Goal: Task Accomplishment & Management: Use online tool/utility

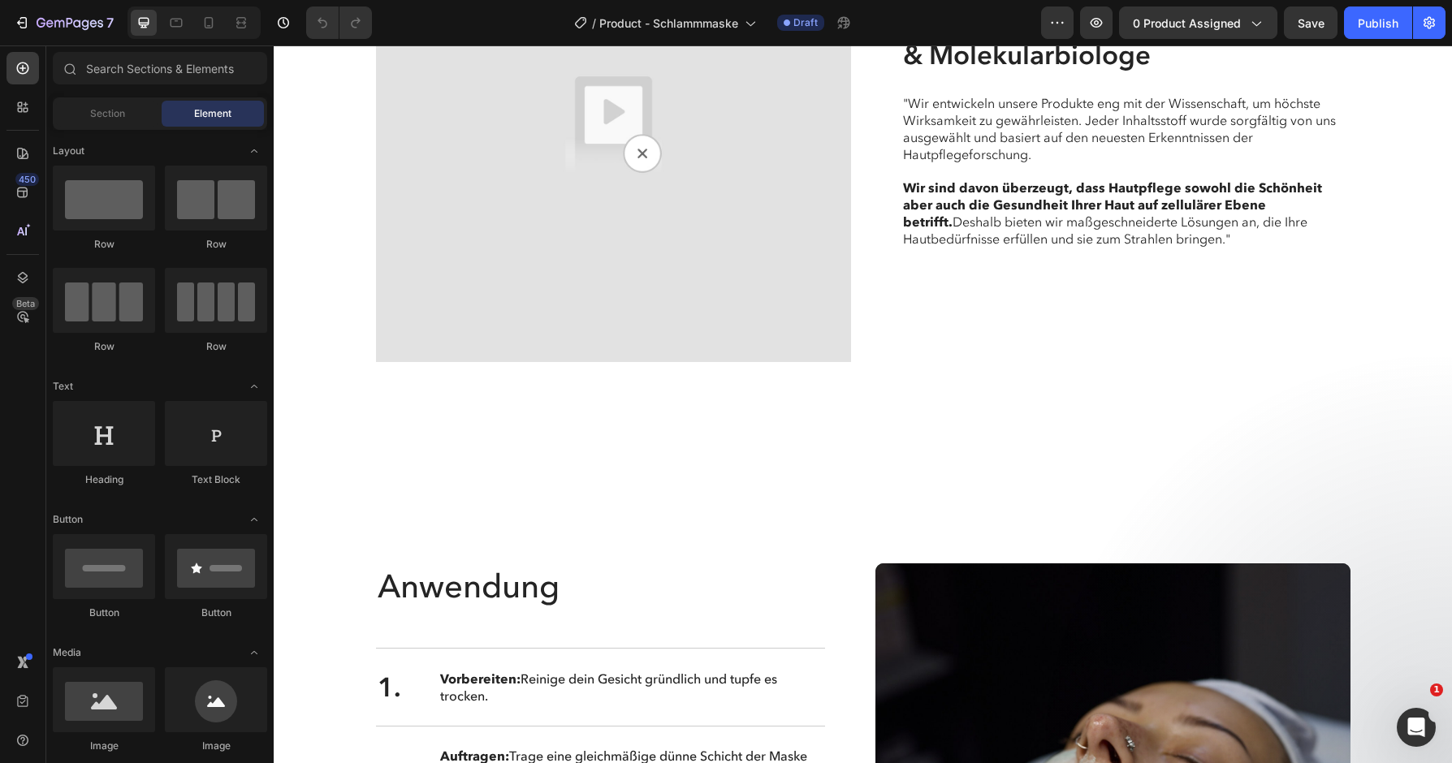
scroll to position [3979, 0]
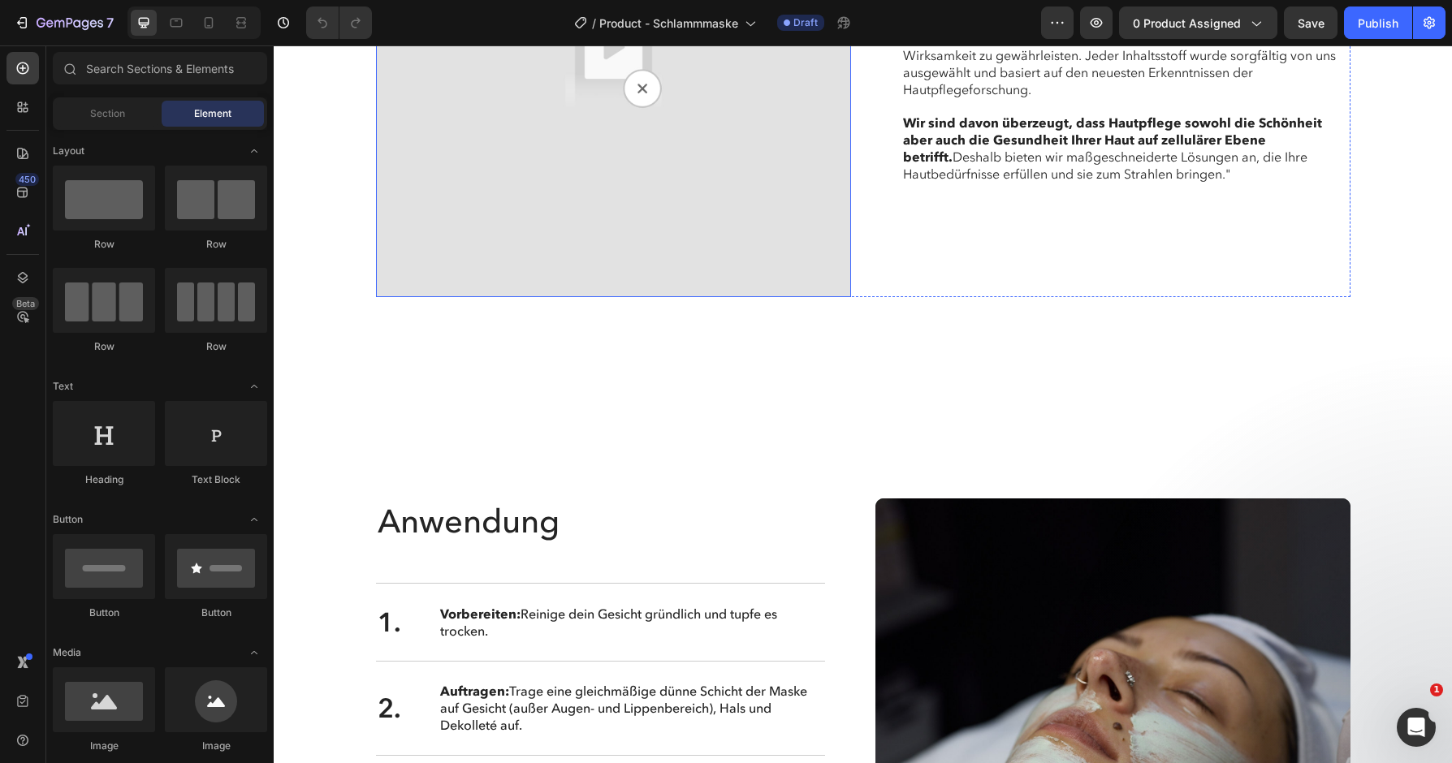
click at [618, 297] on img at bounding box center [613, 59] width 475 height 475
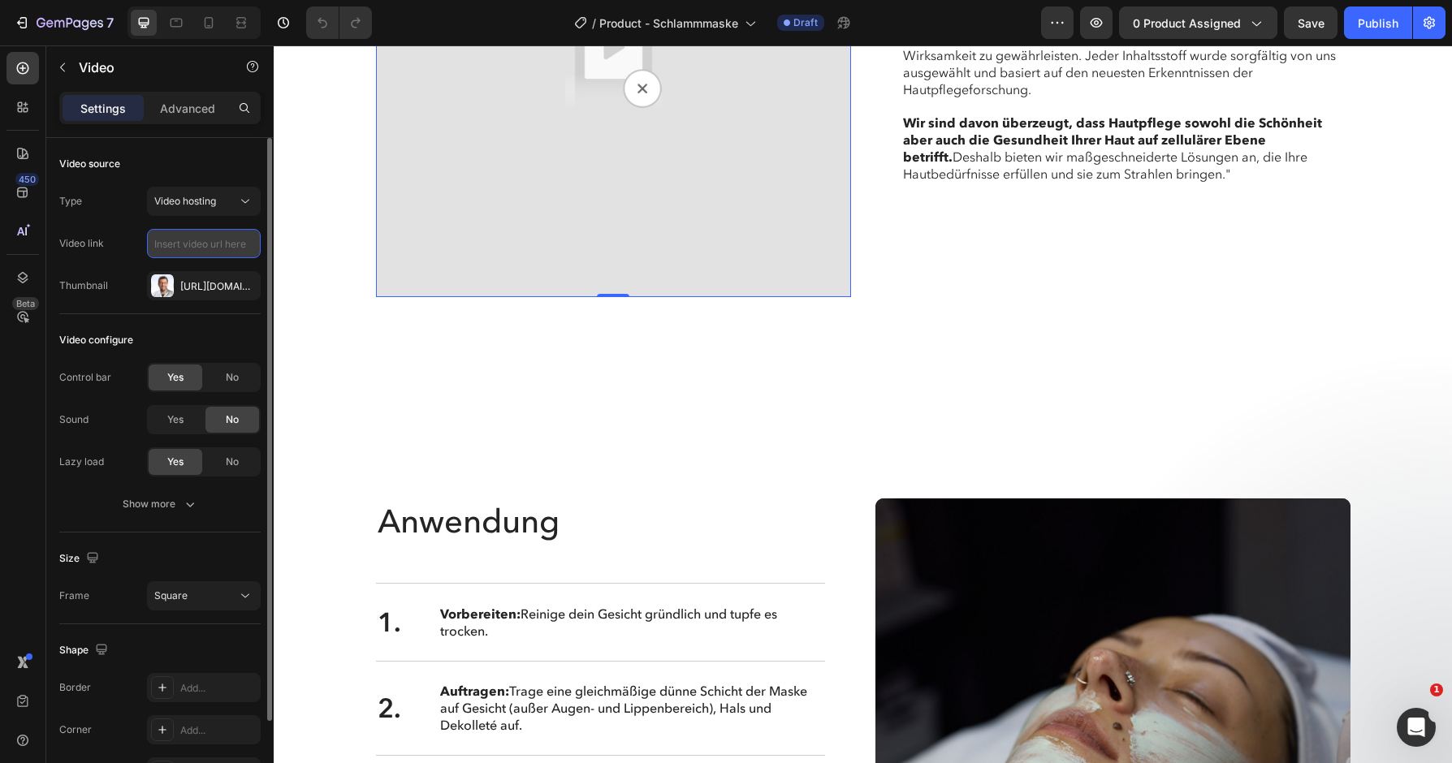
click at [229, 242] on input "text" at bounding box center [204, 243] width 114 height 29
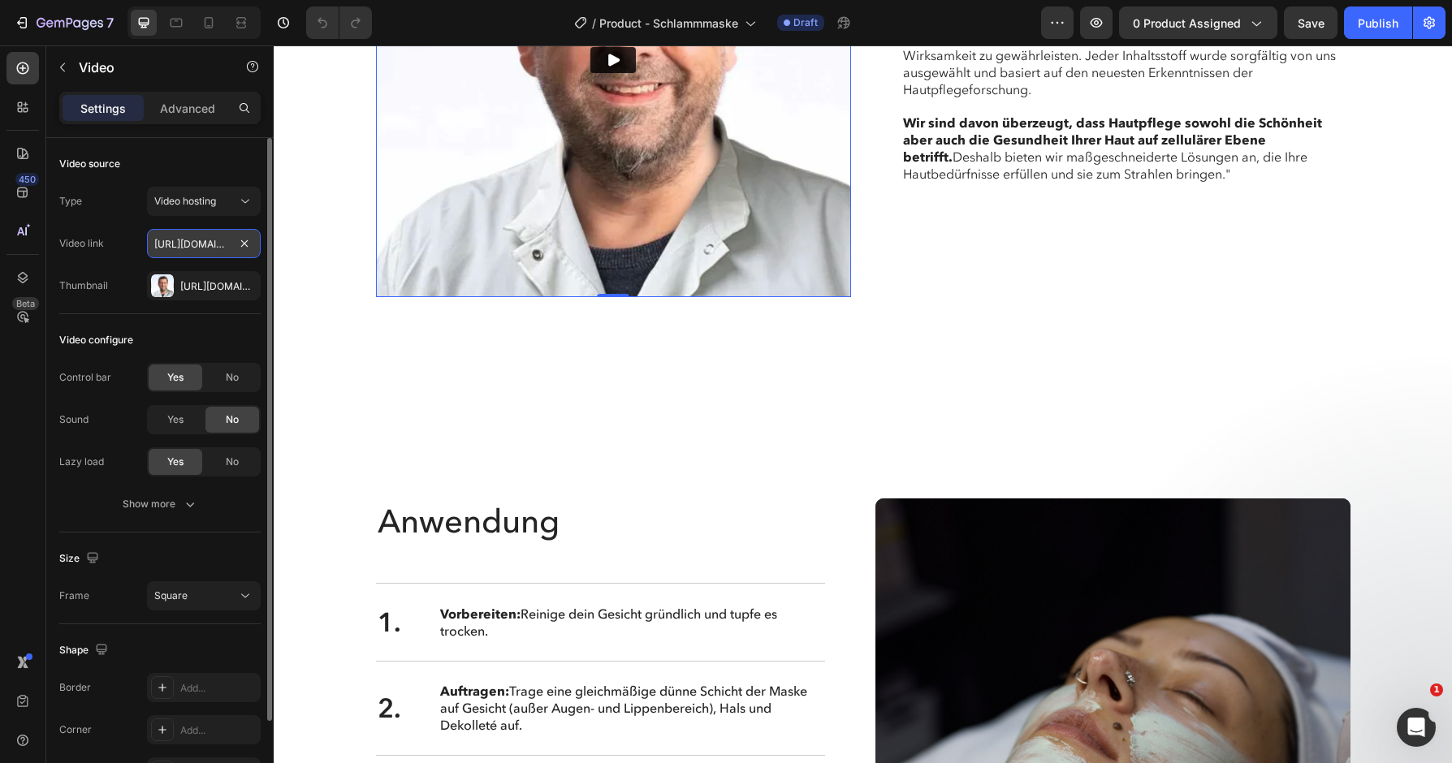
scroll to position [0, 300]
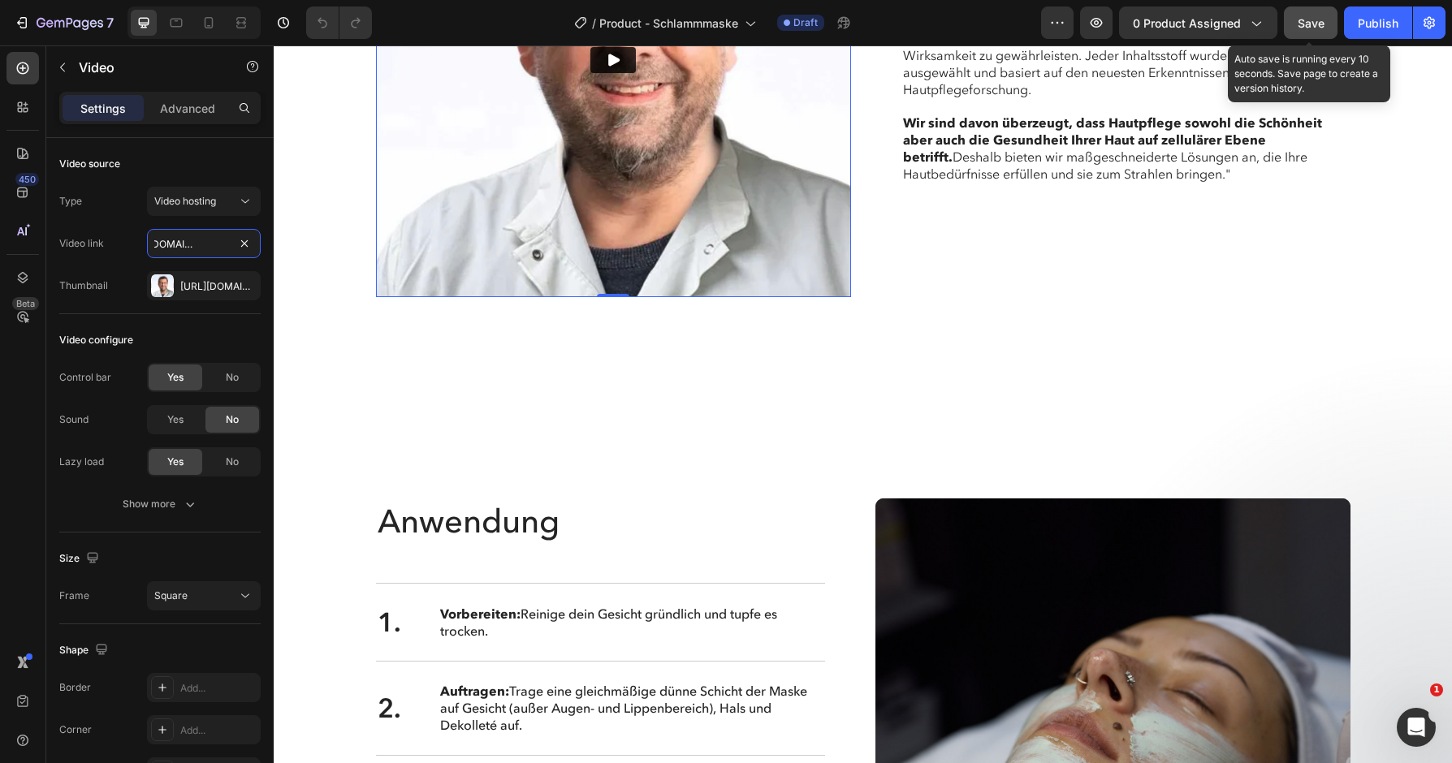
type input "https://cdn.shopify.com/videos/c/o/v/01070d40fe6642558ffec76be9224af7.mp4"
click at [1312, 25] on span "Save" at bounding box center [1311, 23] width 27 height 14
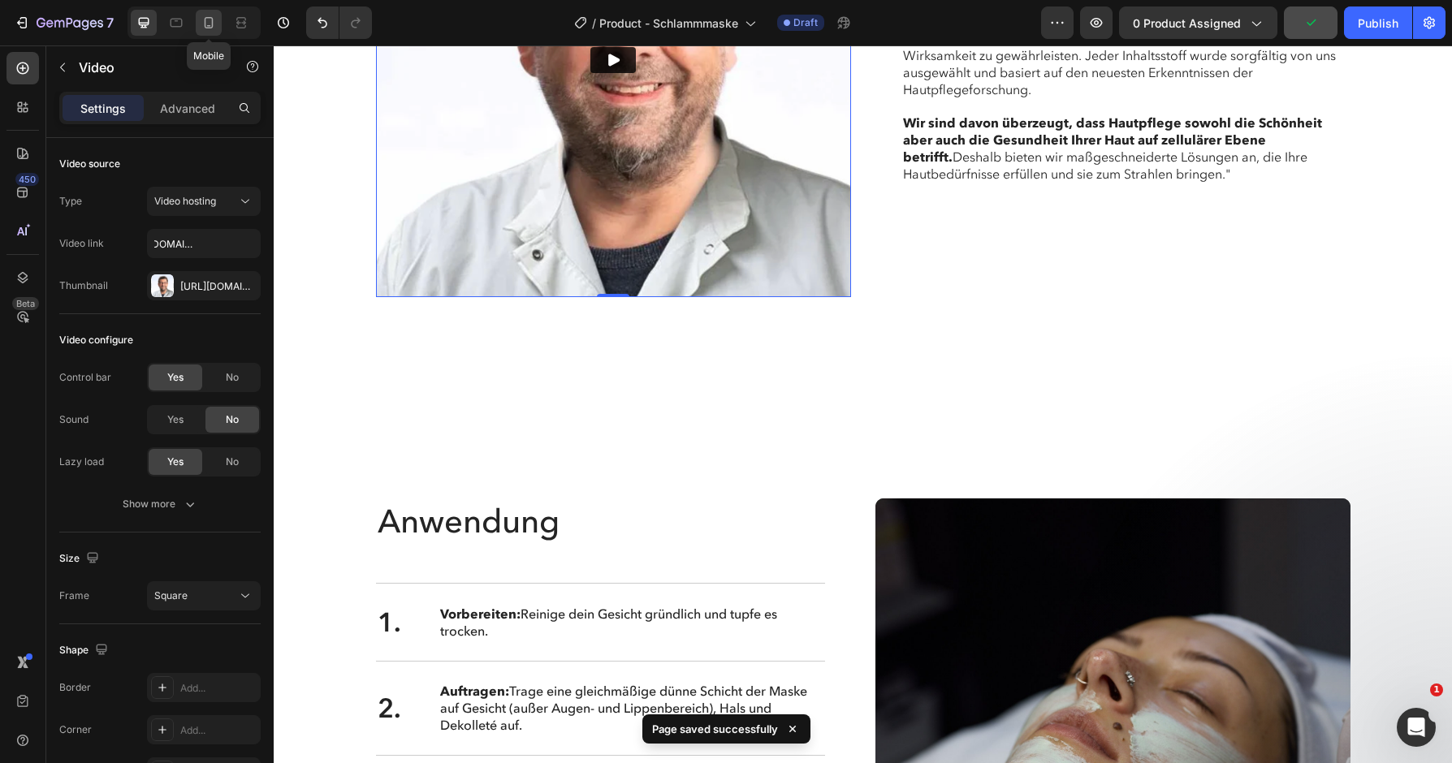
click at [209, 19] on icon at bounding box center [209, 23] width 16 height 16
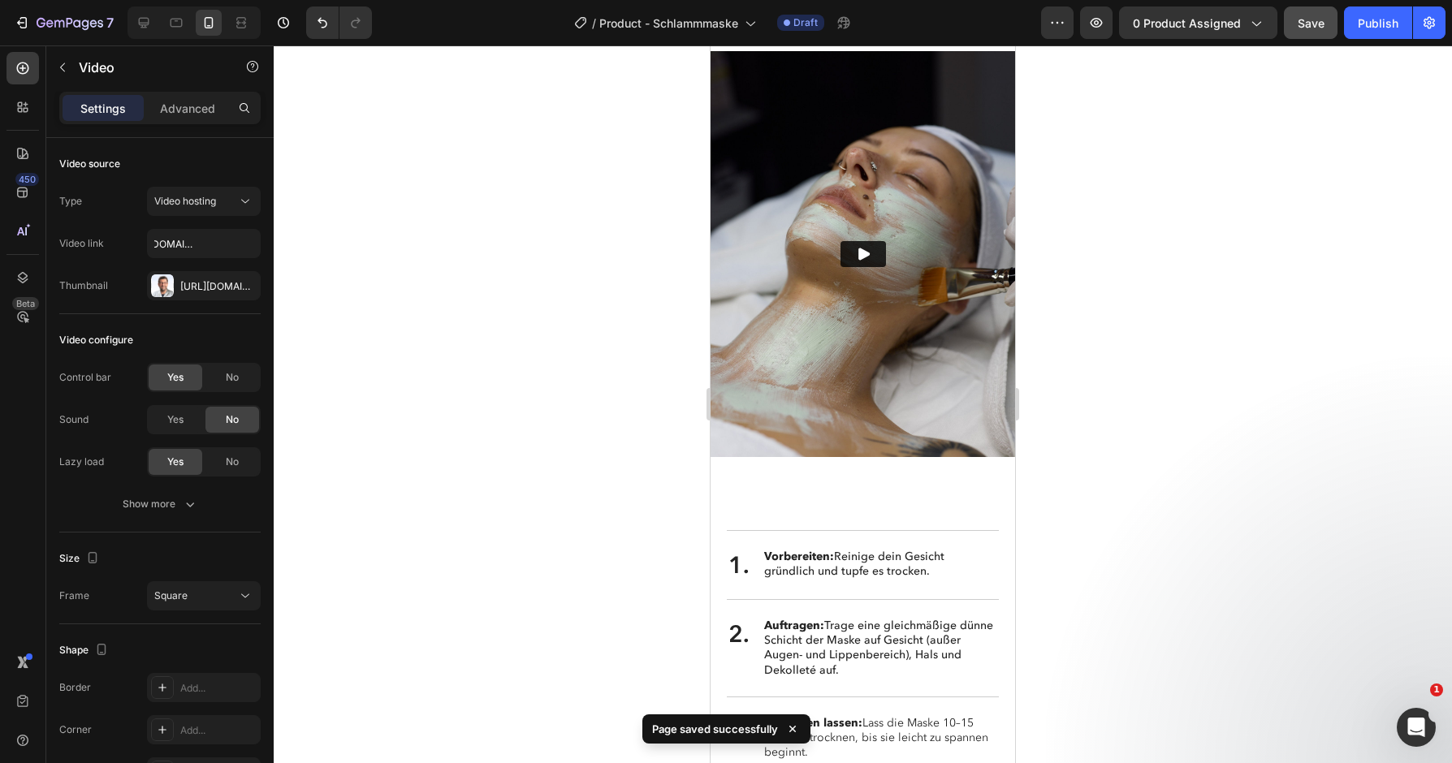
scroll to position [5101, 0]
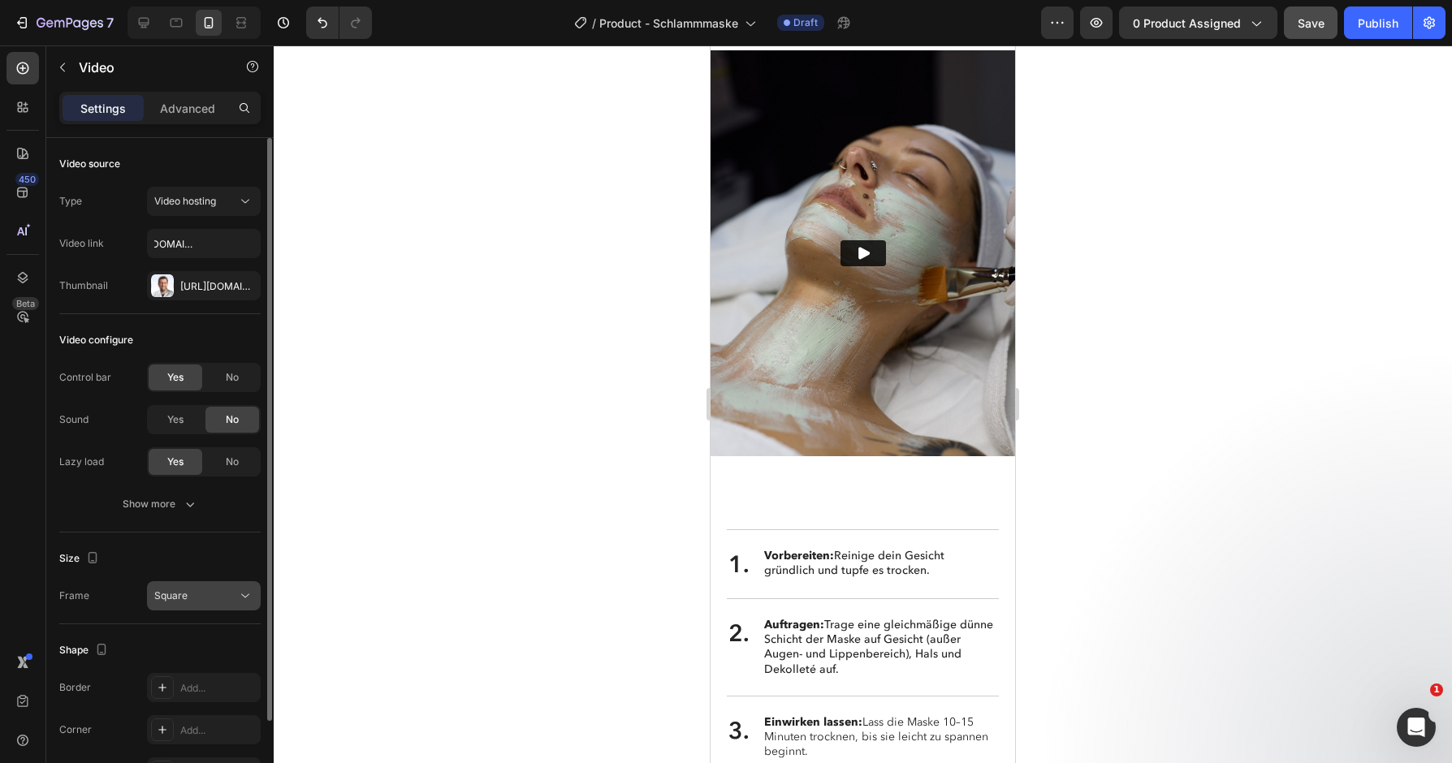
scroll to position [102, 0]
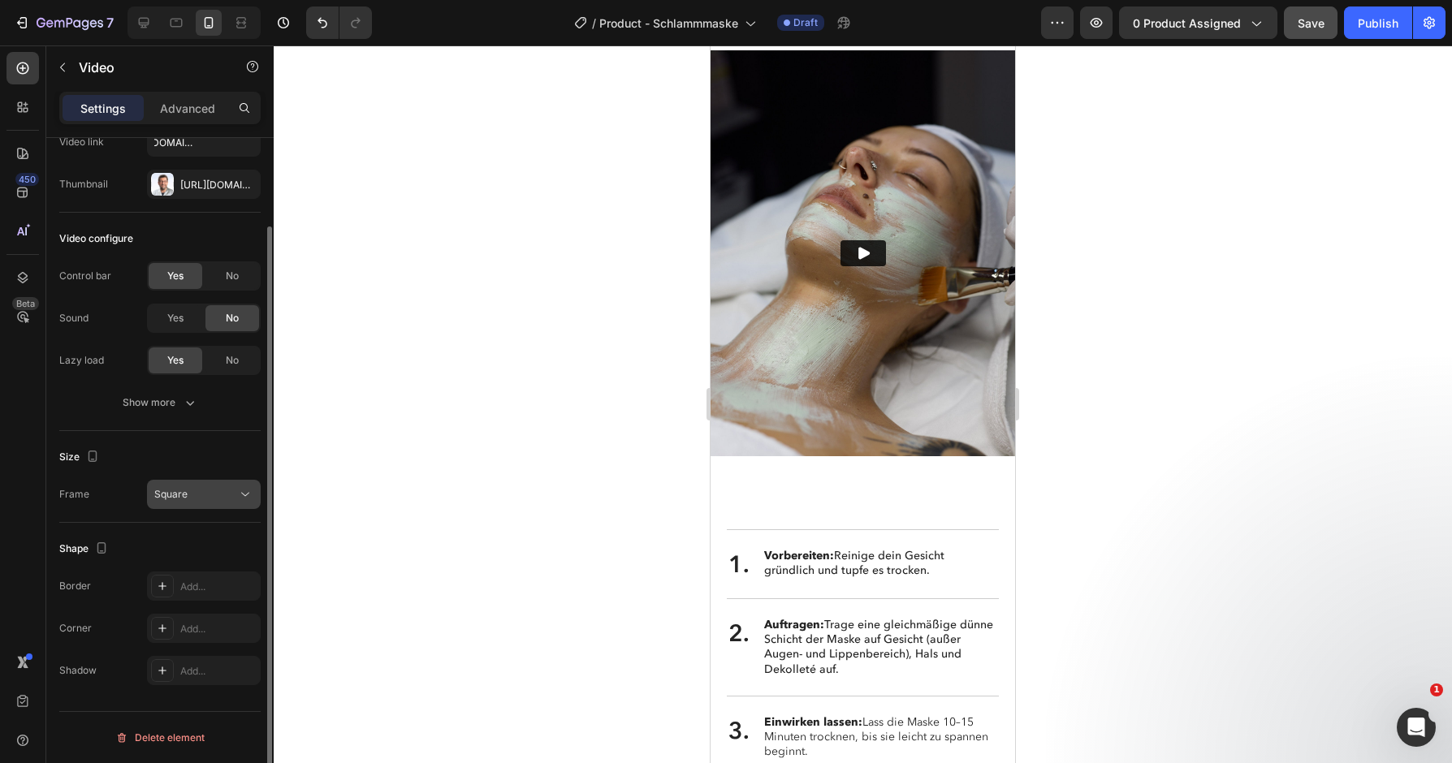
click at [251, 483] on button "Square" at bounding box center [204, 494] width 114 height 29
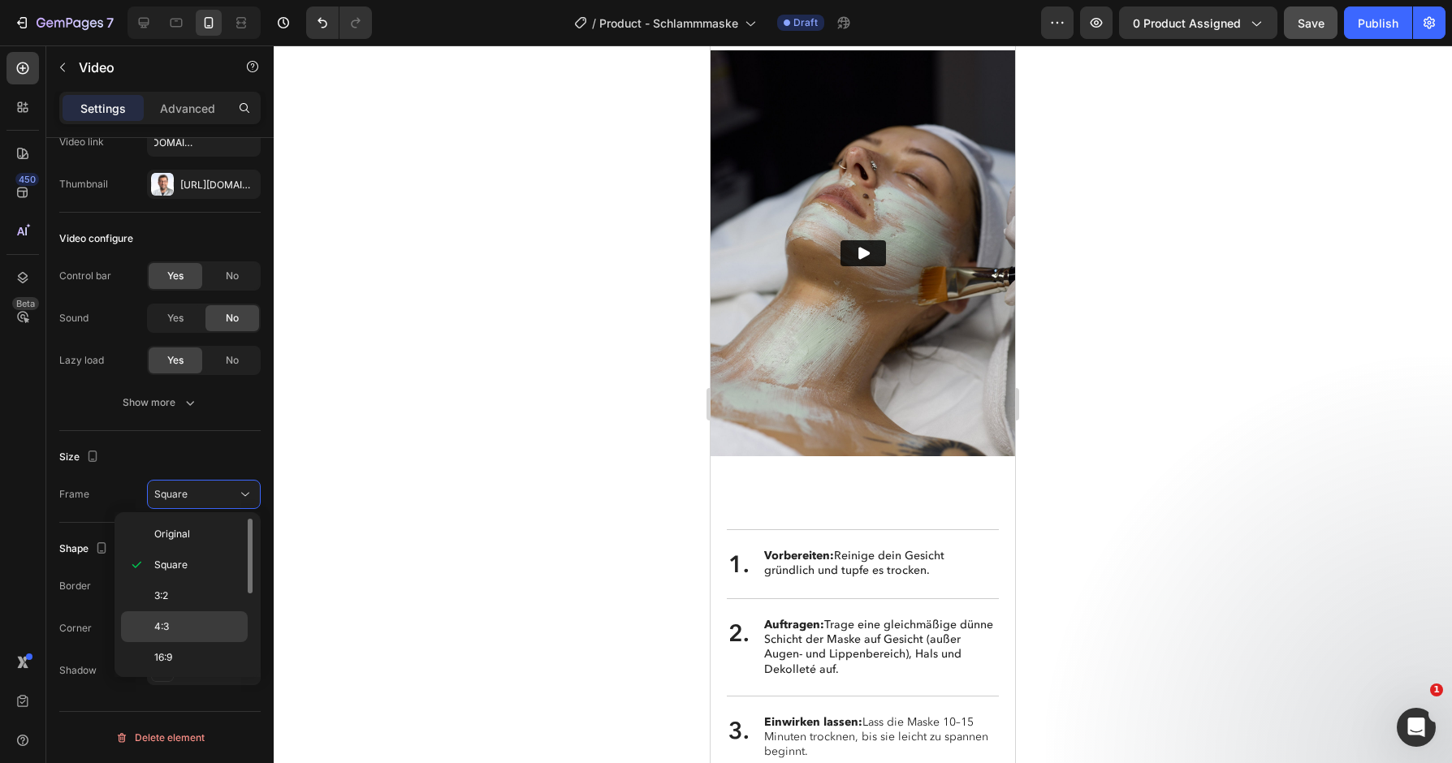
click at [198, 628] on p "4:3" at bounding box center [197, 627] width 86 height 15
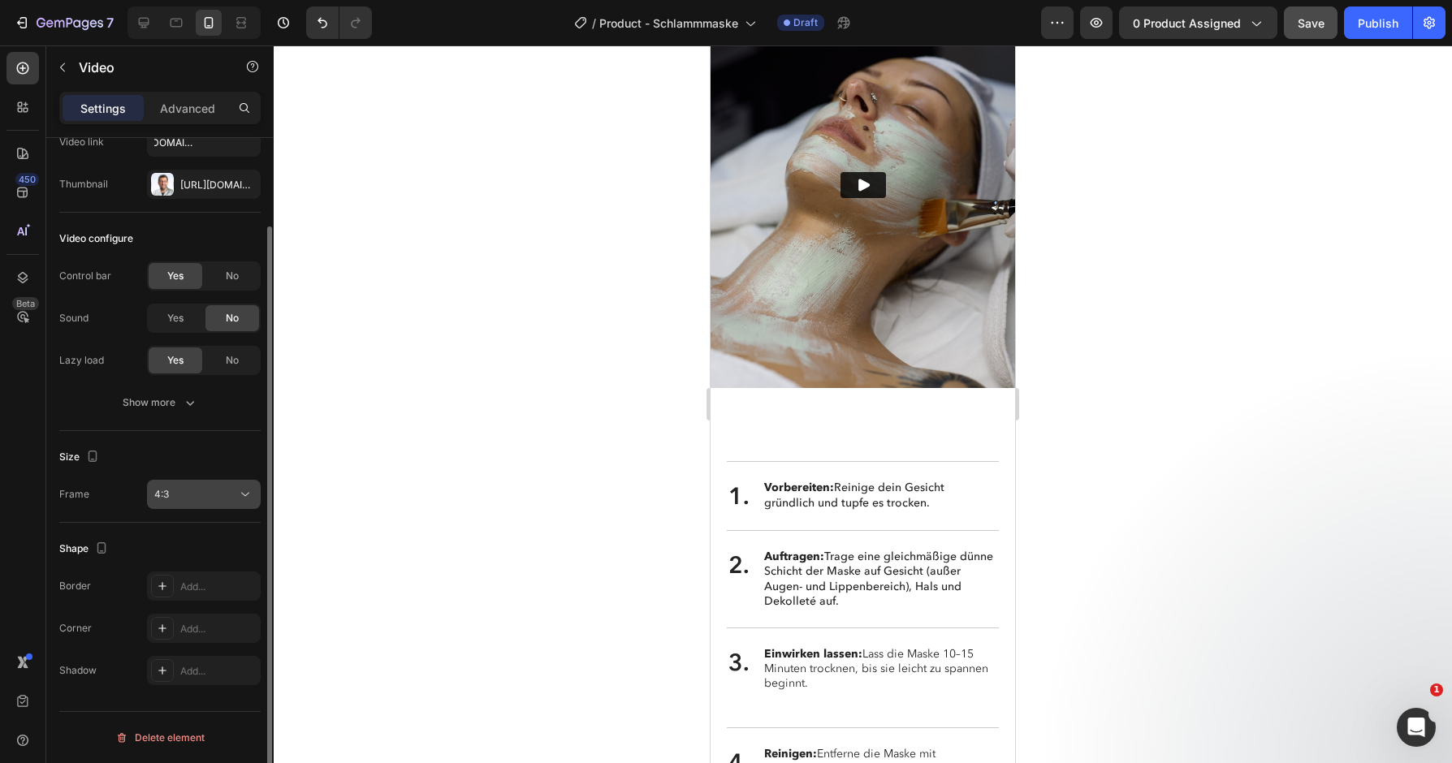
click at [247, 493] on icon at bounding box center [245, 494] width 16 height 16
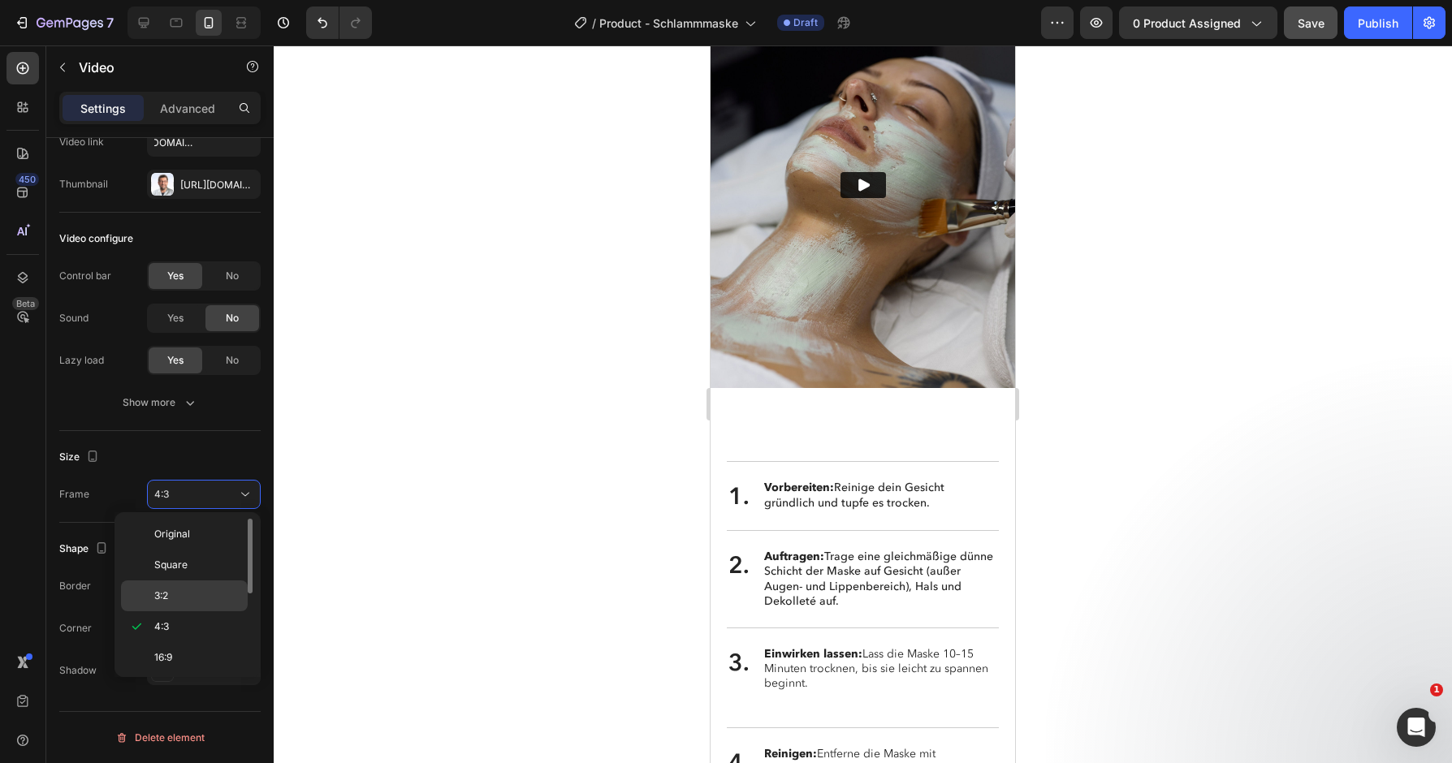
click at [212, 593] on p "3:2" at bounding box center [197, 596] width 86 height 15
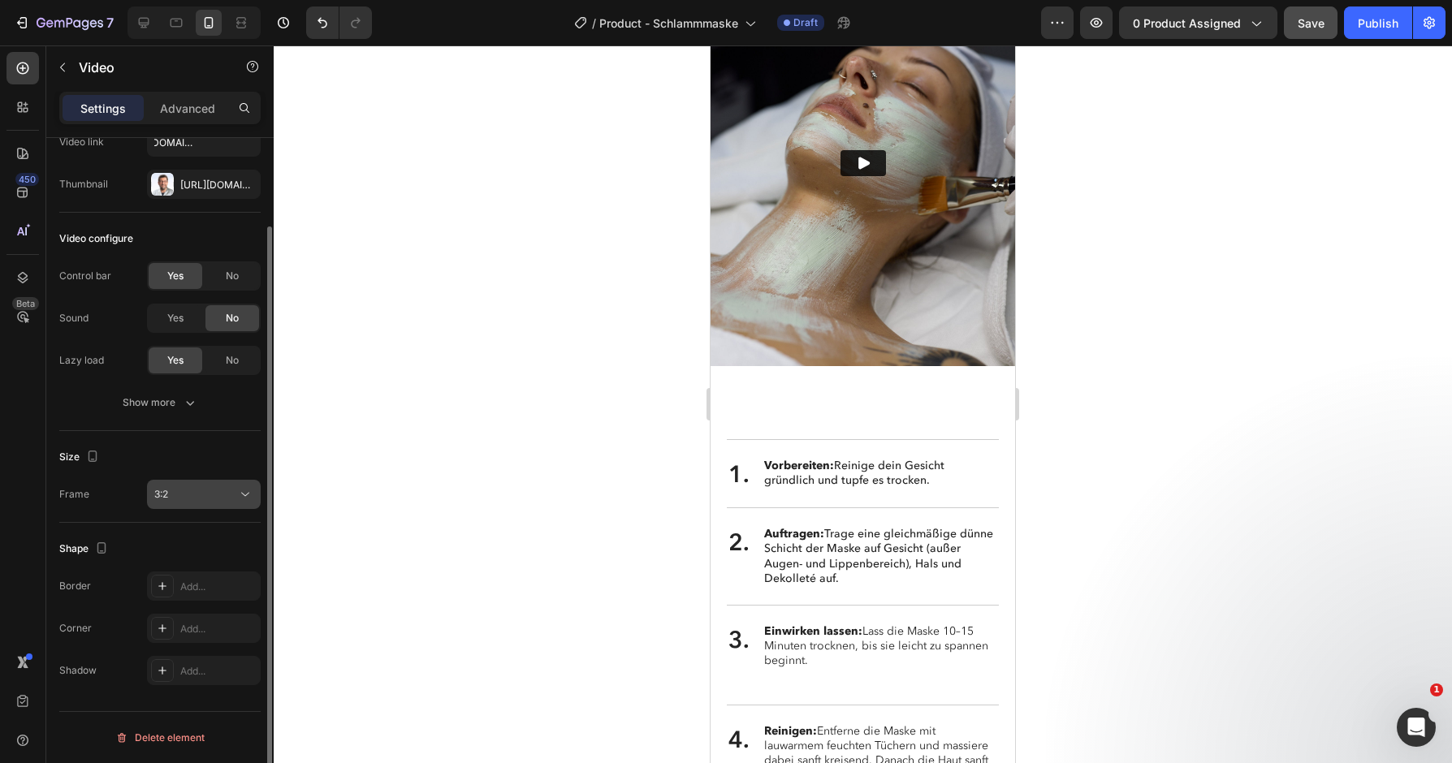
click at [245, 487] on icon at bounding box center [245, 494] width 16 height 16
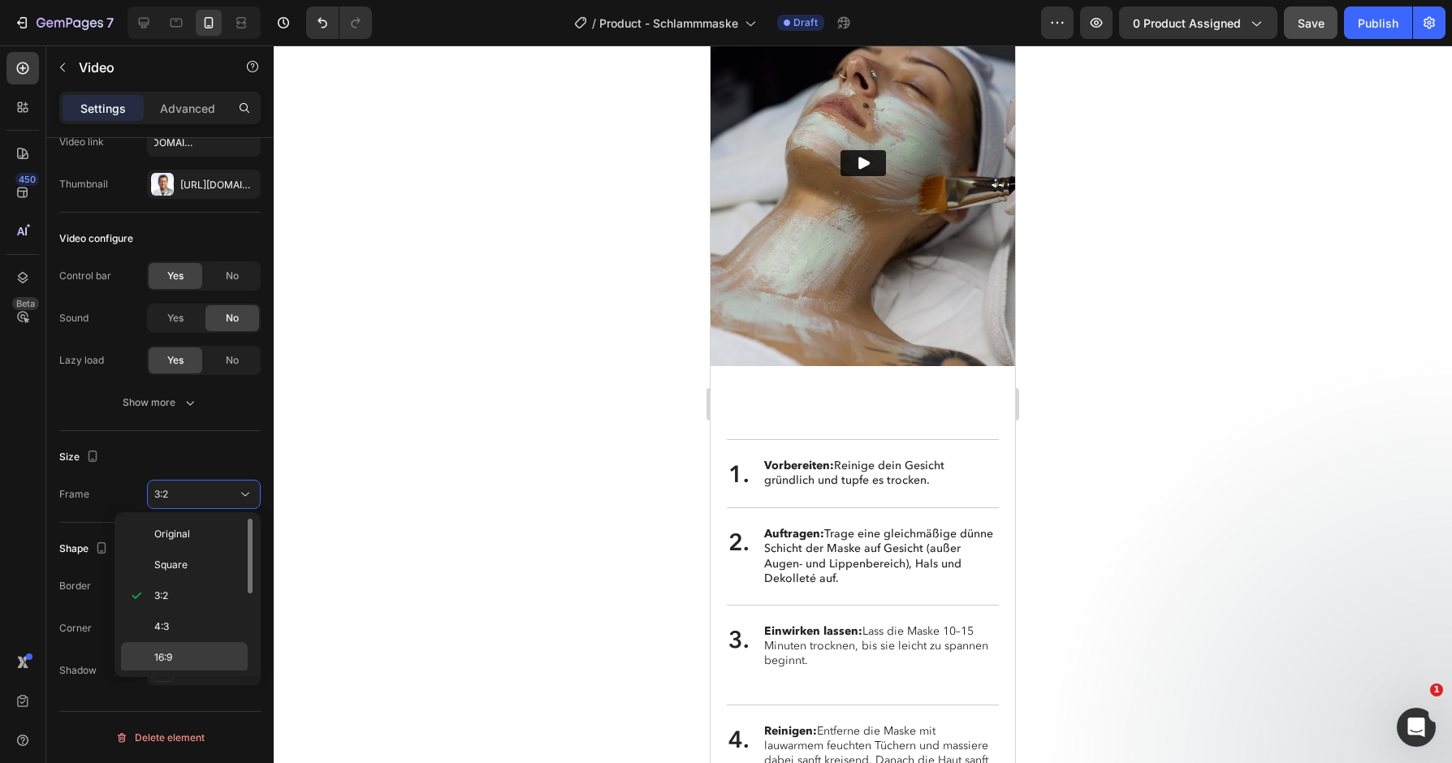
click at [210, 673] on div "16:9" at bounding box center [184, 688] width 127 height 31
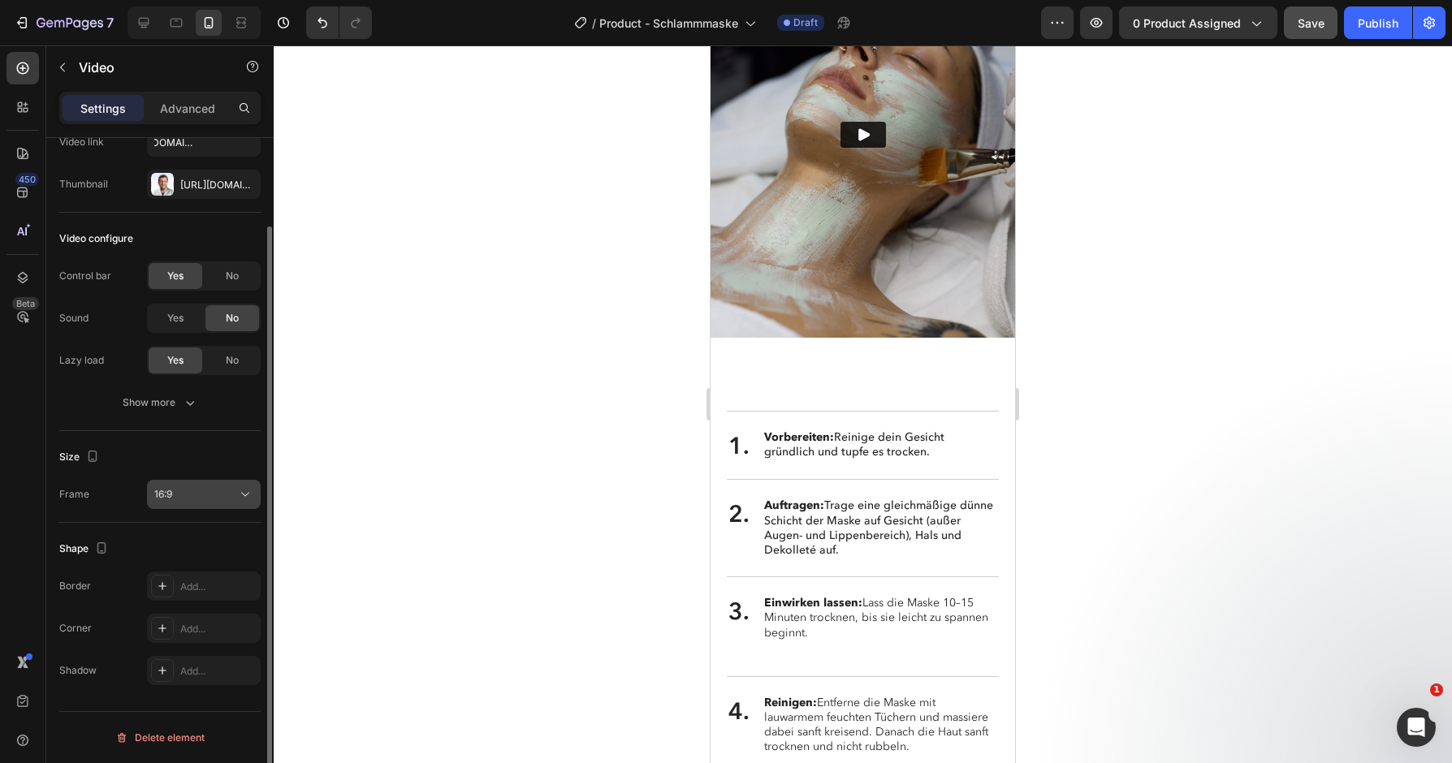
click at [245, 495] on icon at bounding box center [245, 495] width 8 height 4
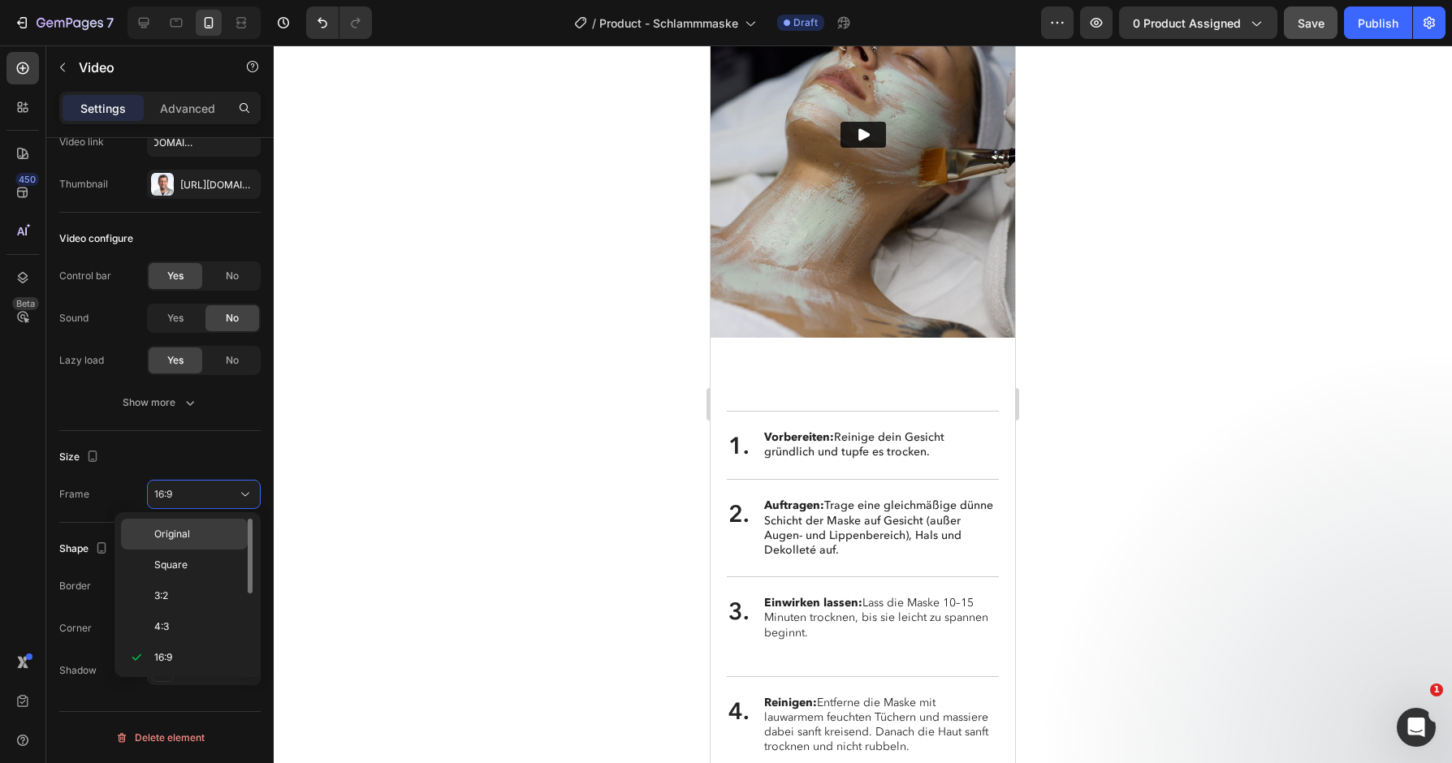
click at [227, 528] on p "Original" at bounding box center [197, 534] width 86 height 15
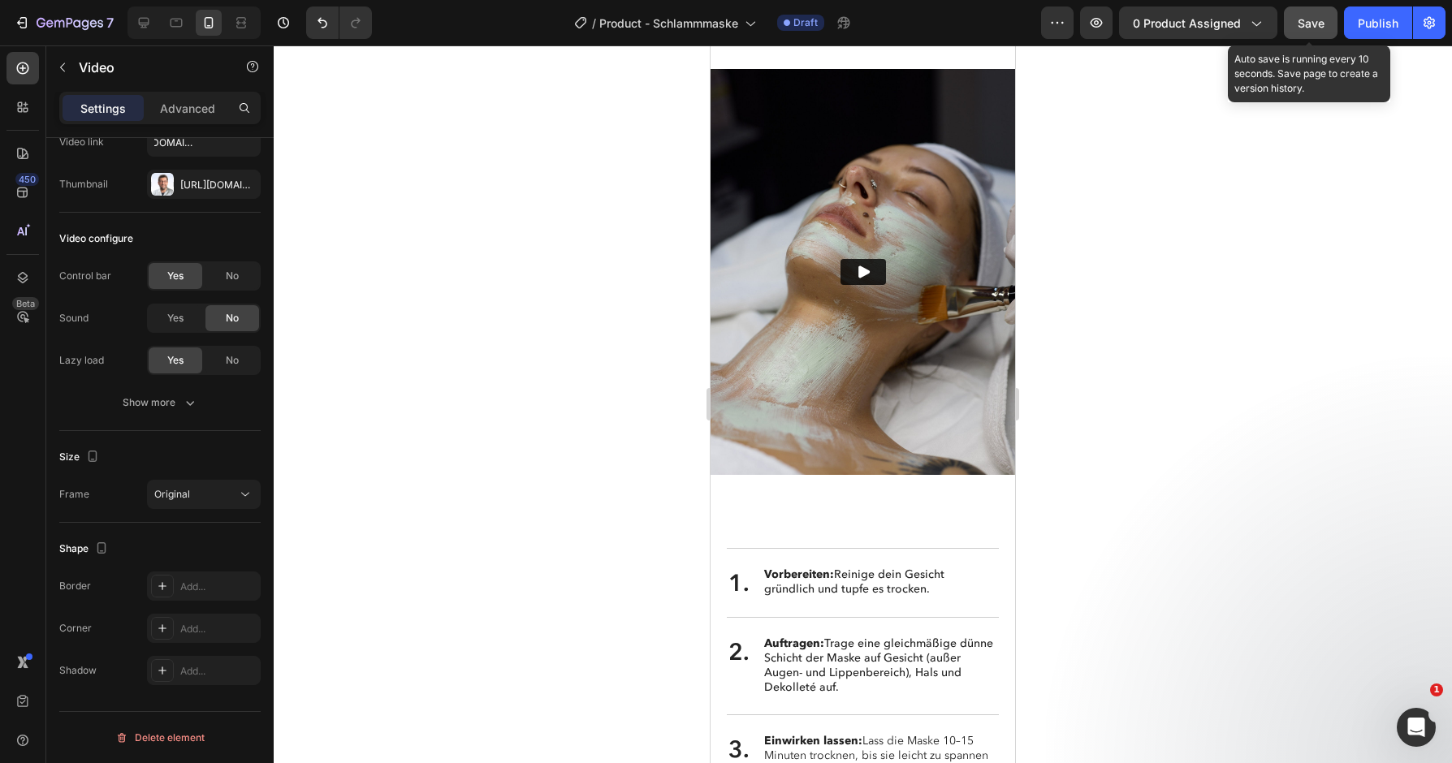
click at [1321, 28] on span "Save" at bounding box center [1311, 23] width 27 height 14
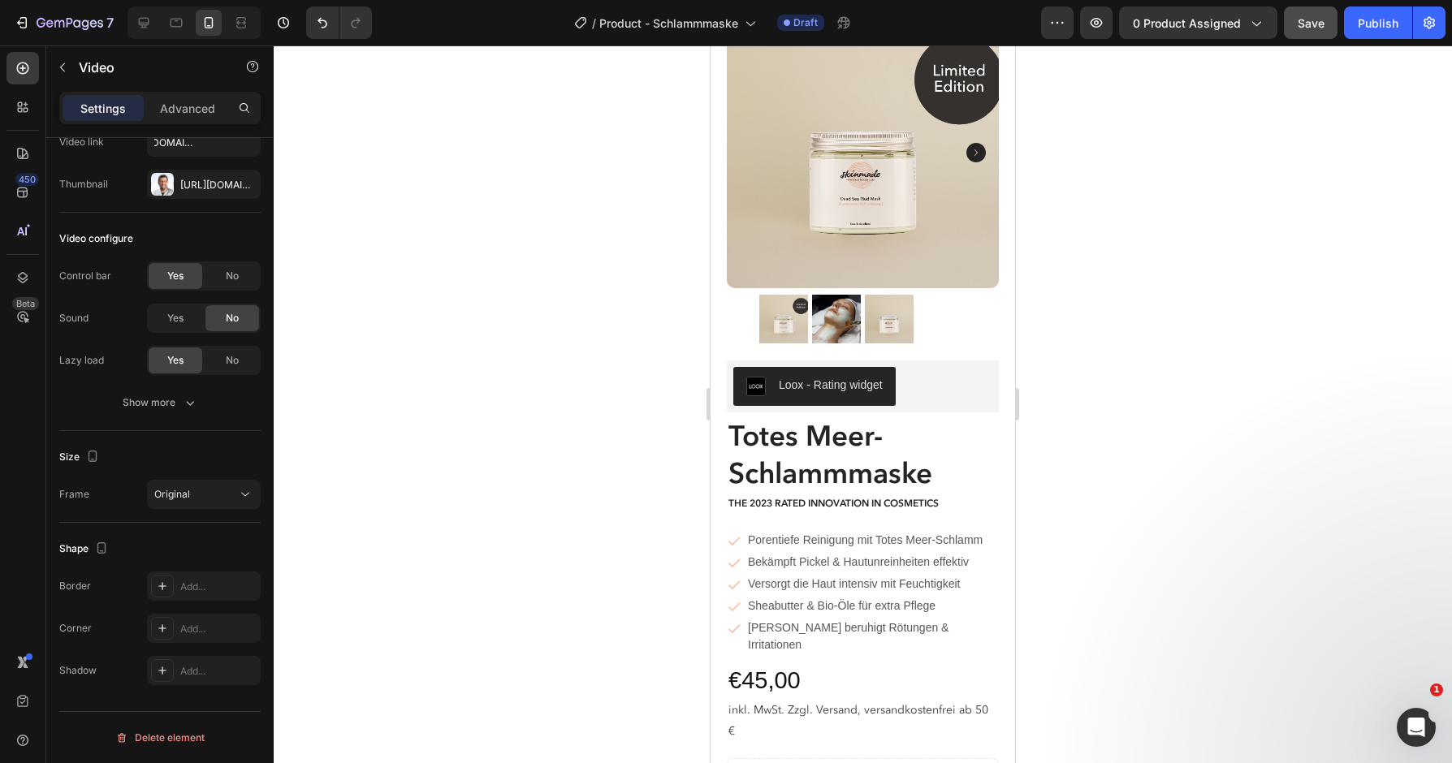
scroll to position [0, 0]
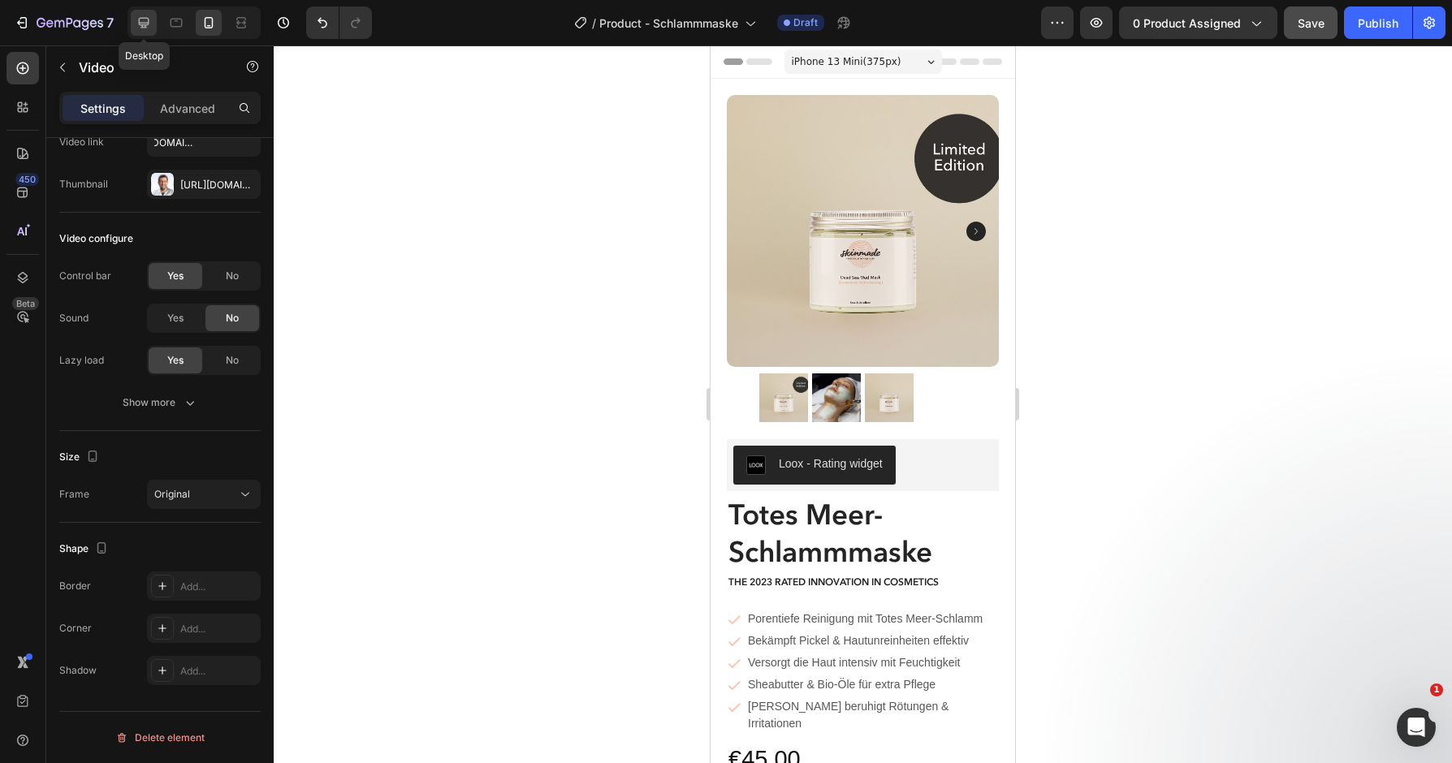
click at [145, 22] on icon at bounding box center [144, 23] width 16 height 16
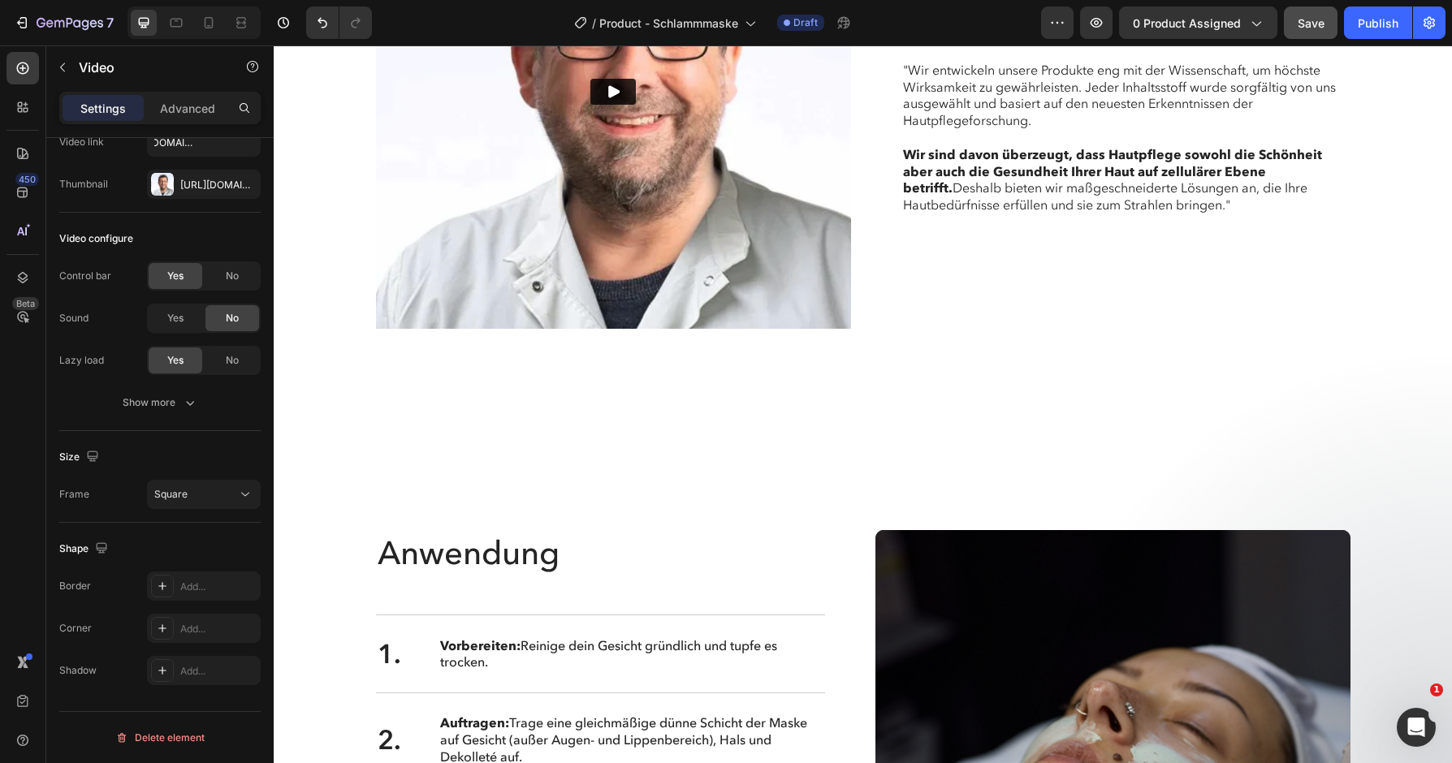
scroll to position [3979, 0]
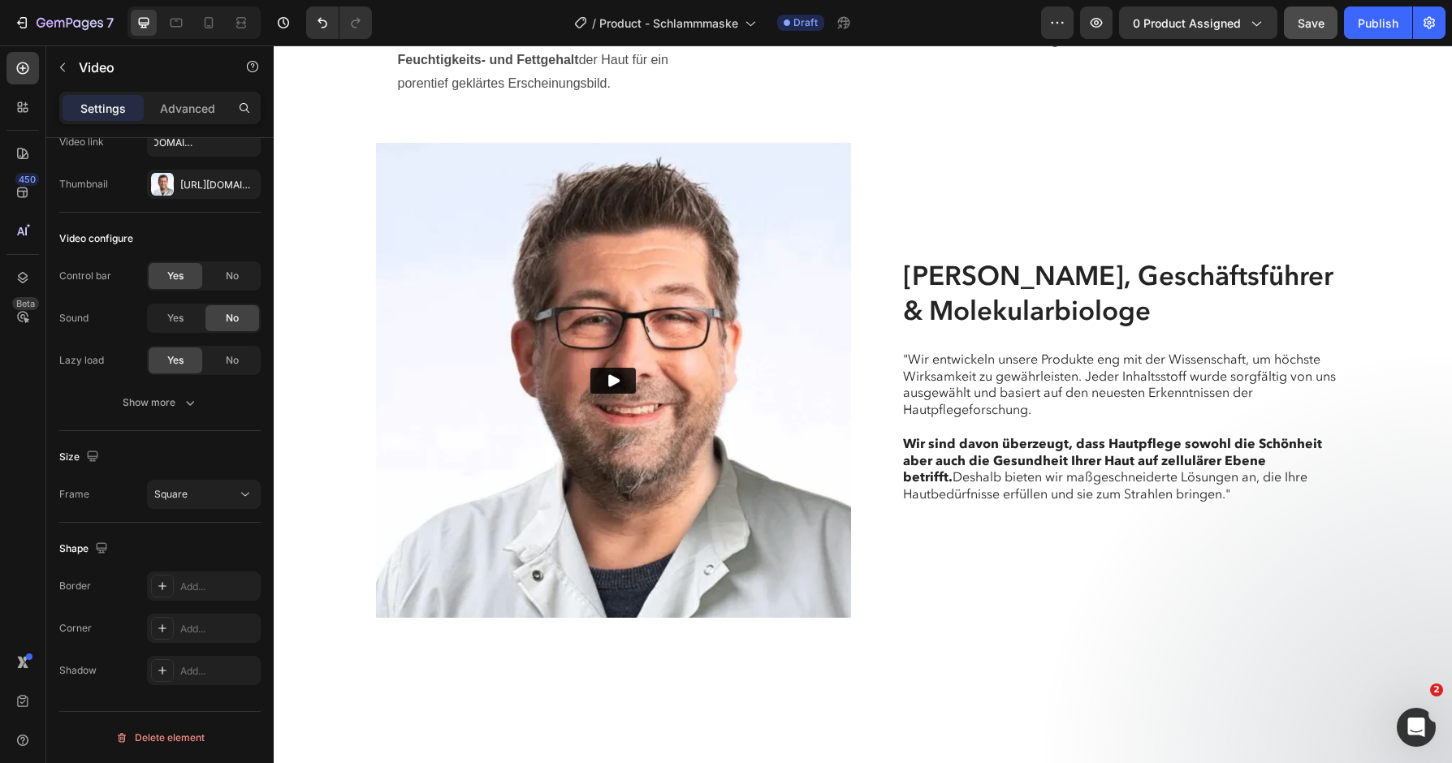
click at [617, 374] on icon "Play" at bounding box center [613, 381] width 16 height 16
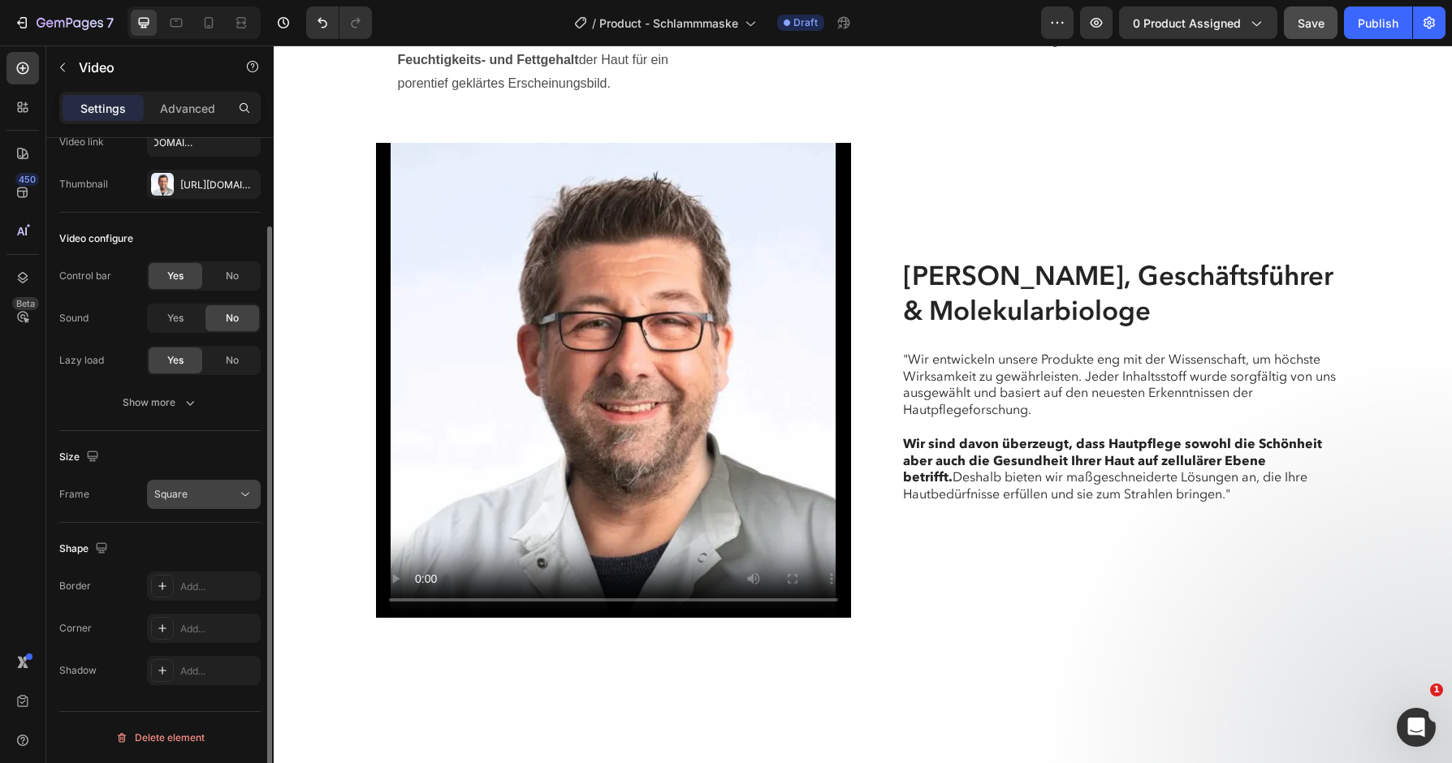
click at [231, 489] on div "Square" at bounding box center [195, 494] width 83 height 15
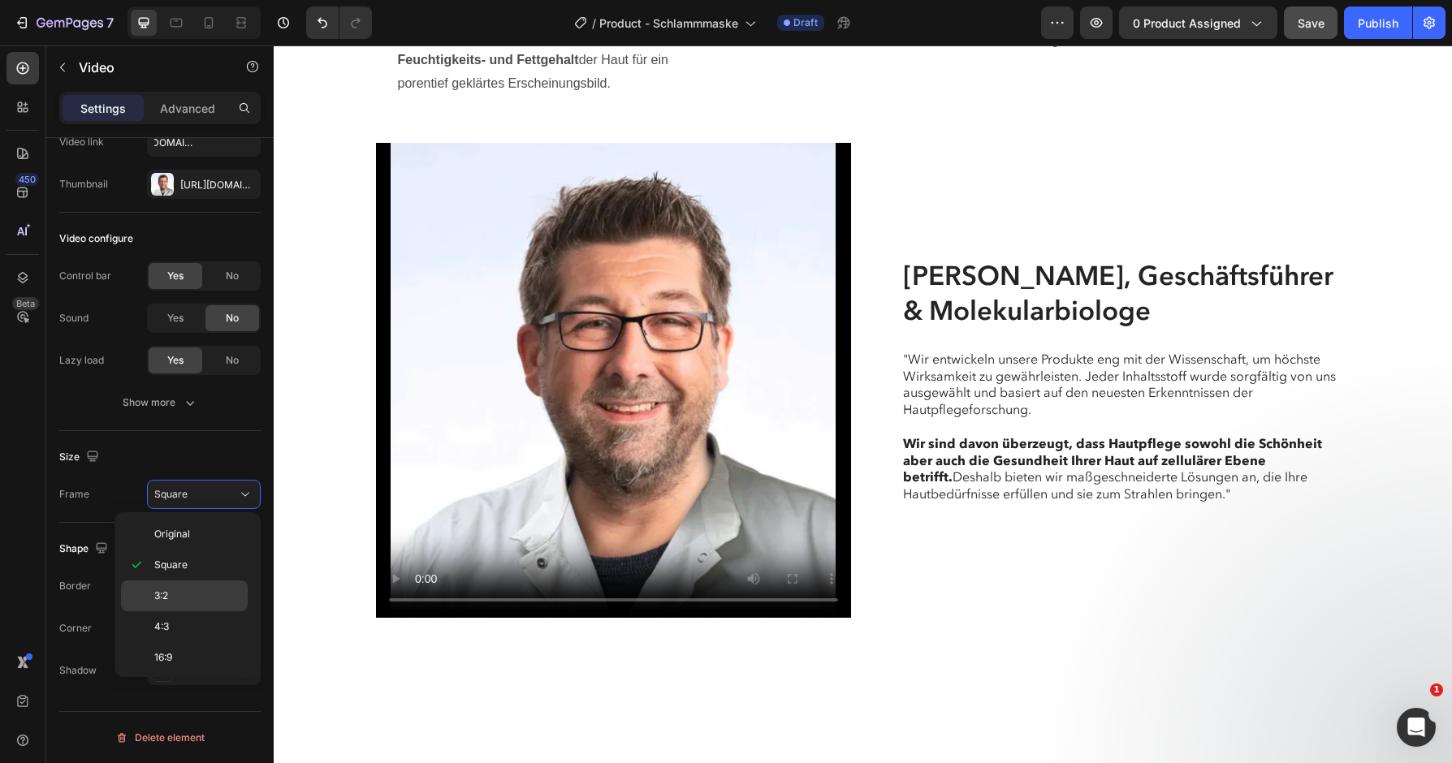
click at [204, 593] on p "3:2" at bounding box center [197, 596] width 86 height 15
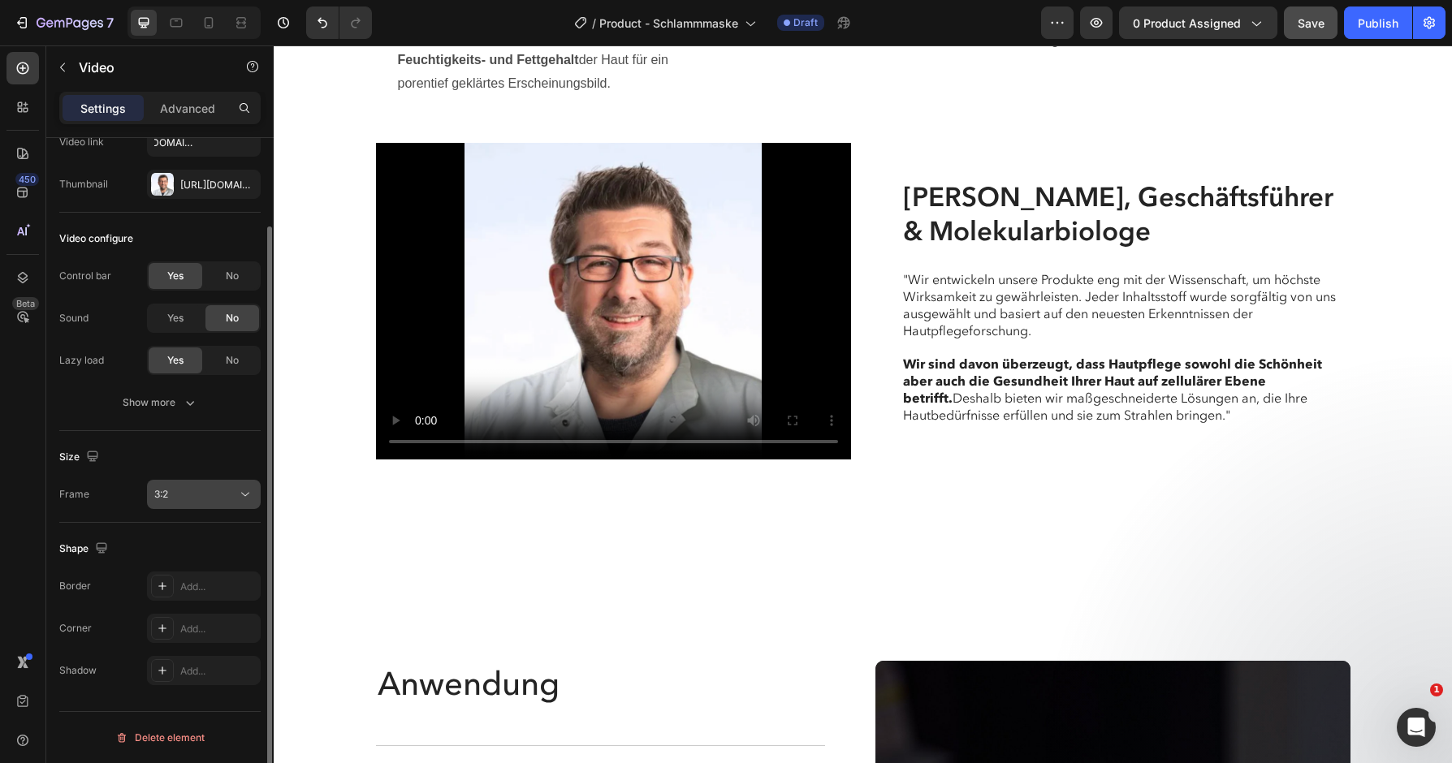
click at [231, 492] on div "3:2" at bounding box center [195, 494] width 83 height 15
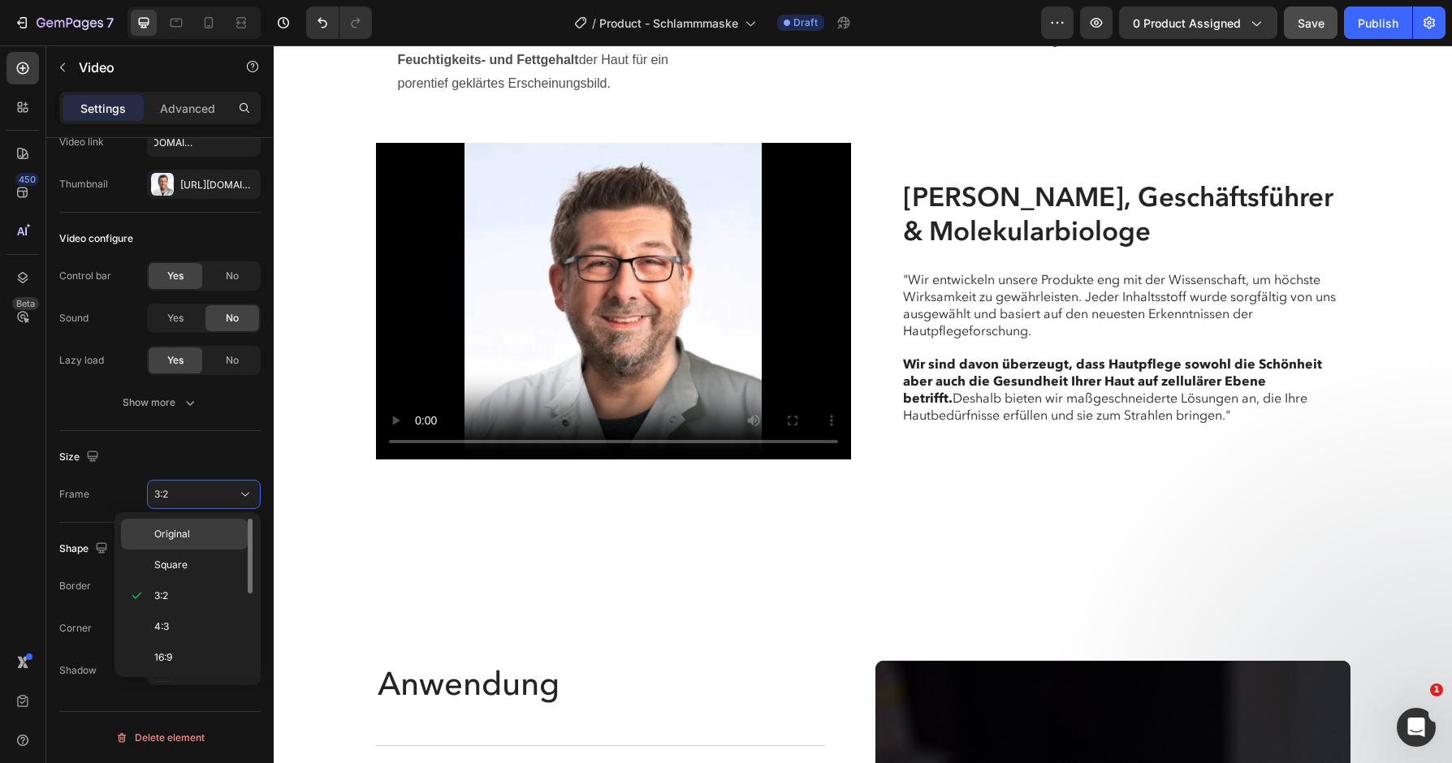
click at [213, 550] on div "Original" at bounding box center [184, 565] width 127 height 31
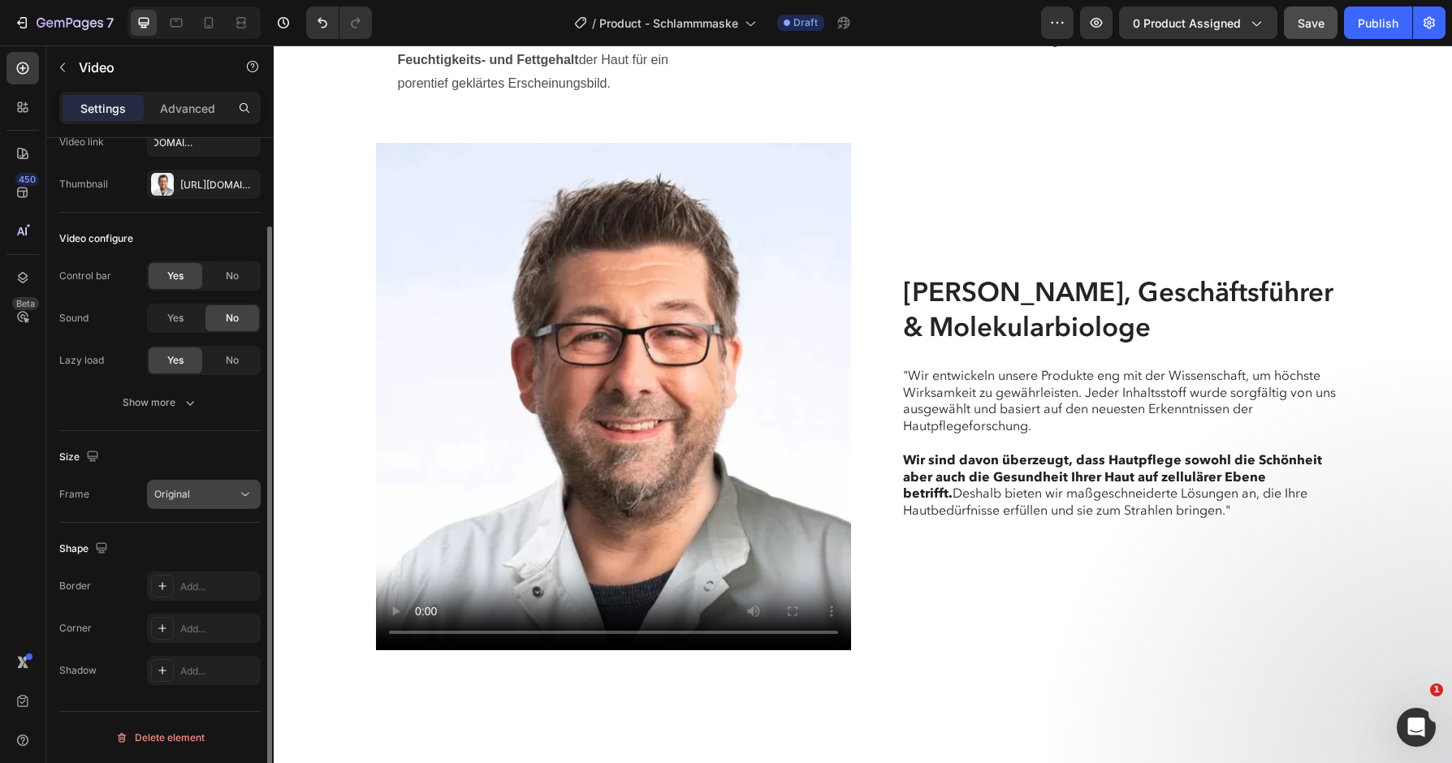
click at [214, 497] on div "Original" at bounding box center [195, 494] width 83 height 15
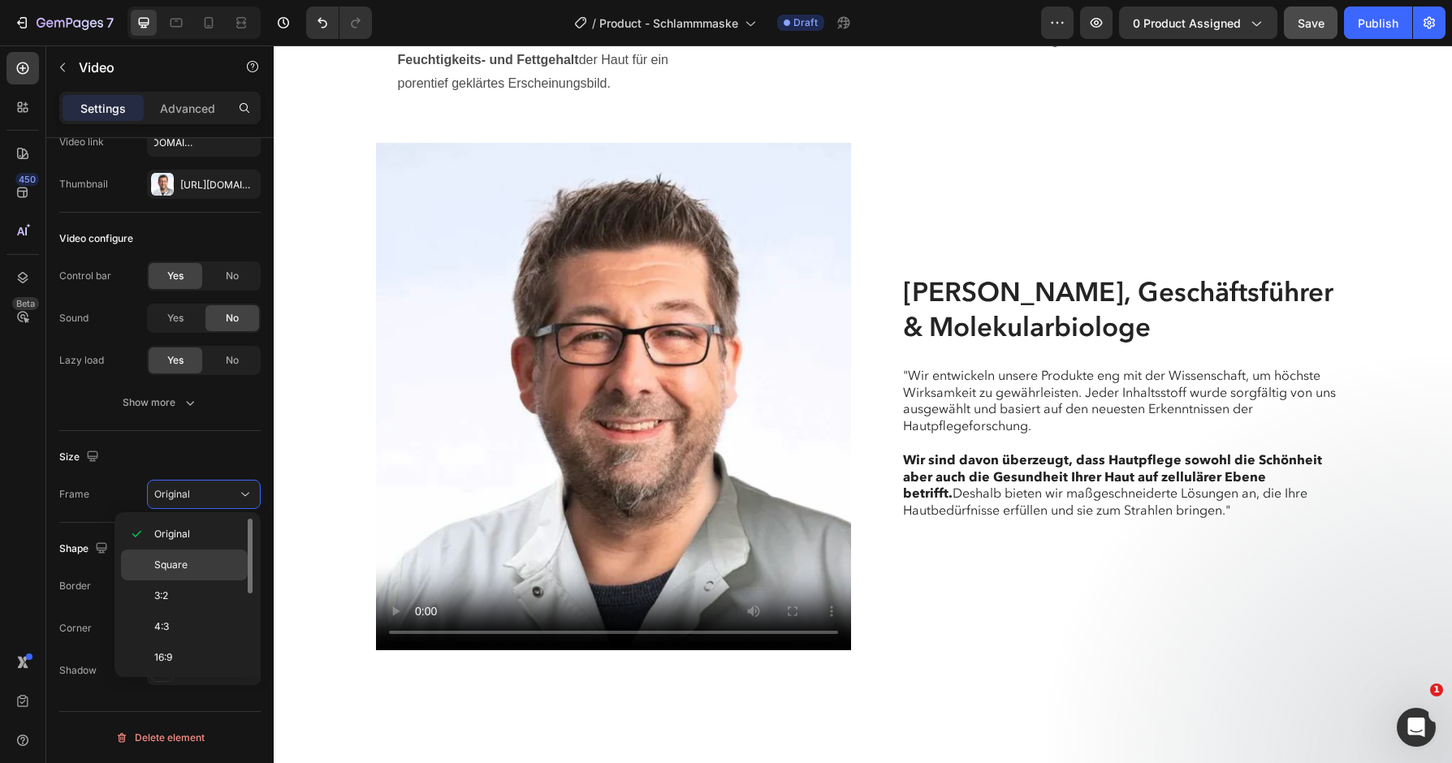
click at [213, 564] on p "Square" at bounding box center [197, 565] width 86 height 15
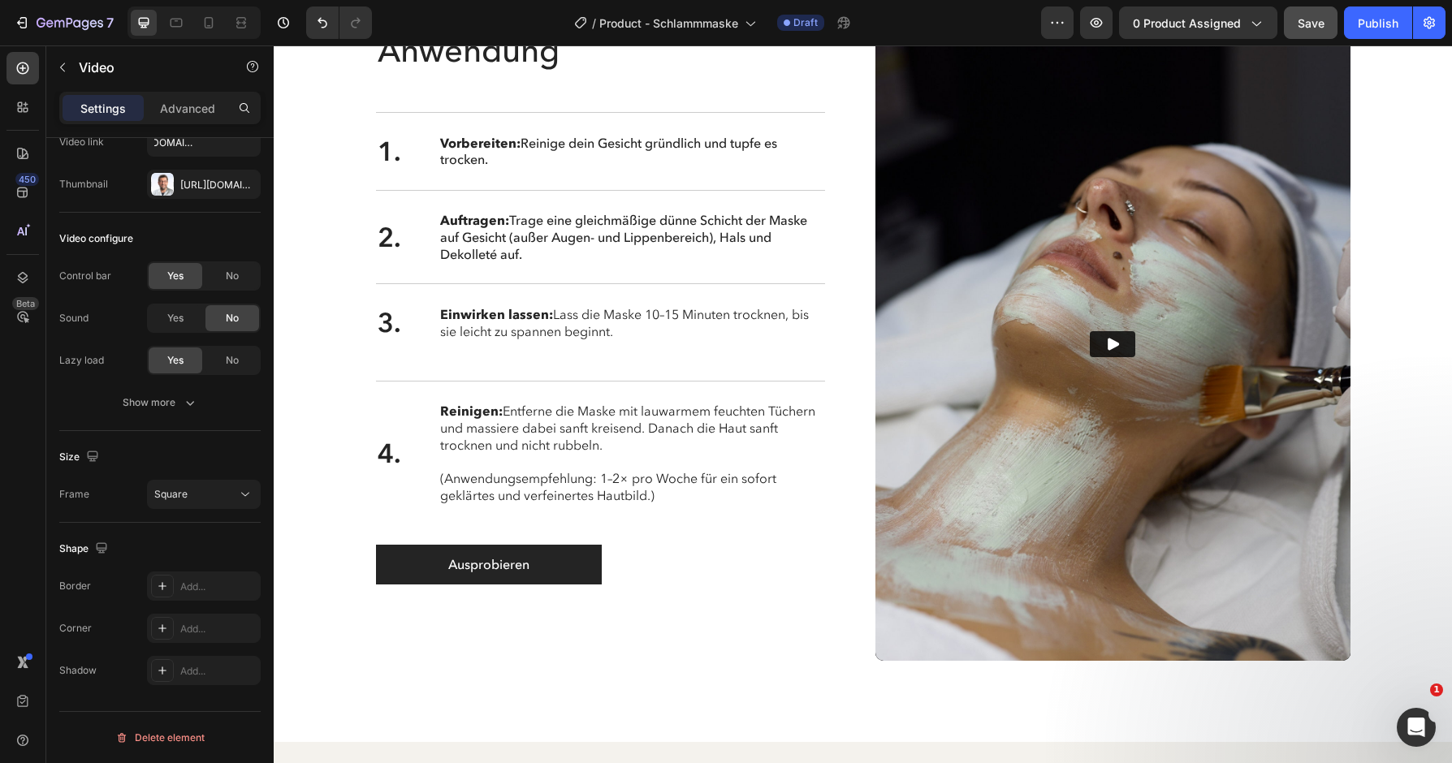
scroll to position [4771, 0]
click at [1109, 344] on icon "Play" at bounding box center [1113, 344] width 11 height 12
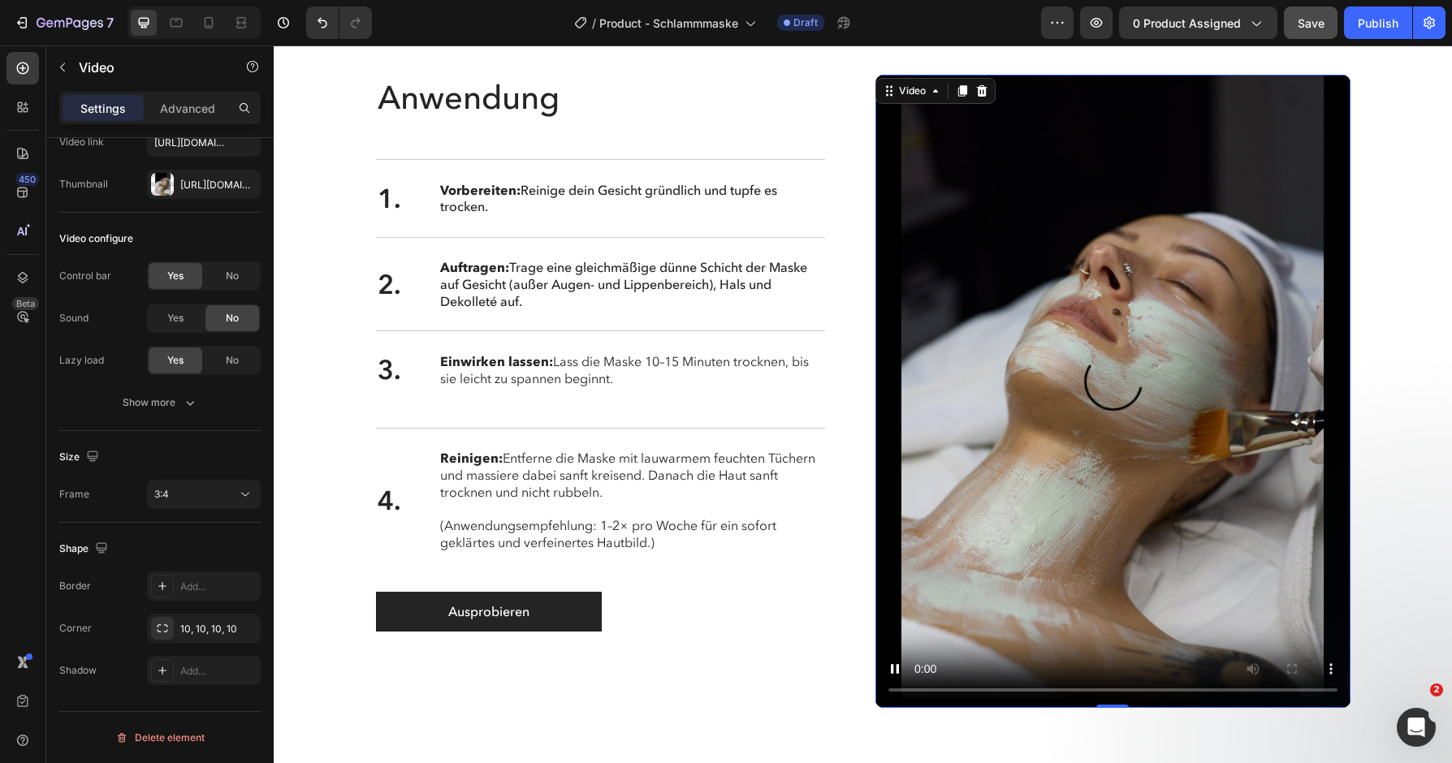
scroll to position [4696, 0]
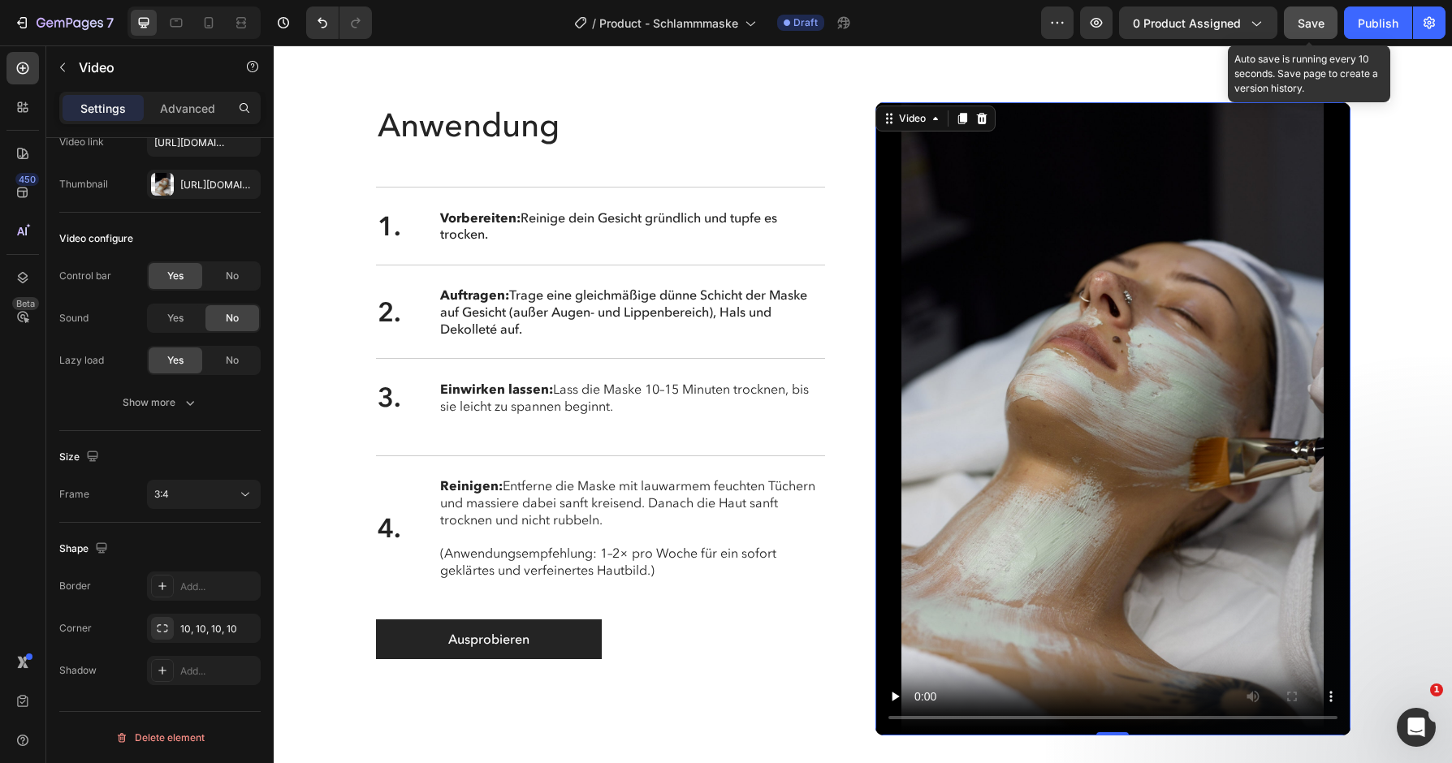
click at [1308, 23] on span "Save" at bounding box center [1311, 23] width 27 height 14
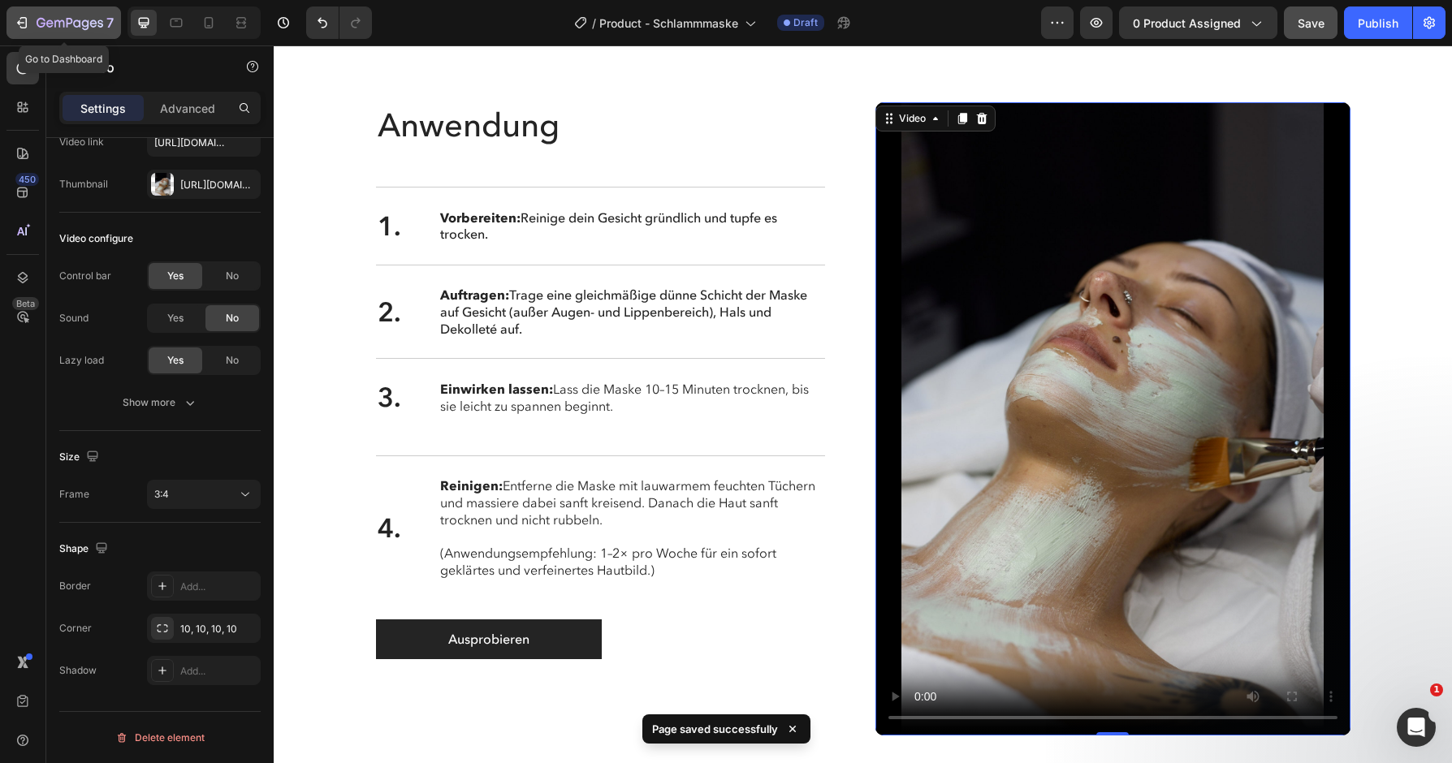
click at [77, 17] on icon "button" at bounding box center [70, 24] width 67 height 14
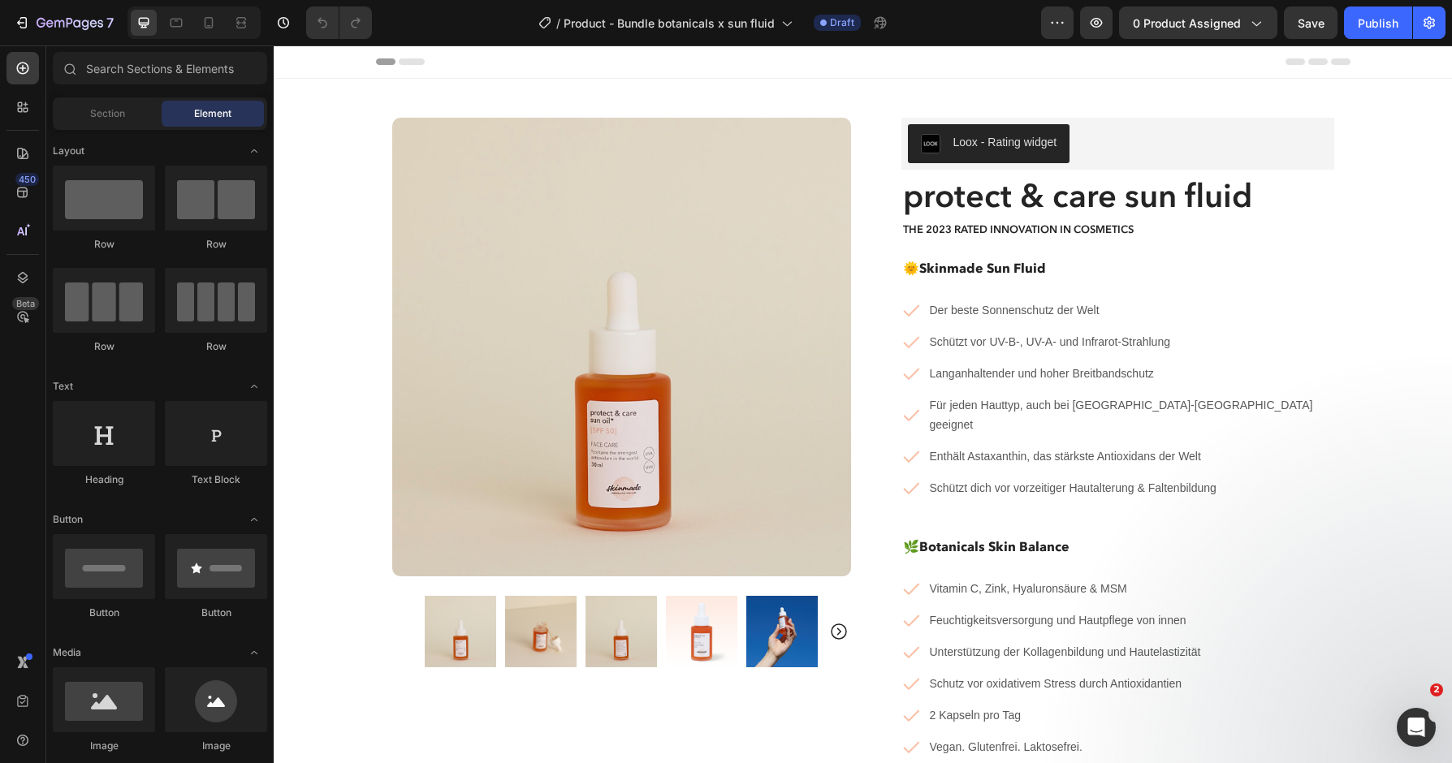
click at [600, 419] on img at bounding box center [621, 347] width 459 height 459
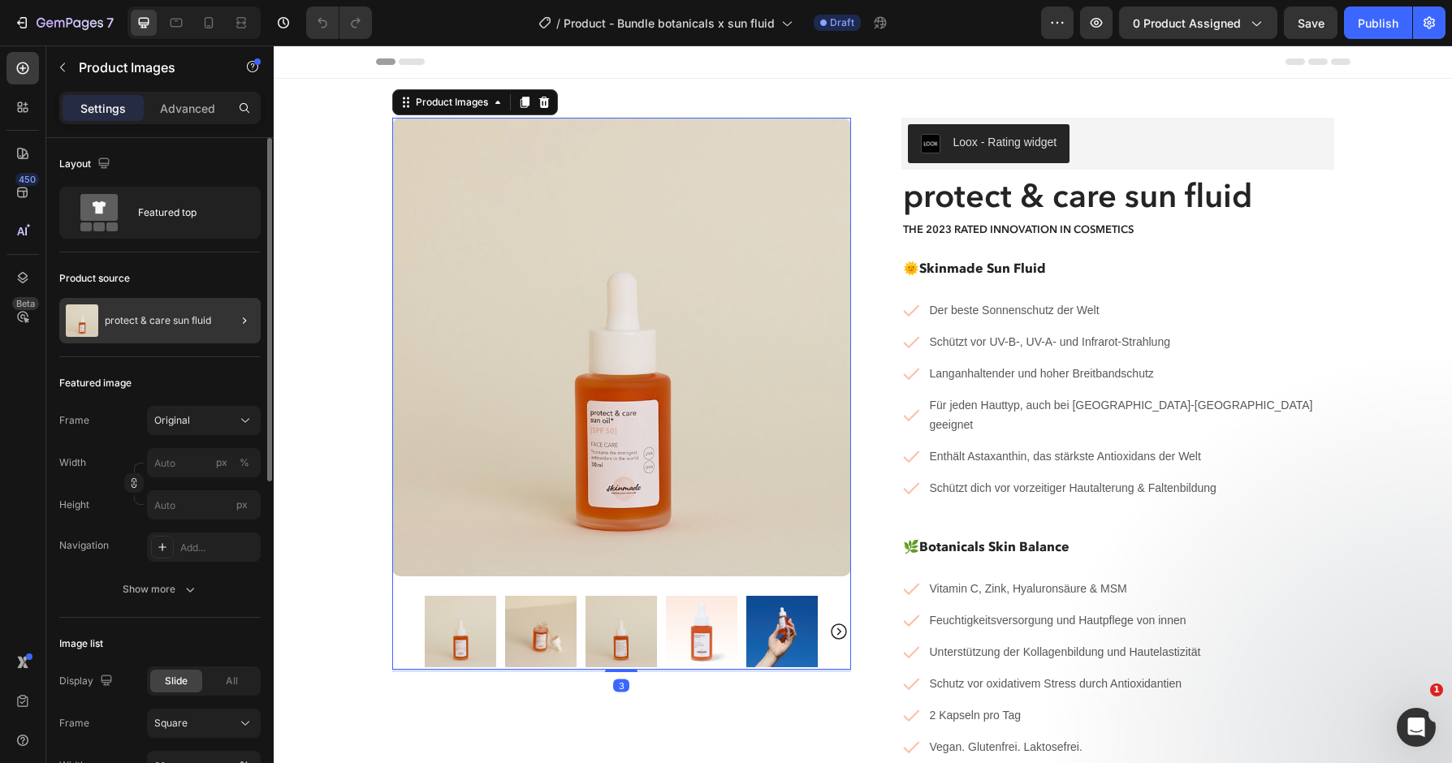
click at [221, 309] on div at bounding box center [237, 320] width 45 height 45
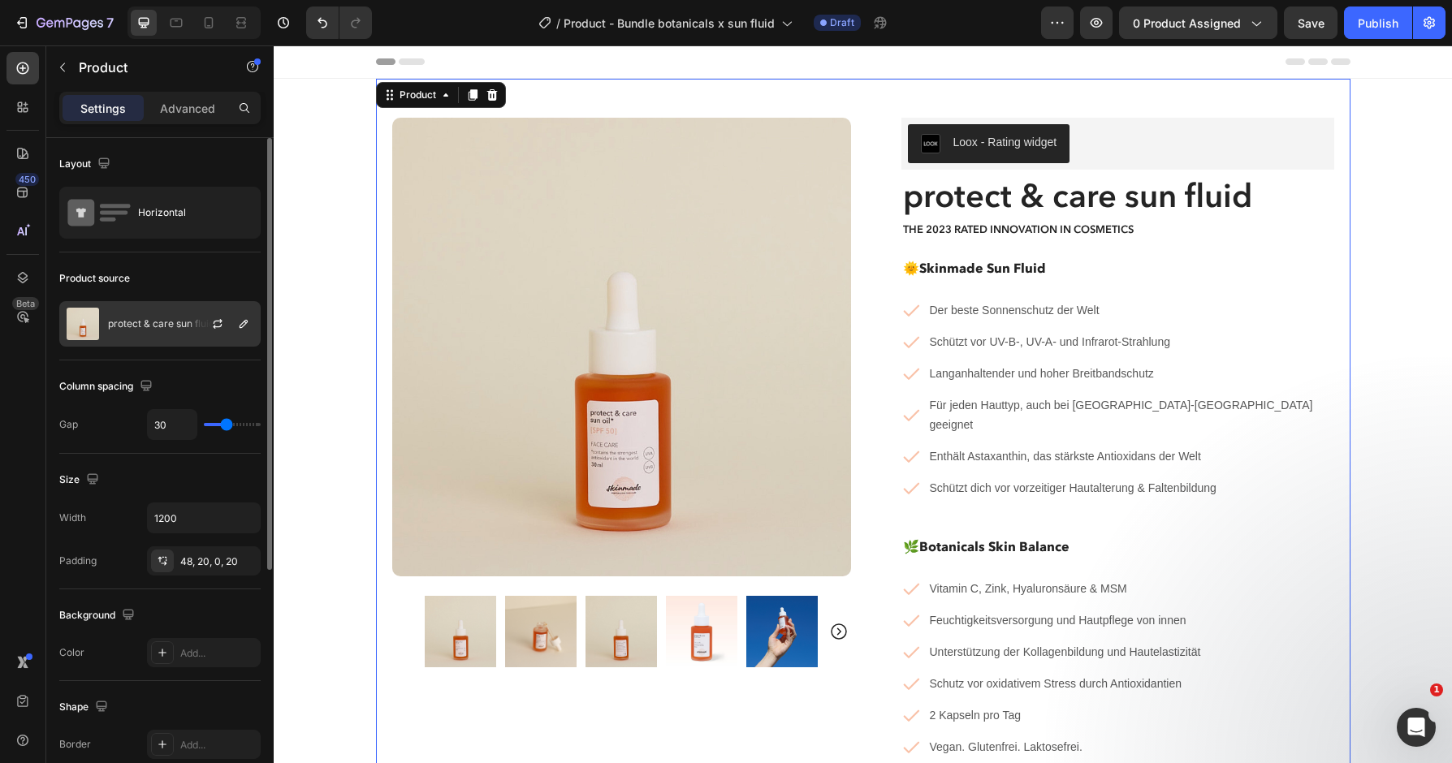
click at [201, 342] on div at bounding box center [223, 324] width 71 height 44
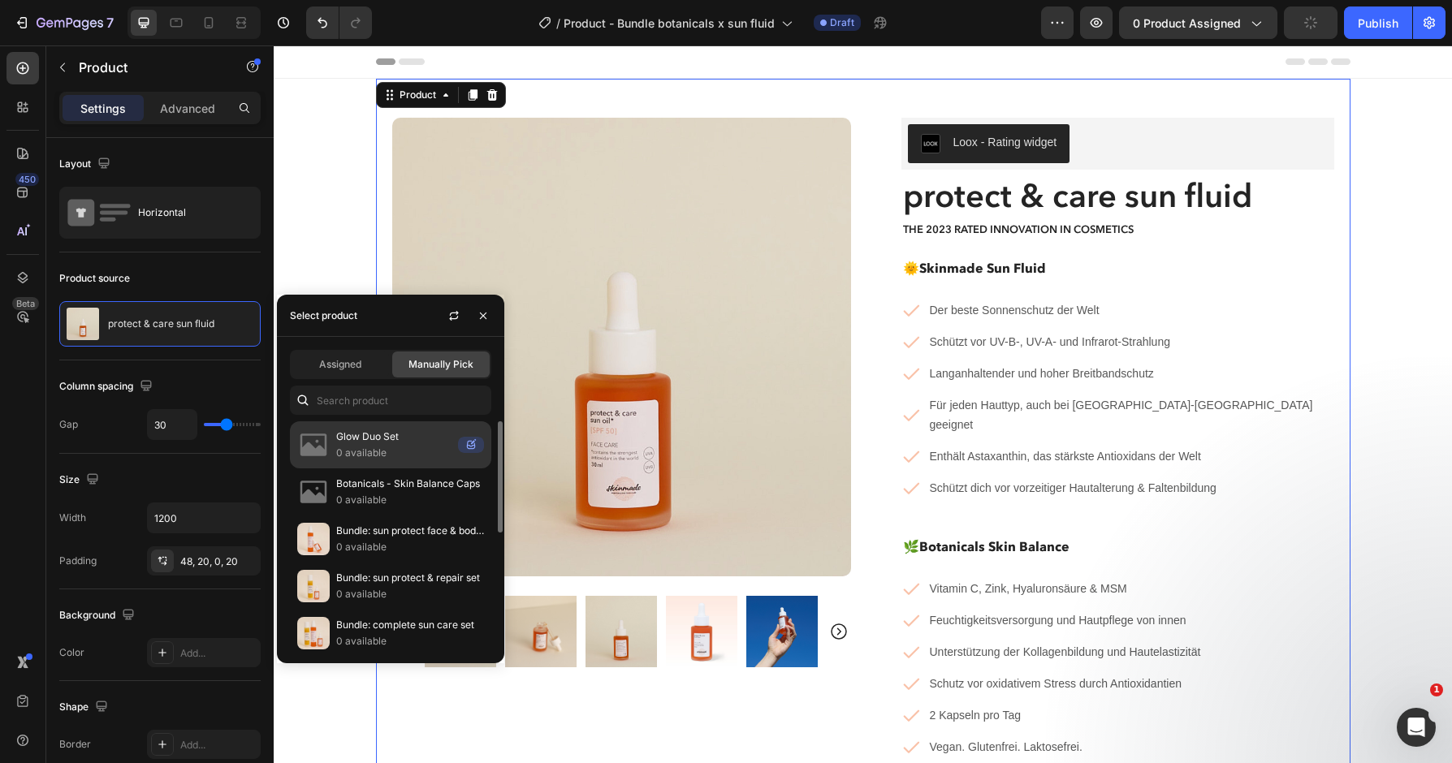
click at [396, 450] on p "0 available" at bounding box center [393, 453] width 115 height 16
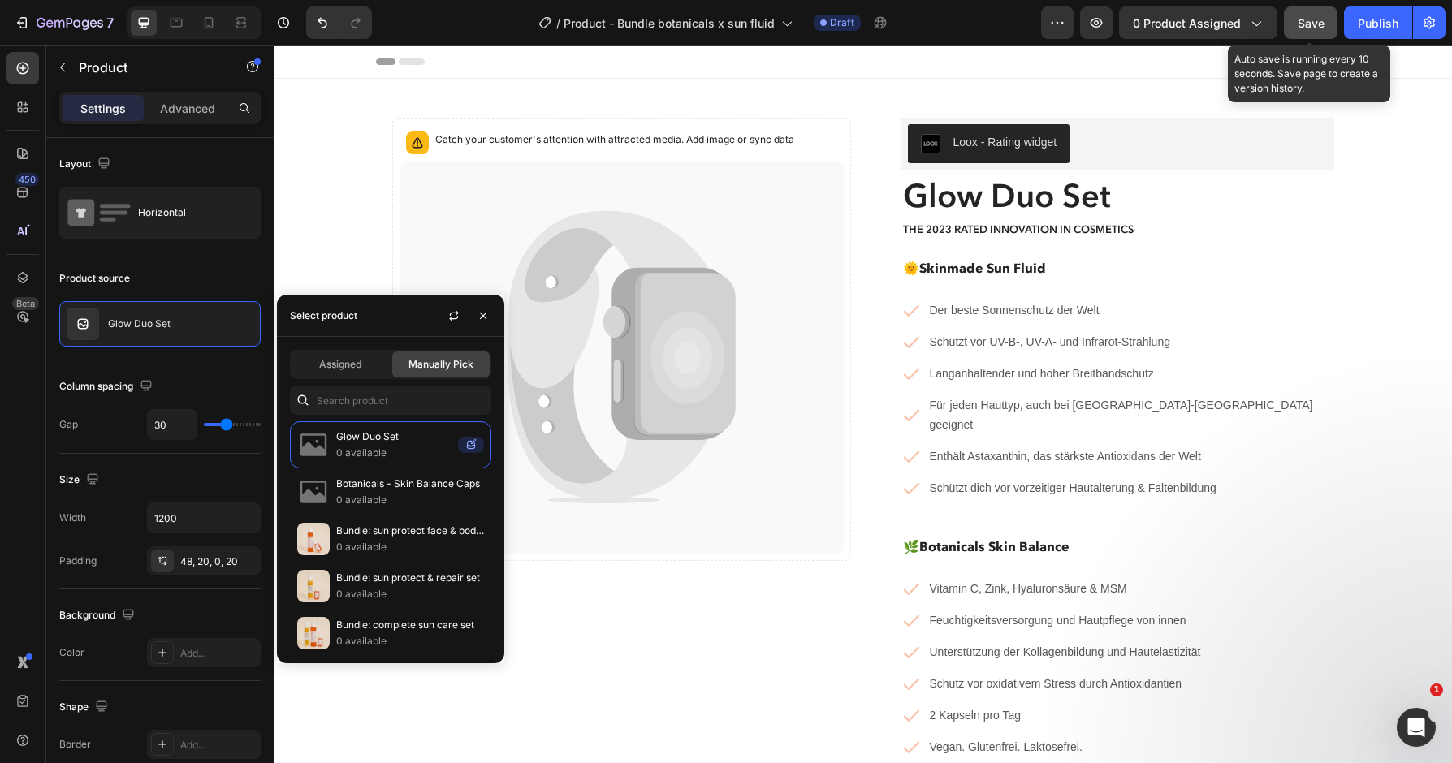
click at [1329, 32] on button "Save" at bounding box center [1311, 22] width 54 height 32
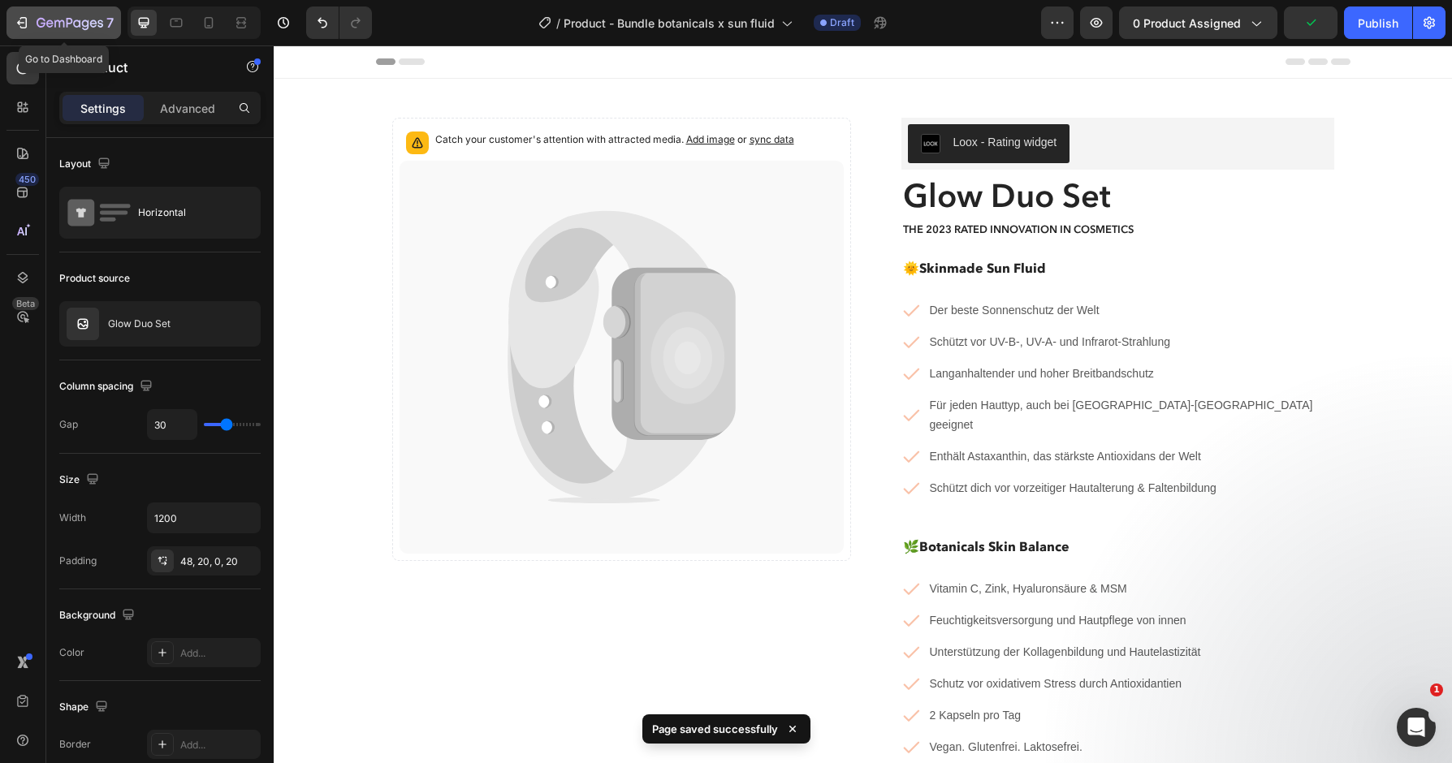
click at [54, 18] on icon "button" at bounding box center [70, 24] width 67 height 14
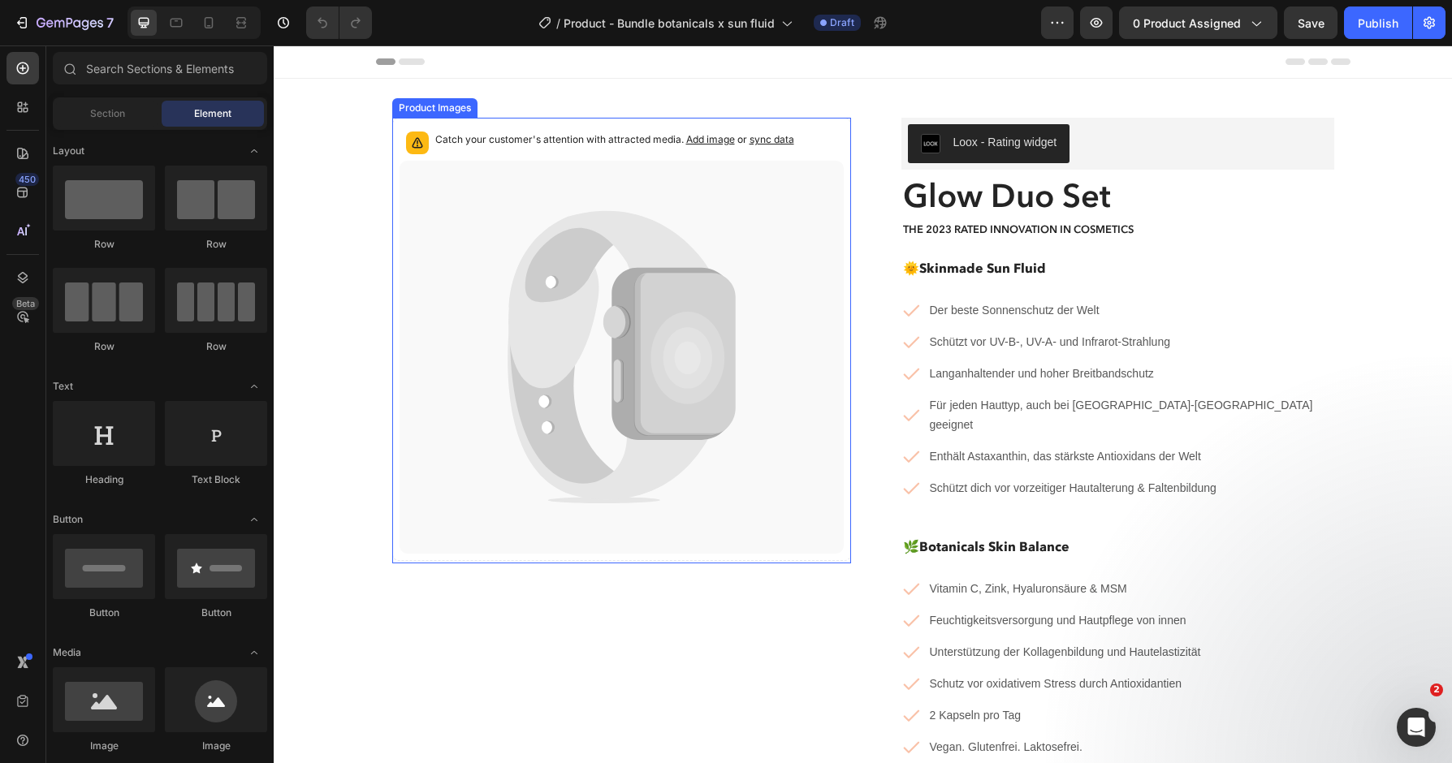
click at [517, 337] on icon at bounding box center [608, 300] width 201 height 178
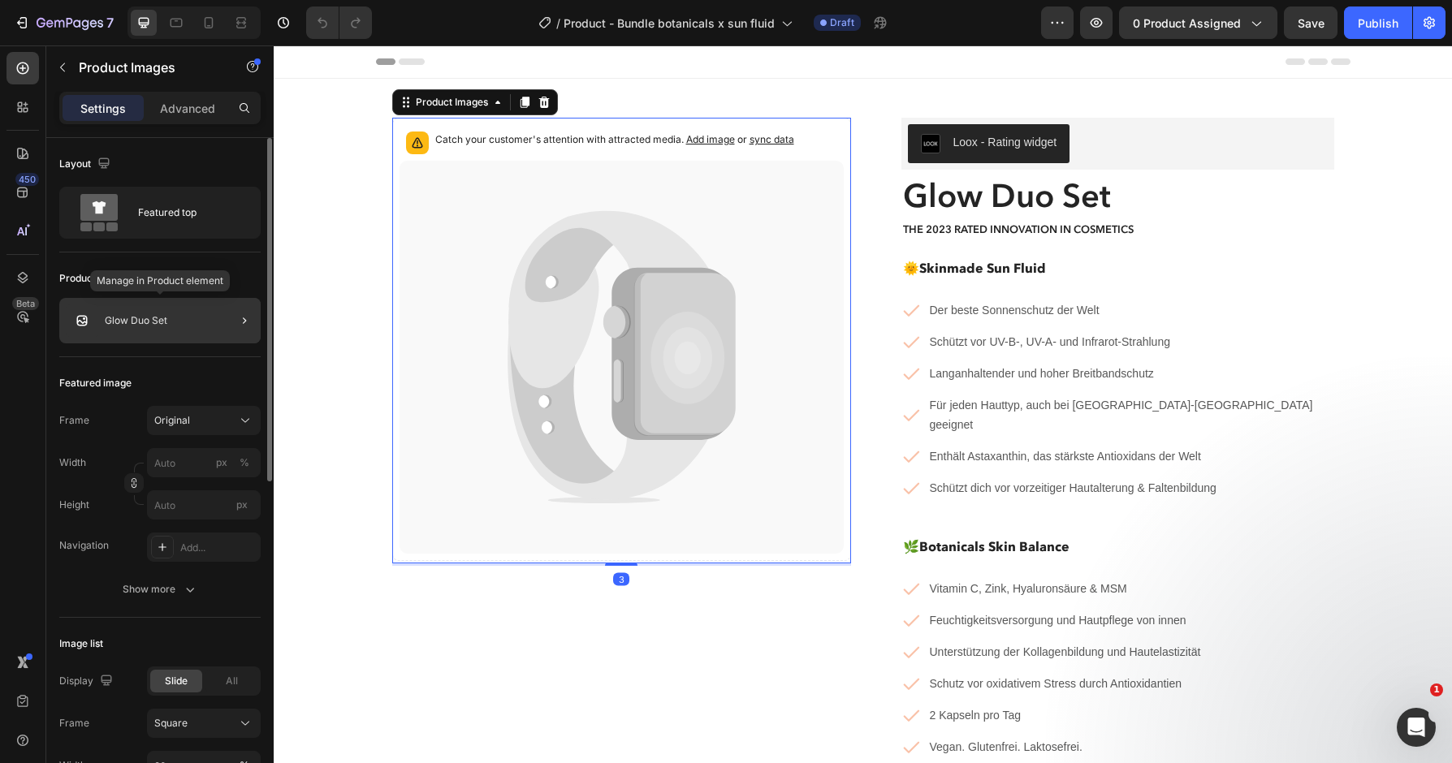
click at [195, 327] on div "Glow Duo Set" at bounding box center [159, 320] width 201 height 45
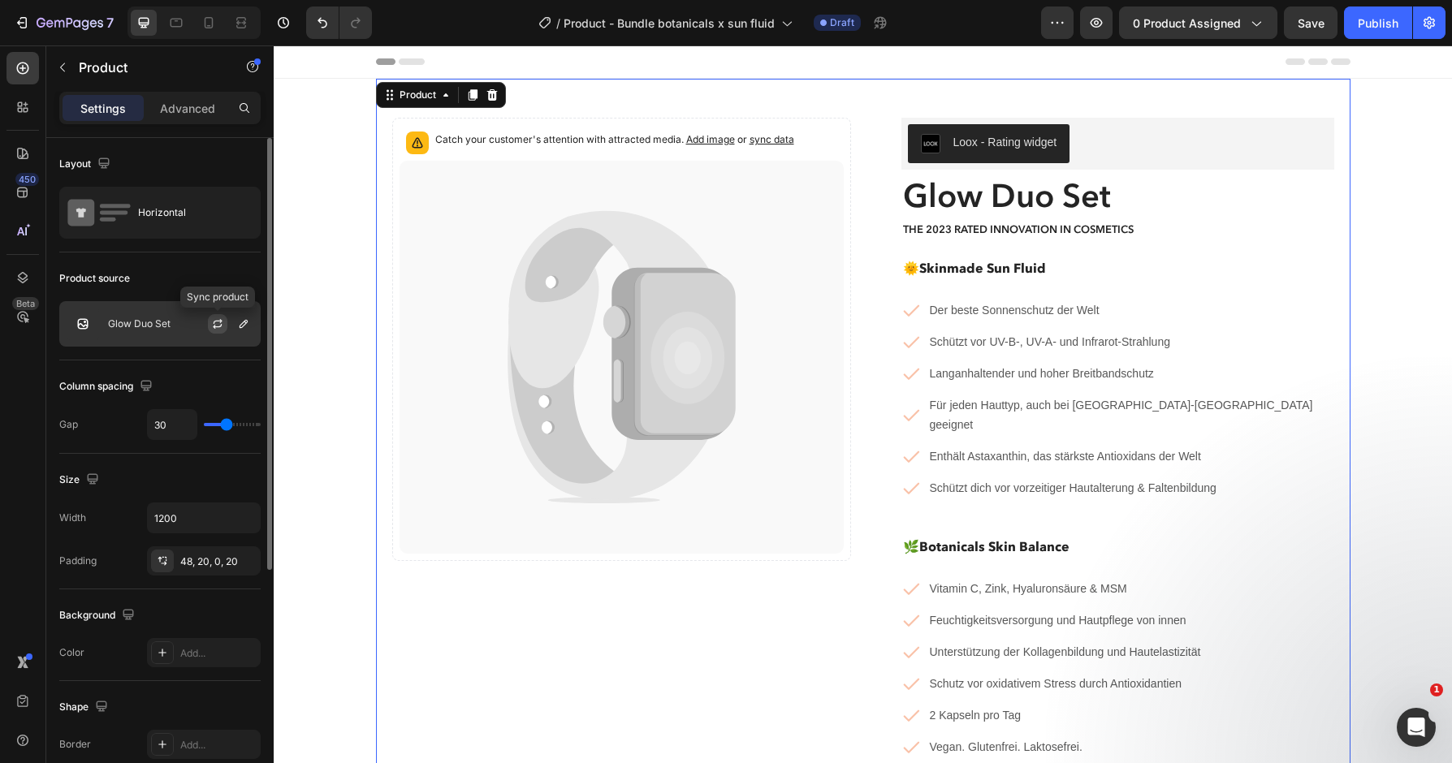
click at [220, 328] on icon "button" at bounding box center [217, 324] width 13 height 13
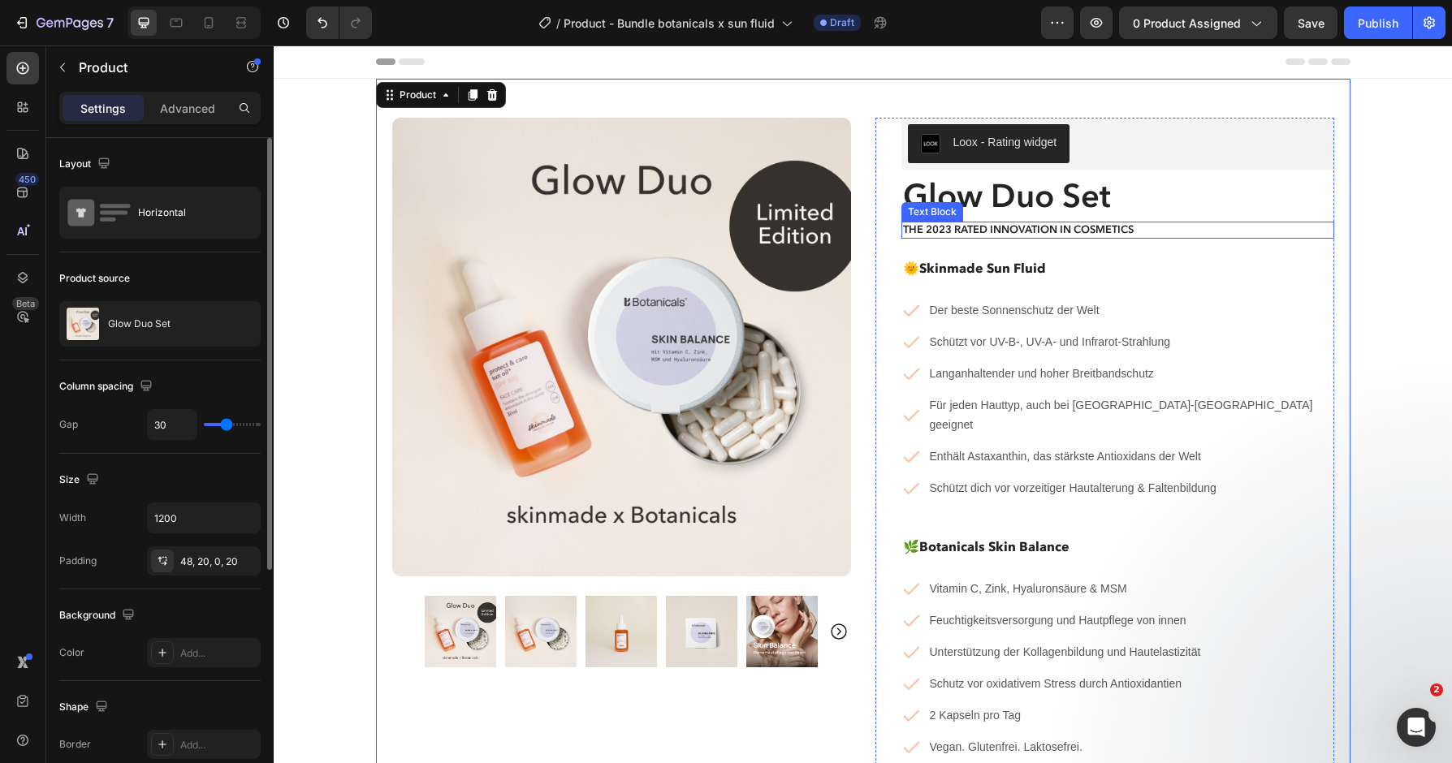
click at [1057, 230] on p "The 2023 Rated Innovation in Cosmetics" at bounding box center [1118, 230] width 430 height 14
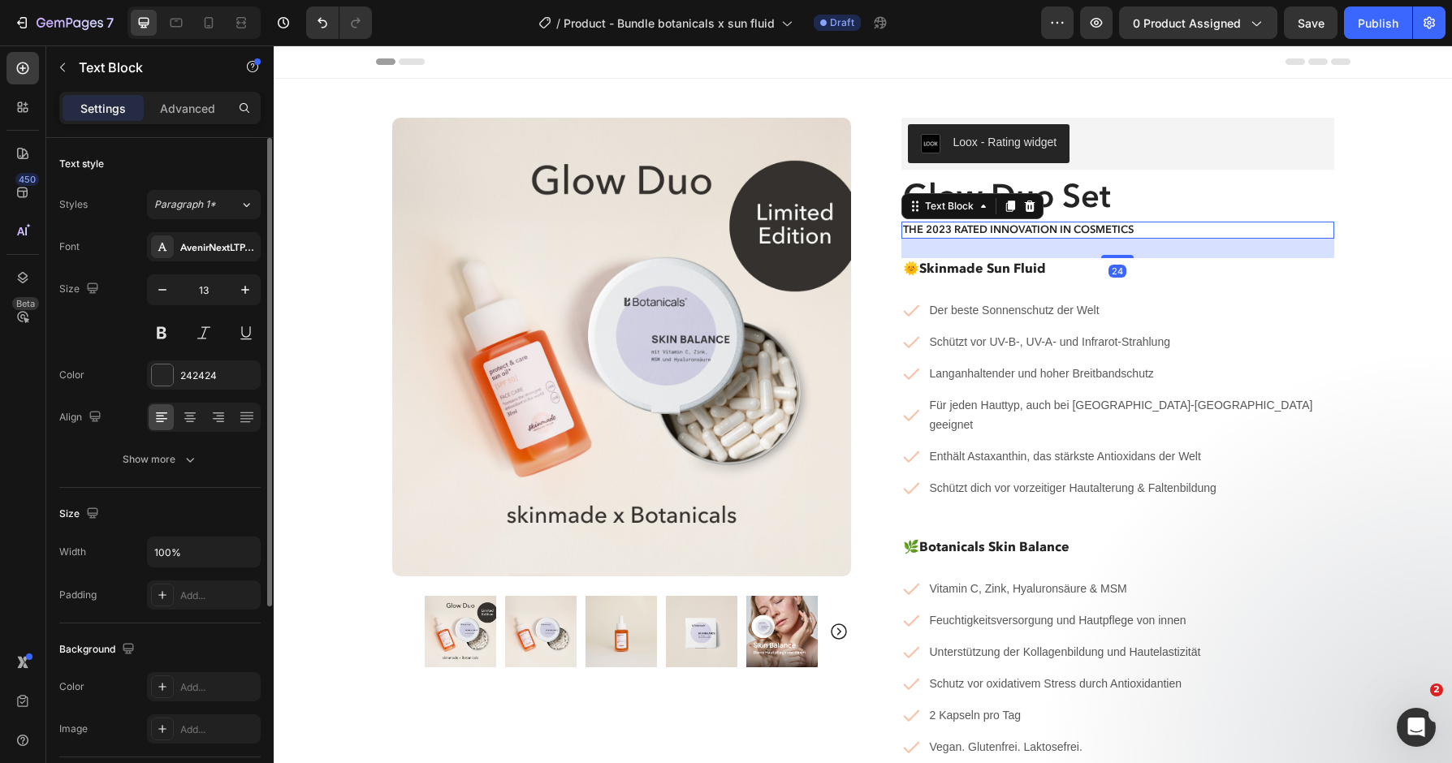
click at [1057, 230] on p "The 2023 Rated Innovation in Cosmetics" at bounding box center [1118, 230] width 430 height 14
click at [1057, 231] on p "The 2023 Rated Innovation in Cosmetics" at bounding box center [1118, 230] width 430 height 14
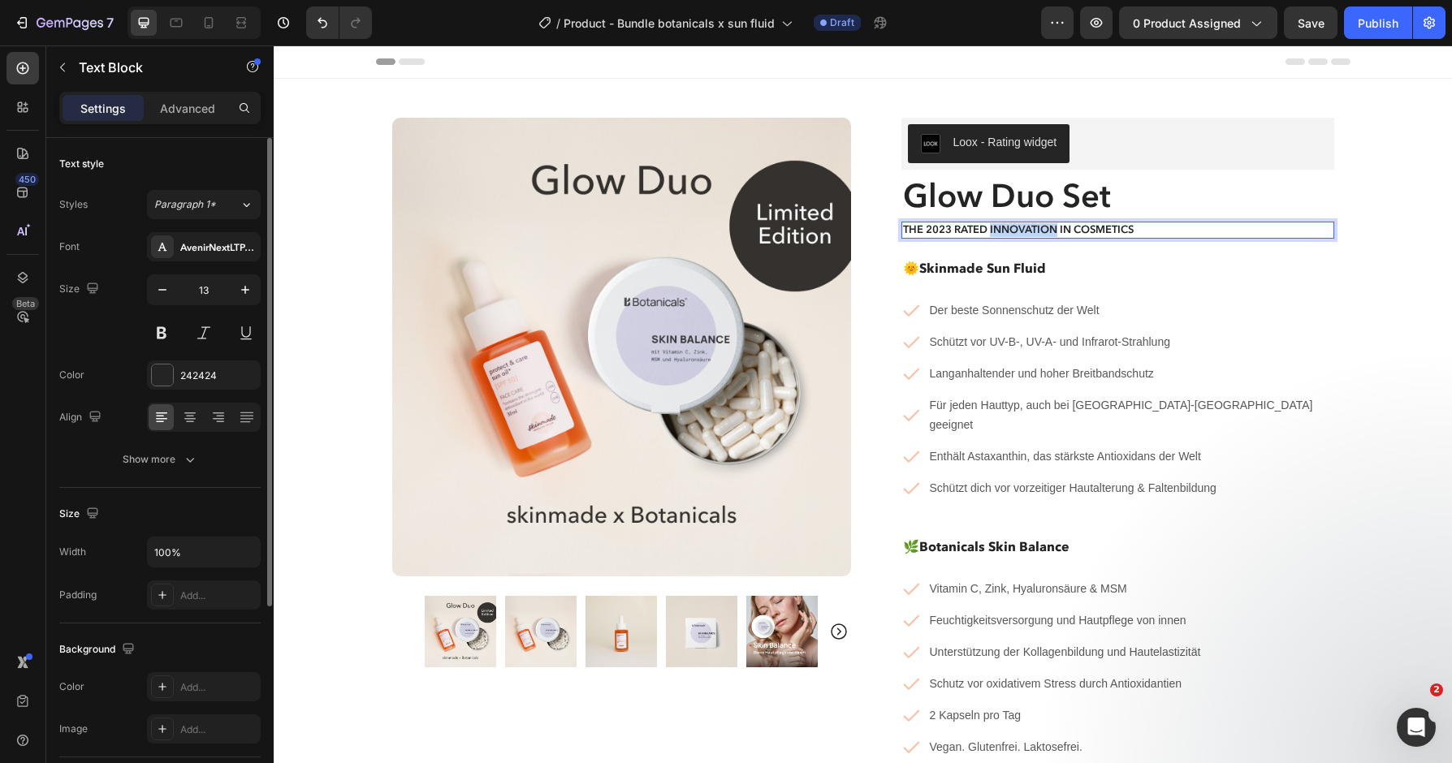
click at [1057, 231] on p "The 2023 Rated Innovation in Cosmetics" at bounding box center [1118, 230] width 430 height 14
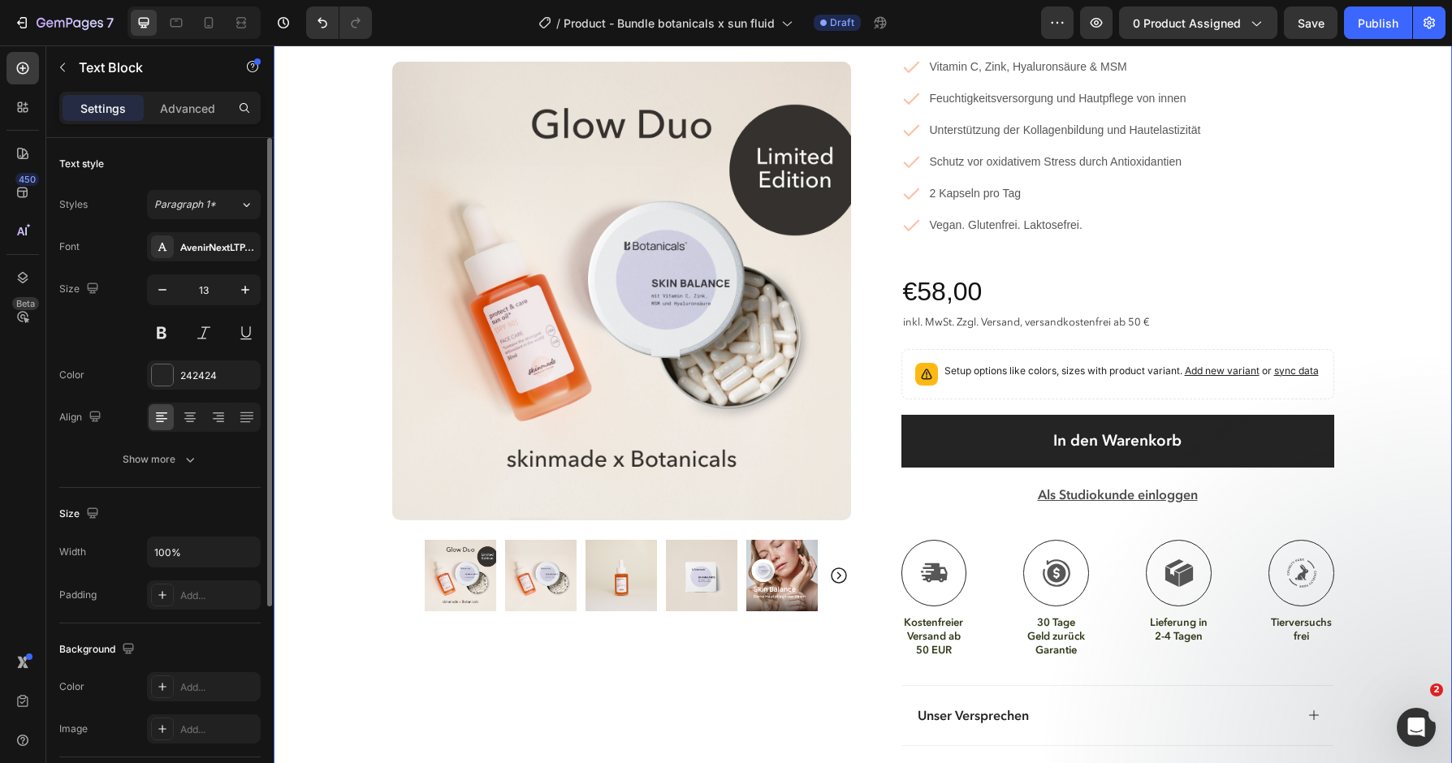
scroll to position [491, 0]
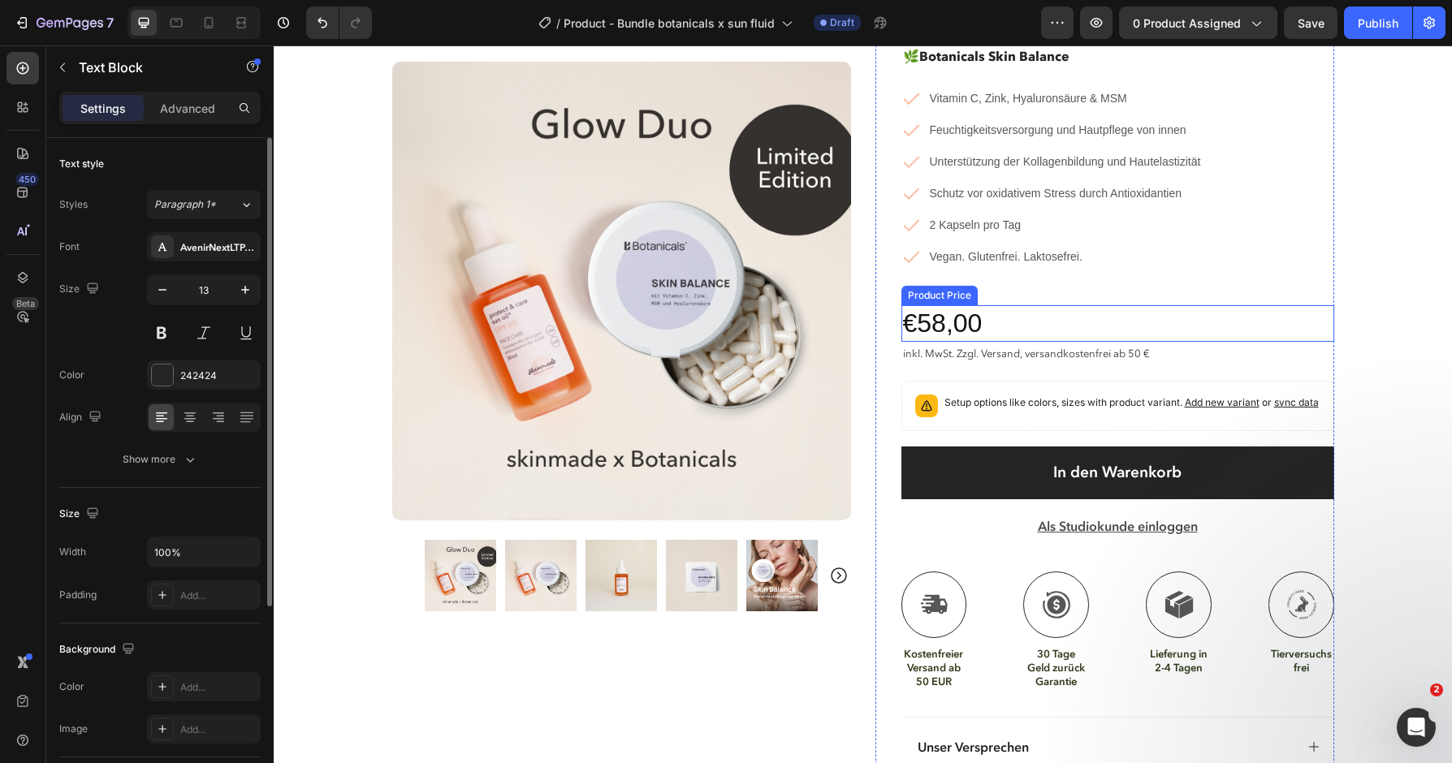
click at [1009, 313] on div "€58,00" at bounding box center [1117, 323] width 433 height 37
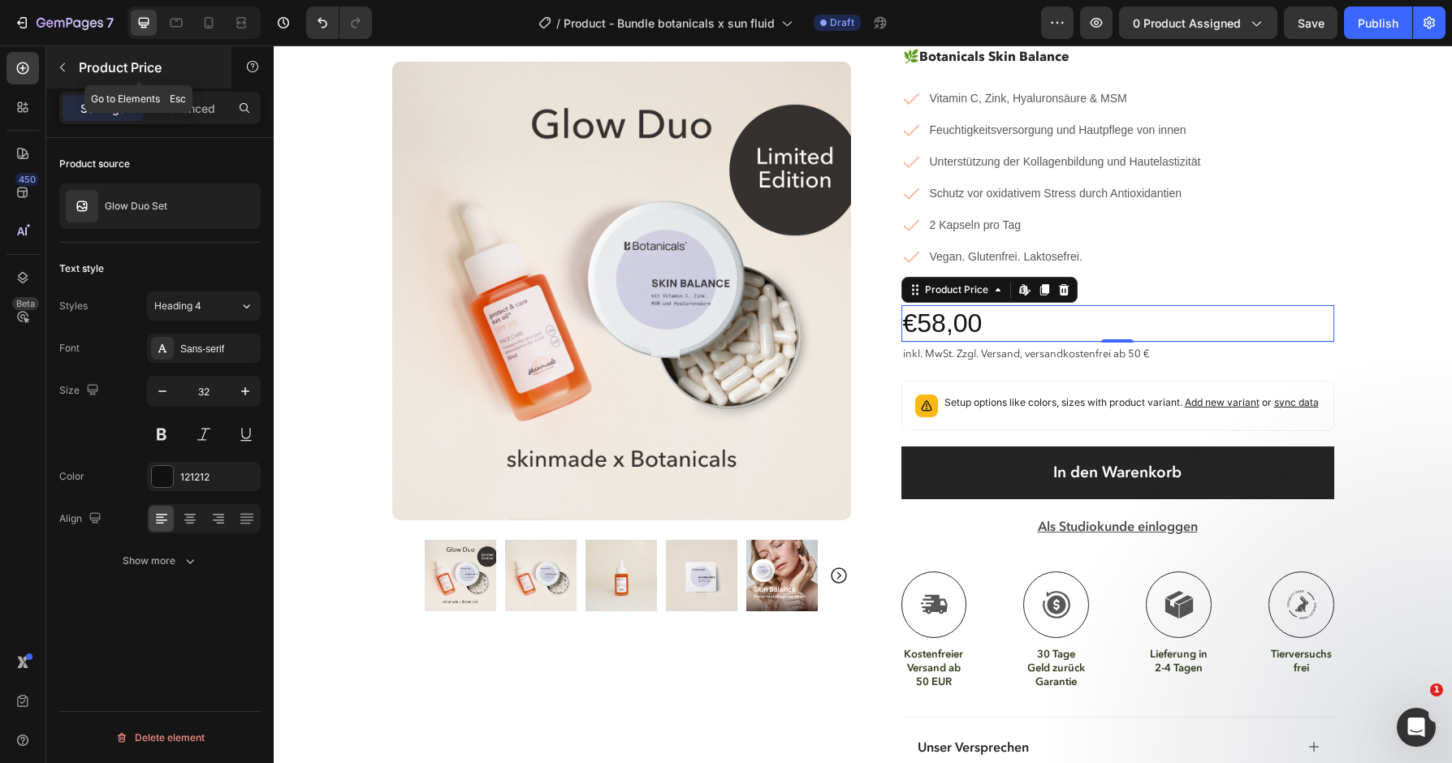
click at [64, 63] on icon "button" at bounding box center [62, 67] width 13 height 13
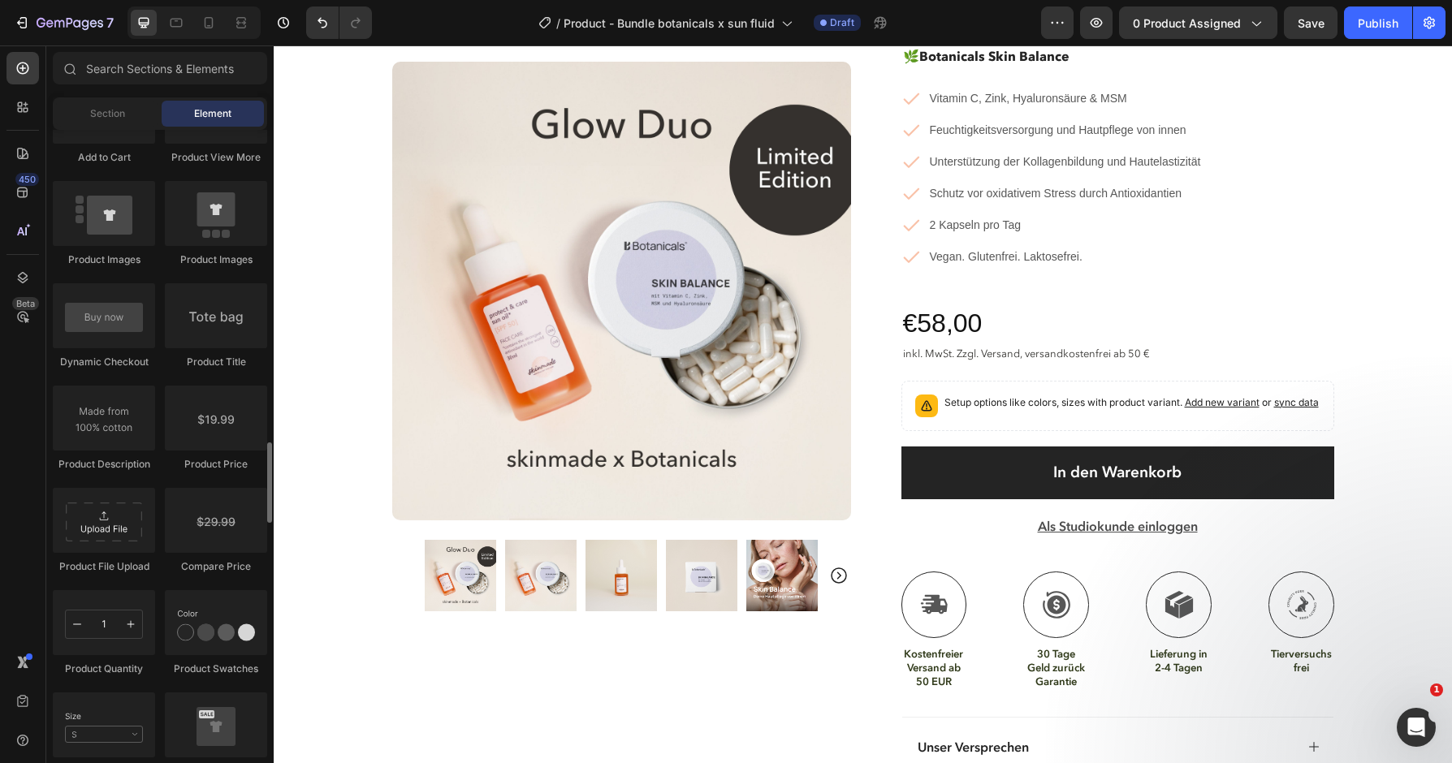
scroll to position [2468, 0]
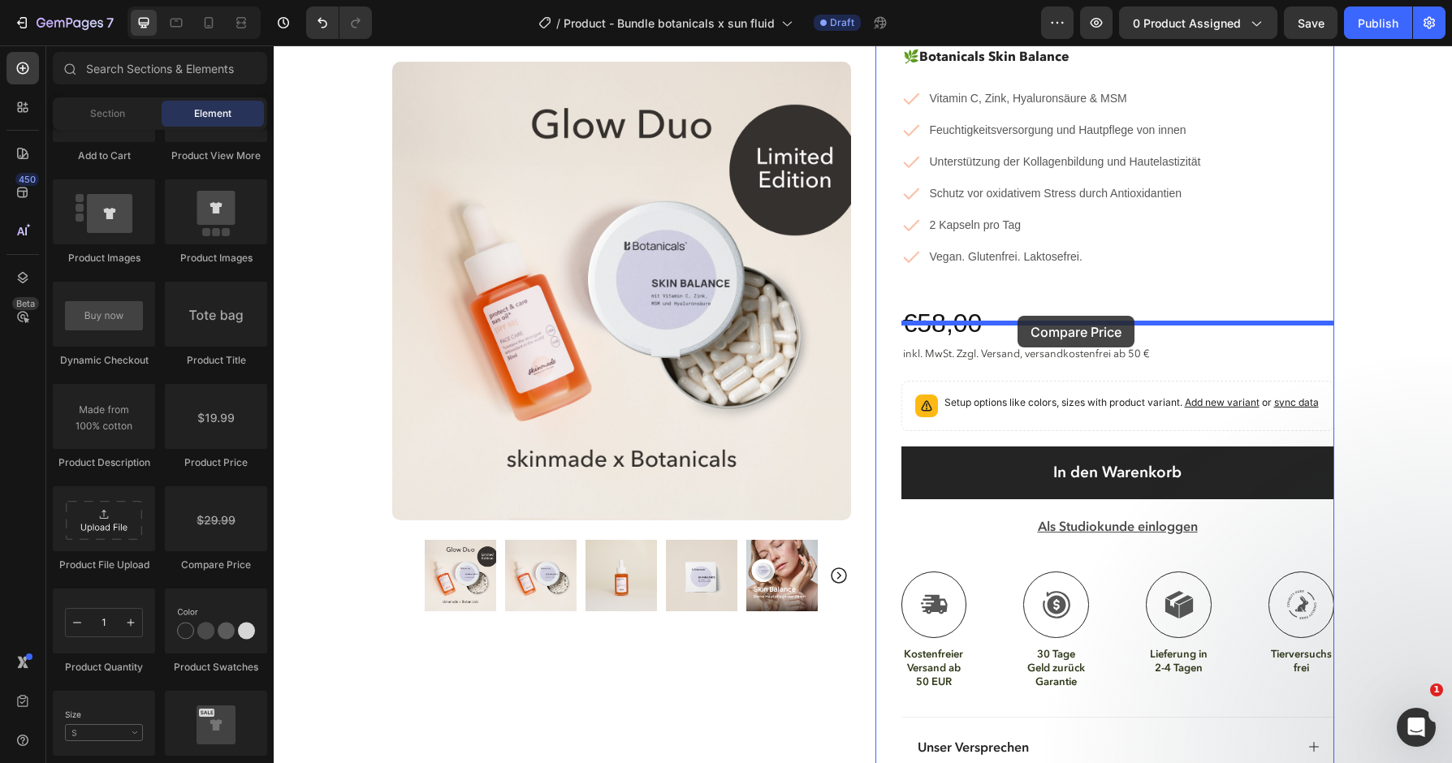
drag, startPoint x: 517, startPoint y: 584, endPoint x: 1018, endPoint y: 317, distance: 567.9
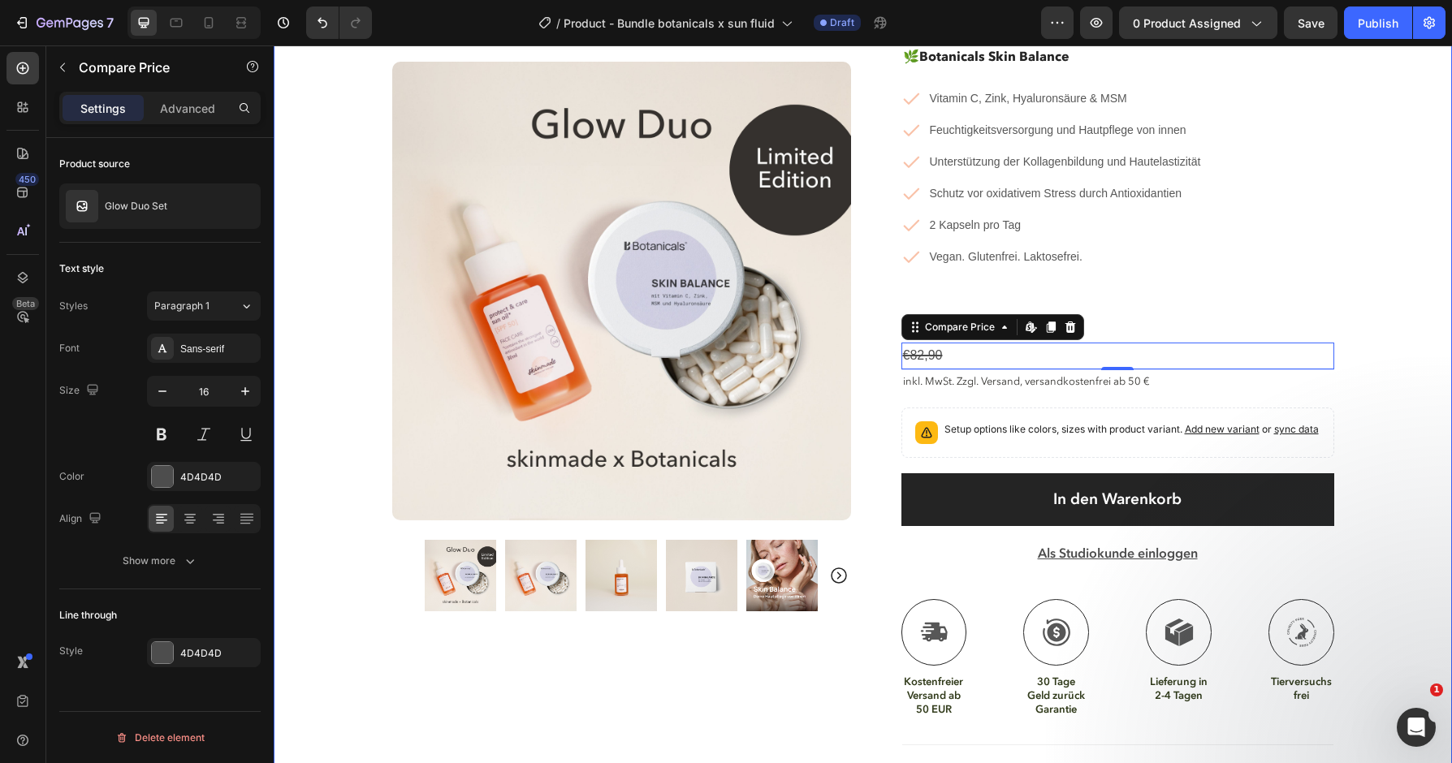
click at [1394, 338] on div "Product Images Row Loox - Rating widget Loox Glow Duo Set Product Title Limited…" at bounding box center [863, 269] width 1178 height 1363
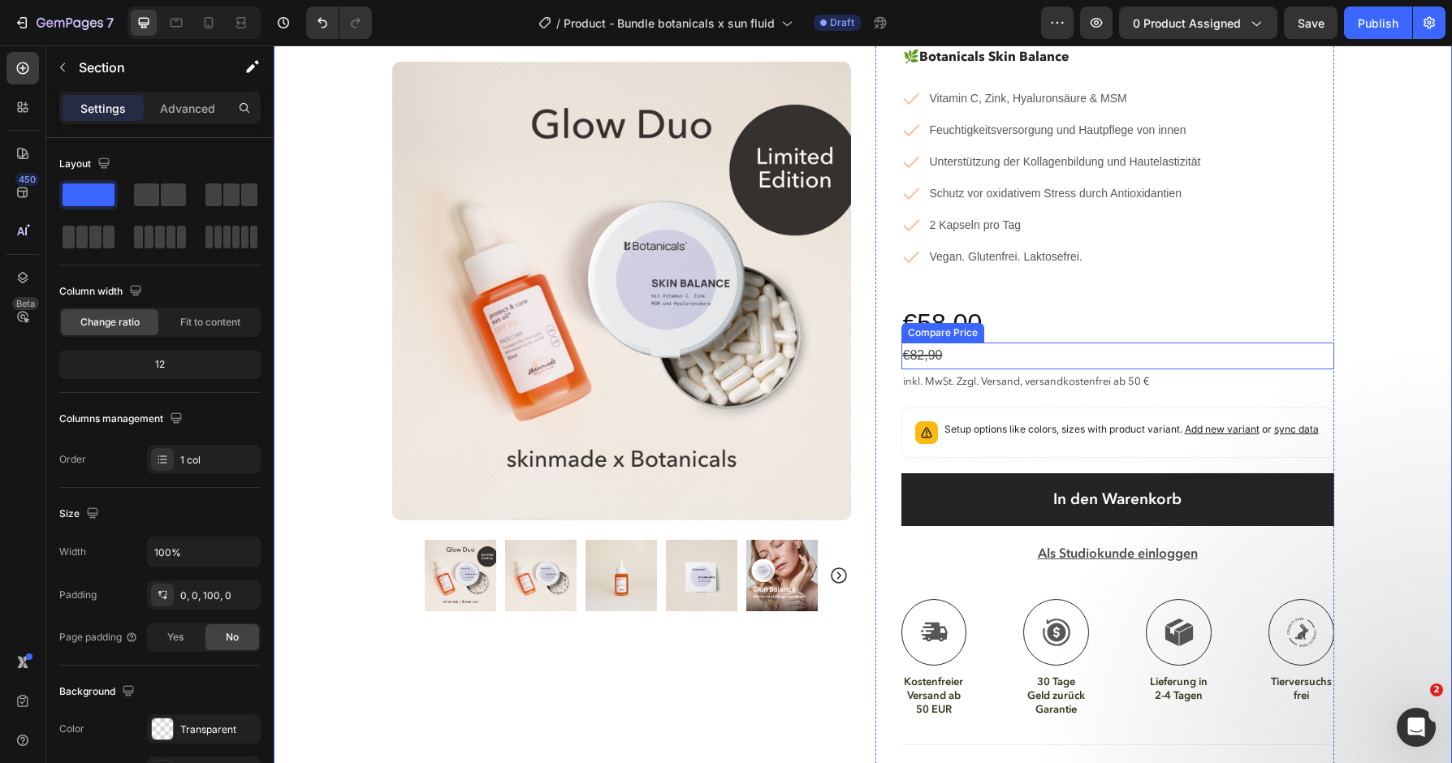
click at [1042, 343] on div "€82,90" at bounding box center [1117, 356] width 433 height 27
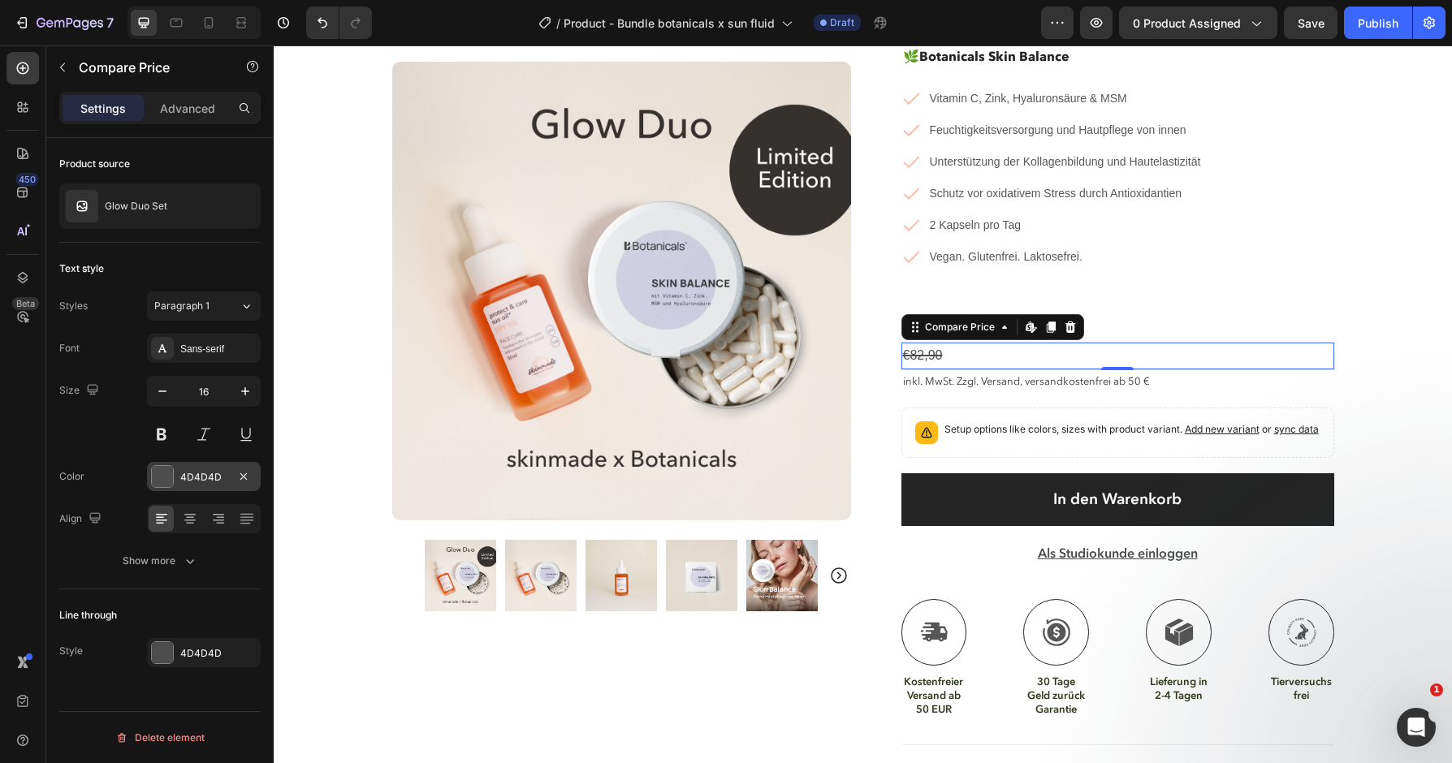
click at [211, 480] on div "4D4D4D" at bounding box center [203, 477] width 47 height 15
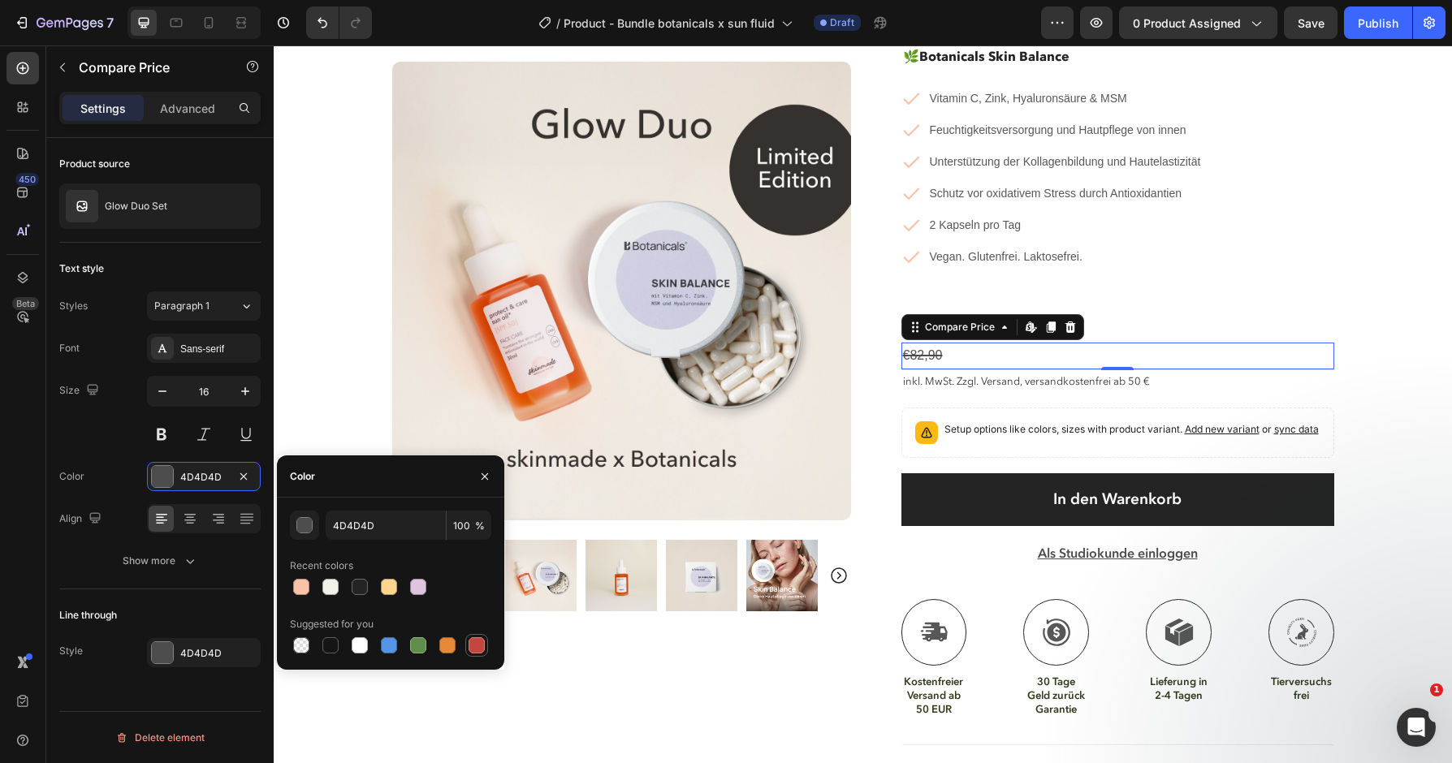
click at [481, 646] on div at bounding box center [477, 646] width 16 height 16
type input "C5453F"
click at [225, 337] on div "Sans-serif" at bounding box center [204, 348] width 114 height 29
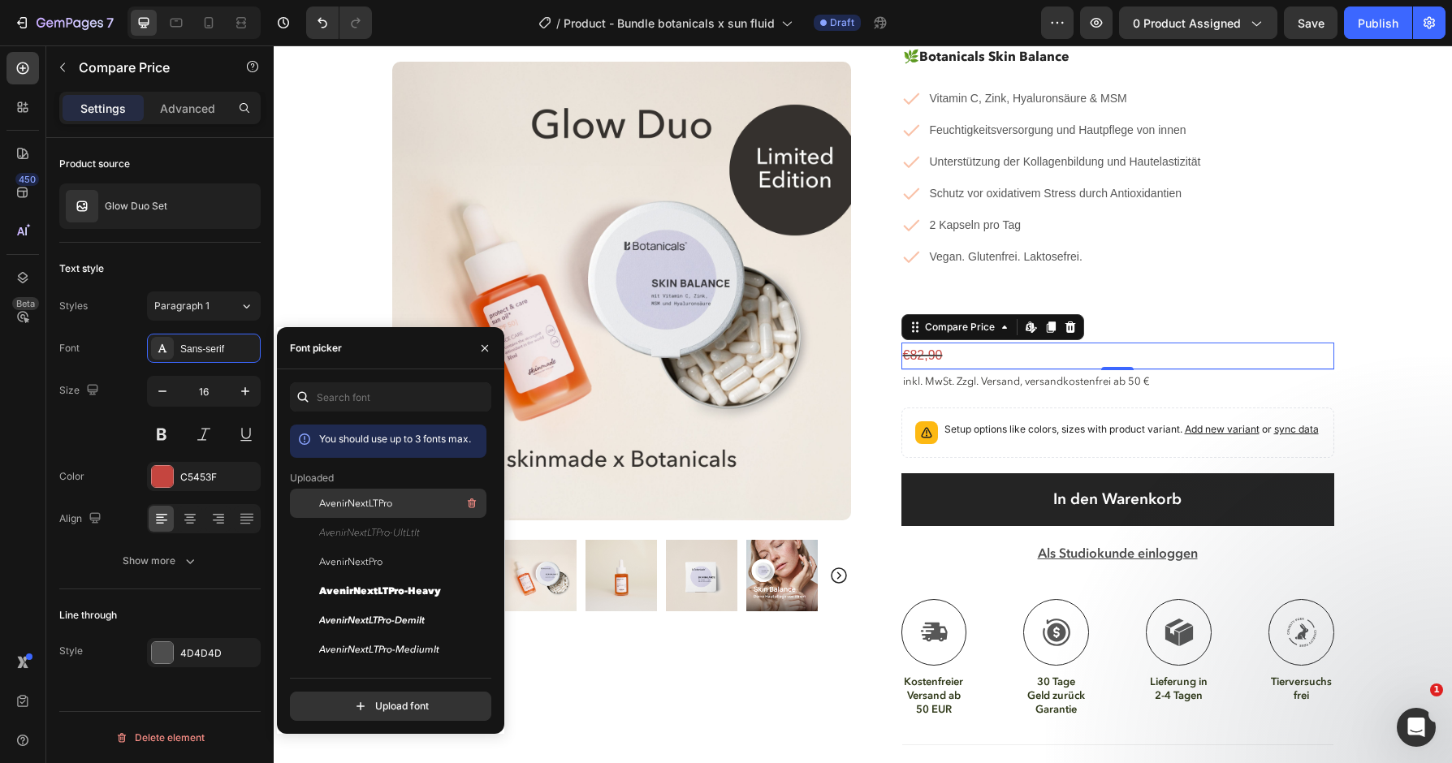
click at [421, 507] on div "AvenirNextLTPro" at bounding box center [401, 503] width 164 height 19
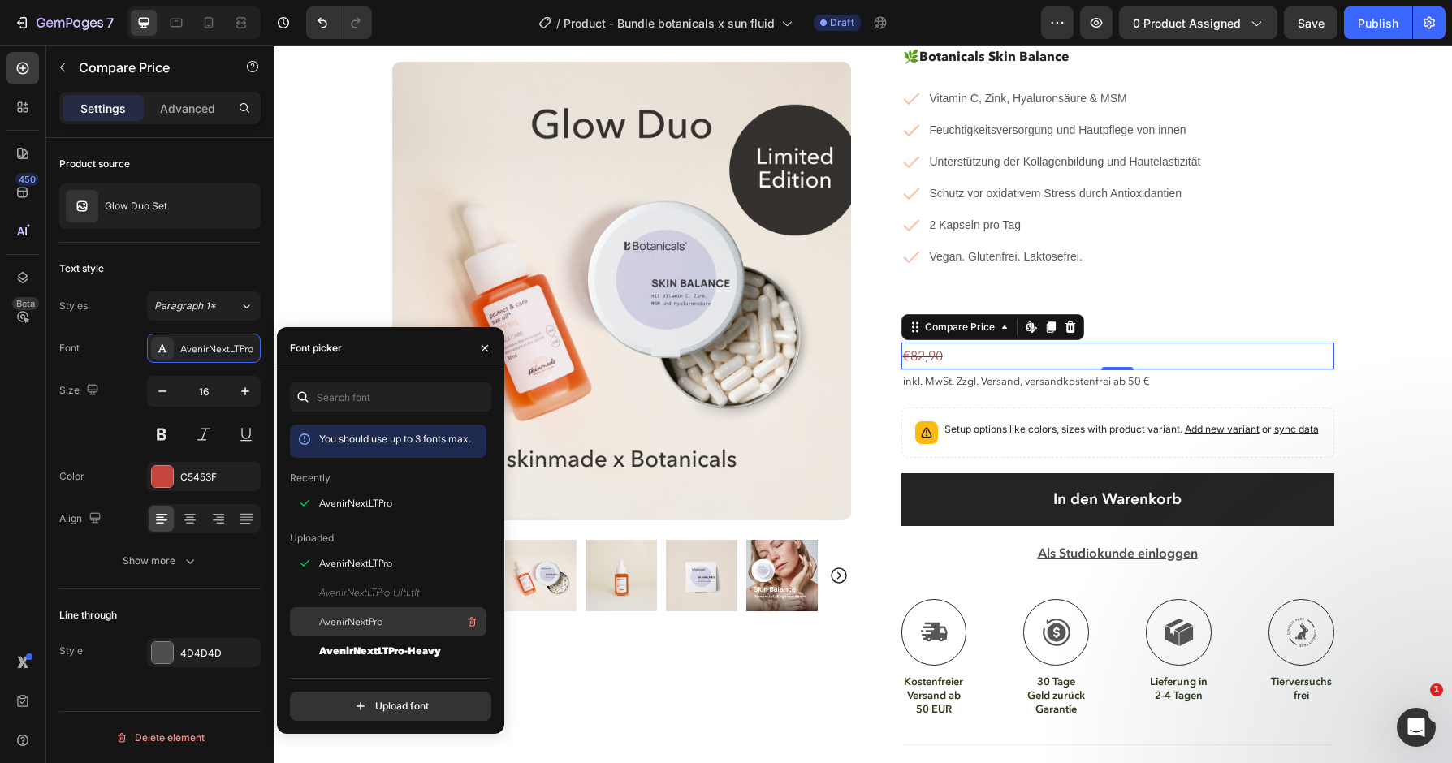
click at [409, 623] on div "AvenirNextPro" at bounding box center [401, 621] width 164 height 19
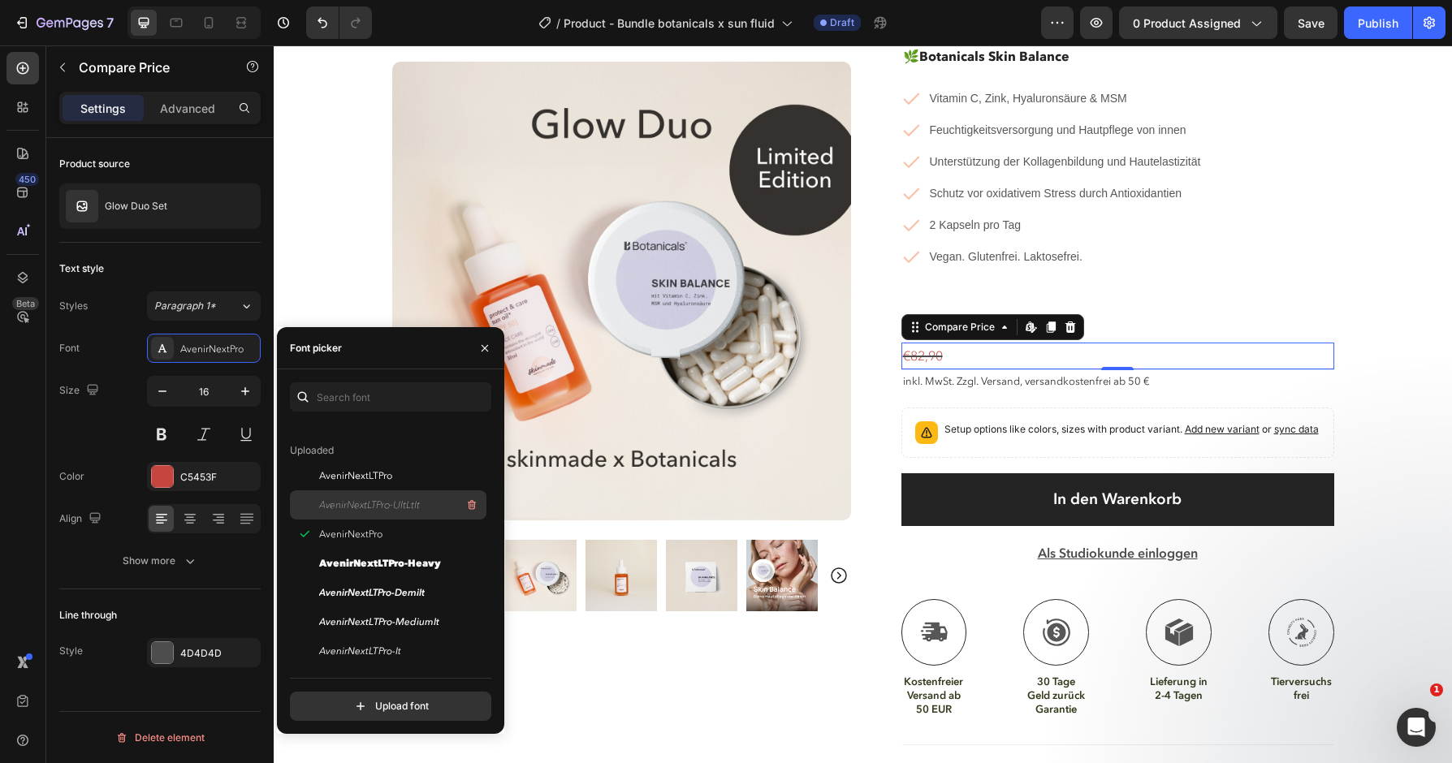
scroll to position [130, 0]
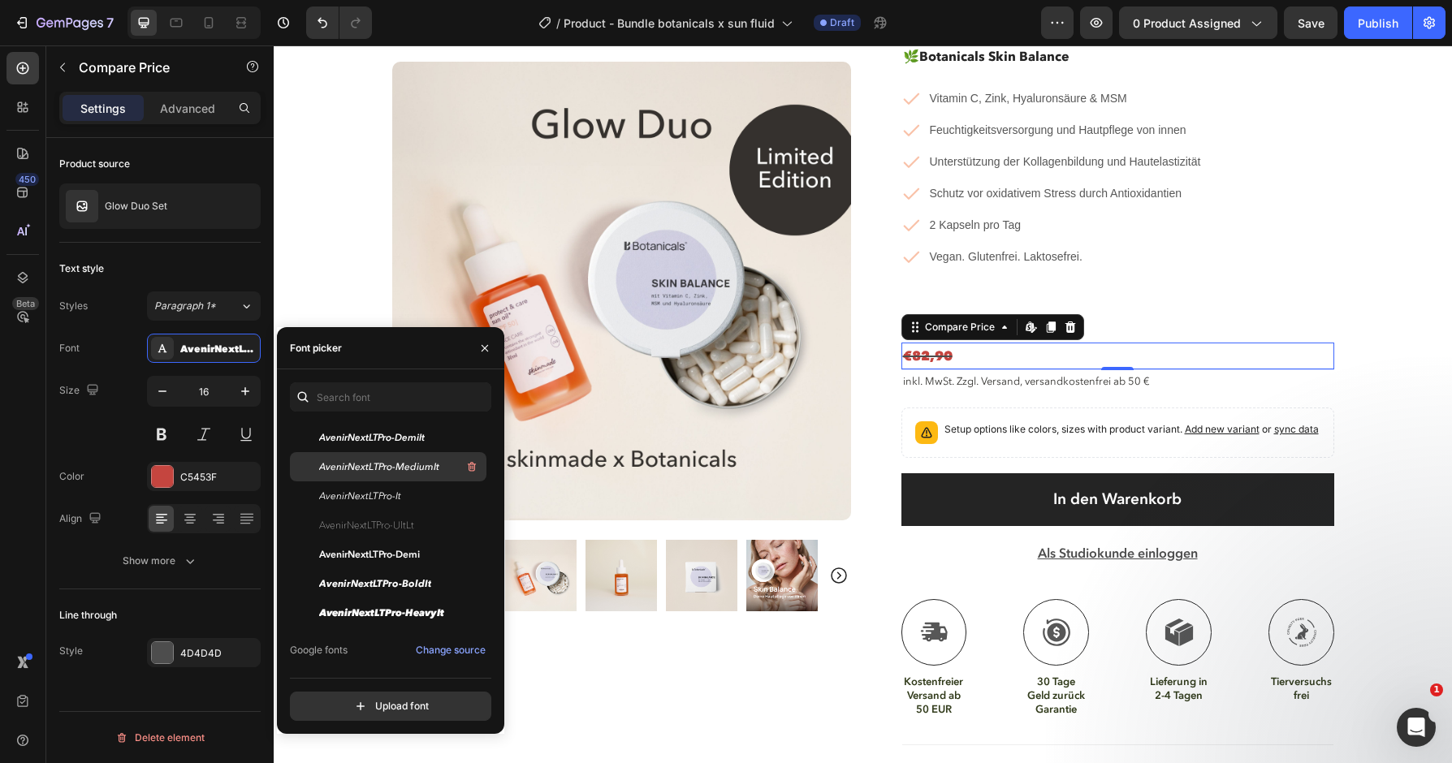
scroll to position [300, 0]
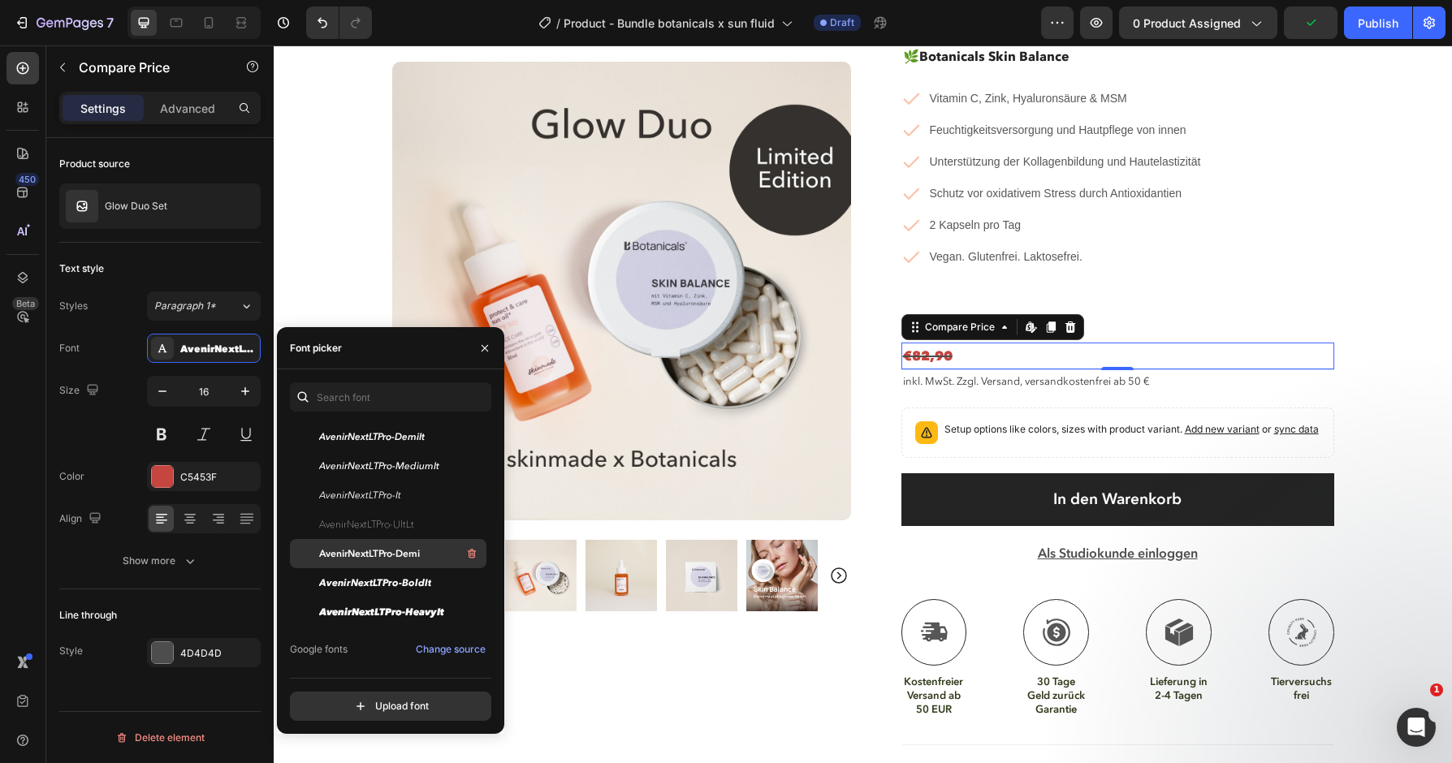
click at [404, 550] on span "AvenirNextLTPro-Demi" at bounding box center [369, 554] width 101 height 15
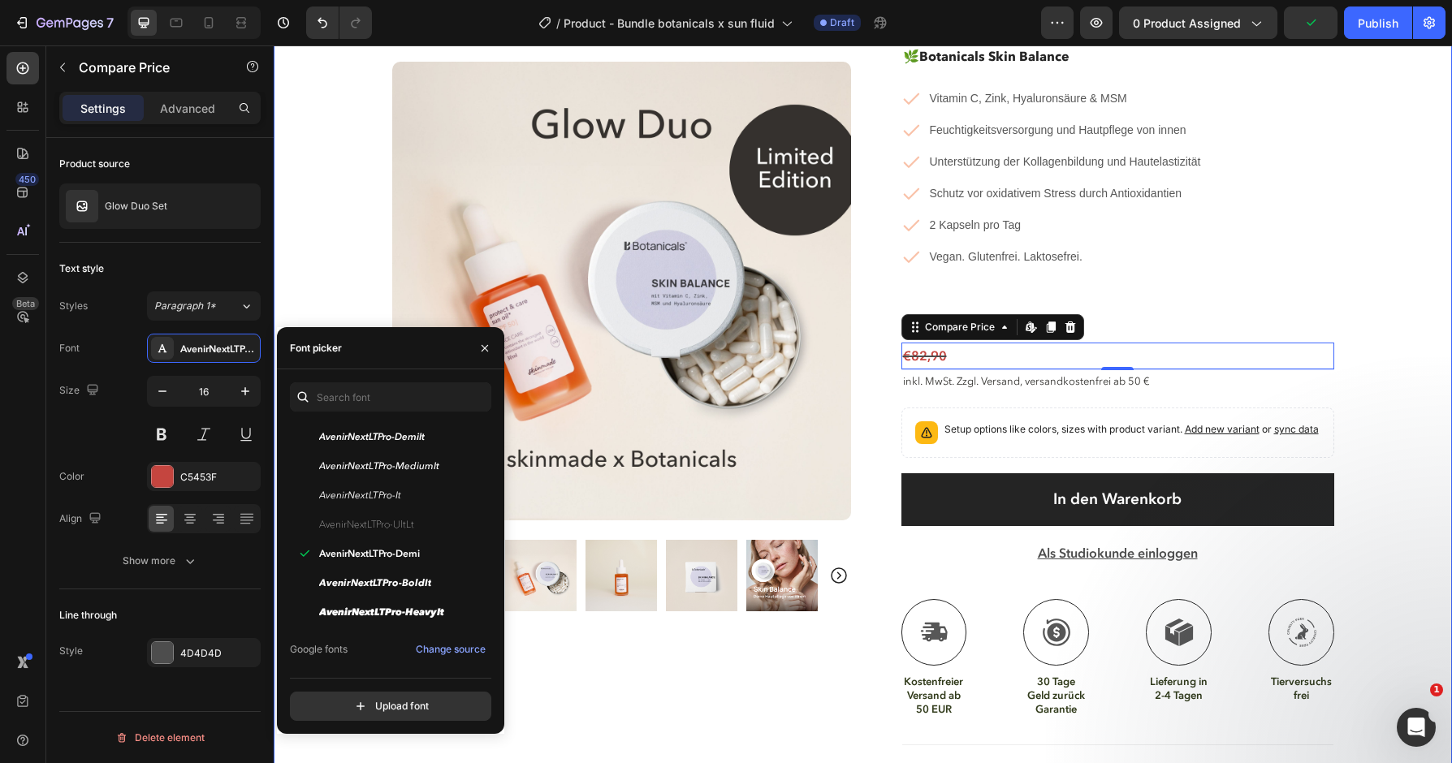
click at [1398, 244] on div "Product Images Row Loox - Rating widget Loox Glow Duo Set Product Title Limited…" at bounding box center [863, 269] width 1178 height 1363
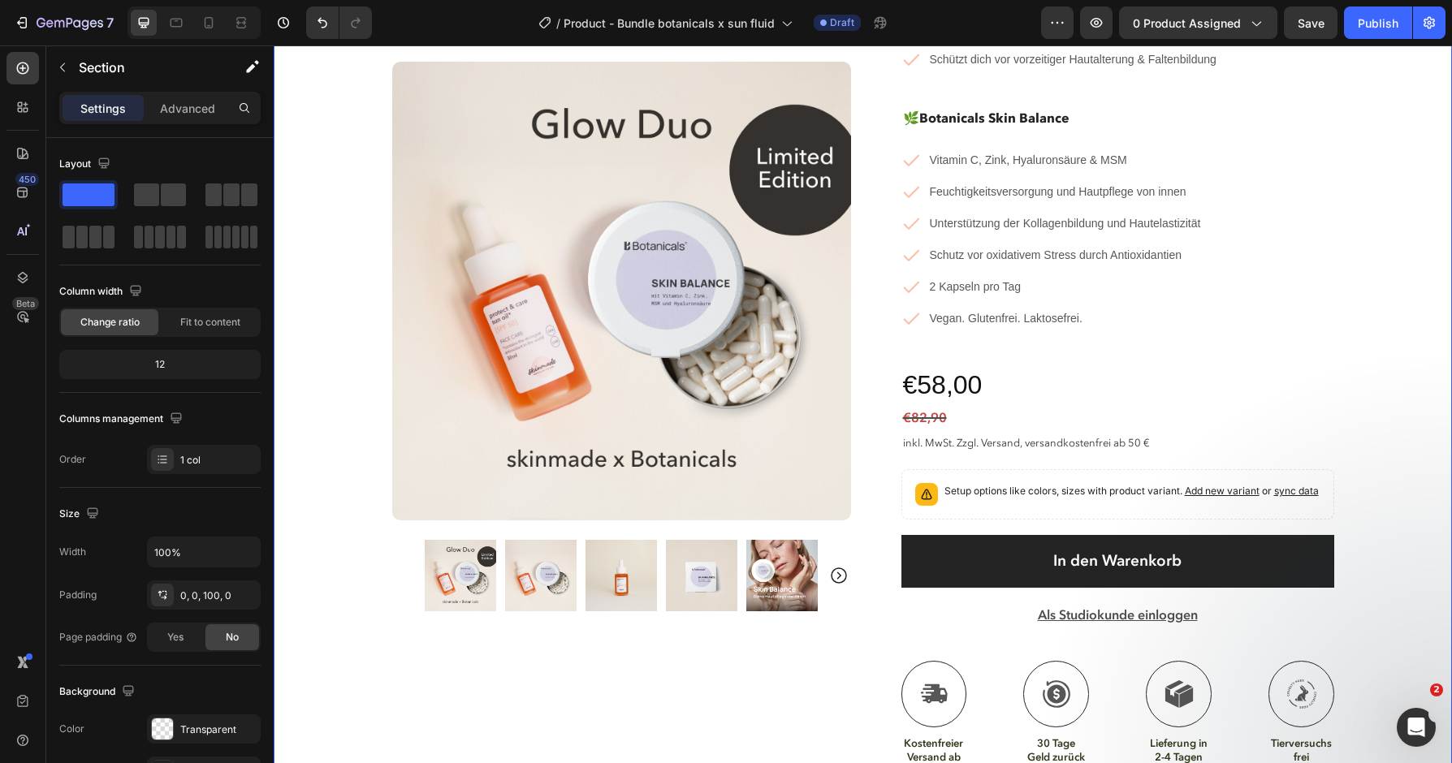
scroll to position [428, 0]
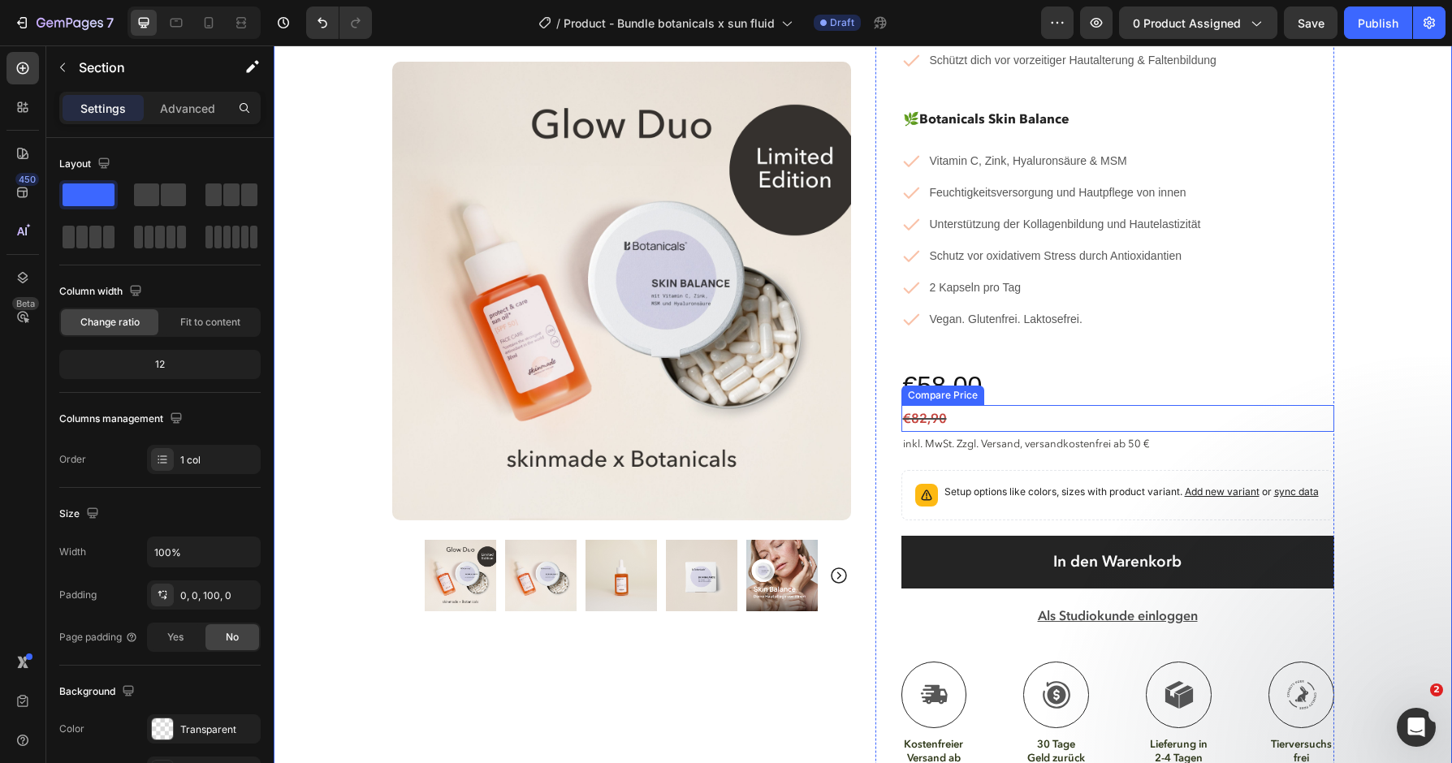
click at [1048, 405] on div "€82,90" at bounding box center [1117, 418] width 433 height 27
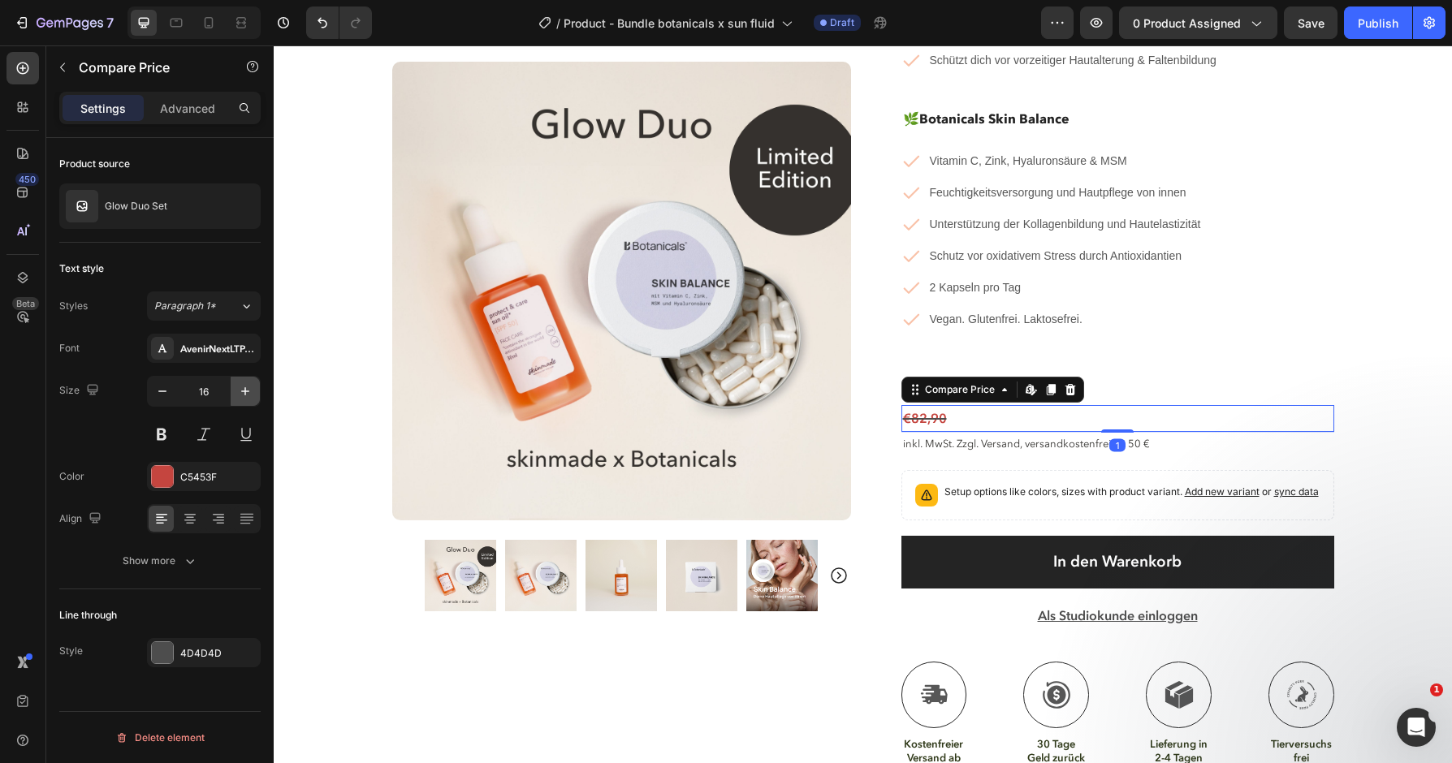
click at [245, 399] on icon "button" at bounding box center [245, 391] width 16 height 16
click at [245, 394] on icon "button" at bounding box center [245, 391] width 8 height 8
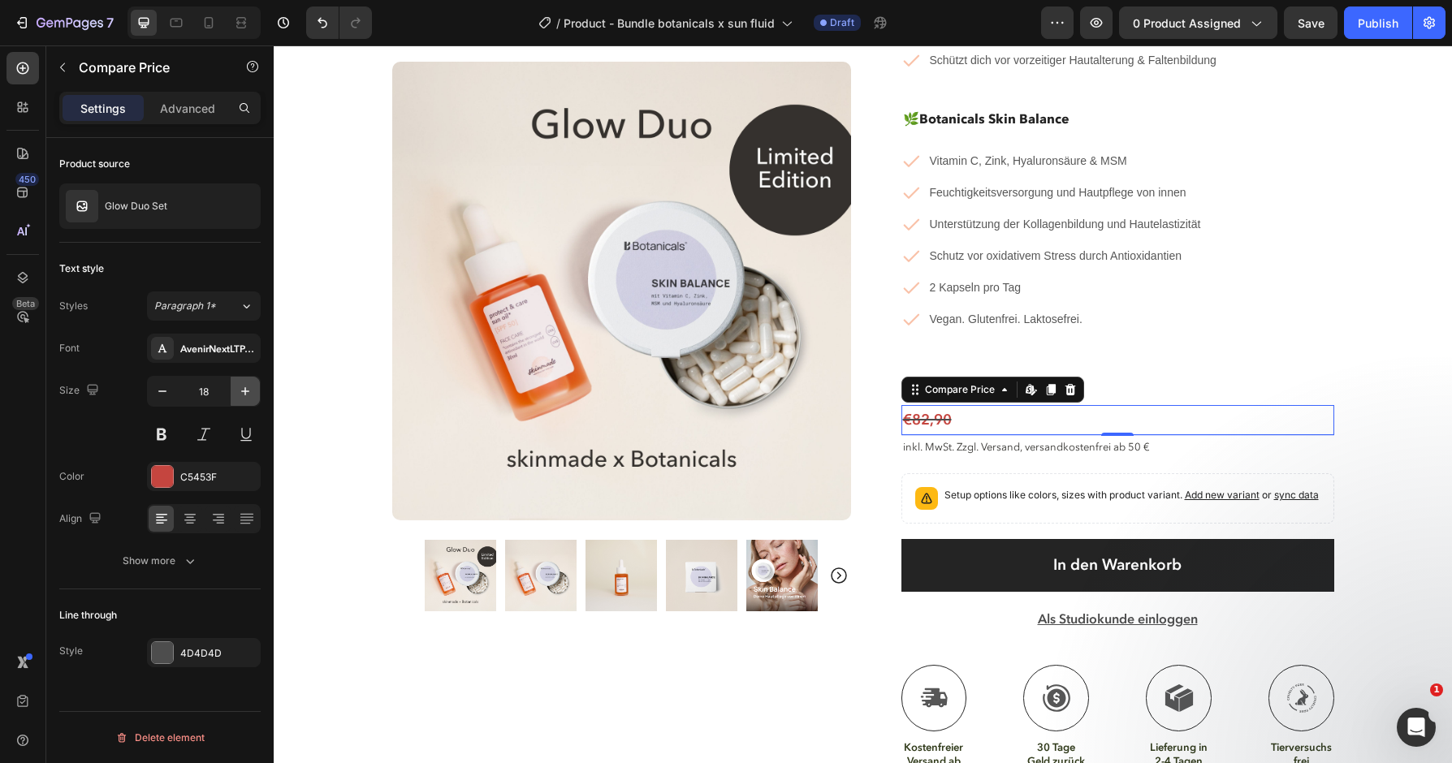
click at [245, 394] on icon "button" at bounding box center [245, 391] width 8 height 8
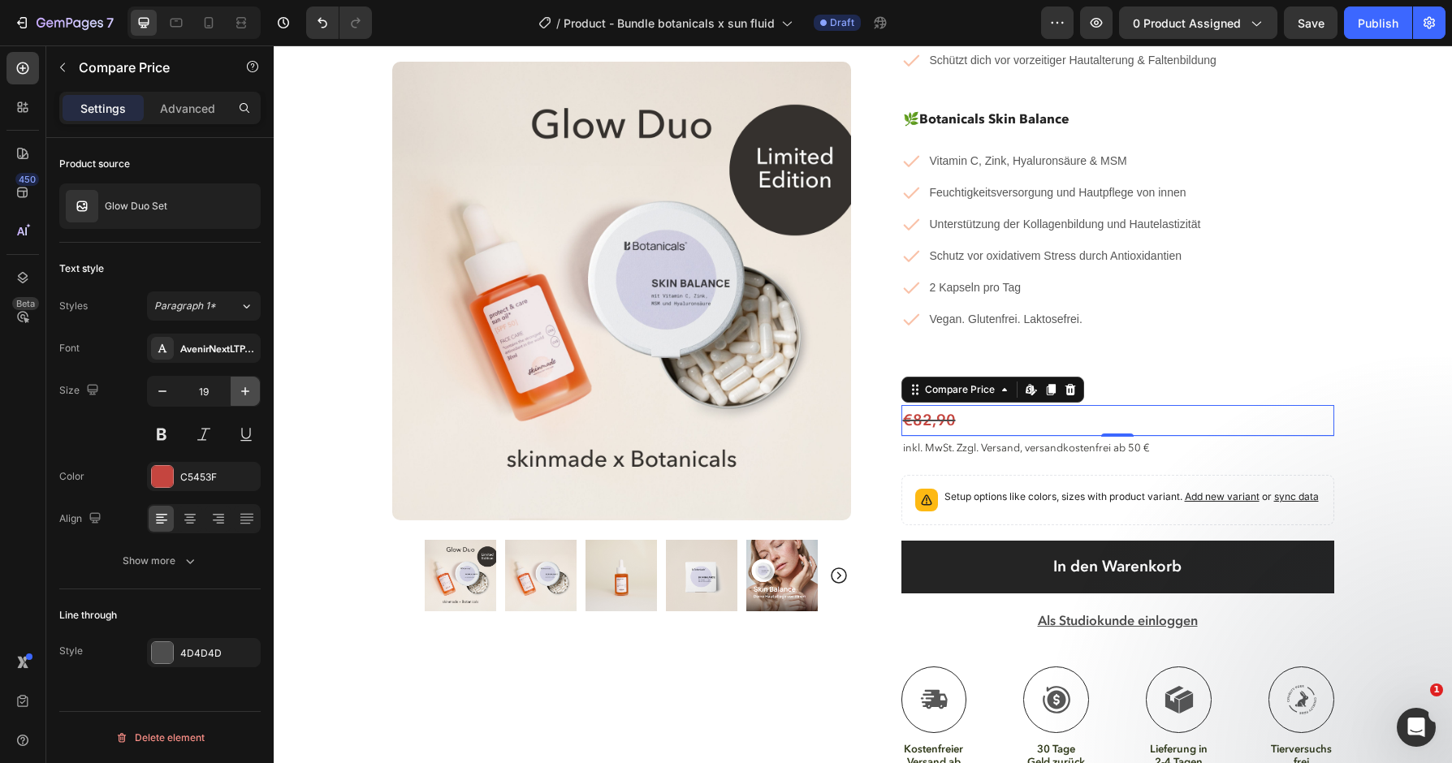
click at [245, 394] on icon "button" at bounding box center [245, 391] width 8 height 8
type input "20"
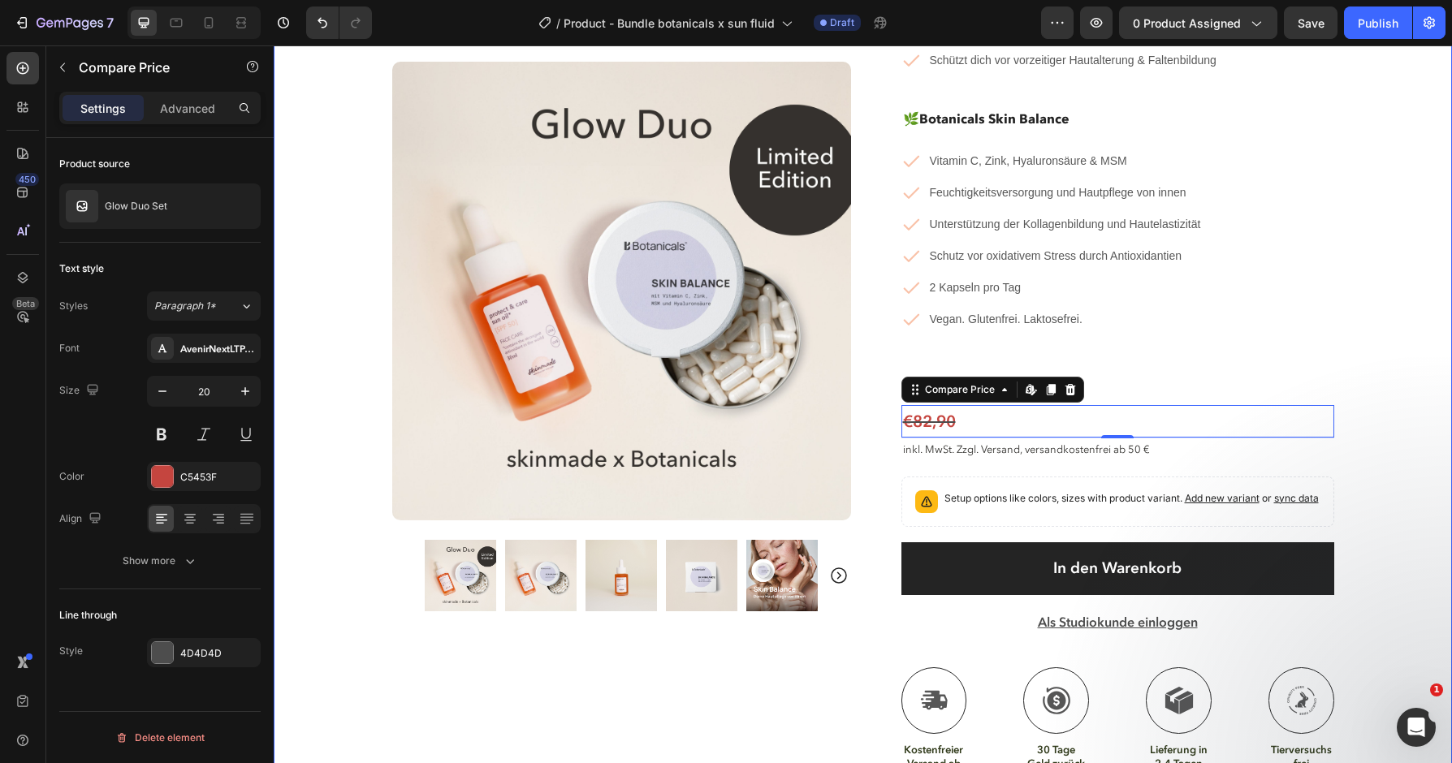
click at [1402, 313] on div "Product Images Row Loox - Rating widget Loox Glow Duo Set Product Title Limited…" at bounding box center [863, 335] width 1178 height 1368
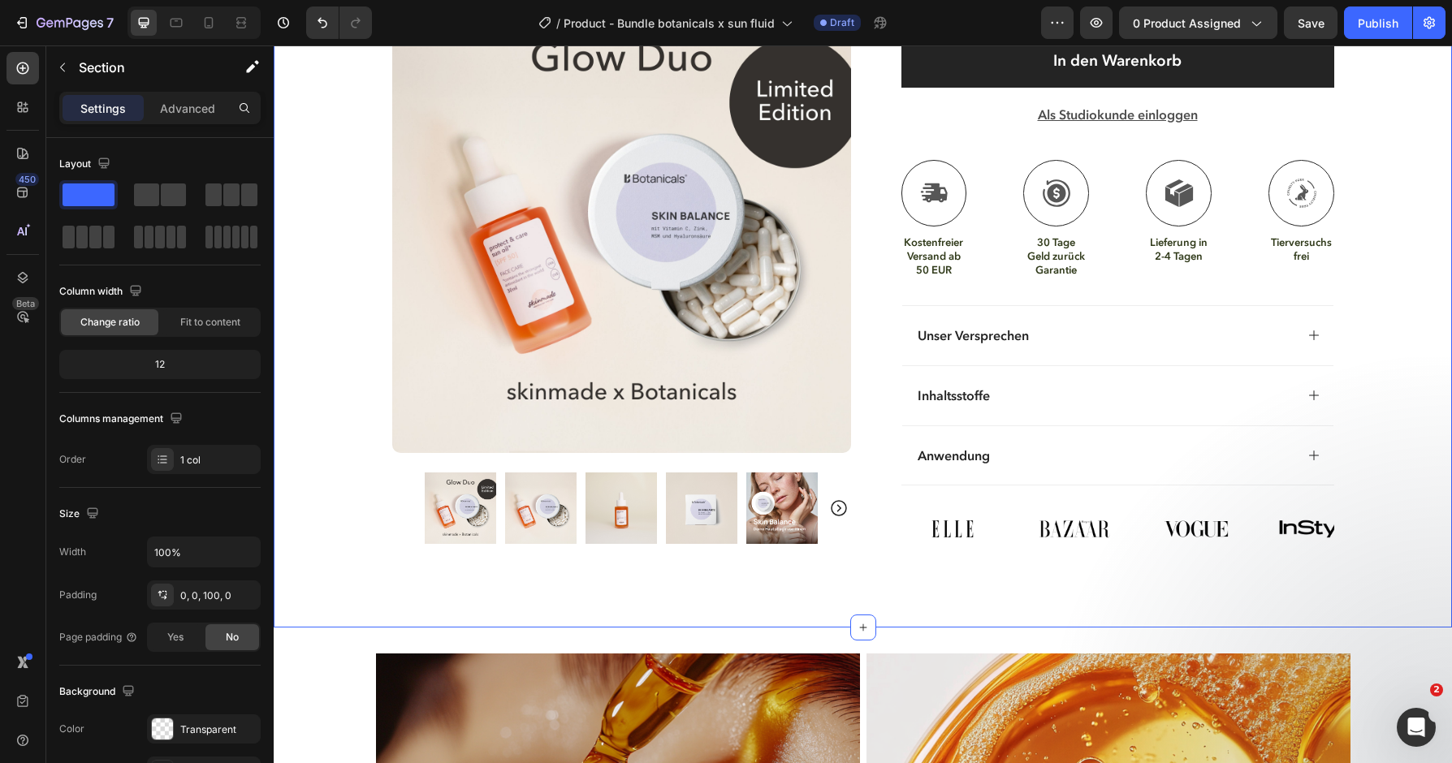
scroll to position [930, 0]
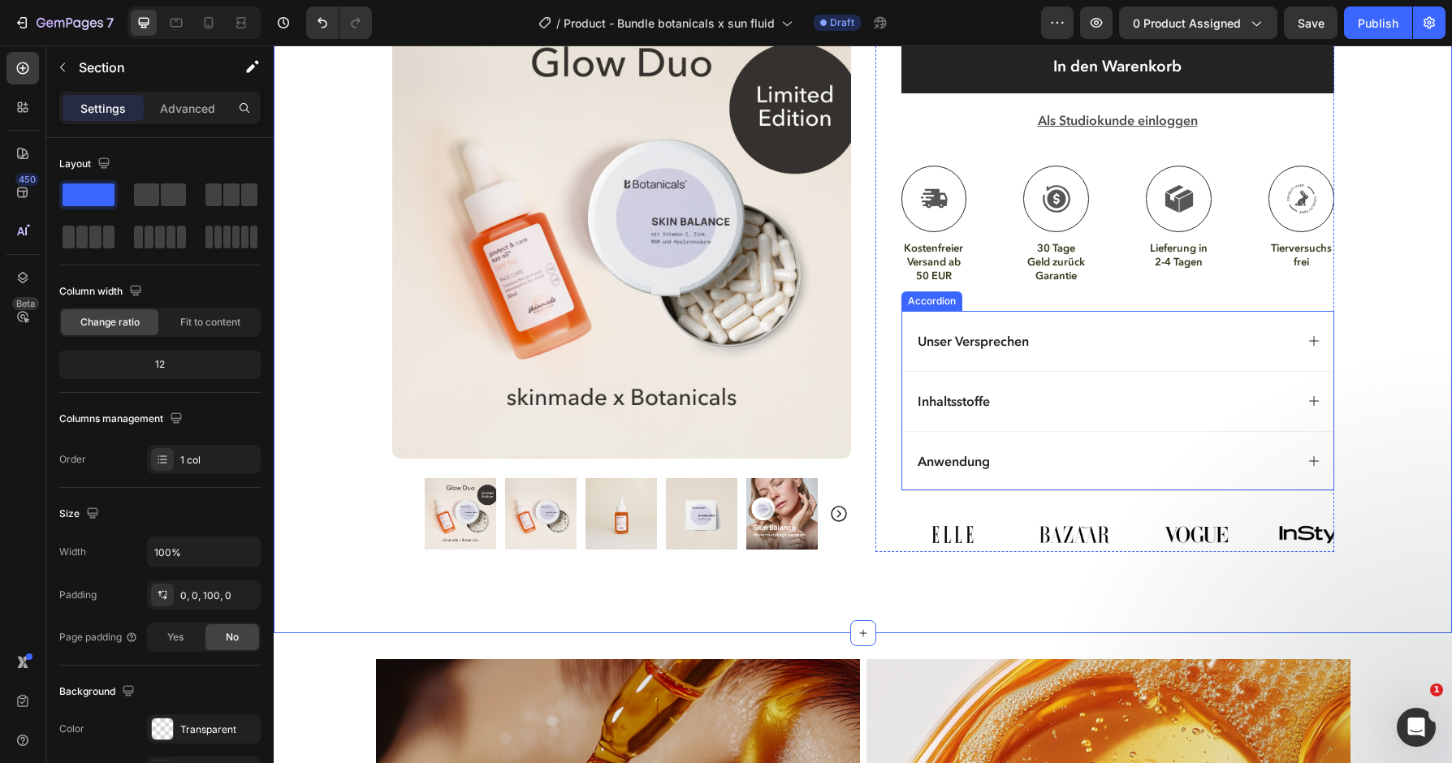
click at [1320, 460] on icon at bounding box center [1314, 461] width 13 height 13
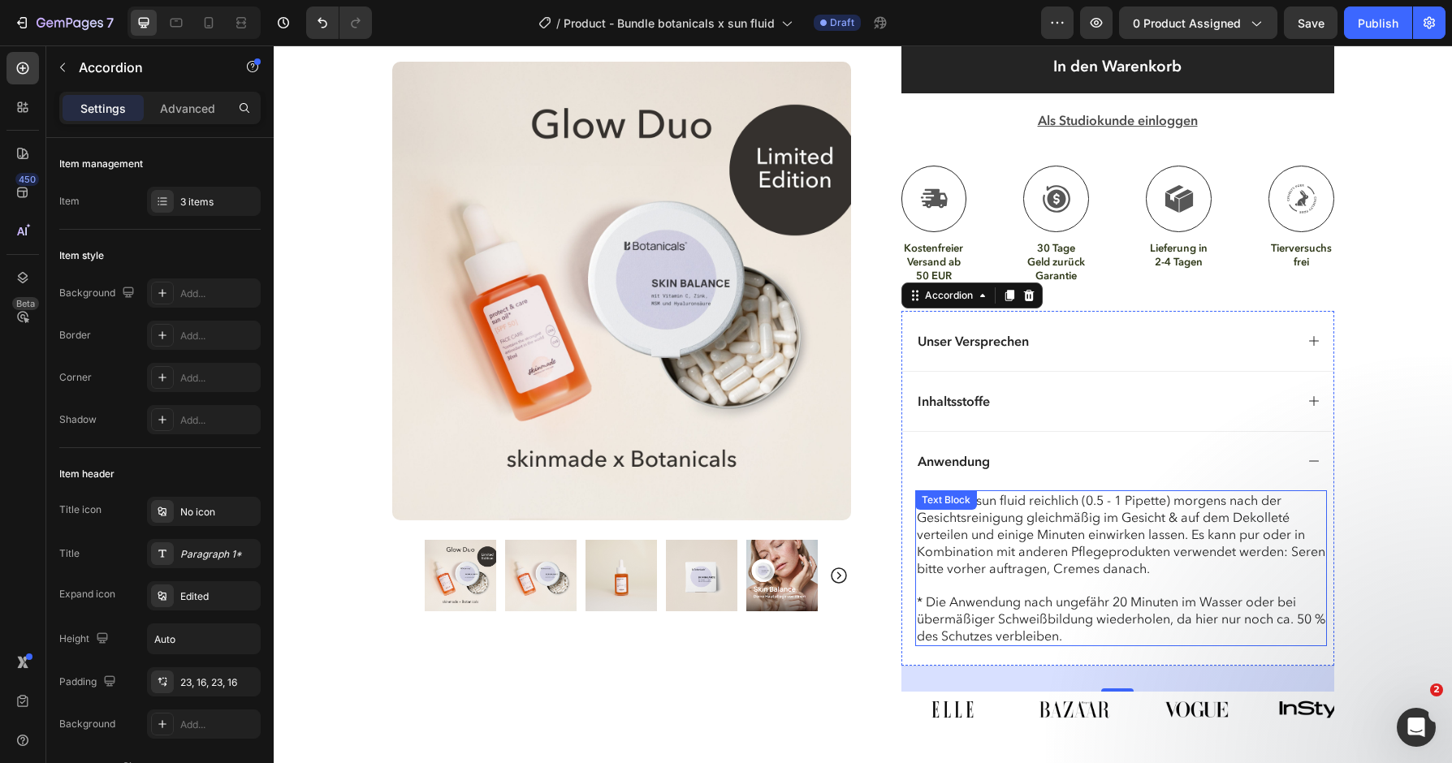
click at [1041, 494] on p "Das p & c sun fluid reichlich (0.5 - 1 Pipette) morgens nach der Gesichtsreinig…" at bounding box center [1121, 568] width 409 height 152
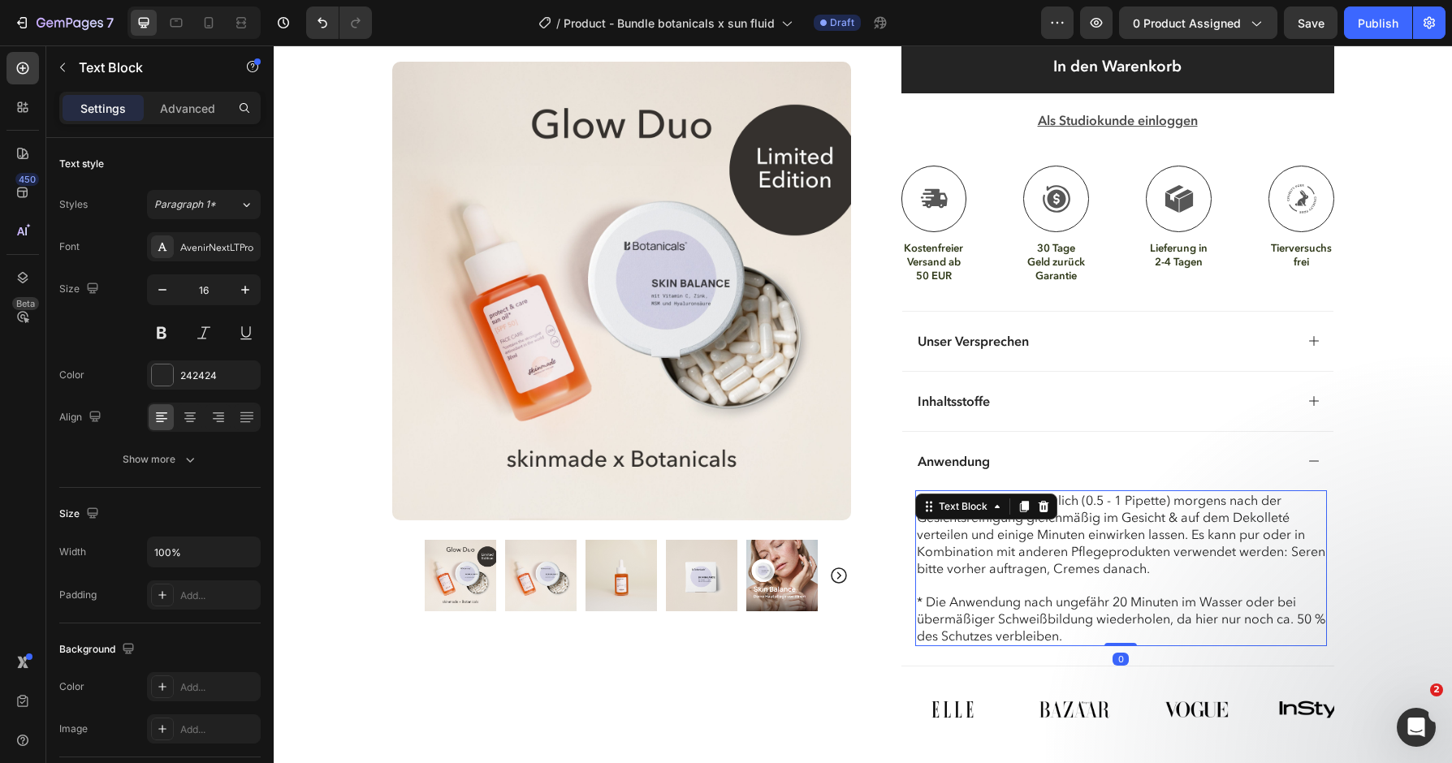
click at [1016, 560] on p "Das p & c sun fluid reichlich (0.5 - 1 Pipette) morgens nach der Gesichtsreinig…" at bounding box center [1121, 568] width 409 height 152
click at [919, 493] on p "Das p & c sun fluid reichlich (0.5 - 1 Pipette) morgens nach der Gesichtsreinig…" at bounding box center [1121, 568] width 409 height 152
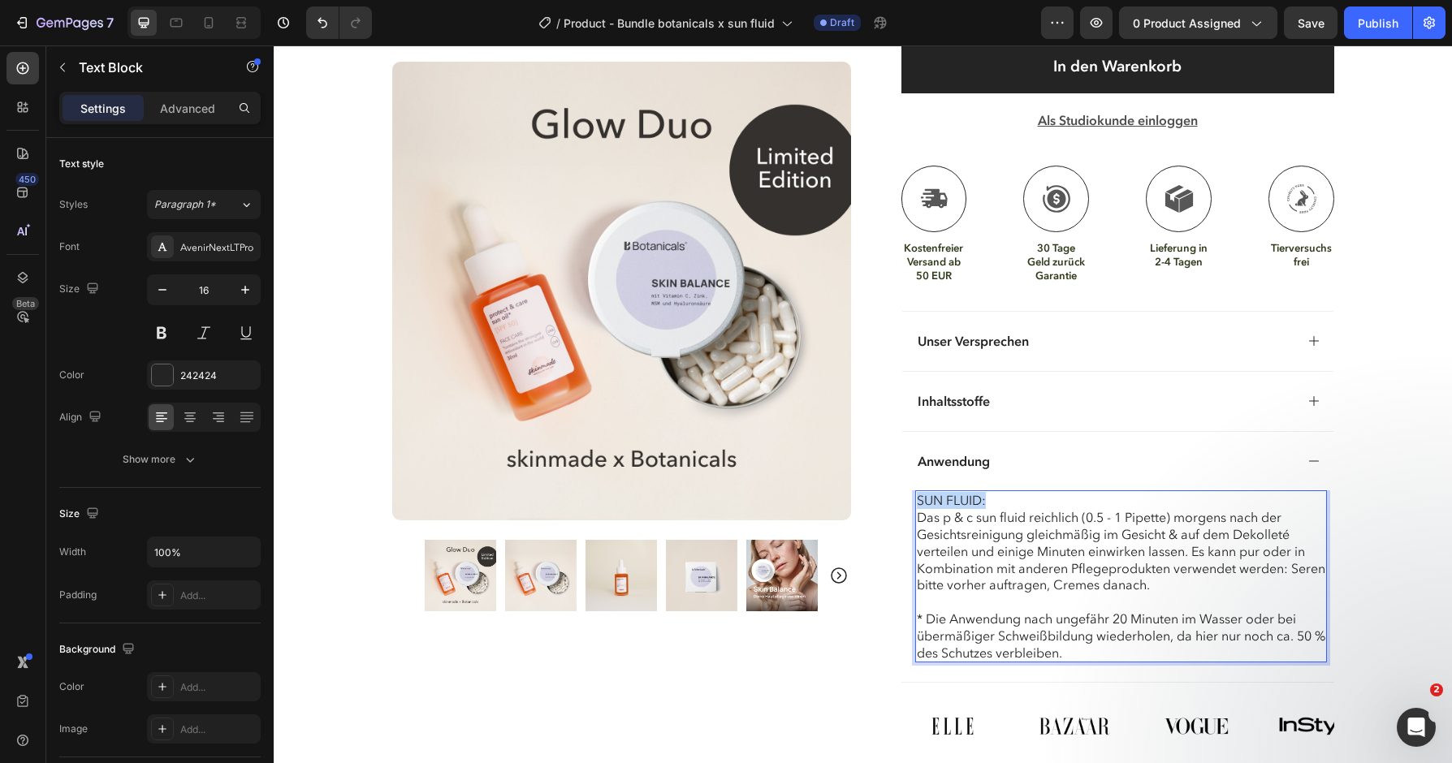
drag, startPoint x: 992, startPoint y: 490, endPoint x: 906, endPoint y: 489, distance: 86.9
click at [915, 491] on div "SUN FLUID: Das p & c sun fluid reichlich (0.5 - 1 Pipette) morgens nach der Ges…" at bounding box center [1121, 577] width 412 height 172
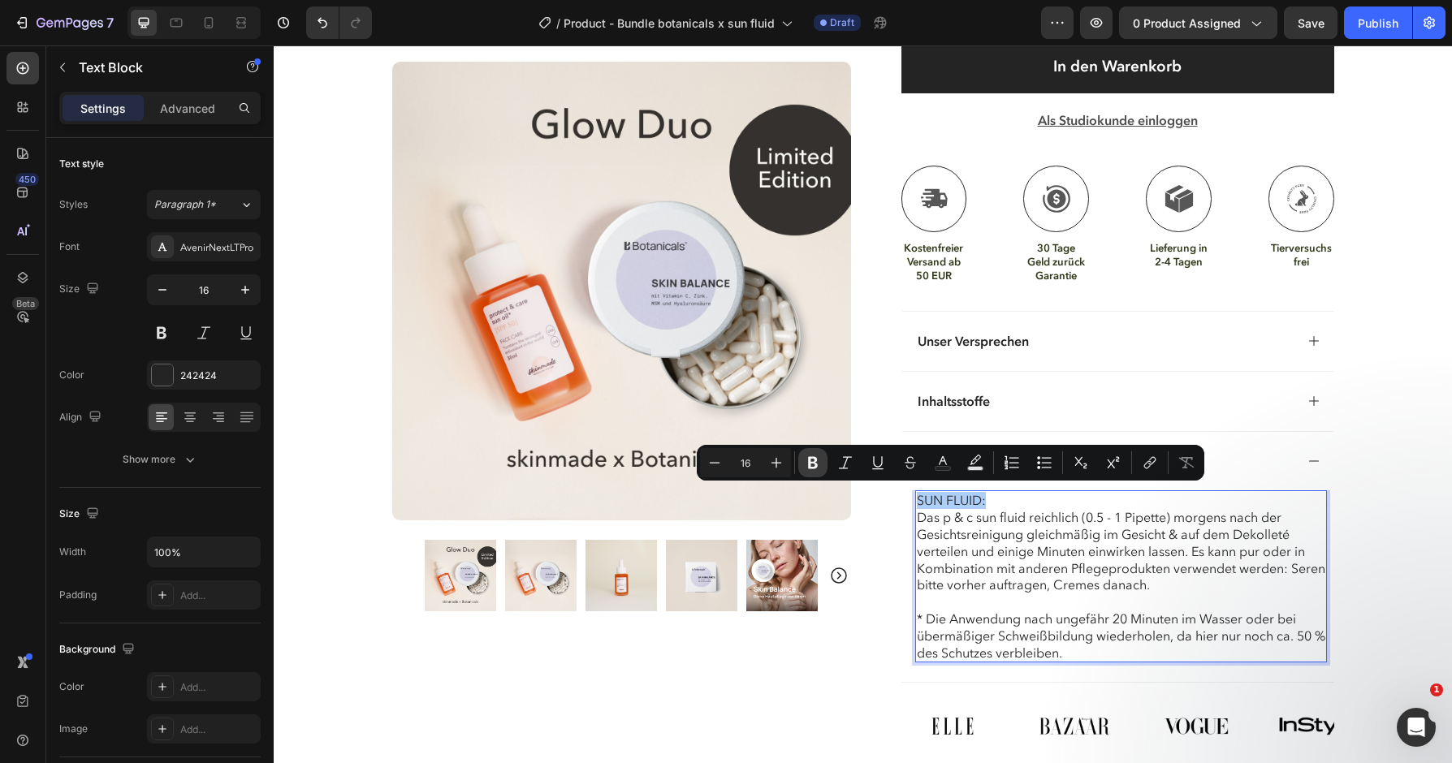
click at [821, 469] on button "Bold" at bounding box center [812, 462] width 29 height 29
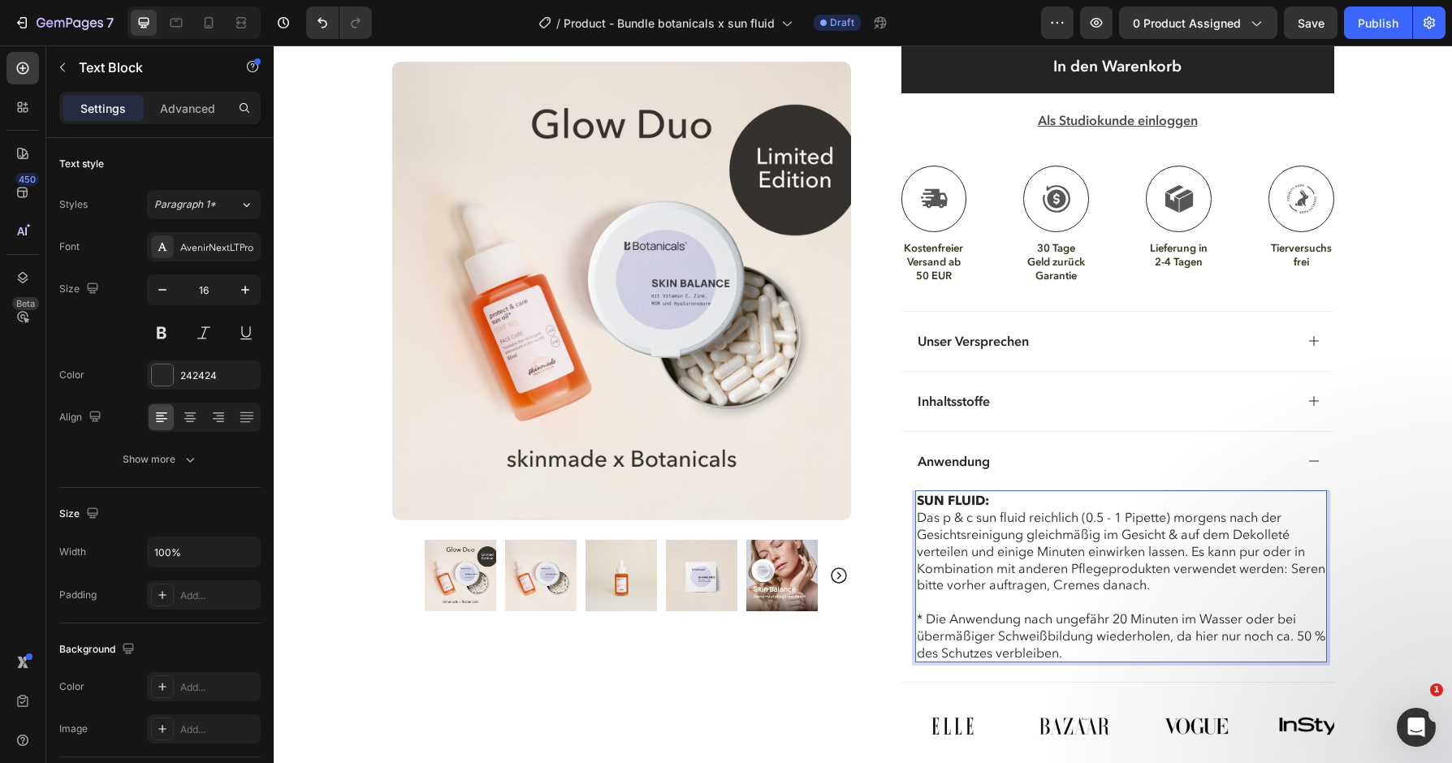
click at [1087, 645] on p "SUN FLUID: Das p & c sun fluid reichlich (0.5 - 1 Pipette) morgens nach der Ges…" at bounding box center [1121, 576] width 409 height 169
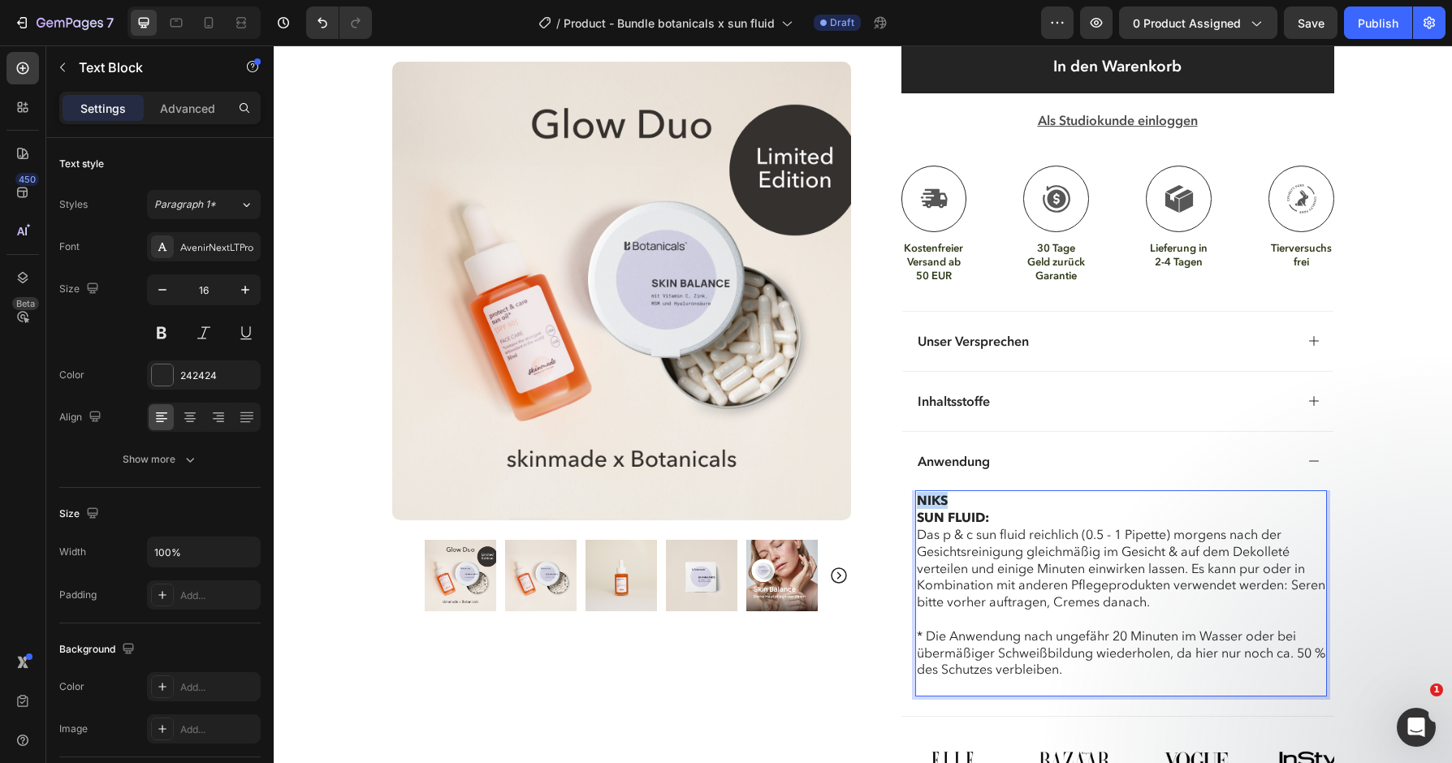
drag, startPoint x: 957, startPoint y: 492, endPoint x: 876, endPoint y: 492, distance: 80.4
click at [915, 492] on div "NIKS SUN FLUID: Das p & c sun fluid reichlich (0.5 - 1 Pipette) morgens nach de…" at bounding box center [1121, 594] width 412 height 206
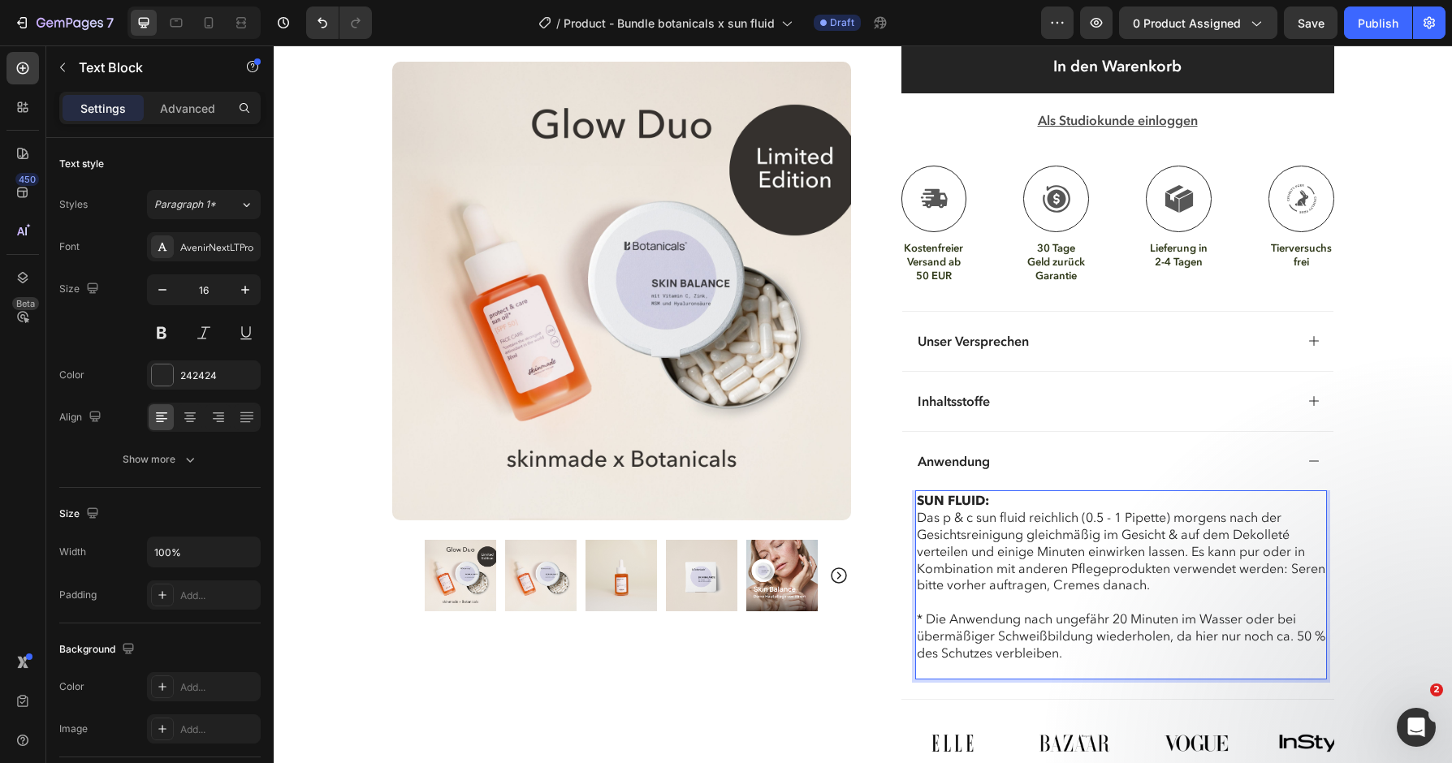
click at [958, 655] on p "SUN FLUID: Das p & c sun fluid reichlich (0.5 - 1 Pipette) morgens nach der Ges…" at bounding box center [1121, 585] width 409 height 186
click at [926, 663] on p "SUN FLUID: Das p & c sun fluid reichlich (0.5 - 1 Pipette) morgens nach der Ges…" at bounding box center [1121, 585] width 409 height 186
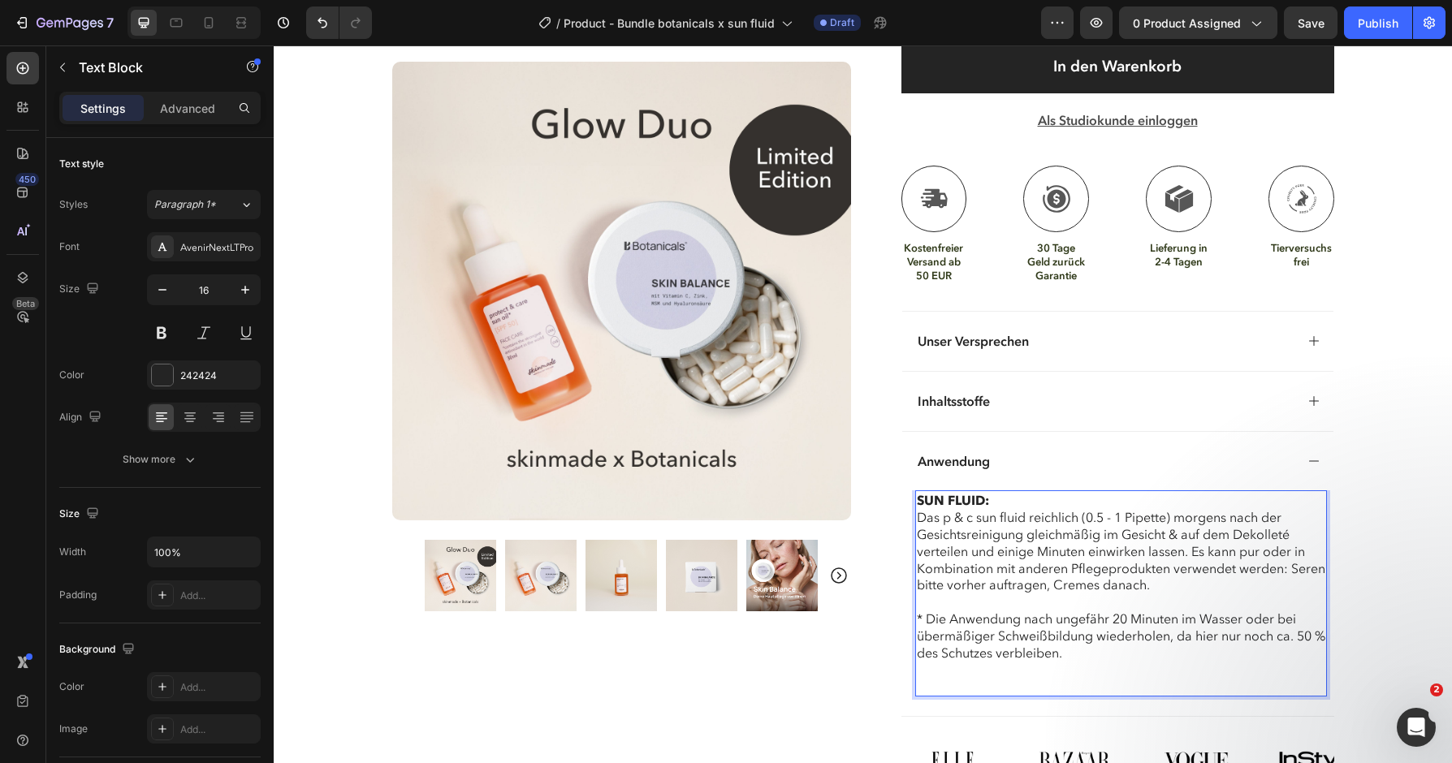
click at [929, 670] on p "SUN FLUID: Das p & c sun fluid reichlich (0.5 - 1 Pipette) morgens nach der Ges…" at bounding box center [1121, 593] width 409 height 203
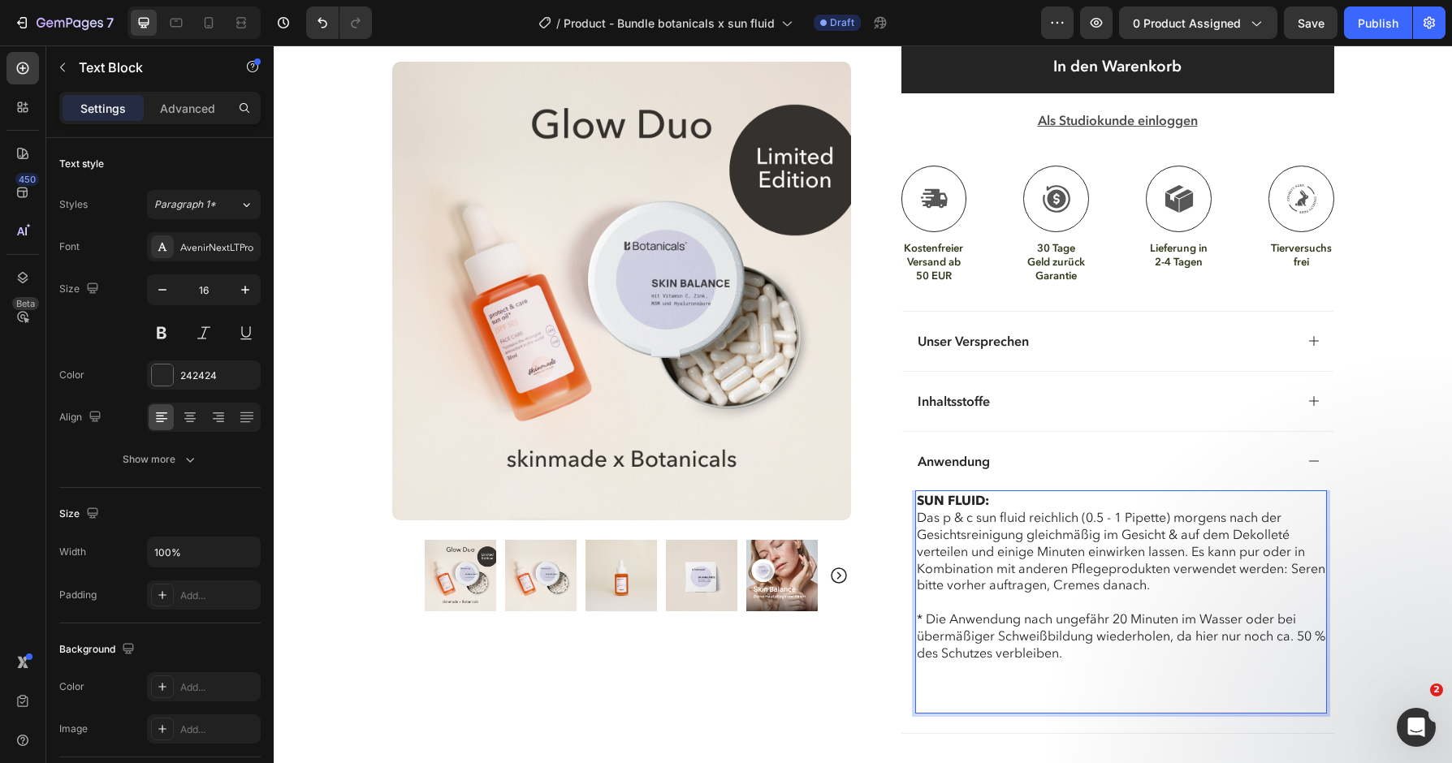
click at [922, 681] on p "Rich Text Editor. Editing area: main" at bounding box center [1121, 695] width 409 height 34
click at [933, 682] on p "S" at bounding box center [1121, 695] width 409 height 34
click at [940, 671] on p "SUN FLUID: Das p & c sun fluid reichlich (0.5 - 1 Pipette) morgens nach der Ges…" at bounding box center [1121, 585] width 409 height 186
click at [934, 678] on p "SK" at bounding box center [1121, 695] width 409 height 34
click at [940, 678] on p "SKI" at bounding box center [1121, 695] width 409 height 34
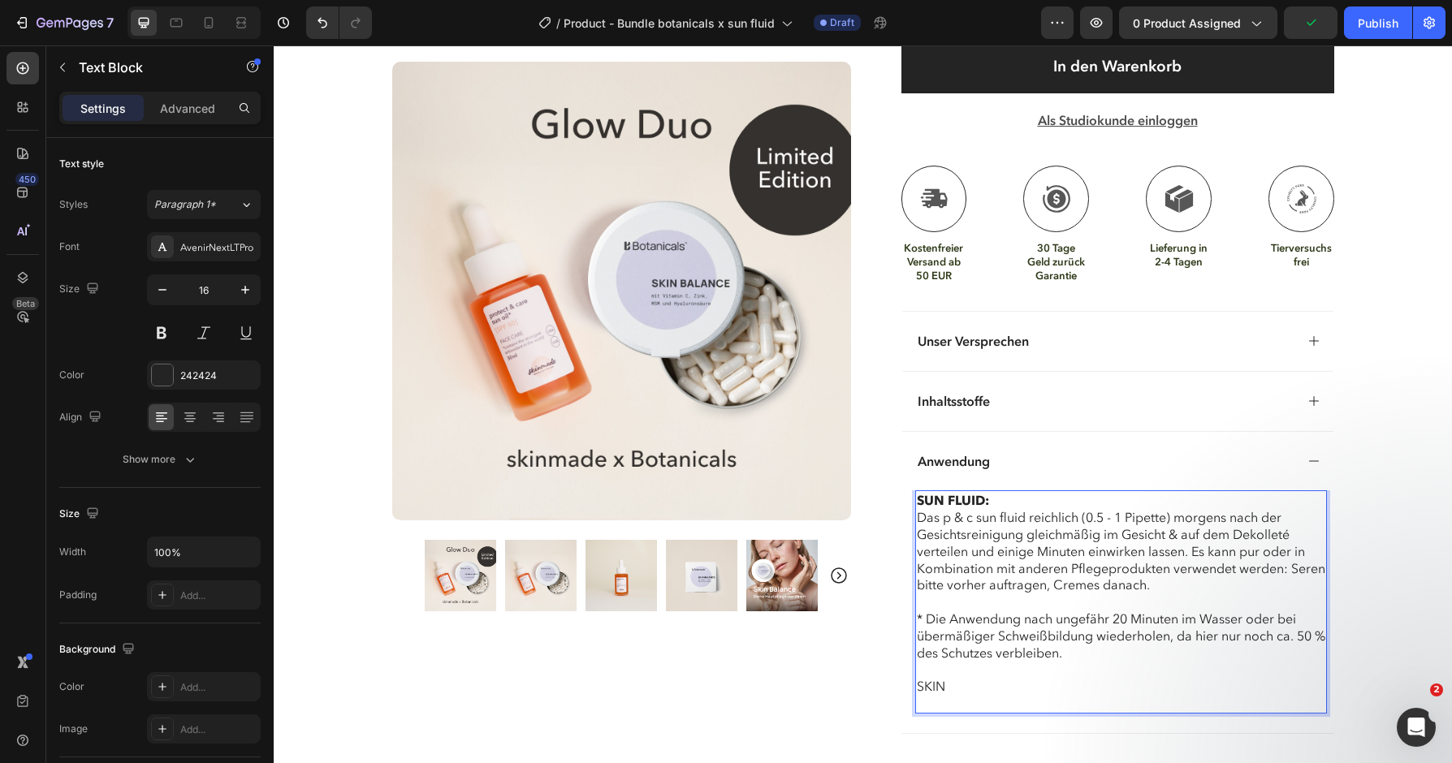
click at [968, 678] on p "SKIN" at bounding box center [1121, 695] width 409 height 34
click at [952, 681] on p "SKIN" at bounding box center [1121, 695] width 409 height 34
click at [969, 694] on p "SKIN ⁠⁠⁠⁠⁠⁠⁠" at bounding box center [1121, 703] width 409 height 50
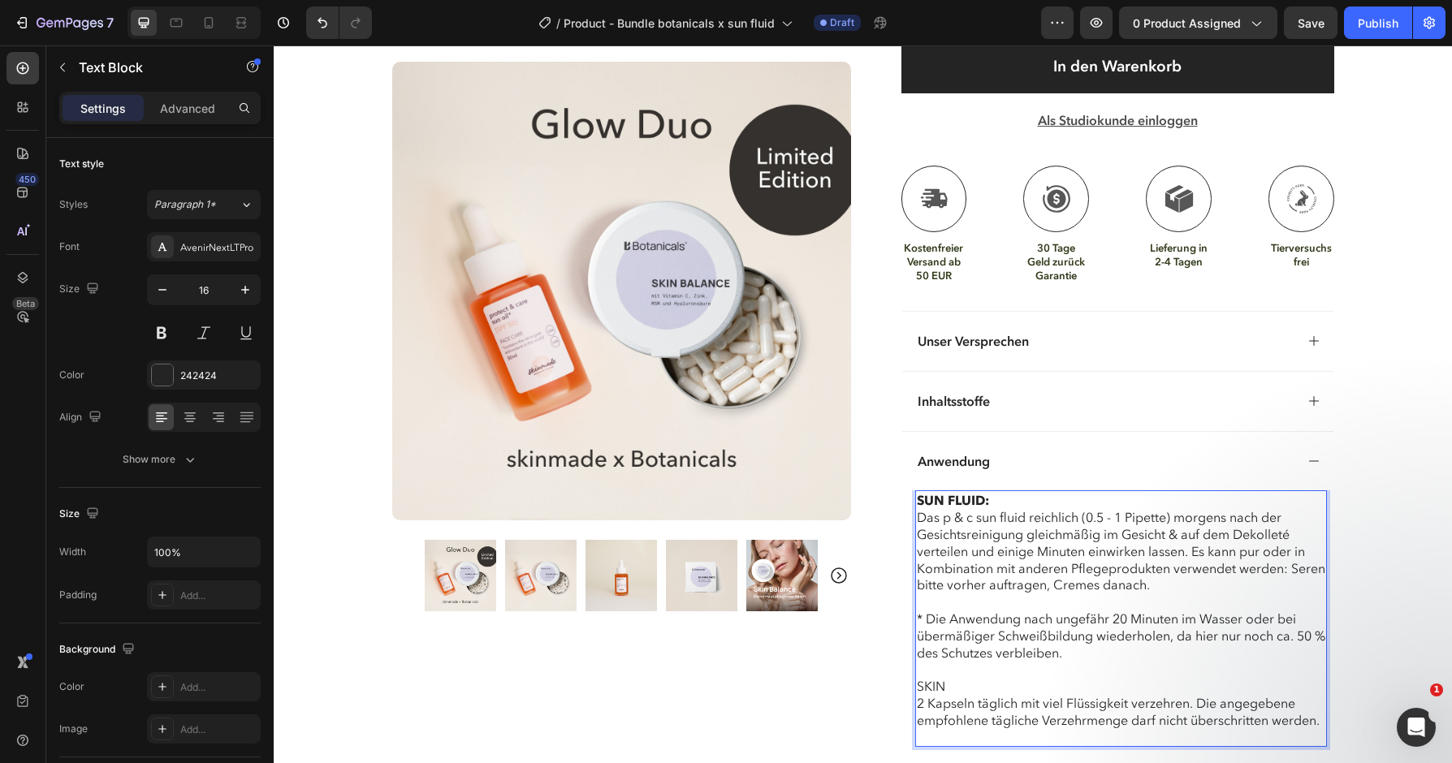
click at [953, 678] on p "SKIN 2 Kapseln täglich mit viel Flüssigkeit verzehren. Die angegebene empfohlen…" at bounding box center [1121, 711] width 409 height 67
drag, startPoint x: 1014, startPoint y: 679, endPoint x: 901, endPoint y: 679, distance: 112.9
click at [915, 679] on div "SUN FLUID: Das p & c sun fluid reichlich (0.5 - 1 Pipette) morgens nach der Ges…" at bounding box center [1121, 619] width 412 height 257
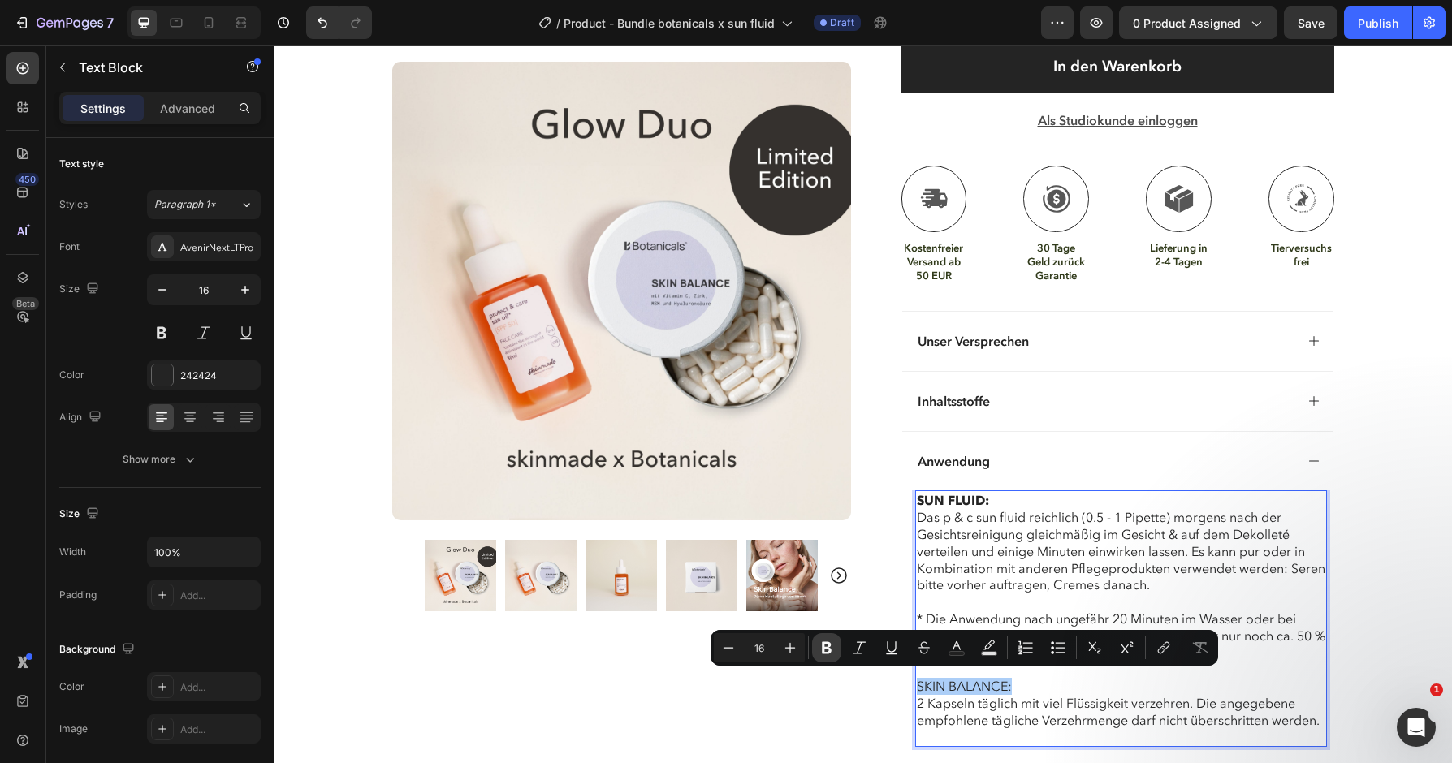
click at [828, 643] on icon "Editor contextual toolbar" at bounding box center [827, 648] width 10 height 12
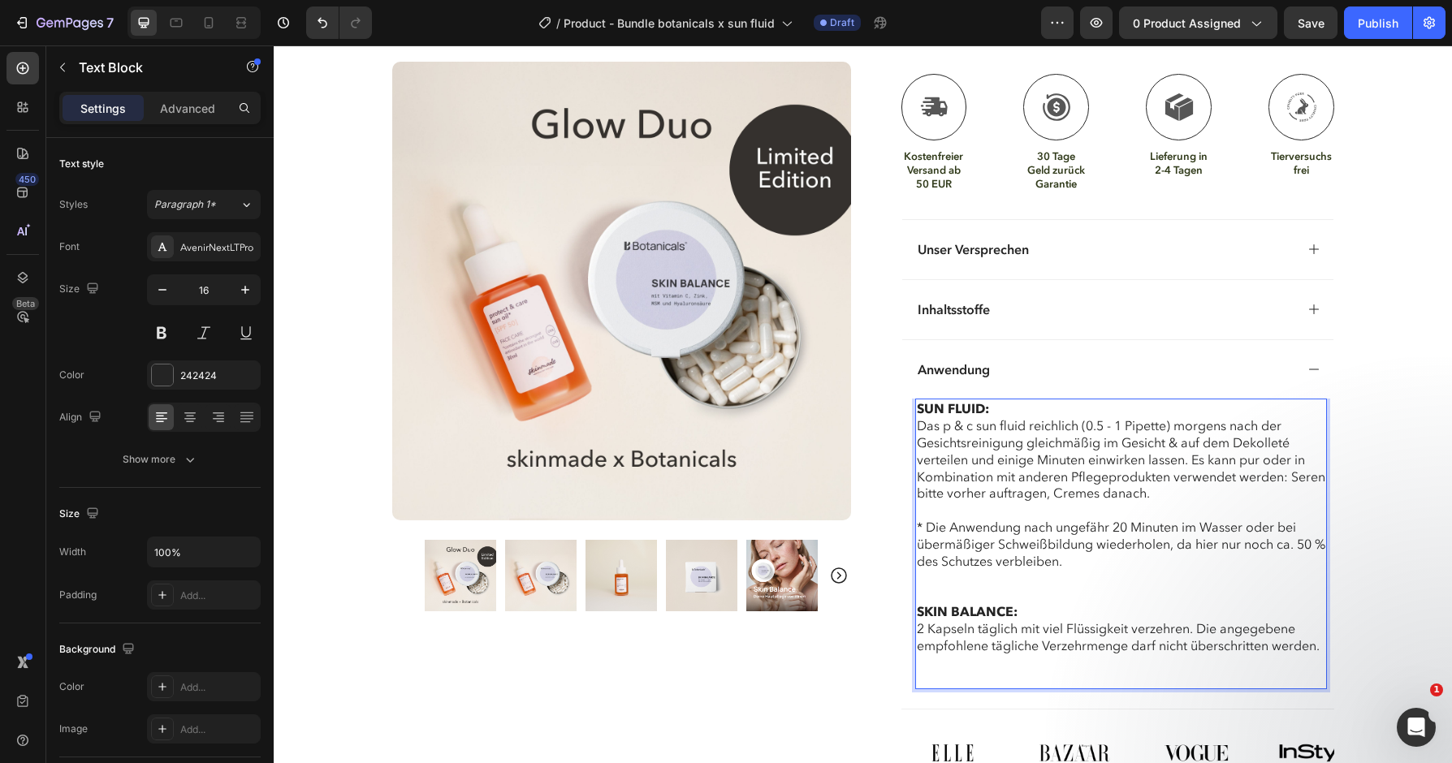
scroll to position [1027, 0]
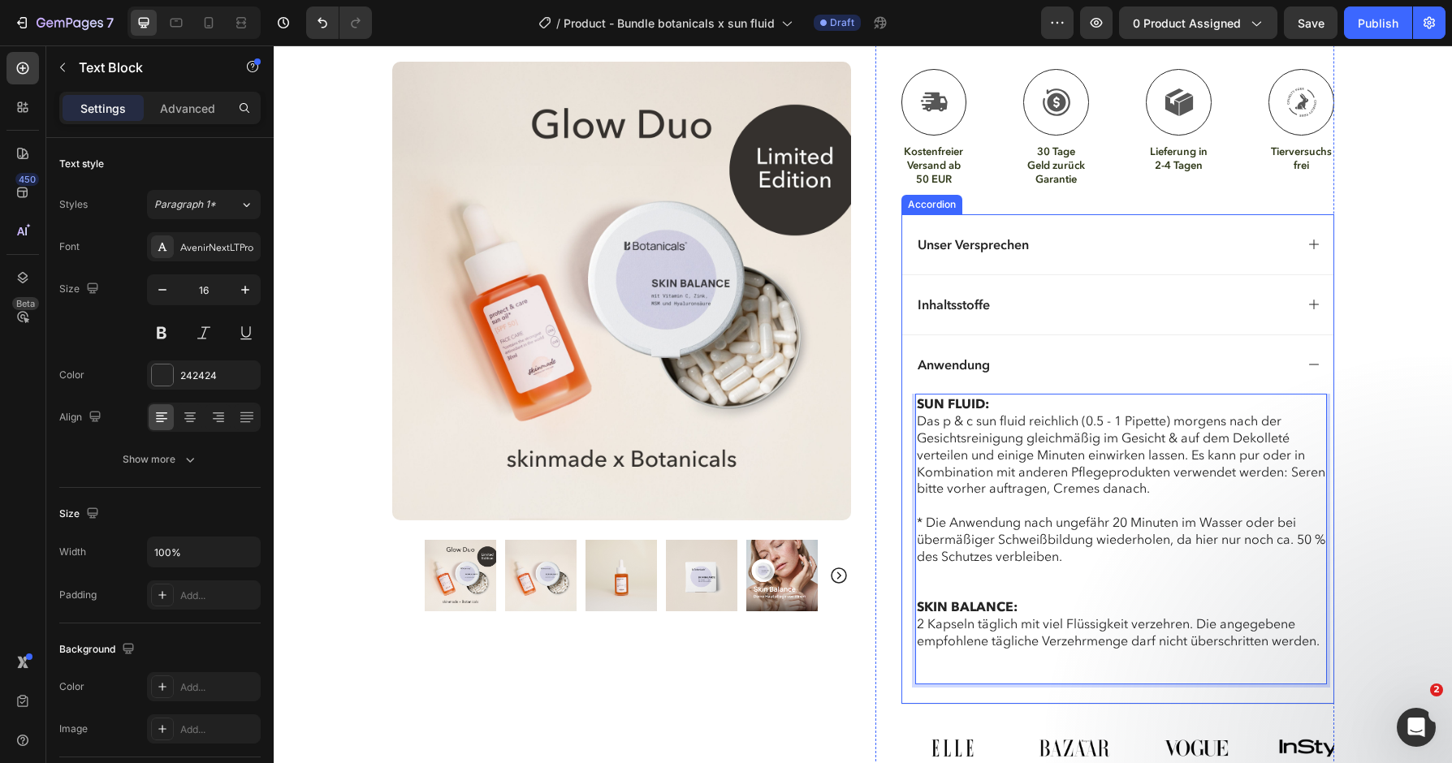
click at [1316, 361] on icon at bounding box center [1314, 364] width 13 height 13
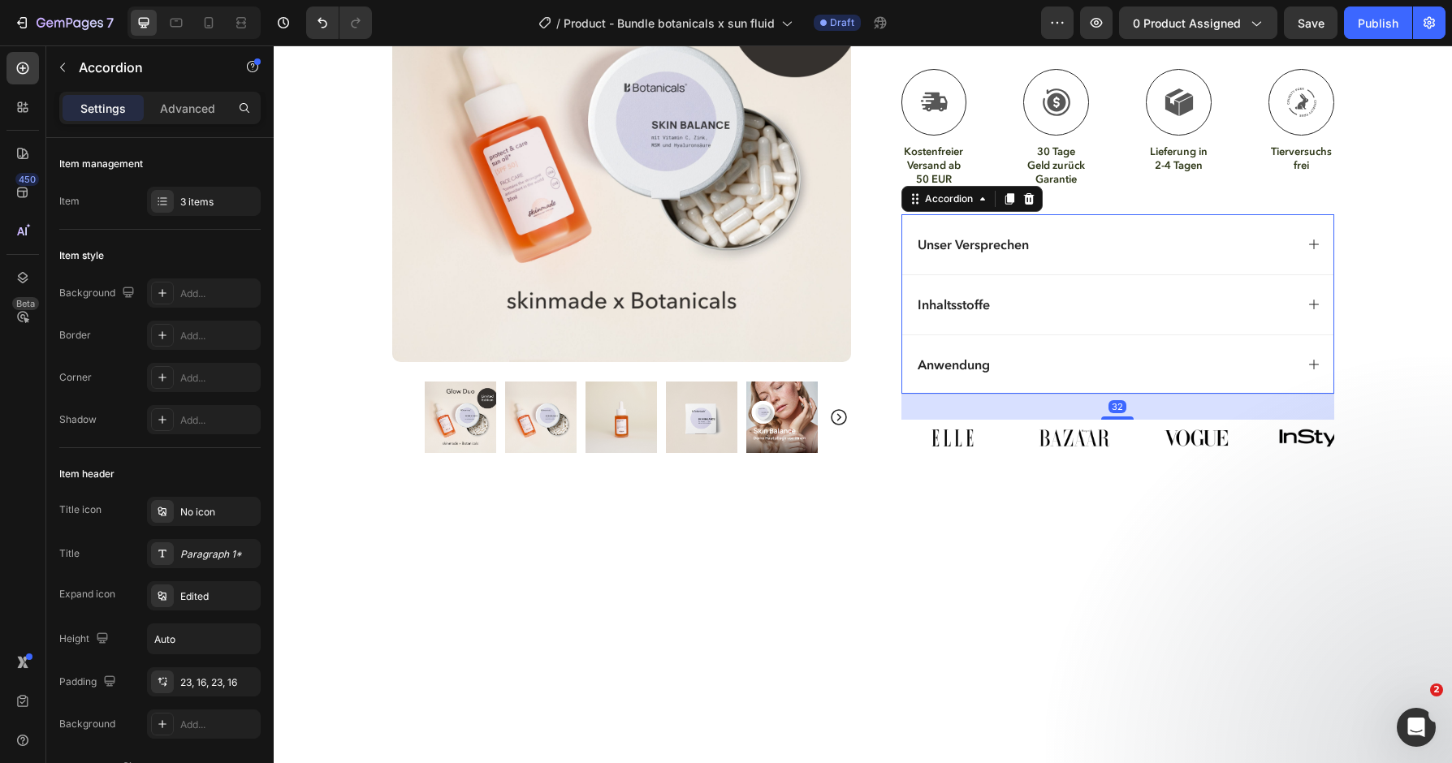
click at [1312, 298] on icon at bounding box center [1314, 304] width 13 height 13
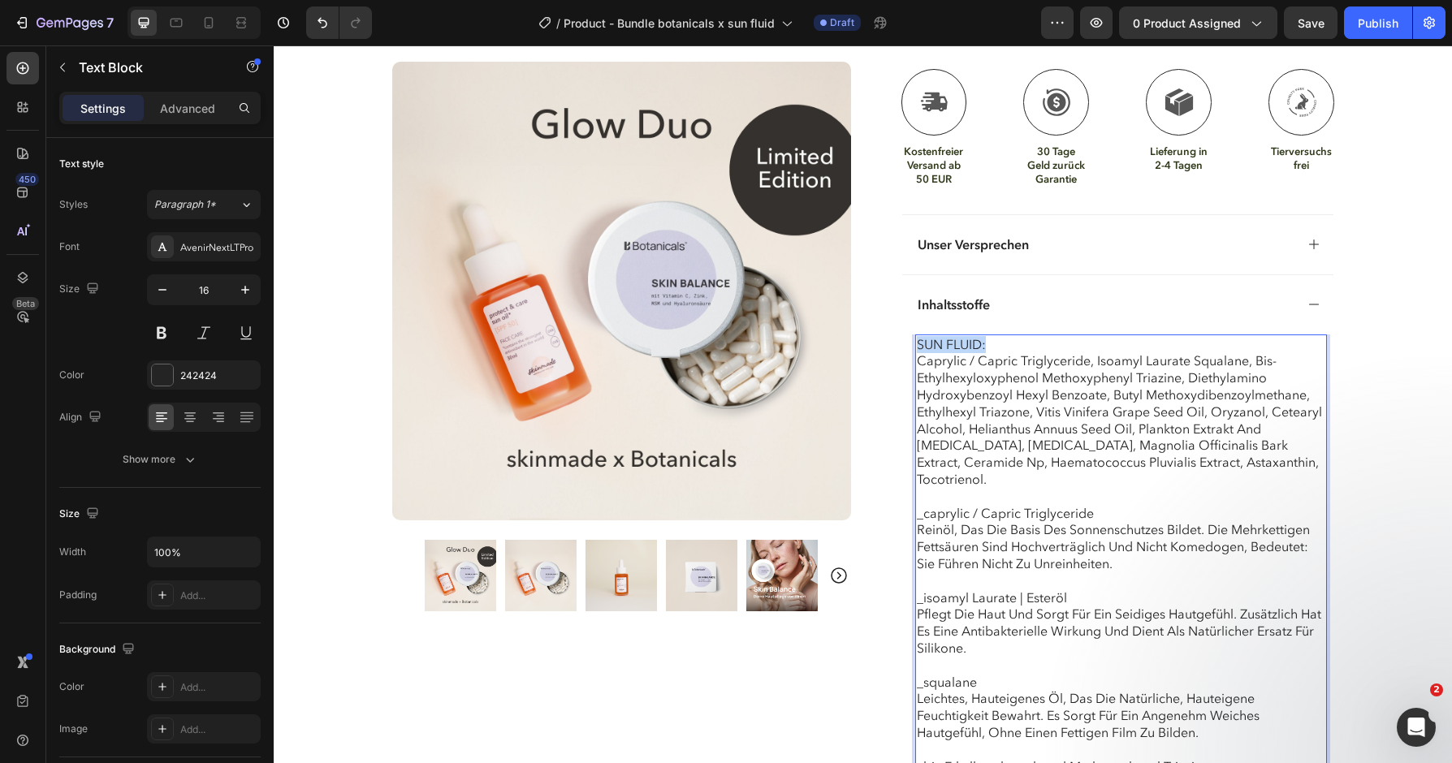
drag, startPoint x: 993, startPoint y: 335, endPoint x: 856, endPoint y: 335, distance: 137.3
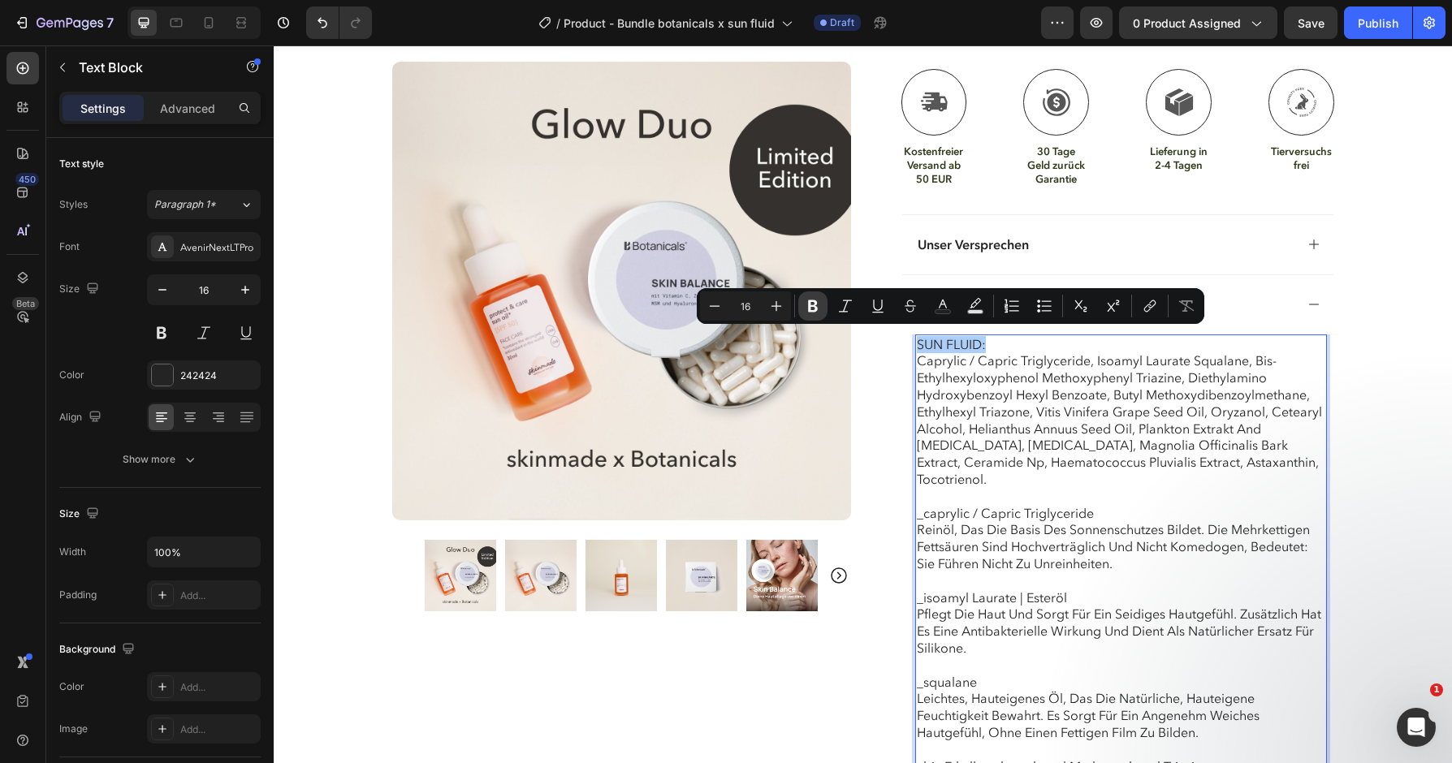
click at [806, 298] on icon "Editor contextual toolbar" at bounding box center [813, 306] width 16 height 16
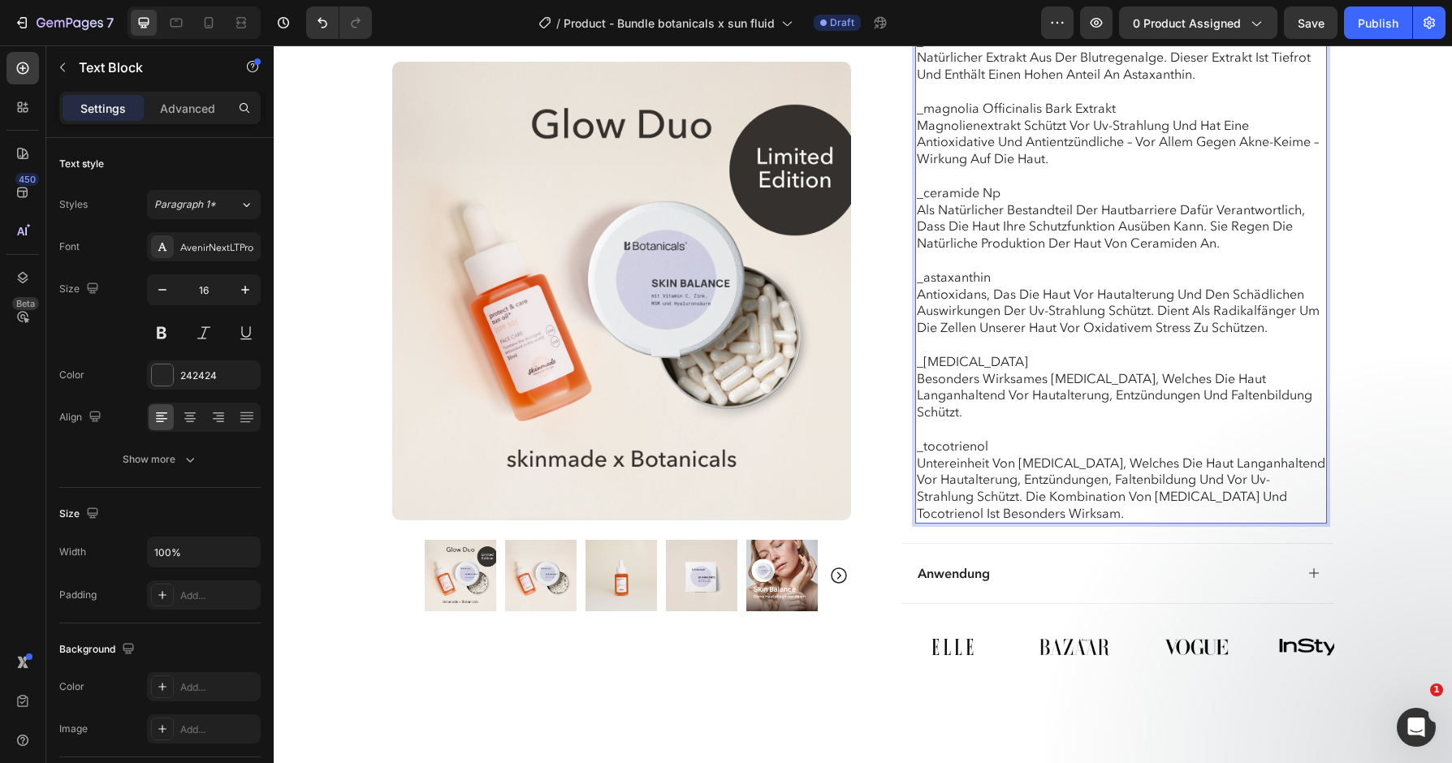
scroll to position [2424, 0]
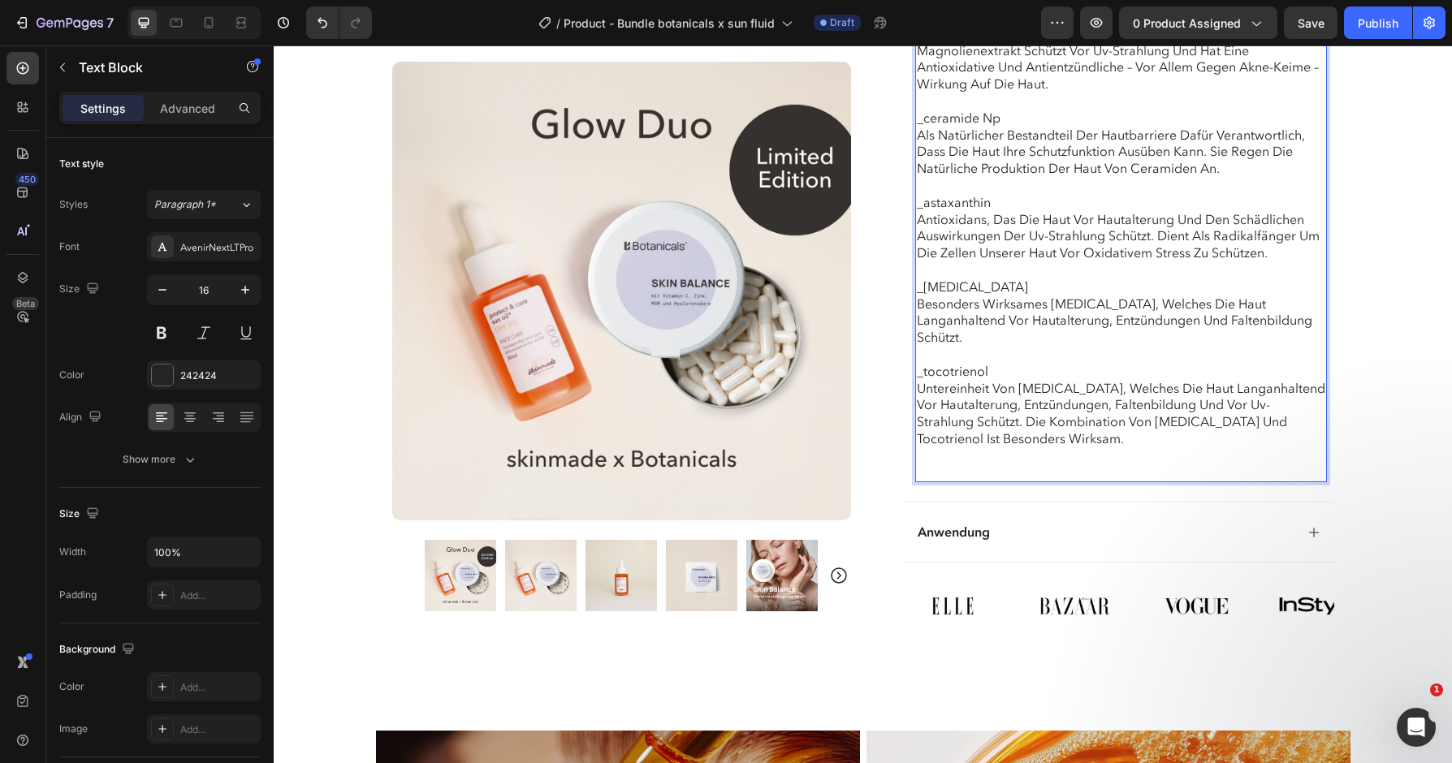
scroll to position [2549, 0]
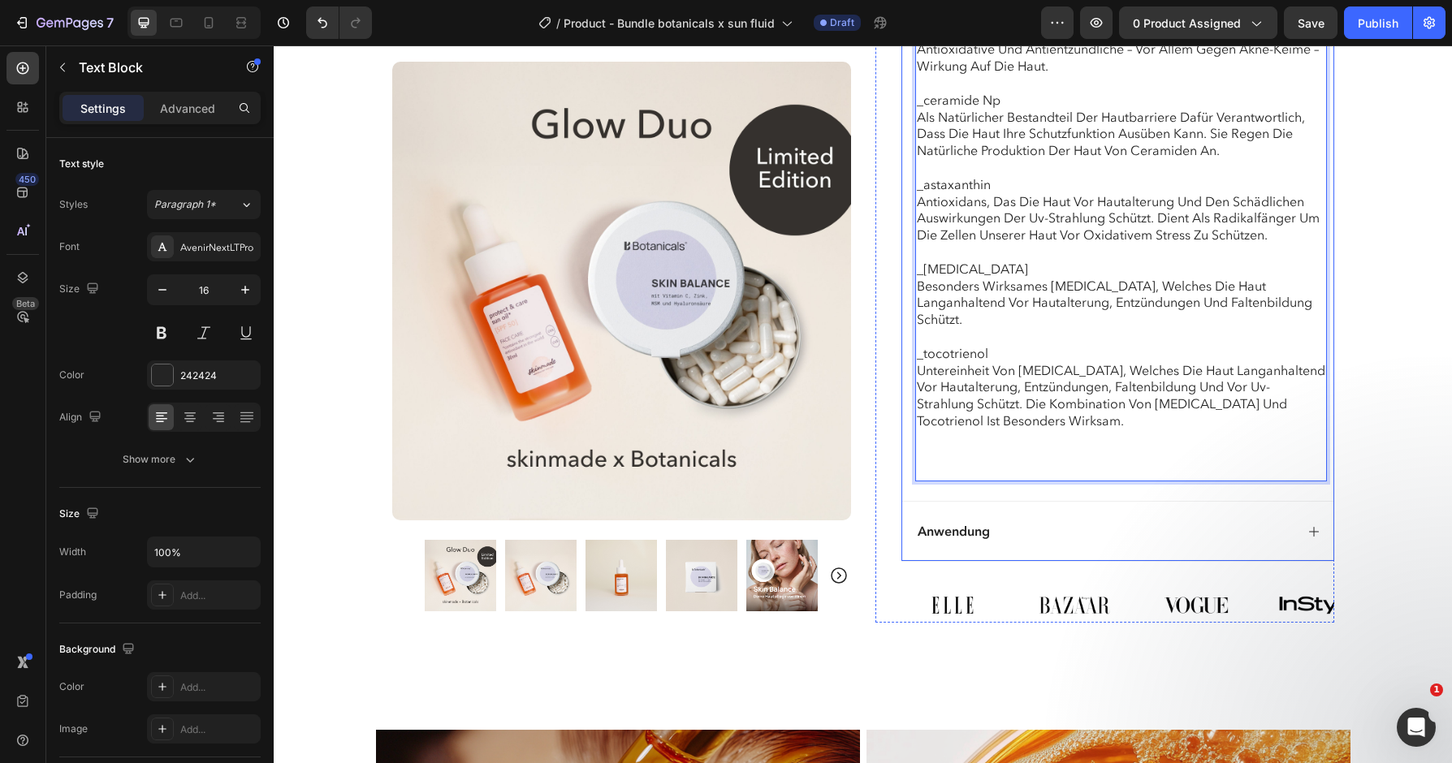
scroll to position [2503, 0]
click at [1308, 526] on icon at bounding box center [1314, 532] width 13 height 13
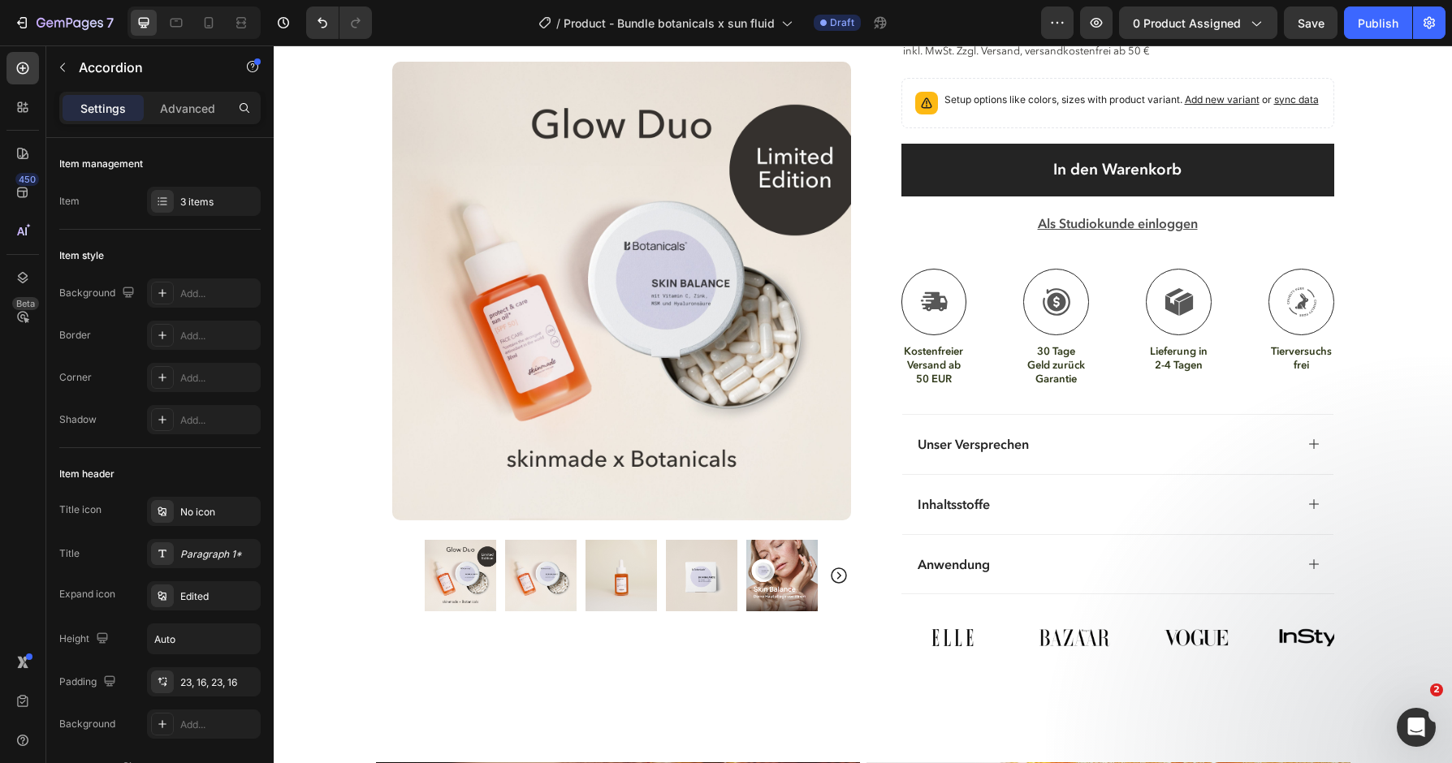
scroll to position [825, 0]
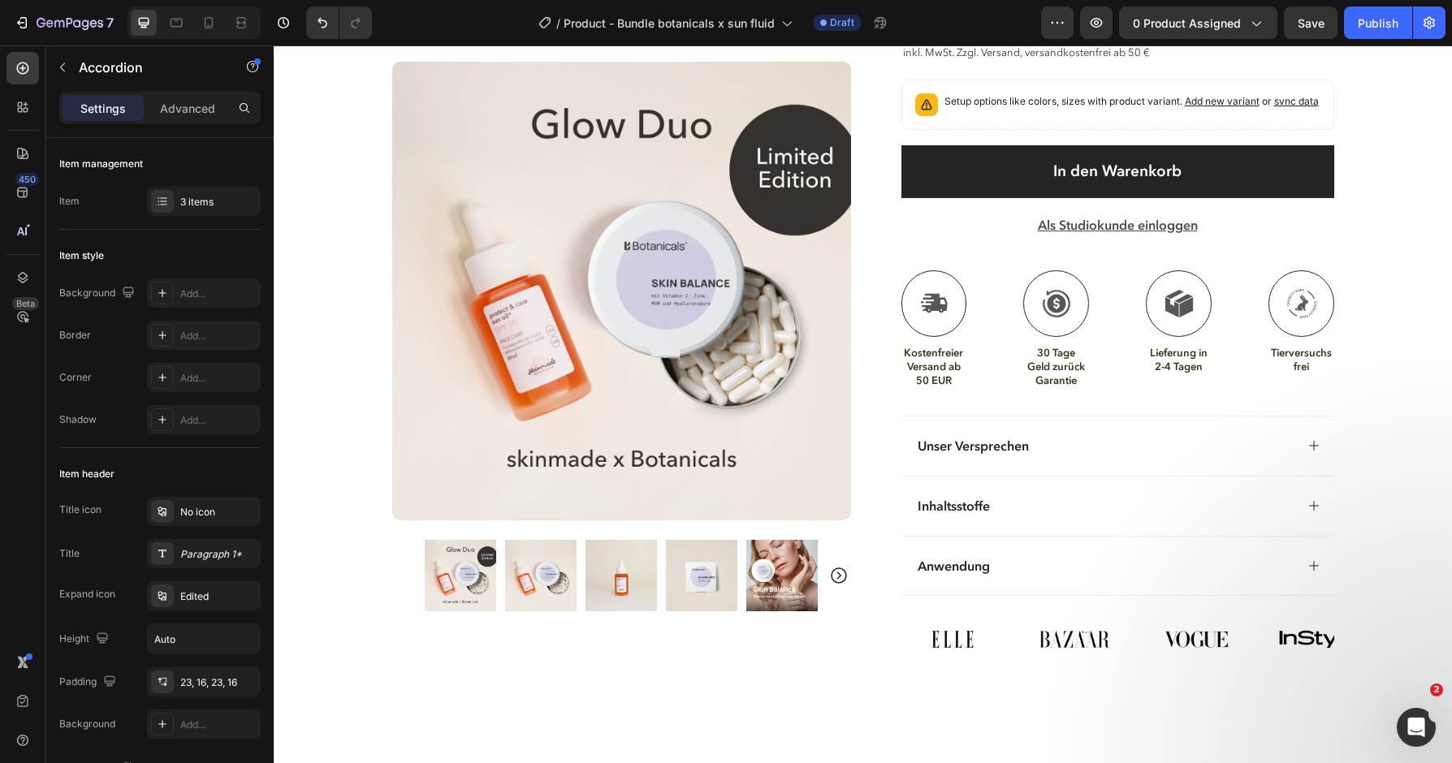
click at [1310, 571] on div "Anwendung" at bounding box center [1117, 566] width 431 height 60
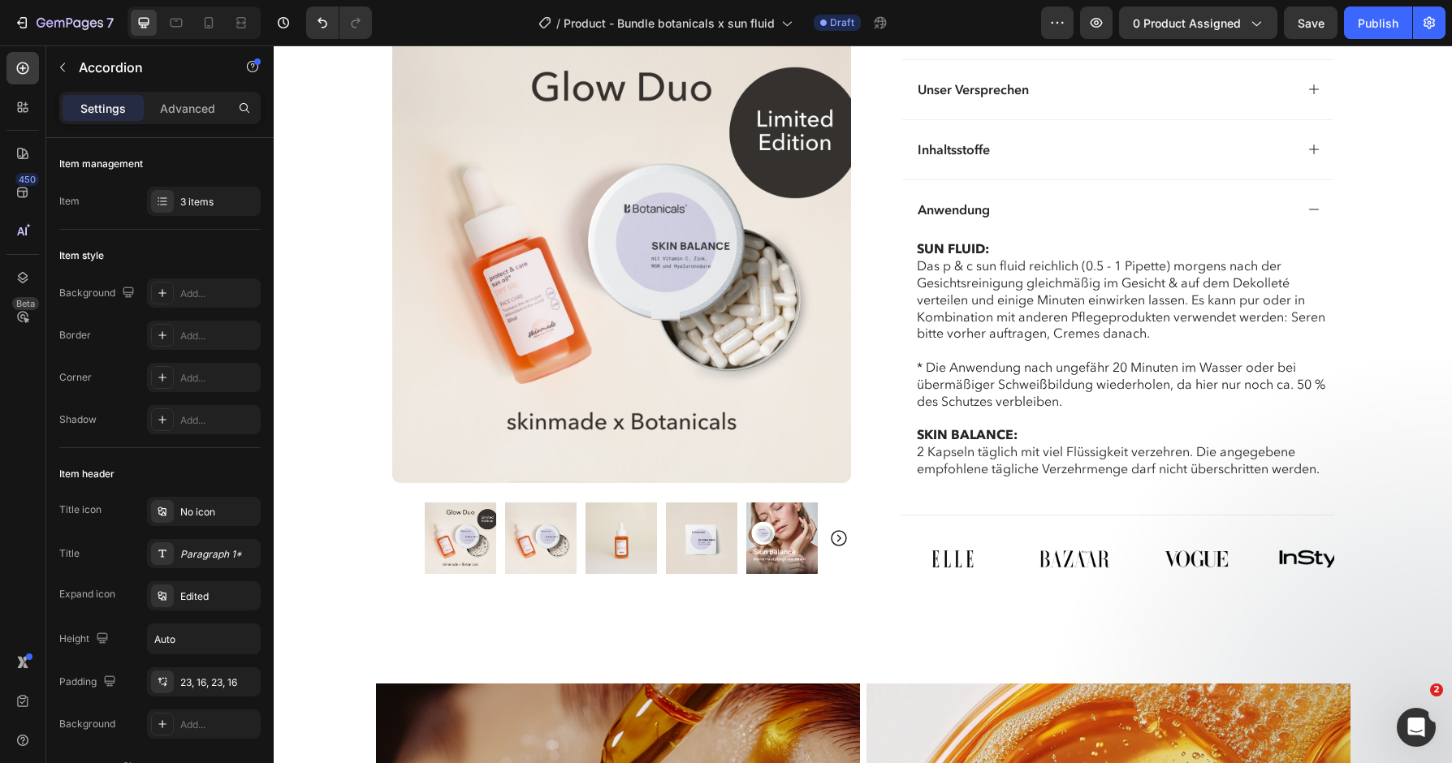
scroll to position [1200, 0]
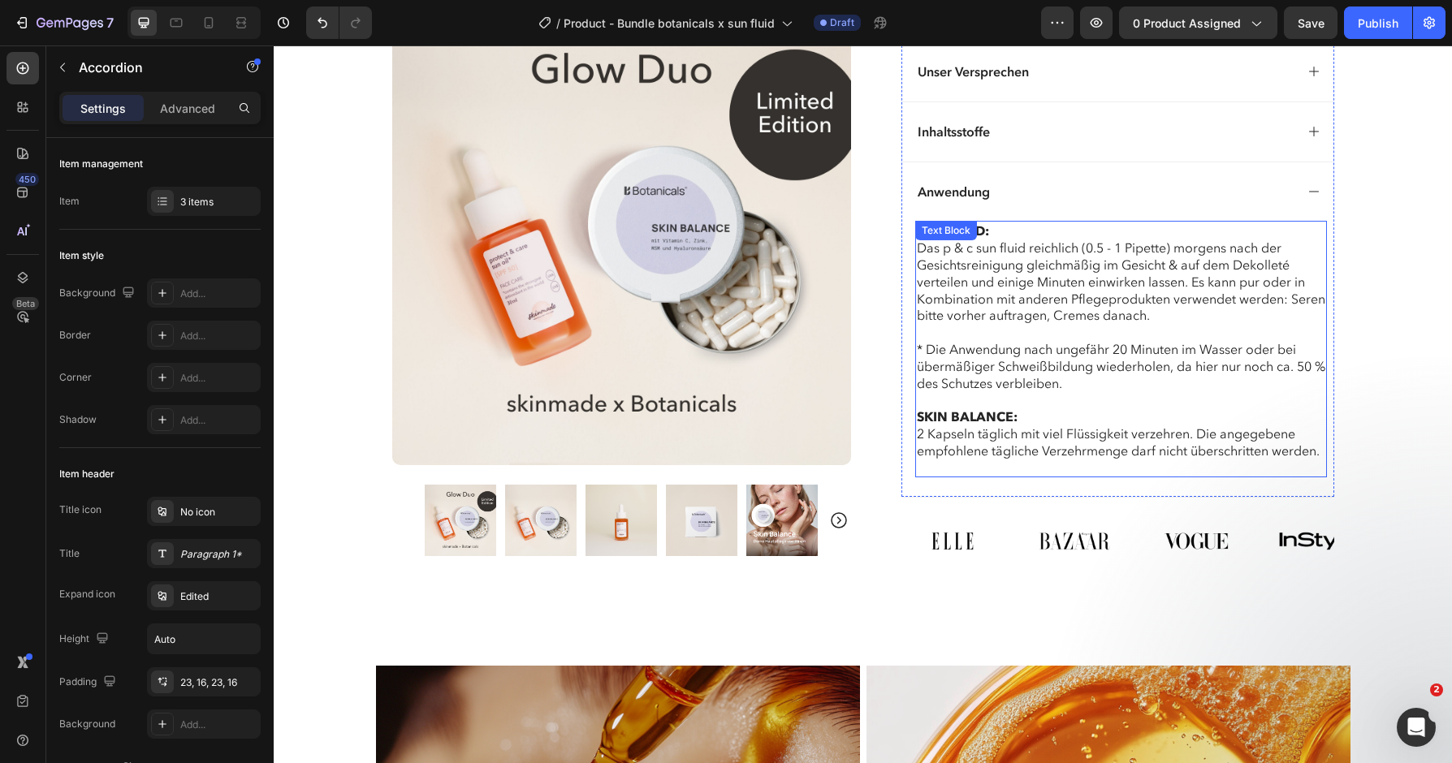
click at [1317, 439] on p "SKIN BALANCE: 2 Kapseln täglich mit viel Flüssigkeit verzehren. Die angegebene …" at bounding box center [1121, 442] width 409 height 67
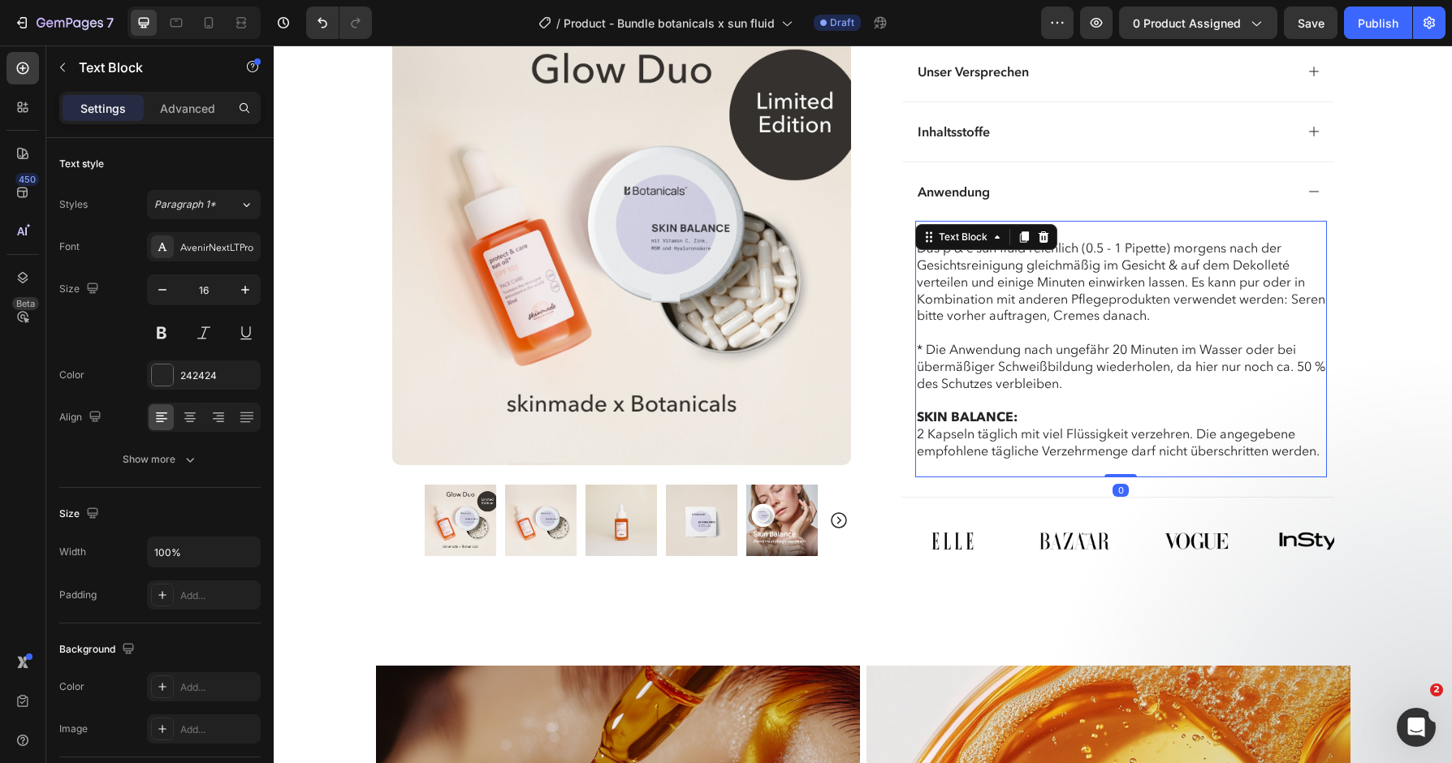
click at [1324, 445] on p "SKIN BALANCE: 2 Kapseln täglich mit viel Flüssigkeit verzehren. Die angegebene …" at bounding box center [1121, 442] width 409 height 67
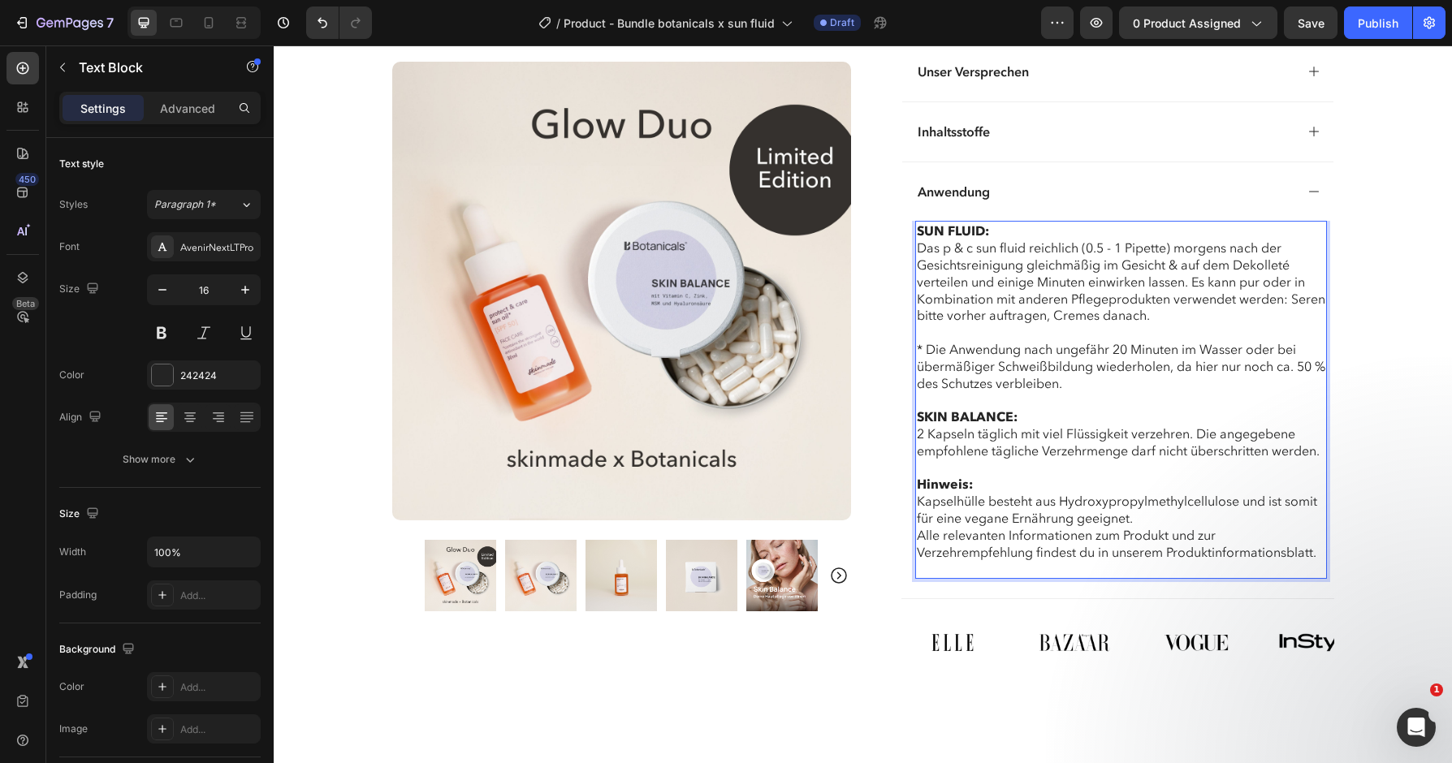
click at [982, 474] on p "SKIN BALANCE: 2 Kapseln täglich mit viel Flüssigkeit verzehren. Die angegebene …" at bounding box center [1121, 493] width 409 height 169
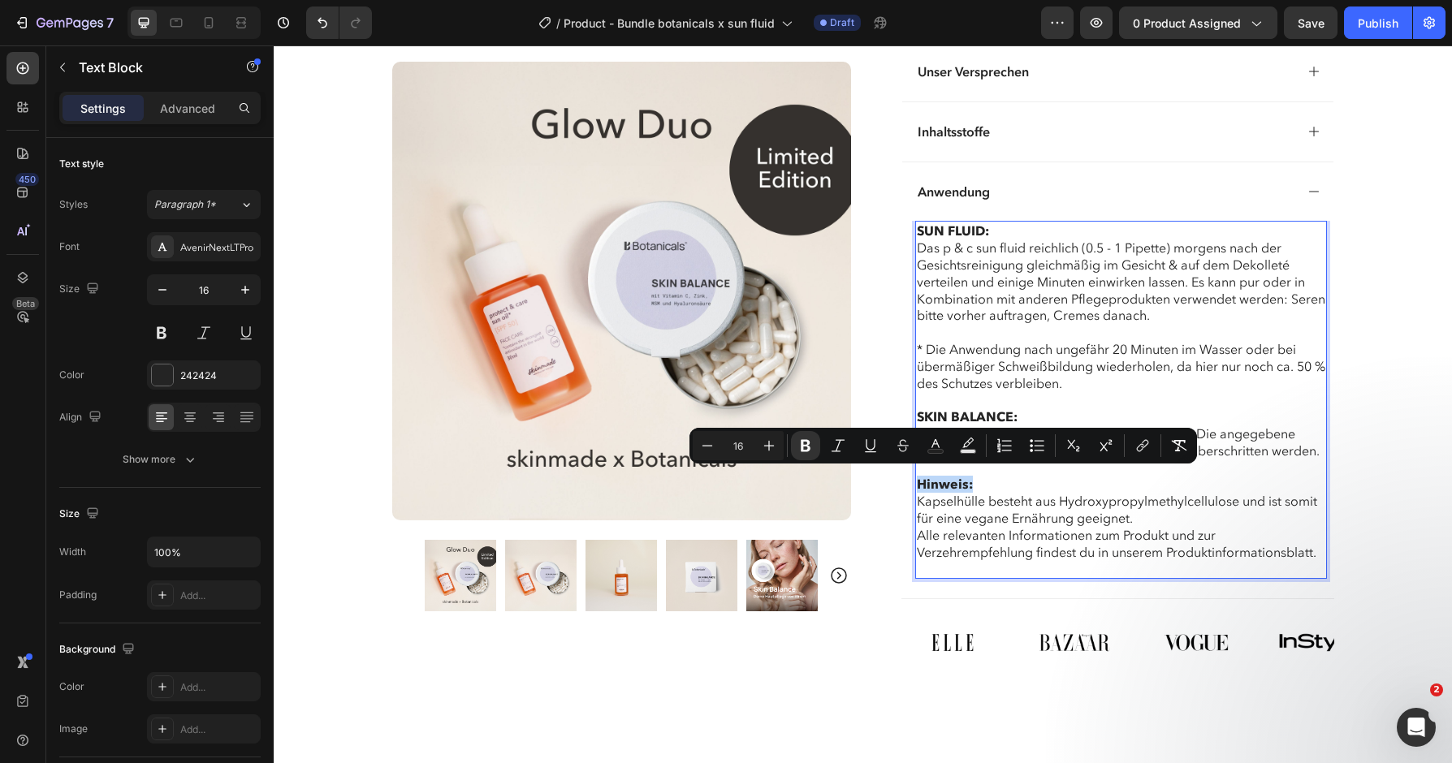
drag, startPoint x: 974, startPoint y: 478, endPoint x: 912, endPoint y: 478, distance: 61.7
click at [915, 478] on div "SUN FLUID: Das p & c sun fluid reichlich (0.5 - 1 Pipette) morgens nach der Ges…" at bounding box center [1121, 400] width 412 height 358
click at [879, 448] on button "Underline" at bounding box center [870, 445] width 29 height 29
click at [810, 451] on icon "Editor contextual toolbar" at bounding box center [806, 446] width 16 height 16
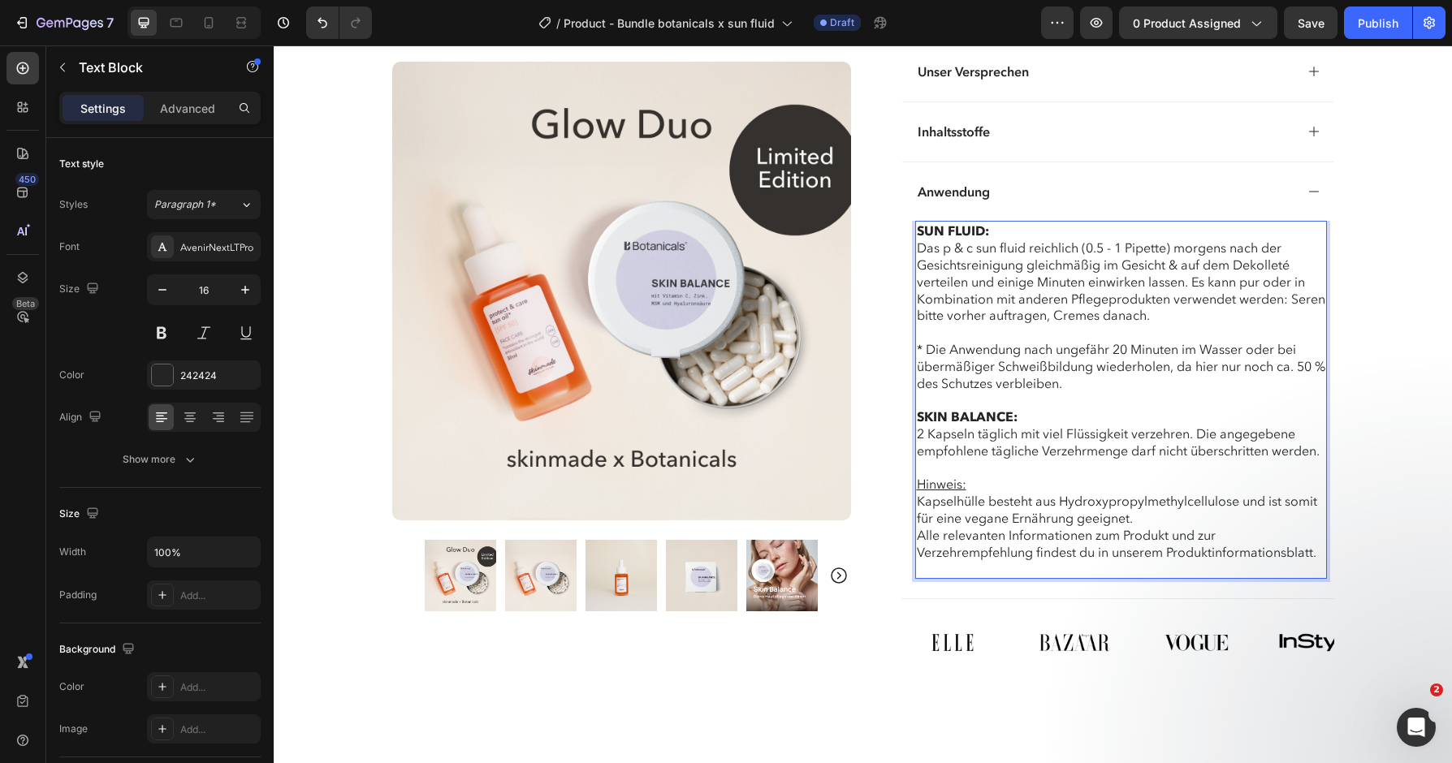
click at [1005, 478] on p "SKIN BALANCE: 2 Kapseln täglich mit viel Flüssigkeit verzehren. Die angegebene …" at bounding box center [1121, 493] width 409 height 169
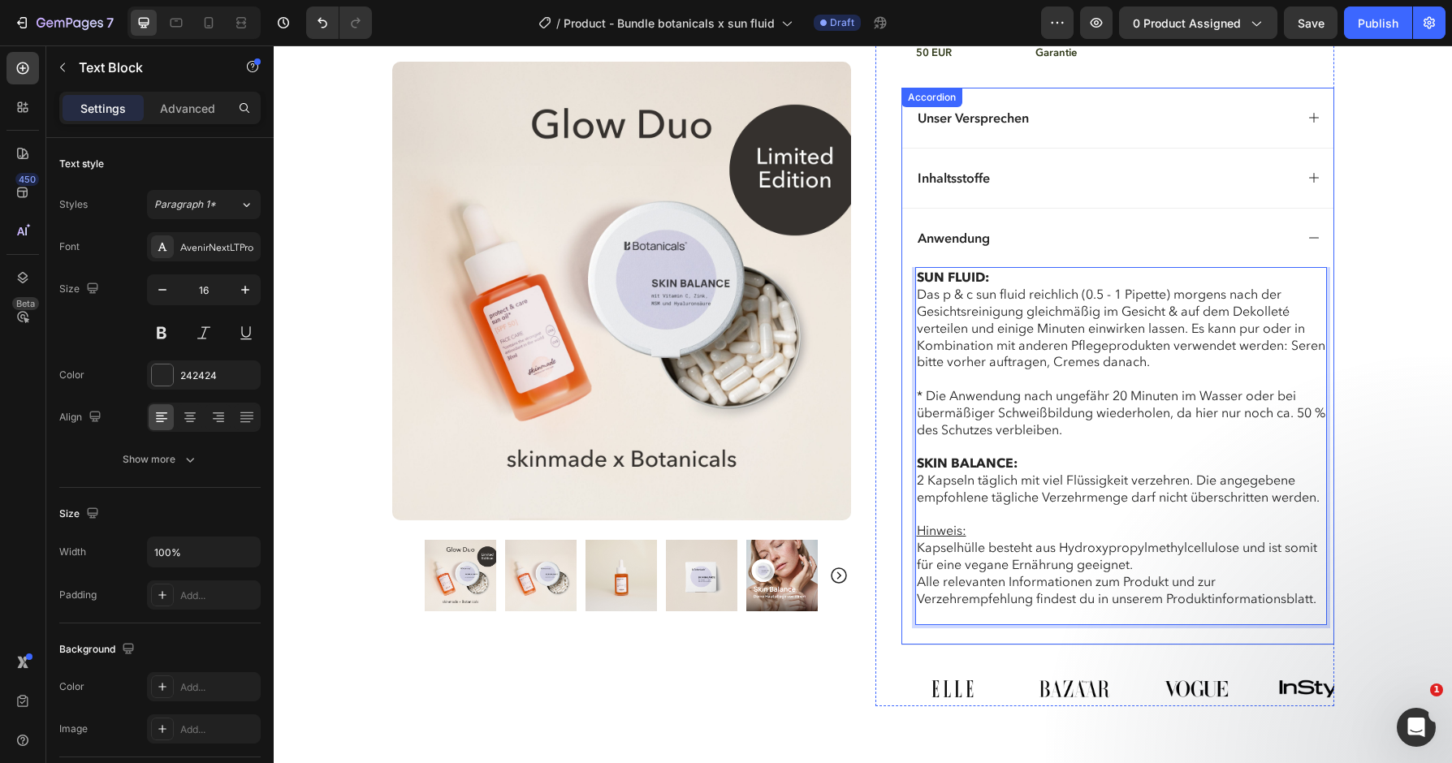
scroll to position [1144, 0]
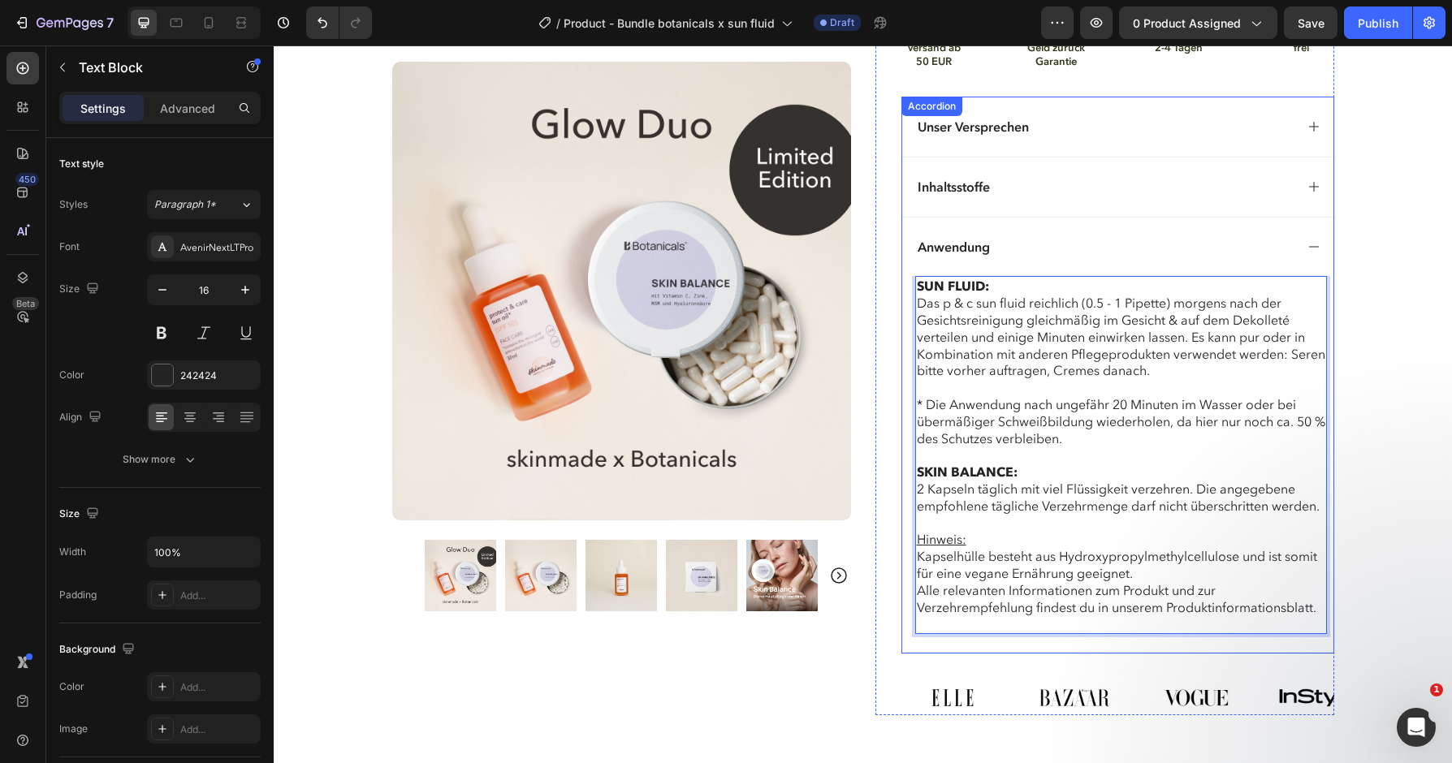
click at [1318, 242] on icon at bounding box center [1314, 246] width 13 height 13
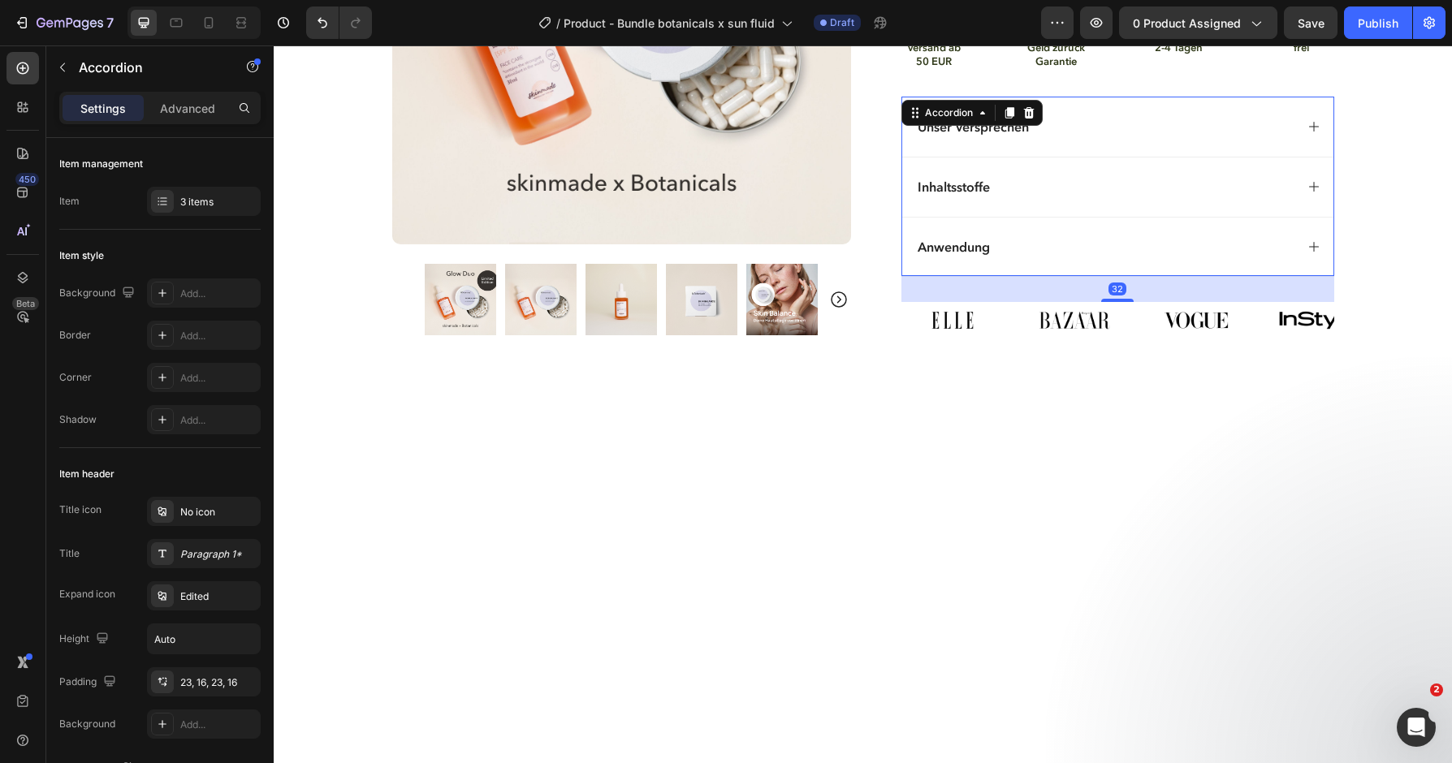
click at [1308, 186] on icon at bounding box center [1314, 186] width 13 height 13
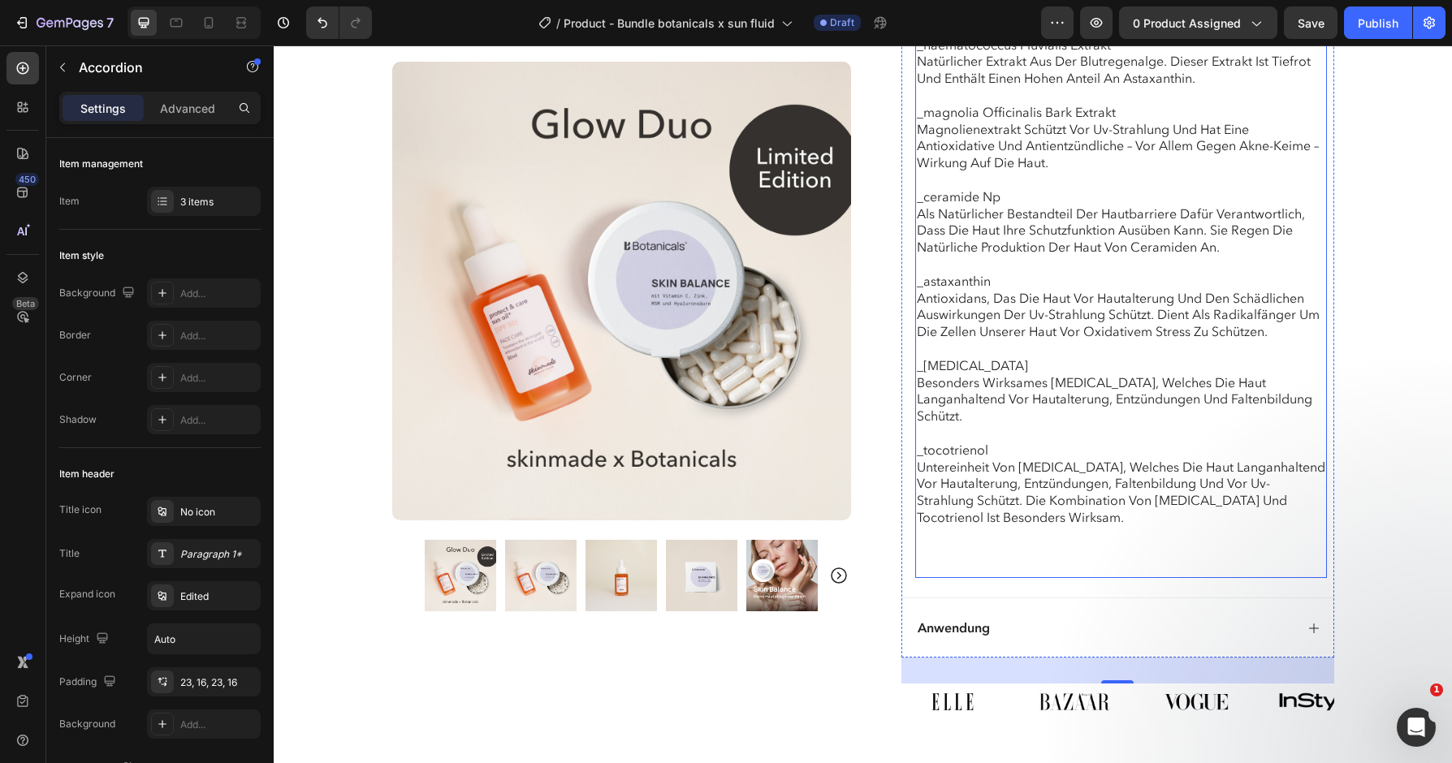
scroll to position [2413, 0]
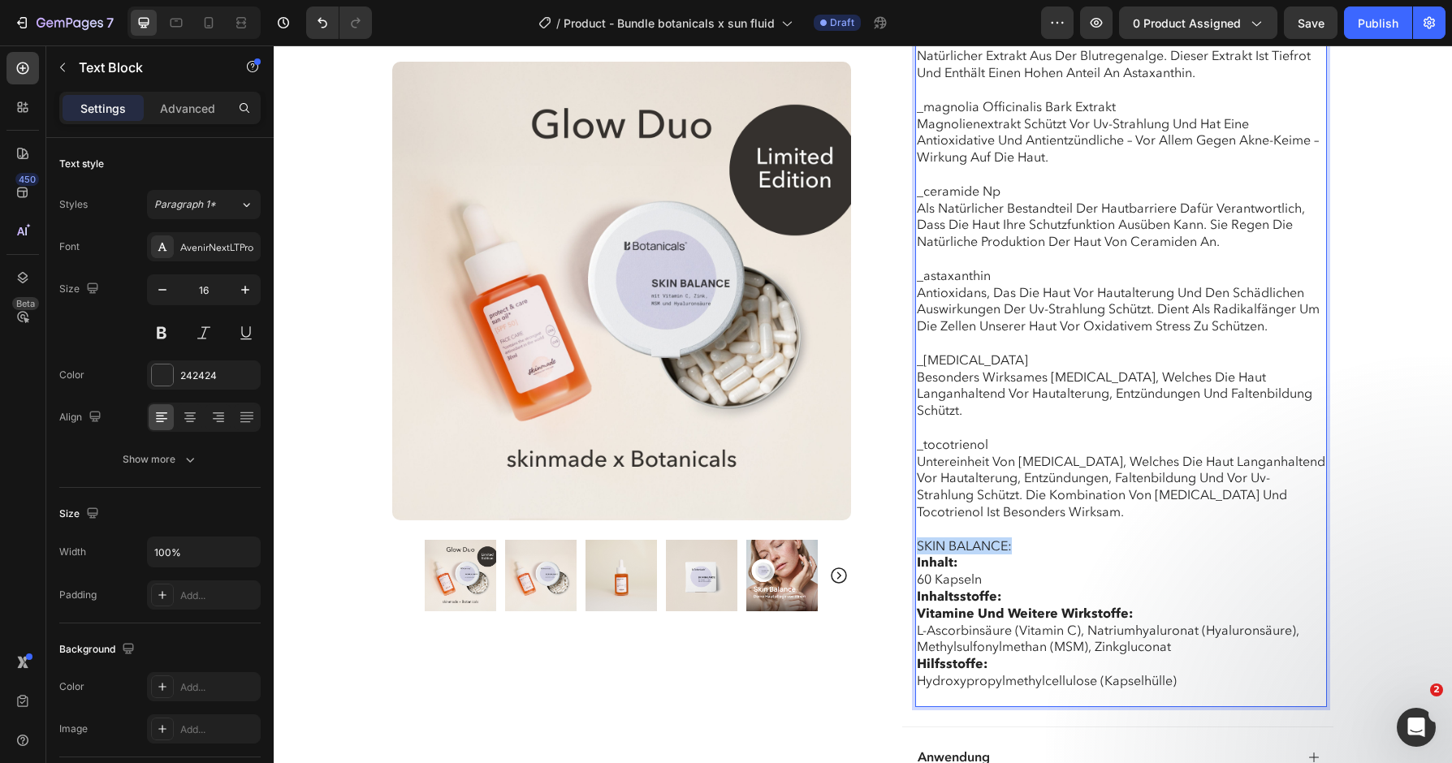
drag, startPoint x: 1017, startPoint y: 504, endPoint x: 910, endPoint y: 503, distance: 107.2
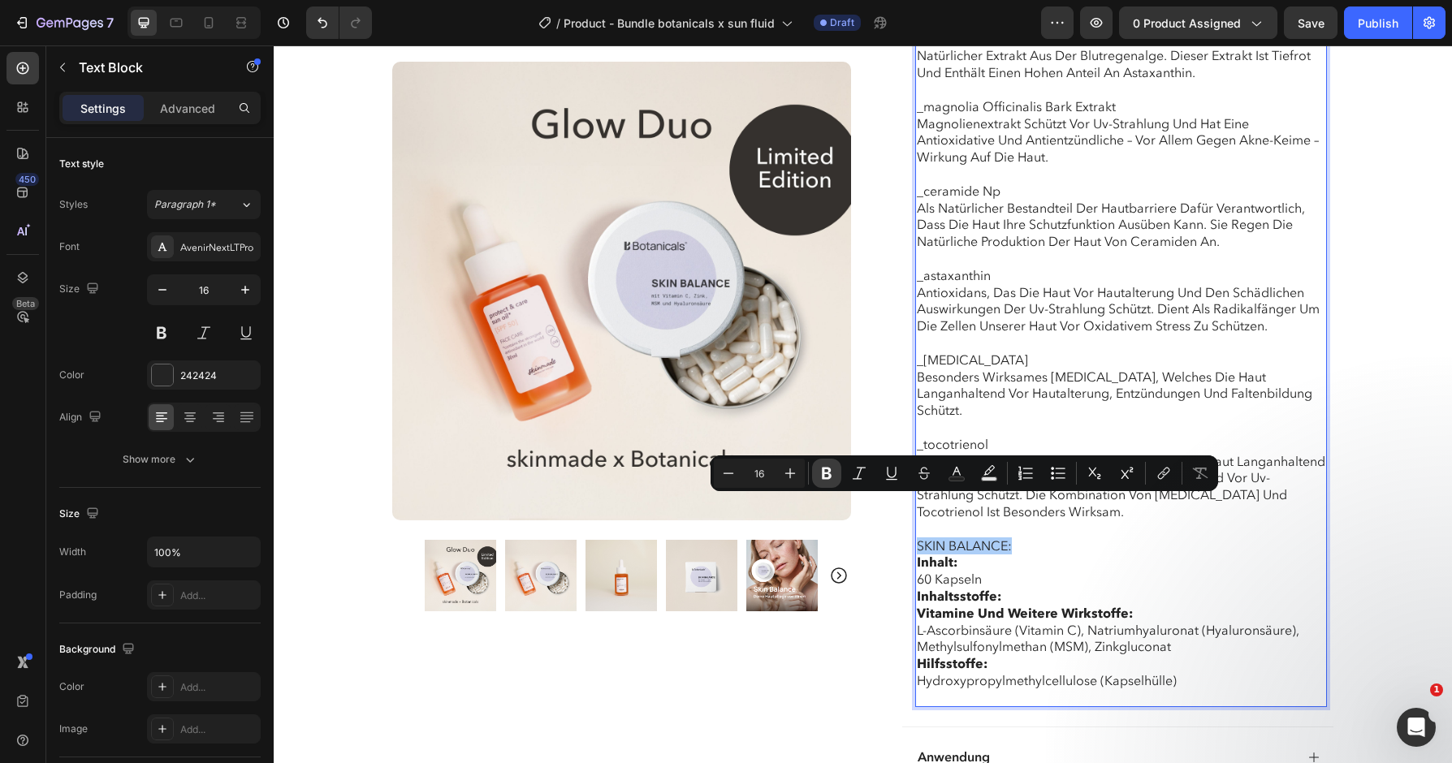
click at [827, 473] on icon "Editor contextual toolbar" at bounding box center [827, 474] width 10 height 12
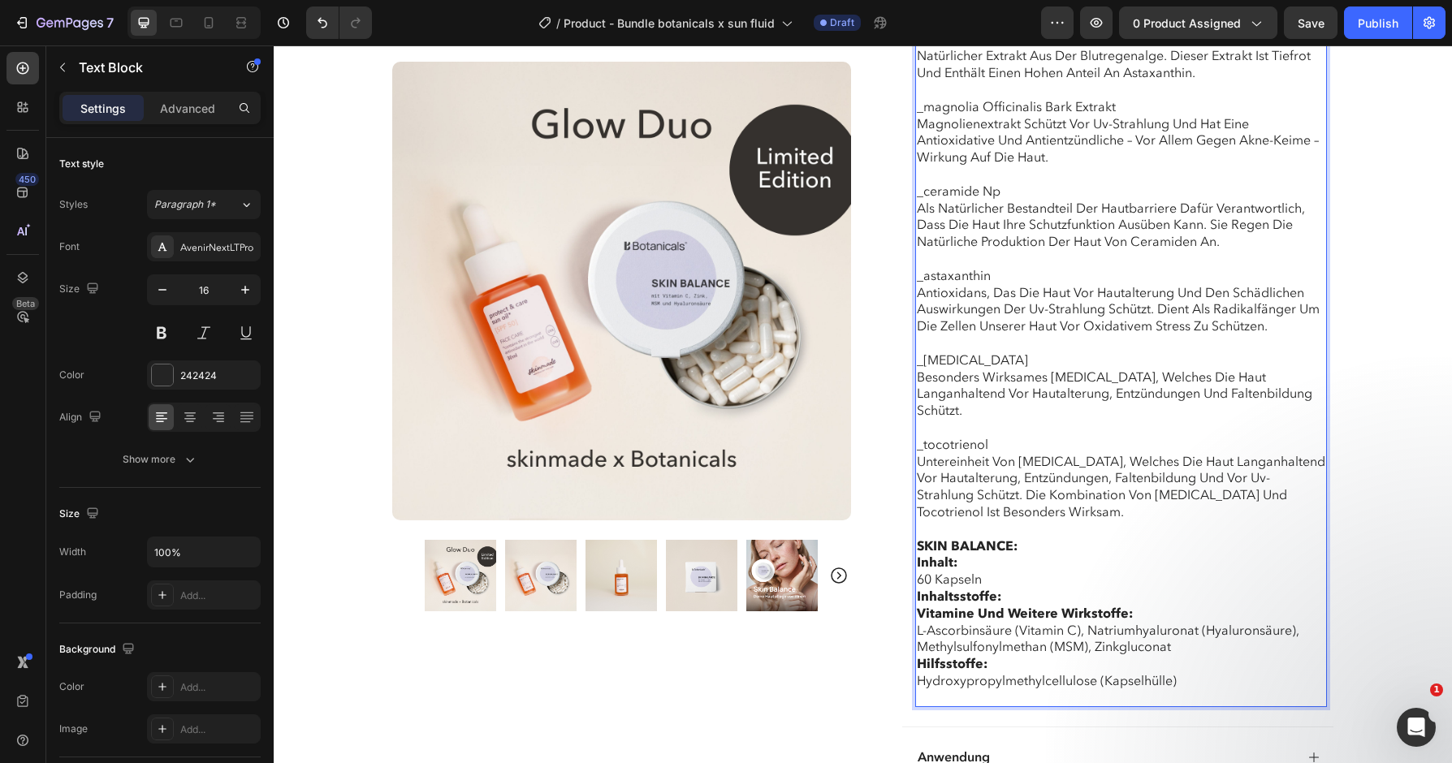
drag, startPoint x: 957, startPoint y: 519, endPoint x: 918, endPoint y: 519, distance: 39.0
click at [918, 554] on strong "Inhalt:" at bounding box center [937, 562] width 41 height 16
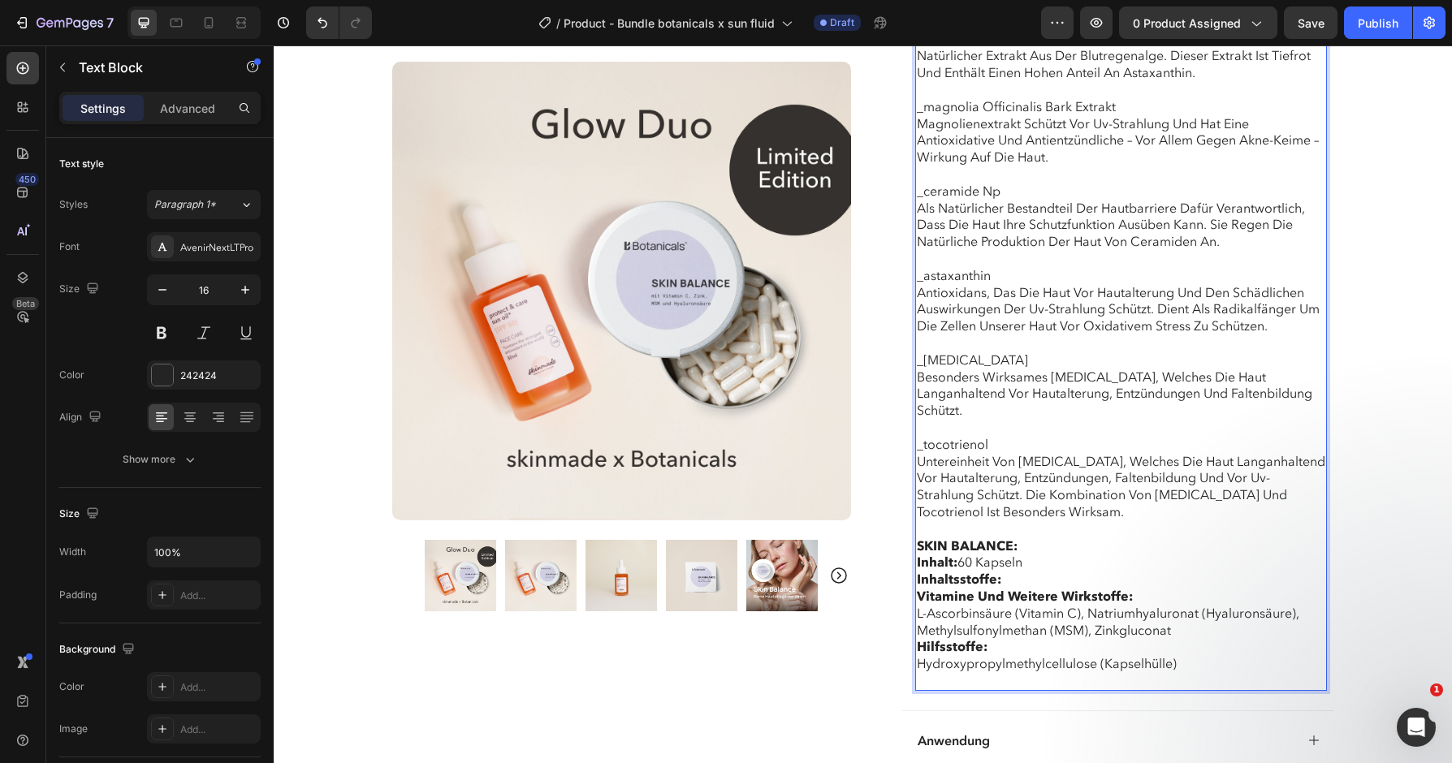
drag, startPoint x: 959, startPoint y: 521, endPoint x: 910, endPoint y: 519, distance: 48.8
click at [939, 554] on strong "Inhalt:" at bounding box center [937, 562] width 41 height 16
click at [949, 554] on strong "Inhalt:" at bounding box center [937, 562] width 41 height 16
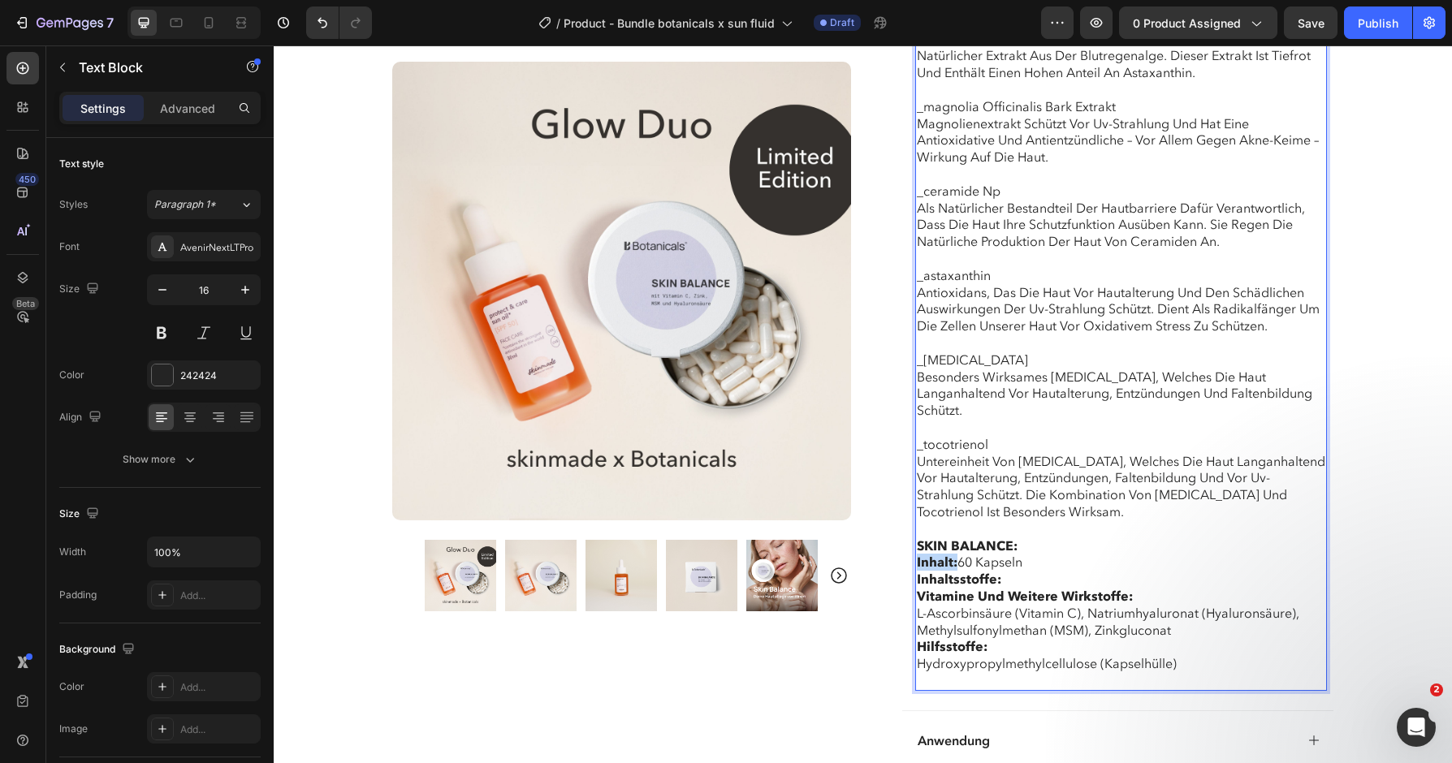
drag, startPoint x: 958, startPoint y: 519, endPoint x: 890, endPoint y: 519, distance: 67.4
click at [958, 571] on strong "Inhaltsstoffe:" at bounding box center [959, 579] width 84 height 16
click at [919, 588] on strong "Vitamine und weitere Wirkstoffe:" at bounding box center [1025, 596] width 216 height 16
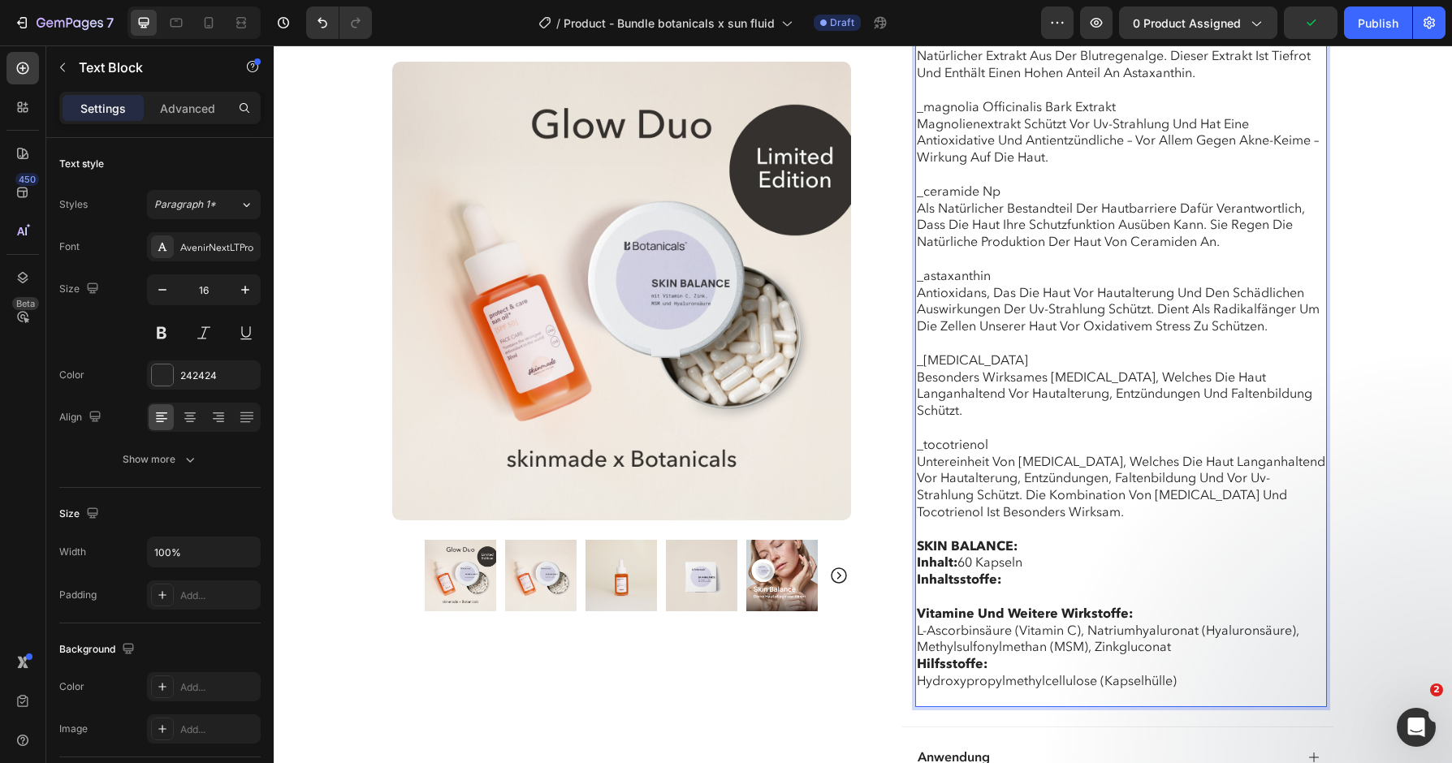
click at [917, 571] on strong "Inhaltsstoffe:" at bounding box center [959, 579] width 84 height 16
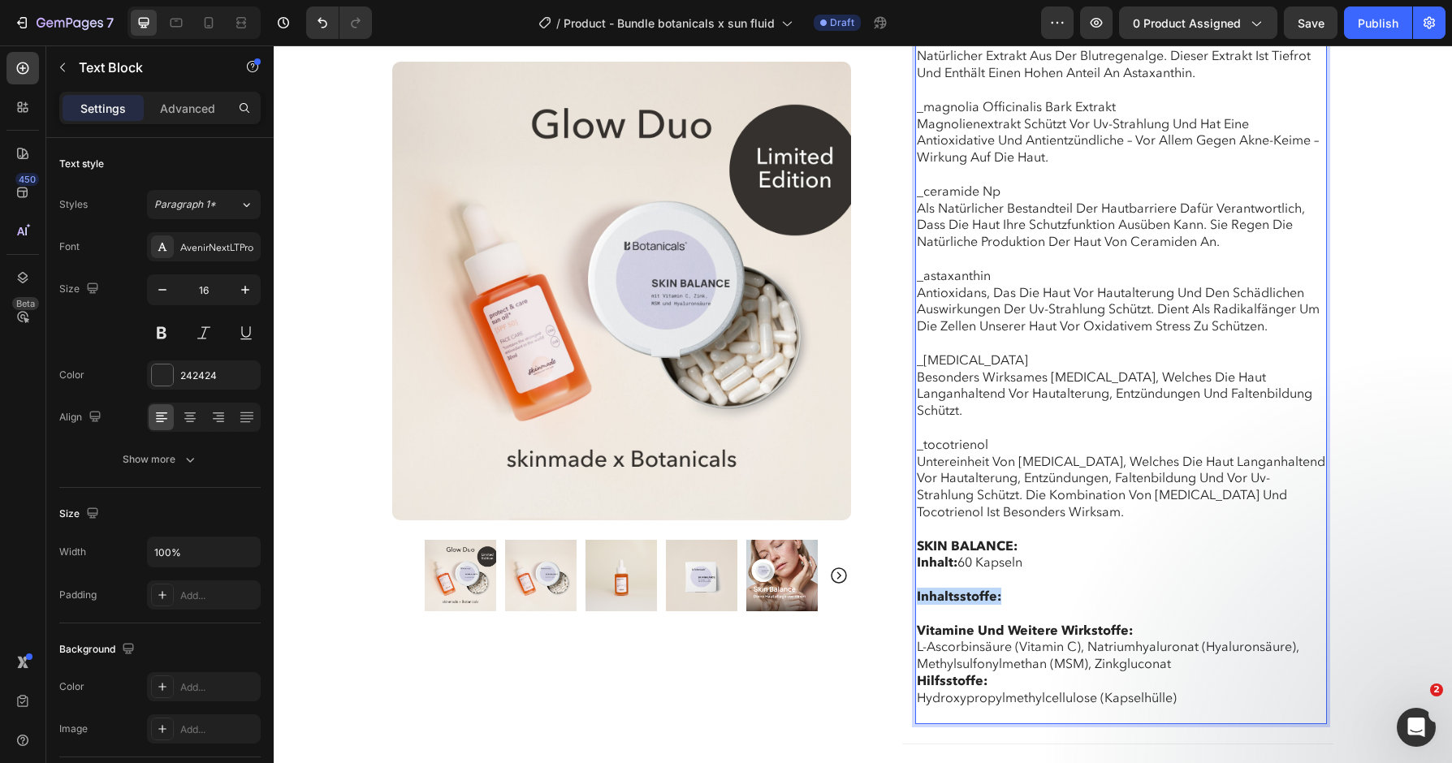
drag, startPoint x: 1006, startPoint y: 555, endPoint x: 897, endPoint y: 555, distance: 108.8
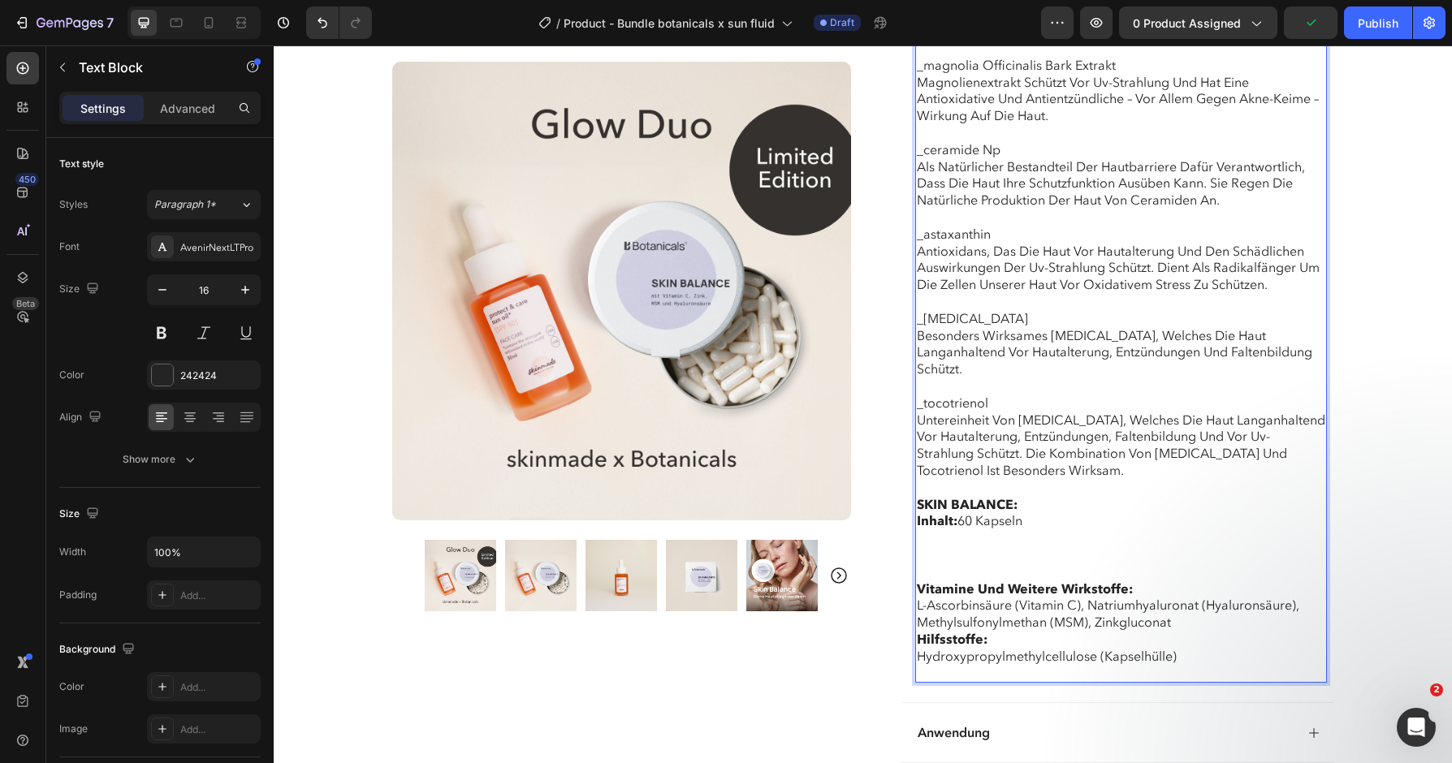
scroll to position [2456, 0]
click at [944, 528] on p "Rich Text Editor. Editing area: main" at bounding box center [1121, 545] width 409 height 34
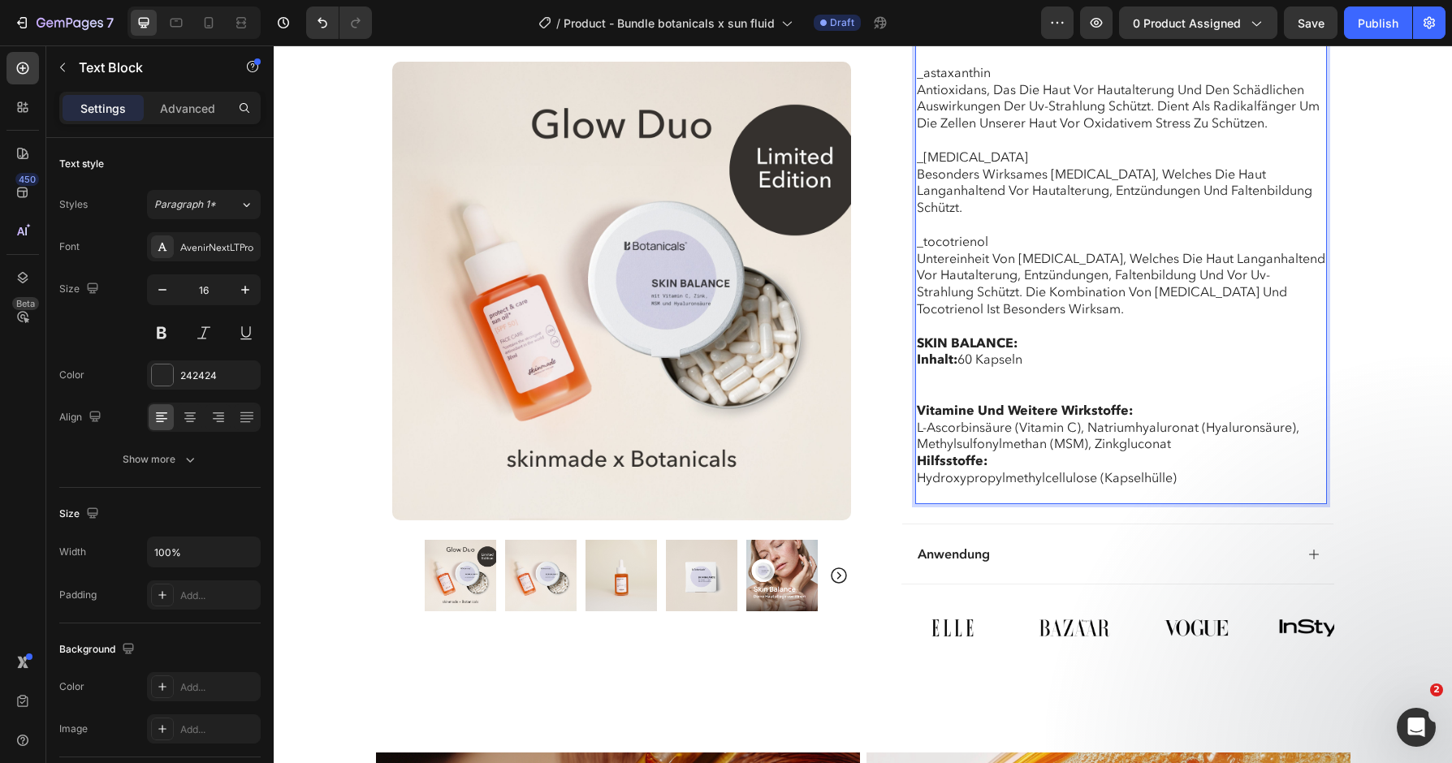
scroll to position [2628, 0]
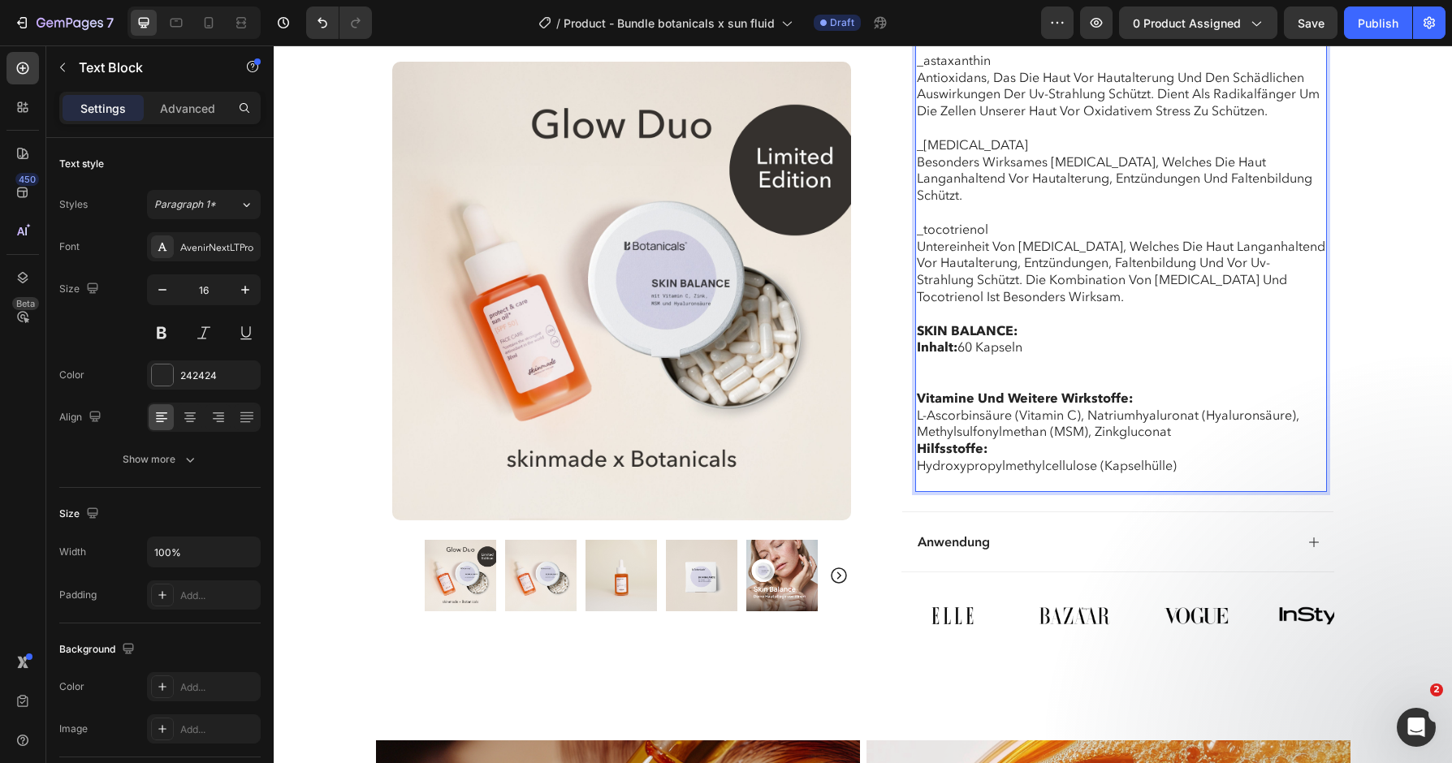
click at [944, 356] on p "Rich Text Editor. Editing area: main" at bounding box center [1121, 364] width 409 height 17
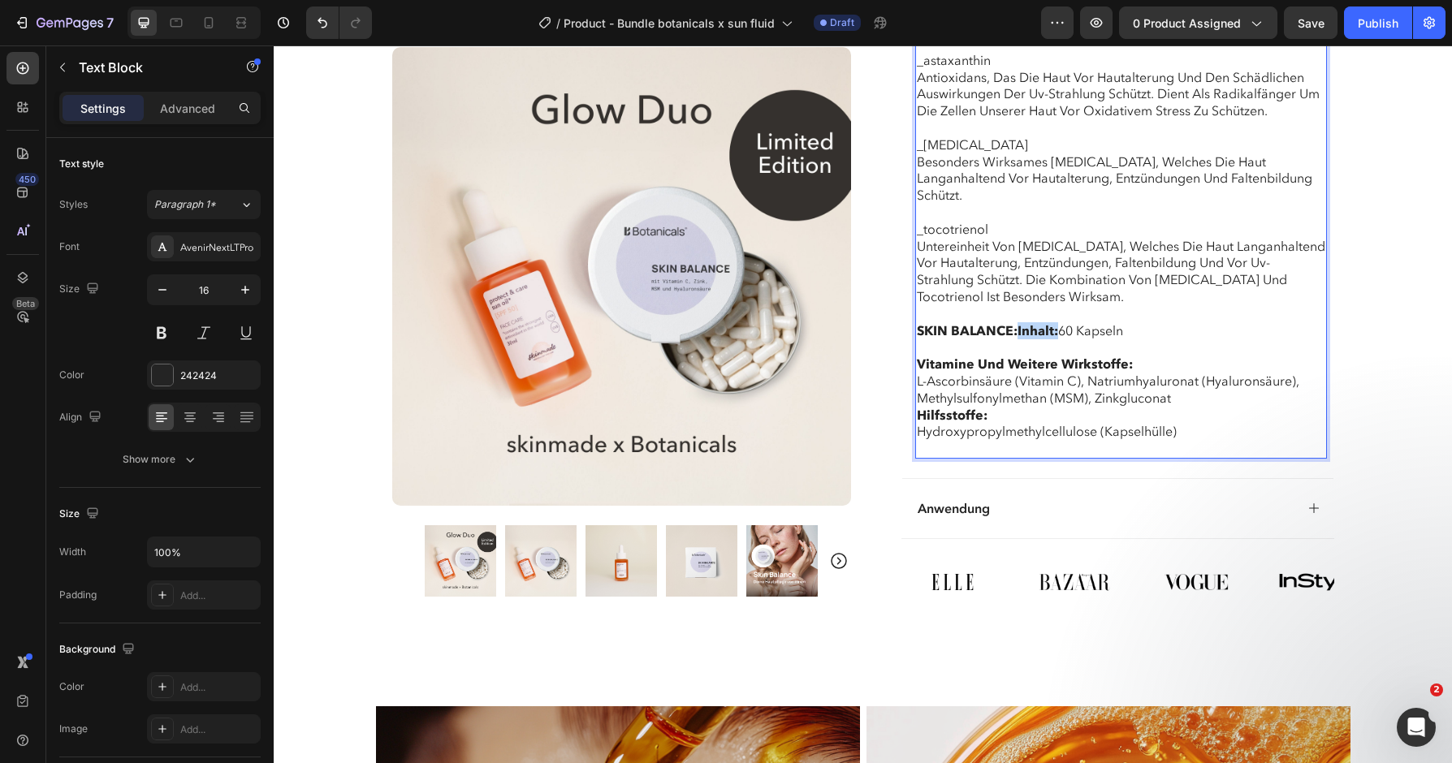
drag, startPoint x: 1058, startPoint y: 289, endPoint x: 1017, endPoint y: 289, distance: 41.4
click at [1017, 322] on strong "SKIN BALANCE:Inhalt:" at bounding box center [987, 330] width 141 height 16
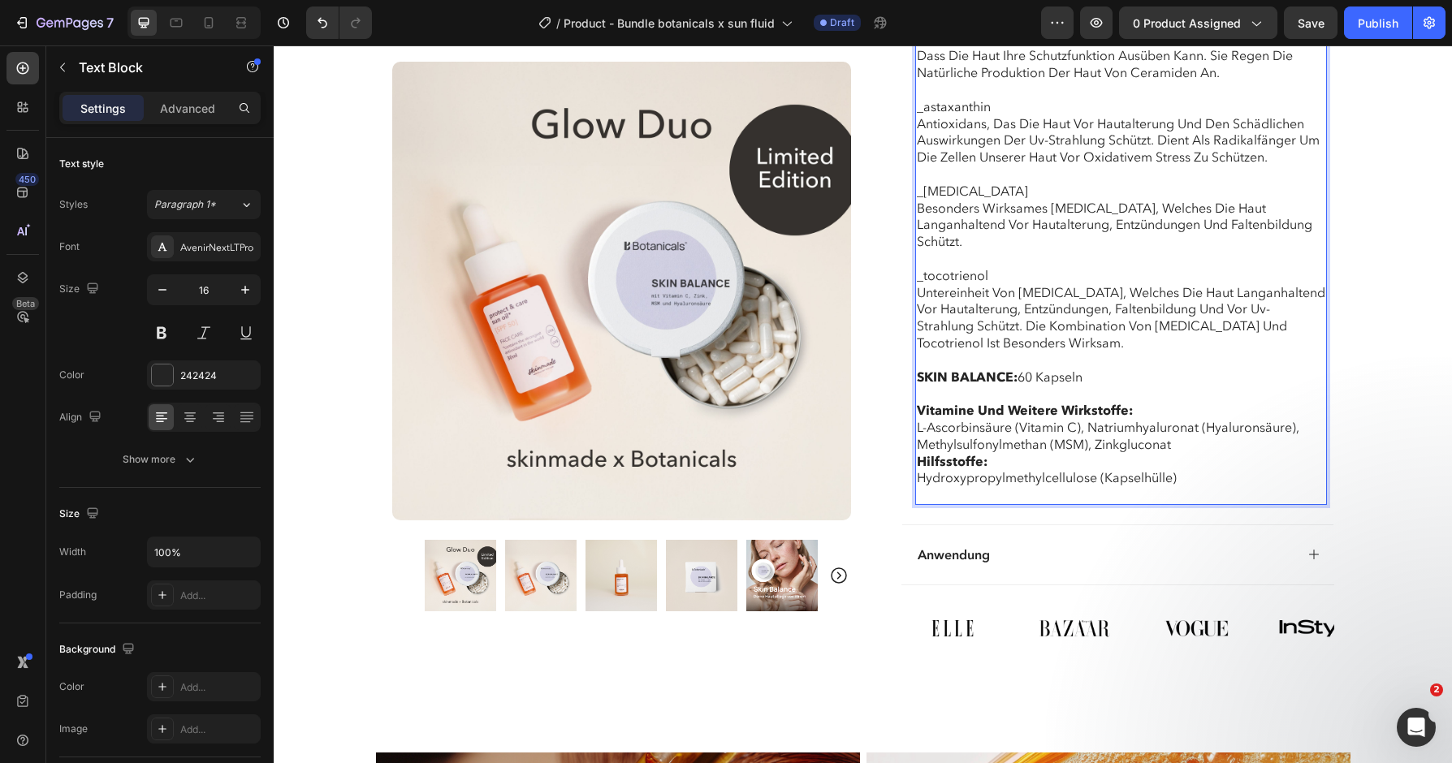
scroll to position [2580, 0]
click at [918, 455] on strong "Hilfsstoffe:" at bounding box center [952, 463] width 71 height 16
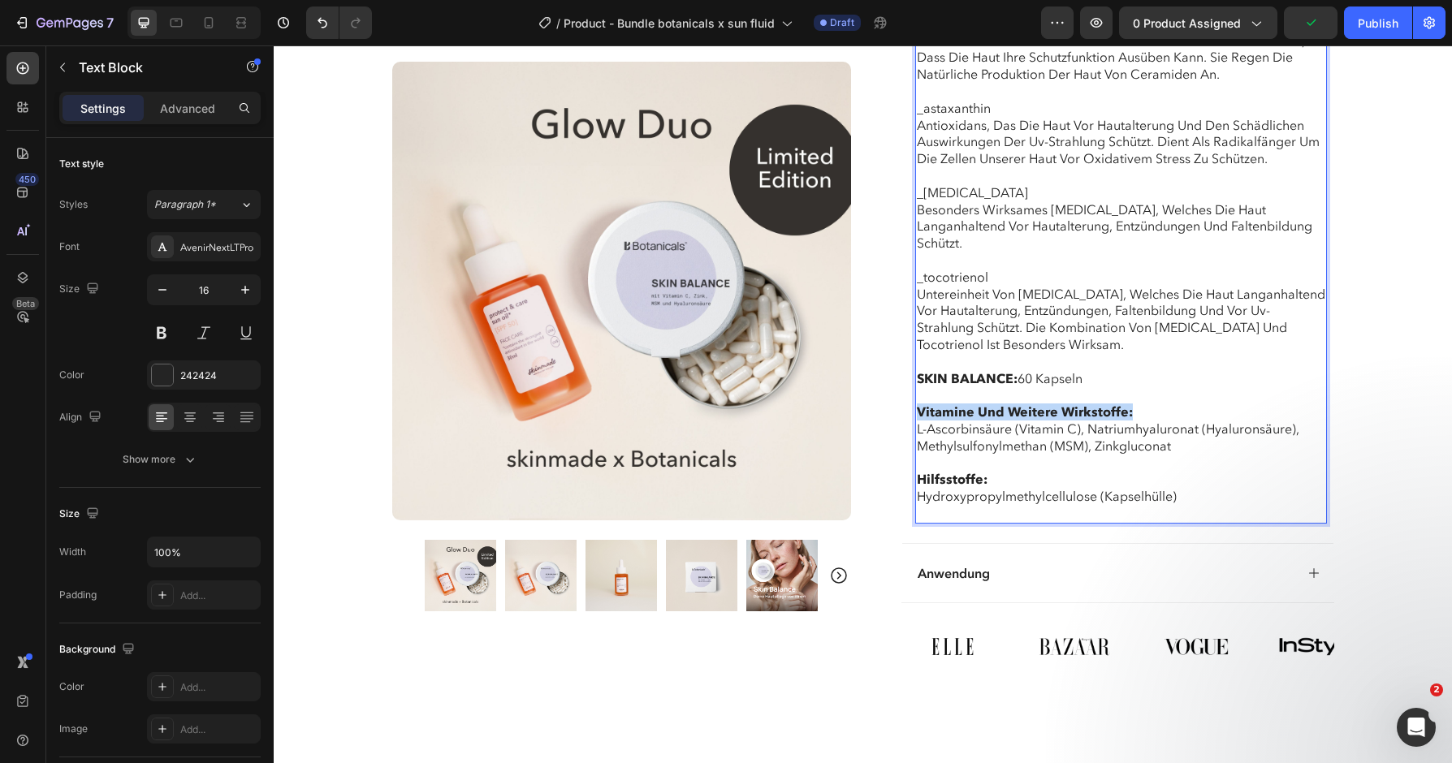
drag, startPoint x: 1130, startPoint y: 366, endPoint x: 914, endPoint y: 370, distance: 216.9
click at [949, 404] on strong "Vitamine und weitere Wirkstoffe:" at bounding box center [1025, 412] width 216 height 16
click at [944, 404] on strong "Vitamine und weitere Wirkstoffe:" at bounding box center [1025, 412] width 216 height 16
drag, startPoint x: 917, startPoint y: 370, endPoint x: 1135, endPoint y: 368, distance: 217.7
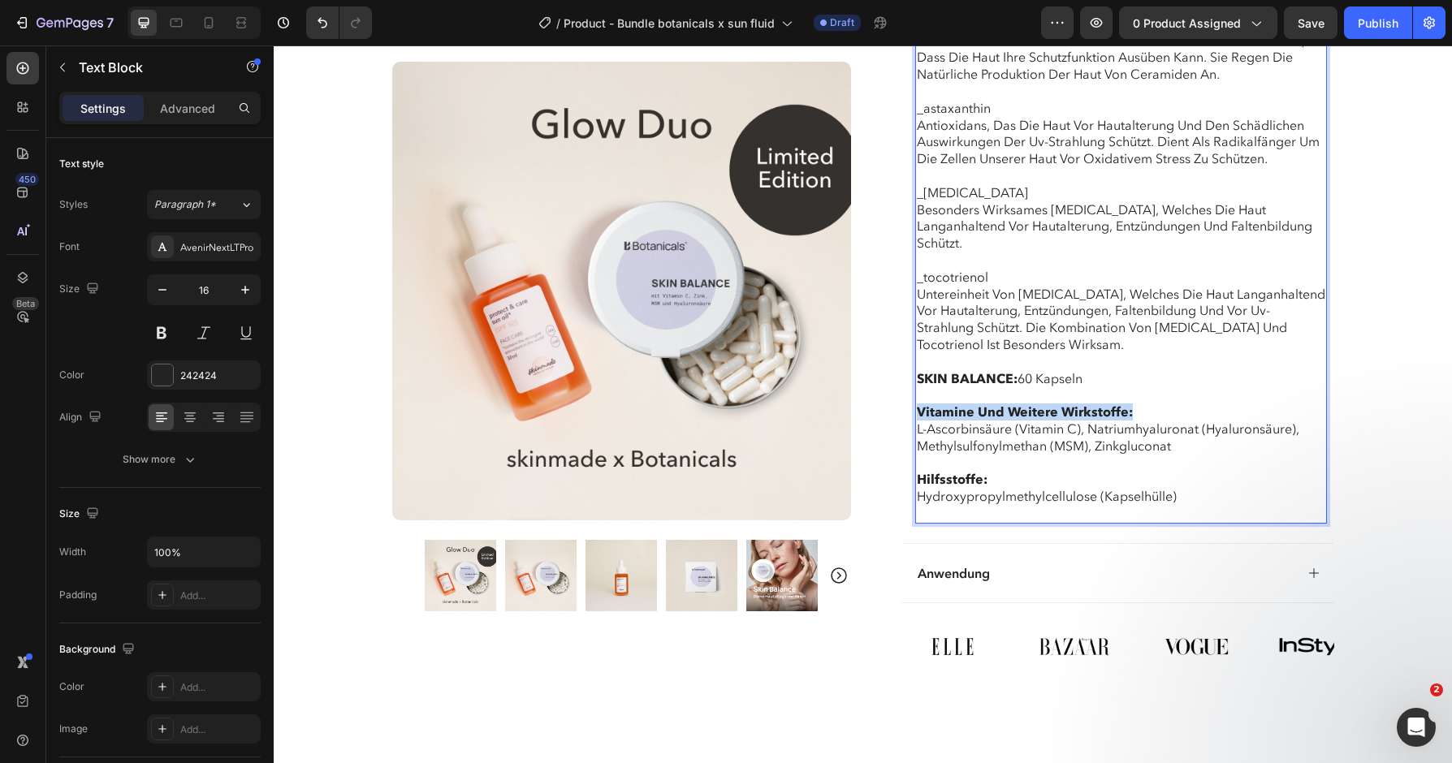
click at [1135, 387] on p "Vitamine und weitere Wirkstoffe: L-Ascorbinsäure (Vitamin C), Natriumhyaluronat…" at bounding box center [1121, 420] width 409 height 67
click at [158, 331] on button at bounding box center [161, 332] width 29 height 29
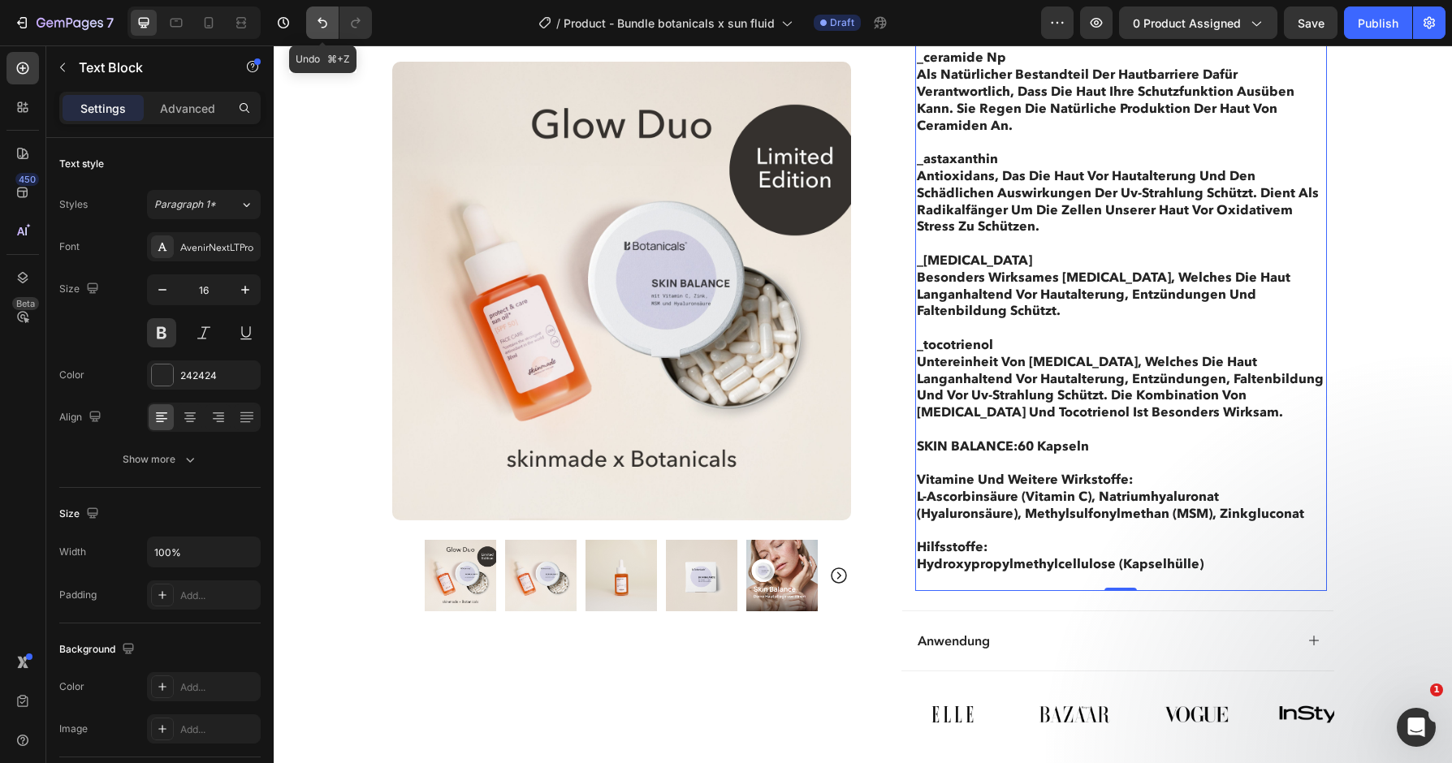
click at [321, 17] on icon "Undo/Redo" at bounding box center [322, 23] width 16 height 16
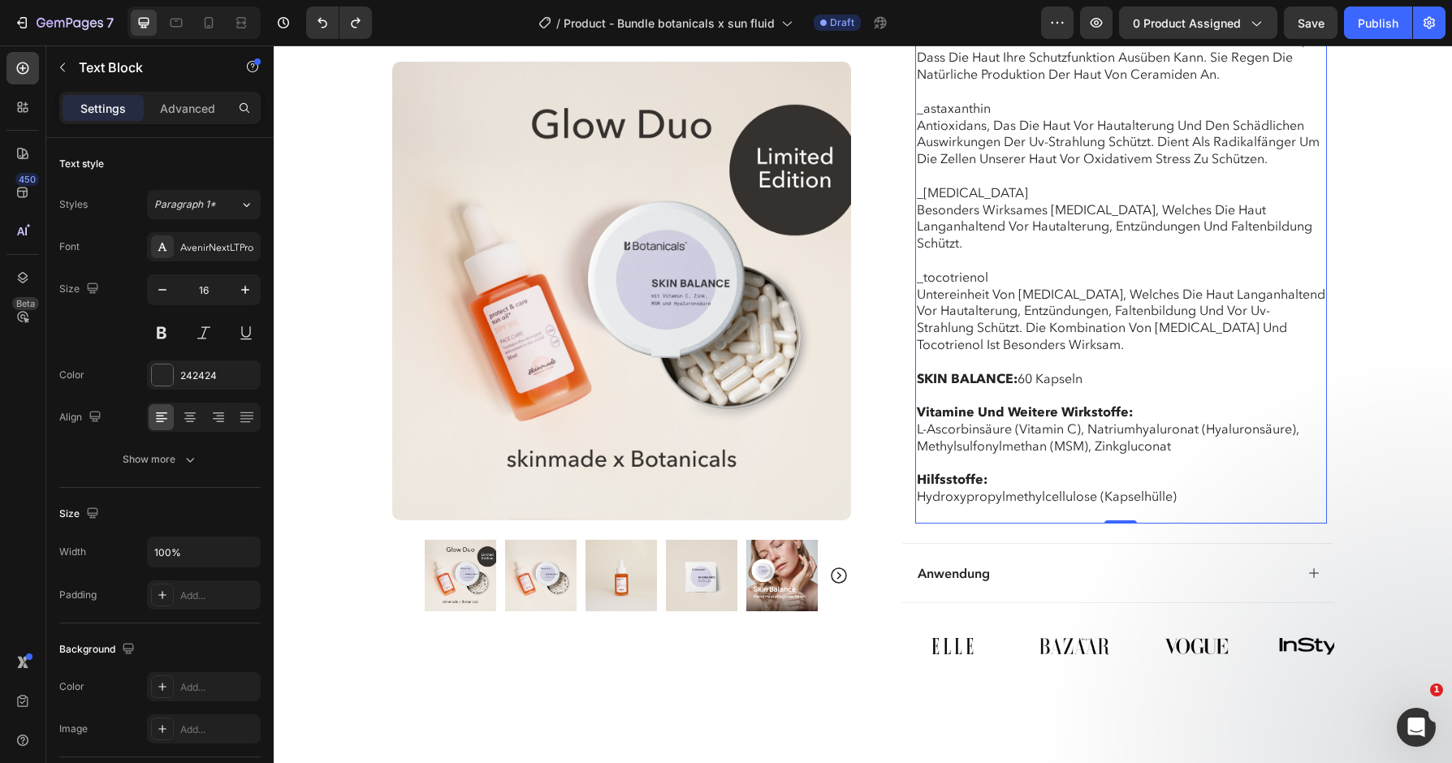
click at [1084, 404] on strong "Vitamine und weitere Wirkstoffe:" at bounding box center [1025, 412] width 216 height 16
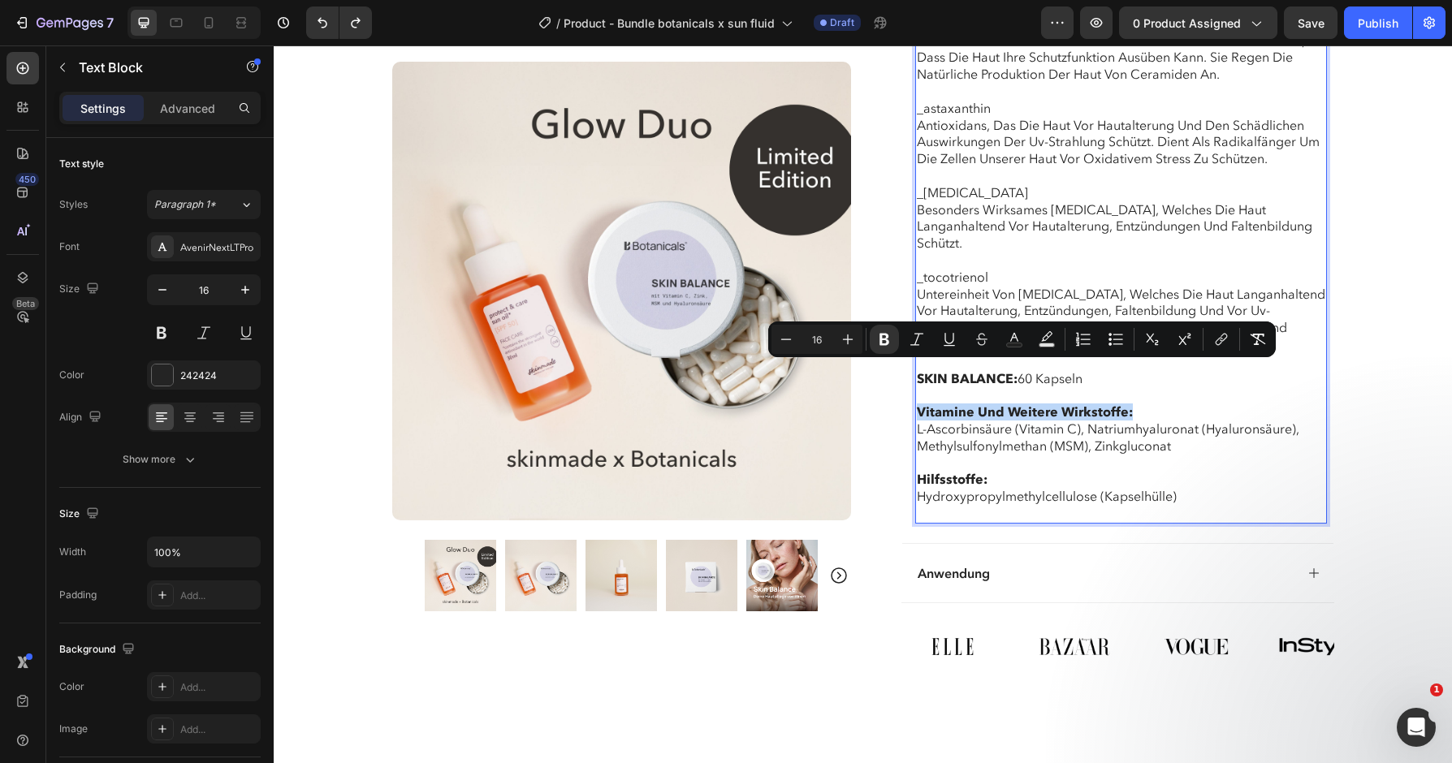
drag, startPoint x: 1128, startPoint y: 370, endPoint x: 913, endPoint y: 366, distance: 215.2
click at [888, 343] on icon "Editor contextual toolbar" at bounding box center [885, 340] width 10 height 12
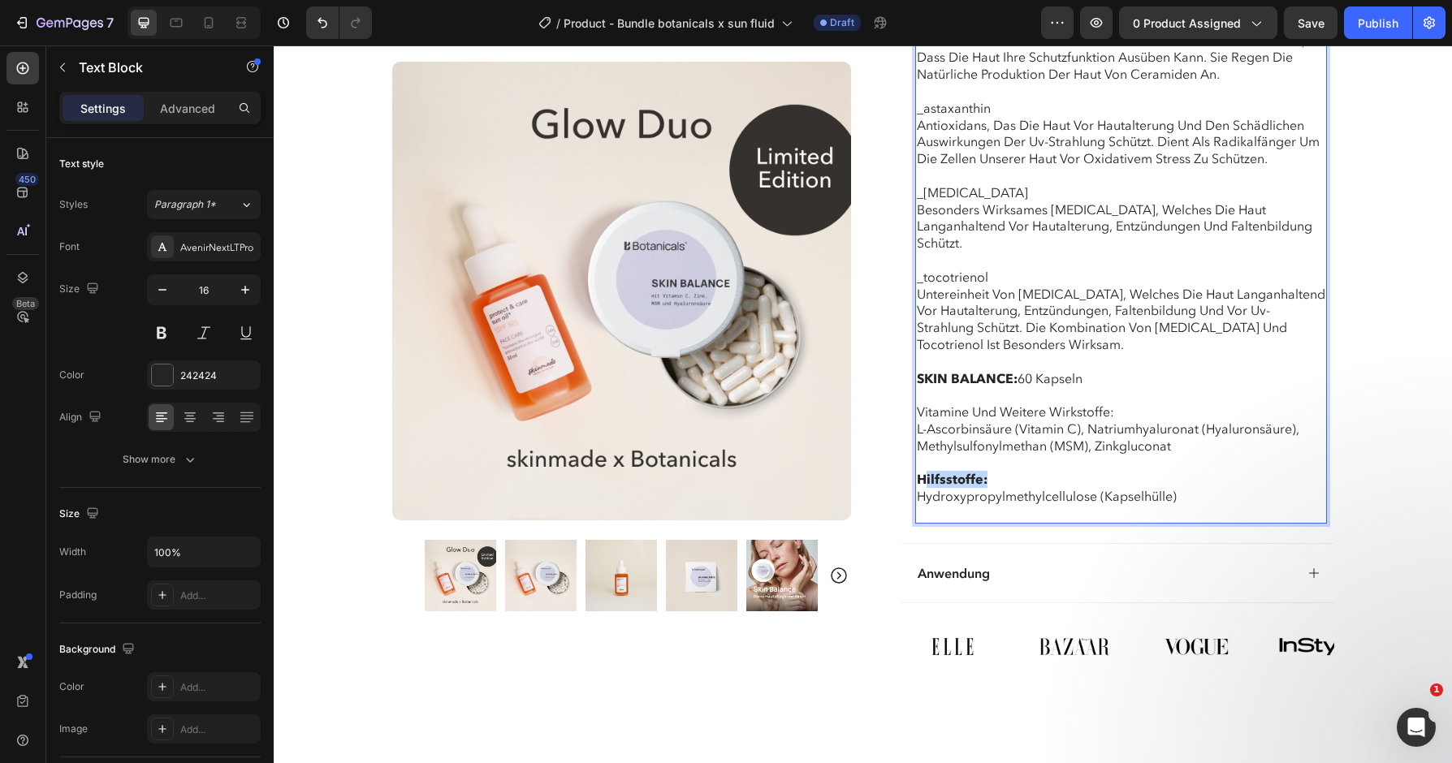
drag, startPoint x: 991, startPoint y: 439, endPoint x: 923, endPoint y: 439, distance: 67.4
click at [923, 455] on p "Hilfsstoffe: Hydroxypropylmethylcellulose (Kapselhülle)" at bounding box center [1121, 488] width 409 height 67
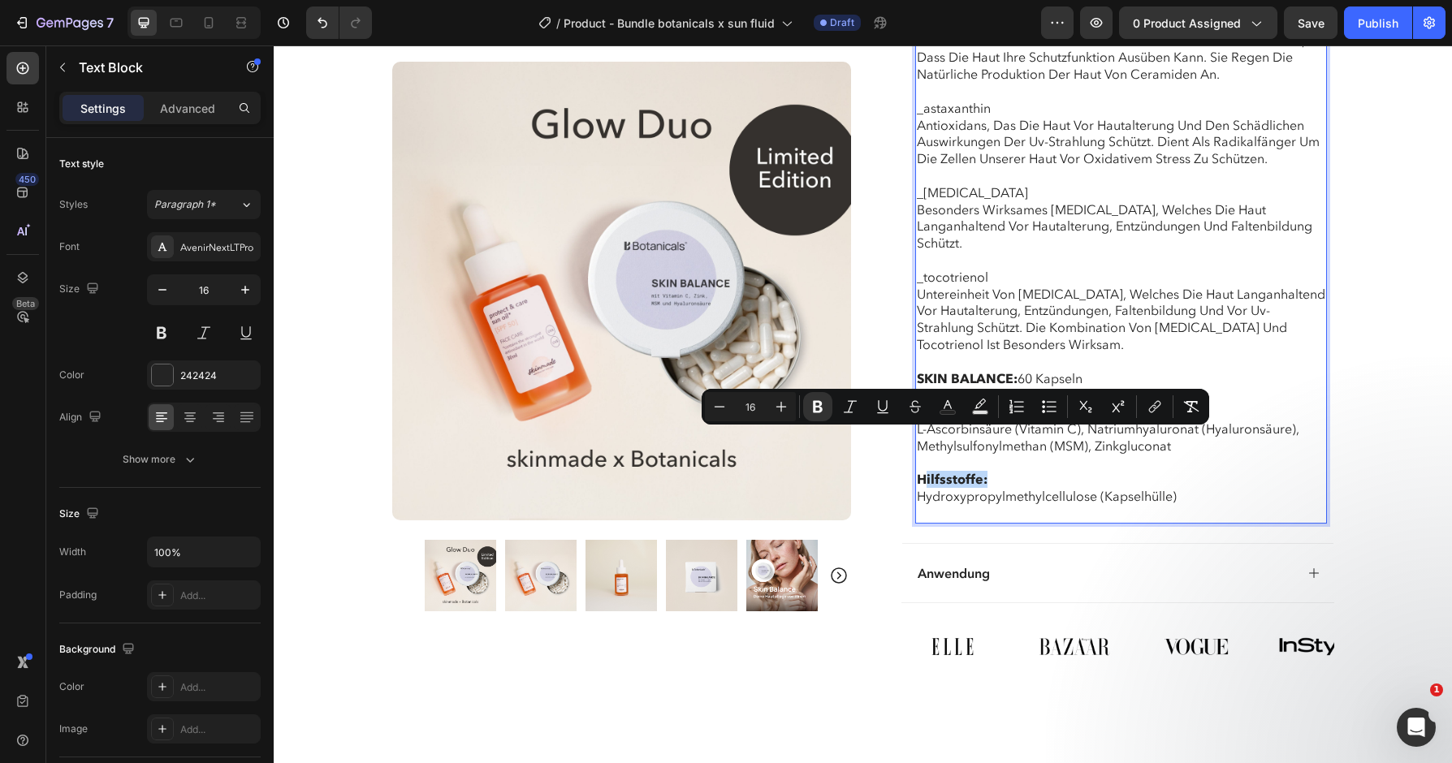
click at [985, 471] on strong "Hilfsstoffe:" at bounding box center [952, 479] width 71 height 16
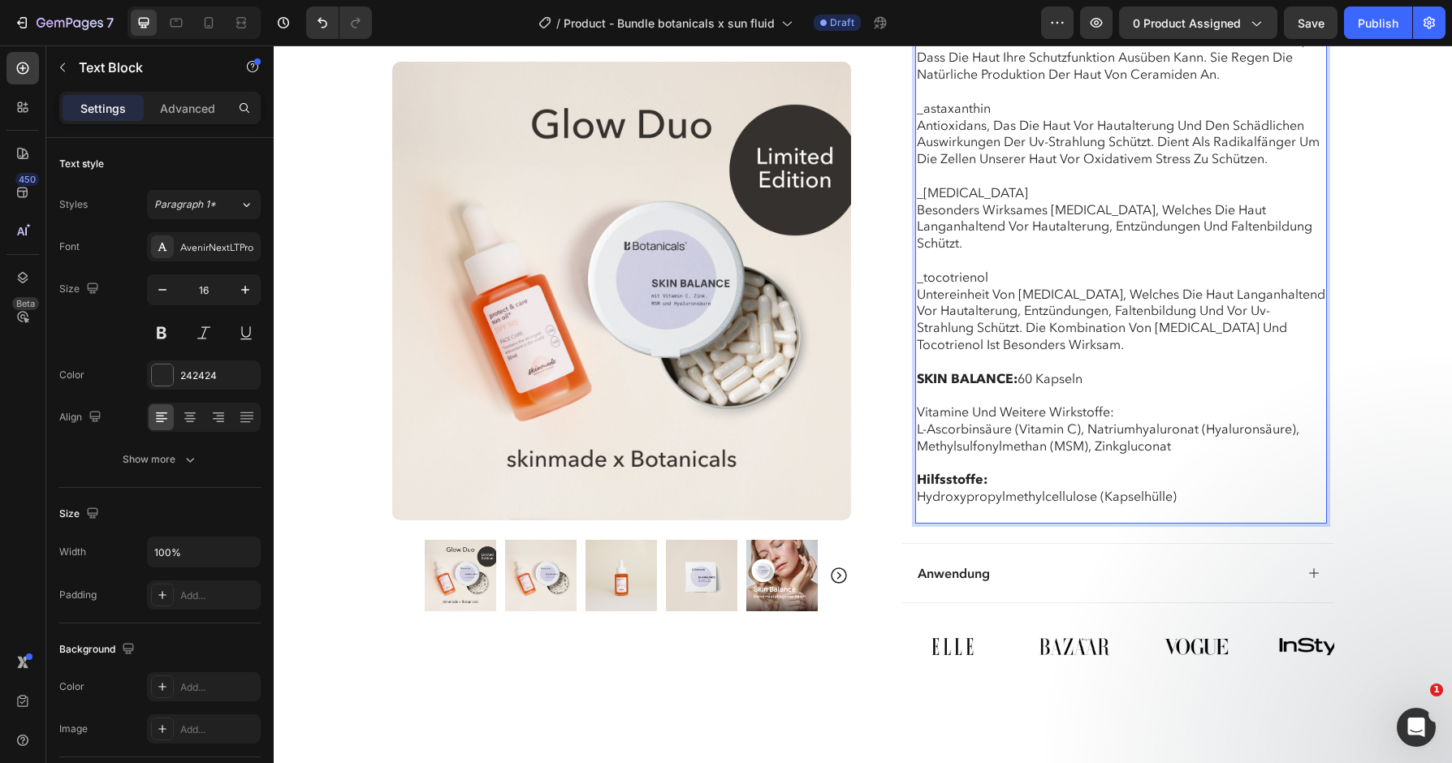
drag, startPoint x: 985, startPoint y: 443, endPoint x: 918, endPoint y: 443, distance: 67.4
click at [918, 471] on strong "Hilfsstoffe:" at bounding box center [952, 479] width 71 height 16
click at [984, 471] on strong "Hilfsstoffe:" at bounding box center [952, 479] width 71 height 16
drag, startPoint x: 992, startPoint y: 435, endPoint x: 910, endPoint y: 435, distance: 81.2
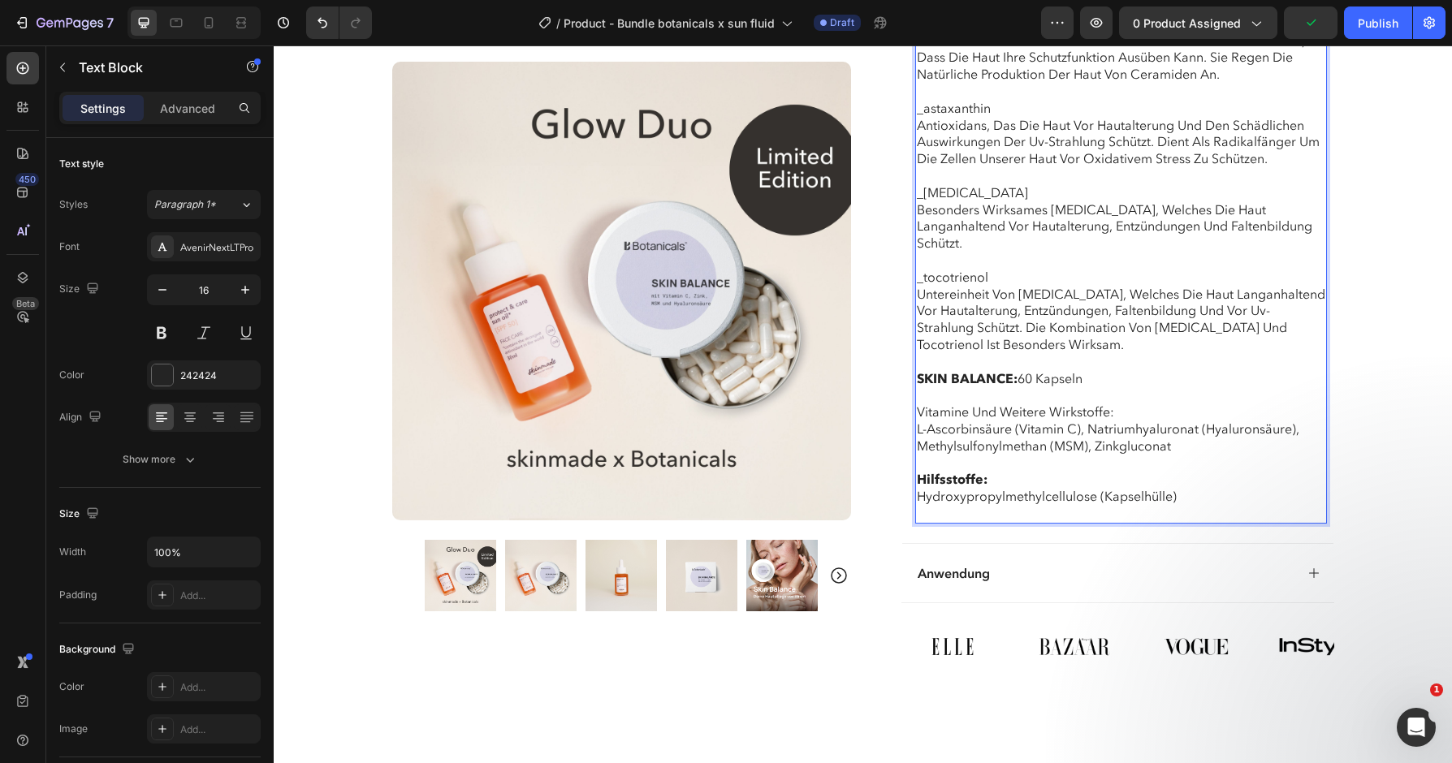
click at [975, 455] on p "⁠⁠⁠⁠⁠⁠⁠ Hilfsstoffe: Hydroxypropylmethylcellulose (Kapselhülle)" at bounding box center [1121, 488] width 409 height 67
drag, startPoint x: 1009, startPoint y: 432, endPoint x: 909, endPoint y: 404, distance: 104.4
click at [955, 411] on p "Vitamine und weitere Wirkstoffe: L-Ascorbinsäure (Vitamin C), Natriumhyaluronat…" at bounding box center [1121, 420] width 409 height 67
drag, startPoint x: 1001, startPoint y: 435, endPoint x: 889, endPoint y: 435, distance: 112.1
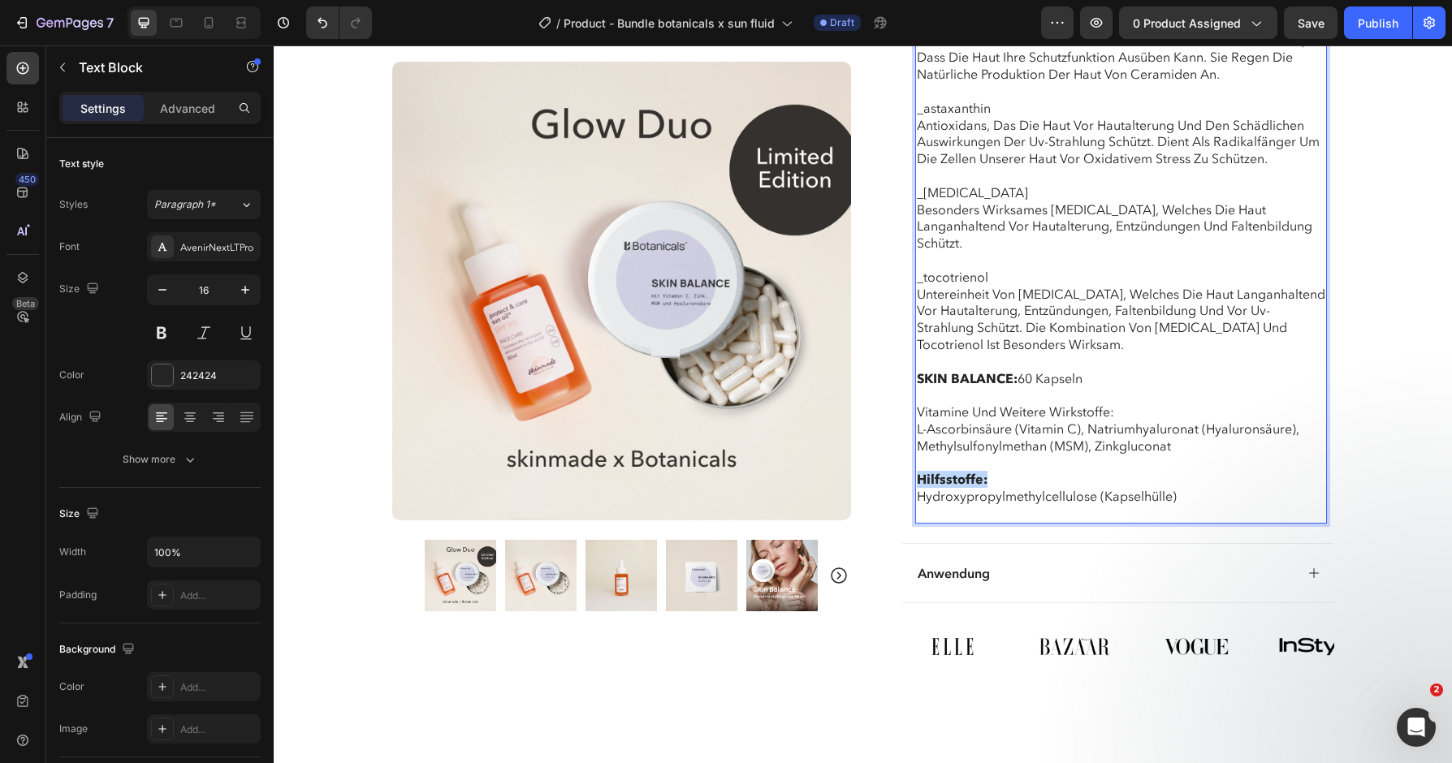
click at [976, 370] on strong "SKIN BALANCE:" at bounding box center [967, 378] width 101 height 16
click at [1059, 408] on p "Vitamine und weitere Wirkstoffe: L-Ascorbinsäure (Vitamin C), Natriumhyaluronat…" at bounding box center [1121, 420] width 409 height 67
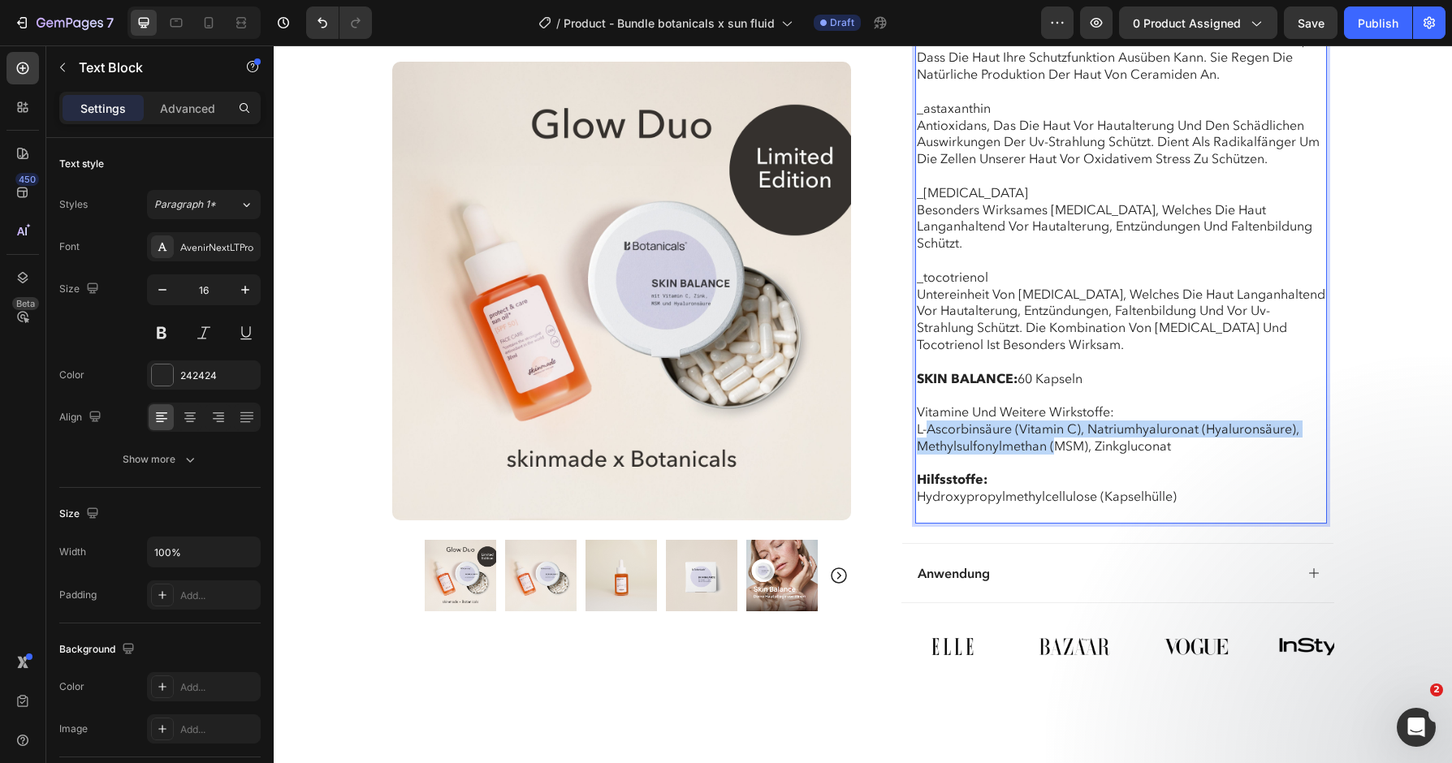
drag, startPoint x: 1059, startPoint y: 406, endPoint x: 930, endPoint y: 390, distance: 130.1
click at [930, 390] on p "Vitamine und weitere Wirkstoffe: L-Ascorbinsäure (Vitamin C), Natriumhyaluronat…" at bounding box center [1121, 420] width 409 height 67
drag, startPoint x: 1002, startPoint y: 431, endPoint x: 892, endPoint y: 404, distance: 113.7
drag, startPoint x: 1031, startPoint y: 428, endPoint x: 866, endPoint y: 431, distance: 164.9
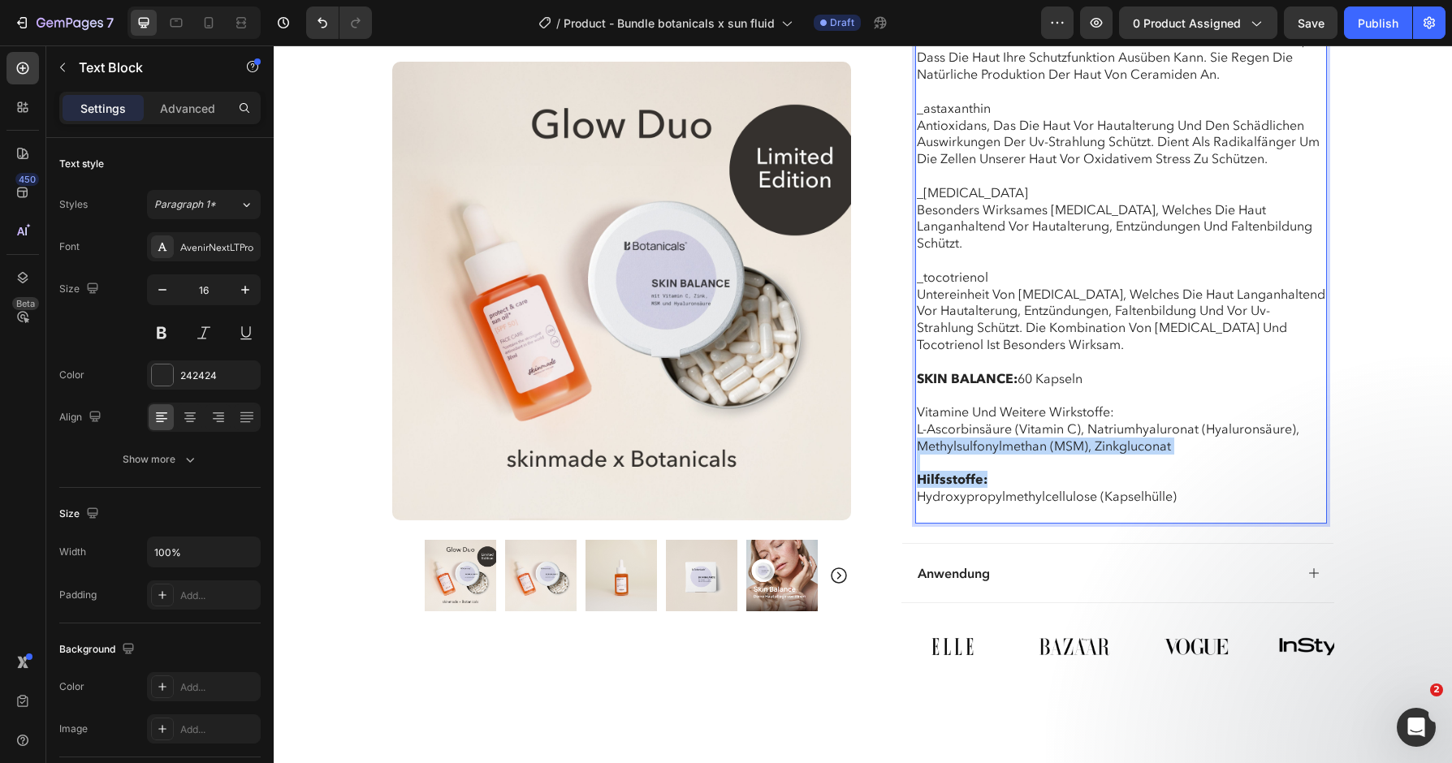
click at [963, 401] on p "Vitamine und weitere Wirkstoffe: L-Ascorbinsäure (Vitamin C), Natriumhyaluronat…" at bounding box center [1121, 420] width 409 height 67
click at [920, 387] on p "Vitamine und weitere Wirkstoffe: L-Ascorbinsäure (Vitamin C), Natriumhyaluronat…" at bounding box center [1121, 420] width 409 height 67
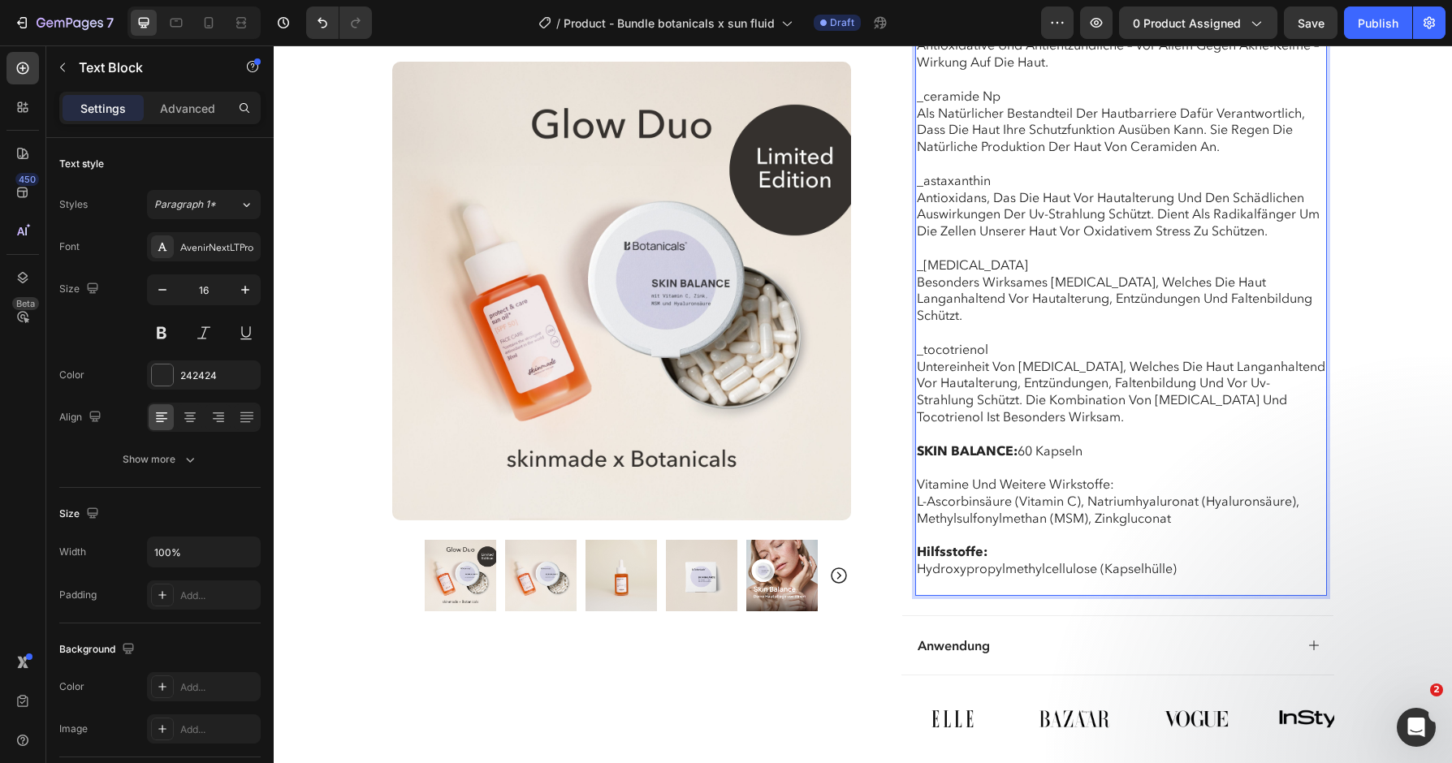
scroll to position [2505, 0]
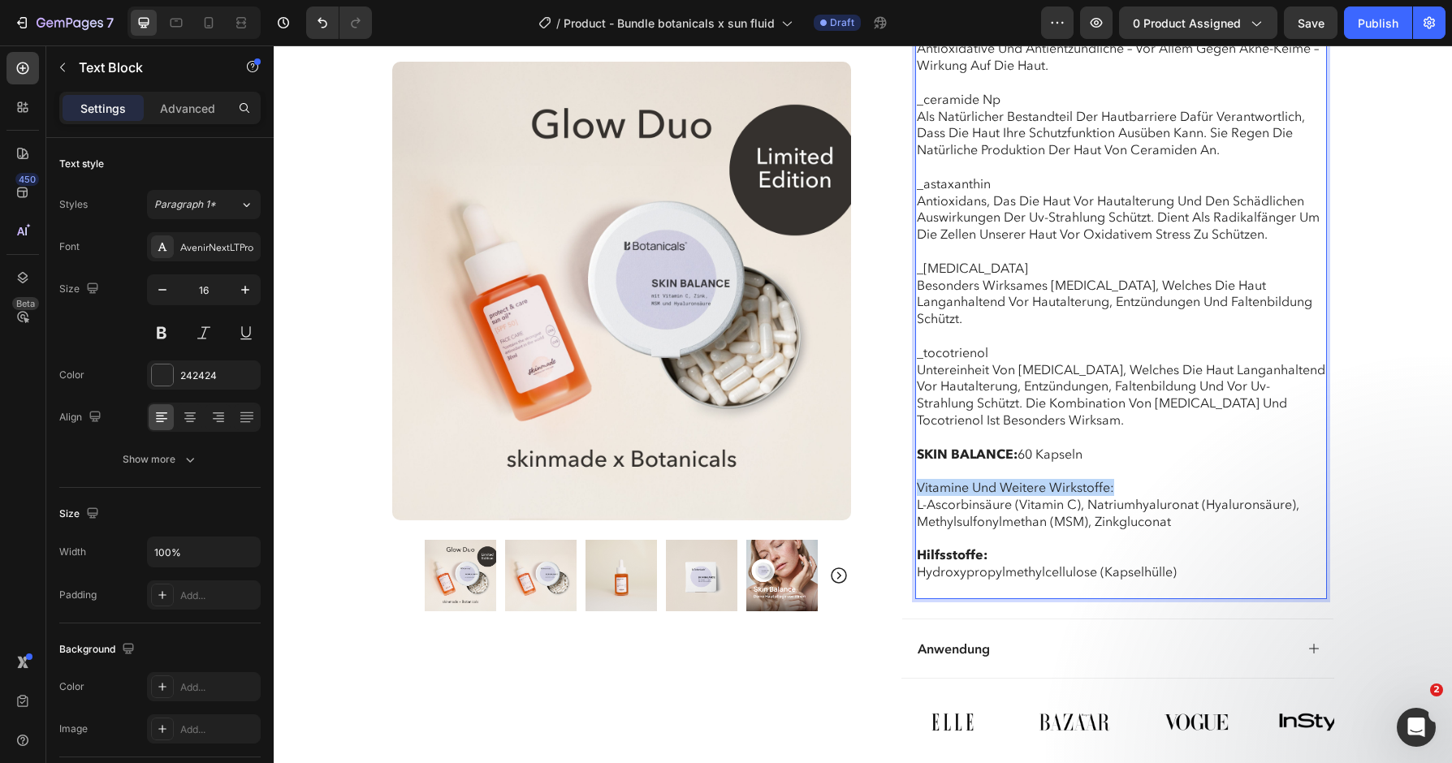
drag, startPoint x: 1116, startPoint y: 444, endPoint x: 917, endPoint y: 442, distance: 199.0
click at [917, 462] on p "Vitamine und weitere Wirkstoffe: L-Ascorbinsäure (Vitamin C), Natriumhyaluronat…" at bounding box center [1121, 495] width 409 height 67
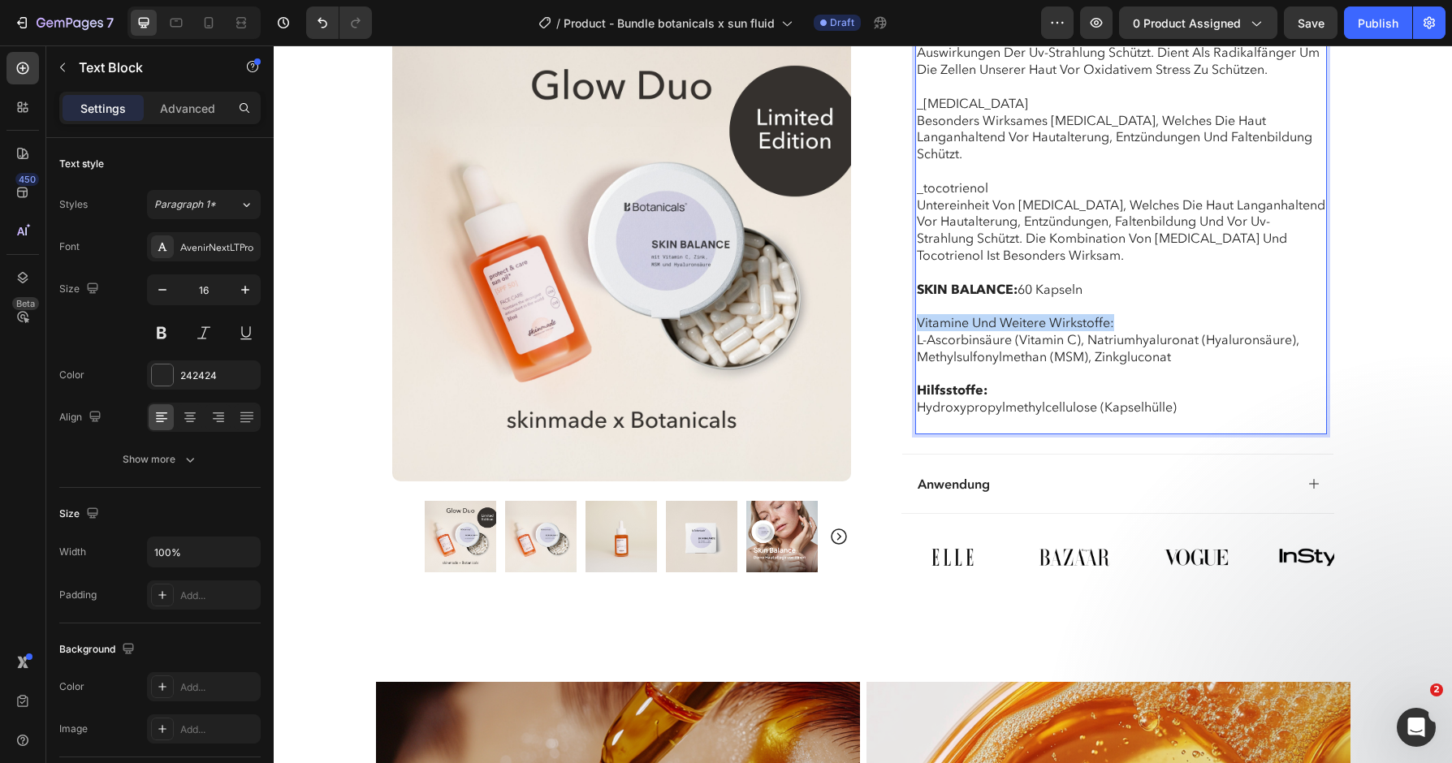
scroll to position [2665, 0]
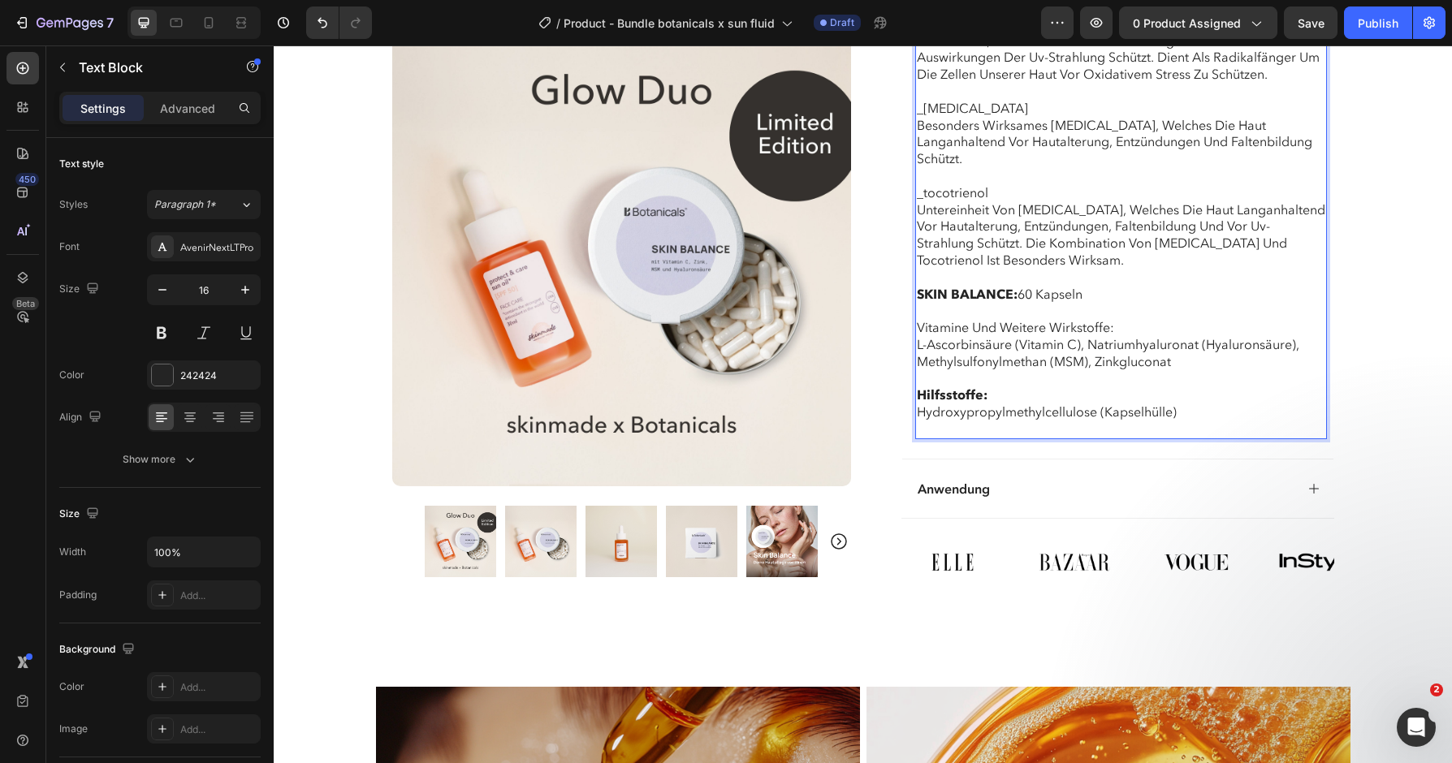
click at [919, 302] on p "Vitamine und weitere Wirkstoffe: L-Ascorbinsäure (Vitamin C), Natriumhyaluronat…" at bounding box center [1121, 335] width 409 height 67
drag, startPoint x: 990, startPoint y: 352, endPoint x: 910, endPoint y: 352, distance: 80.4
click at [943, 370] on p "Hilfsstoffe: Hydroxypropylmethylcellulose (Kapselhülle)" at bounding box center [1121, 403] width 409 height 67
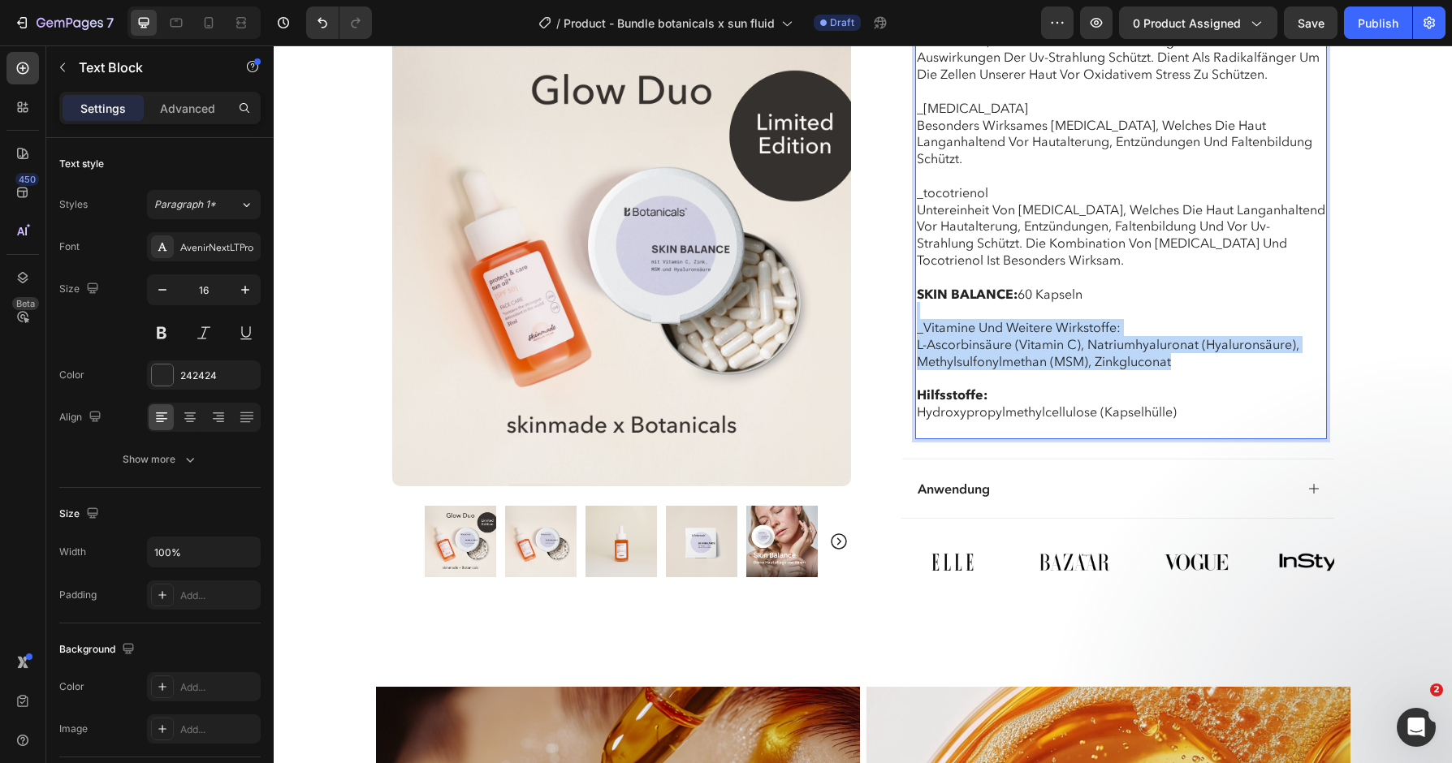
click at [943, 370] on p "⁠⁠⁠⁠⁠⁠⁠ Hilfsstoffe: Hydroxypropylmethylcellulose (Kapselhülle)" at bounding box center [1121, 403] width 409 height 67
click at [955, 387] on strong "Hilfsstoffe:" at bounding box center [952, 395] width 71 height 16
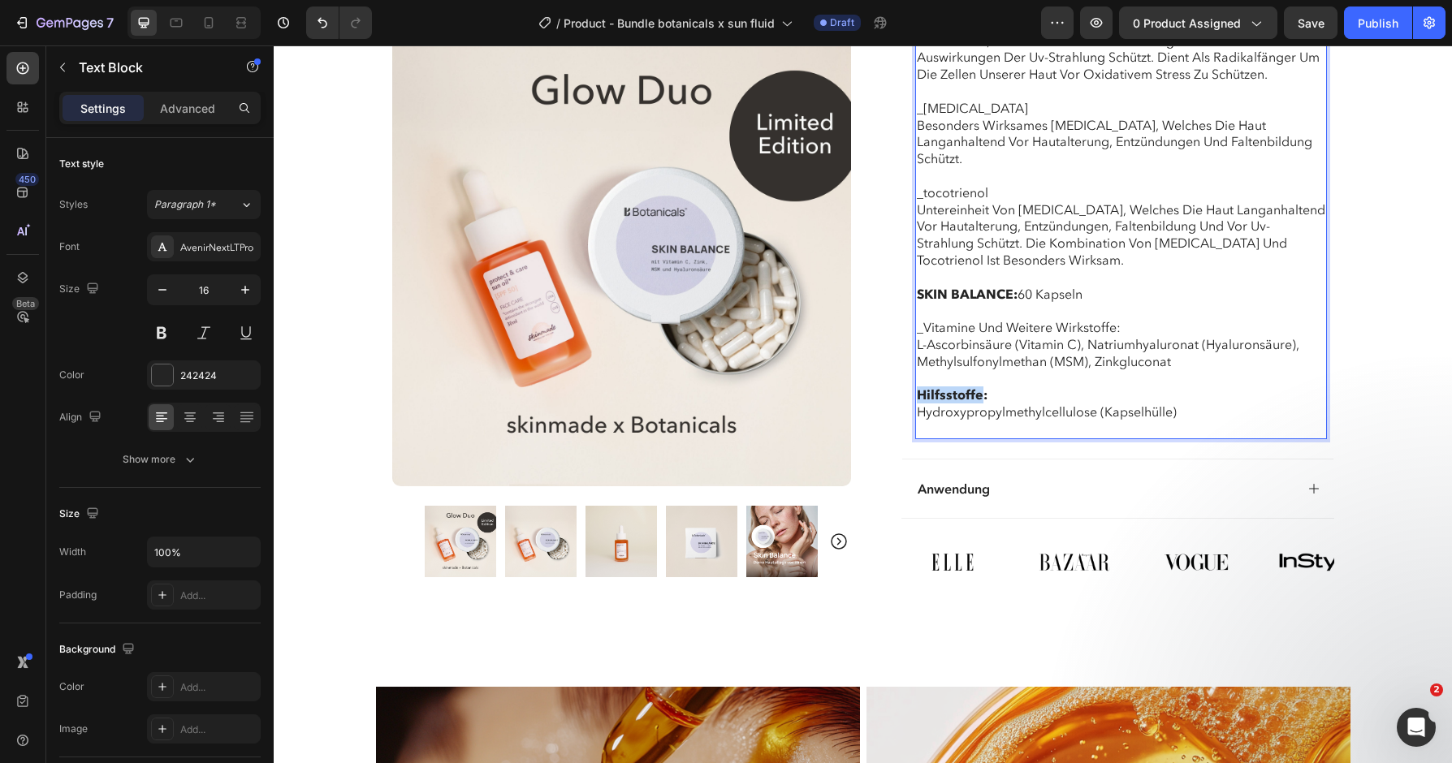
click at [955, 387] on strong "Hilfsstoffe:" at bounding box center [952, 395] width 71 height 16
click at [984, 387] on strong "Hilfsstoffe:" at bounding box center [952, 395] width 71 height 16
drag, startPoint x: 996, startPoint y: 355, endPoint x: 911, endPoint y: 354, distance: 84.5
click at [165, 335] on button at bounding box center [161, 332] width 29 height 29
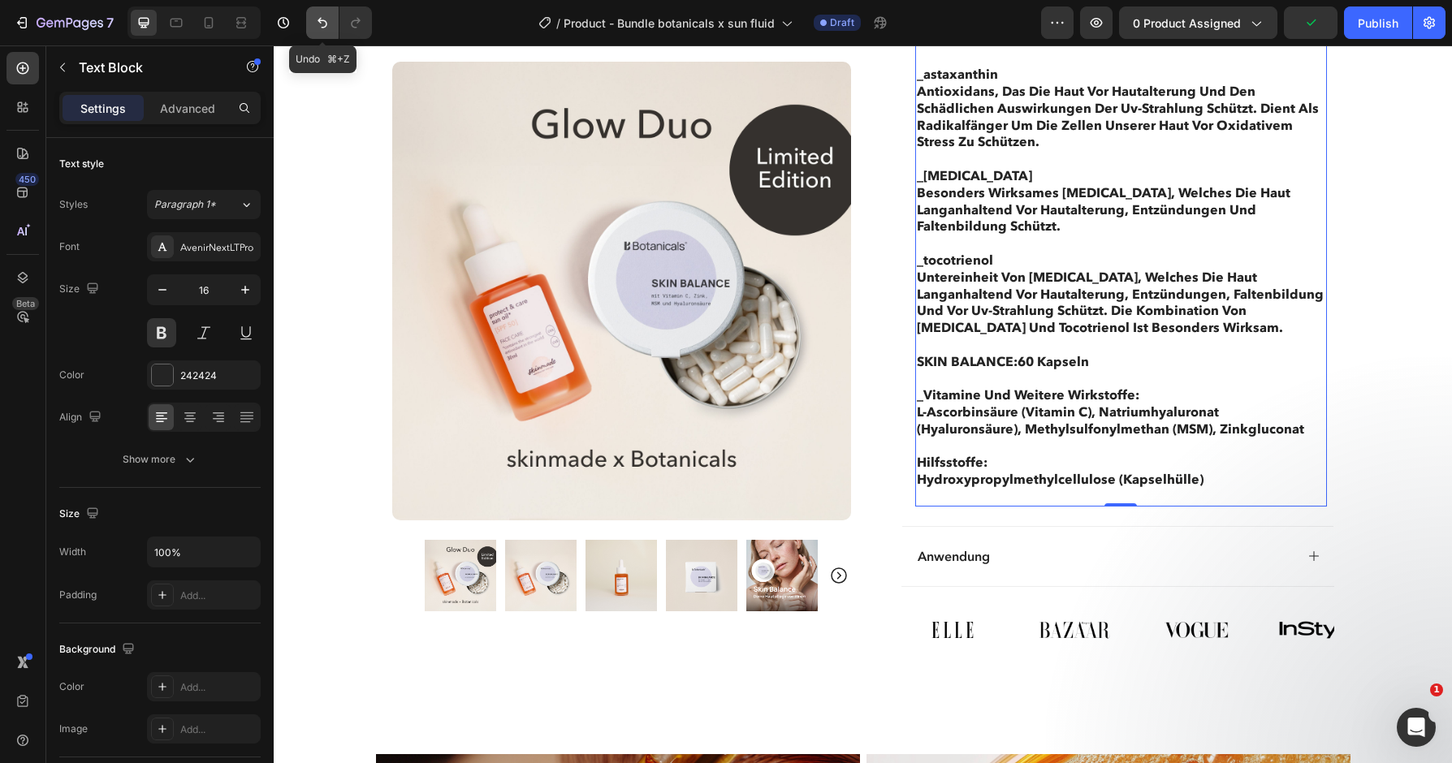
click at [319, 24] on icon "Undo/Redo" at bounding box center [322, 23] width 16 height 16
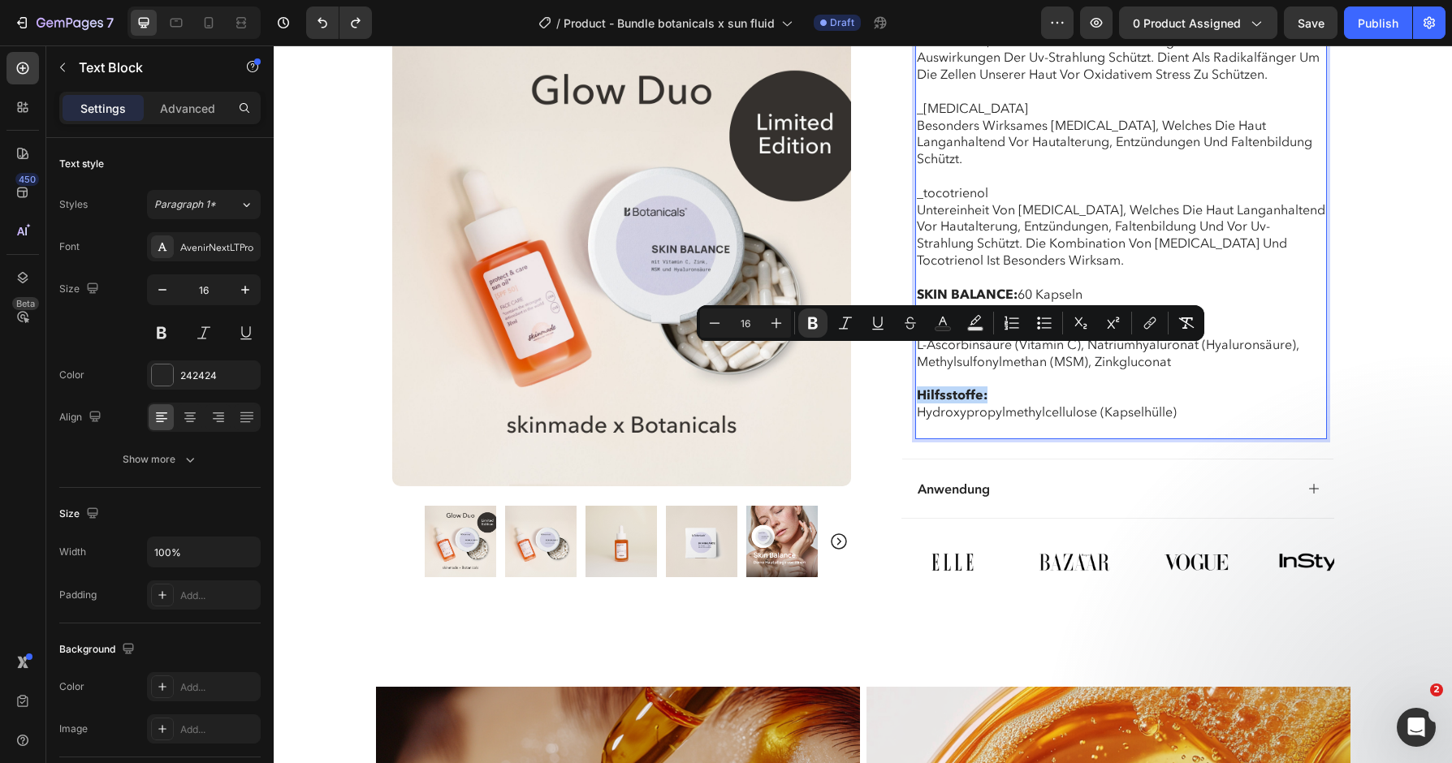
drag, startPoint x: 996, startPoint y: 352, endPoint x: 909, endPoint y: 353, distance: 87.7
click at [813, 319] on icon "Editor contextual toolbar" at bounding box center [813, 324] width 10 height 12
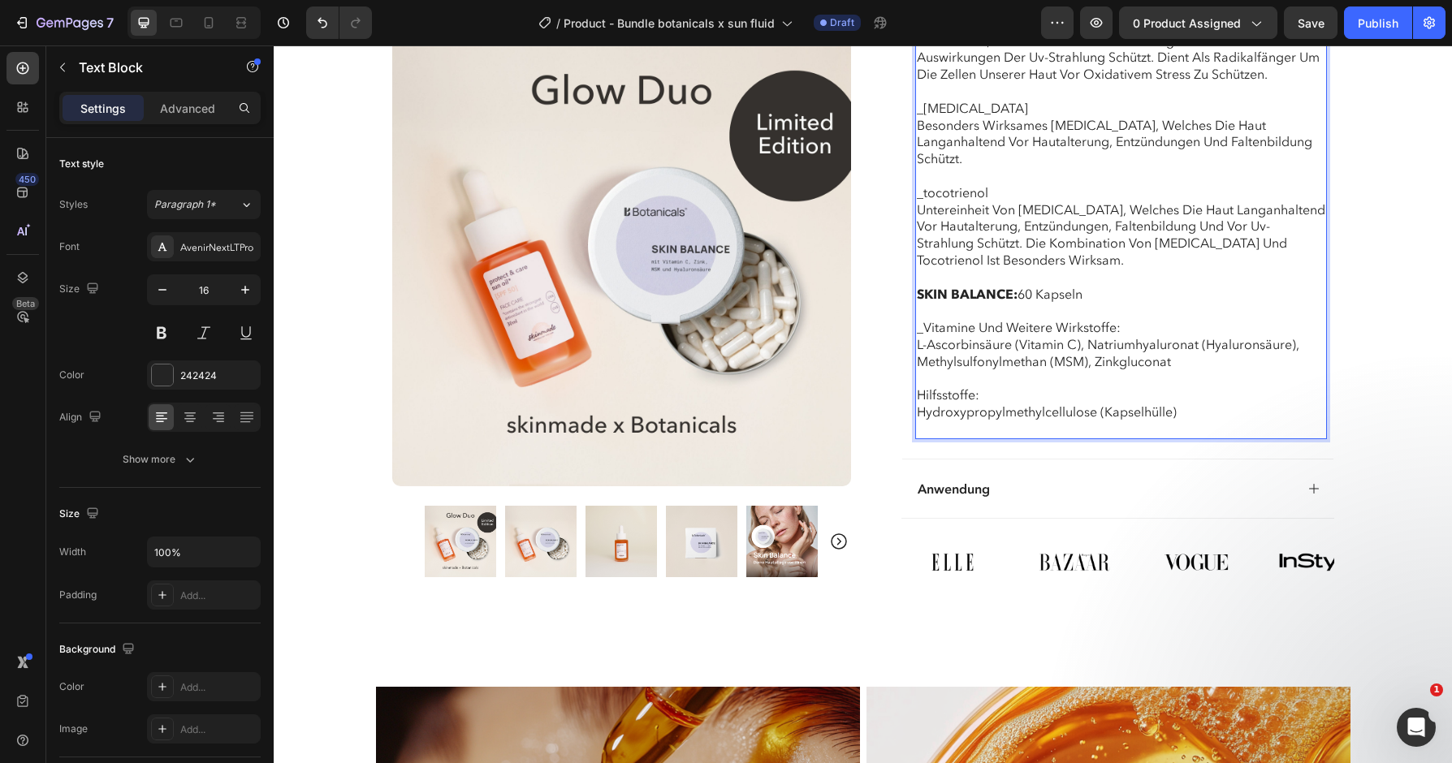
click at [918, 370] on p "Hilfsstoffe: Hydroxypropylmethylcellulose (Kapselhülle)" at bounding box center [1121, 403] width 409 height 67
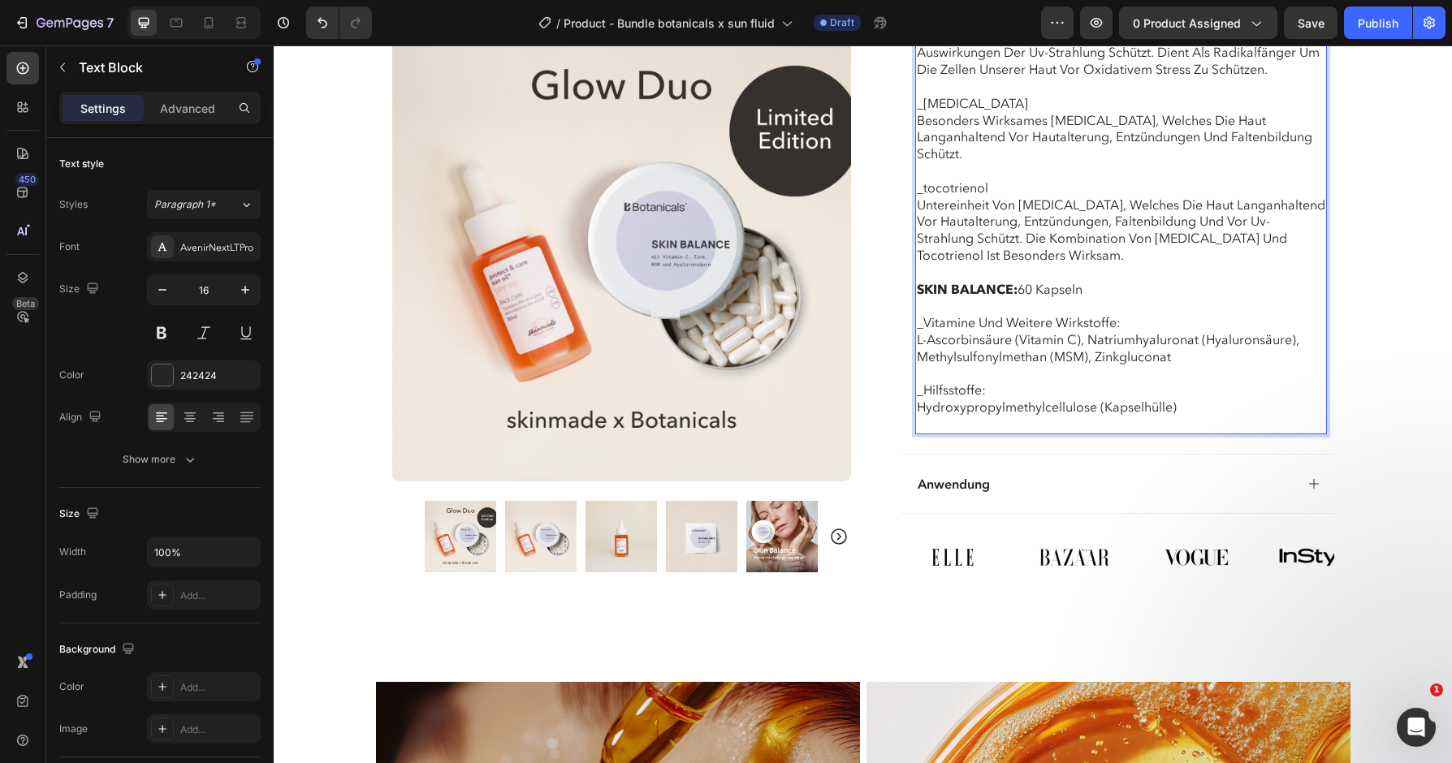
scroll to position [2643, 0]
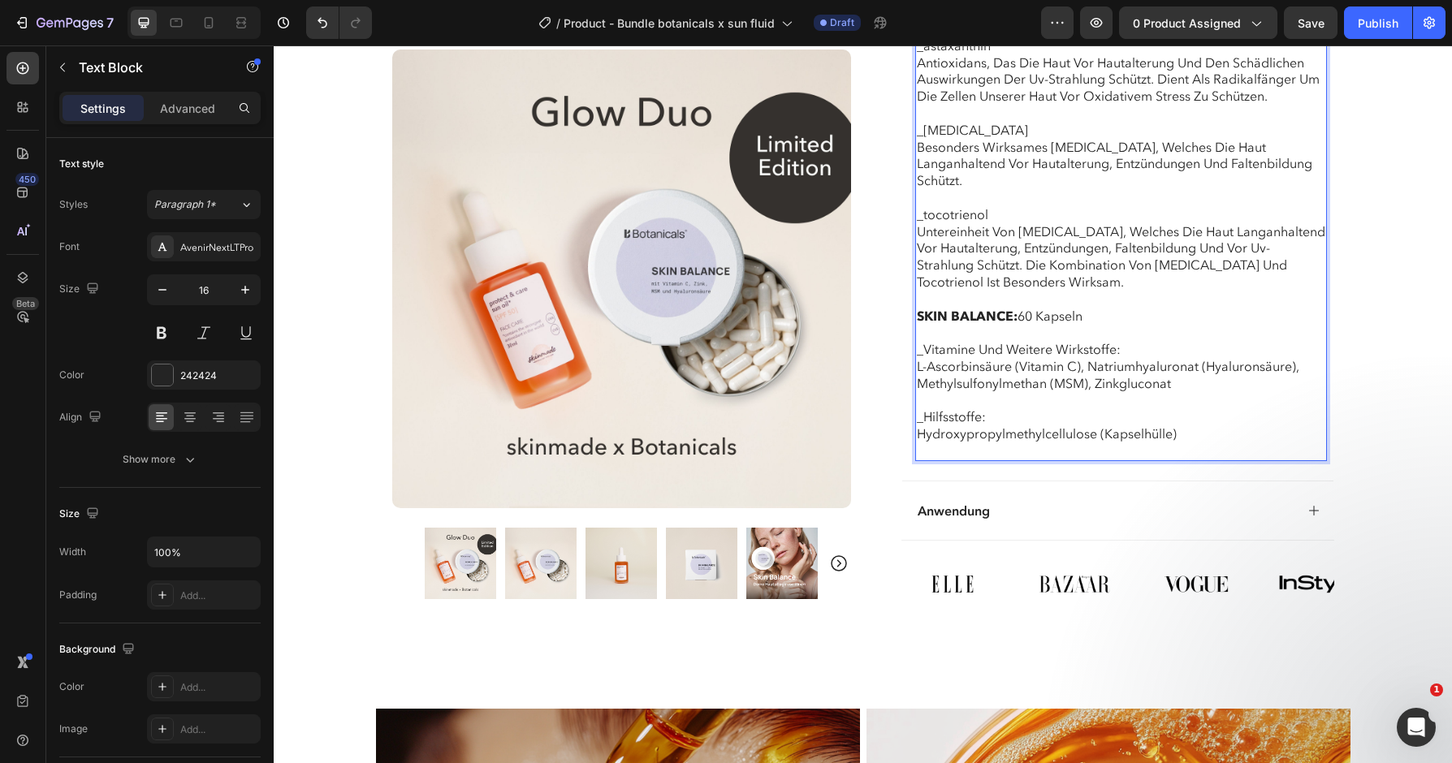
click at [1188, 400] on p "_Hilfsstoffe: Hydroxypropylmethylcellulose (Kapselhülle)" at bounding box center [1121, 425] width 409 height 67
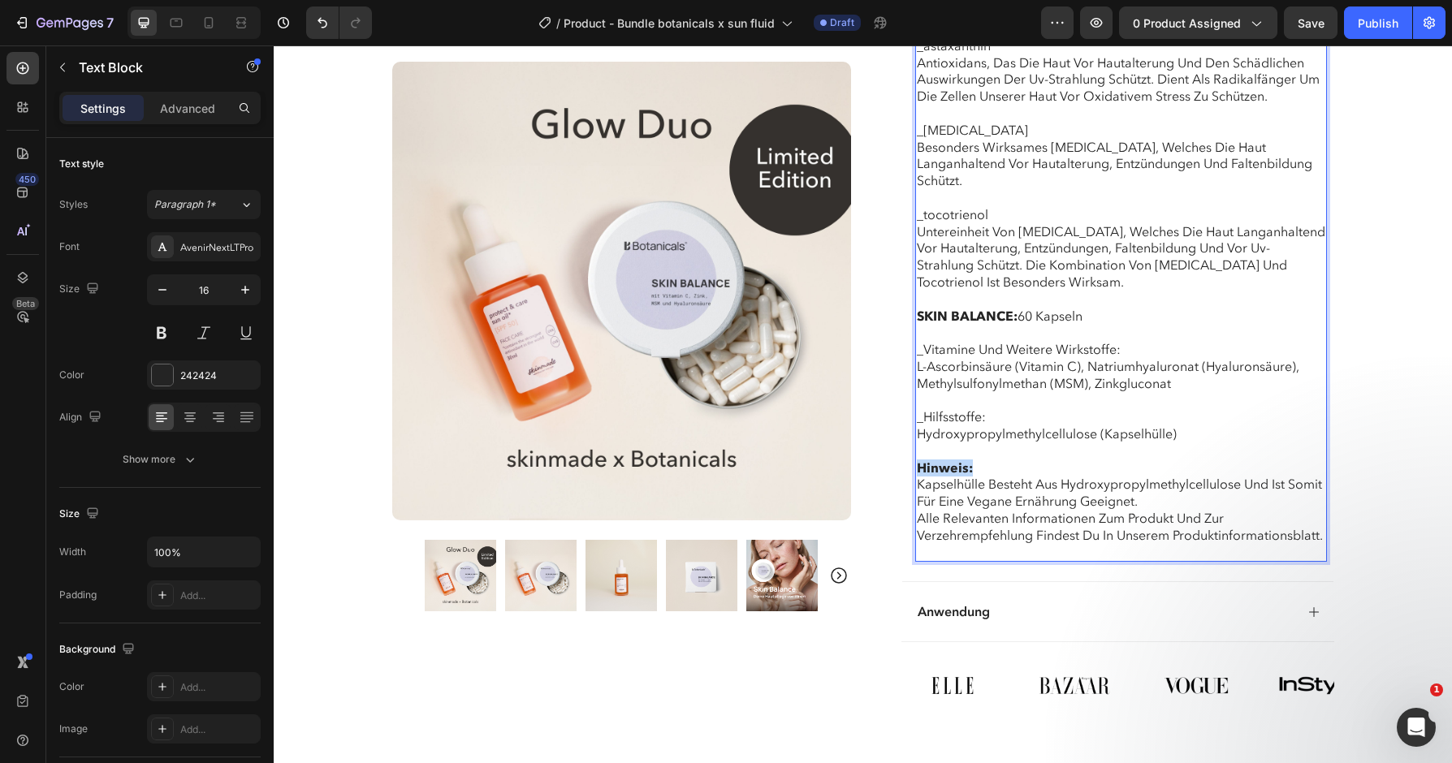
drag, startPoint x: 974, startPoint y: 426, endPoint x: 905, endPoint y: 426, distance: 69.0
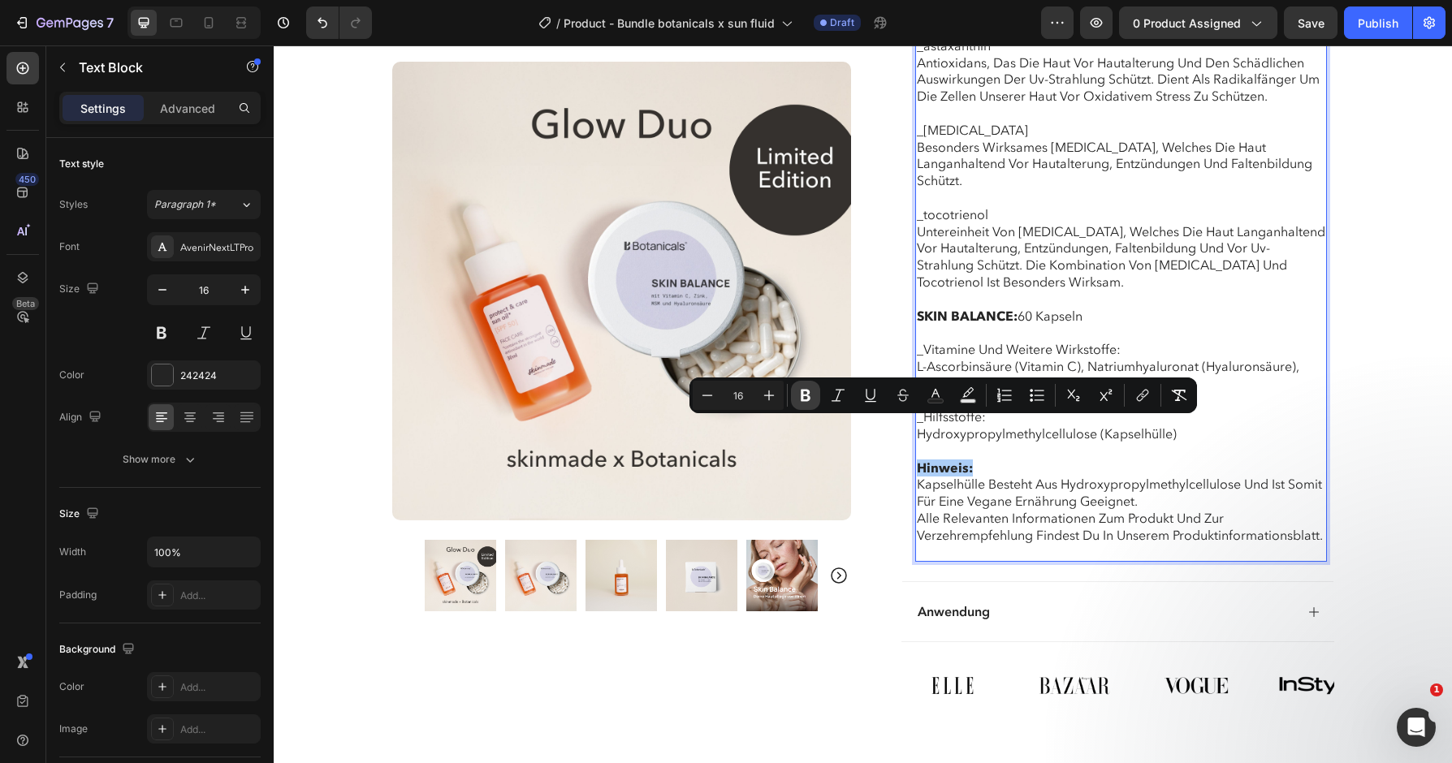
click at [803, 402] on icon "Editor contextual toolbar" at bounding box center [806, 395] width 16 height 16
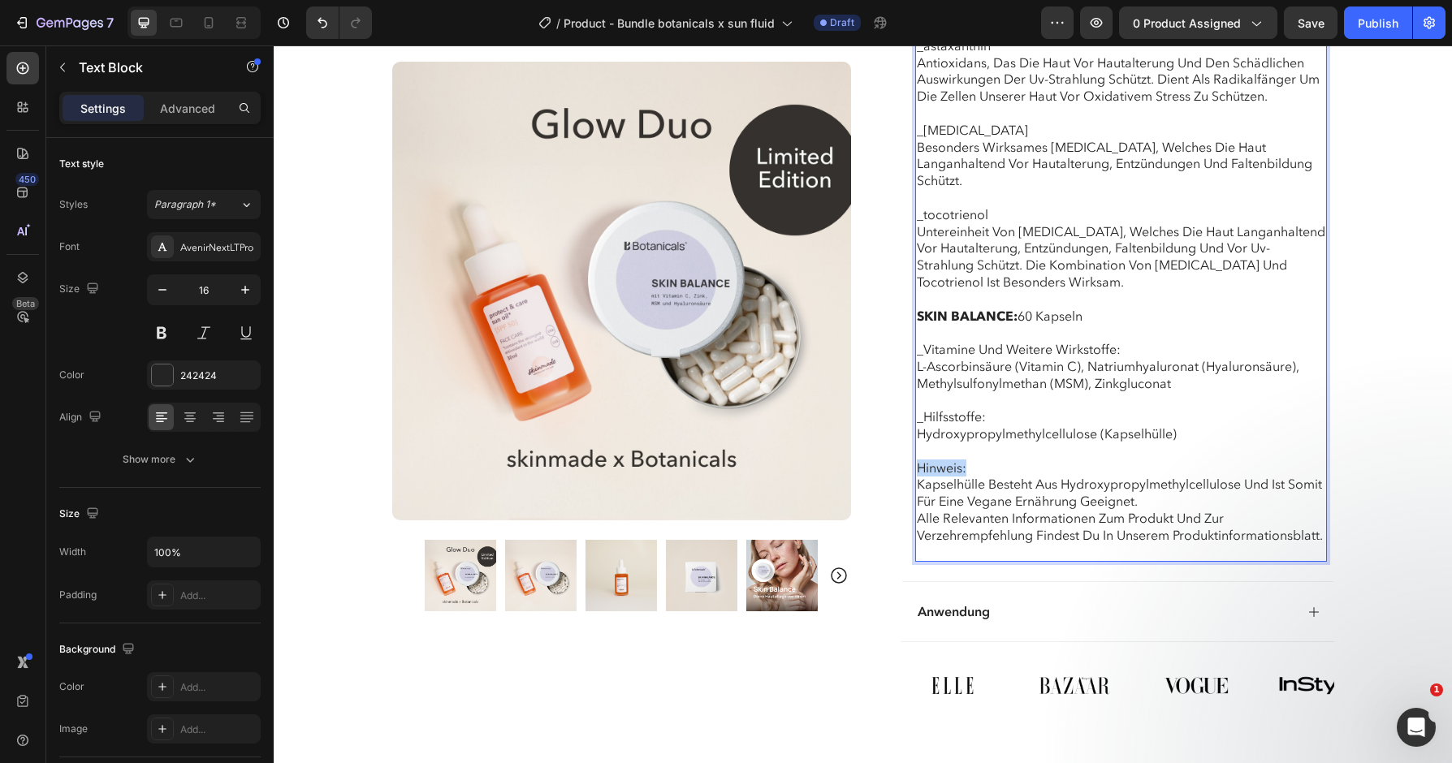
drag, startPoint x: 985, startPoint y: 426, endPoint x: 897, endPoint y: 426, distance: 87.7
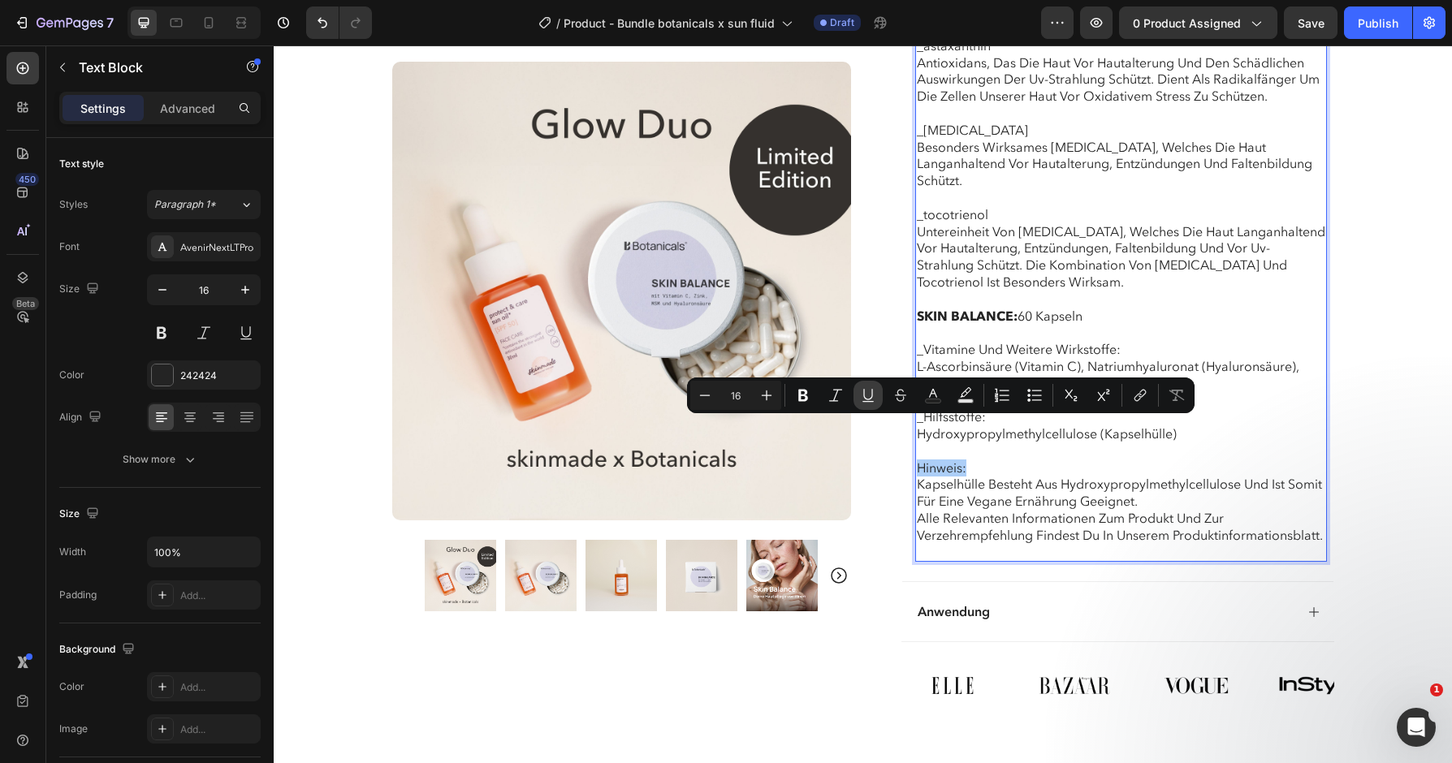
click at [864, 397] on icon "Editor contextual toolbar" at bounding box center [868, 395] width 16 height 16
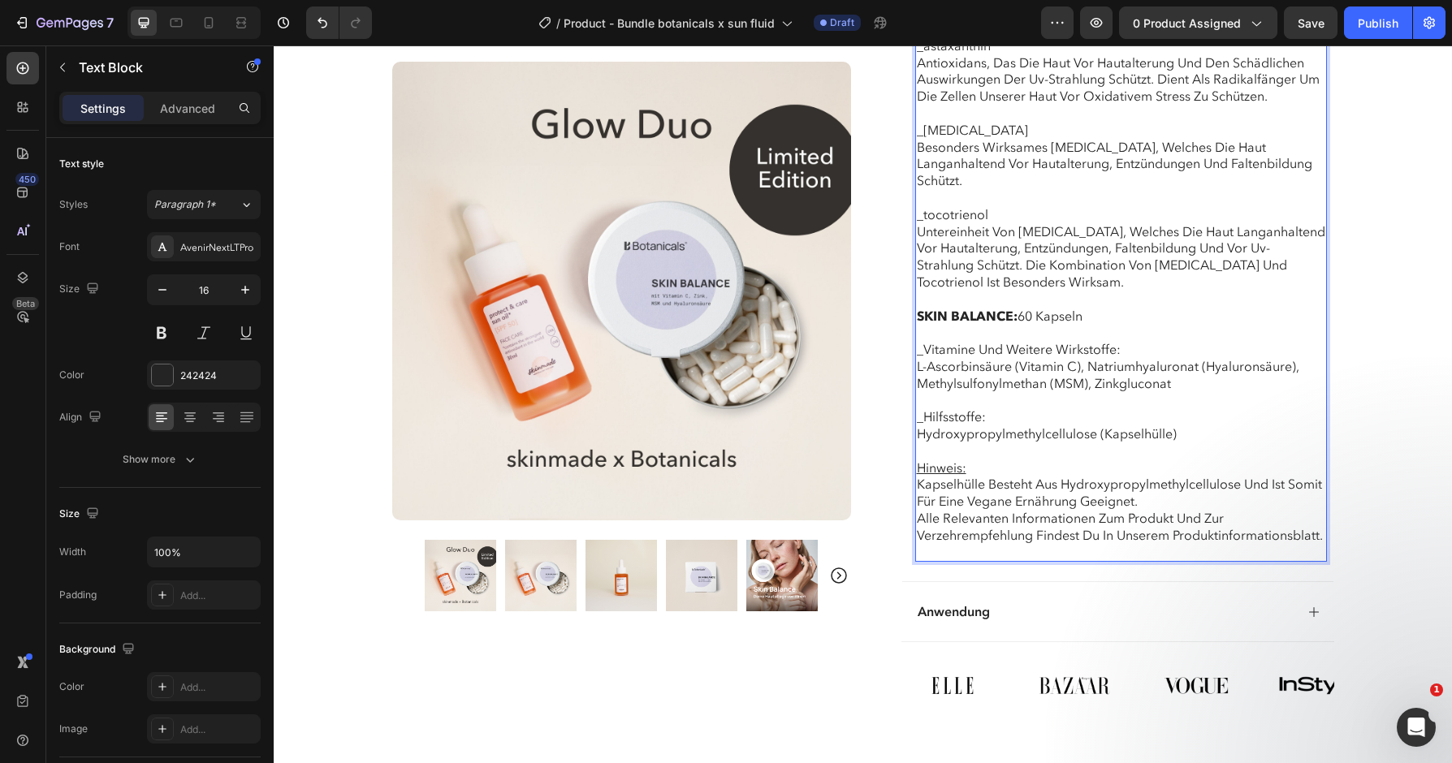
click at [1096, 497] on p "_Hilfsstoffe: Hydroxypropylmethylcellulose (Kapselhülle) Hinweis: Kapselhülle b…" at bounding box center [1121, 476] width 409 height 169
click at [1252, 443] on p "_Hilfsstoffe: Hydroxypropylmethylcellulose (Kapselhülle) Hinweis: Kapselhülle b…" at bounding box center [1121, 476] width 409 height 169
click at [1050, 476] on p "_Hilfsstoffe: Hydroxypropylmethylcellulose (Kapselhülle) Hinweis: Kapselhülle b…" at bounding box center [1121, 476] width 409 height 169
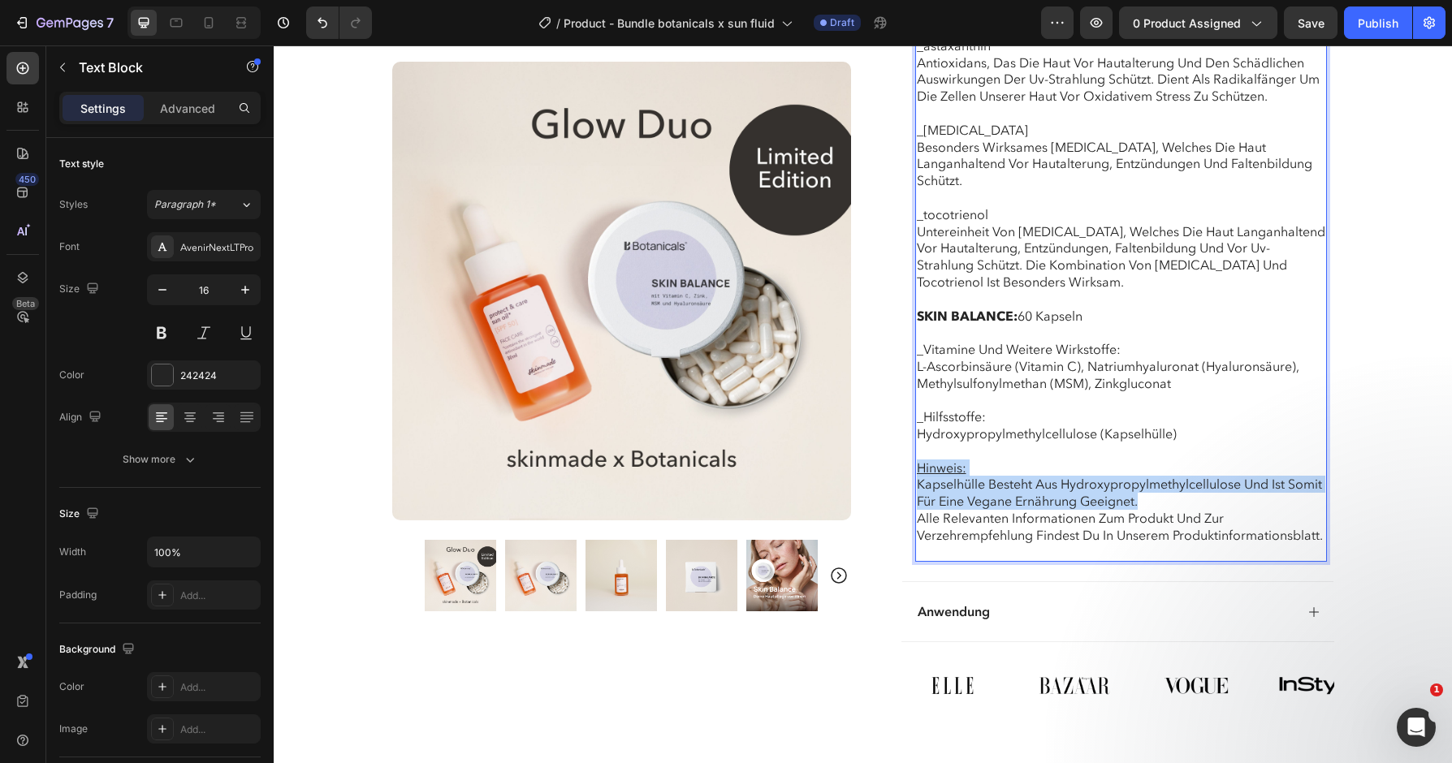
drag, startPoint x: 1163, startPoint y: 457, endPoint x: 920, endPoint y: 435, distance: 243.8
click at [920, 435] on p "_Hilfsstoffe: Hydroxypropylmethylcellulose (Kapselhülle) Hinweis: Kapselhülle b…" at bounding box center [1121, 476] width 409 height 169
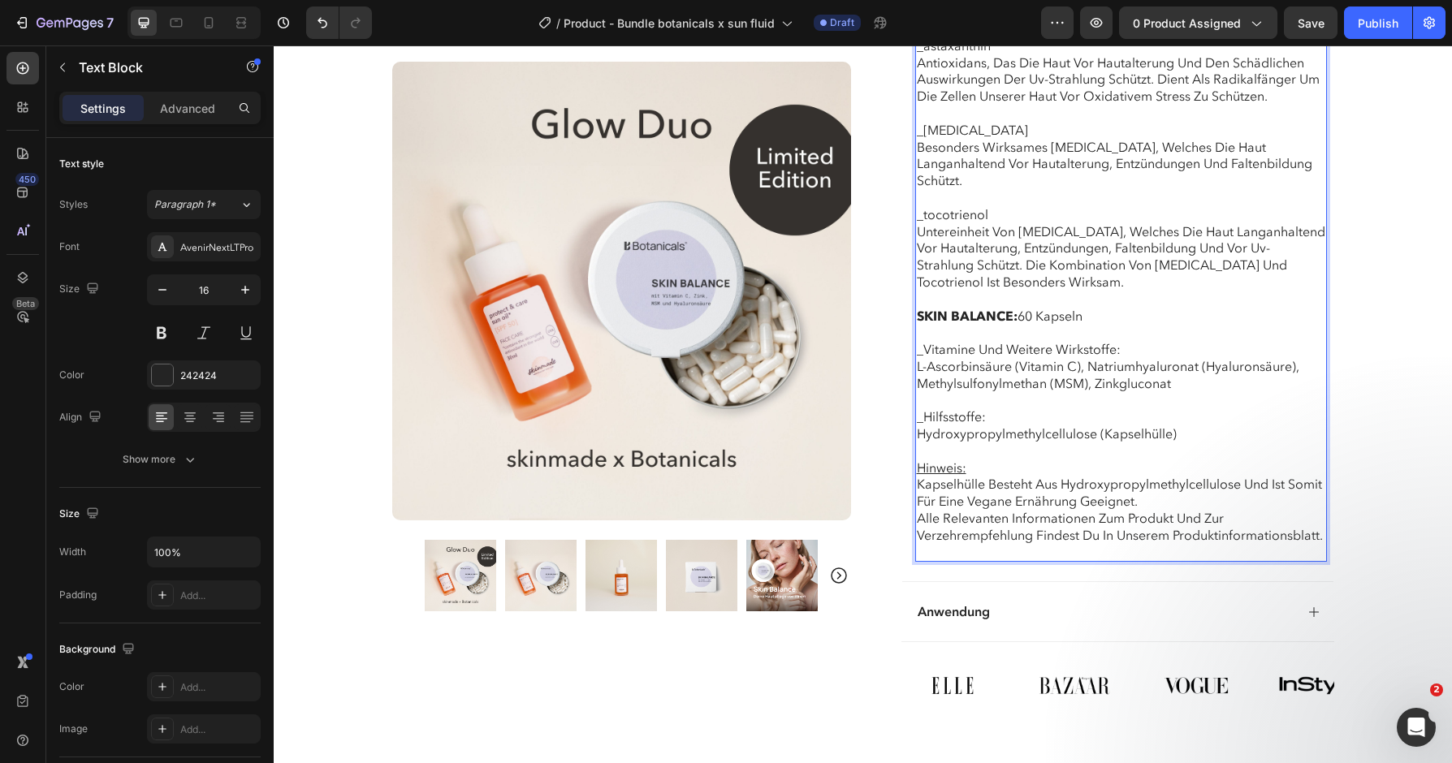
click at [1091, 491] on p "_Hilfsstoffe: Hydroxypropylmethylcellulose (Kapselhülle) Hinweis: Kapselhülle b…" at bounding box center [1121, 476] width 409 height 169
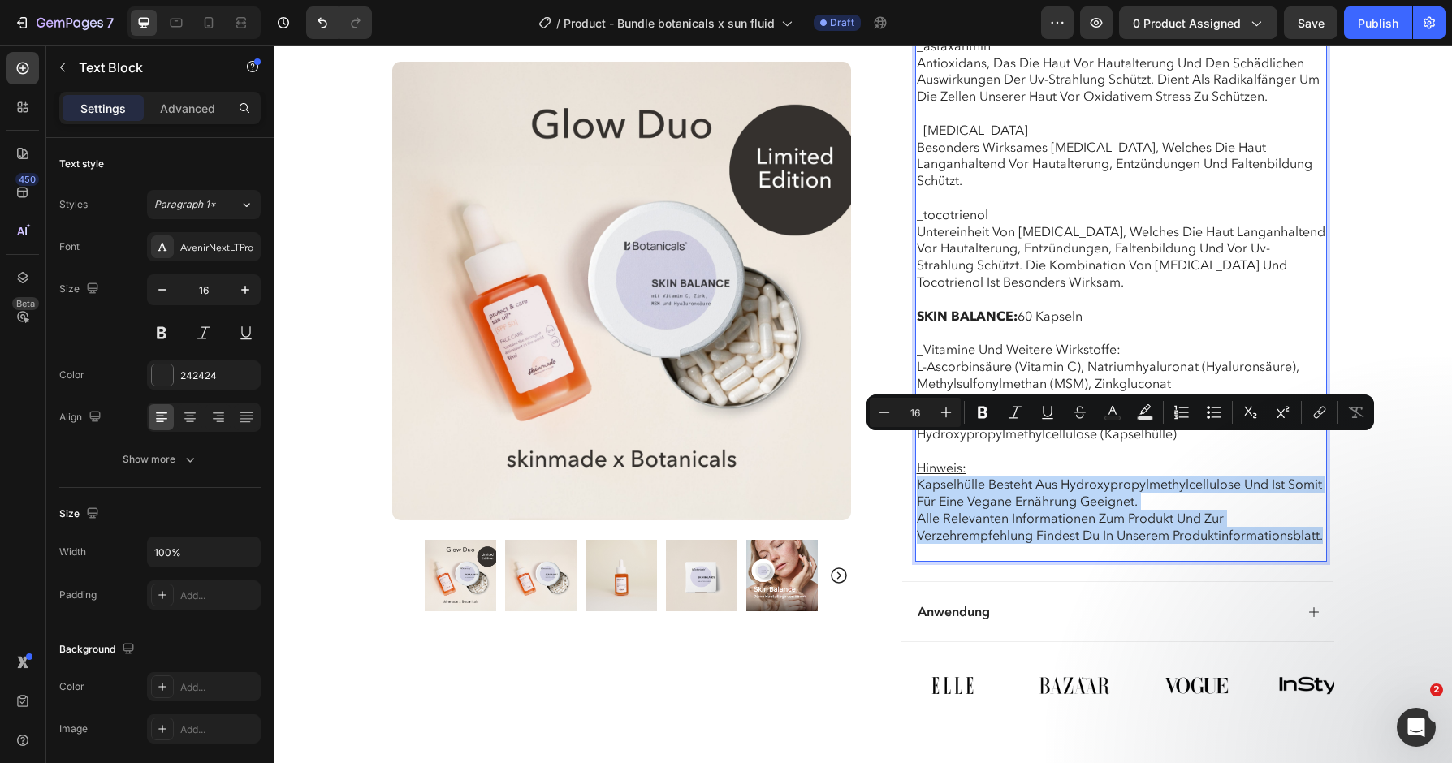
drag, startPoint x: 1086, startPoint y: 509, endPoint x: 901, endPoint y: 449, distance: 193.9
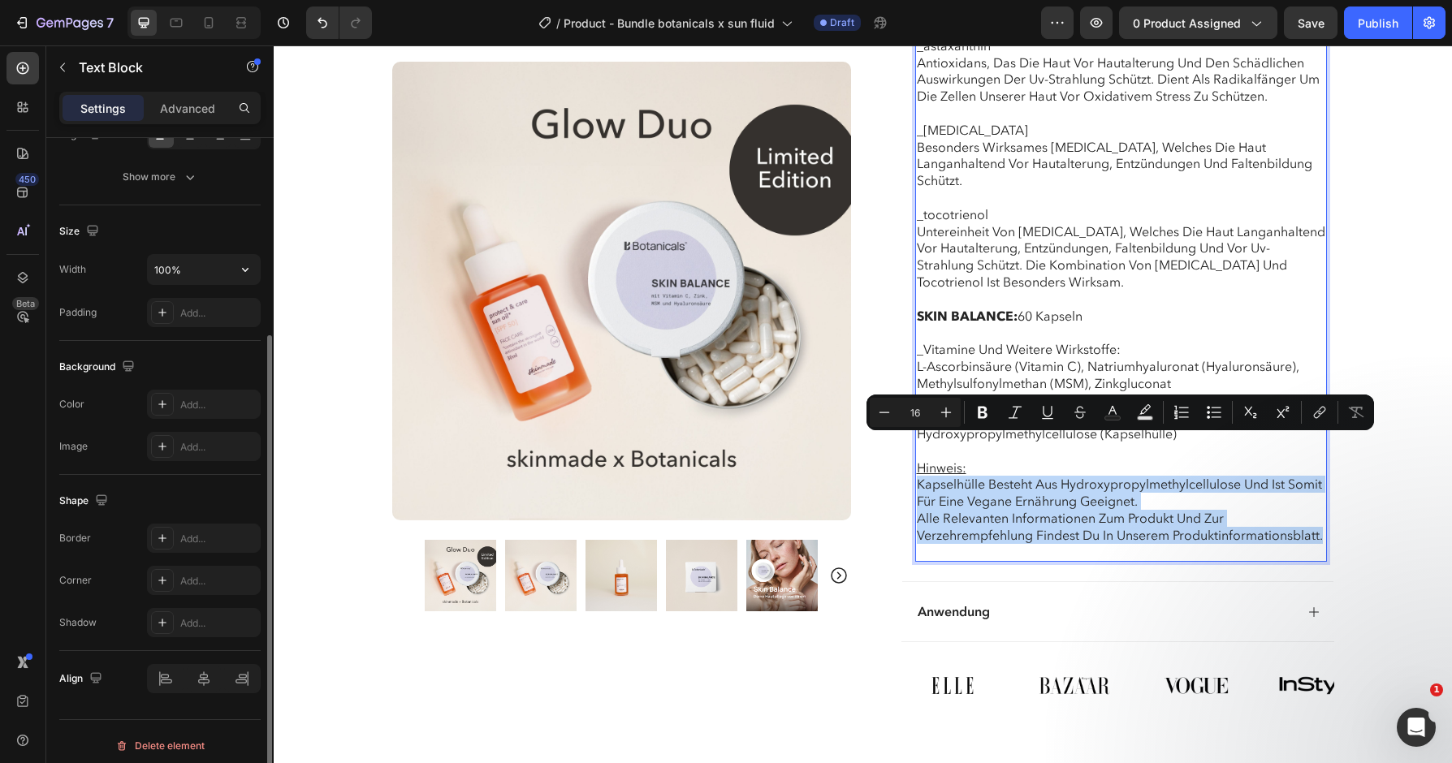
scroll to position [291, 0]
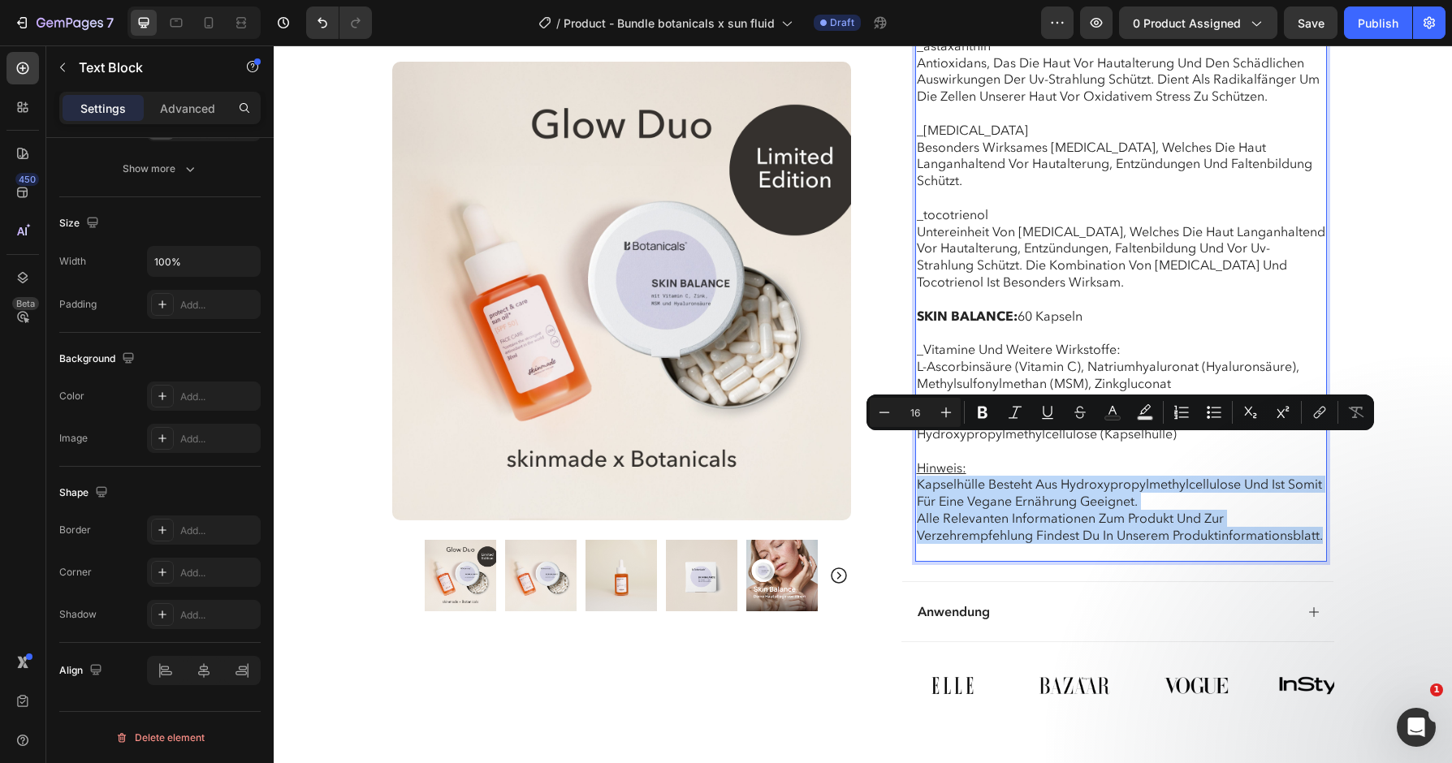
click at [1135, 486] on p "_Hilfsstoffe: Hydroxypropylmethylcellulose (Kapselhülle) Hinweis: Kapselhülle b…" at bounding box center [1121, 476] width 409 height 169
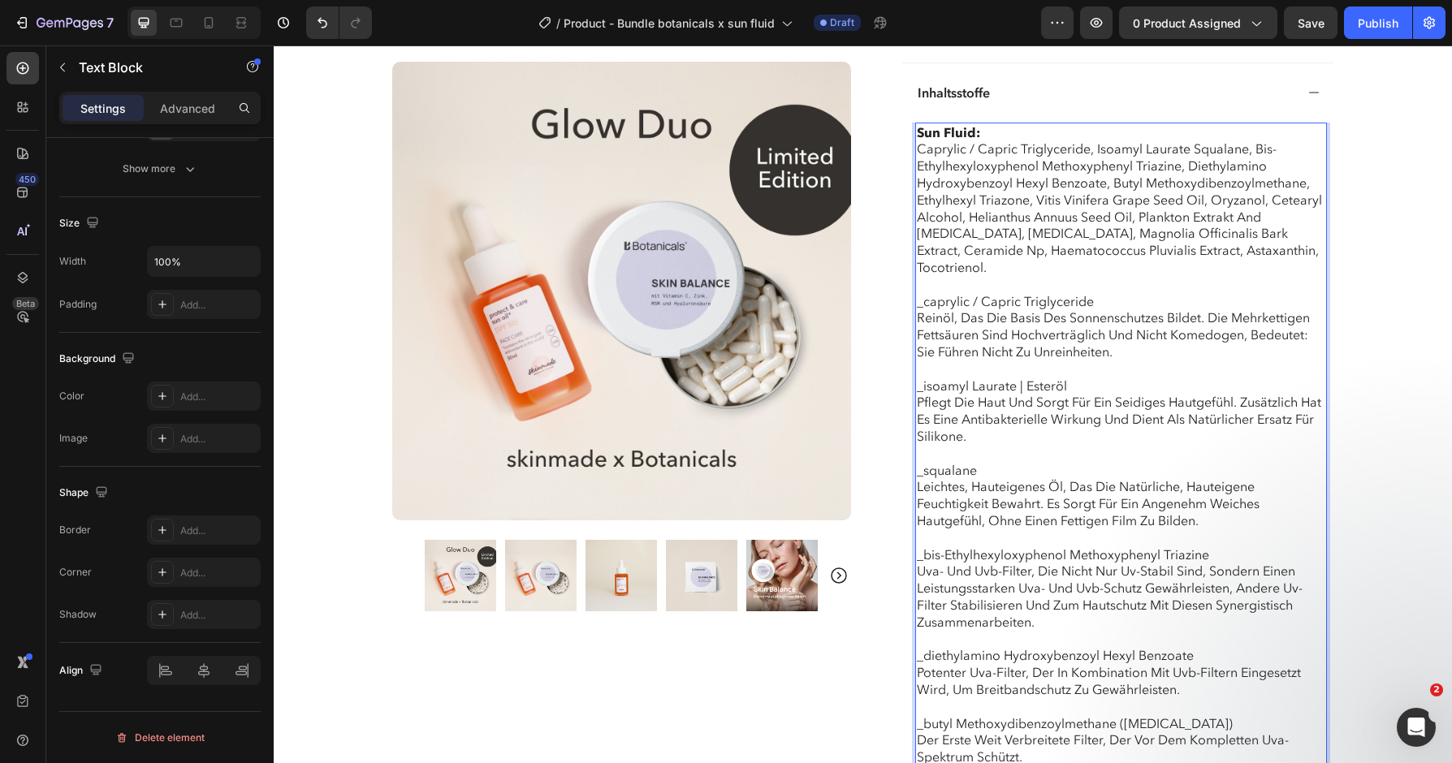
scroll to position [1264, 0]
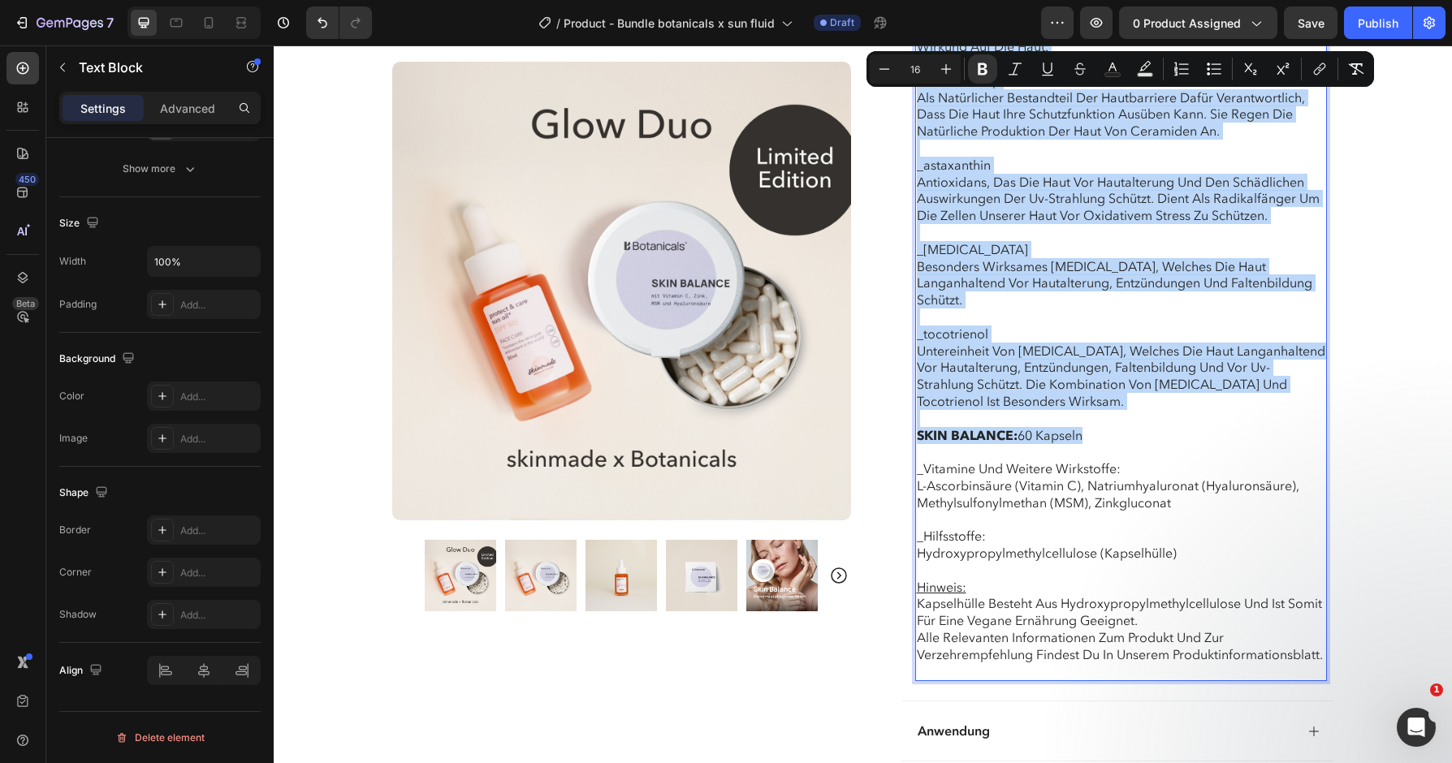
scroll to position [2524, 0]
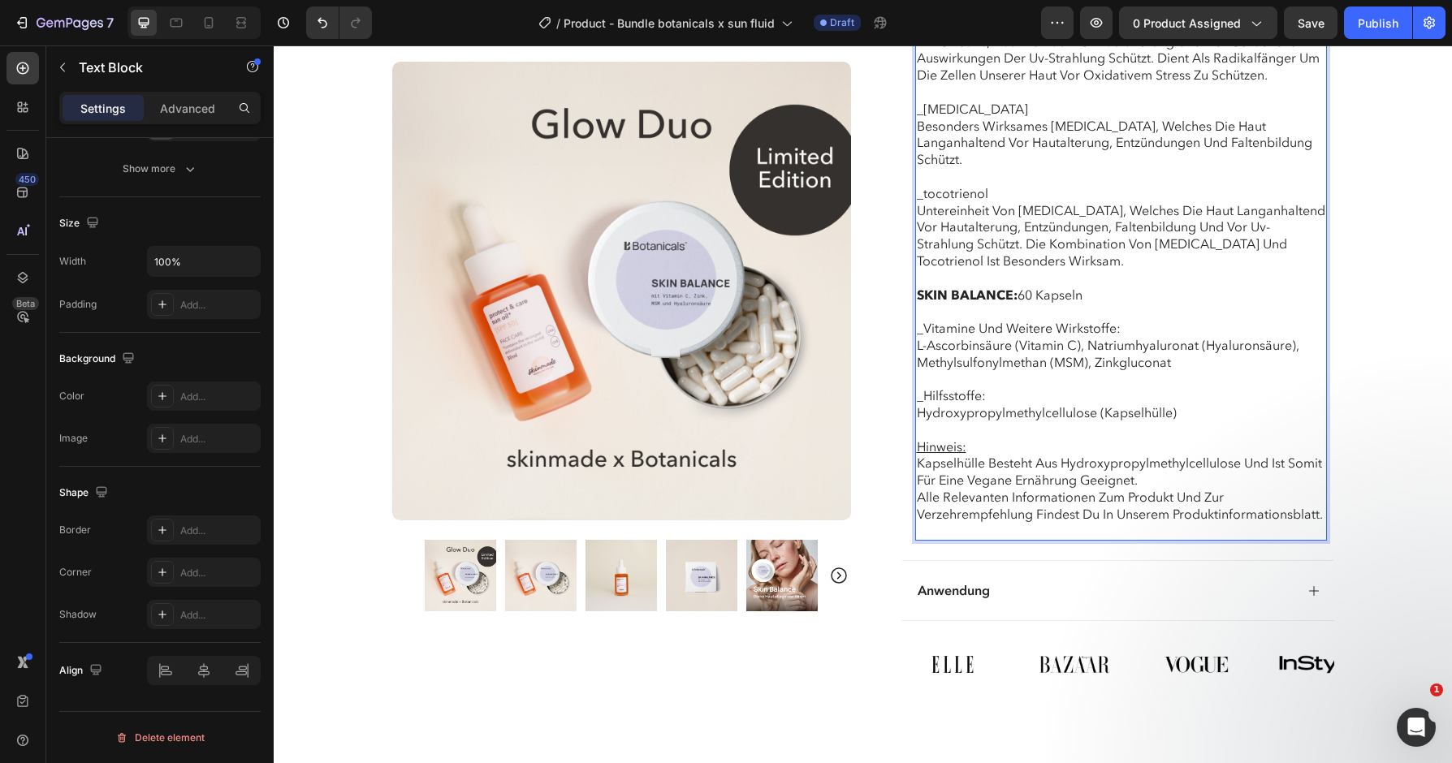
scroll to position [2665, 0]
click at [1085, 492] on p "_Hilfsstoffe: Hydroxypropylmethylcellulose (Kapselhülle) Hinweis: Kapselhülle b…" at bounding box center [1121, 454] width 409 height 169
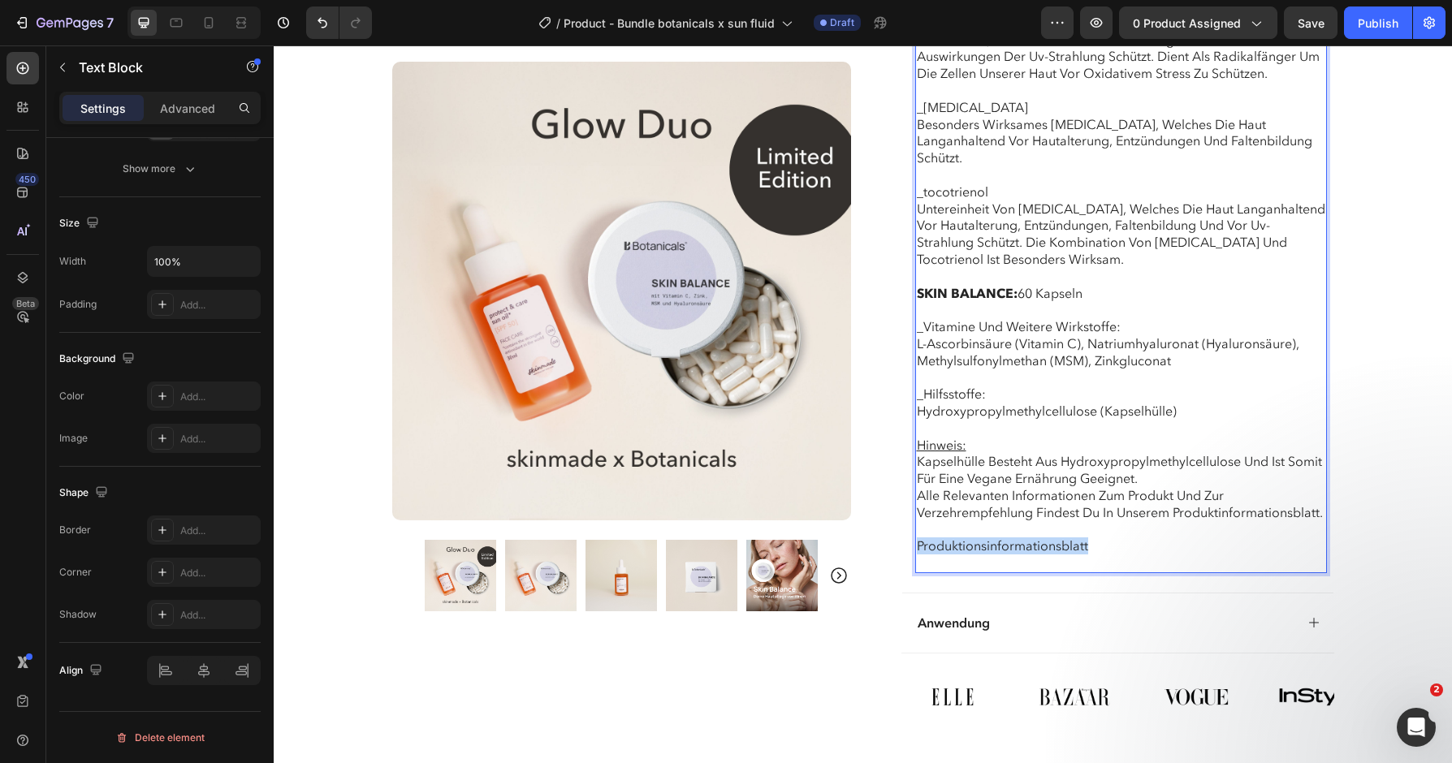
drag, startPoint x: 1095, startPoint y: 520, endPoint x: 911, endPoint y: 520, distance: 183.5
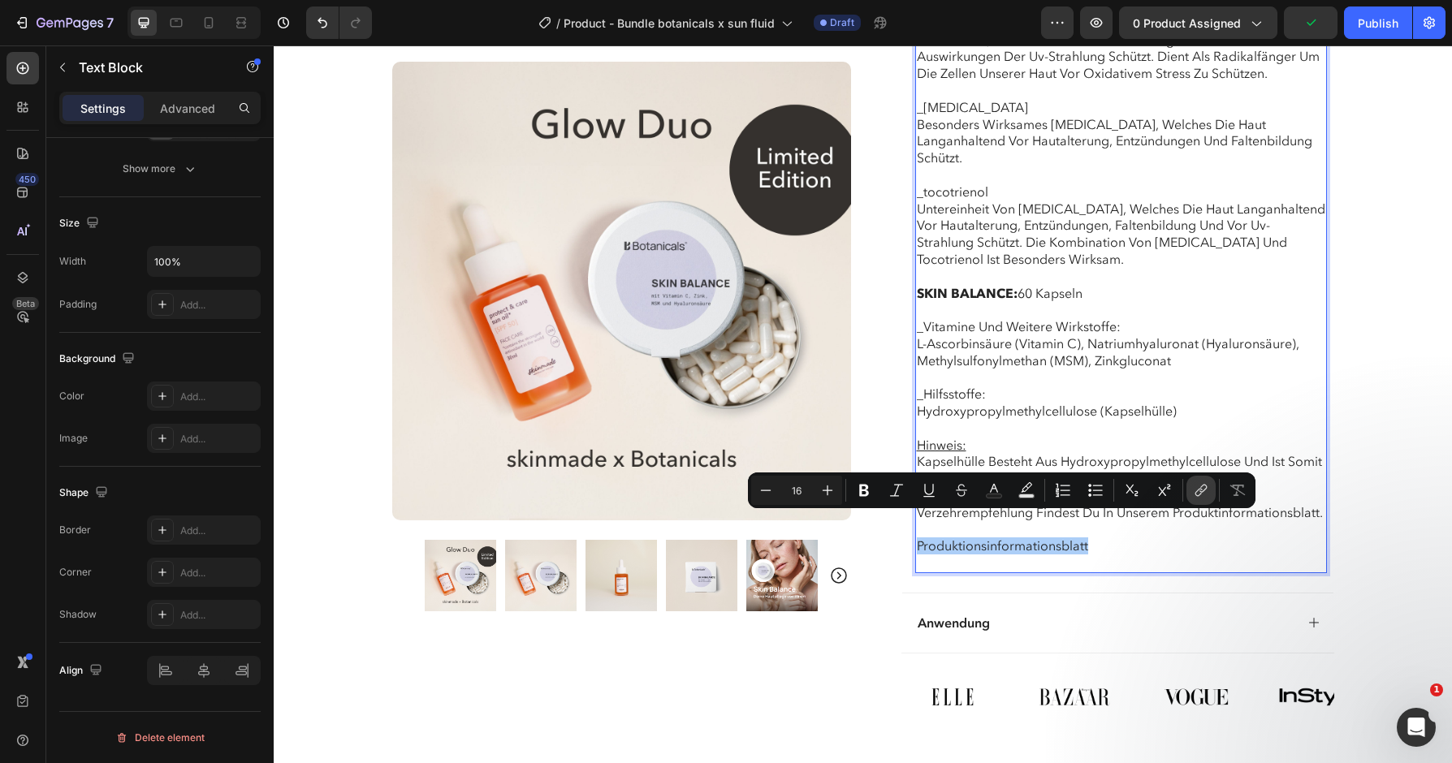
click at [1205, 493] on icon "Editor contextual toolbar" at bounding box center [1201, 490] width 16 height 16
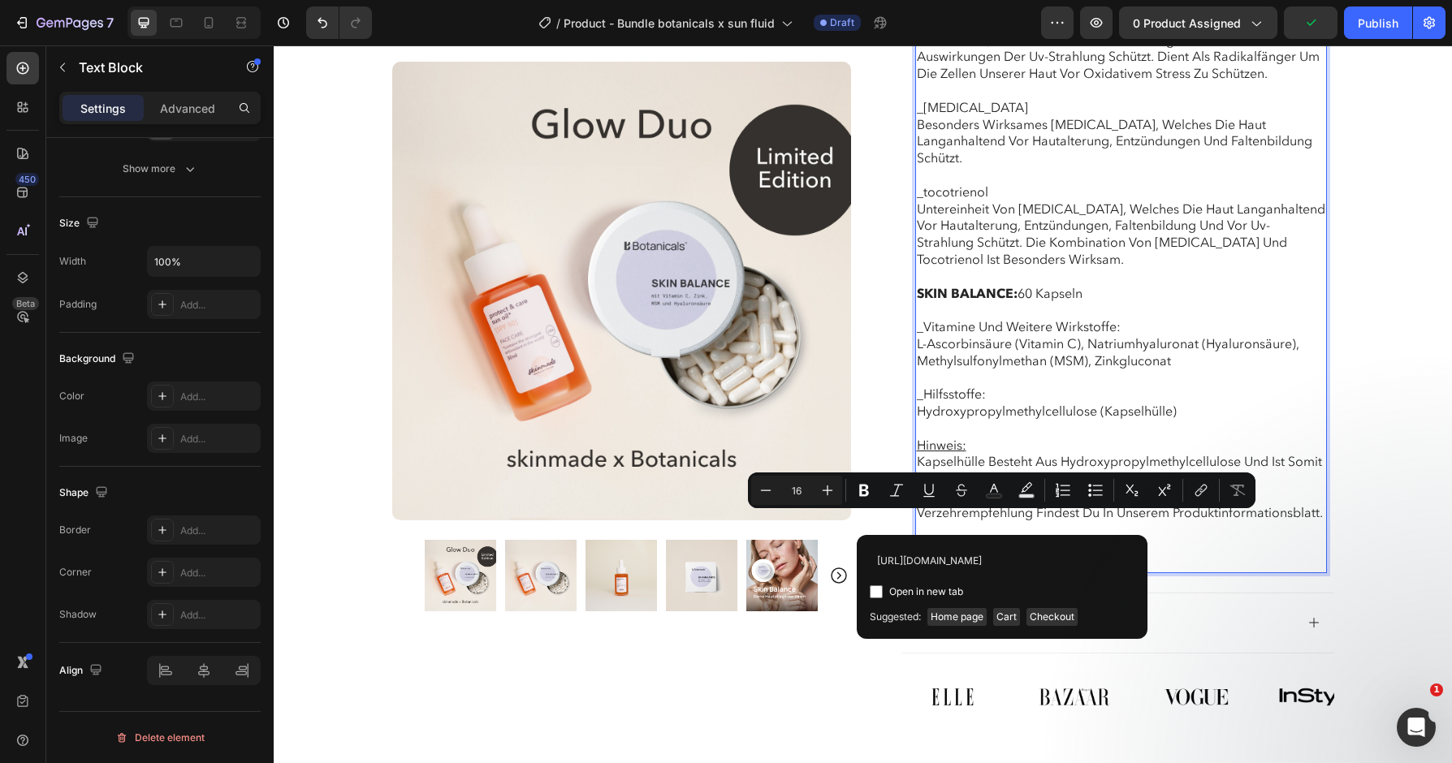
scroll to position [0, 418]
type input "[URL][DOMAIN_NAME]"
click at [893, 591] on span "Open in new tab" at bounding box center [926, 591] width 74 height 19
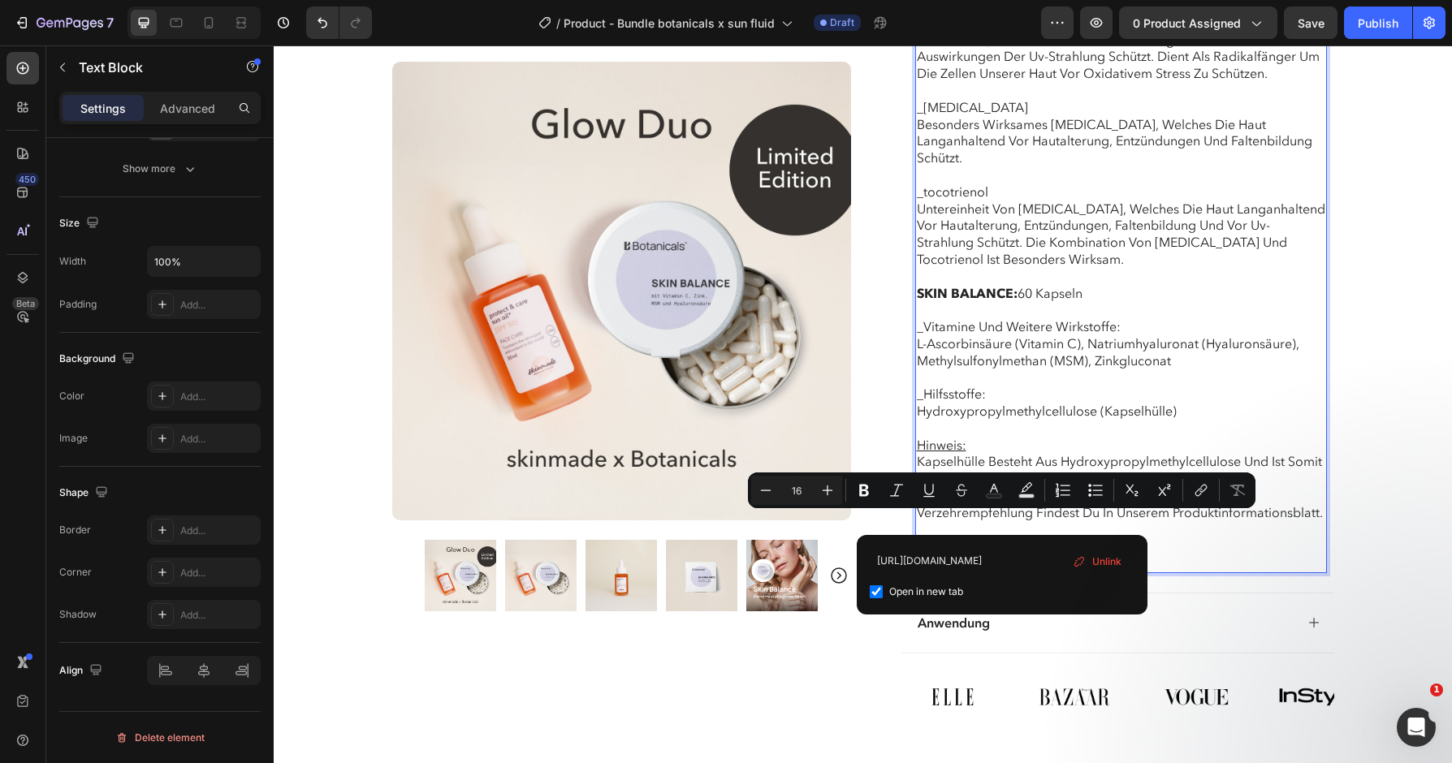
checkbox input "true"
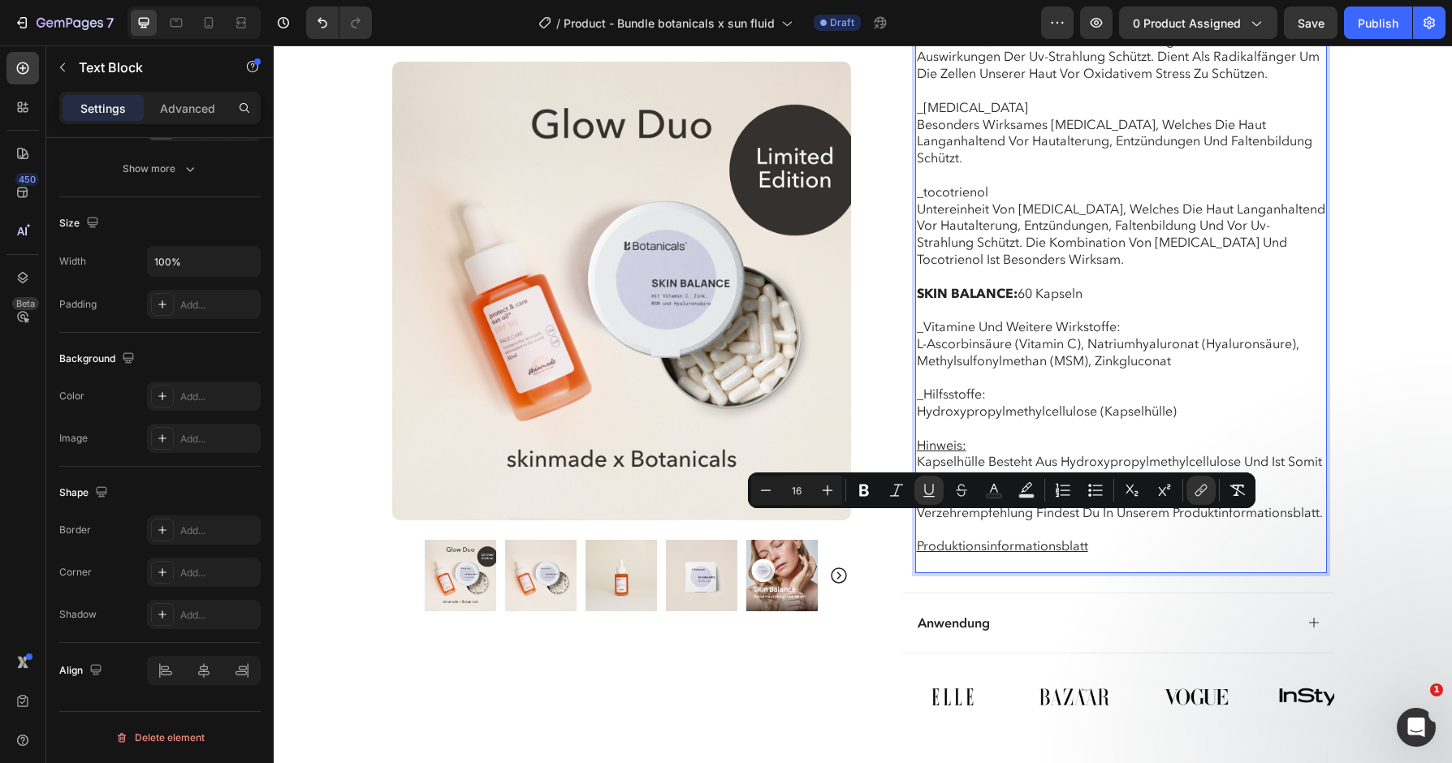
click at [1206, 529] on p "_Hilfsstoffe: Hydroxypropylmethylcellulose (Kapselhülle) Hinweis: Kapselhülle b…" at bounding box center [1121, 471] width 409 height 203
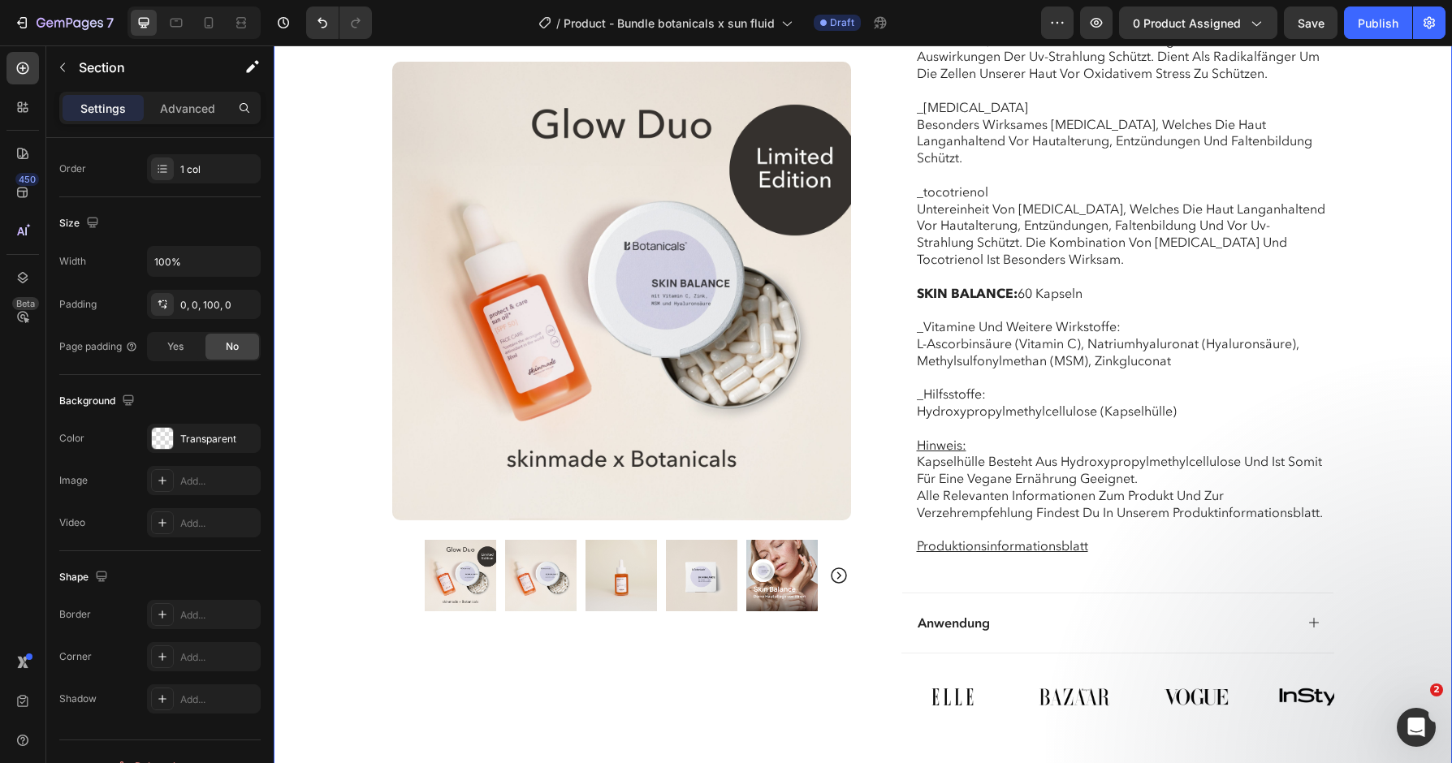
scroll to position [0, 0]
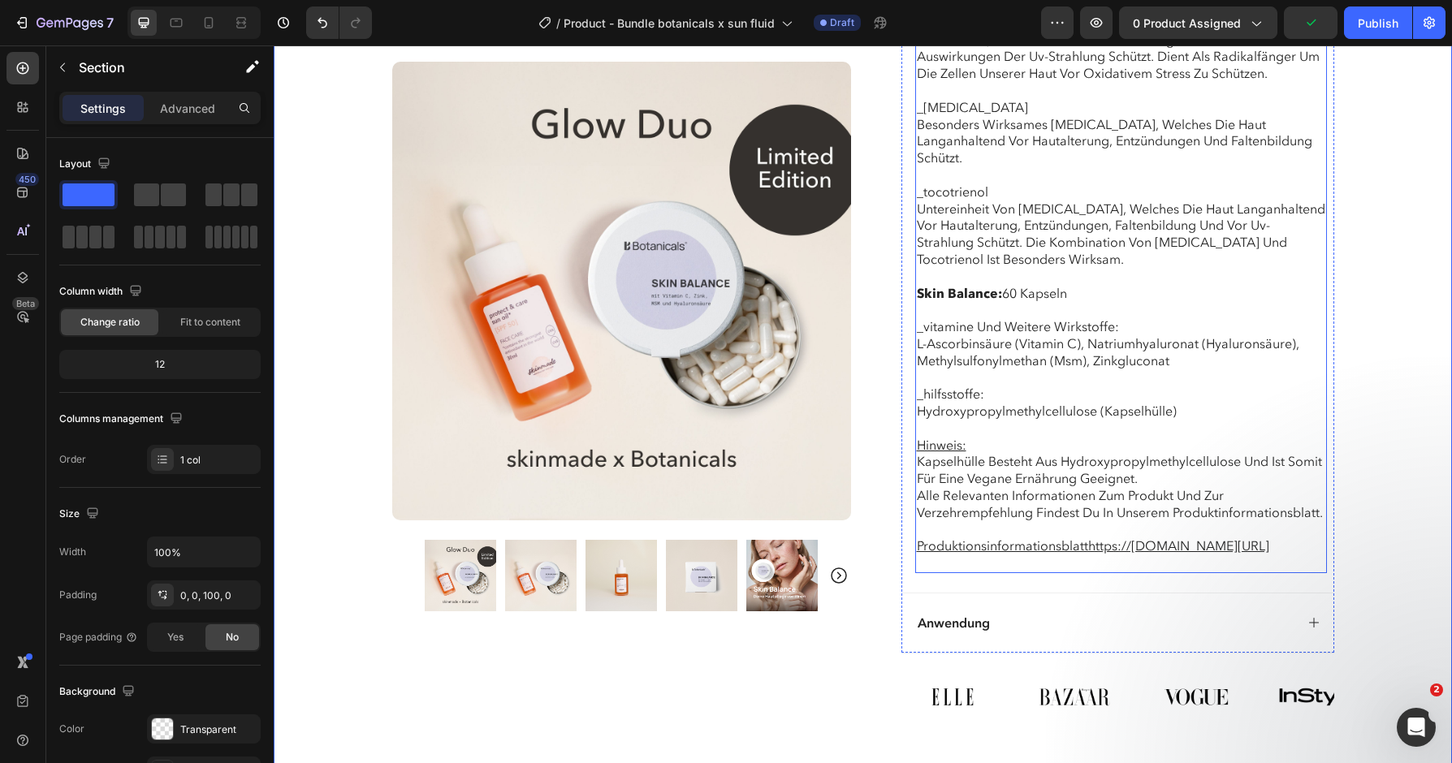
click at [1042, 538] on u "produktionsinformationsblatthttps://[DOMAIN_NAME][URL]" at bounding box center [1093, 546] width 352 height 16
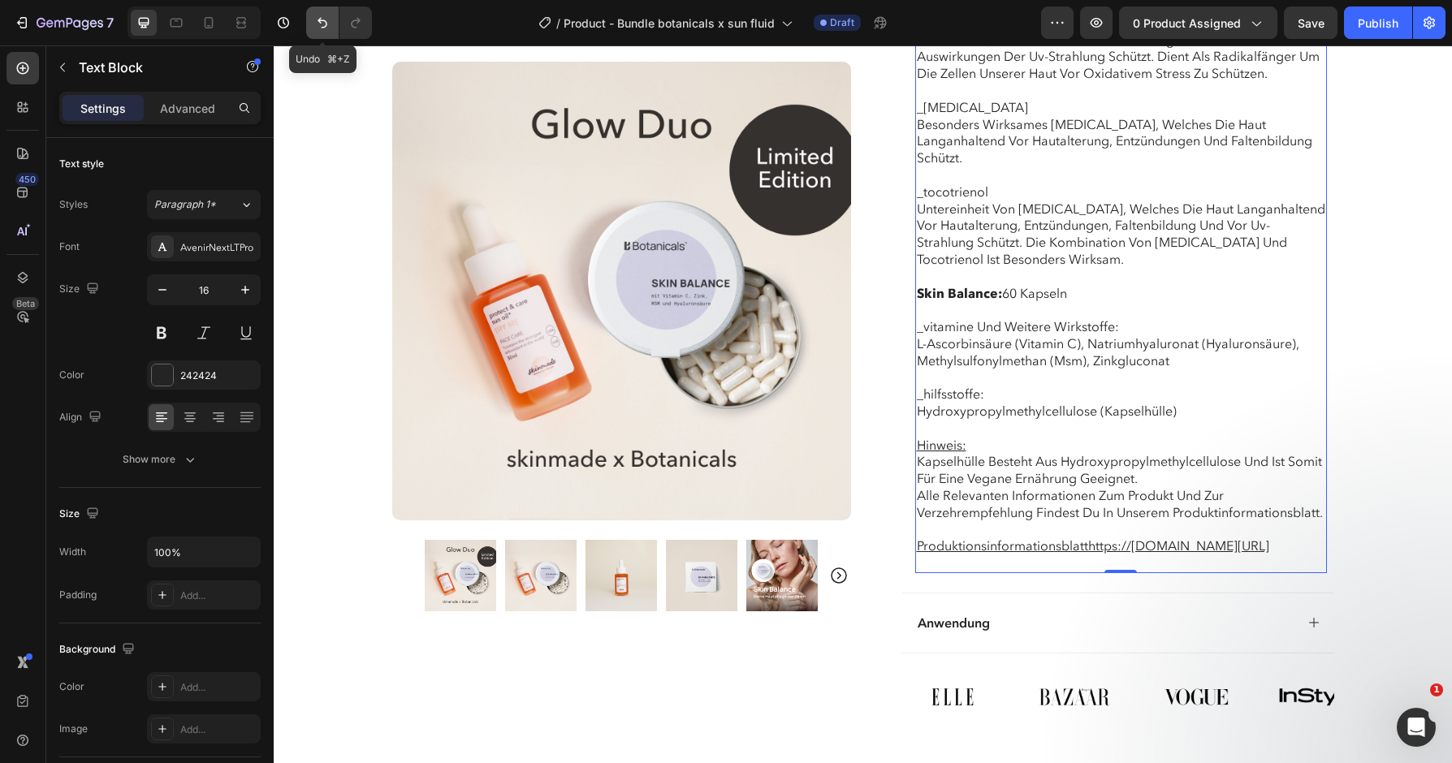
click at [315, 23] on icon "Undo/Redo" at bounding box center [322, 23] width 16 height 16
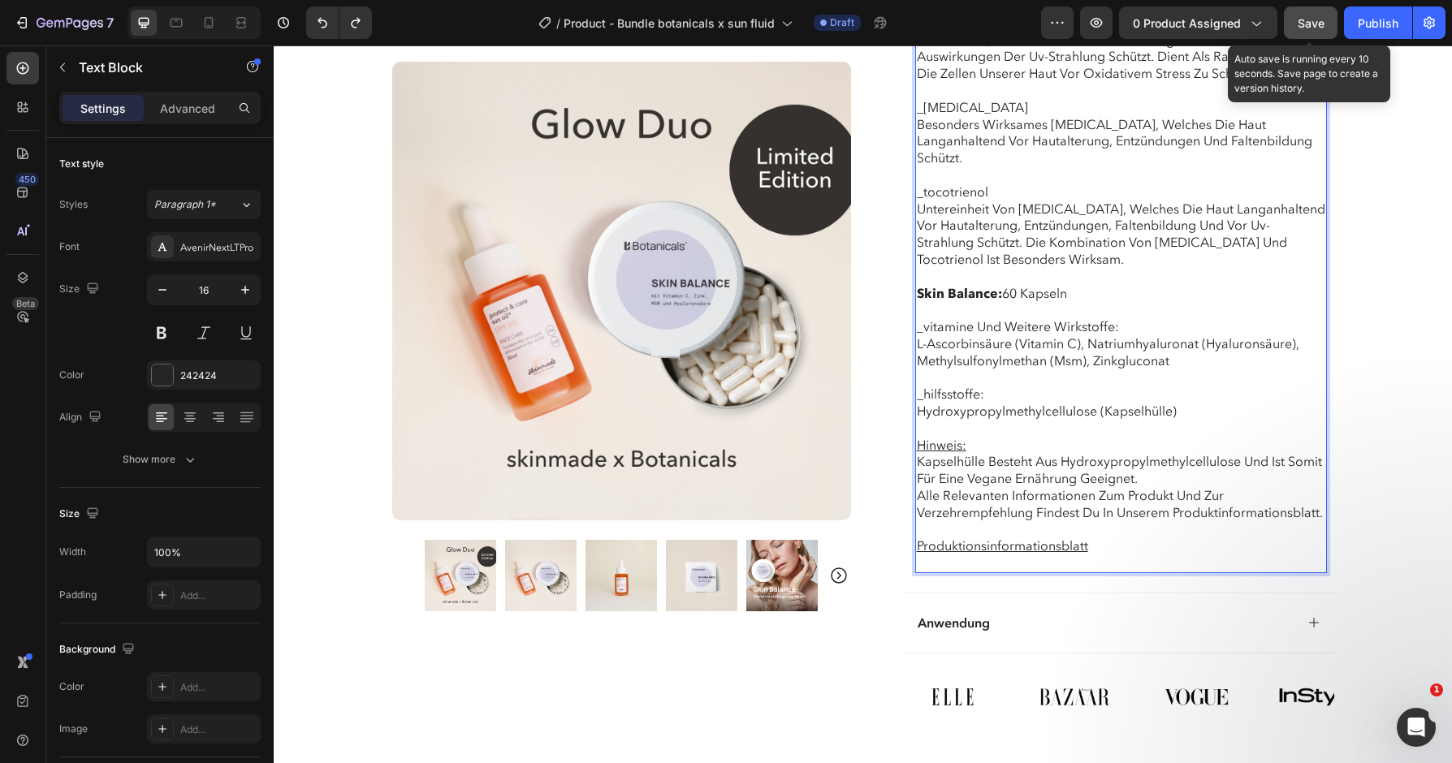
click at [1320, 32] on button "Save" at bounding box center [1311, 22] width 54 height 32
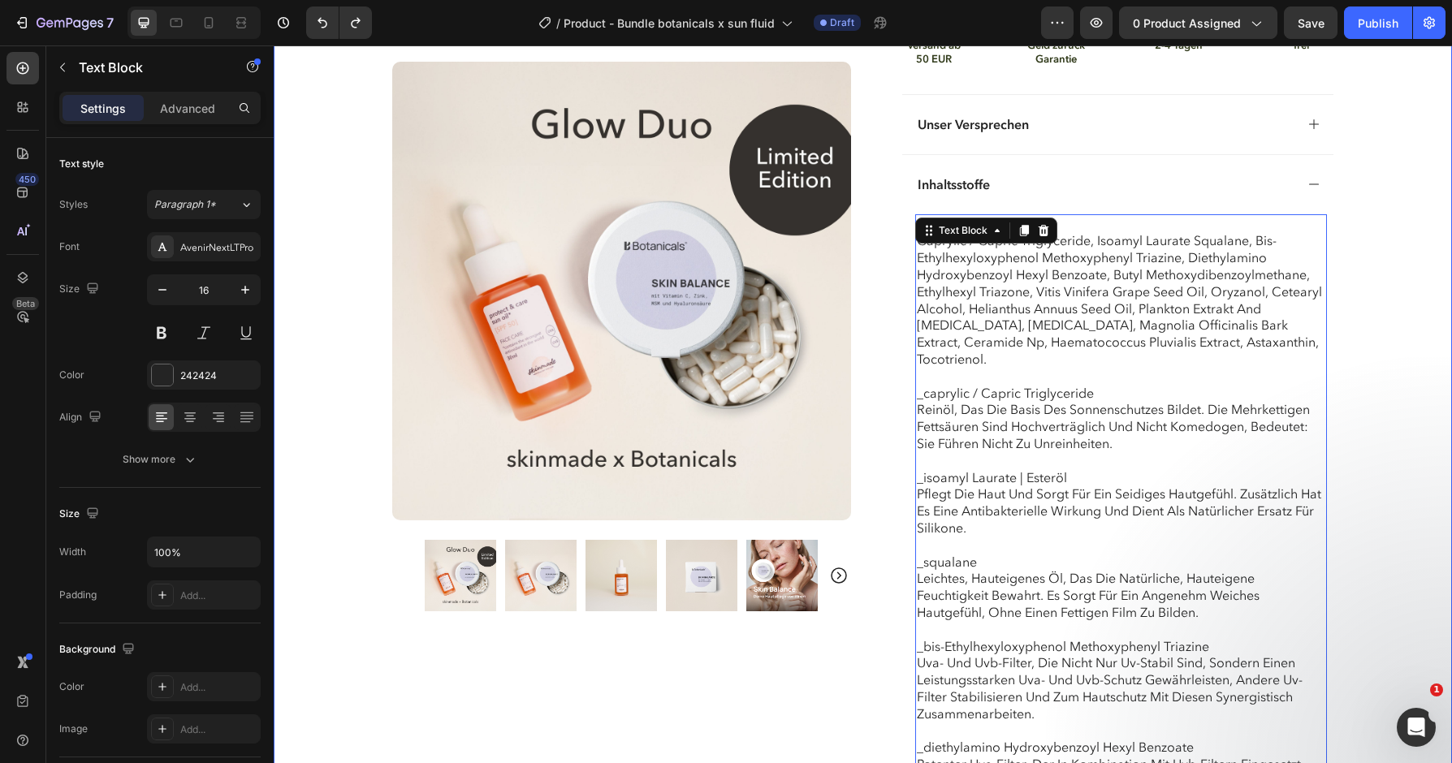
scroll to position [1144, 0]
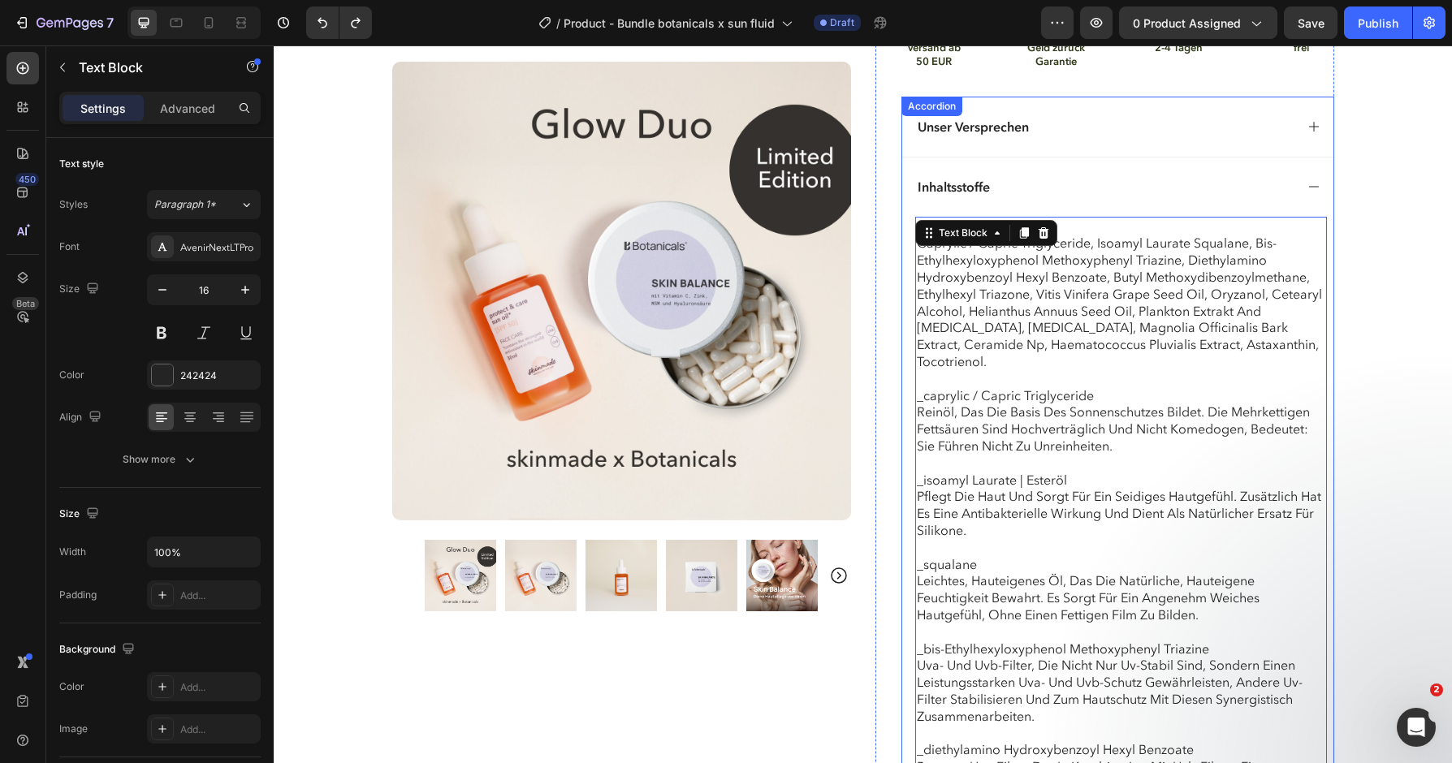
click at [1316, 180] on icon at bounding box center [1314, 186] width 13 height 13
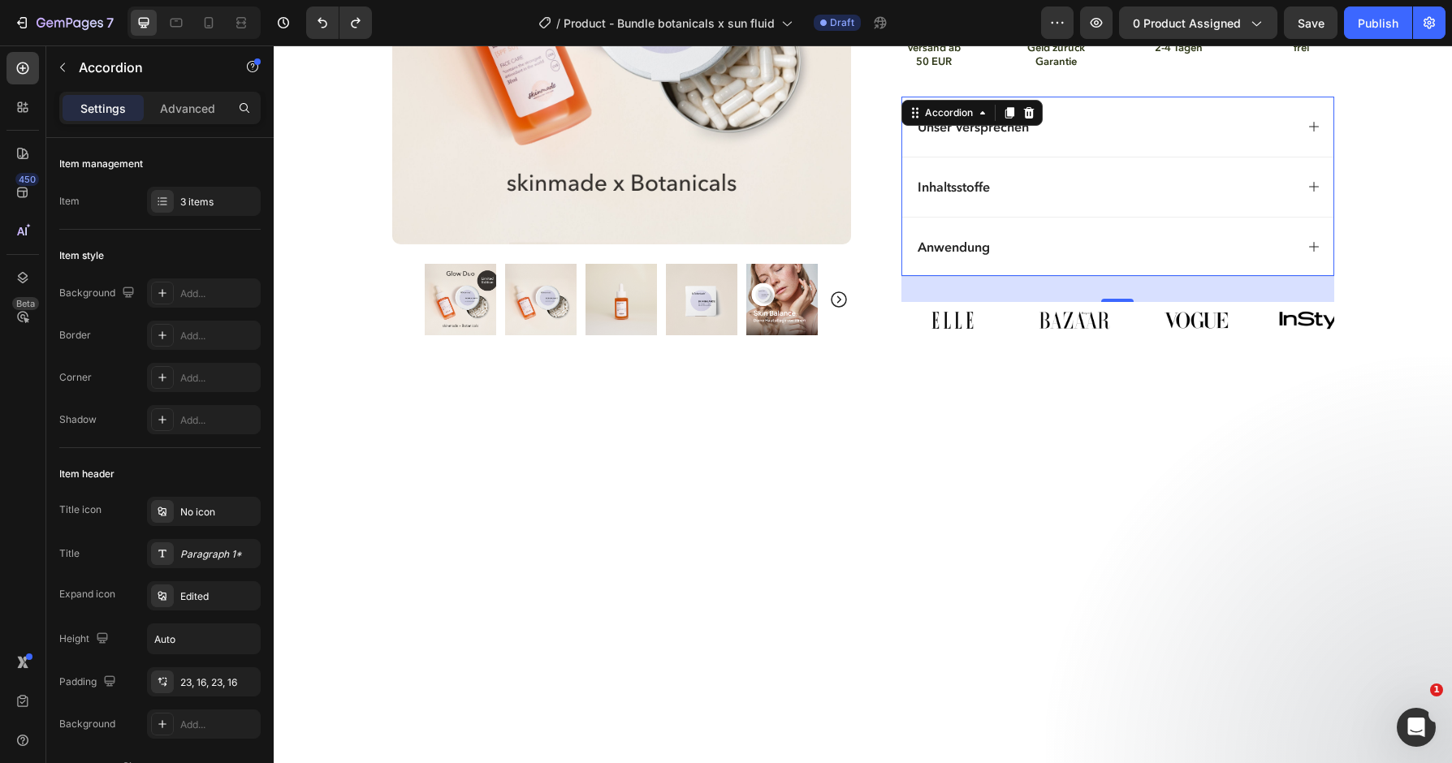
click at [1316, 132] on div "Unser Versprechen" at bounding box center [1117, 127] width 431 height 60
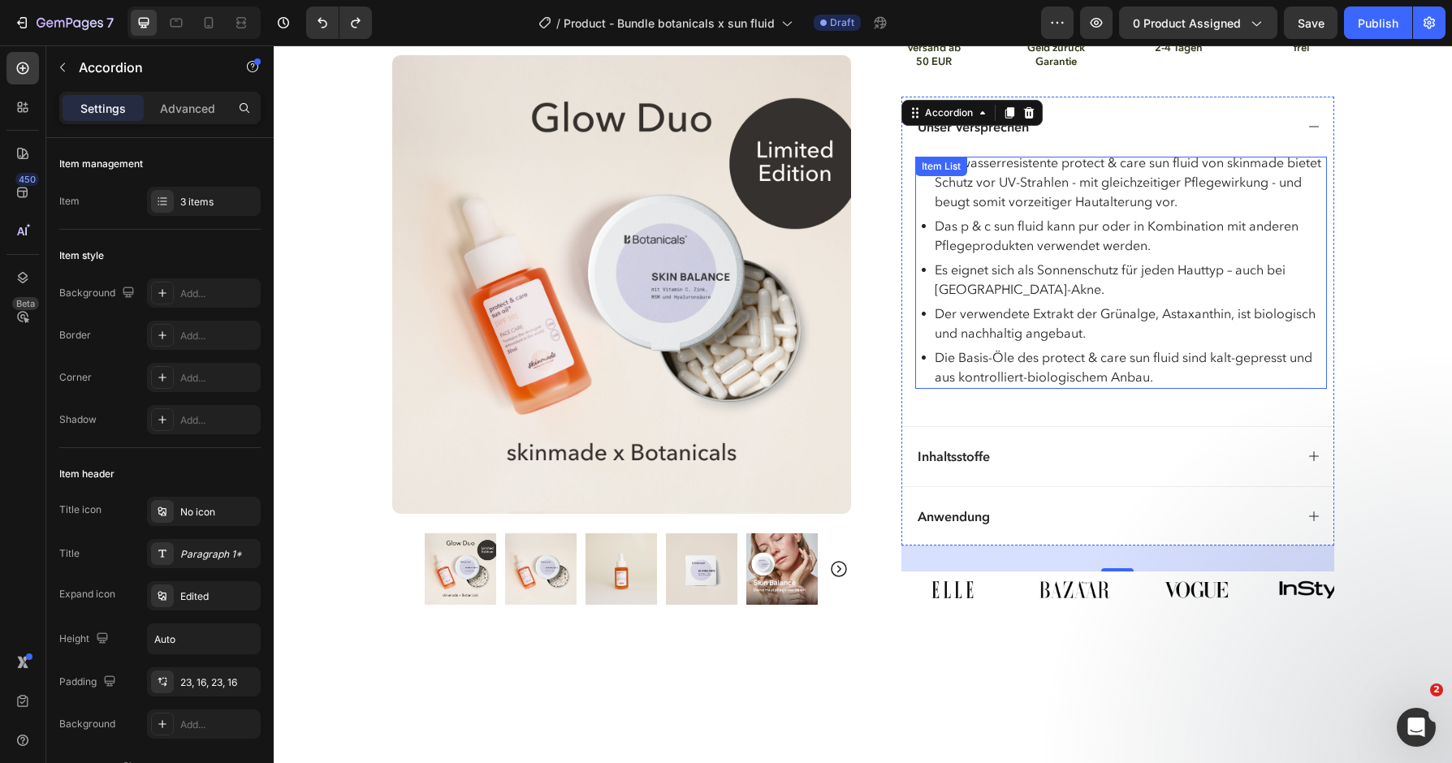
click at [995, 158] on p "Das wasserresistente protect & care sun fluid von skinmade bietet Schutz vor UV…" at bounding box center [1130, 182] width 390 height 58
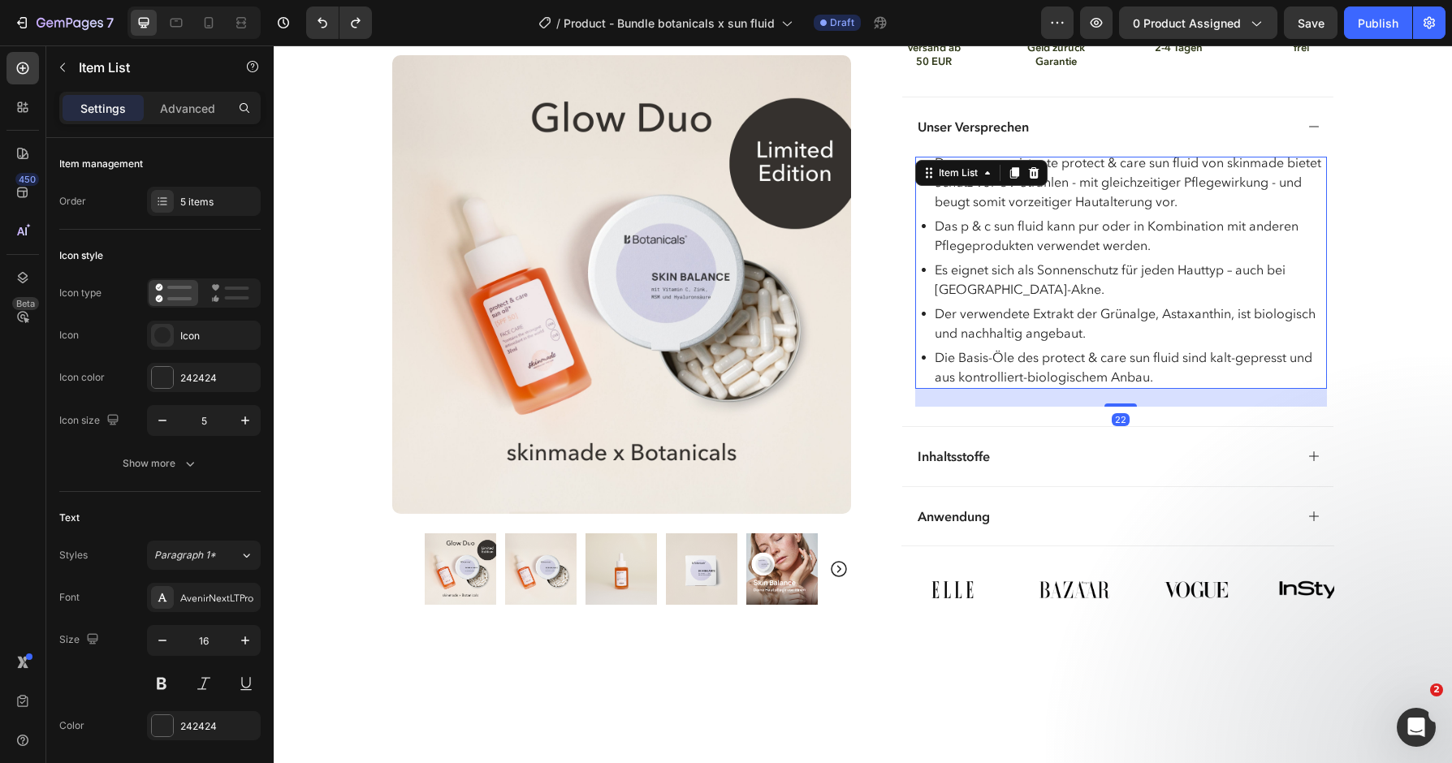
click at [1116, 157] on p "Das wasserresistente protect & care sun fluid von skinmade bietet Schutz vor UV…" at bounding box center [1130, 182] width 390 height 58
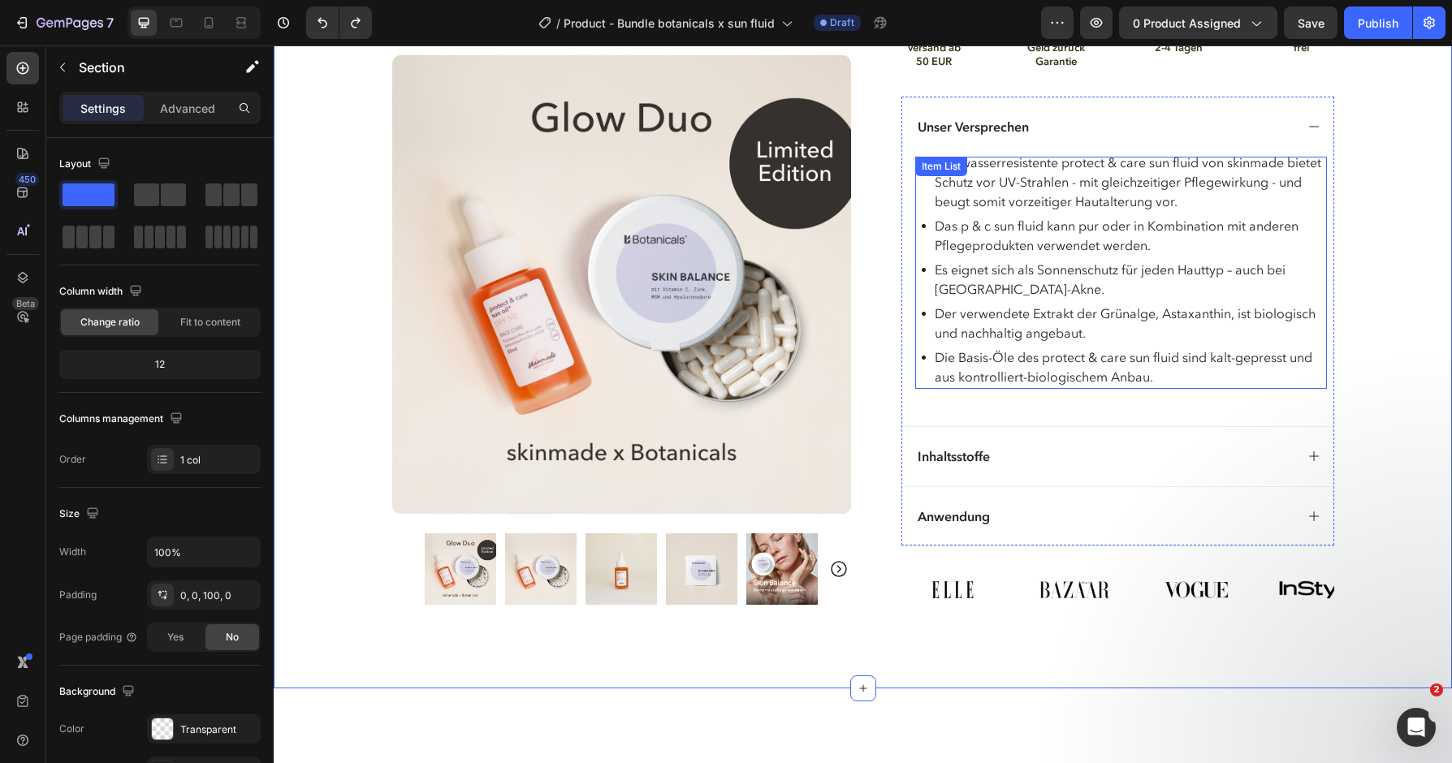
click at [935, 159] on div "Item List" at bounding box center [941, 166] width 45 height 15
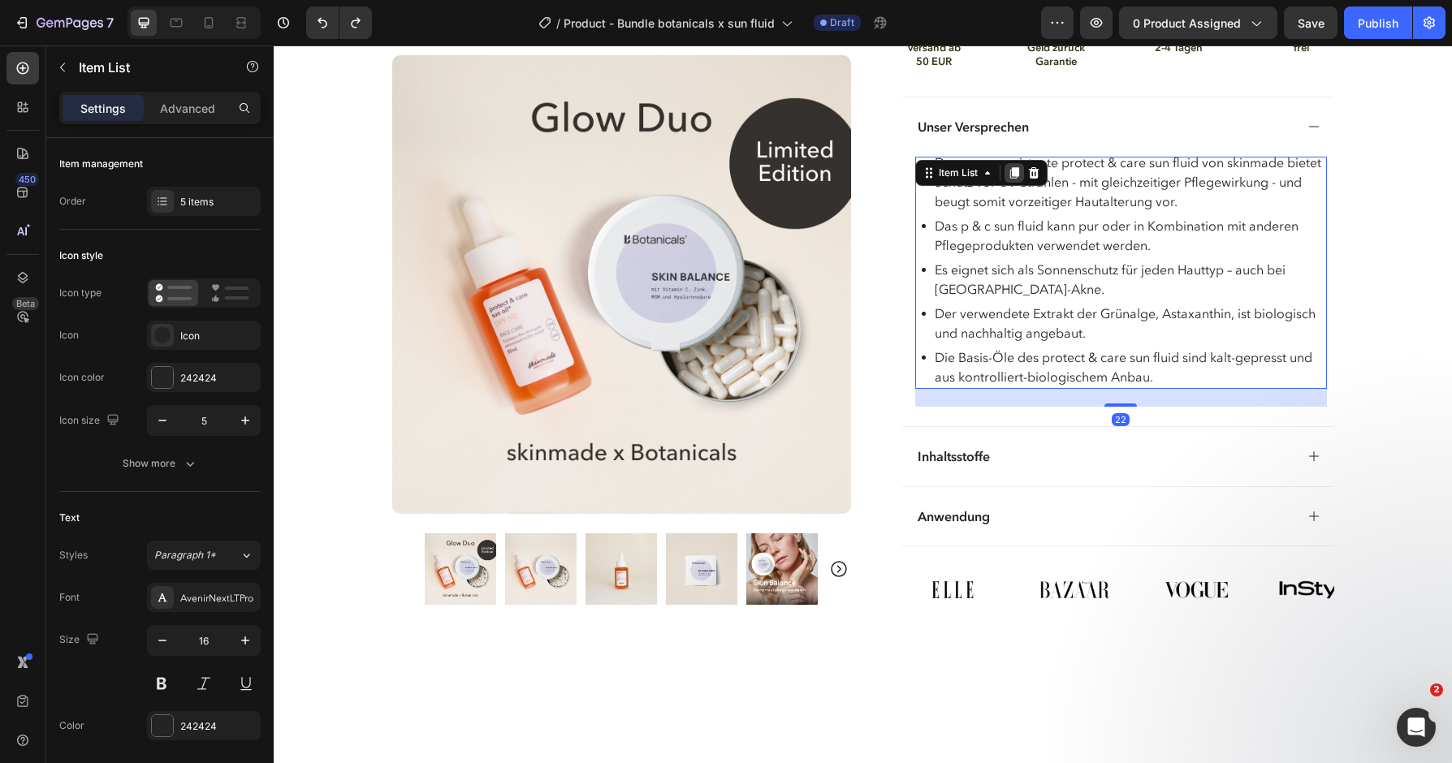
click at [1018, 167] on icon at bounding box center [1013, 172] width 9 height 11
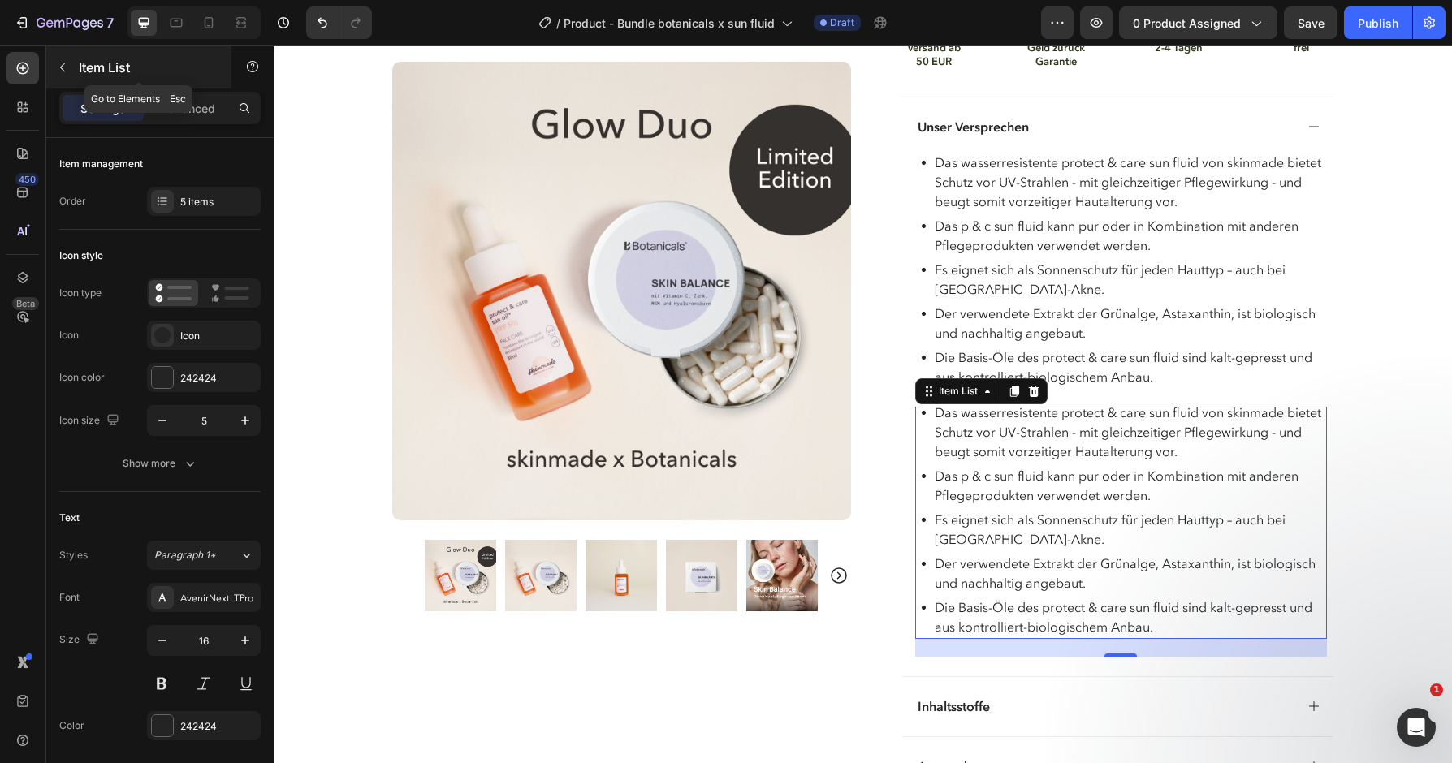
click at [63, 76] on button "button" at bounding box center [63, 67] width 26 height 26
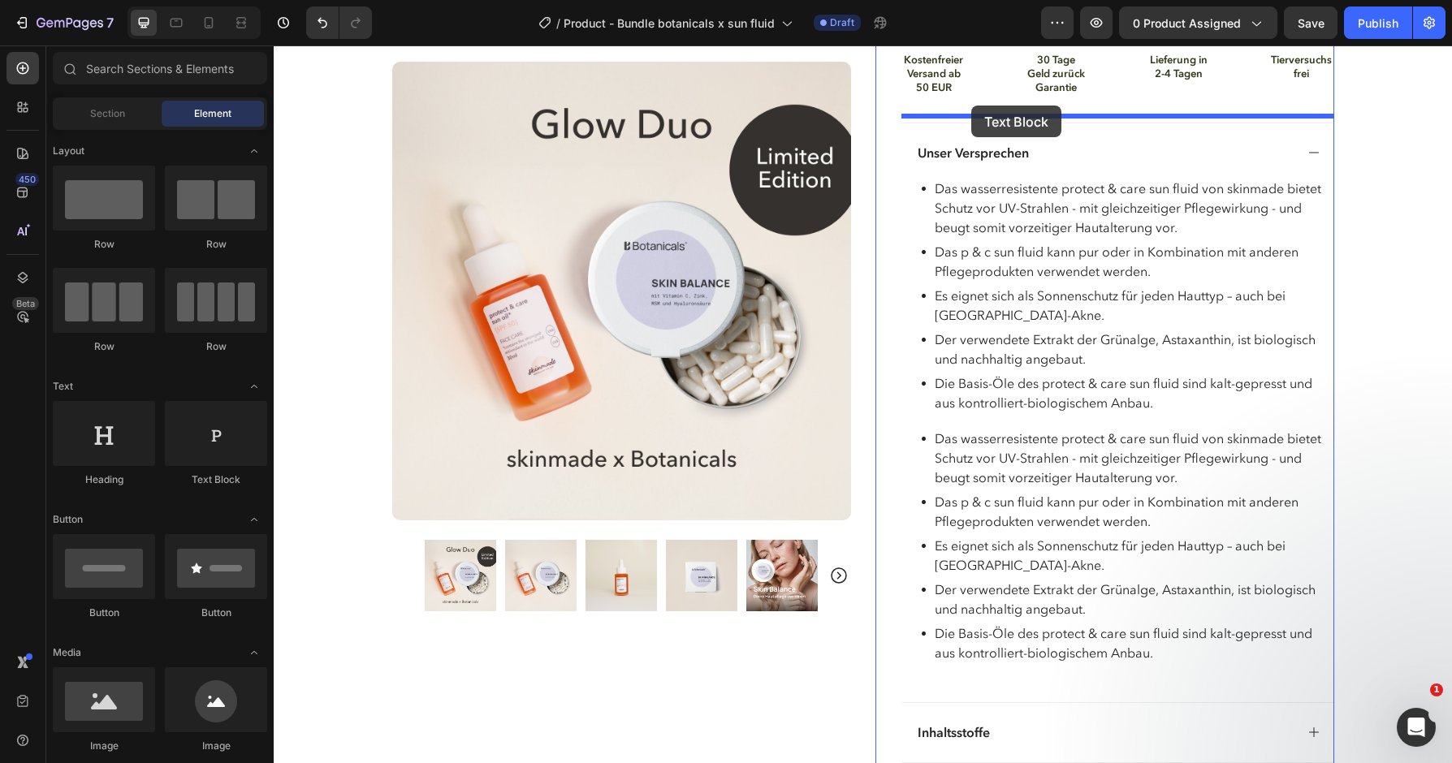
scroll to position [1116, 0]
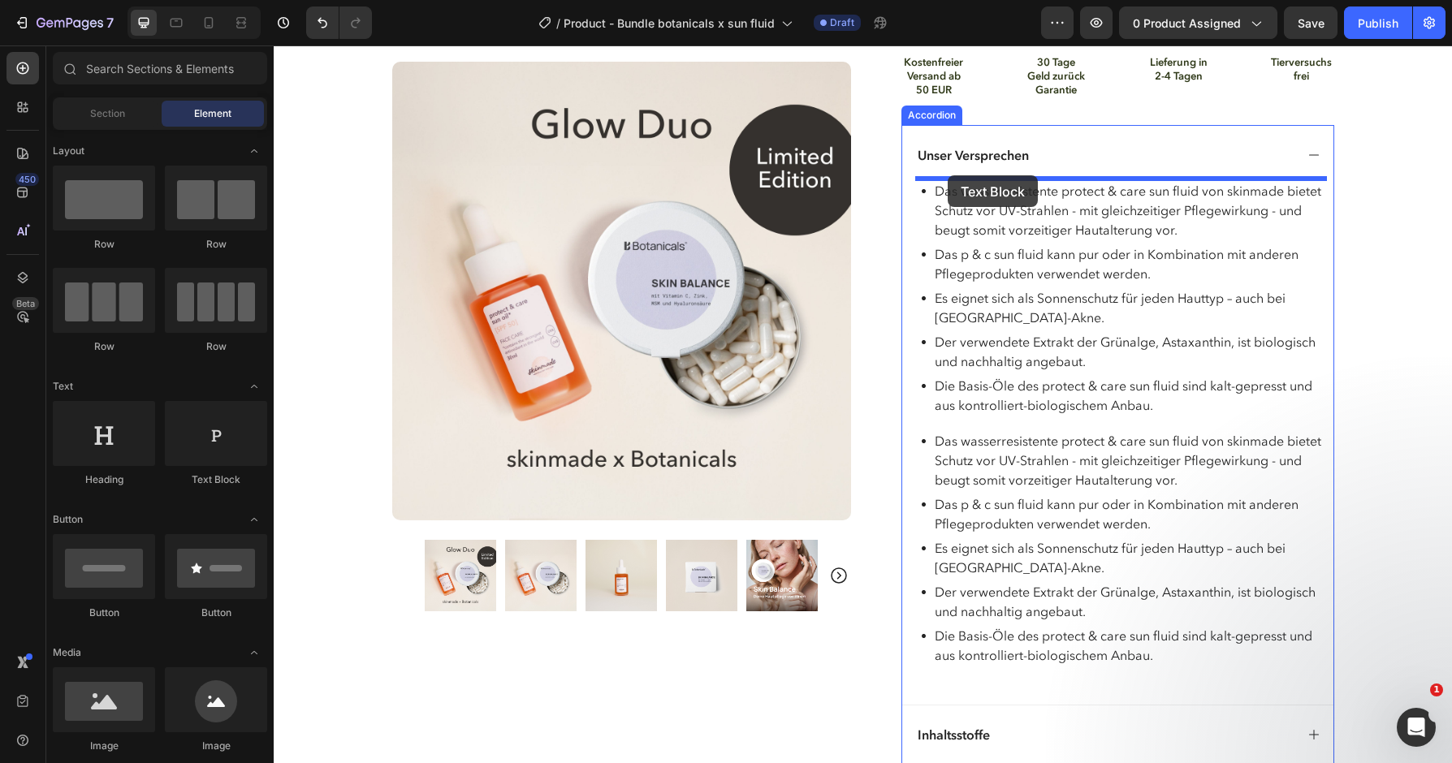
drag, startPoint x: 491, startPoint y: 493, endPoint x: 948, endPoint y: 175, distance: 556.7
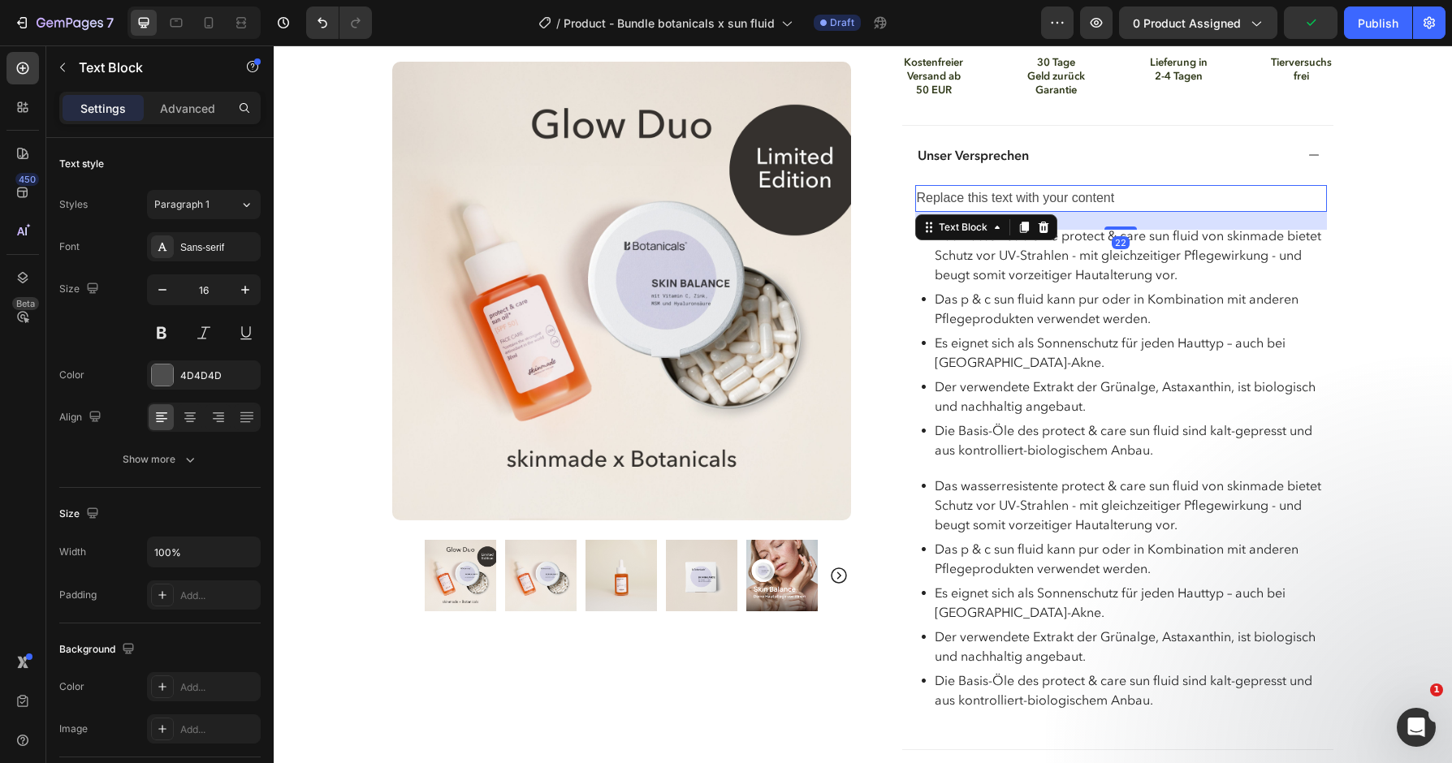
click at [1018, 196] on div "Replace this text with your content" at bounding box center [1121, 198] width 412 height 27
click at [1018, 196] on p "Replace this text with your content" at bounding box center [1121, 199] width 409 height 24
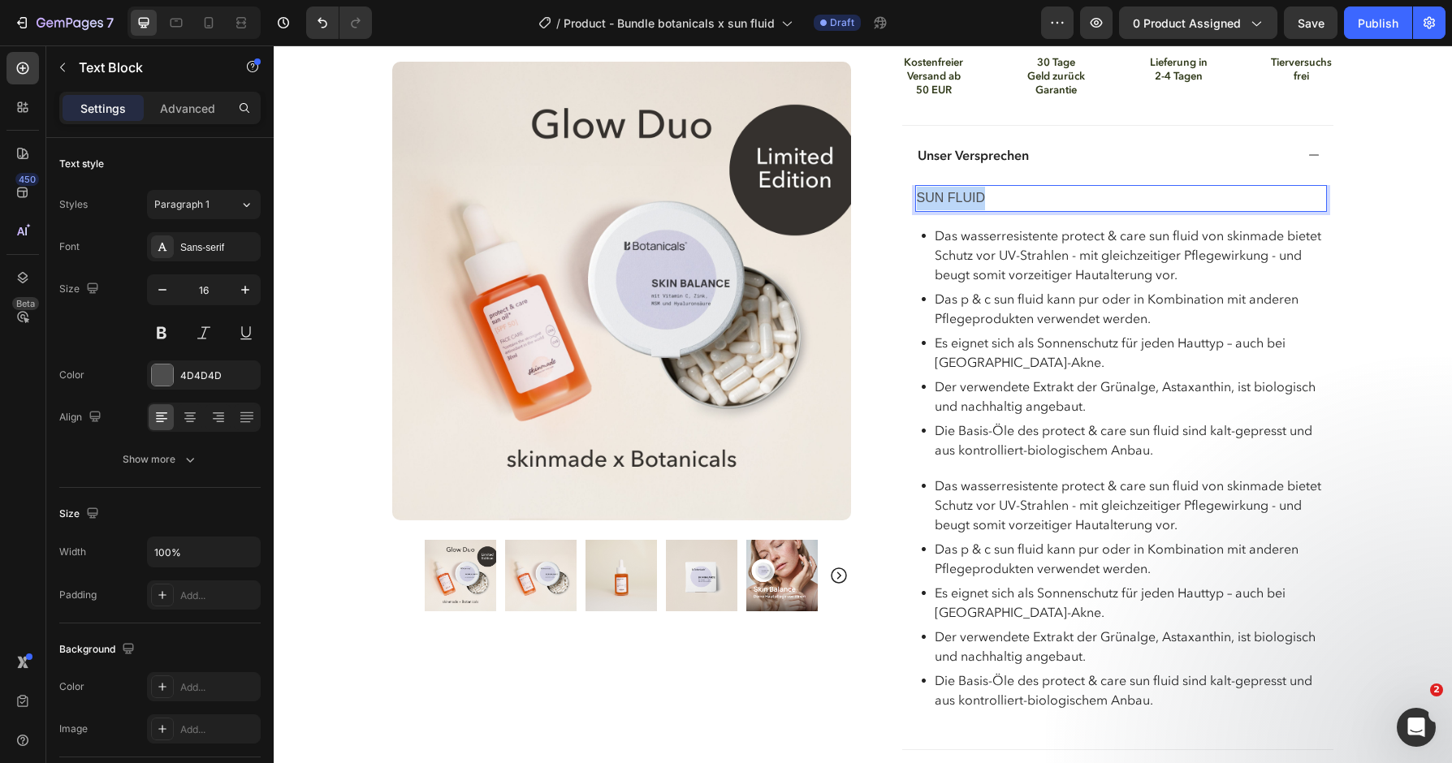
drag, startPoint x: 998, startPoint y: 188, endPoint x: 897, endPoint y: 188, distance: 101.5
click at [915, 188] on div "SUN FLUID" at bounding box center [1121, 198] width 412 height 27
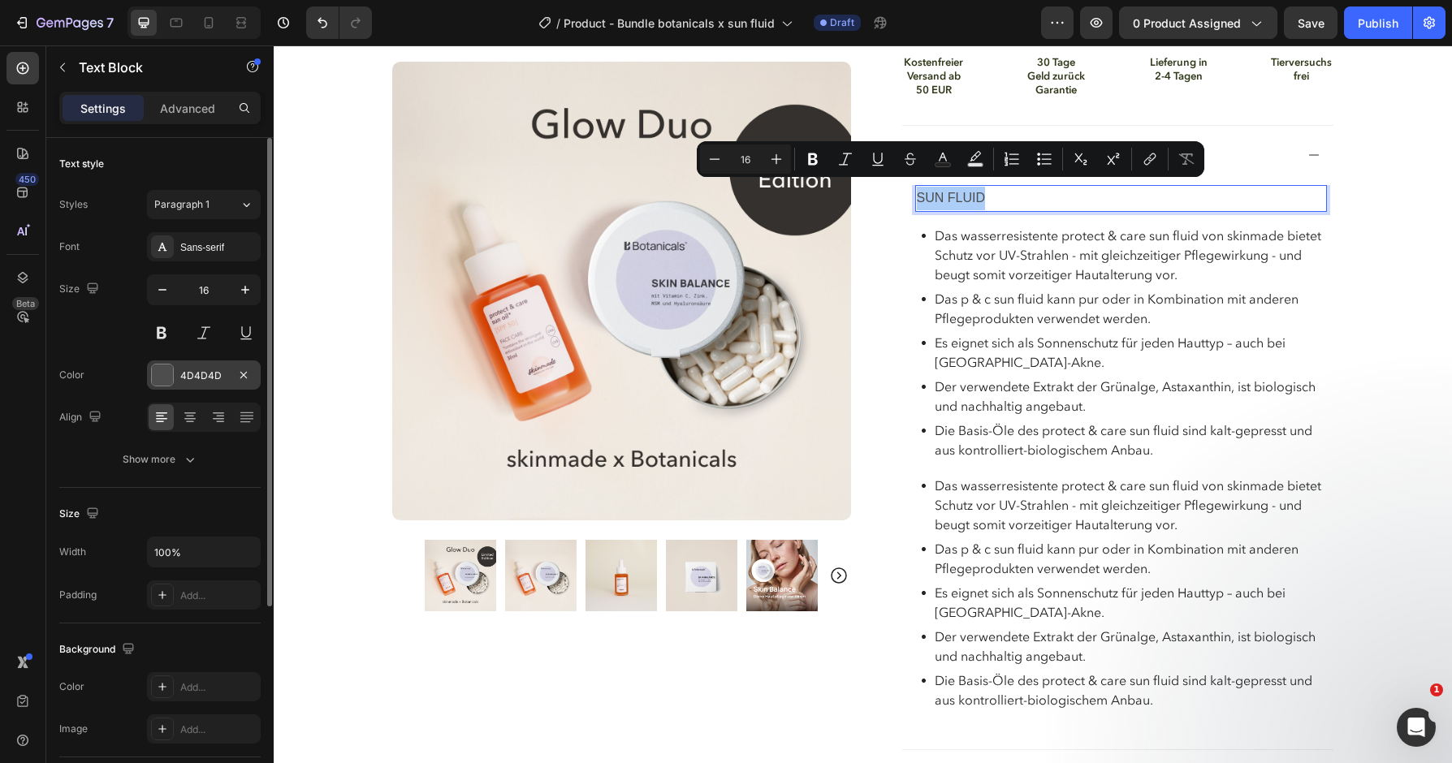
click at [234, 379] on div "4D4D4D" at bounding box center [204, 375] width 114 height 29
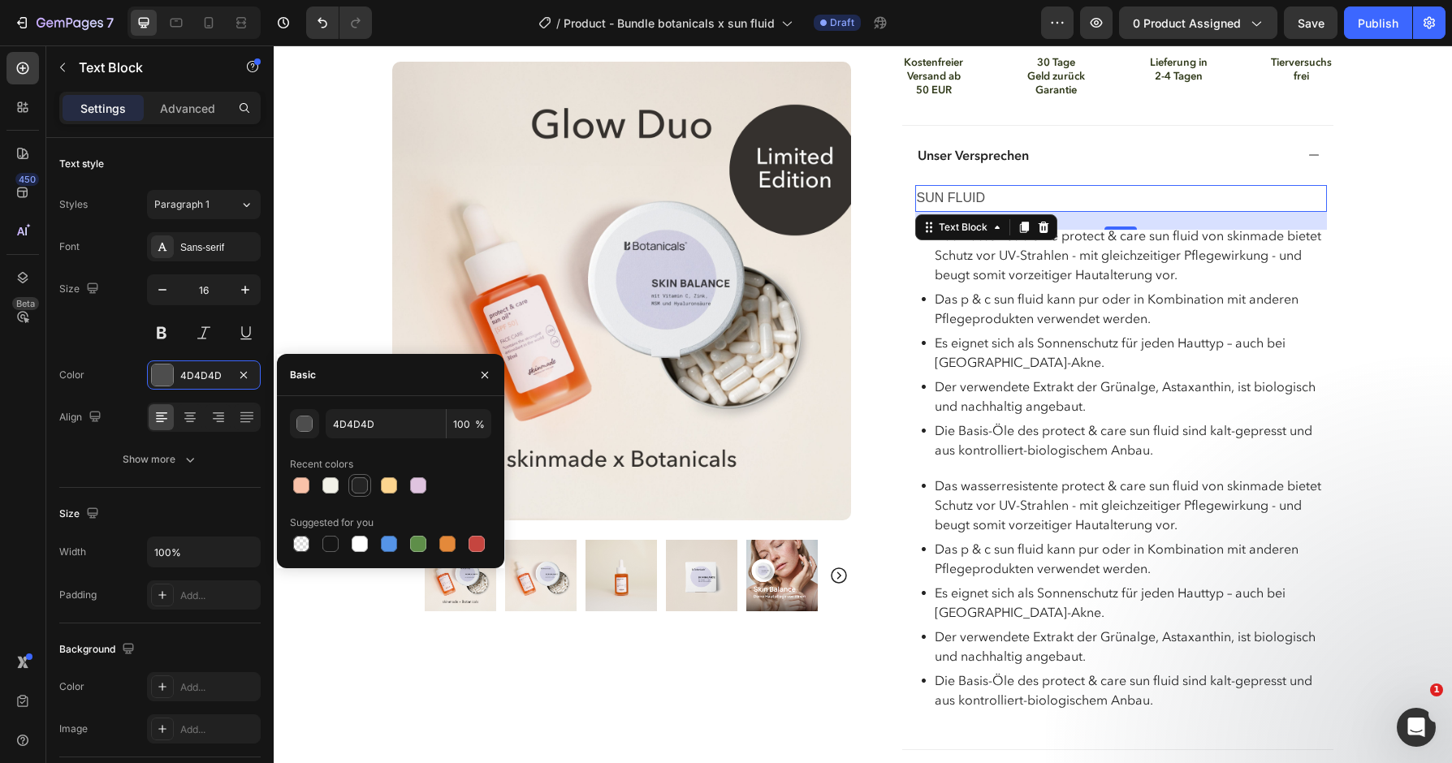
click at [357, 486] on div at bounding box center [360, 486] width 16 height 16
type input "242424"
click at [163, 327] on button at bounding box center [161, 332] width 29 height 29
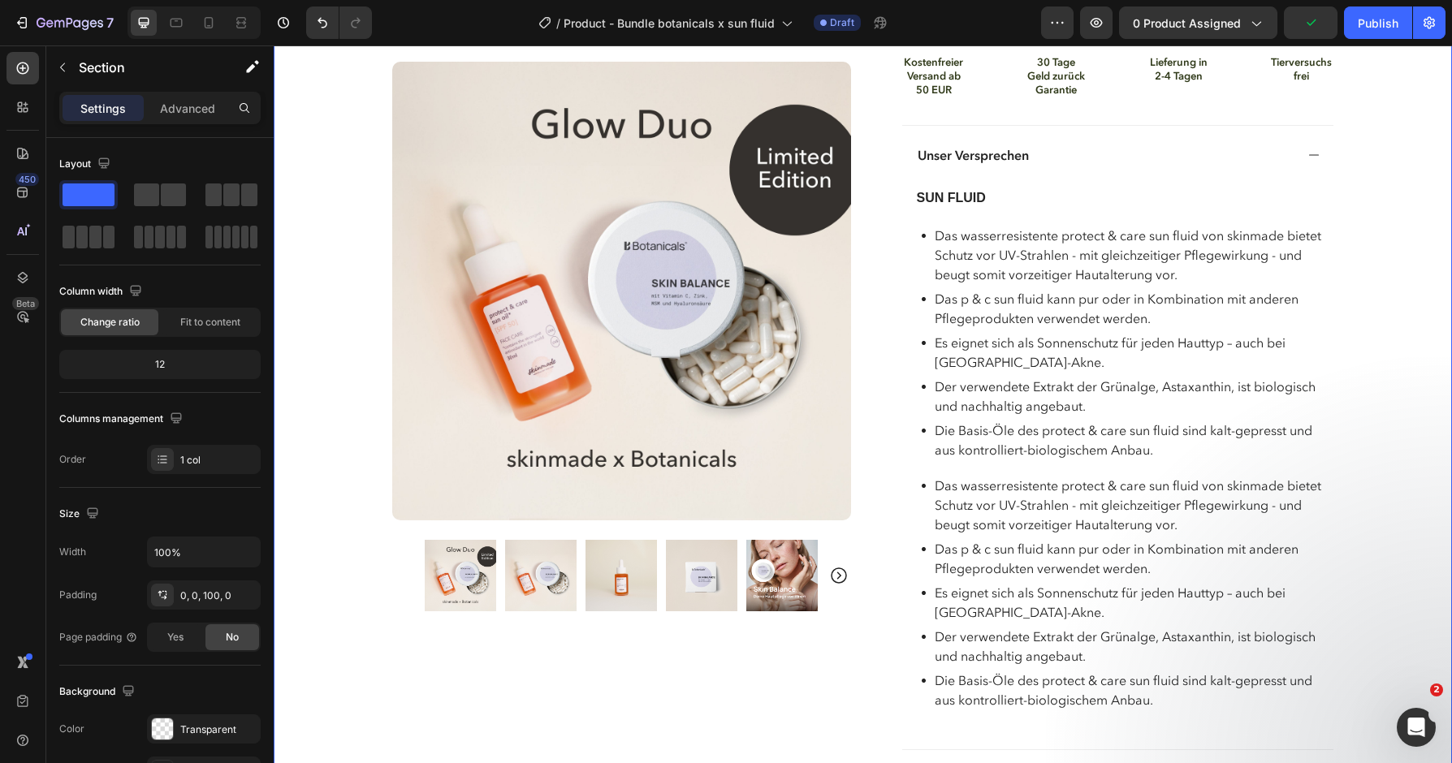
click at [1041, 188] on p "SUN FLUID" at bounding box center [1121, 199] width 409 height 24
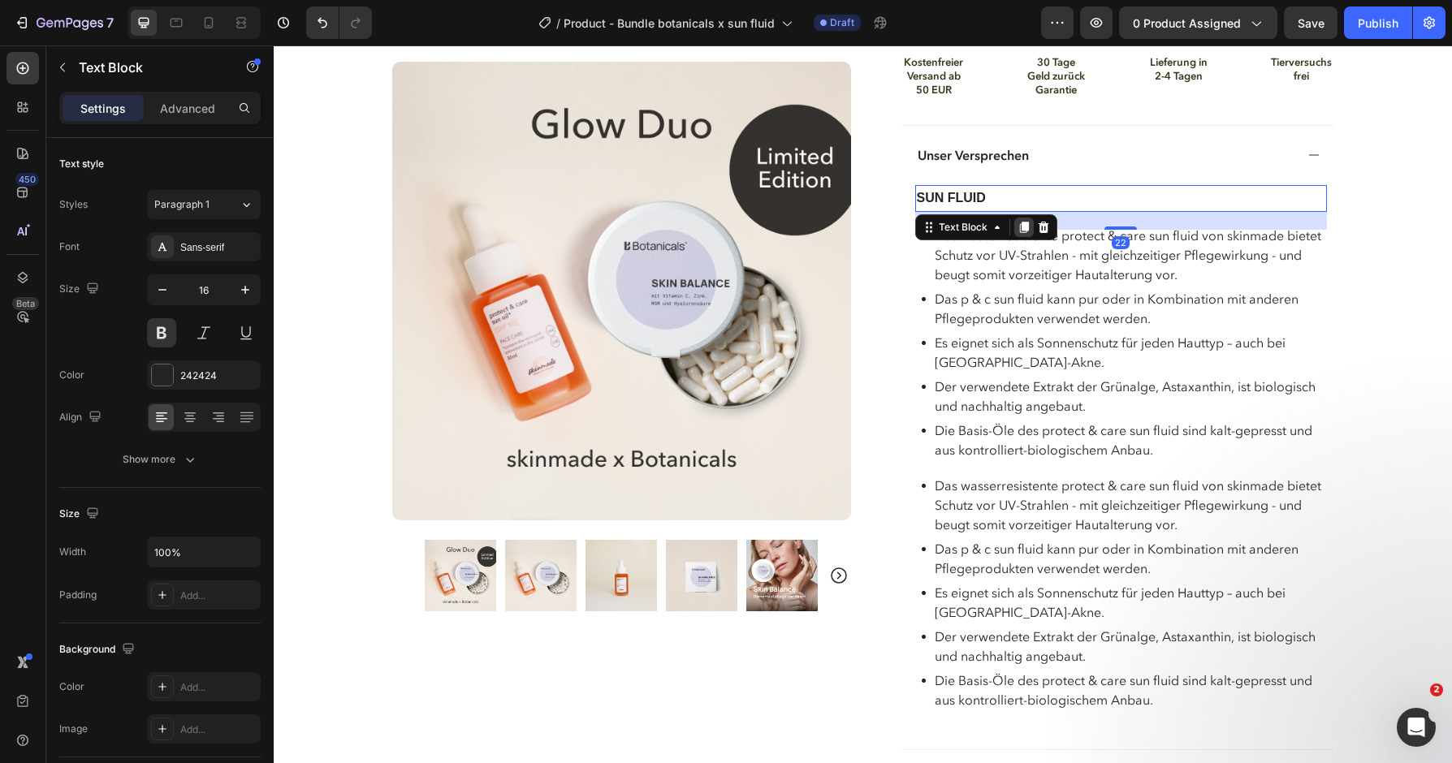
click at [1025, 222] on icon at bounding box center [1023, 227] width 9 height 11
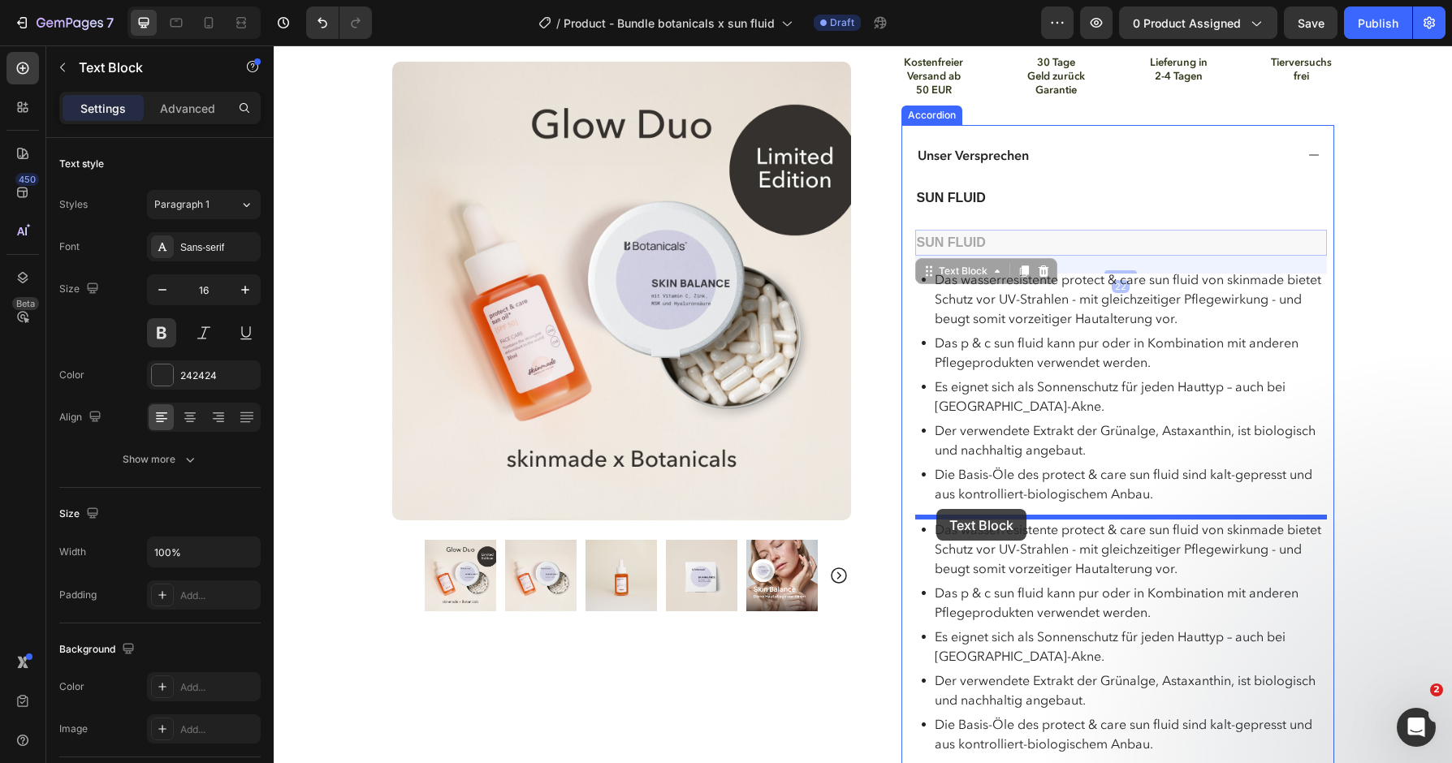
drag, startPoint x: 930, startPoint y: 260, endPoint x: 936, endPoint y: 509, distance: 249.4
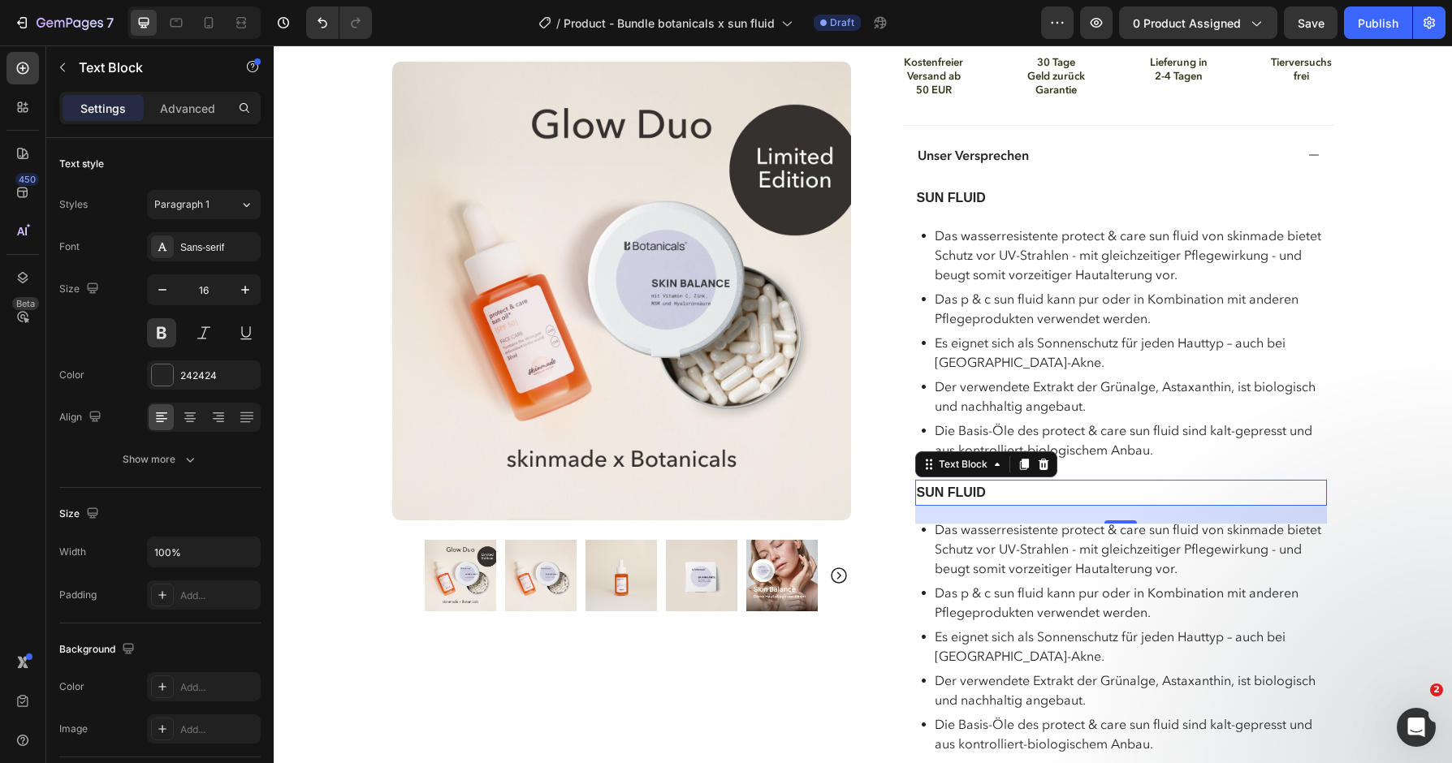
click at [982, 492] on p "SUN FLUID" at bounding box center [1121, 494] width 409 height 24
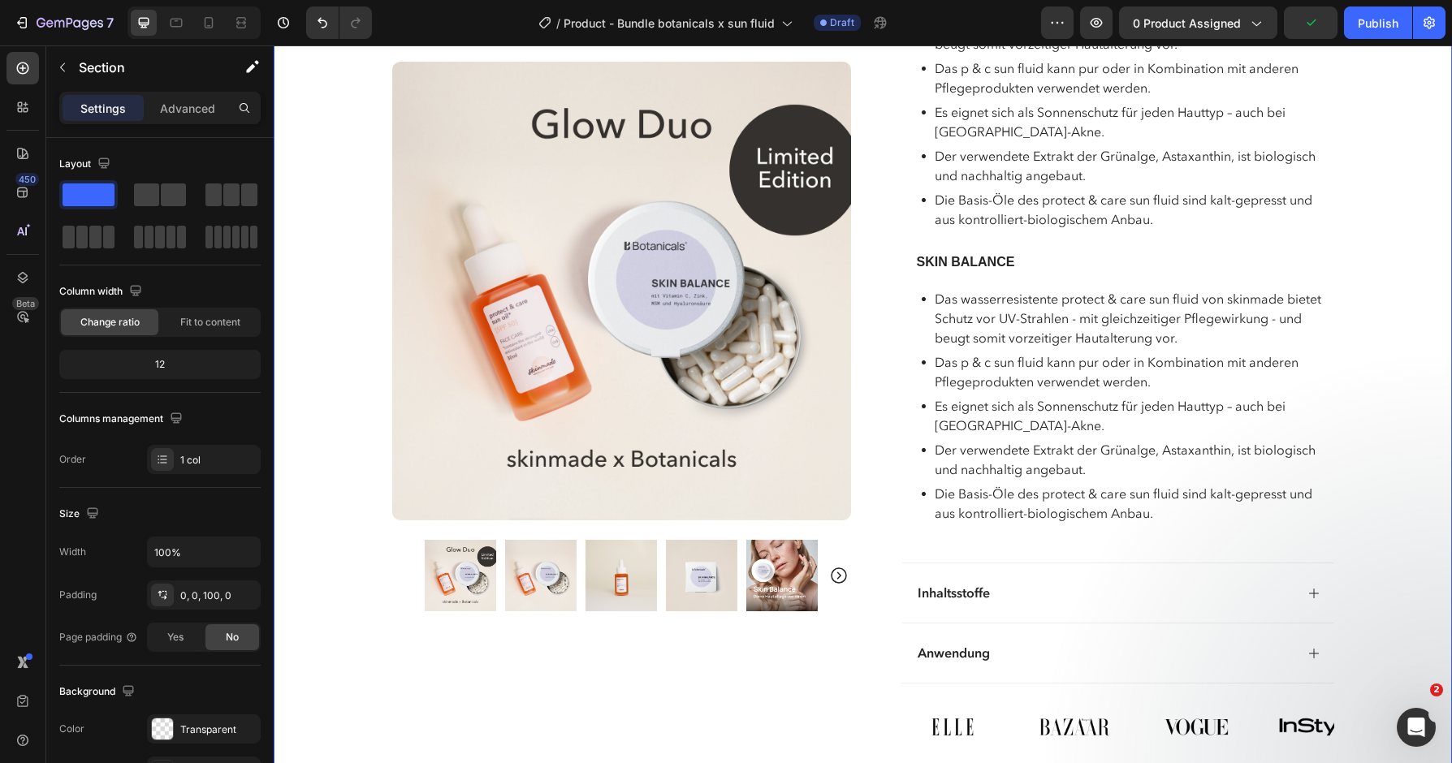
scroll to position [1355, 0]
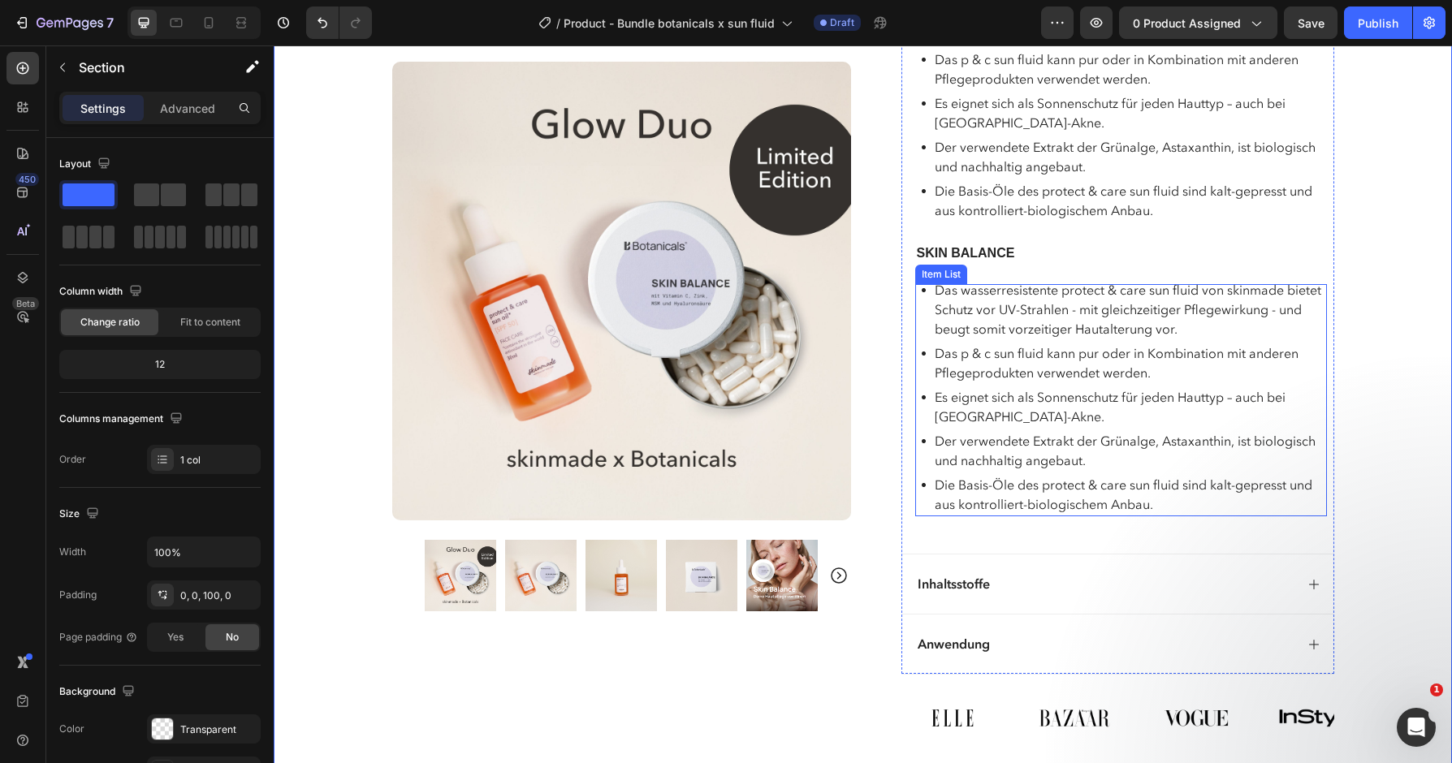
click at [1074, 300] on p "Das wasserresistente protect & care sun fluid von skinmade bietet Schutz vor UV…" at bounding box center [1130, 309] width 390 height 58
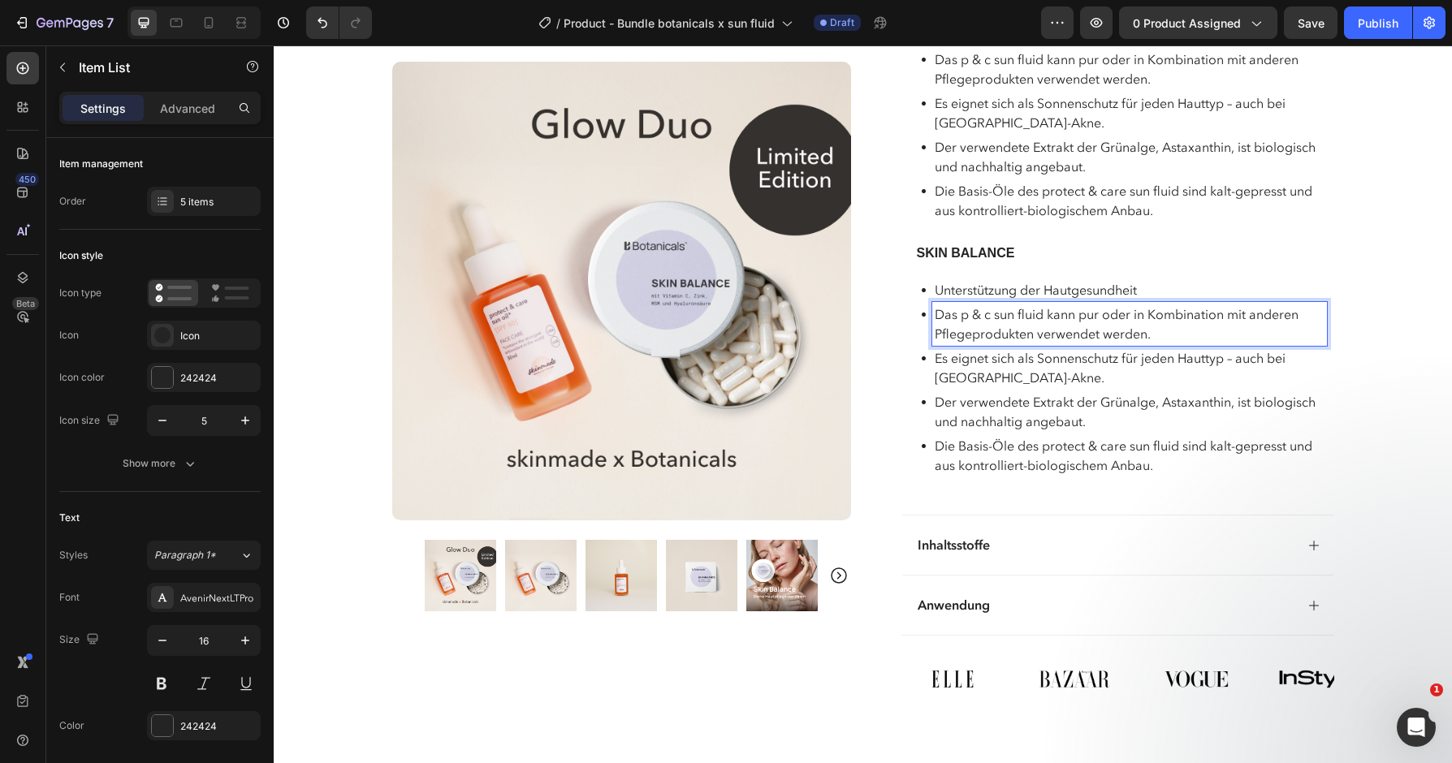
click at [1048, 310] on p "Das p & c sun fluid kann pur oder in Kombination mit anderen Pflegeprodukten ve…" at bounding box center [1130, 324] width 390 height 39
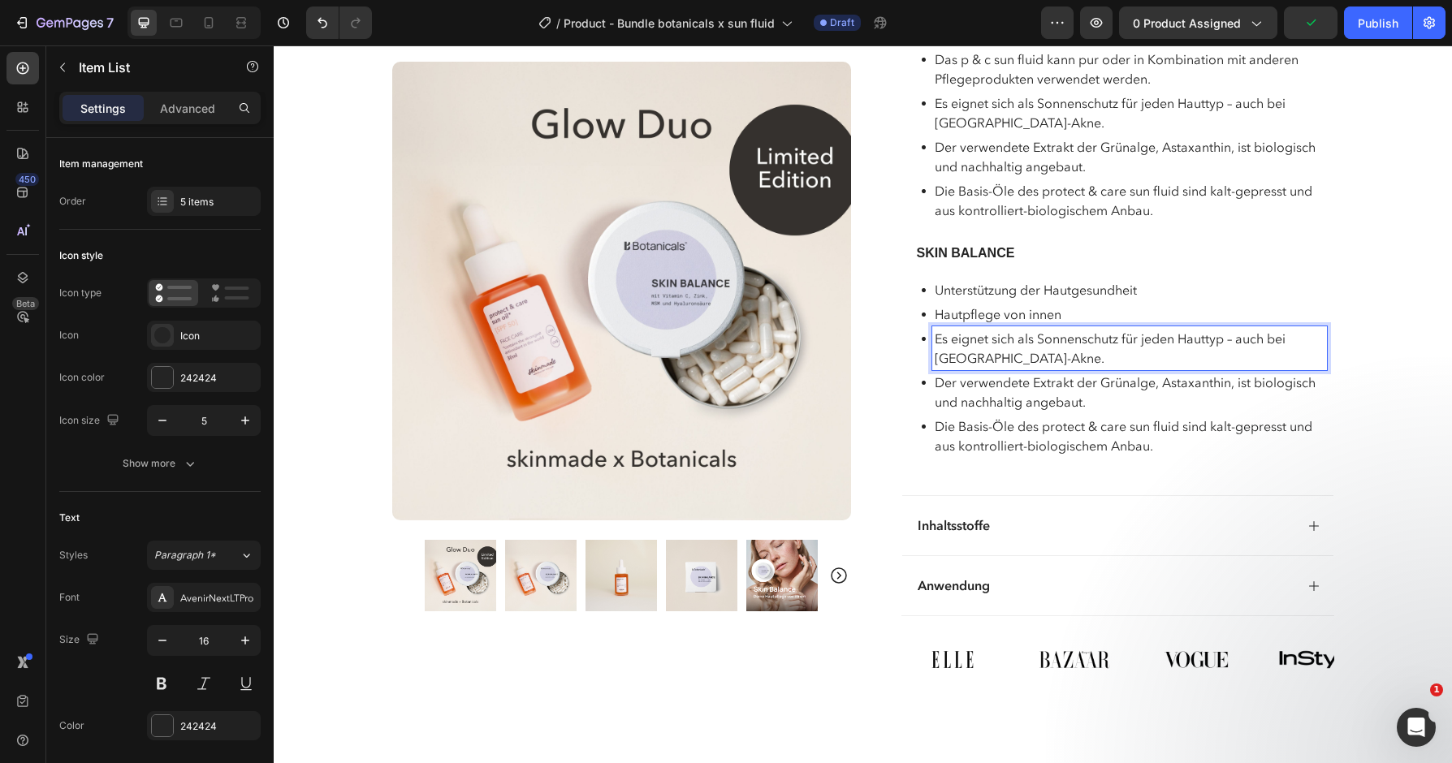
click at [1033, 330] on p "Es eignet sich als Sonnenschutz für jeden Hauttyp – auch bei [GEOGRAPHIC_DATA]-…" at bounding box center [1130, 348] width 390 height 39
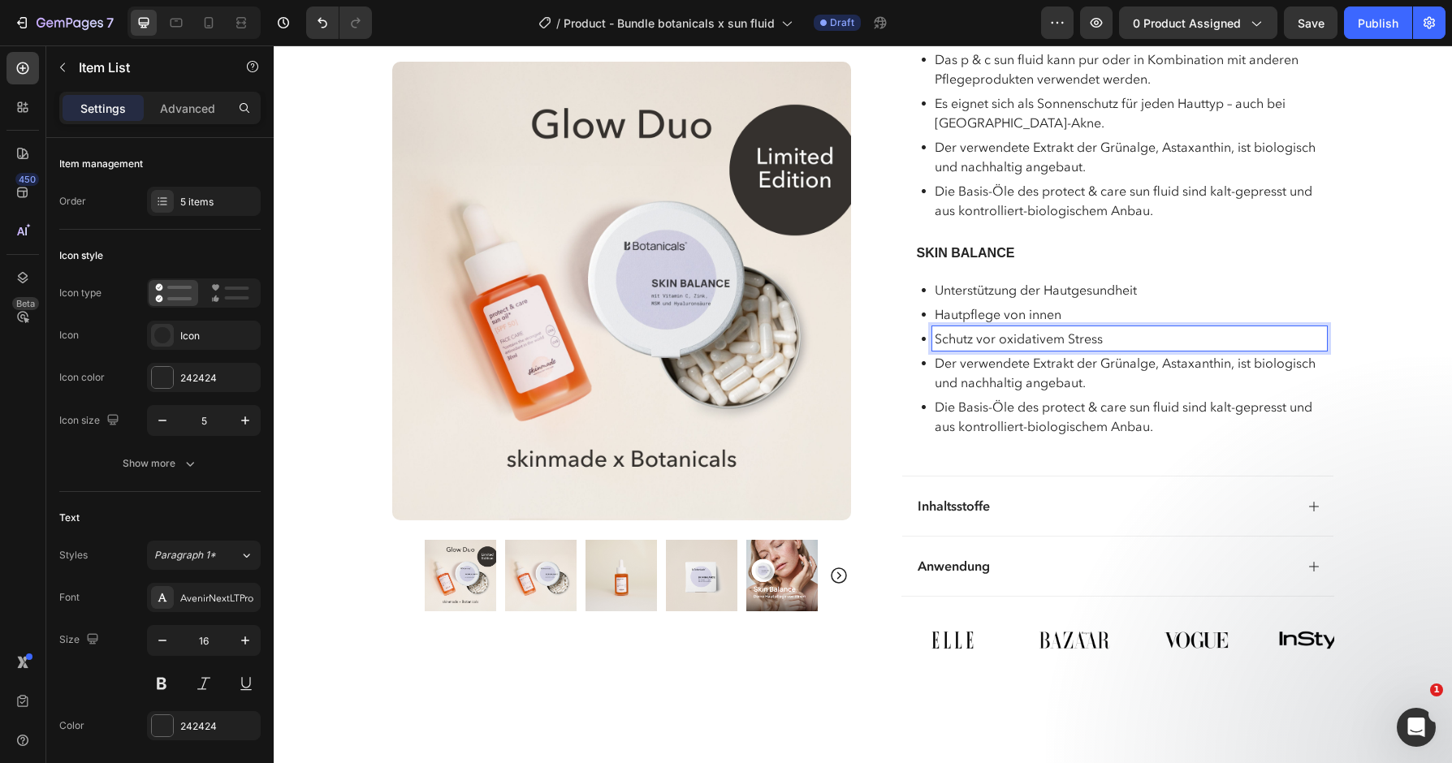
click at [1040, 362] on p "Der verwendete Extrakt der Grünalge, Astaxanthin, ist biologisch und nachhaltig…" at bounding box center [1130, 372] width 390 height 39
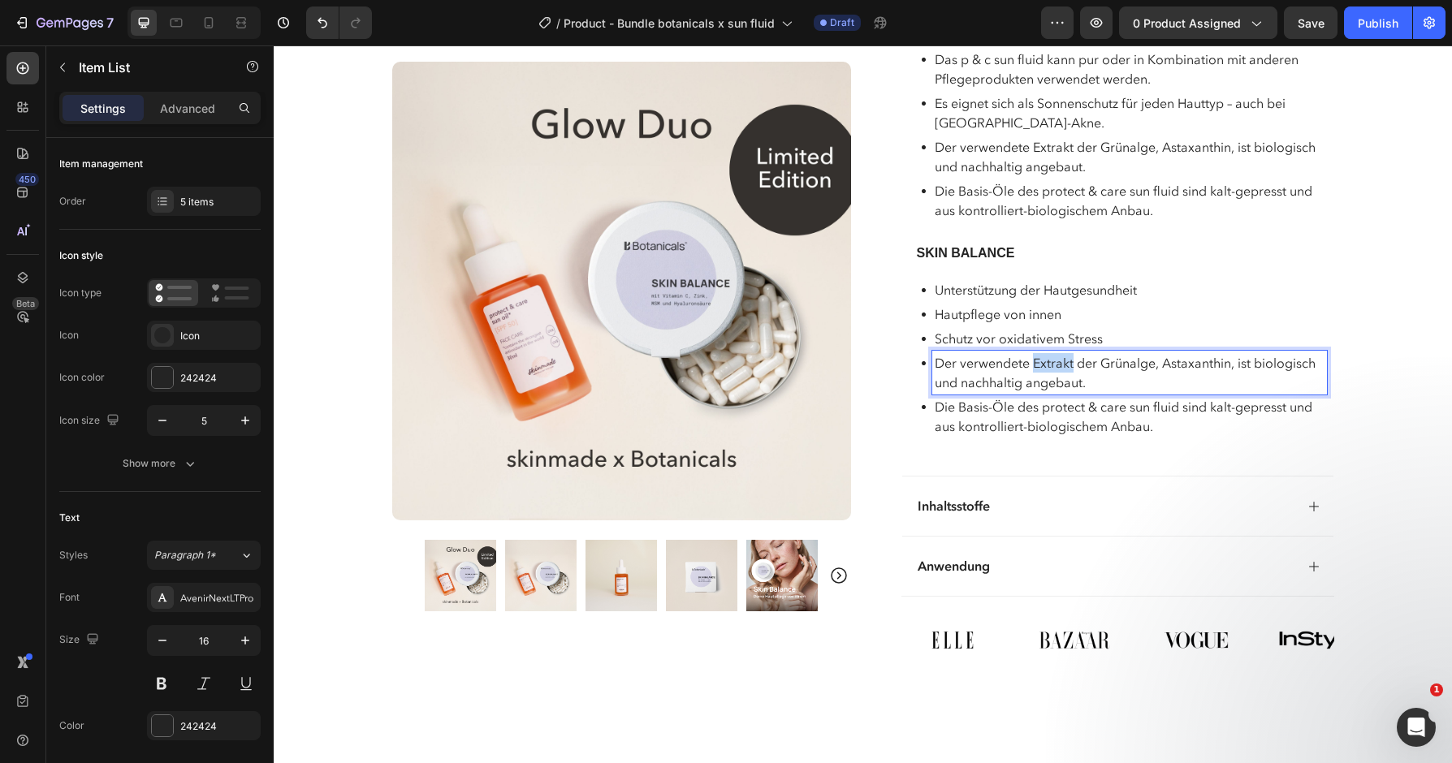
click at [1040, 362] on p "Der verwendete Extrakt der Grünalge, Astaxanthin, ist biologisch und nachhaltig…" at bounding box center [1130, 372] width 390 height 39
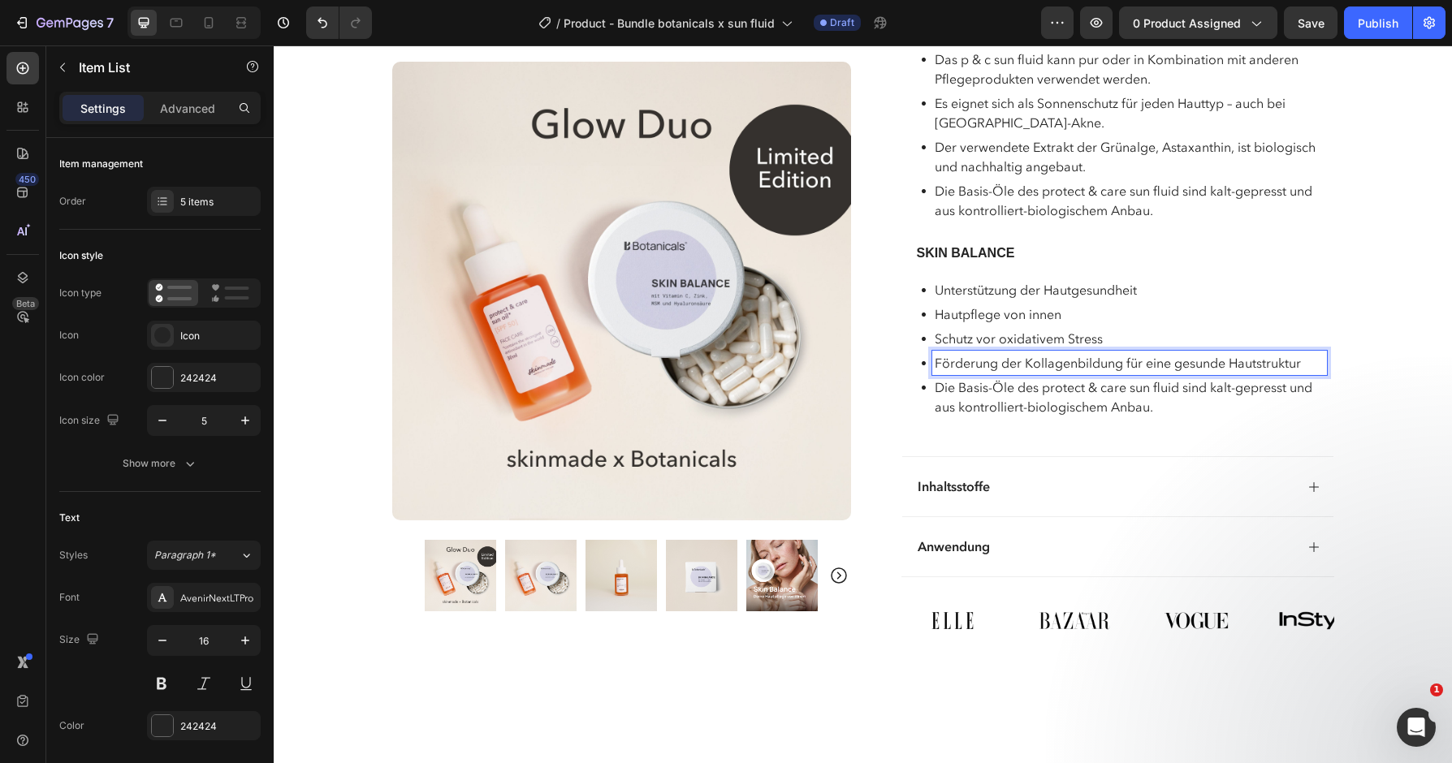
click at [1036, 394] on p "Die Basis-Öle des protect & care sun fluid sind kalt-gepresst und aus kontrolli…" at bounding box center [1130, 397] width 390 height 39
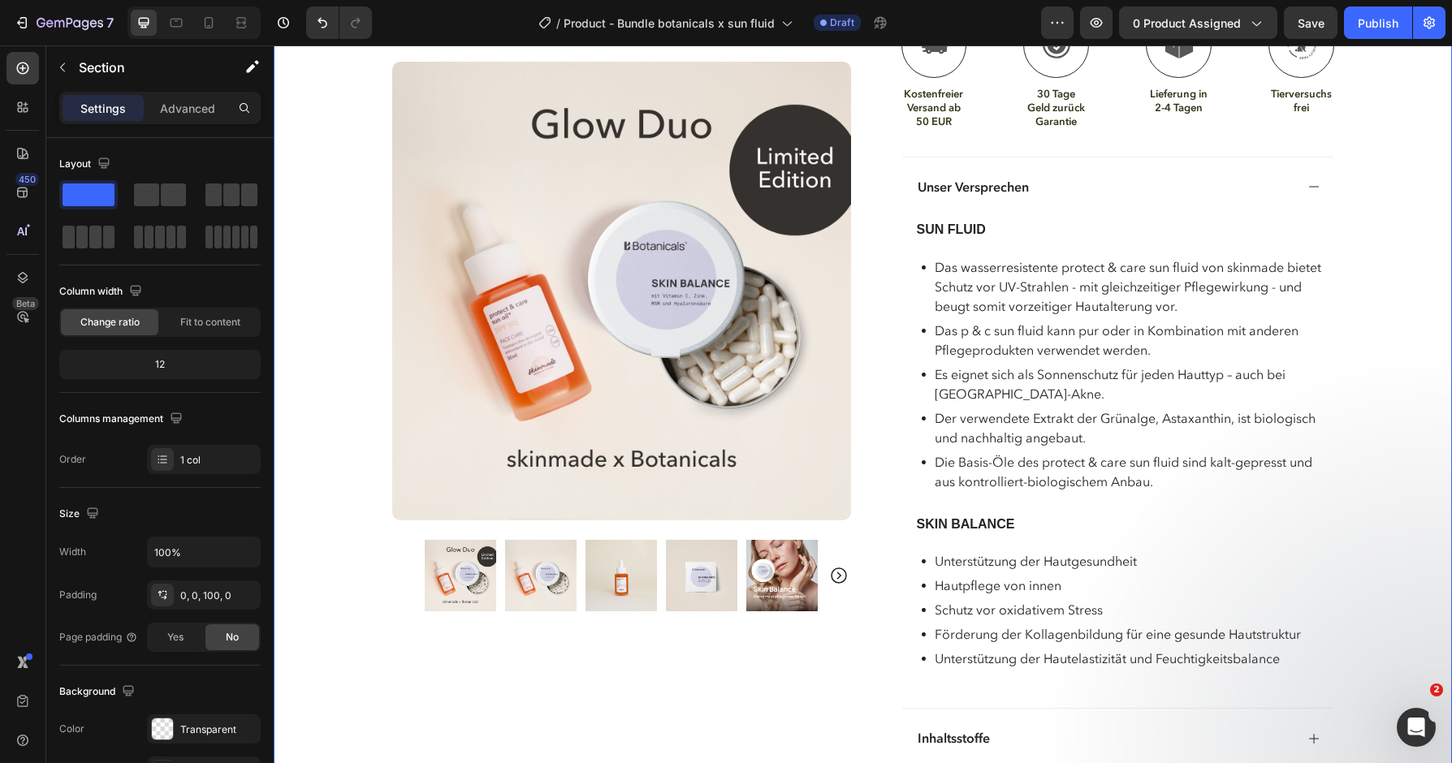
scroll to position [1079, 0]
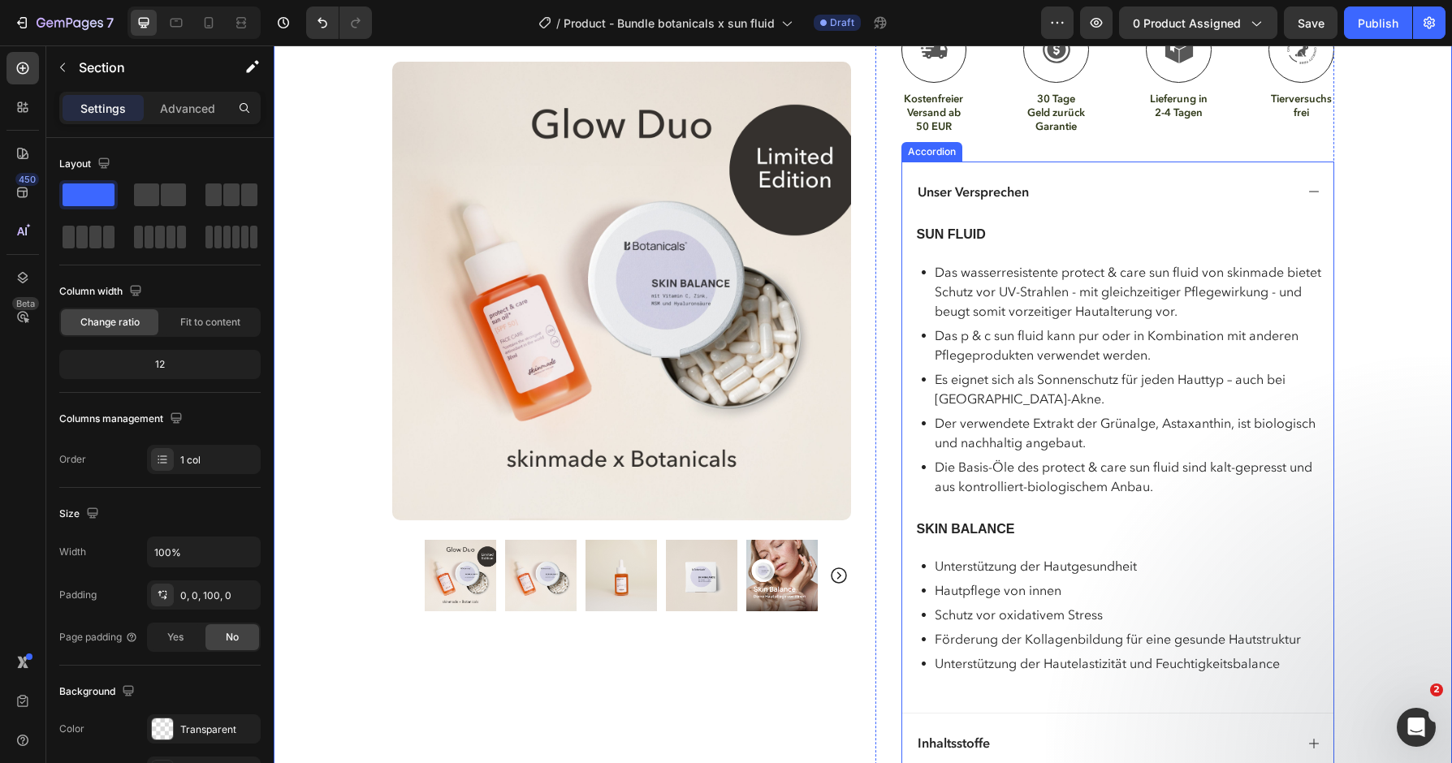
click at [1315, 185] on icon at bounding box center [1314, 191] width 13 height 13
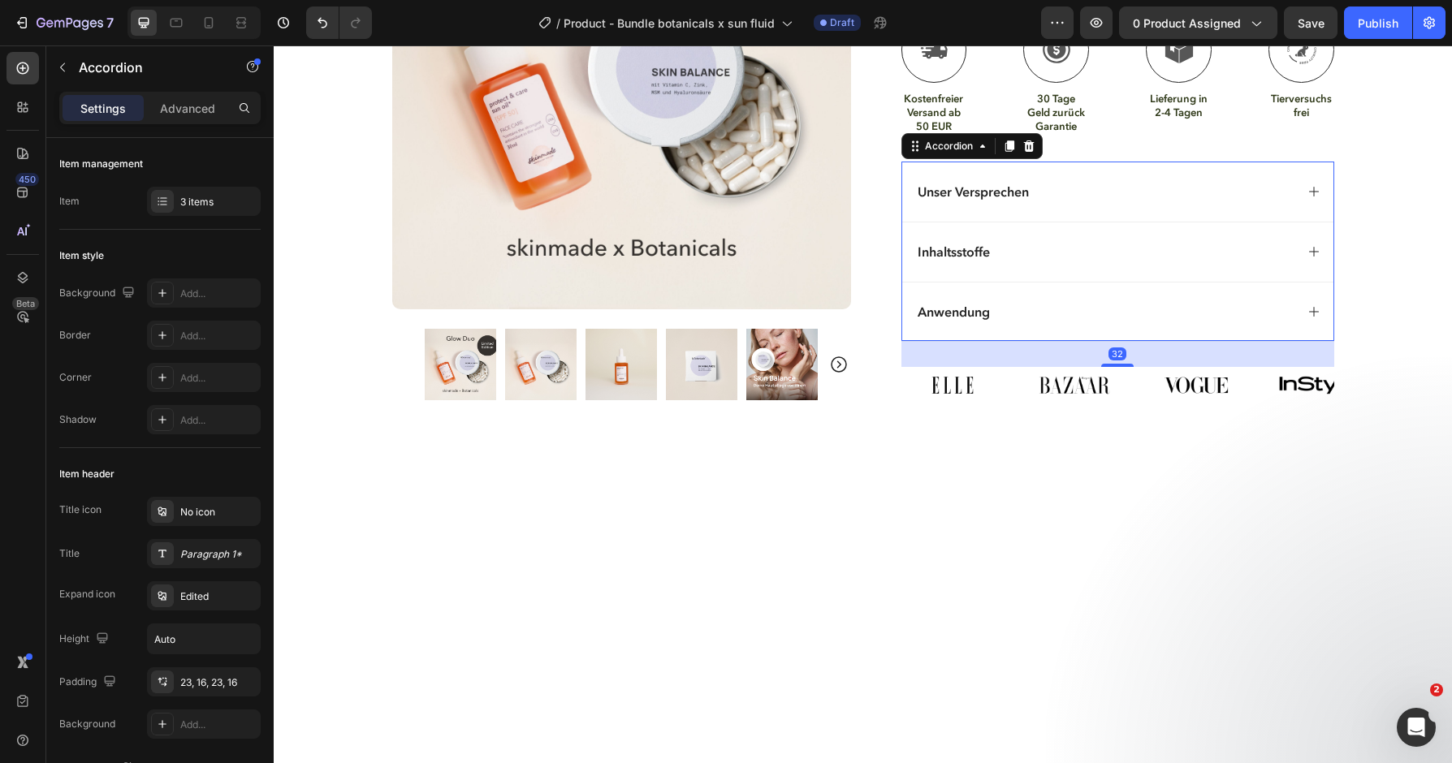
click at [1320, 245] on icon at bounding box center [1314, 251] width 13 height 13
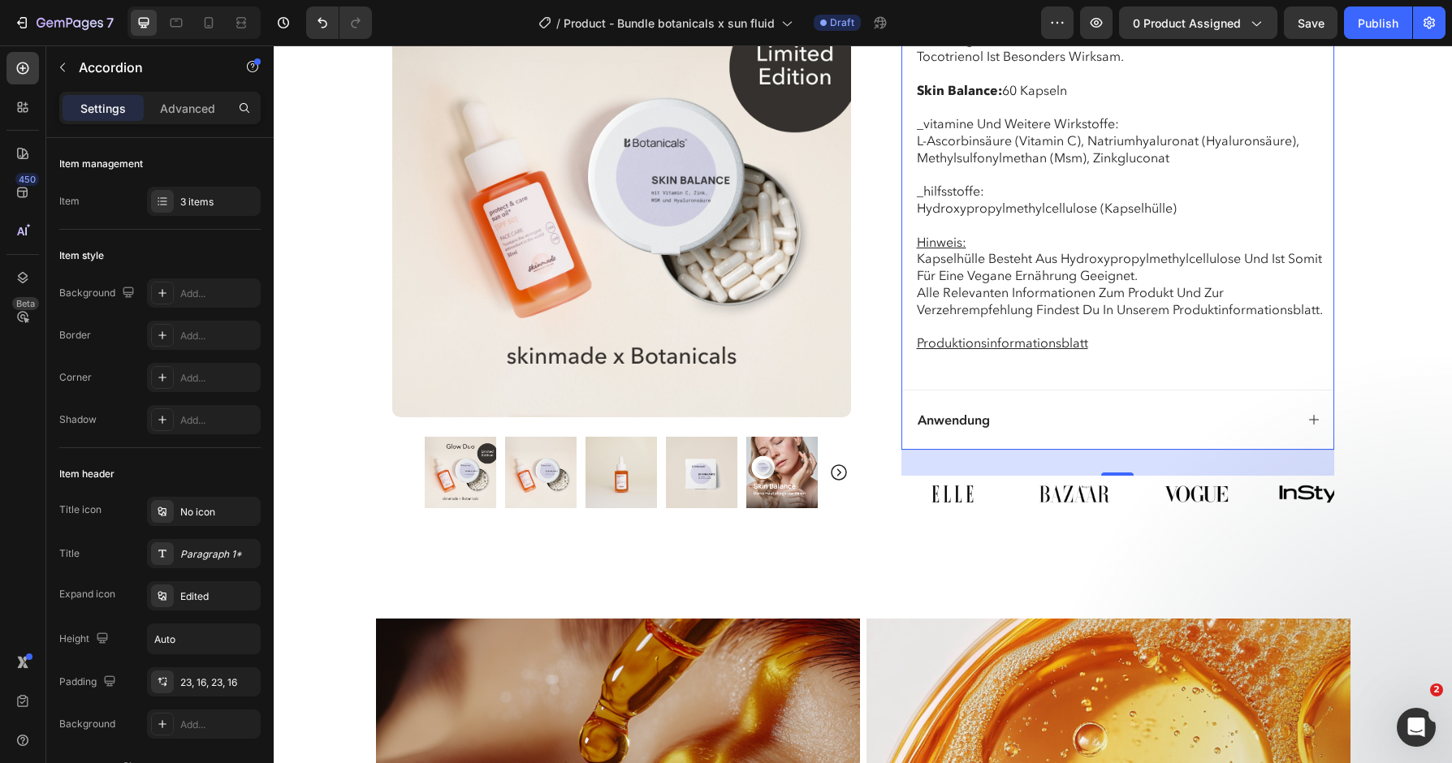
scroll to position [2899, 0]
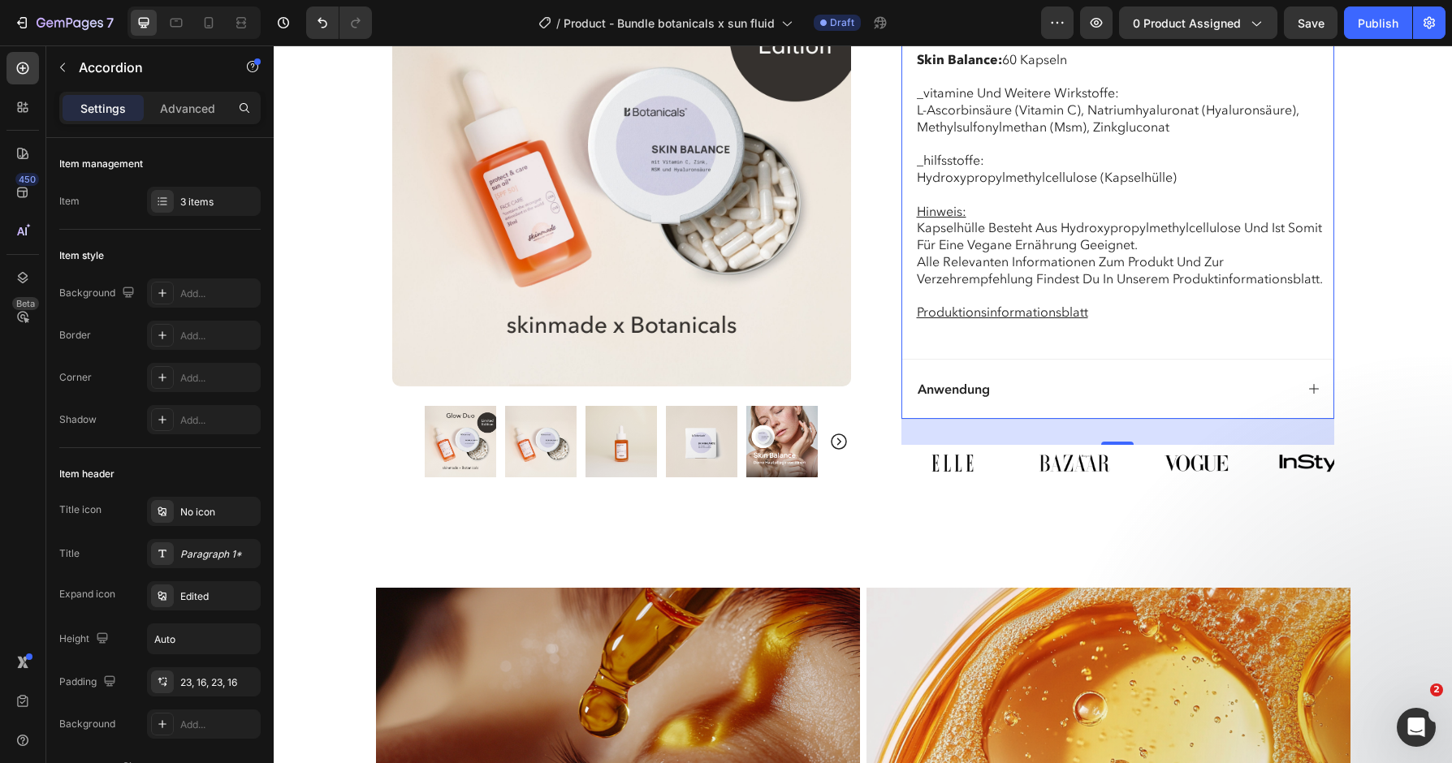
click at [1318, 359] on div "Anwendung" at bounding box center [1117, 389] width 431 height 60
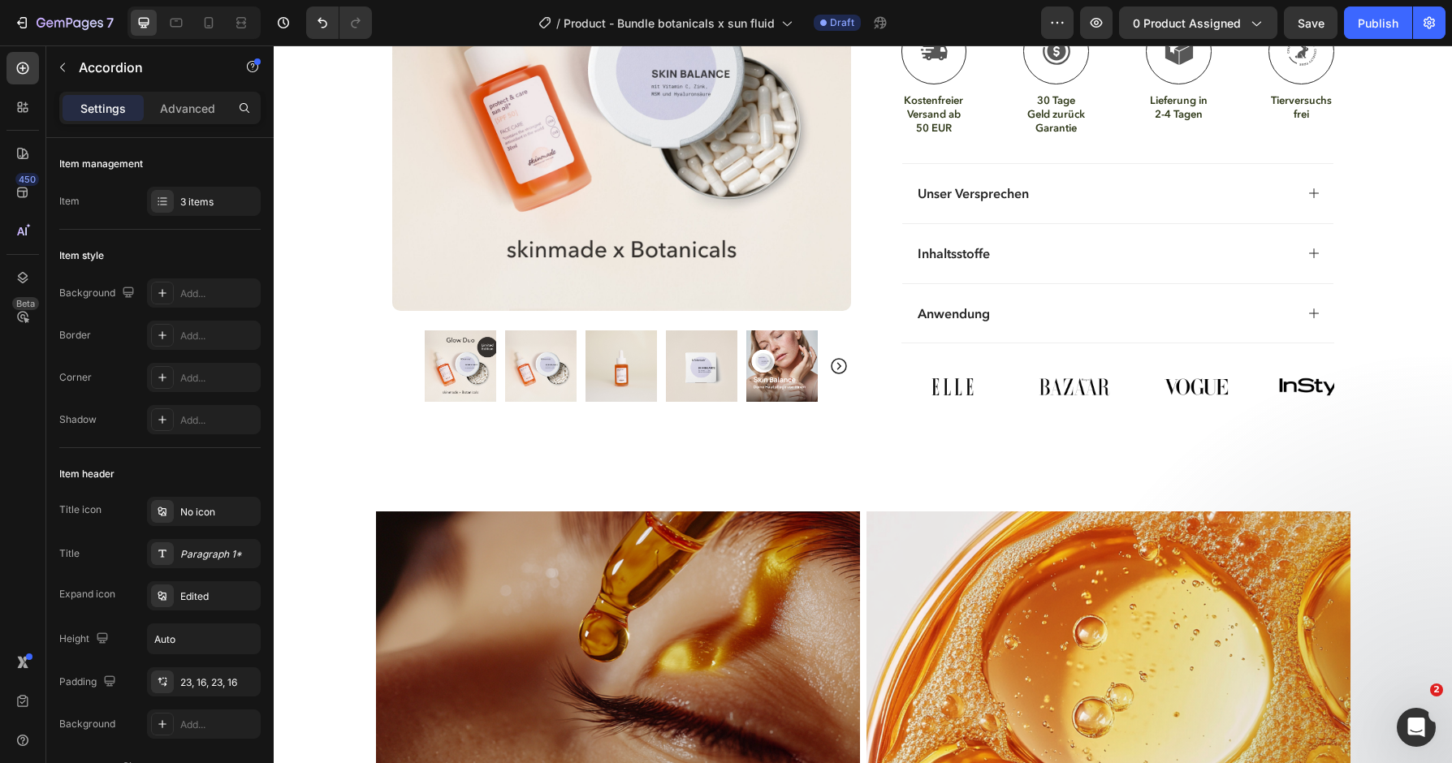
scroll to position [1071, 0]
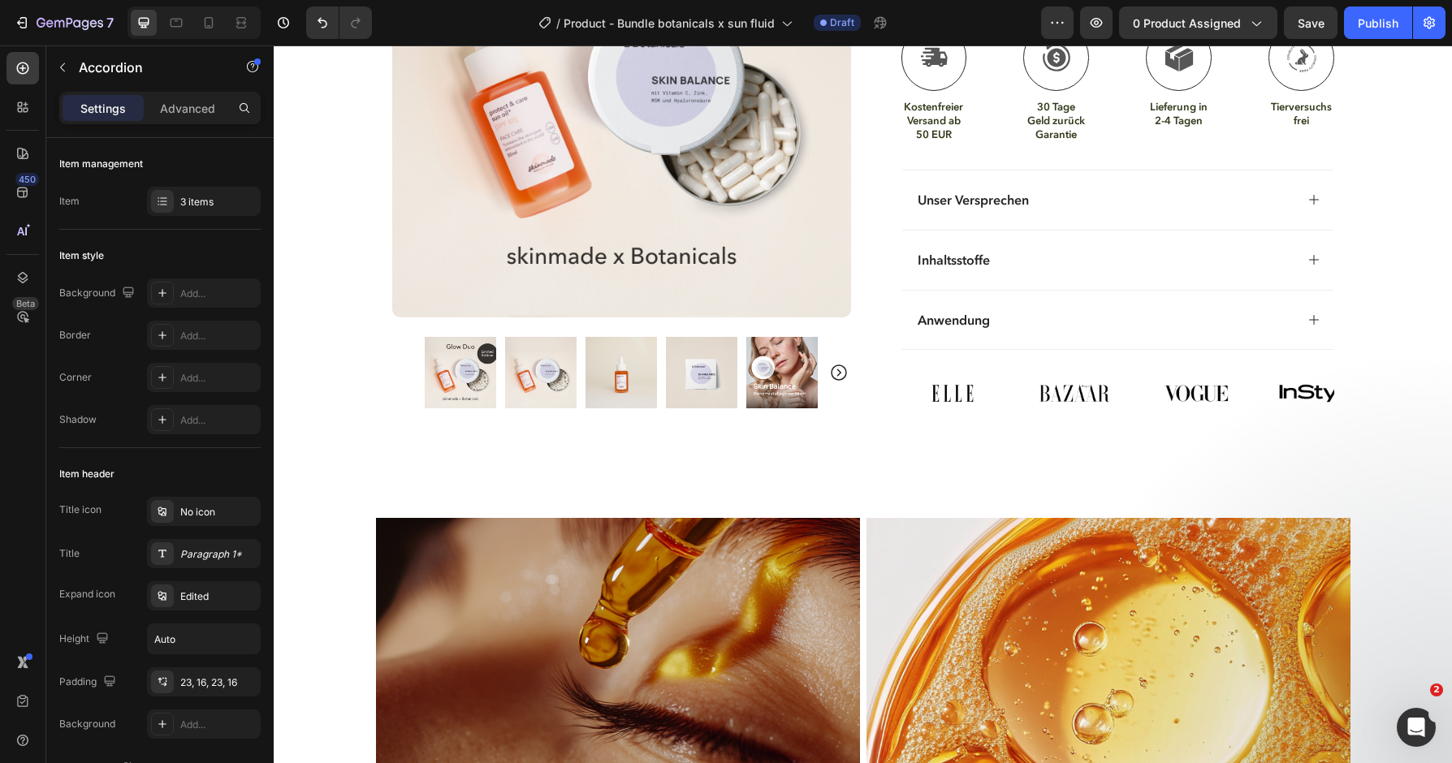
click at [1313, 306] on div "Anwendung" at bounding box center [1117, 320] width 431 height 60
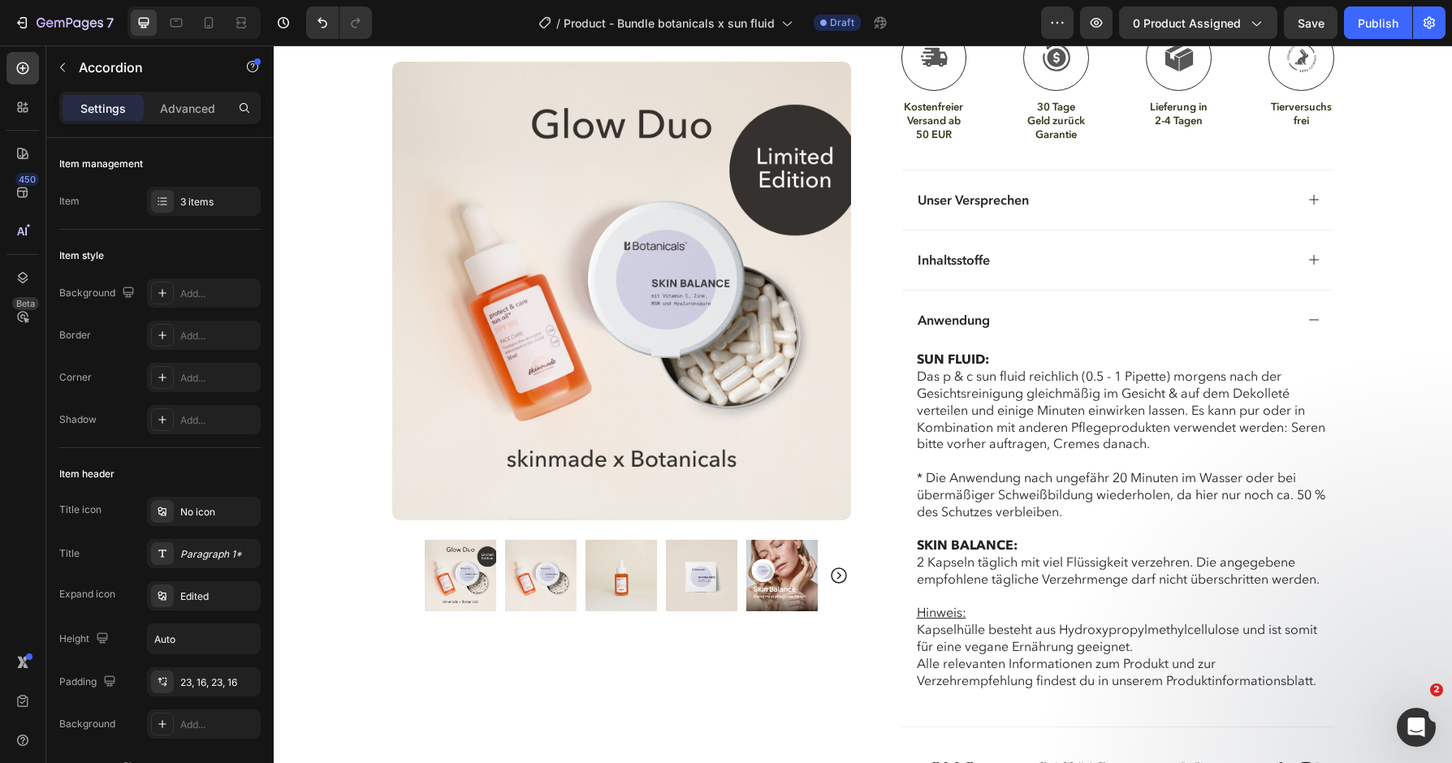
click at [1313, 306] on div "Anwendung" at bounding box center [1117, 320] width 431 height 60
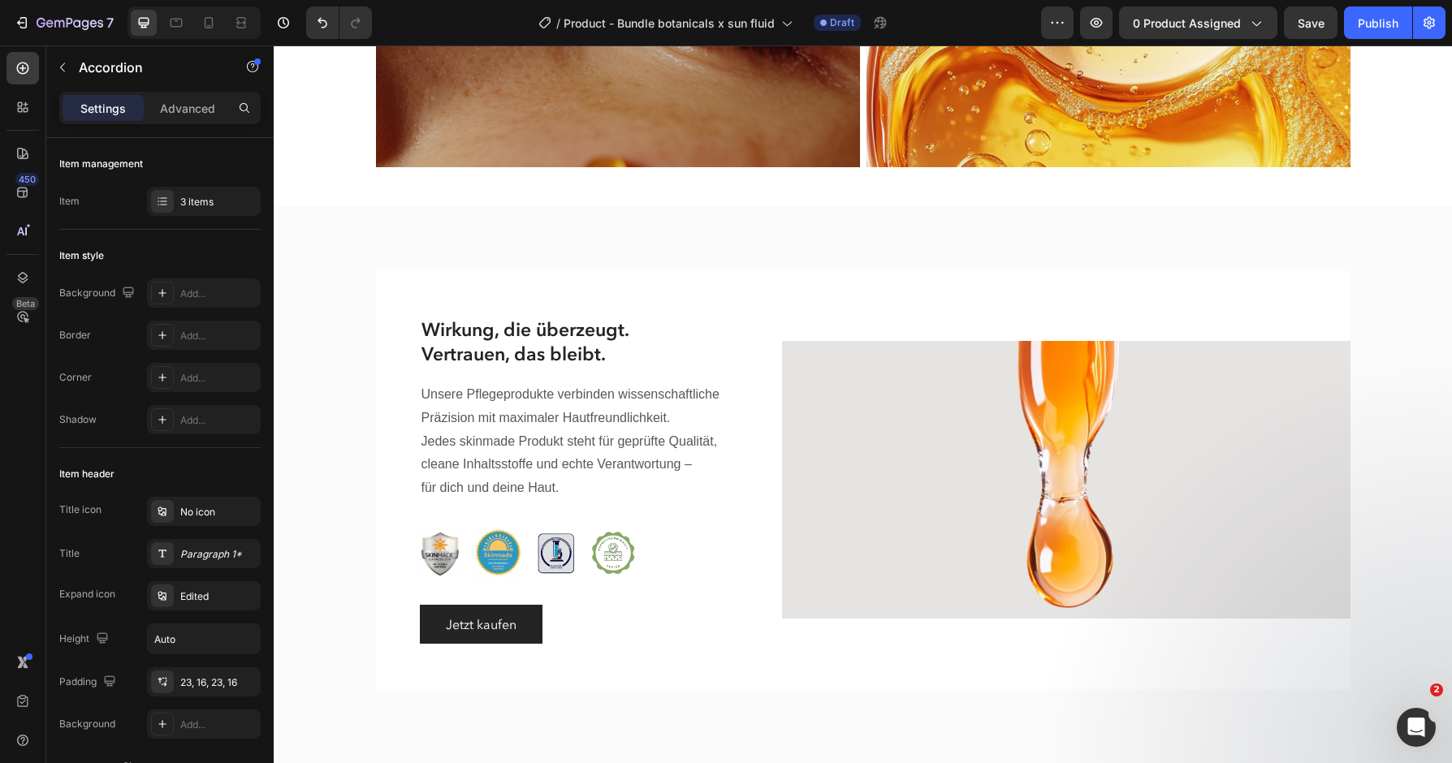
scroll to position [1769, 0]
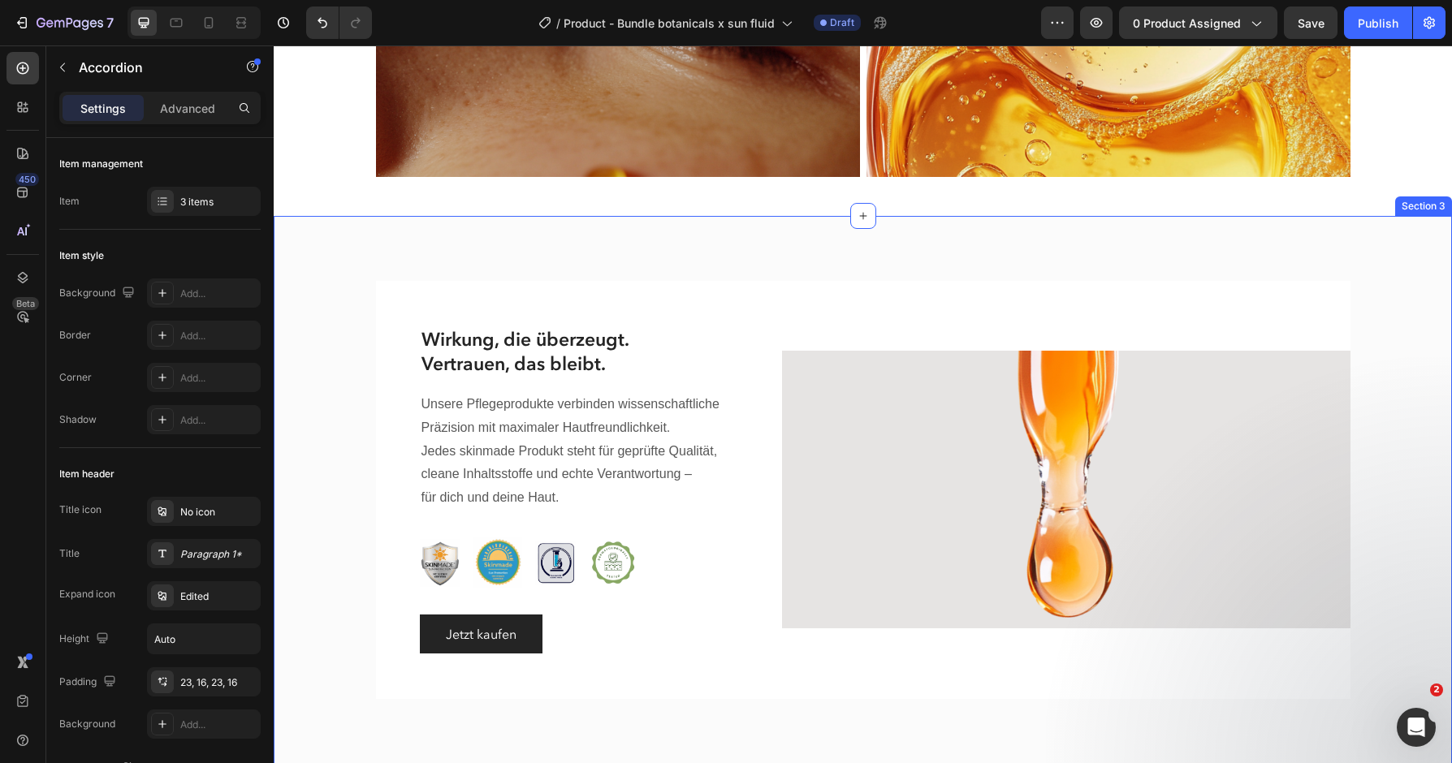
click at [1382, 326] on div "Image Wirkung, die überzeugt. Vertrauen, das bleibt. Heading Unsere Pflegeprodu…" at bounding box center [863, 496] width 1154 height 430
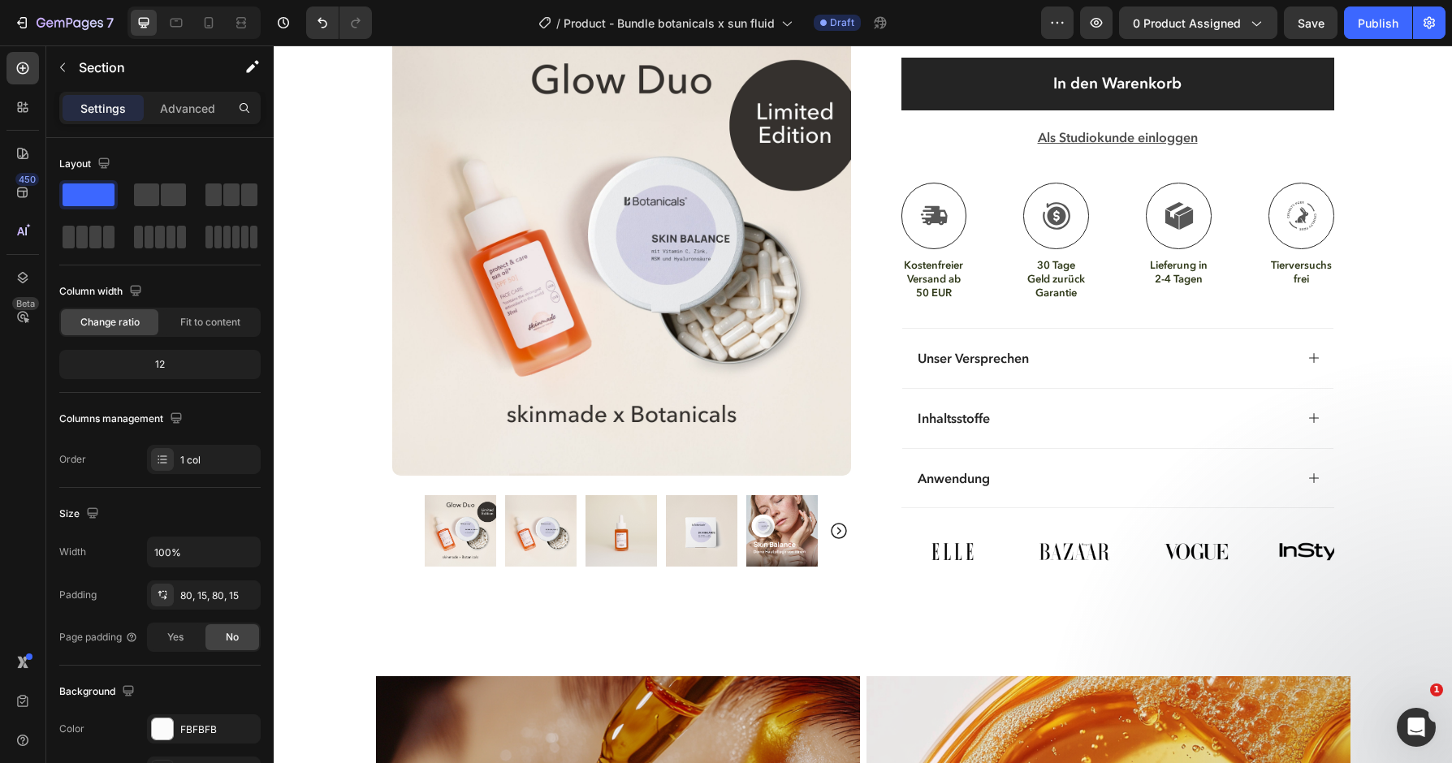
scroll to position [901, 0]
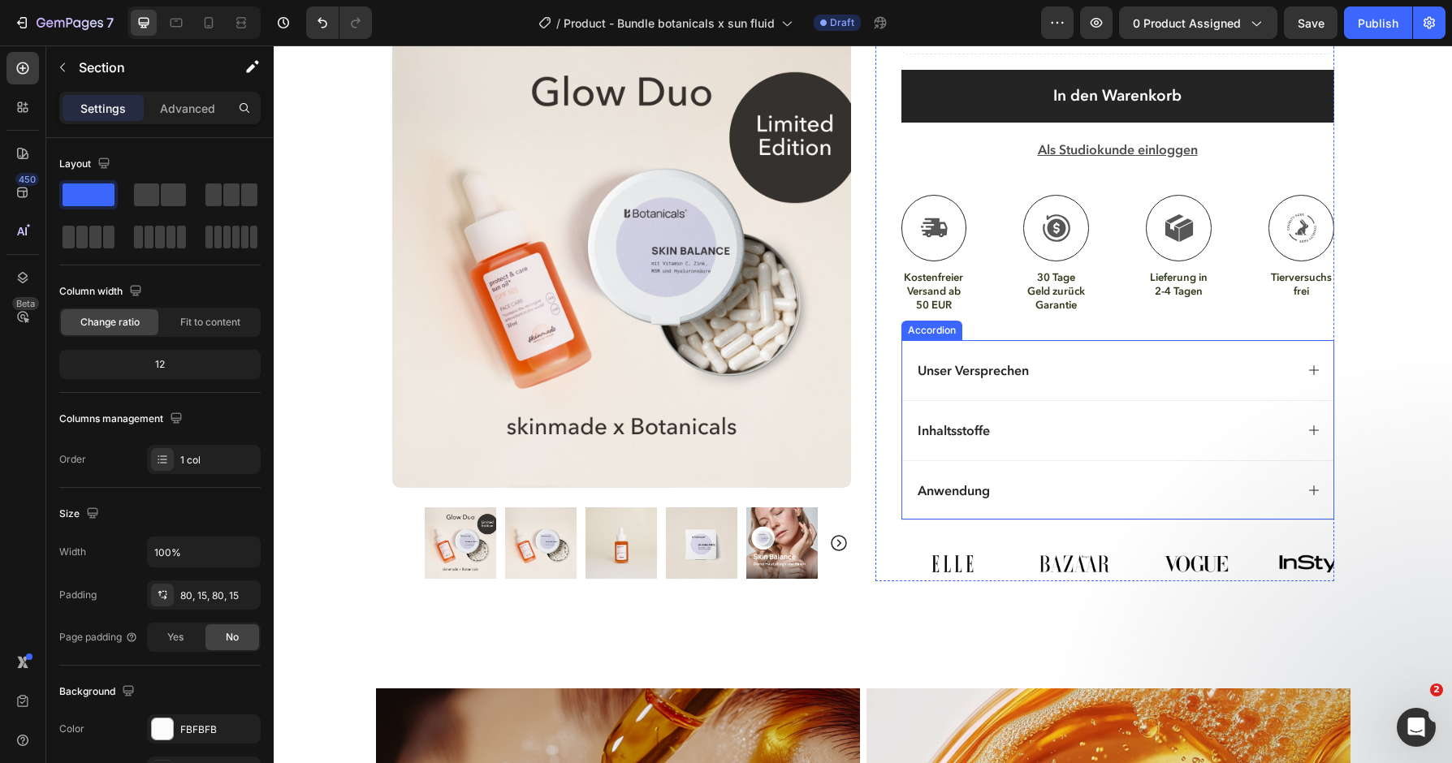
click at [1314, 375] on div "Unser Versprechen" at bounding box center [1117, 370] width 431 height 60
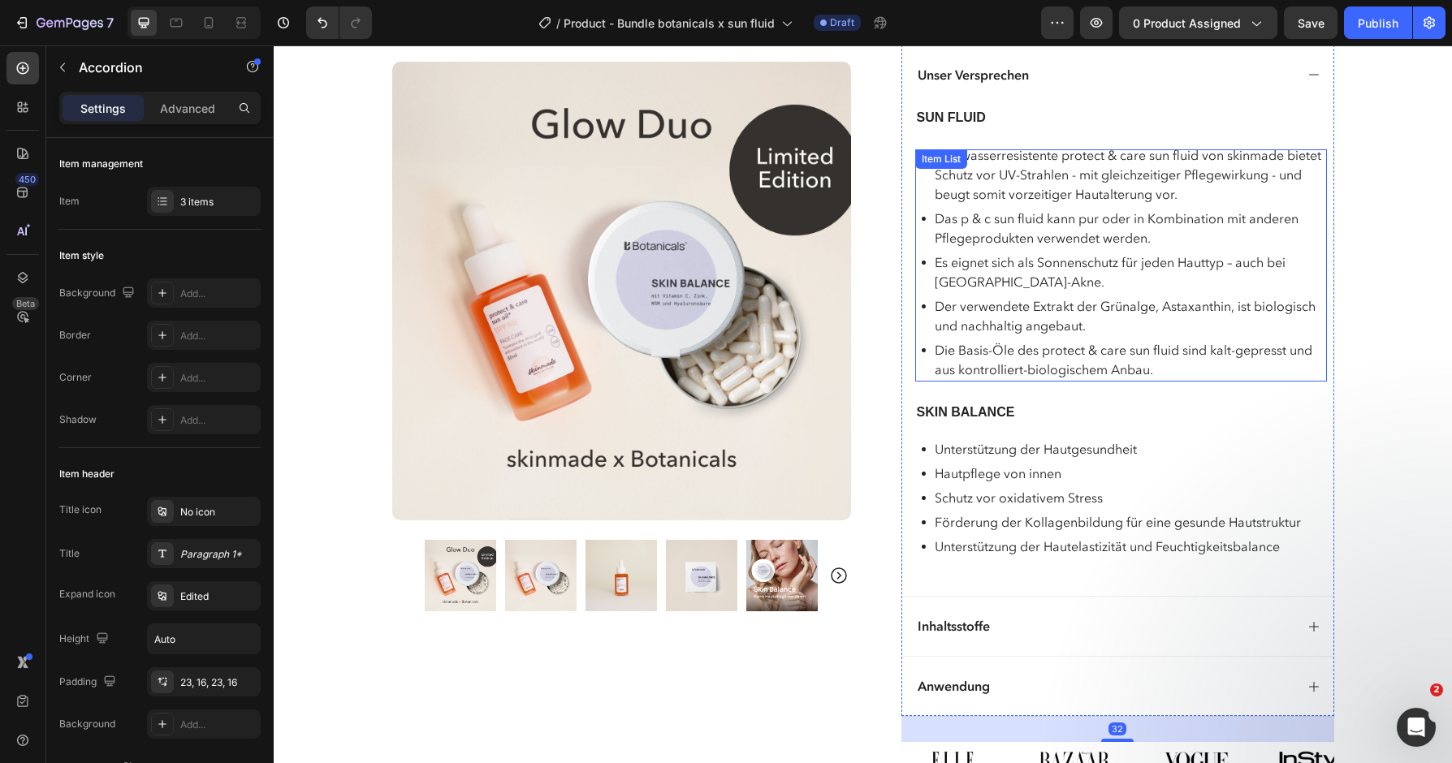
scroll to position [1197, 0]
click at [1311, 540] on div "Unterstützung der Hautgesundheit Hautpflege von innen Schutz vor oxidativem Str…" at bounding box center [1121, 497] width 412 height 122
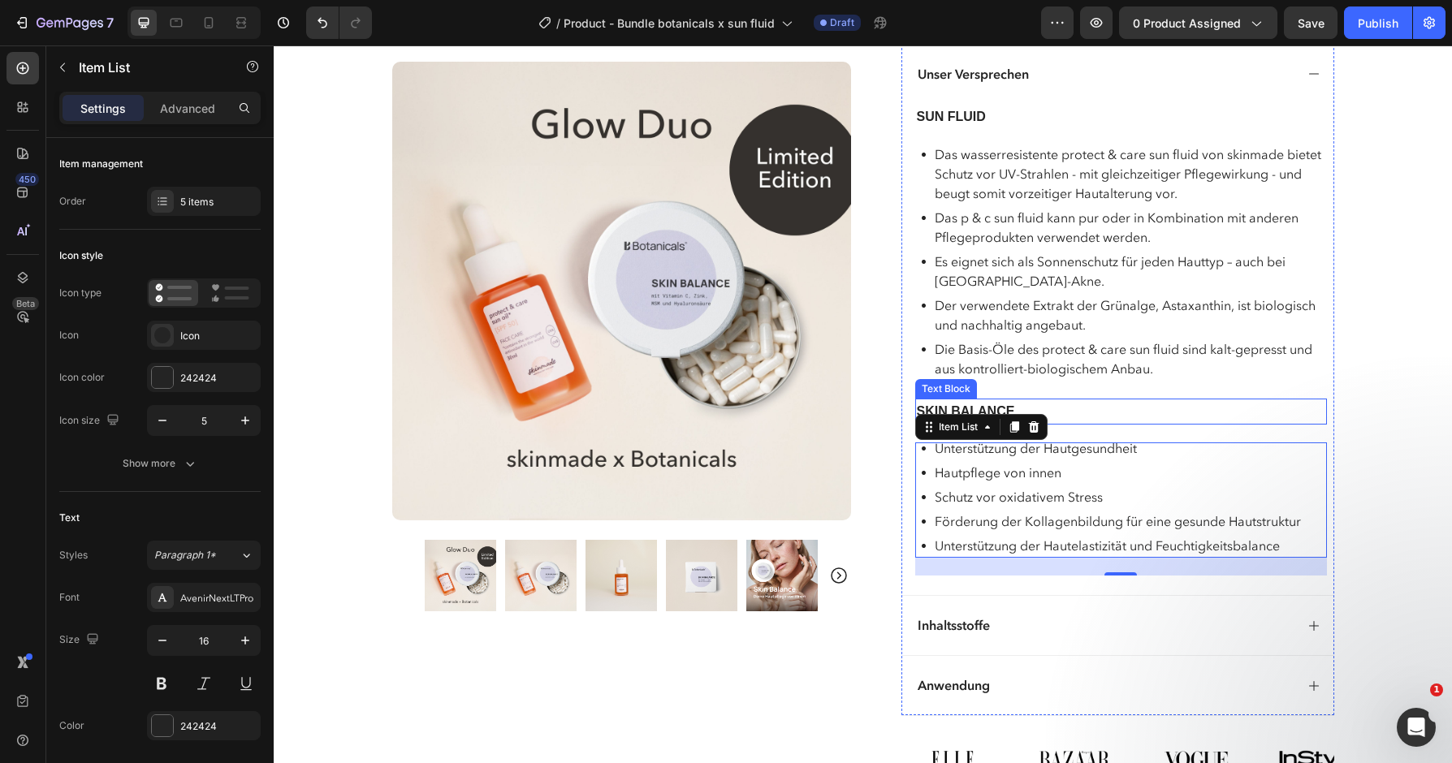
click at [1208, 400] on p "SKIN BALANCE" at bounding box center [1121, 412] width 409 height 24
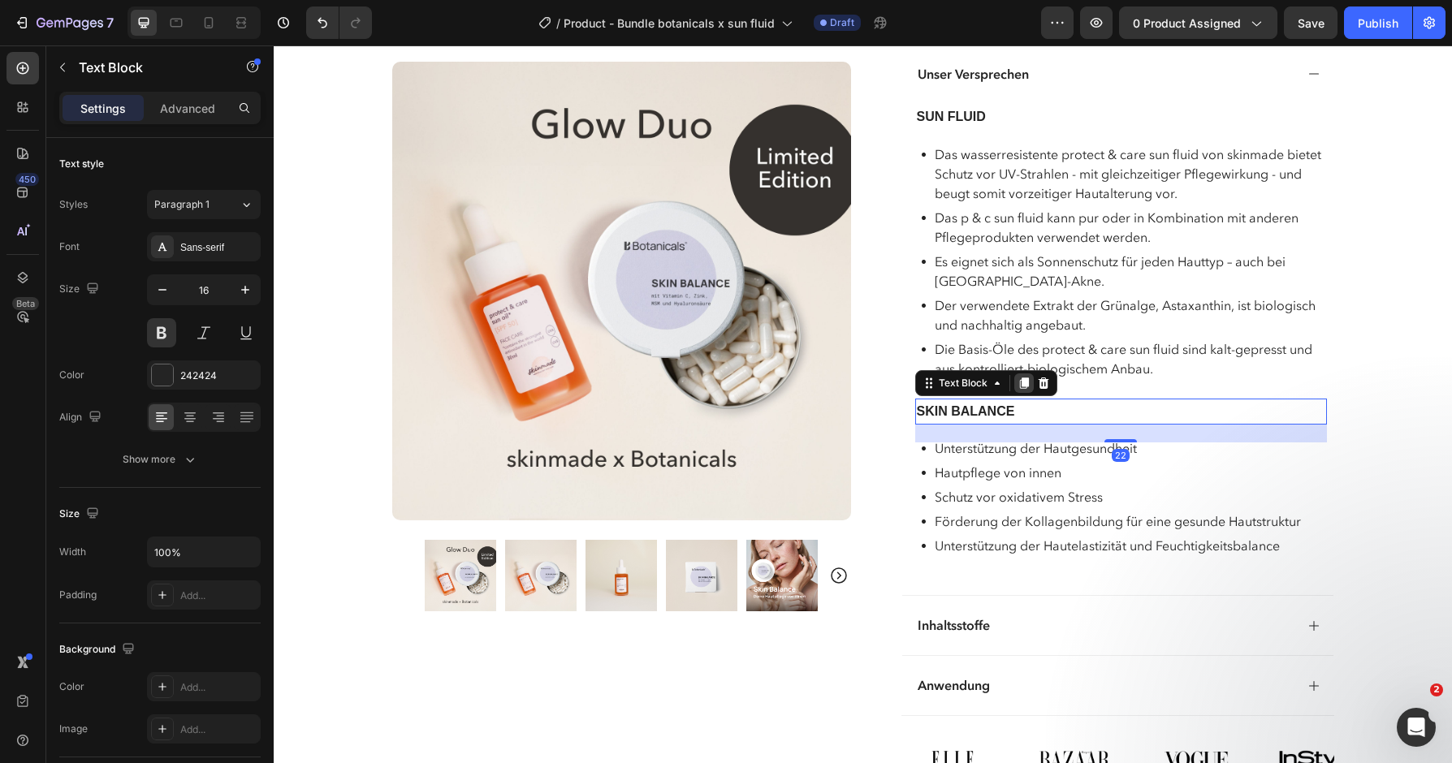
click at [1022, 378] on icon at bounding box center [1023, 383] width 9 height 11
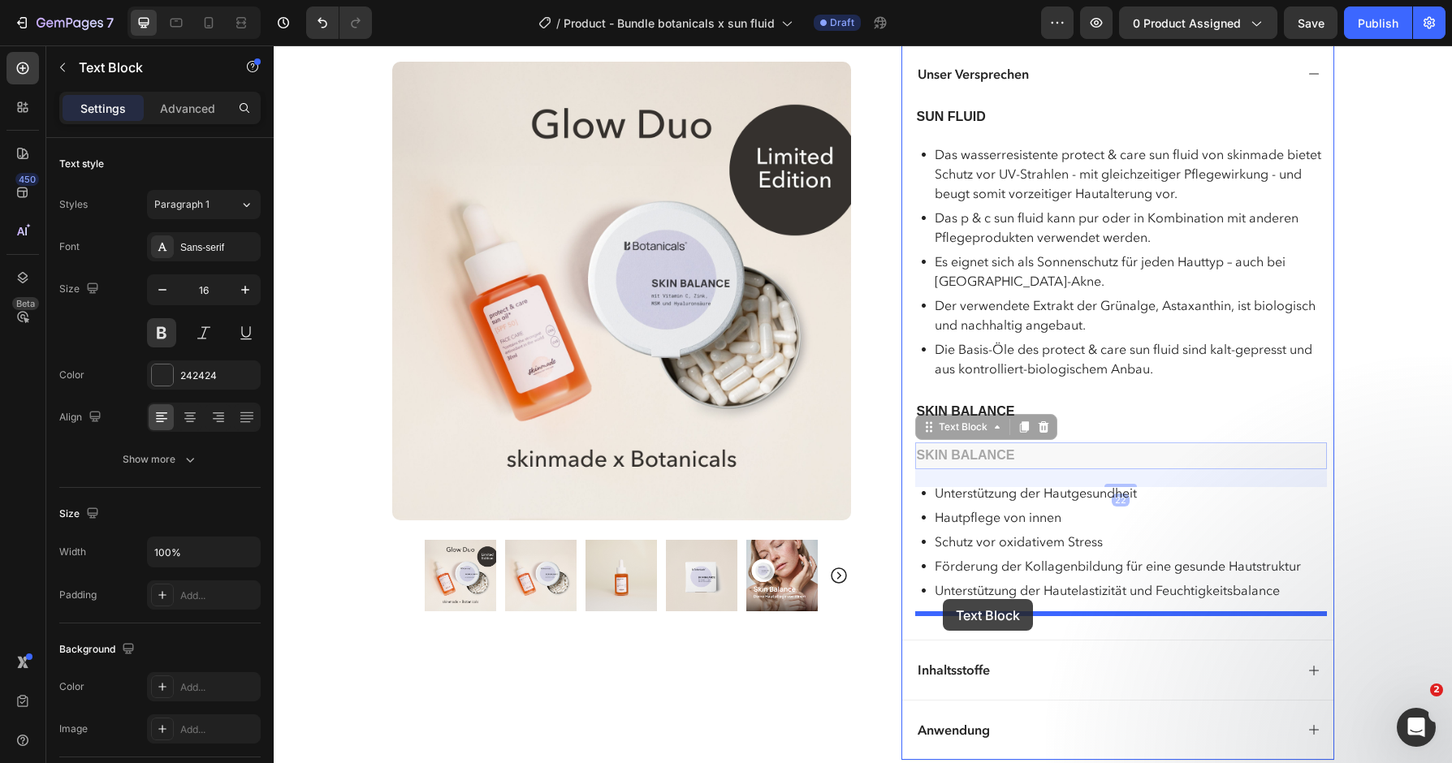
drag, startPoint x: 928, startPoint y: 421, endPoint x: 943, endPoint y: 599, distance: 178.5
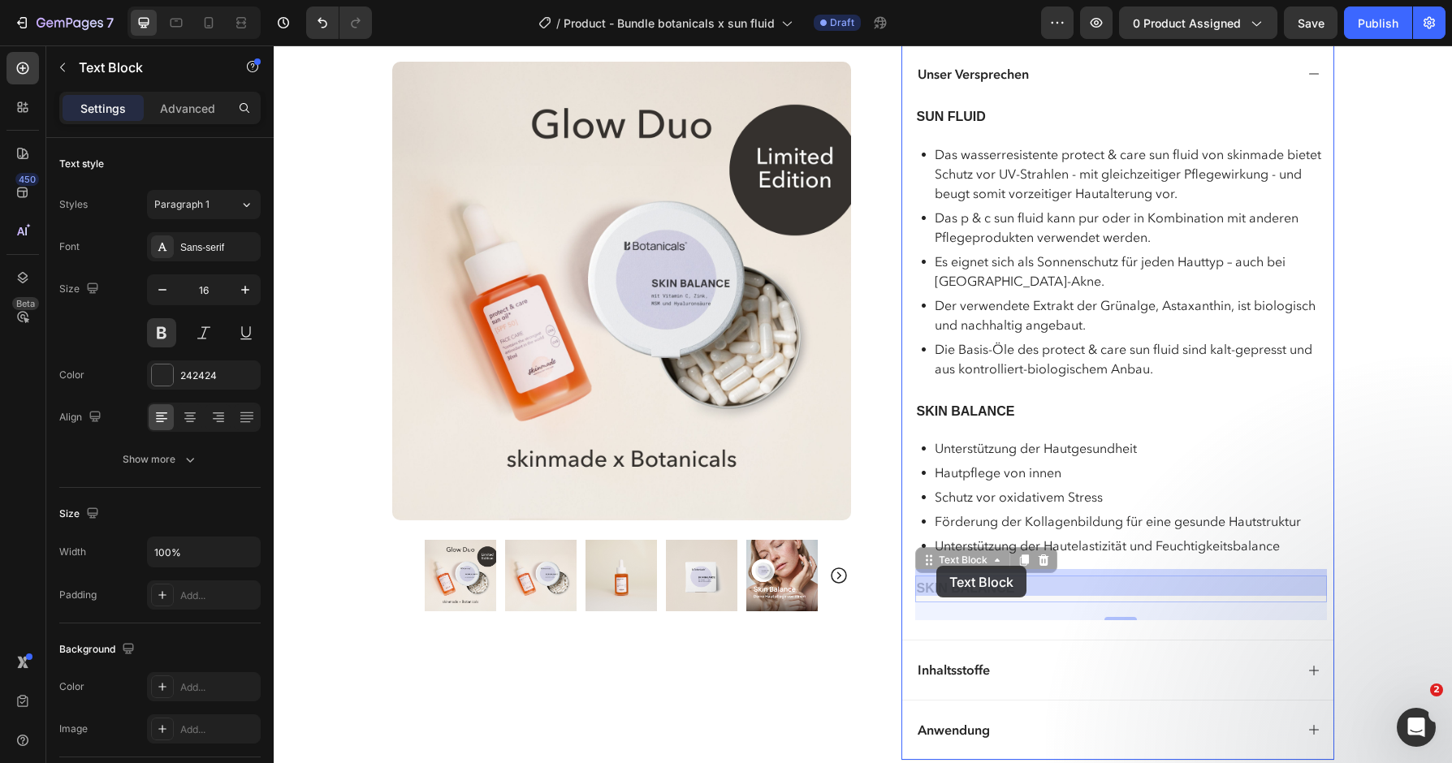
drag, startPoint x: 927, startPoint y: 556, endPoint x: 936, endPoint y: 566, distance: 13.8
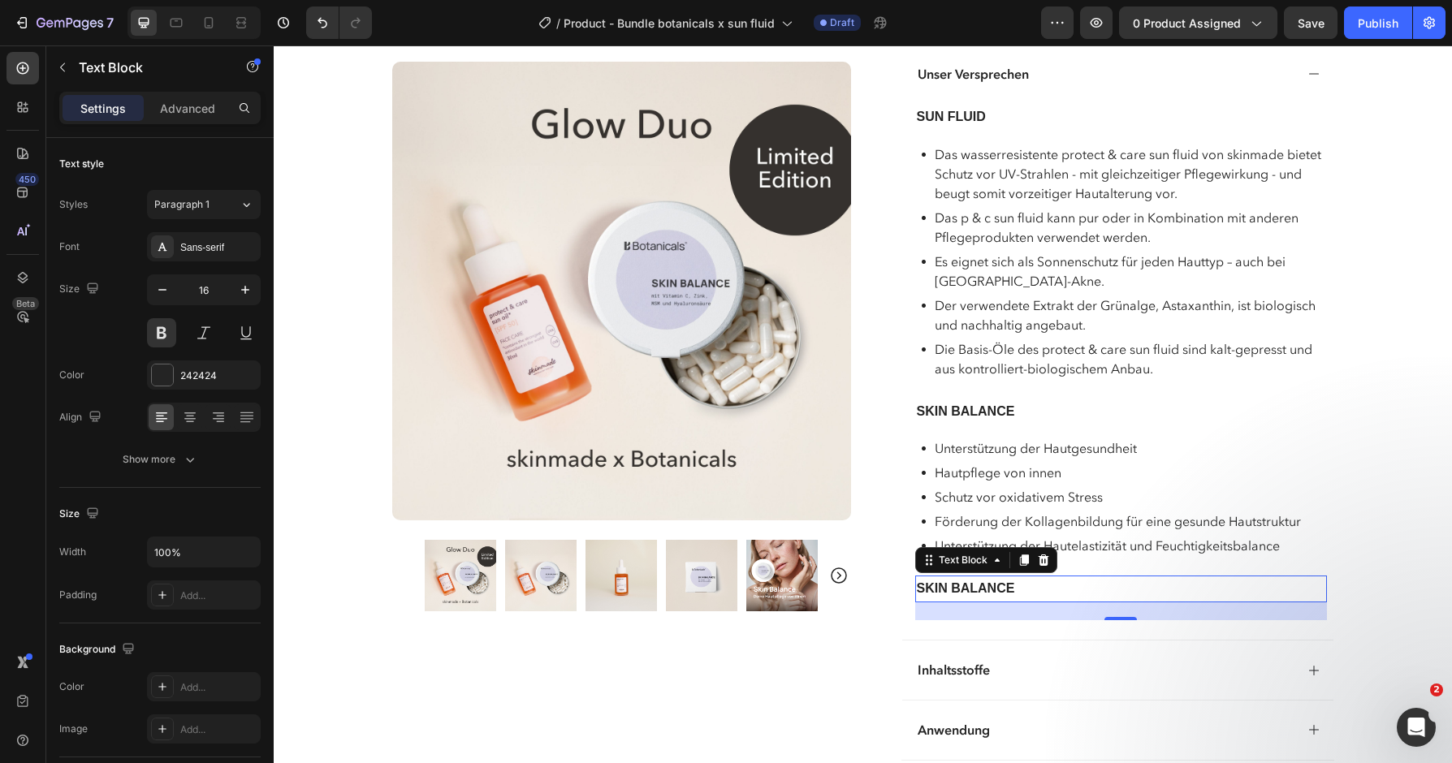
click at [1022, 581] on p "SKIN BALANCE" at bounding box center [1121, 589] width 409 height 24
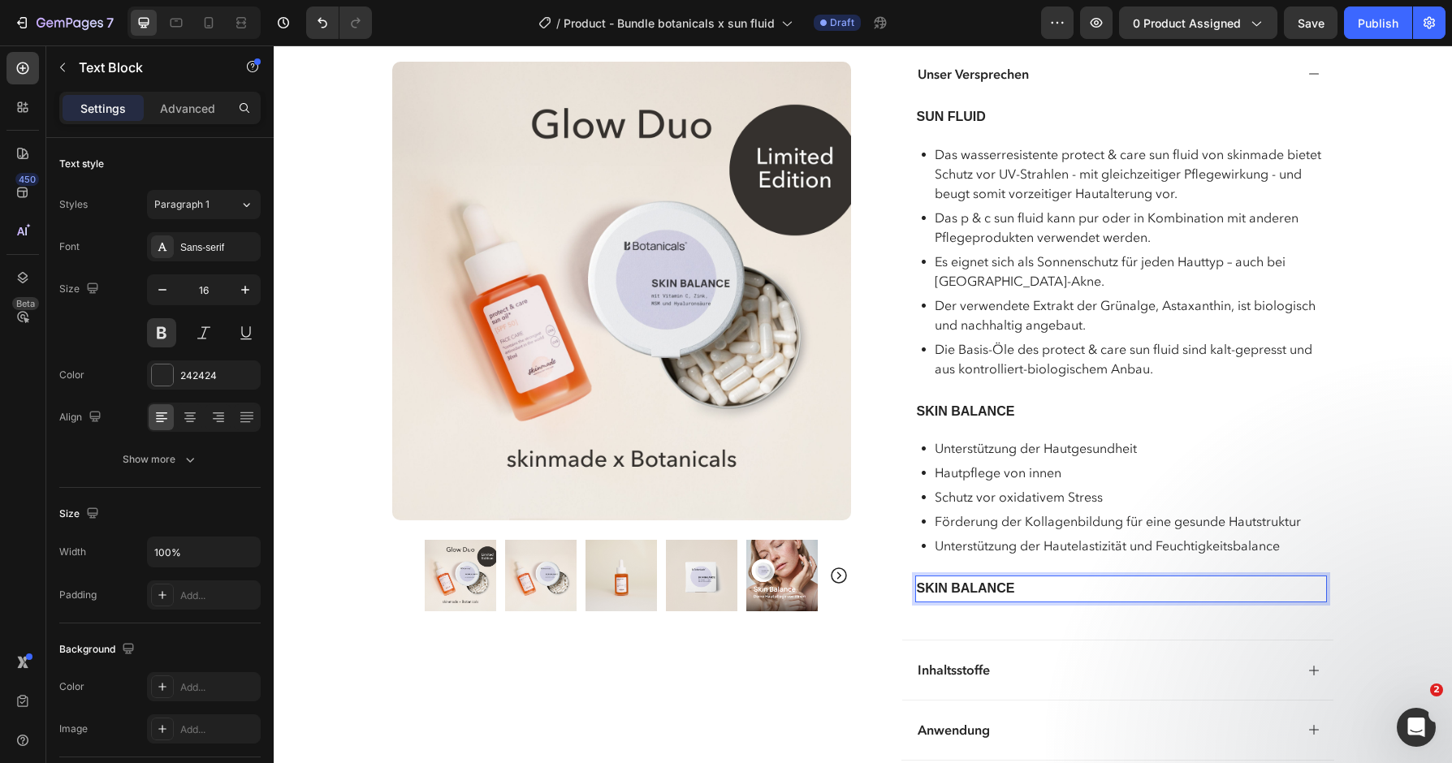
click at [1022, 581] on p "SKIN BALANCE" at bounding box center [1121, 589] width 409 height 24
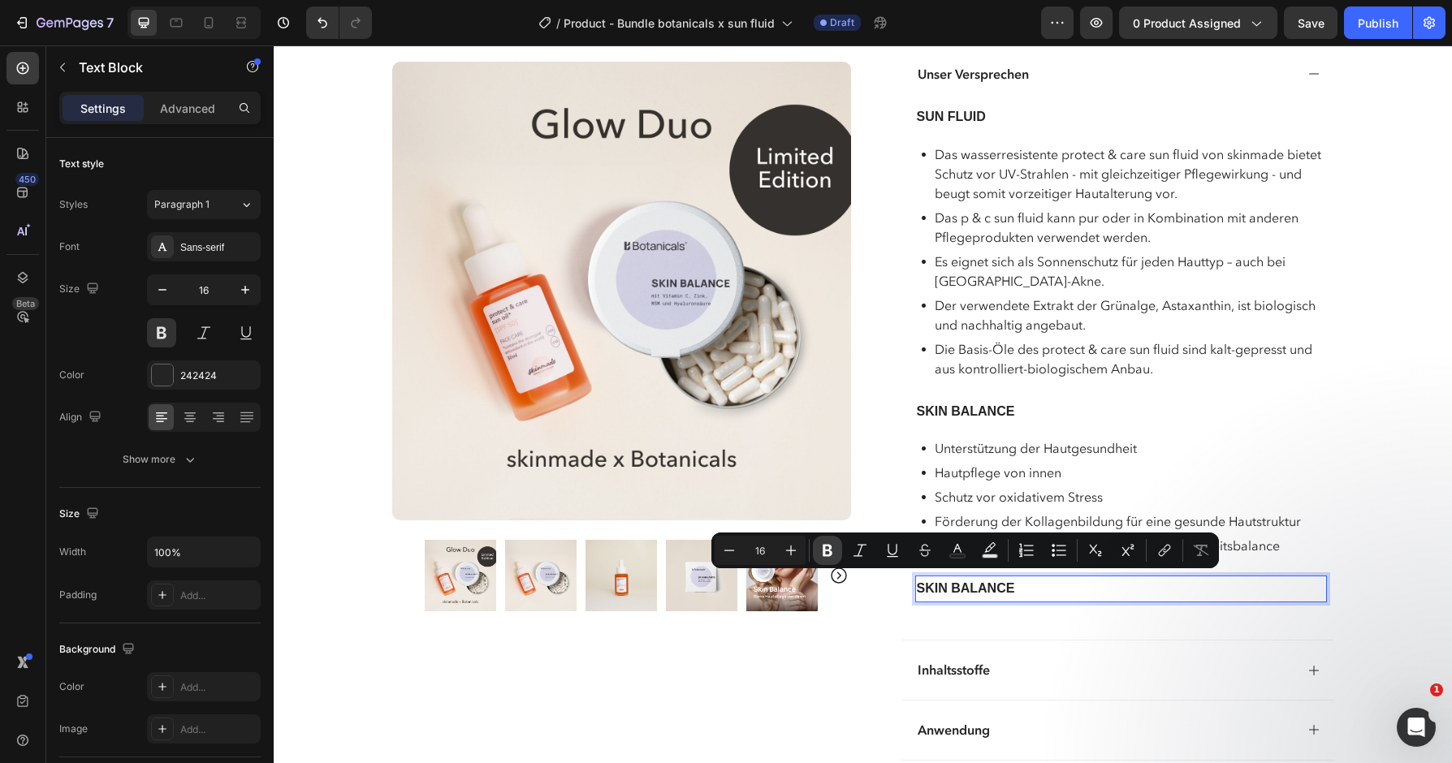
click at [824, 553] on icon "Editor contextual toolbar" at bounding box center [828, 551] width 10 height 12
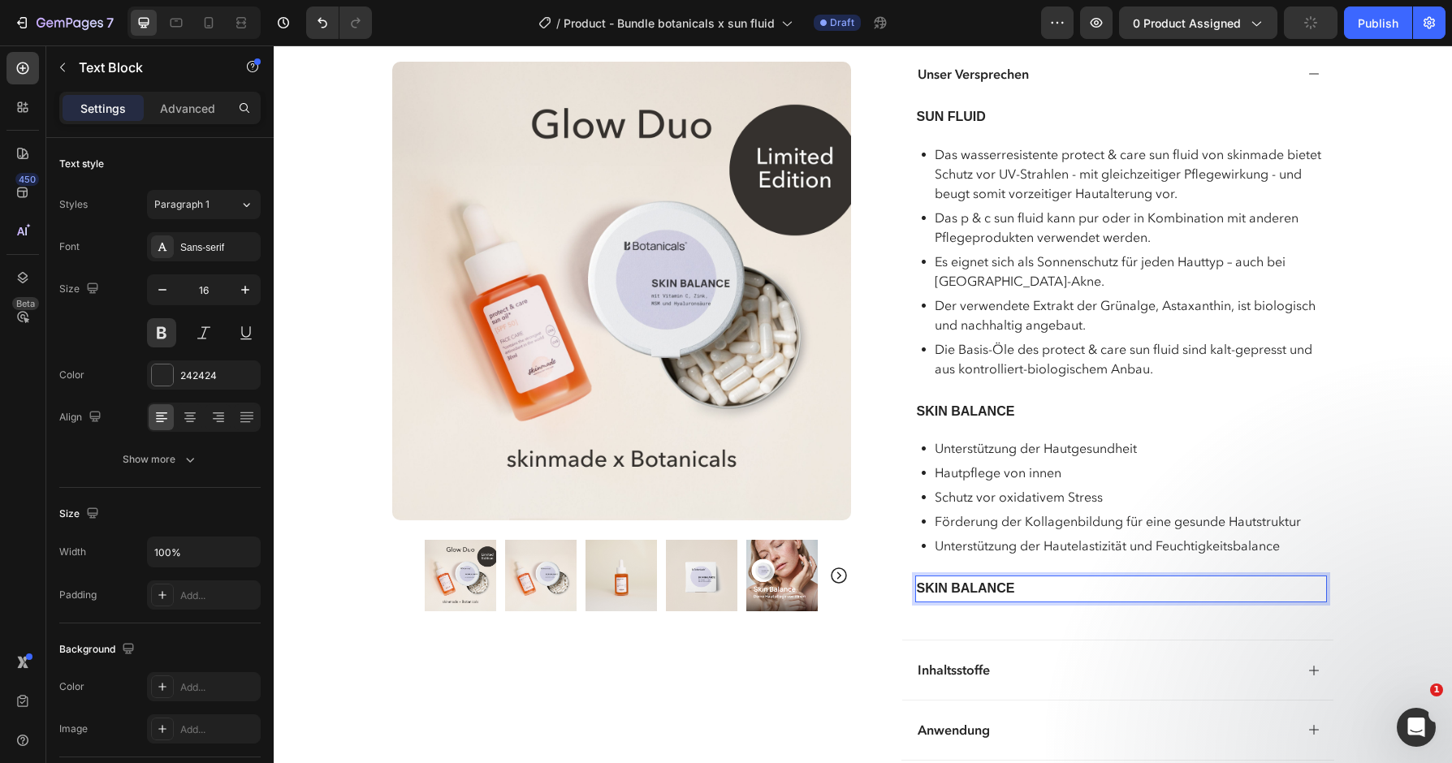
click at [986, 581] on strong "SKIN BALANCE" at bounding box center [966, 588] width 98 height 14
click at [165, 332] on button at bounding box center [161, 332] width 29 height 29
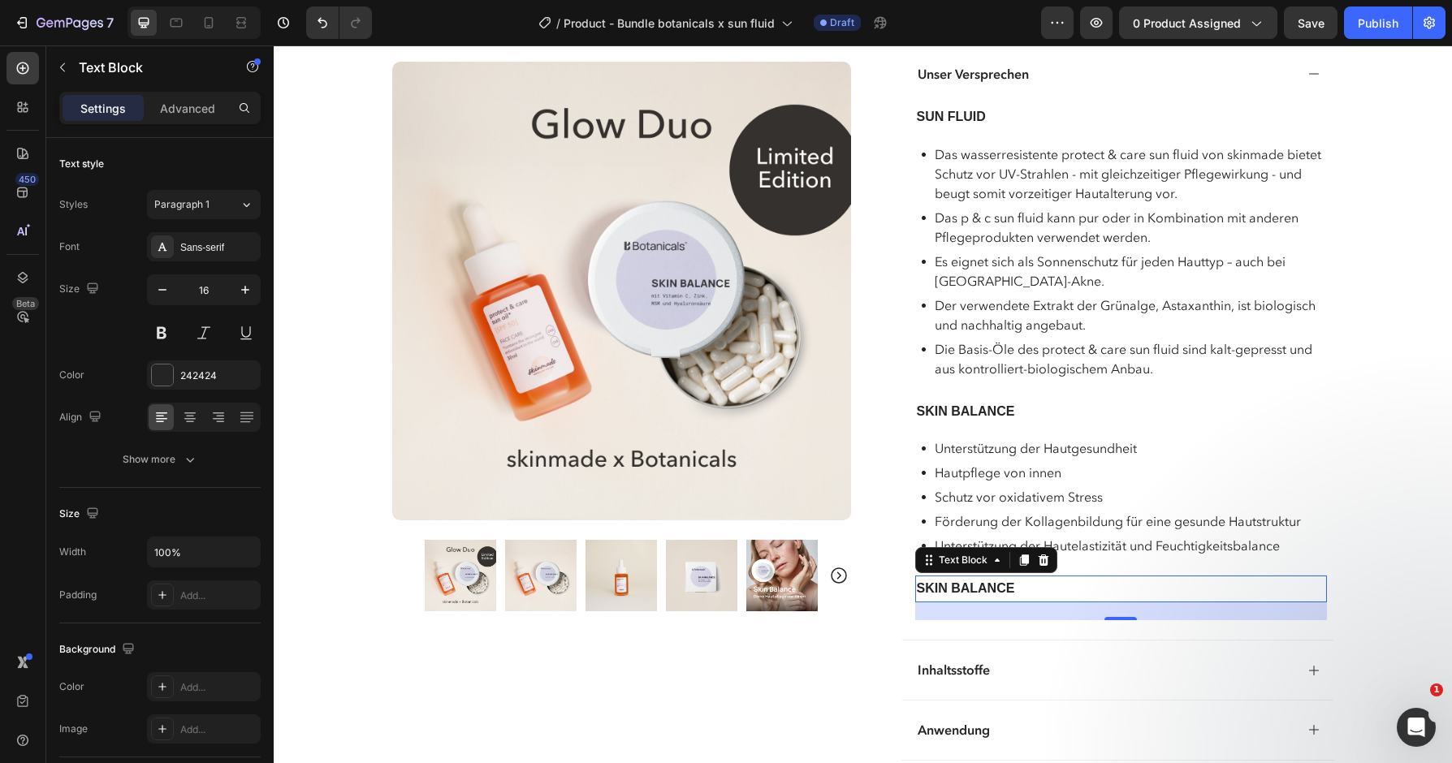
click at [1009, 583] on strong "SKIN BALANCE" at bounding box center [966, 588] width 98 height 14
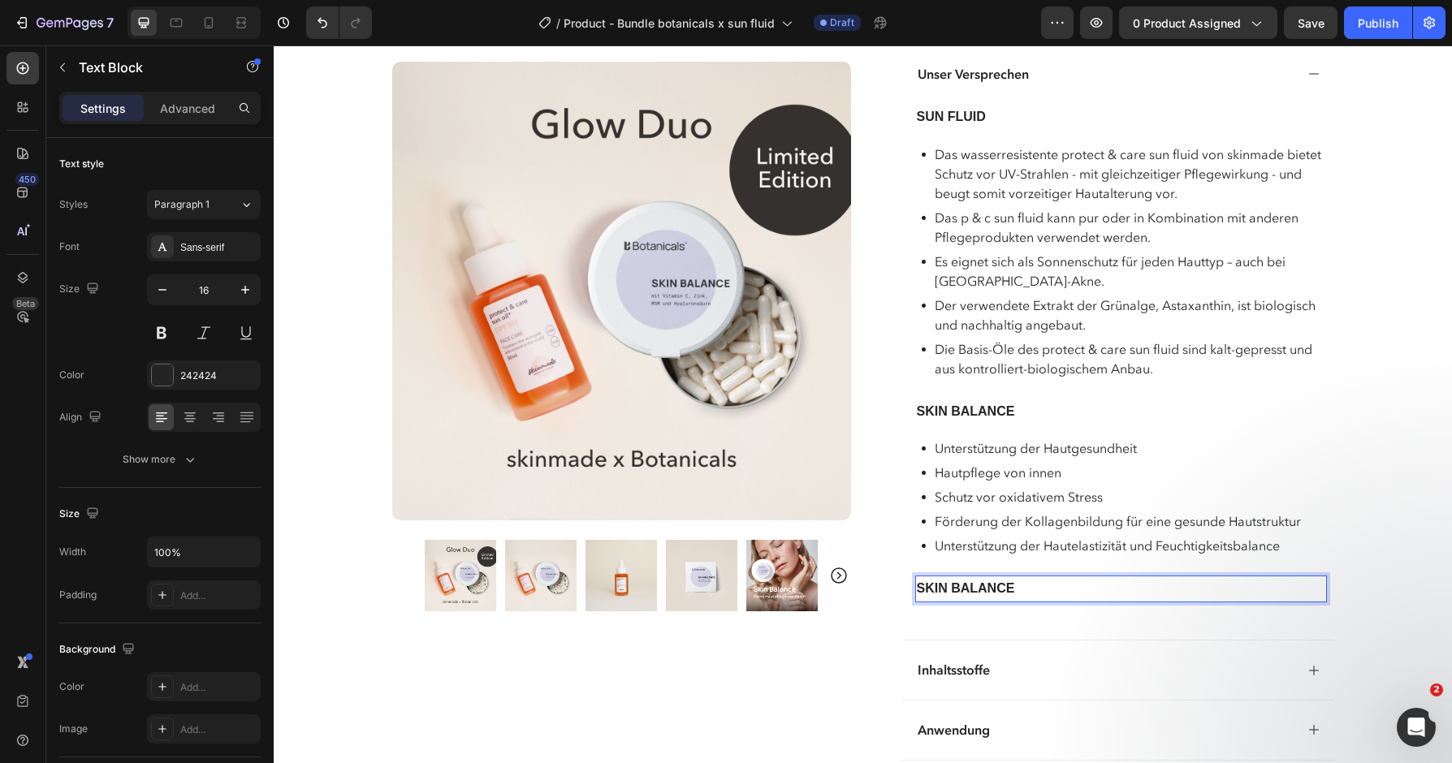
click at [1009, 583] on strong "SKIN BALANCE" at bounding box center [966, 588] width 98 height 14
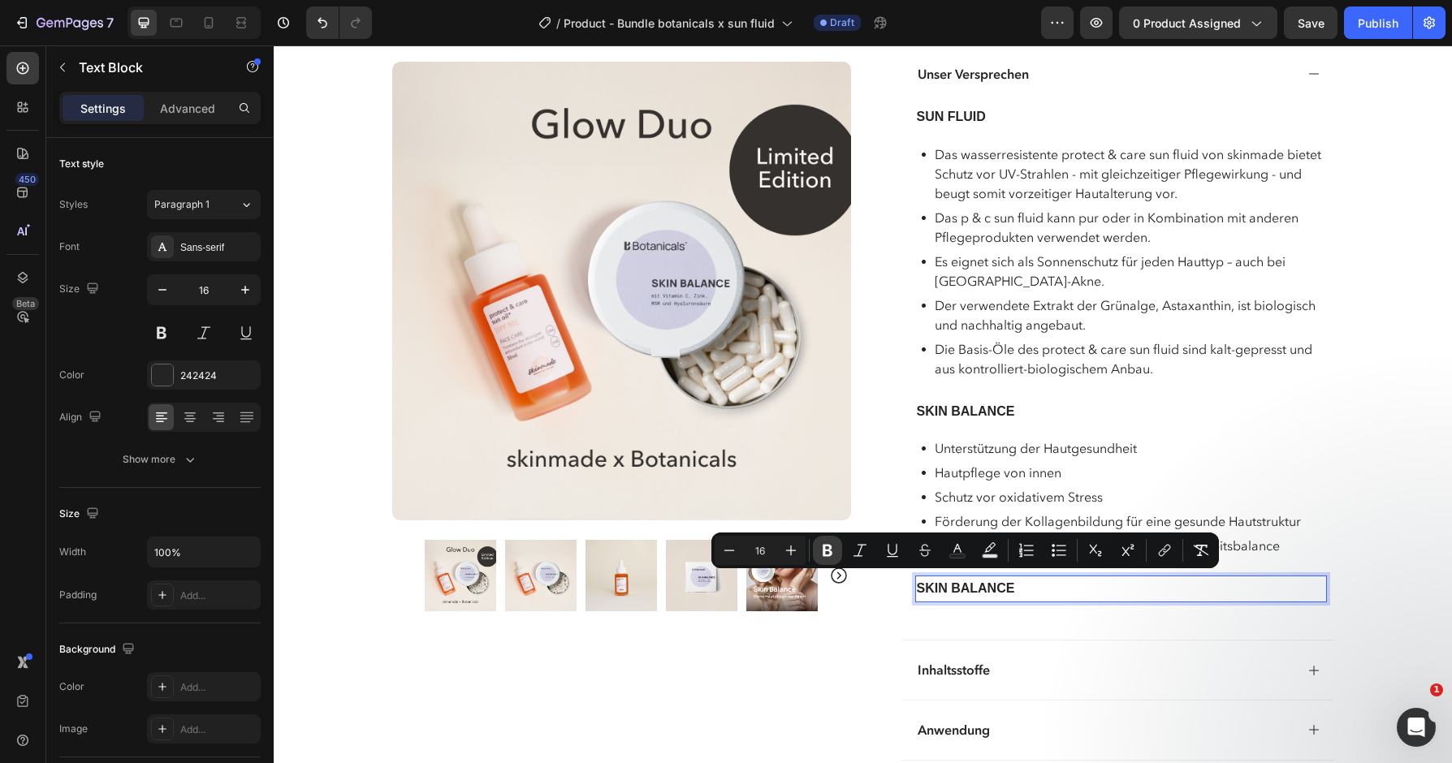
click at [832, 547] on icon "Editor contextual toolbar" at bounding box center [828, 551] width 10 height 12
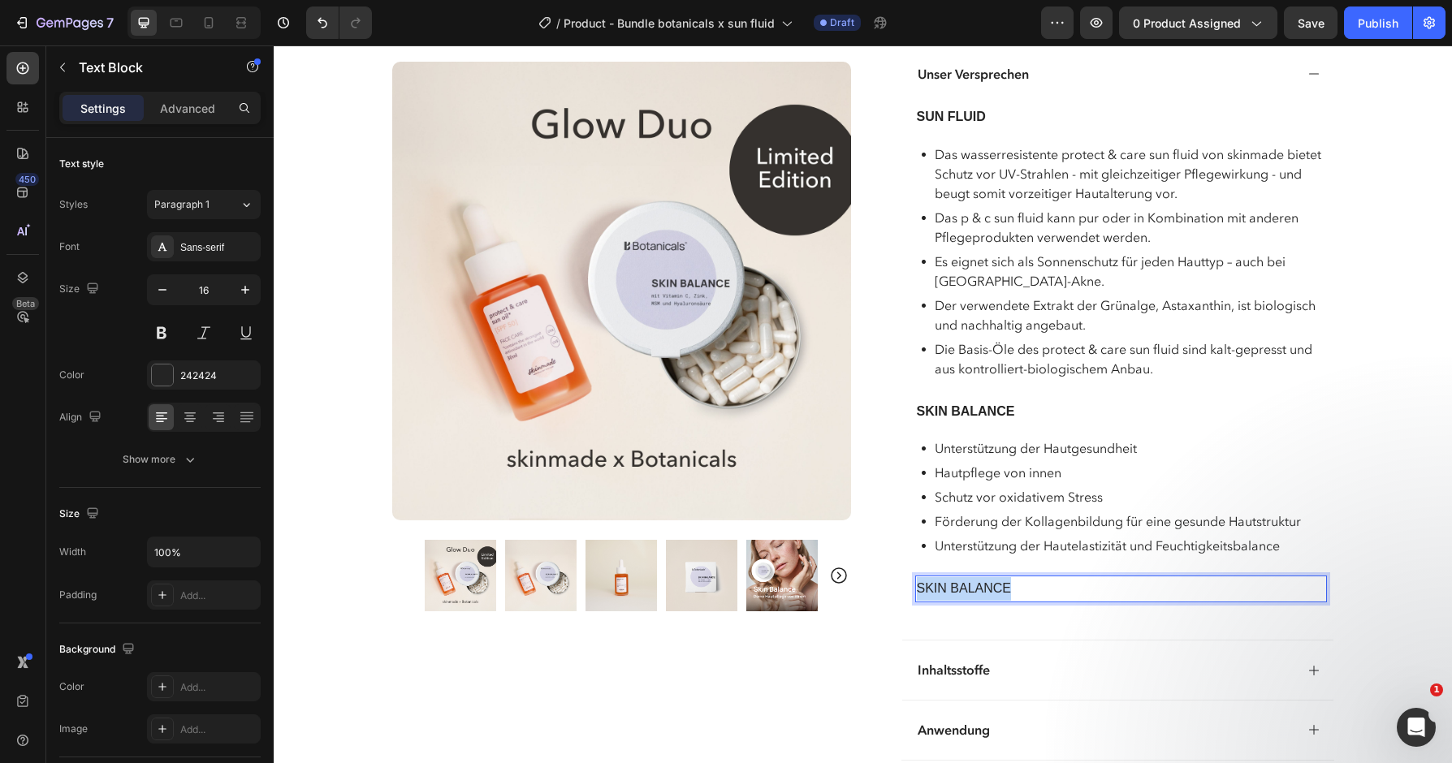
drag, startPoint x: 1027, startPoint y: 574, endPoint x: 892, endPoint y: 589, distance: 135.6
click at [915, 589] on div "SKIN BALANCE" at bounding box center [1121, 589] width 412 height 27
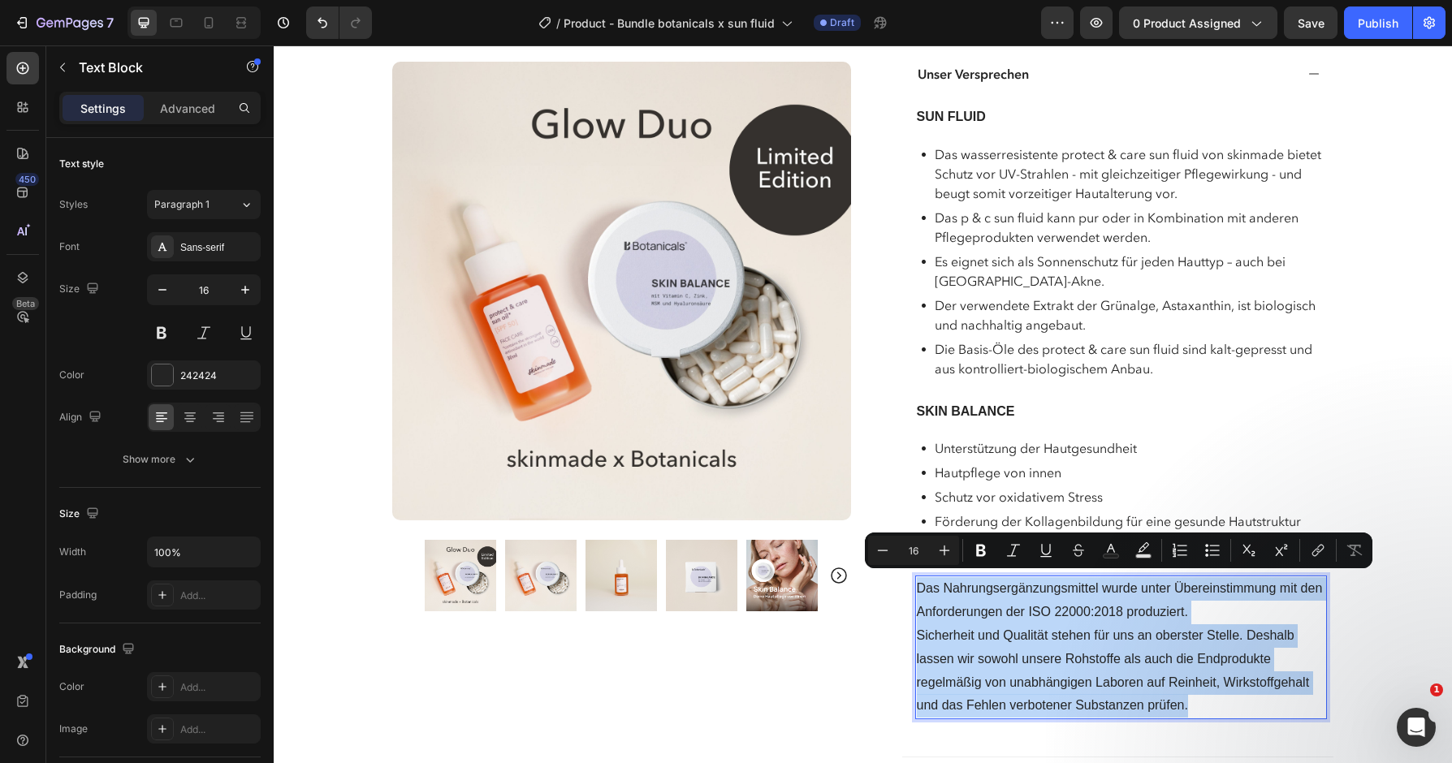
drag, startPoint x: 1197, startPoint y: 691, endPoint x: 915, endPoint y: 564, distance: 309.0
click at [915, 576] on div "Das Nahrungsergänzungsmittel wurde unter Übereinstimmung mit den Anforderungen …" at bounding box center [1121, 648] width 412 height 144
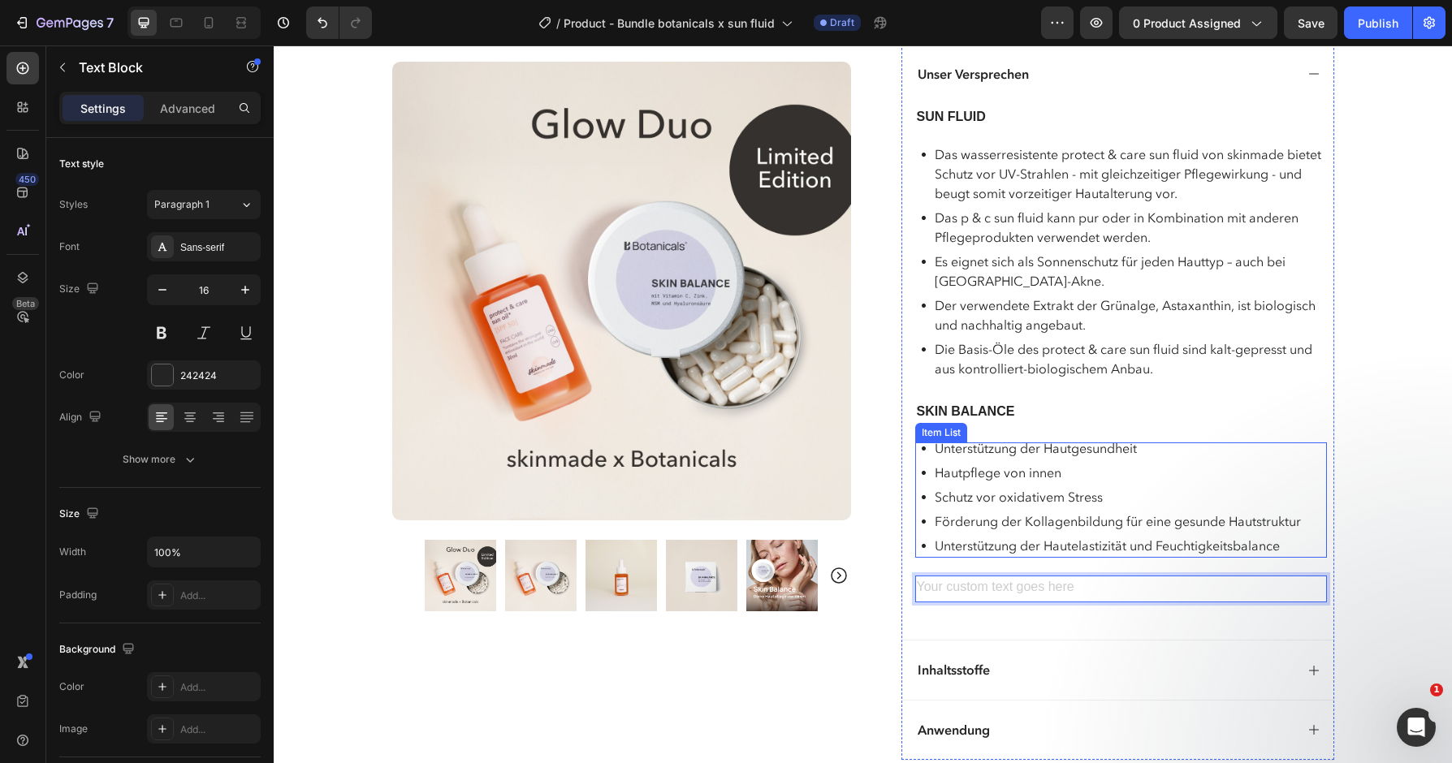
click at [1047, 536] on p "Unterstützung der Hautelastizität und Feuchtigkeitsbalance" at bounding box center [1118, 545] width 366 height 19
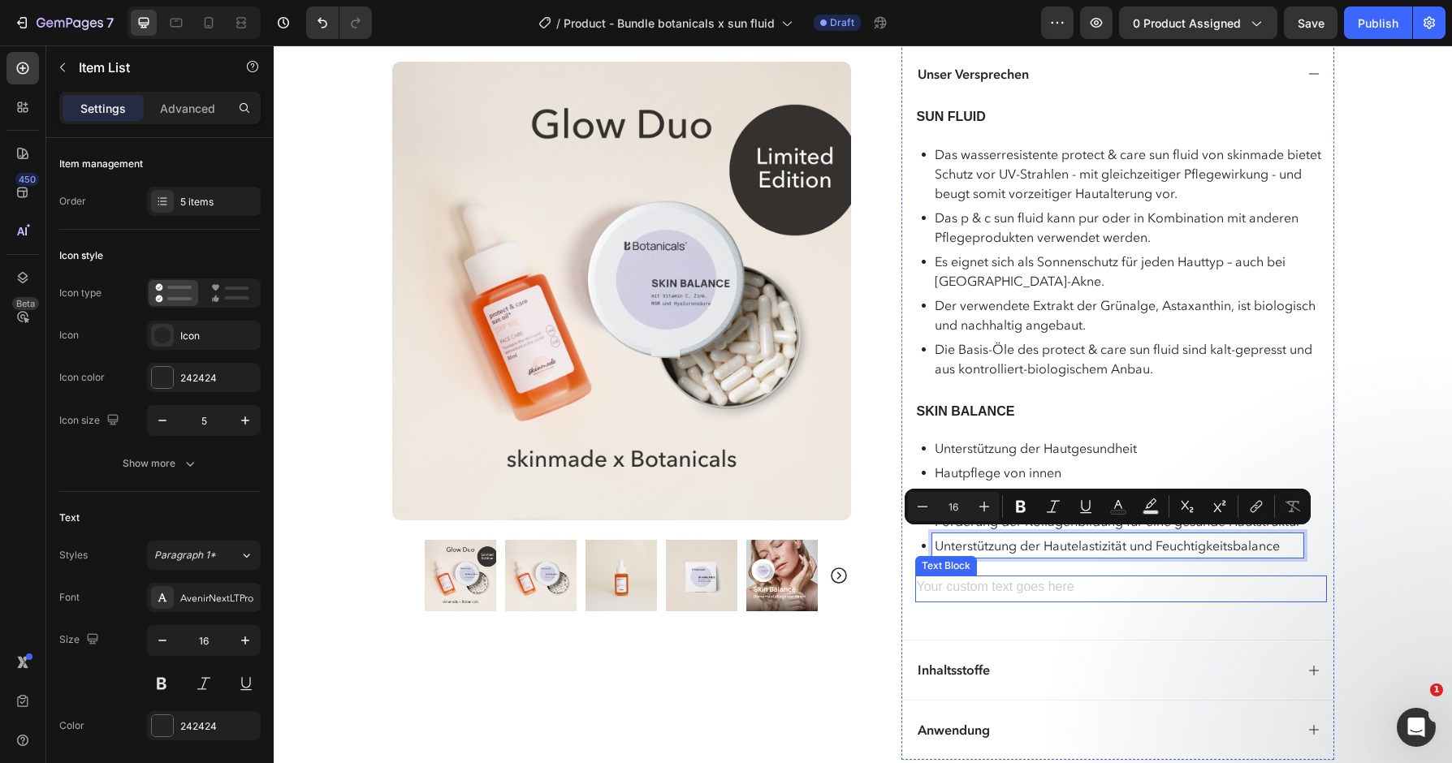
click at [1001, 578] on div "Rich Text Editor. Editing area: main" at bounding box center [1121, 589] width 412 height 27
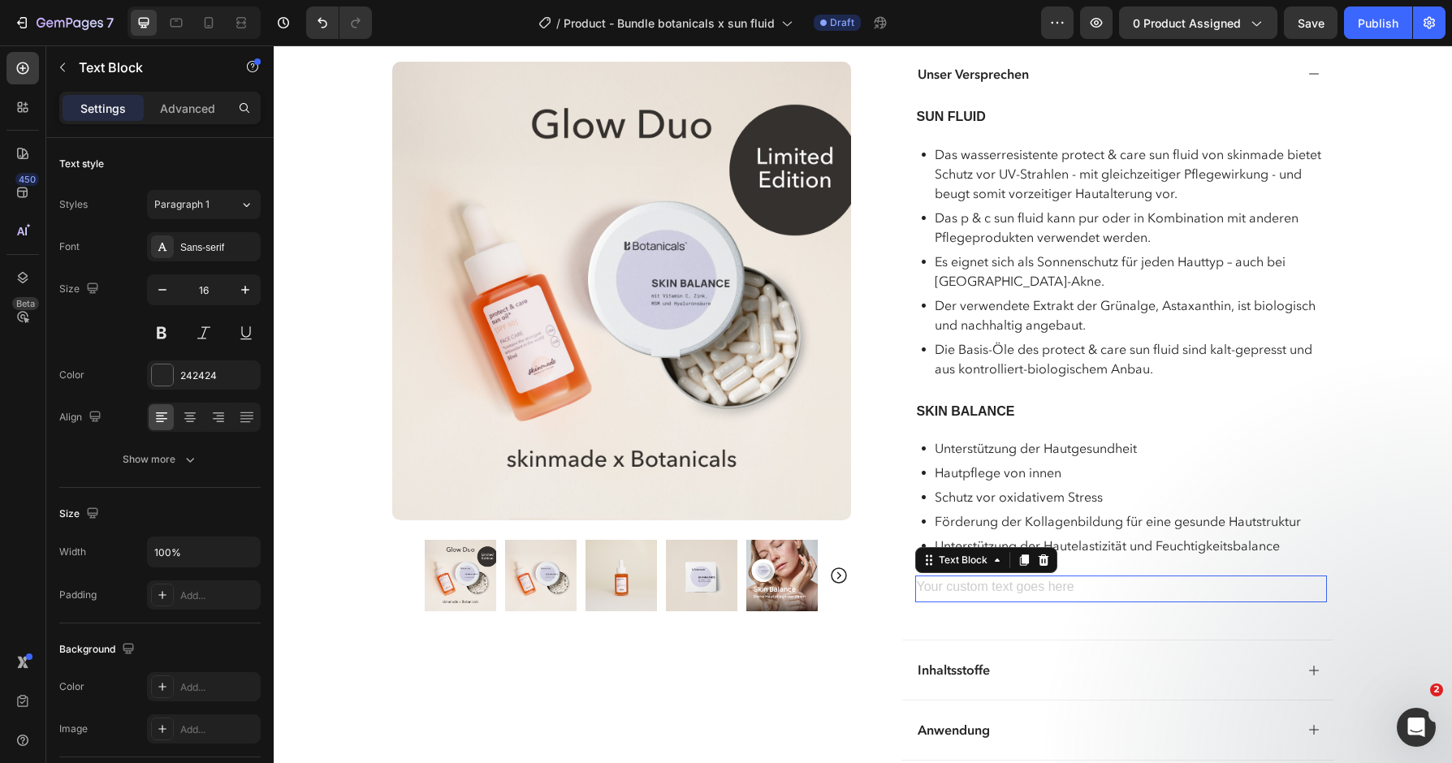
click at [1001, 578] on div "Rich Text Editor. Editing area: main" at bounding box center [1121, 589] width 412 height 27
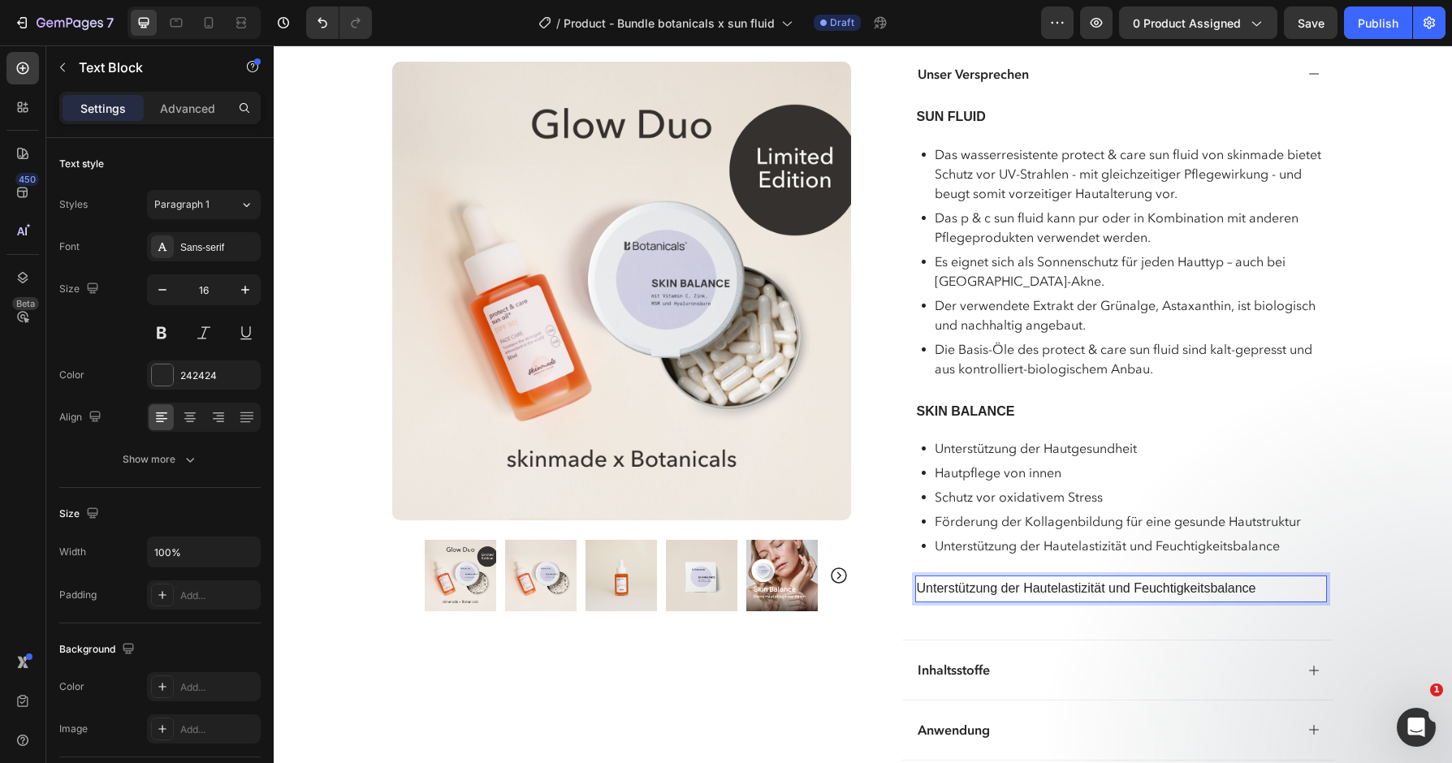
click at [1006, 583] on p "Unterstützung der Hautelastizität und Feuchtigkeitsbalance" at bounding box center [1121, 589] width 409 height 24
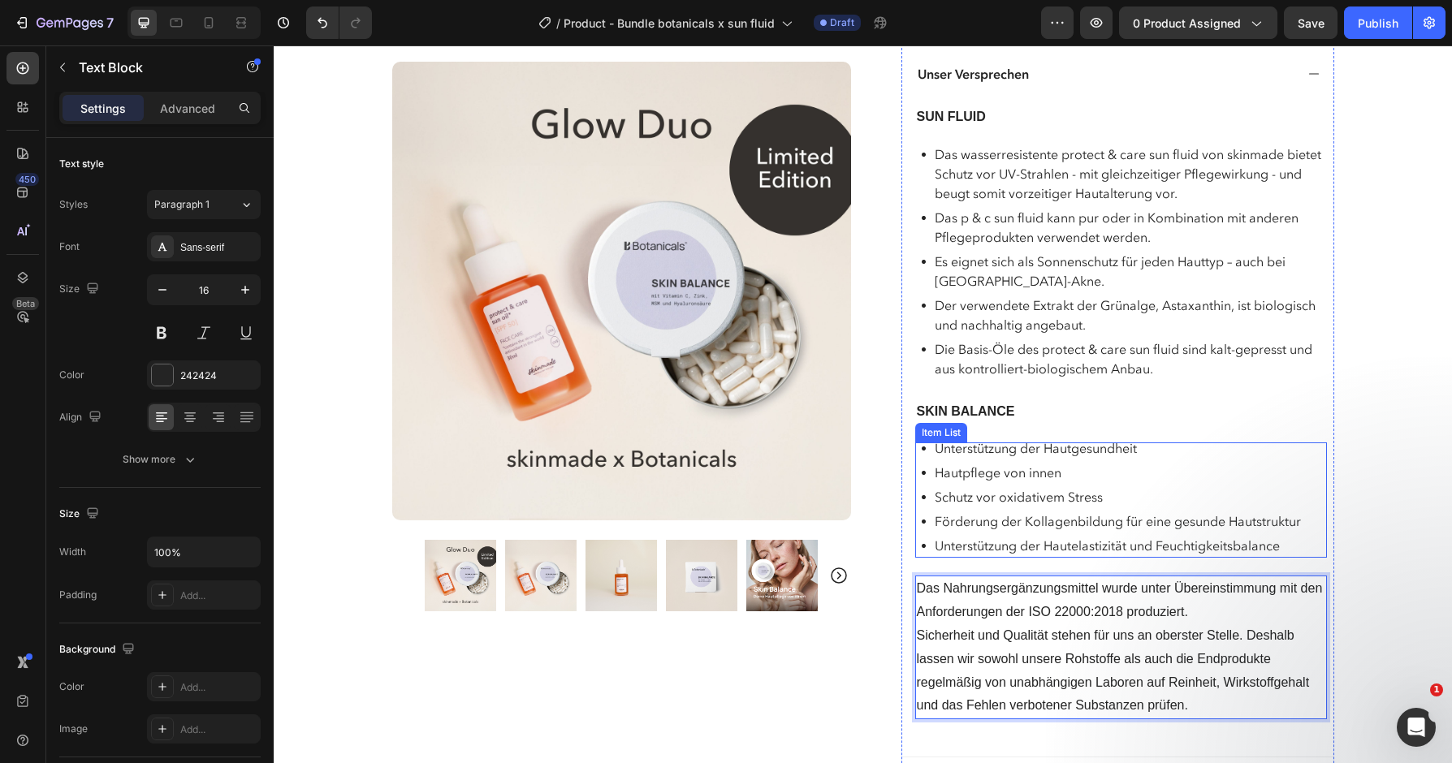
click at [1009, 541] on p "Unterstützung der Hautelastizität und Feuchtigkeitsbalance" at bounding box center [1118, 545] width 366 height 19
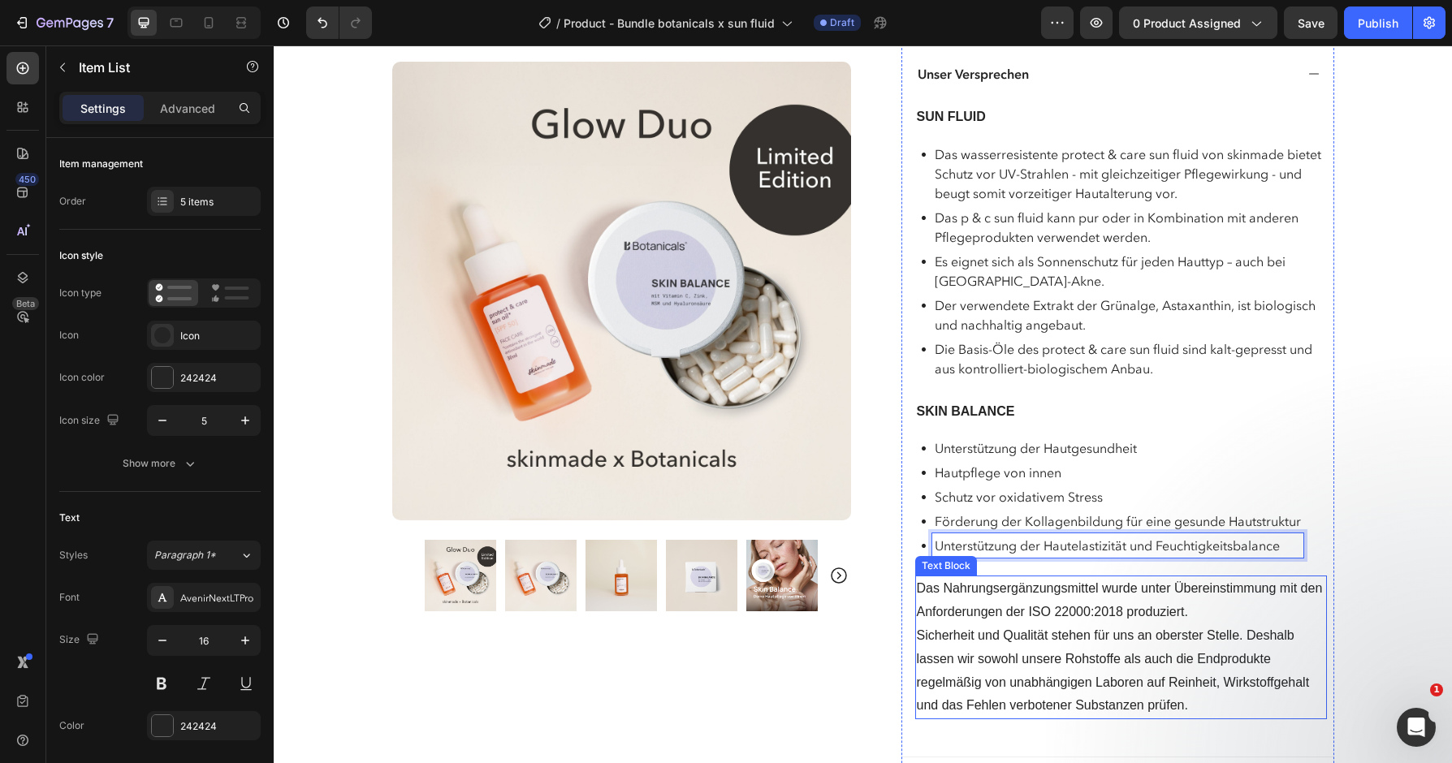
click at [1027, 667] on p "Sicherheit und Qualität stehen für uns an oberster Stelle. Deshalb lassen wir s…" at bounding box center [1121, 671] width 409 height 93
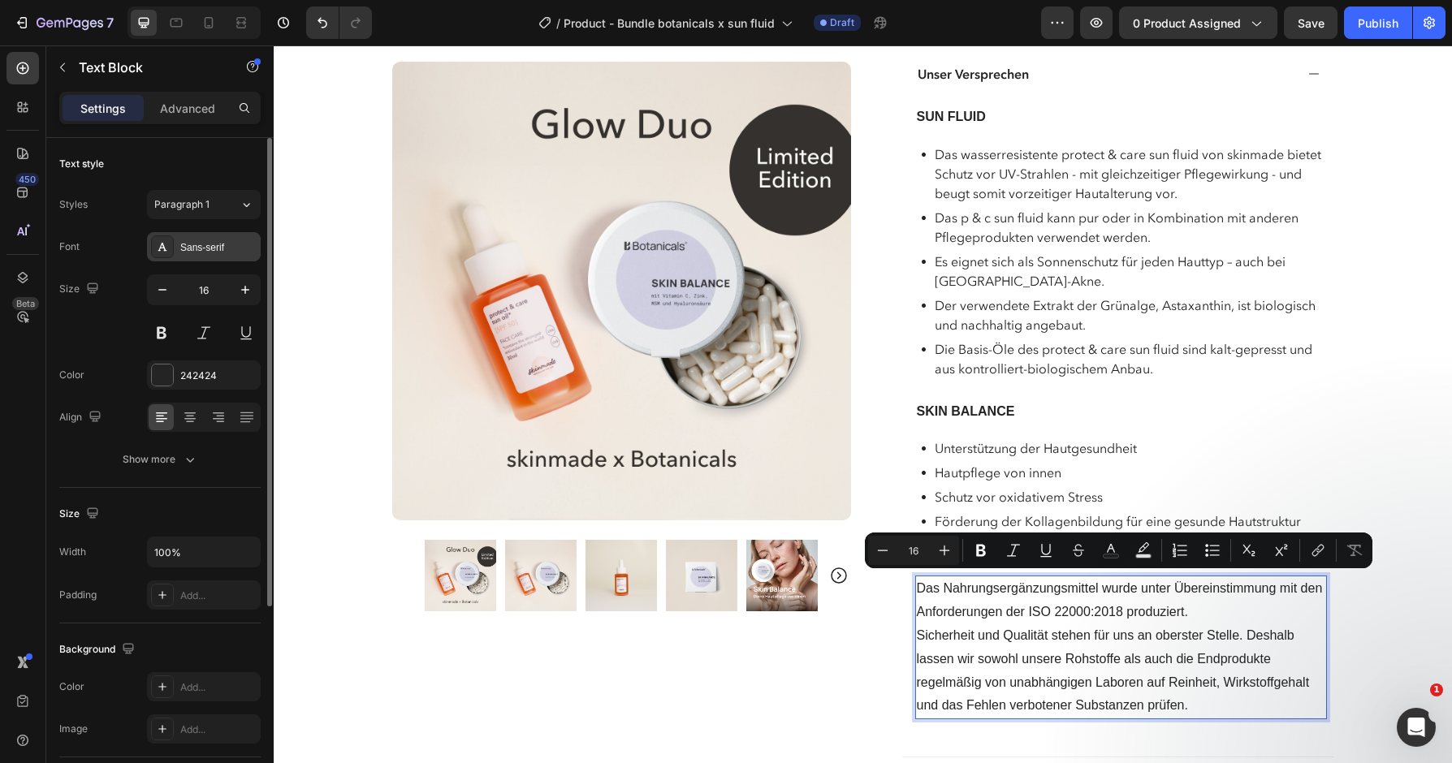
click at [211, 255] on div "Sans-serif" at bounding box center [204, 246] width 114 height 29
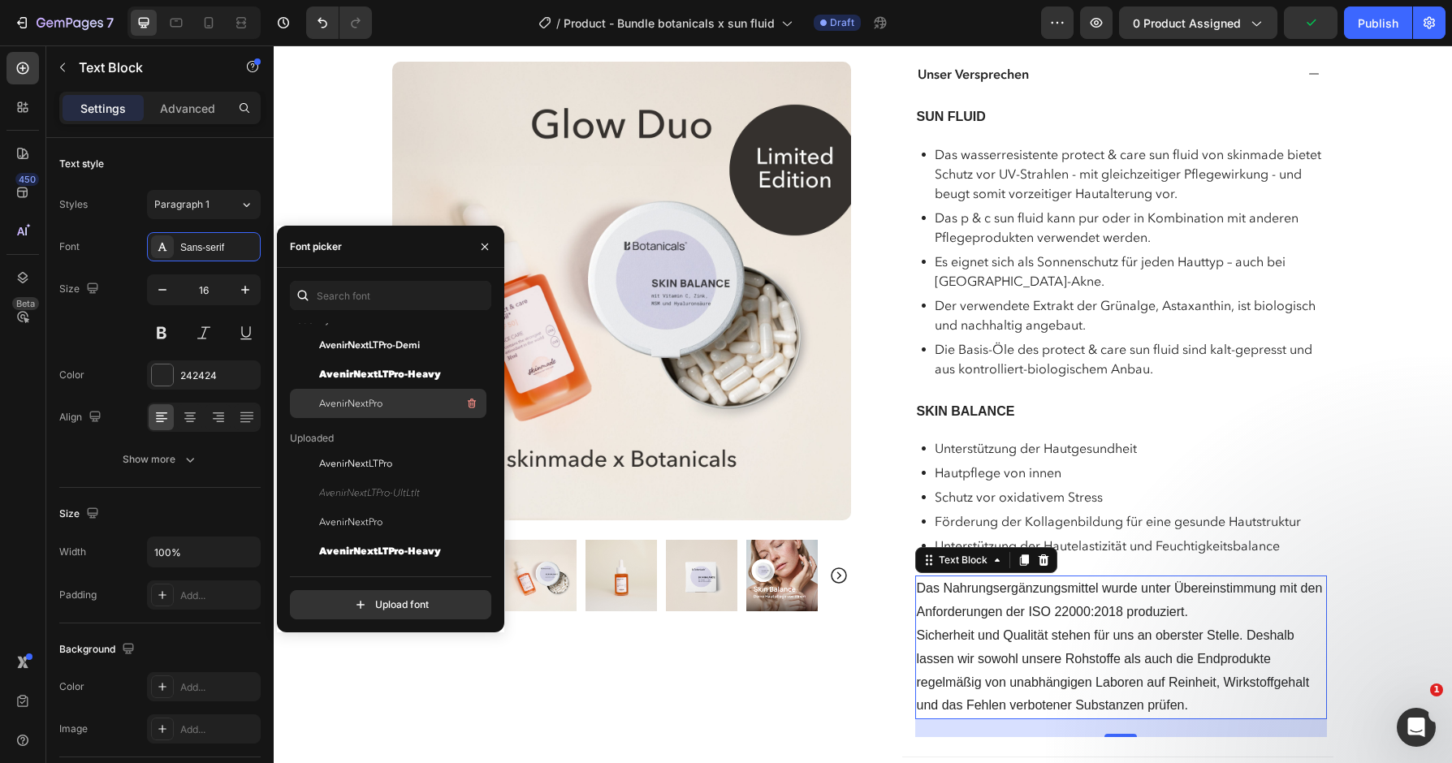
scroll to position [75, 0]
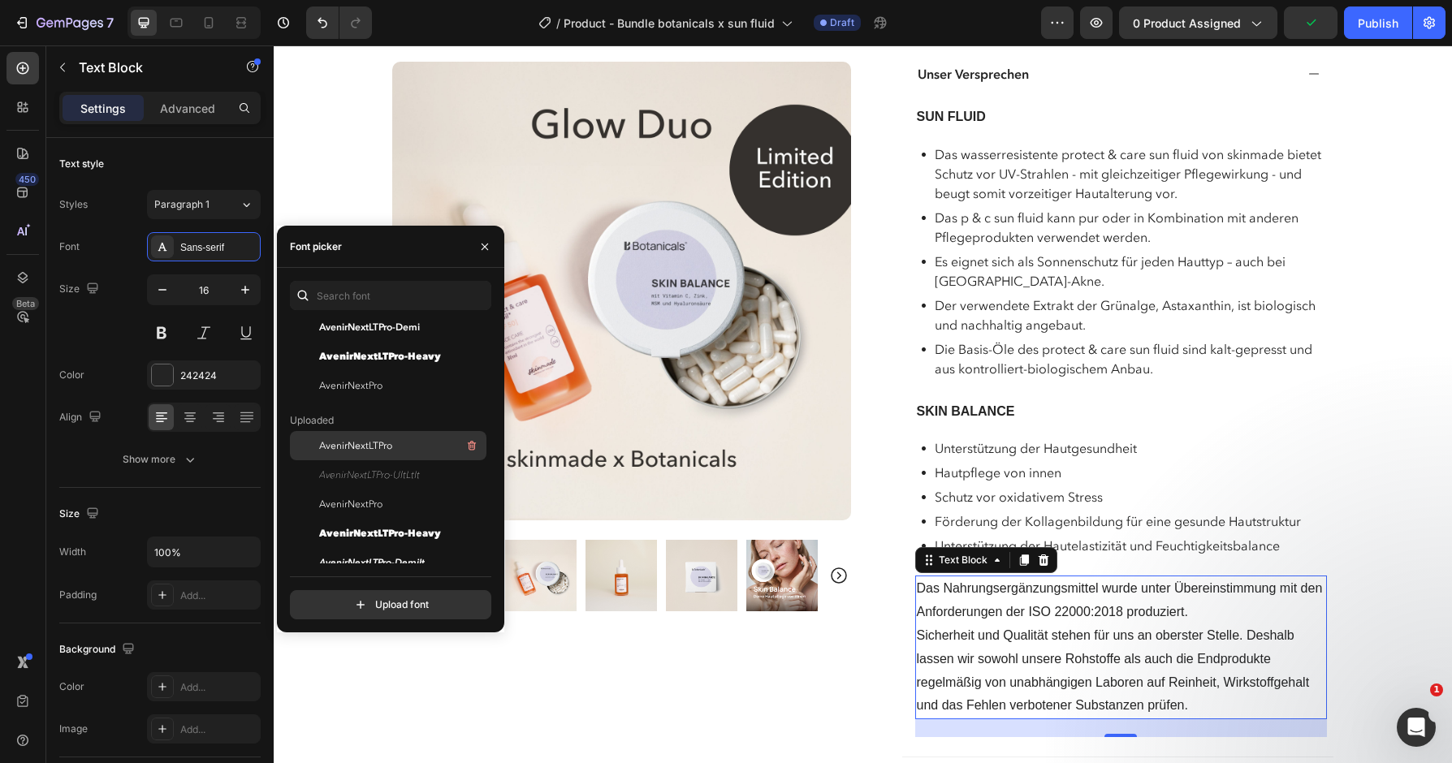
click at [400, 446] on div "AvenirNextLTPro" at bounding box center [401, 445] width 164 height 19
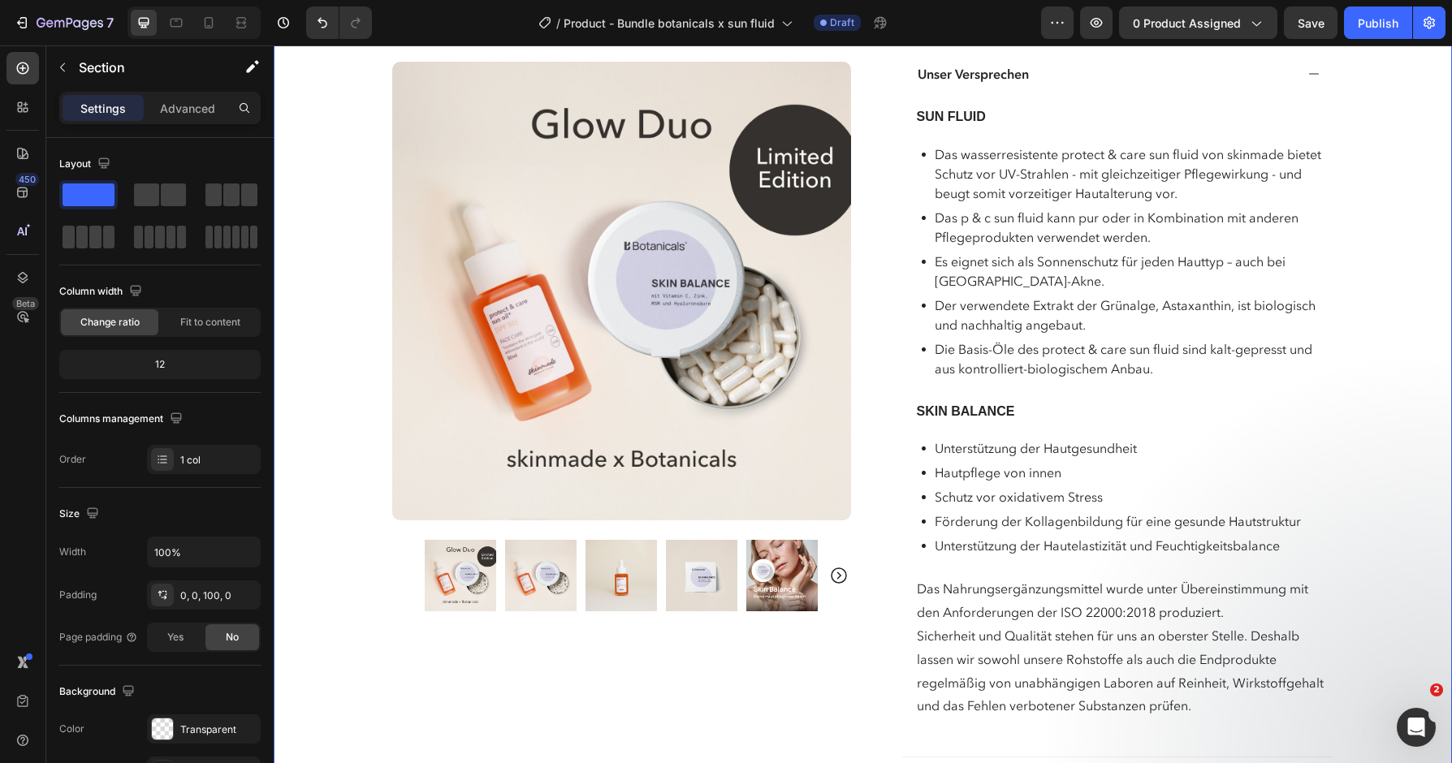
click at [1015, 577] on p "Das Nahrungsergänzungsmittel wurde unter Übereinstimmung mit den Anforderungen …" at bounding box center [1121, 600] width 409 height 47
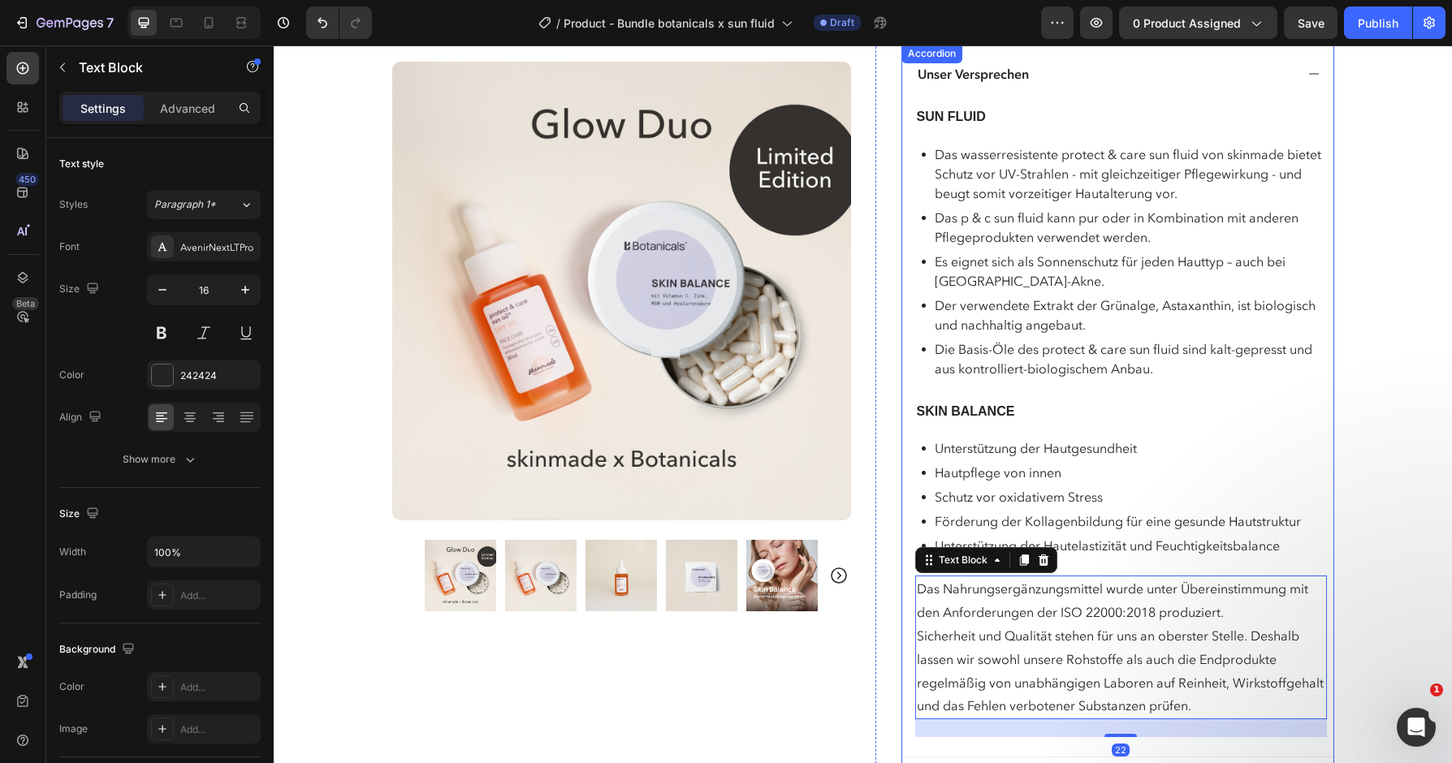
click at [1221, 417] on div "SKIN BALANCE" at bounding box center [1121, 412] width 412 height 27
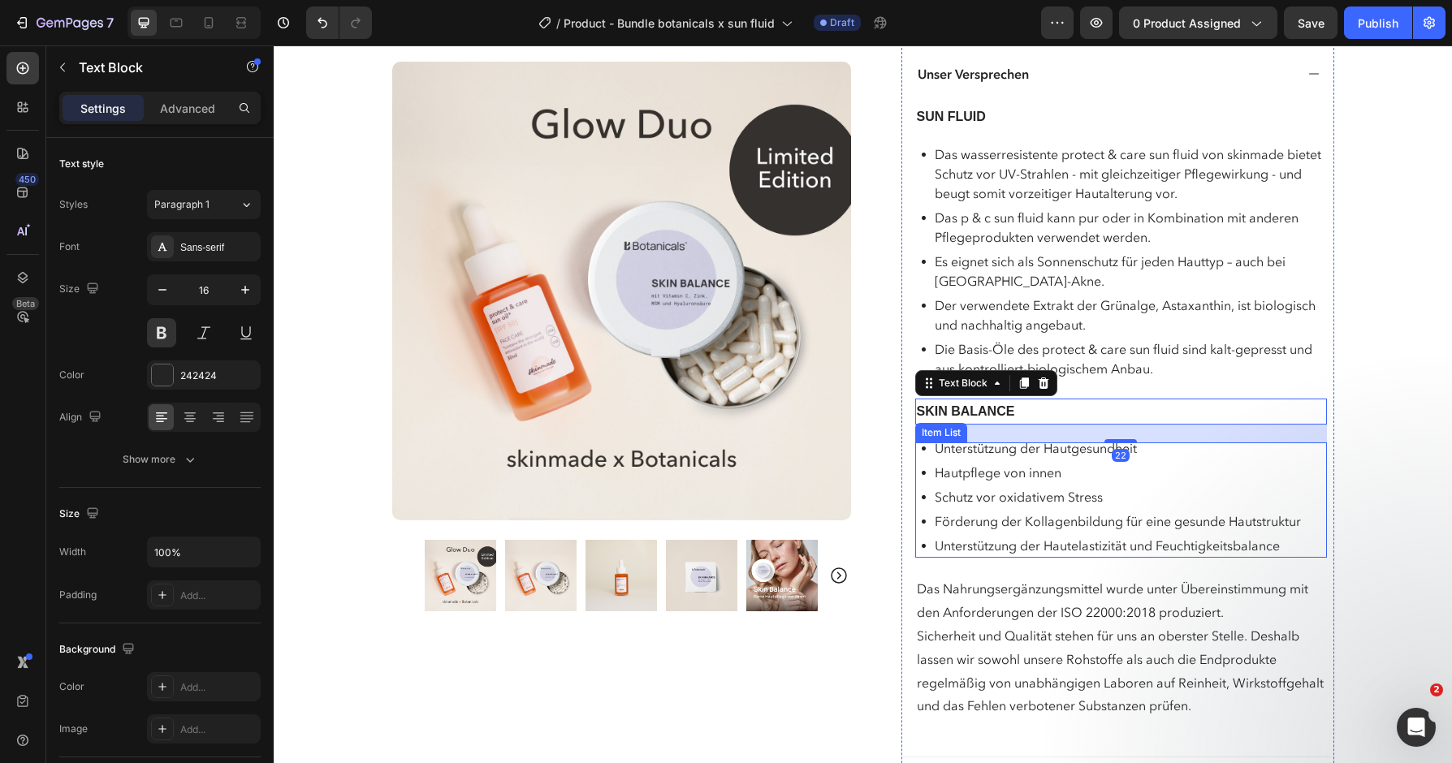
click at [1164, 451] on p "Unterstützung der Hautgesundheit" at bounding box center [1118, 448] width 366 height 19
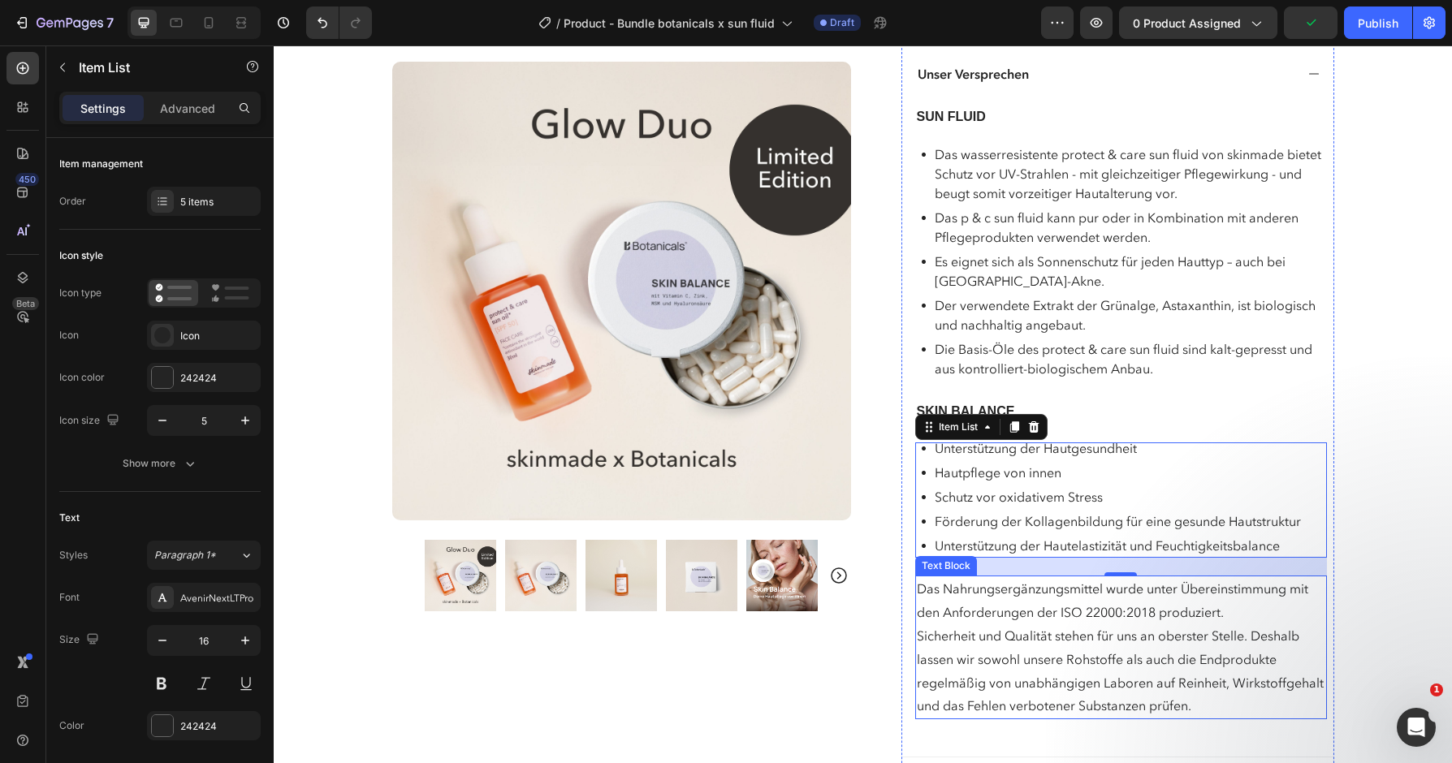
click at [973, 592] on p "Das Nahrungsergänzungsmittel wurde unter Übereinstimmung mit den Anforderungen …" at bounding box center [1121, 600] width 409 height 47
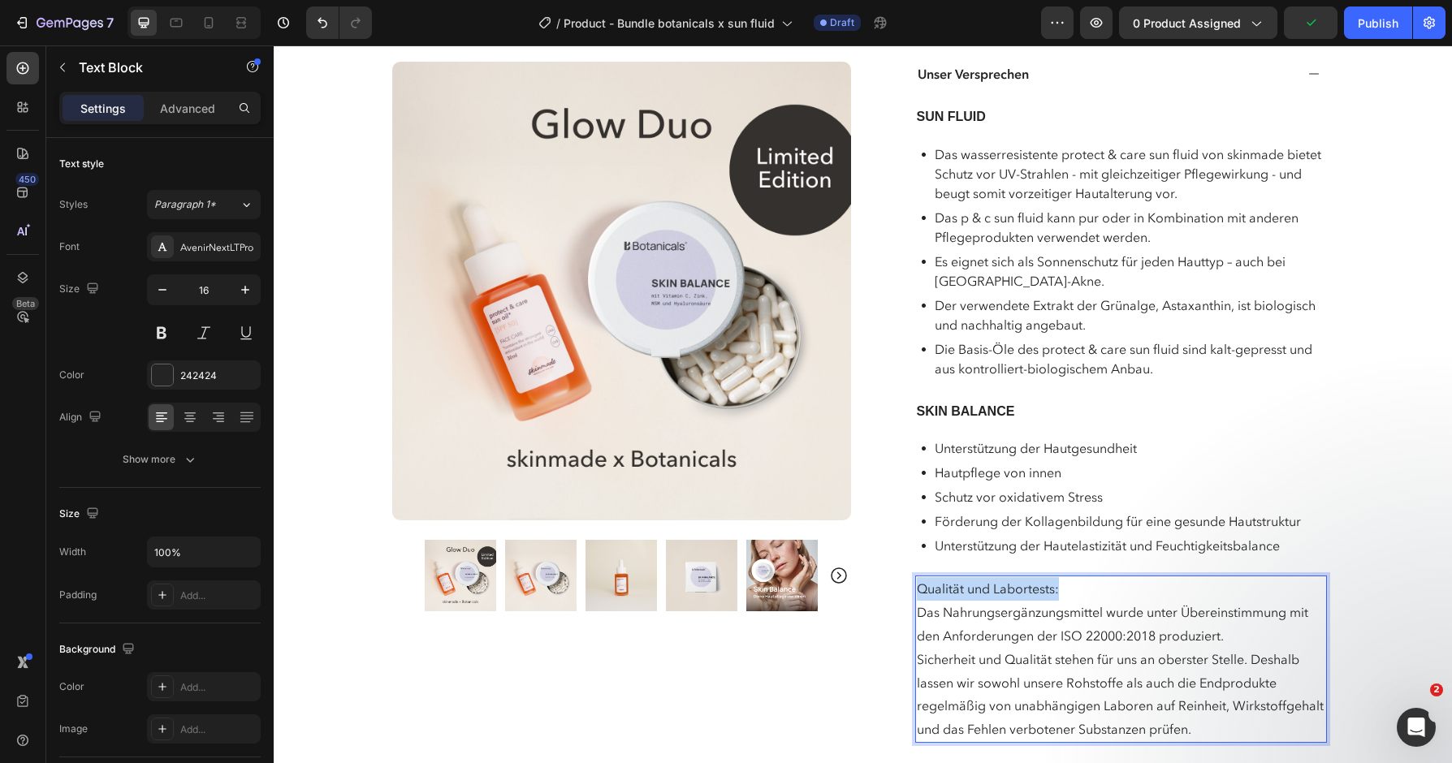
drag, startPoint x: 1070, startPoint y: 580, endPoint x: 831, endPoint y: 580, distance: 238.8
click at [915, 580] on div "Qualität und Labortests: Das Nahrungsergänzungsmittel wurde unter Übereinstimmu…" at bounding box center [1121, 659] width 412 height 167
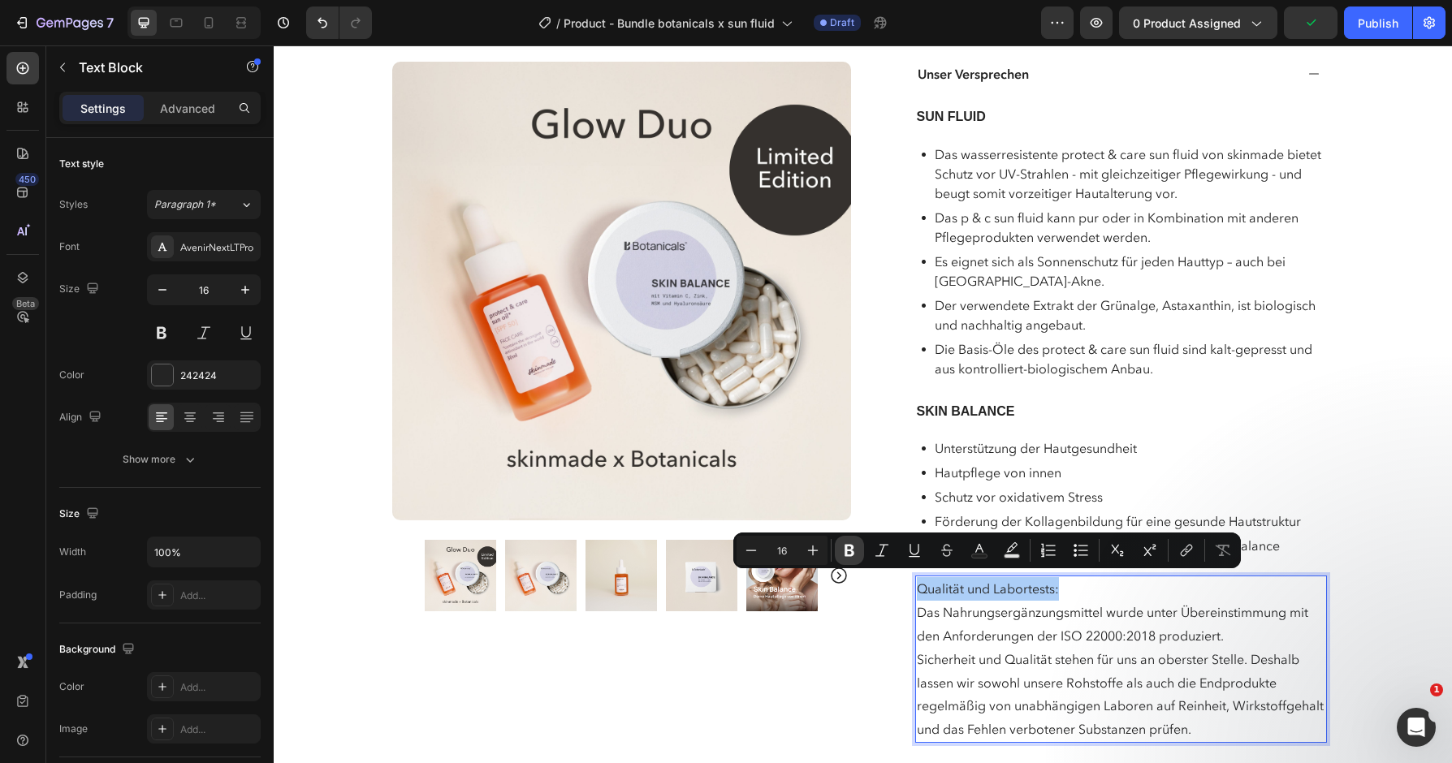
click at [852, 547] on icon "Editor contextual toolbar" at bounding box center [850, 551] width 10 height 12
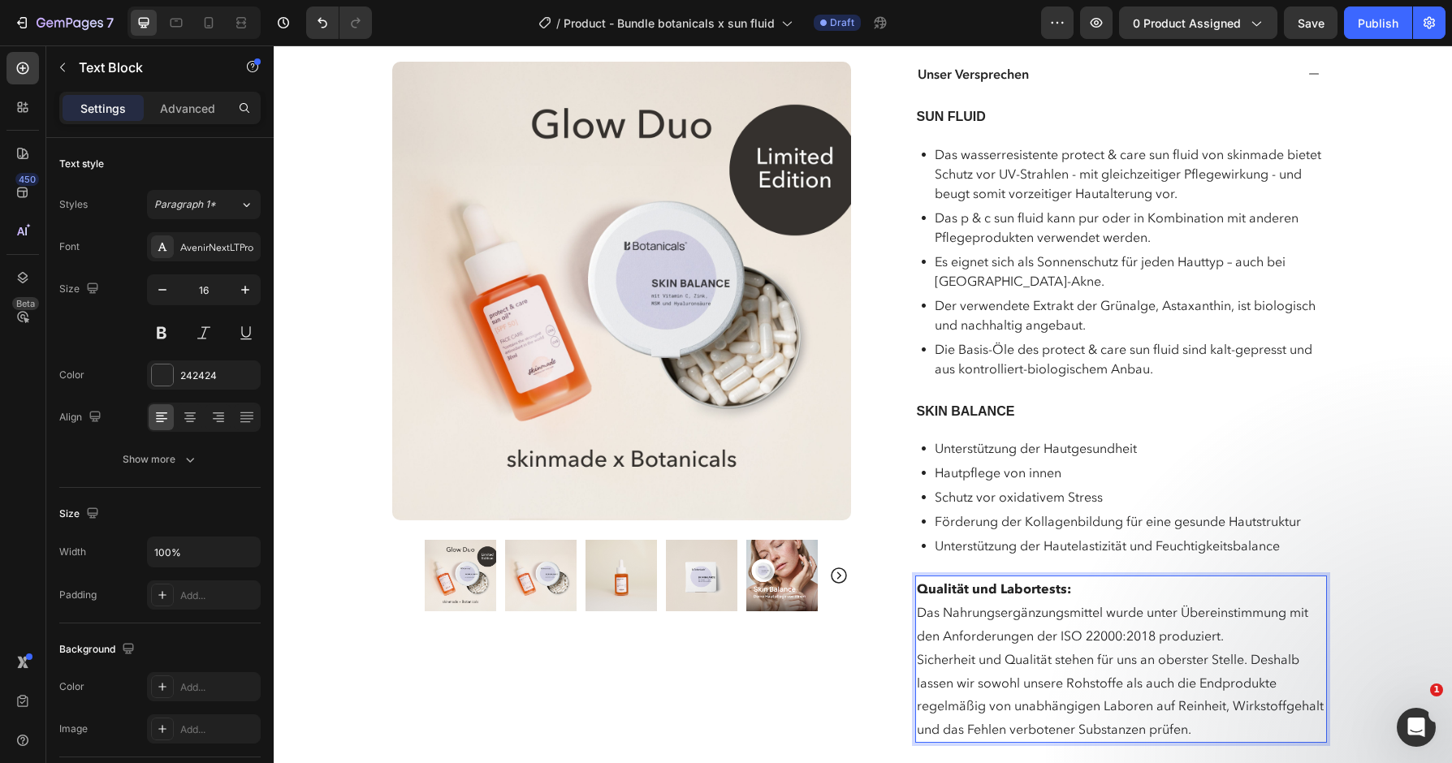
click at [1143, 579] on p "Qualität und Labortests: Das Nahrungsergänzungsmittel wurde unter Übereinstimmu…" at bounding box center [1121, 612] width 409 height 70
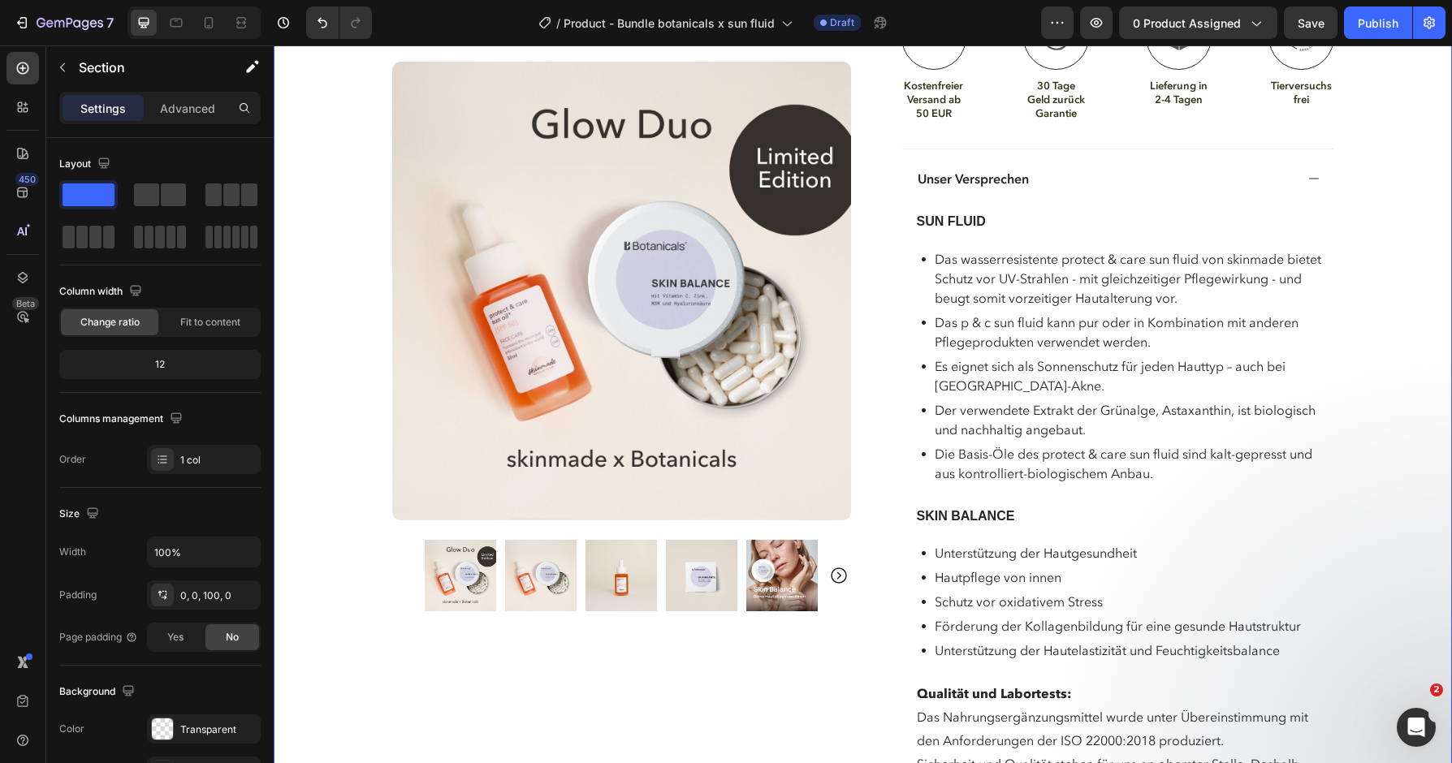
scroll to position [1086, 0]
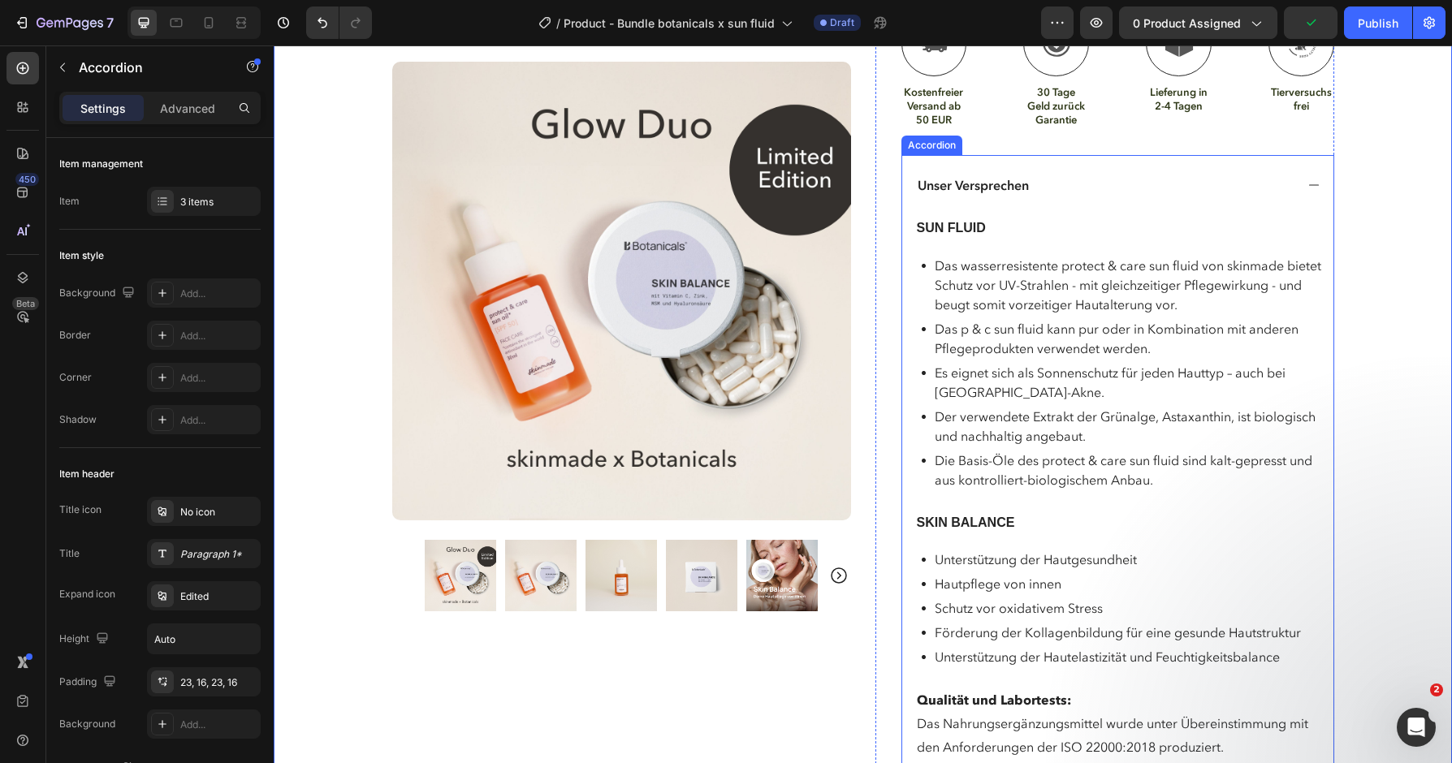
click at [1318, 179] on icon at bounding box center [1314, 185] width 13 height 13
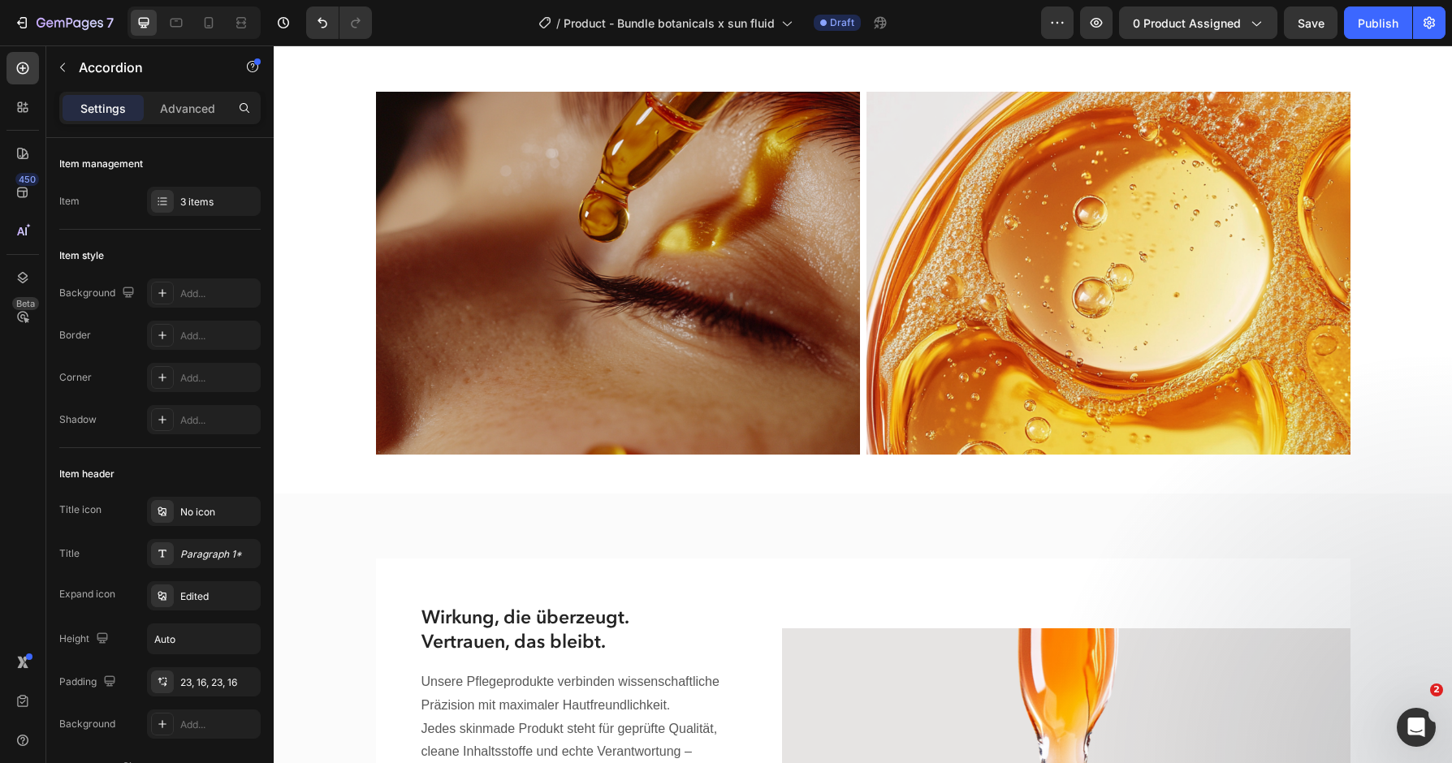
scroll to position [1496, 0]
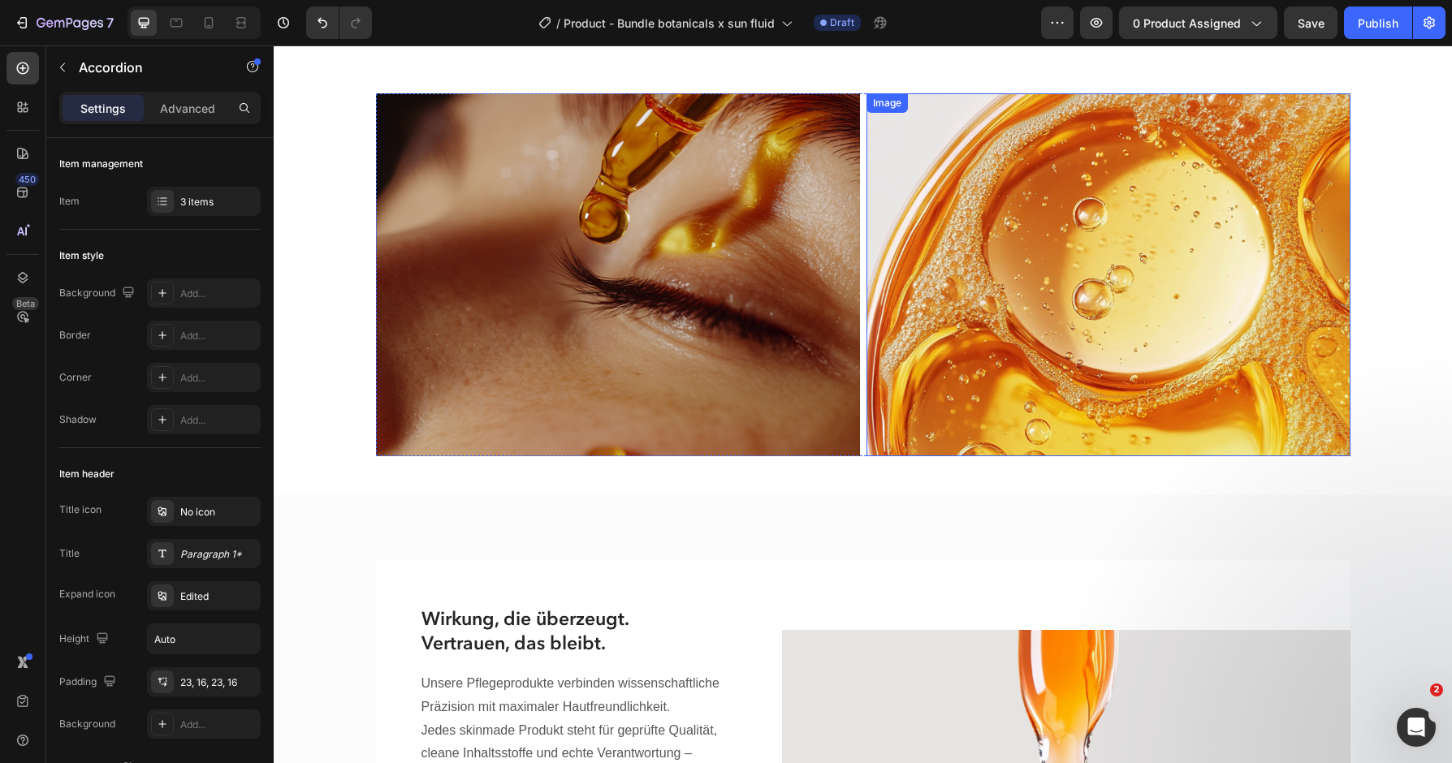
click at [1130, 351] on img at bounding box center [1109, 274] width 484 height 363
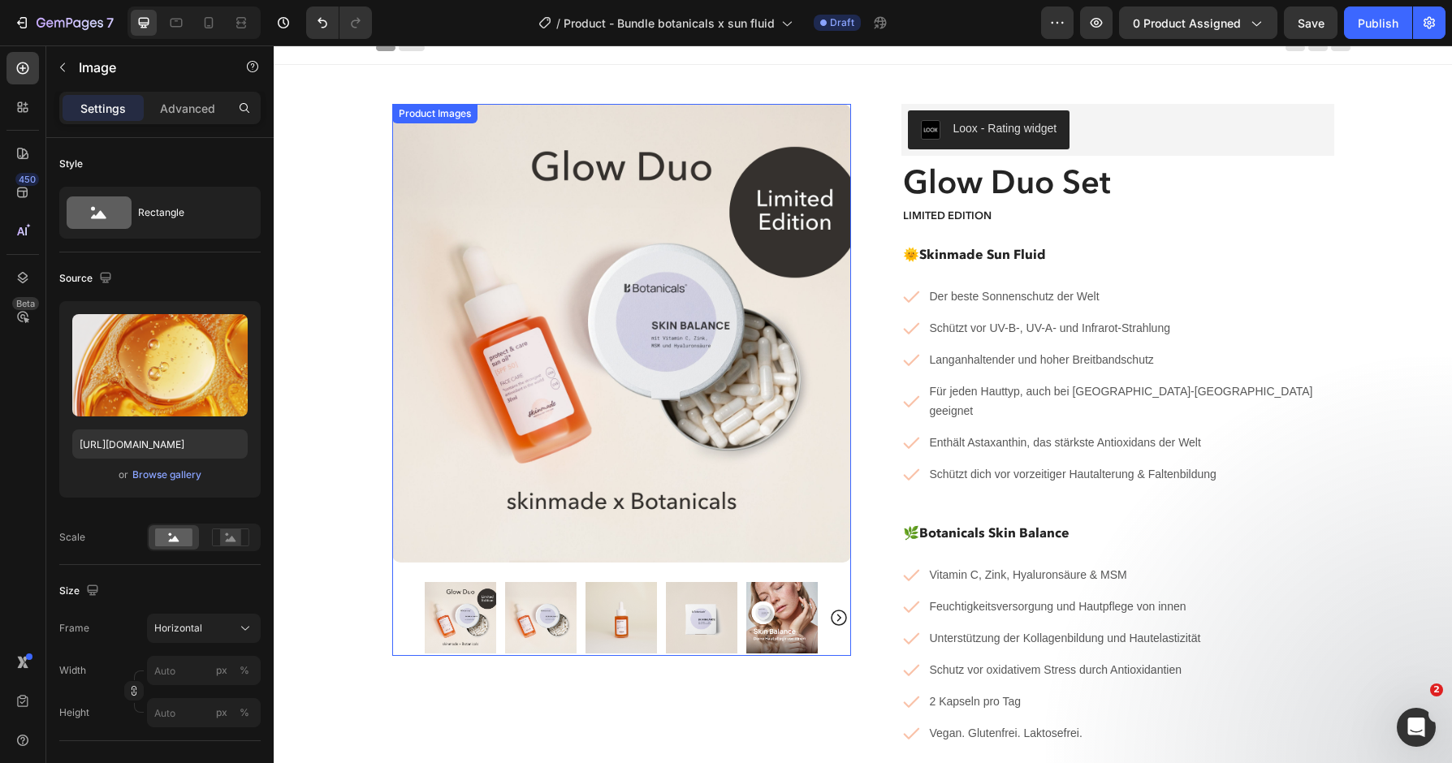
scroll to position [0, 0]
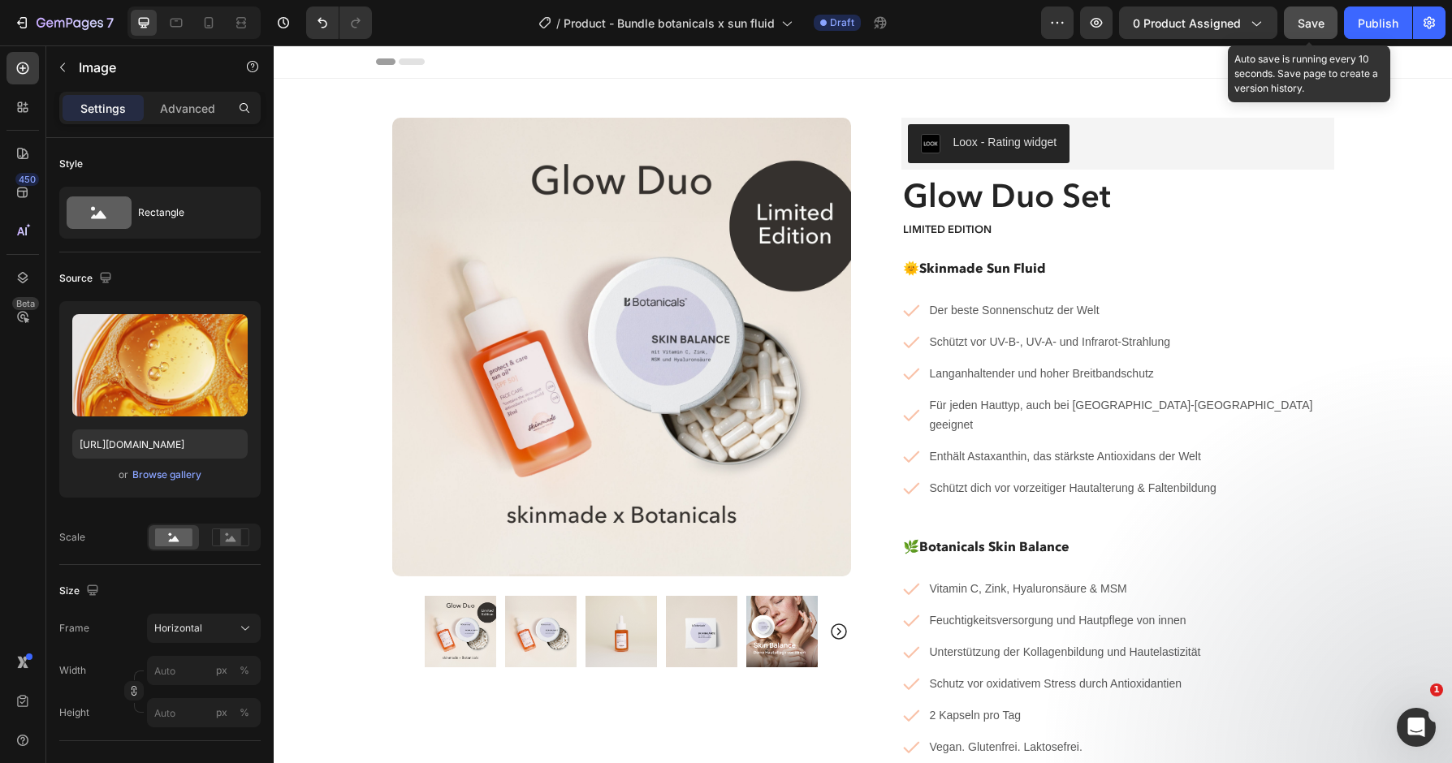
click at [1322, 36] on button "Save" at bounding box center [1311, 22] width 54 height 32
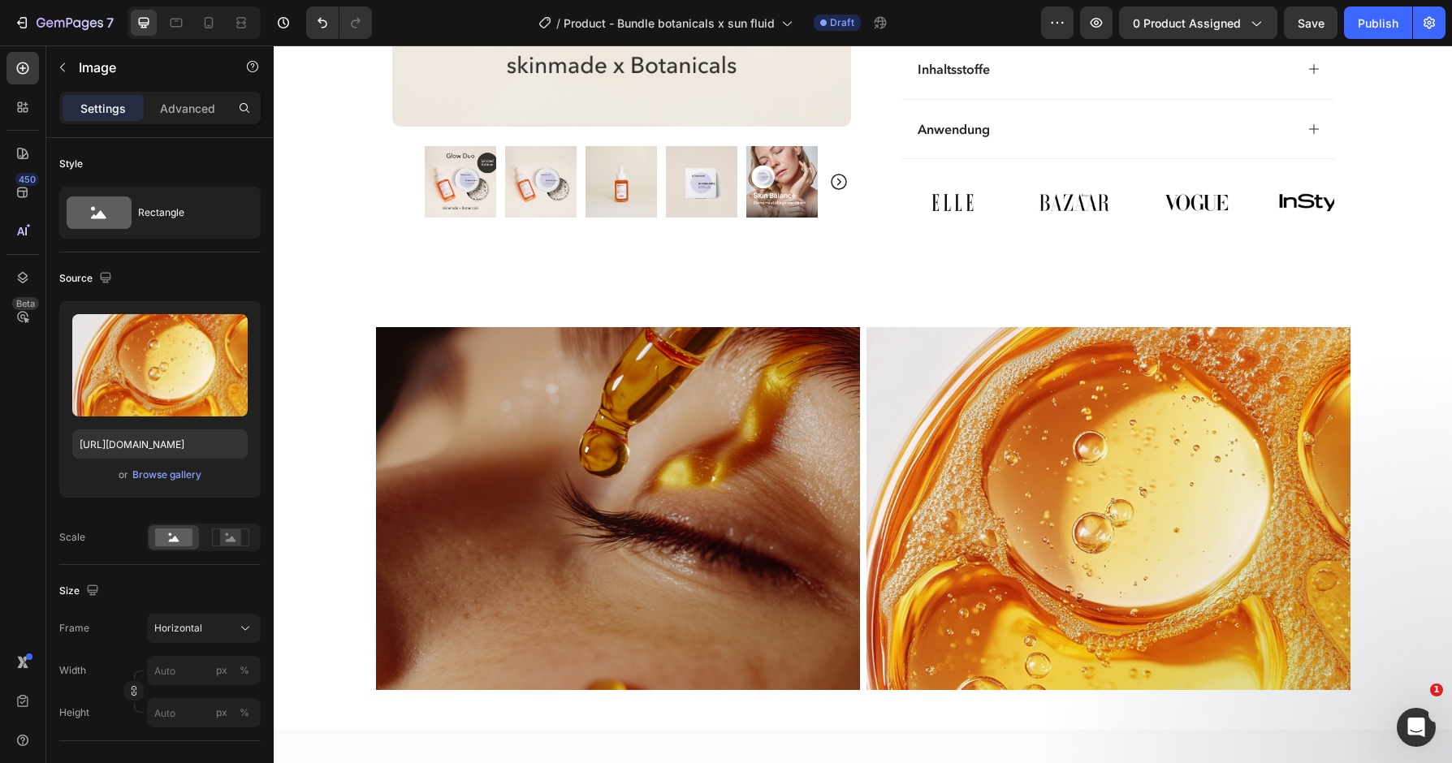
scroll to position [1263, 0]
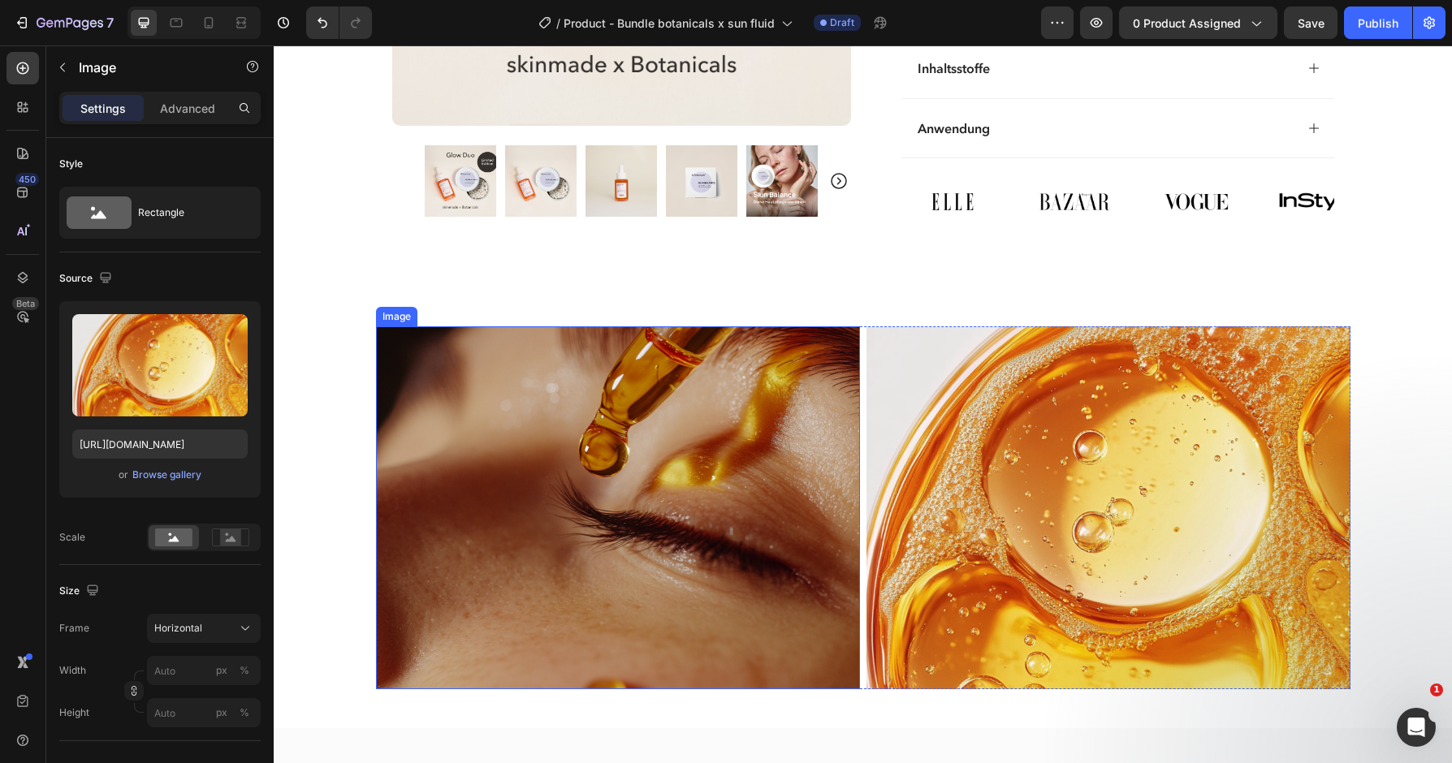
click at [780, 495] on img at bounding box center [618, 507] width 484 height 363
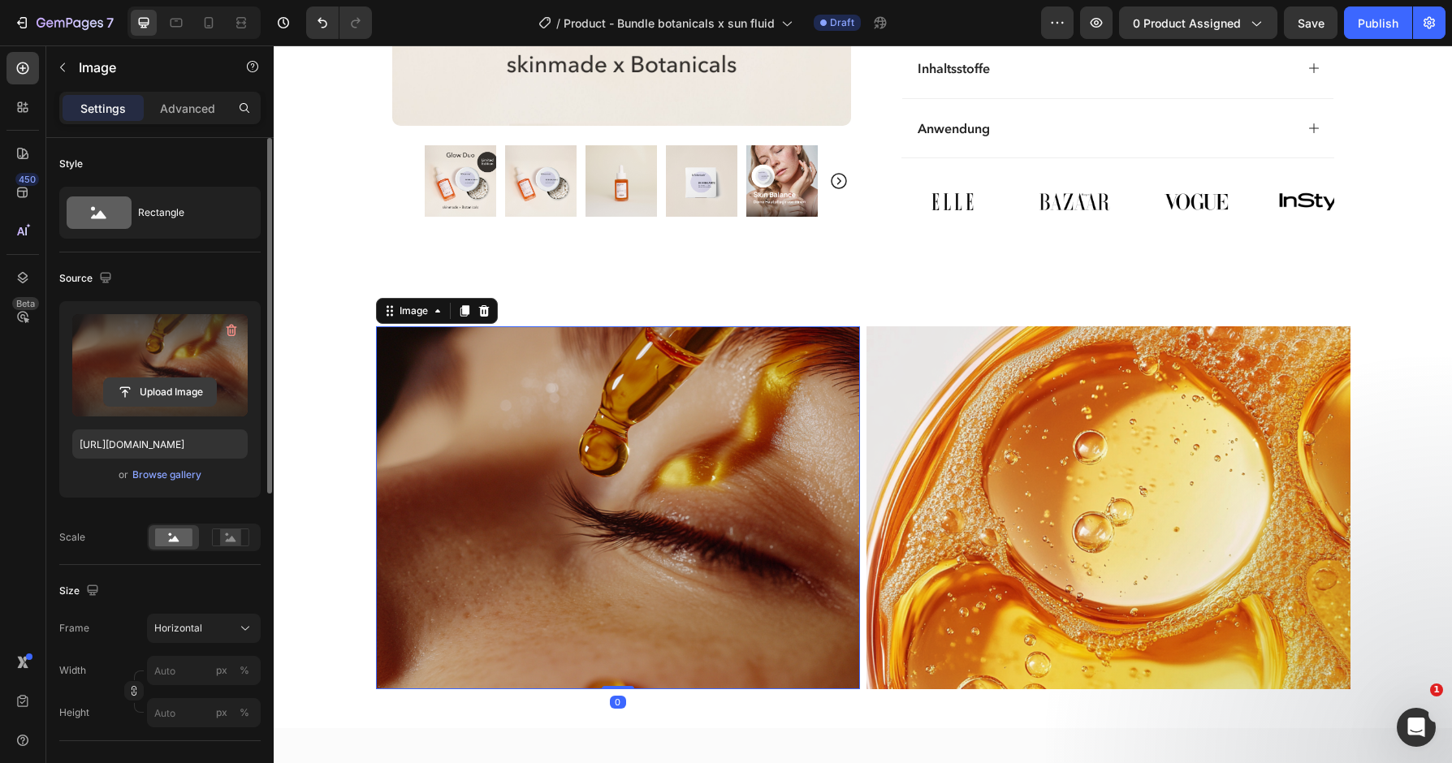
click at [191, 391] on input "file" at bounding box center [160, 392] width 112 height 28
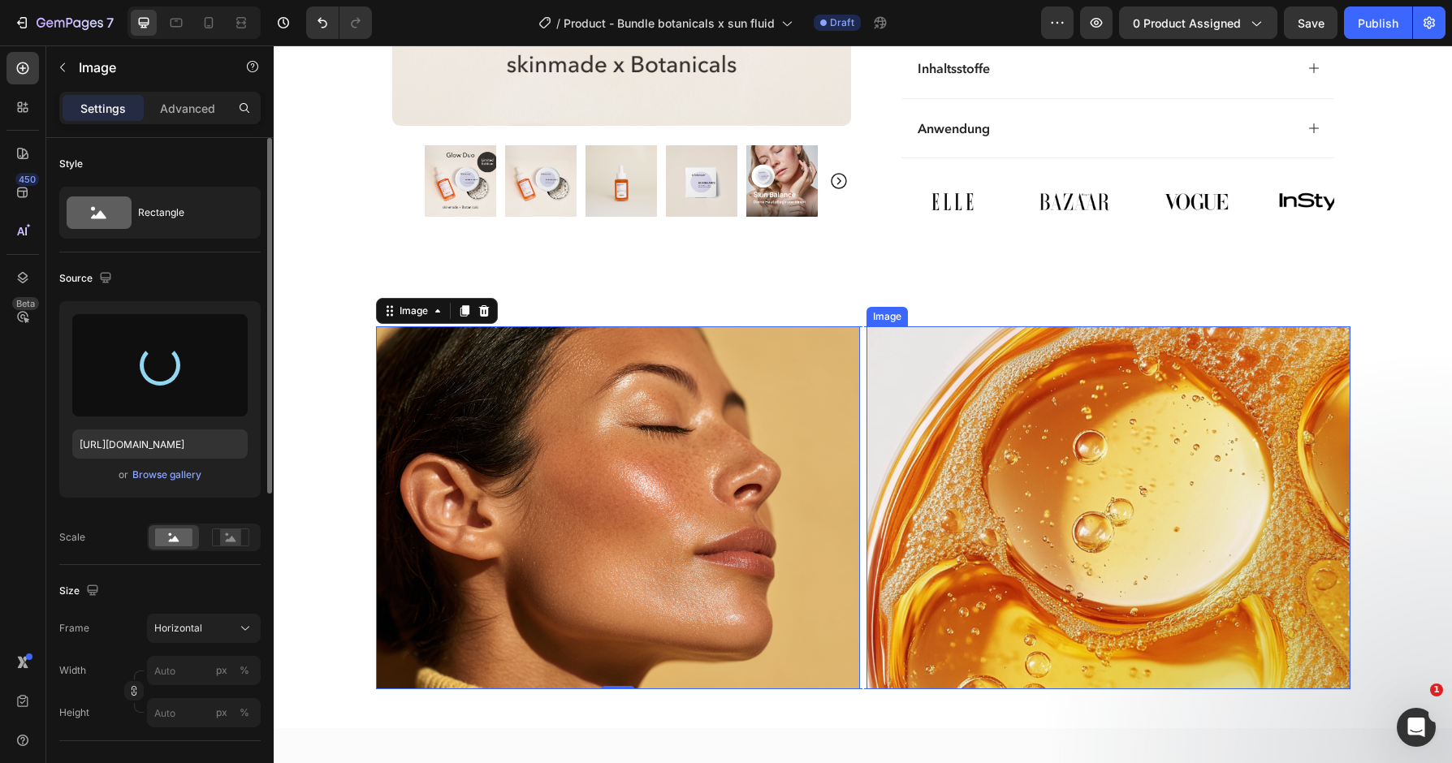
type input "[URL][DOMAIN_NAME]"
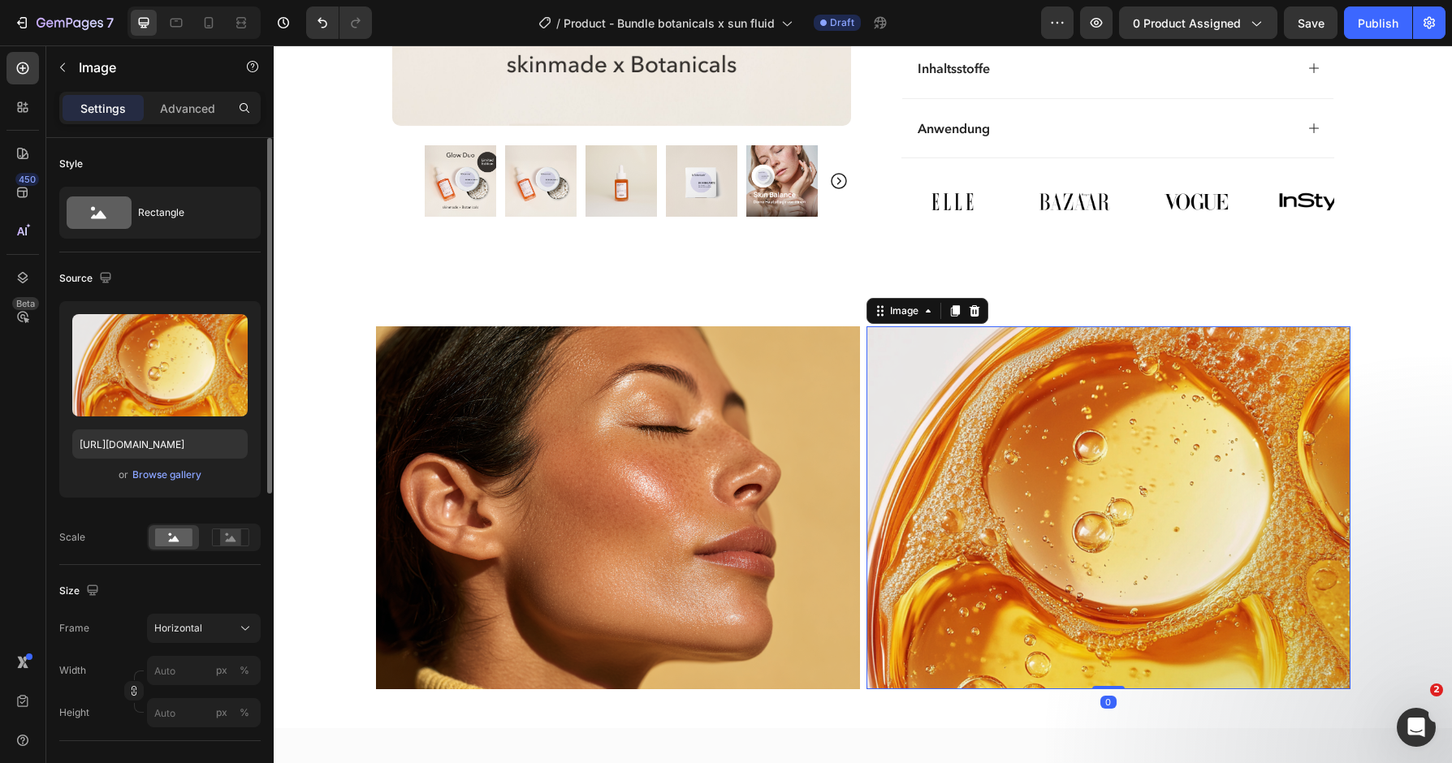
click at [1132, 586] on img at bounding box center [1109, 507] width 484 height 363
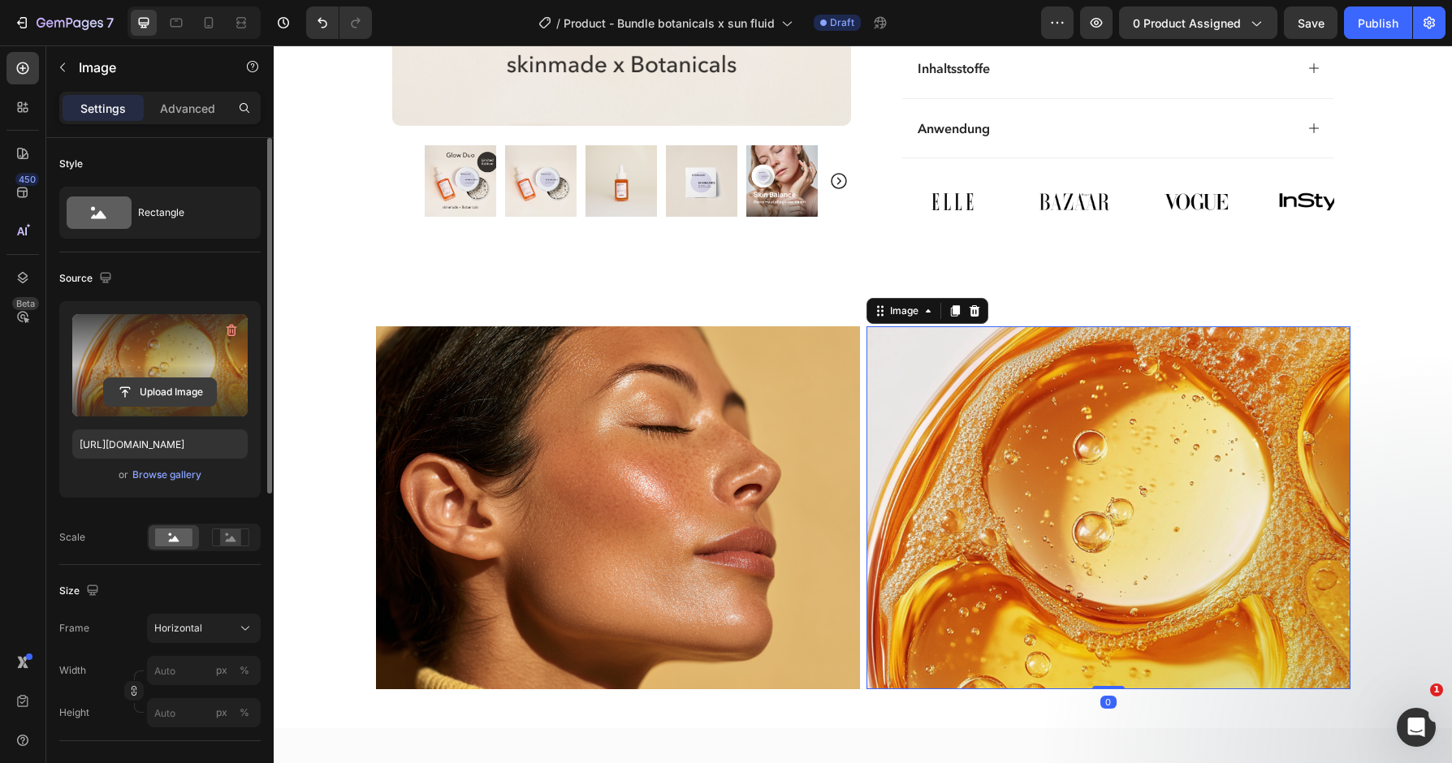
click at [201, 396] on input "file" at bounding box center [160, 392] width 112 height 28
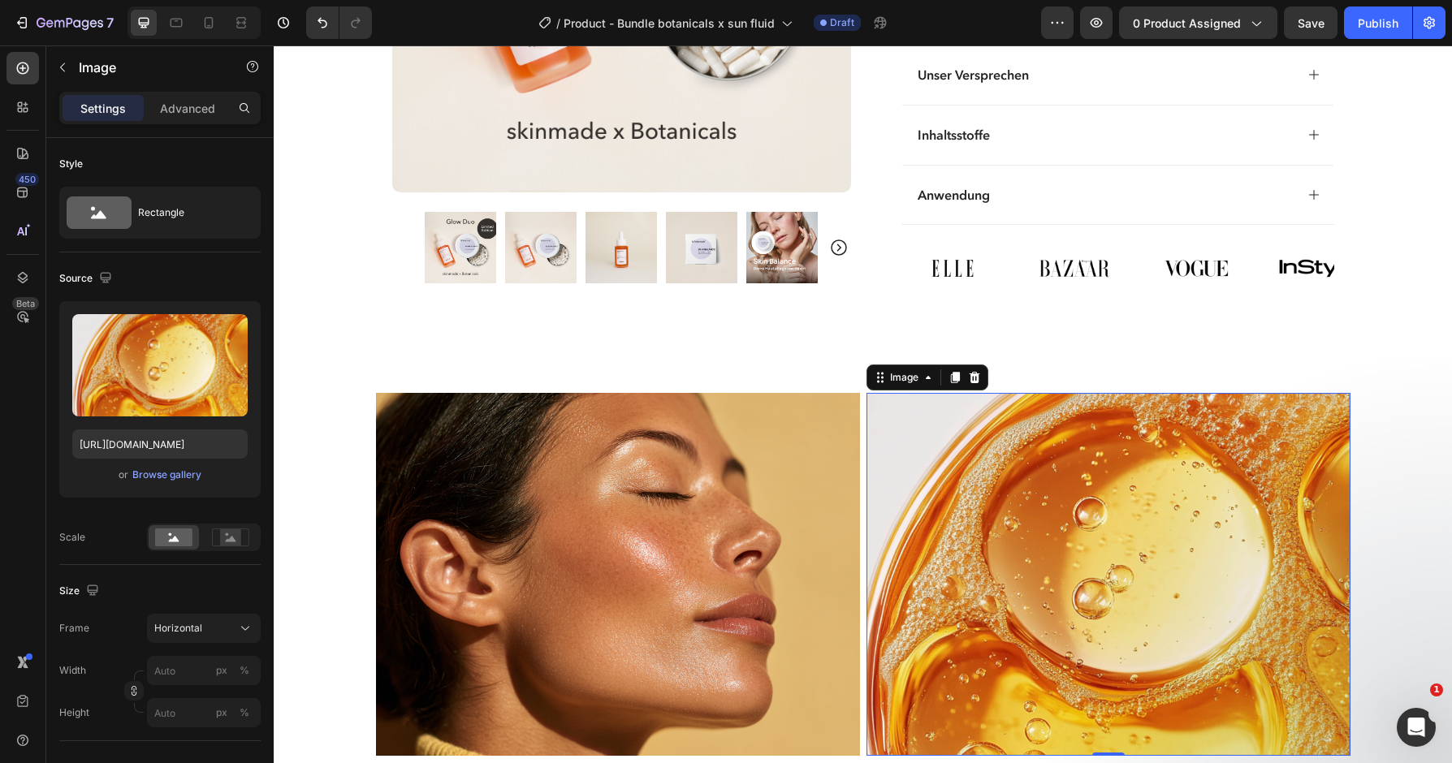
scroll to position [1305, 0]
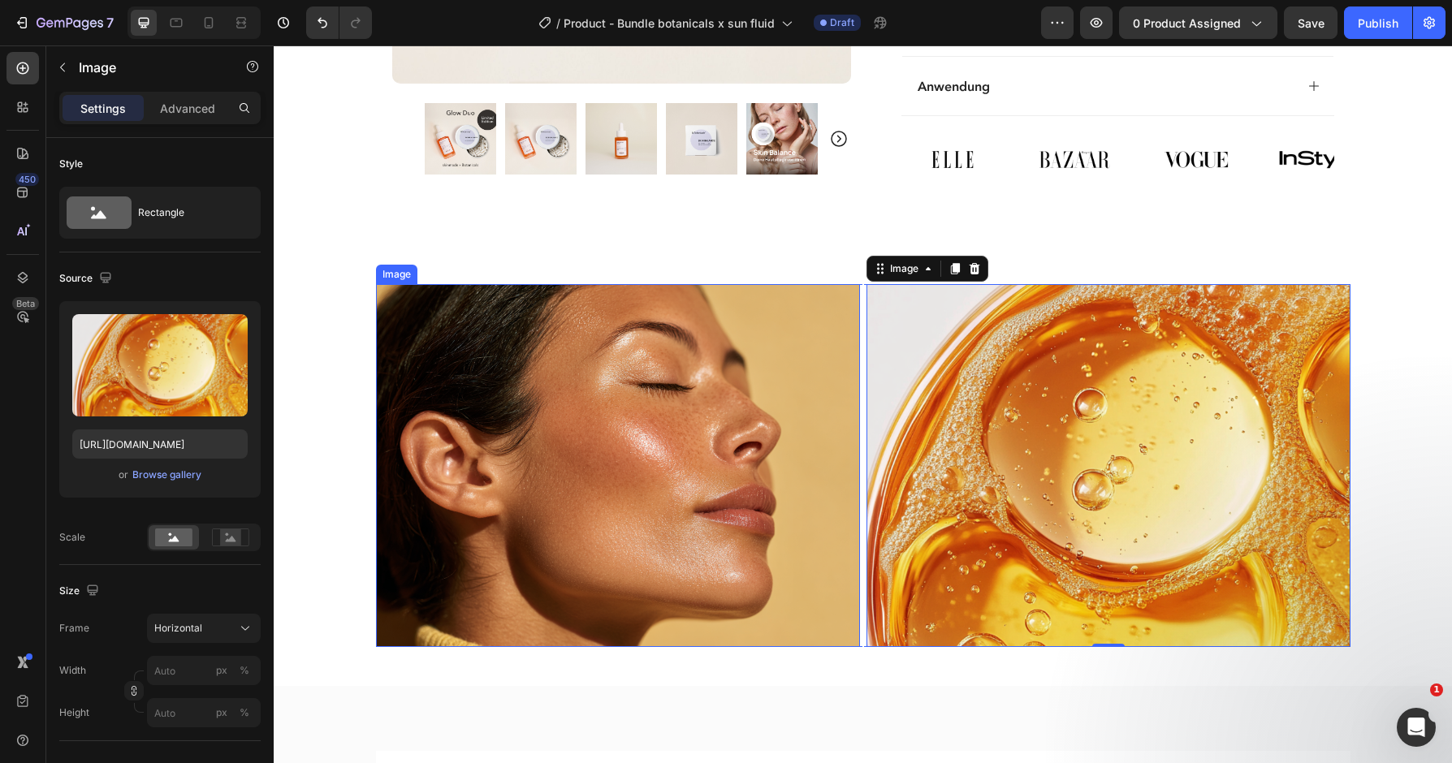
click at [632, 557] on img at bounding box center [618, 465] width 484 height 363
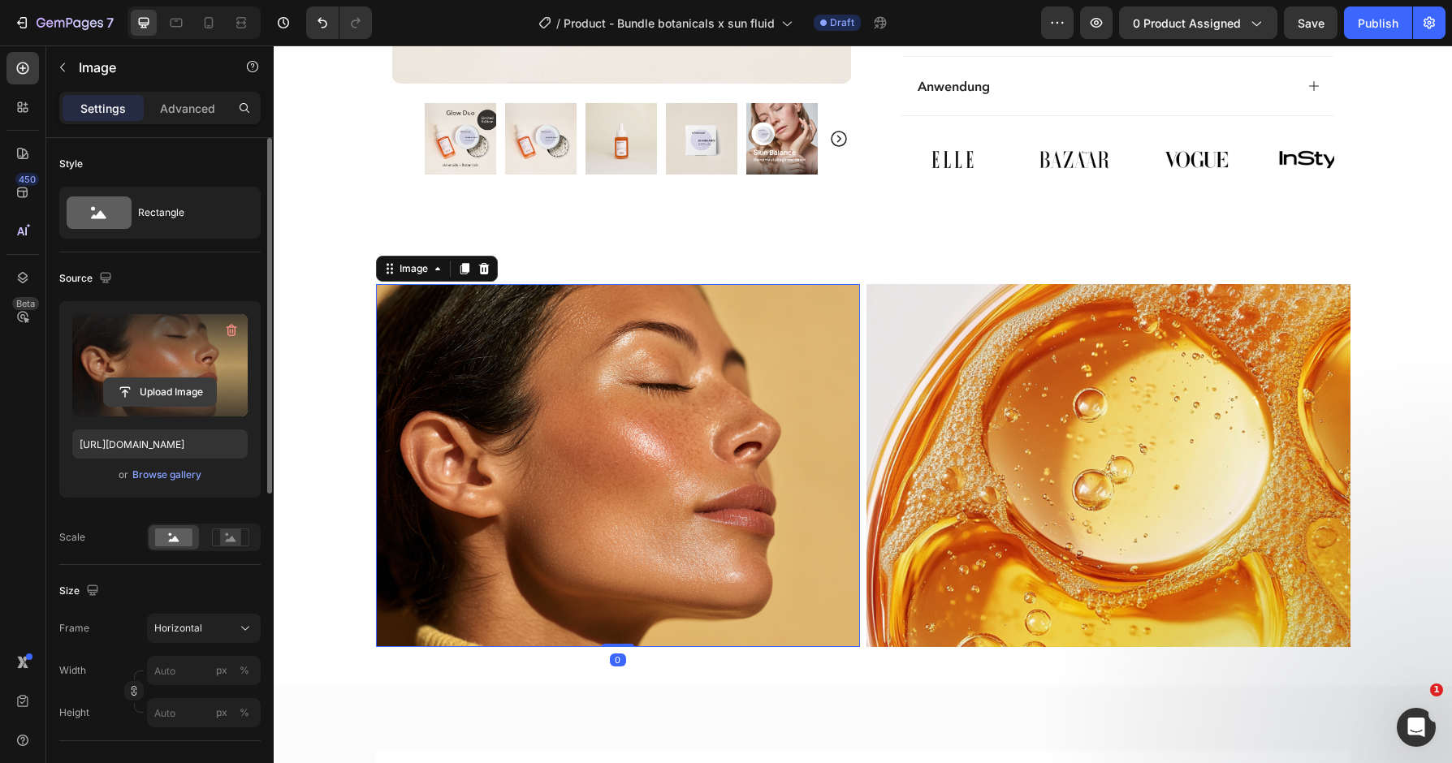
click at [154, 403] on input "file" at bounding box center [160, 392] width 112 height 28
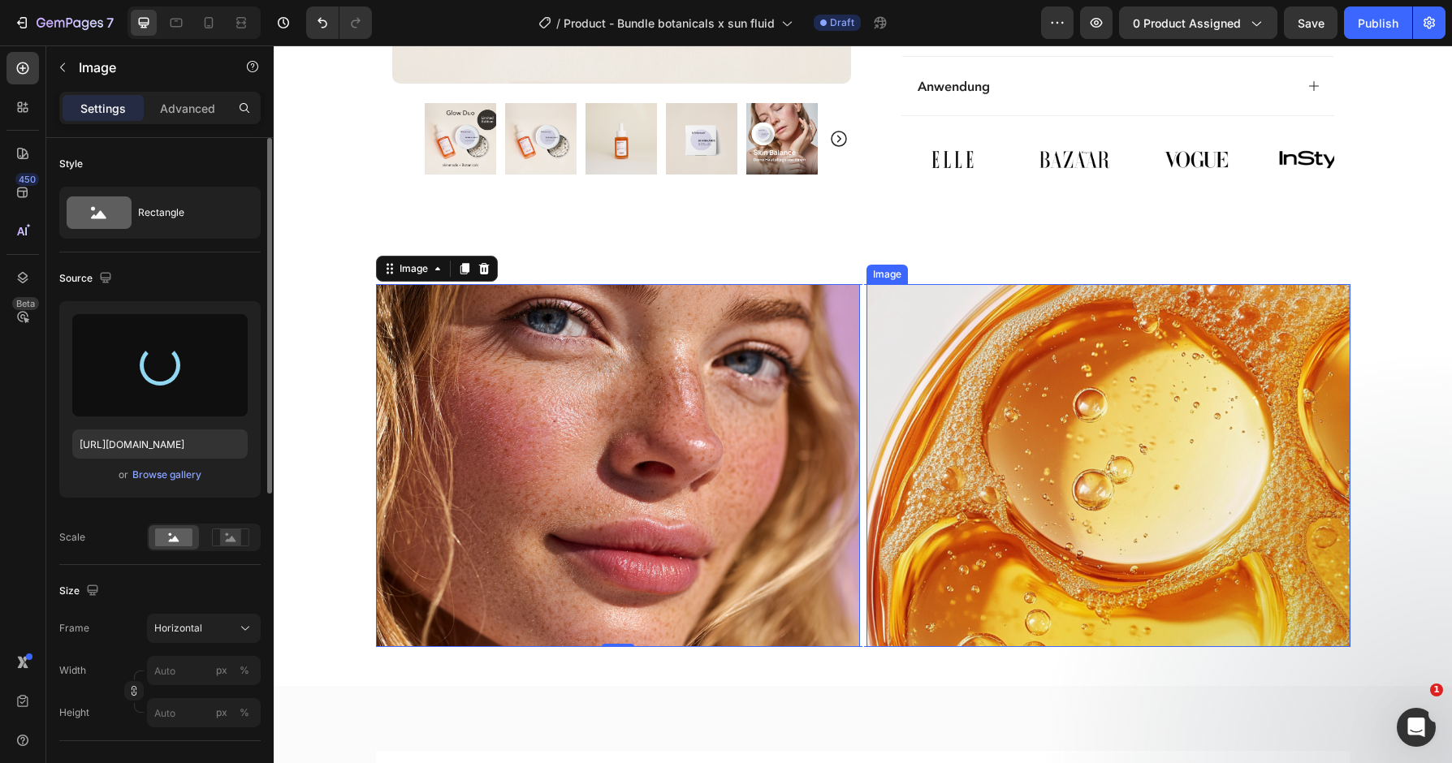
type input "[URL][DOMAIN_NAME]"
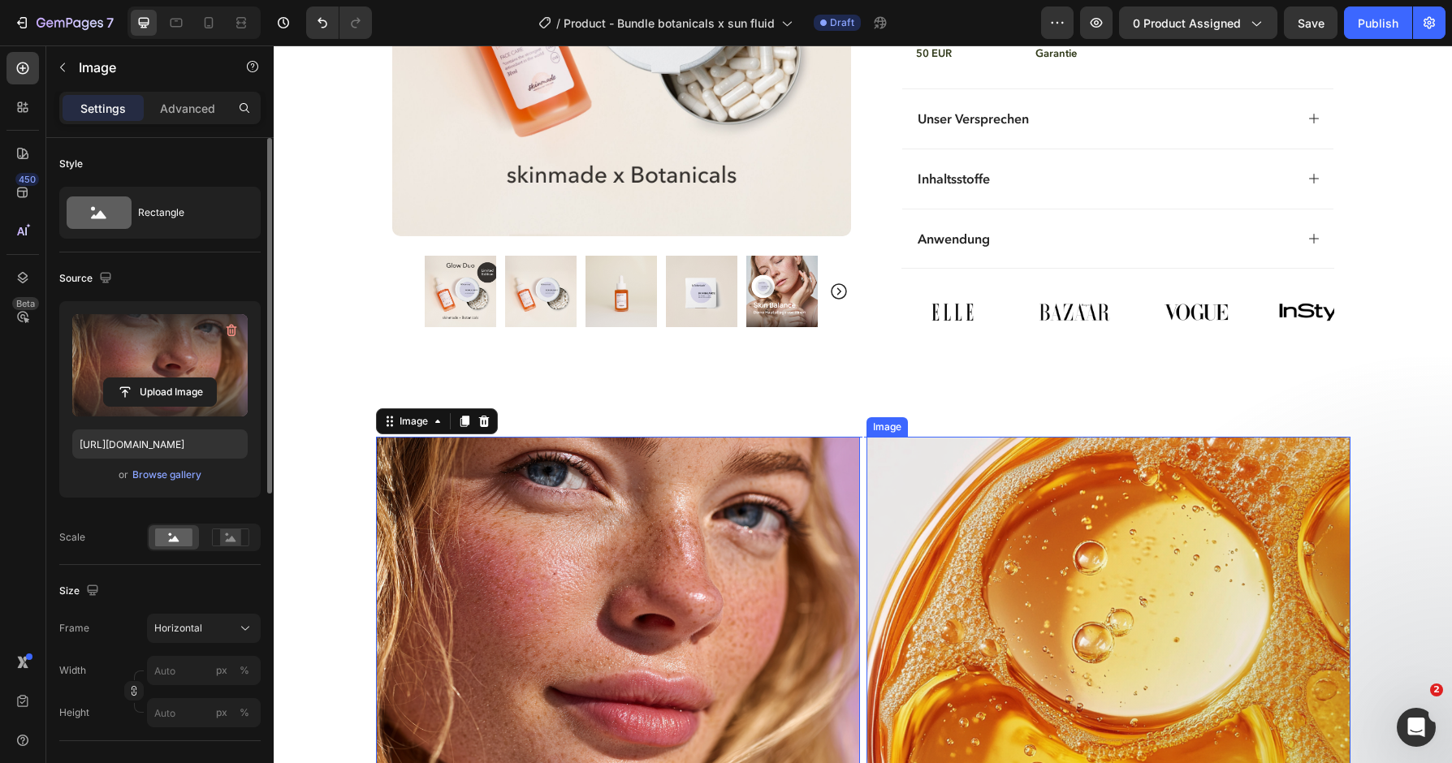
scroll to position [1164, 0]
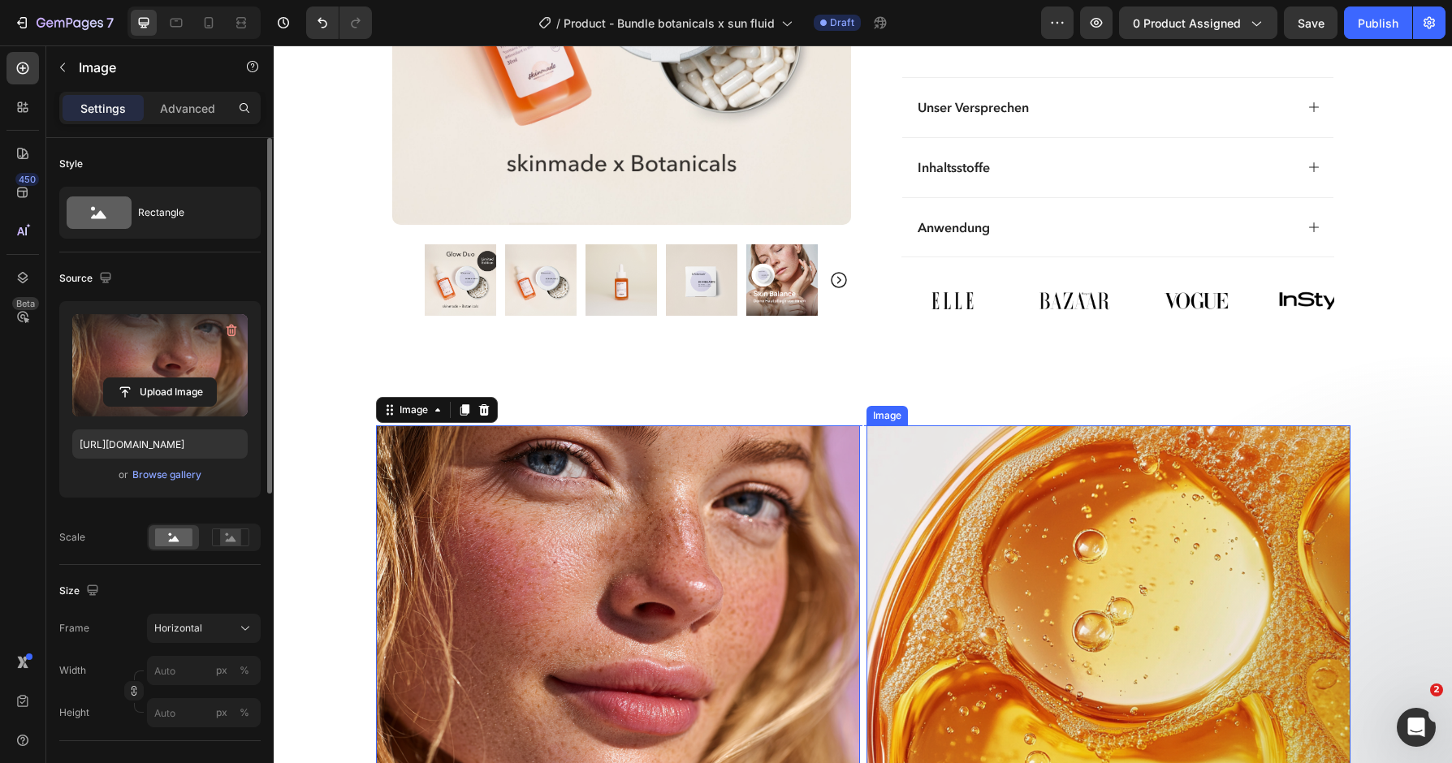
click at [1145, 625] on img at bounding box center [1109, 607] width 484 height 363
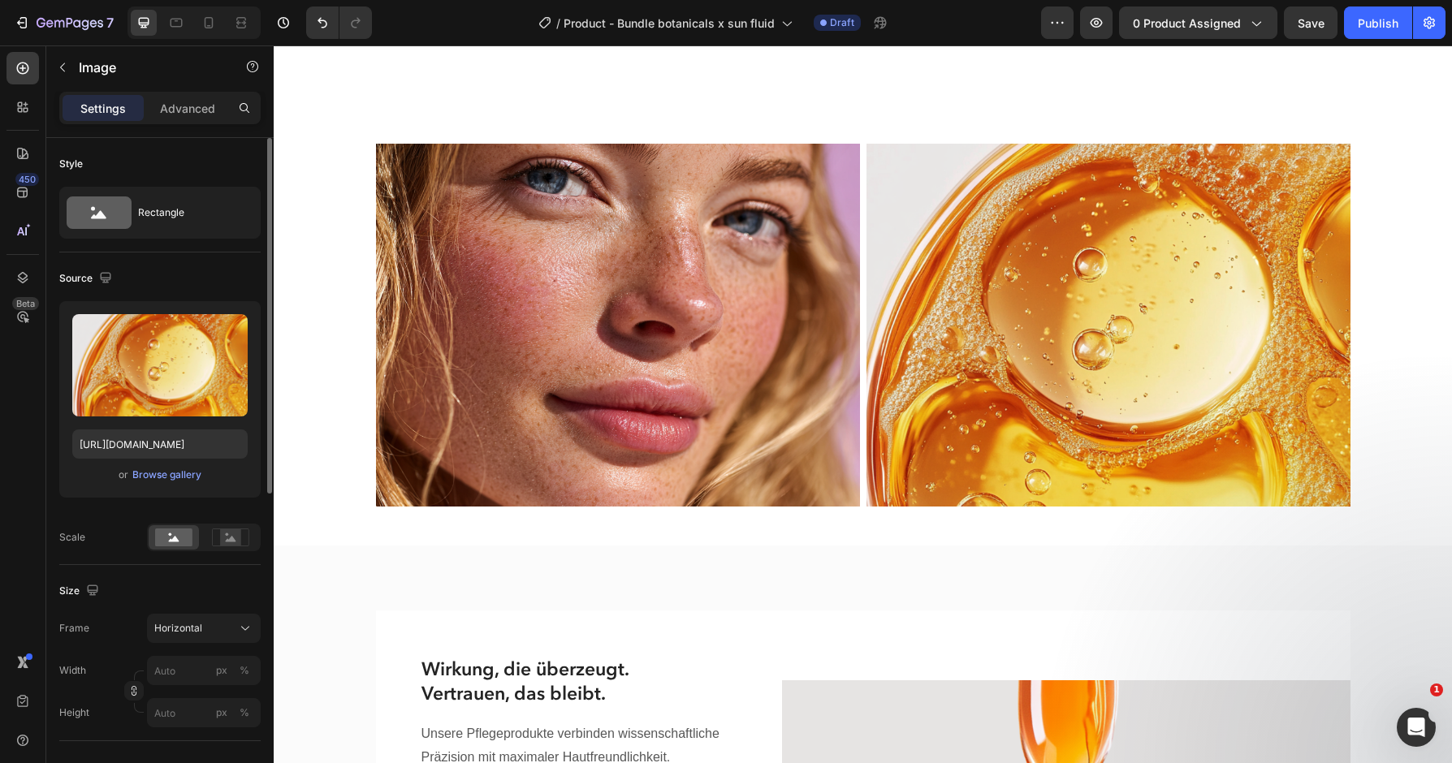
scroll to position [1462, 0]
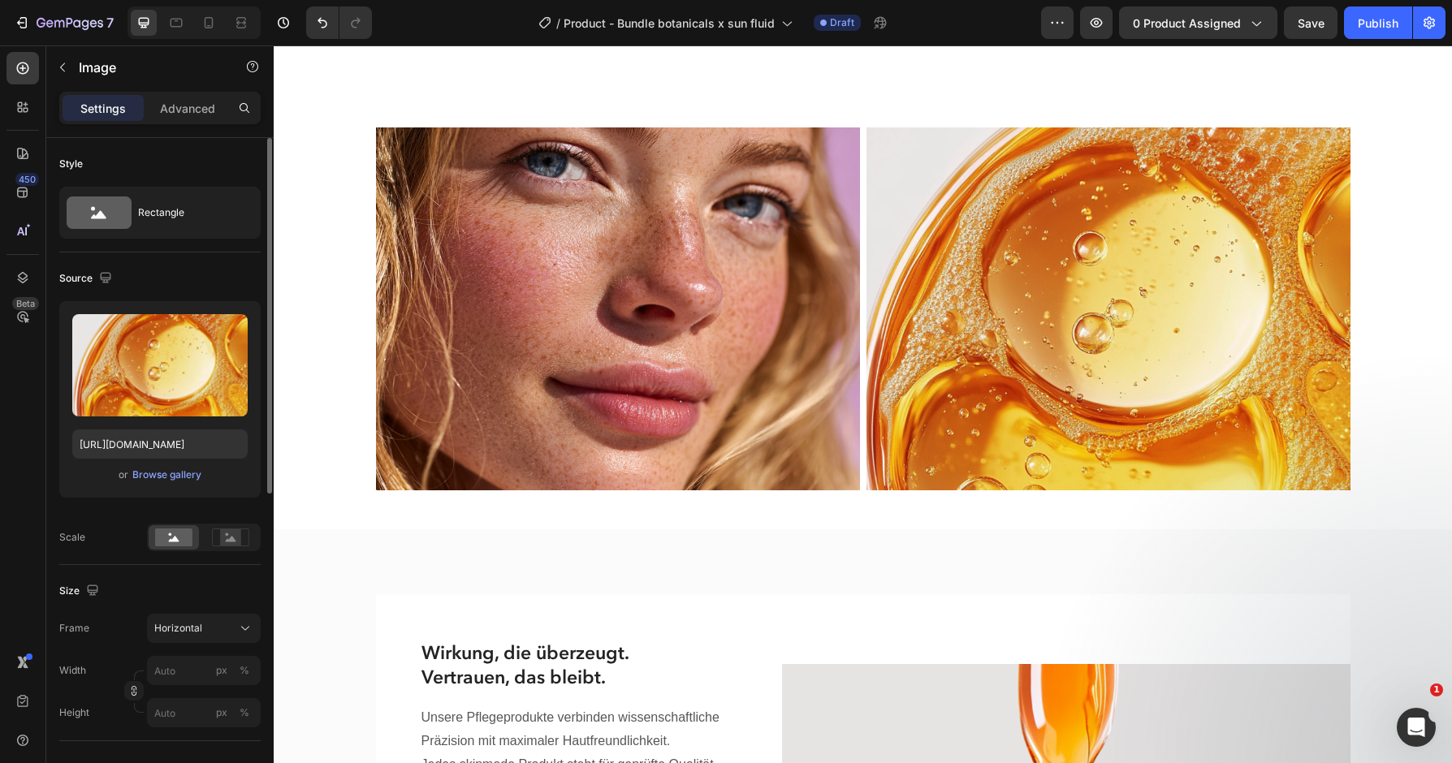
click at [1071, 358] on img at bounding box center [1109, 309] width 484 height 363
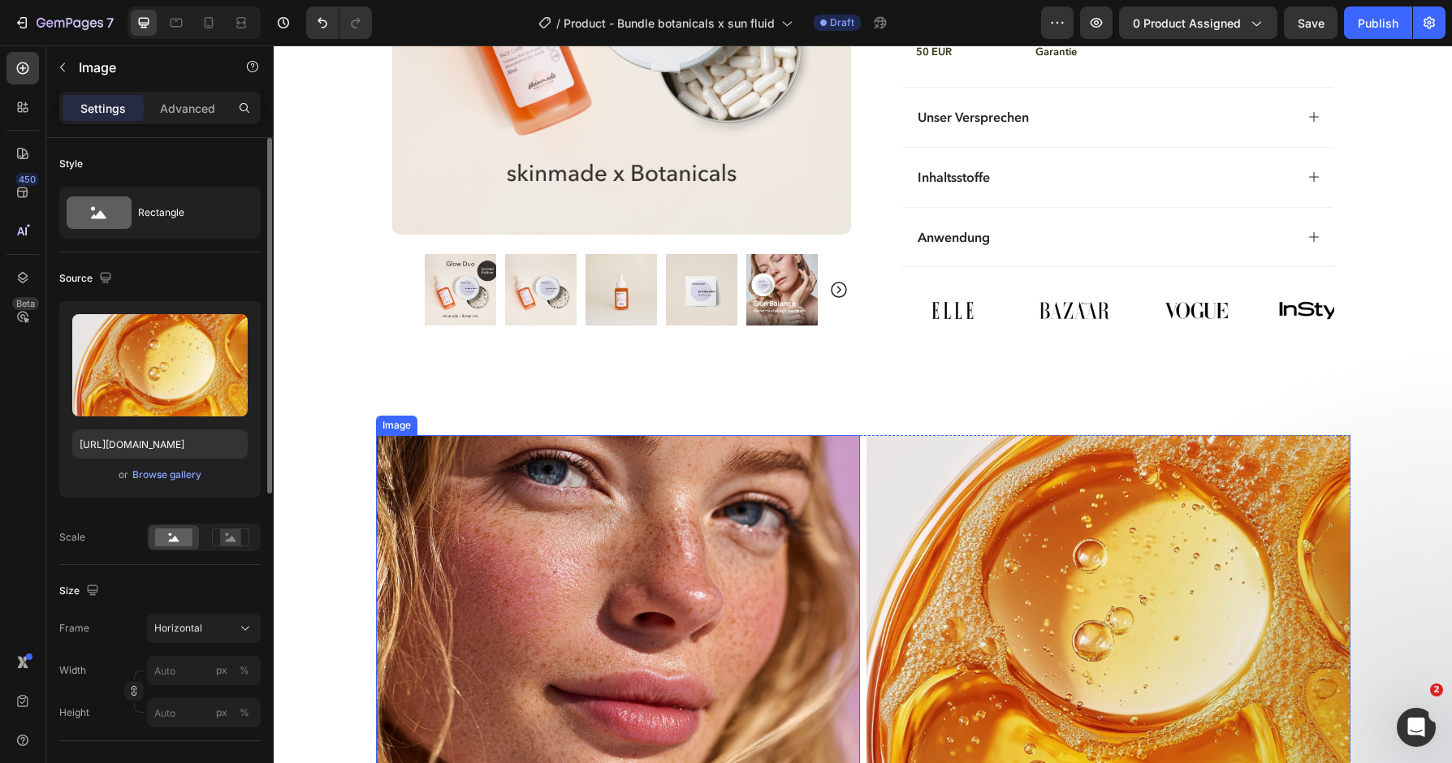
scroll to position [1254, 0]
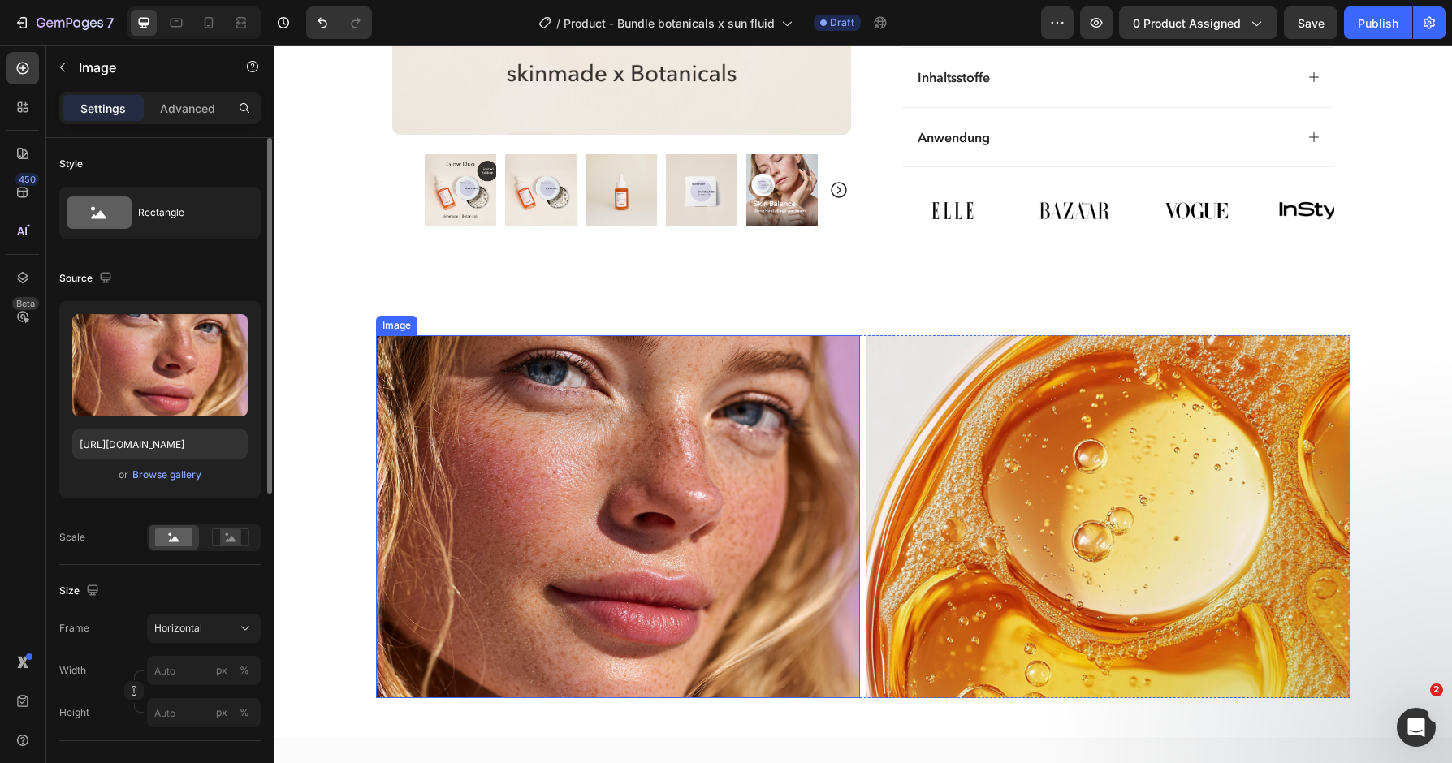
click at [672, 516] on img at bounding box center [618, 516] width 484 height 363
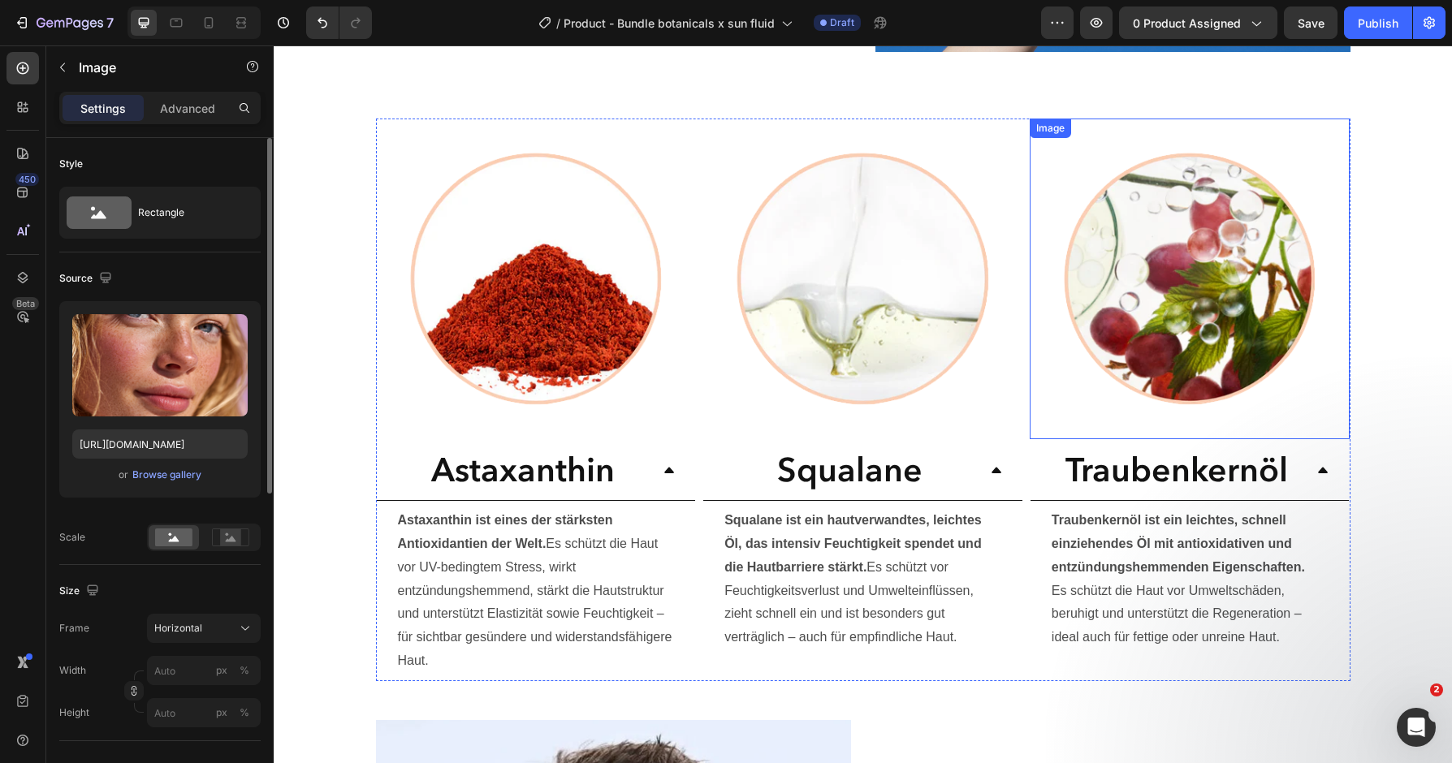
scroll to position [3759, 0]
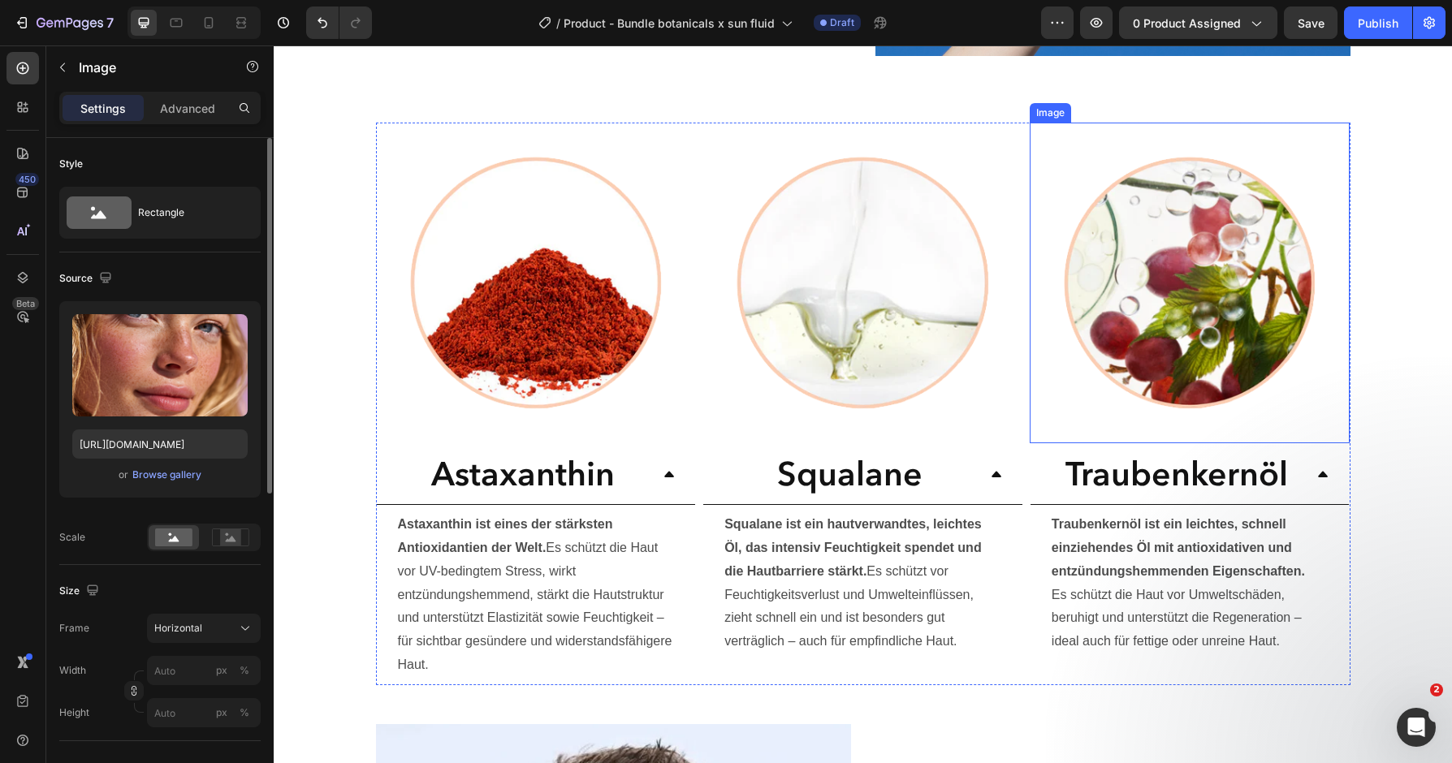
click at [1329, 156] on img at bounding box center [1190, 283] width 321 height 321
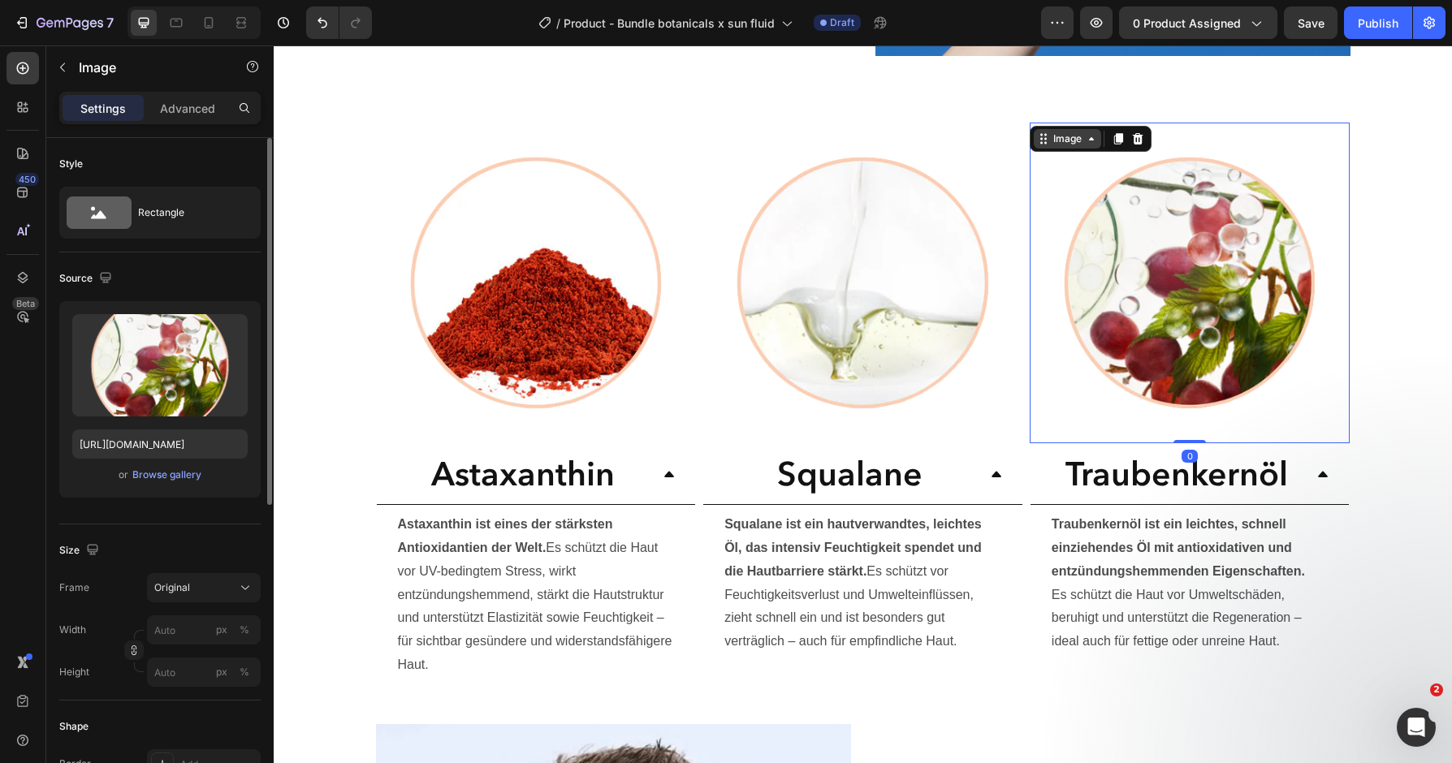
click at [1059, 129] on div "Image" at bounding box center [1067, 138] width 67 height 19
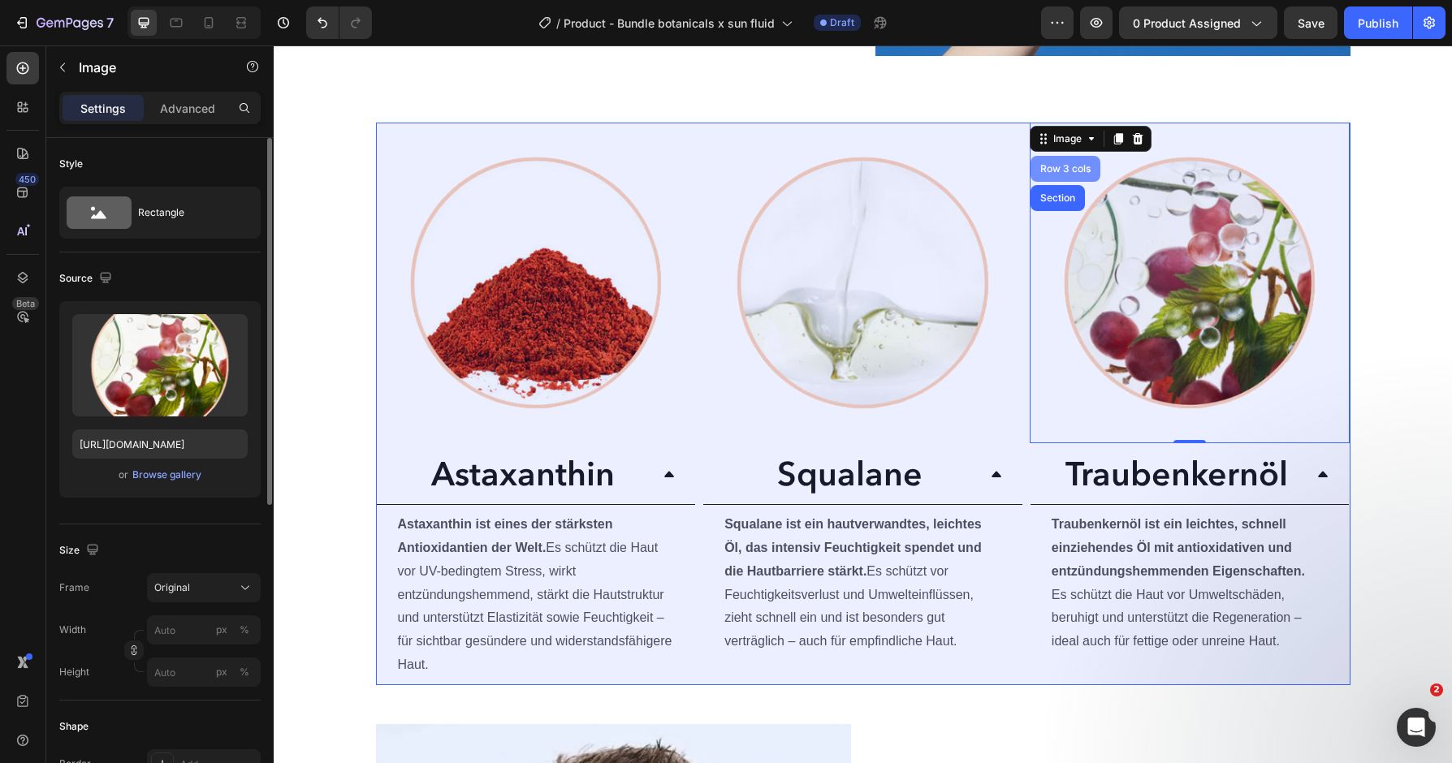
click at [1057, 164] on div "Row 3 cols" at bounding box center [1065, 169] width 57 height 10
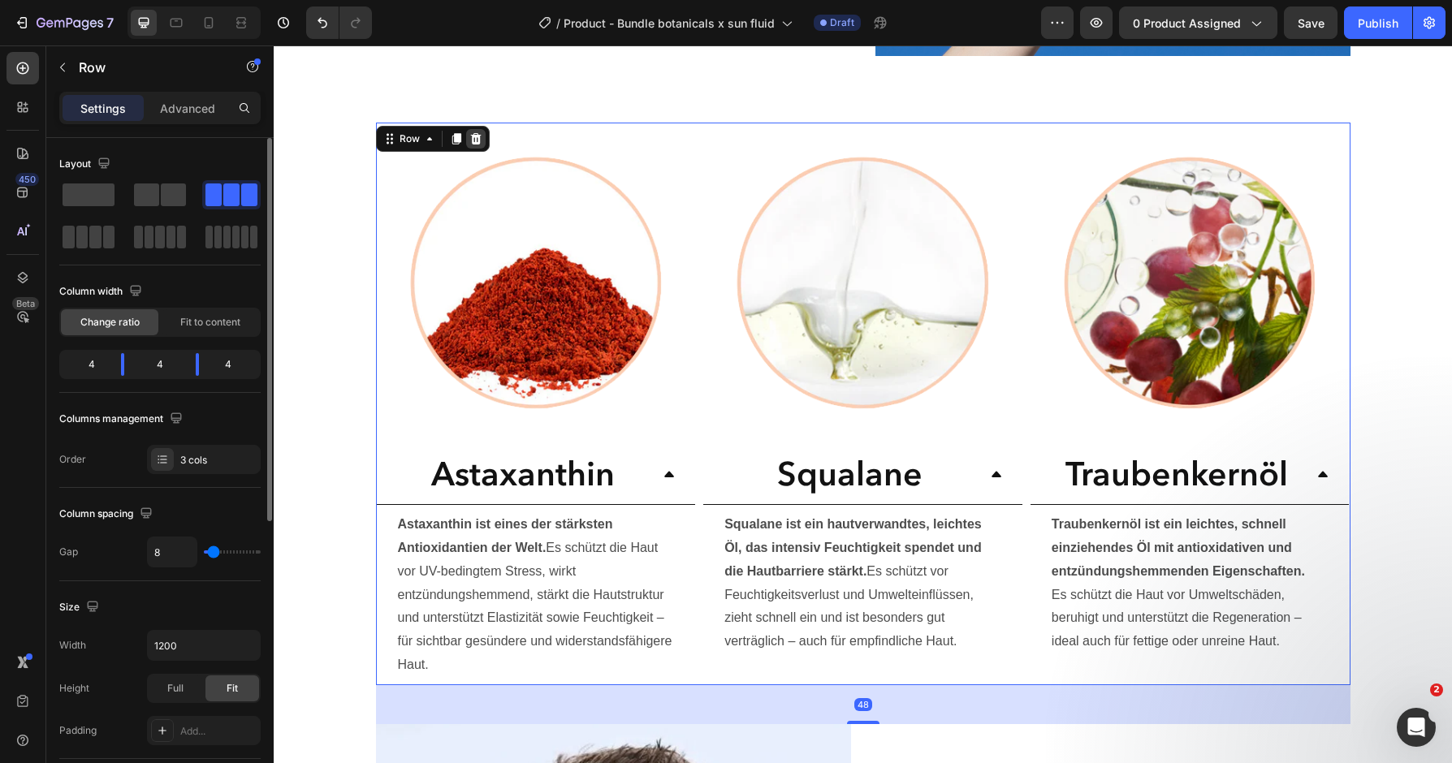
click at [476, 129] on div at bounding box center [475, 138] width 19 height 19
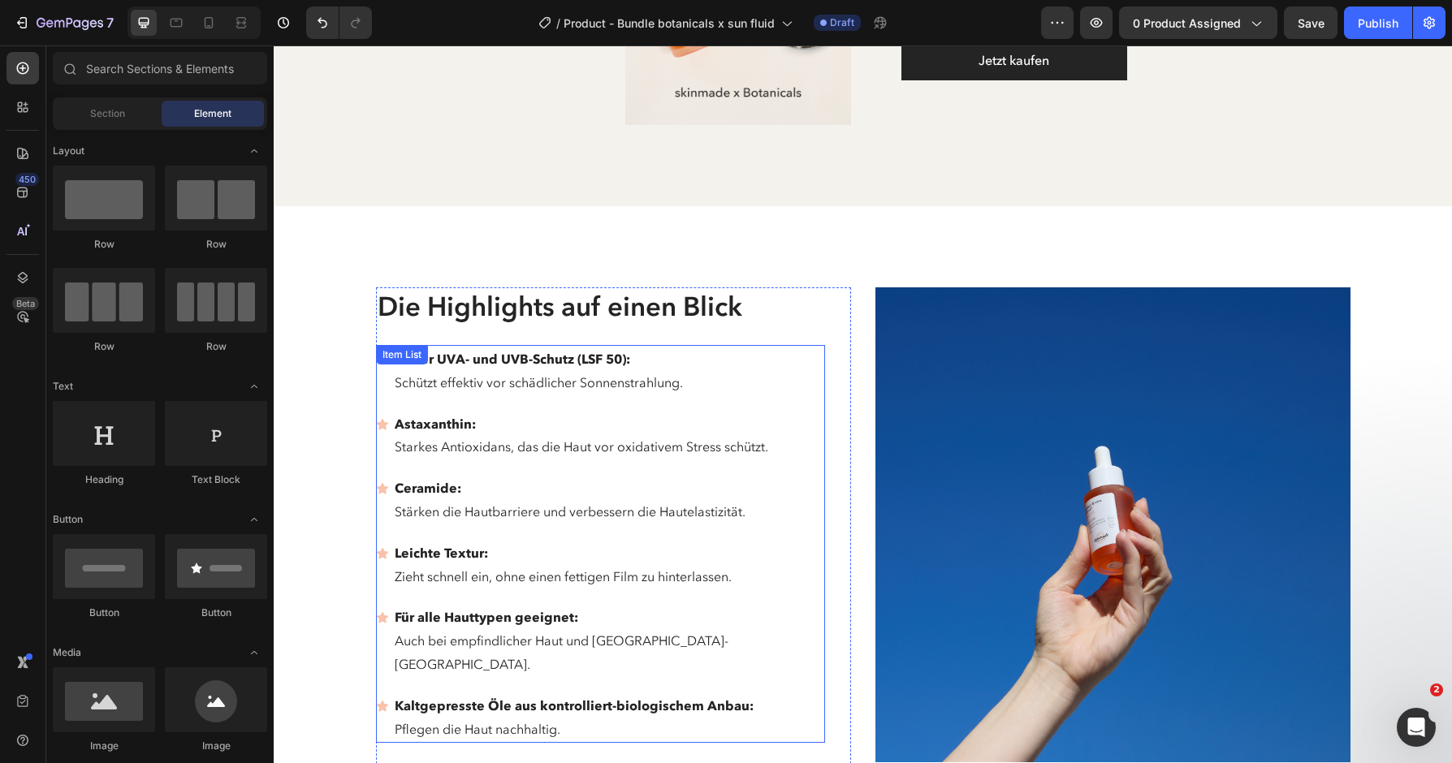
scroll to position [3035, 0]
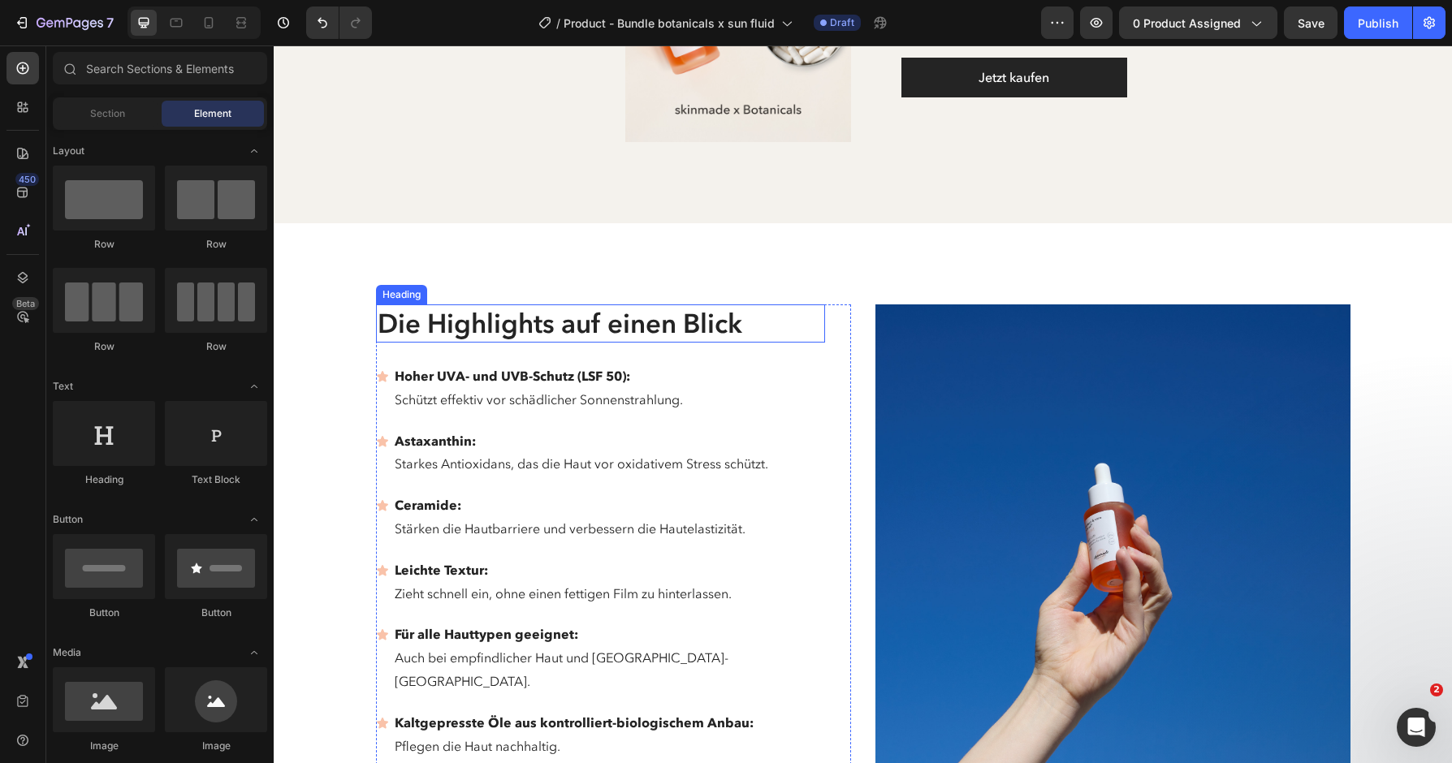
click at [408, 299] on div "Heading" at bounding box center [401, 294] width 45 height 15
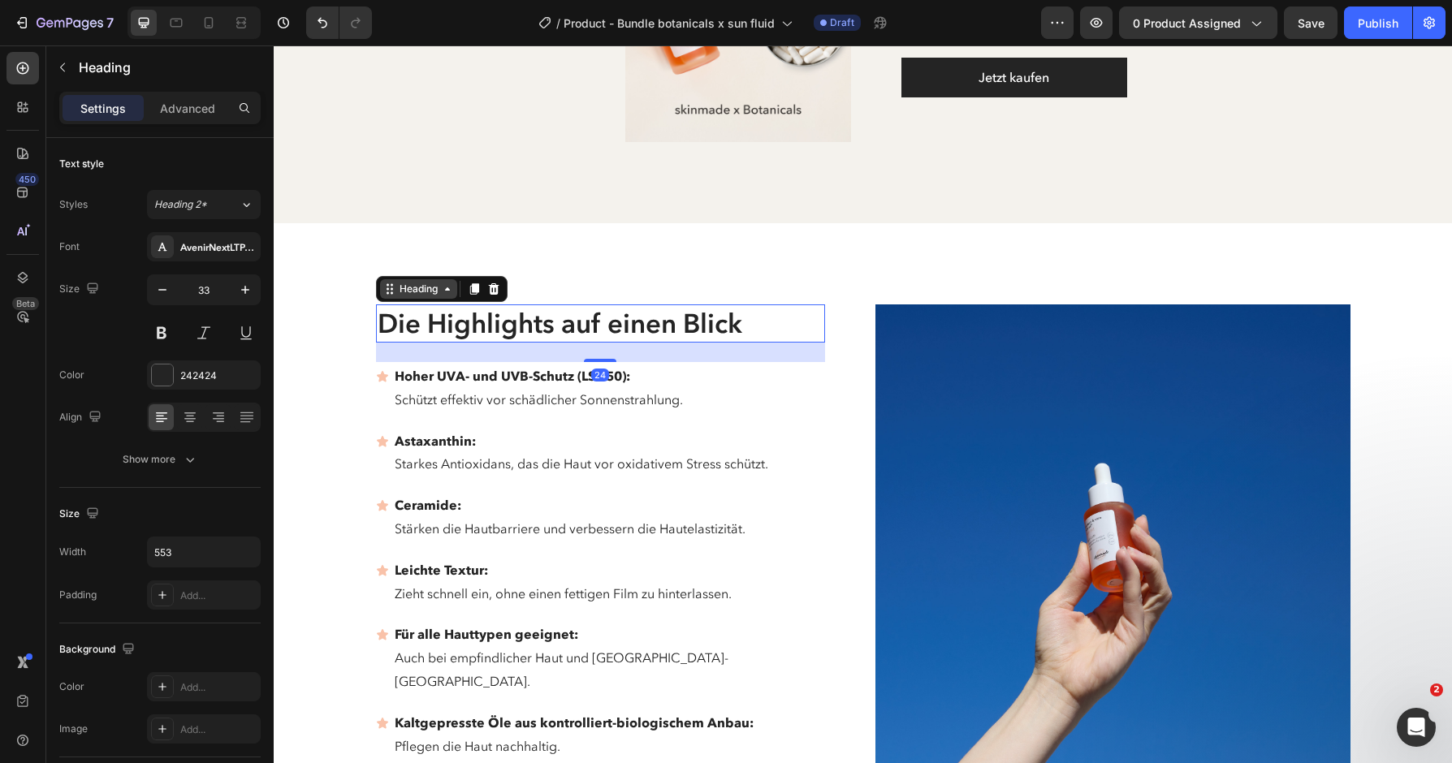
click at [417, 292] on div "Heading" at bounding box center [418, 289] width 45 height 15
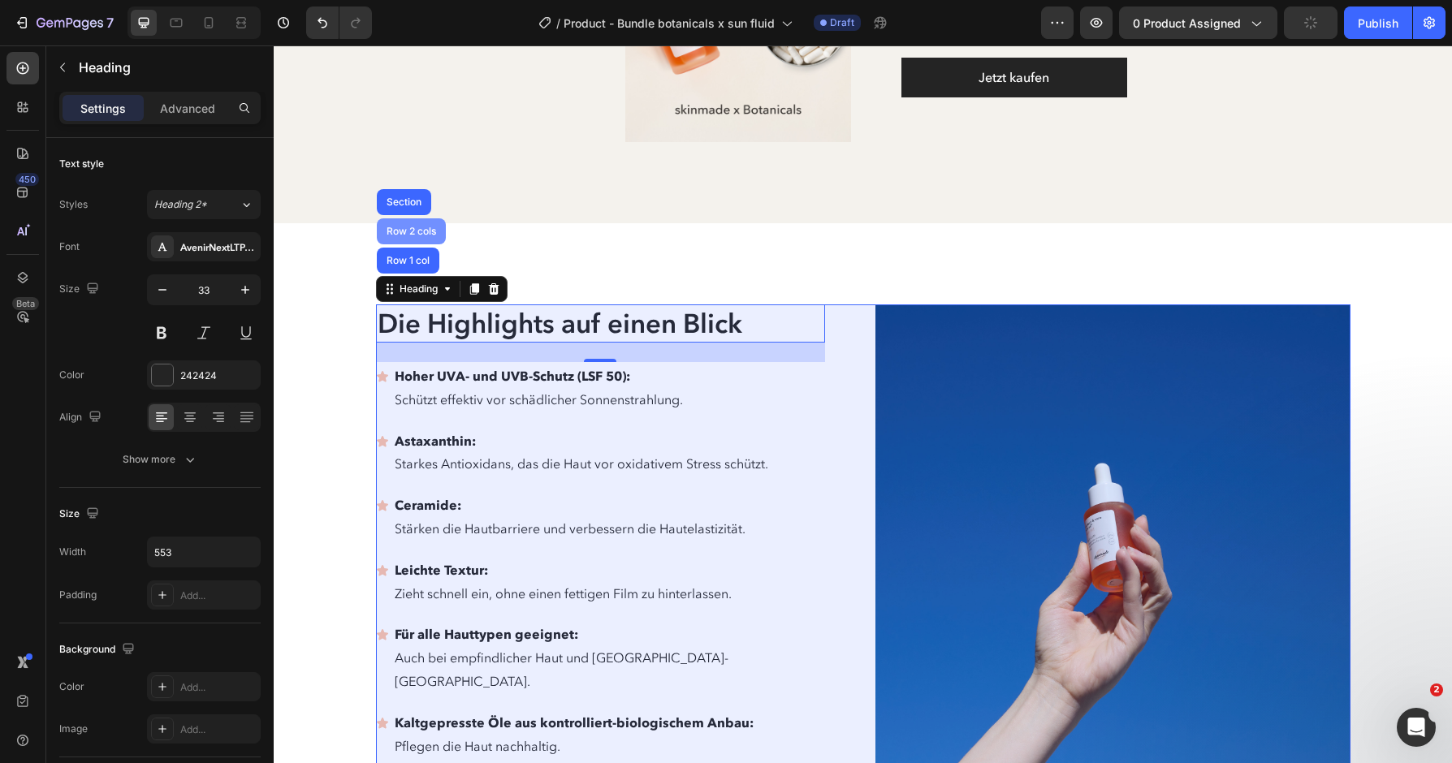
click at [421, 228] on div "Row 2 cols" at bounding box center [411, 232] width 56 height 10
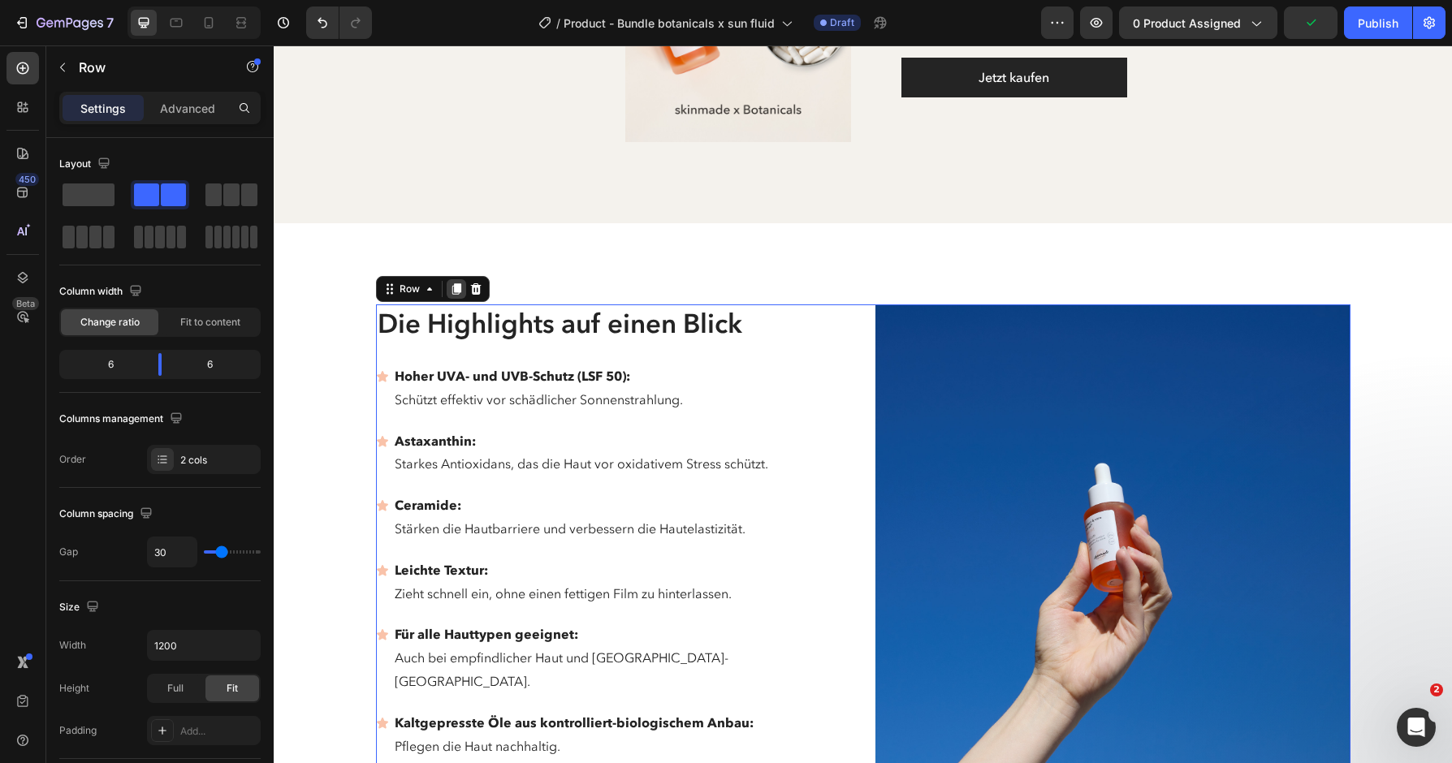
click at [459, 287] on icon at bounding box center [456, 288] width 9 height 11
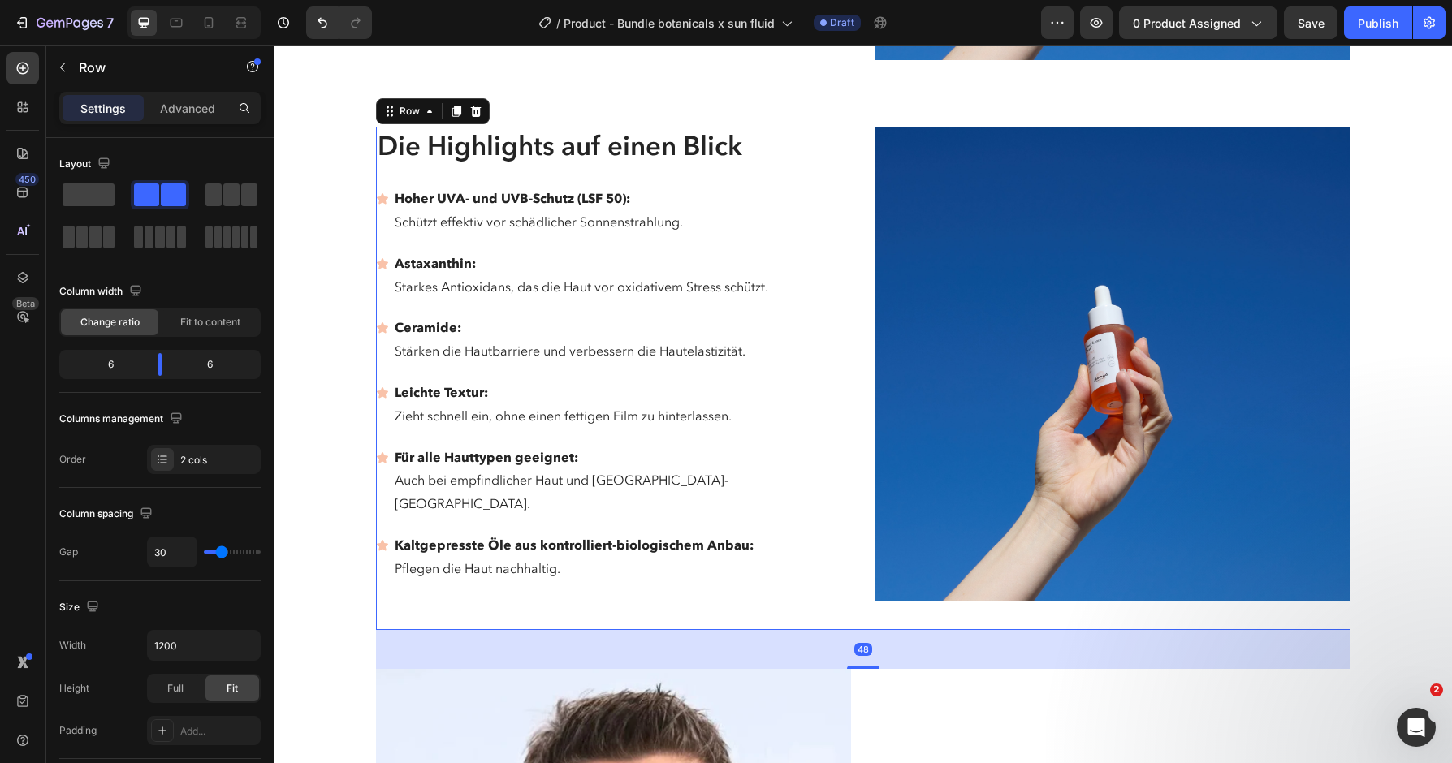
scroll to position [3755, 0]
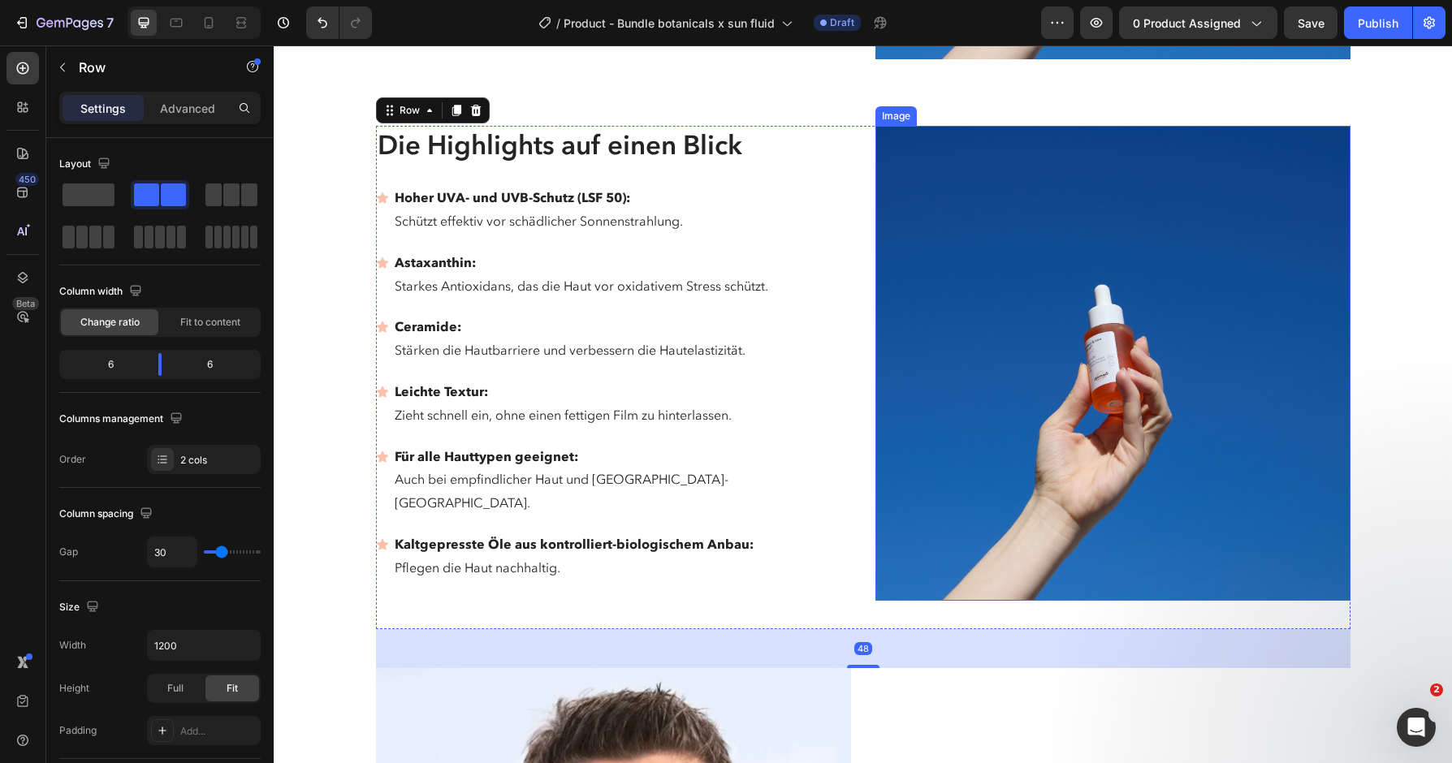
click at [1139, 383] on img at bounding box center [1112, 363] width 475 height 475
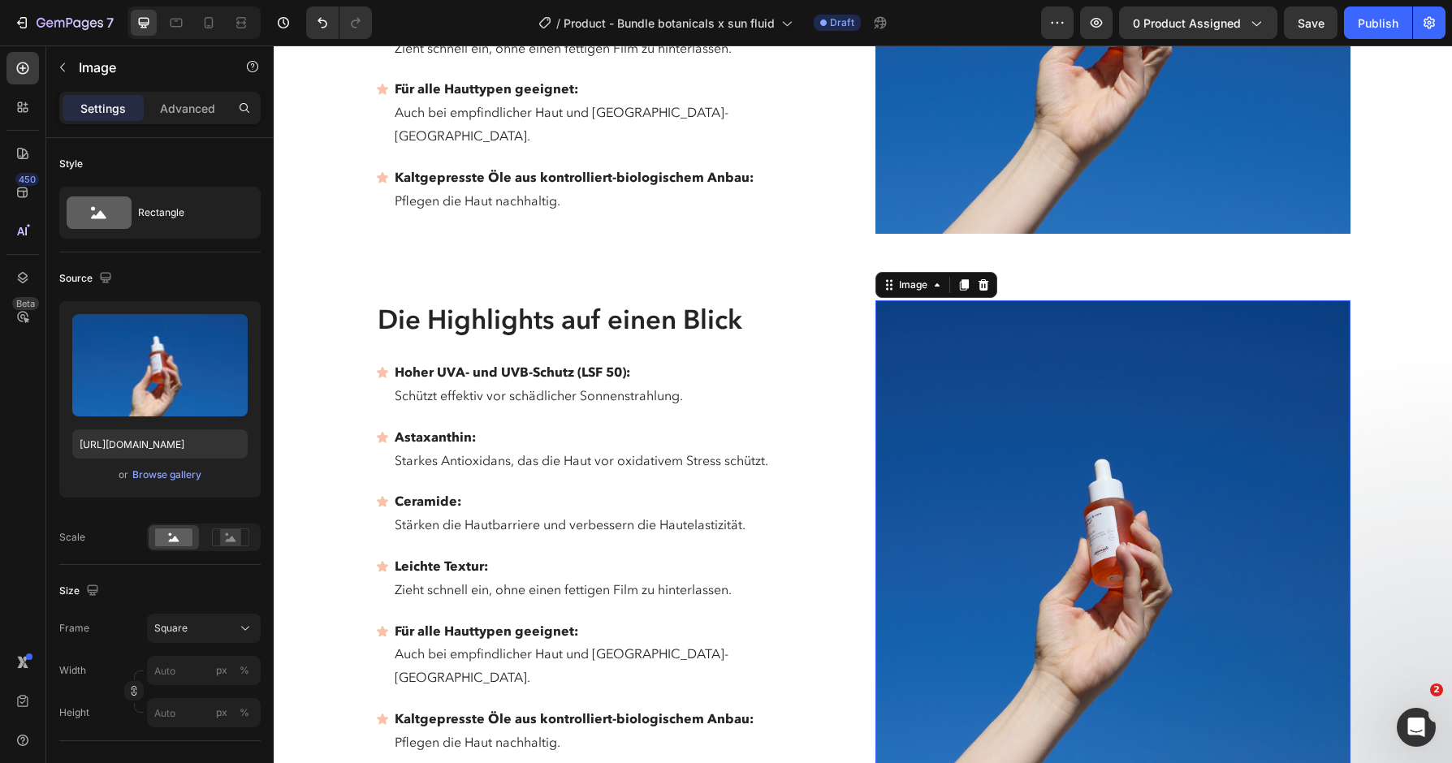
scroll to position [3618, 0]
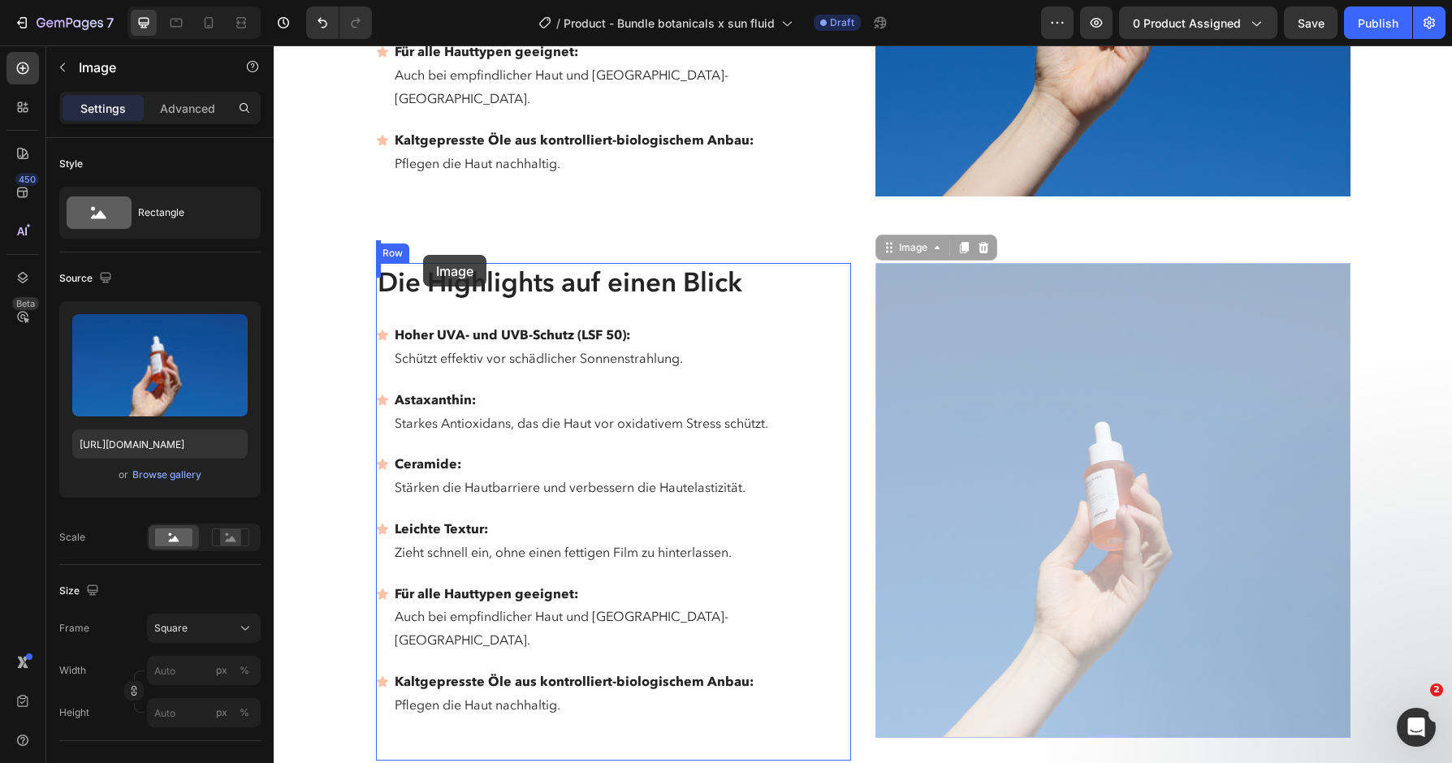
drag, startPoint x: 901, startPoint y: 221, endPoint x: 423, endPoint y: 257, distance: 479.7
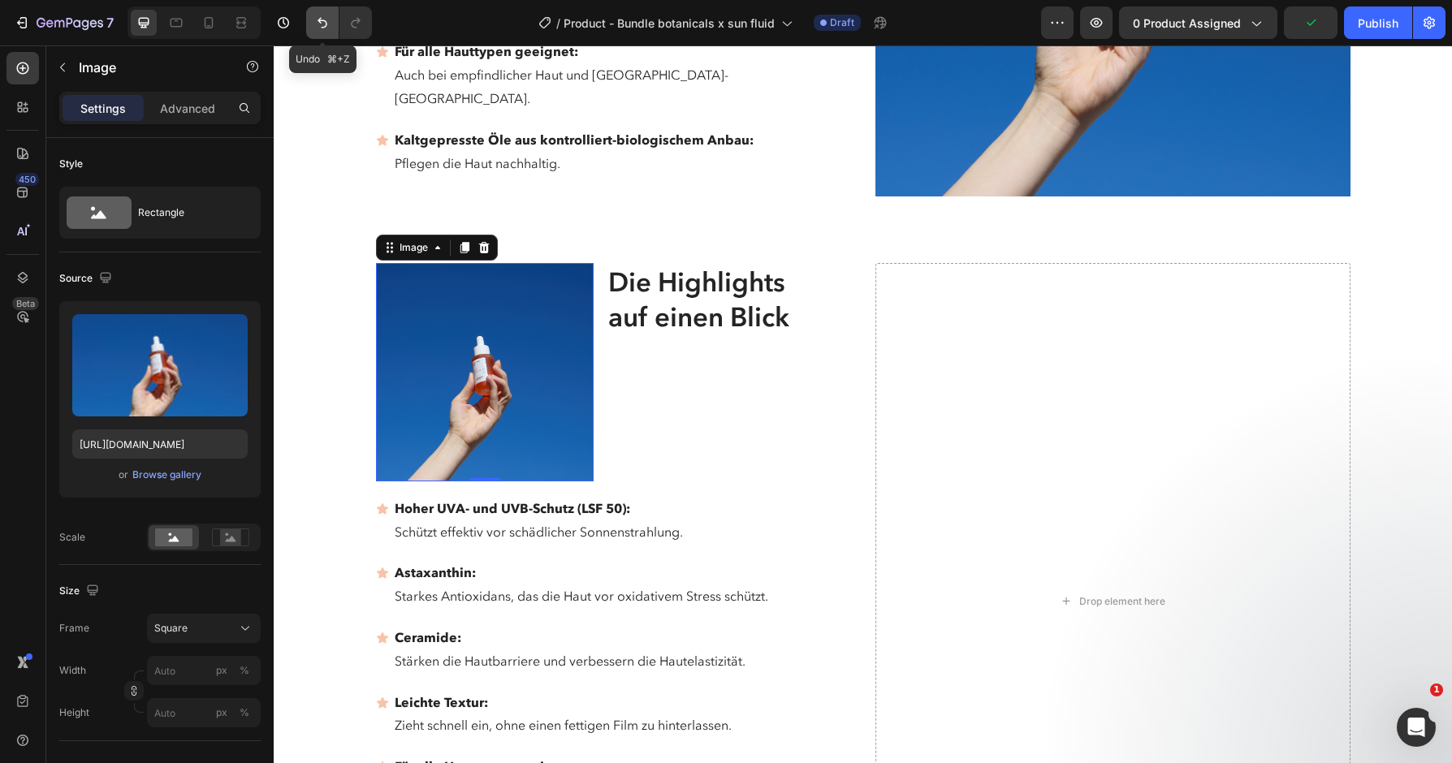
click at [320, 16] on icon "Undo/Redo" at bounding box center [322, 23] width 16 height 16
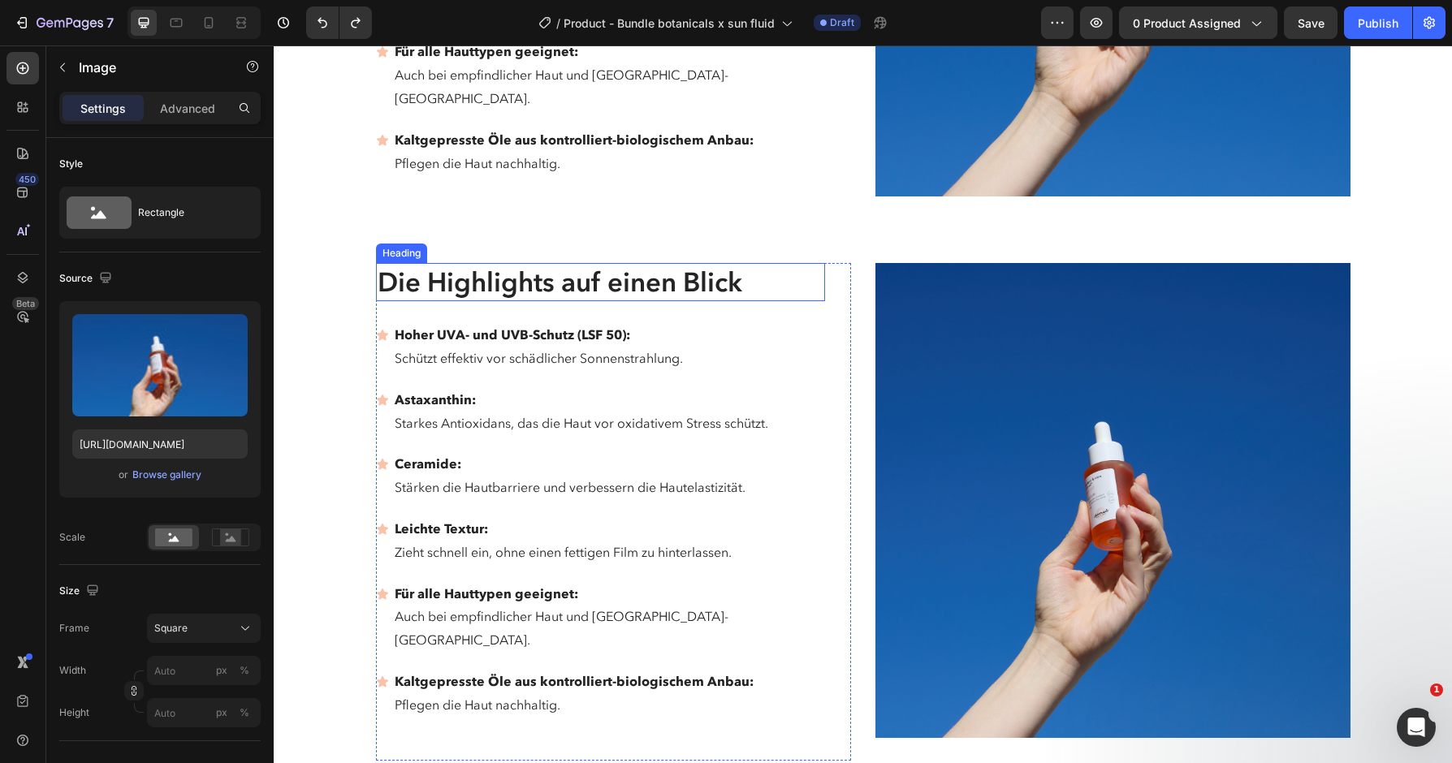
click at [792, 263] on h2 "Die Highlights auf einen Blick" at bounding box center [600, 282] width 449 height 38
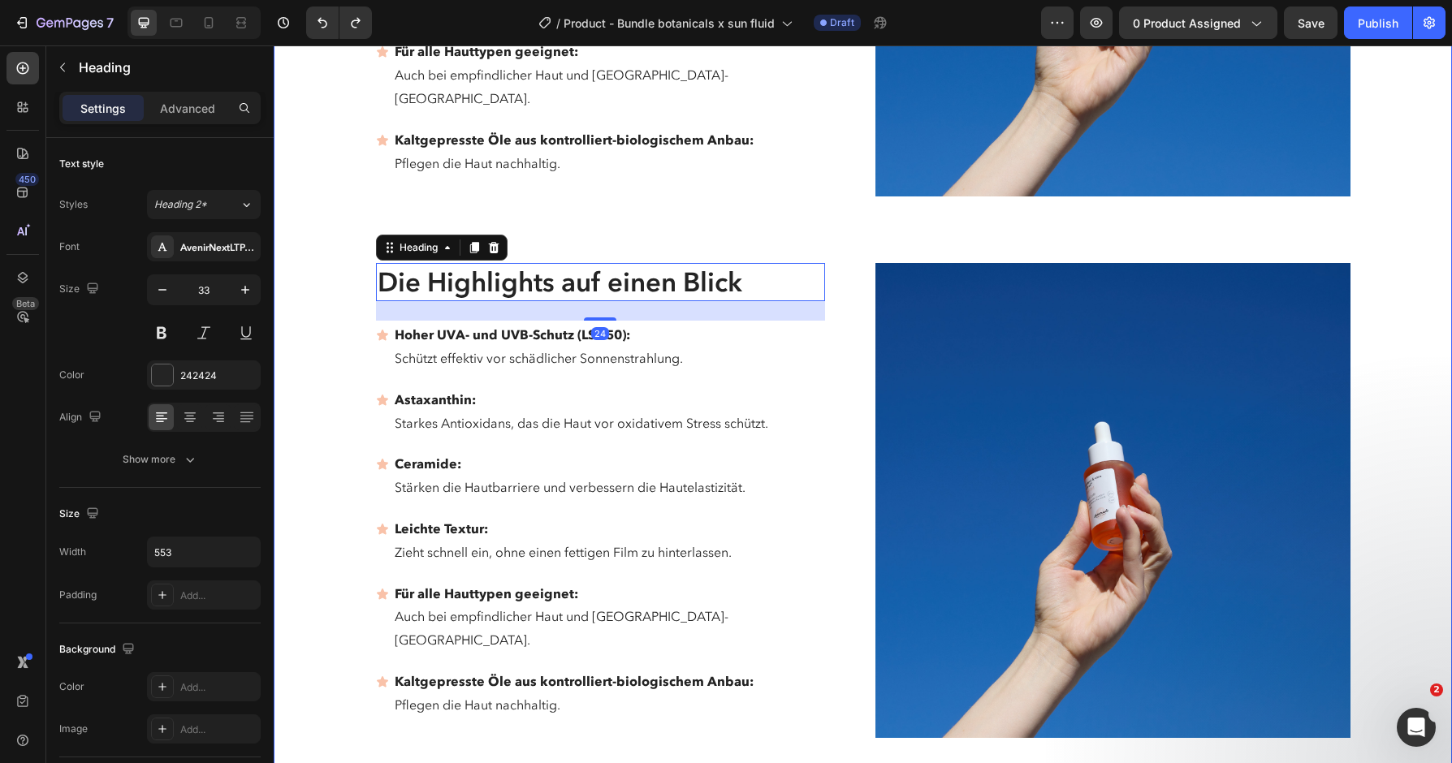
click at [371, 389] on div "Die Highlights auf einen Blick Heading Hoher UVA- und UVB-Schutz (LSF 50): Schü…" at bounding box center [863, 500] width 1146 height 1559
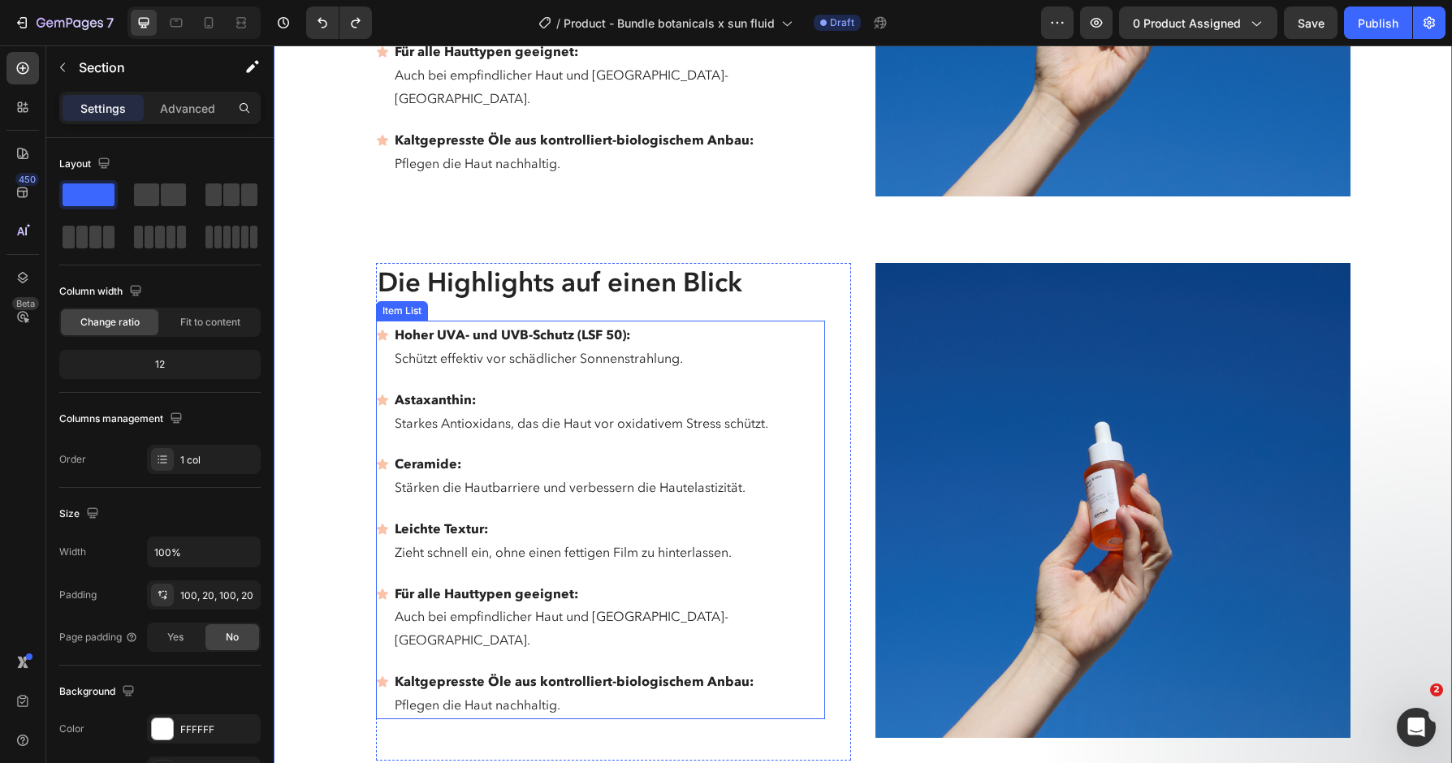
click at [435, 412] on p "Starkes Antioxidans, das die Haut vor oxidativem Stress schützt." at bounding box center [609, 424] width 428 height 24
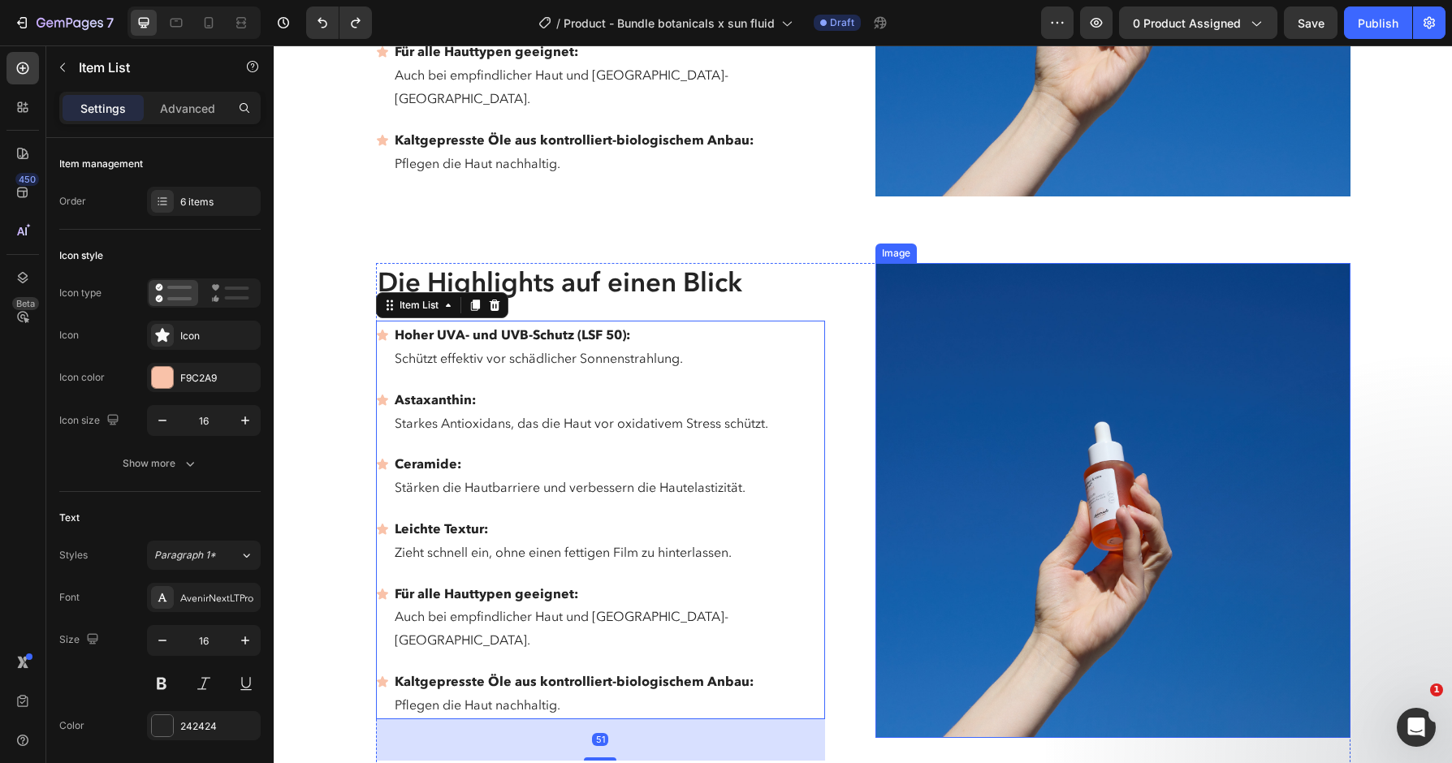
click at [914, 300] on img at bounding box center [1112, 500] width 475 height 475
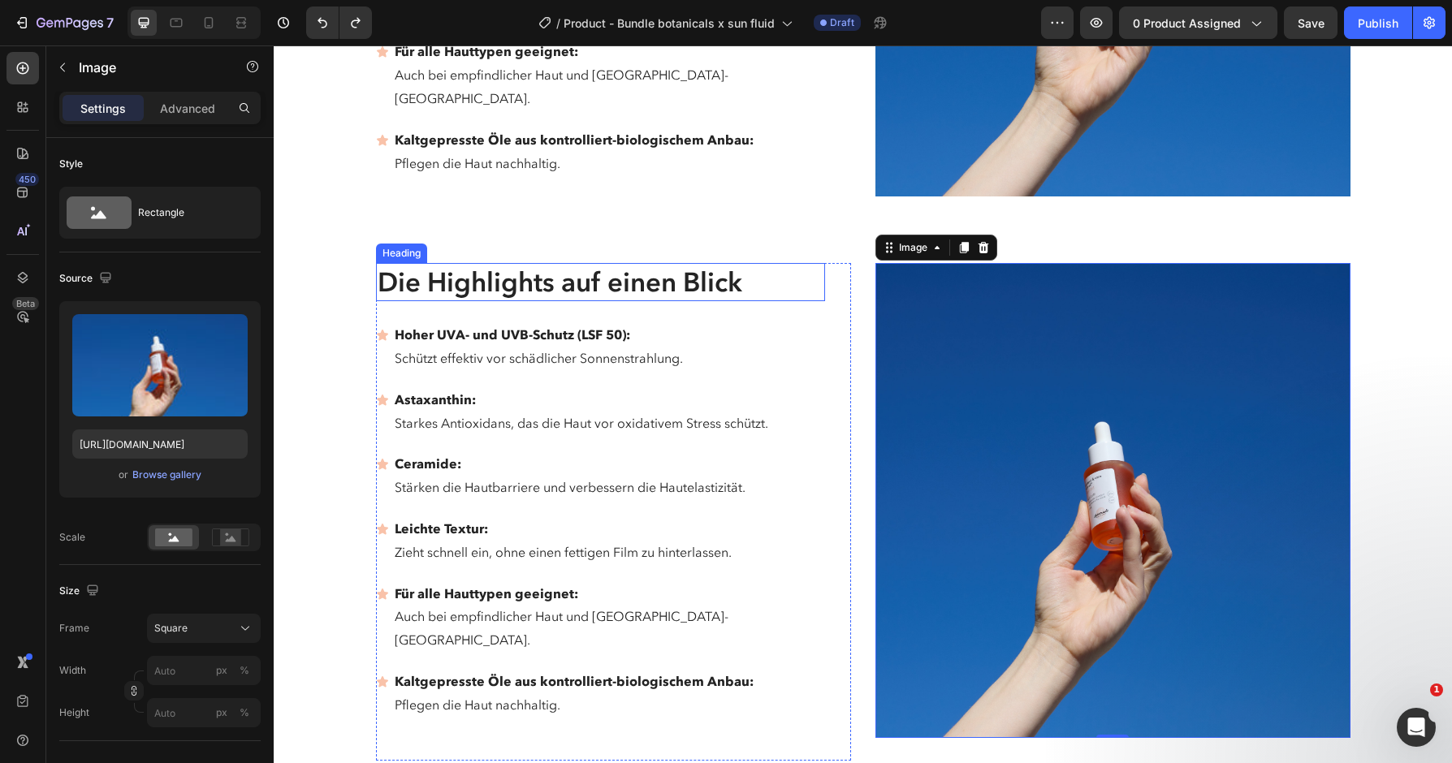
click at [777, 264] on h2 "Die Highlights auf einen Blick" at bounding box center [600, 282] width 449 height 38
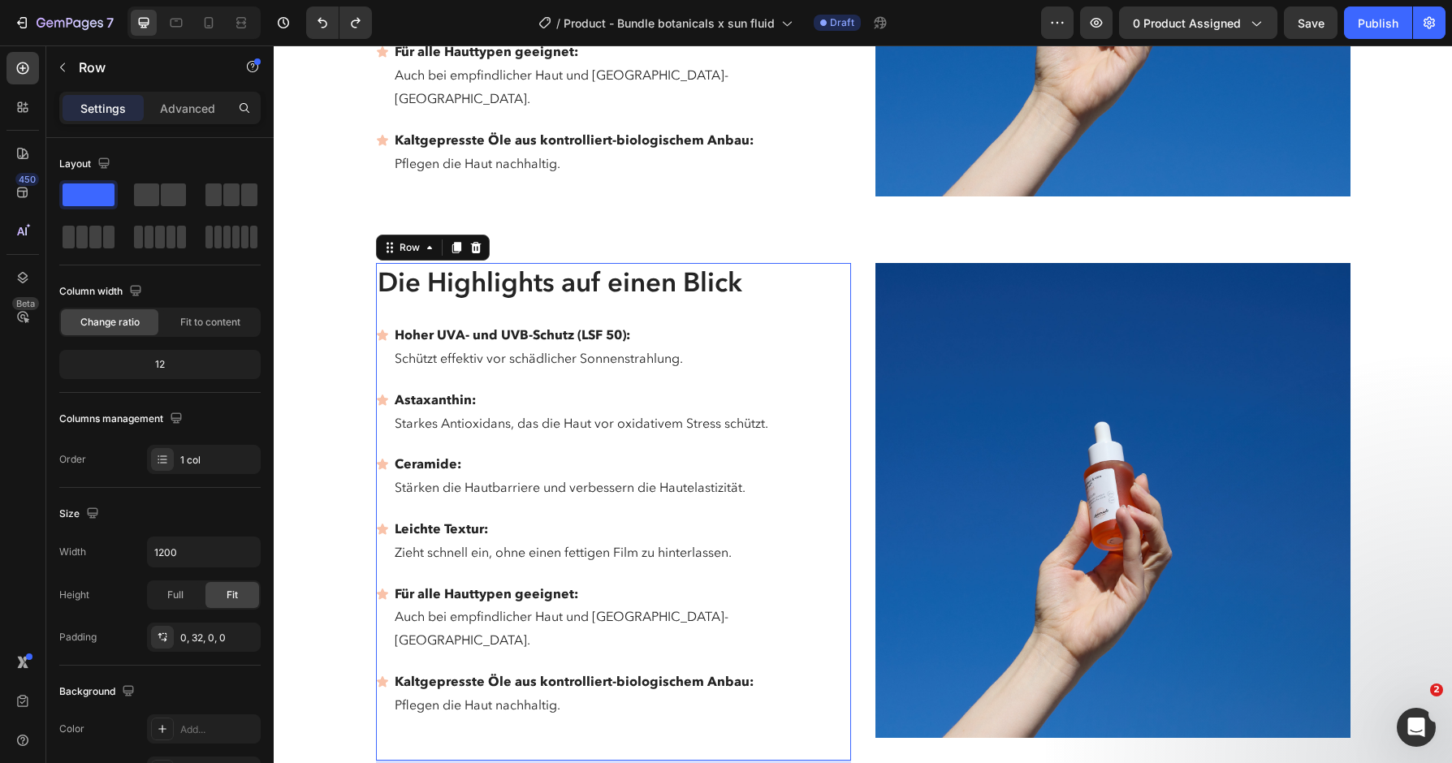
click at [848, 270] on div "Die Highlights auf einen Blick Heading Hoher UVA- und UVB-Schutz (LSF 50): Schü…" at bounding box center [613, 511] width 475 height 497
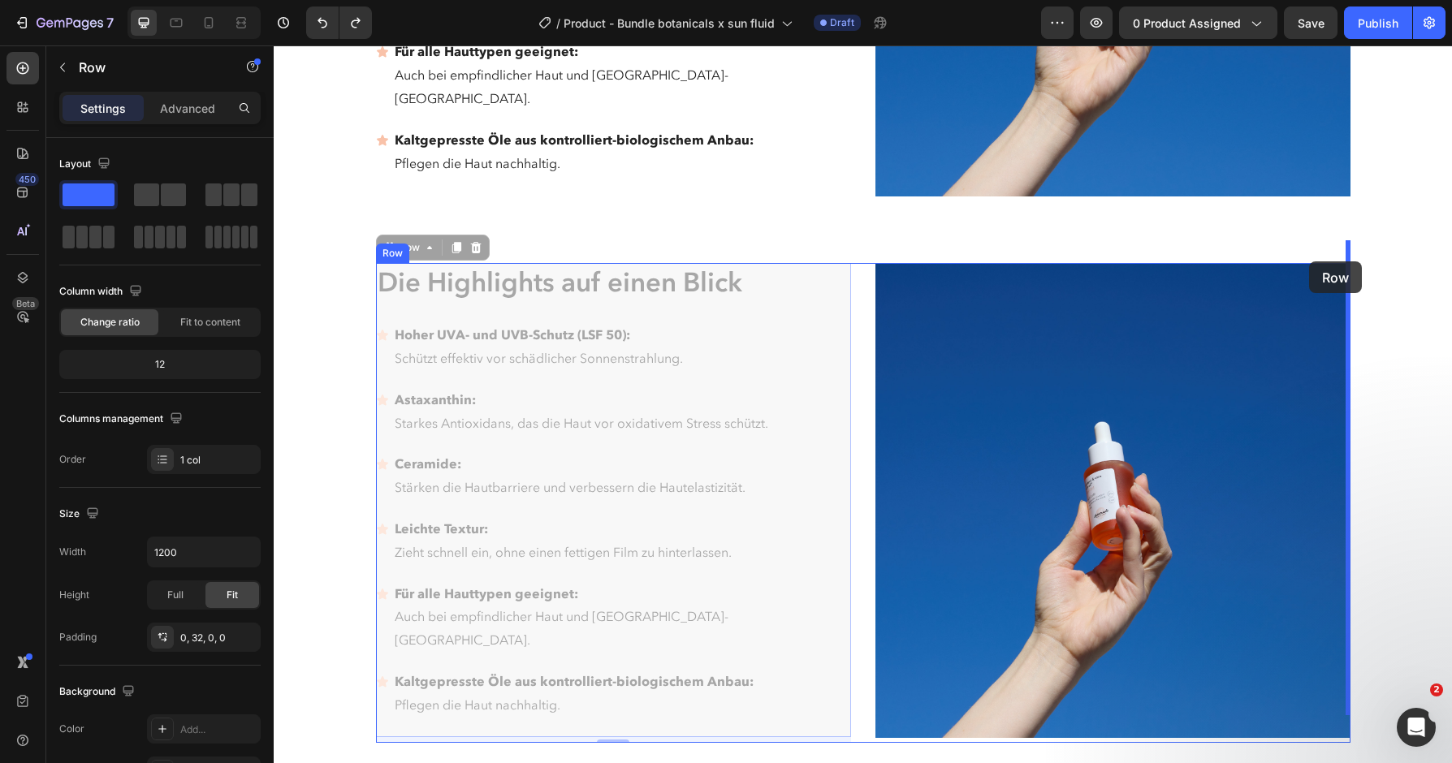
drag, startPoint x: 391, startPoint y: 224, endPoint x: 1309, endPoint y: 262, distance: 919.3
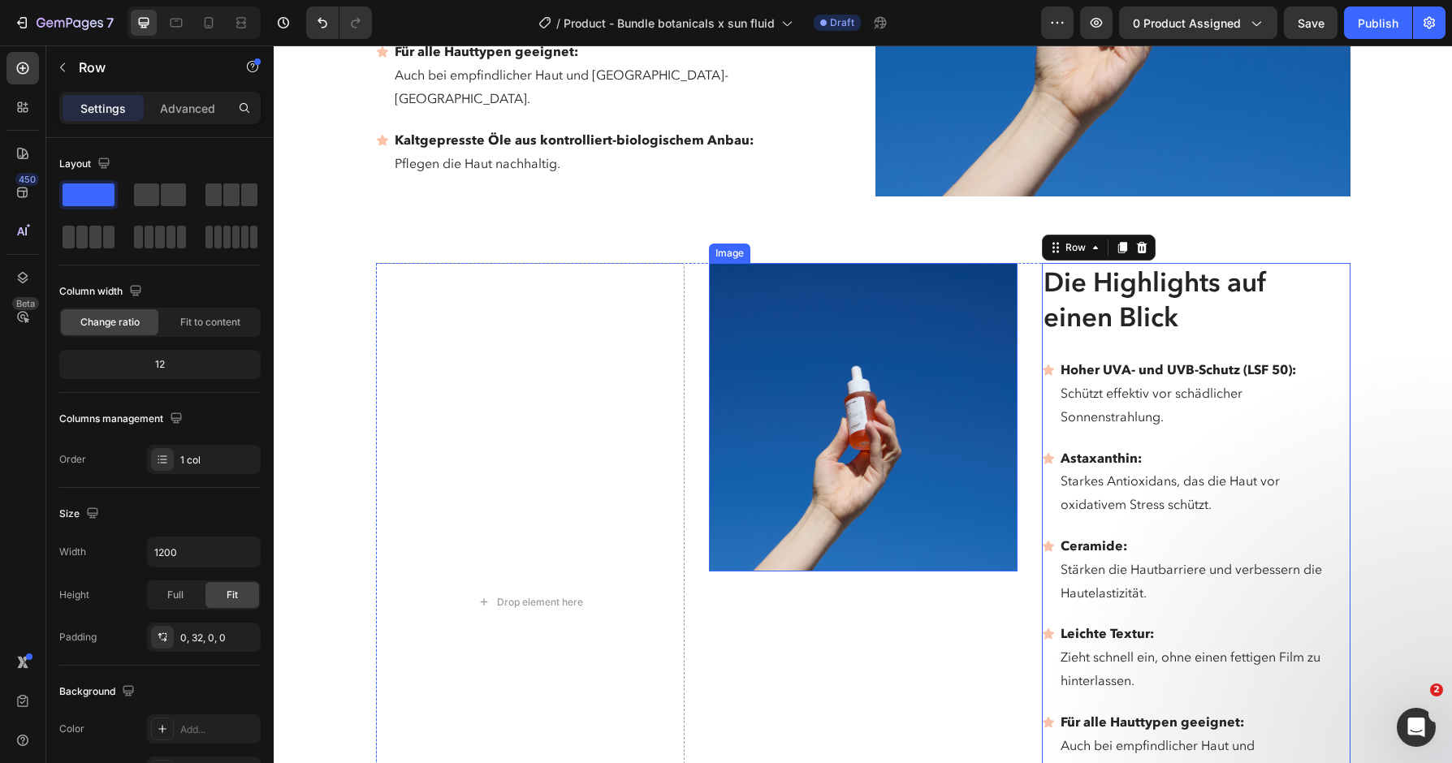
click at [941, 453] on img at bounding box center [863, 417] width 309 height 309
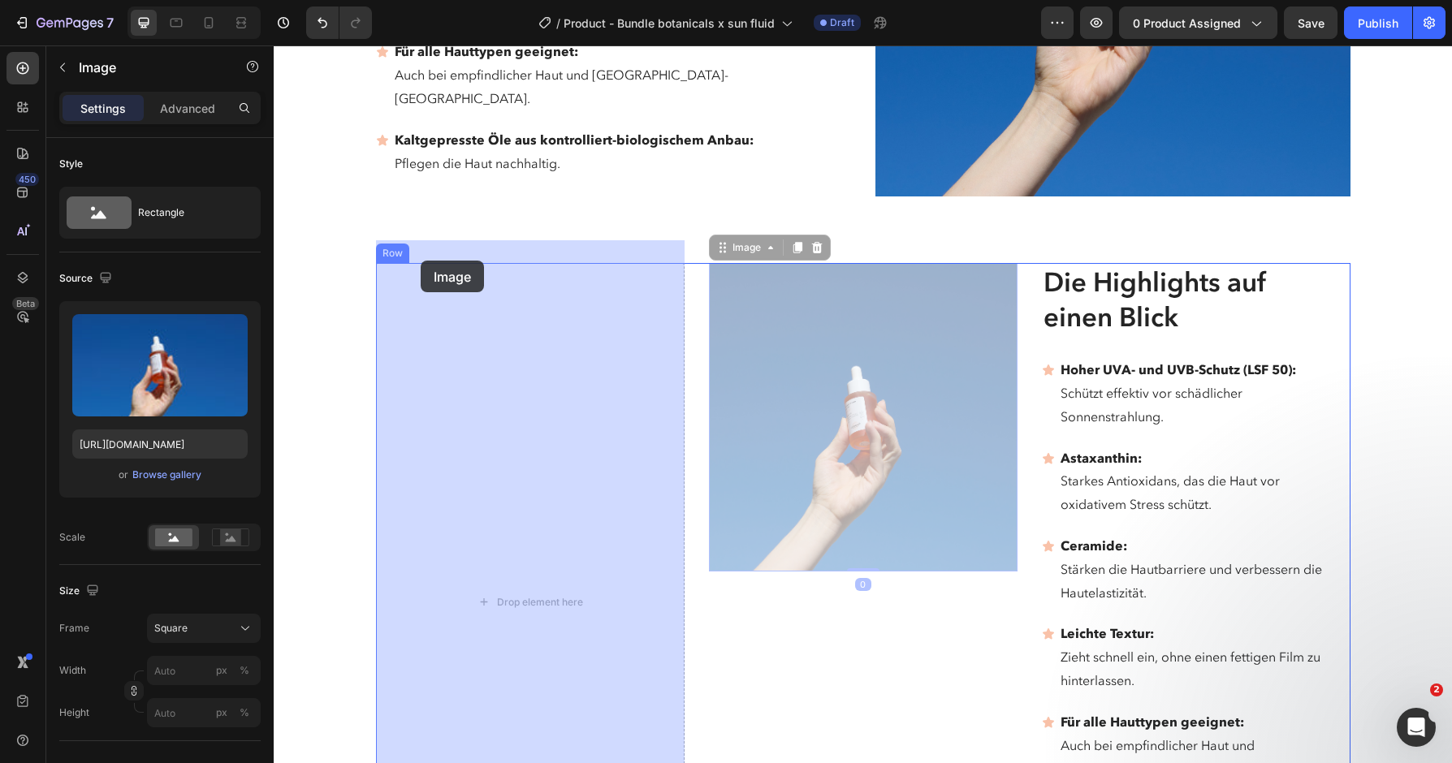
drag, startPoint x: 729, startPoint y: 221, endPoint x: 421, endPoint y: 261, distance: 311.2
click at [421, 261] on div "Header Die Highlights auf einen Blick Heading Hoher UVA- und UVB-Schutz (LSF 50…" at bounding box center [863, 37] width 1178 height 7220
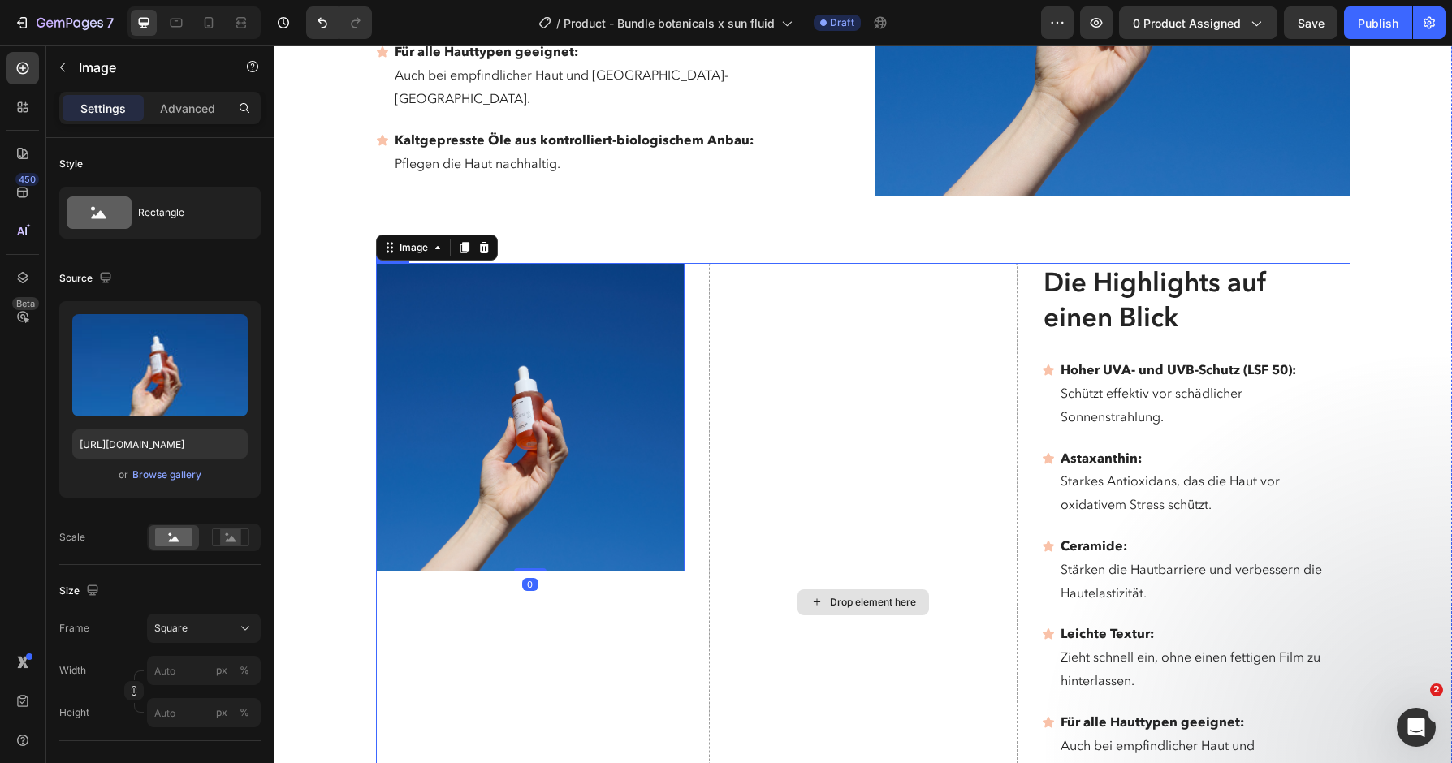
click at [962, 379] on div "Drop element here" at bounding box center [863, 602] width 309 height 678
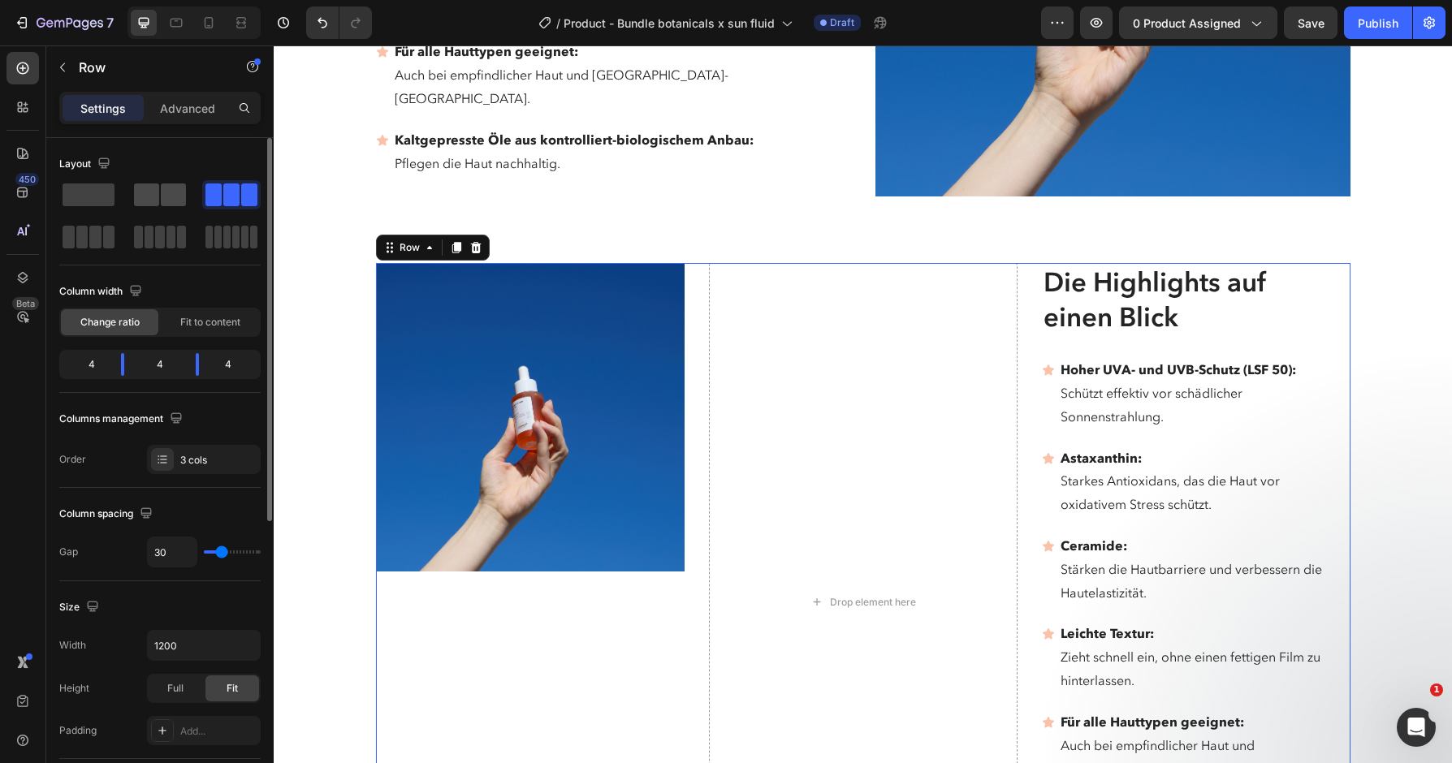
click at [168, 196] on span at bounding box center [173, 195] width 25 height 23
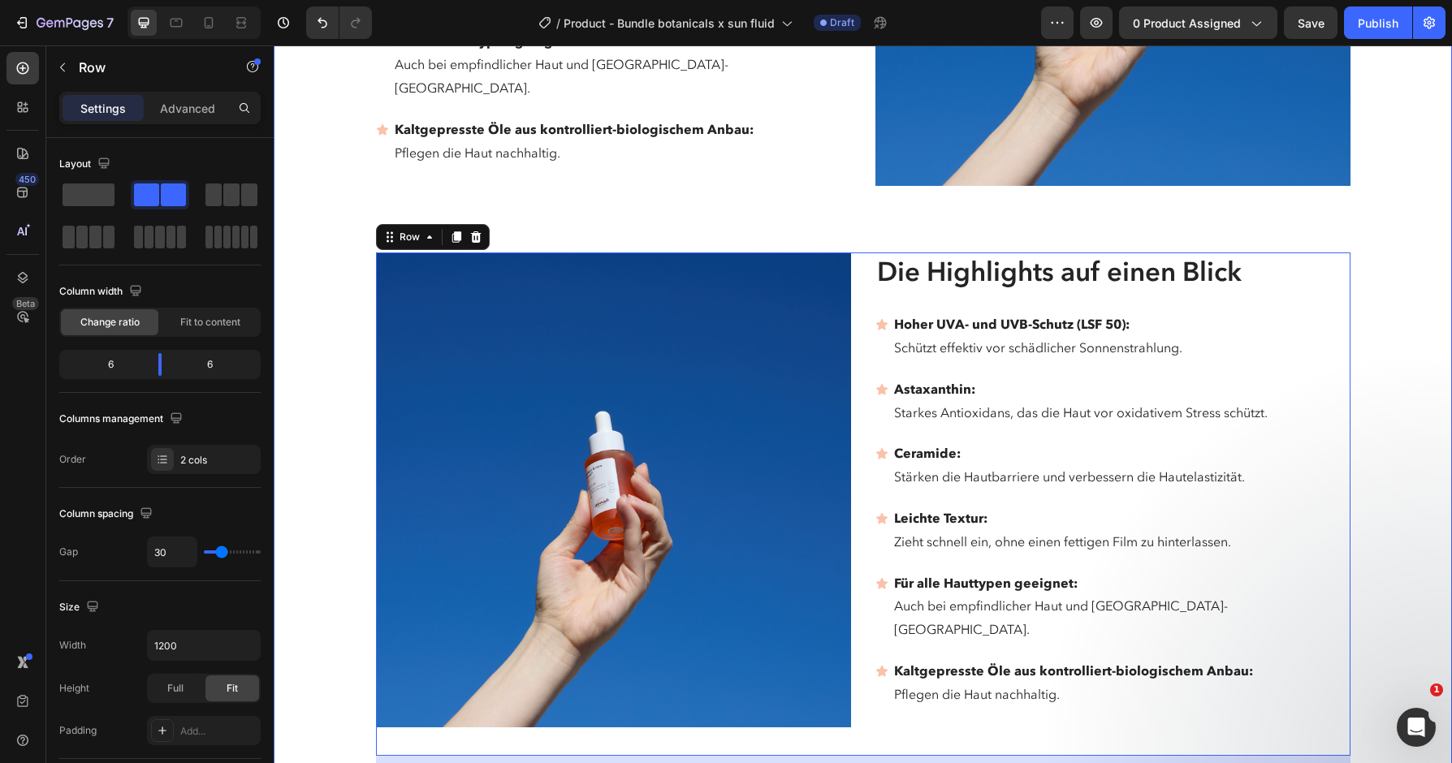
scroll to position [3627, 0]
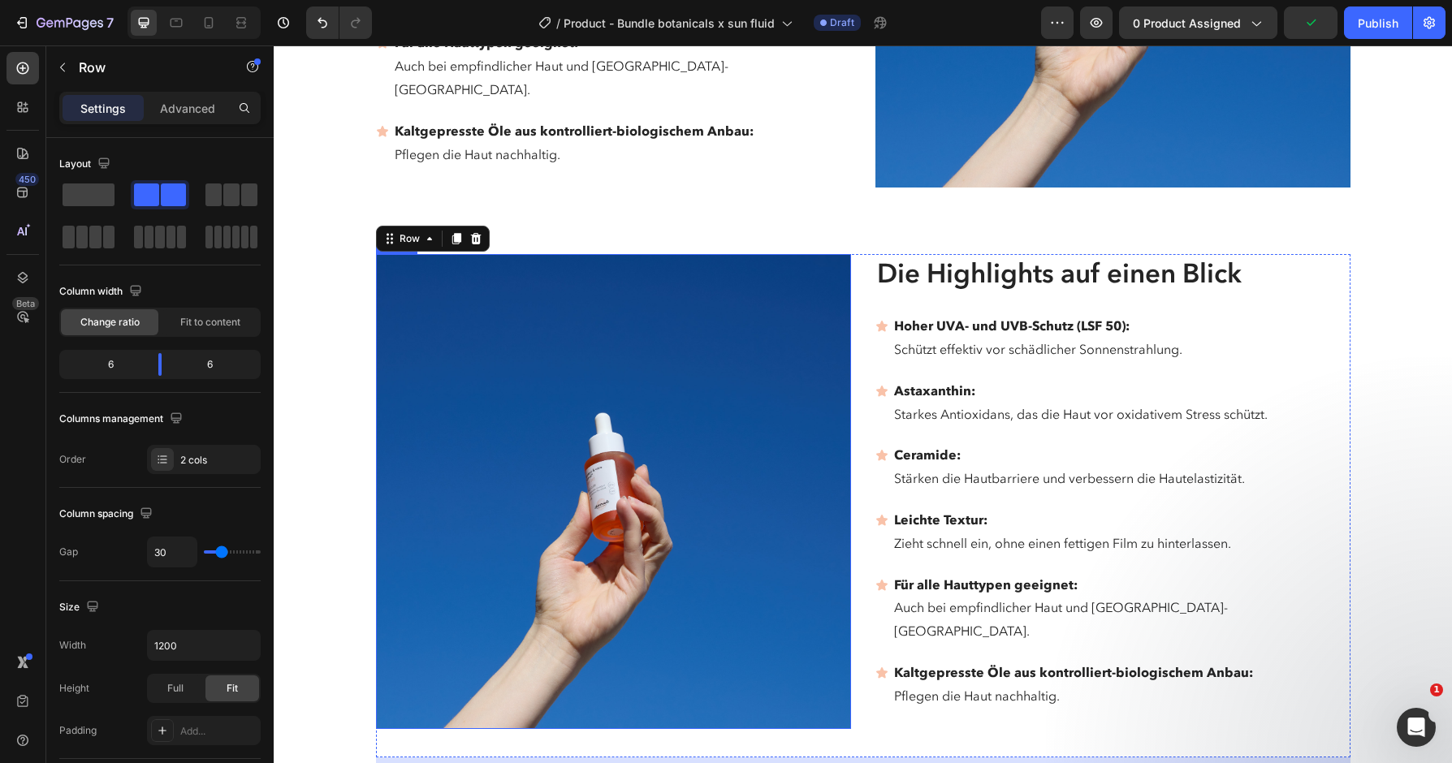
click at [655, 448] on img at bounding box center [613, 491] width 475 height 475
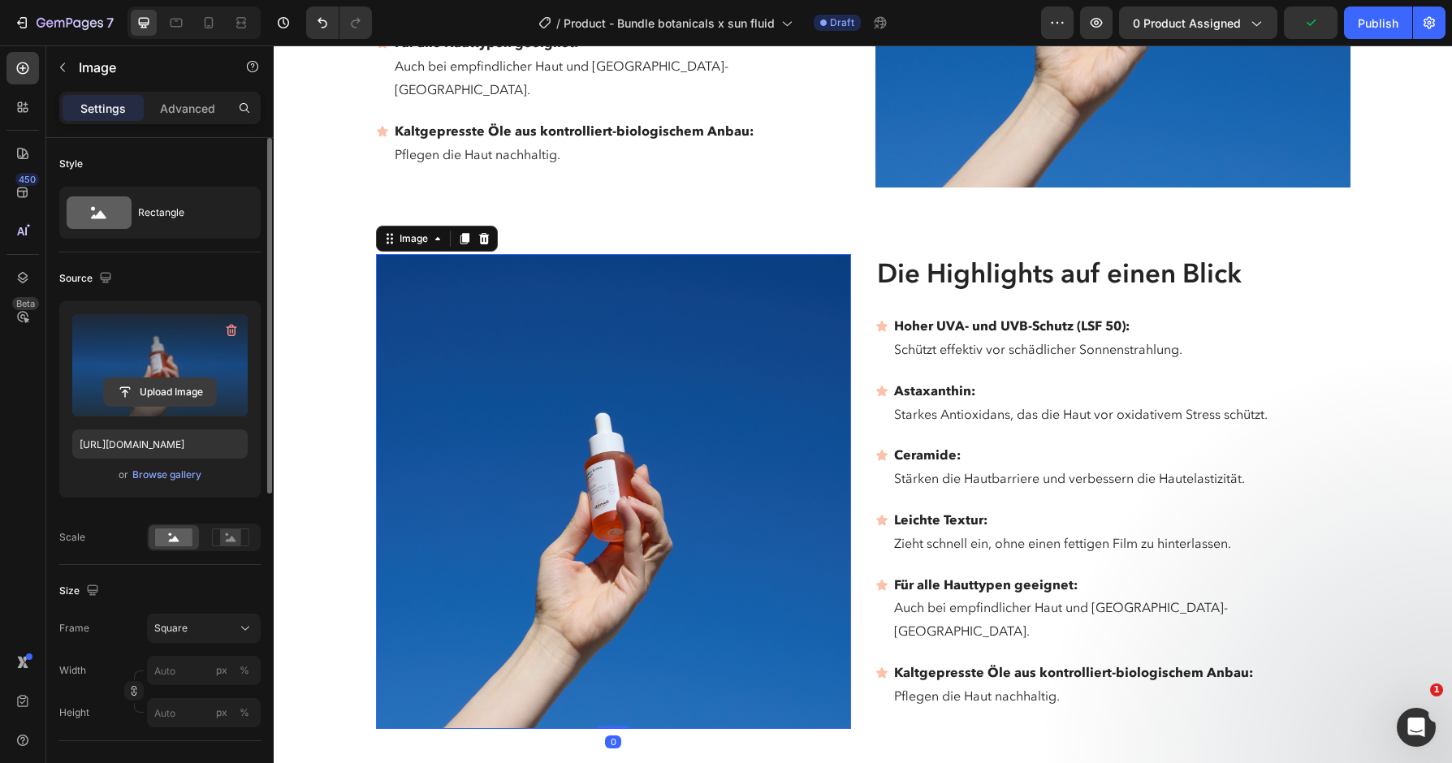
click at [161, 396] on input "file" at bounding box center [160, 392] width 112 height 28
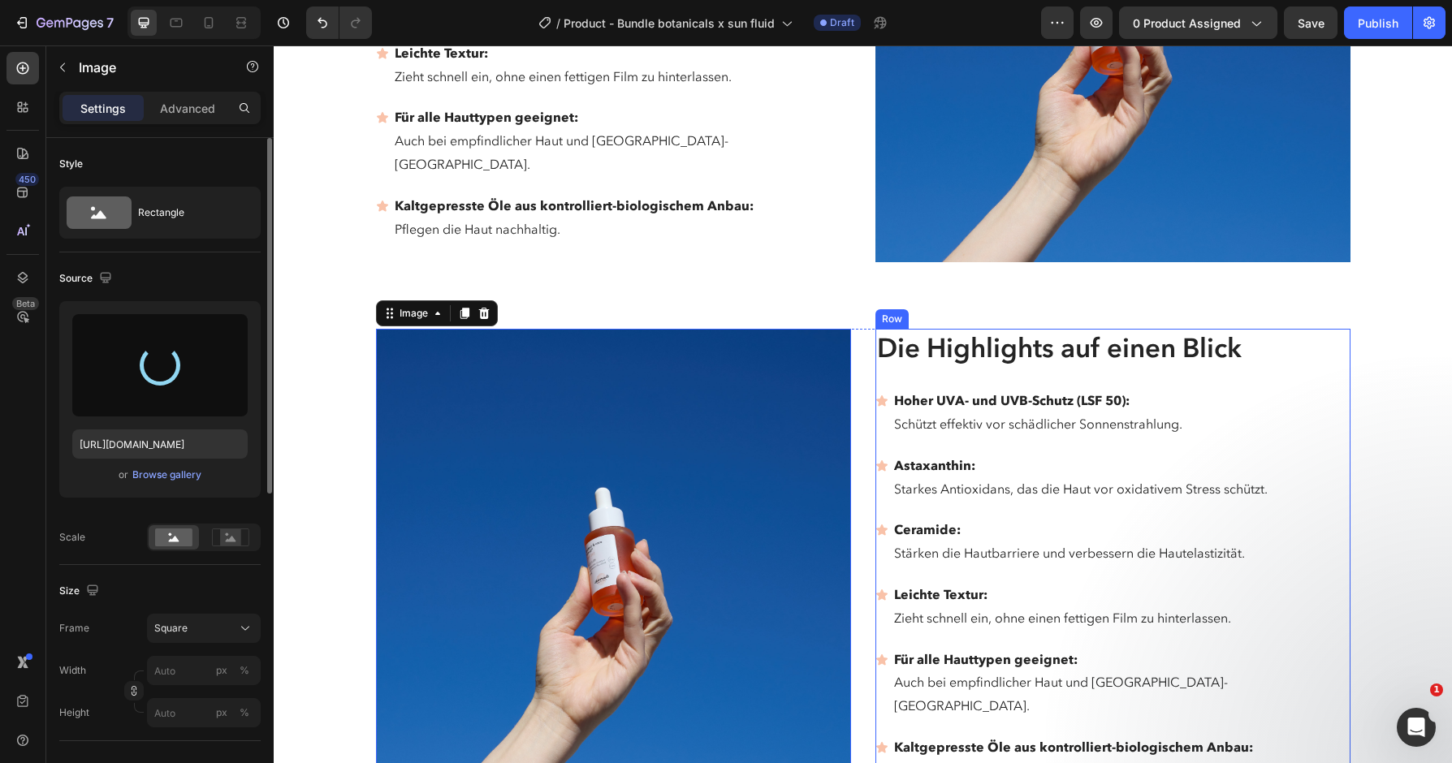
scroll to position [3551, 0]
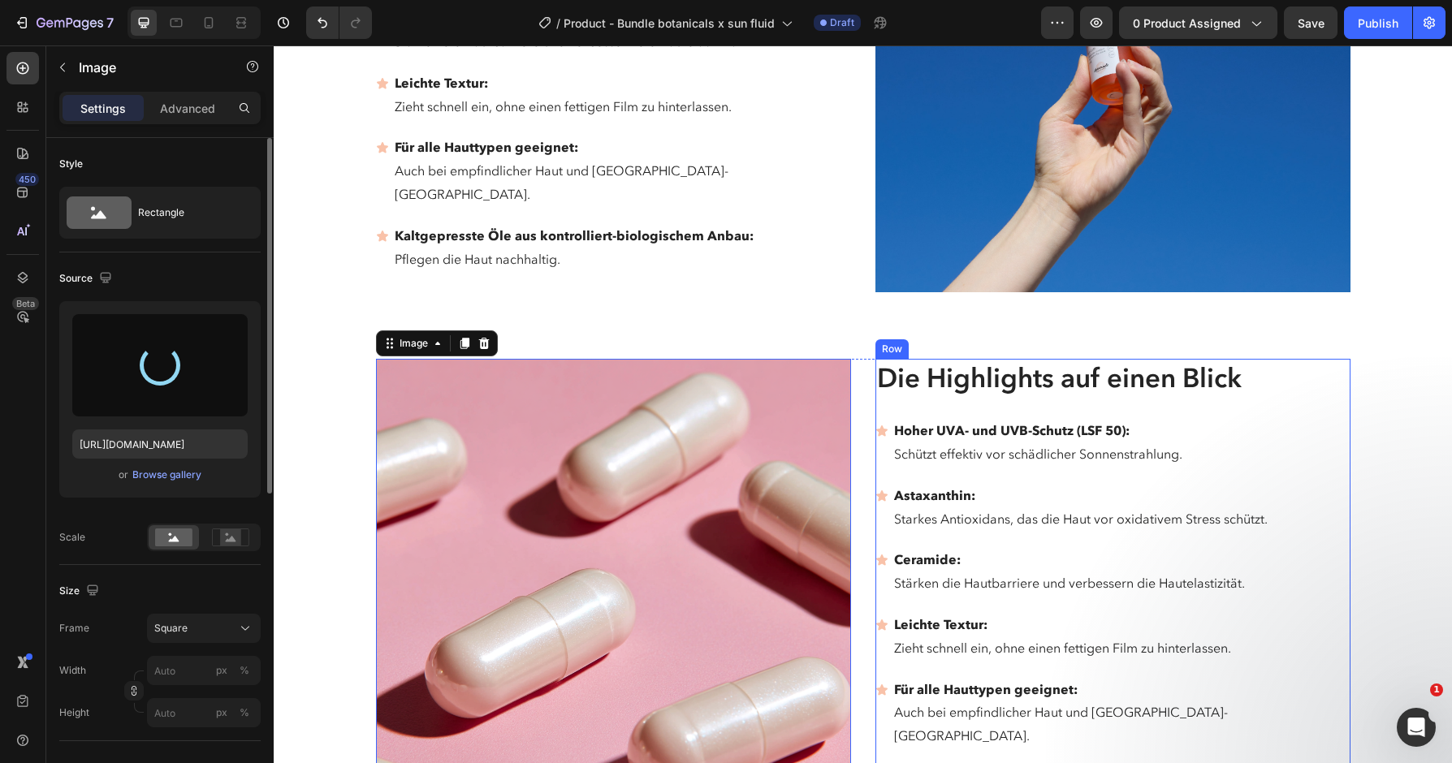
type input "[URL][DOMAIN_NAME]"
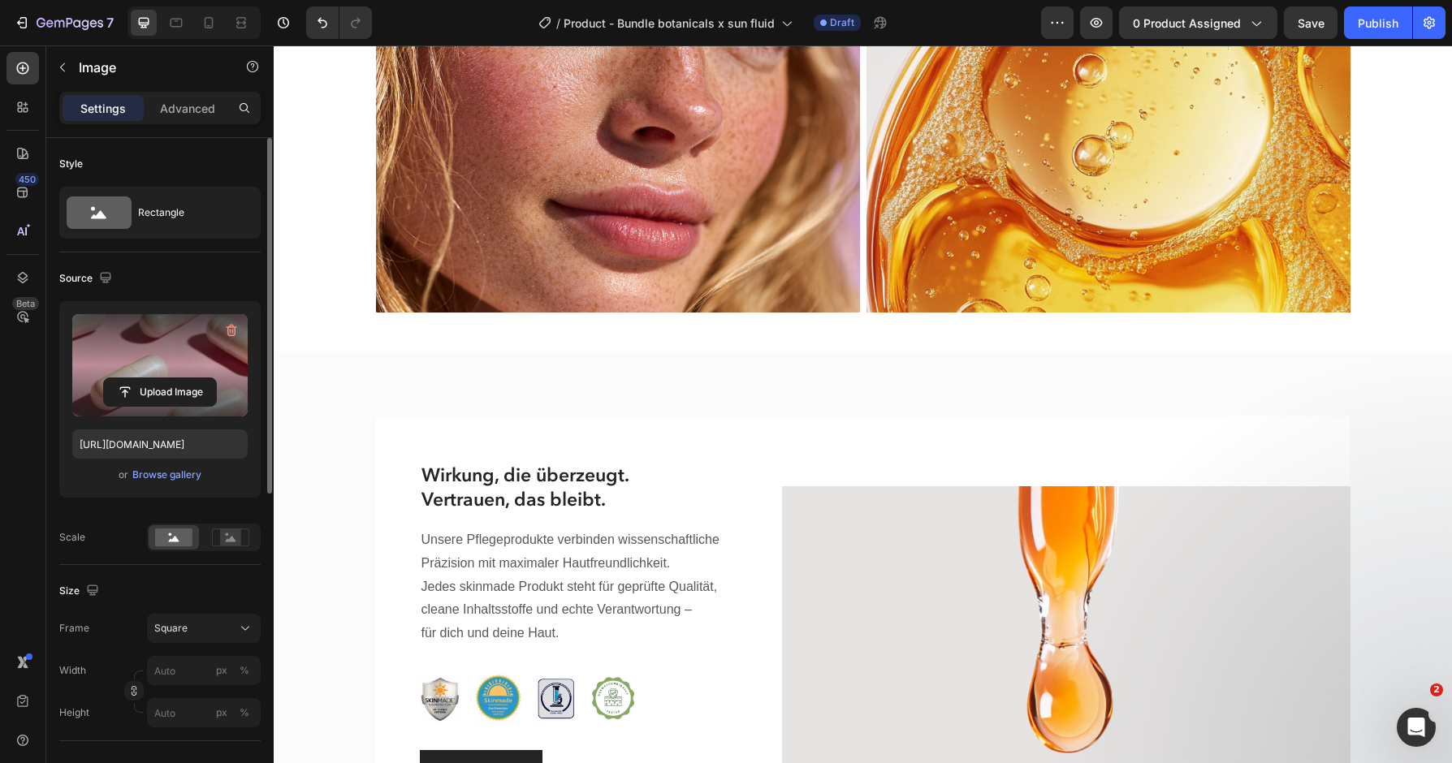
scroll to position [1289, 0]
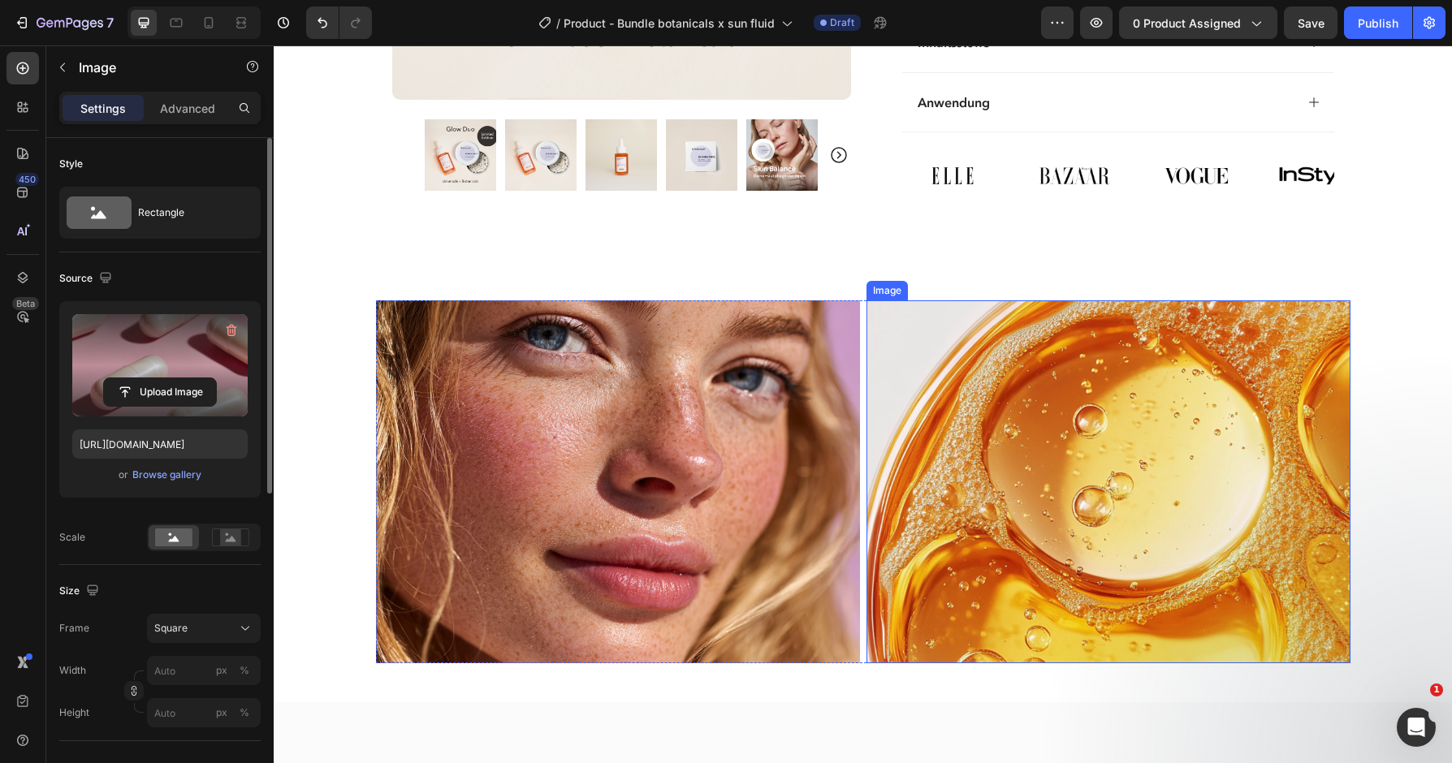
click at [1186, 338] on img at bounding box center [1109, 481] width 484 height 363
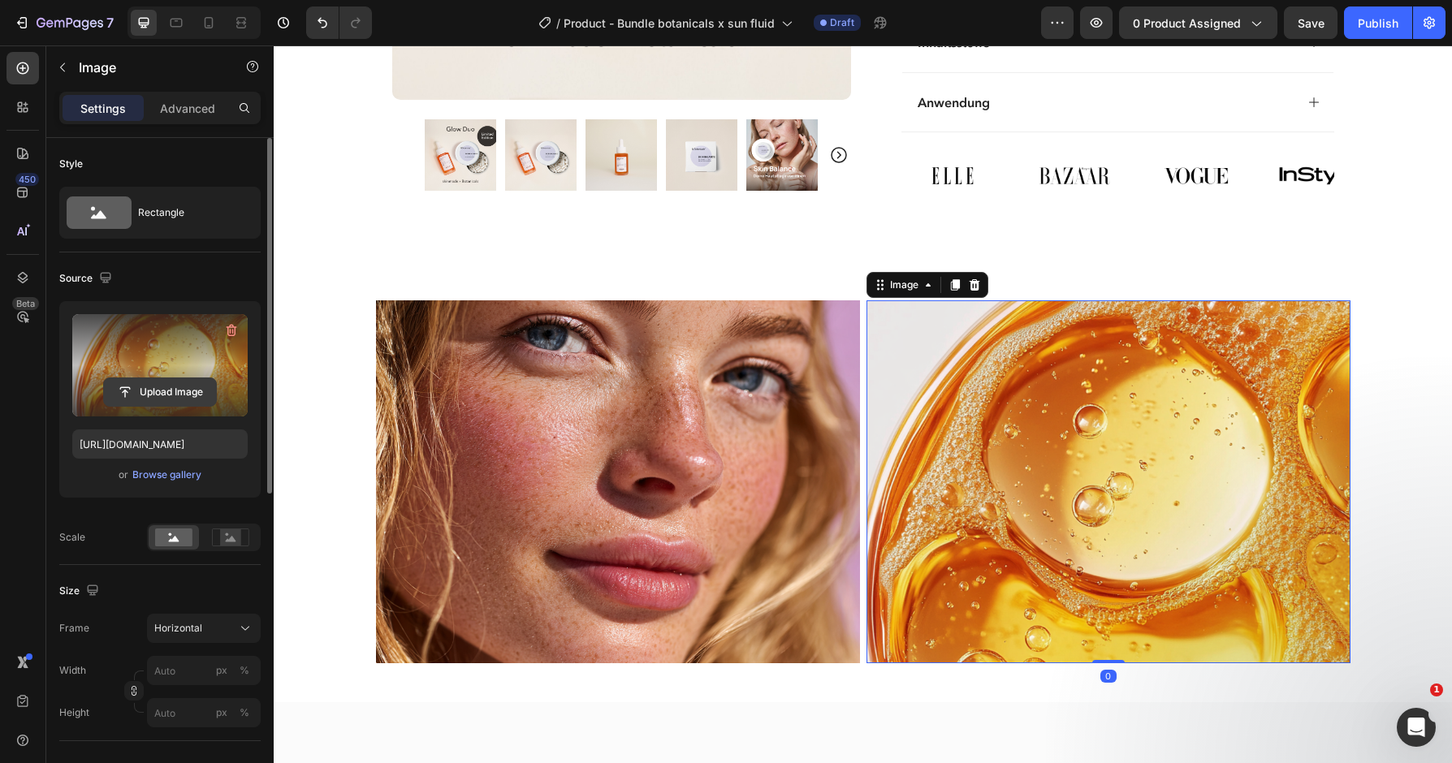
click at [169, 398] on input "file" at bounding box center [160, 392] width 112 height 28
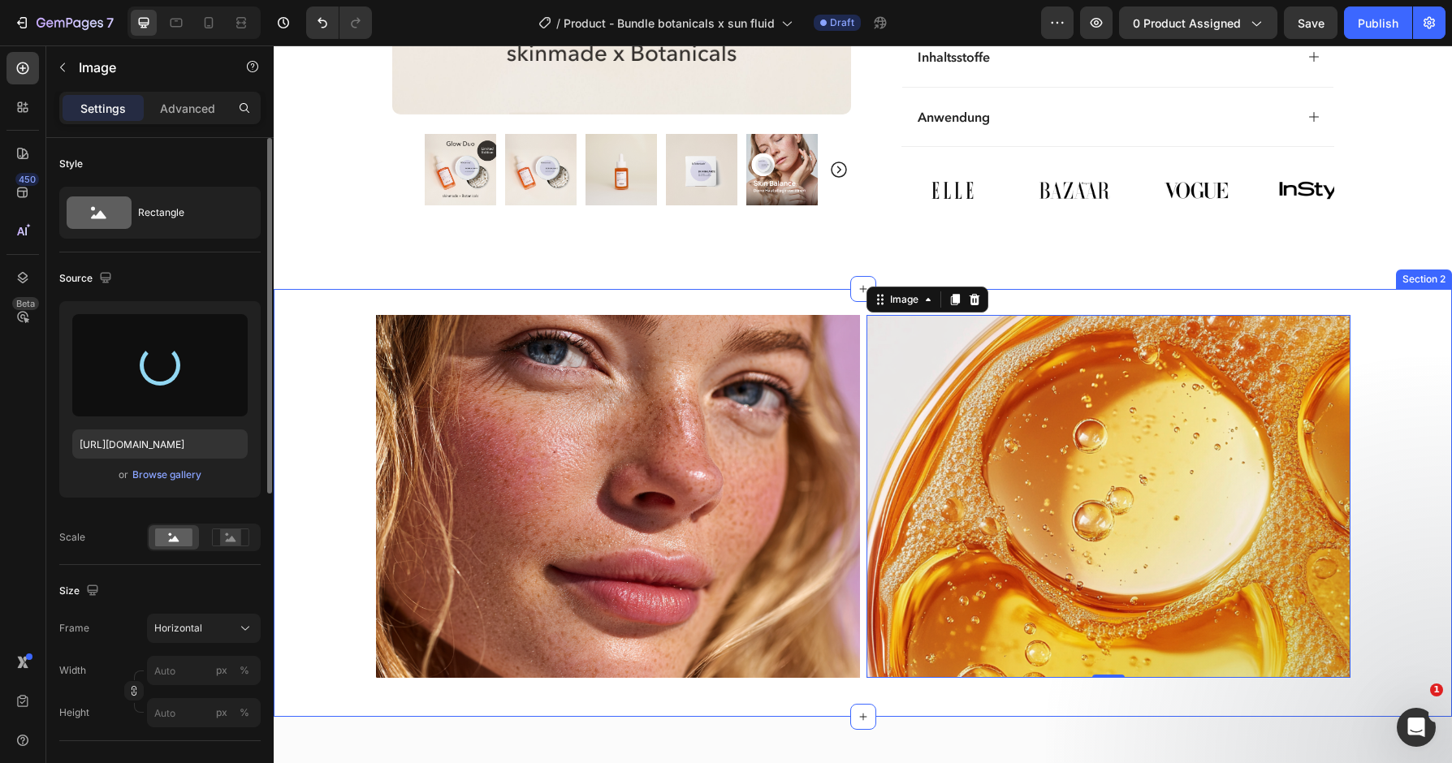
scroll to position [1260, 0]
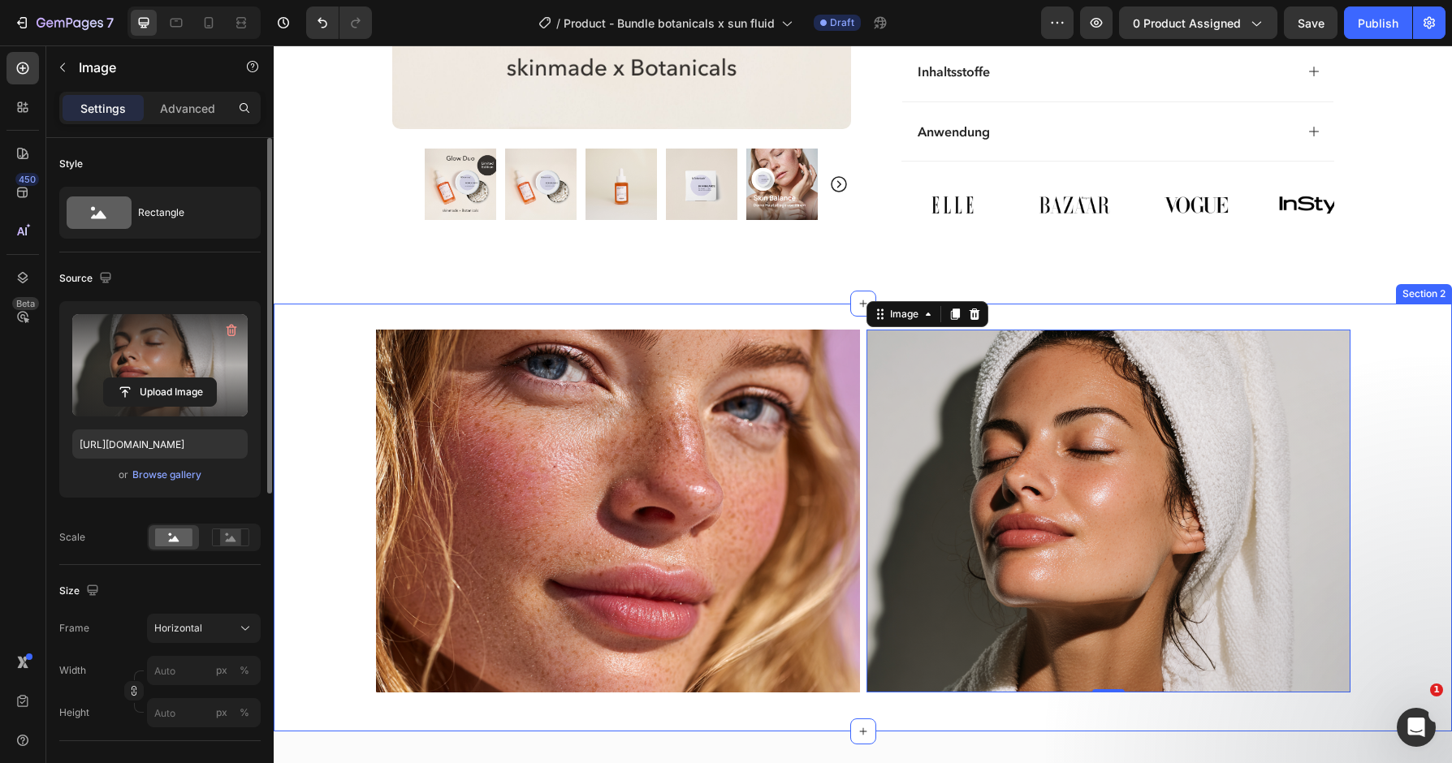
type input "[URL][DOMAIN_NAME]"
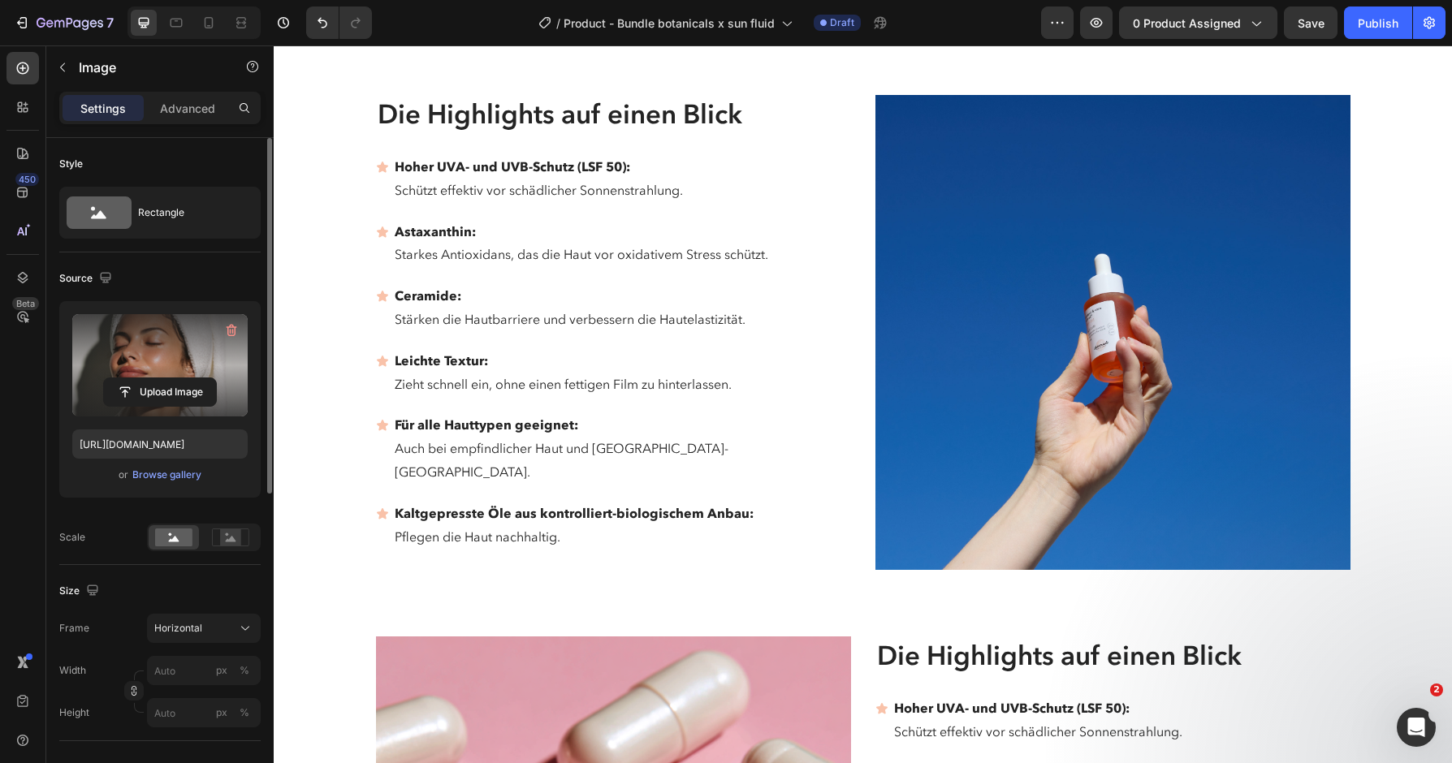
scroll to position [3115, 0]
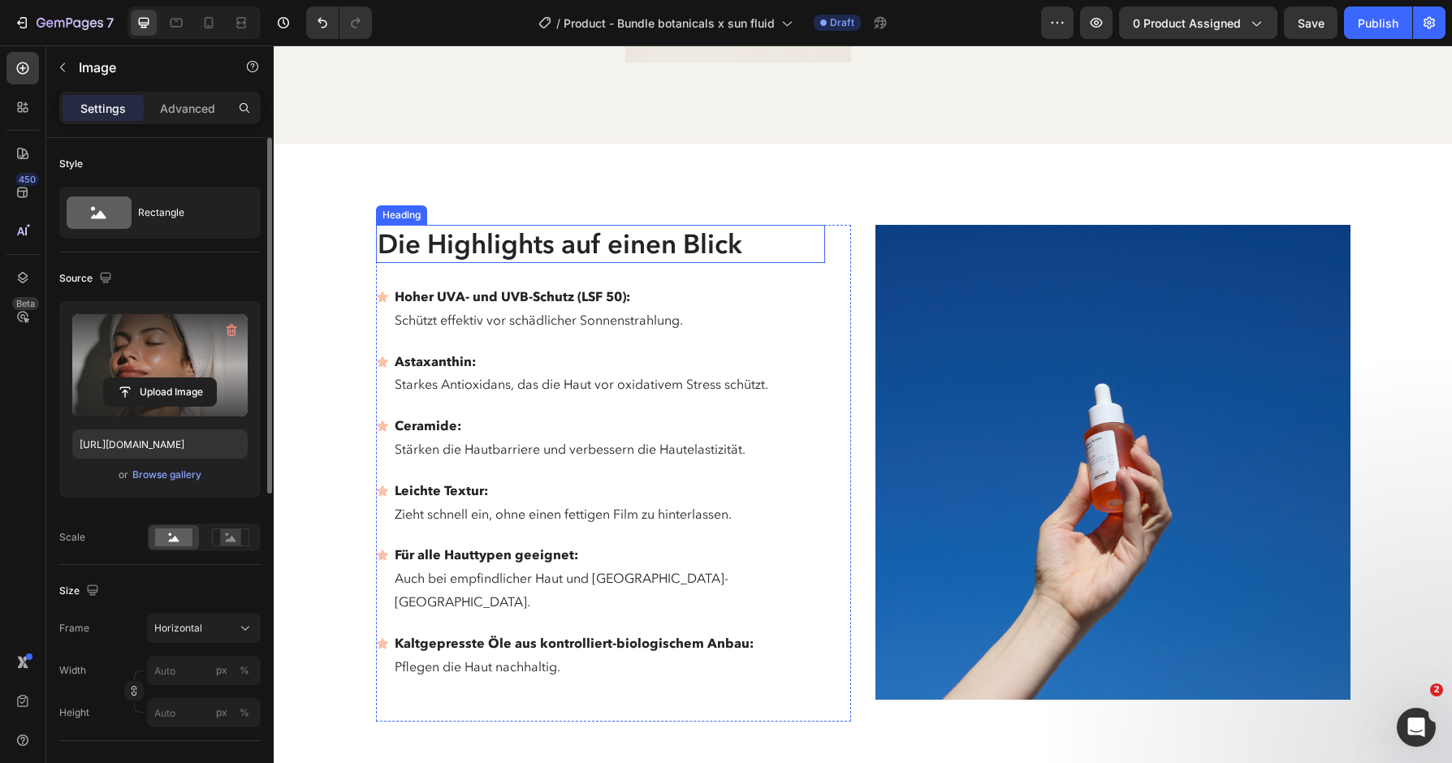
click at [603, 238] on h2 "Die Highlights auf einen Blick" at bounding box center [600, 244] width 449 height 38
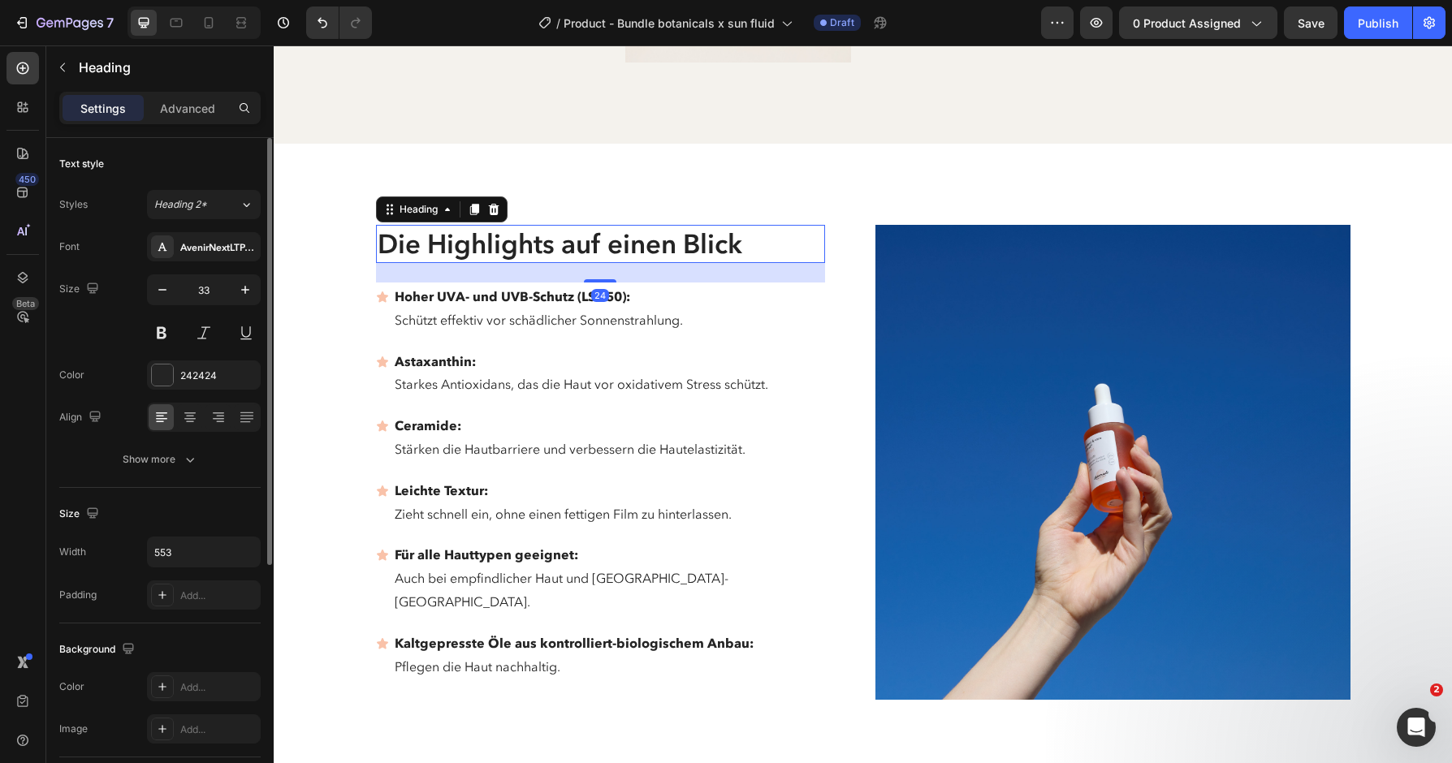
click at [603, 238] on h2 "Die Highlights auf einen Blick" at bounding box center [600, 244] width 449 height 38
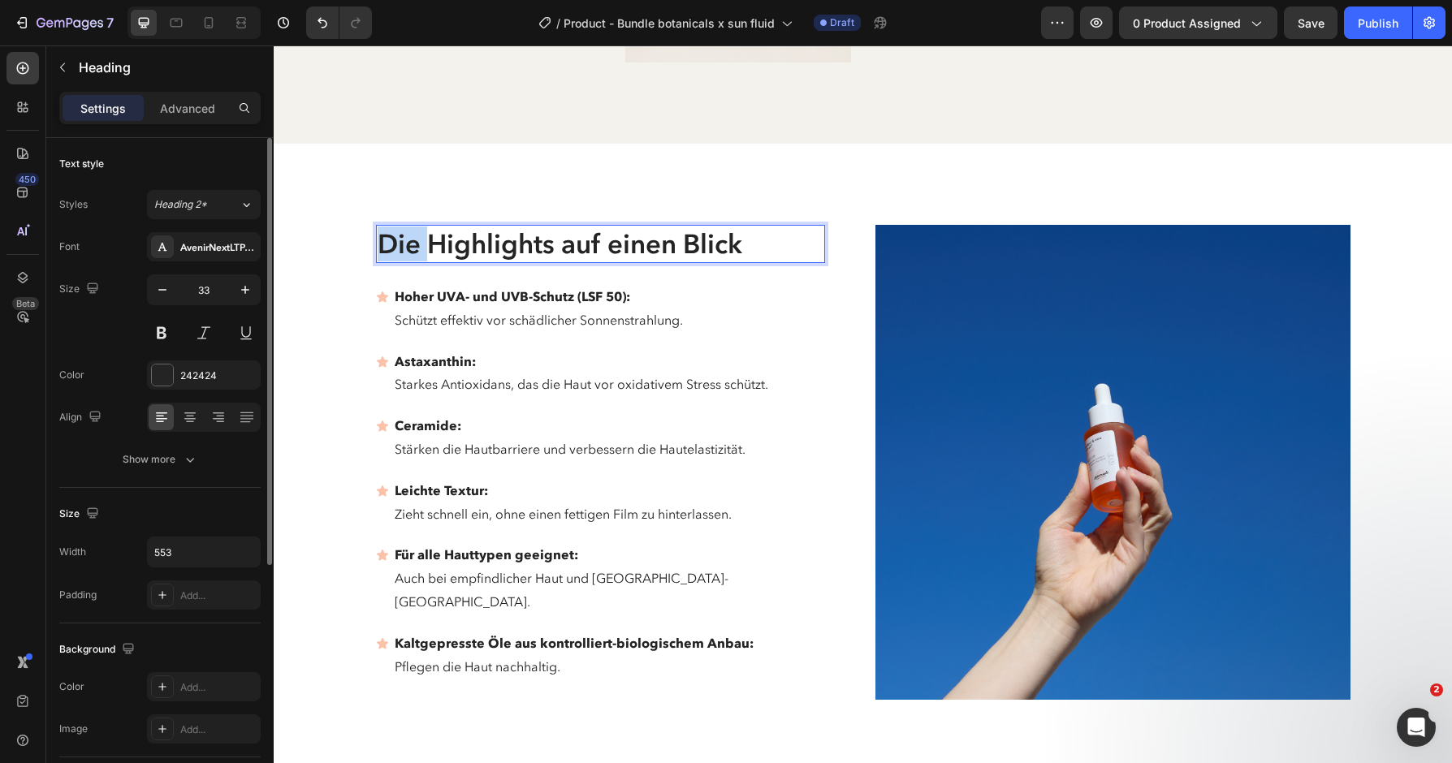
drag, startPoint x: 426, startPoint y: 244, endPoint x: 348, endPoint y: 244, distance: 78.0
click at [376, 244] on h2 "Die Highlights auf einen Blick" at bounding box center [600, 244] width 449 height 38
drag, startPoint x: 698, startPoint y: 240, endPoint x: 555, endPoint y: 250, distance: 144.1
click at [555, 250] on p "Highlights auf einen Blick" at bounding box center [601, 244] width 446 height 35
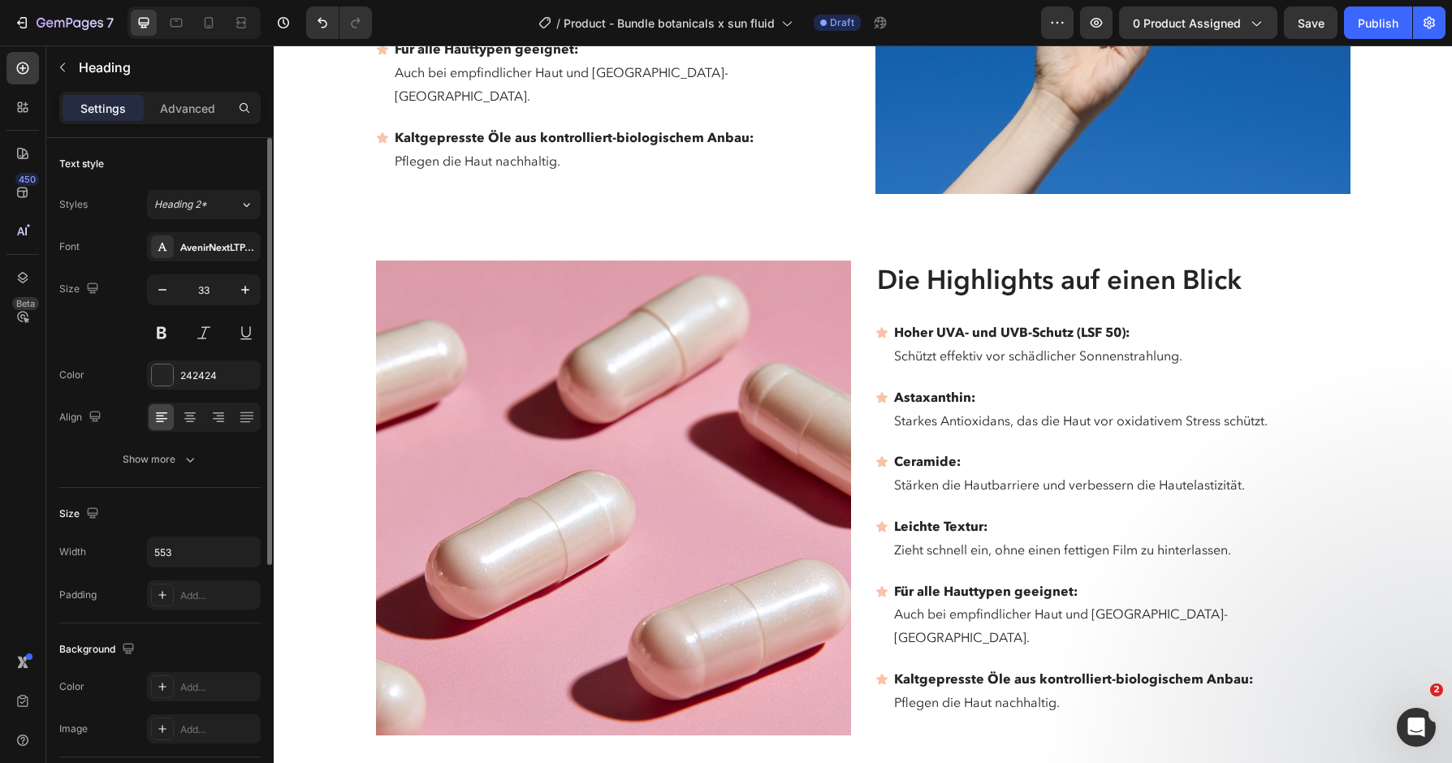
scroll to position [3623, 0]
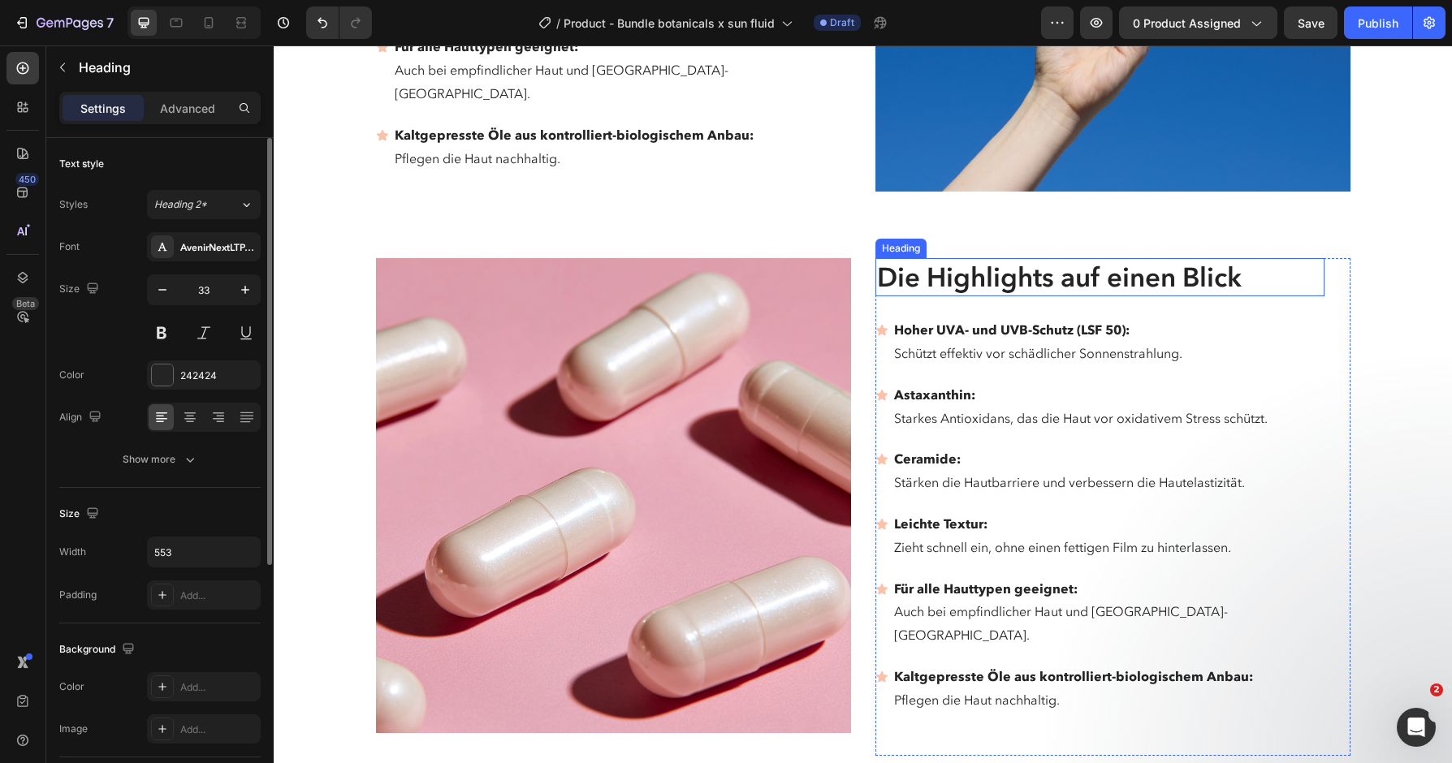
click at [1083, 258] on h2 "Die Highlights auf einen Blick" at bounding box center [1099, 277] width 449 height 38
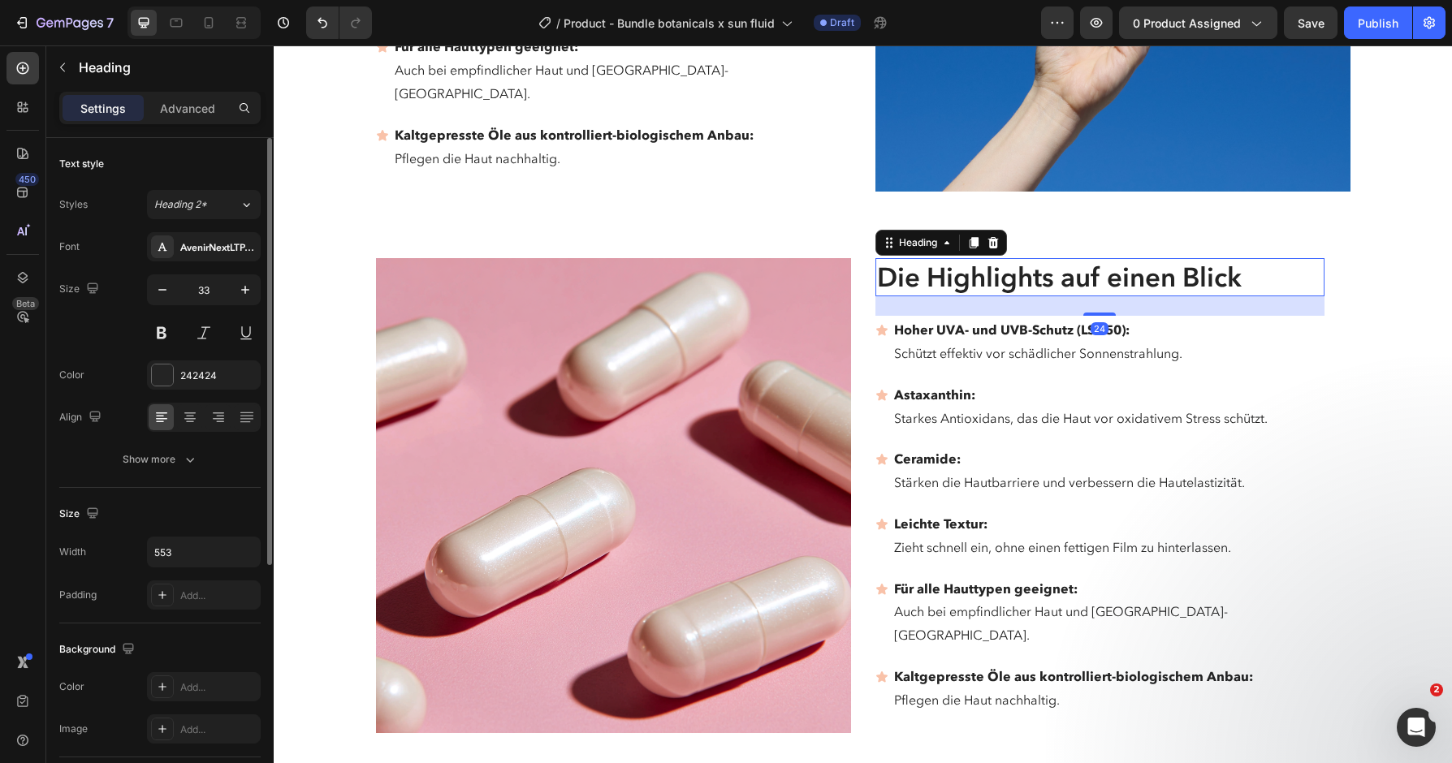
click at [1083, 258] on h2 "Die Highlights auf einen Blick" at bounding box center [1099, 277] width 449 height 38
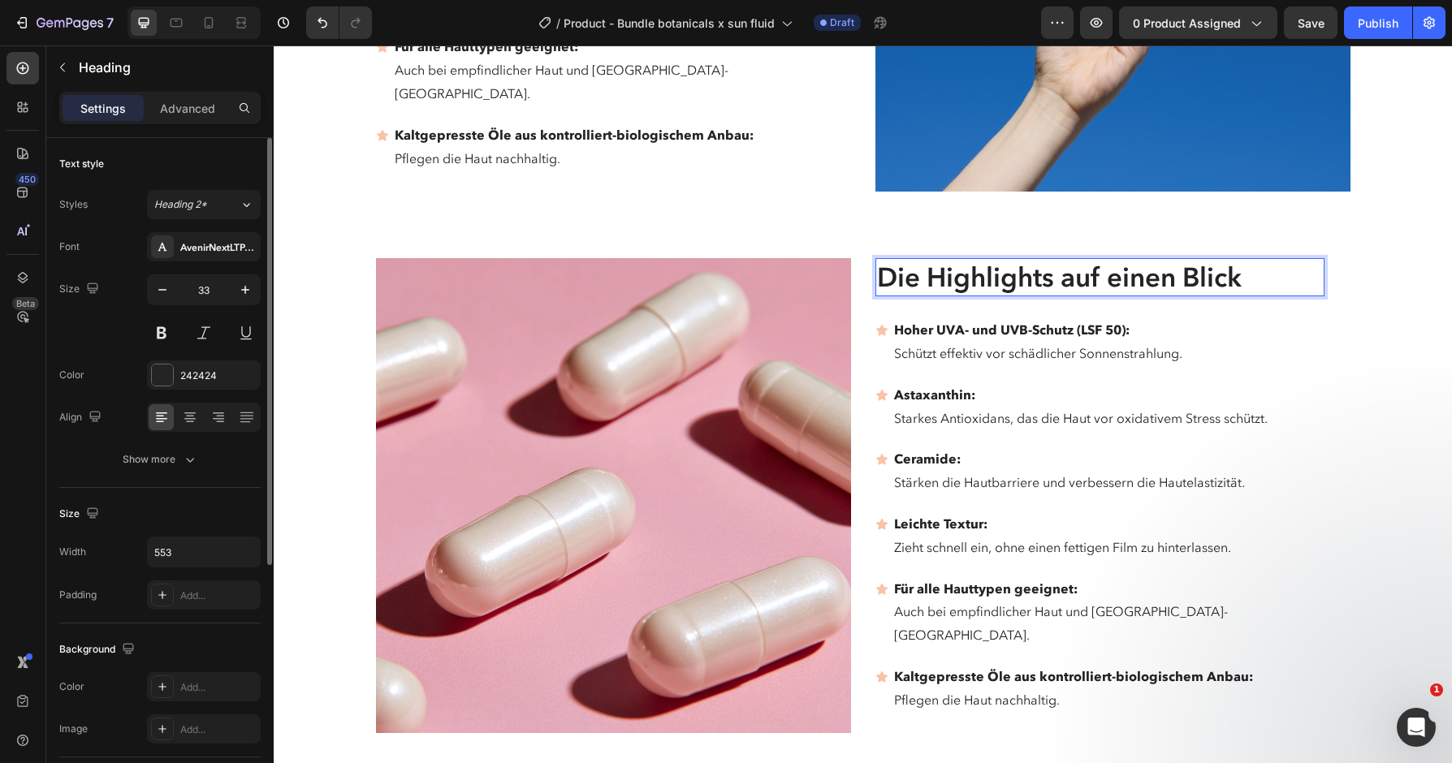
click at [920, 260] on p "Die Highlights auf einen Blick" at bounding box center [1100, 277] width 446 height 35
drag, startPoint x: 930, startPoint y: 249, endPoint x: 794, endPoint y: 249, distance: 135.6
click at [875, 258] on h2 "Die Highlights auf einen Blick" at bounding box center [1099, 277] width 449 height 38
click at [1231, 260] on p "Highlights auf einen Blick" at bounding box center [1100, 277] width 446 height 35
drag, startPoint x: 1216, startPoint y: 262, endPoint x: 1014, endPoint y: 257, distance: 201.5
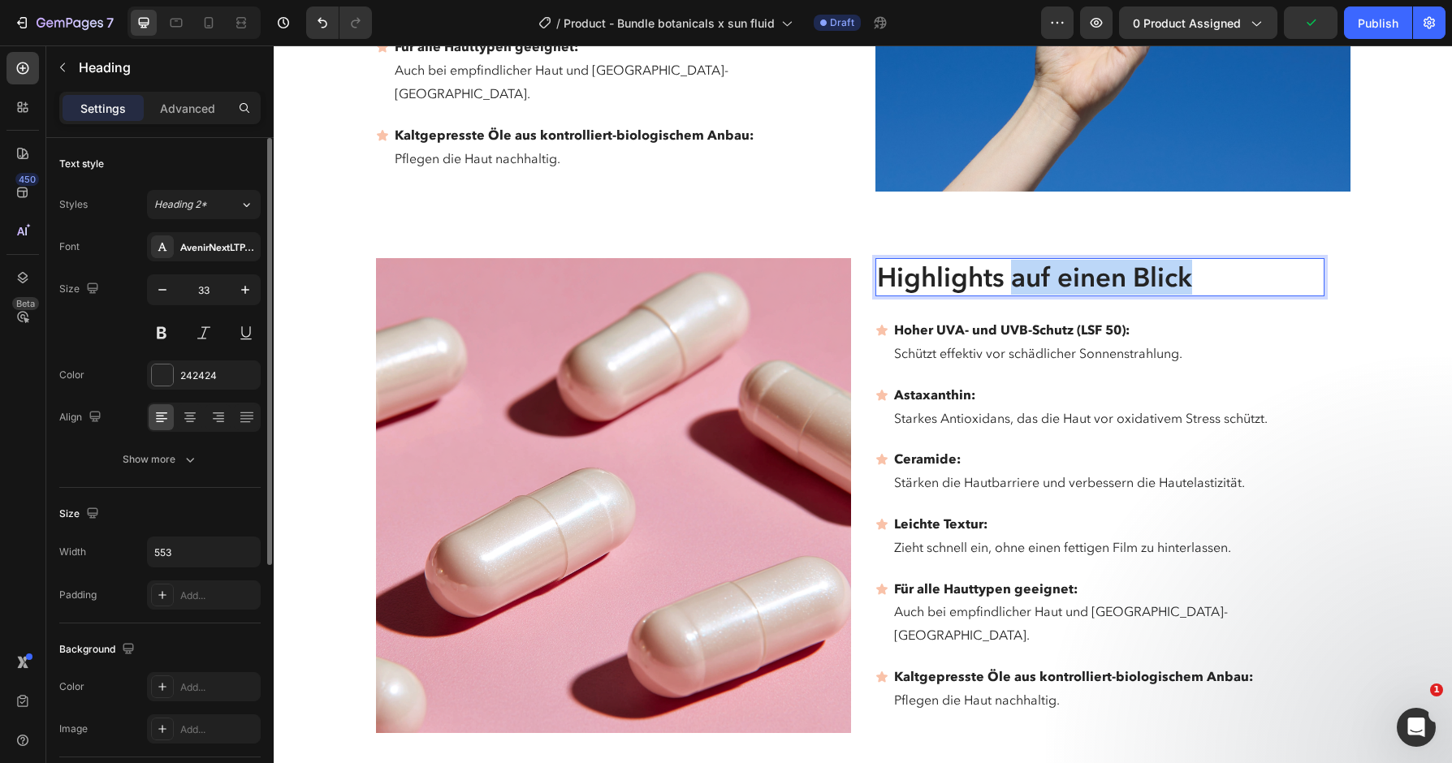
click at [1014, 260] on p "Highlights auf einen Blick" at bounding box center [1100, 277] width 446 height 35
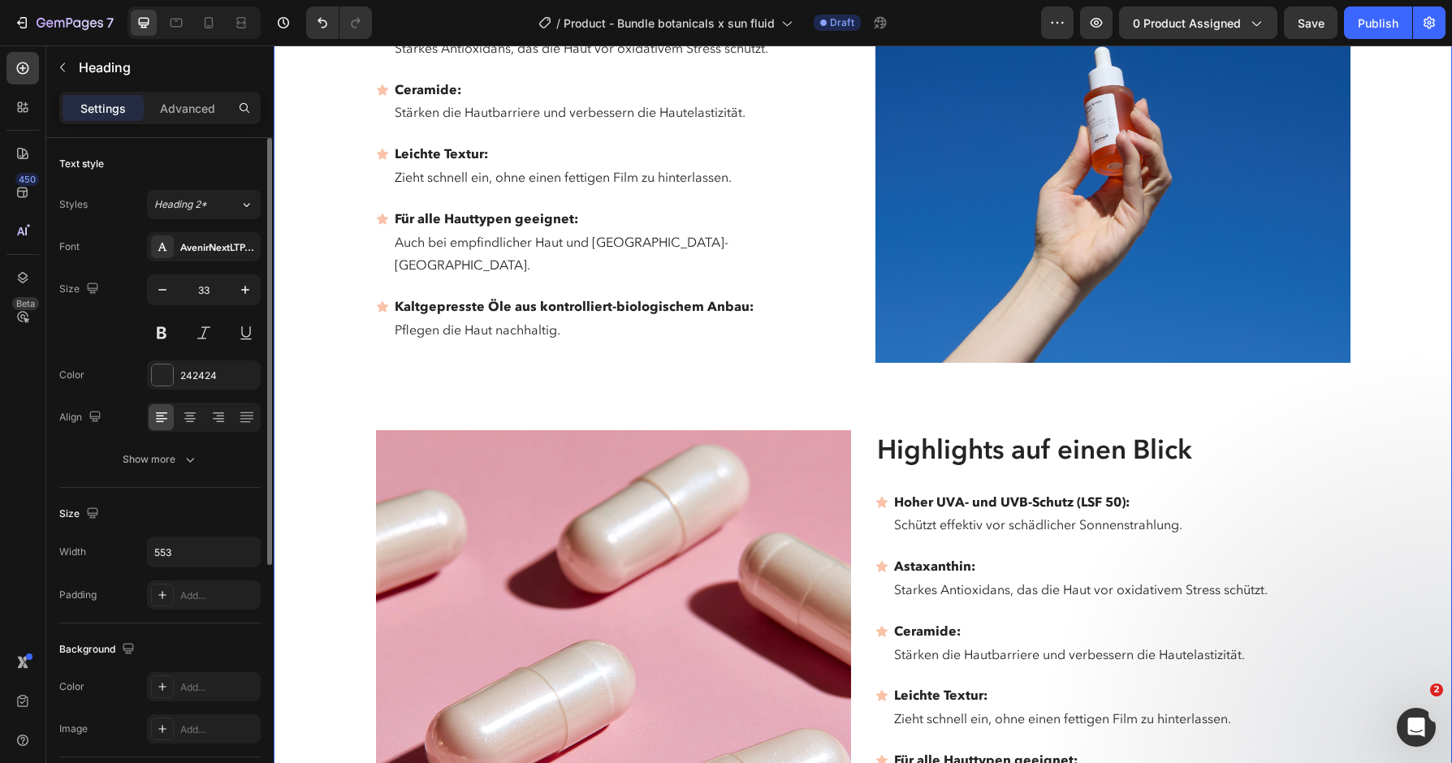
scroll to position [3415, 0]
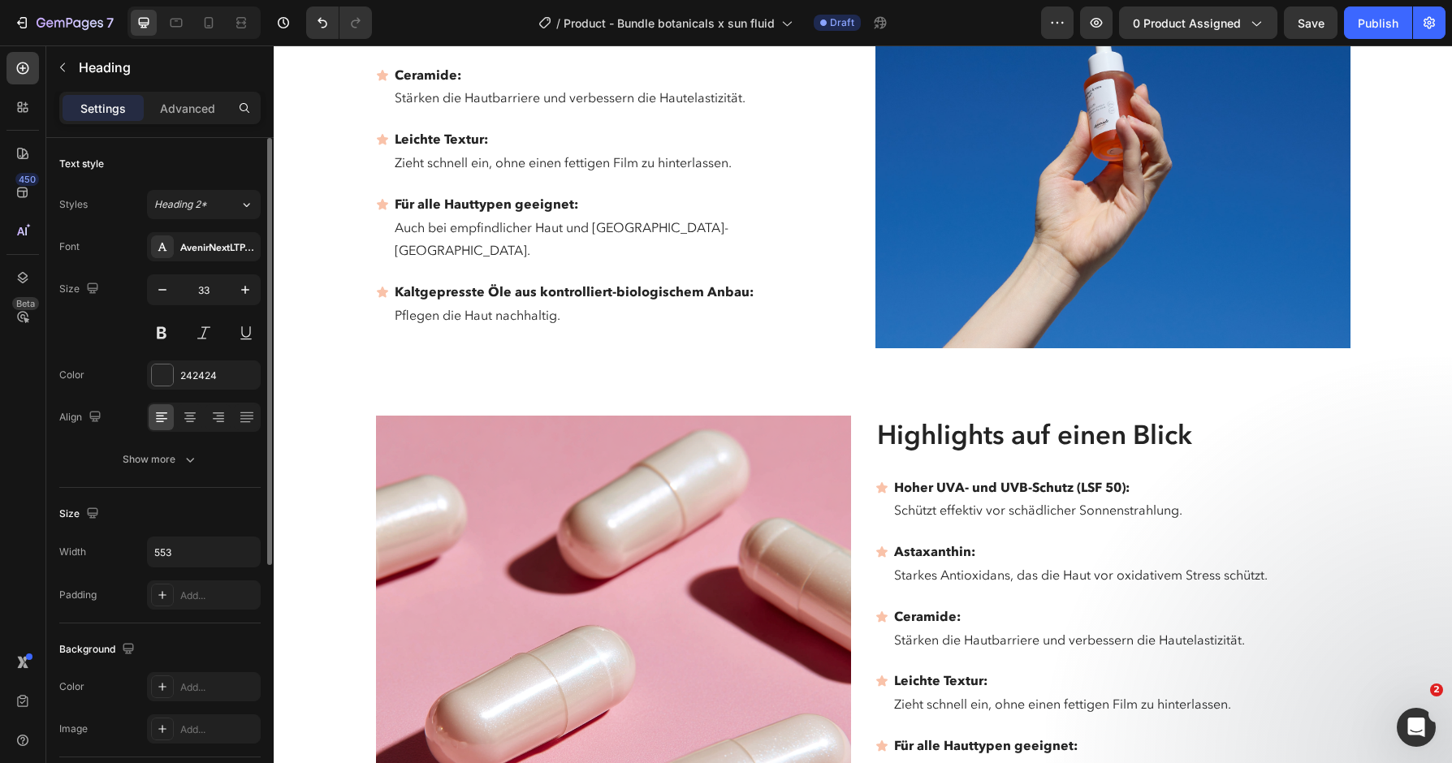
click at [1090, 416] on h2 "Highlights auf einen Blick" at bounding box center [1099, 435] width 449 height 38
drag, startPoint x: 1191, startPoint y: 410, endPoint x: 1014, endPoint y: 406, distance: 176.3
click at [1014, 417] on p "Highlights auf einen Blick" at bounding box center [1100, 434] width 446 height 35
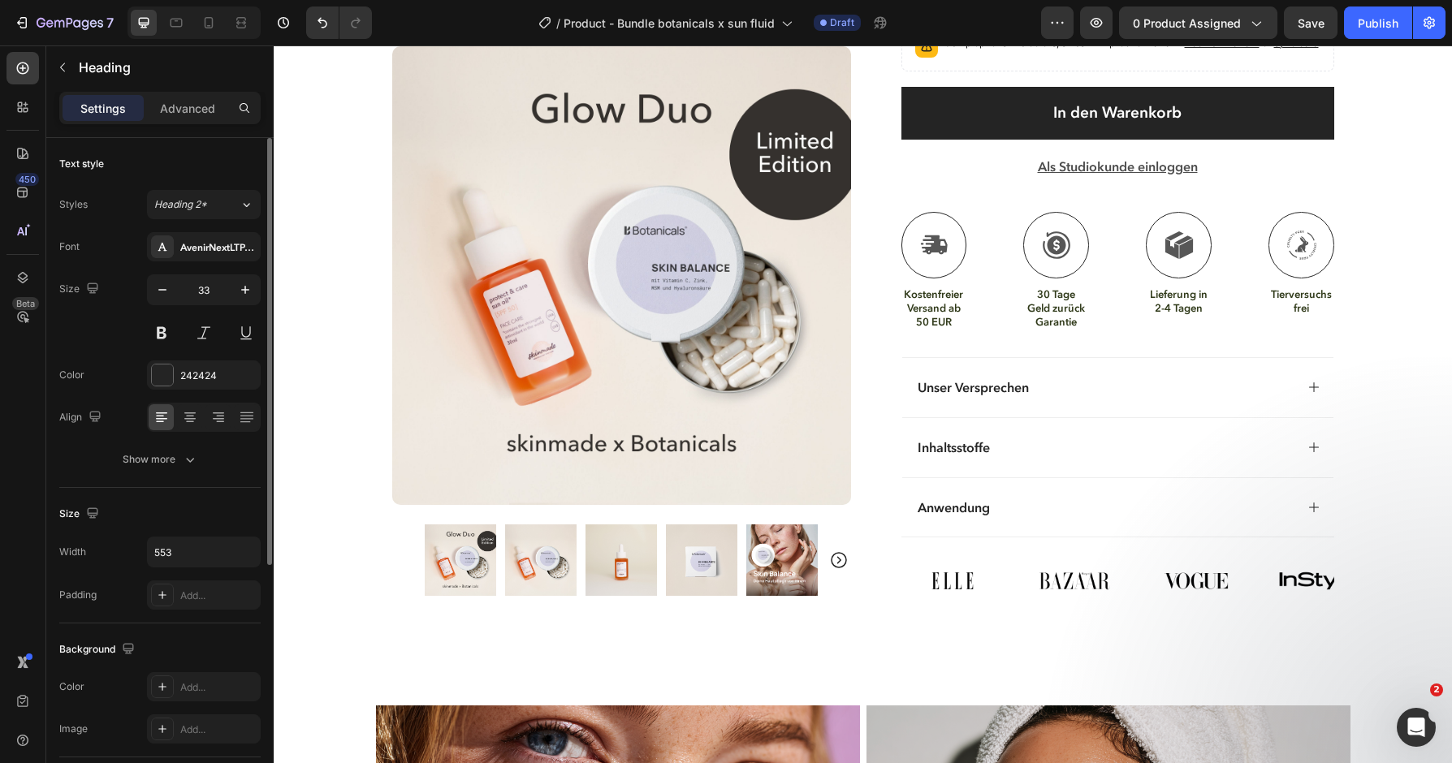
scroll to position [943, 0]
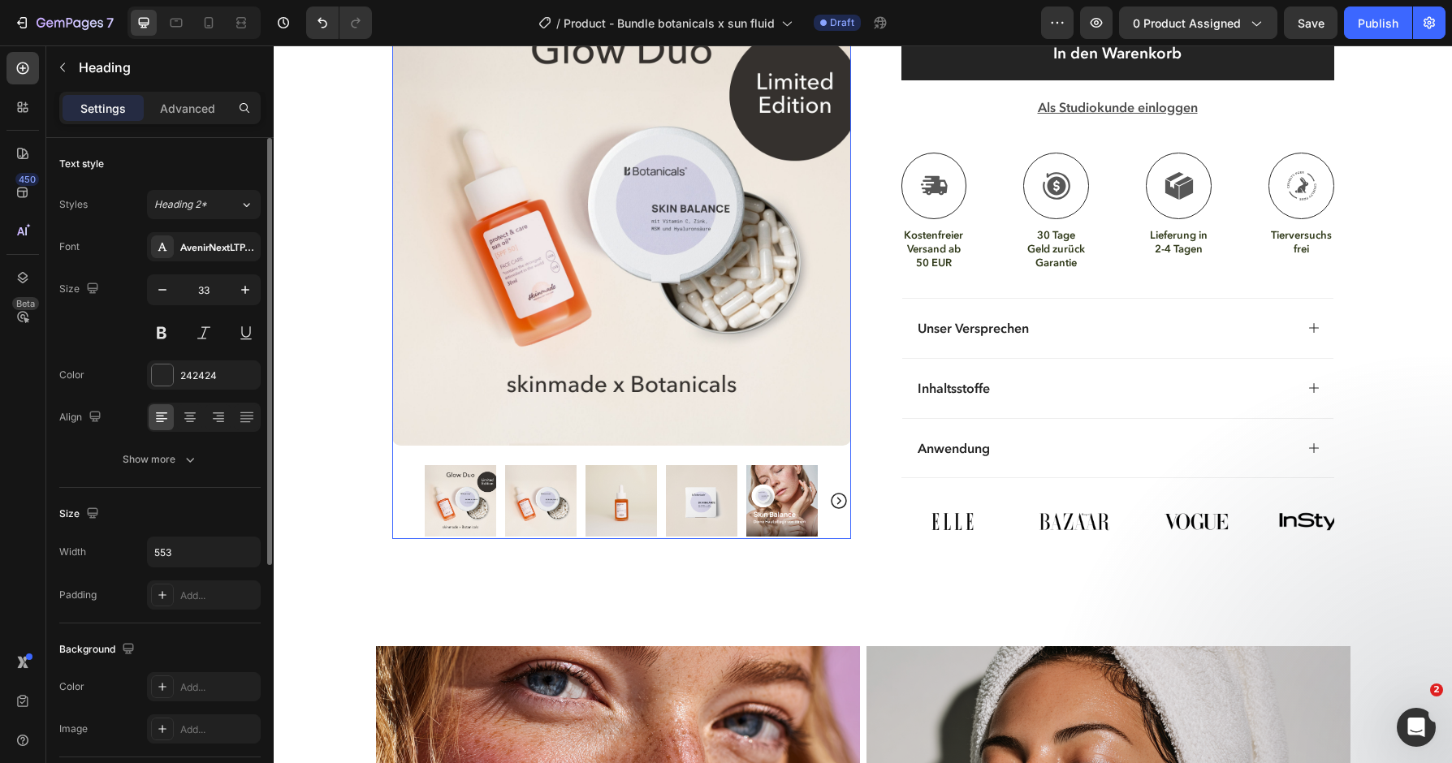
click at [841, 511] on div at bounding box center [621, 500] width 459 height 71
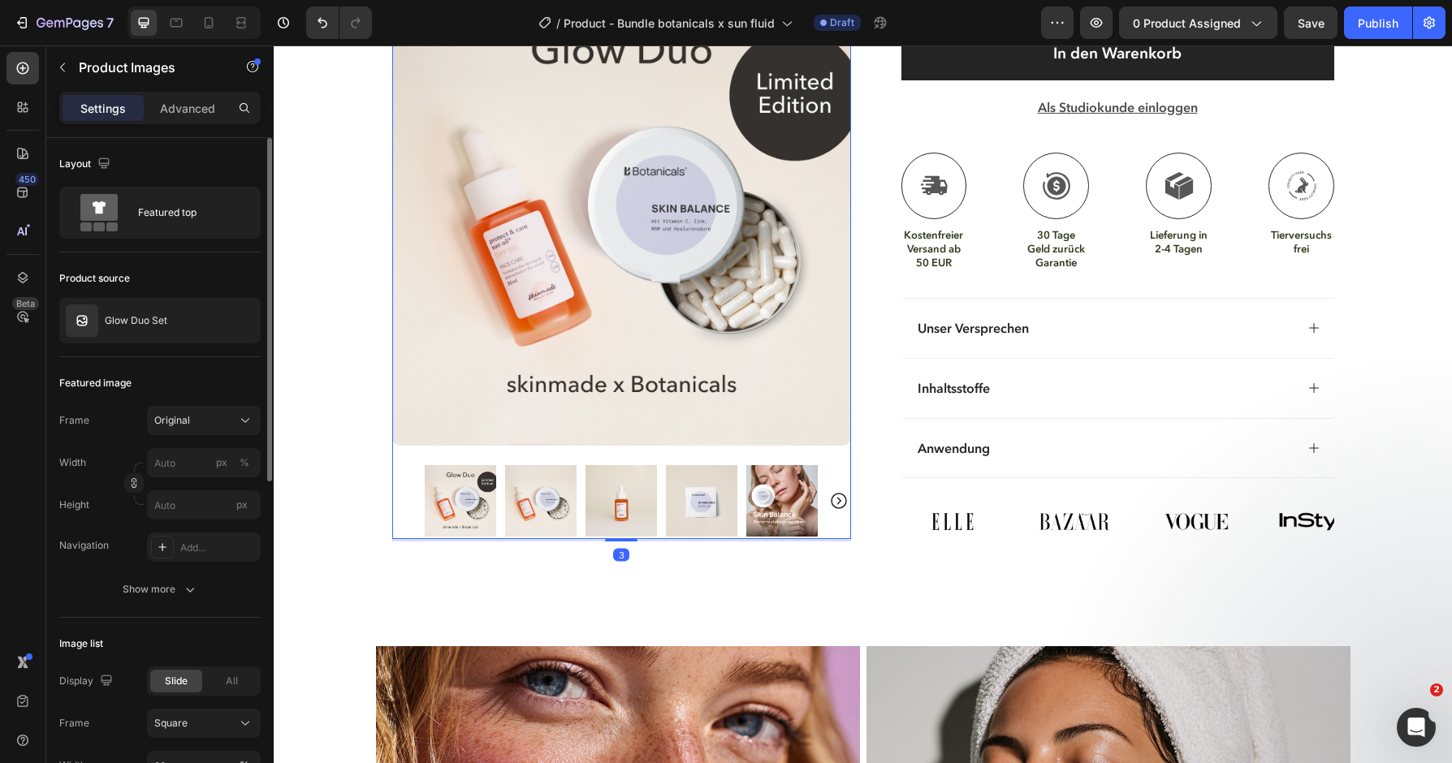
click at [839, 496] on icon "Carousel Next Arrow" at bounding box center [839, 501] width 16 height 16
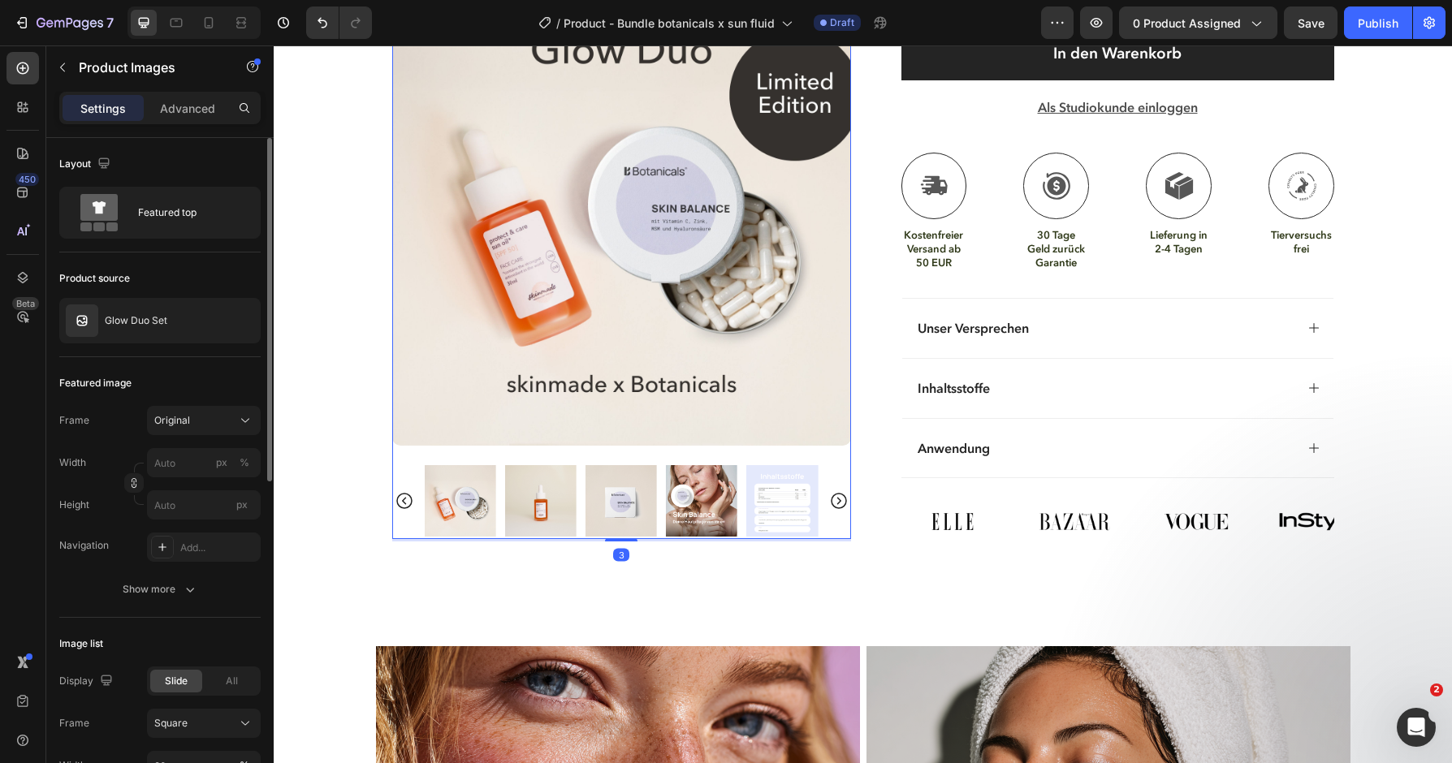
click at [839, 496] on icon "Carousel Next Arrow" at bounding box center [839, 501] width 16 height 16
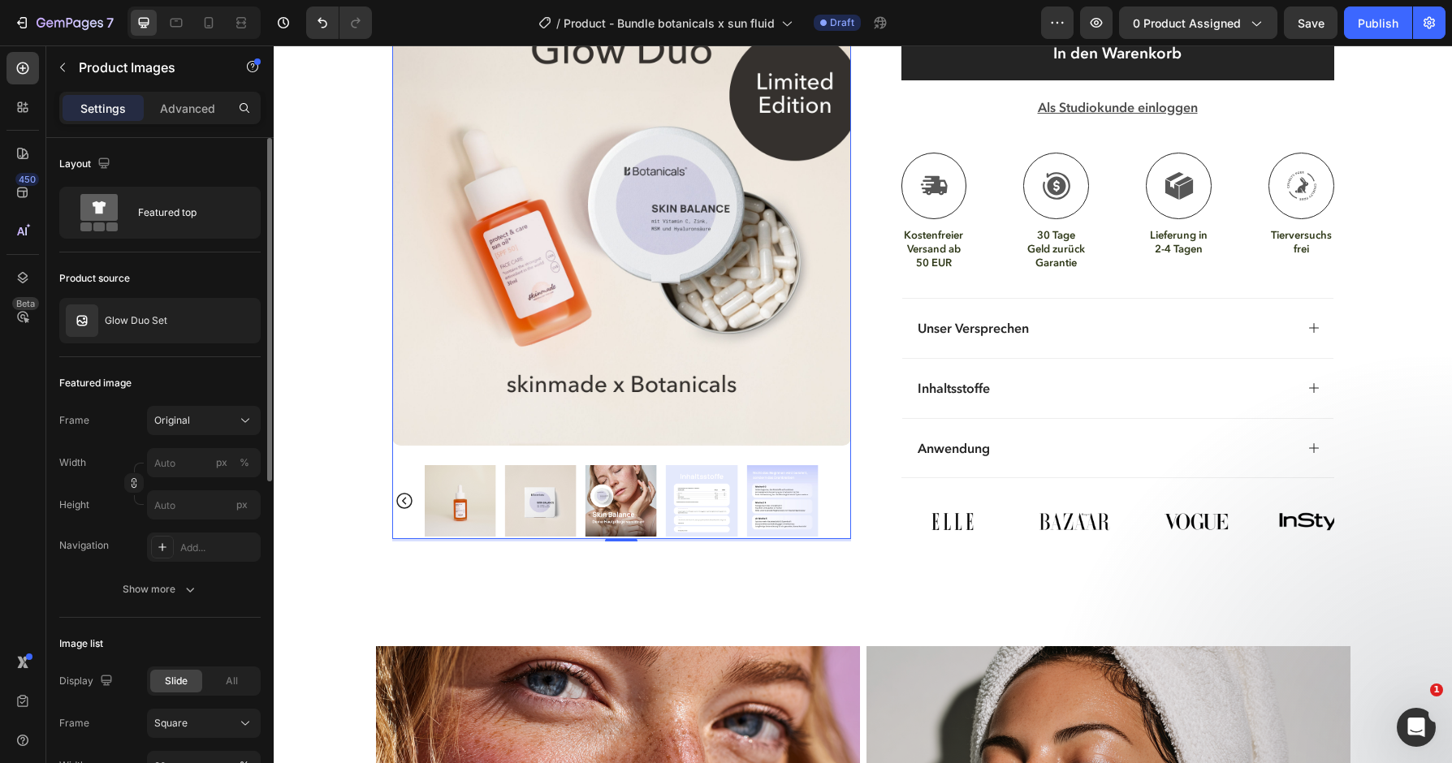
click at [403, 496] on icon "Carousel Back Arrow" at bounding box center [404, 500] width 19 height 19
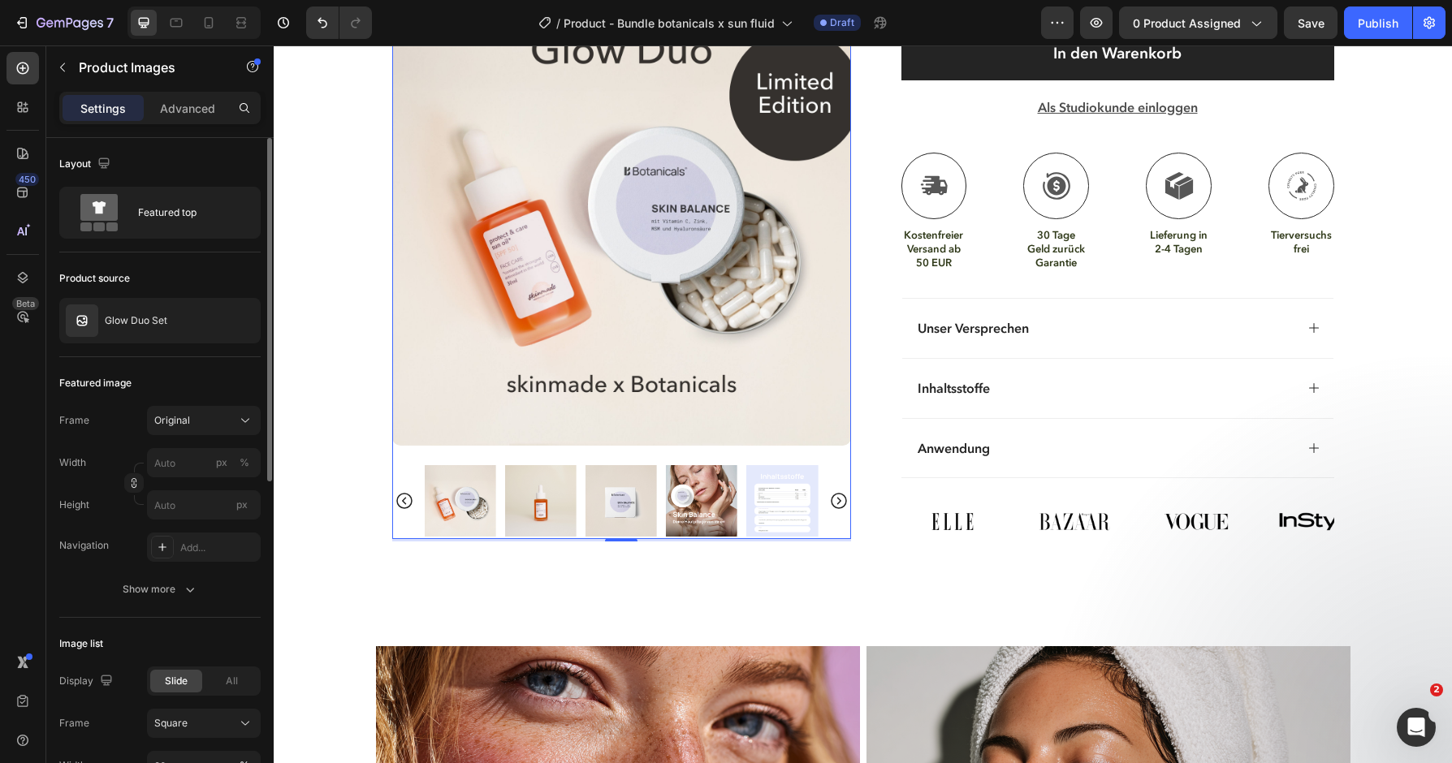
click at [403, 496] on icon "Carousel Back Arrow" at bounding box center [404, 500] width 19 height 19
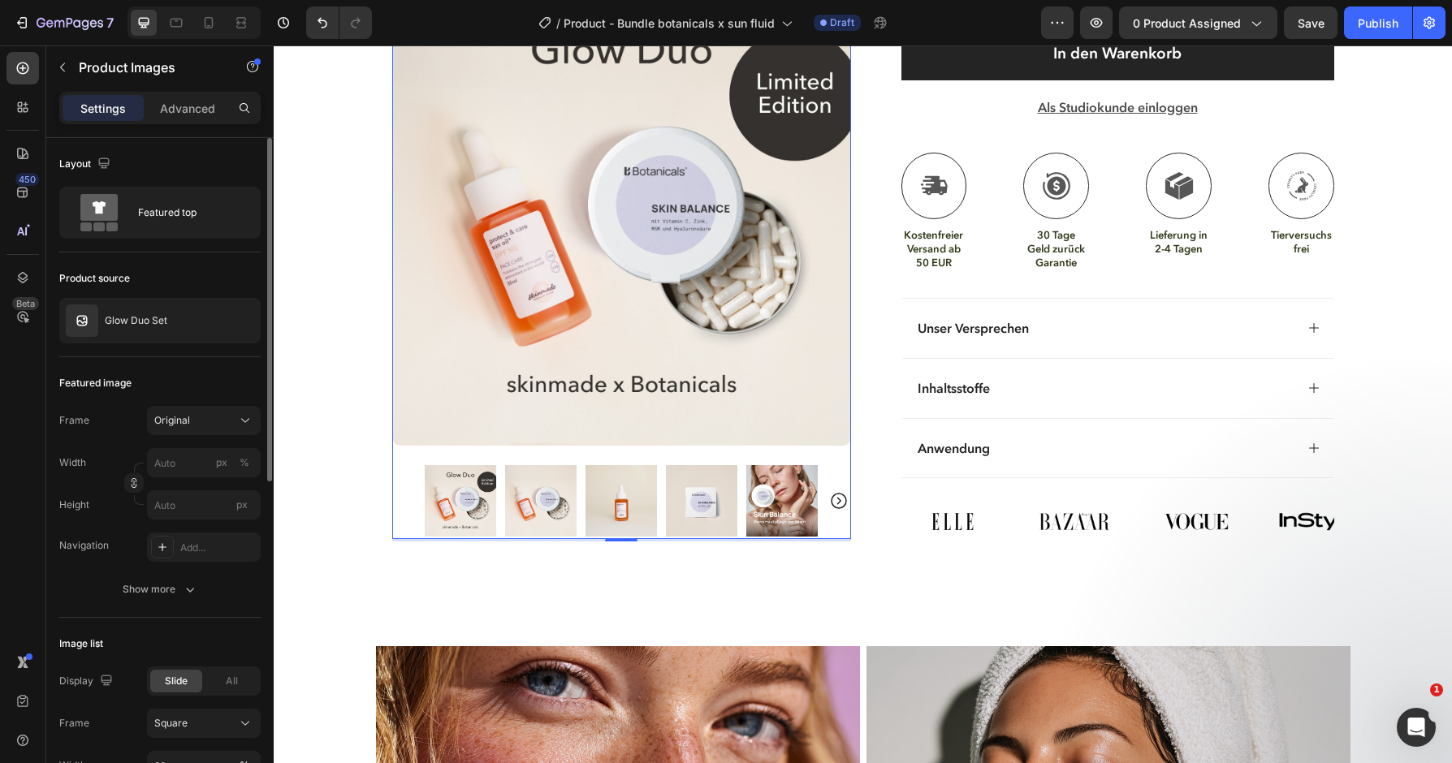
click at [539, 486] on img at bounding box center [540, 500] width 71 height 71
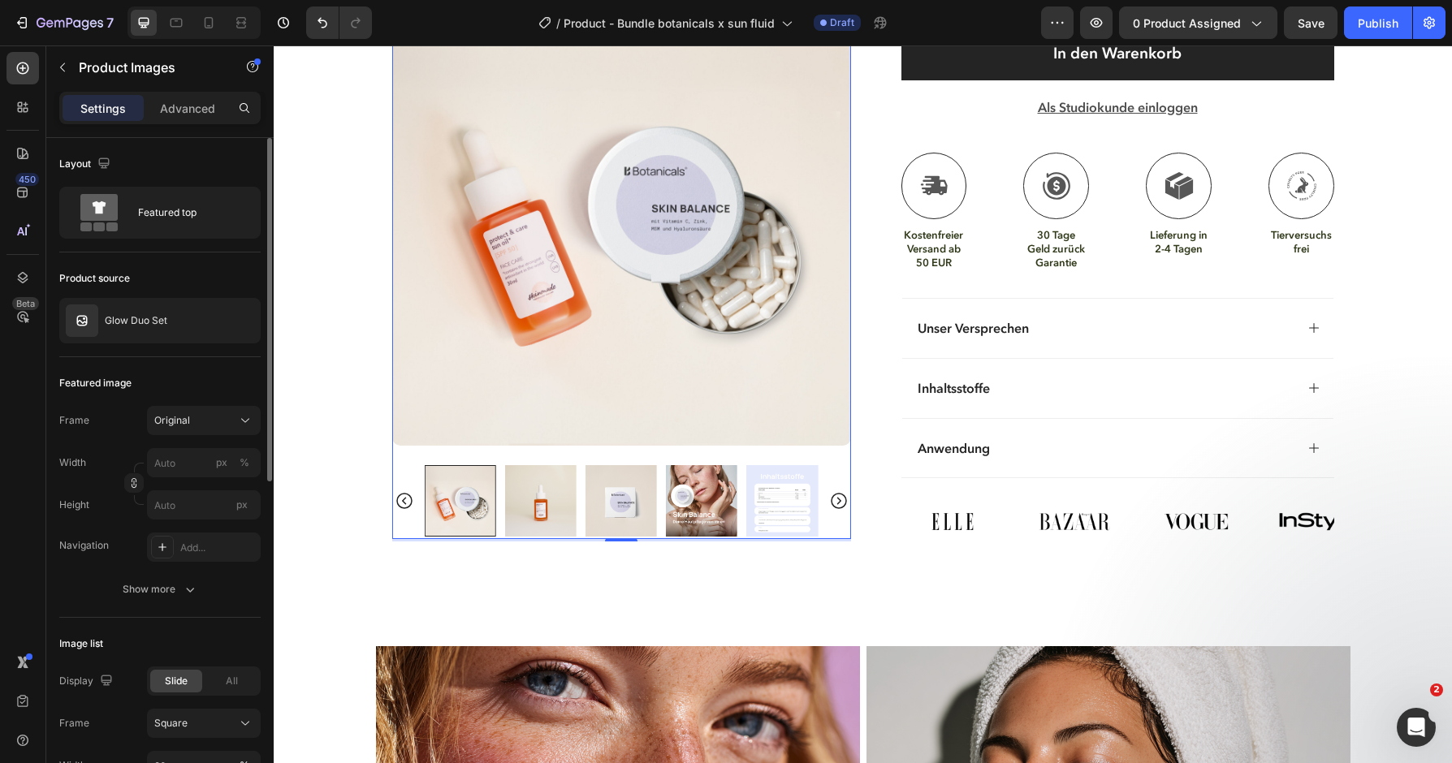
click at [487, 490] on div at bounding box center [459, 500] width 71 height 71
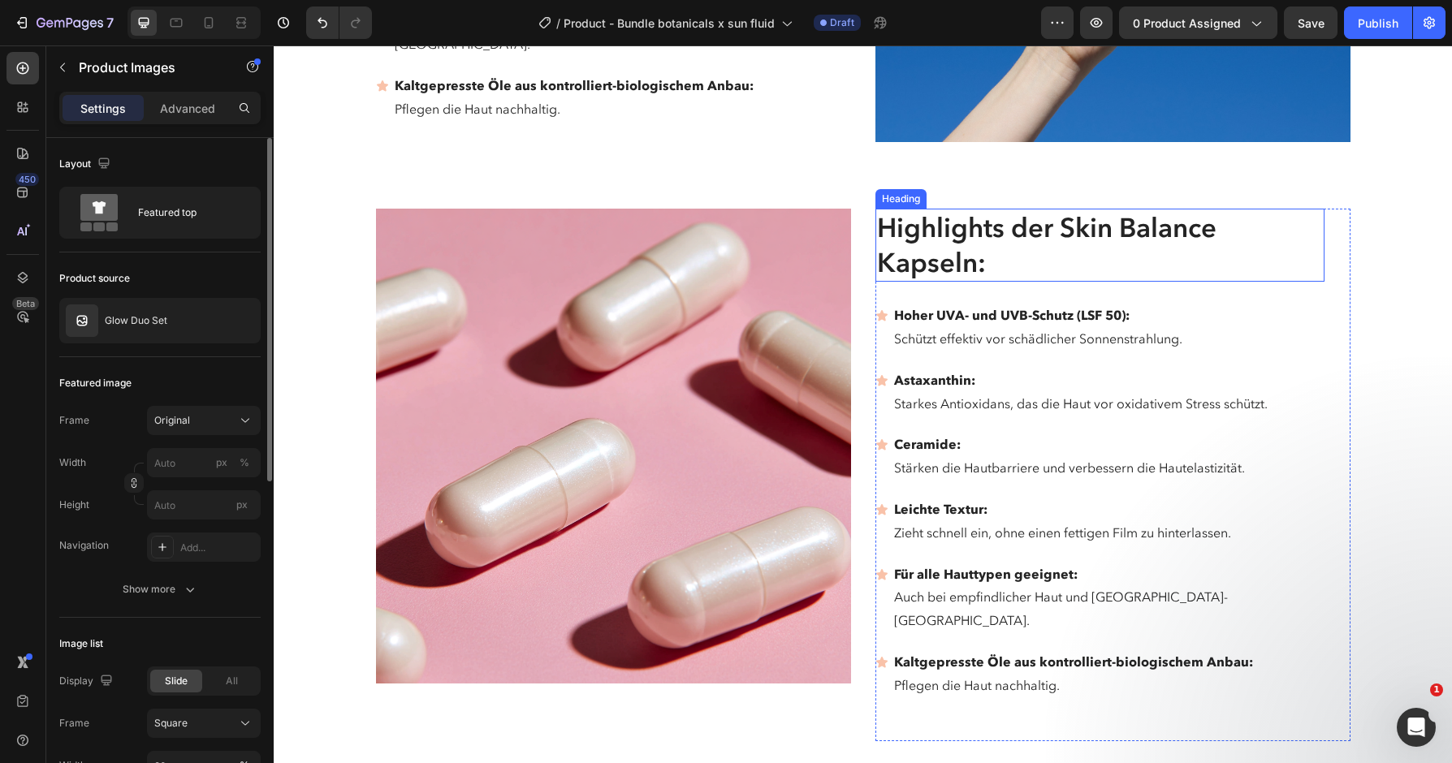
scroll to position [3684, 0]
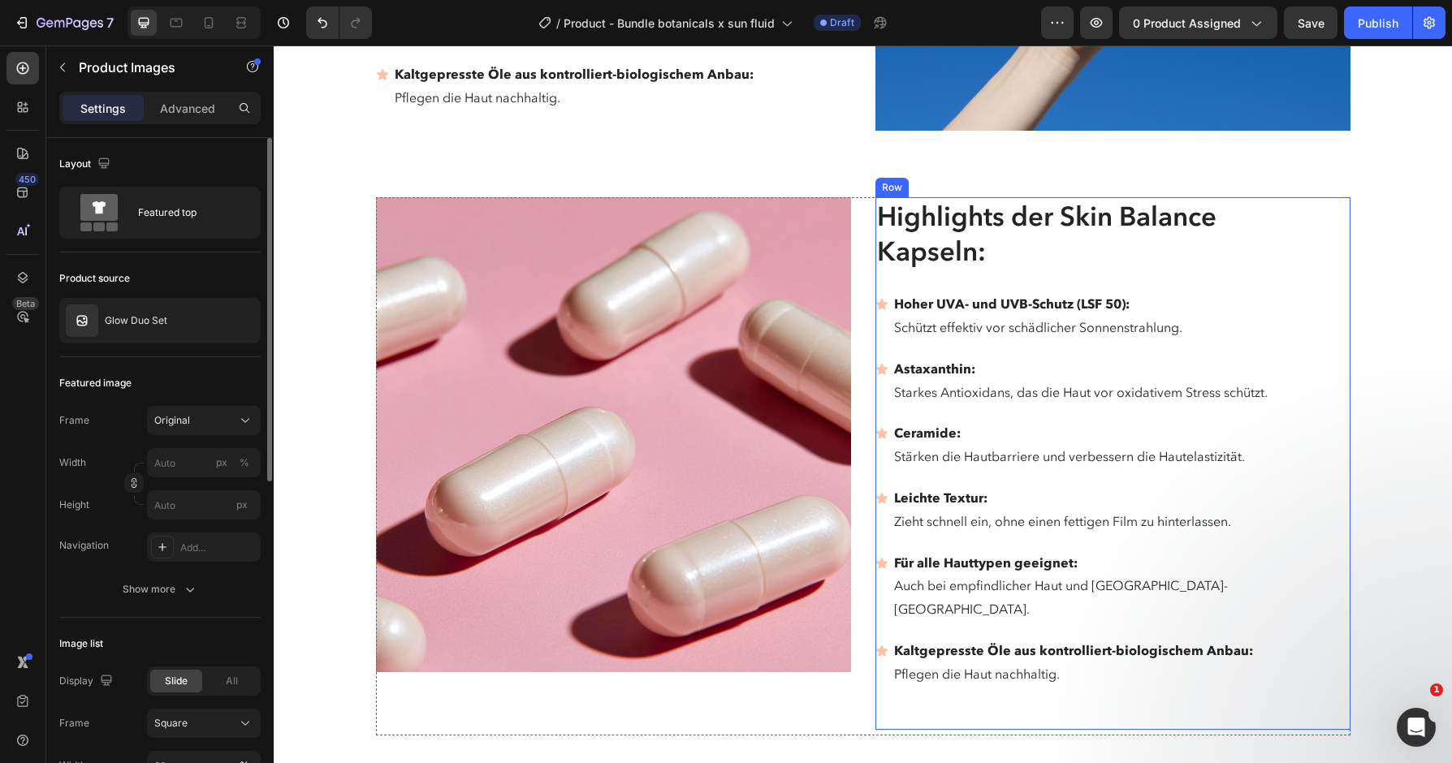
click at [1038, 316] on p "Schützt effektiv vor schädlicher Sonnenstrahlung." at bounding box center [1108, 328] width 428 height 24
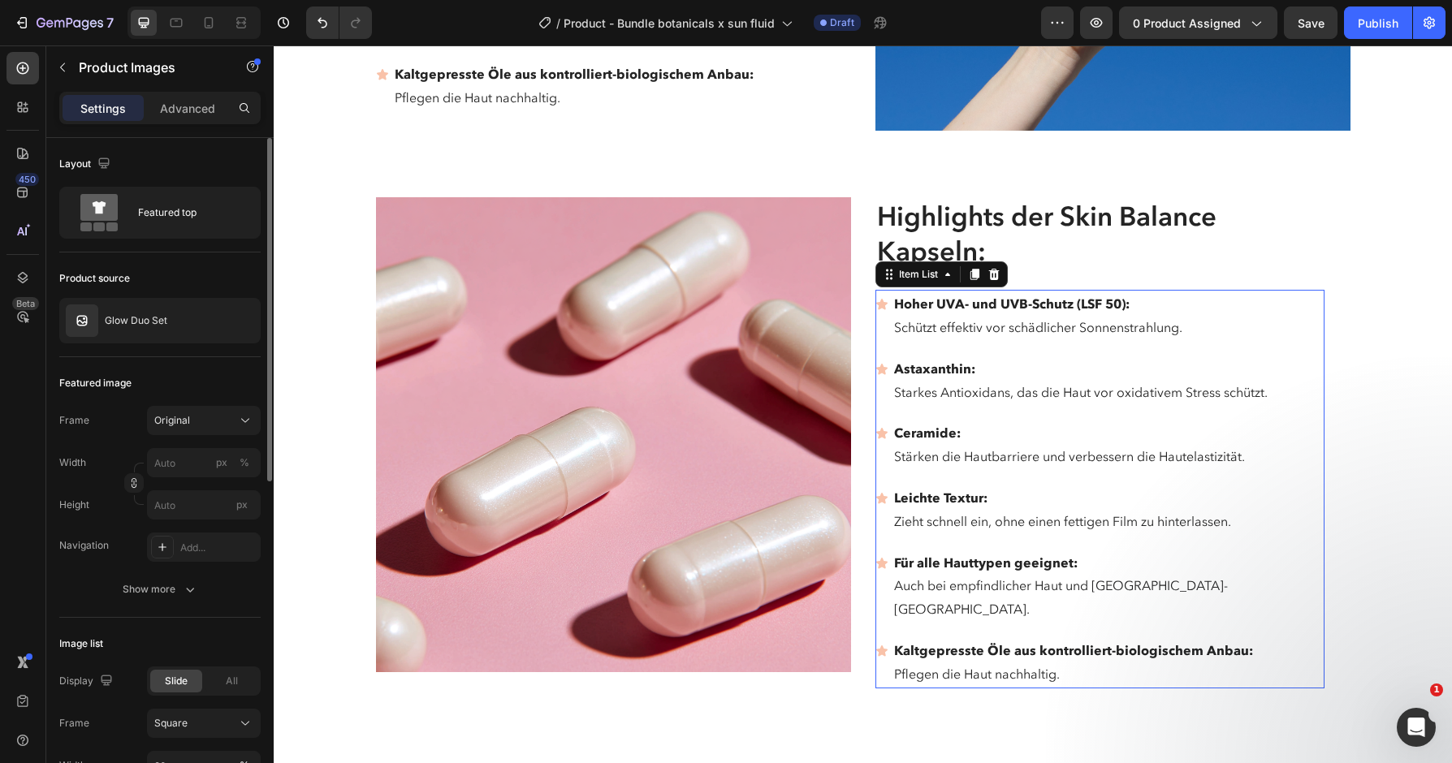
click at [1038, 316] on p "Schützt effektiv vor schädlicher Sonnenstrahlung." at bounding box center [1108, 328] width 428 height 24
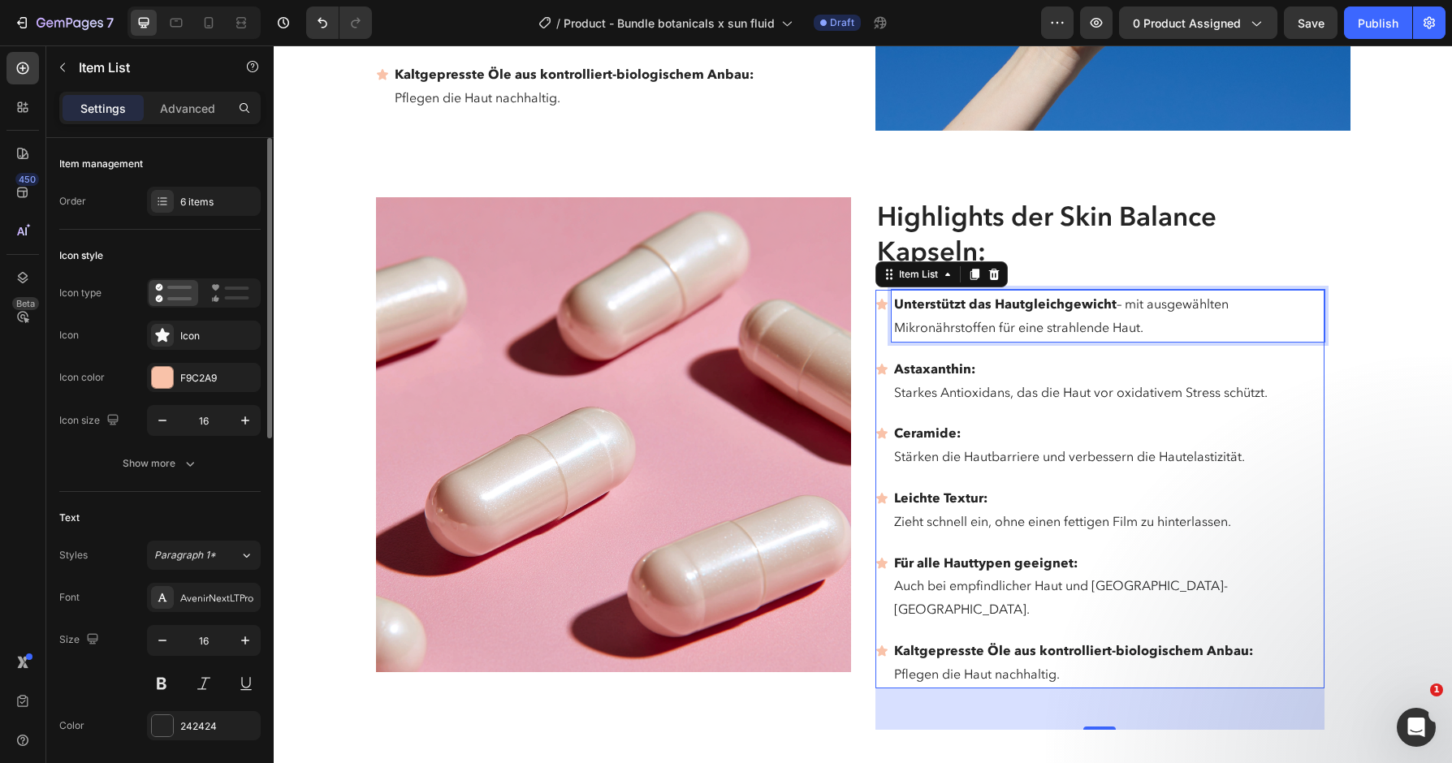
click at [1125, 292] on p "Unterstützt das Hautgleichgewicht – mit ausgewählten Mikronährstoffen für eine …" at bounding box center [1108, 315] width 428 height 47
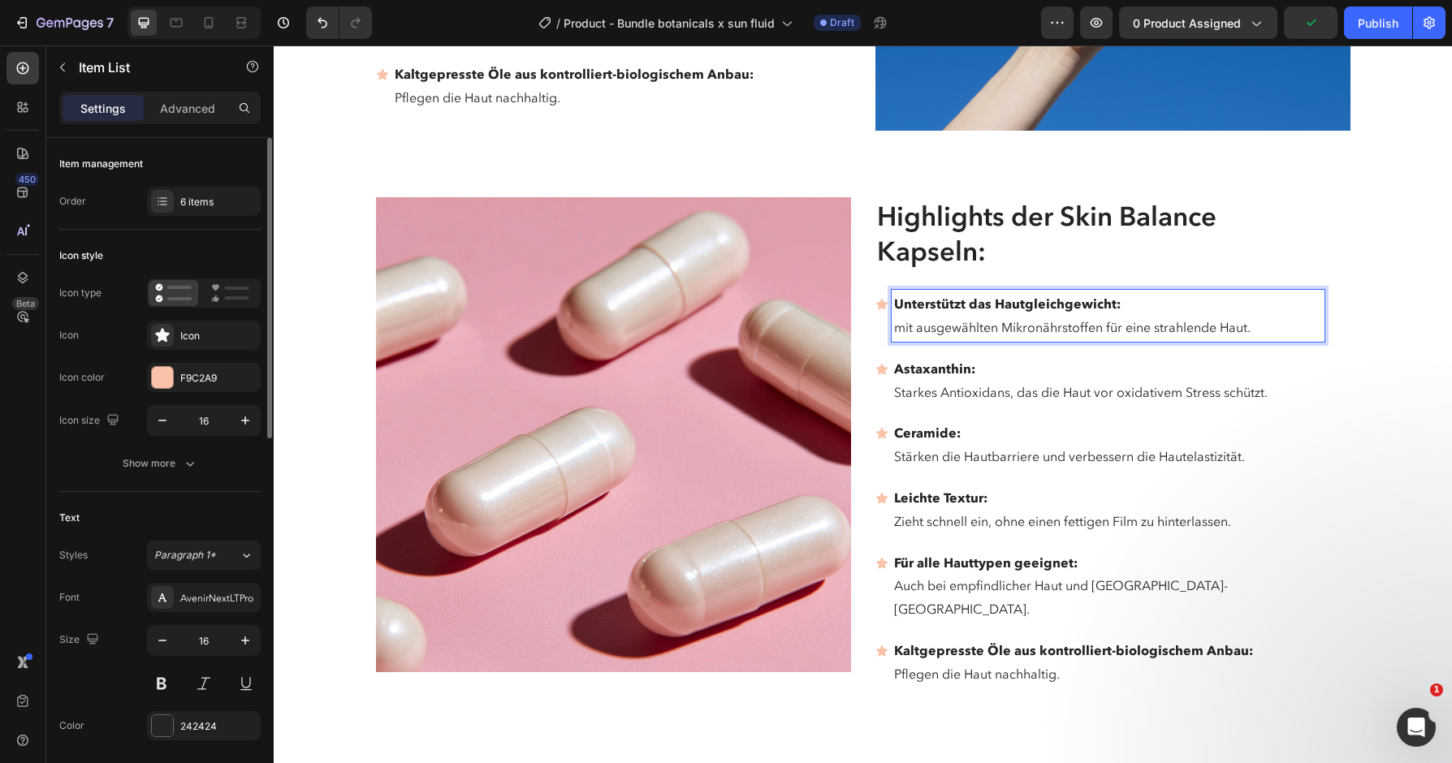
click at [1031, 357] on p "Astaxanthin:" at bounding box center [1108, 369] width 428 height 24
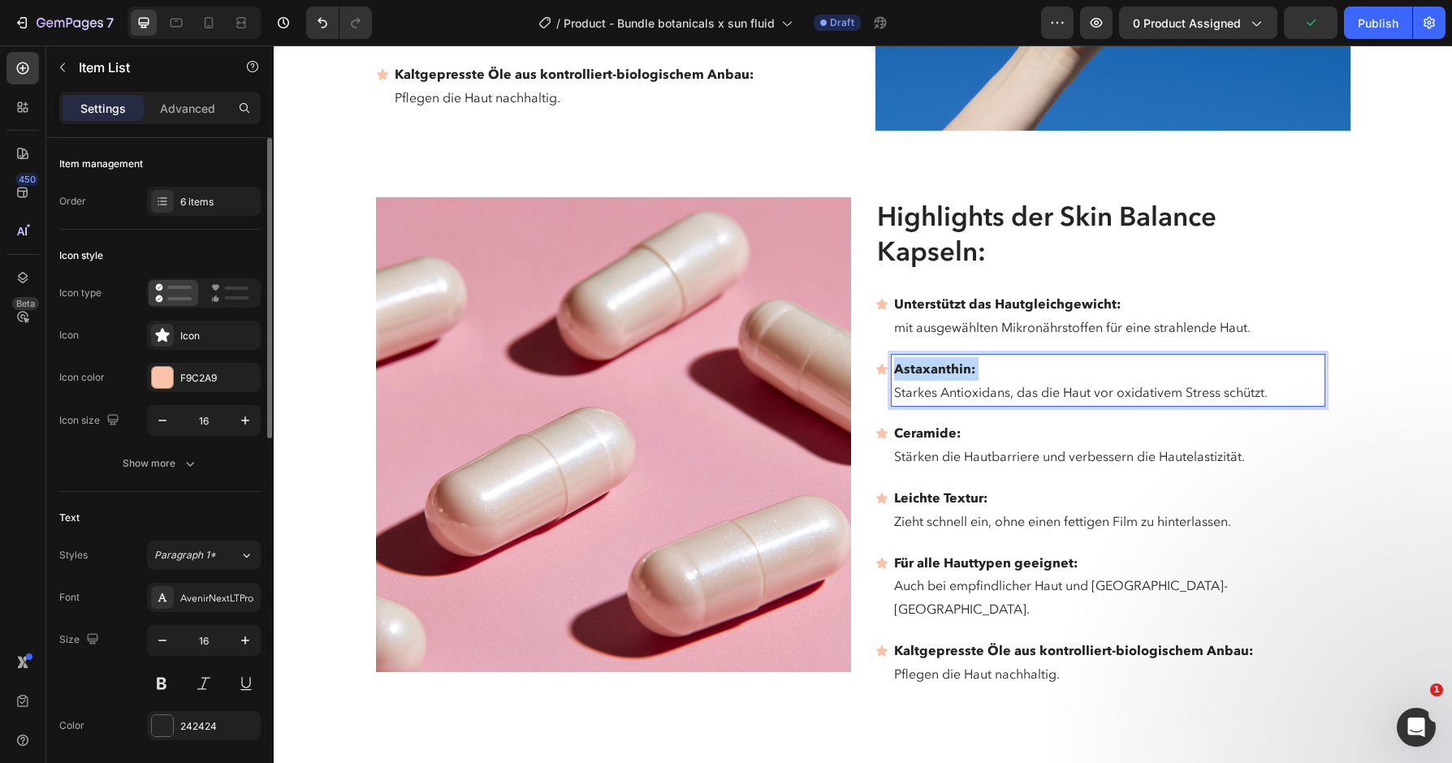
click at [1031, 357] on p "Astaxanthin:" at bounding box center [1108, 369] width 428 height 24
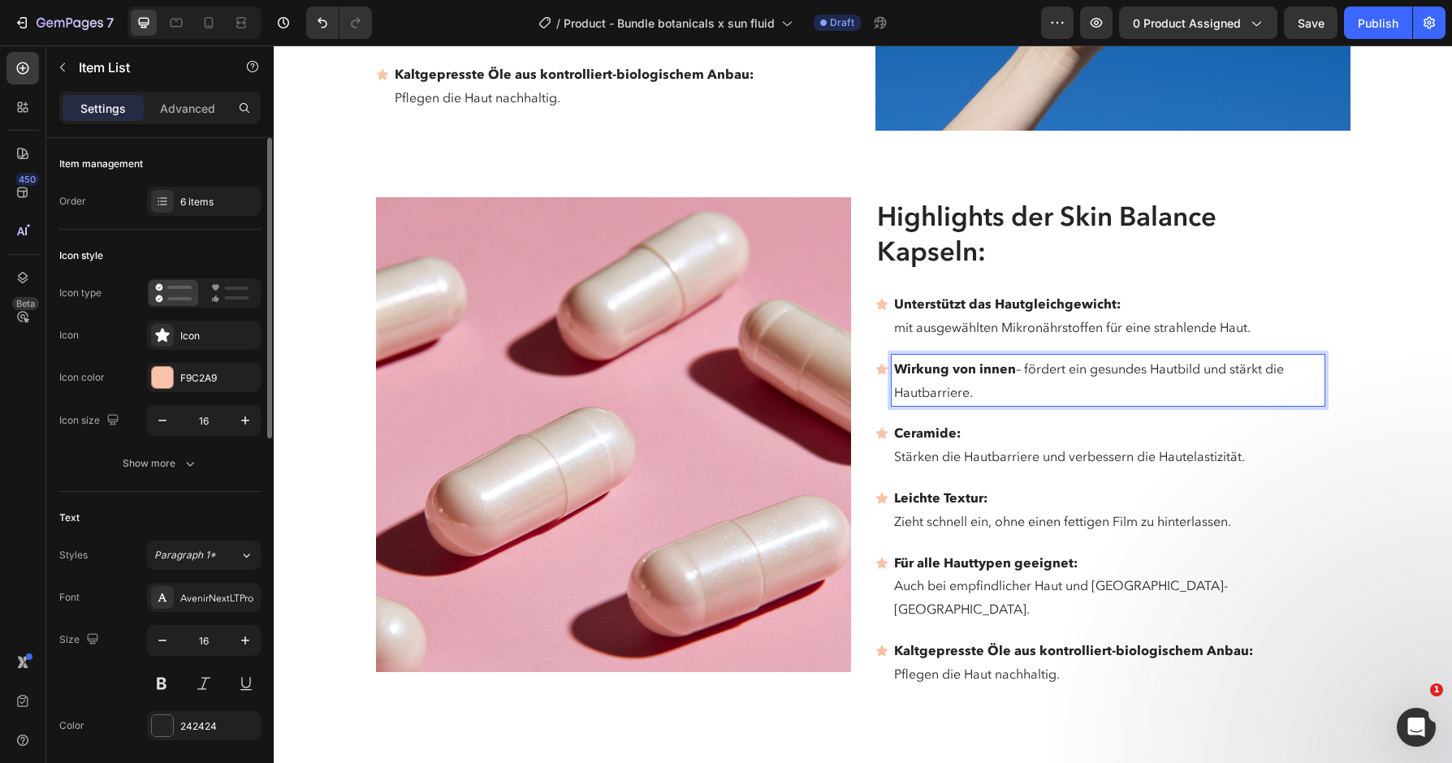
click at [1029, 357] on p "Wirkung von innen – fördert ein gesundes Hautbild und stärkt die Hautbarriere." at bounding box center [1108, 380] width 428 height 47
click at [1007, 421] on p "Ceramide:" at bounding box center [1108, 433] width 428 height 24
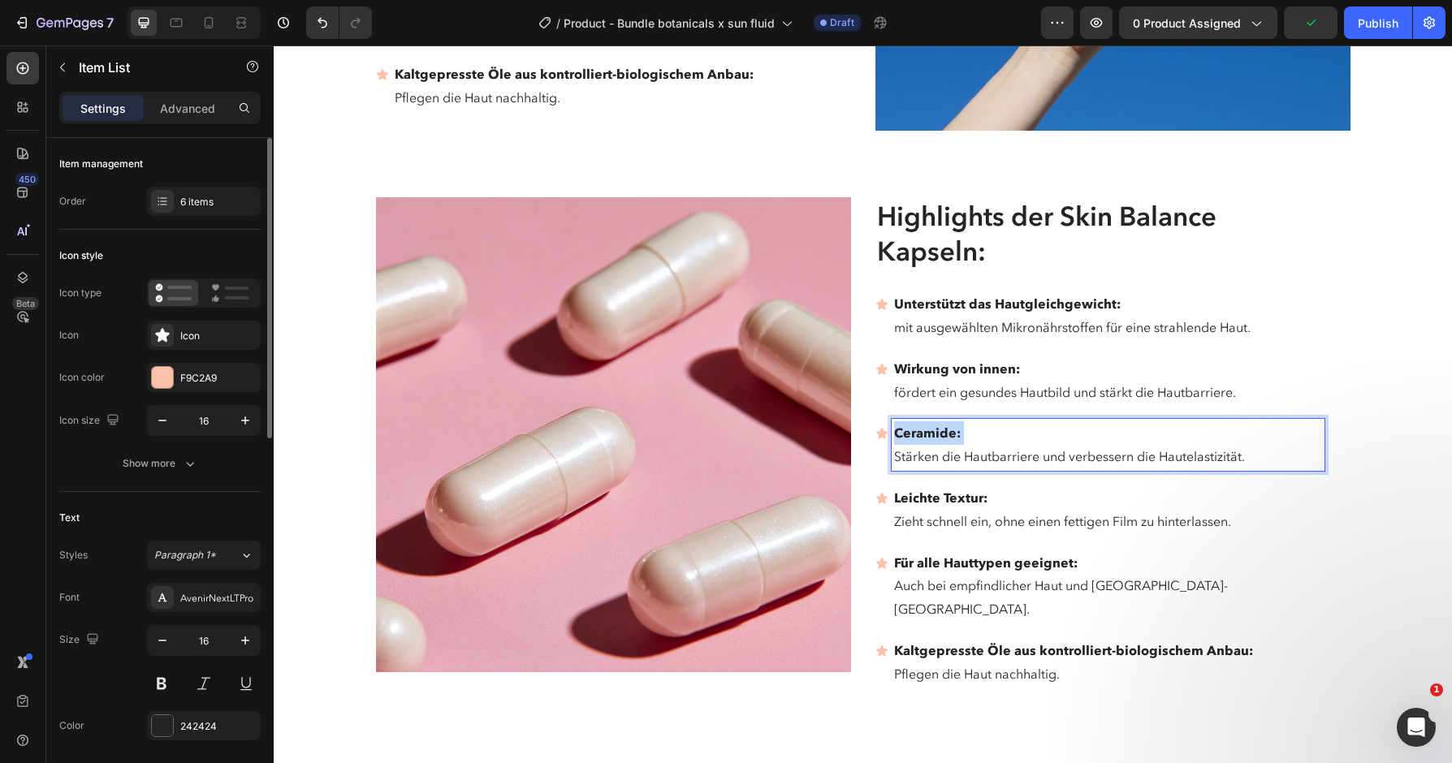
click at [1007, 421] on p "Ceramide:" at bounding box center [1108, 433] width 428 height 24
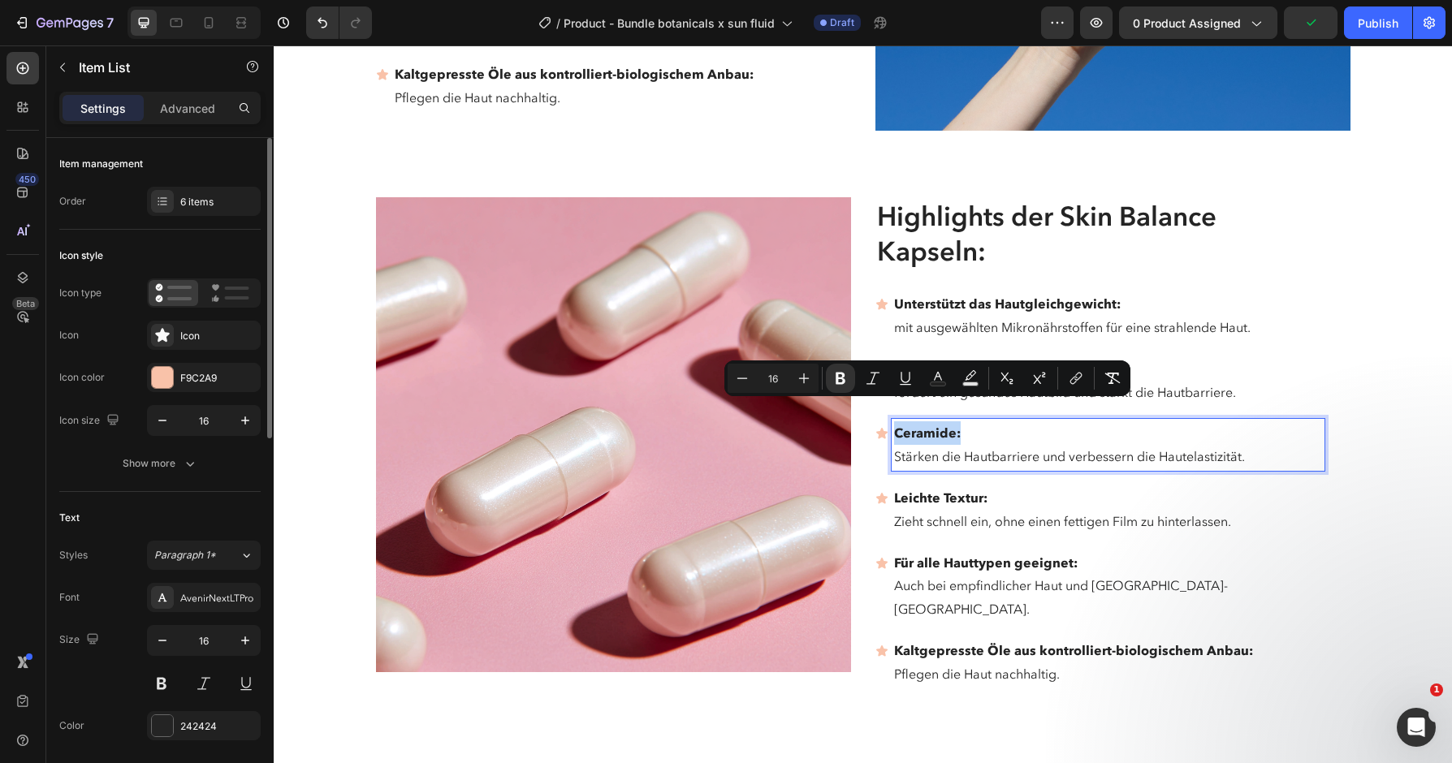
click at [1007, 421] on p "Ceramide:" at bounding box center [1108, 433] width 428 height 24
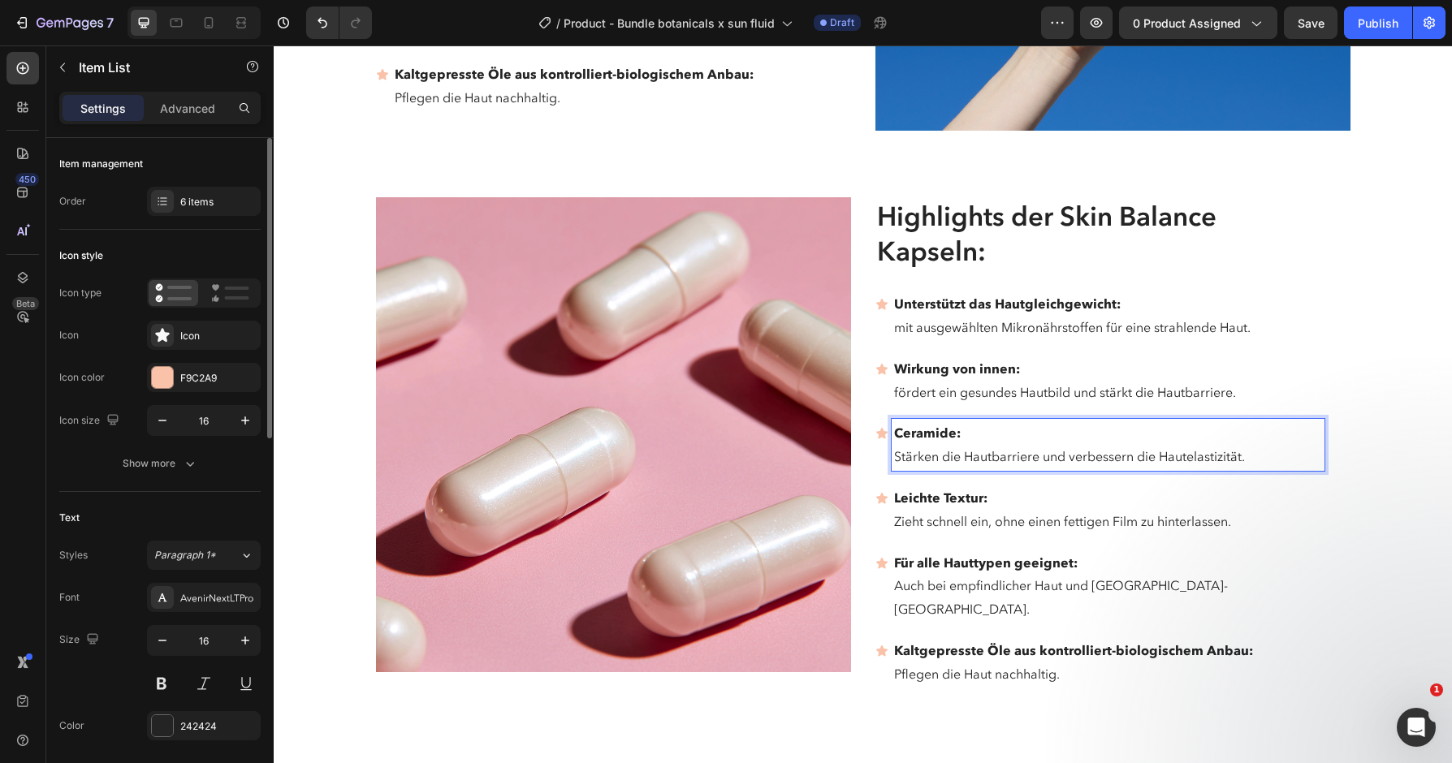
click at [1023, 445] on p "Stärken die Hautbarriere und verbessern die Hautelastizität." at bounding box center [1108, 457] width 428 height 24
click at [1051, 421] on p "Natürliche Inhaltsstoffe – hochwertige Pflanzenextrakte & Mineralstoffe." at bounding box center [1108, 444] width 428 height 47
click at [1037, 510] on p "Zieht schnell ein, ohne einen fettigen Film zu hinterlassen." at bounding box center [1108, 522] width 428 height 24
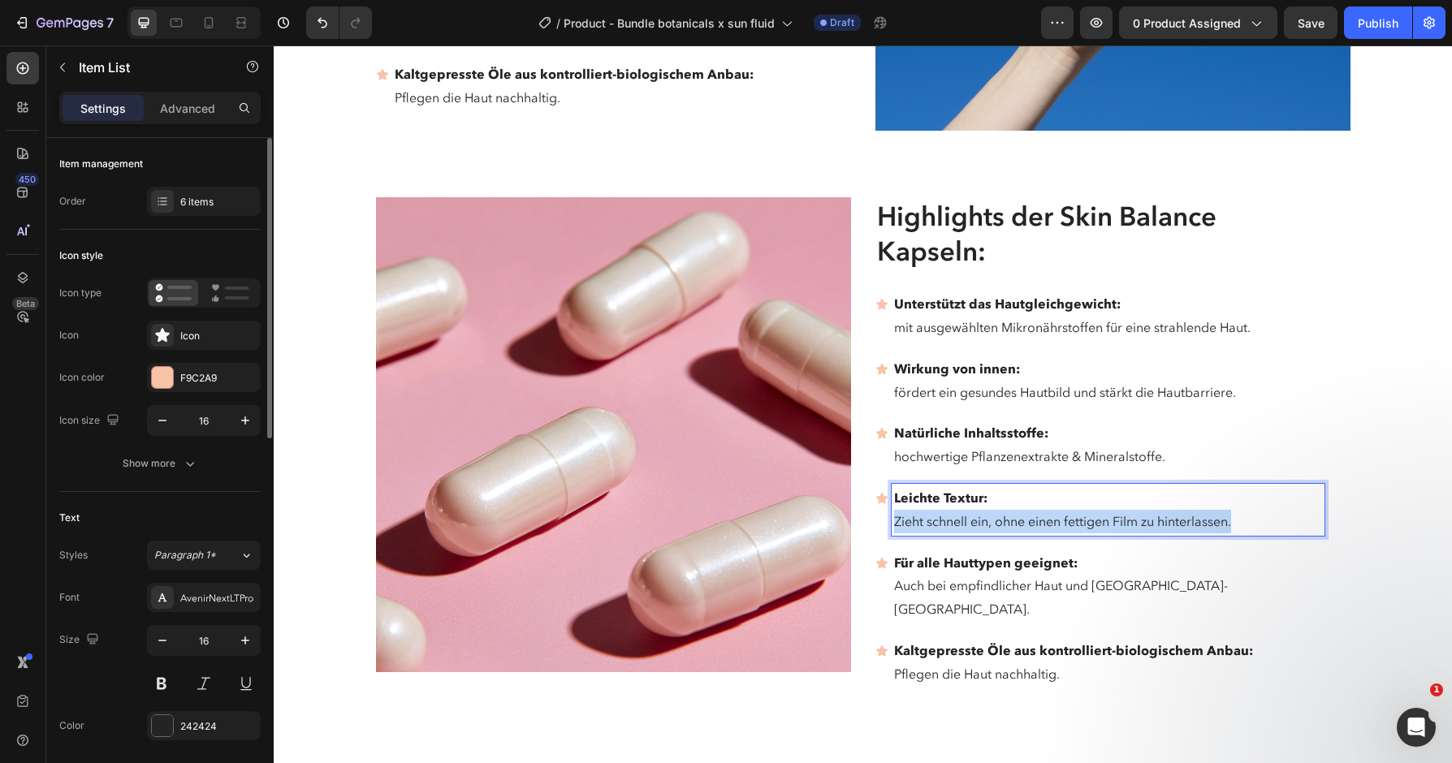
click at [1037, 510] on p "Zieht schnell ein, ohne einen fettigen Film zu hinterlassen." at bounding box center [1108, 522] width 428 height 24
click at [1041, 486] on p "Einfache Anwendung – tägliche Kapseln für sichtbare Ergebnisse ohne Aufwand." at bounding box center [1108, 509] width 428 height 47
click at [1152, 574] on p "Auch bei empfindlicher Haut und [GEOGRAPHIC_DATA]-[GEOGRAPHIC_DATA]." at bounding box center [1108, 597] width 428 height 47
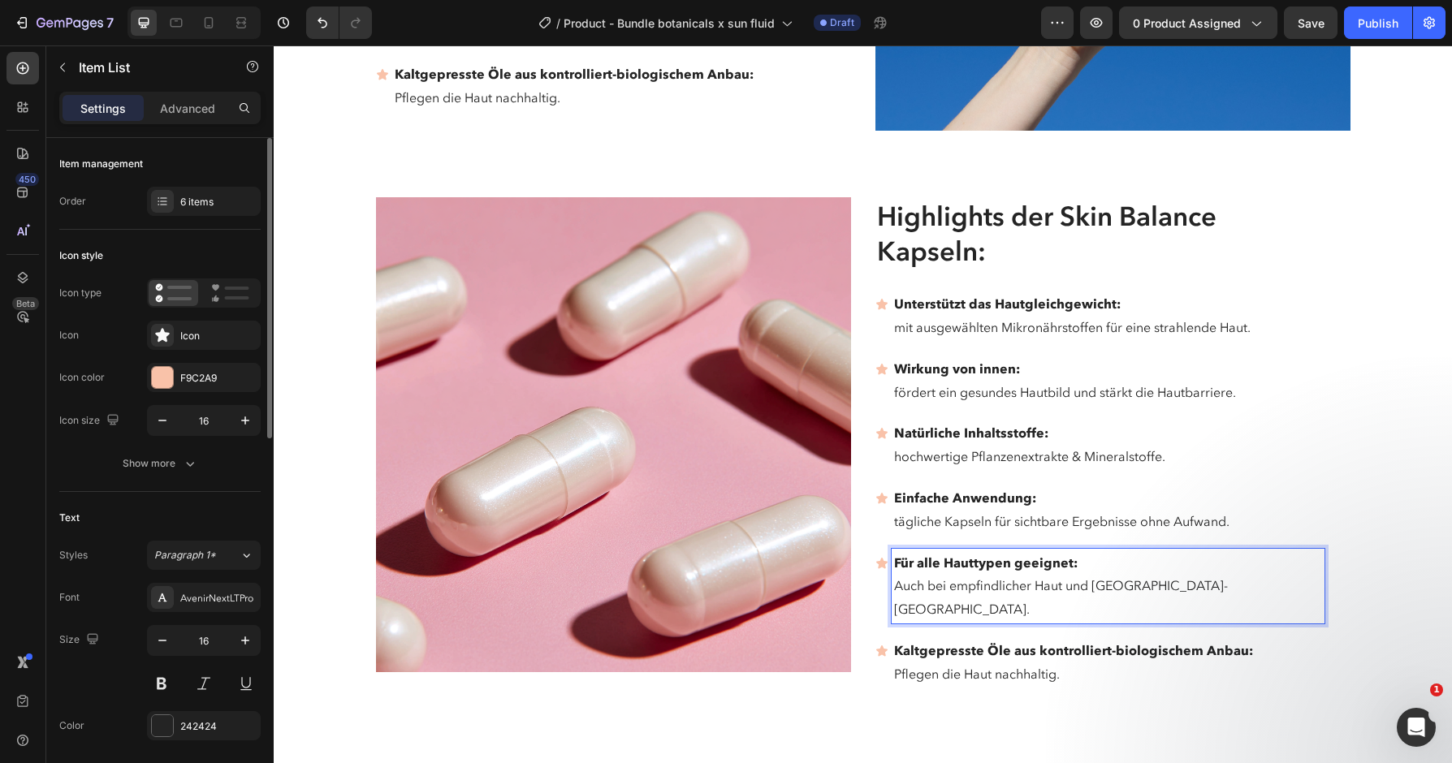
click at [1097, 551] on p "Für alle Hauttypen geeignet:" at bounding box center [1108, 563] width 428 height 24
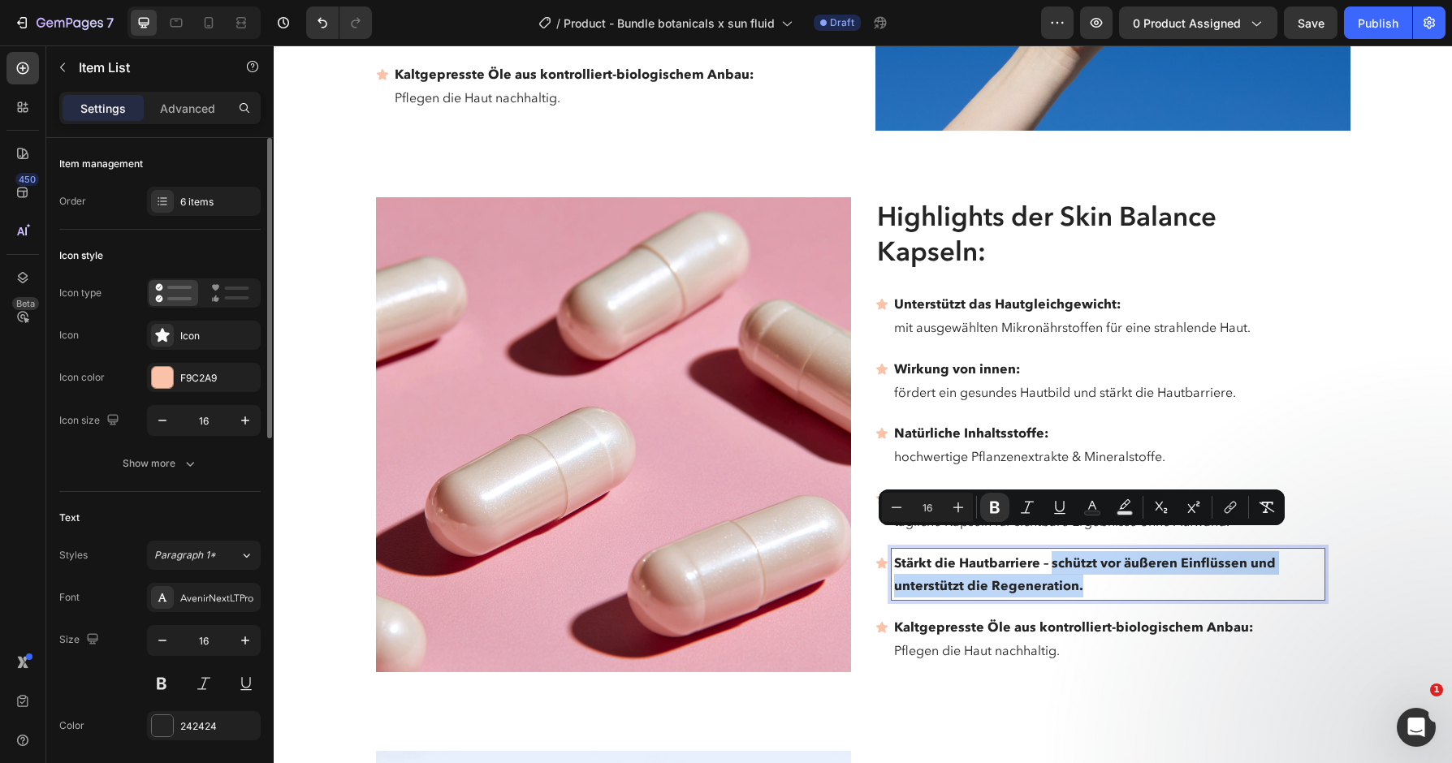
drag, startPoint x: 1051, startPoint y: 538, endPoint x: 1100, endPoint y: 563, distance: 54.8
click at [1100, 563] on p "Stärkt die Hautbarriere – schützt vor äußeren Einflüssen und unterstützt die Re…" at bounding box center [1108, 574] width 428 height 47
click at [992, 511] on icon "Editor contextual toolbar" at bounding box center [995, 508] width 10 height 12
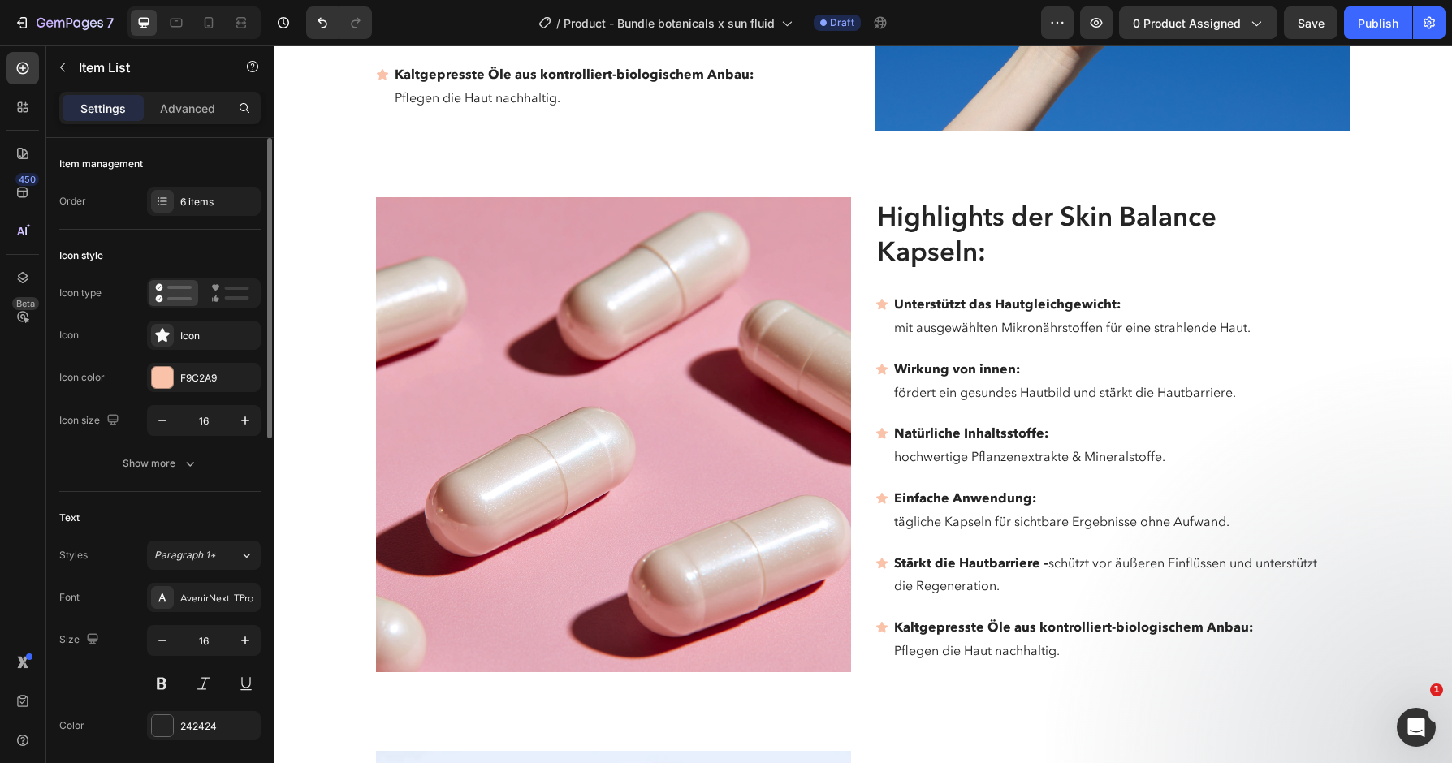
click at [1048, 555] on strong "Stärkt die Hautbarriere –" at bounding box center [971, 563] width 154 height 16
click at [1040, 551] on p "Stärkt die Hautbarriere schützt vor äußeren Einflüssen und unterstützt die Rege…" at bounding box center [1108, 574] width 428 height 47
click at [1045, 551] on p "Stärkt die Hautbarriere: schützt vor äußeren Einflüssen und unterstützt die Reg…" at bounding box center [1108, 574] width 428 height 47
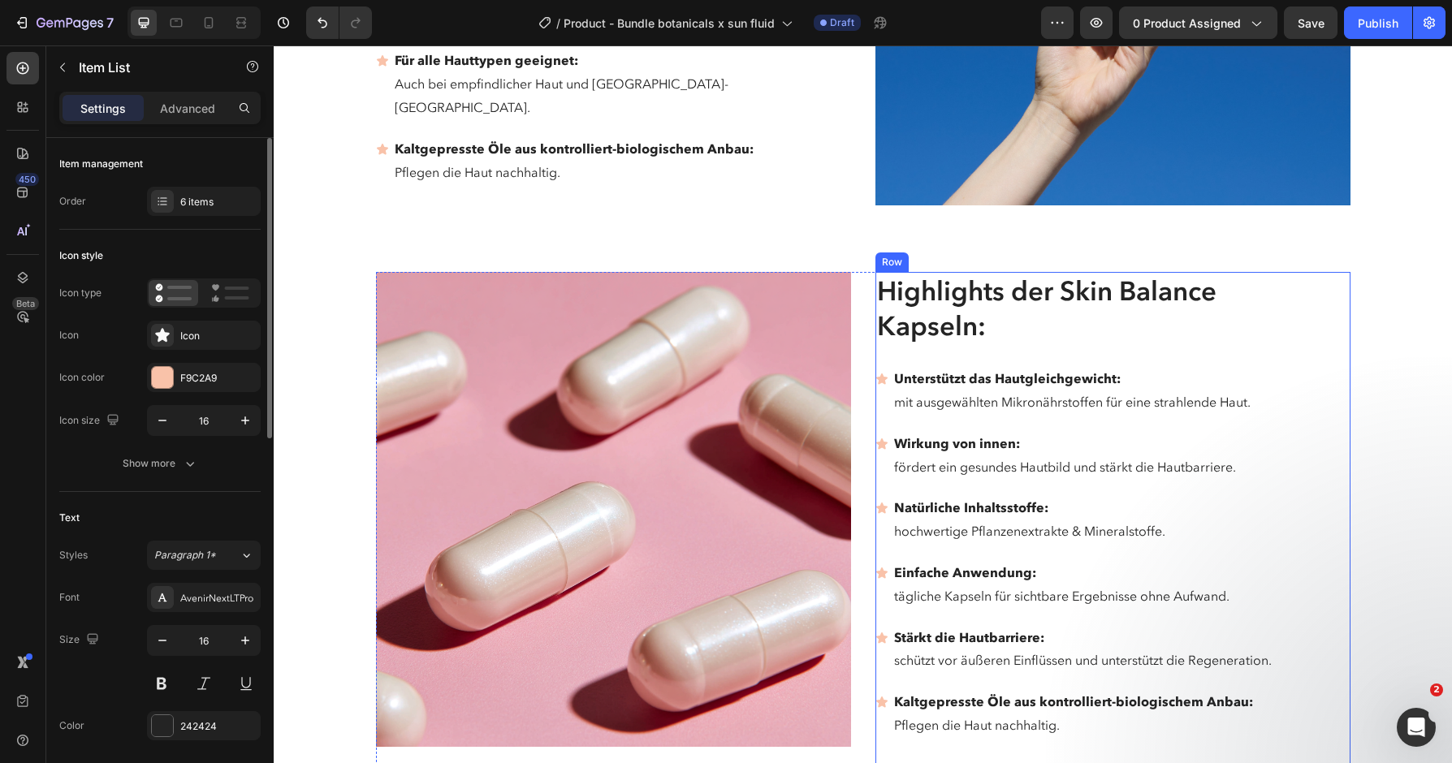
scroll to position [3688, 0]
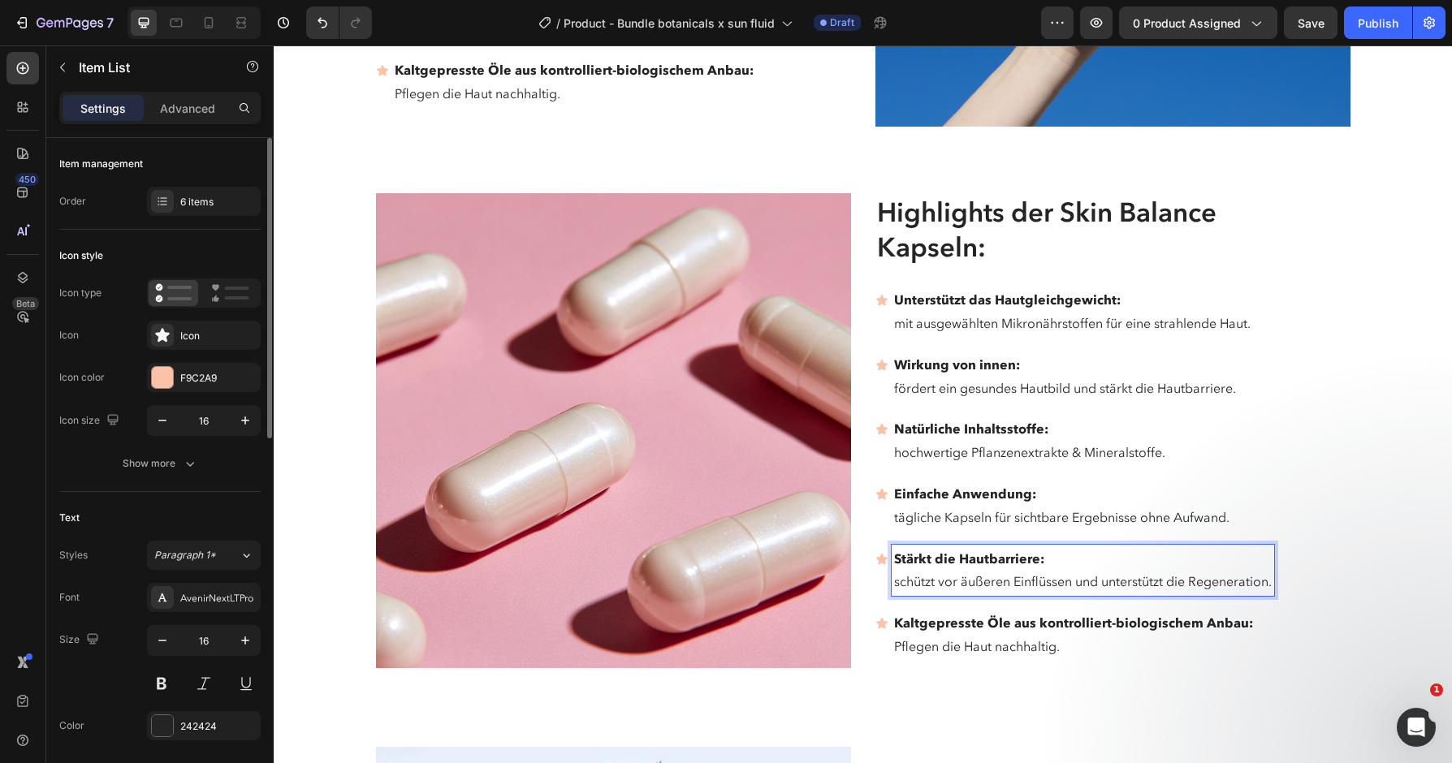
click at [1114, 612] on p "Kaltgepresste Öle aus kontrolliert-biologischem Anbau:" at bounding box center [1083, 624] width 378 height 24
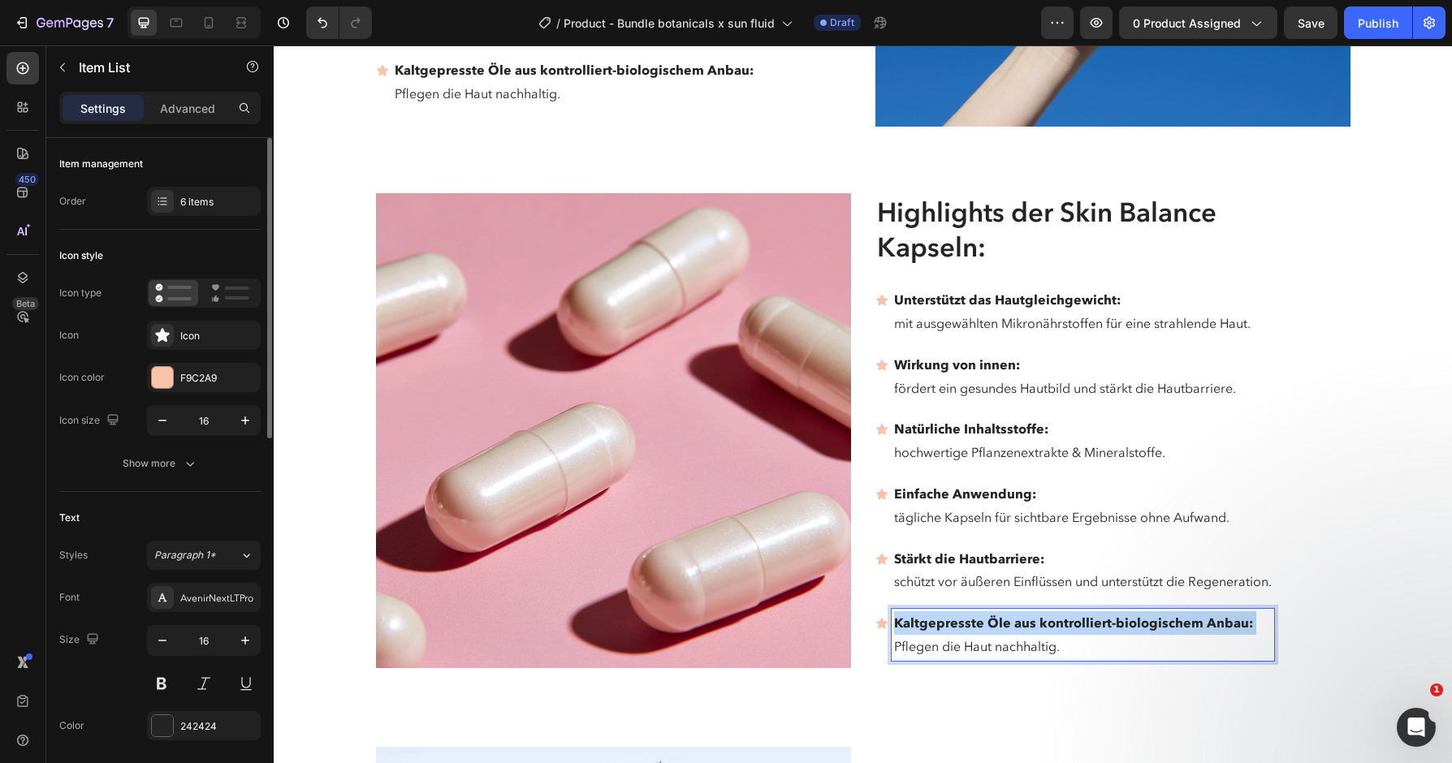
click at [1114, 612] on p "Kaltgepresste Öle aus kontrolliert-biologischem Anbau:" at bounding box center [1083, 624] width 378 height 24
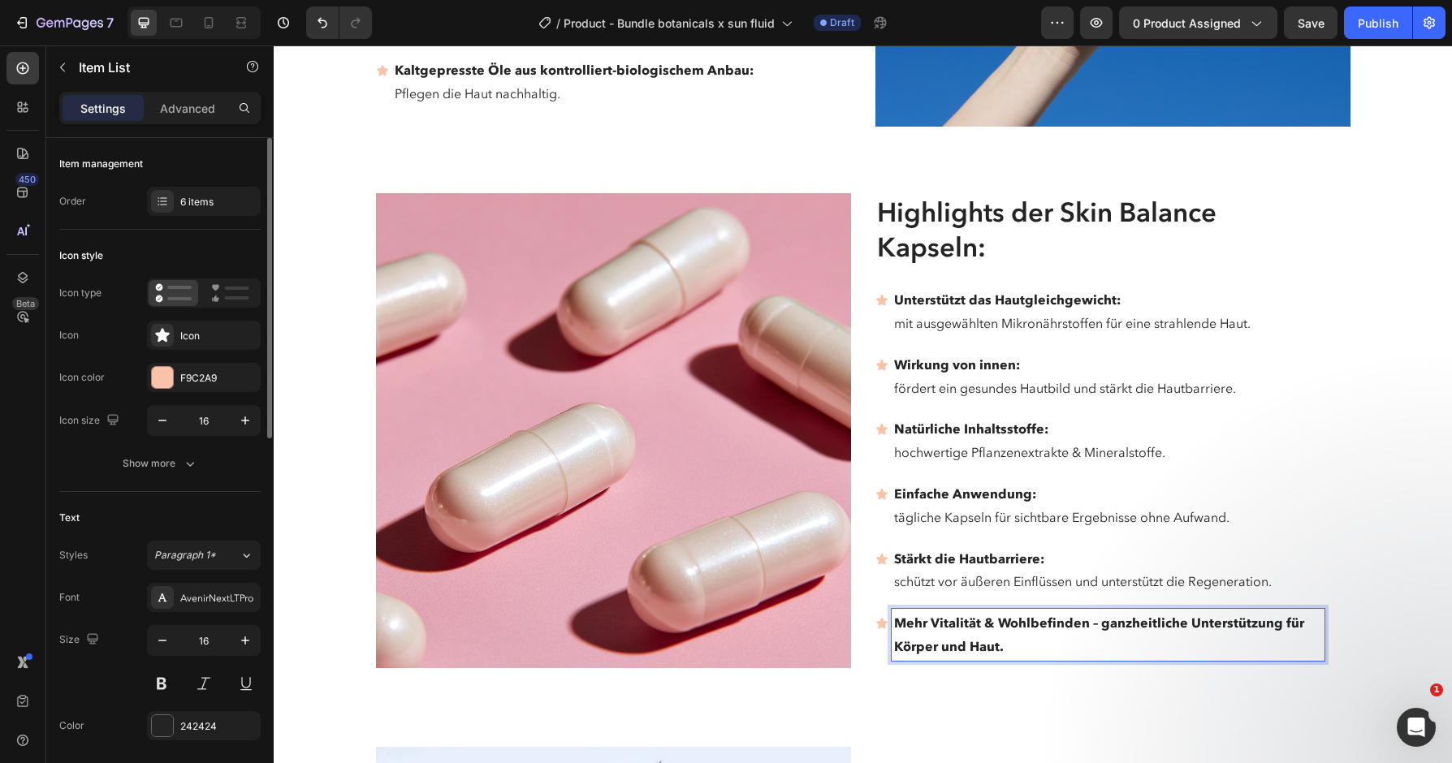
click at [1099, 615] on strong "Mehr Vitalität & Wohlbefinden – ganzheitliche Unterstützung für Körper und Haut." at bounding box center [1099, 635] width 410 height 40
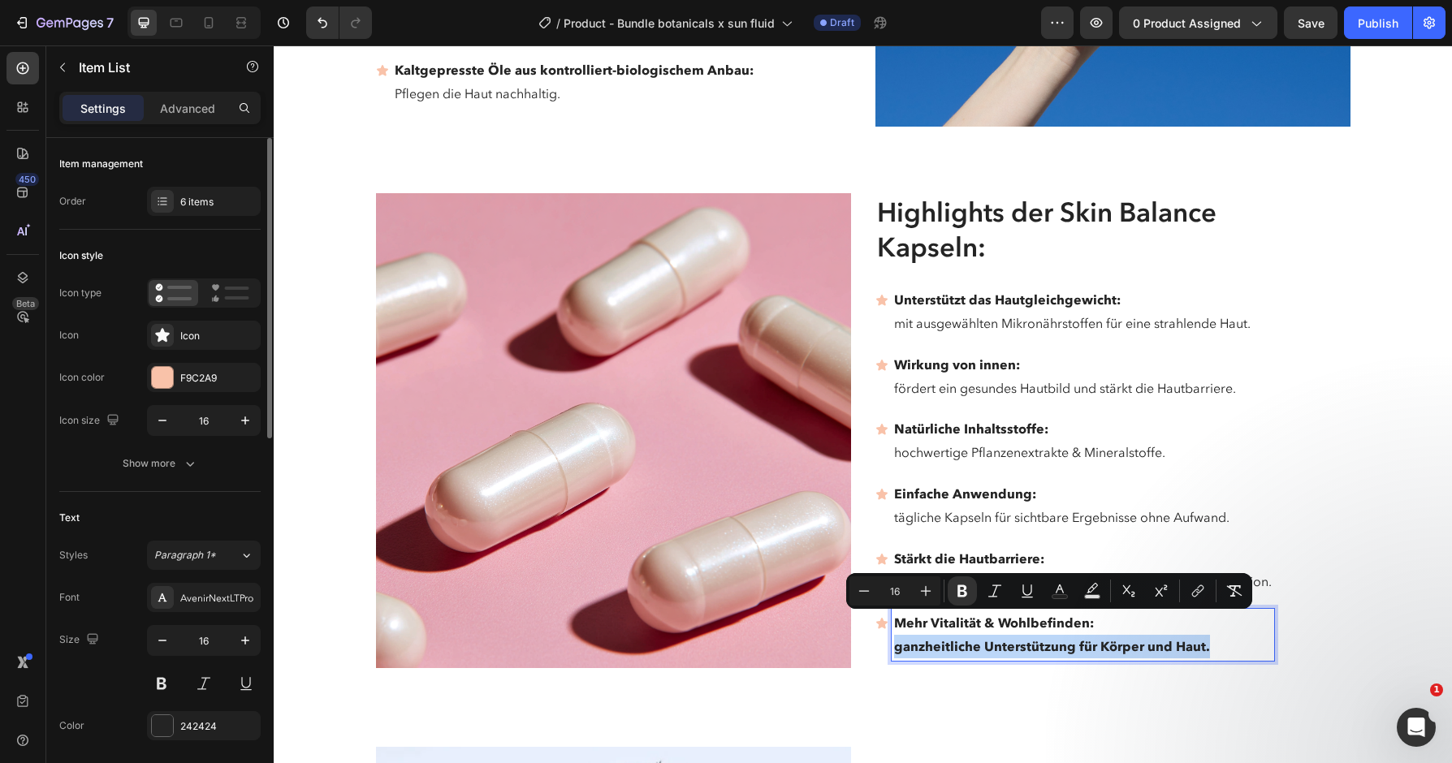
drag, startPoint x: 1211, startPoint y: 619, endPoint x: 803, endPoint y: 615, distance: 407.7
click at [892, 615] on div "Mehr Vitalität & Wohlbefinden: ganzheitliche Unterstützung für Körper und Haut." at bounding box center [1083, 635] width 383 height 52
click at [958, 595] on icon "Editor contextual toolbar" at bounding box center [963, 592] width 10 height 12
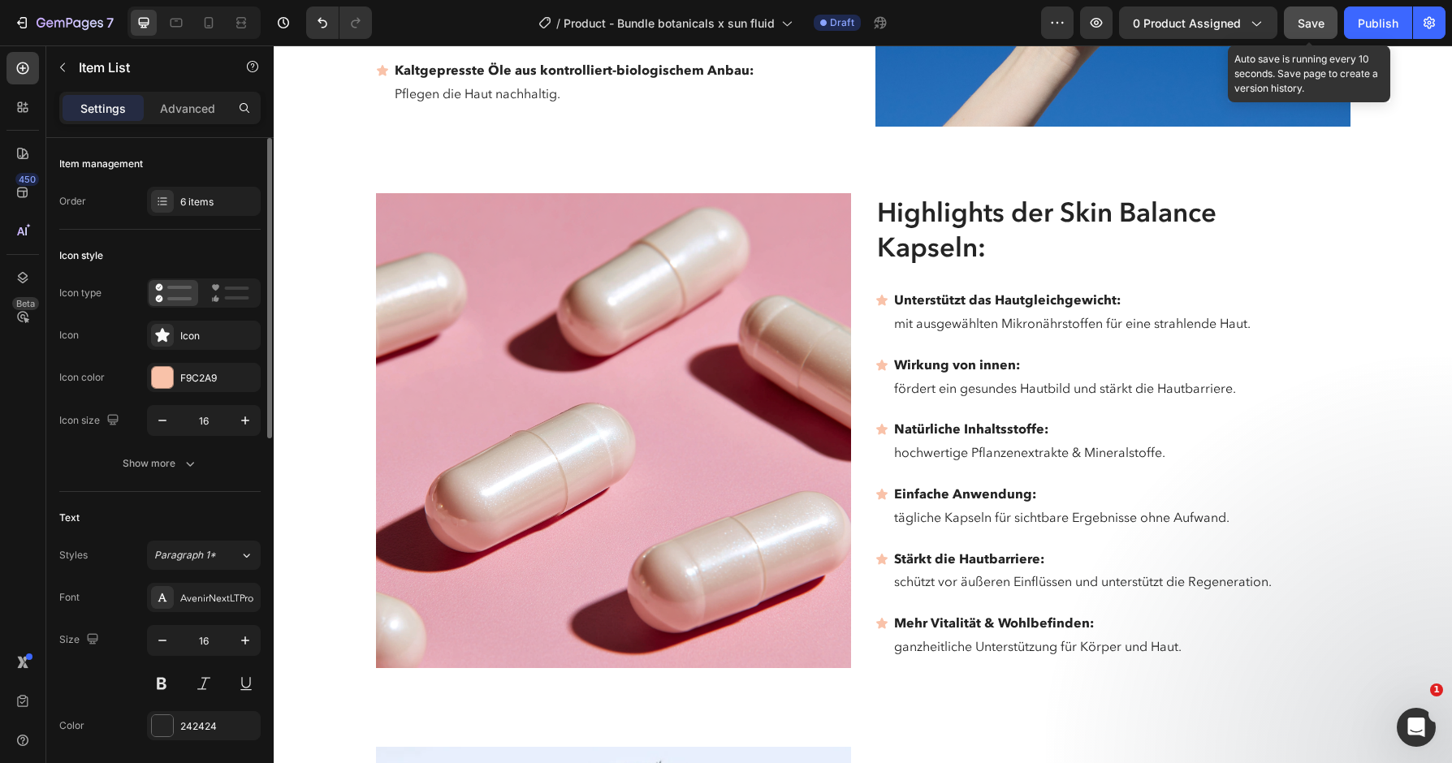
click at [1313, 32] on button "Save" at bounding box center [1311, 22] width 54 height 32
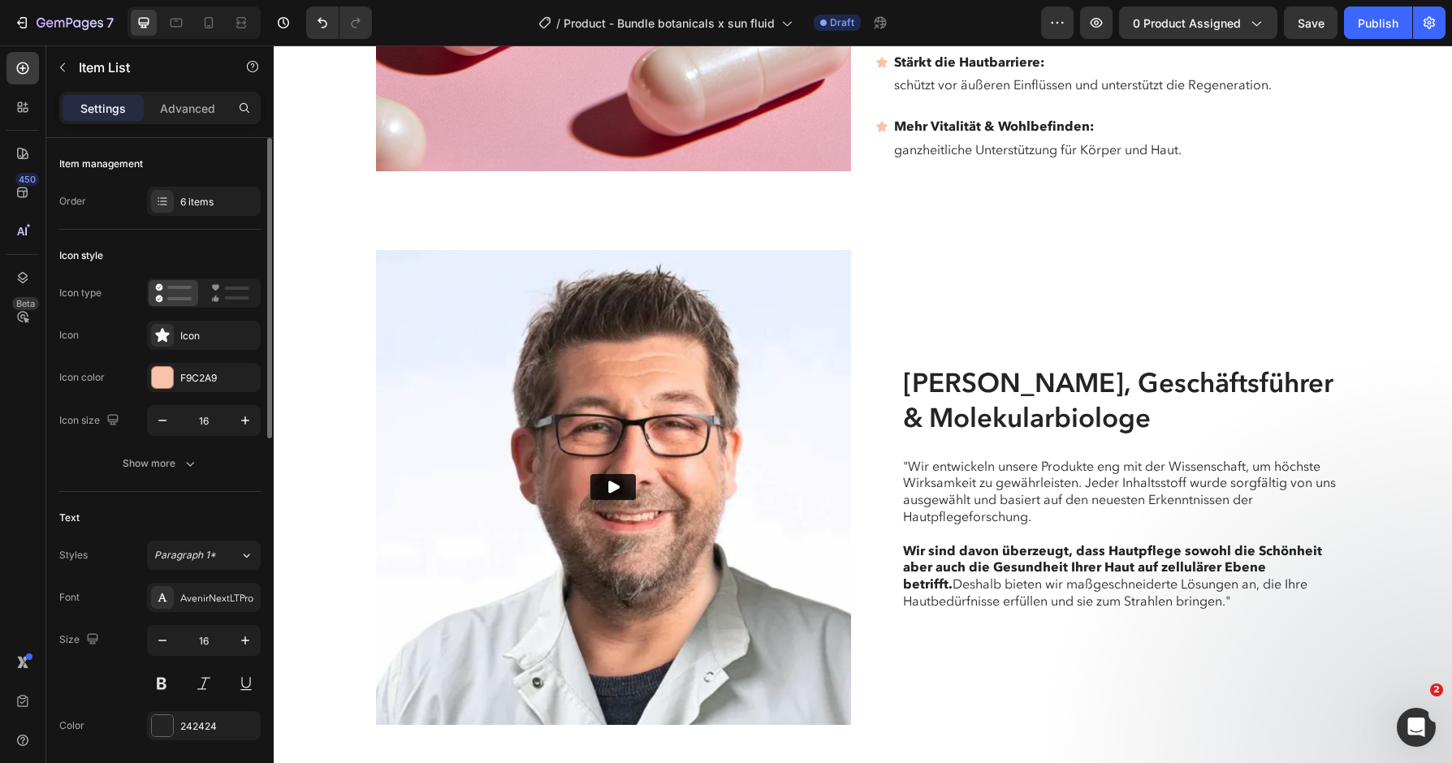
scroll to position [4269, 0]
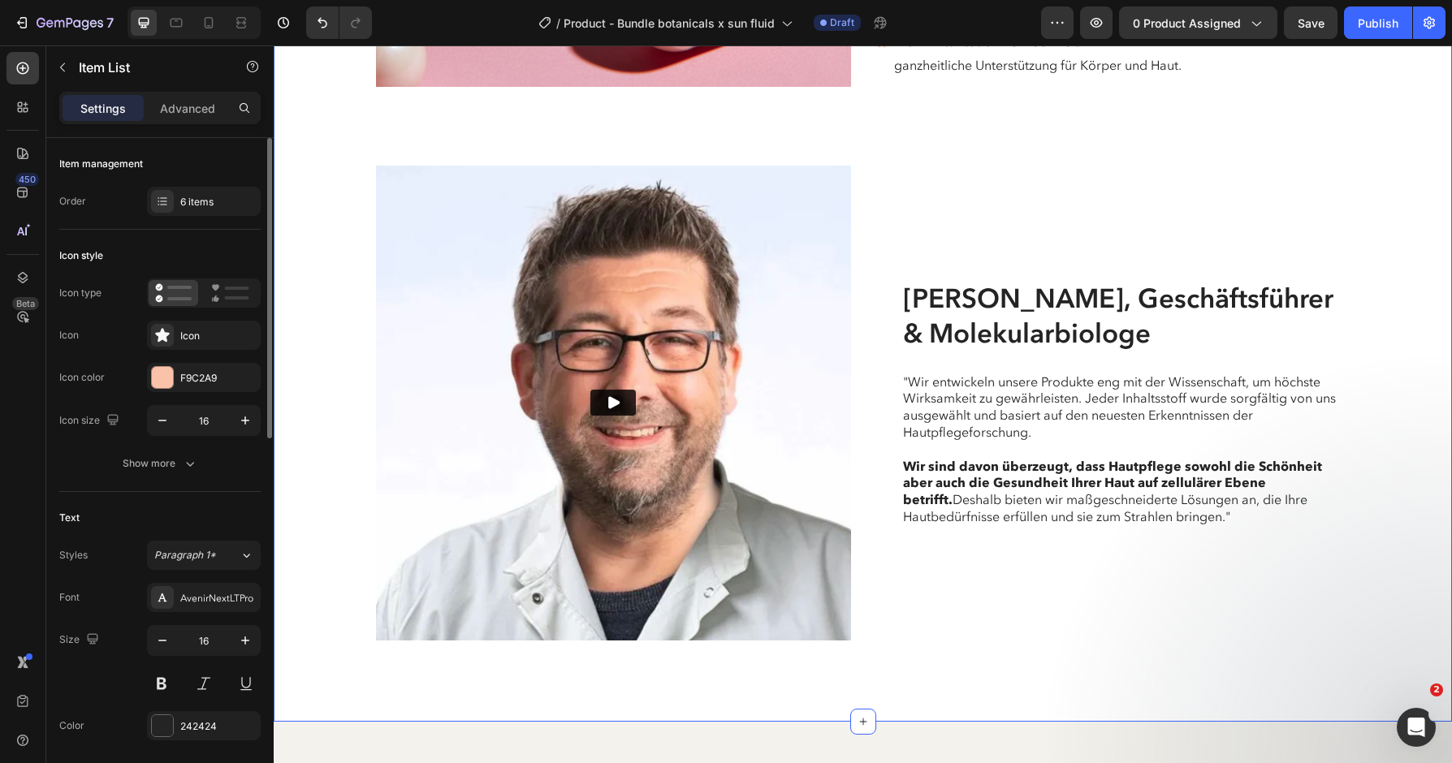
click at [1348, 181] on div "[PERSON_NAME], Geschäftsführer & Molekularbiologe Heading "Wir entwickeln unser…" at bounding box center [1112, 403] width 475 height 475
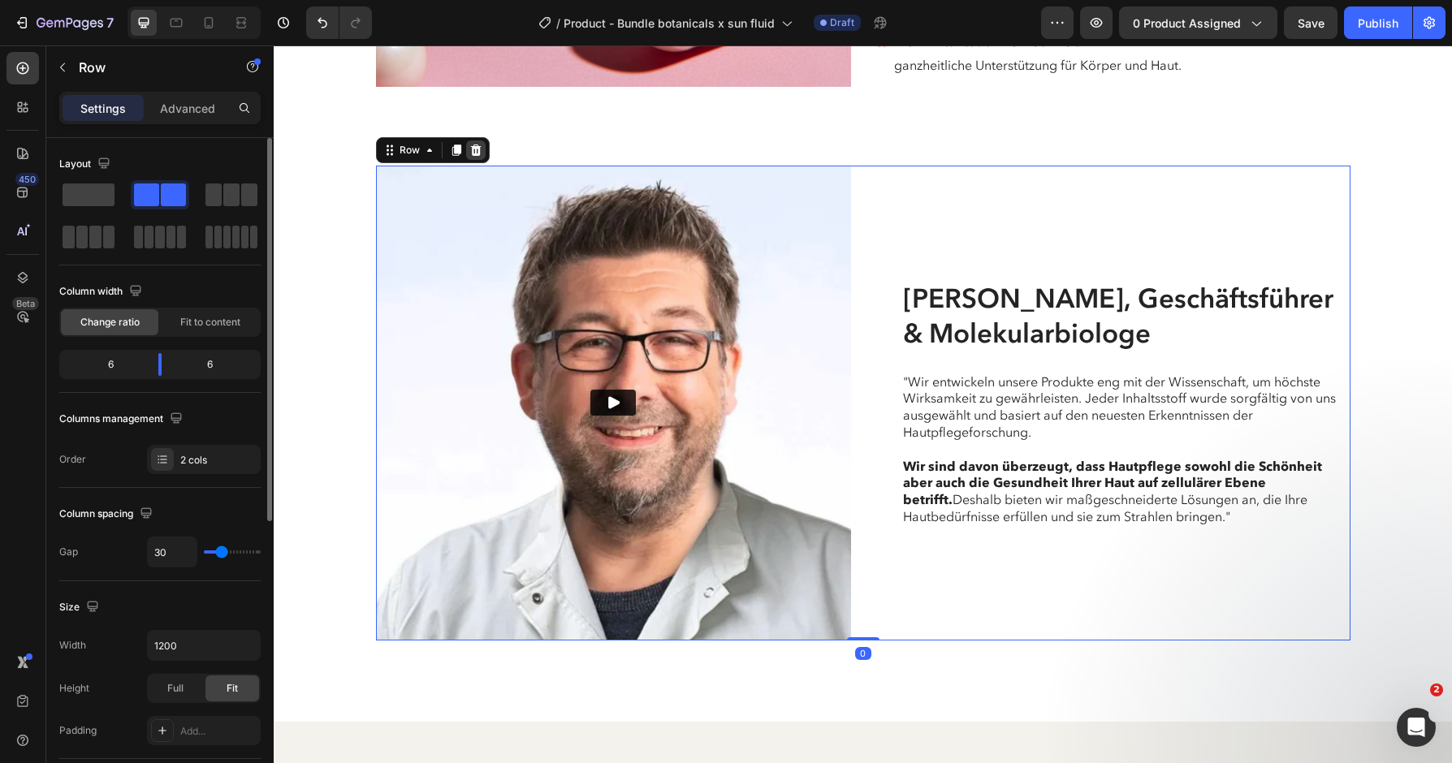
click at [478, 144] on icon at bounding box center [475, 150] width 13 height 13
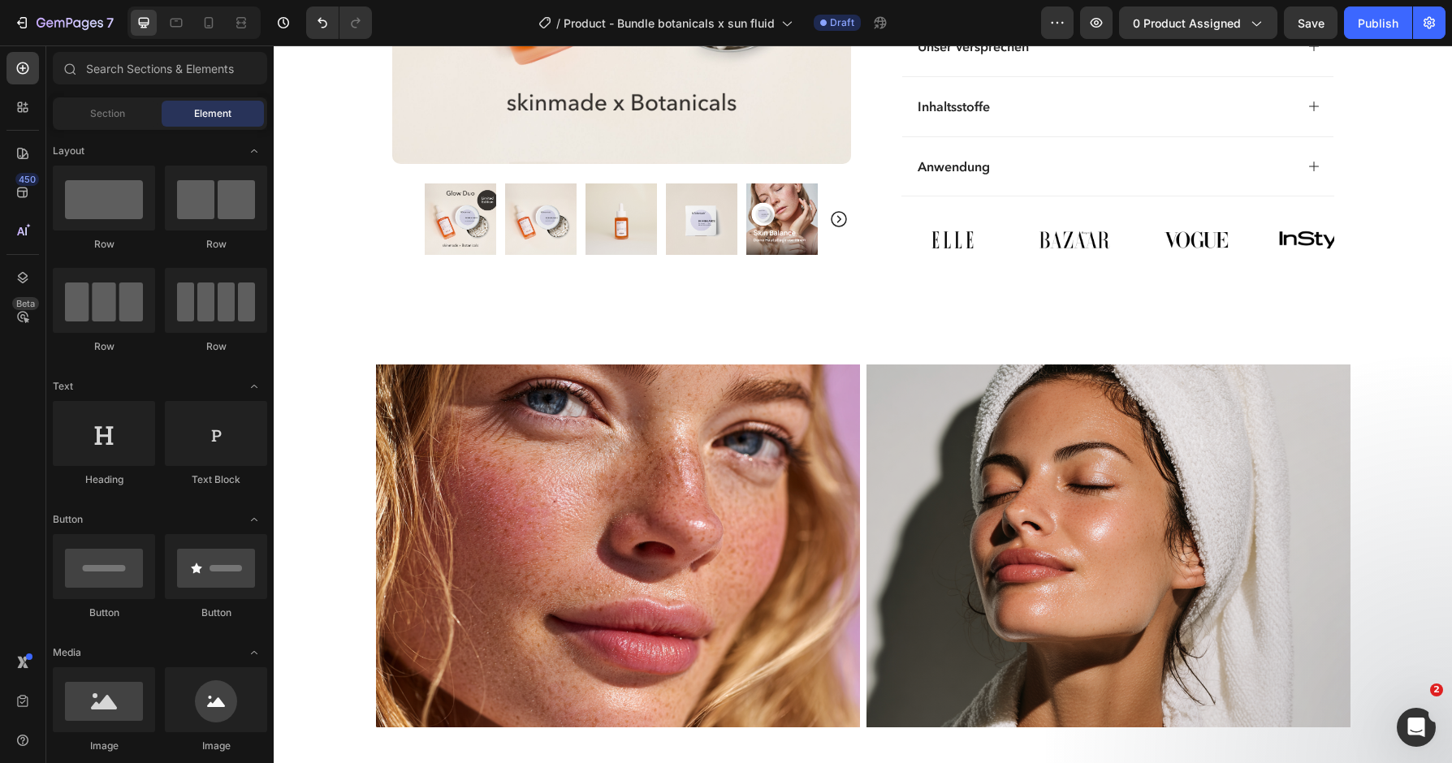
scroll to position [1343, 0]
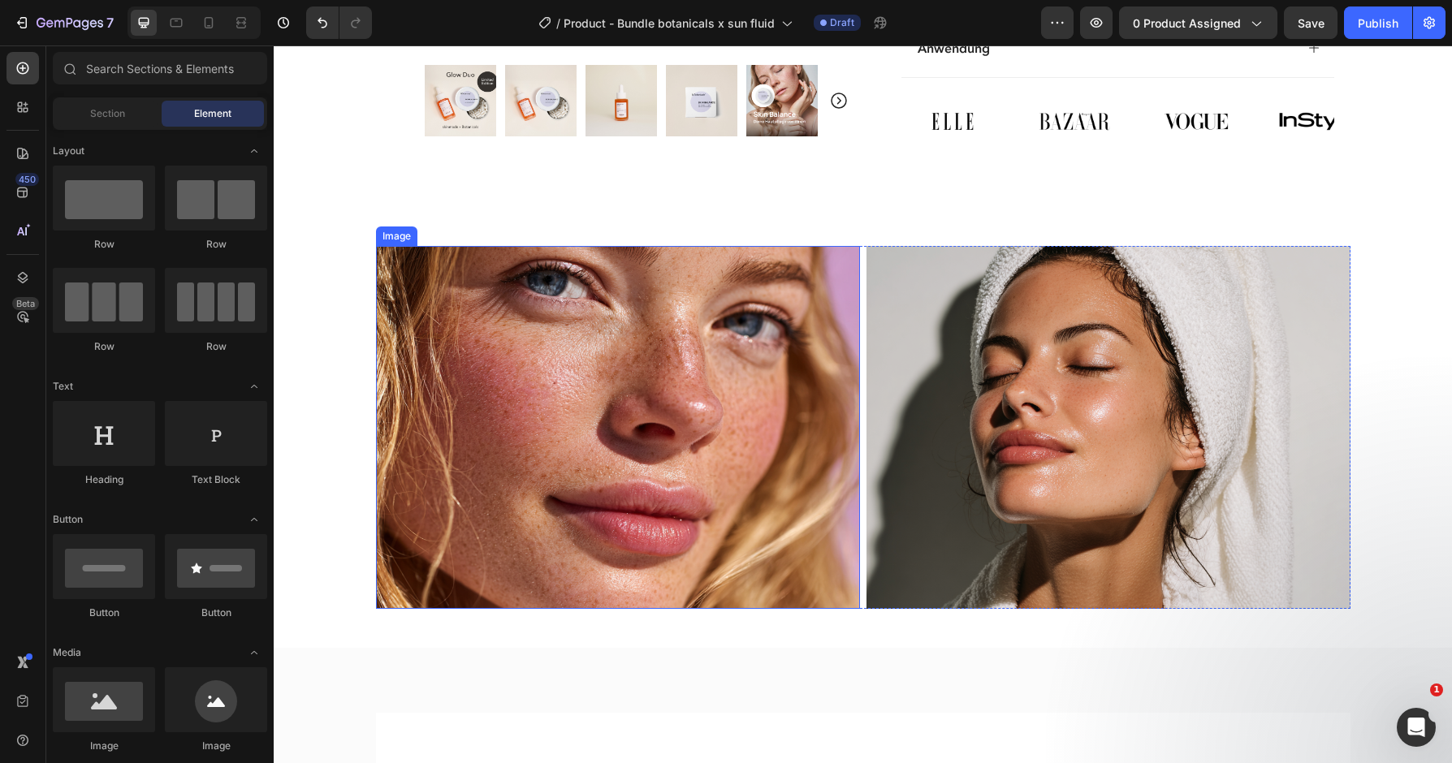
click at [773, 561] on img at bounding box center [618, 427] width 484 height 363
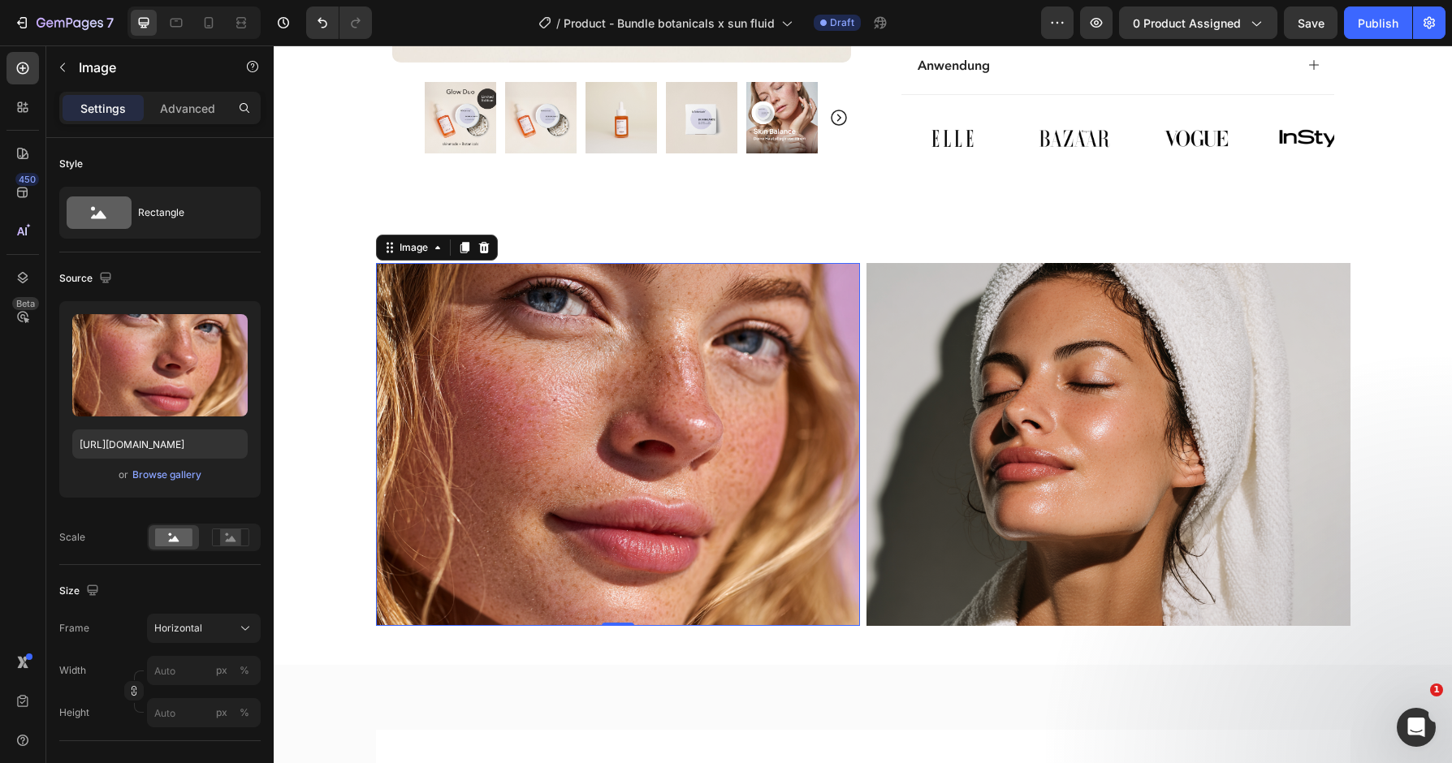
scroll to position [1325, 0]
click at [1139, 438] on img at bounding box center [1109, 445] width 484 height 363
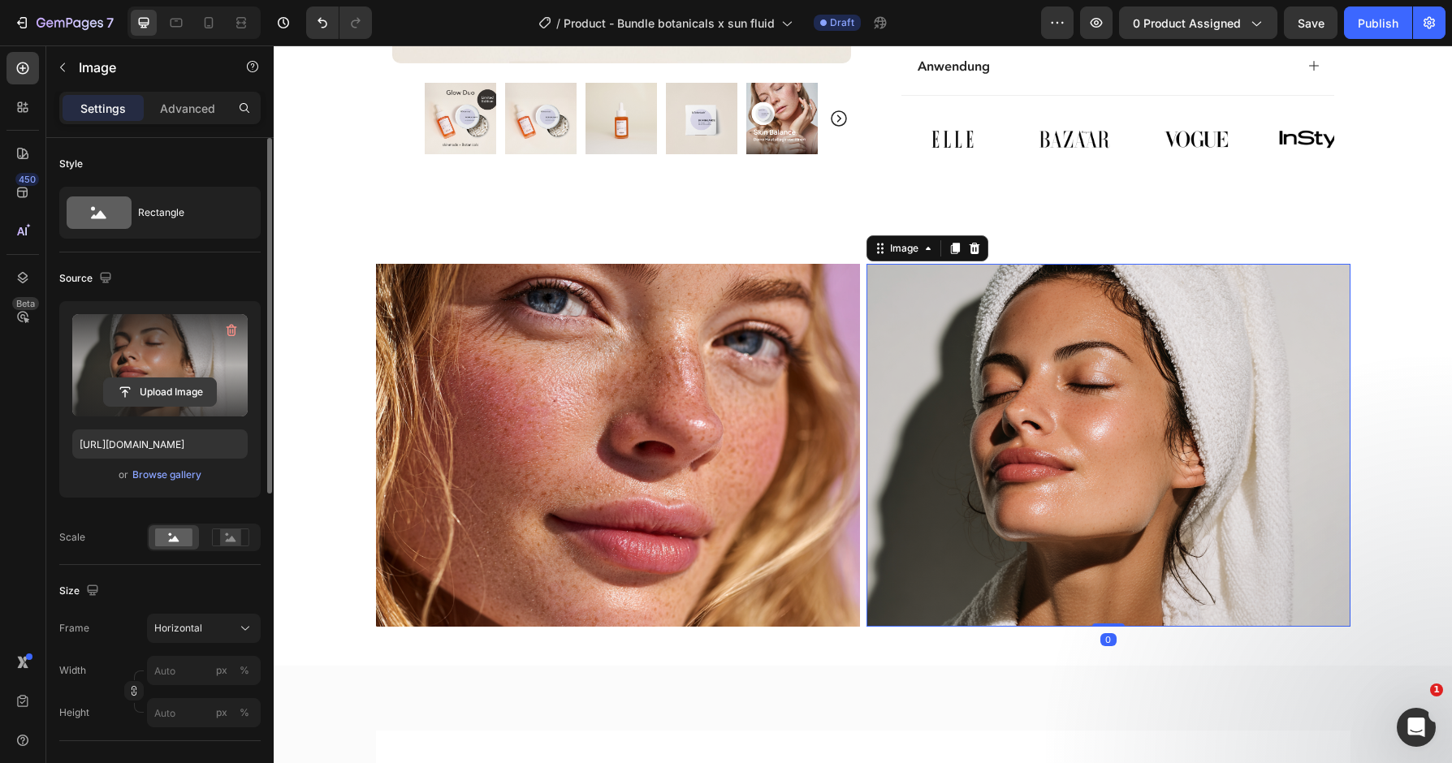
click at [164, 386] on input "file" at bounding box center [160, 392] width 112 height 28
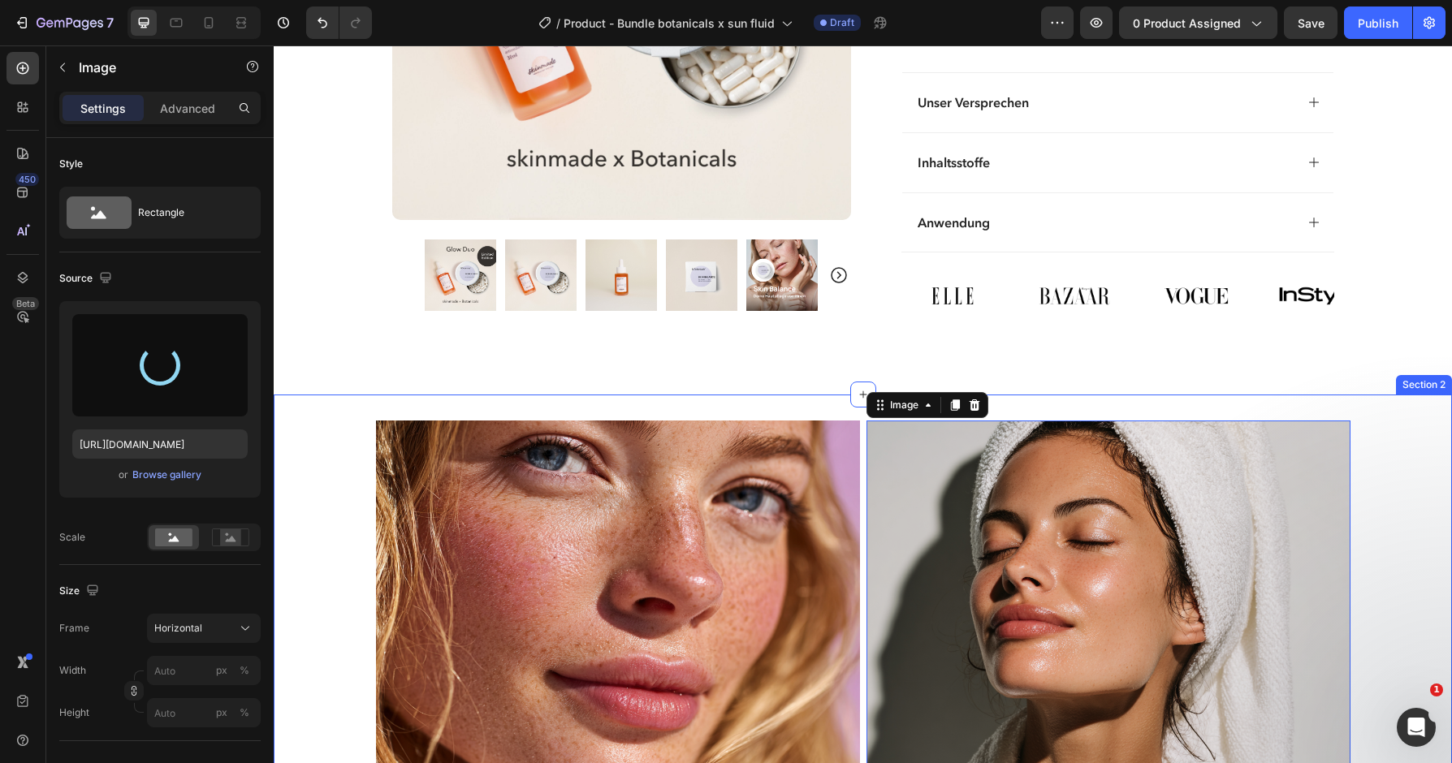
scroll to position [1207, 0]
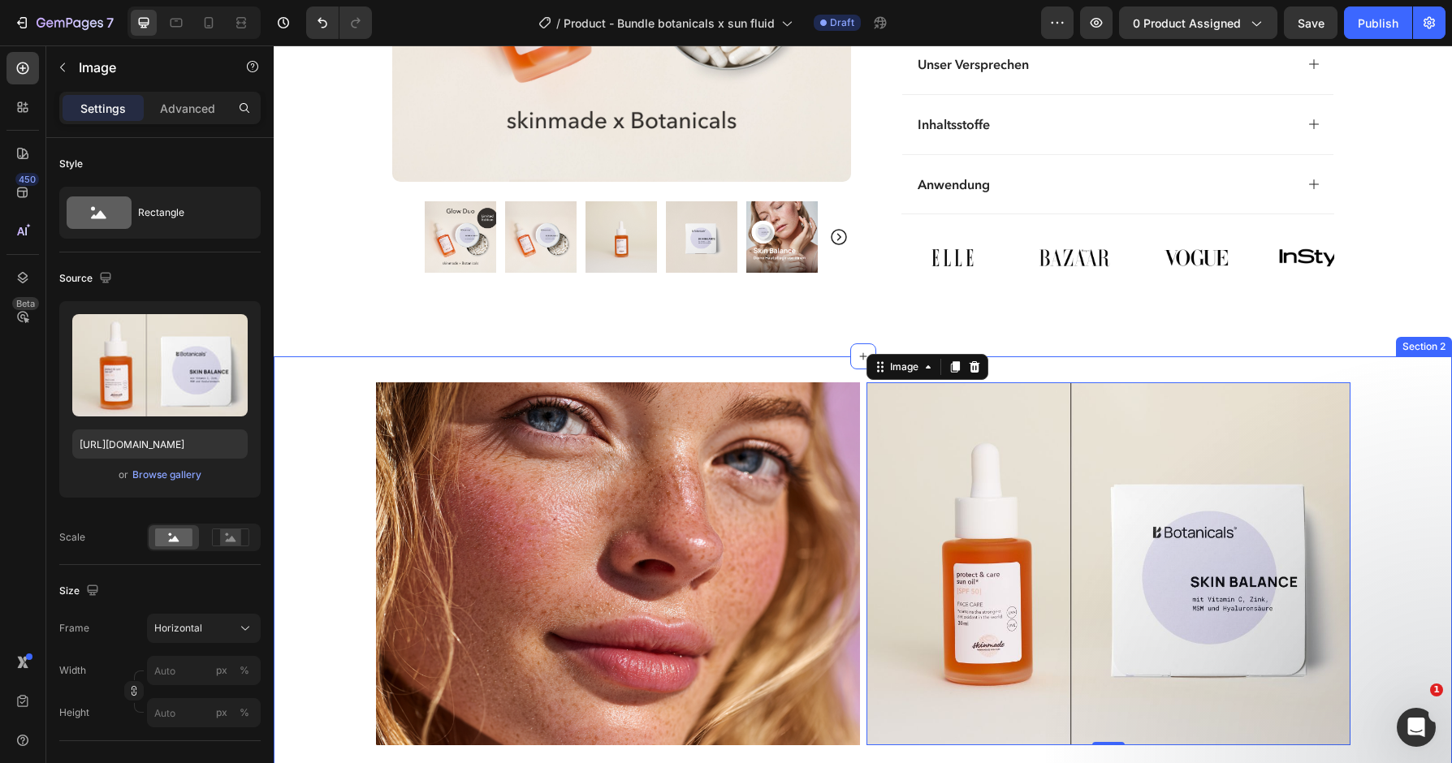
type input "https://cdn.shopify.com/s/files/1/0254/5310/1092/files/gempages_552666947485959…"
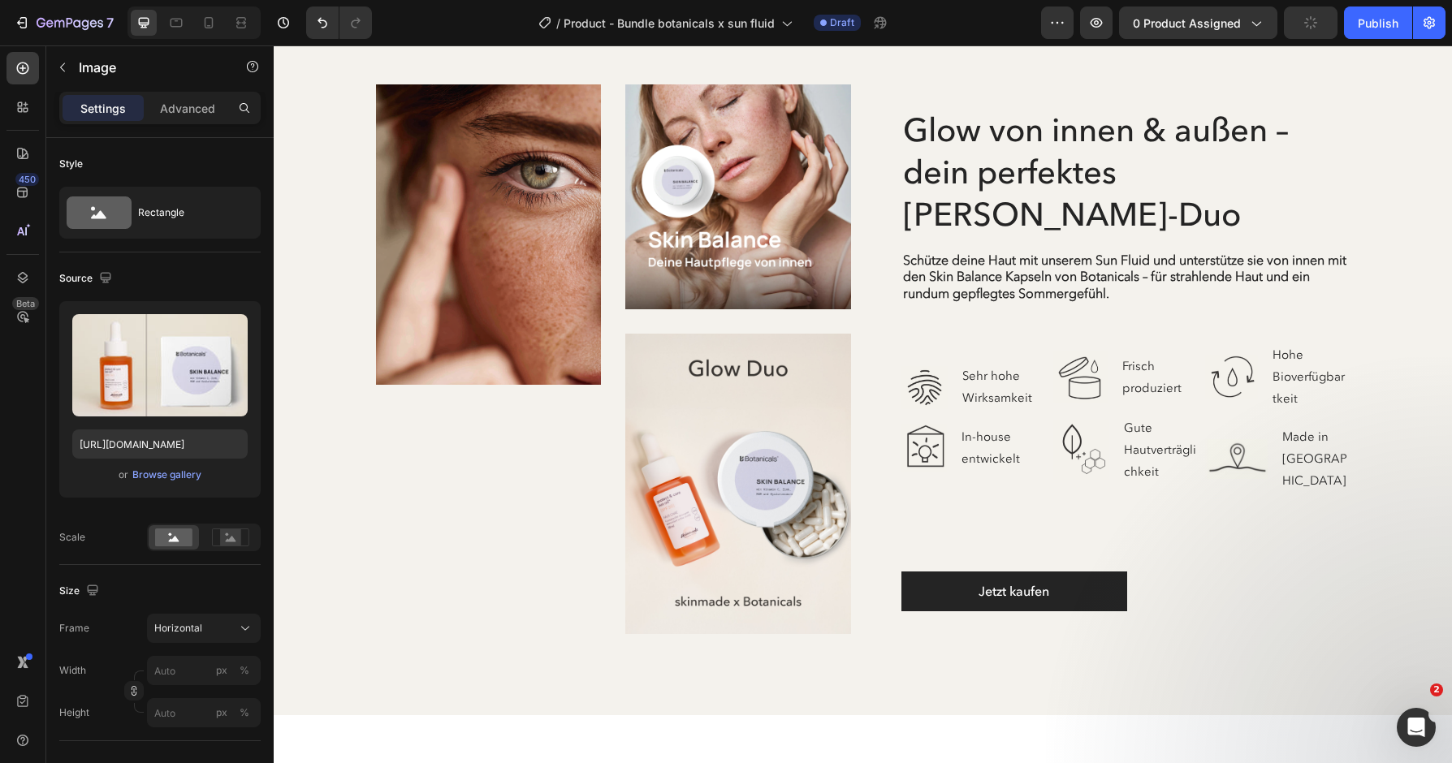
scroll to position [2541, 0]
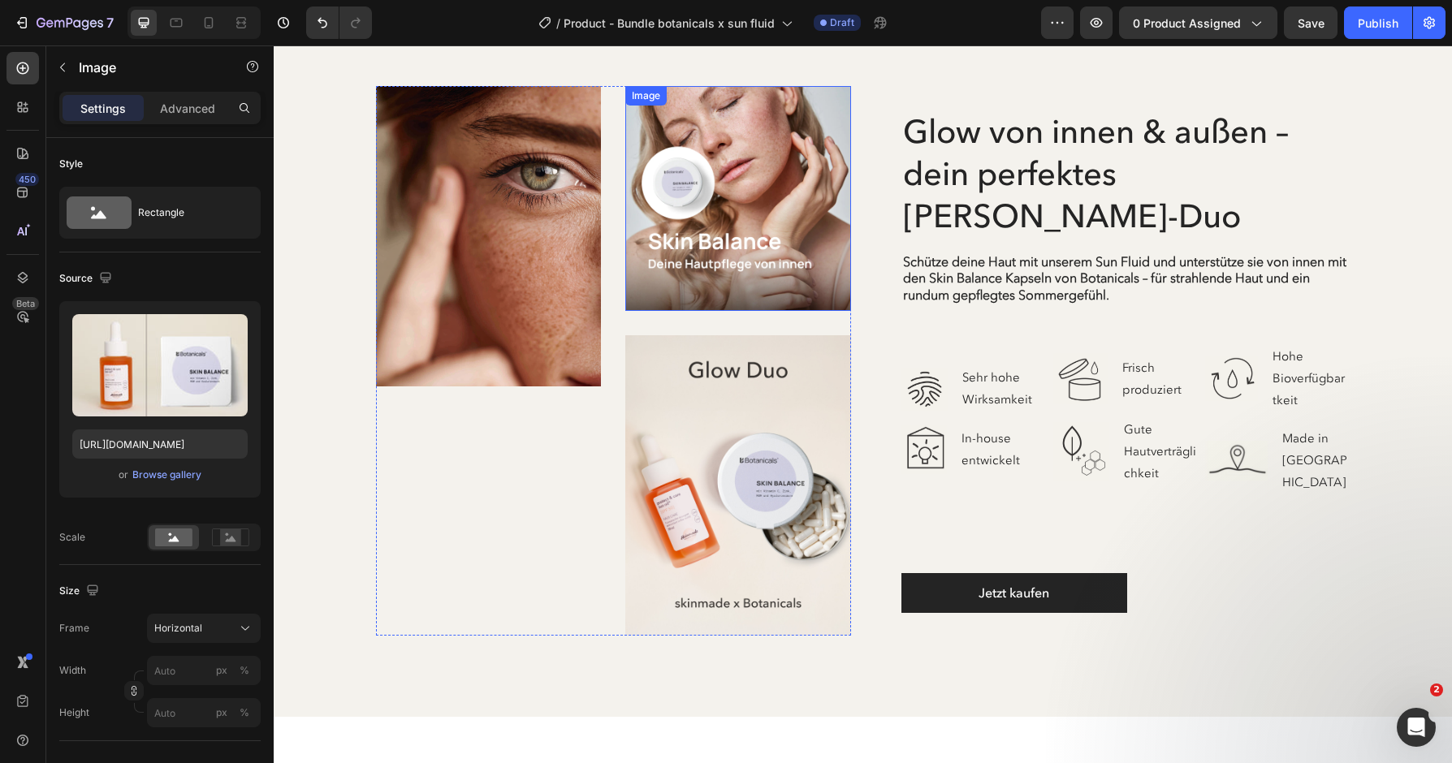
click at [798, 184] on img at bounding box center [738, 199] width 226 height 226
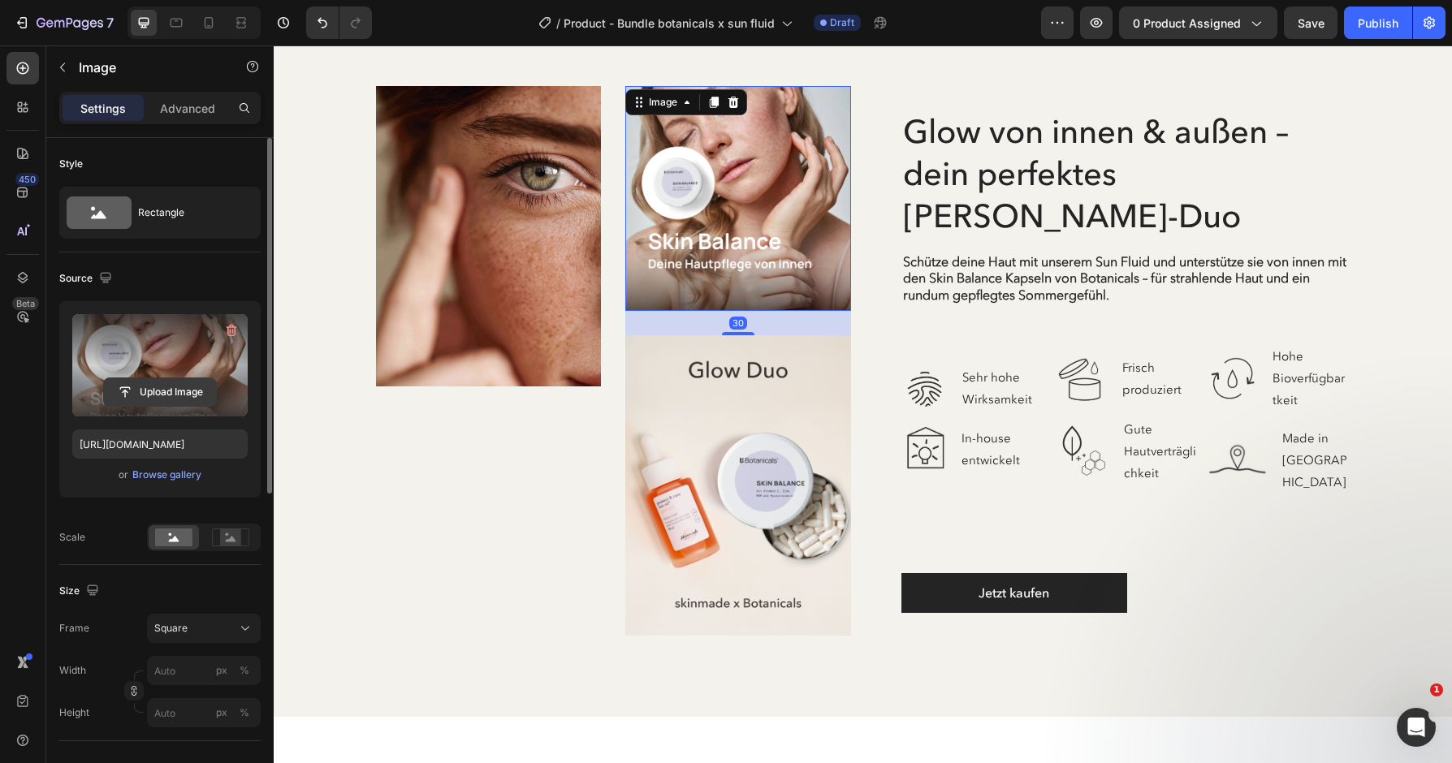
click at [180, 396] on input "file" at bounding box center [160, 392] width 112 height 28
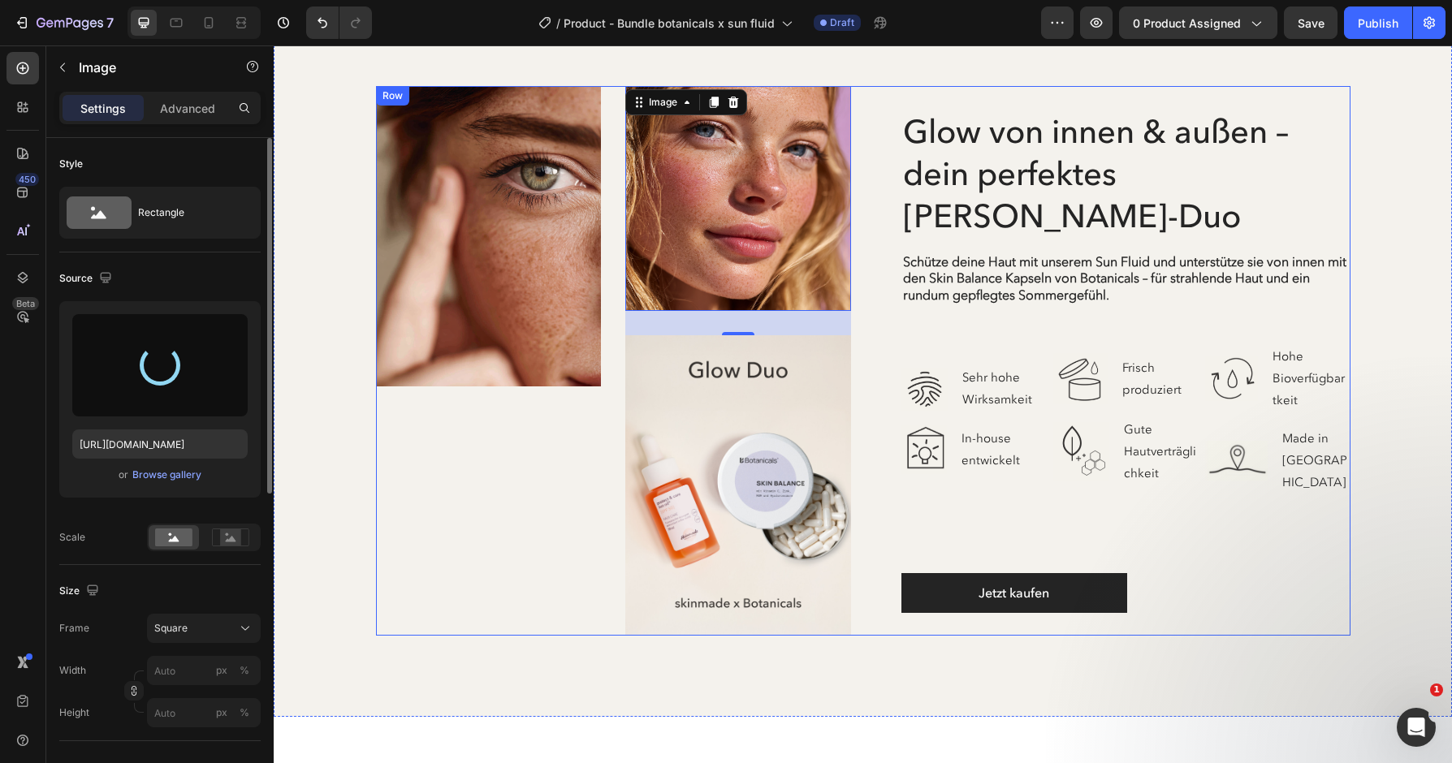
type input "[URL][DOMAIN_NAME]"
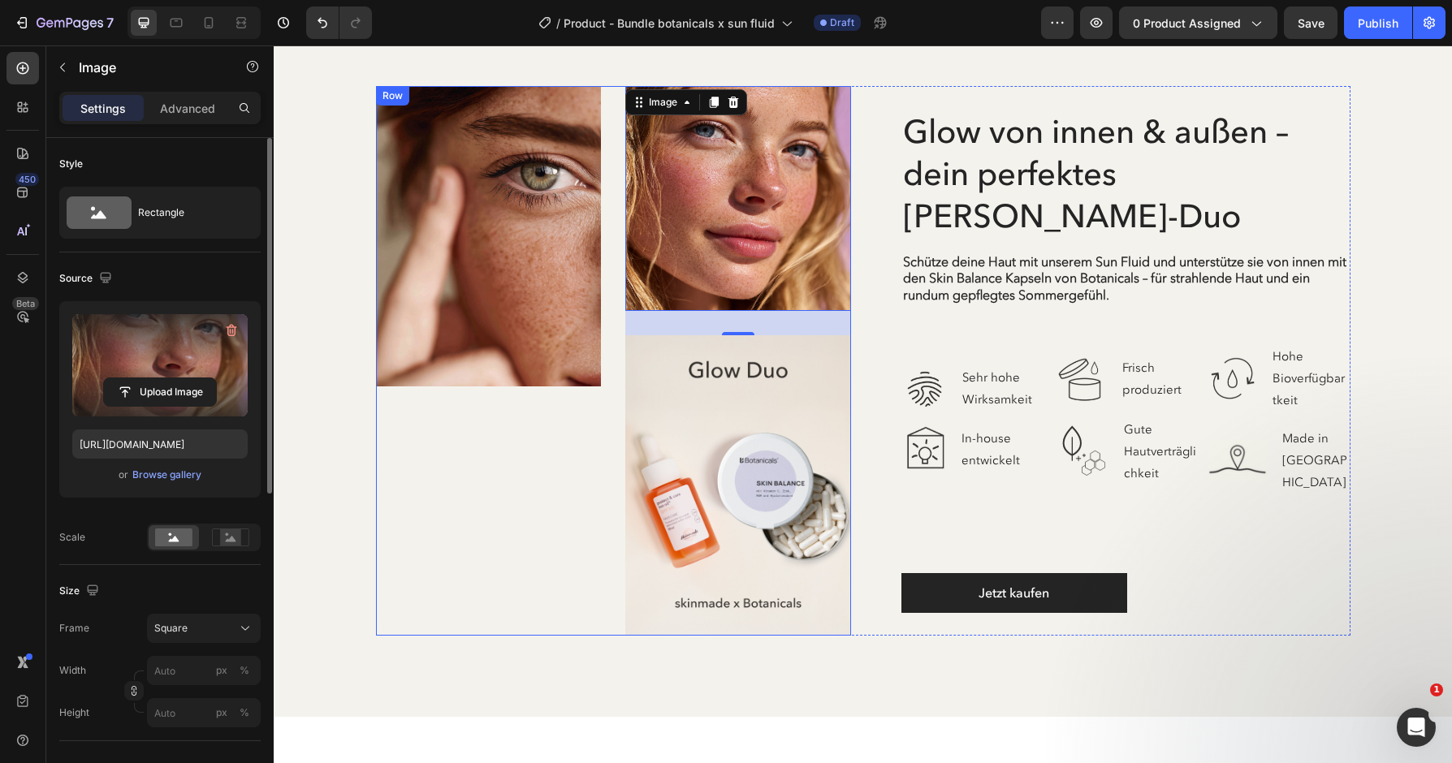
click at [421, 573] on div "Image" at bounding box center [489, 361] width 226 height 551
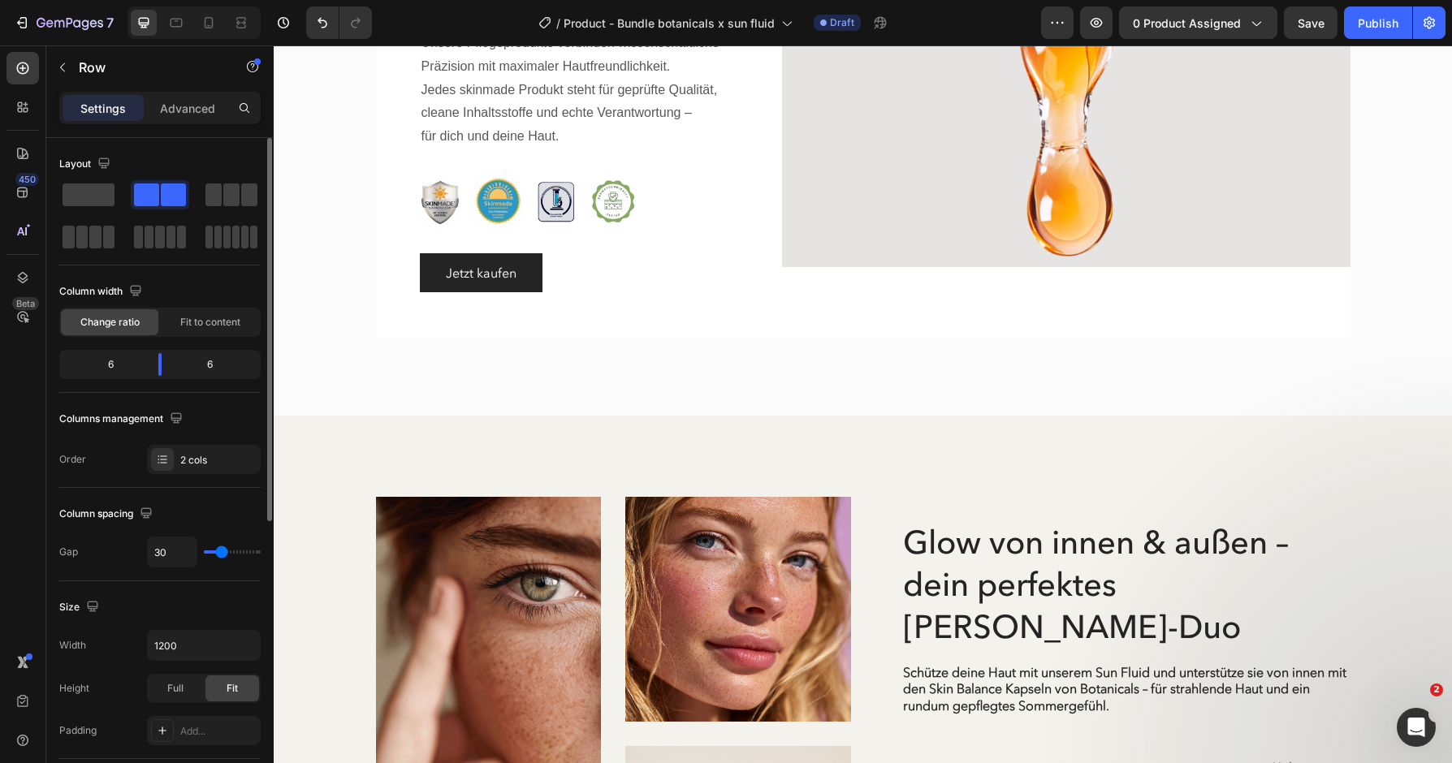
scroll to position [2332, 0]
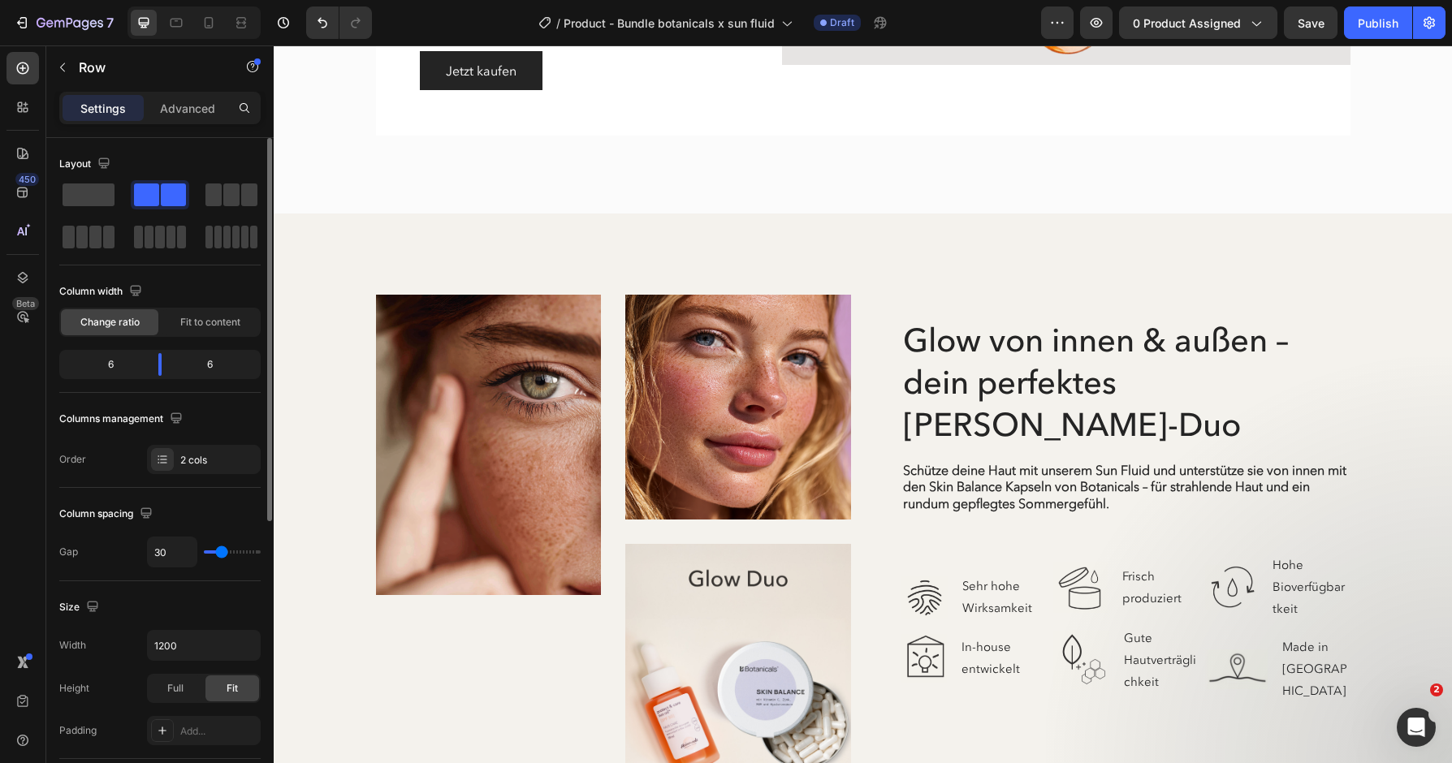
click at [514, 512] on img at bounding box center [489, 445] width 226 height 300
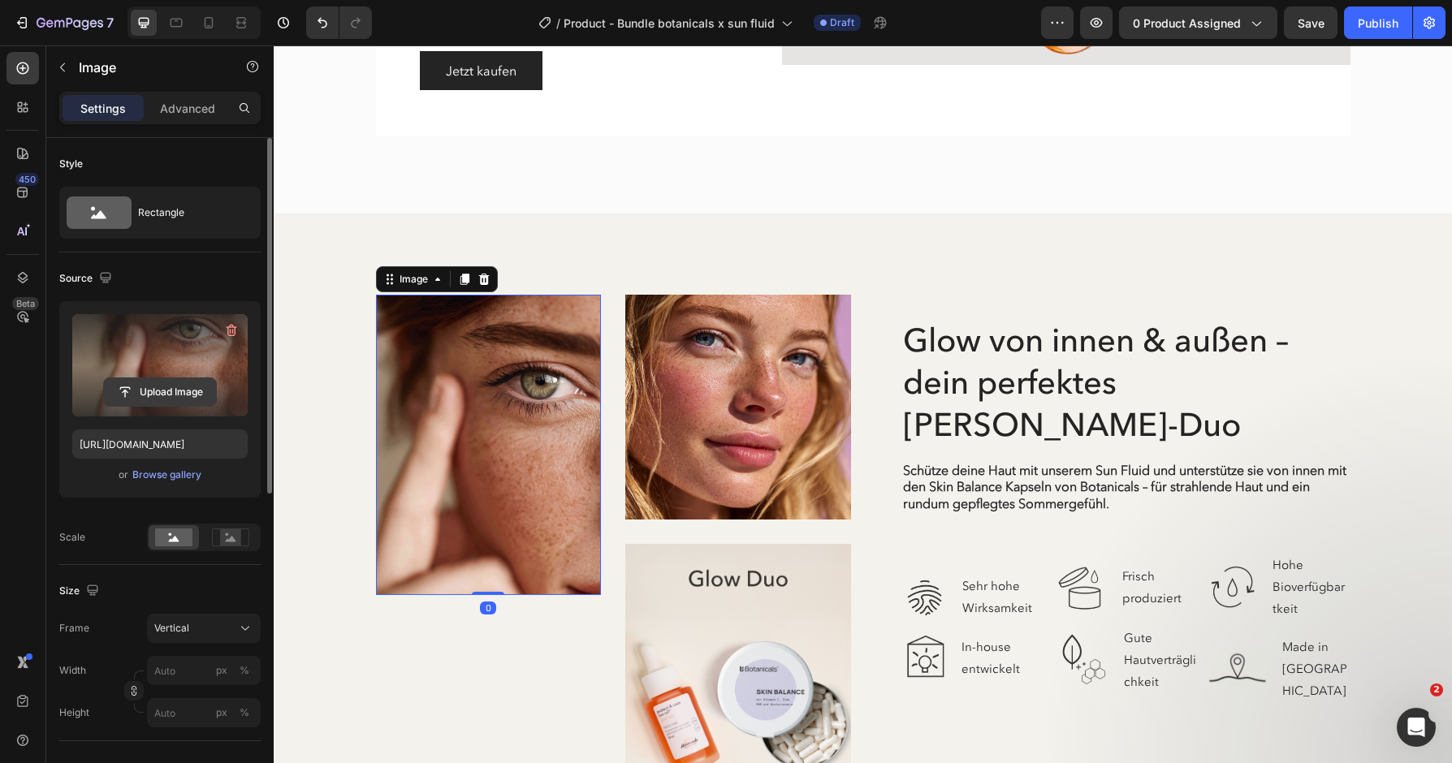
click at [197, 399] on input "file" at bounding box center [160, 392] width 112 height 28
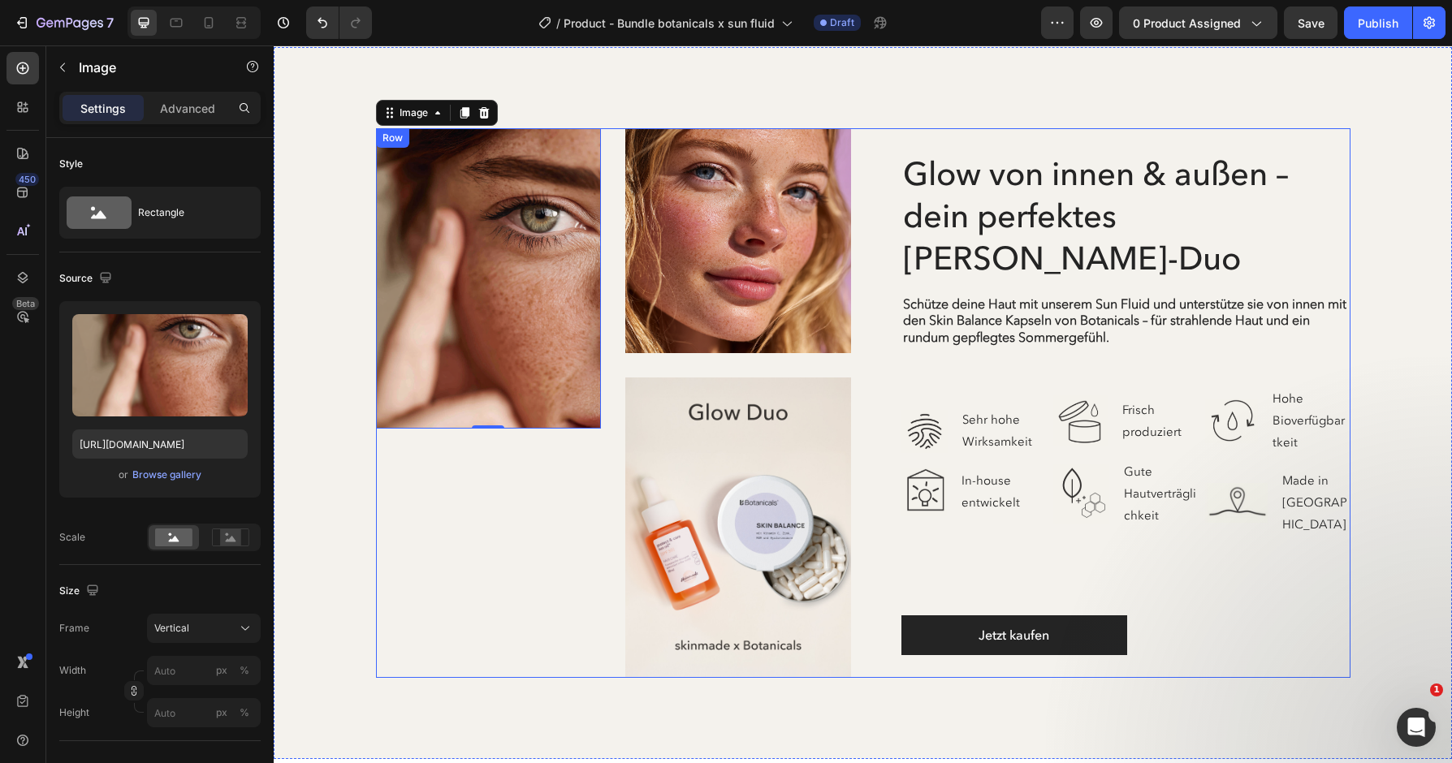
scroll to position [2908, 0]
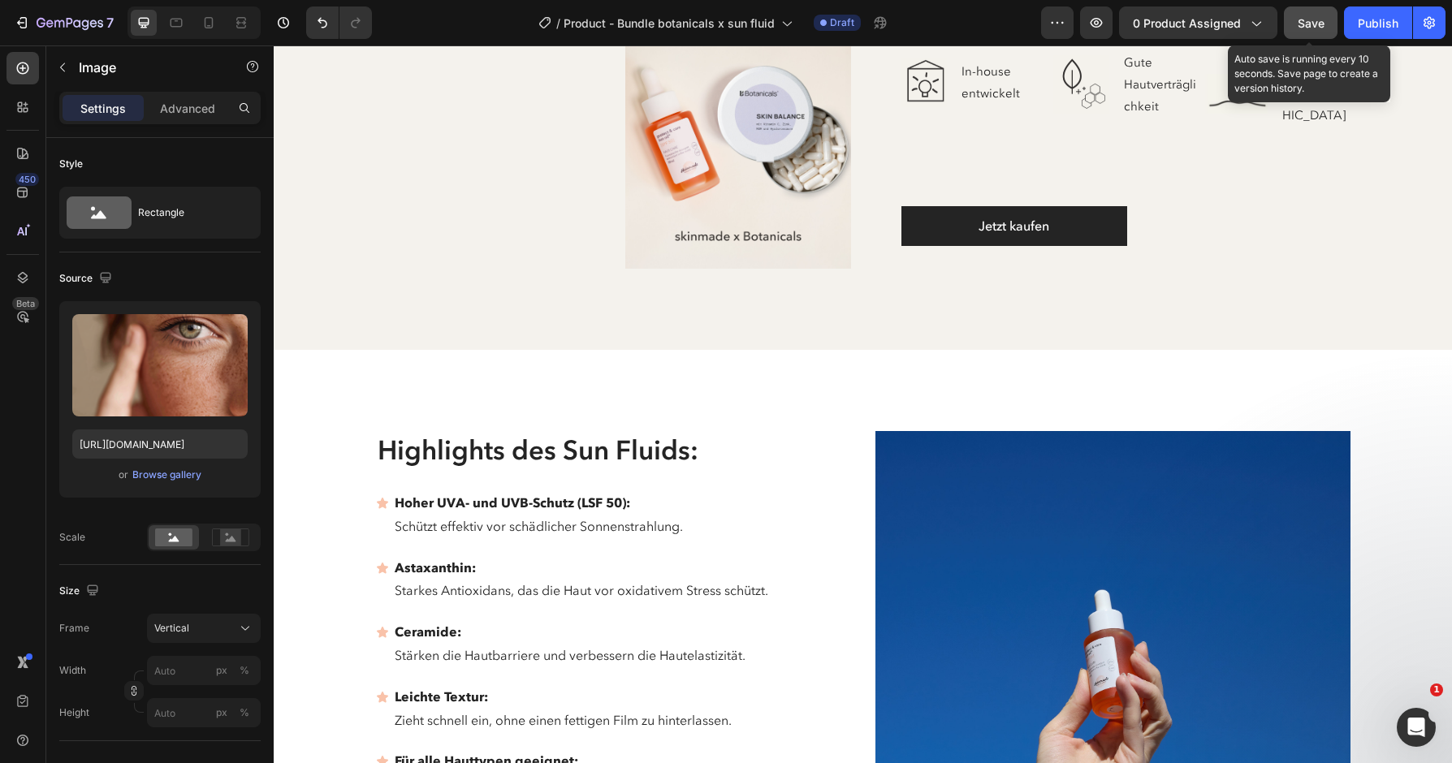
click at [1308, 27] on span "Save" at bounding box center [1311, 23] width 27 height 14
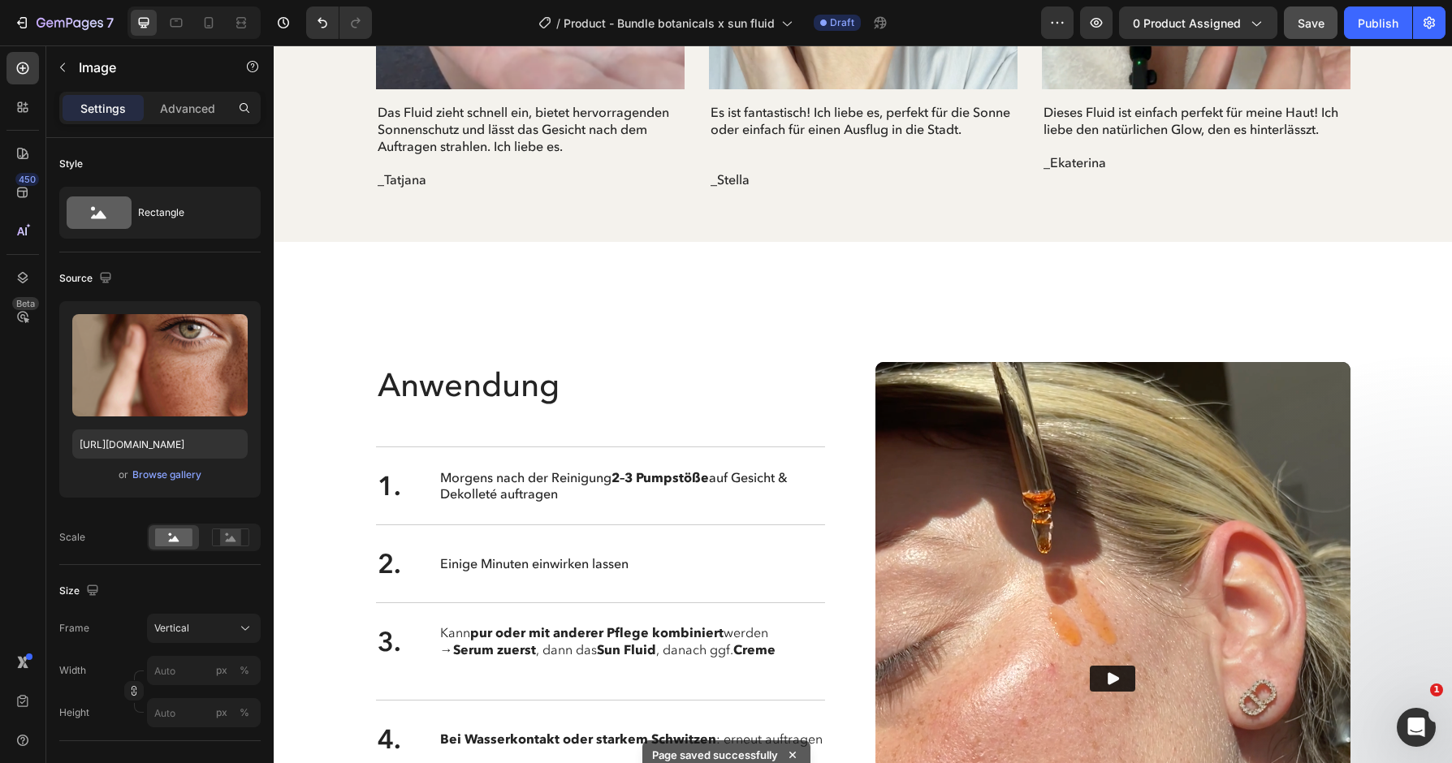
scroll to position [4952, 0]
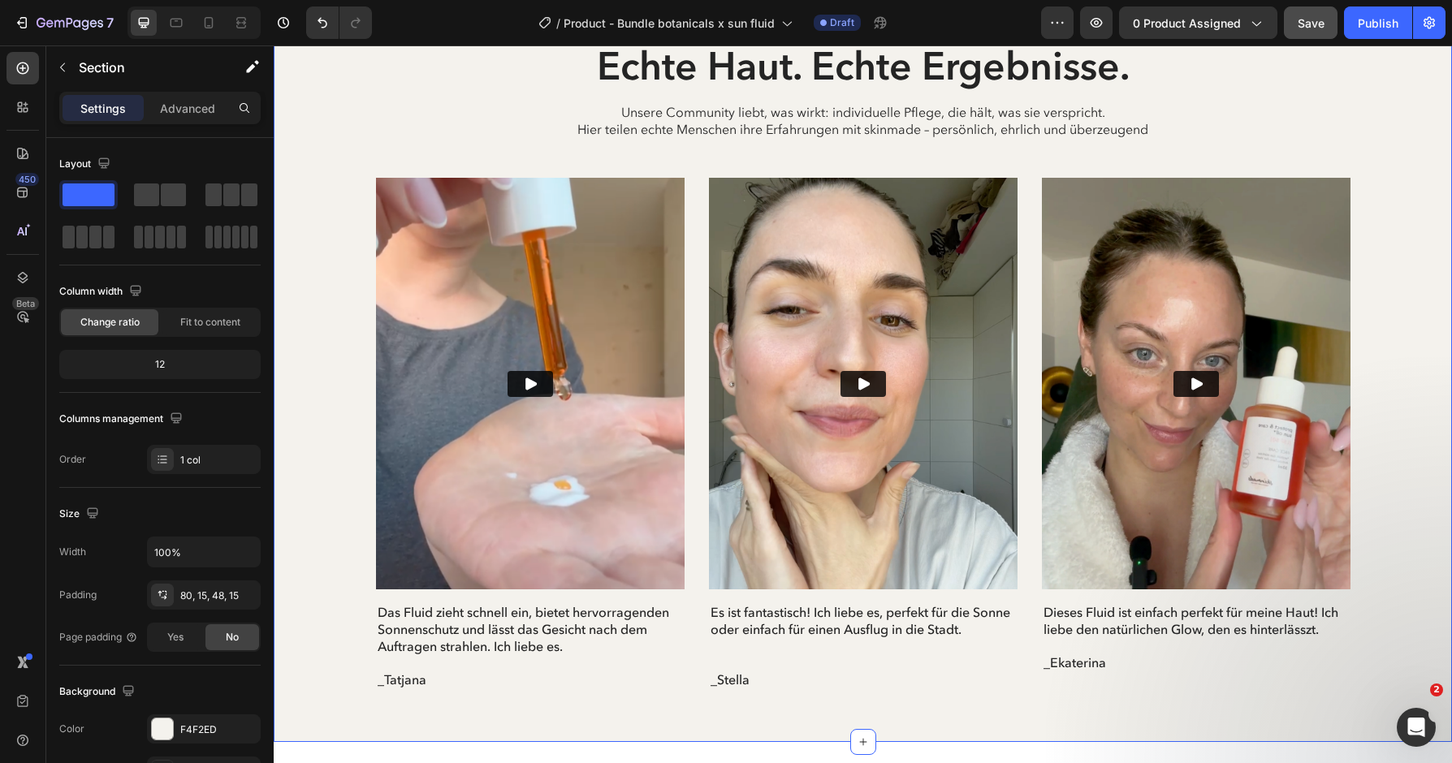
scroll to position [4951, 0]
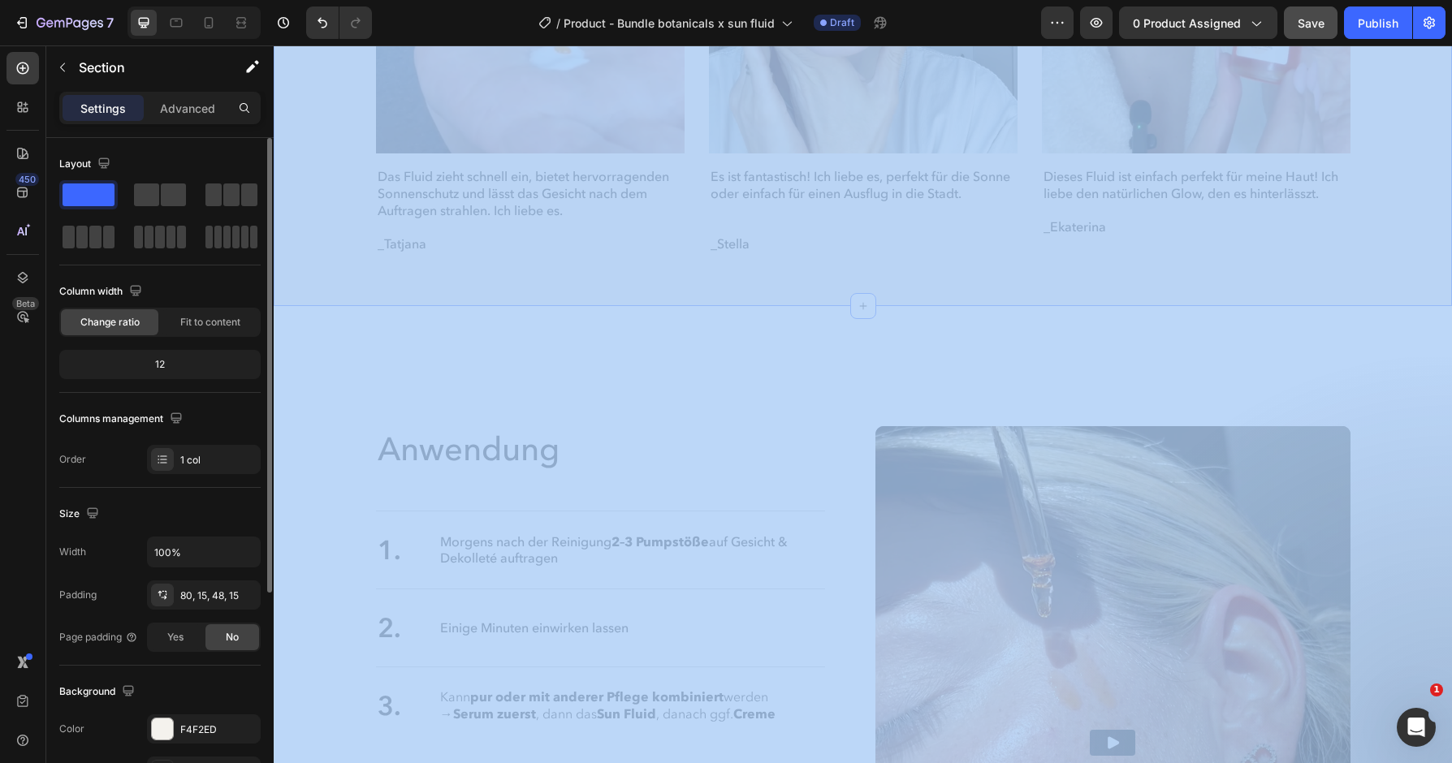
drag, startPoint x: 235, startPoint y: 197, endPoint x: 821, endPoint y: 296, distance: 594.7
click at [274, 296] on div "Layout Column width Change ratio Fit to content 12 Columns management Order 1 c…" at bounding box center [159, 474] width 227 height 672
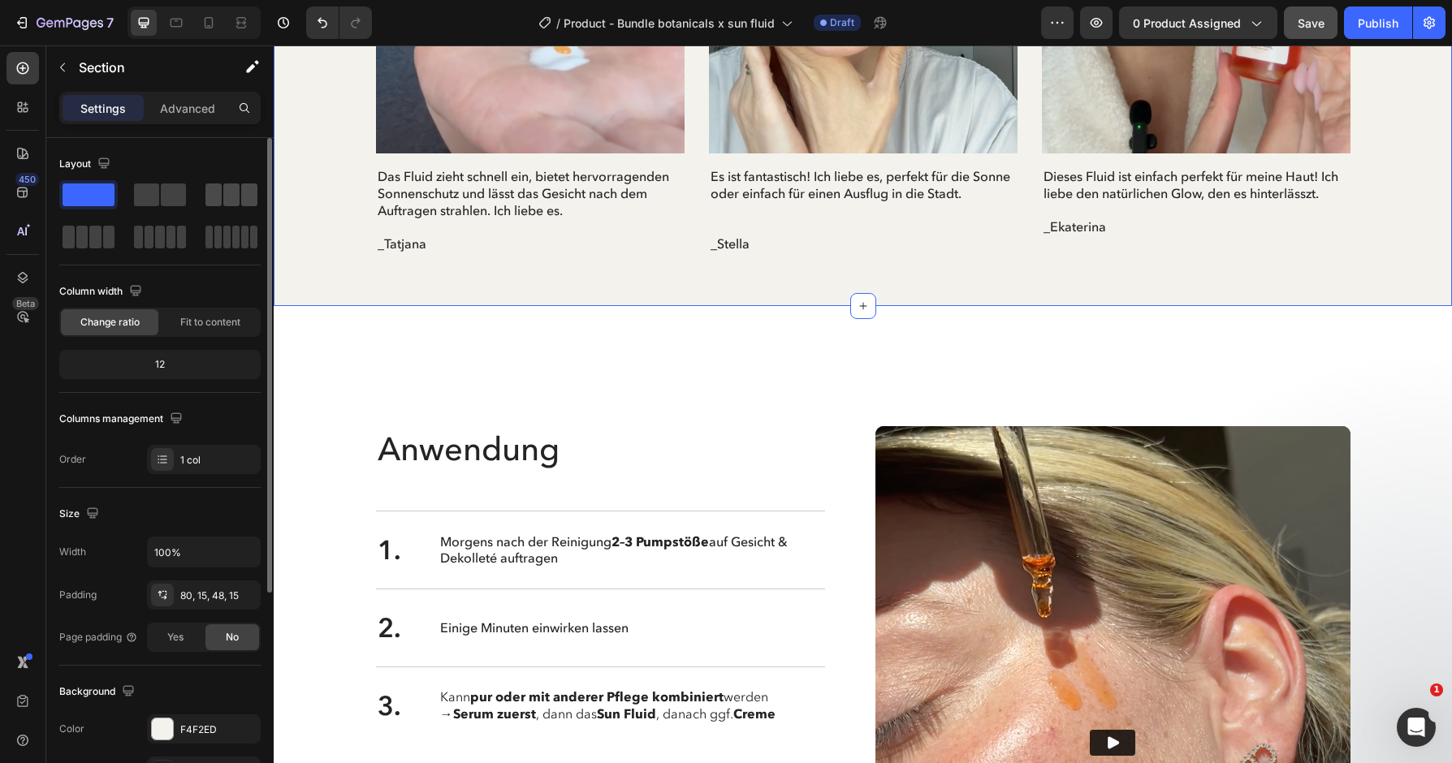
click at [237, 205] on span at bounding box center [231, 195] width 16 height 23
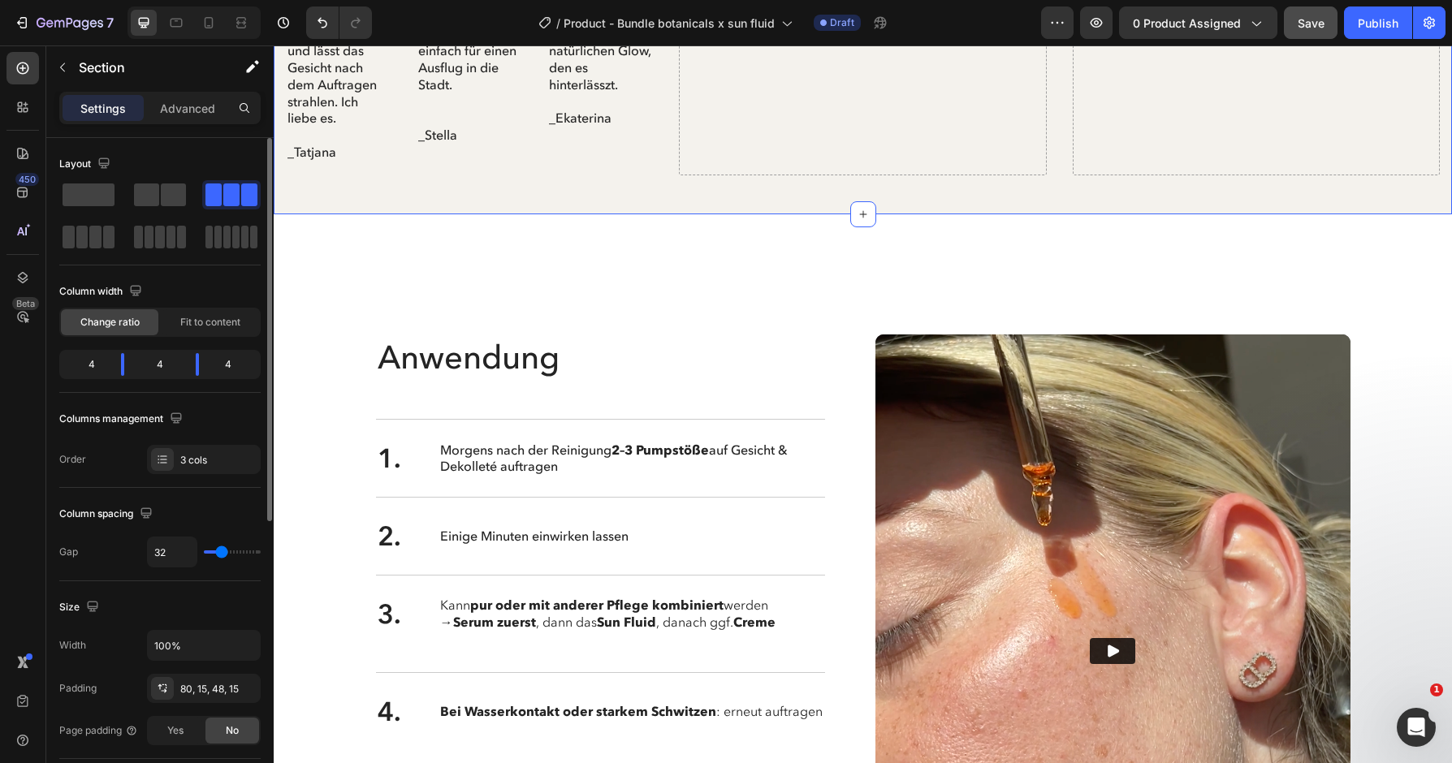
scroll to position [5027, 0]
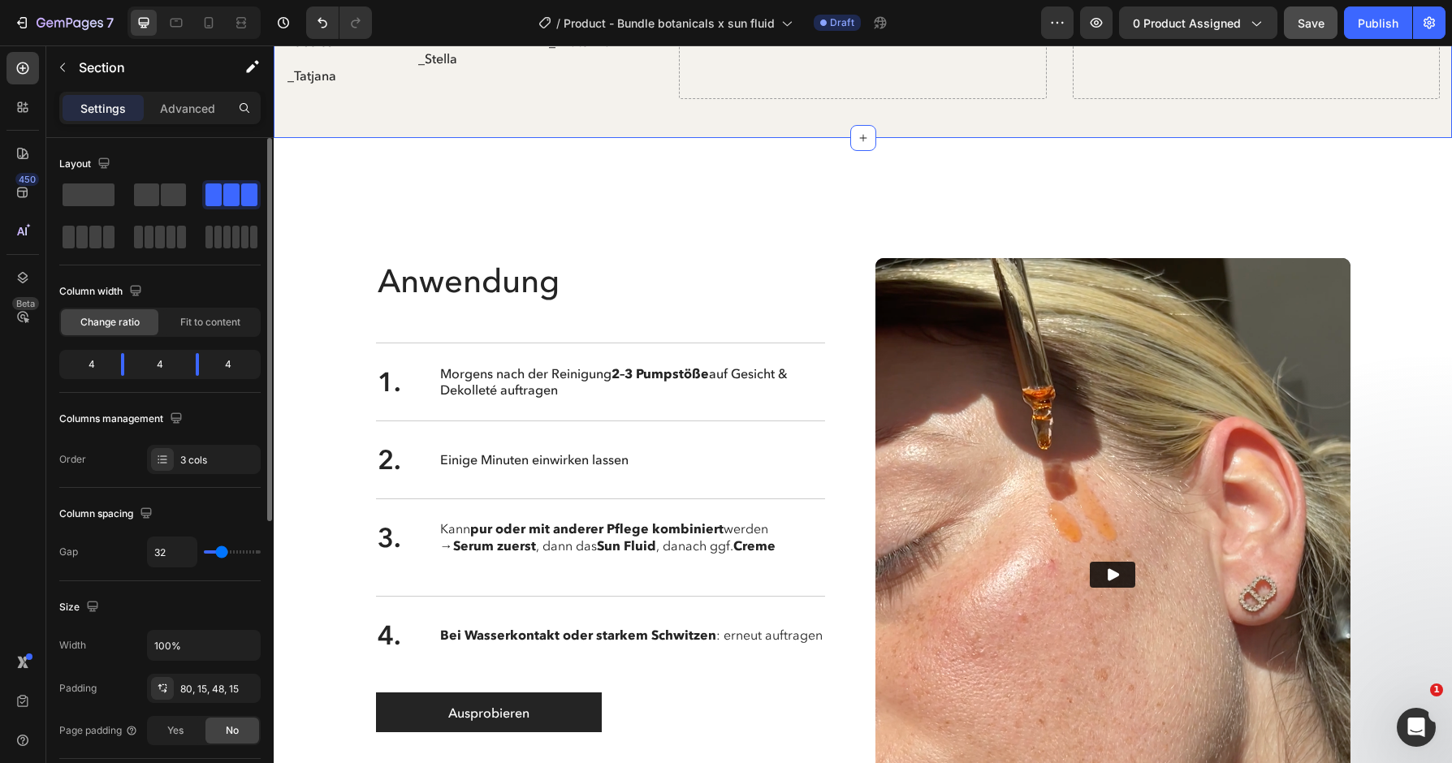
click at [241, 197] on span at bounding box center [249, 195] width 16 height 23
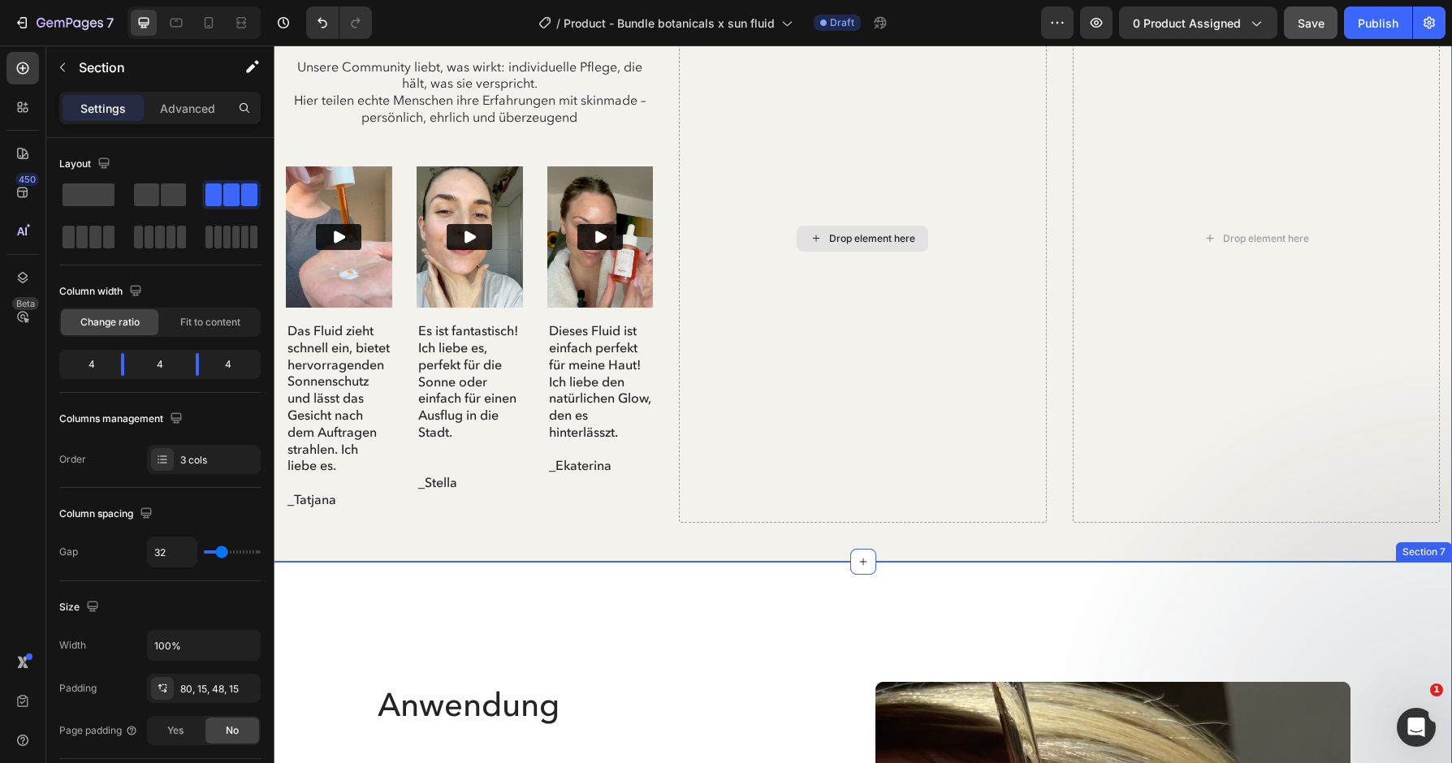
scroll to position [4597, 0]
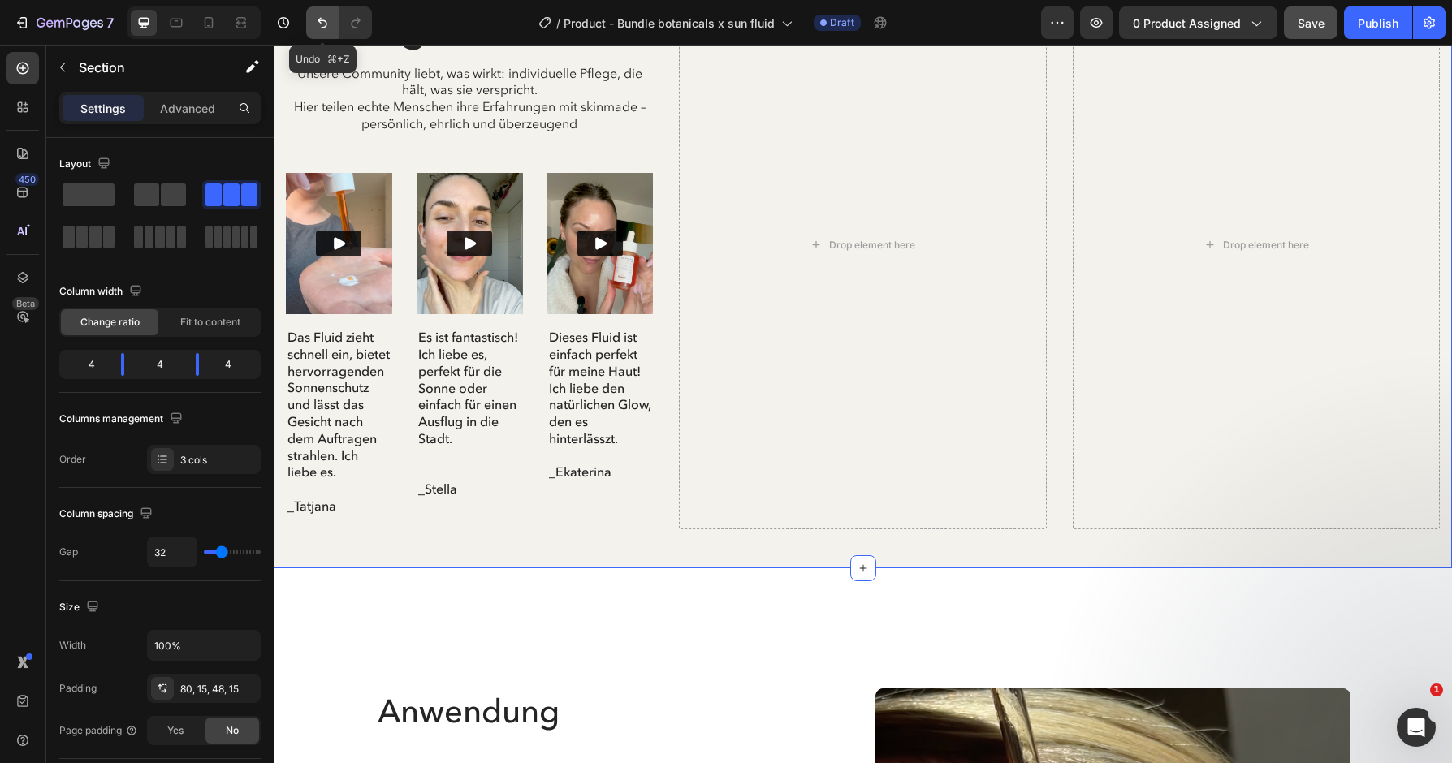
click at [329, 23] on icon "Undo/Redo" at bounding box center [322, 23] width 16 height 16
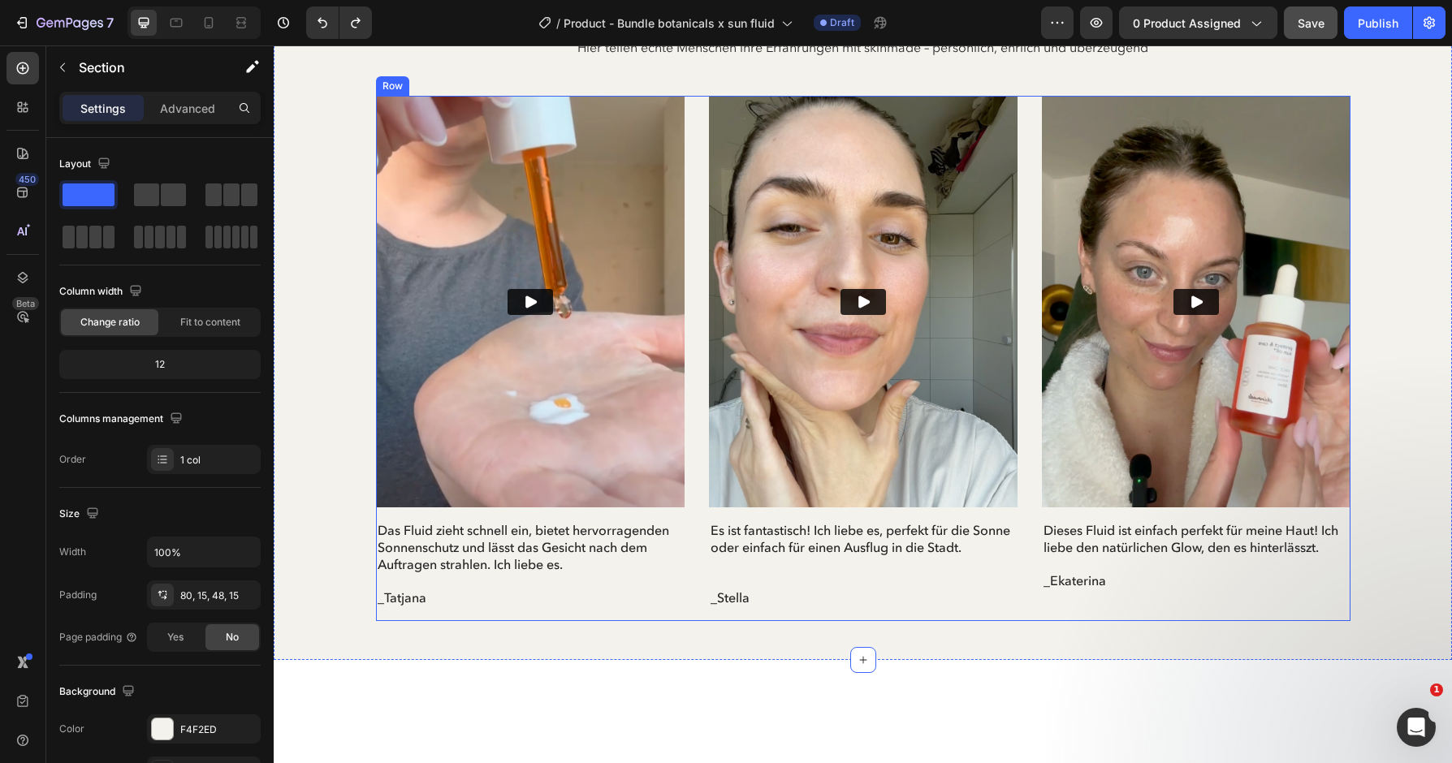
click at [782, 609] on div "Video Row Es ist fantastisch! Ich liebe es, perfekt für die Sonne oder einfach …" at bounding box center [863, 358] width 309 height 525
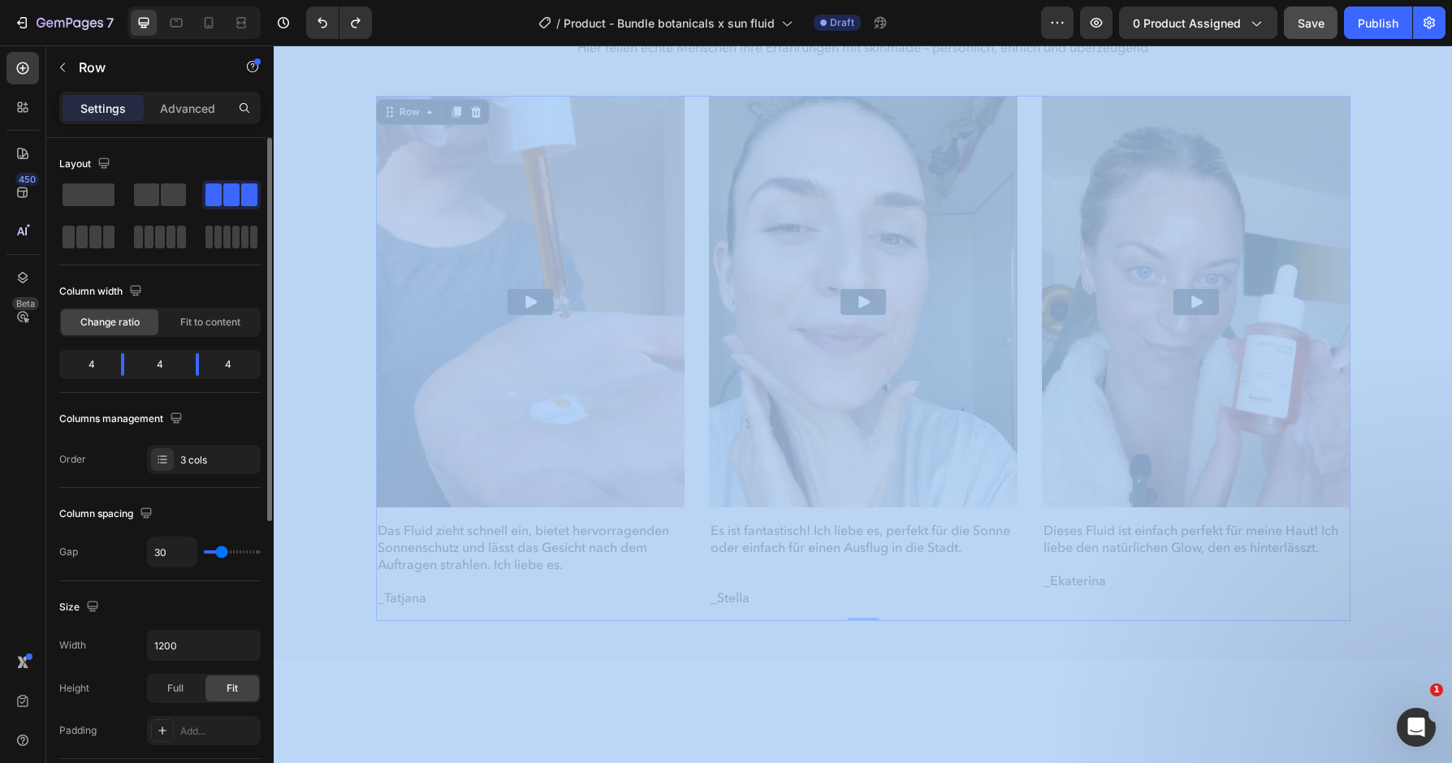
drag, startPoint x: 224, startPoint y: 201, endPoint x: 143, endPoint y: 530, distance: 338.8
click at [274, 618] on div "Layout Column width Change ratio Fit to content 4 4 4 Columns management Order …" at bounding box center [159, 474] width 227 height 672
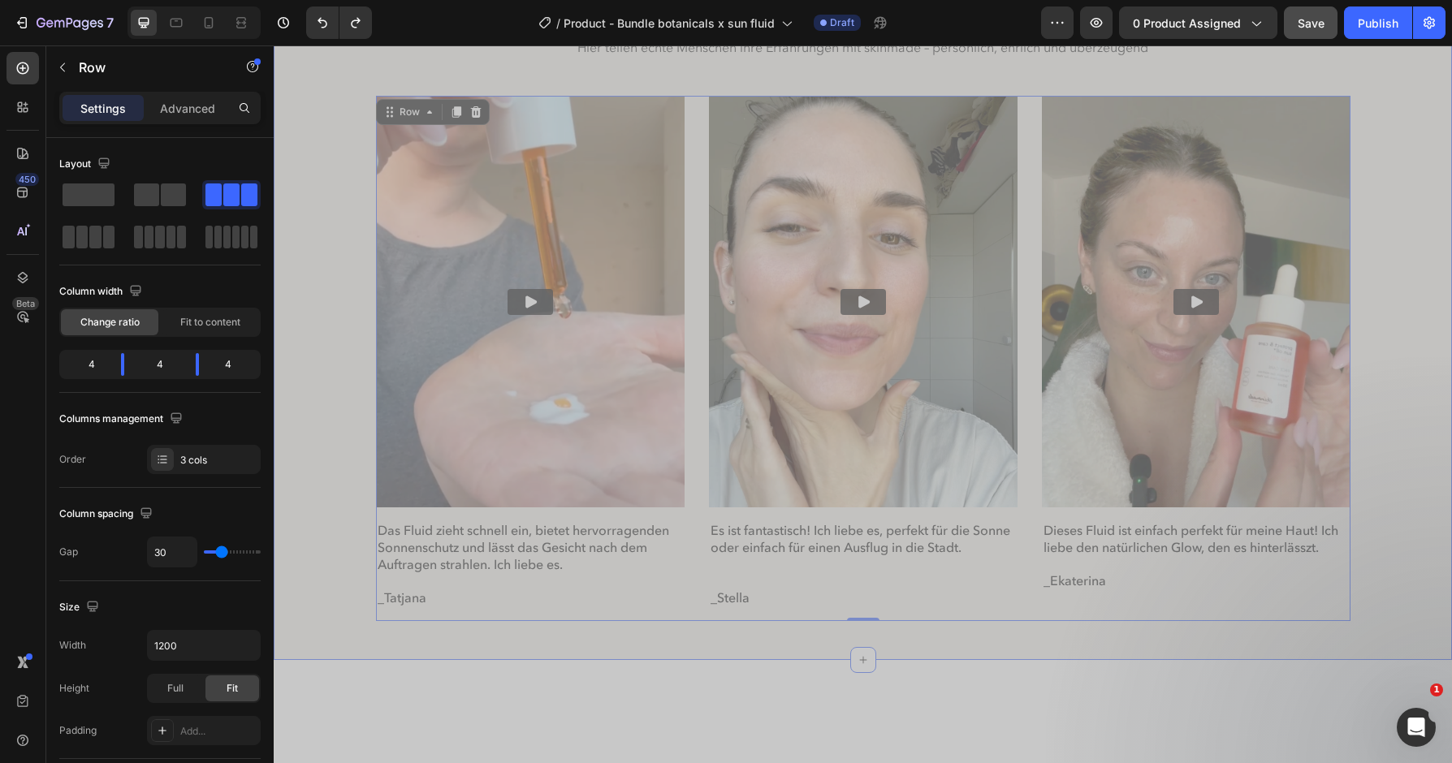
click at [339, 549] on div "Echte Haut. Echte Ergebnisse. Heading Unsere Community liebt, was wirkt: indivi…" at bounding box center [863, 291] width 1154 height 660
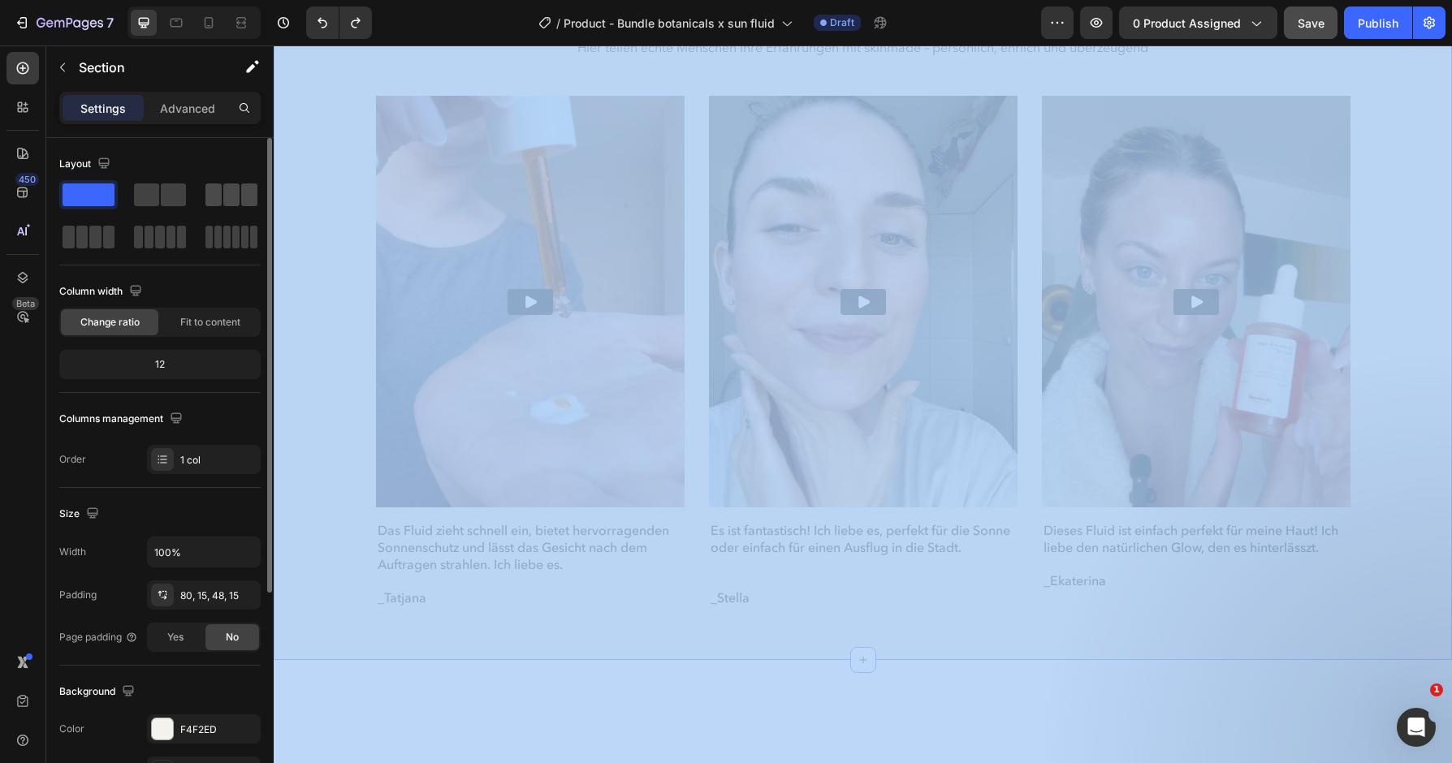
drag, startPoint x: 212, startPoint y: 190, endPoint x: 206, endPoint y: 197, distance: 9.3
click at [214, 192] on span at bounding box center [213, 195] width 16 height 23
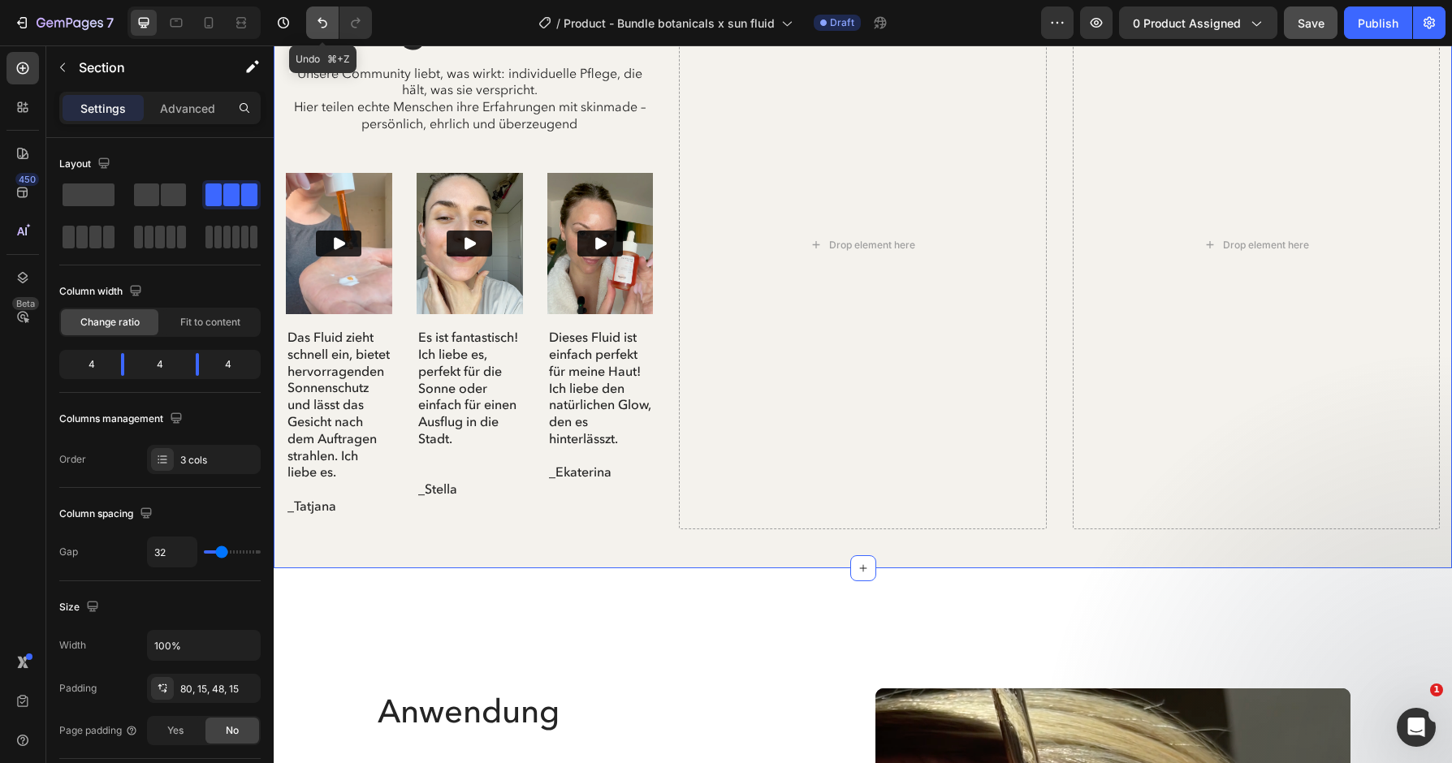
click at [326, 19] on icon "Undo/Redo" at bounding box center [322, 23] width 16 height 16
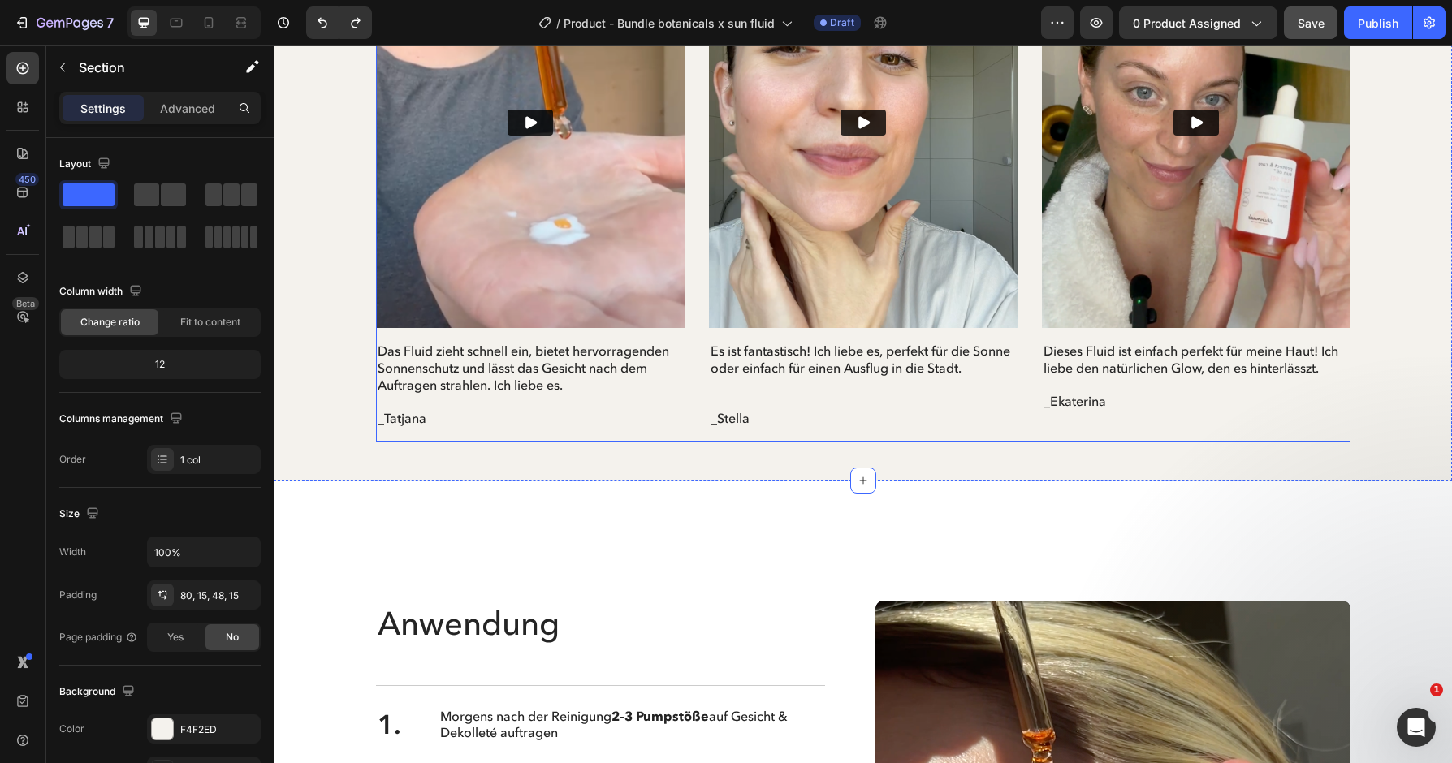
scroll to position [4809, 0]
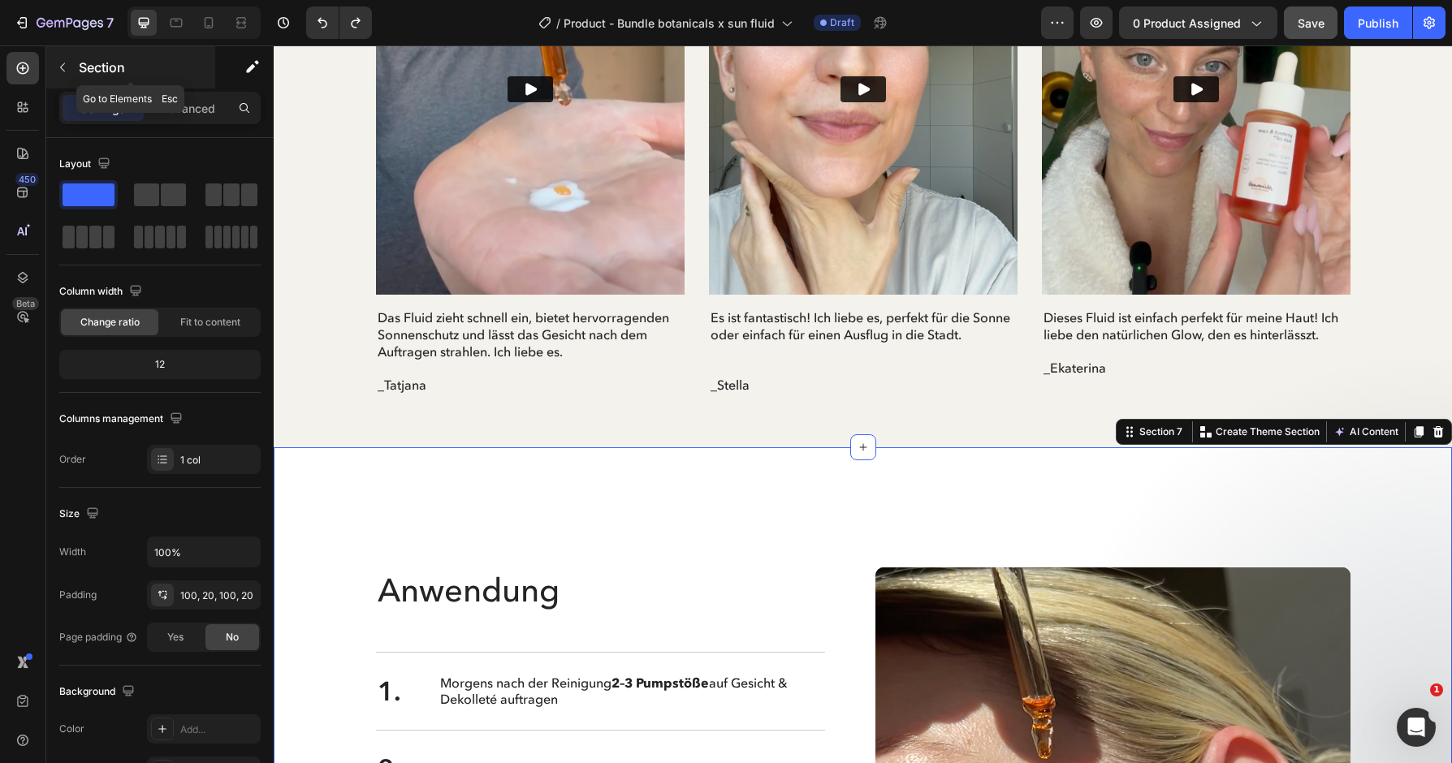
click at [60, 68] on icon "button" at bounding box center [62, 67] width 13 height 13
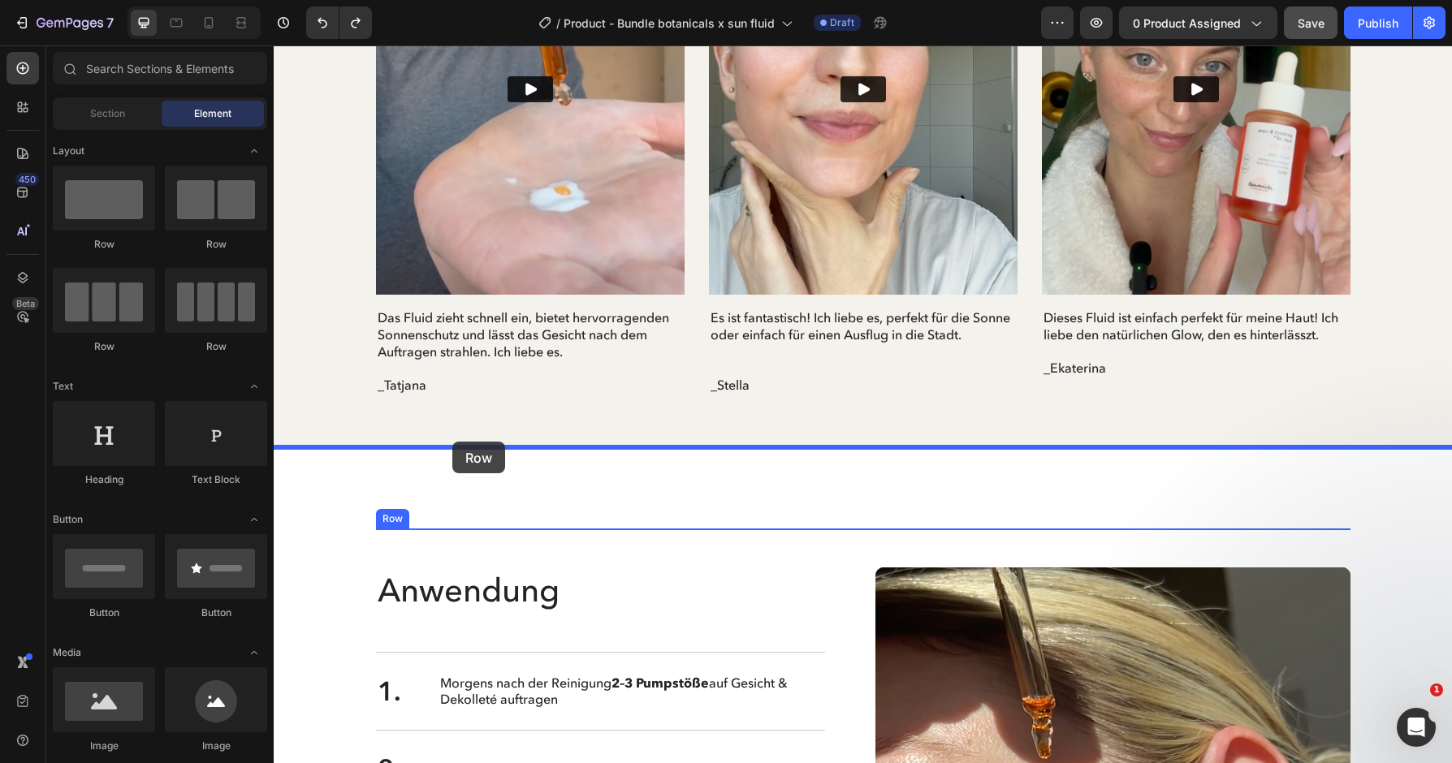
drag, startPoint x: 398, startPoint y: 357, endPoint x: 452, endPoint y: 442, distance: 101.2
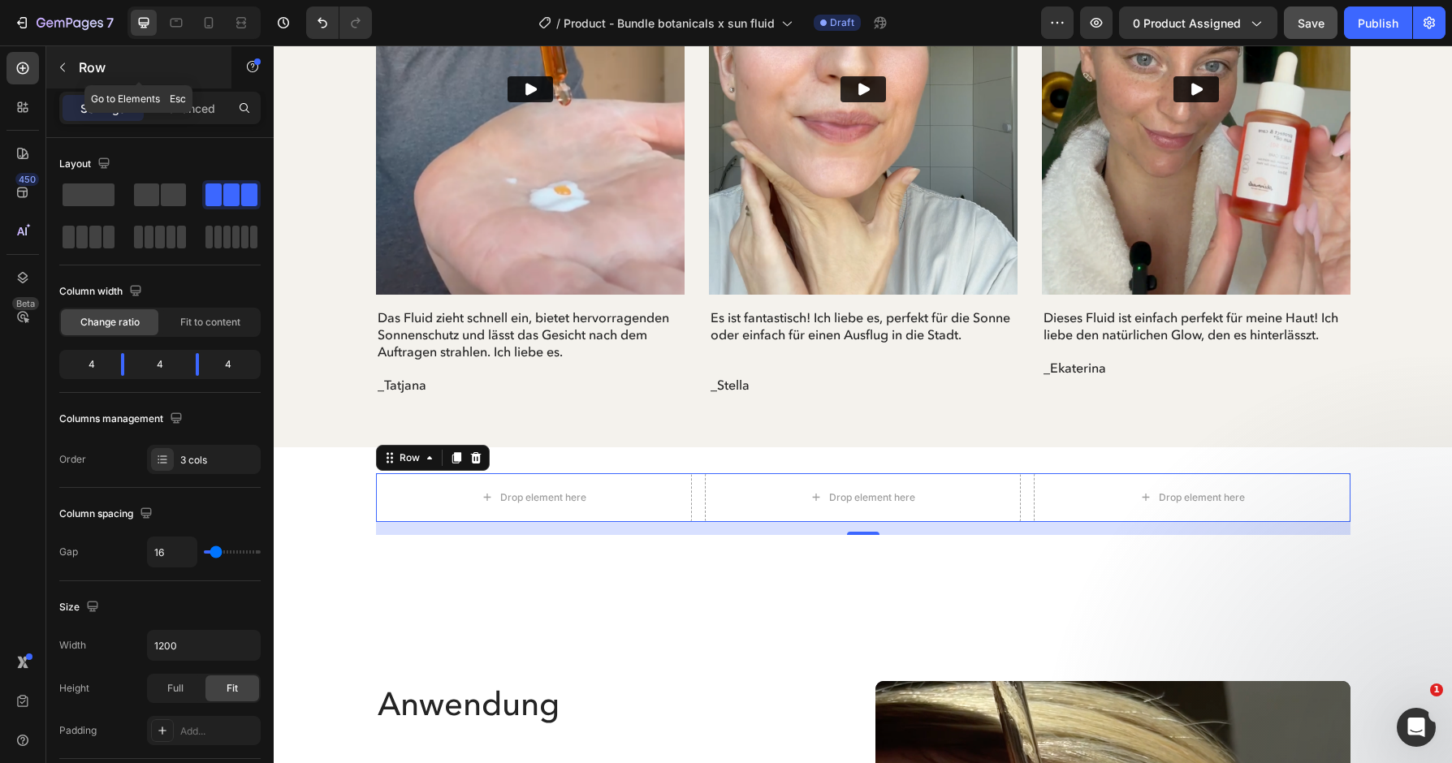
click at [55, 64] on button "button" at bounding box center [63, 67] width 26 height 26
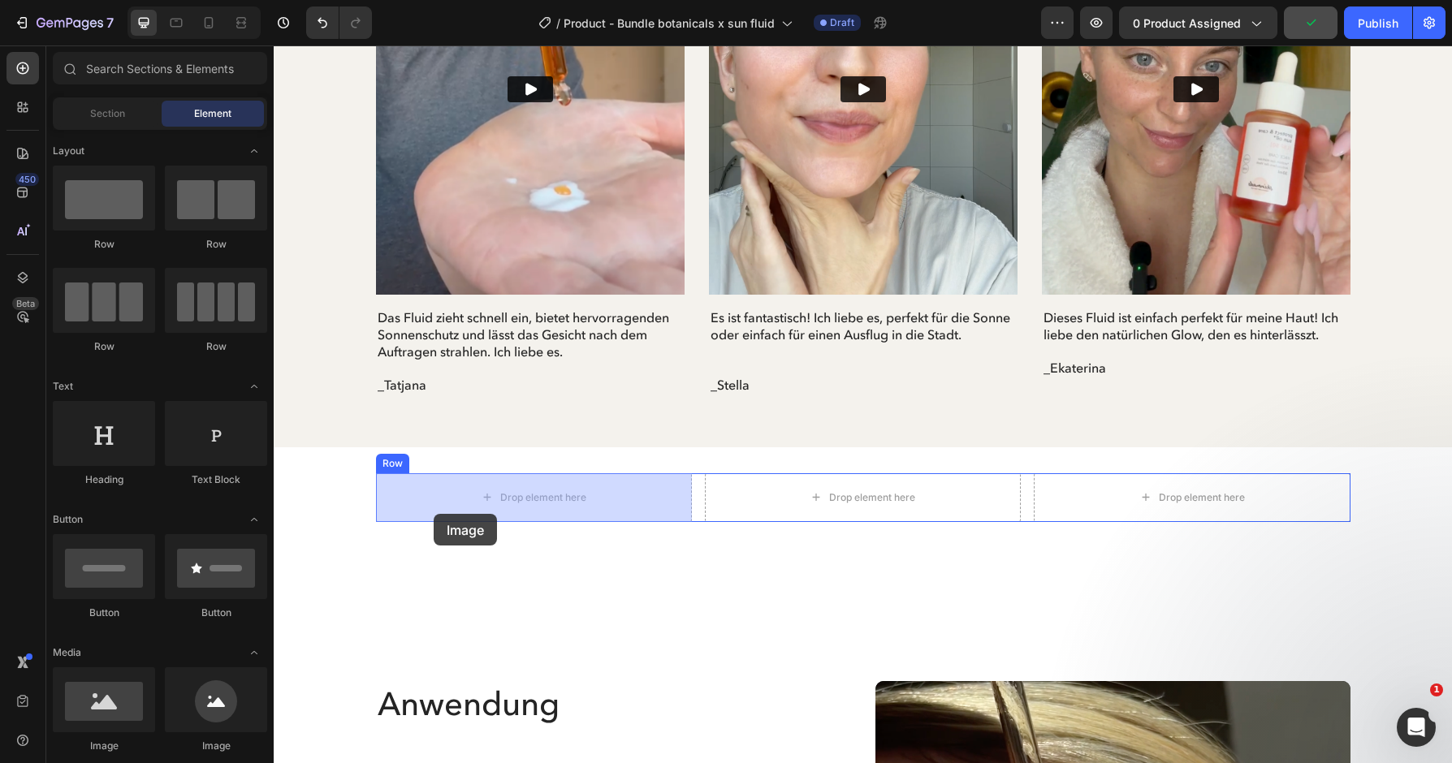
drag, startPoint x: 378, startPoint y: 750, endPoint x: 434, endPoint y: 514, distance: 242.7
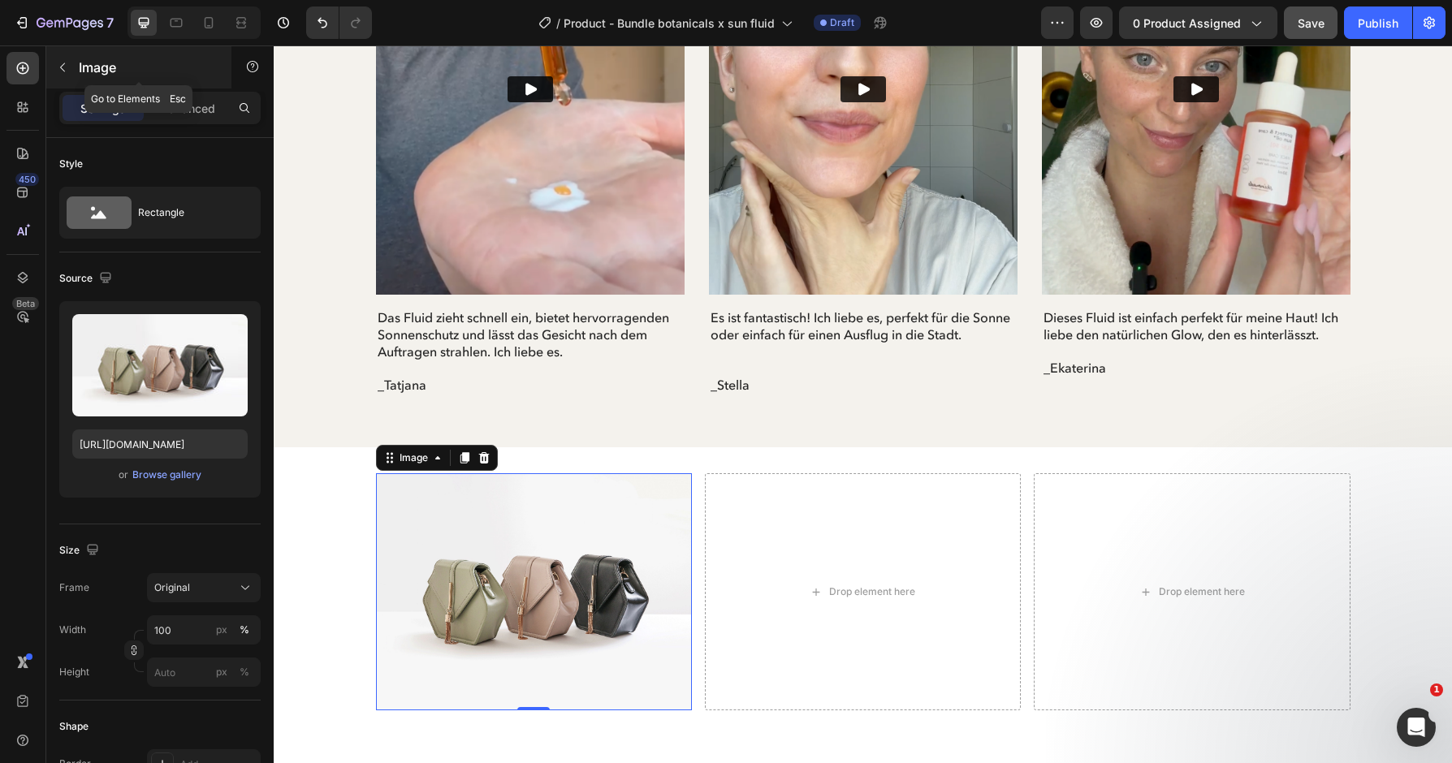
click at [63, 58] on button "button" at bounding box center [63, 67] width 26 height 26
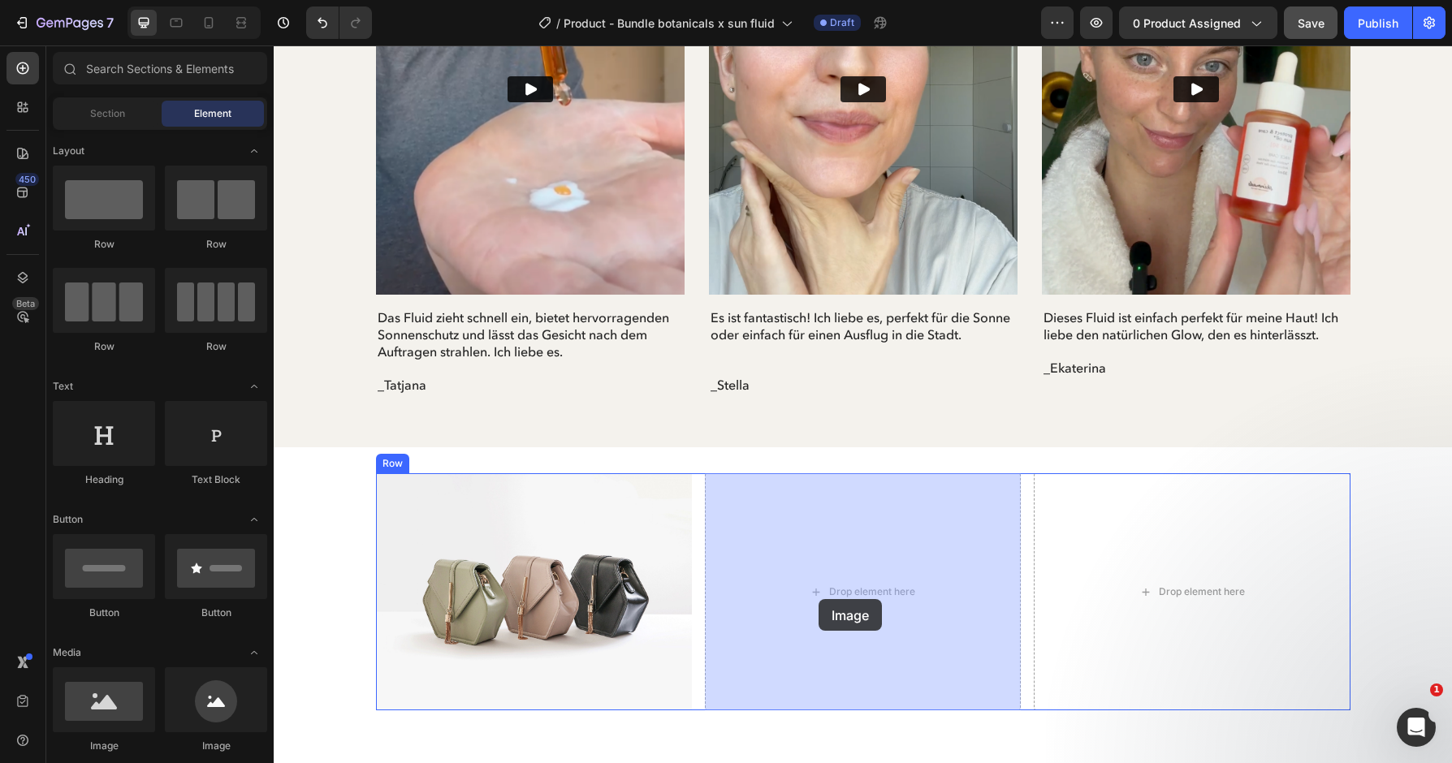
drag, startPoint x: 388, startPoint y: 757, endPoint x: 828, endPoint y: 597, distance: 468.4
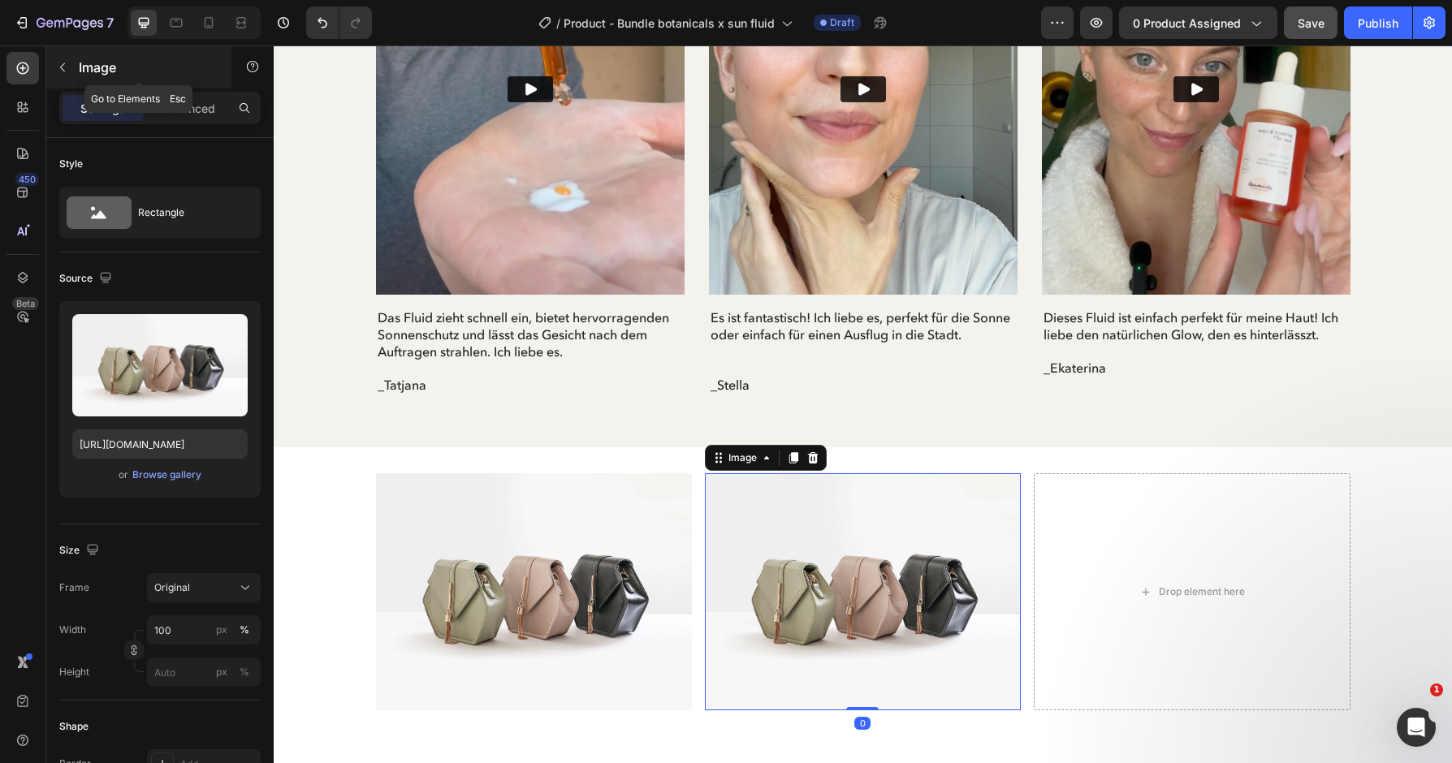
click at [90, 62] on p "Image" at bounding box center [148, 67] width 138 height 19
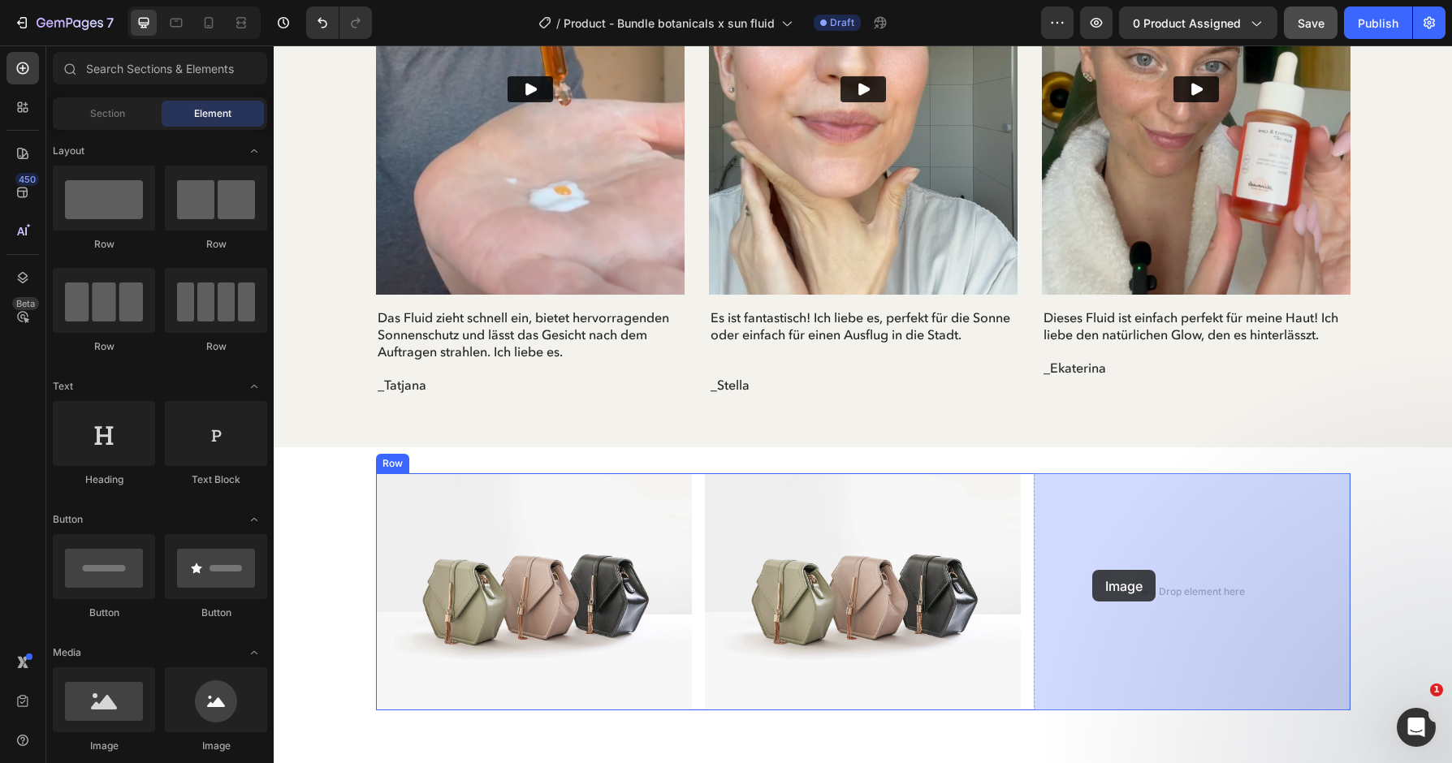
drag, startPoint x: 378, startPoint y: 739, endPoint x: 1092, endPoint y: 570, distance: 733.6
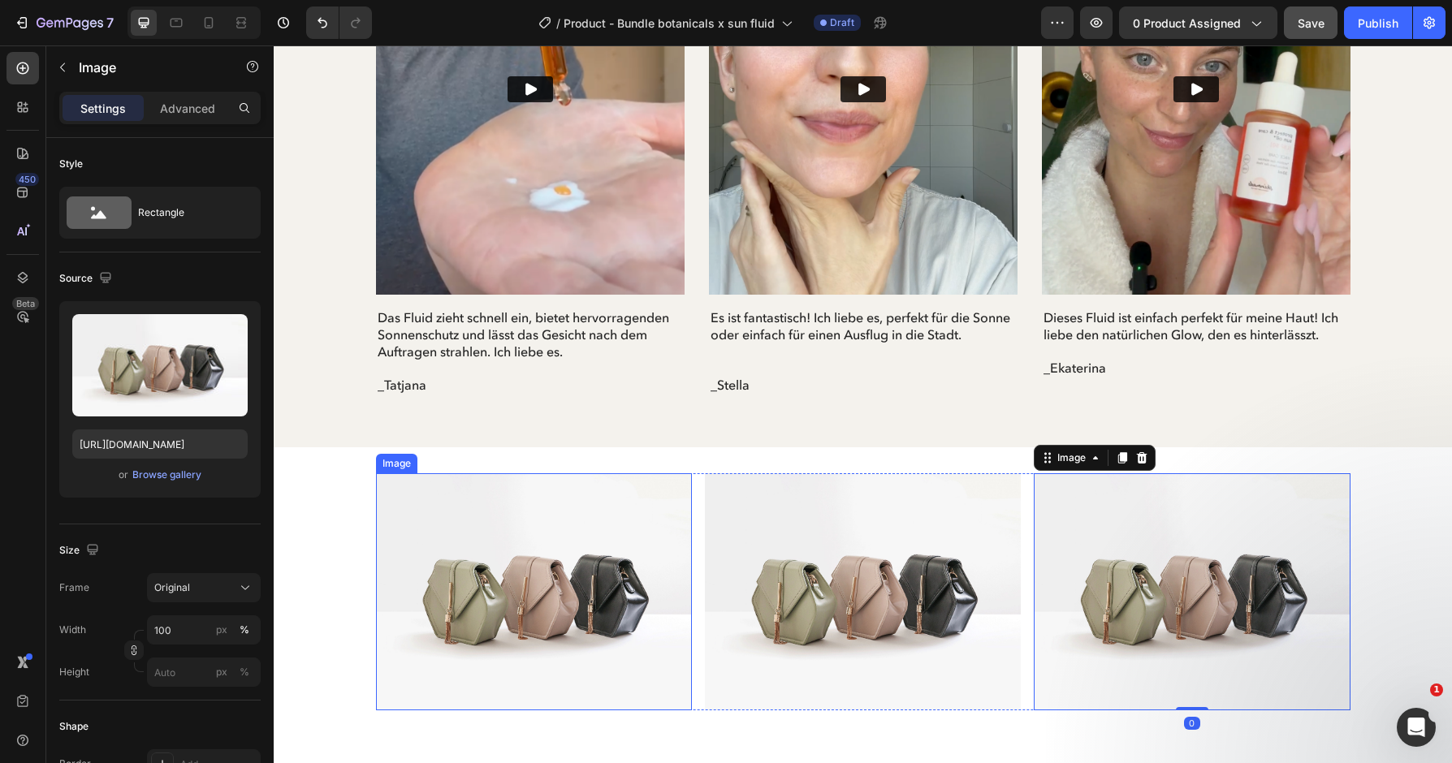
click at [602, 629] on img at bounding box center [534, 591] width 316 height 237
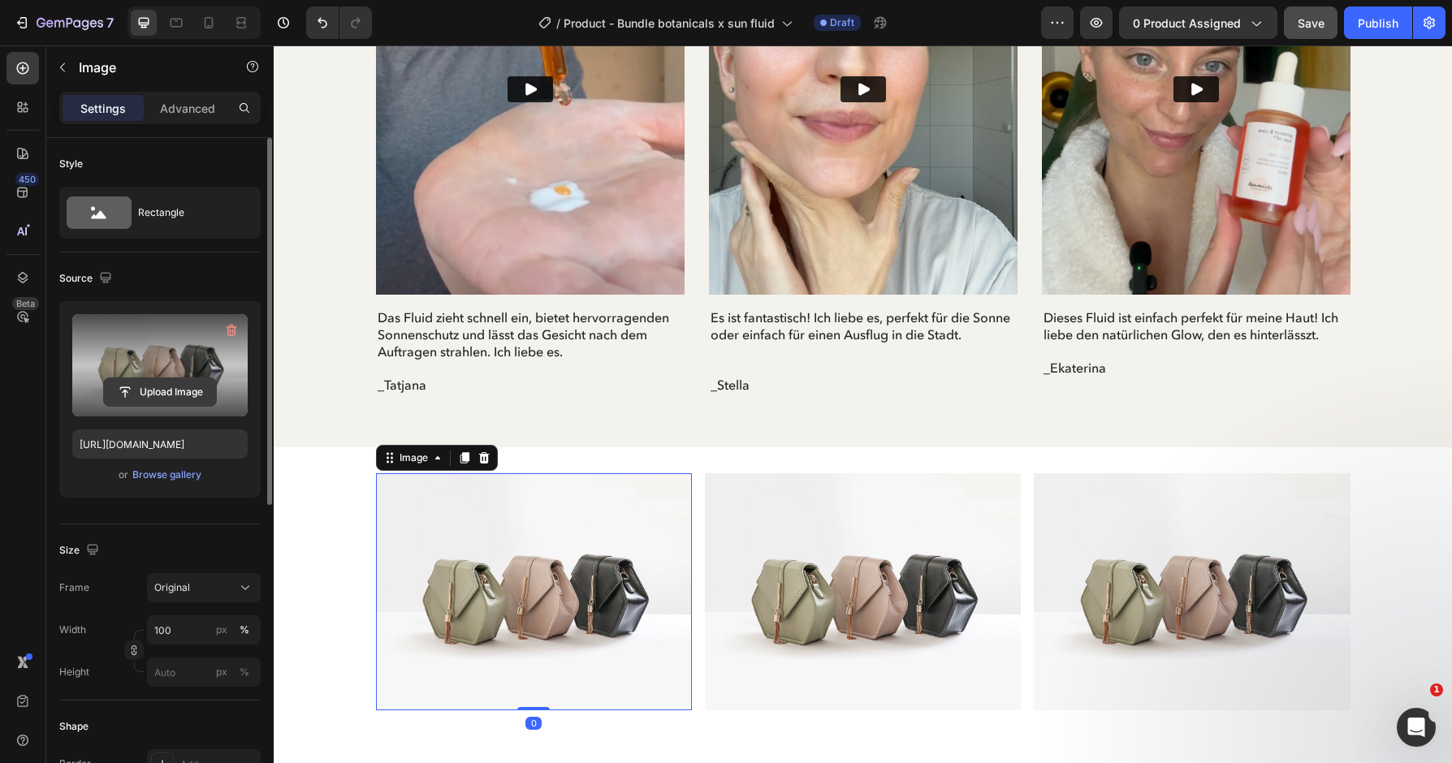
click at [173, 396] on input "file" at bounding box center [160, 392] width 112 height 28
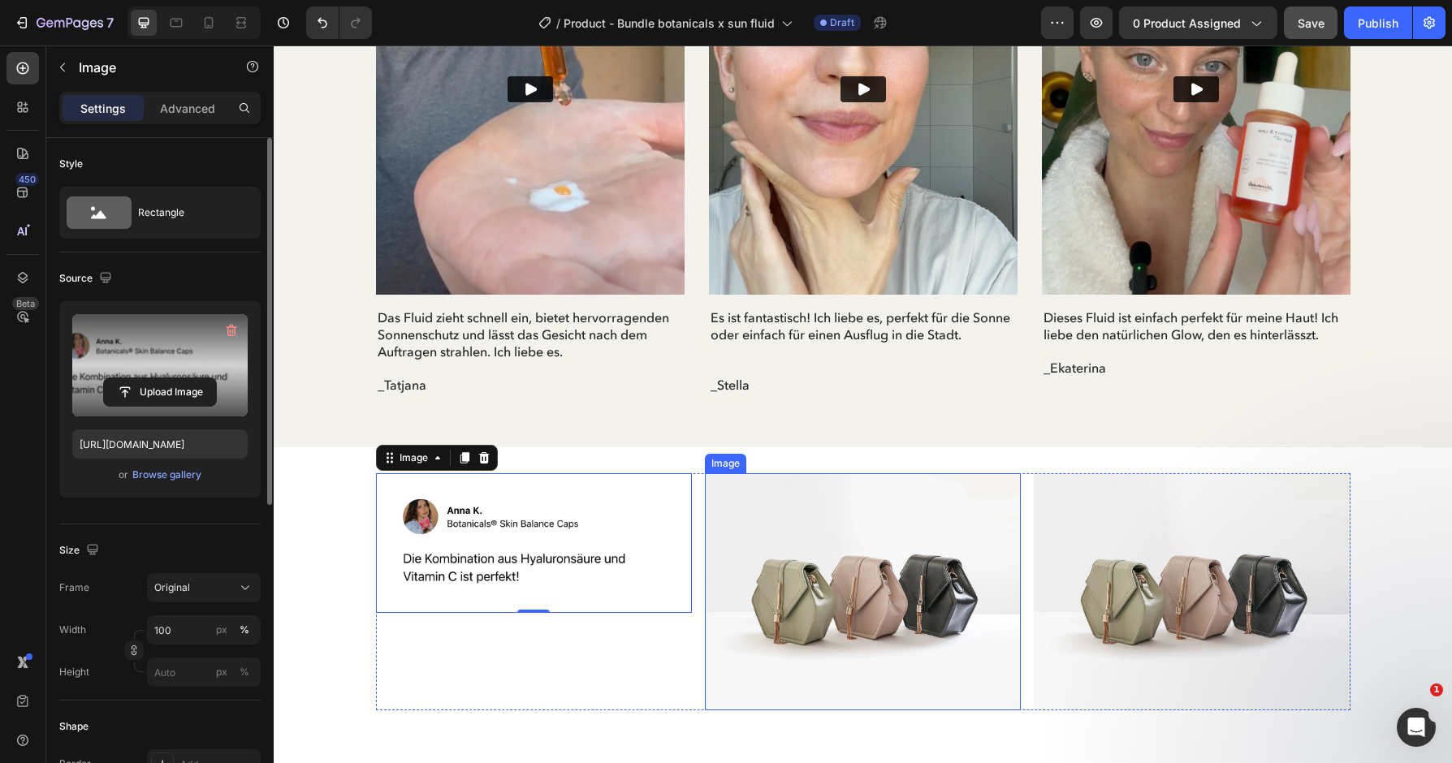
type input "https://cdn.shopify.com/s/files/1/0254/5310/1092/files/gempages_552666947485959…"
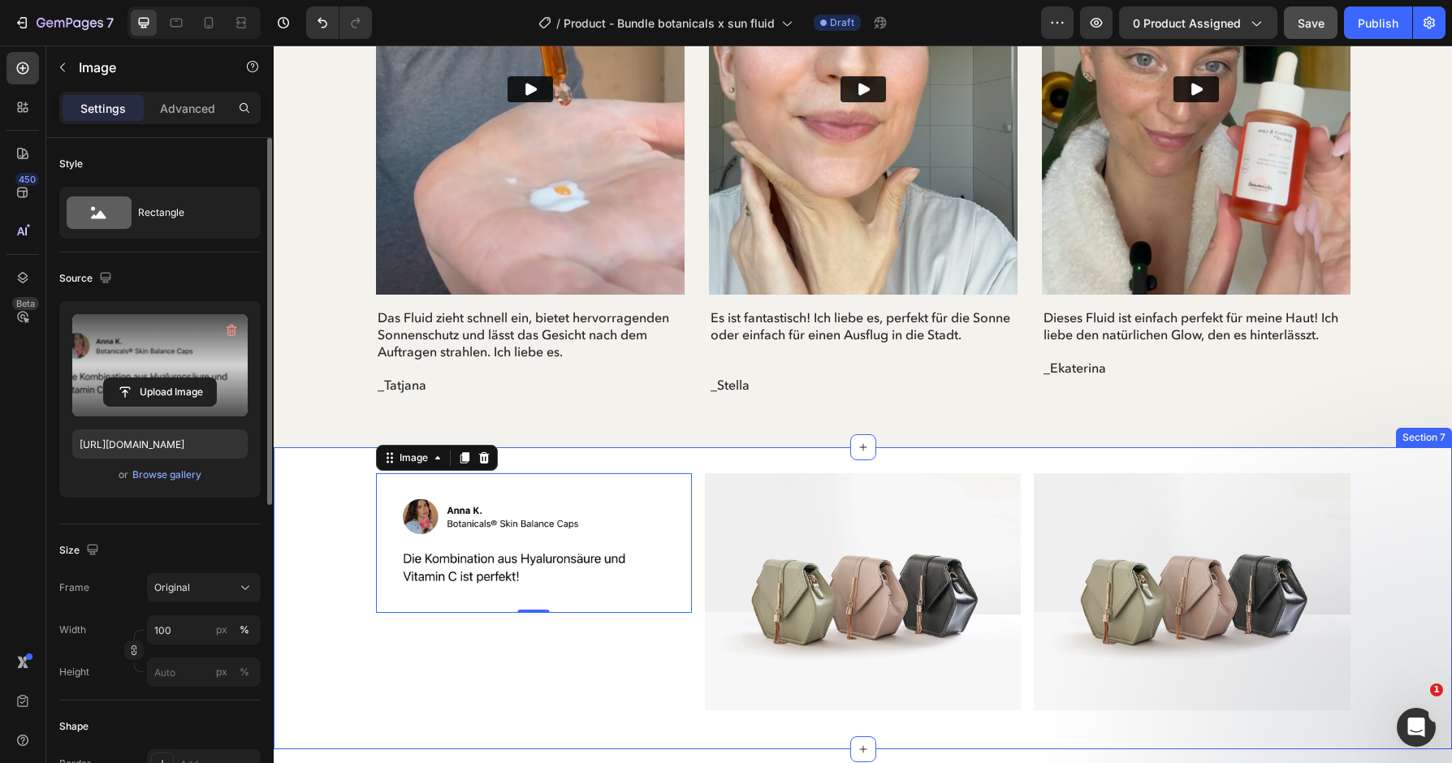
click at [1403, 500] on div "Image 0 Image Image Row" at bounding box center [863, 598] width 1178 height 250
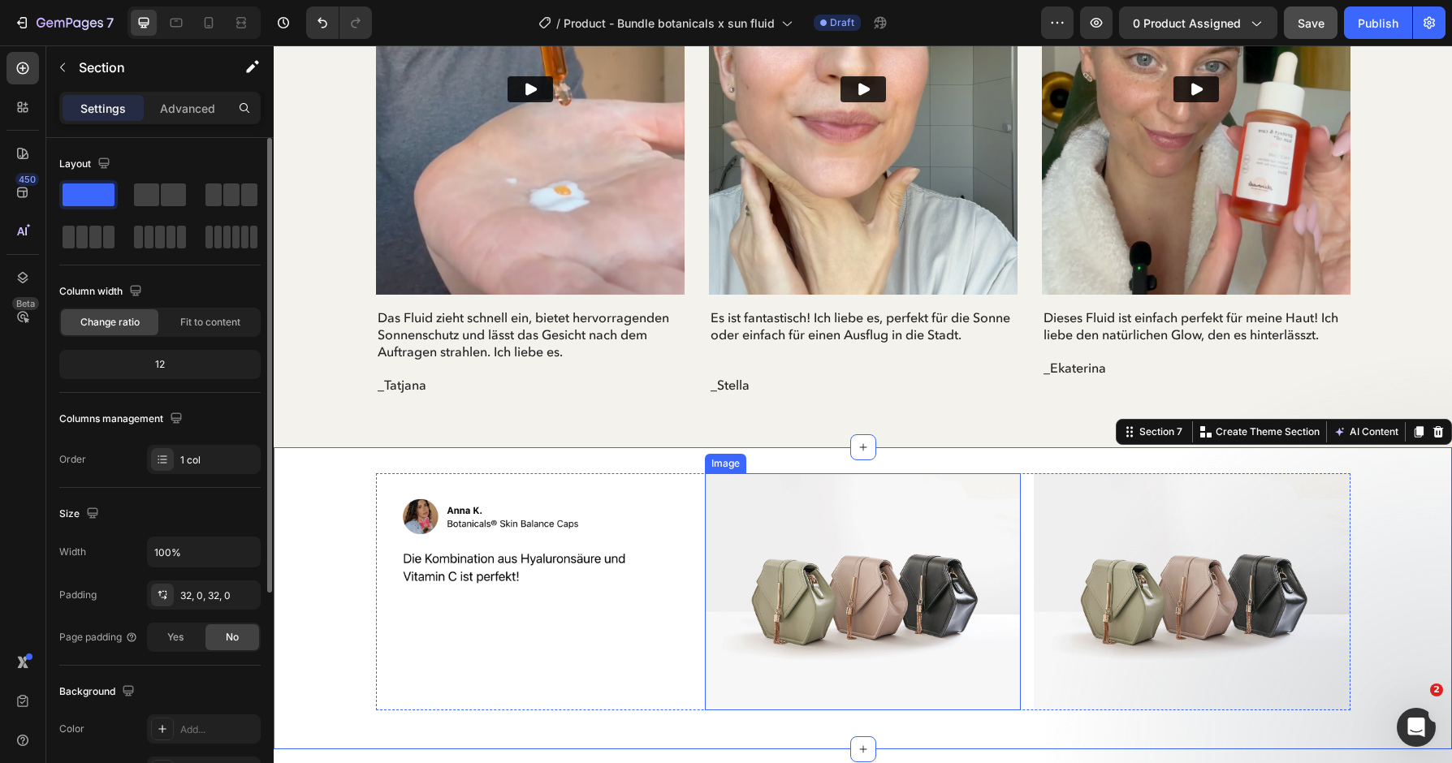
click at [897, 623] on img at bounding box center [863, 591] width 316 height 237
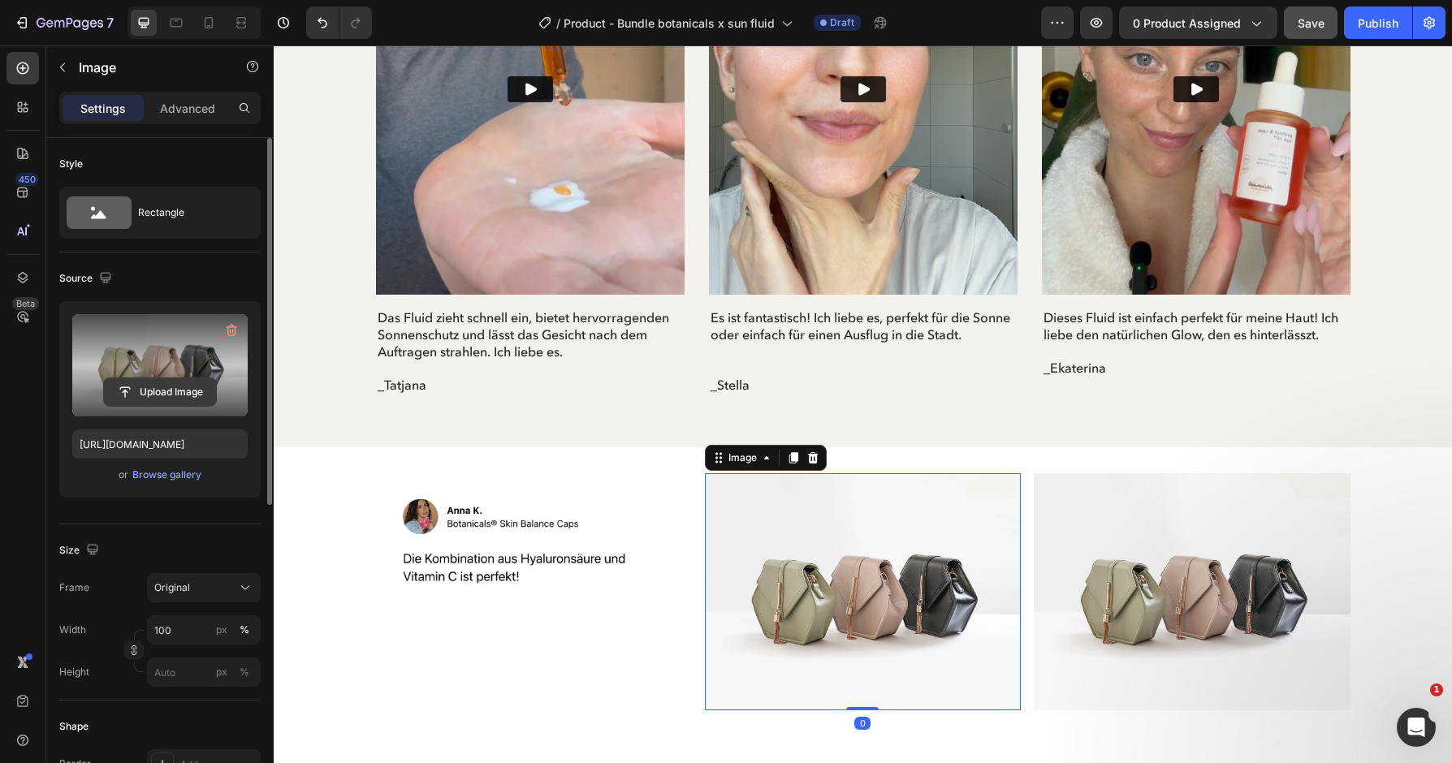
click at [138, 400] on input "file" at bounding box center [160, 392] width 112 height 28
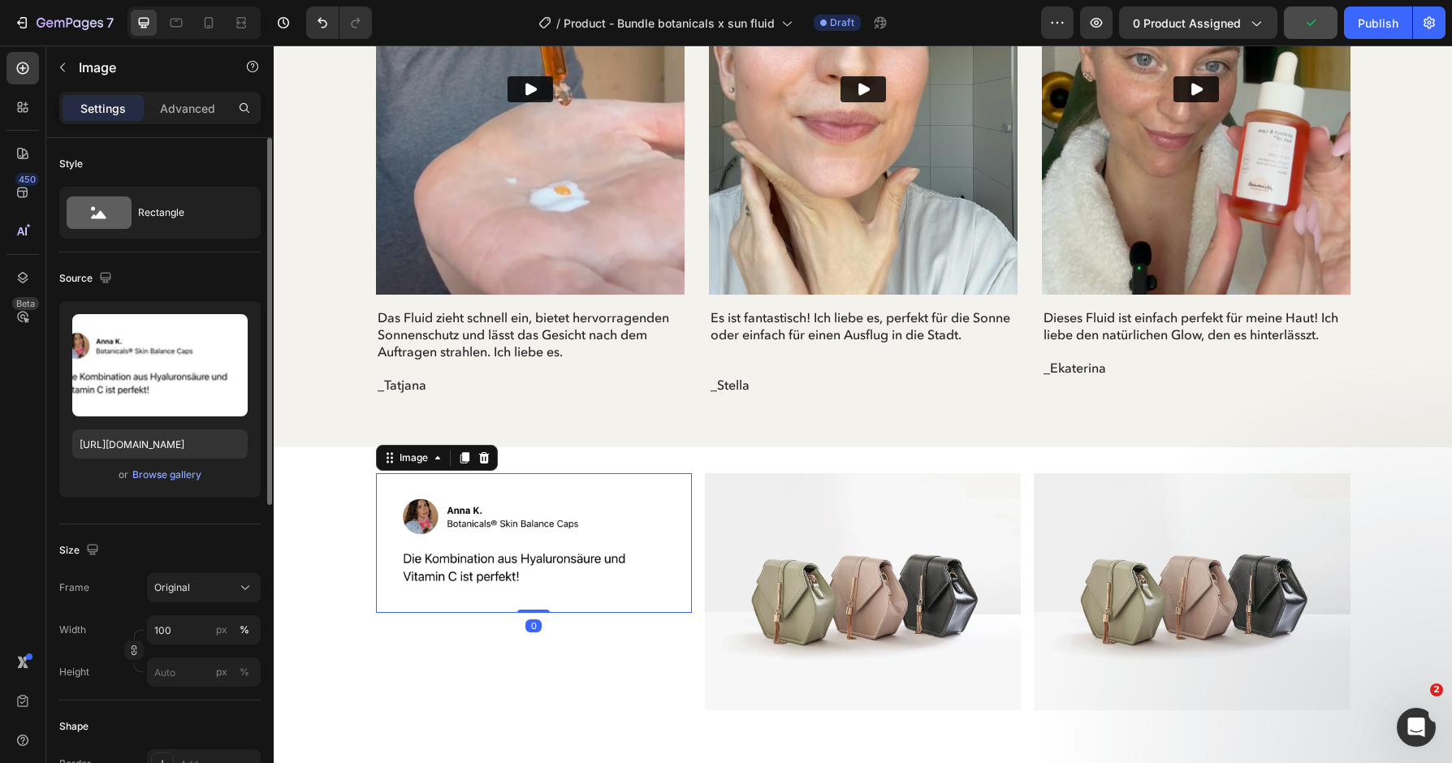
click at [482, 590] on img at bounding box center [534, 543] width 316 height 140
click at [923, 675] on img at bounding box center [863, 591] width 316 height 237
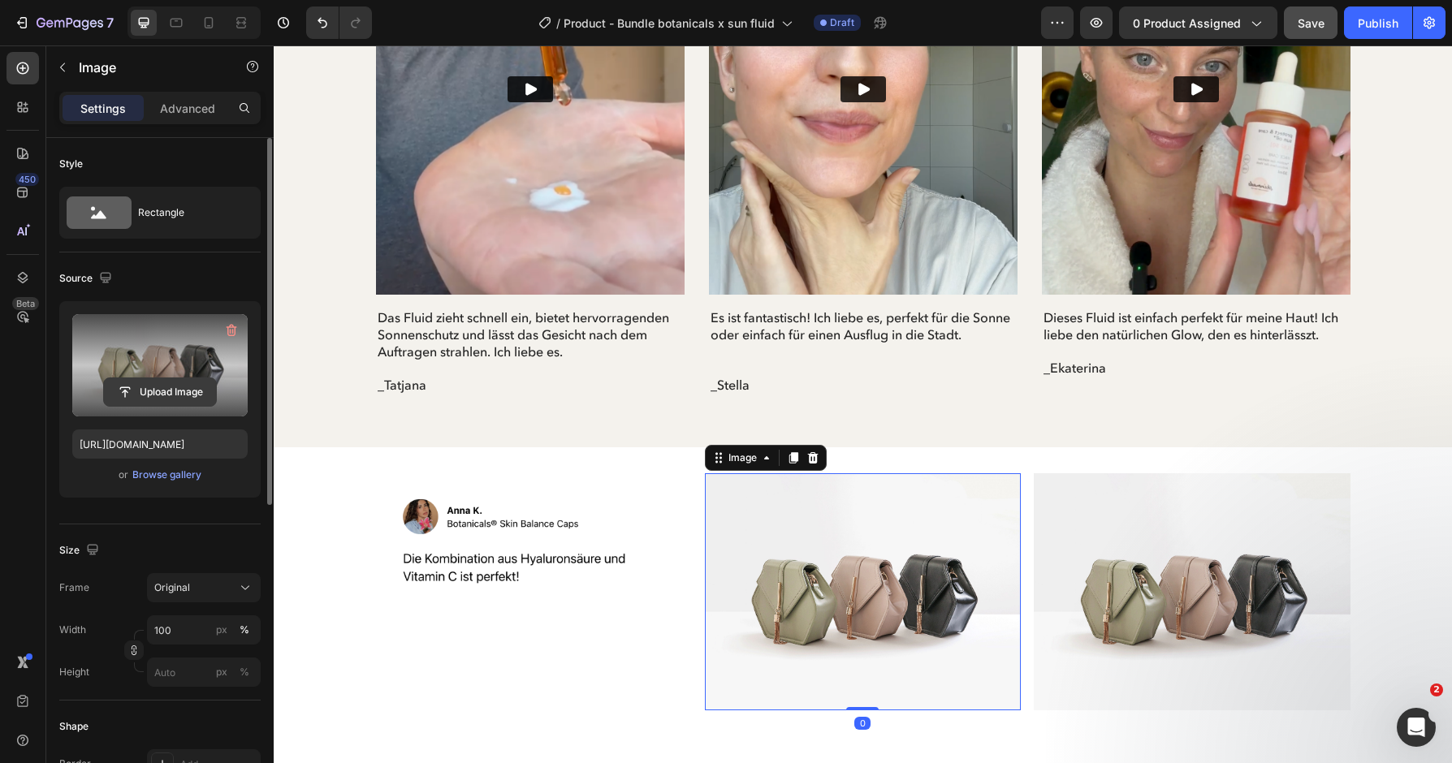
click at [148, 396] on input "file" at bounding box center [160, 392] width 112 height 28
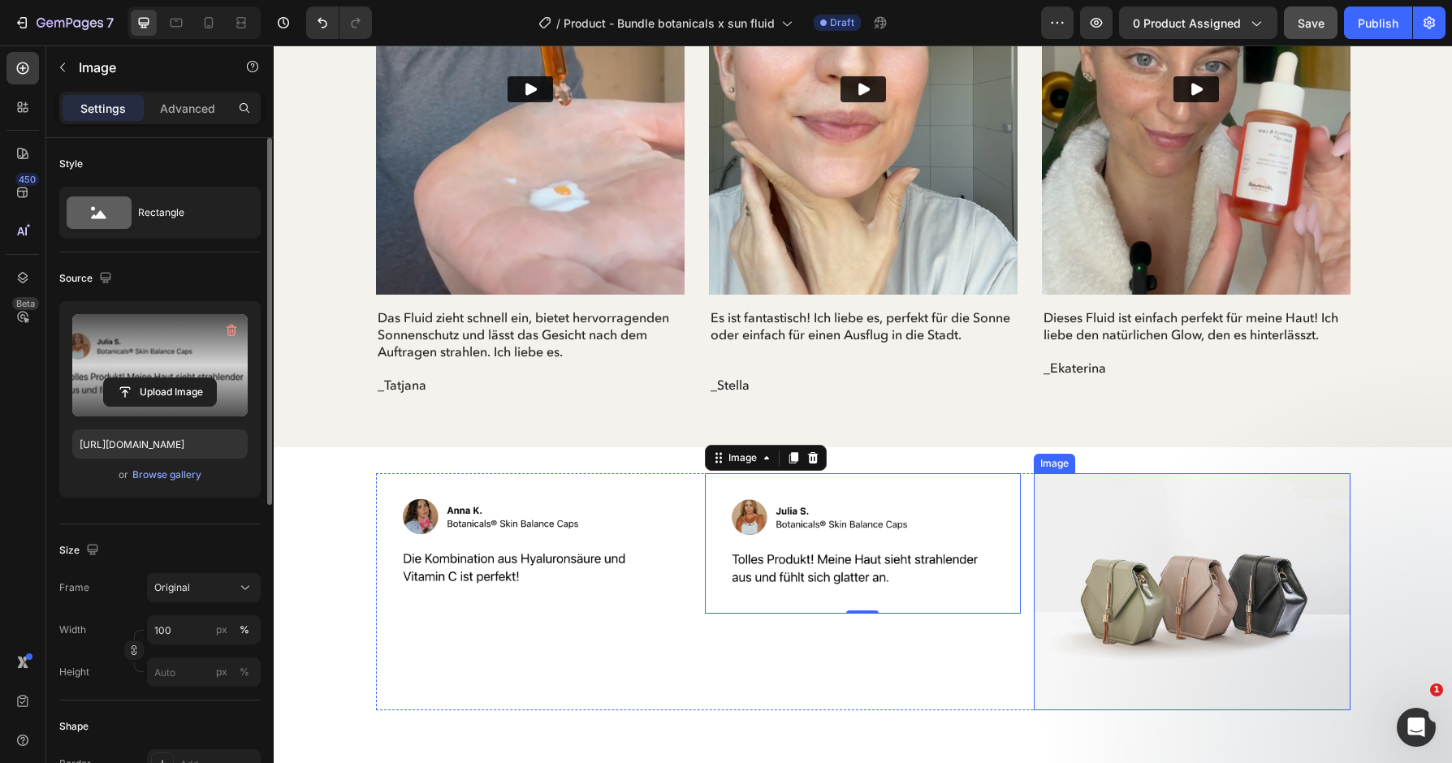
type input "https://cdn.shopify.com/s/files/1/0254/5310/1092/files/gempages_552666947485959…"
click at [1203, 642] on img at bounding box center [1192, 591] width 316 height 237
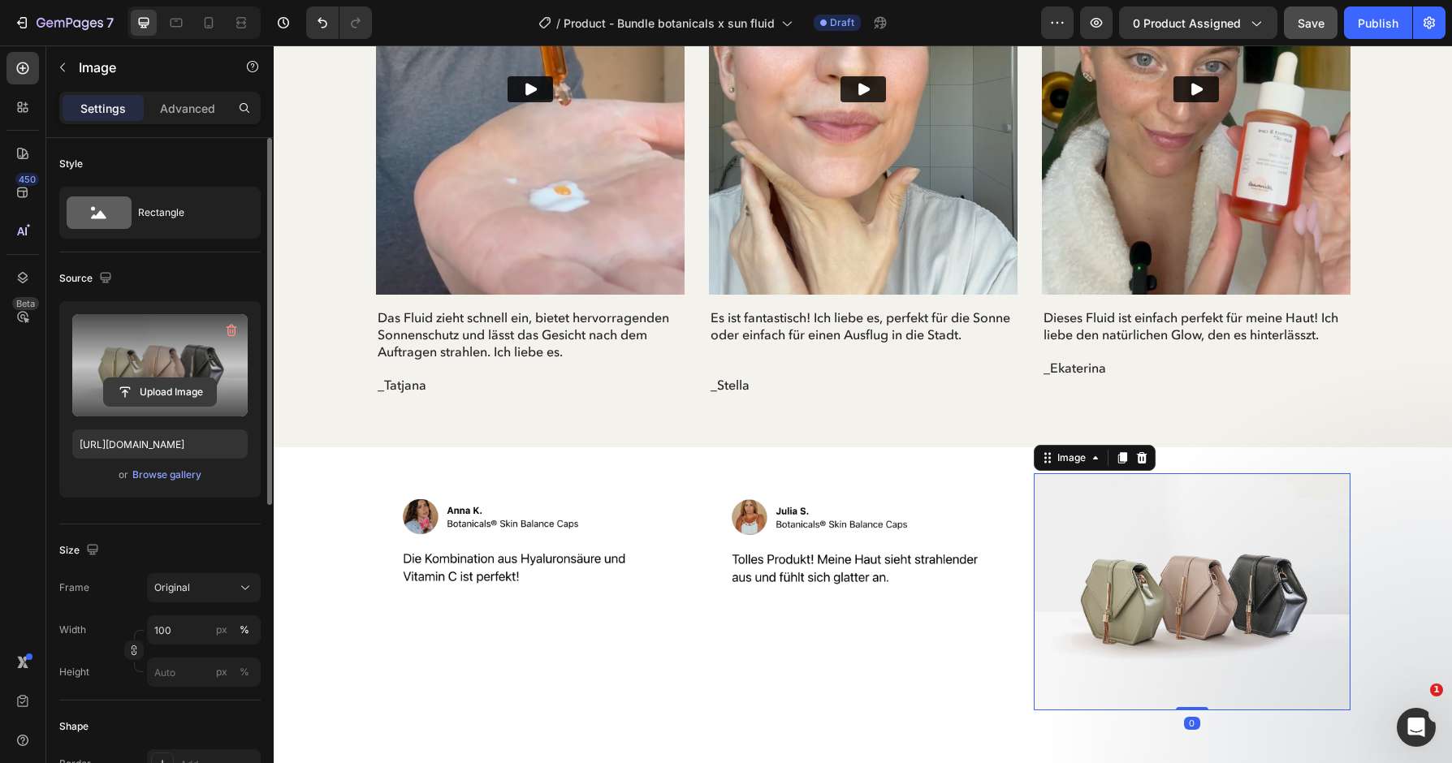
click at [172, 391] on input "file" at bounding box center [160, 392] width 112 height 28
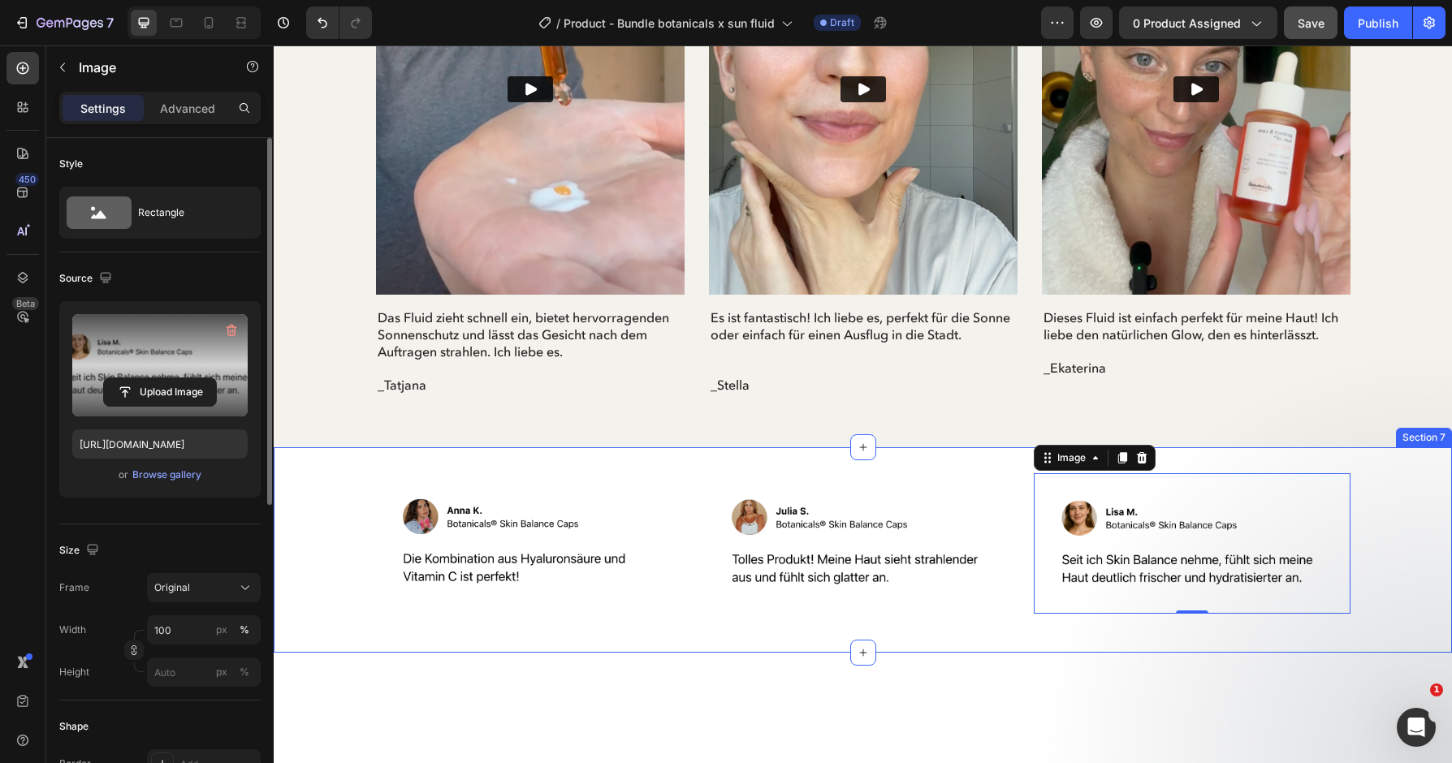
type input "https://cdn.shopify.com/s/files/1/0254/5310/1092/files/gempages_552666947485959…"
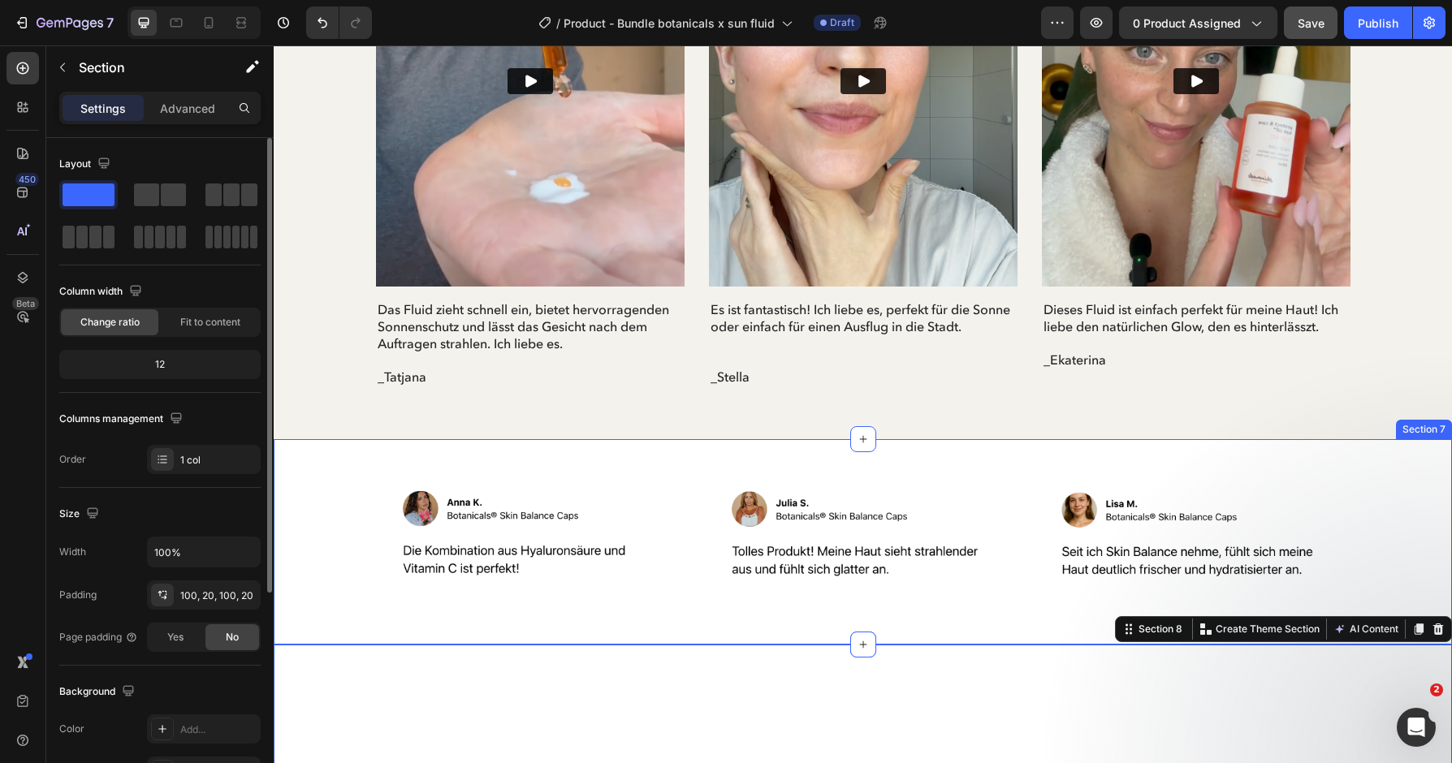
scroll to position [4799, 0]
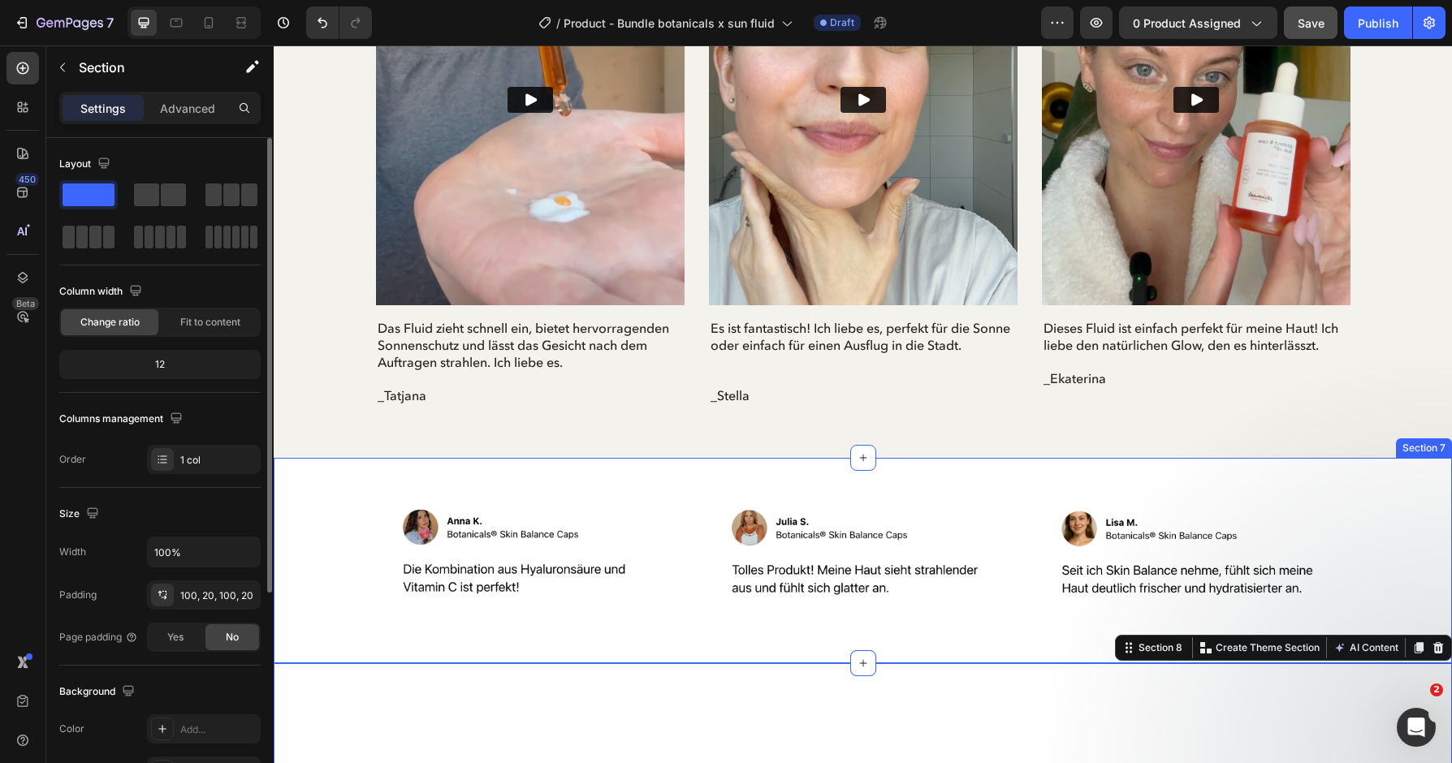
click at [1100, 473] on div "Image Image Image Row Section 7" at bounding box center [863, 560] width 1178 height 205
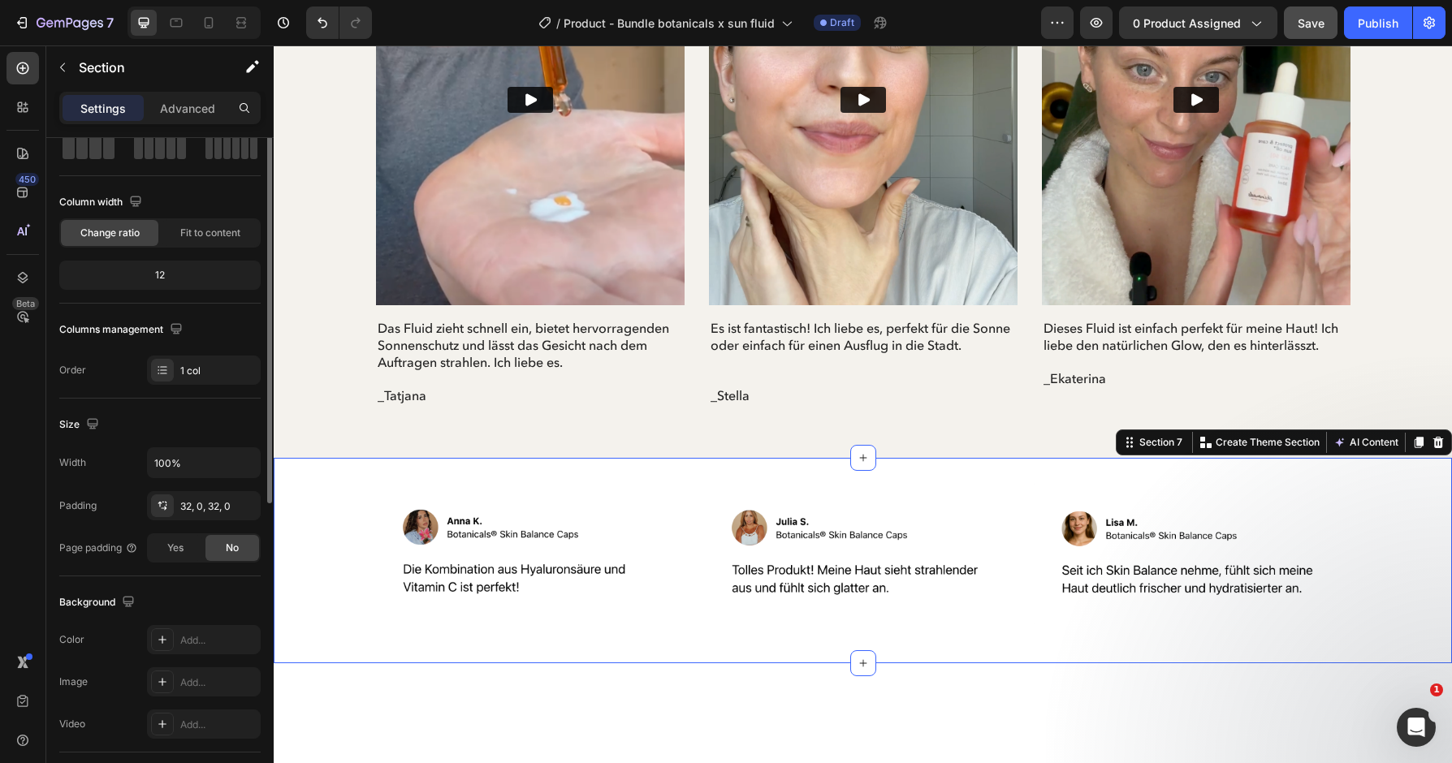
scroll to position [0, 0]
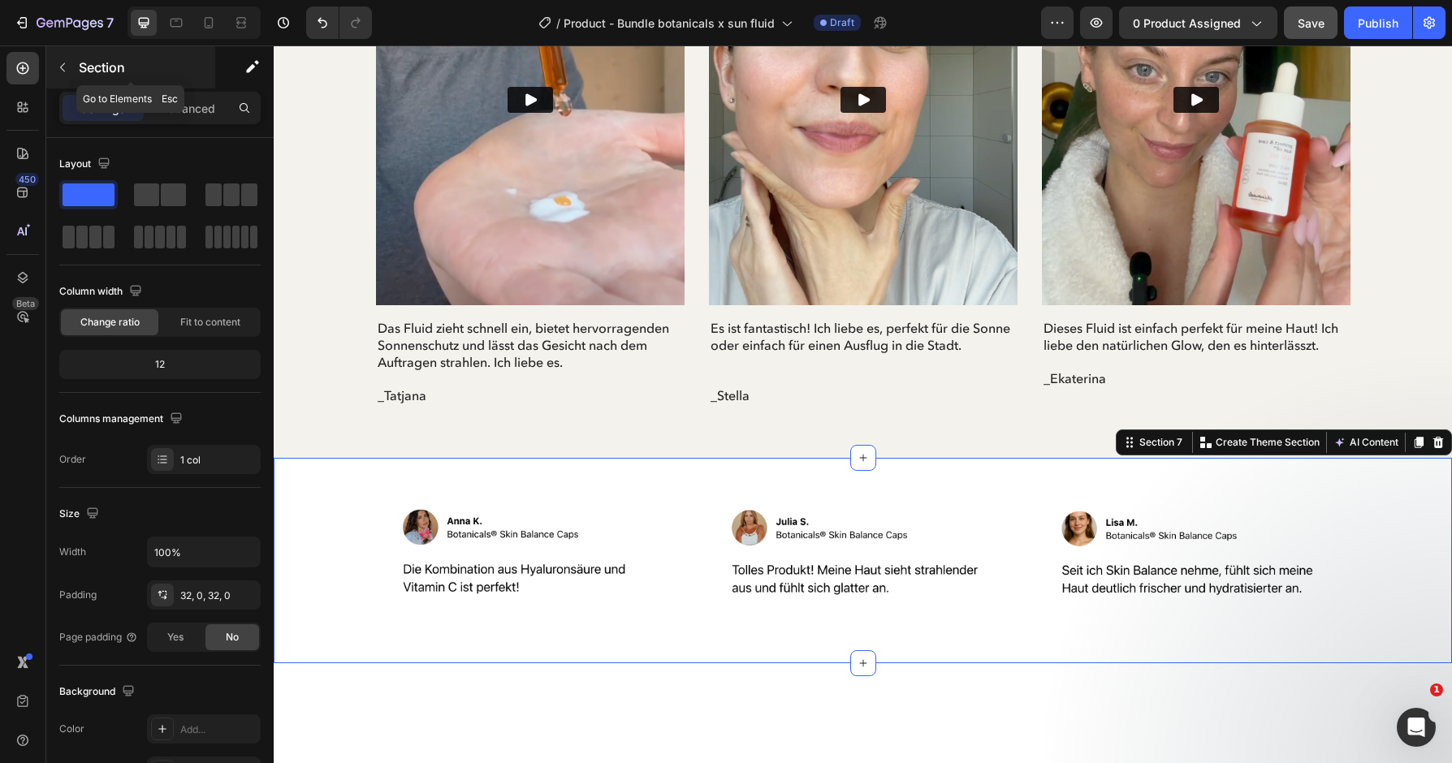
click at [89, 76] on p "Section" at bounding box center [145, 67] width 133 height 19
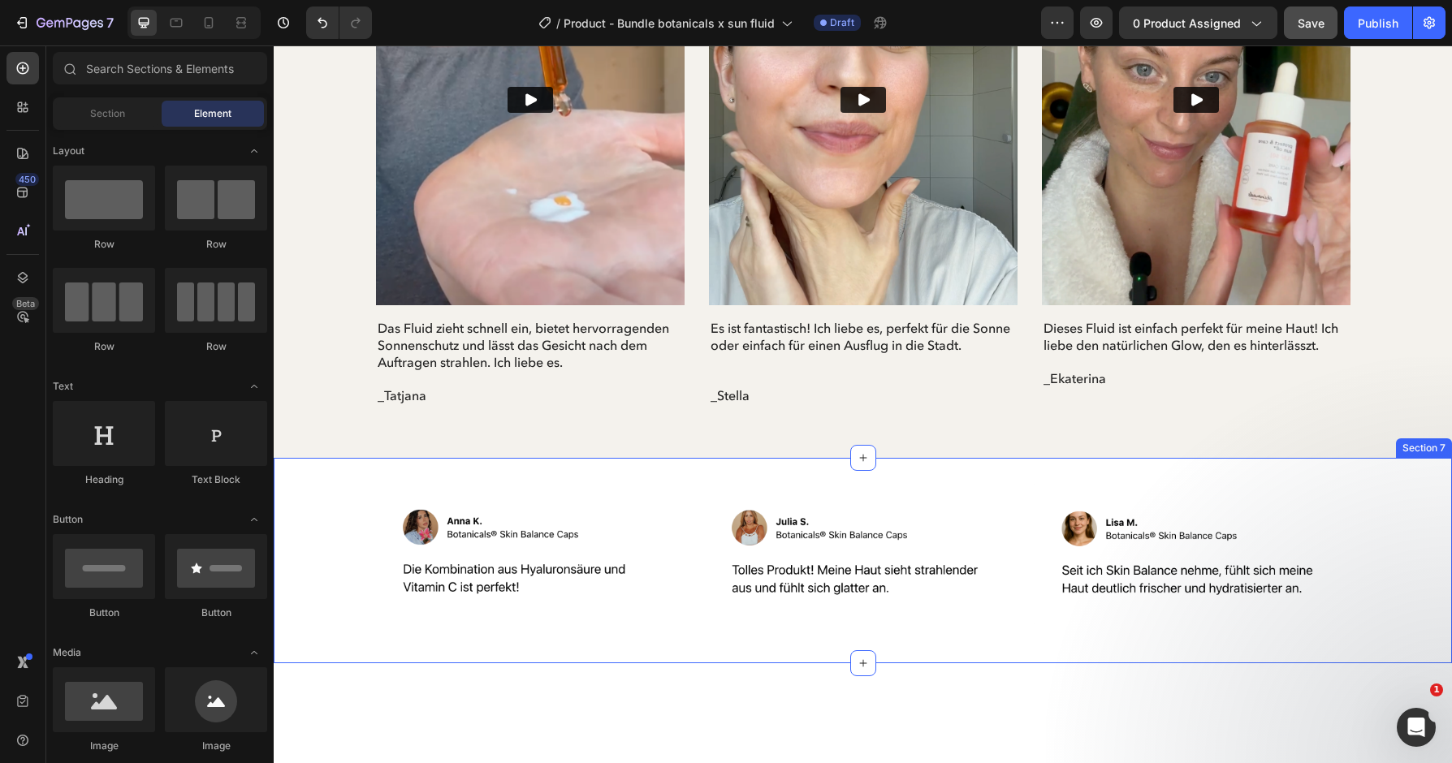
click at [400, 646] on div "Image Image Image Row Section 7" at bounding box center [863, 560] width 1178 height 205
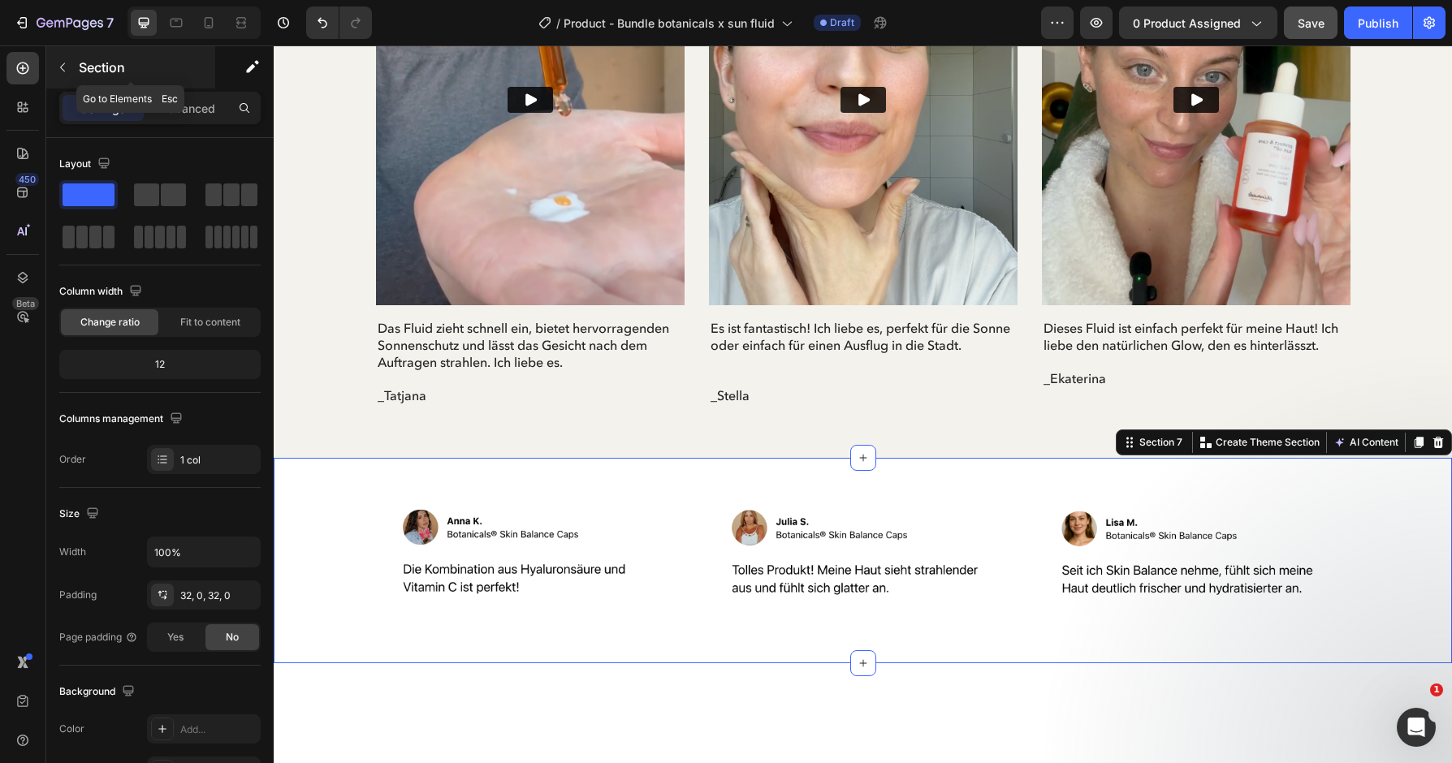
click at [80, 66] on p "Section" at bounding box center [145, 67] width 133 height 19
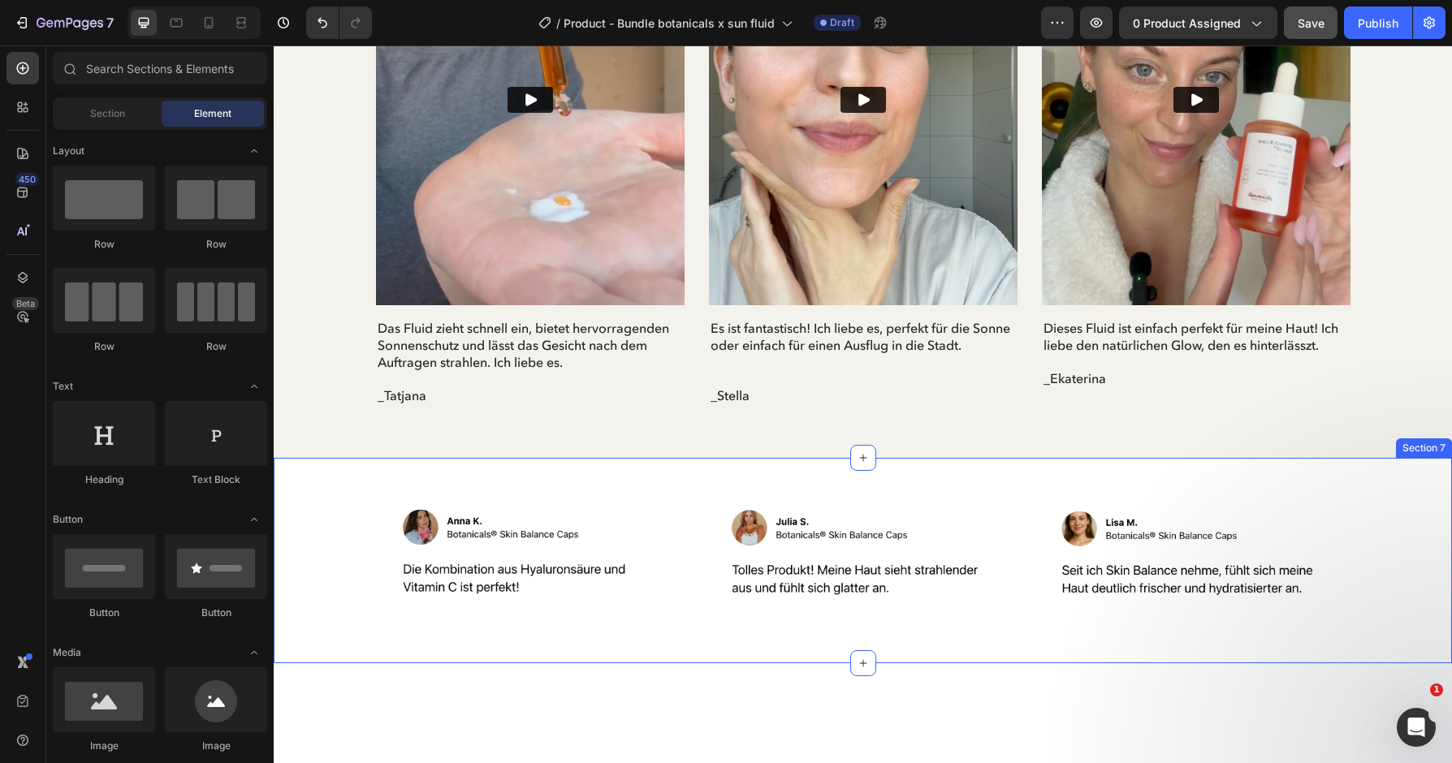
click at [344, 552] on div "Image Image Image Row" at bounding box center [863, 560] width 1178 height 153
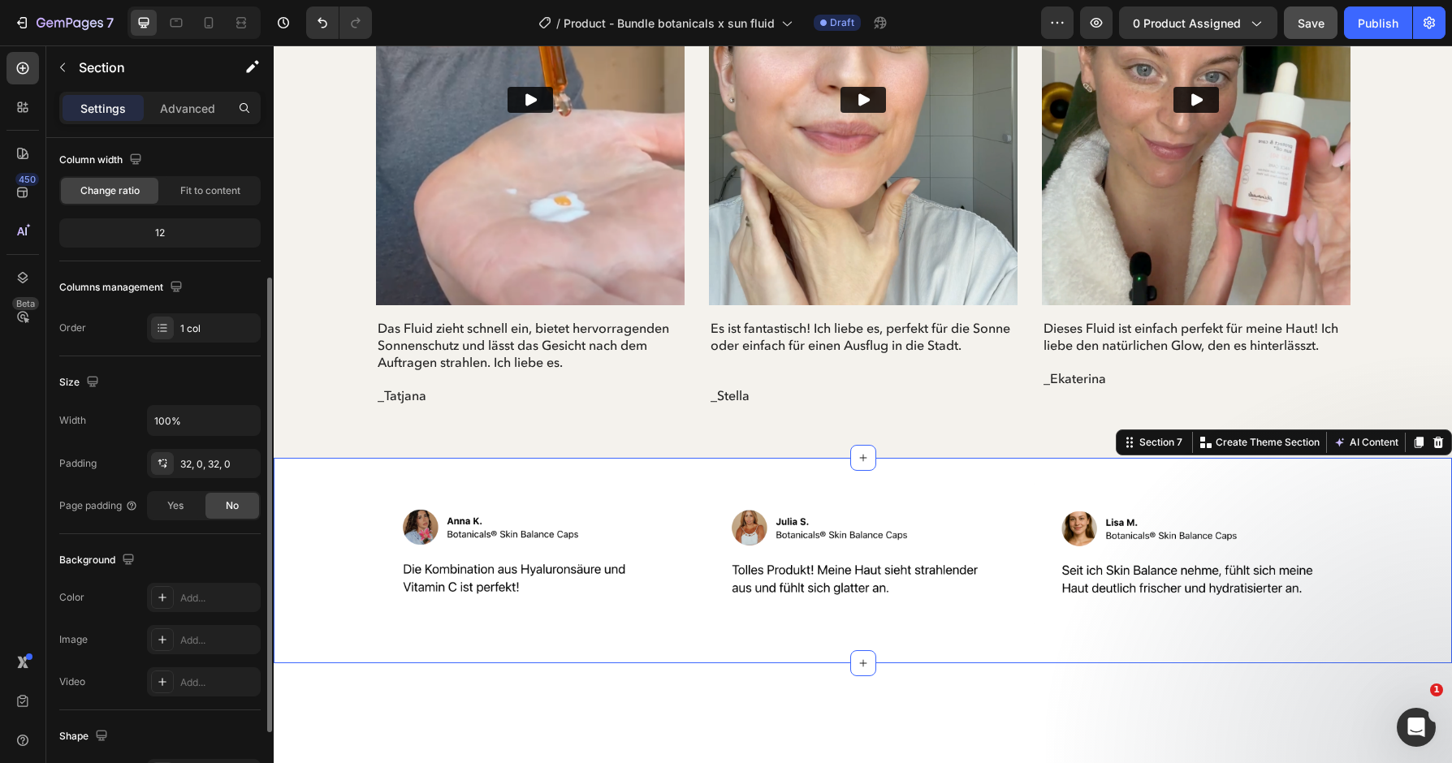
scroll to position [166, 0]
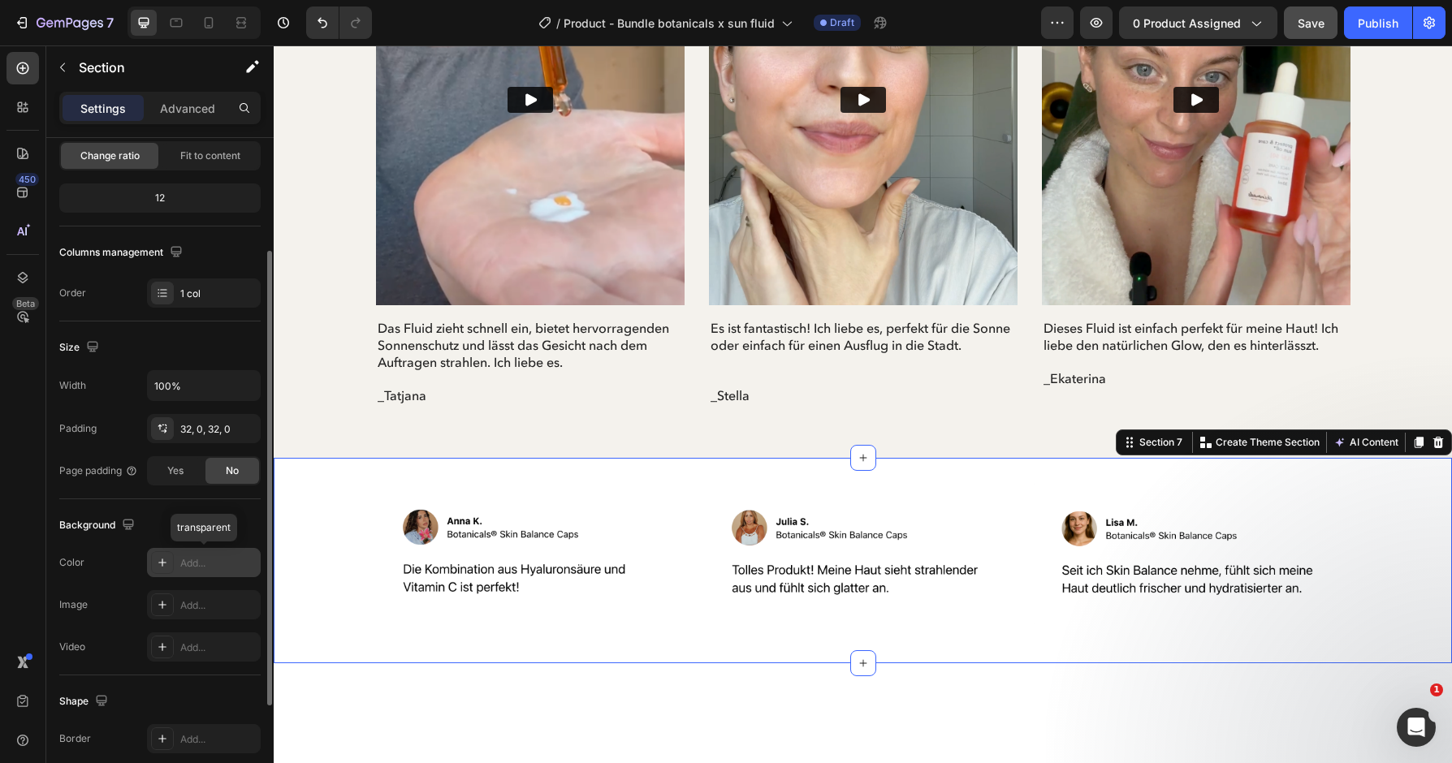
click at [170, 556] on div at bounding box center [162, 562] width 23 height 23
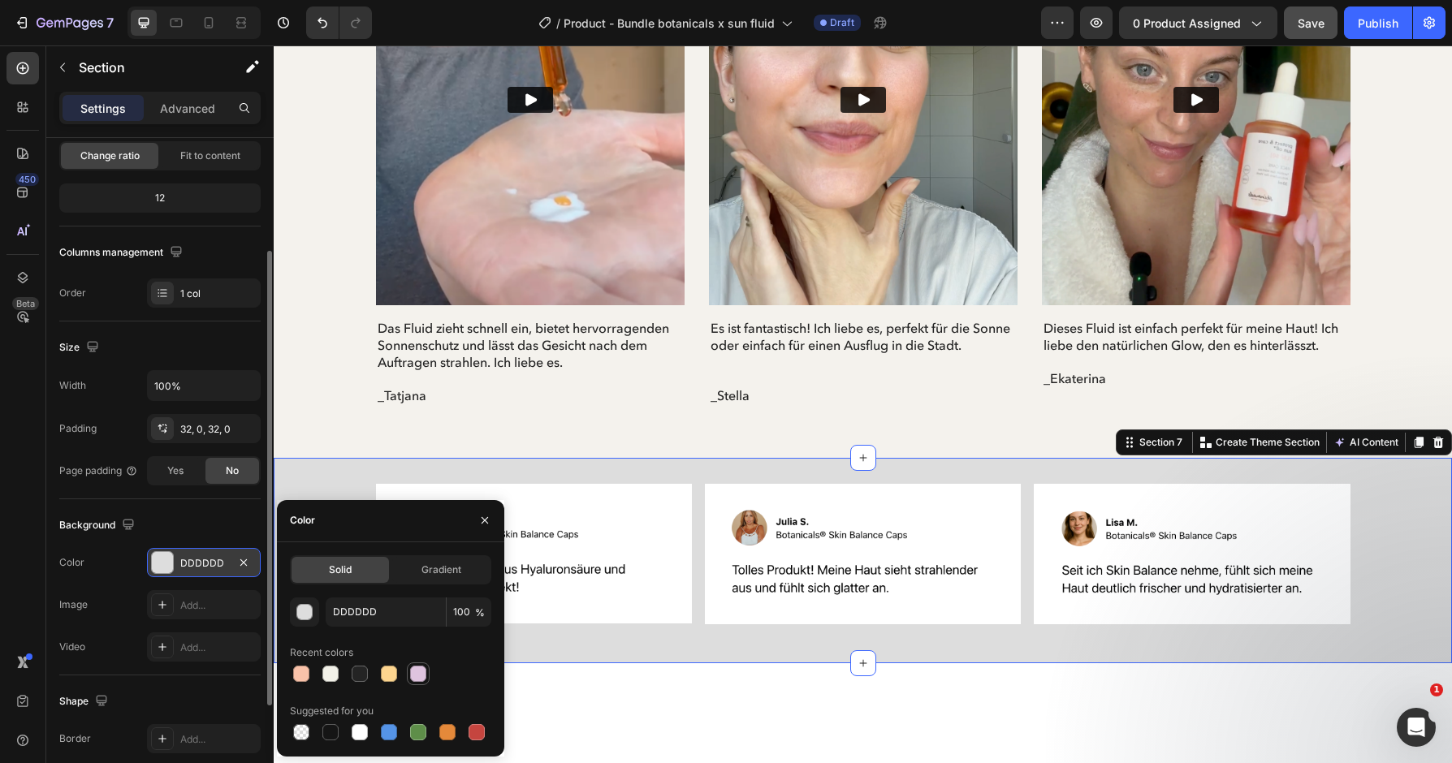
click at [420, 677] on div at bounding box center [418, 674] width 16 height 16
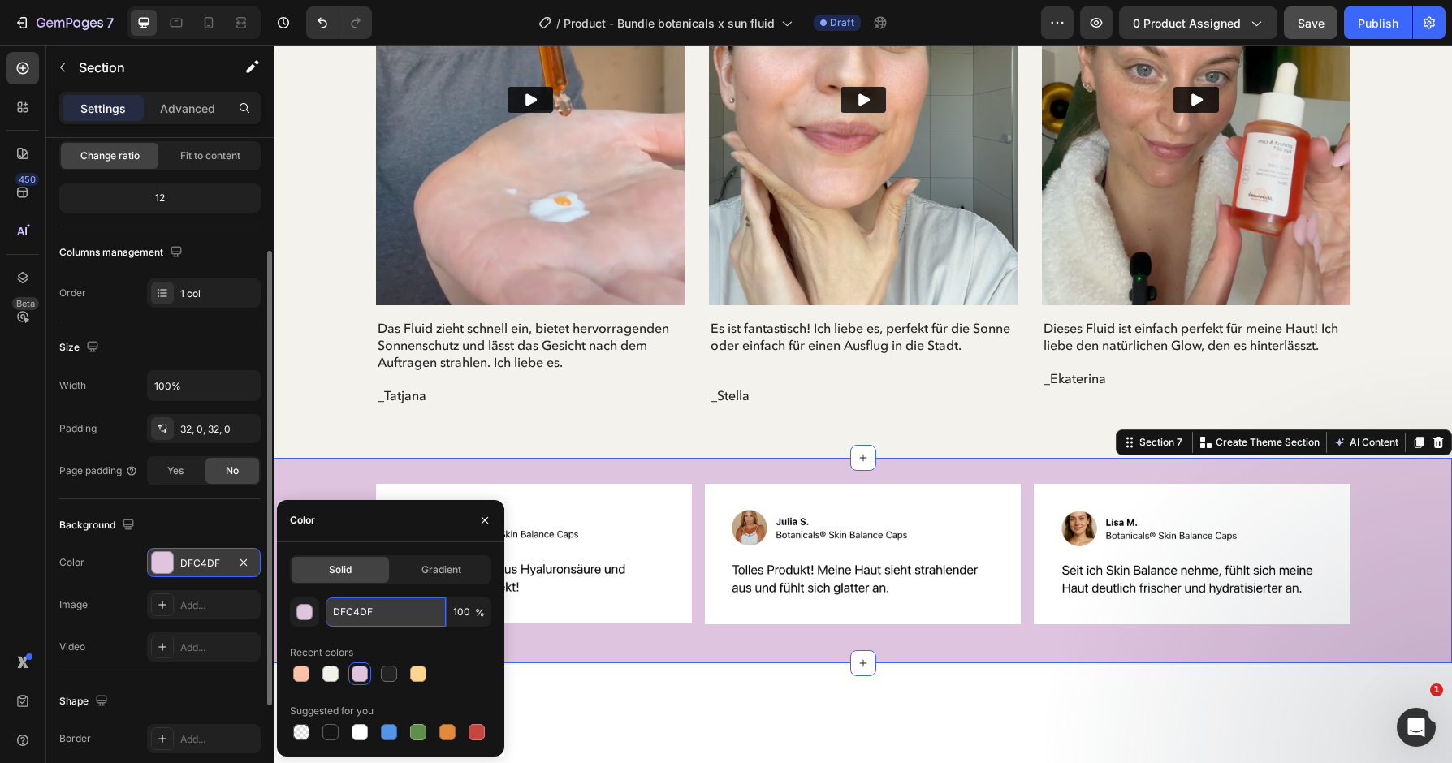
drag, startPoint x: 397, startPoint y: 614, endPoint x: 417, endPoint y: 610, distance: 20.7
click at [417, 610] on input "DFC4DF" at bounding box center [386, 612] width 120 height 29
paste input "f4f2f7"
type input "f4f2f7"
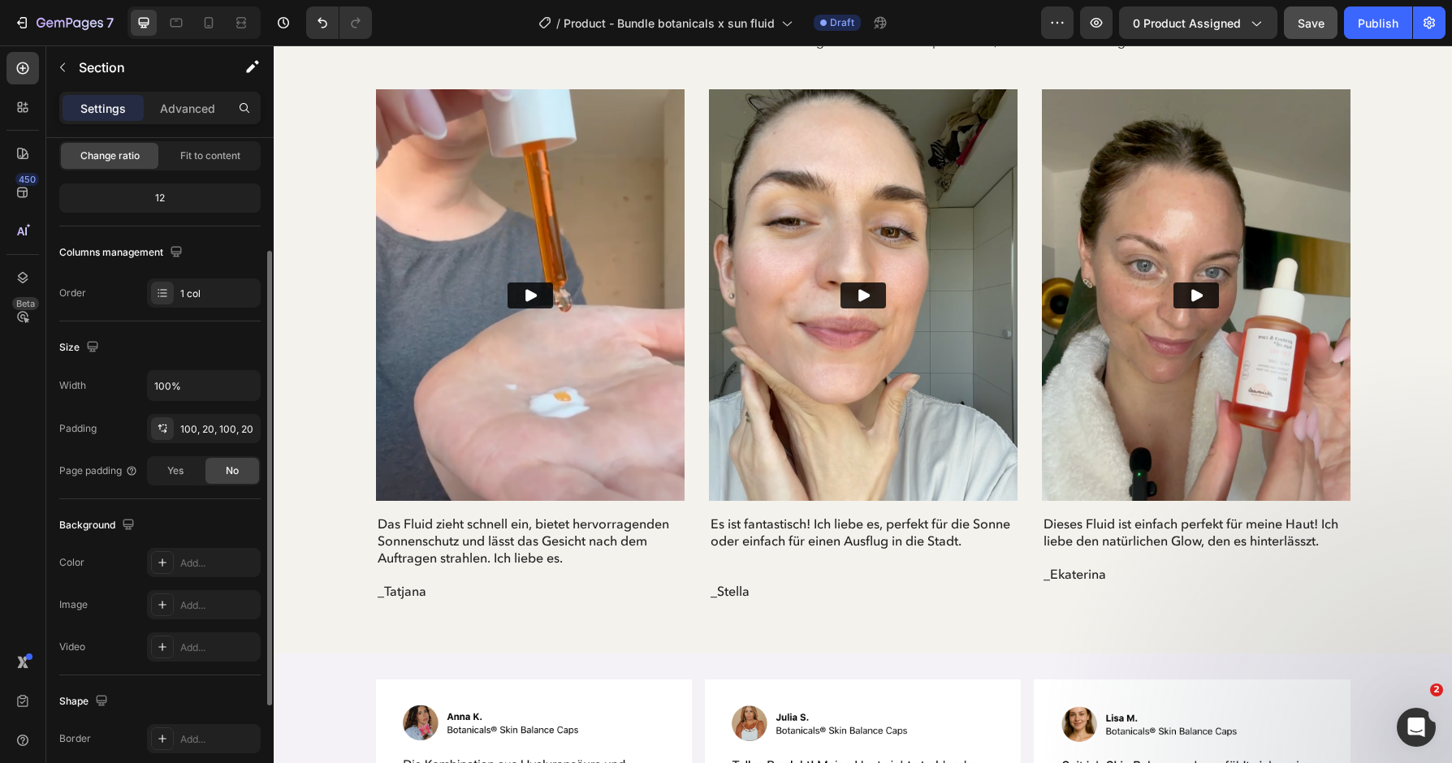
scroll to position [4654, 0]
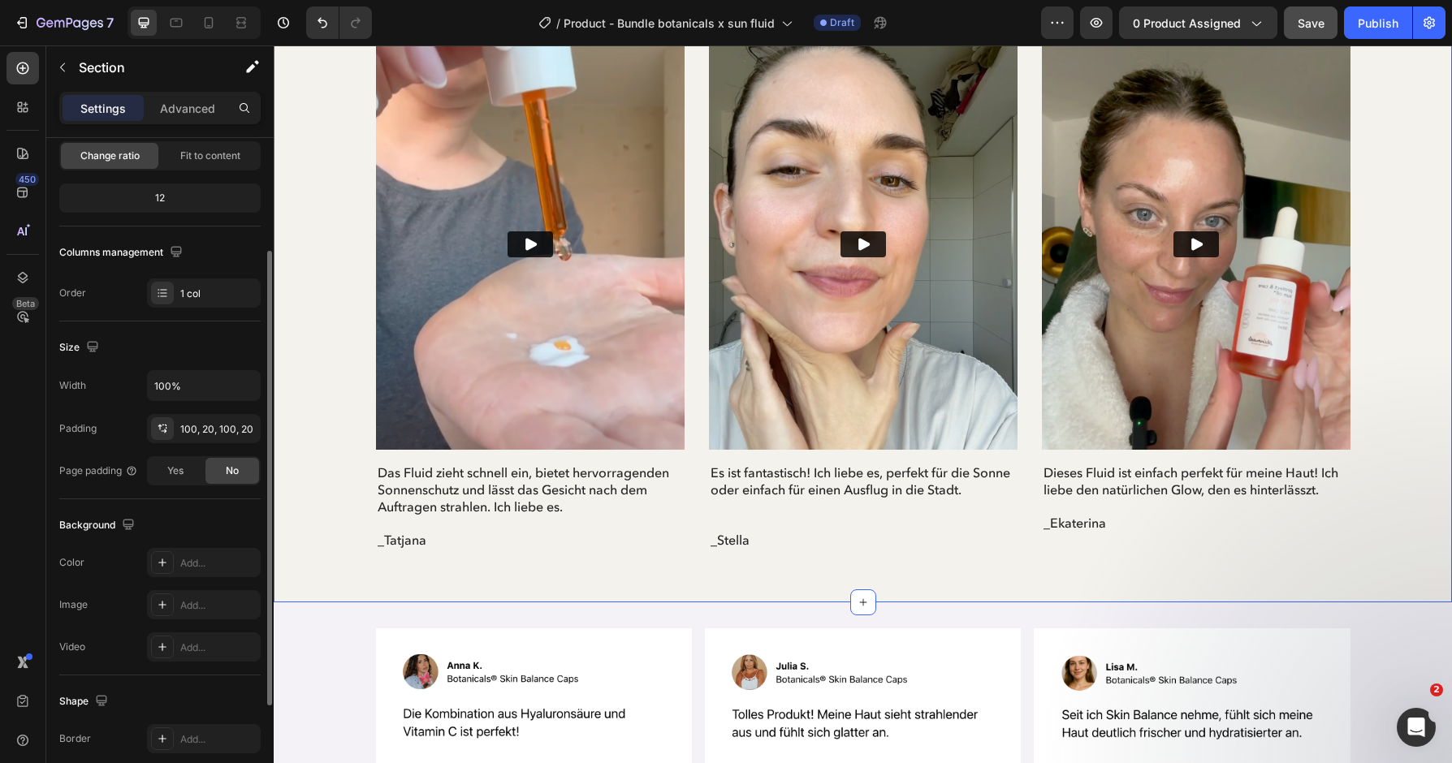
click at [1403, 629] on div "Image Image Image Row" at bounding box center [863, 705] width 1178 height 153
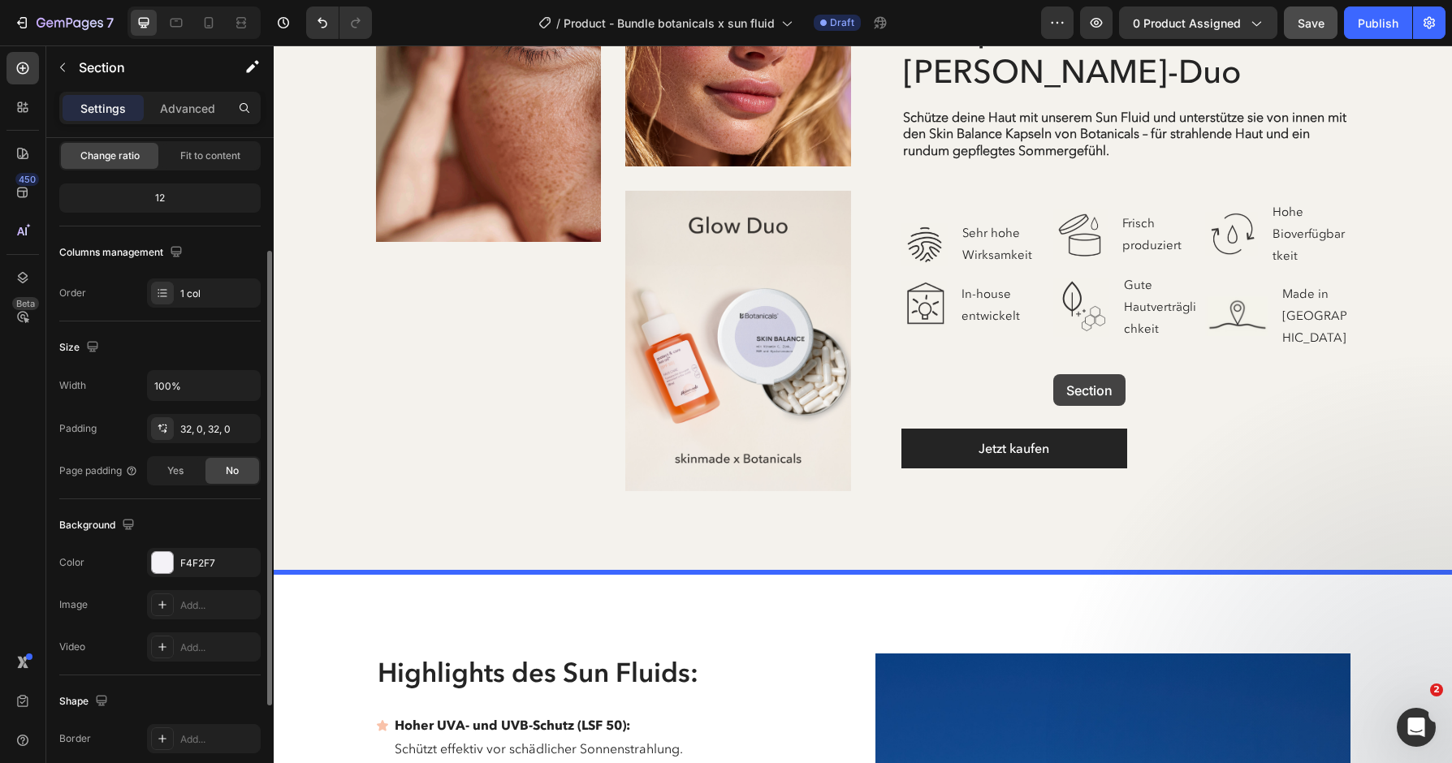
scroll to position [2649, 0]
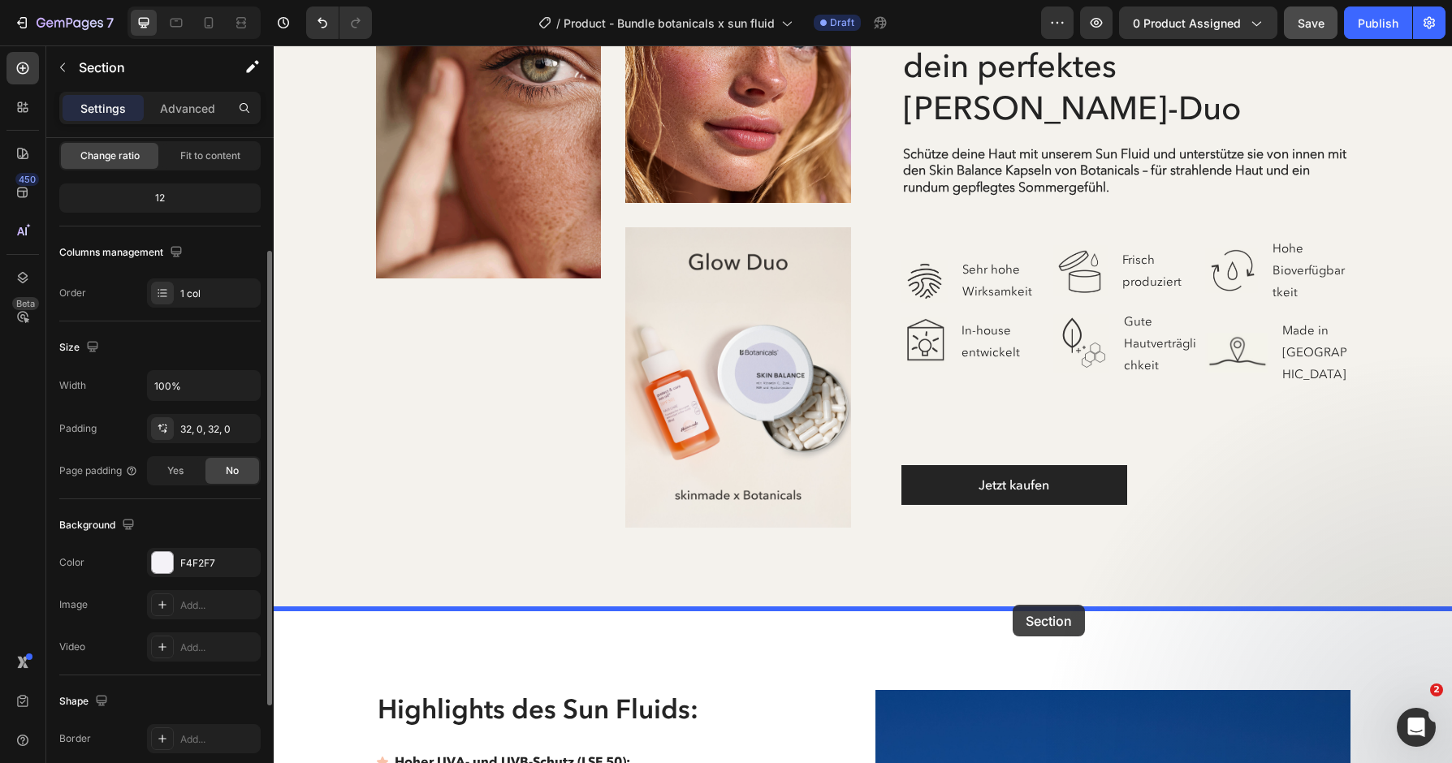
drag, startPoint x: 1134, startPoint y: 466, endPoint x: 1013, endPoint y: 605, distance: 184.2
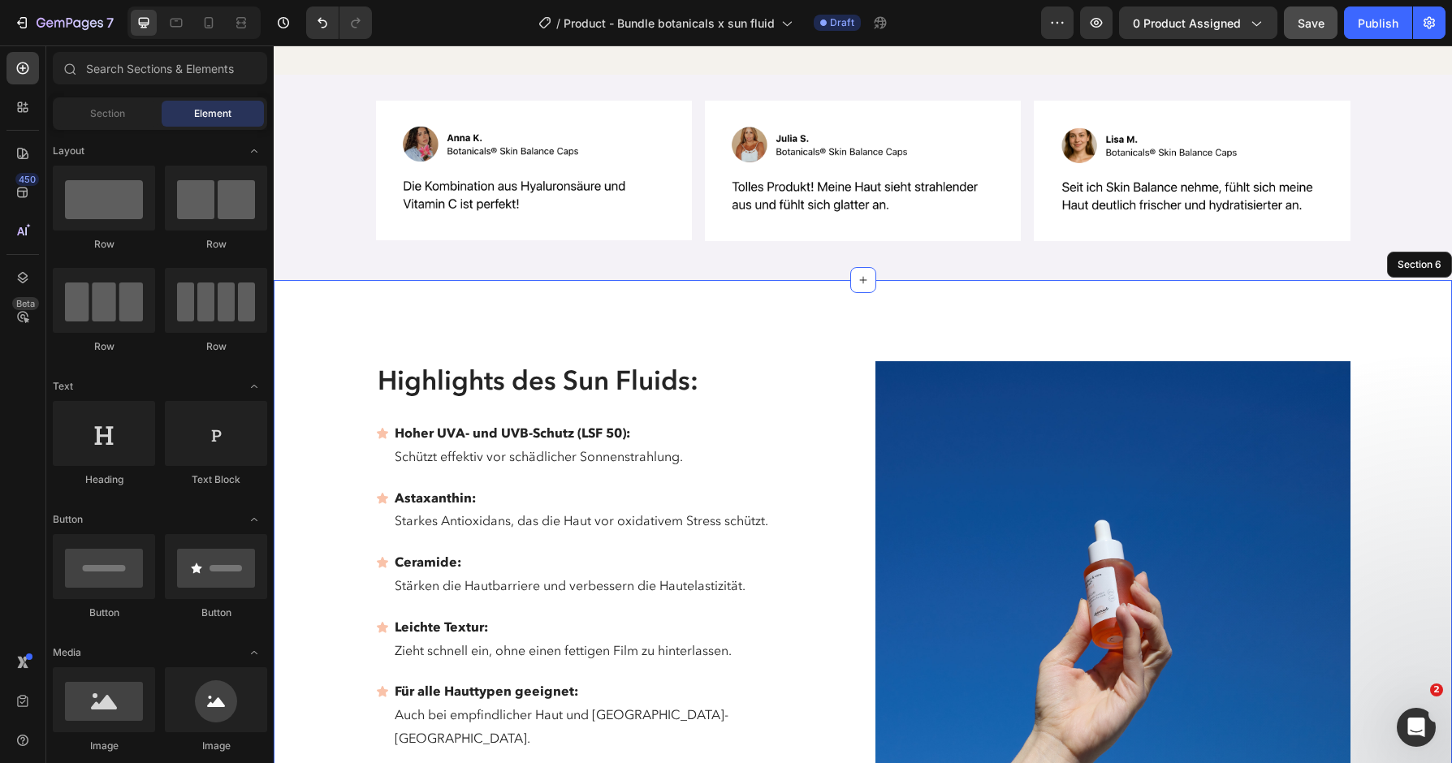
click at [1433, 305] on div "Image Image Image Row Glow von innen & außen – dein perfektes Sommer-Duo Headin…" at bounding box center [863, 180] width 1178 height 6571
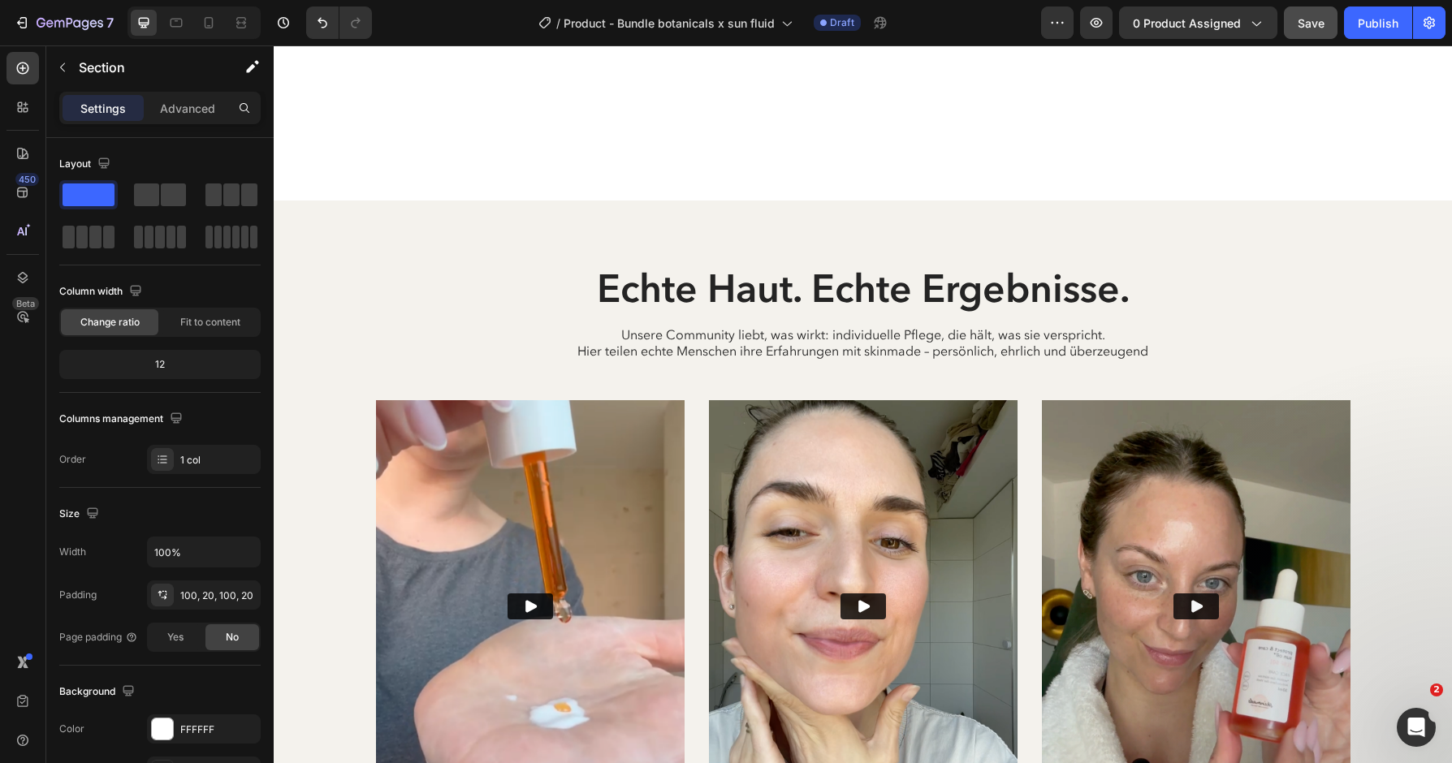
scroll to position [4625, 0]
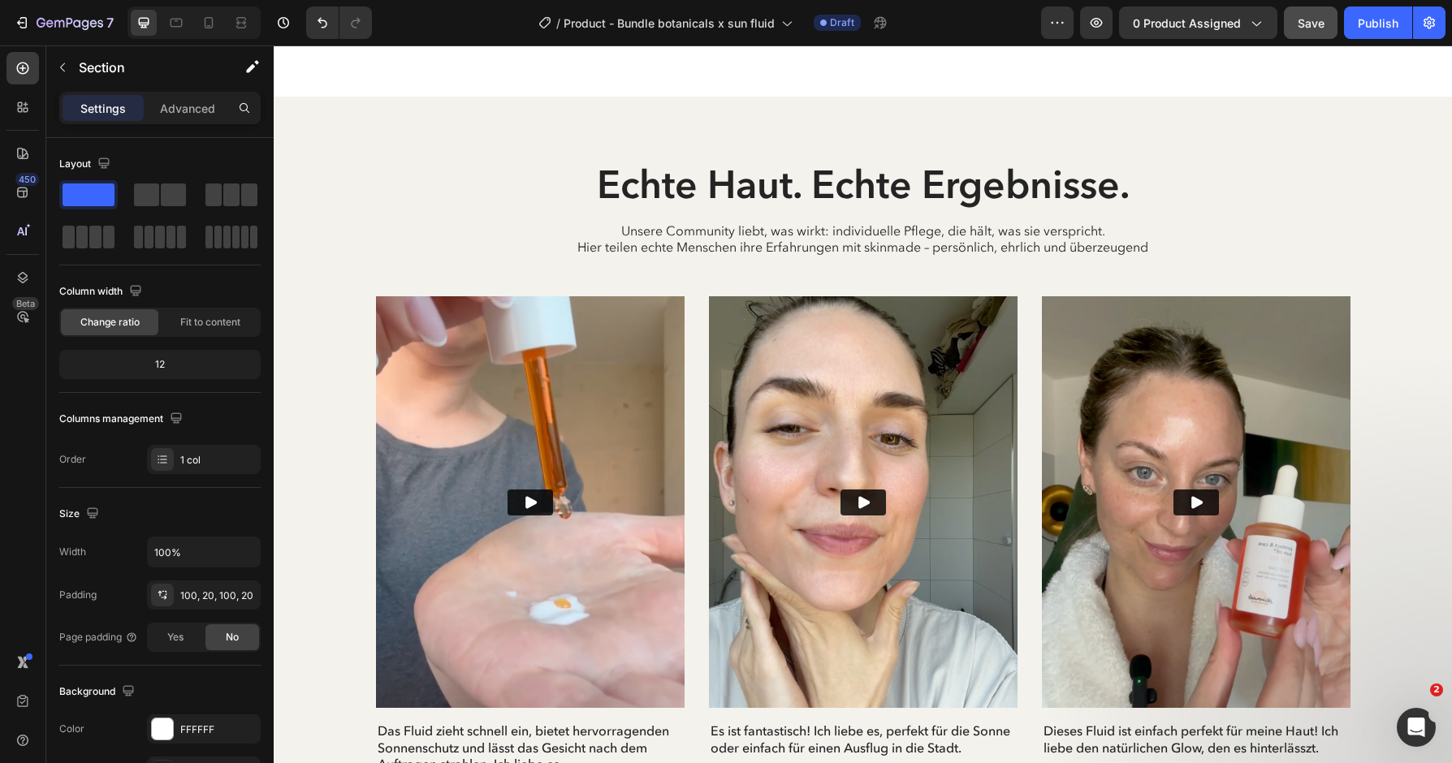
click at [1282, 162] on div "Echte Haut. Echte Ergebnisse. Heading Unsere Community liebt, was wirkt: indivi…" at bounding box center [863, 492] width 1154 height 660
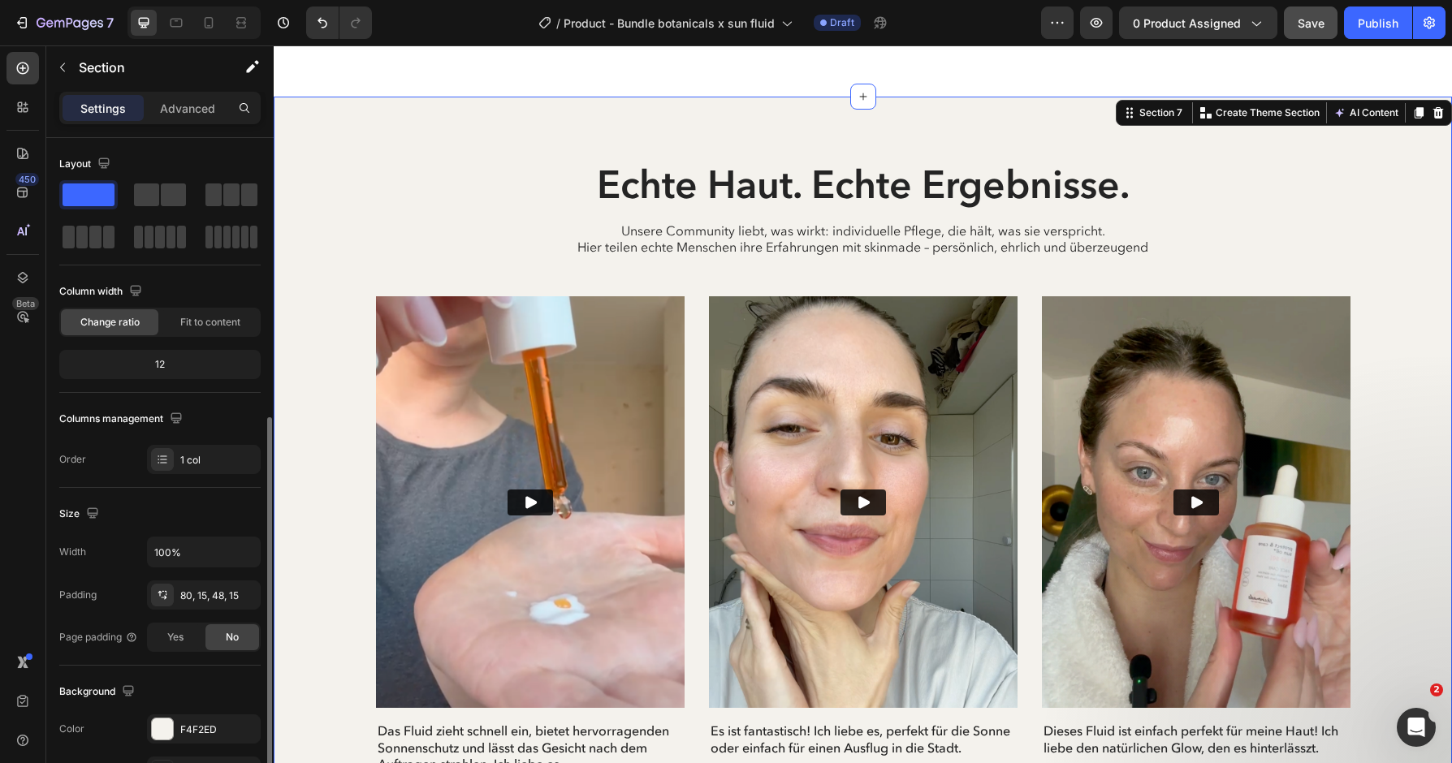
scroll to position [166, 0]
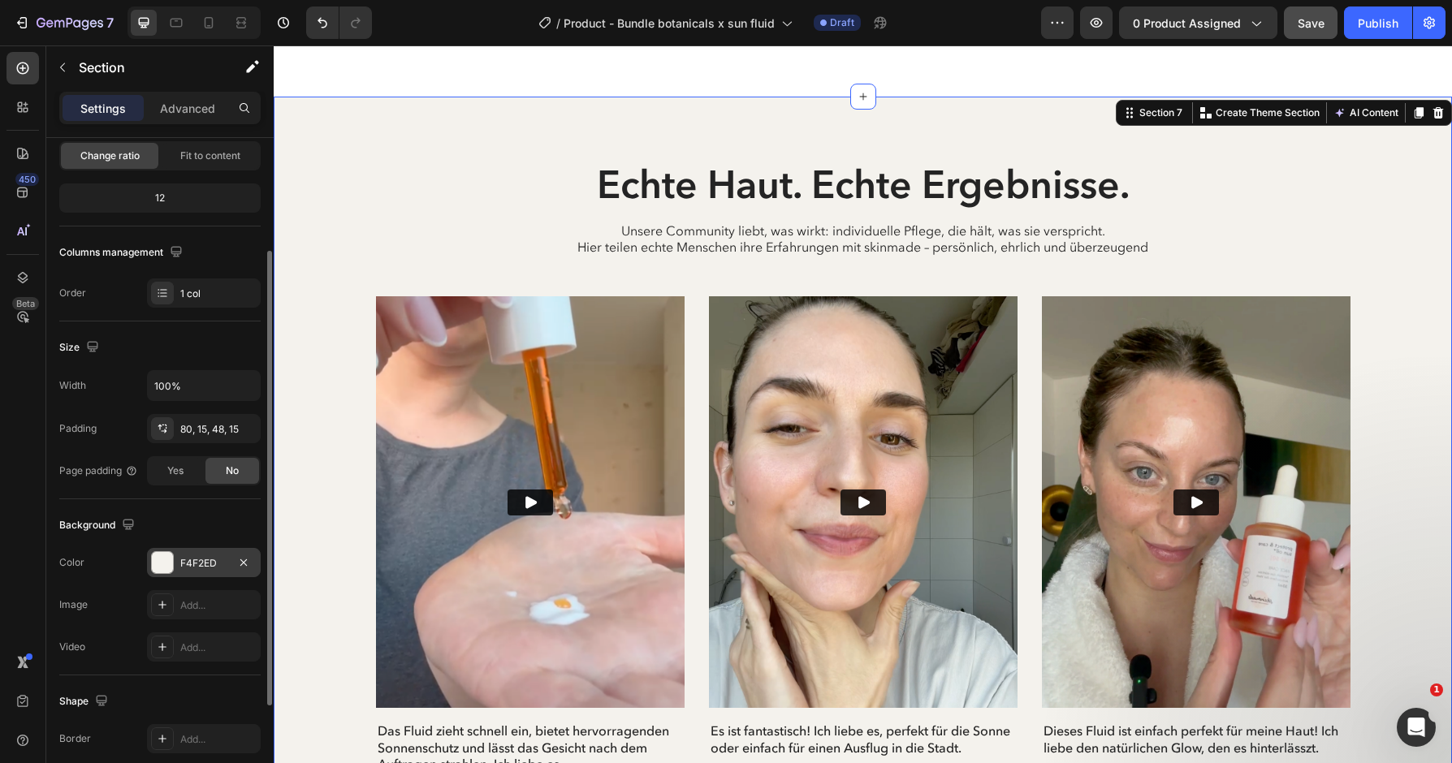
click at [222, 556] on div "F4F2ED" at bounding box center [204, 562] width 114 height 29
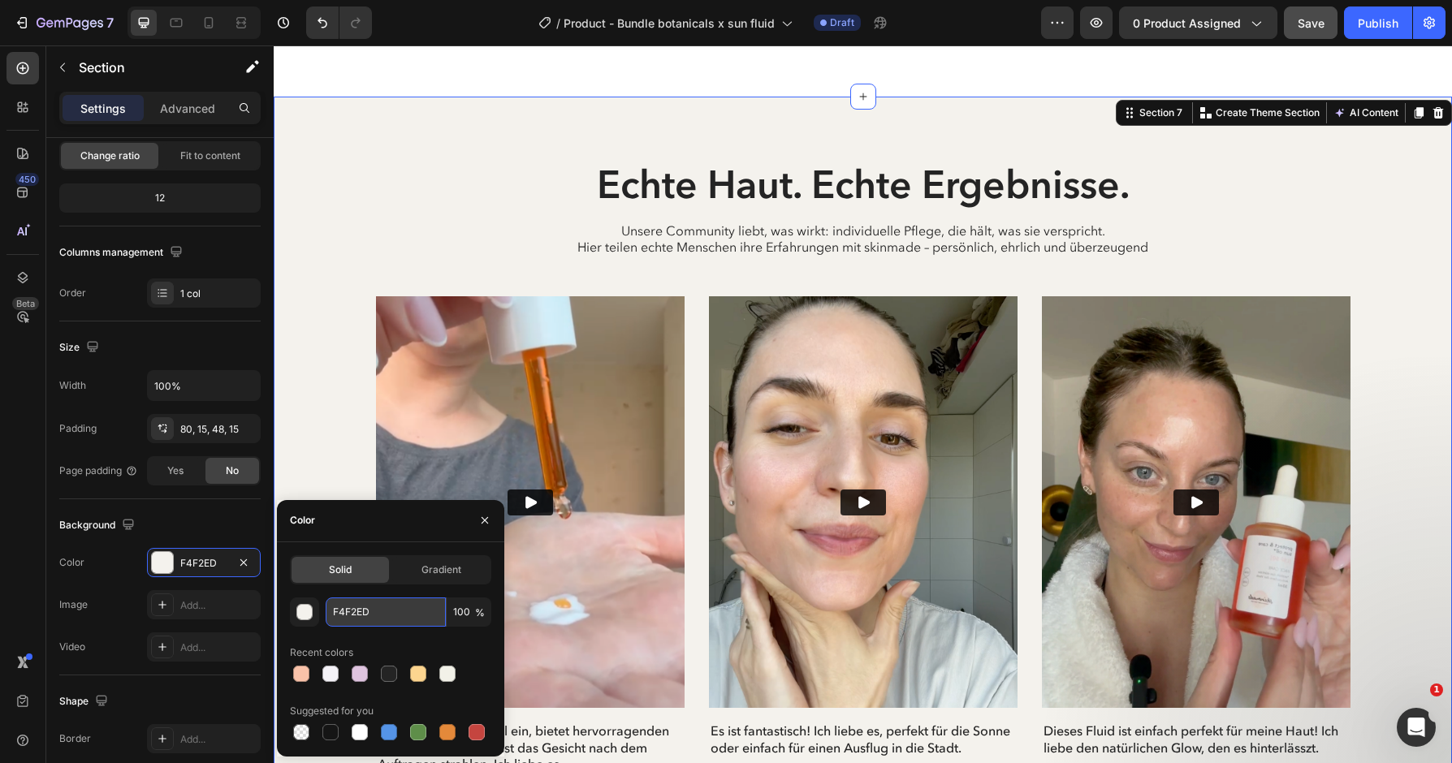
click at [394, 619] on input "F4F2ED" at bounding box center [386, 612] width 120 height 29
paste input "f4f2f7"
type input "f4f2f7"
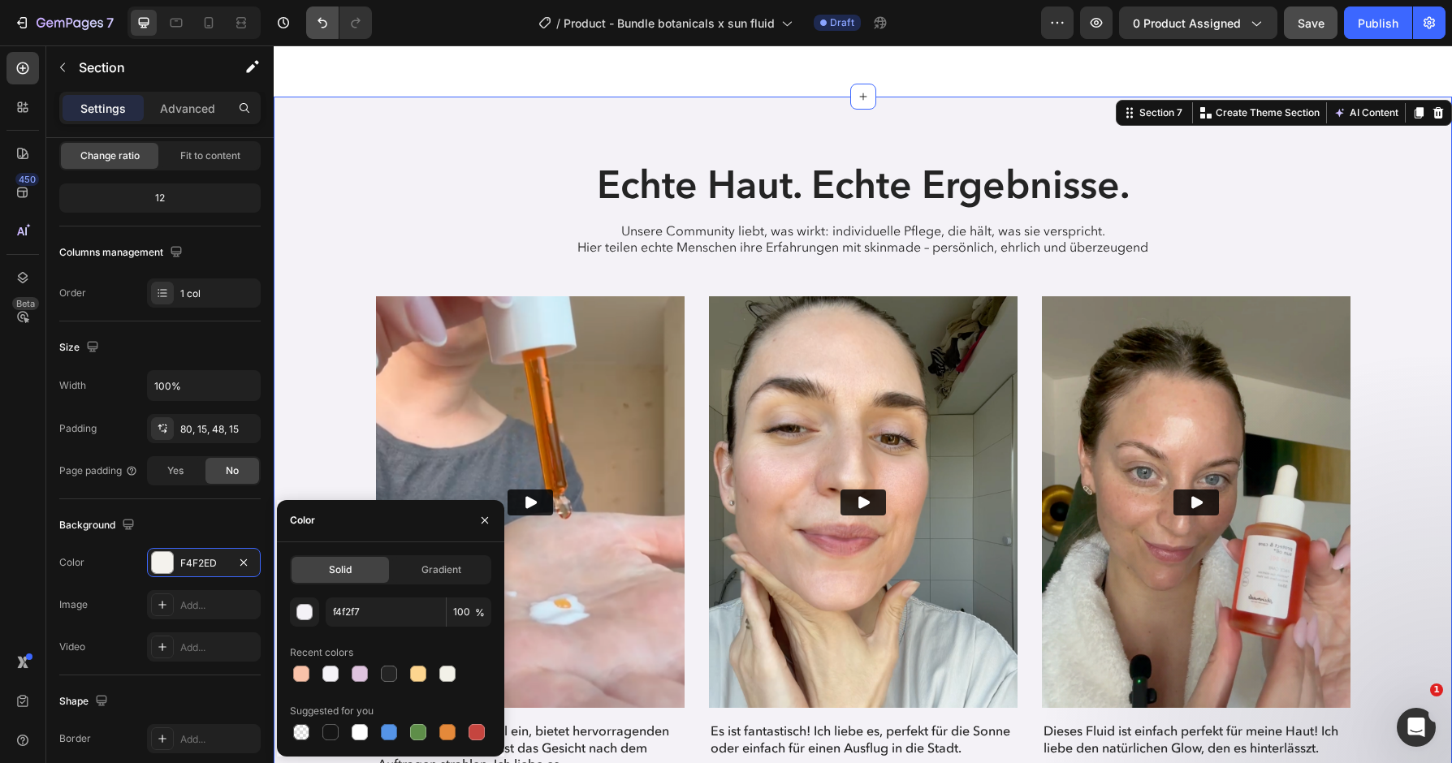
click at [325, 19] on icon "Undo/Redo" at bounding box center [322, 23] width 16 height 16
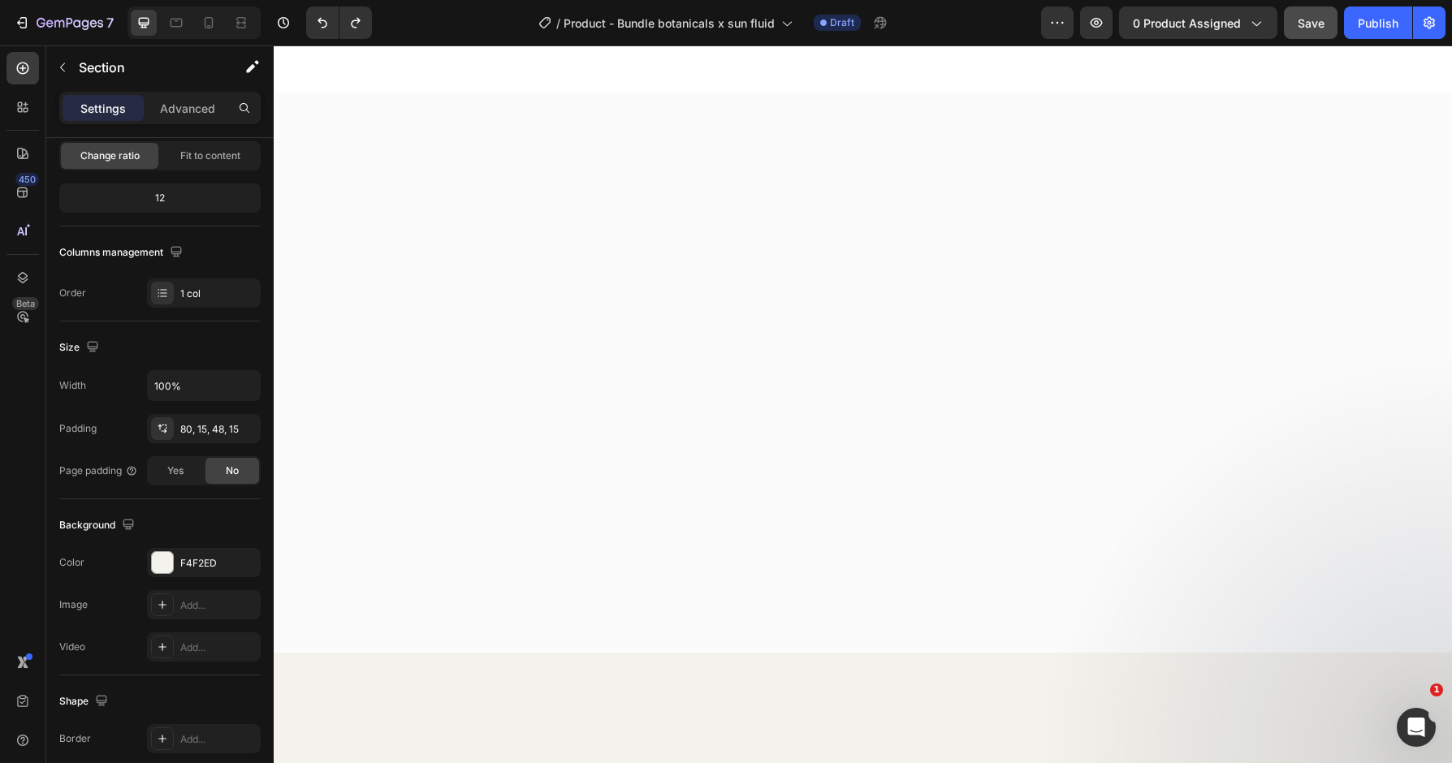
scroll to position [0, 0]
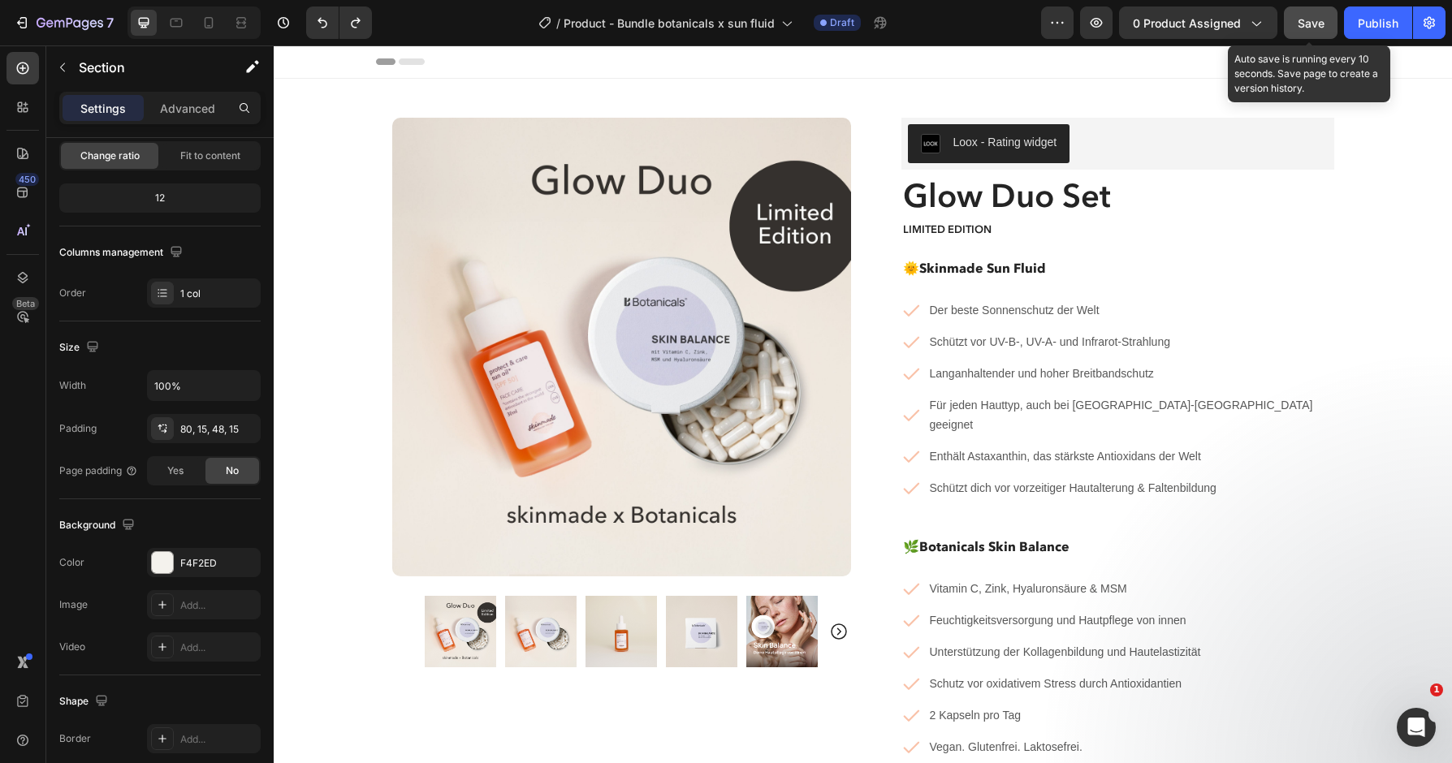
click at [1311, 32] on button "Save" at bounding box center [1311, 22] width 54 height 32
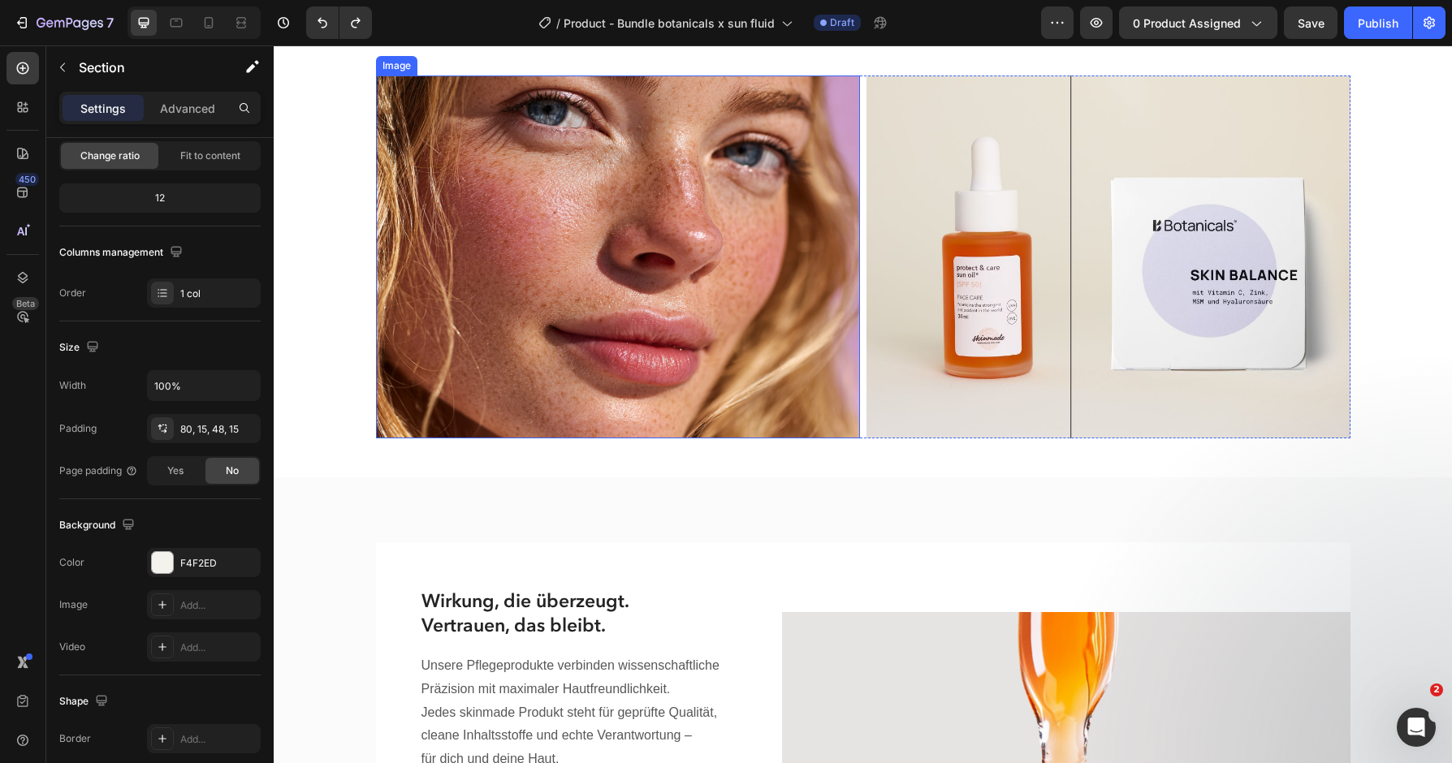
scroll to position [1373, 0]
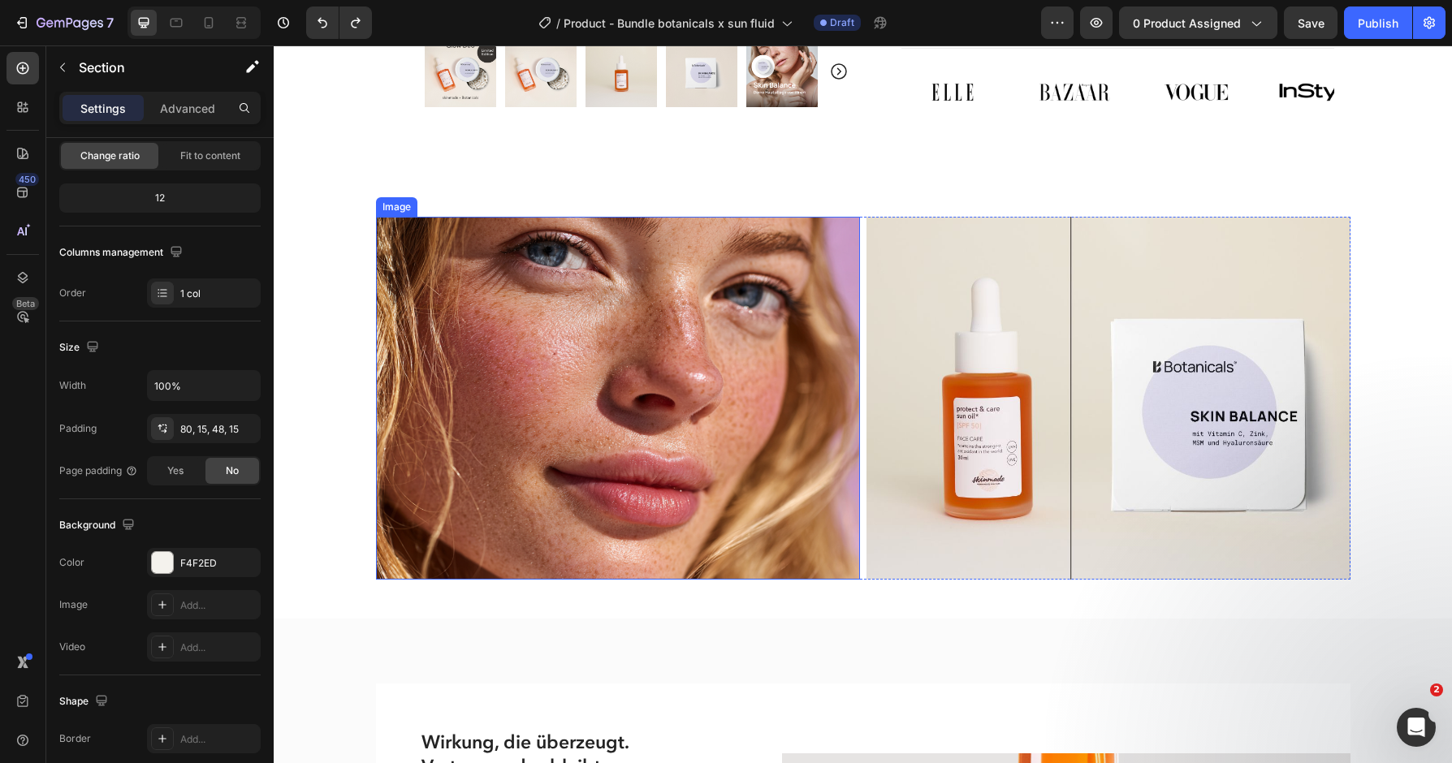
click at [680, 417] on img at bounding box center [618, 398] width 484 height 363
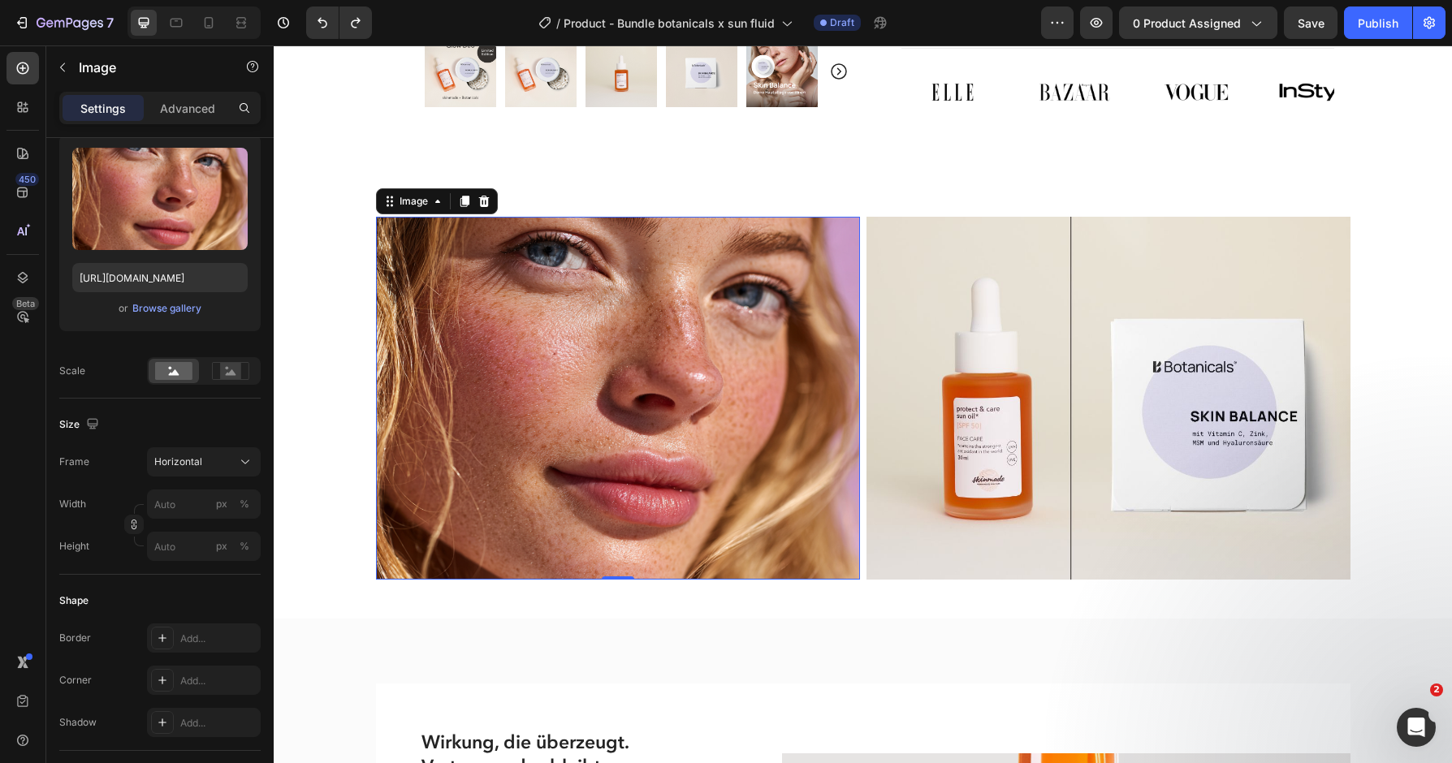
scroll to position [0, 0]
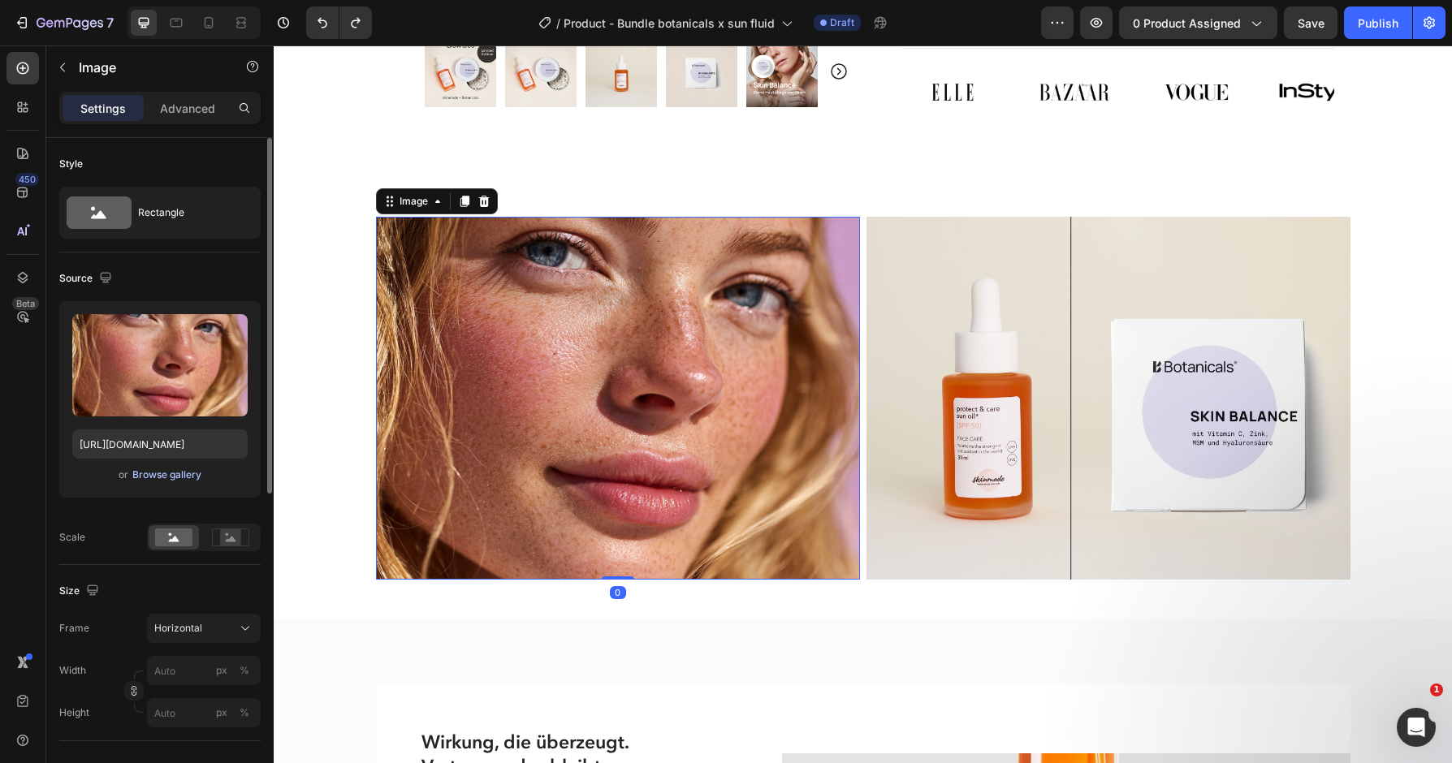
click at [180, 470] on div "Browse gallery" at bounding box center [166, 475] width 69 height 15
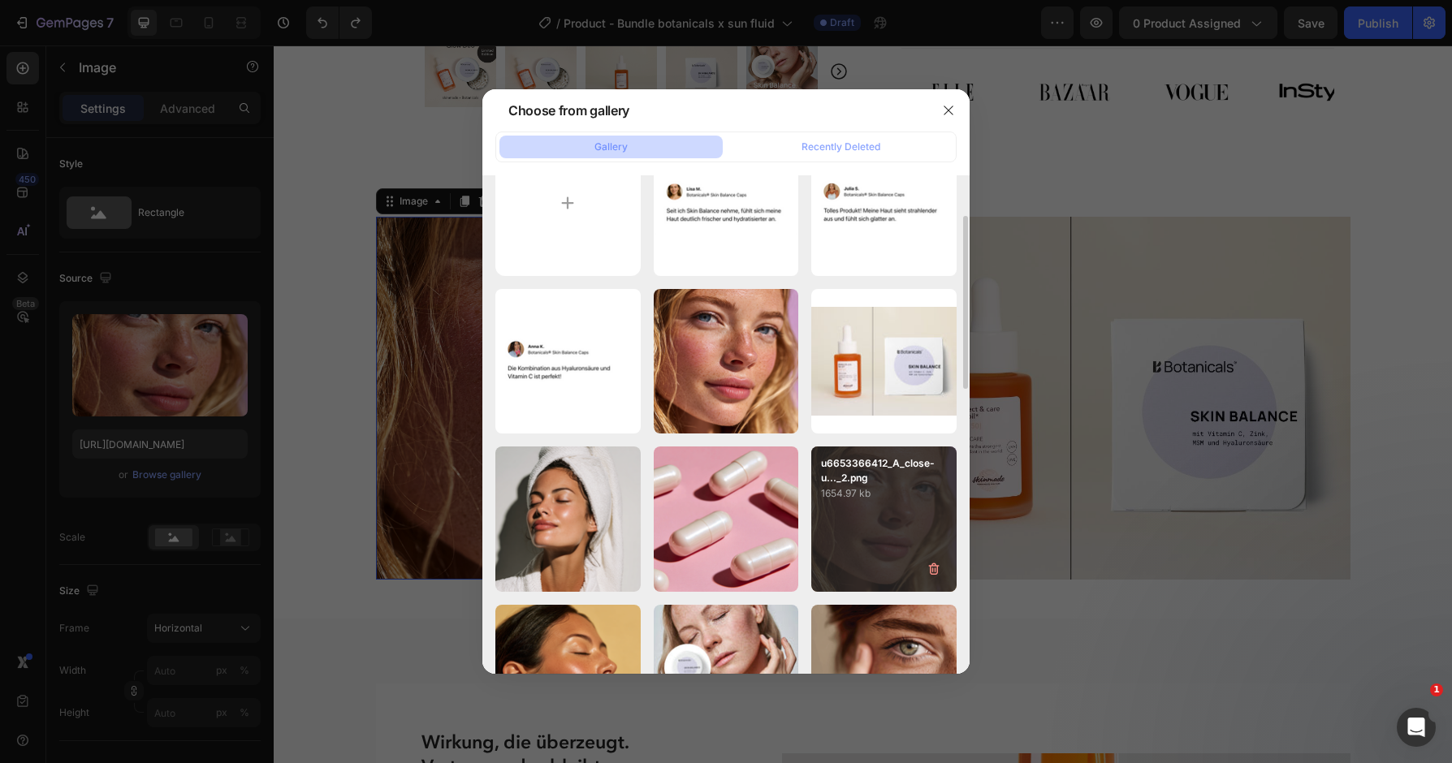
scroll to position [73, 0]
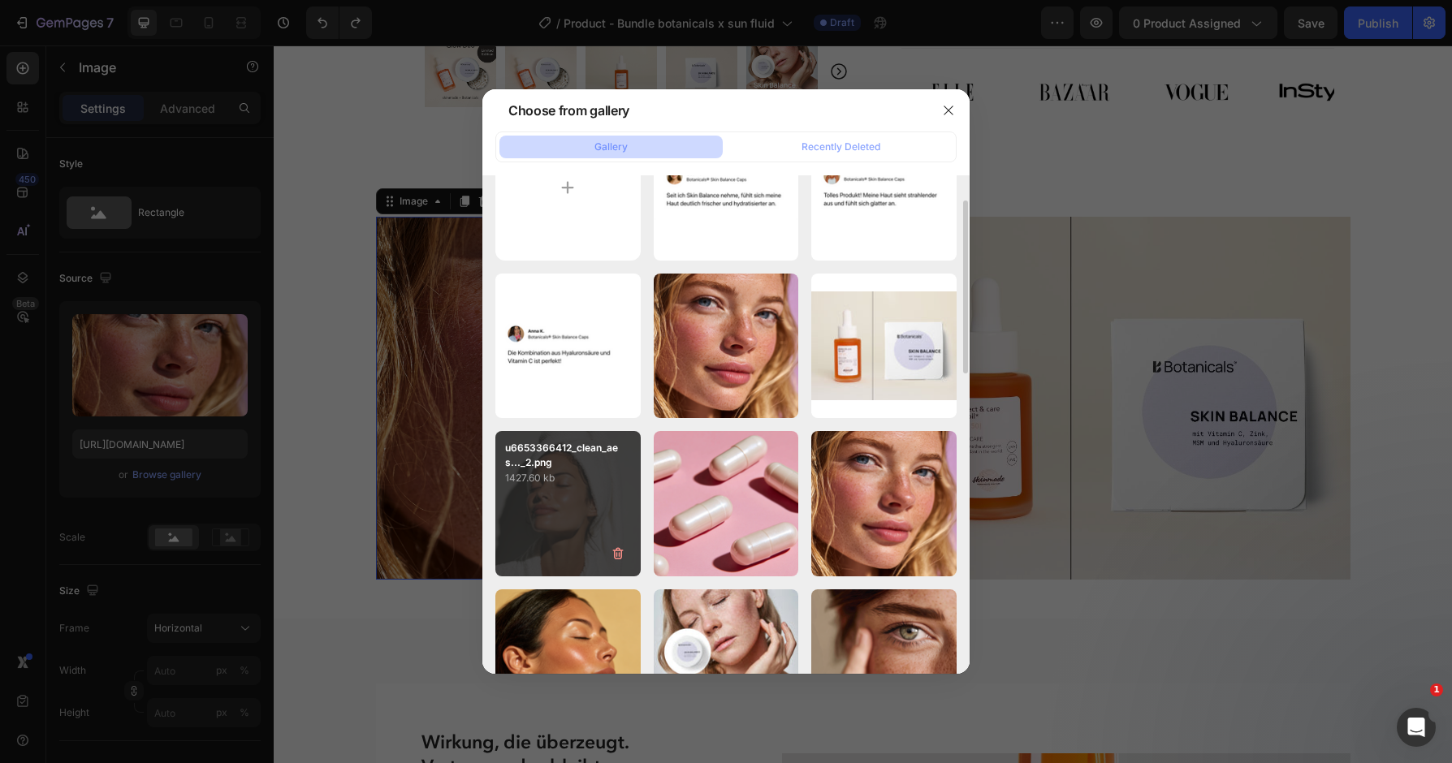
click at [578, 511] on div "u6653366412_clean_aes..._2.png 1427.60 kb" at bounding box center [567, 503] width 145 height 145
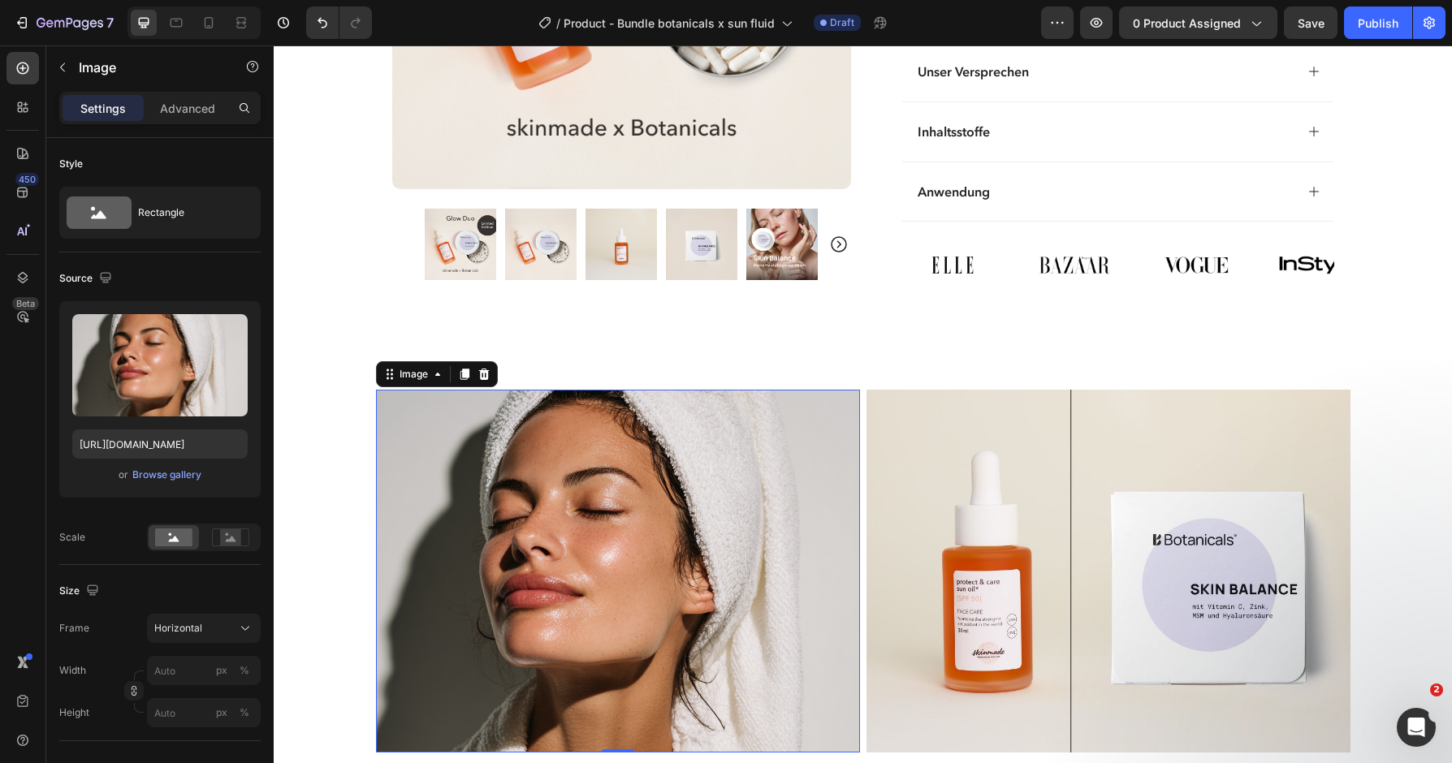
scroll to position [1201, 0]
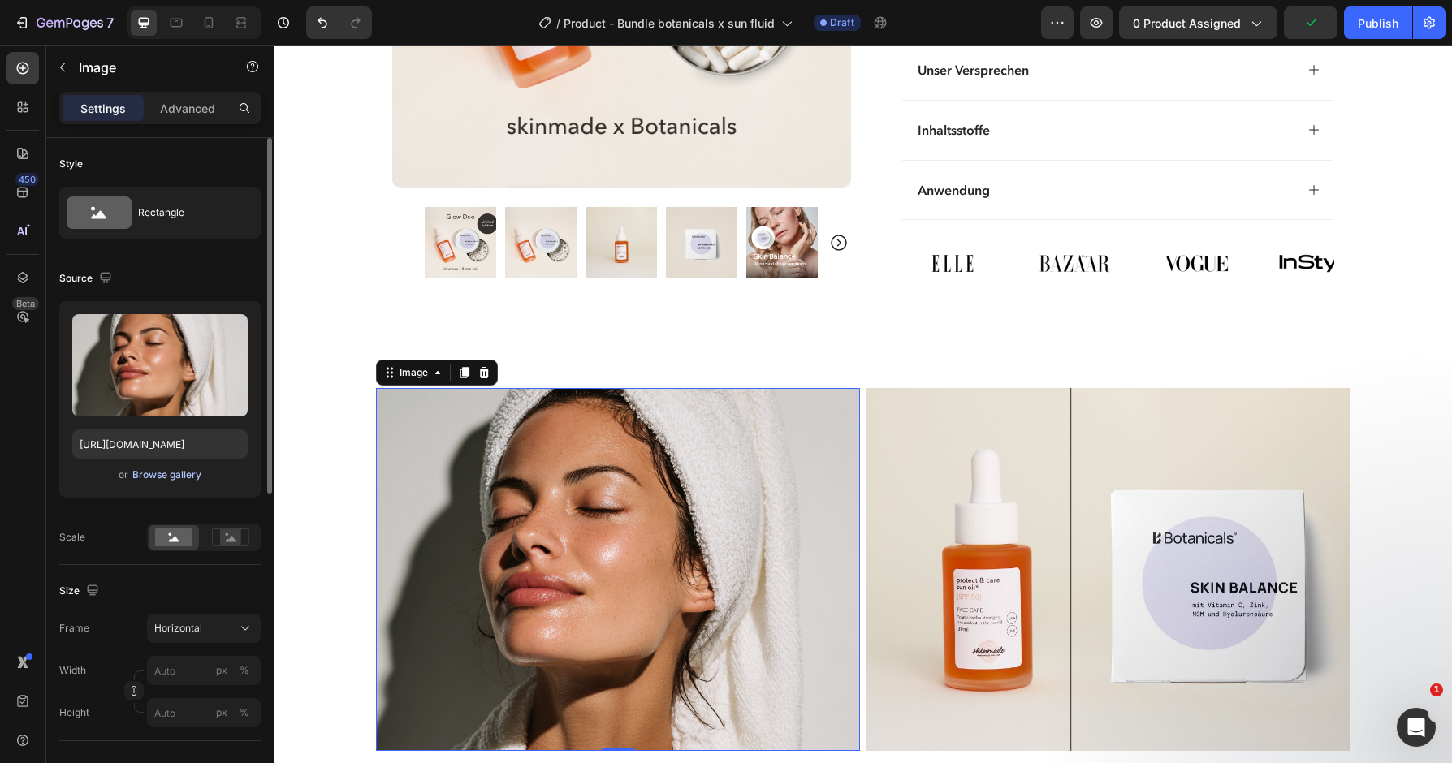
click at [160, 476] on div "Browse gallery" at bounding box center [166, 475] width 69 height 15
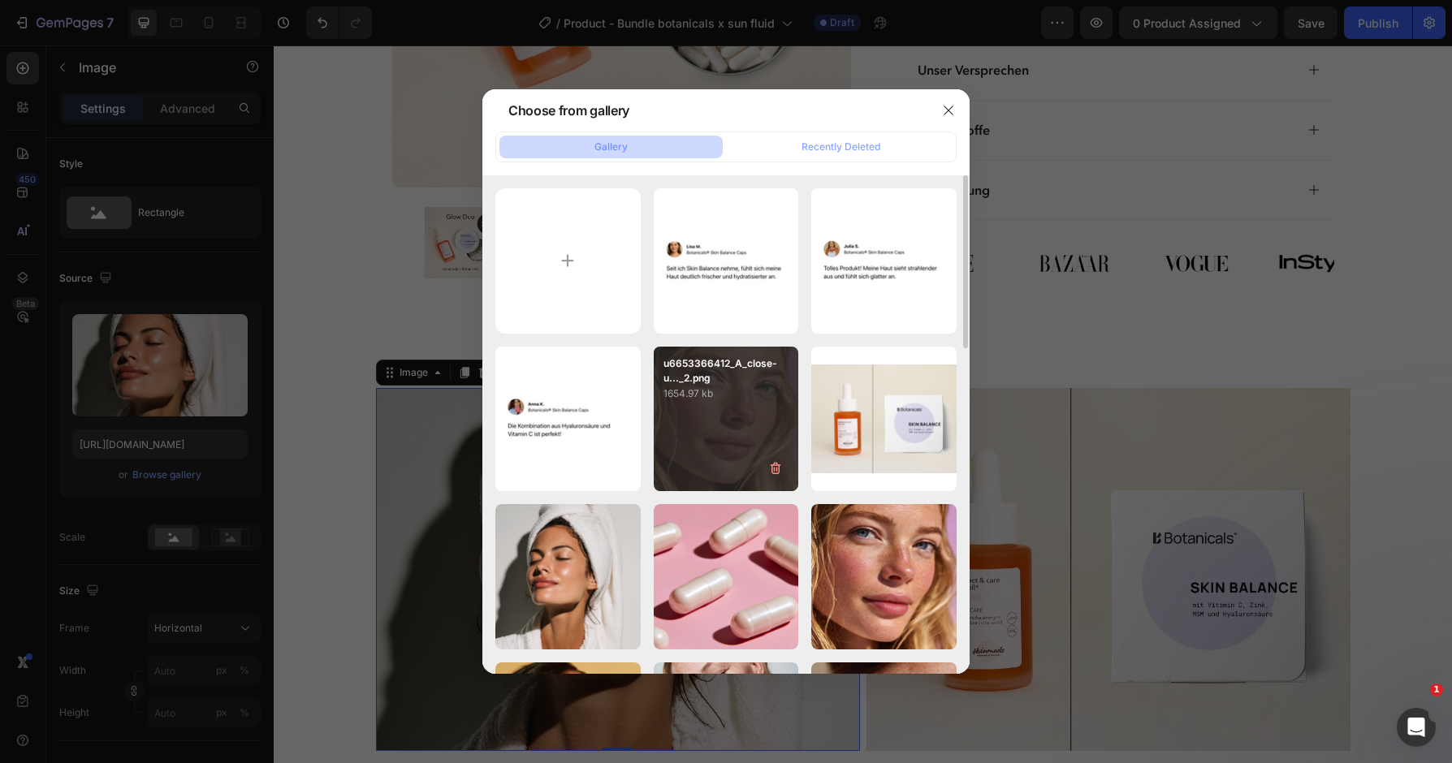
click at [744, 455] on div "u6653366412_A_close-u..._2.png 1654.97 kb" at bounding box center [726, 419] width 145 height 145
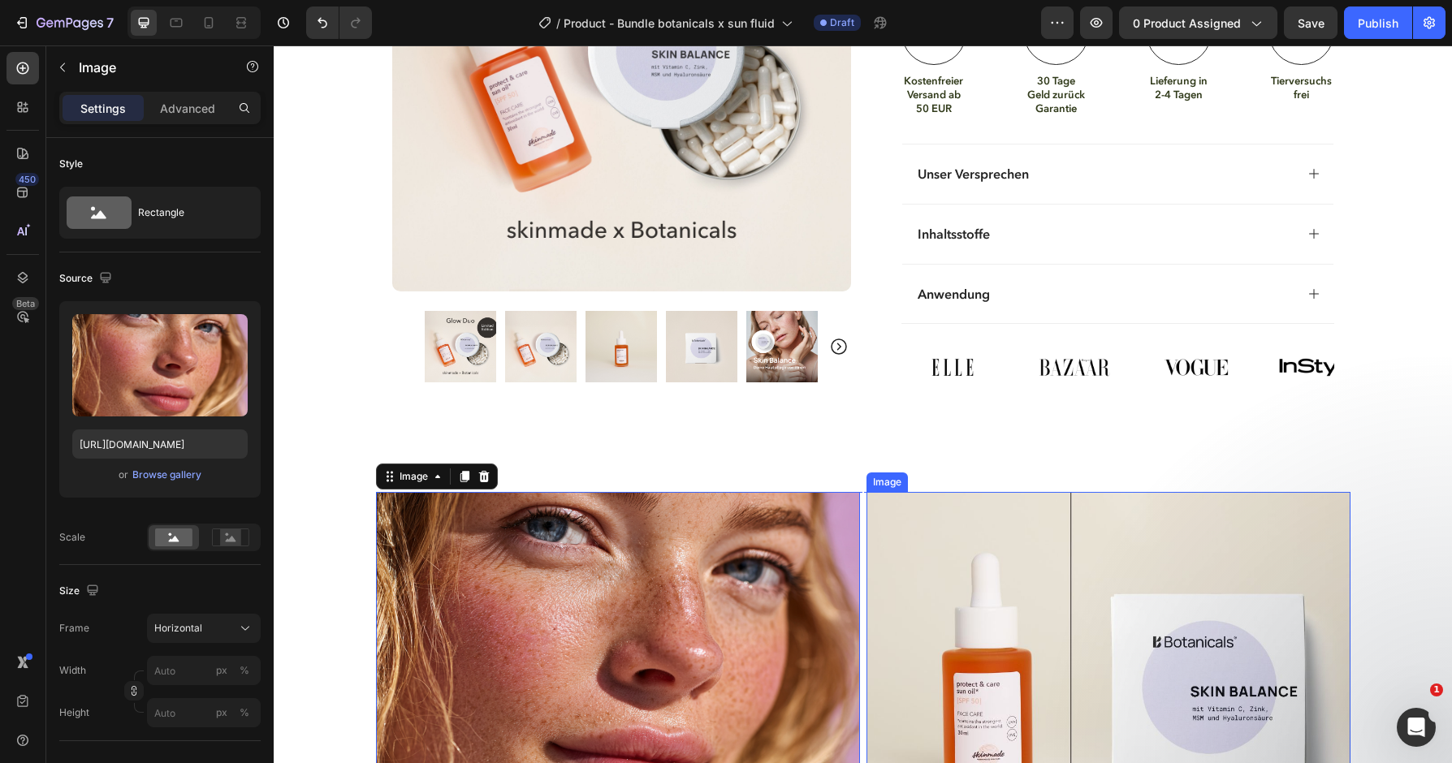
scroll to position [1452, 0]
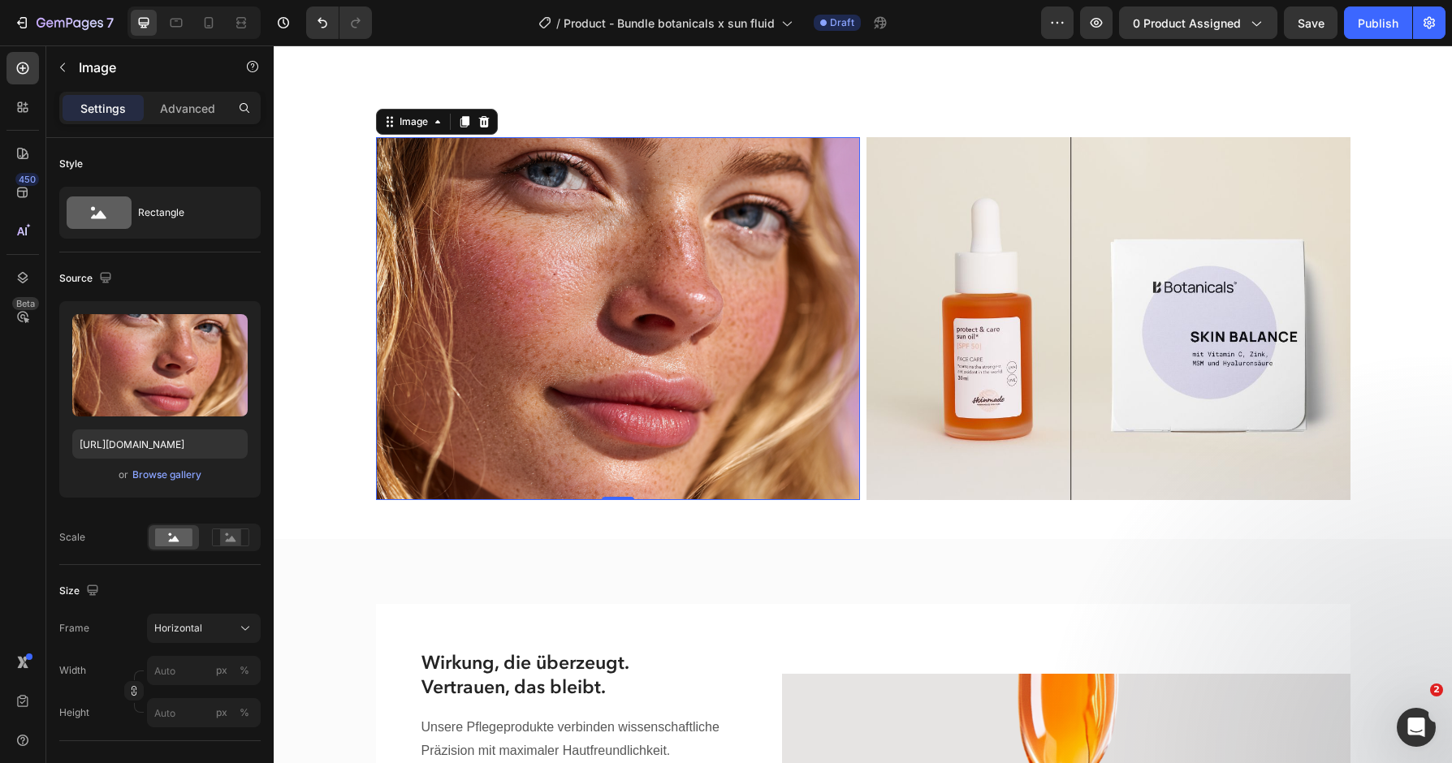
click at [731, 286] on img at bounding box center [618, 318] width 484 height 363
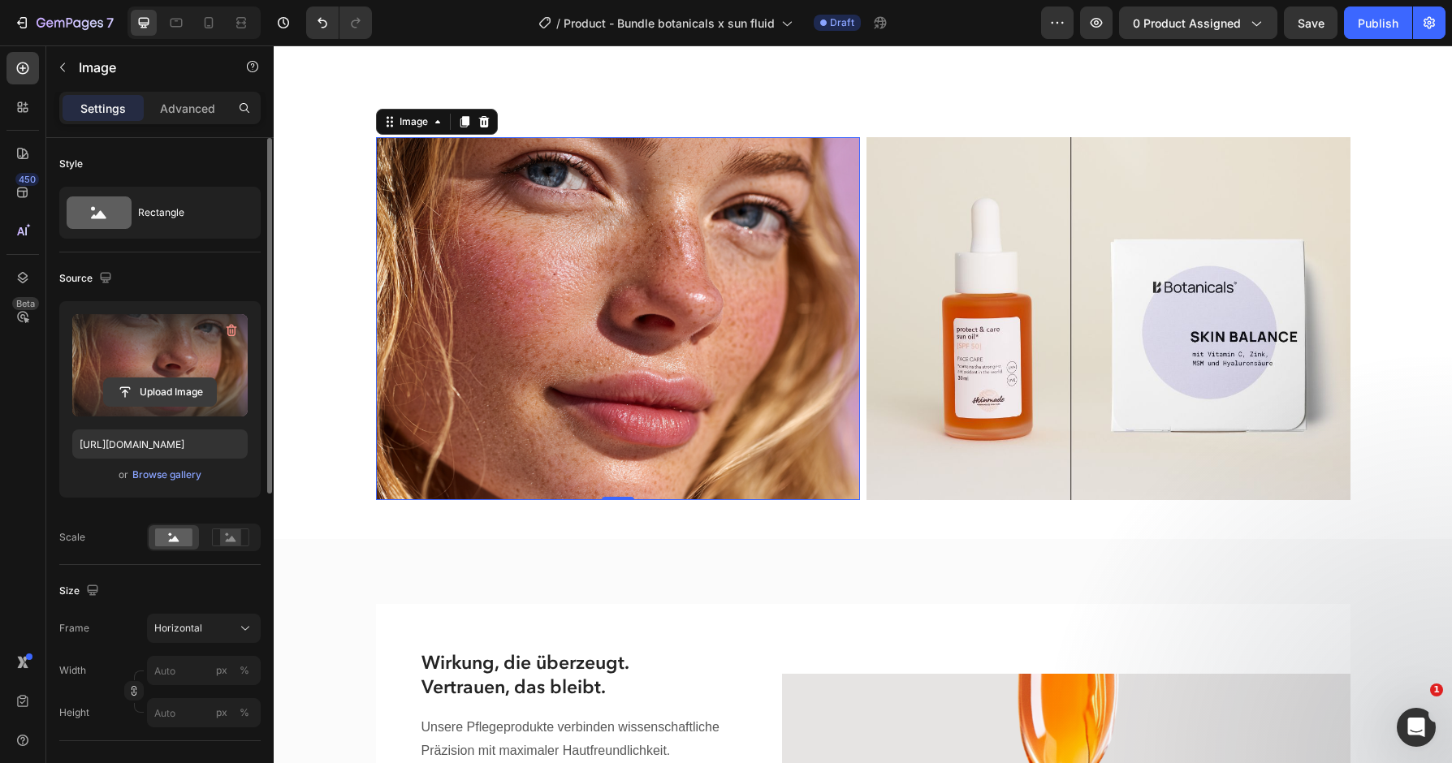
click at [174, 394] on input "file" at bounding box center [160, 392] width 112 height 28
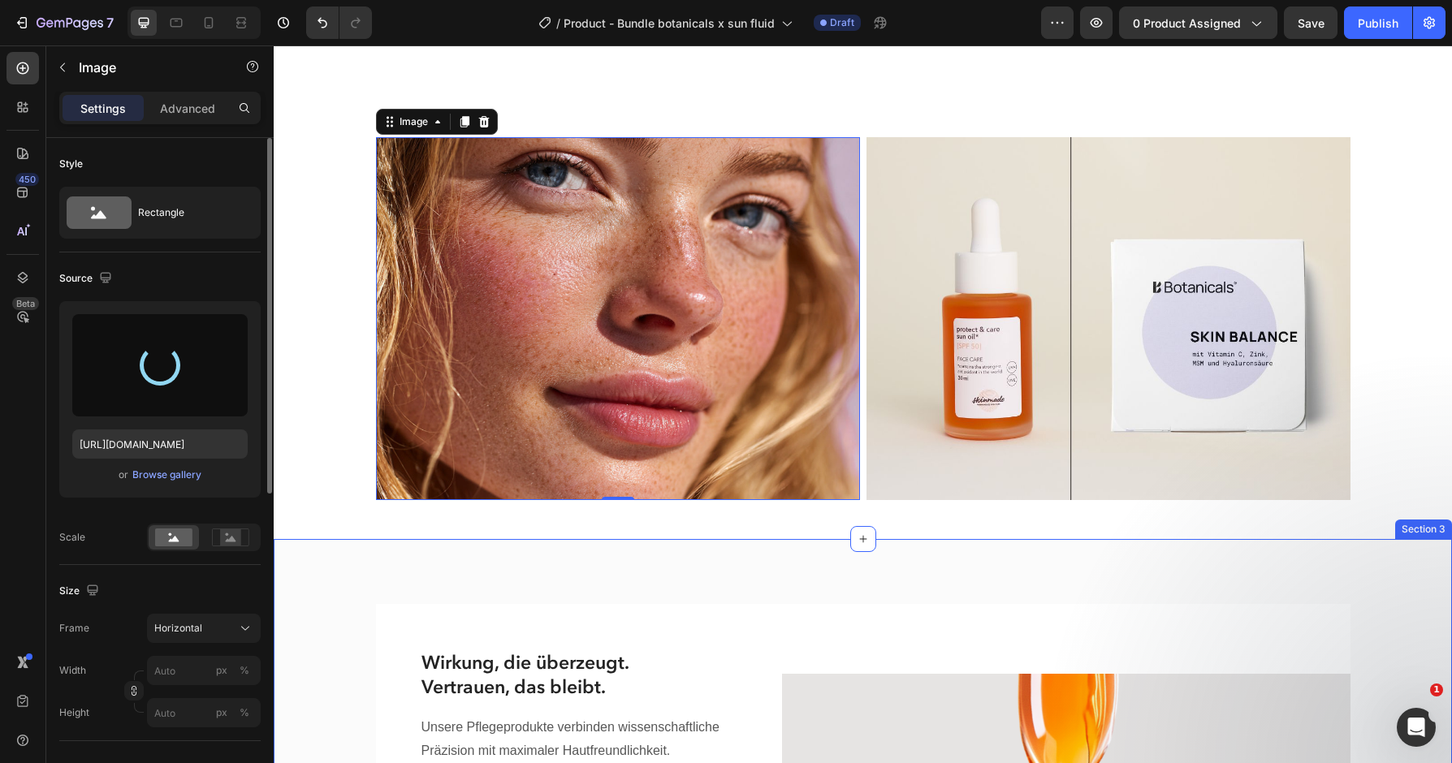
type input "https://cdn.shopify.com/s/files/1/0254/5310/1092/files/gempages_552666947485959…"
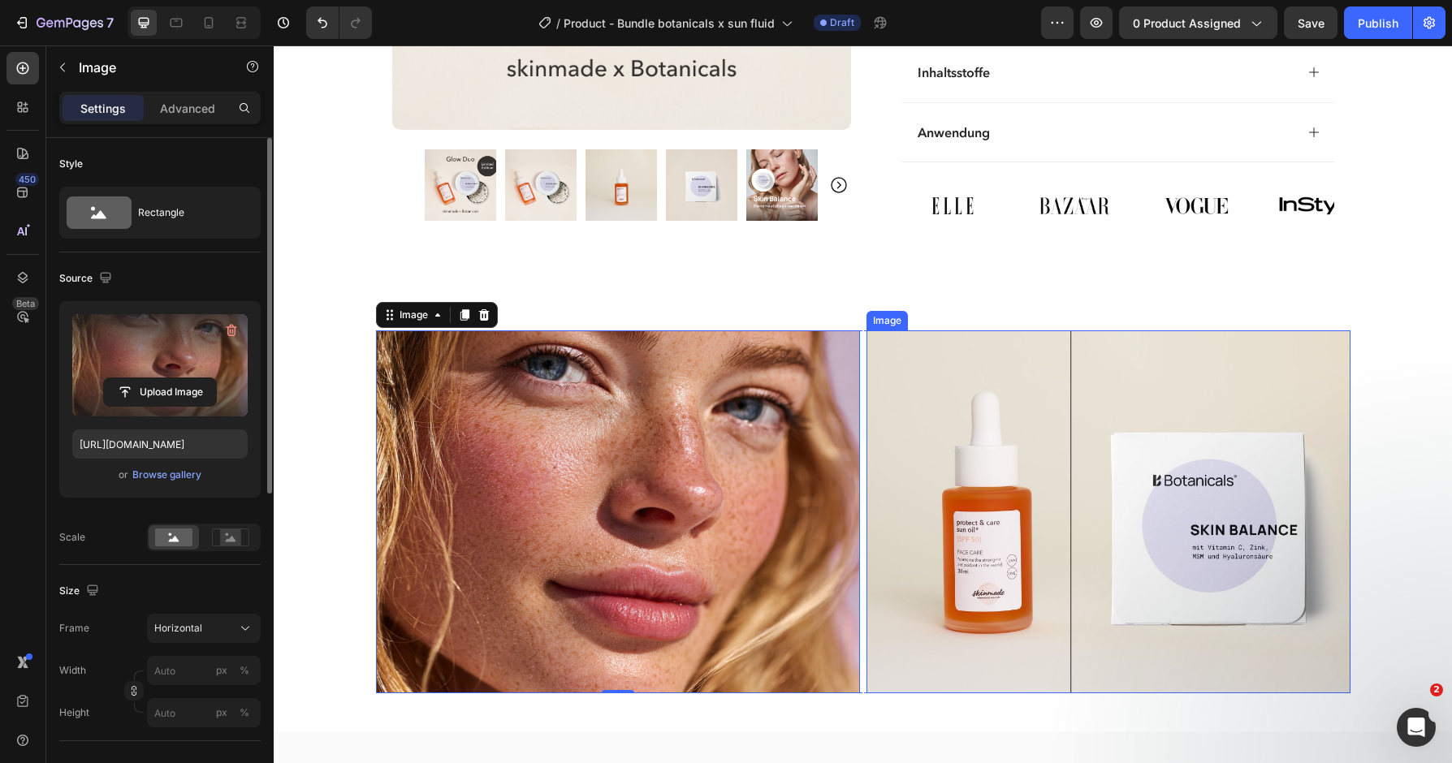
scroll to position [1254, 0]
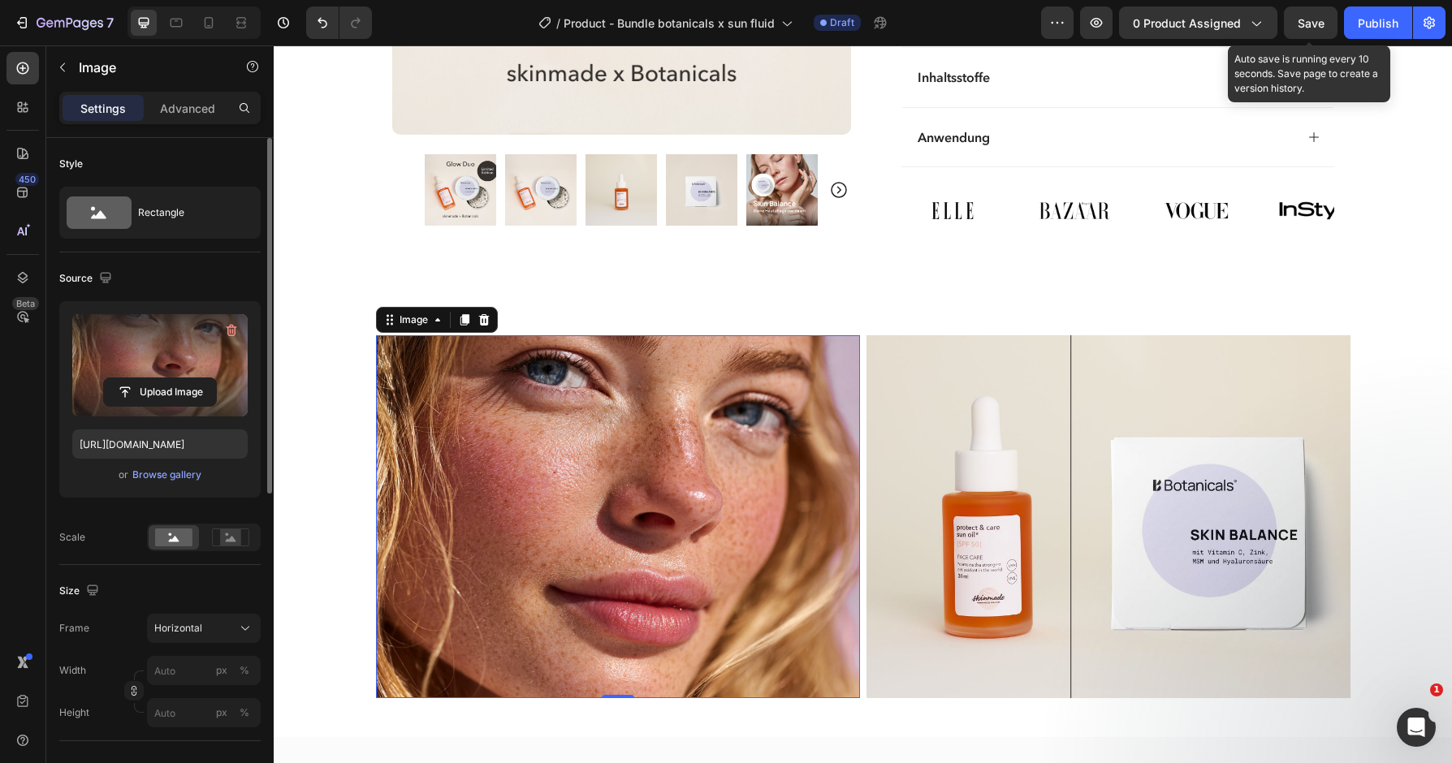
click at [1320, 18] on span "Save" at bounding box center [1311, 23] width 27 height 14
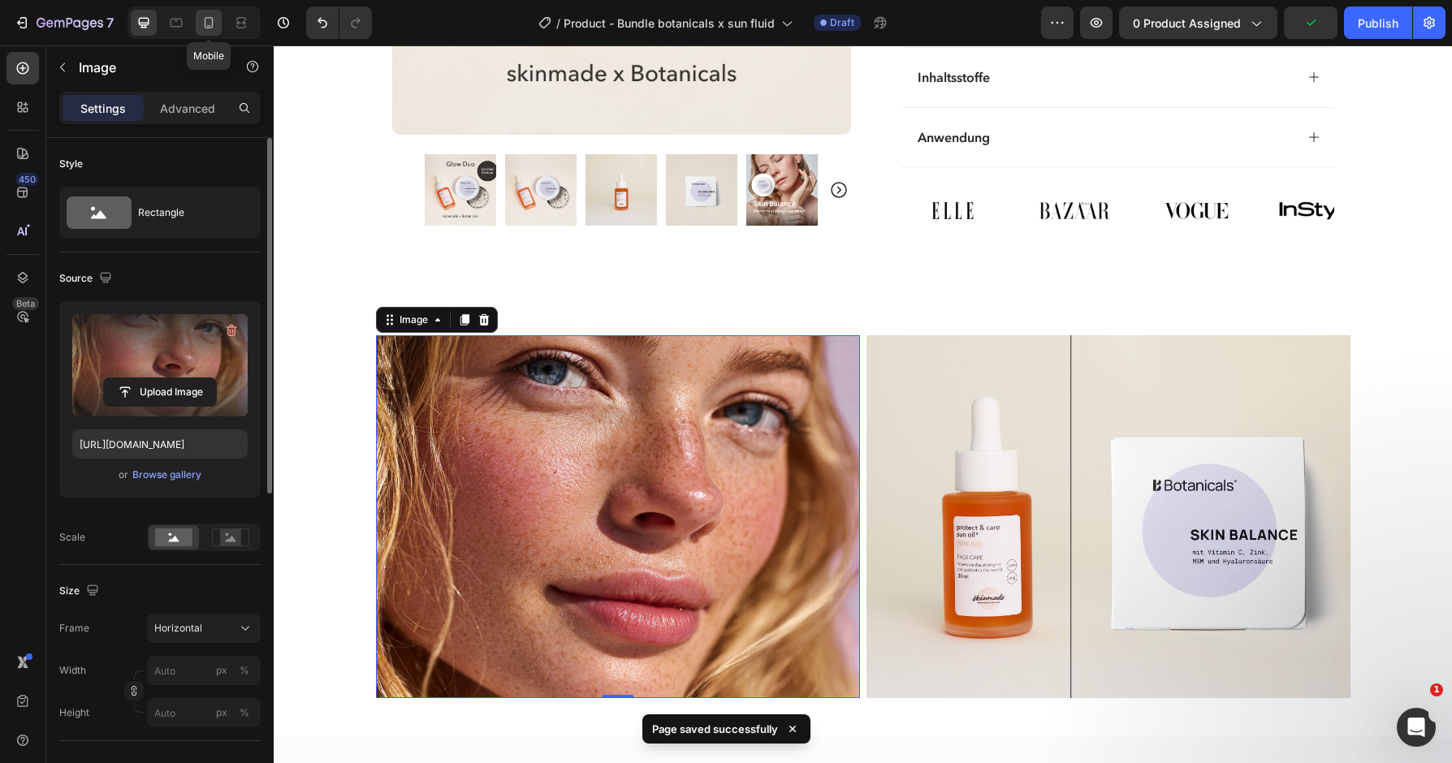
click at [216, 25] on icon at bounding box center [209, 23] width 16 height 16
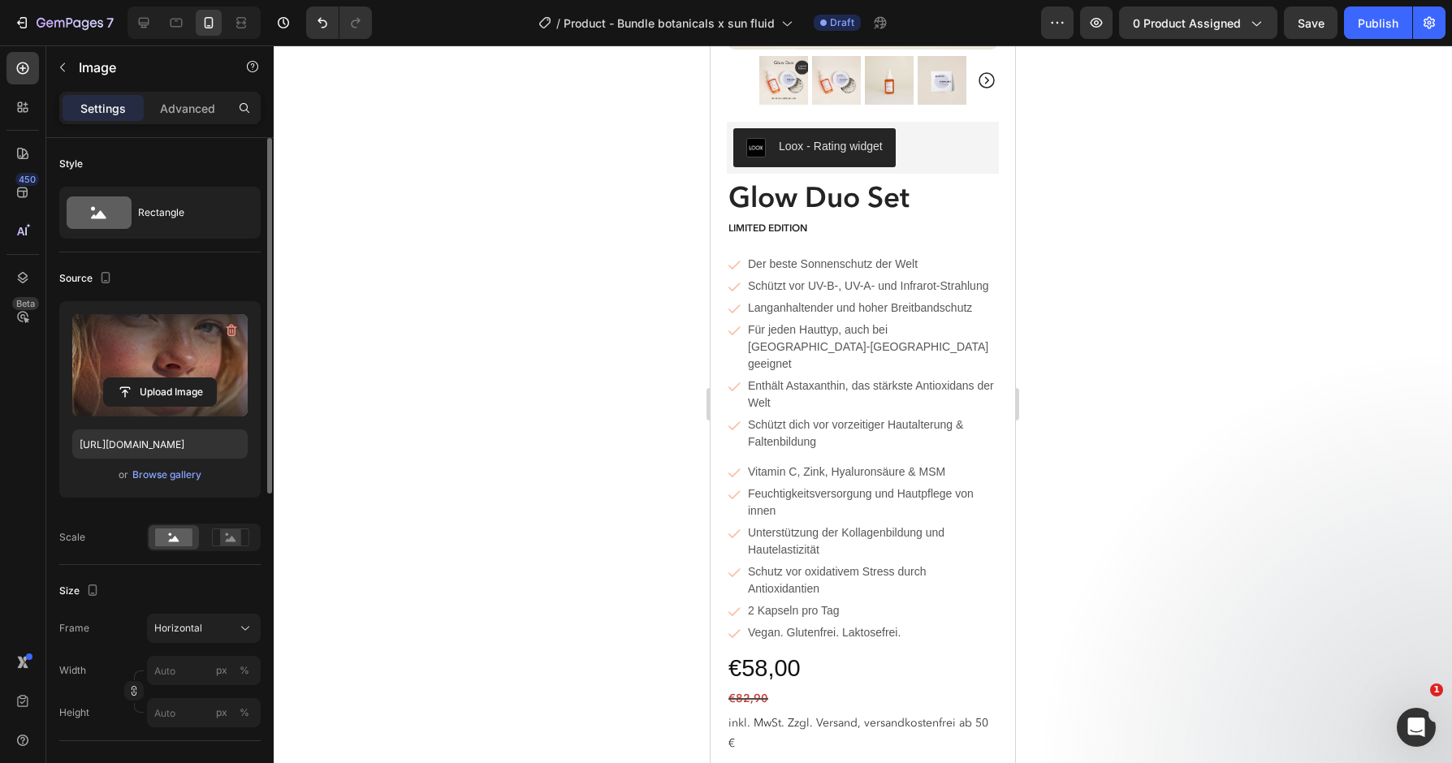
scroll to position [314, 0]
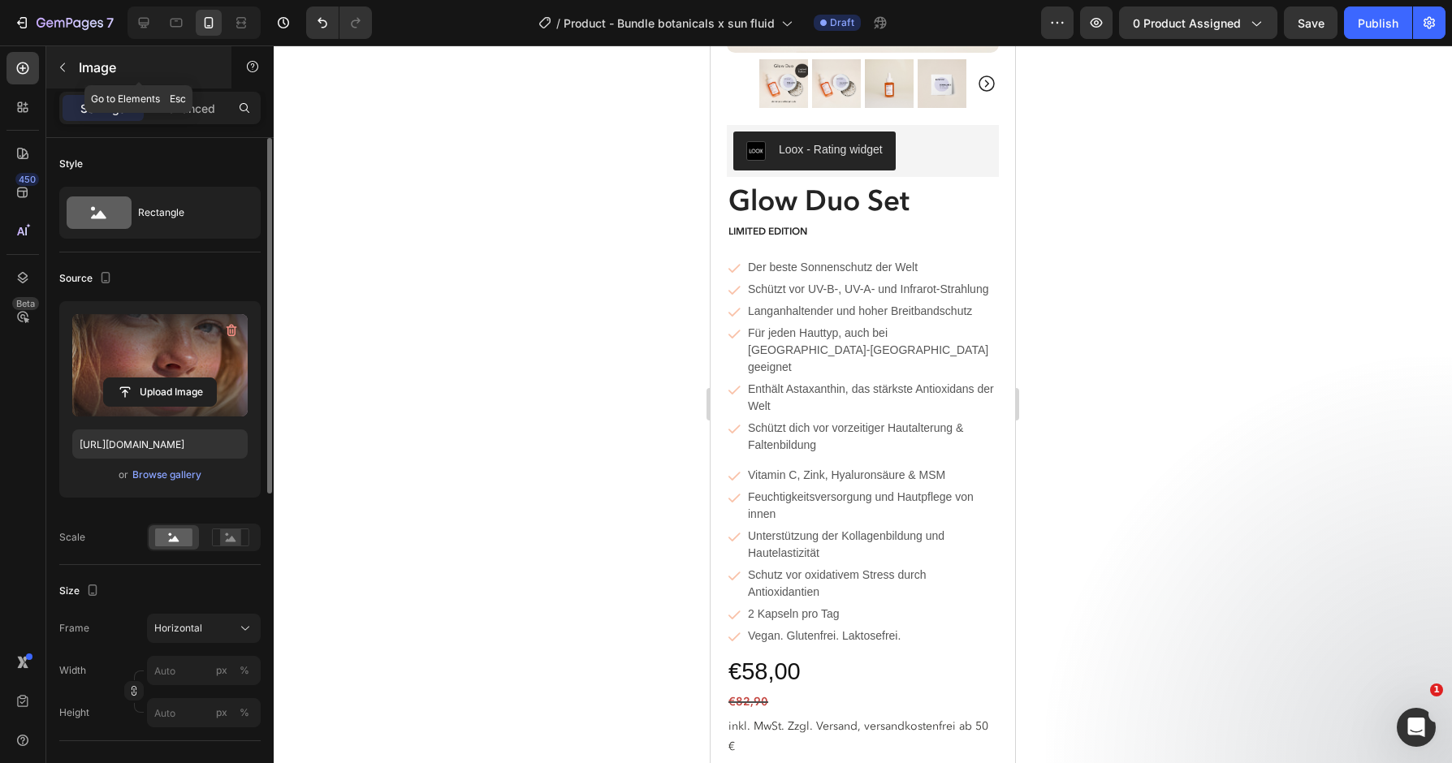
click at [67, 59] on button "button" at bounding box center [63, 67] width 26 height 26
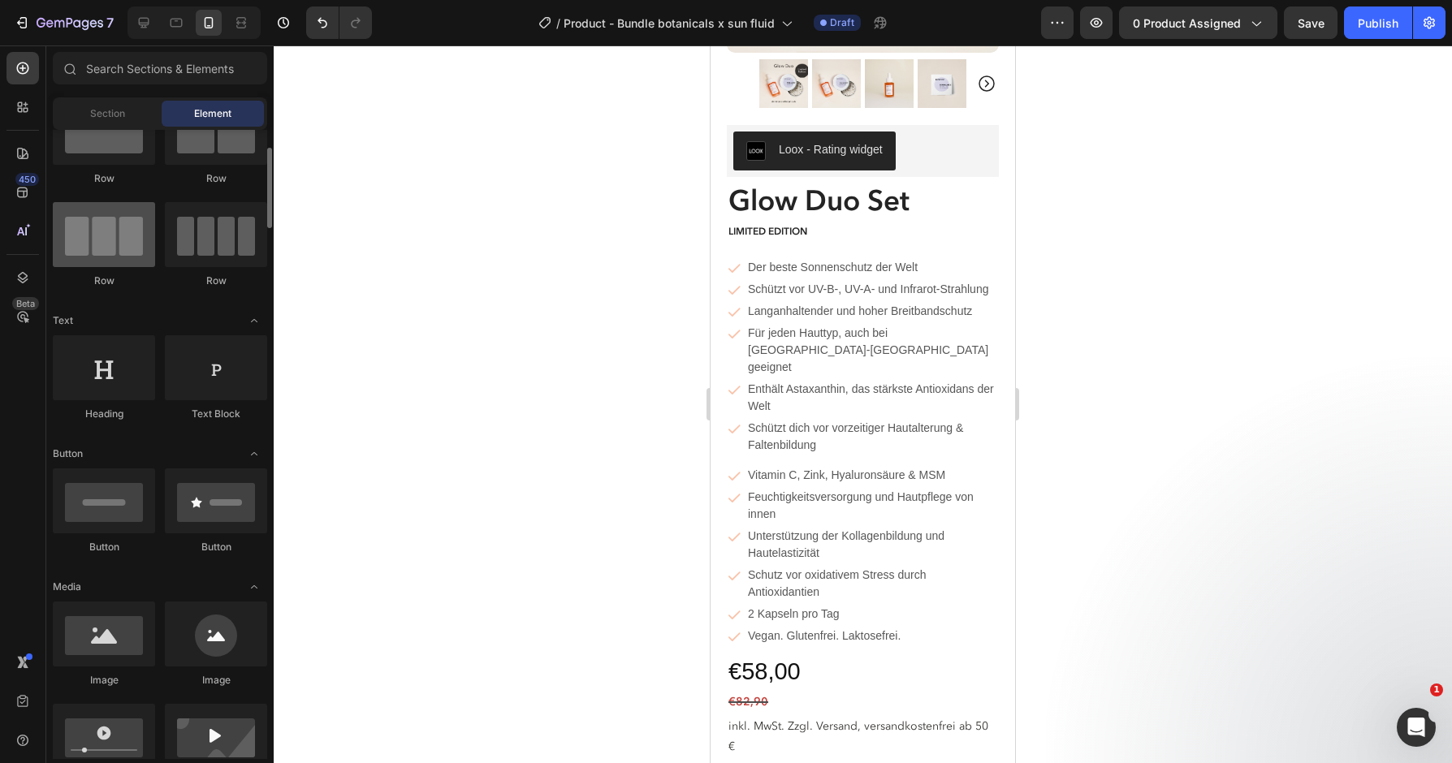
scroll to position [76, 0]
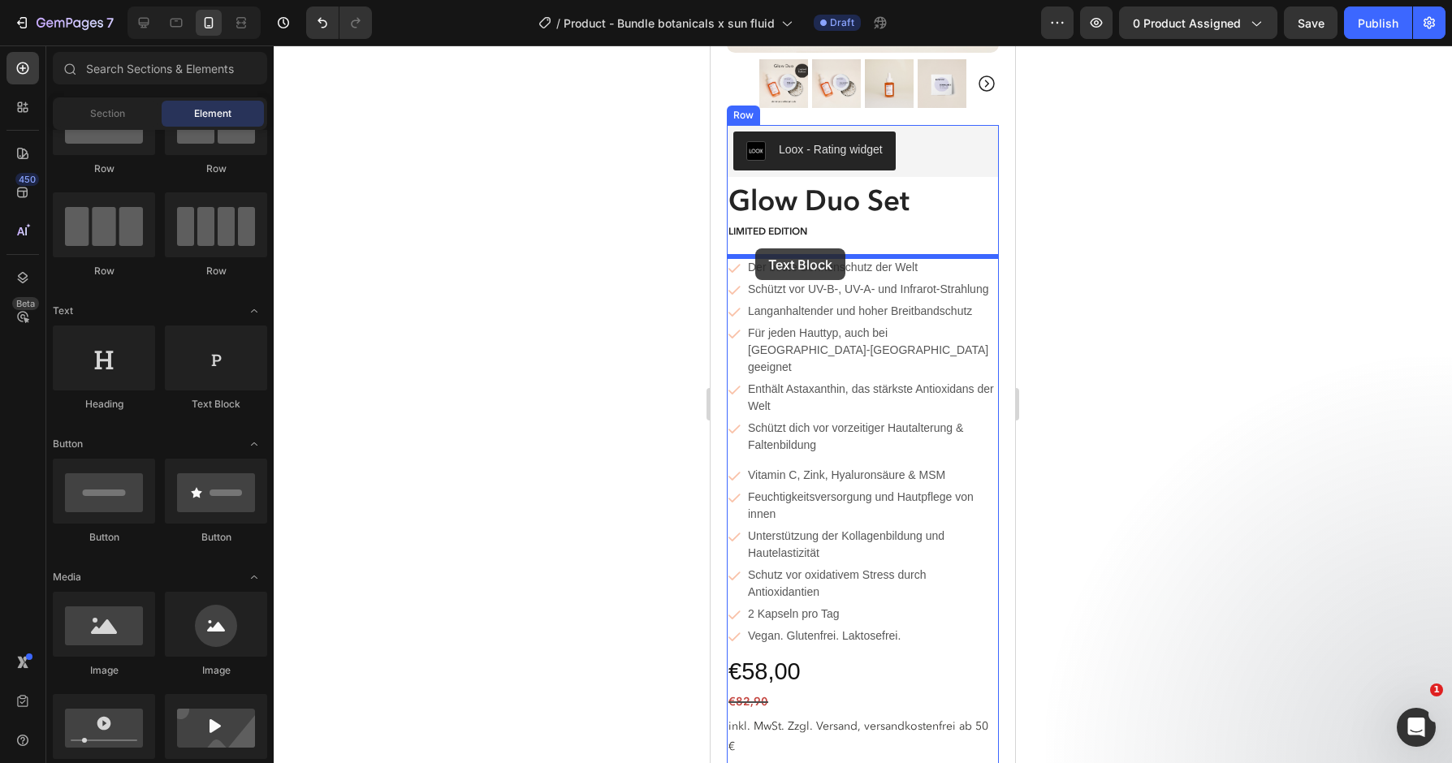
drag, startPoint x: 909, startPoint y: 404, endPoint x: 755, endPoint y: 249, distance: 218.2
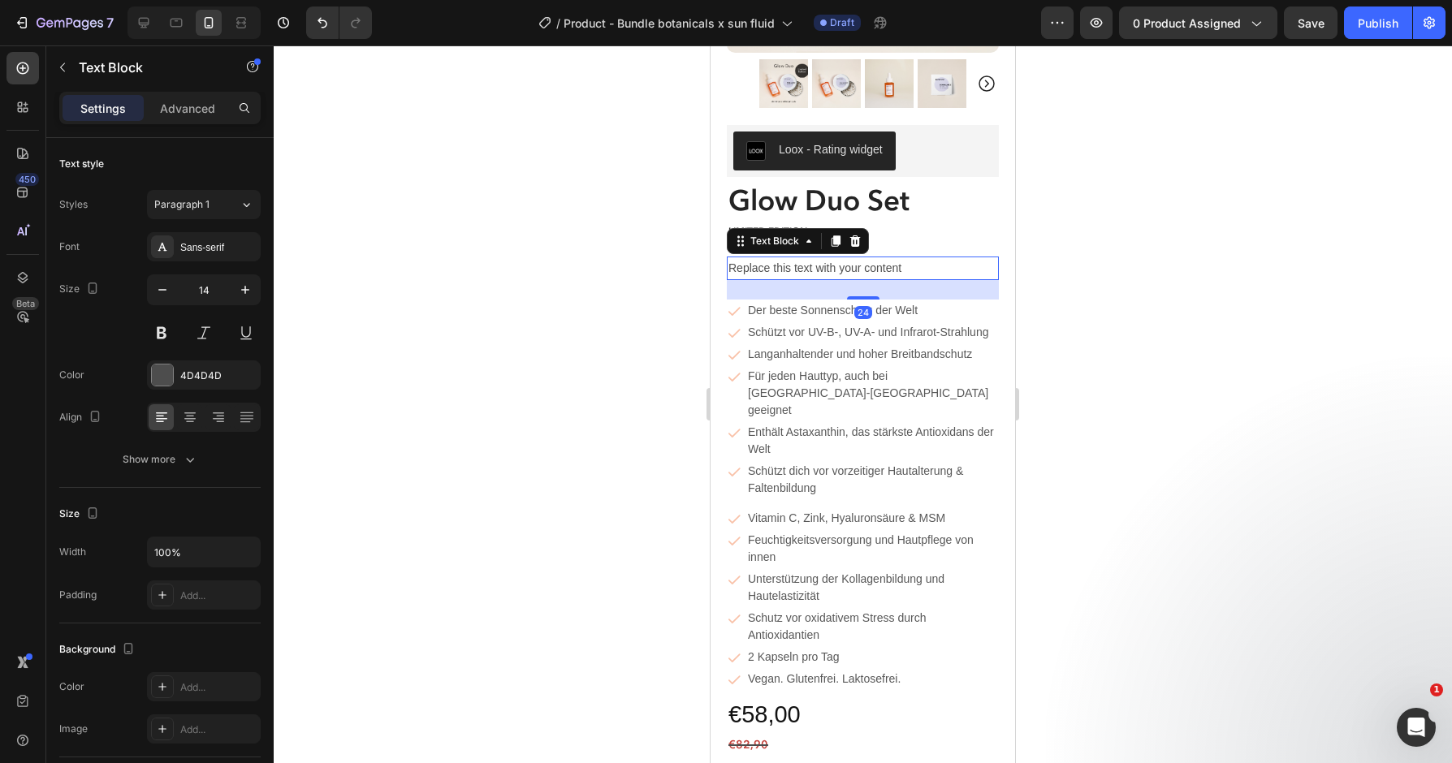
click at [861, 265] on div "Replace this text with your content" at bounding box center [863, 269] width 272 height 24
click at [860, 265] on p "Replace this text with your content" at bounding box center [862, 268] width 269 height 20
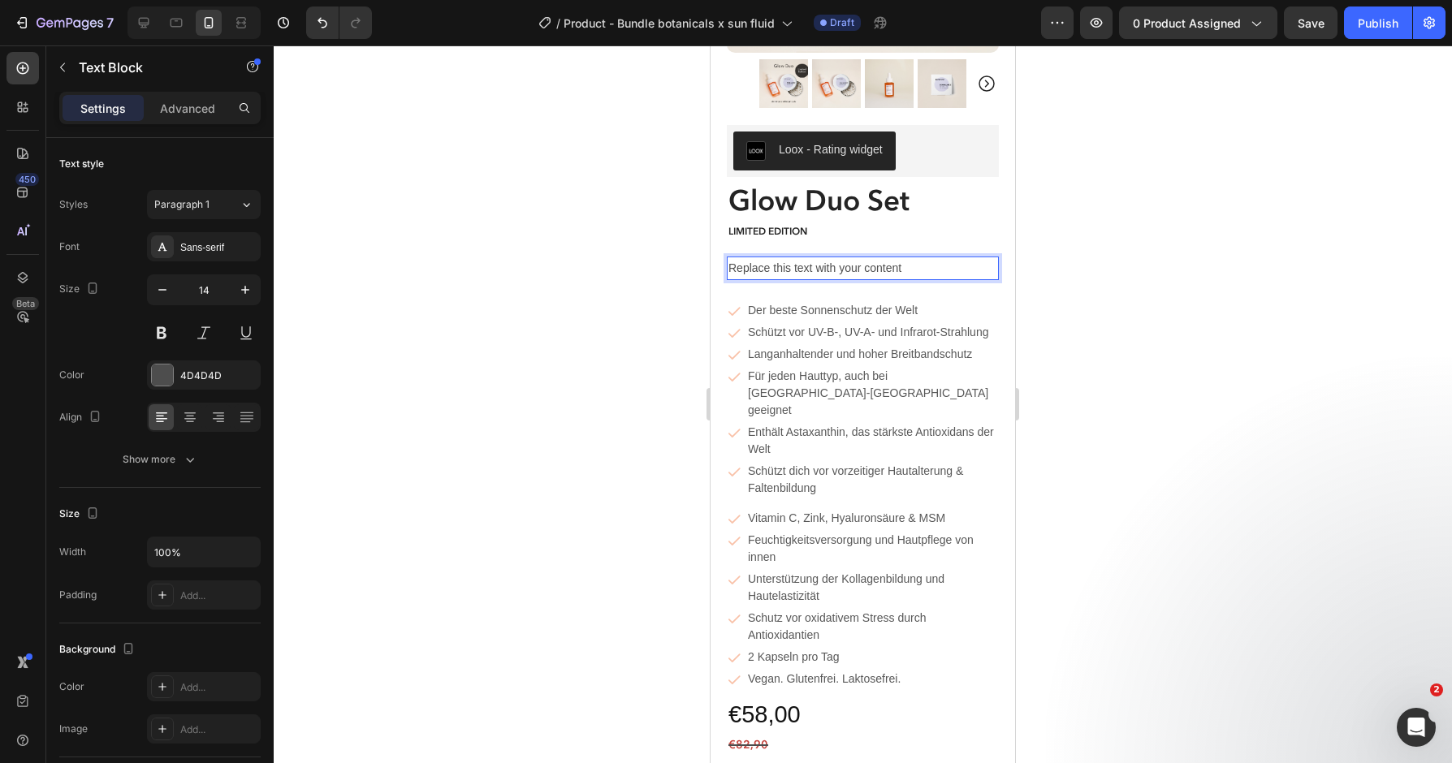
click at [860, 265] on p "Replace this text with your content" at bounding box center [862, 268] width 269 height 20
click at [793, 270] on p "SUN FLUI" at bounding box center [862, 268] width 269 height 20
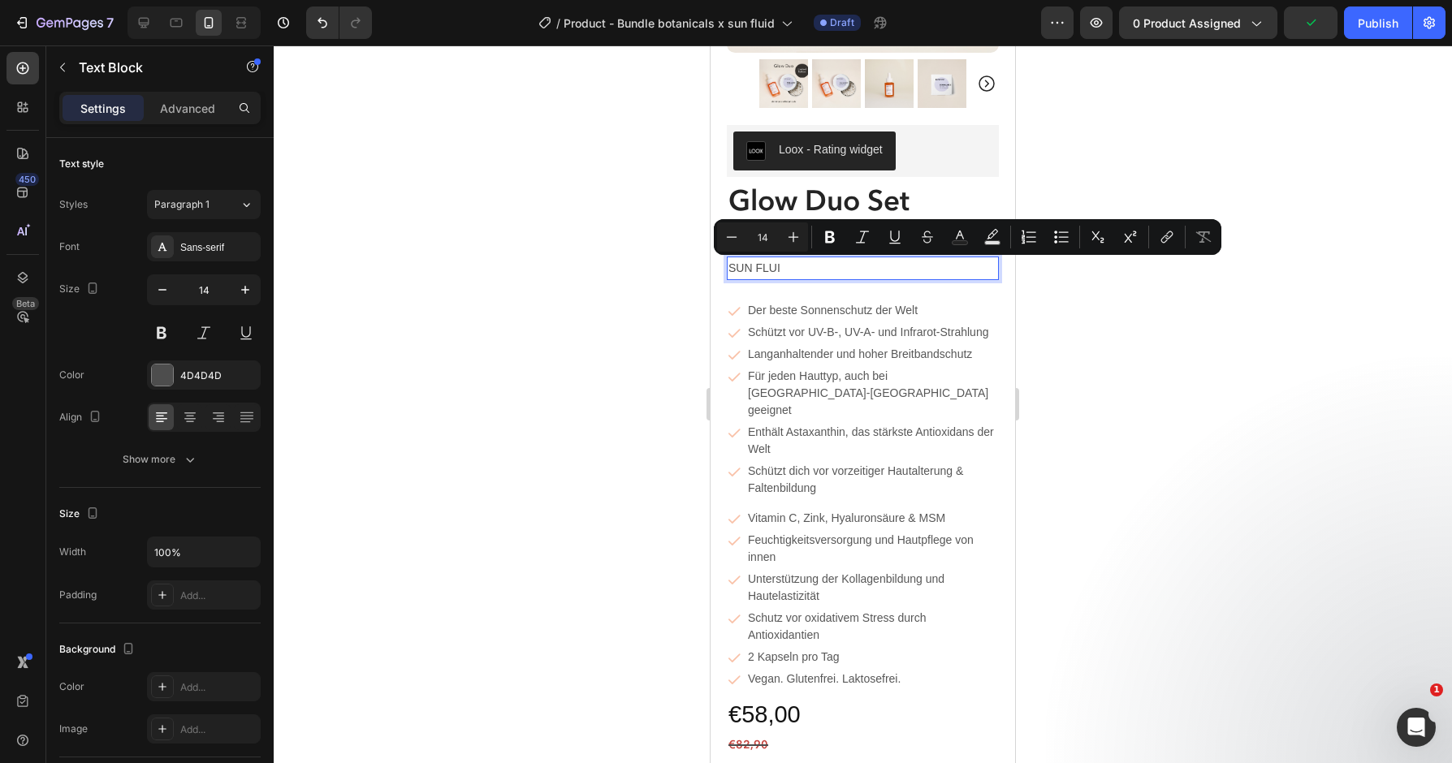
click at [793, 270] on p "SUN FLUI" at bounding box center [862, 268] width 269 height 20
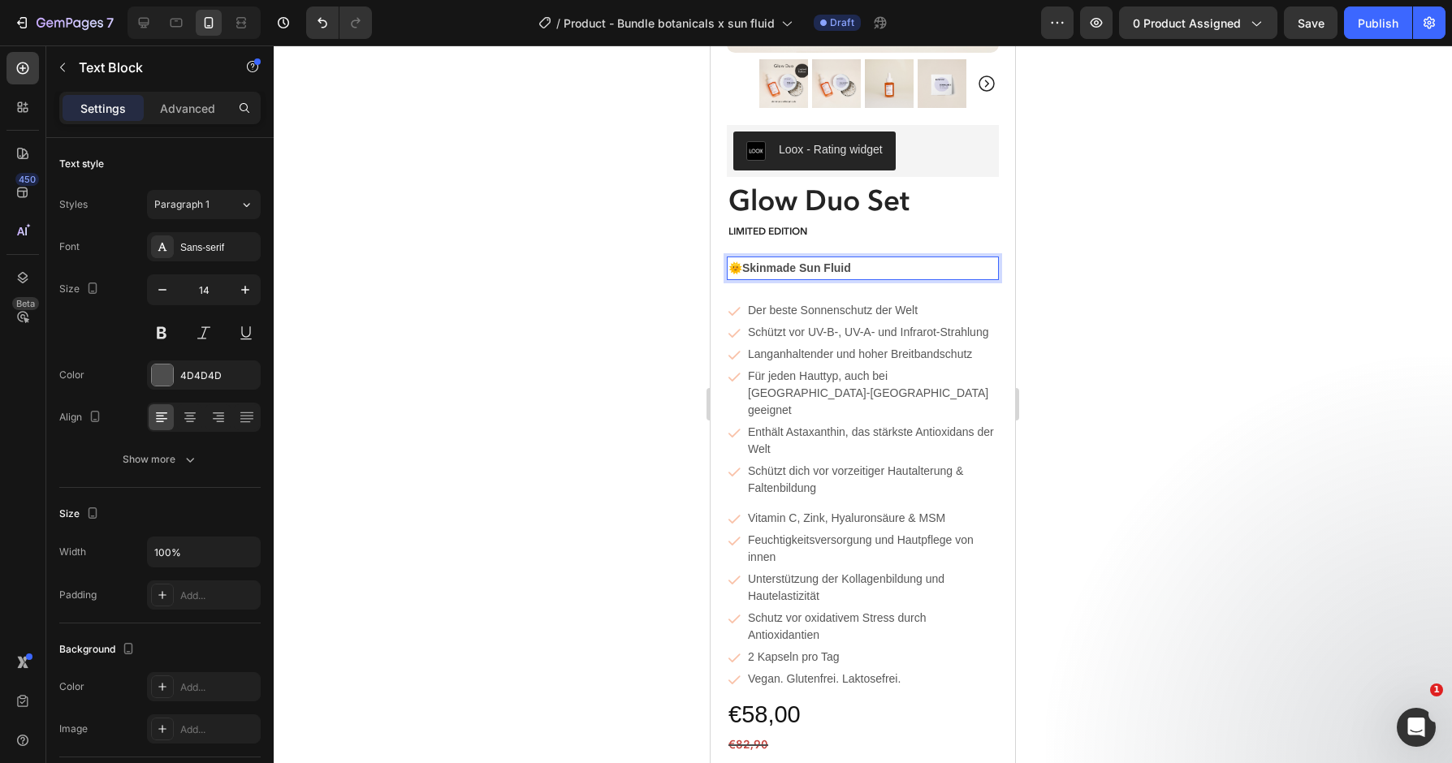
click at [1130, 302] on div at bounding box center [863, 404] width 1178 height 718
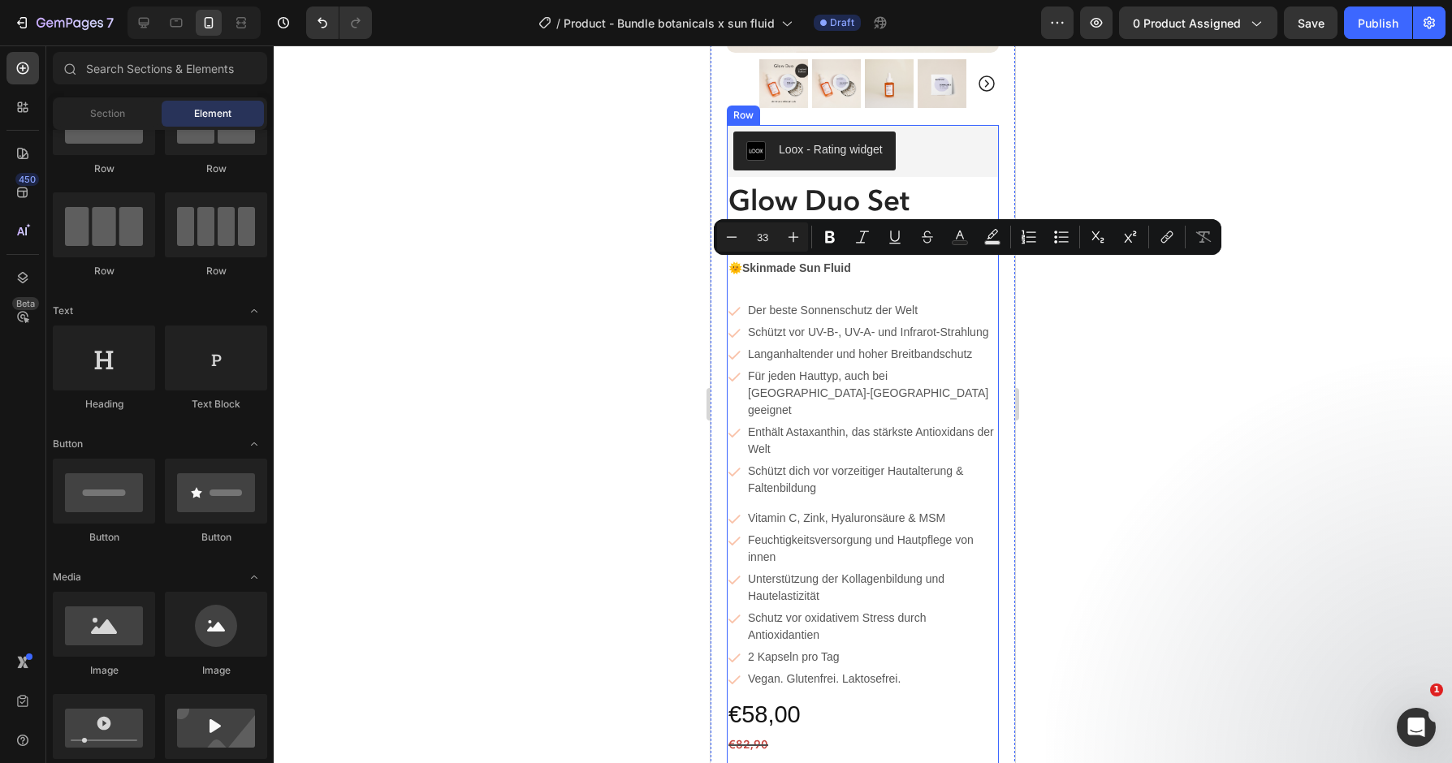
click at [796, 285] on div "Loox - Rating widget Loox Glow Duo Set Product Title Limited edition Text Block…" at bounding box center [863, 729] width 272 height 1209
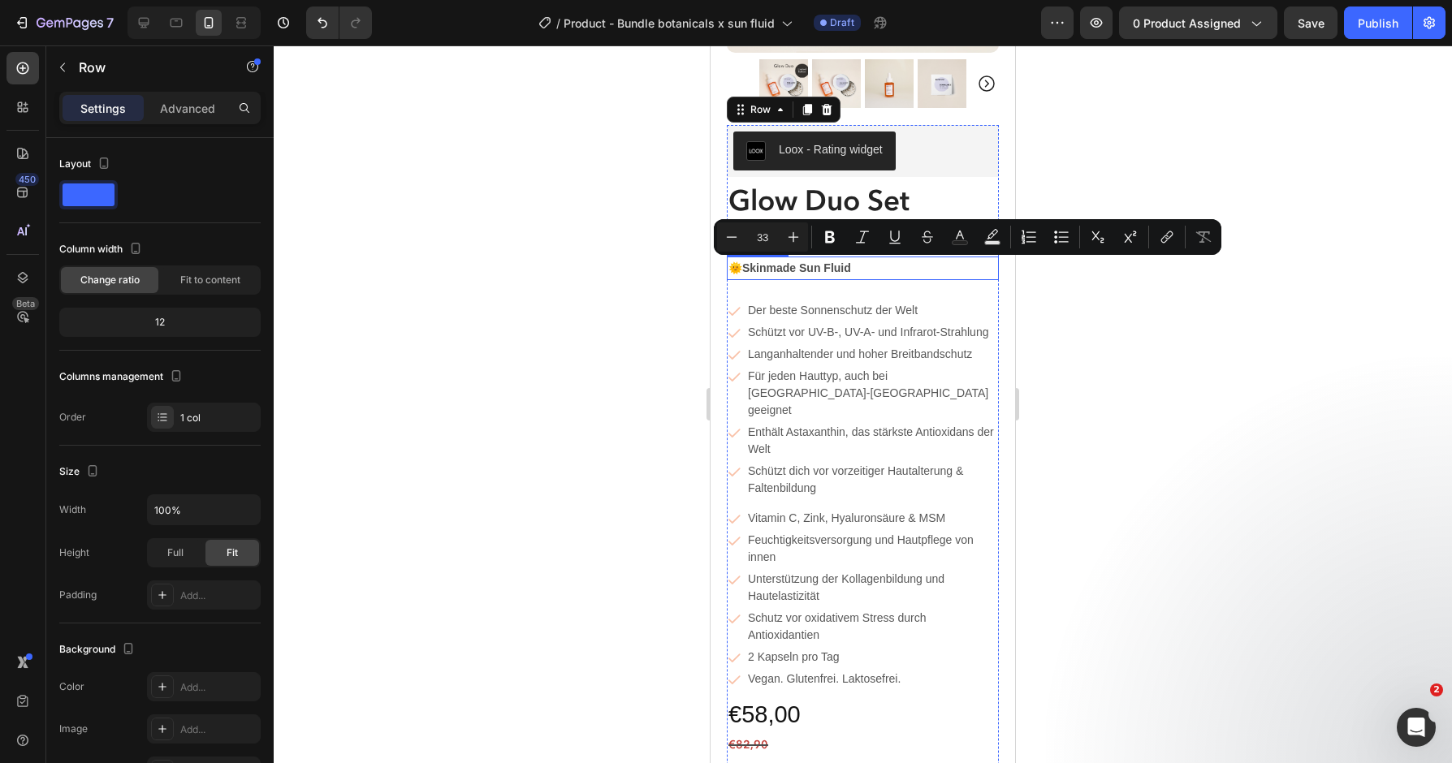
click at [798, 270] on strong "Skinmade Sun Fluid" at bounding box center [796, 268] width 109 height 13
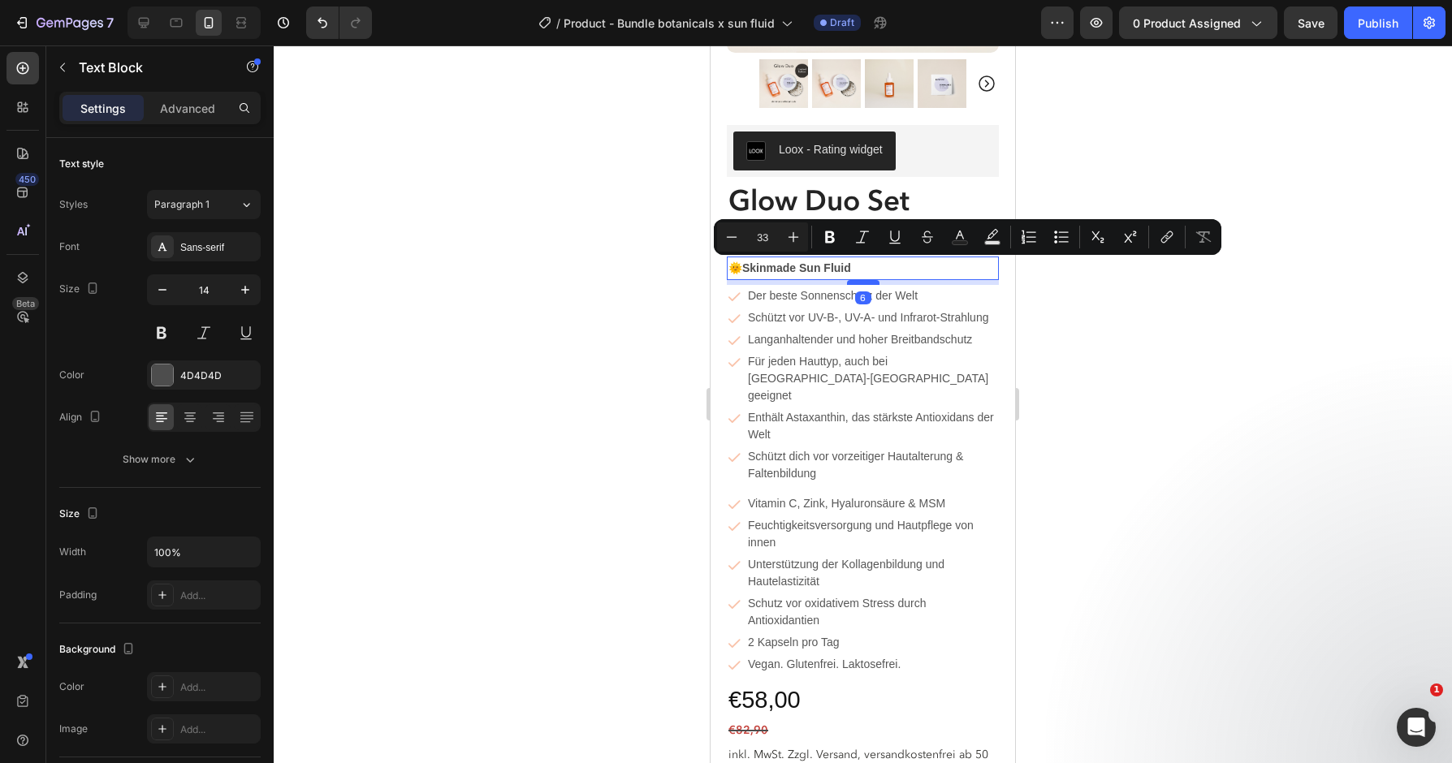
drag, startPoint x: 859, startPoint y: 299, endPoint x: 858, endPoint y: 284, distance: 14.6
click at [858, 284] on div at bounding box center [863, 282] width 32 height 5
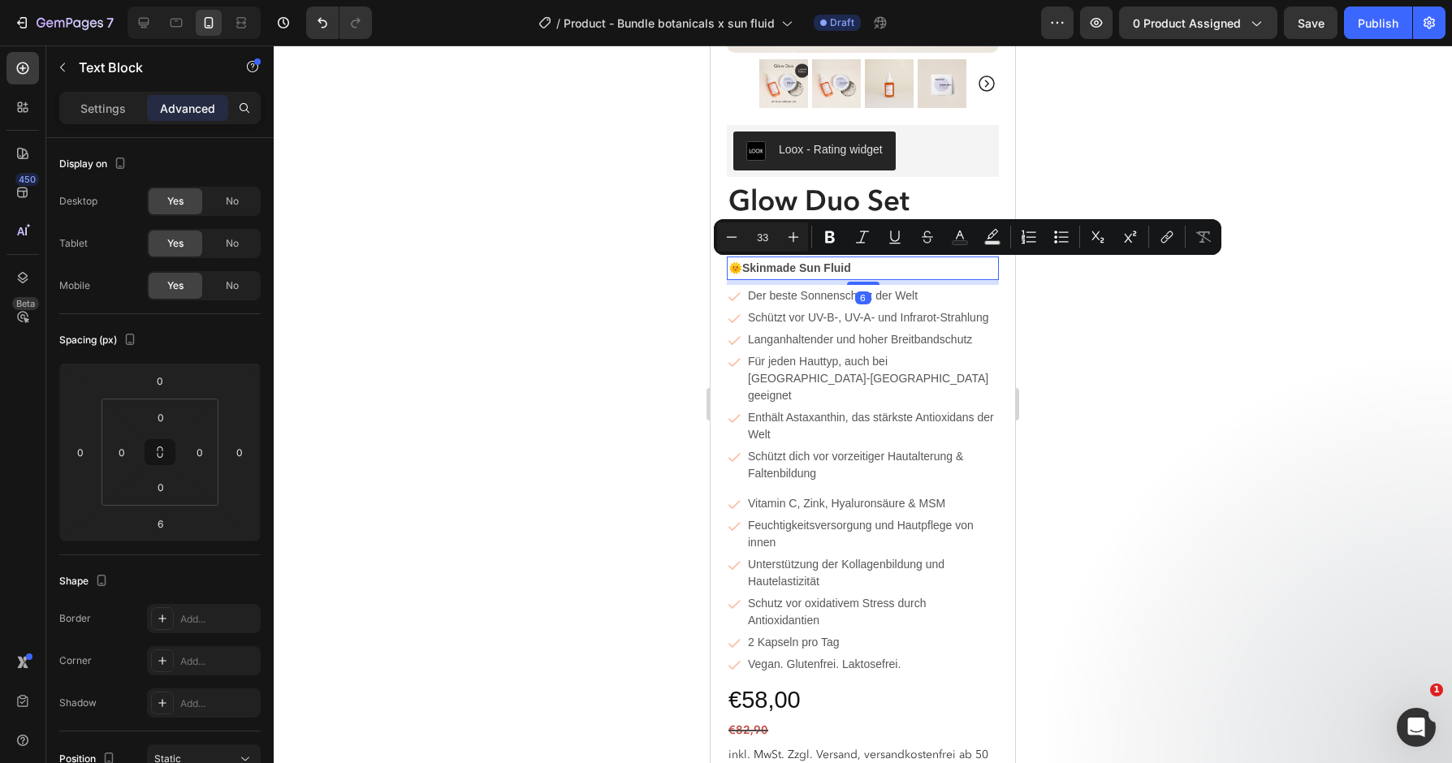
click at [1162, 355] on div at bounding box center [863, 404] width 1178 height 718
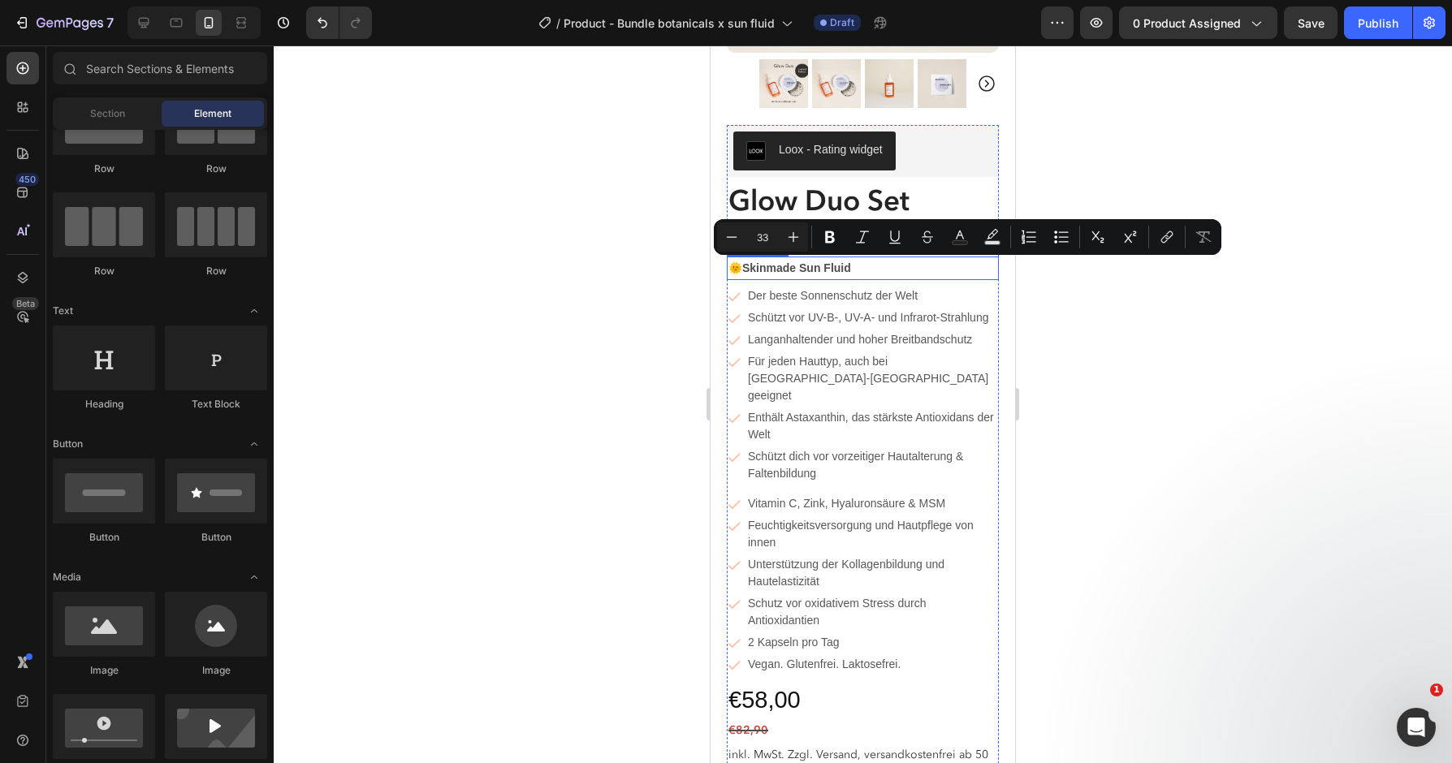
click at [794, 264] on strong "Skinmade Sun Fluid" at bounding box center [796, 268] width 109 height 13
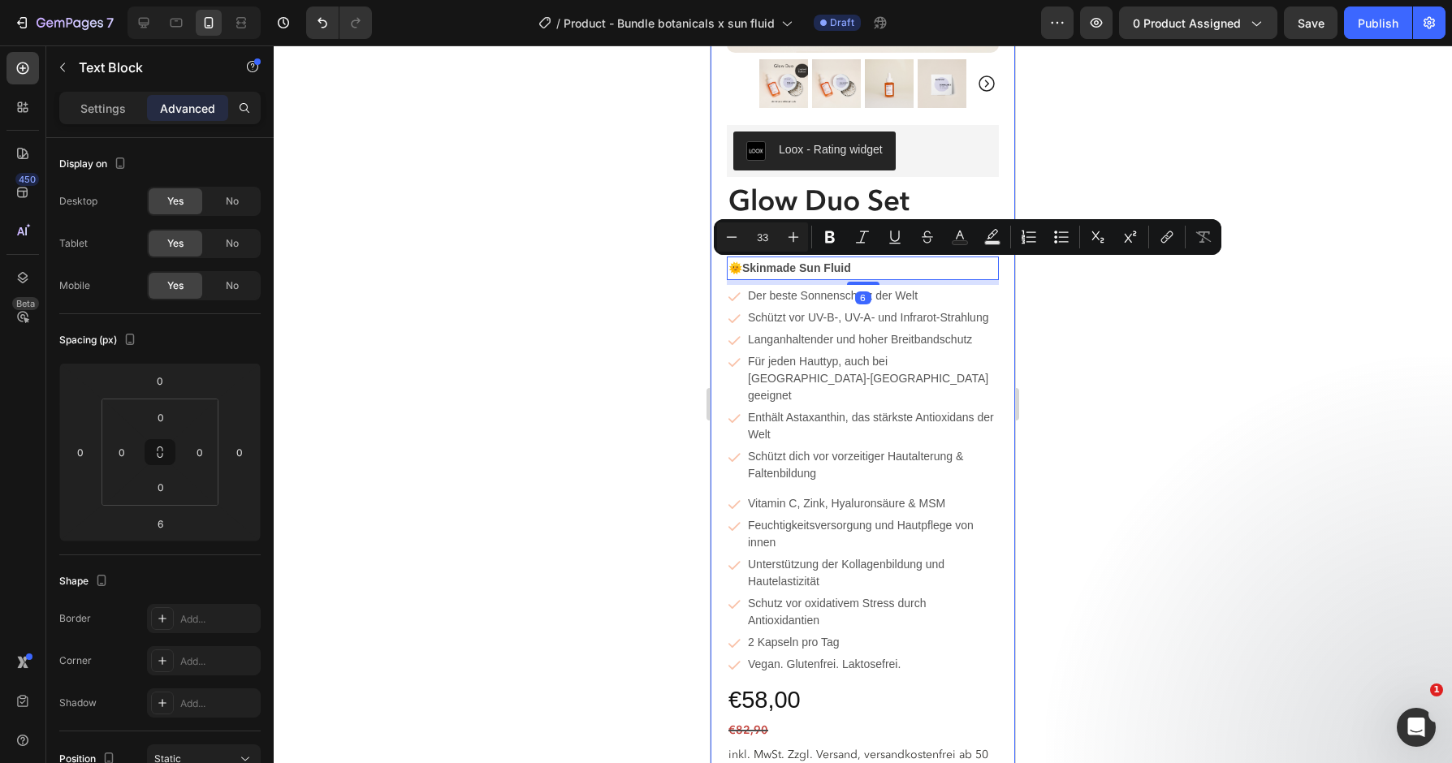
click at [1135, 313] on div at bounding box center [863, 404] width 1178 height 718
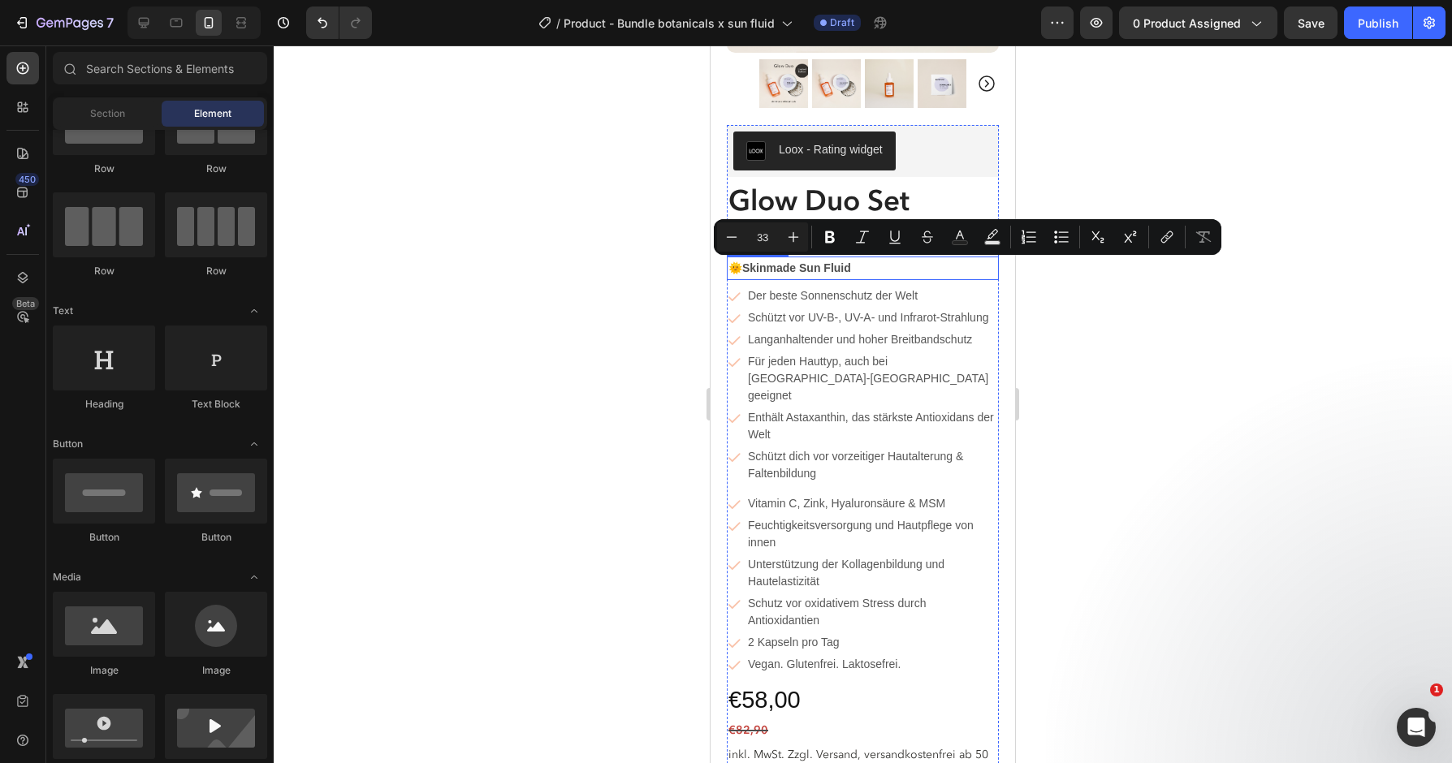
click at [856, 270] on p "🌞 Skinmade Sun Fluid" at bounding box center [862, 268] width 269 height 20
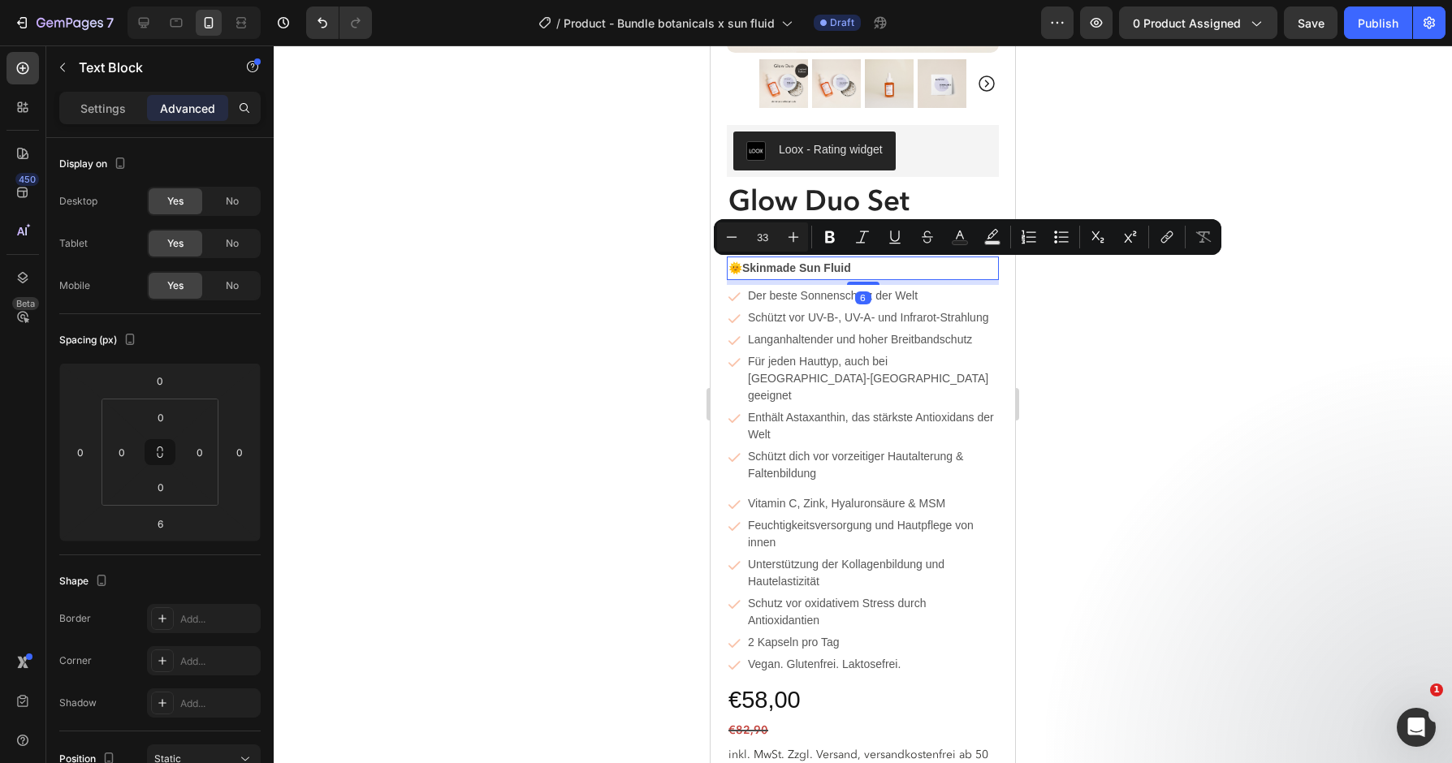
click at [1325, 173] on div at bounding box center [863, 404] width 1178 height 718
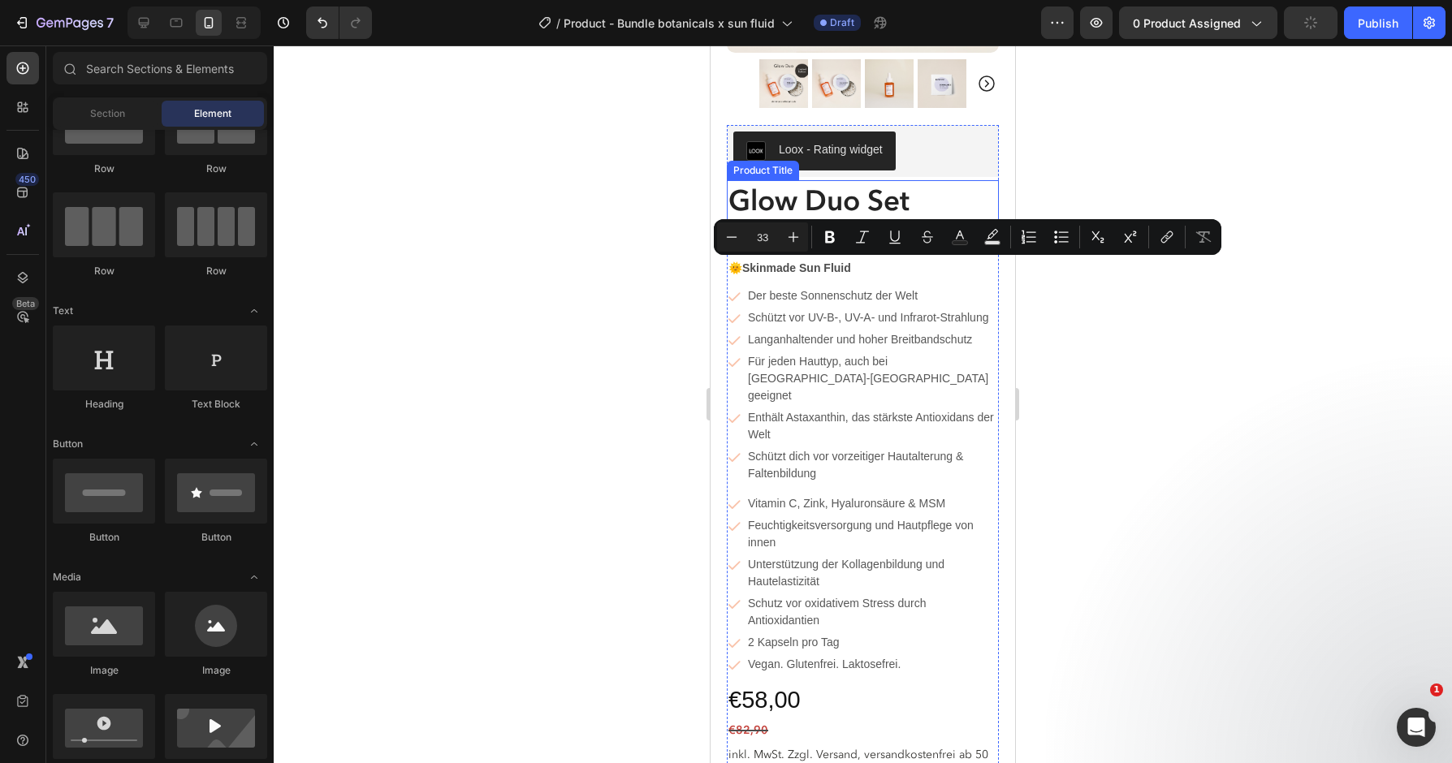
click at [933, 199] on h1 "Glow Duo Set" at bounding box center [863, 200] width 272 height 41
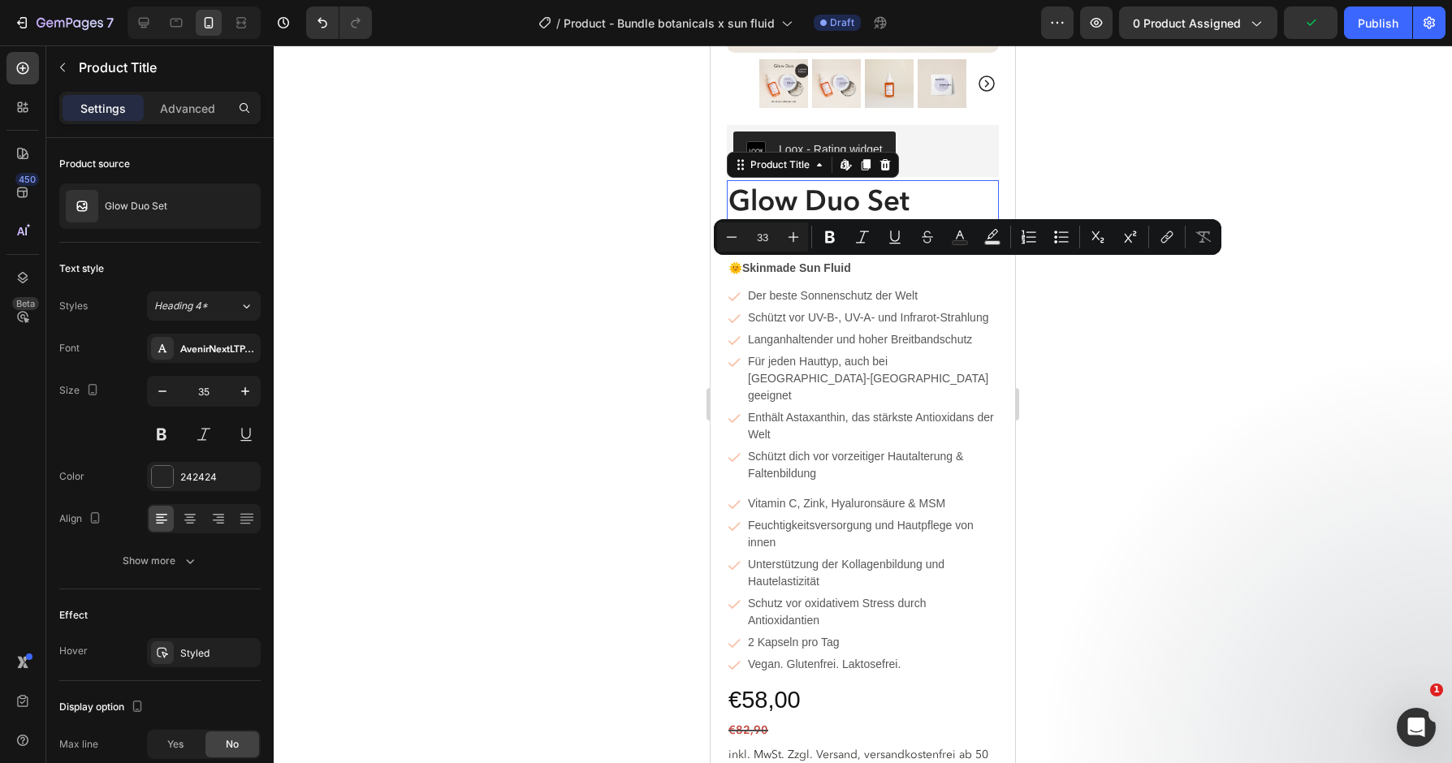
click at [1065, 490] on div at bounding box center [863, 404] width 1178 height 718
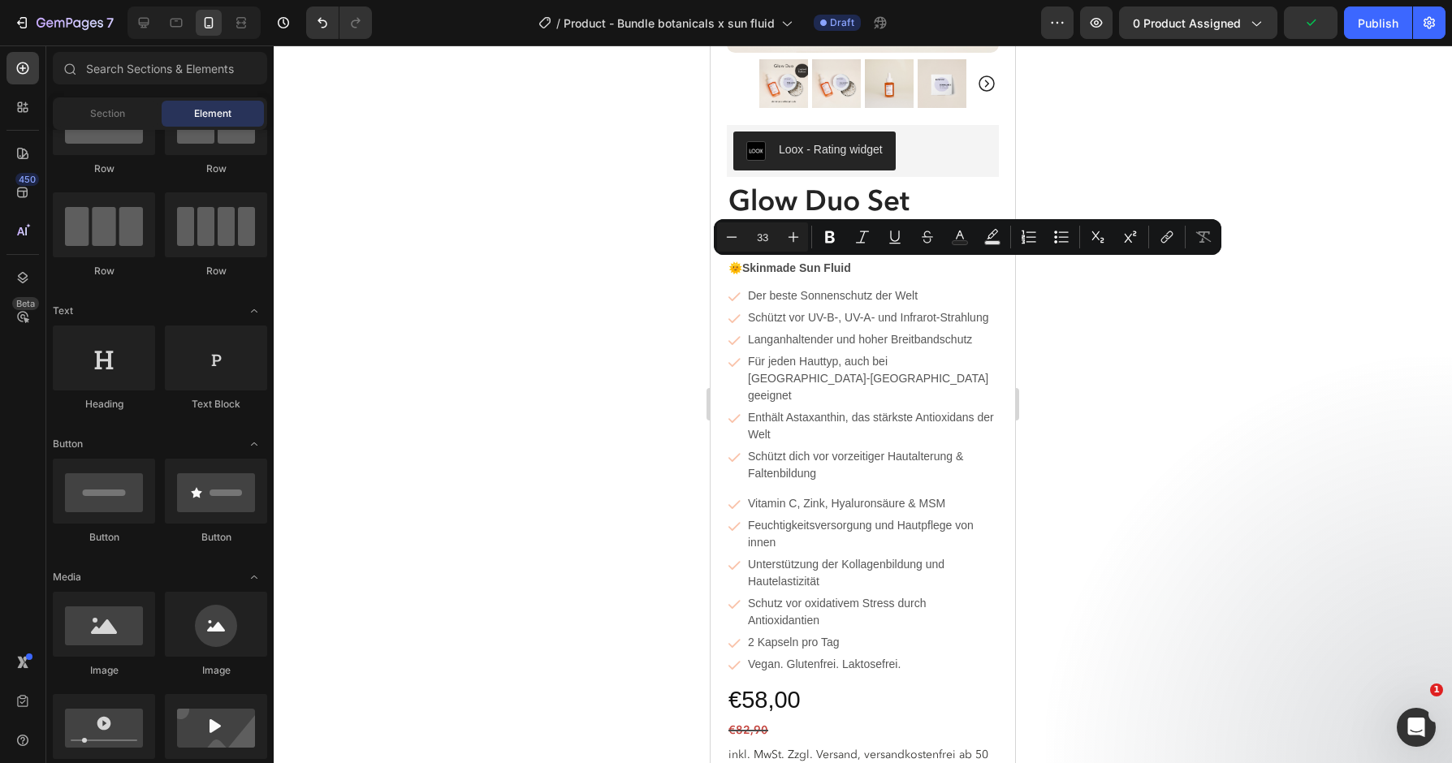
click at [865, 411] on p "Enthält Astaxanthin, das stärkste Antioxidans der Welt" at bounding box center [872, 426] width 249 height 34
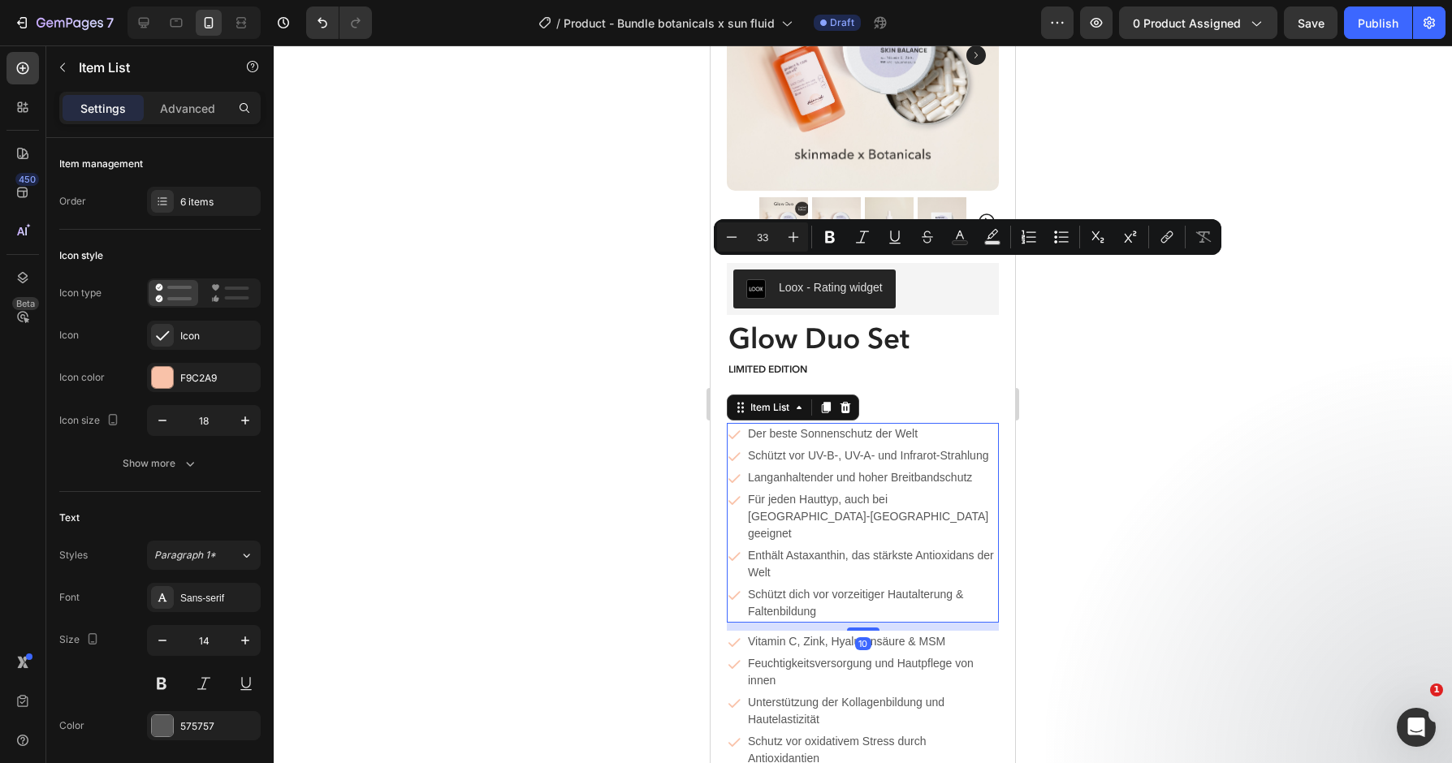
scroll to position [182, 0]
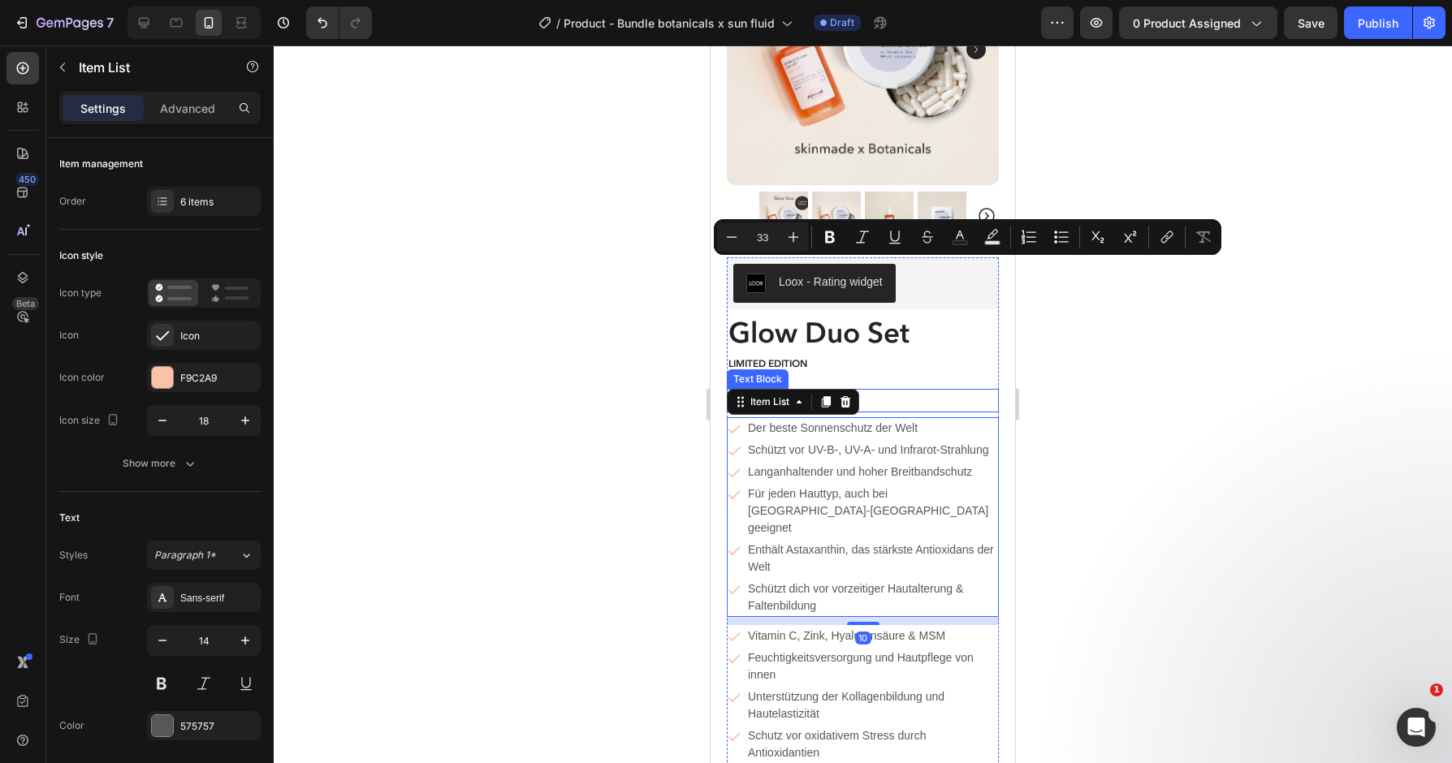
click at [905, 403] on p "🌞 Skinmade Sun Fluid" at bounding box center [862, 401] width 269 height 20
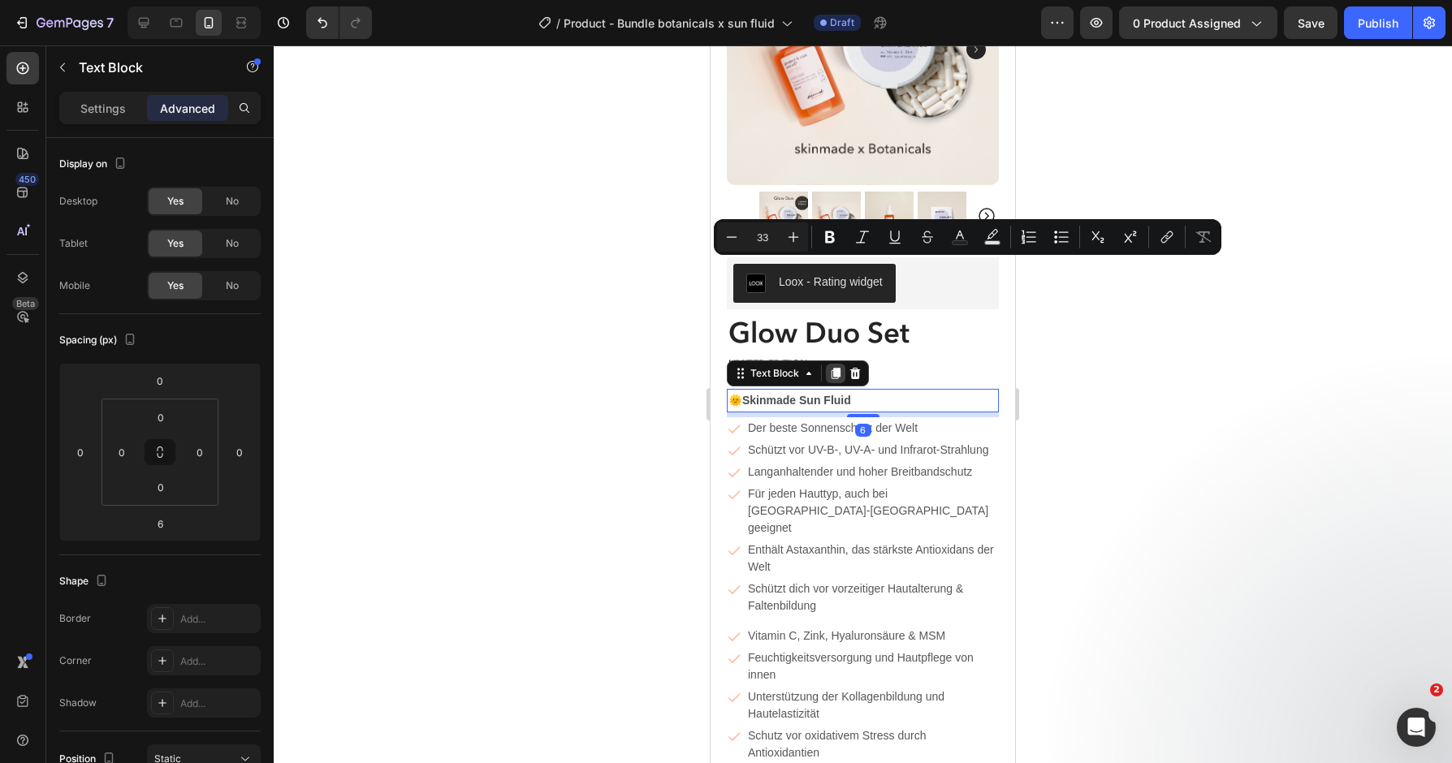
click at [840, 372] on icon at bounding box center [836, 373] width 9 height 11
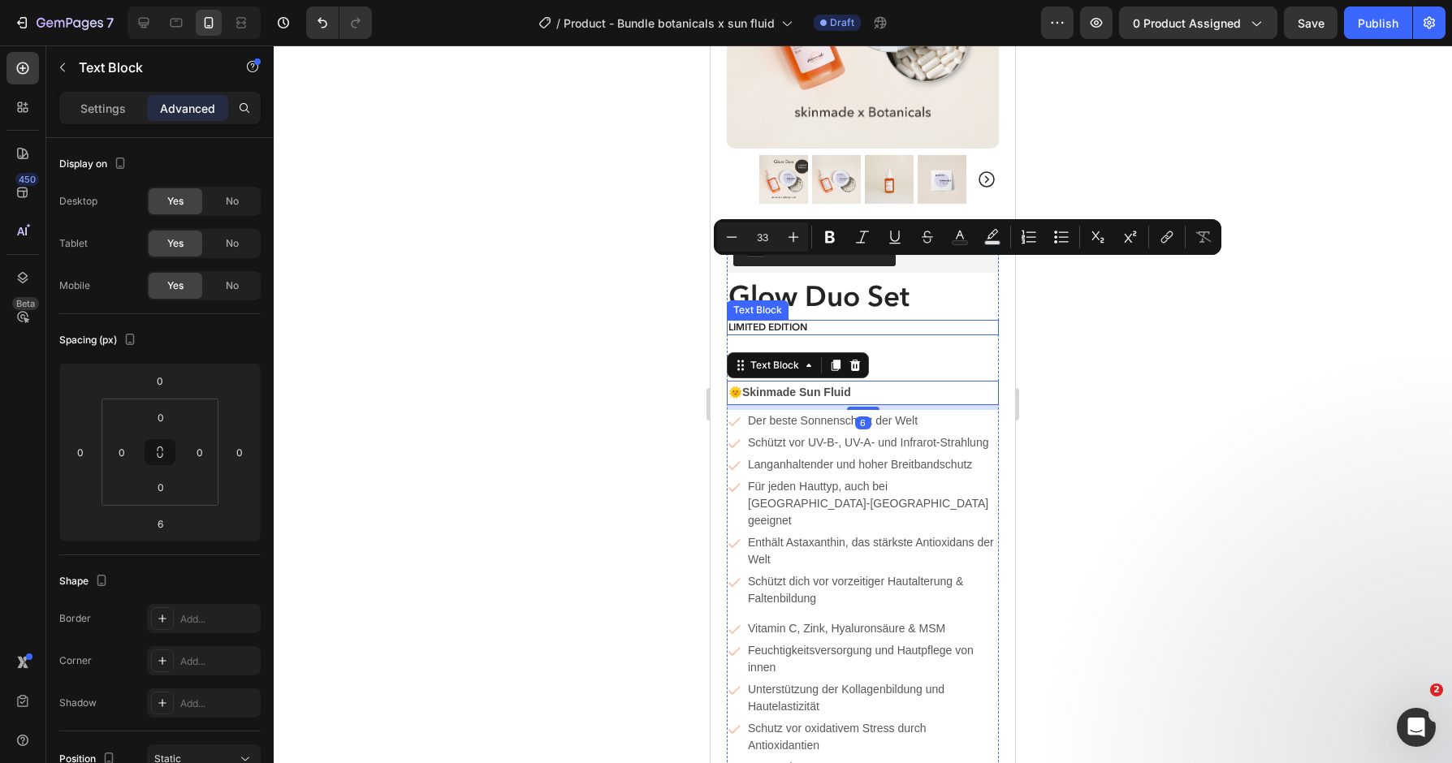
scroll to position [263, 0]
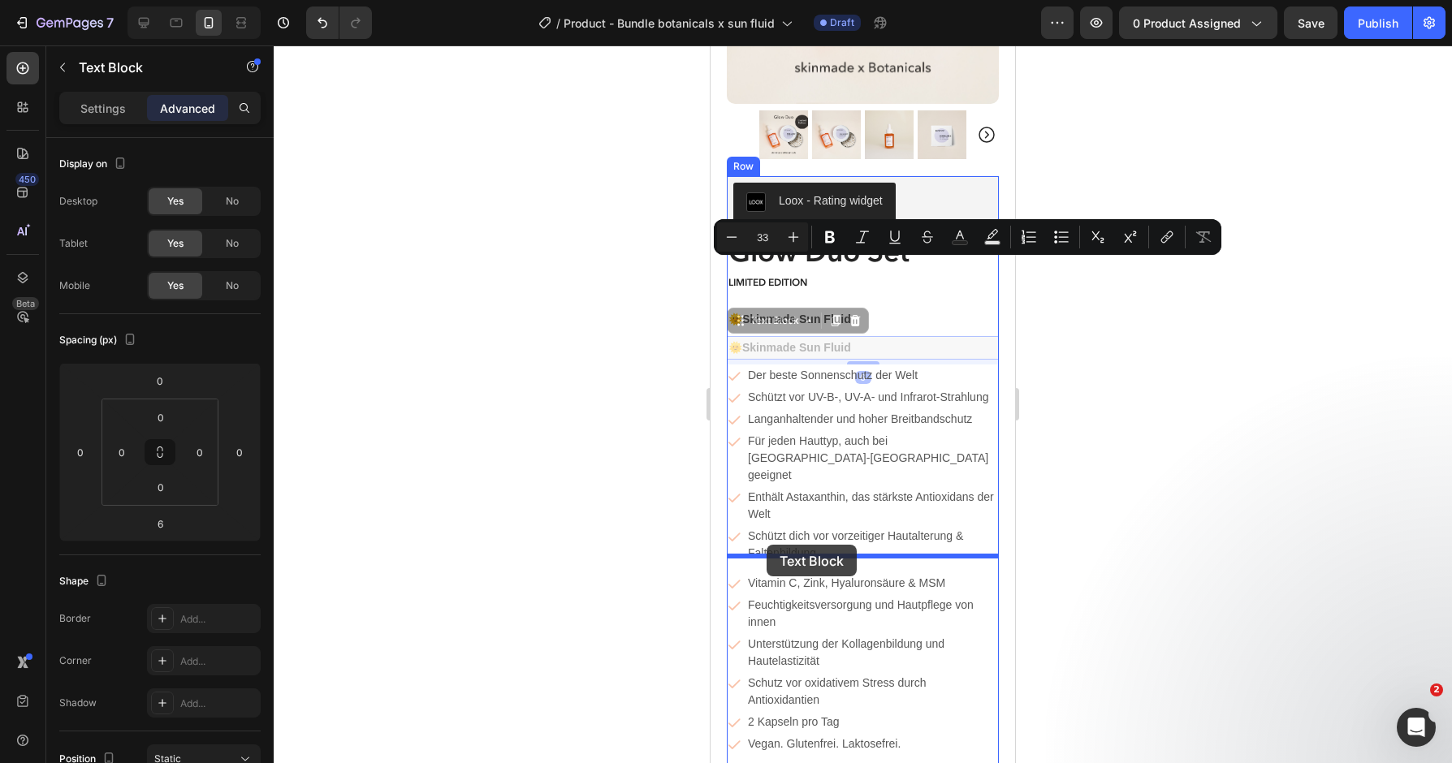
drag, startPoint x: 754, startPoint y: 320, endPoint x: 767, endPoint y: 545, distance: 225.3
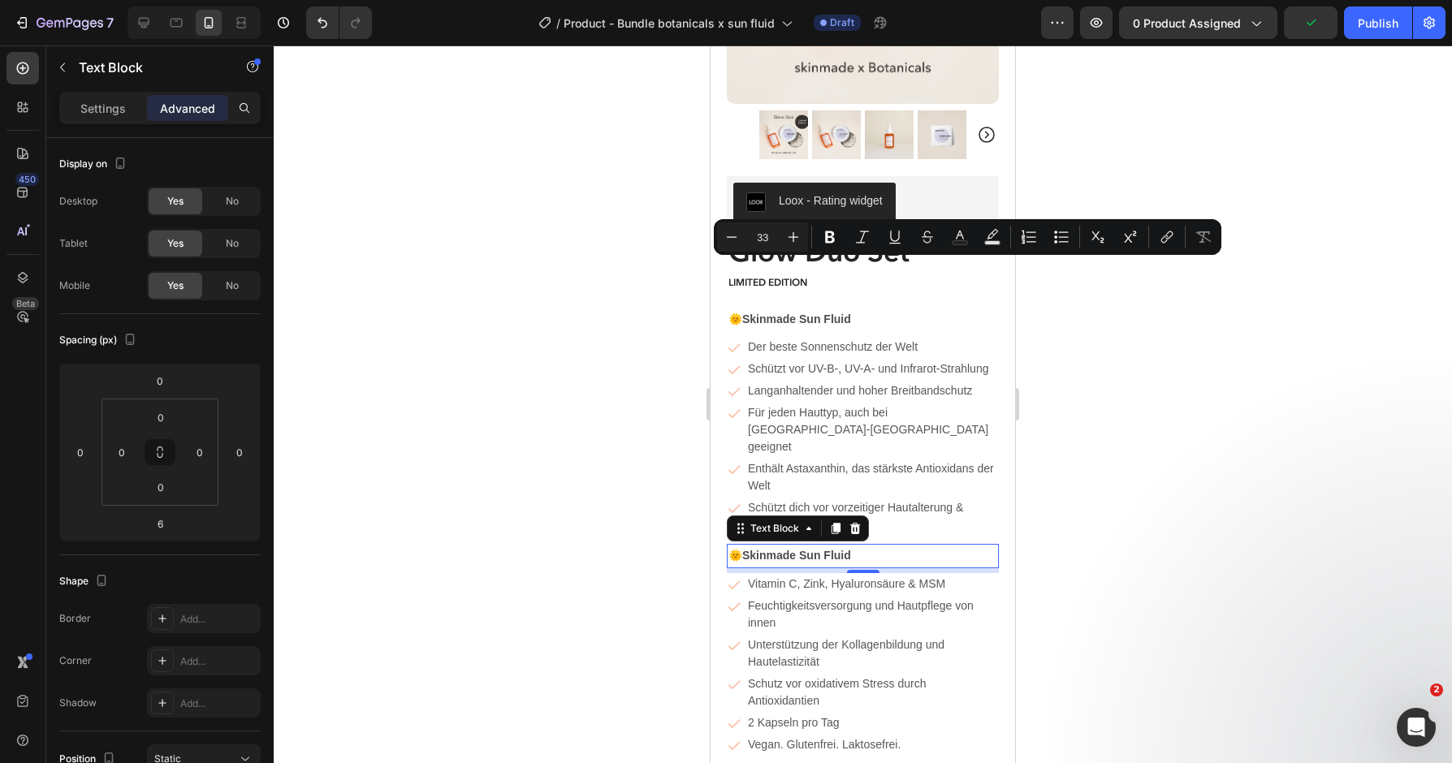
click at [869, 546] on p "🌞 Skinmade Sun Fluid" at bounding box center [862, 556] width 269 height 20
click at [1303, 503] on div at bounding box center [863, 404] width 1178 height 718
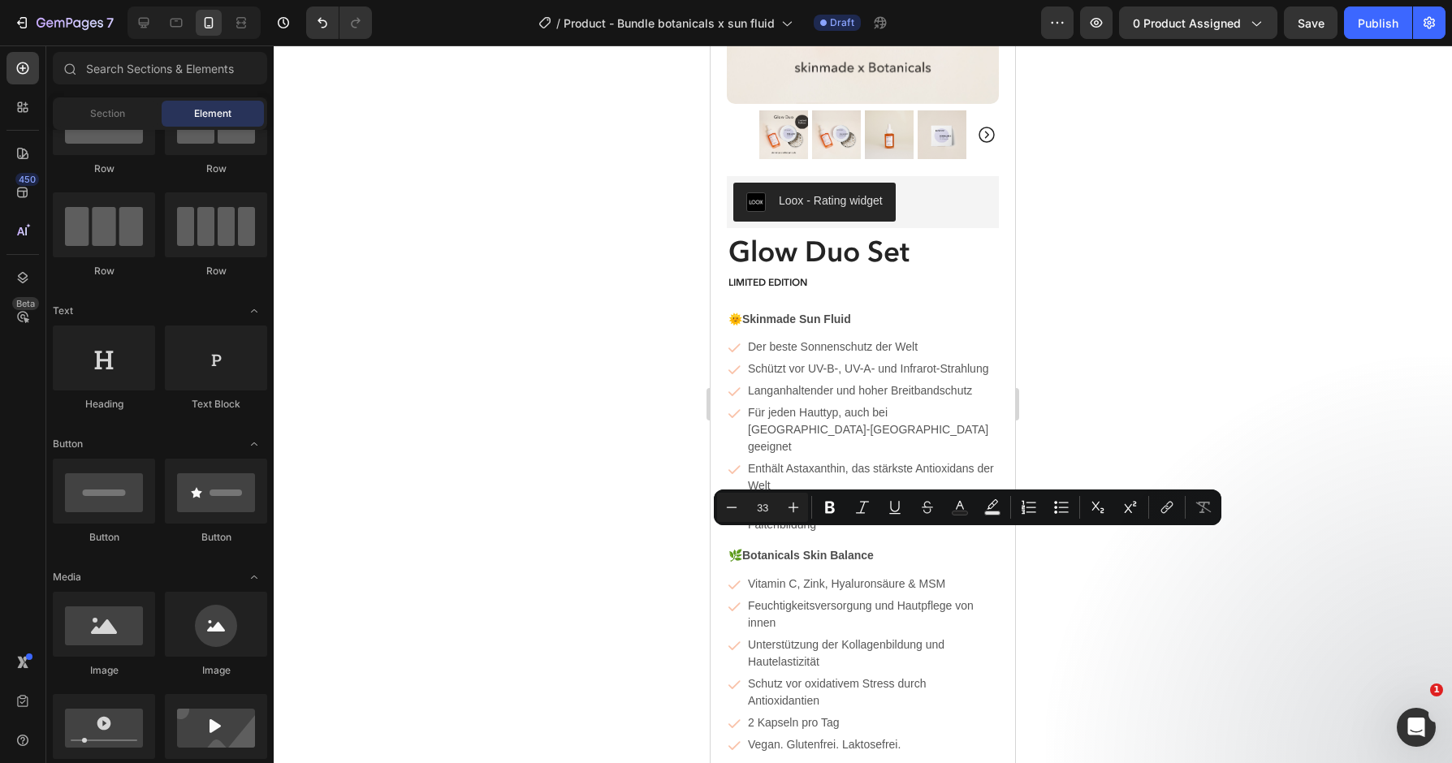
click at [1278, 300] on div at bounding box center [863, 404] width 1178 height 718
click at [1303, 24] on span "Save" at bounding box center [1311, 23] width 27 height 14
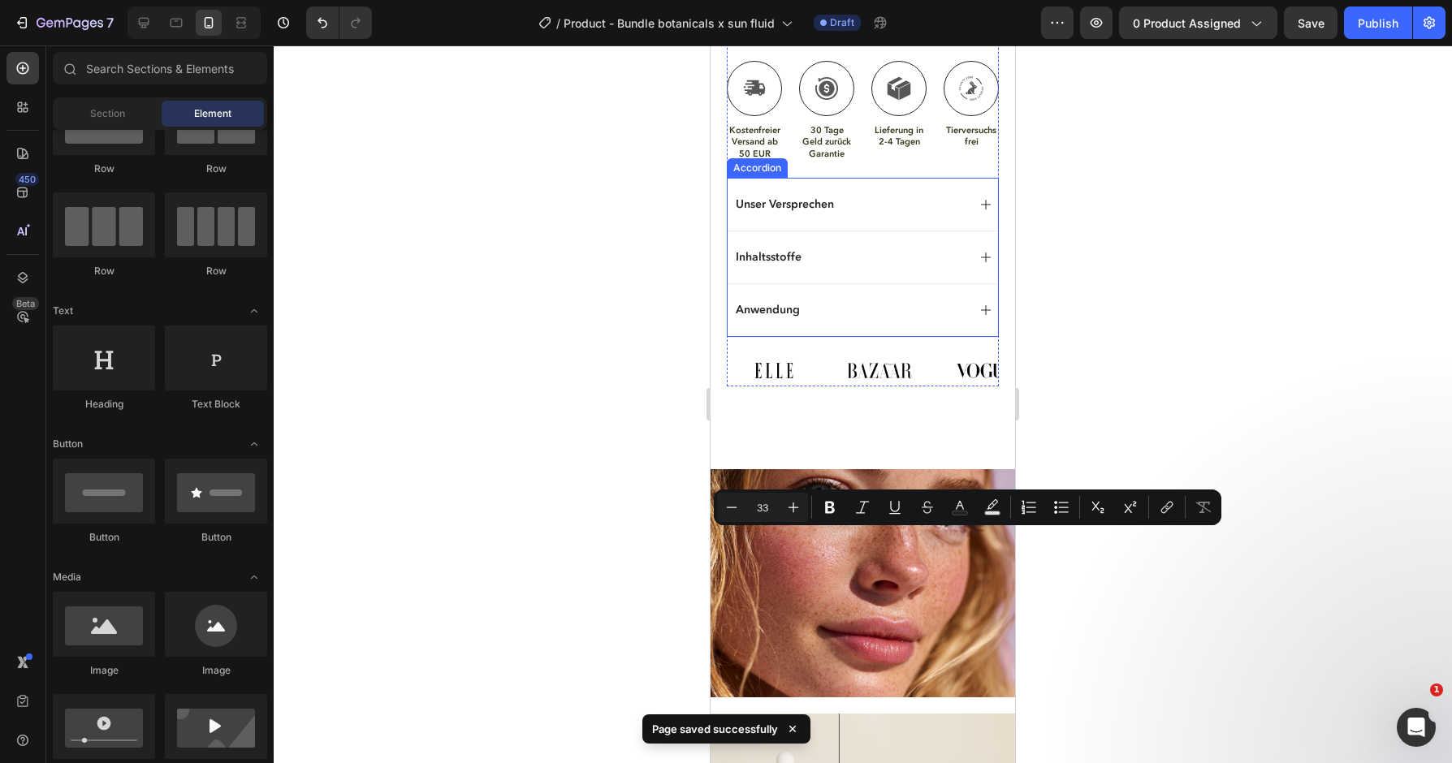
scroll to position [1255, 0]
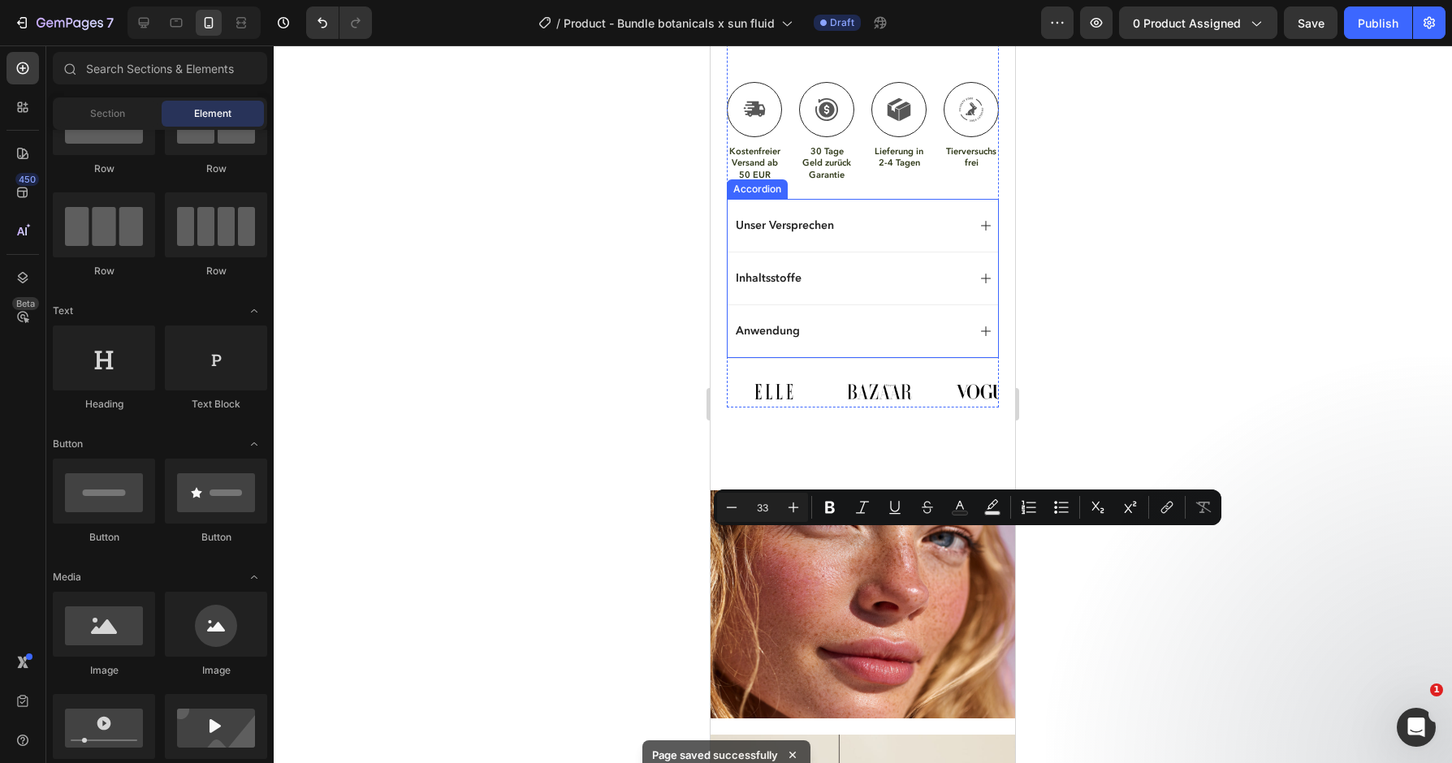
click at [983, 199] on div "Unser Versprechen" at bounding box center [863, 225] width 270 height 53
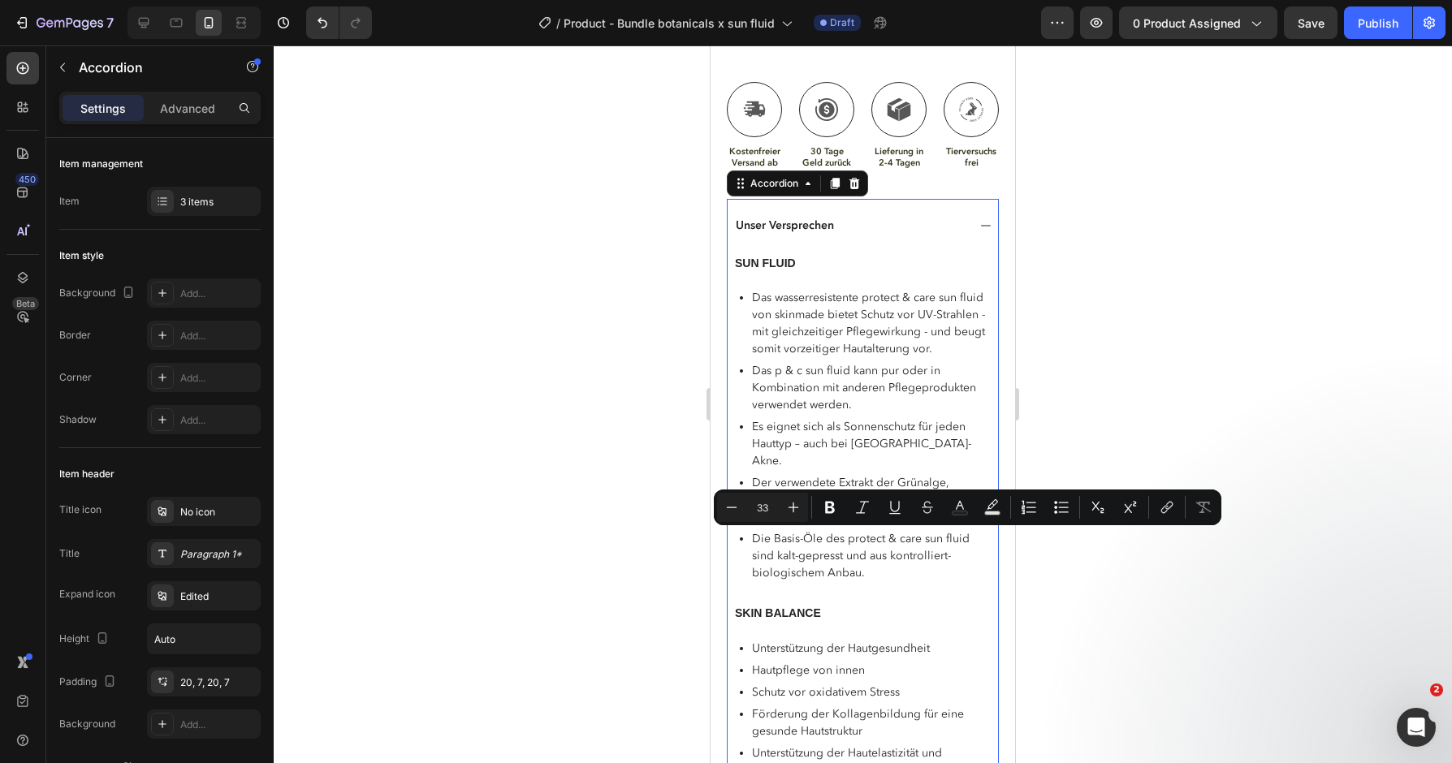
click at [983, 219] on icon at bounding box center [985, 225] width 13 height 13
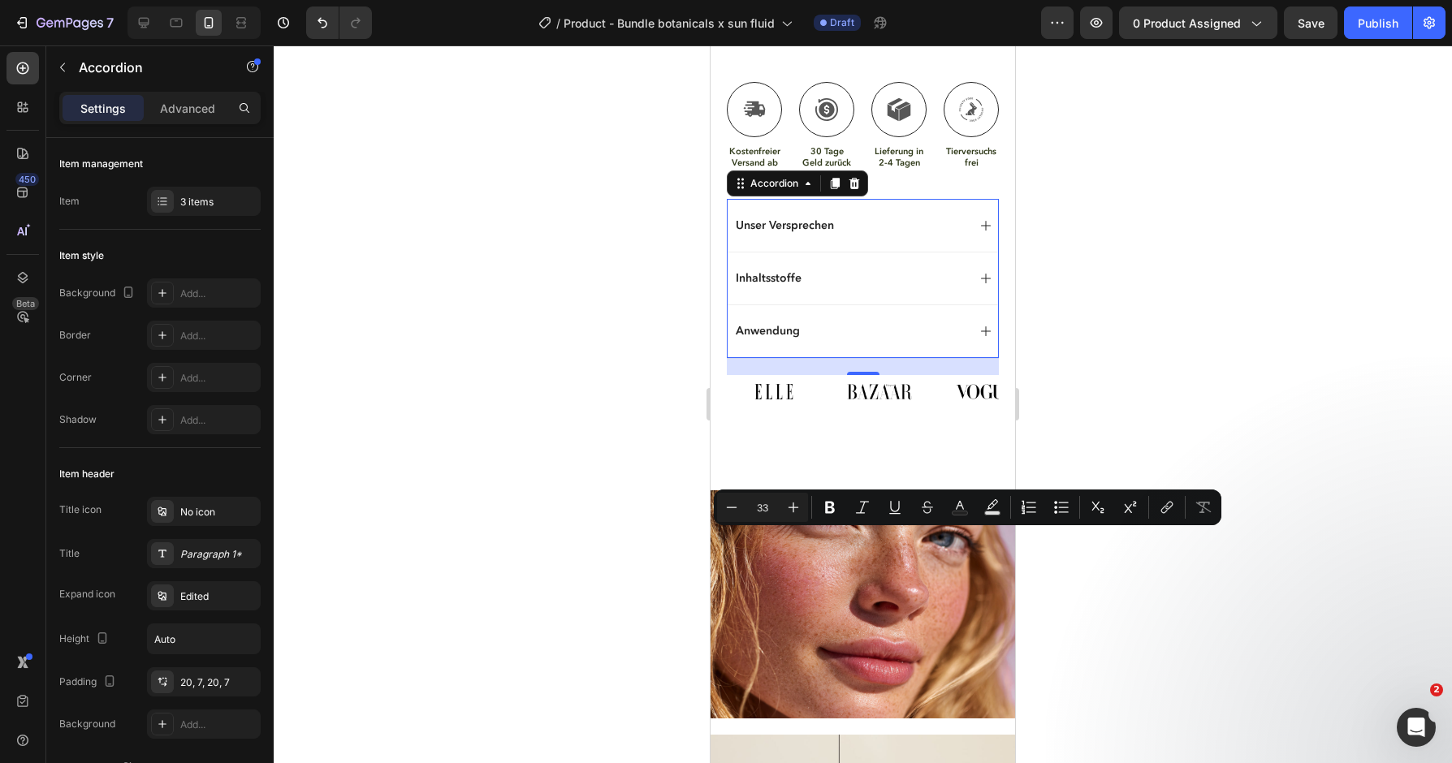
click at [992, 252] on div "Inhaltsstoffe" at bounding box center [863, 278] width 270 height 53
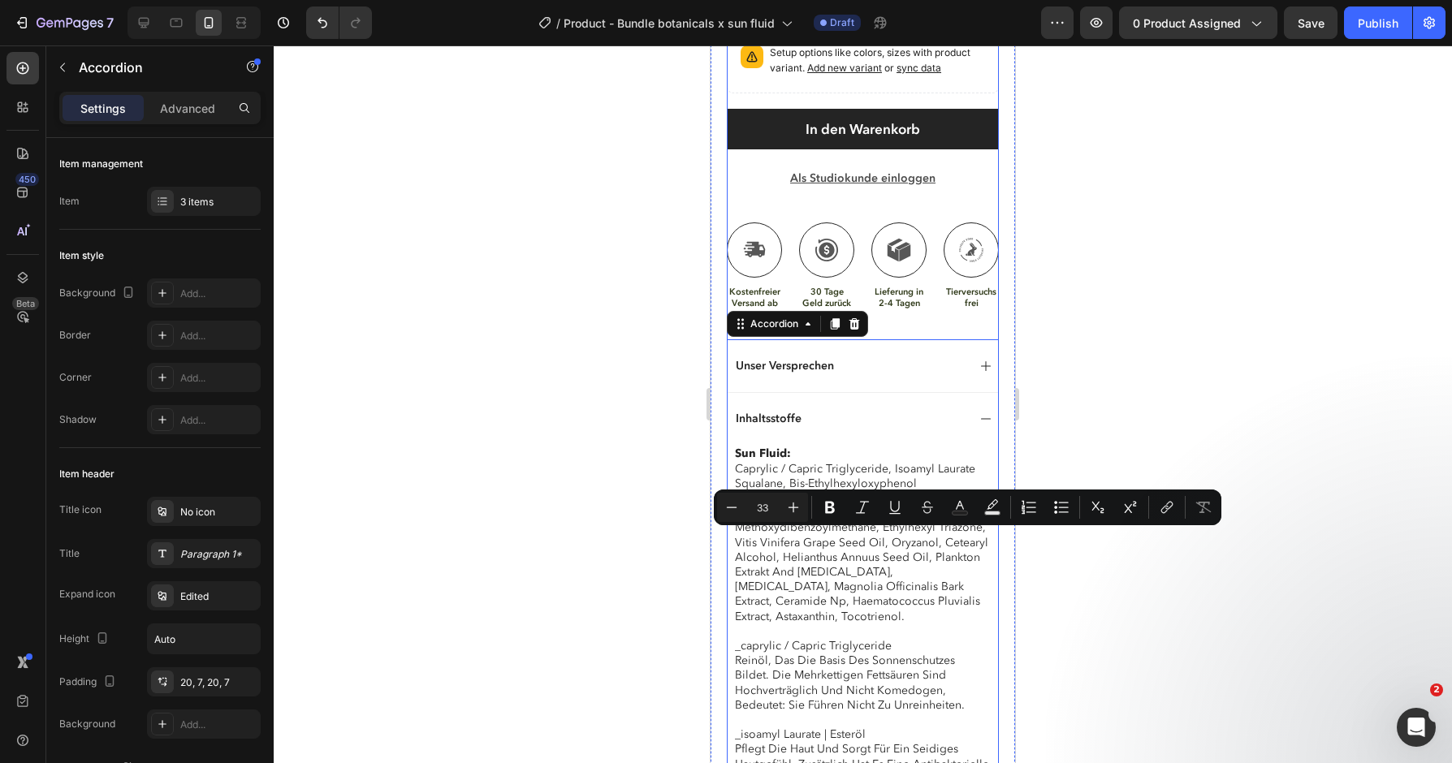
scroll to position [1101, 0]
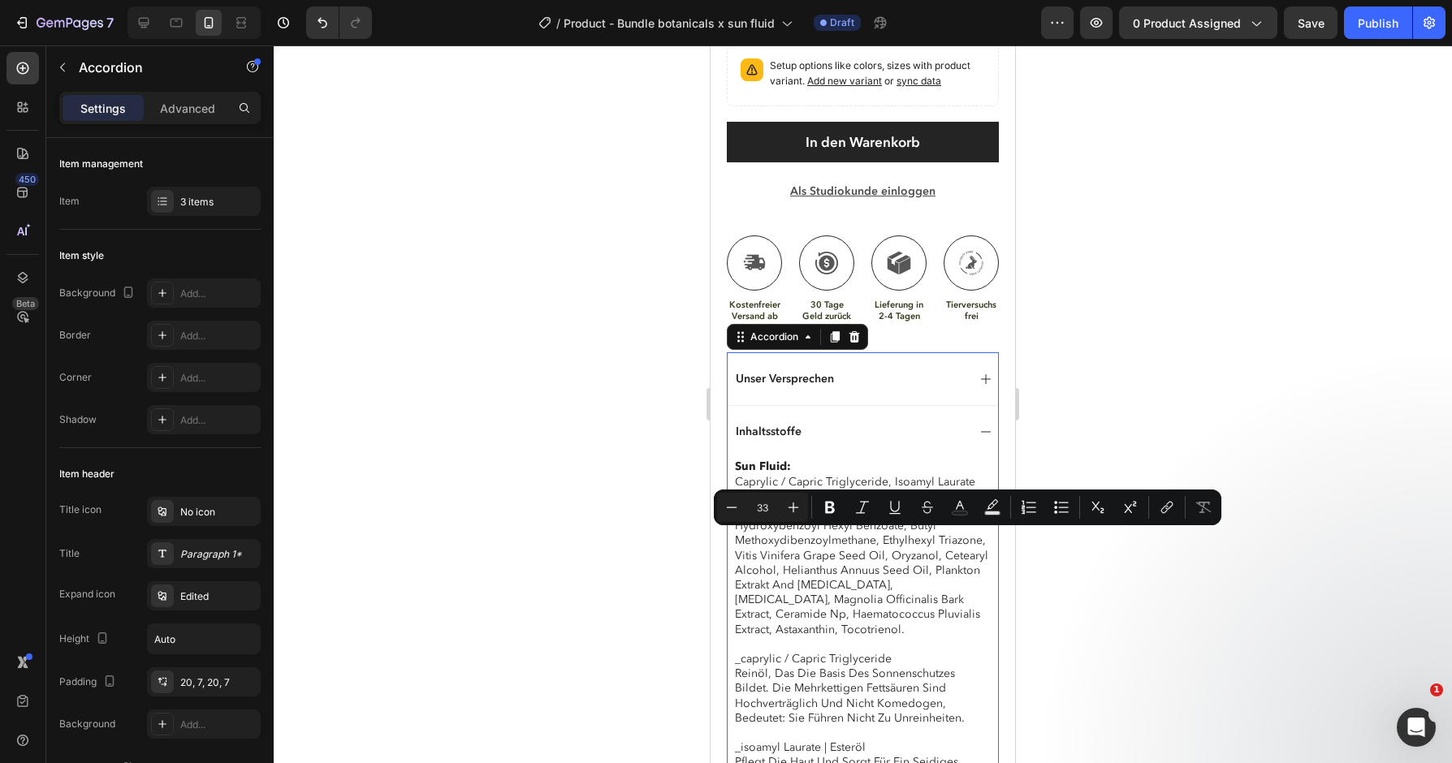
click at [987, 426] on icon at bounding box center [985, 432] width 13 height 13
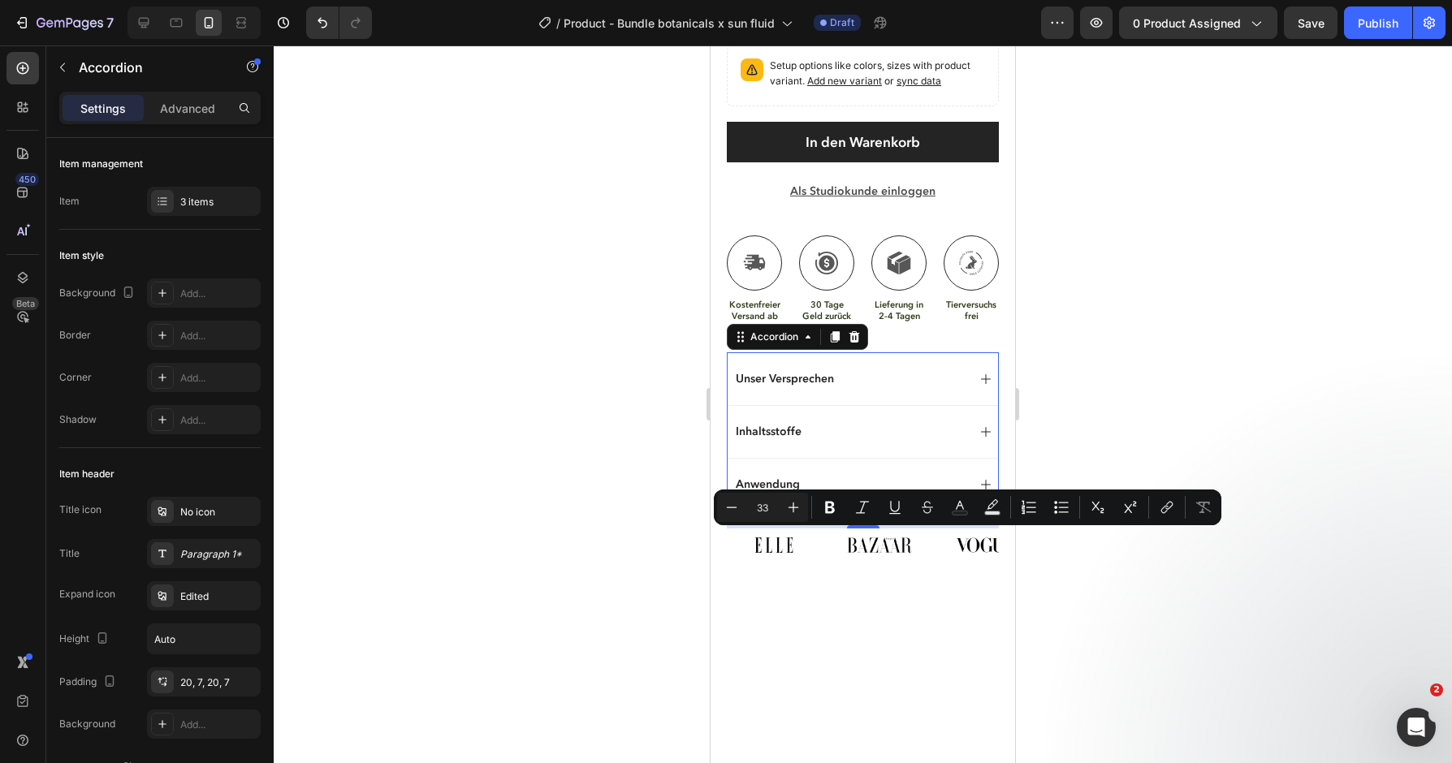
click at [987, 478] on icon at bounding box center [985, 484] width 13 height 13
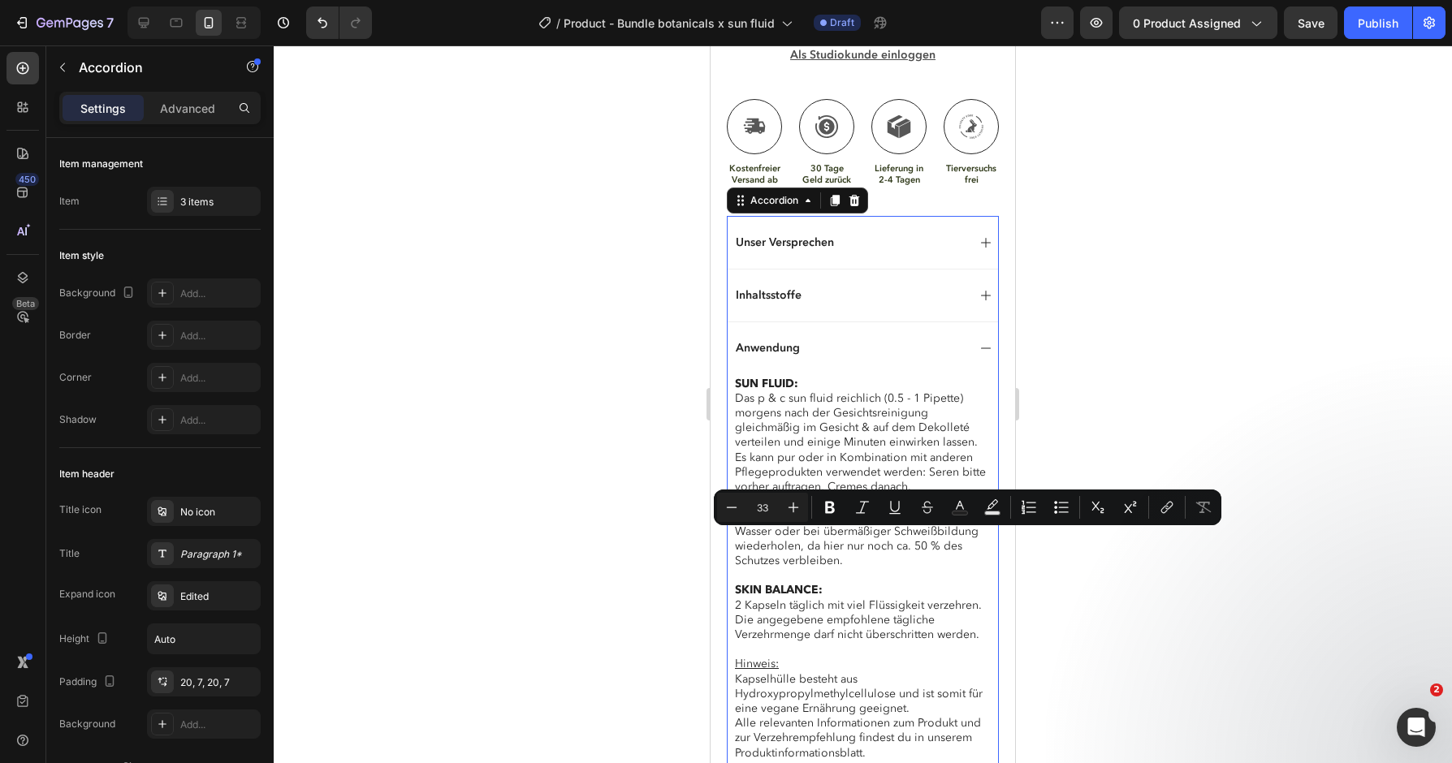
scroll to position [1432, 0]
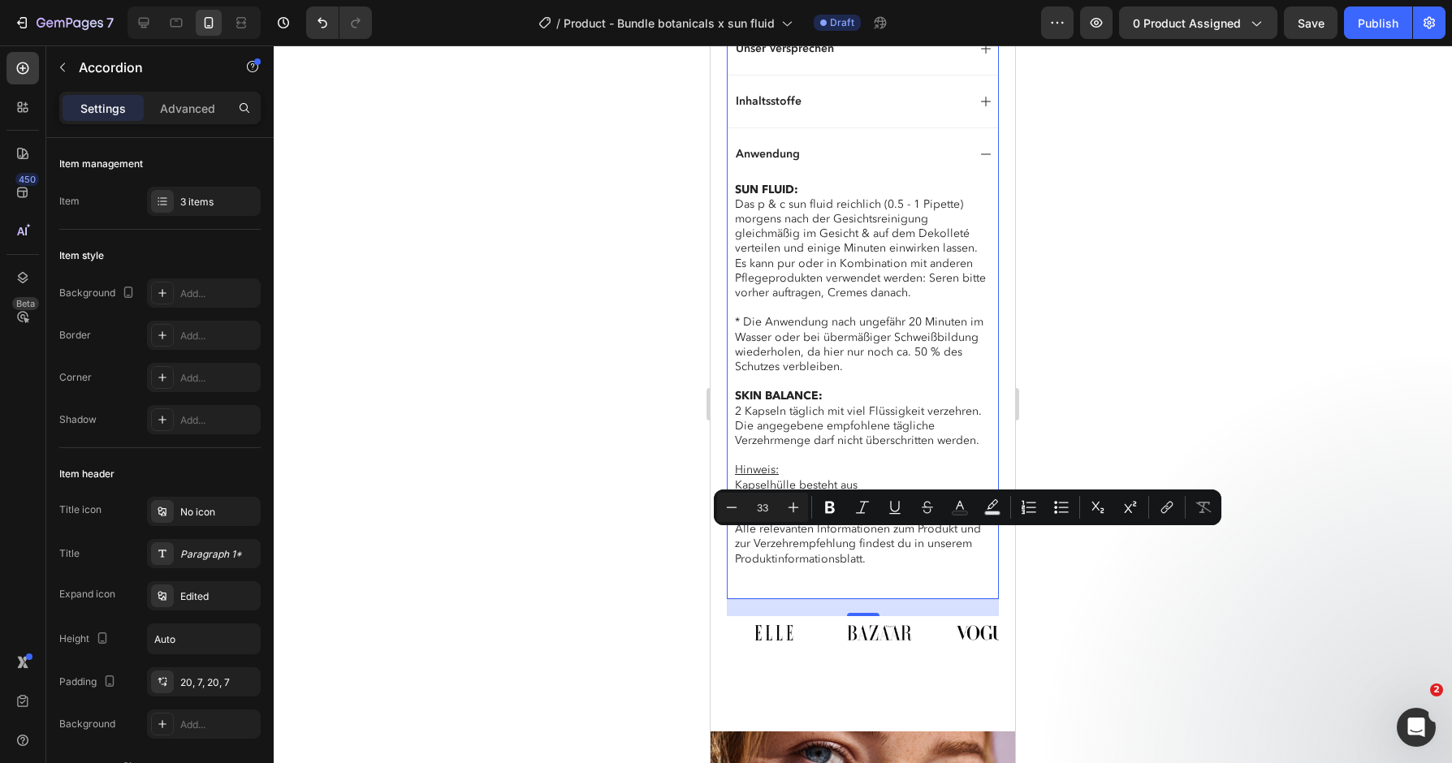
click at [985, 148] on icon at bounding box center [985, 154] width 13 height 13
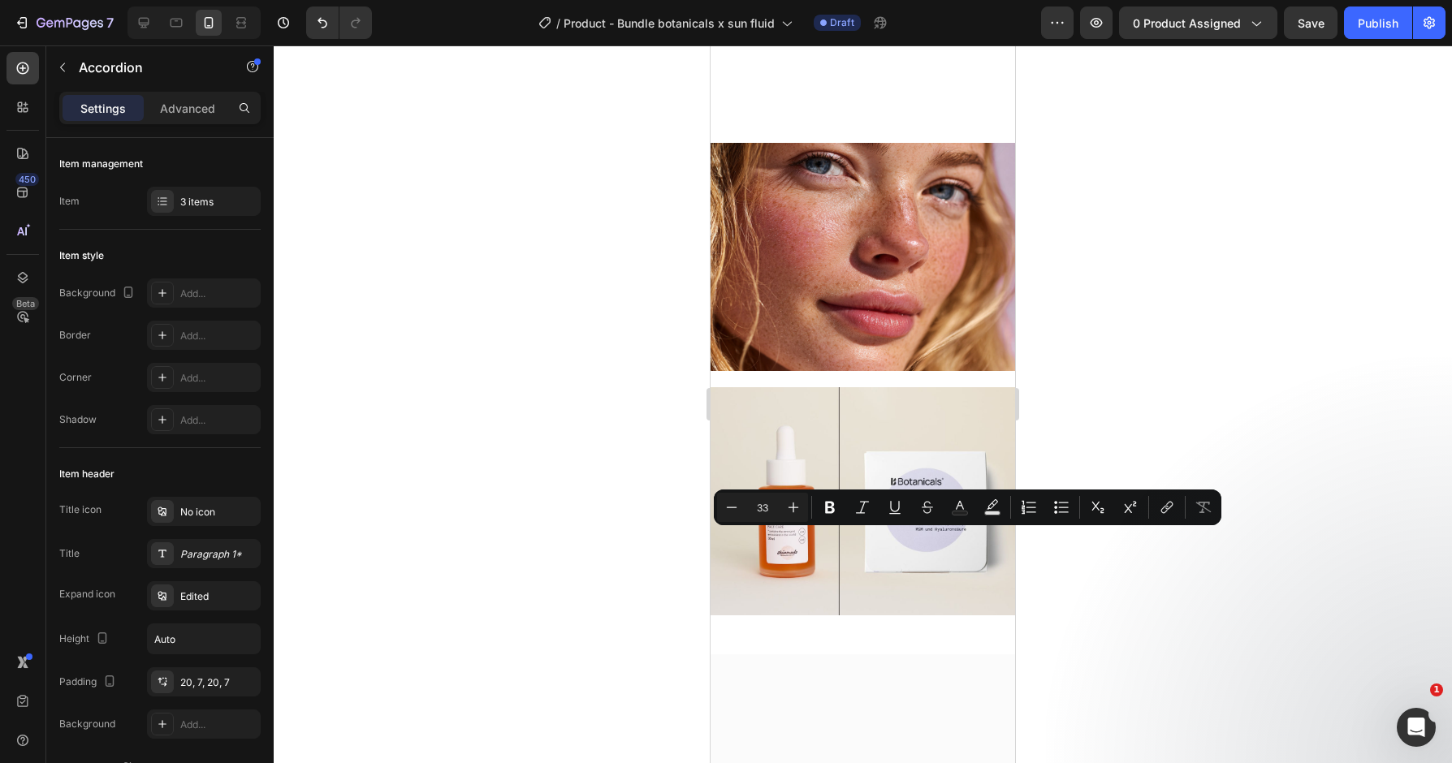
scroll to position [1385, 0]
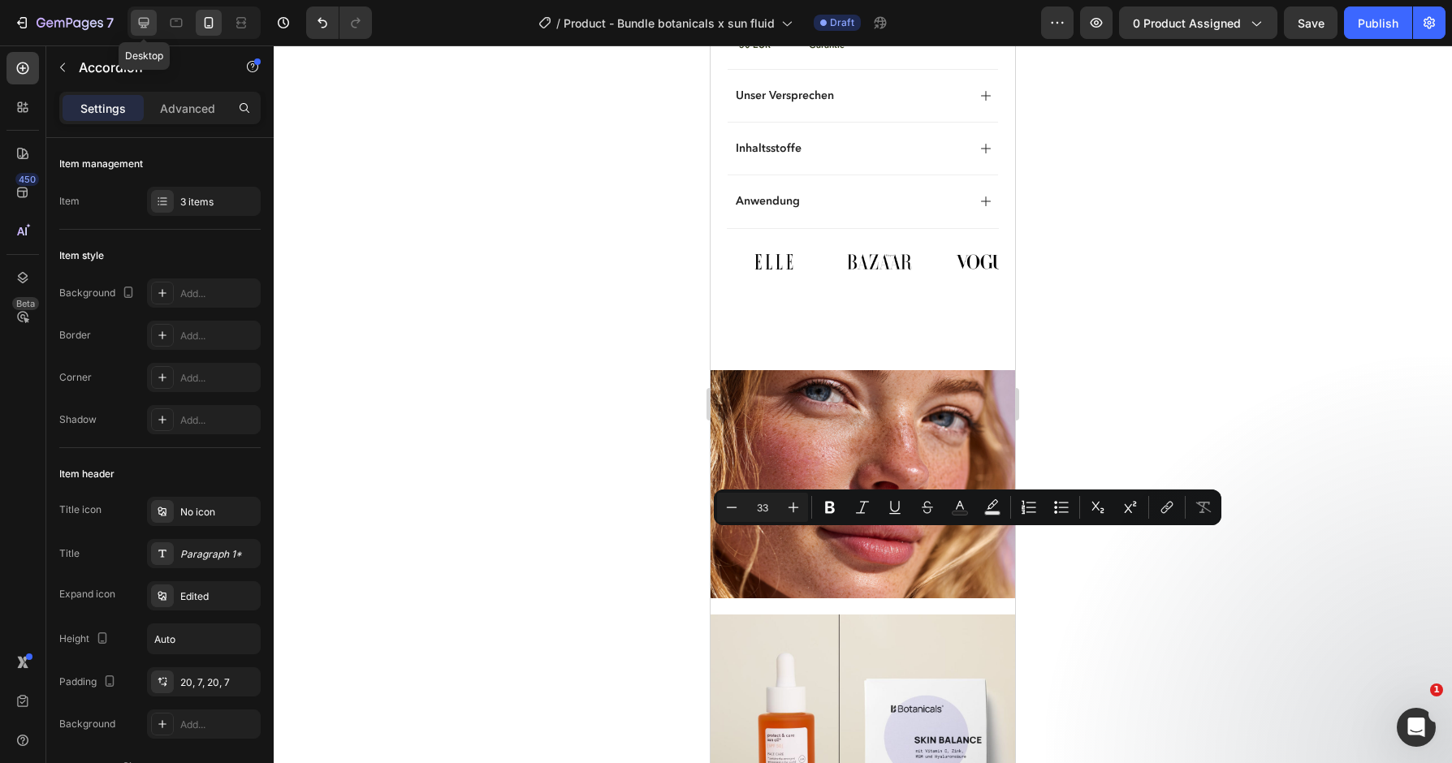
click at [153, 23] on div at bounding box center [144, 23] width 26 height 26
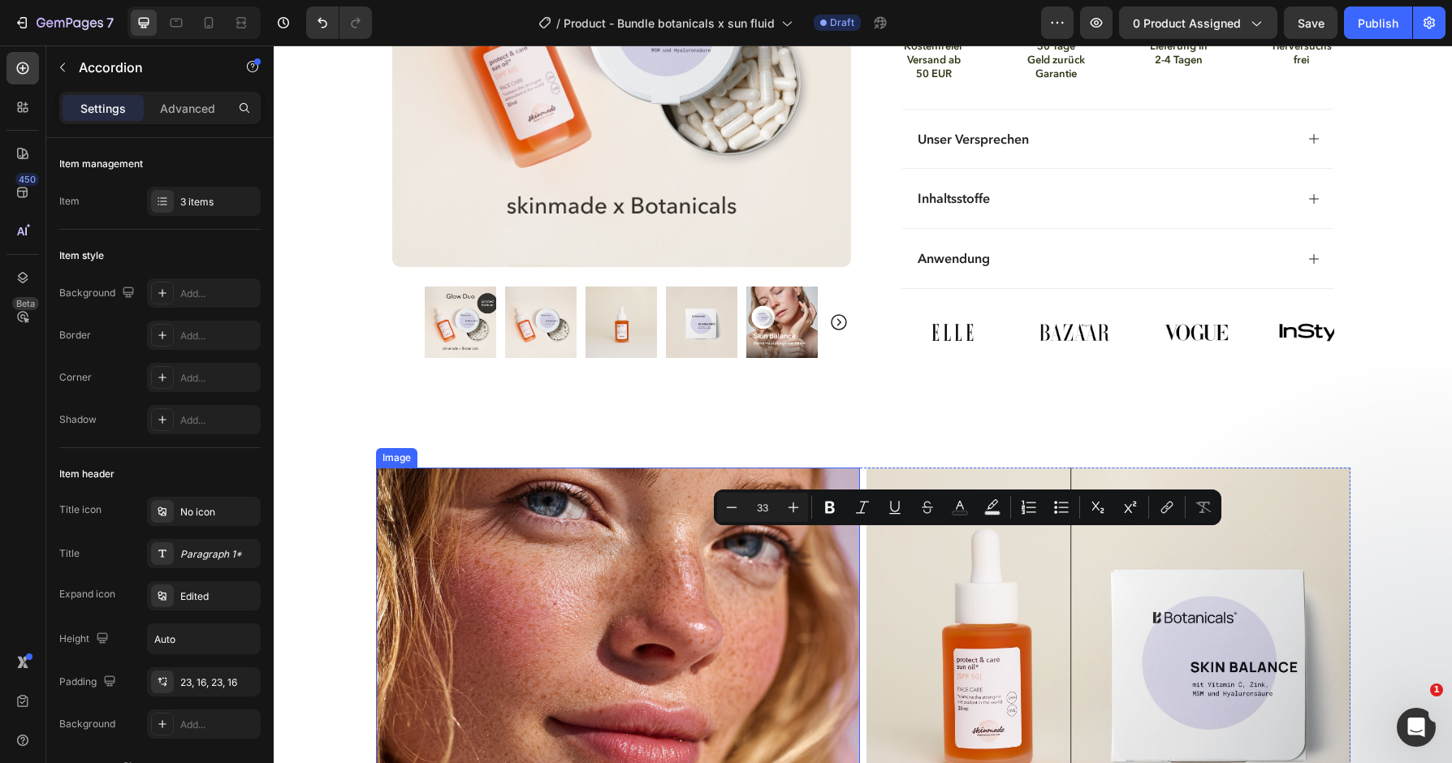
scroll to position [1224, 0]
click at [688, 538] on img at bounding box center [618, 650] width 484 height 363
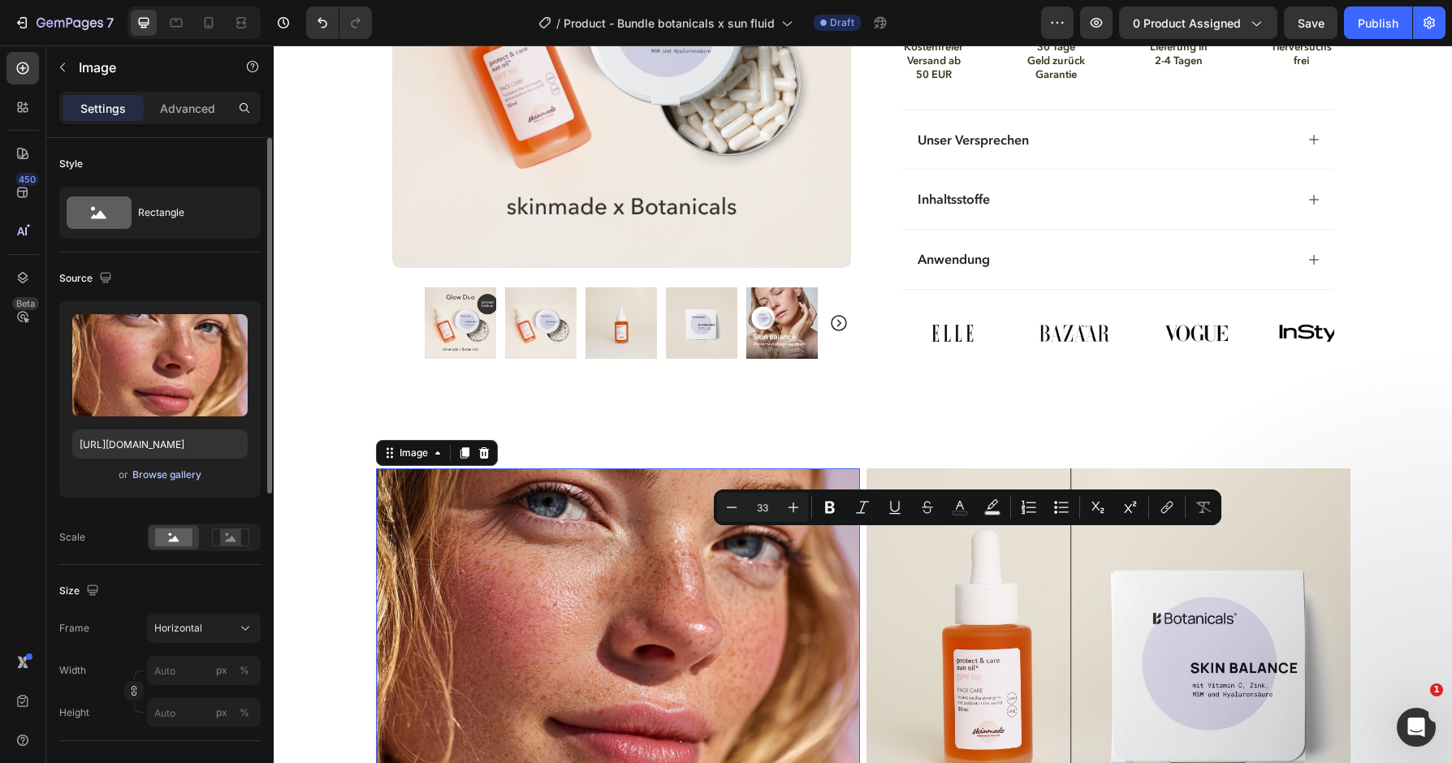
click at [187, 476] on div "Browse gallery" at bounding box center [166, 475] width 69 height 15
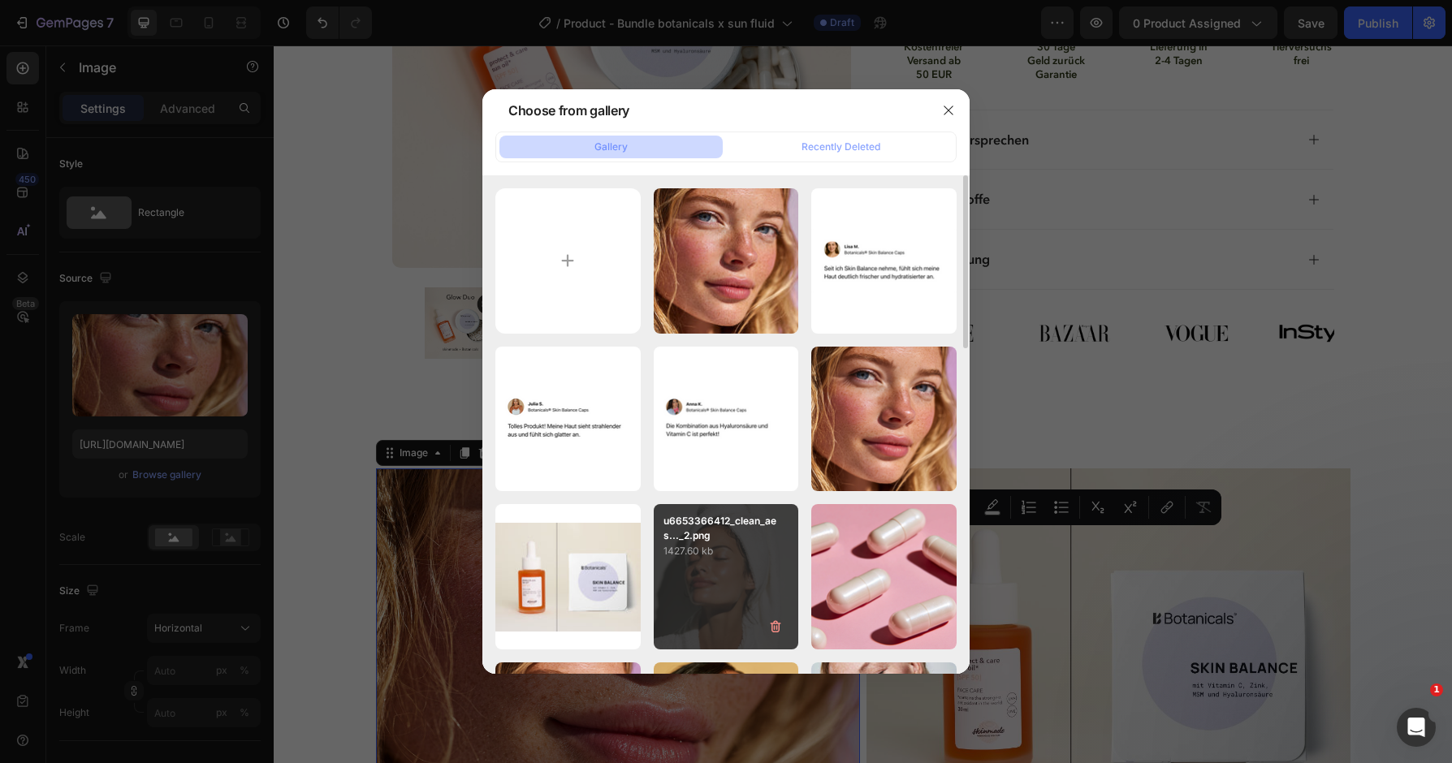
click at [733, 598] on div "u6653366412_clean_aes..._2.png 1427.60 kb" at bounding box center [726, 576] width 145 height 145
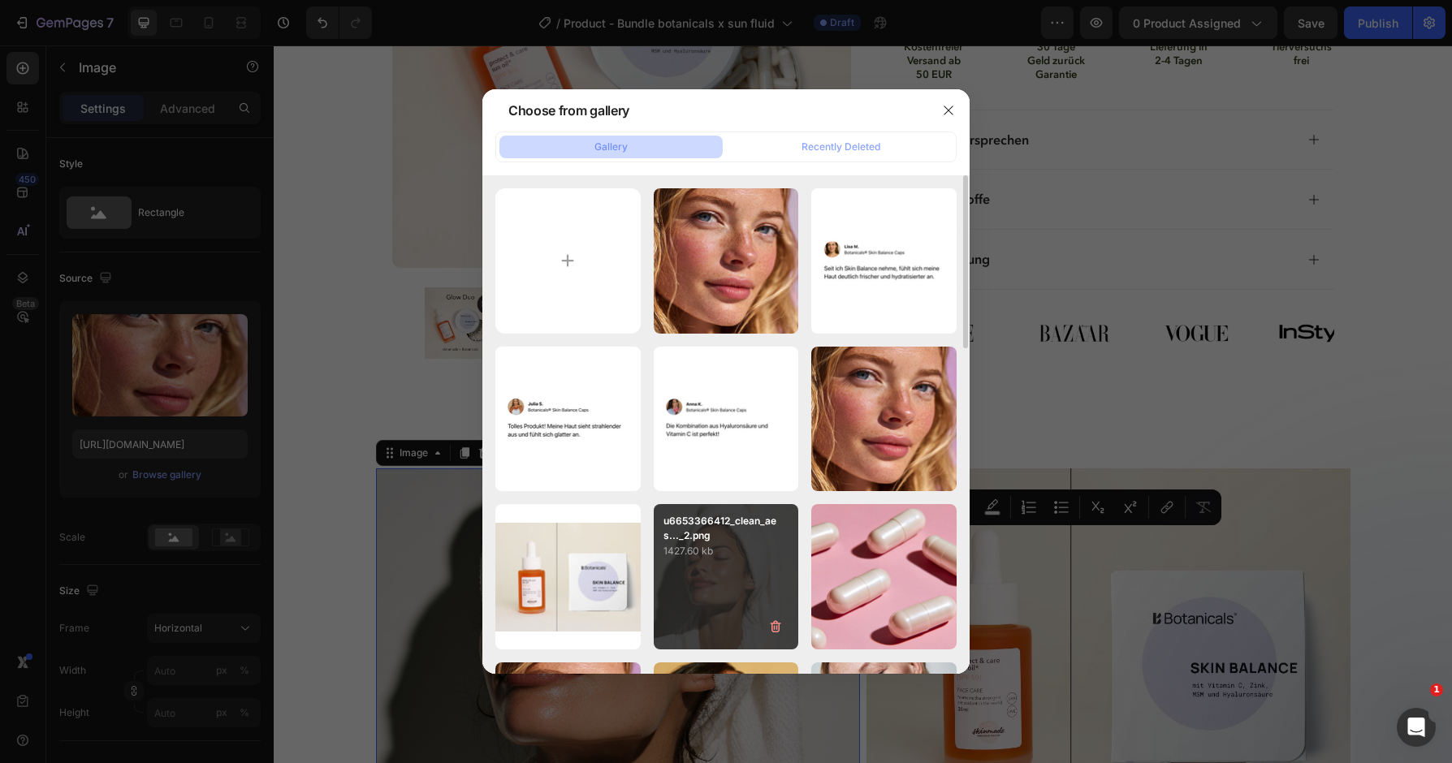
type input "[URL][DOMAIN_NAME]"
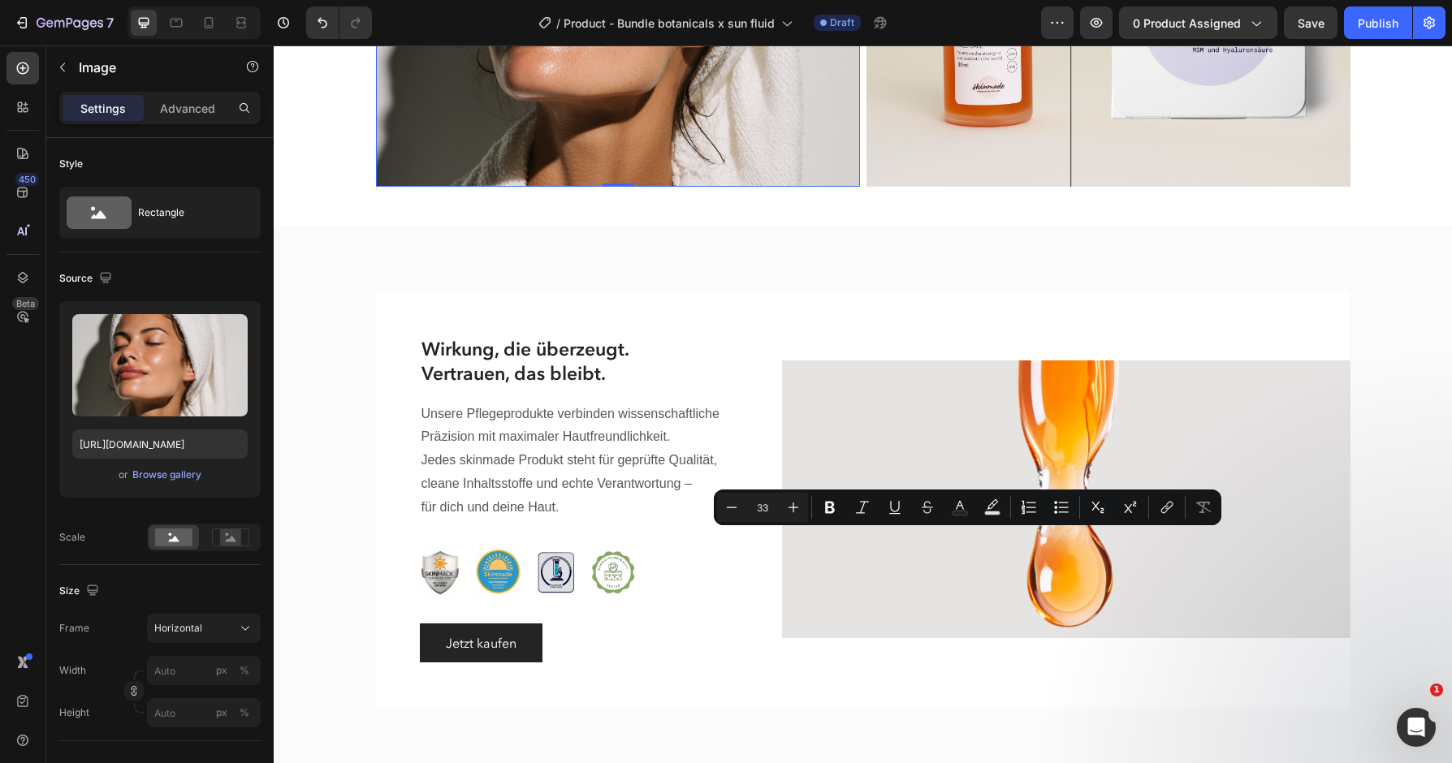
scroll to position [2590, 0]
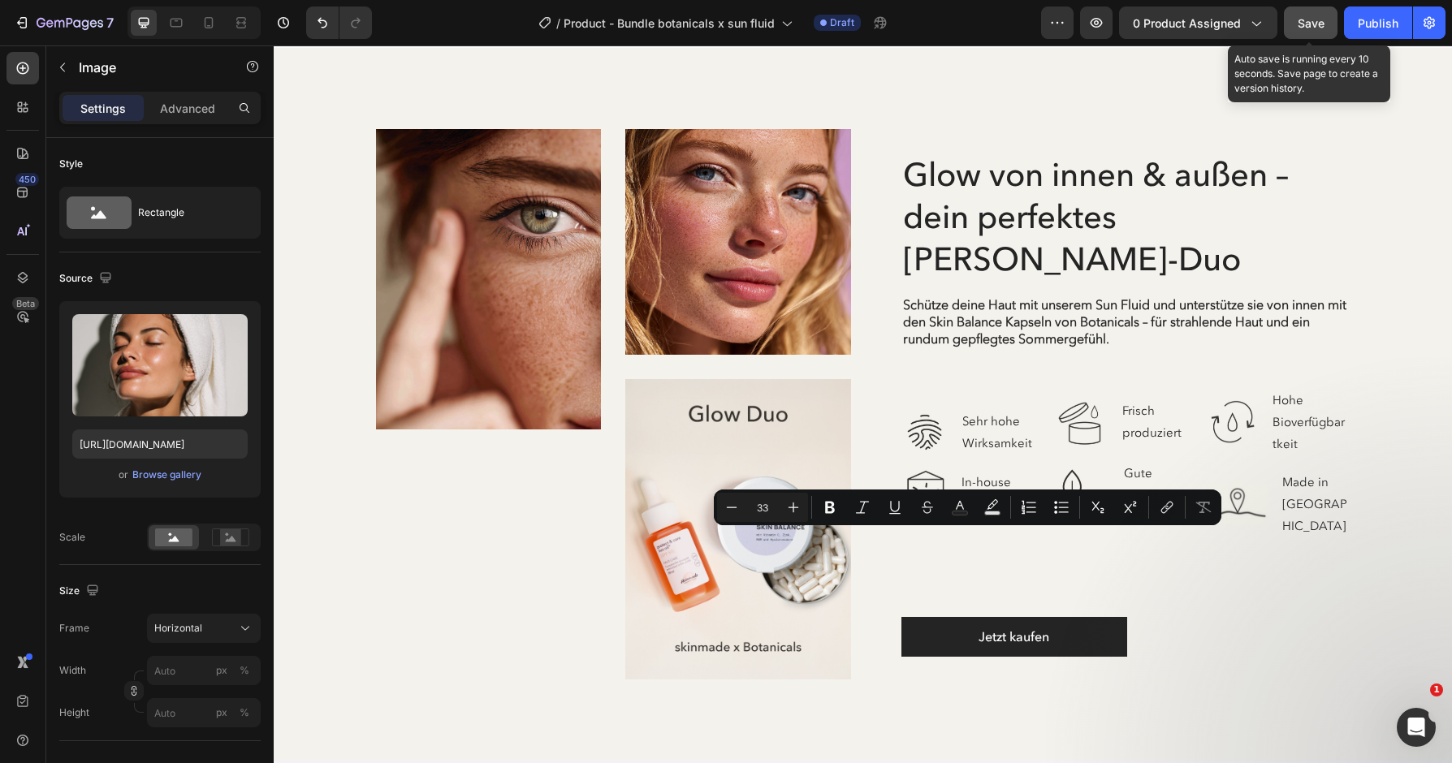
click at [1315, 34] on button "Save" at bounding box center [1311, 22] width 54 height 32
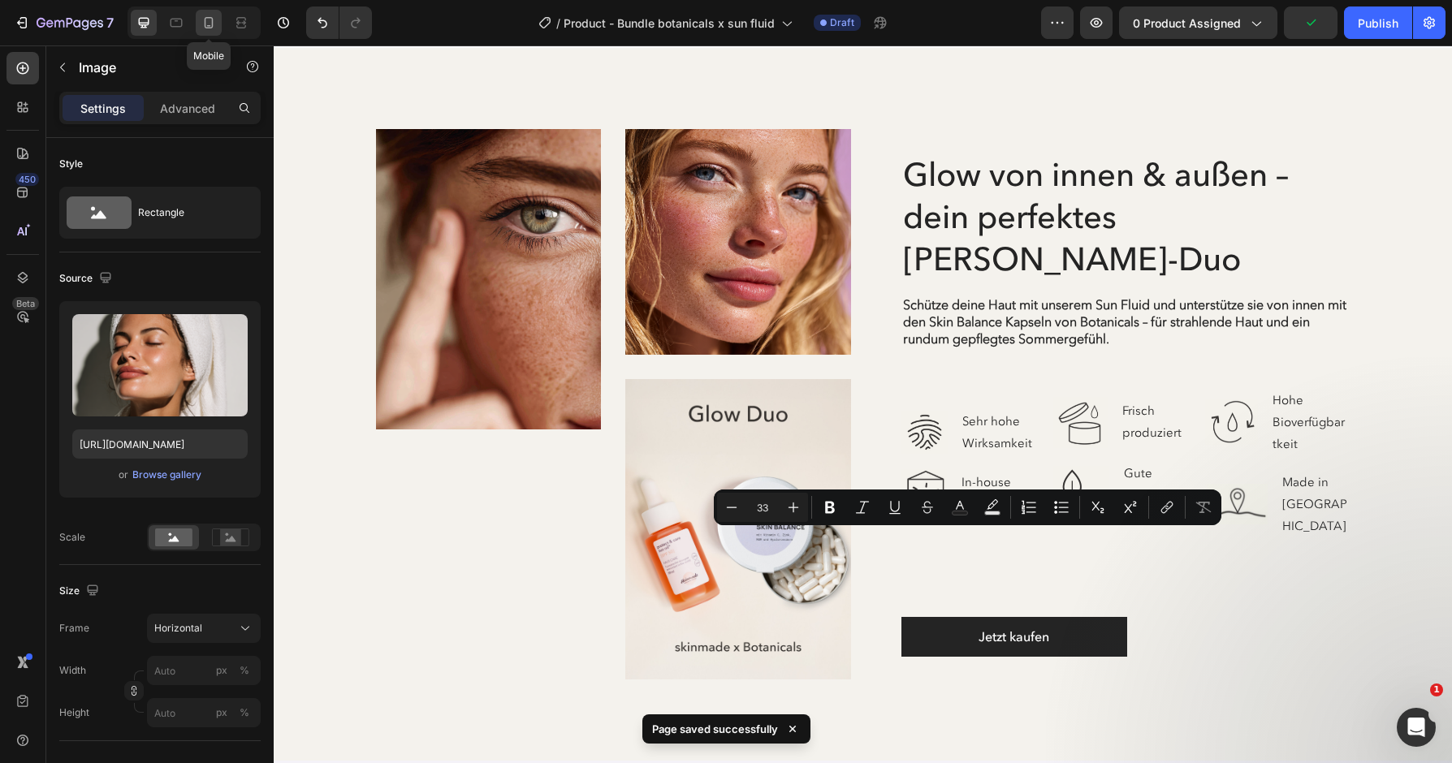
click at [205, 19] on icon at bounding box center [209, 23] width 16 height 16
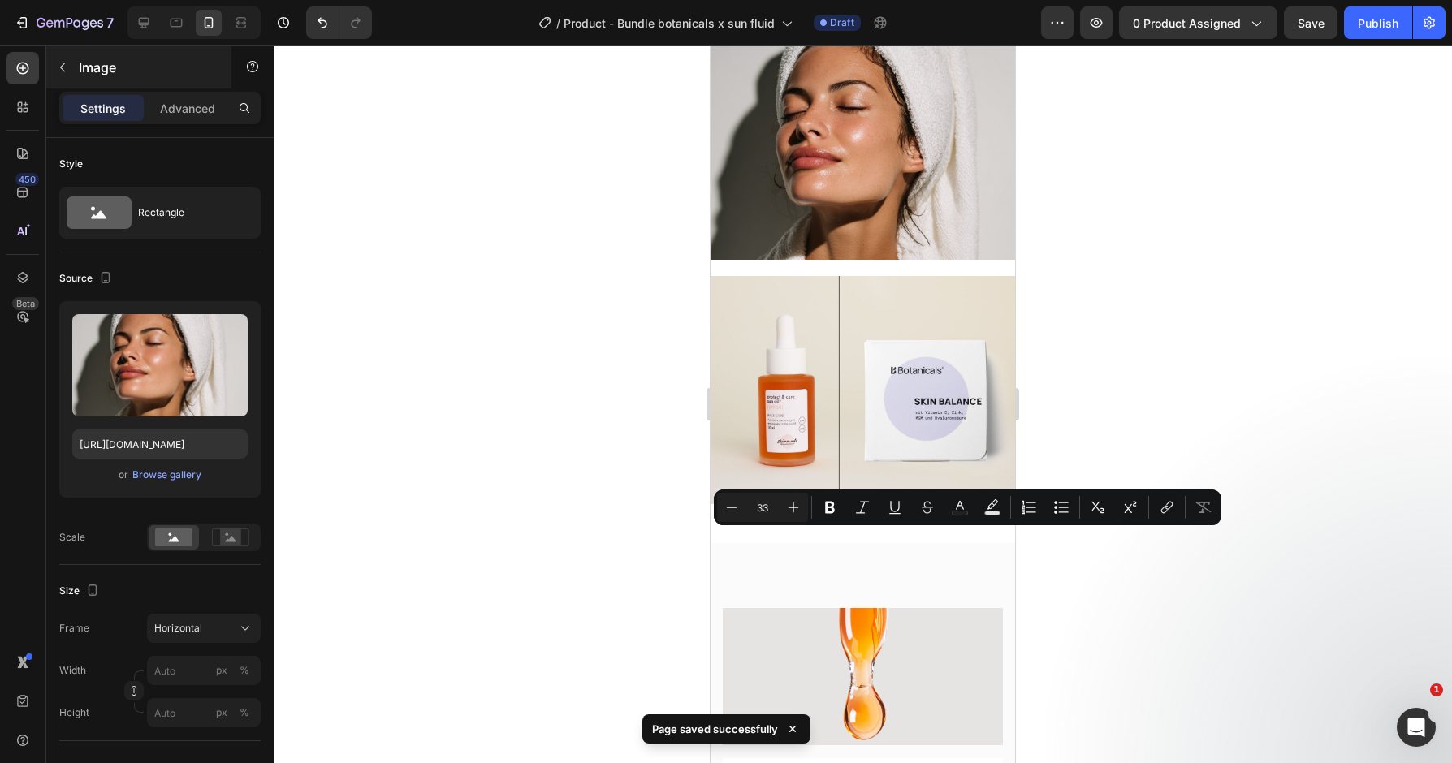
scroll to position [1519, 0]
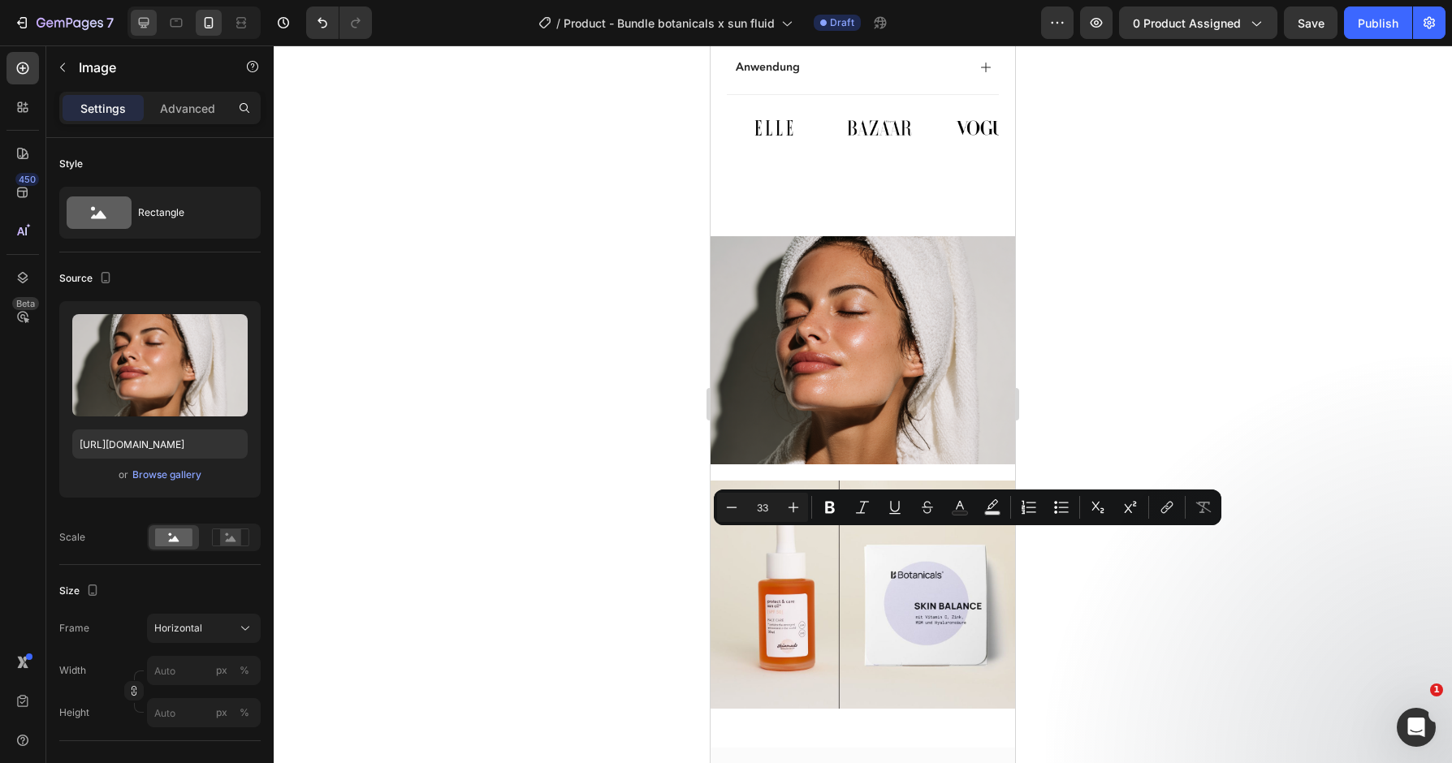
click at [142, 14] on div at bounding box center [144, 23] width 26 height 26
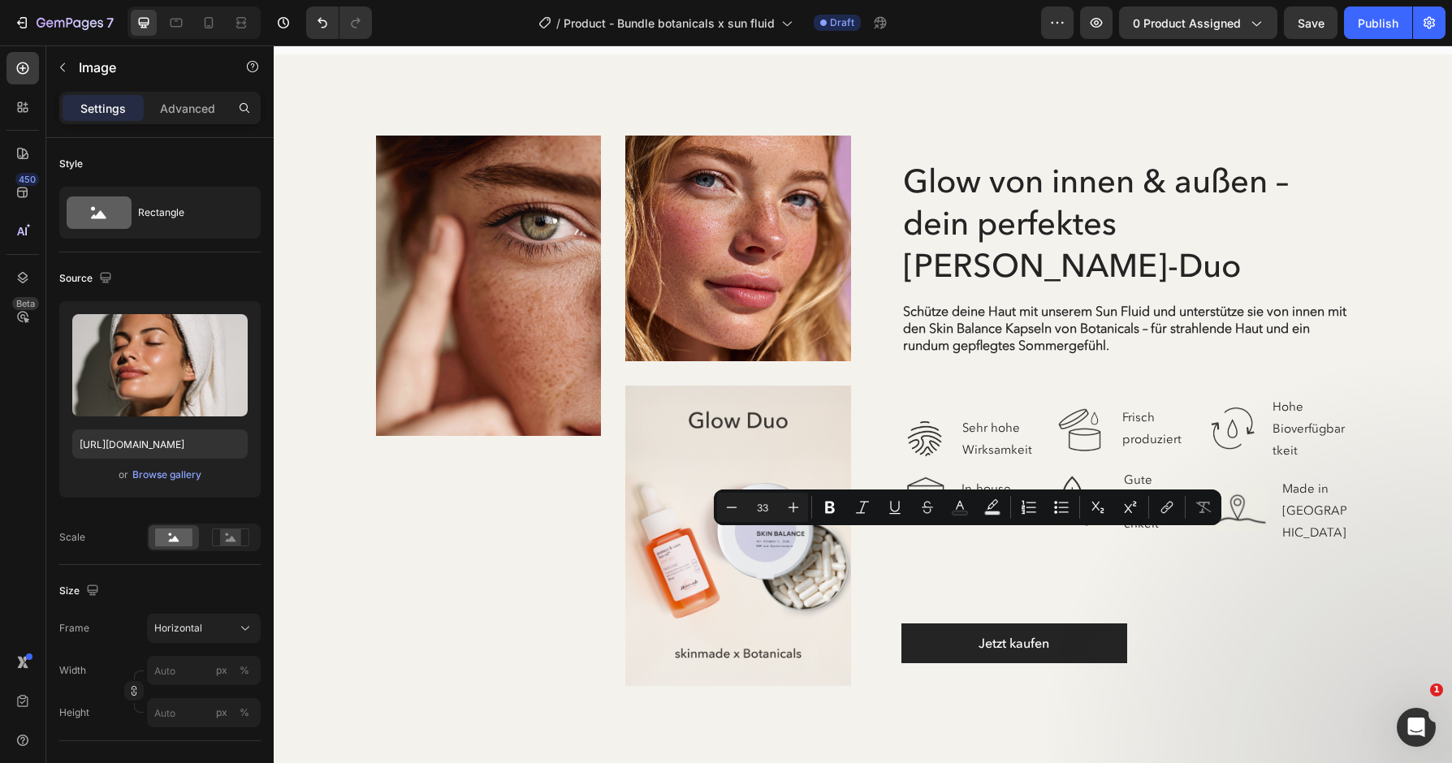
scroll to position [2652, 0]
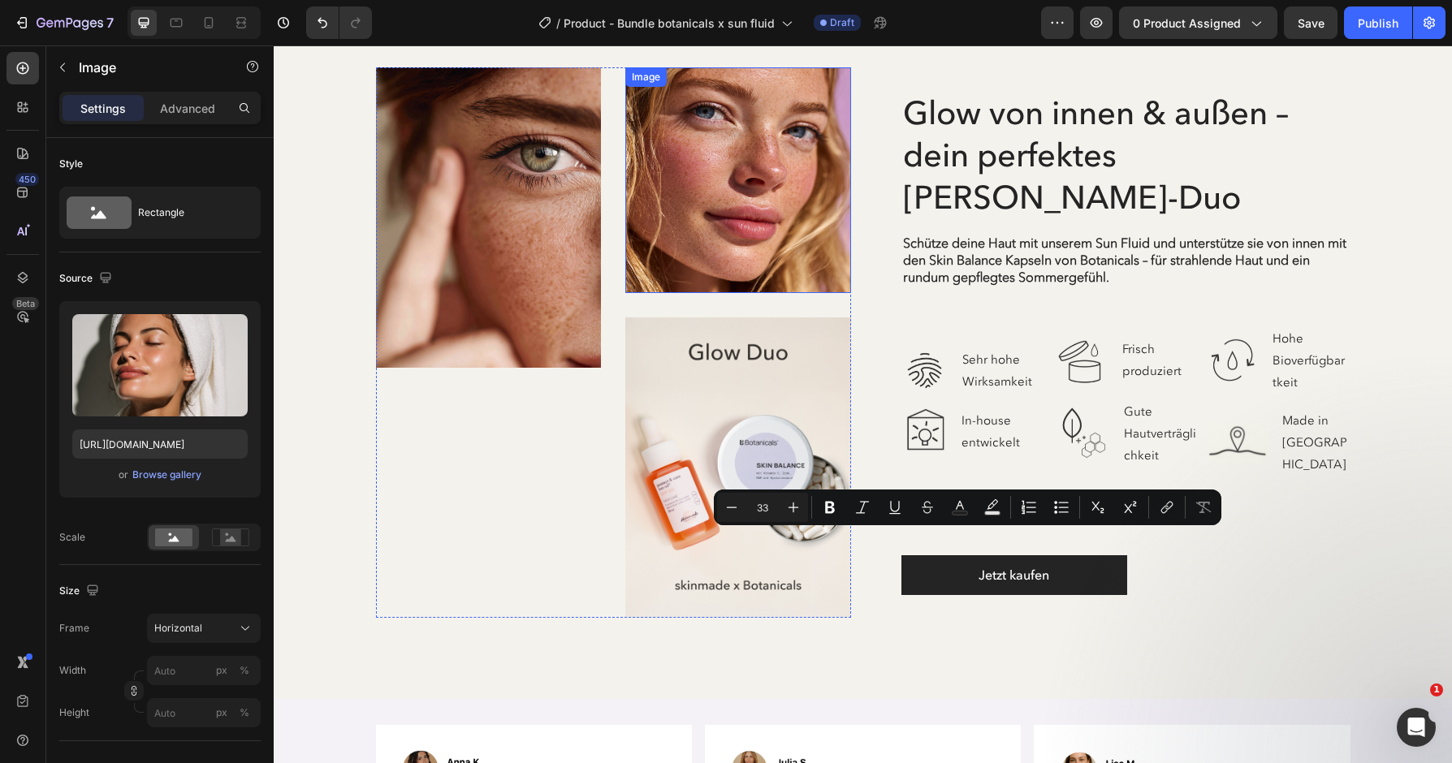
click at [739, 233] on img at bounding box center [738, 180] width 226 height 226
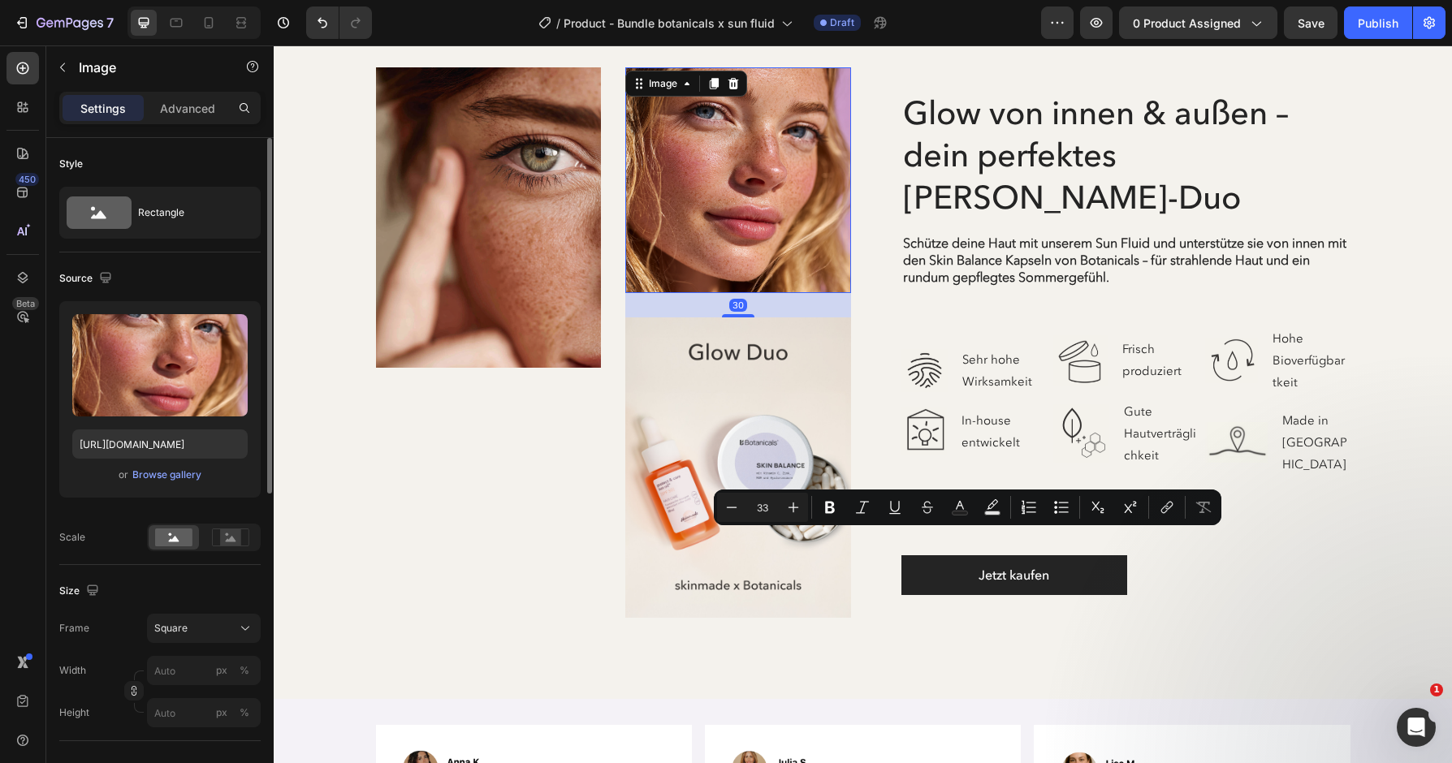
click at [165, 484] on div "or Browse gallery" at bounding box center [159, 474] width 175 height 19
click at [166, 470] on div "Browse gallery" at bounding box center [166, 475] width 69 height 15
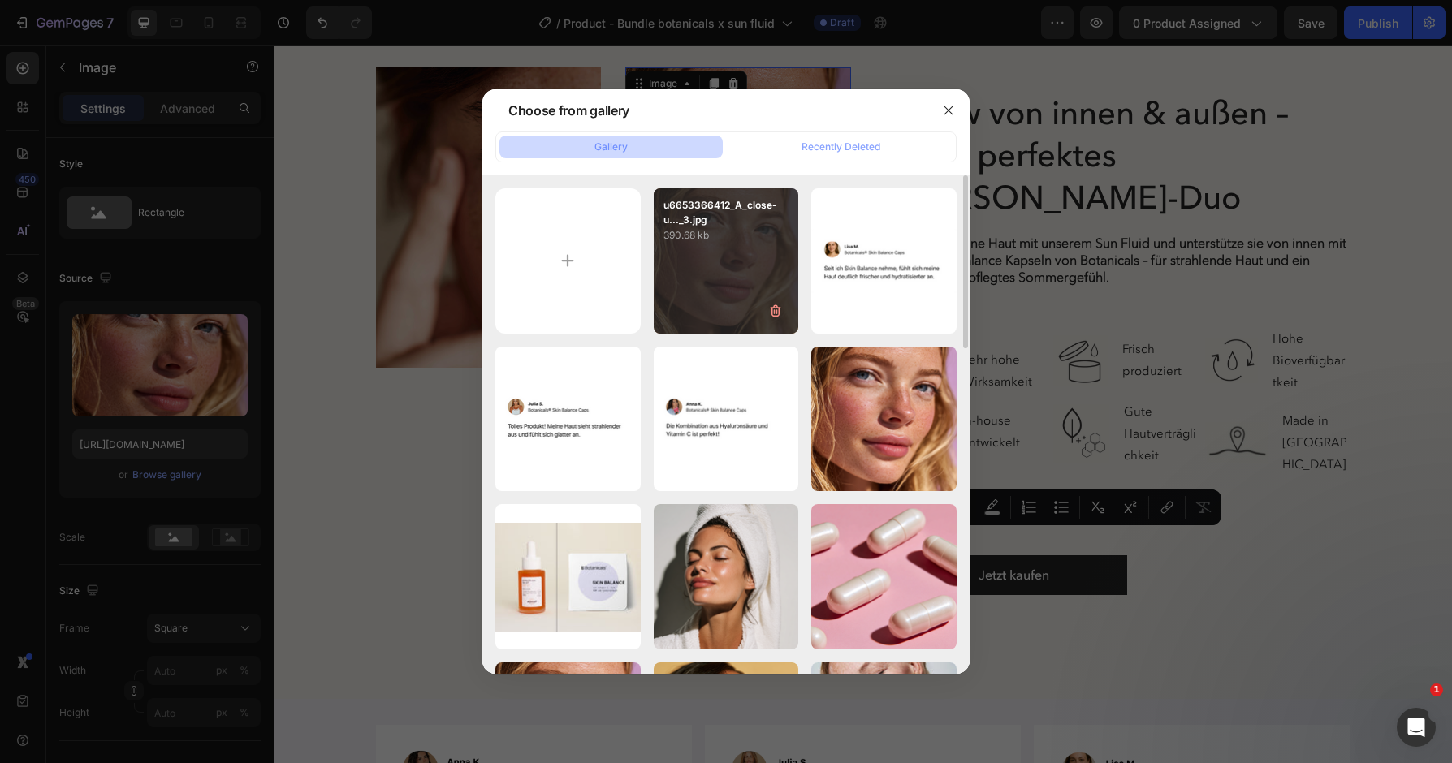
click at [776, 277] on div "u6653366412_A_close-u..._3.jpg 390.68 kb" at bounding box center [726, 260] width 145 height 145
type input "https://cdn.shopify.com/s/files/1/0254/5310/1092/files/gempages_552666947485959…"
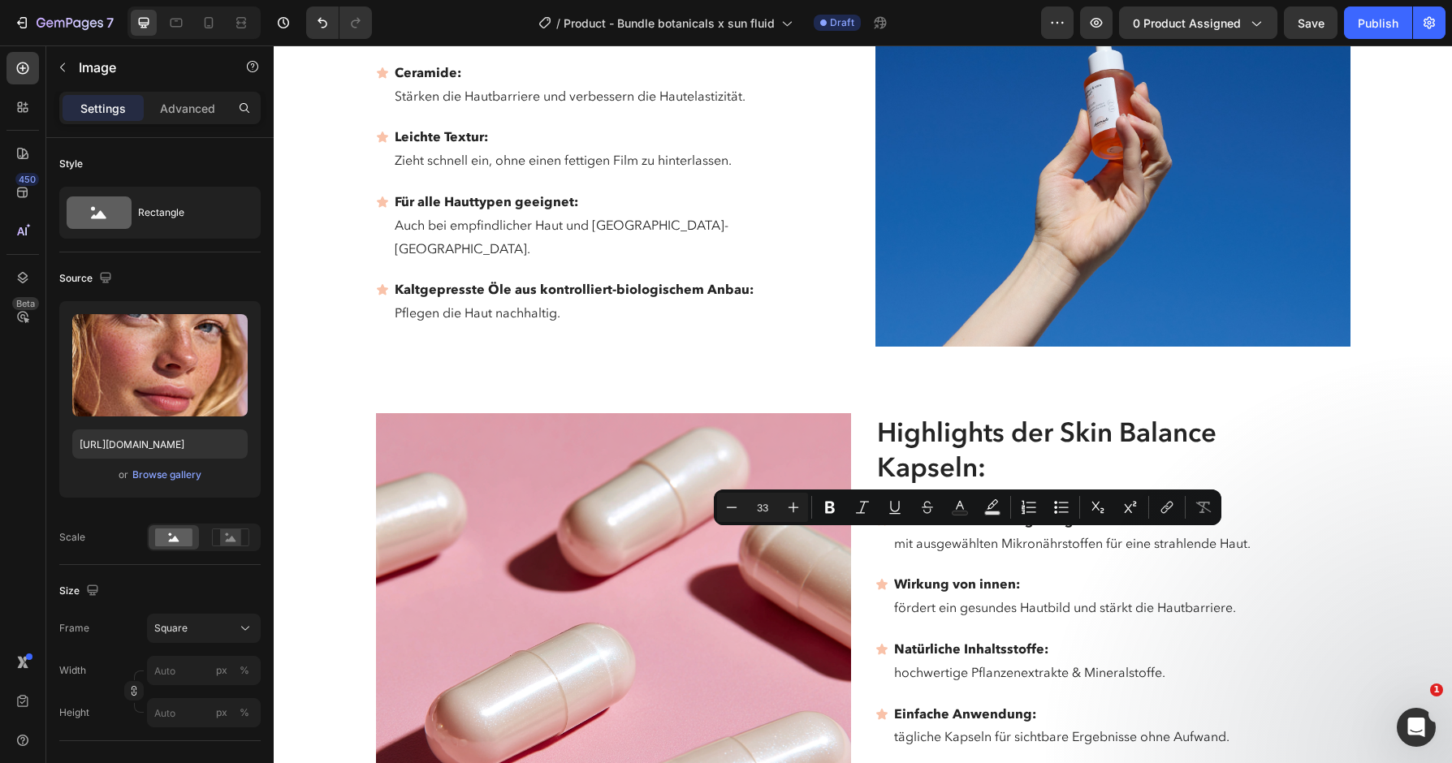
scroll to position [4273, 0]
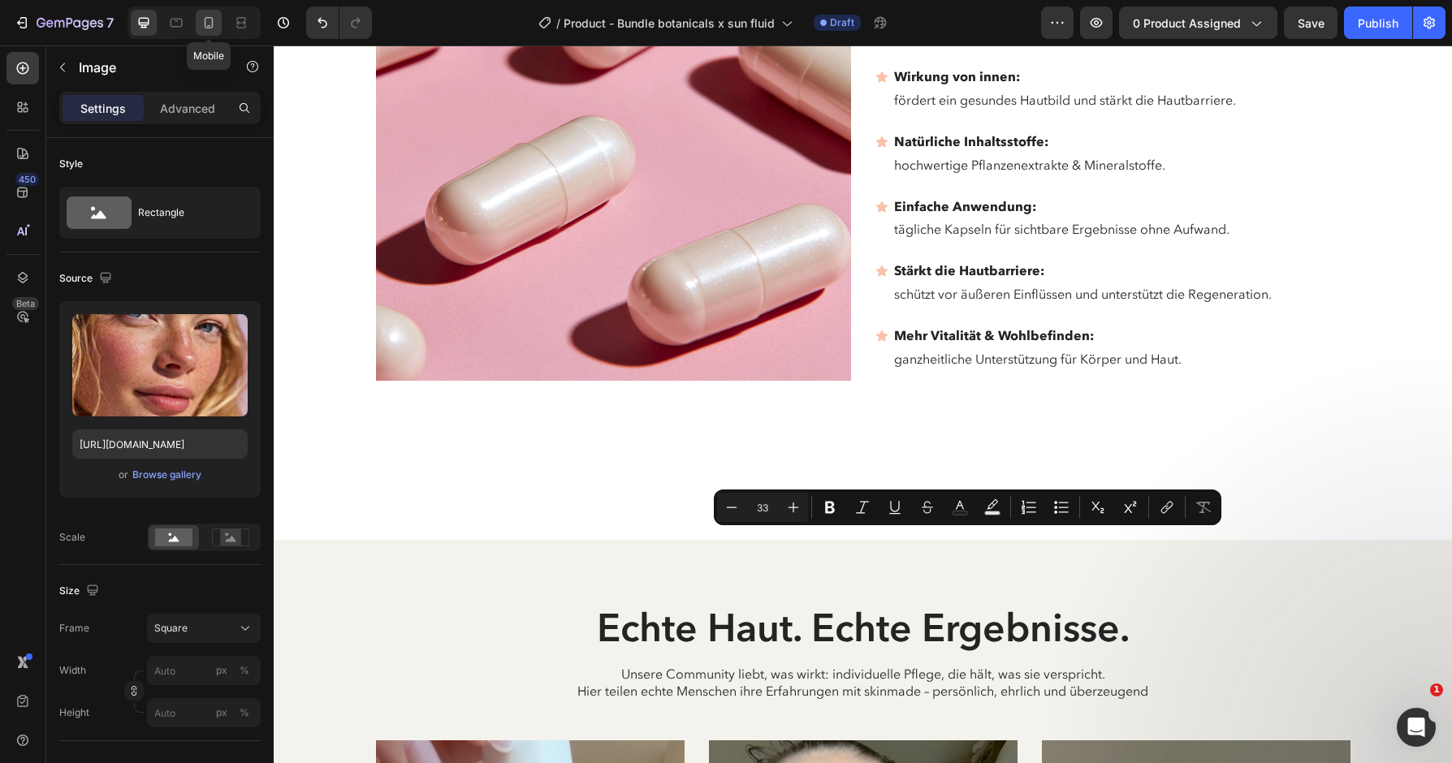
click at [212, 24] on icon at bounding box center [209, 22] width 9 height 11
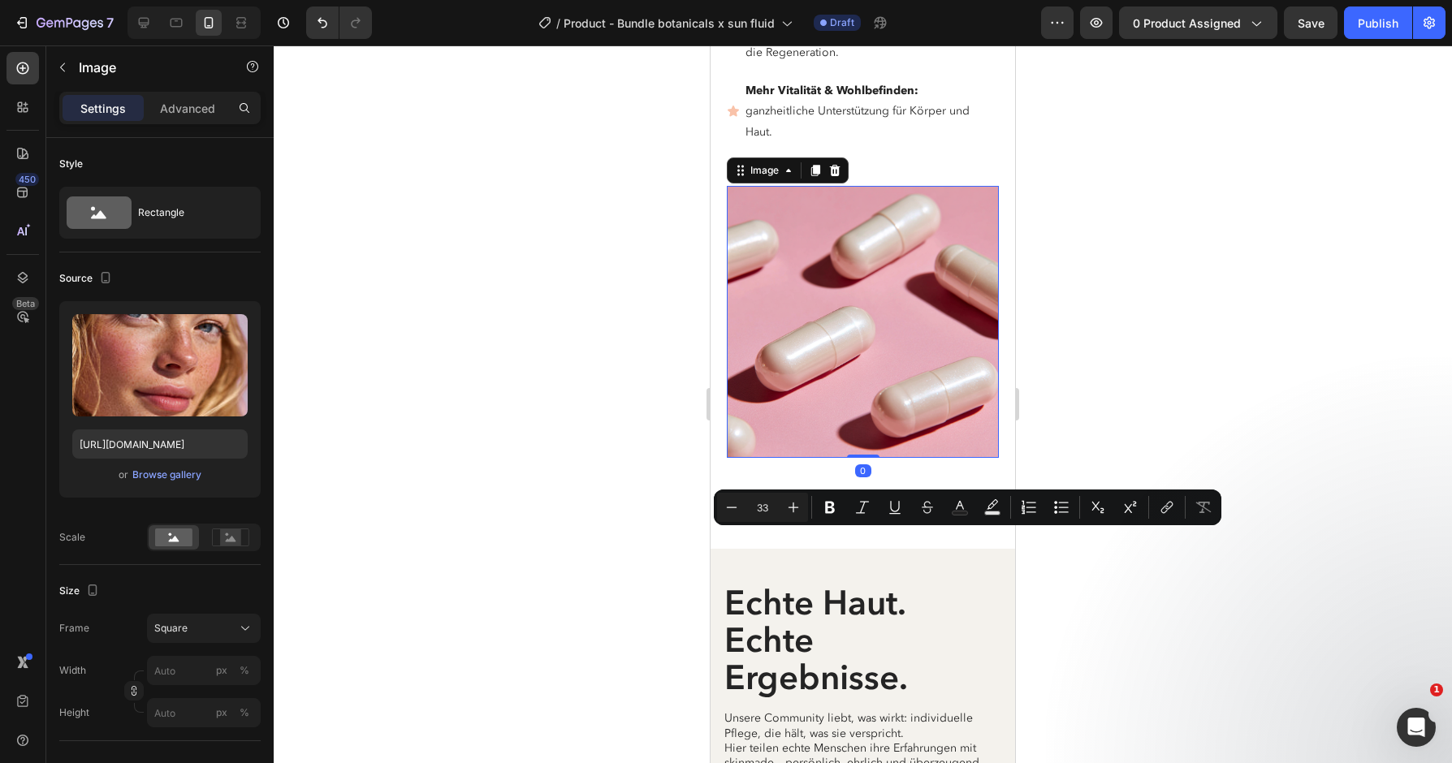
drag, startPoint x: 878, startPoint y: 447, endPoint x: 708, endPoint y: 821, distance: 411.1
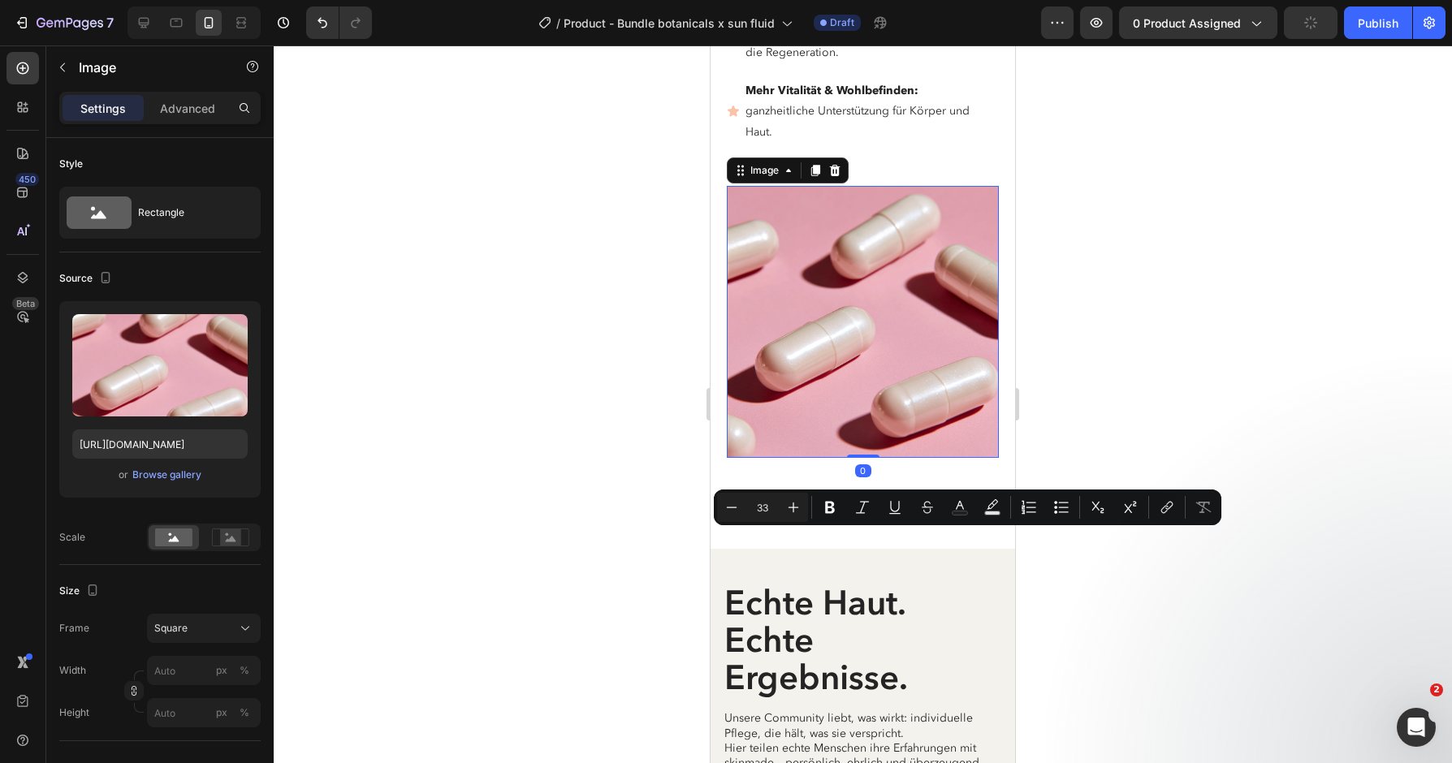
scroll to position [4828, 0]
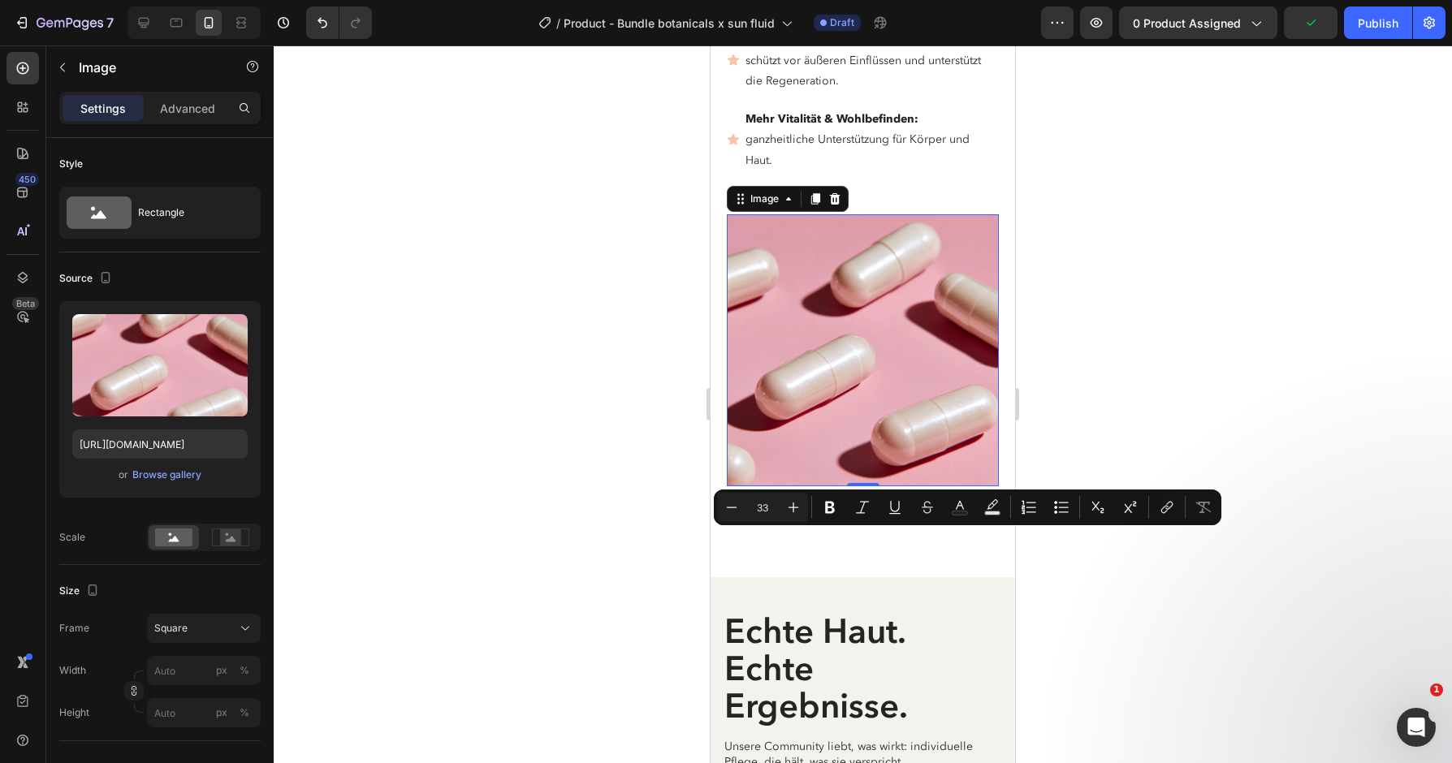
click at [1131, 286] on div at bounding box center [863, 404] width 1178 height 718
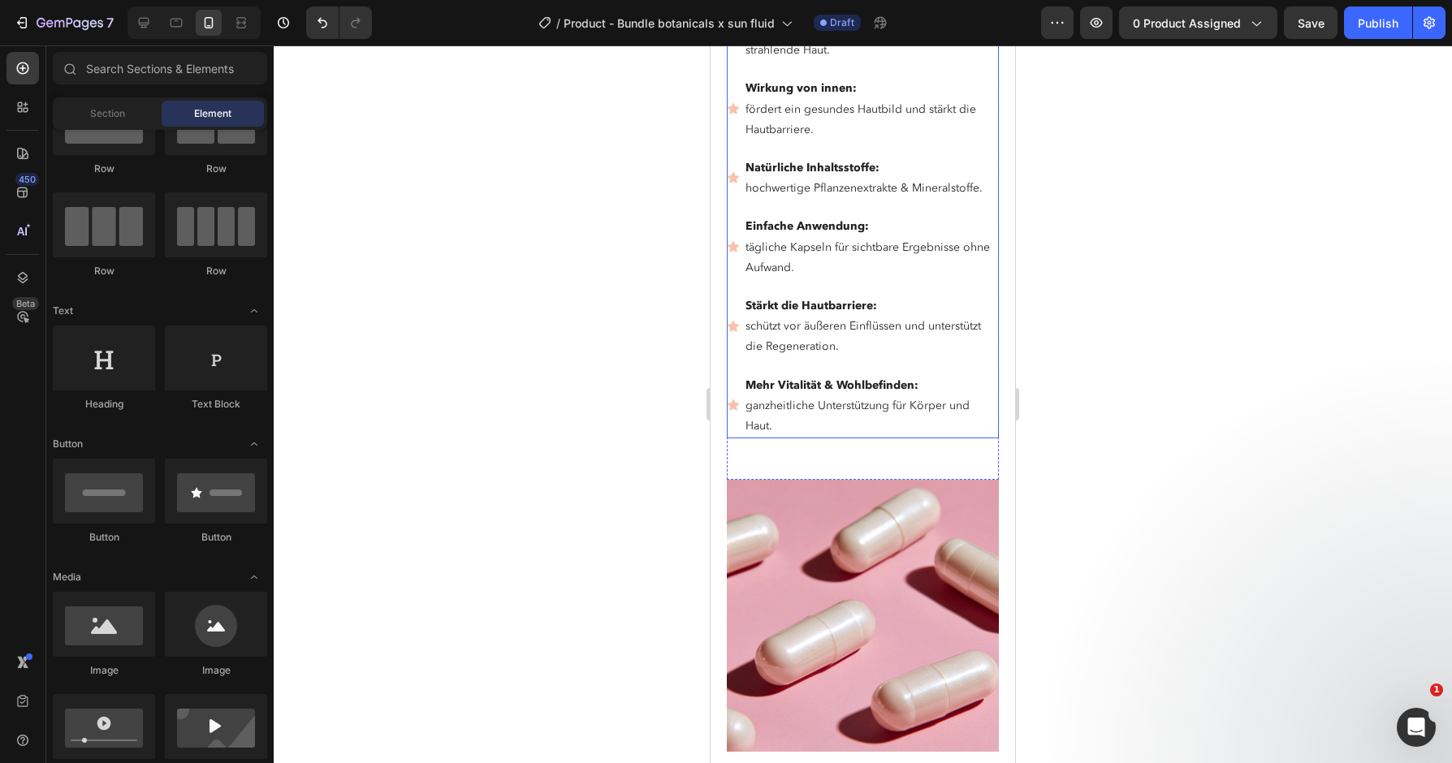
scroll to position [5020, 0]
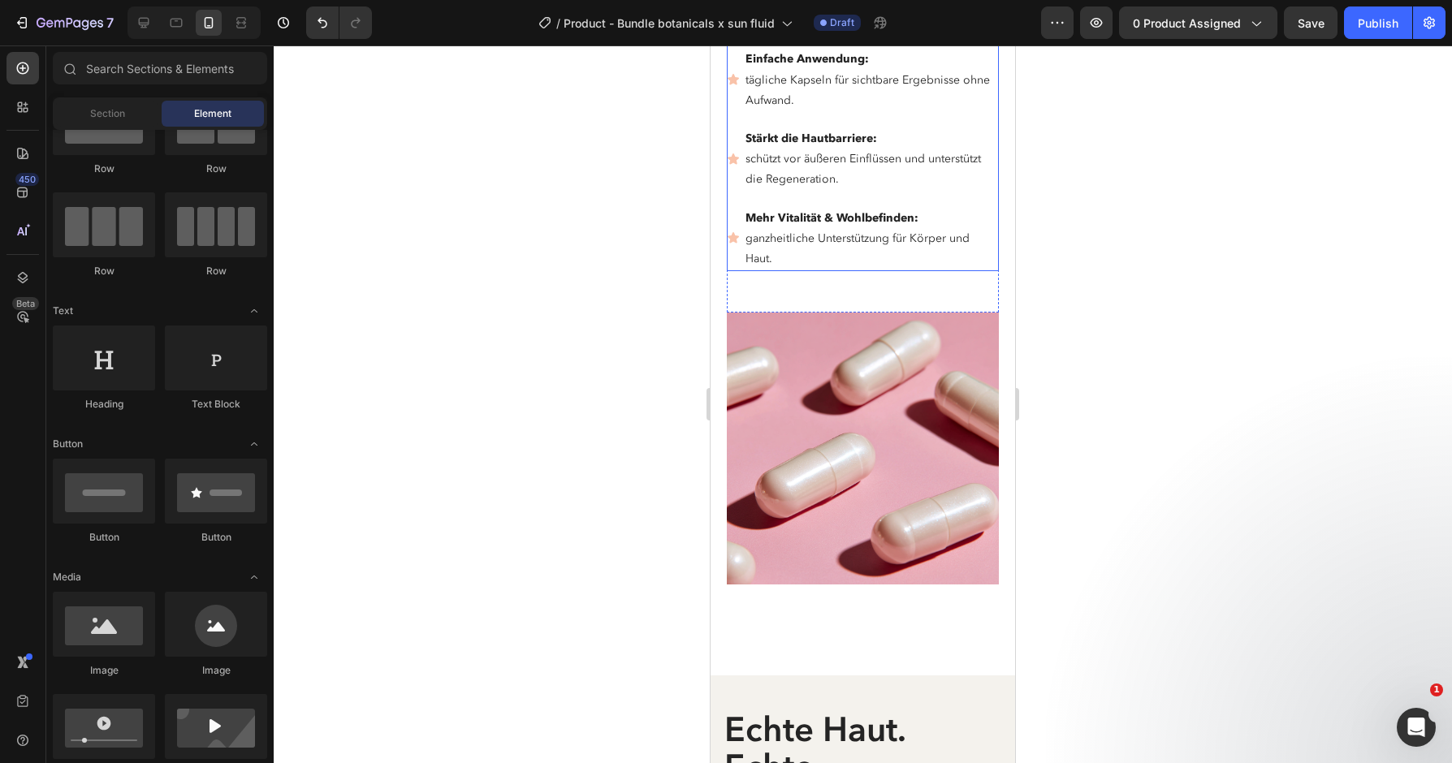
click at [889, 365] on img at bounding box center [863, 449] width 272 height 272
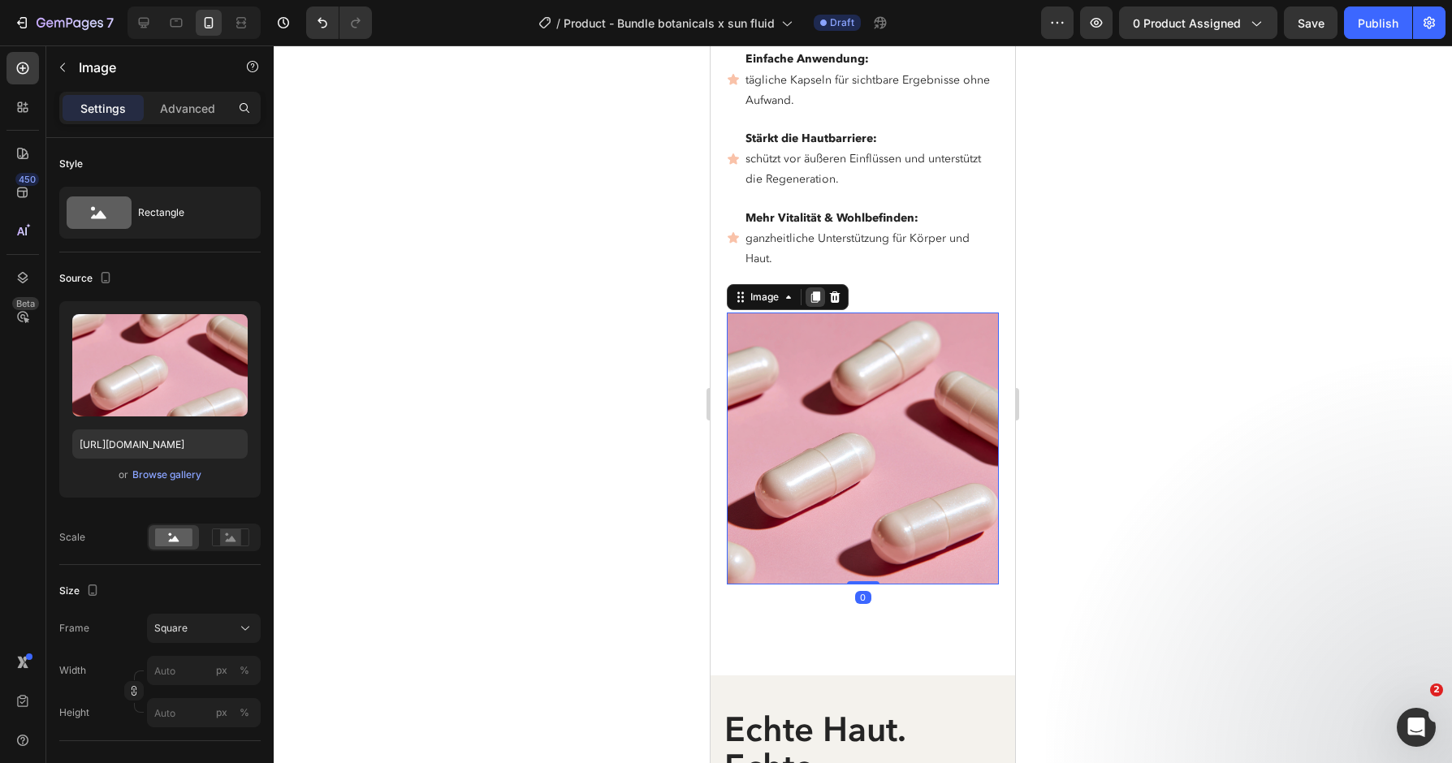
click at [814, 294] on icon at bounding box center [815, 297] width 9 height 11
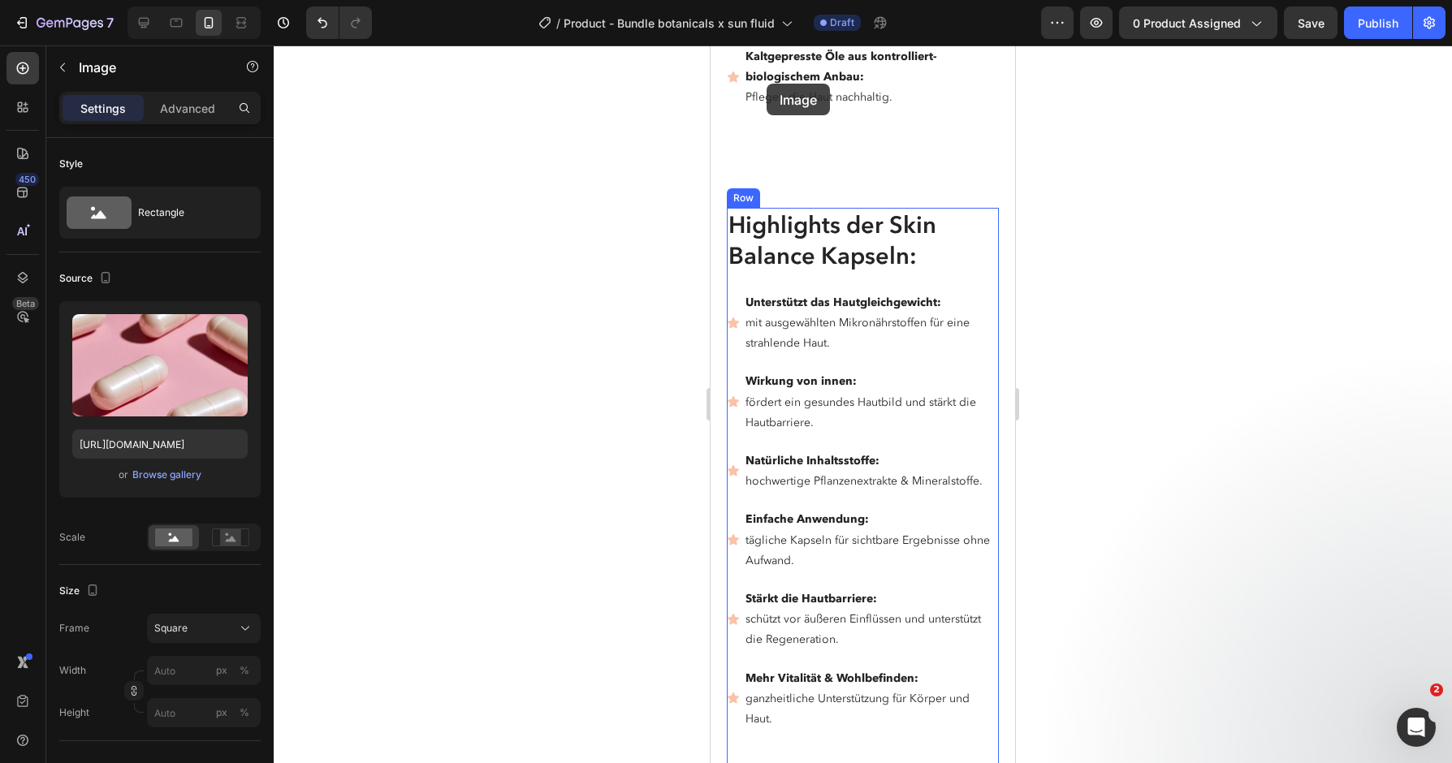
scroll to position [4510, 0]
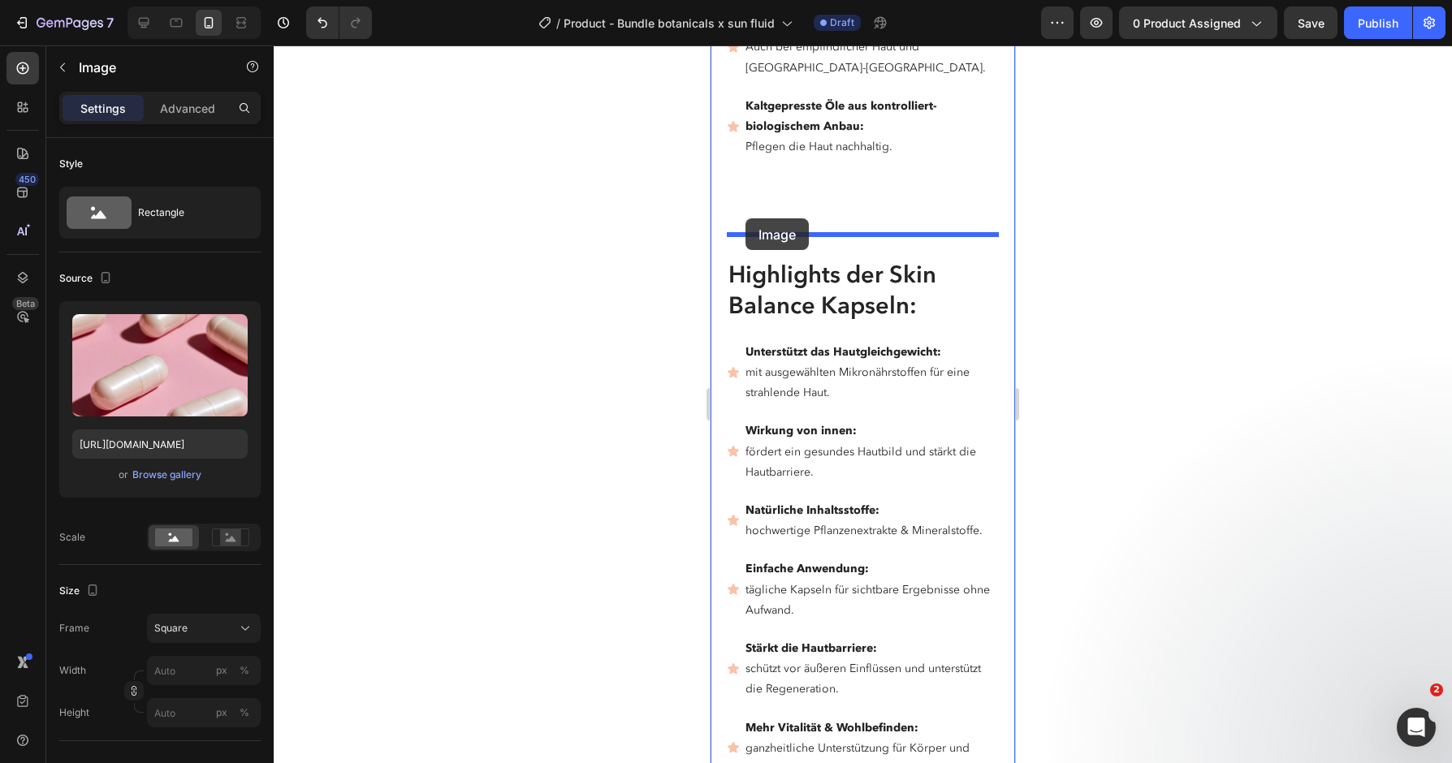
drag, startPoint x: 751, startPoint y: 317, endPoint x: 746, endPoint y: 218, distance: 98.4
click at [746, 218] on div "iPhone 13 Mini ( 375 px) iPhone 13 Mini iPhone 13 Pro iPhone 11 Pro Max iPhone …" at bounding box center [863, 76] width 305 height 9080
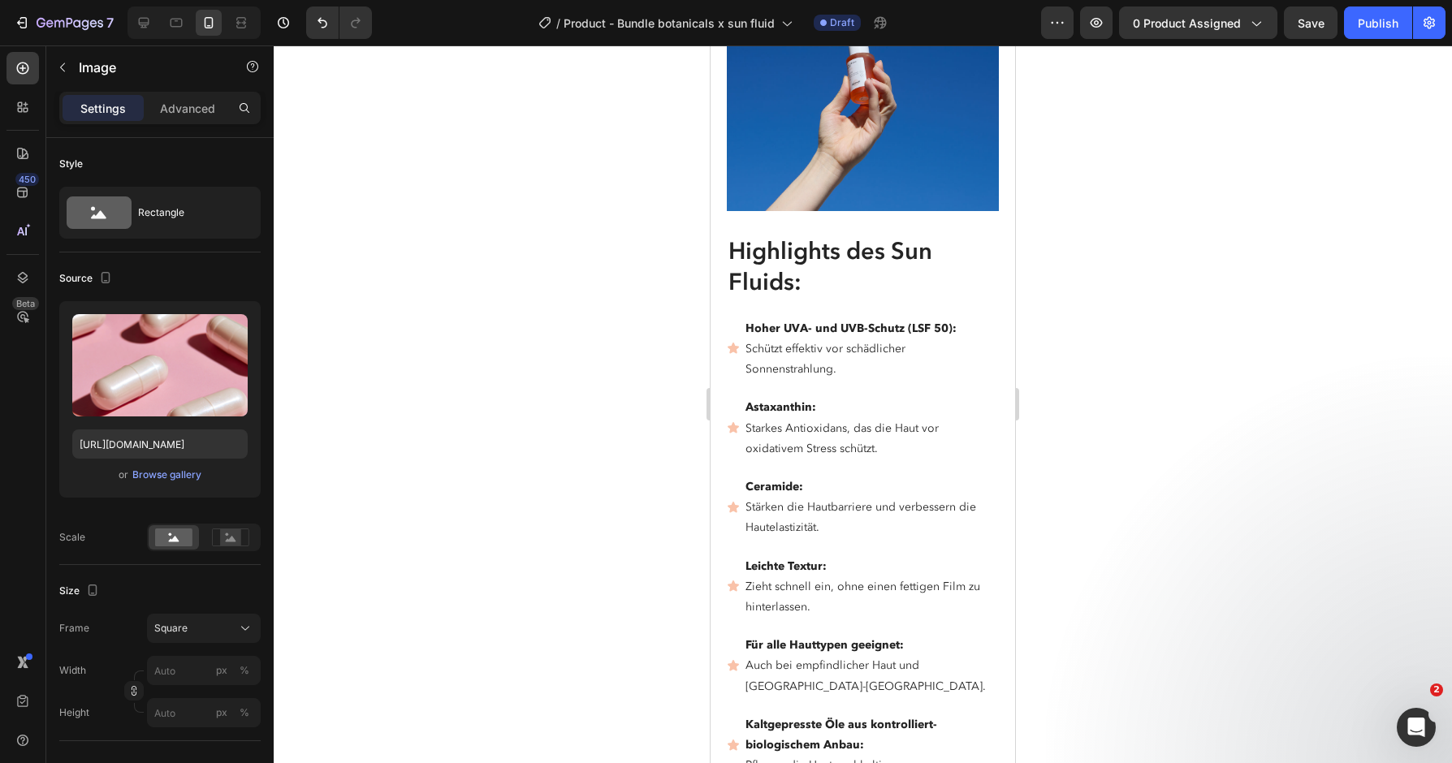
scroll to position [3889, 0]
click at [873, 193] on img at bounding box center [863, 77] width 272 height 272
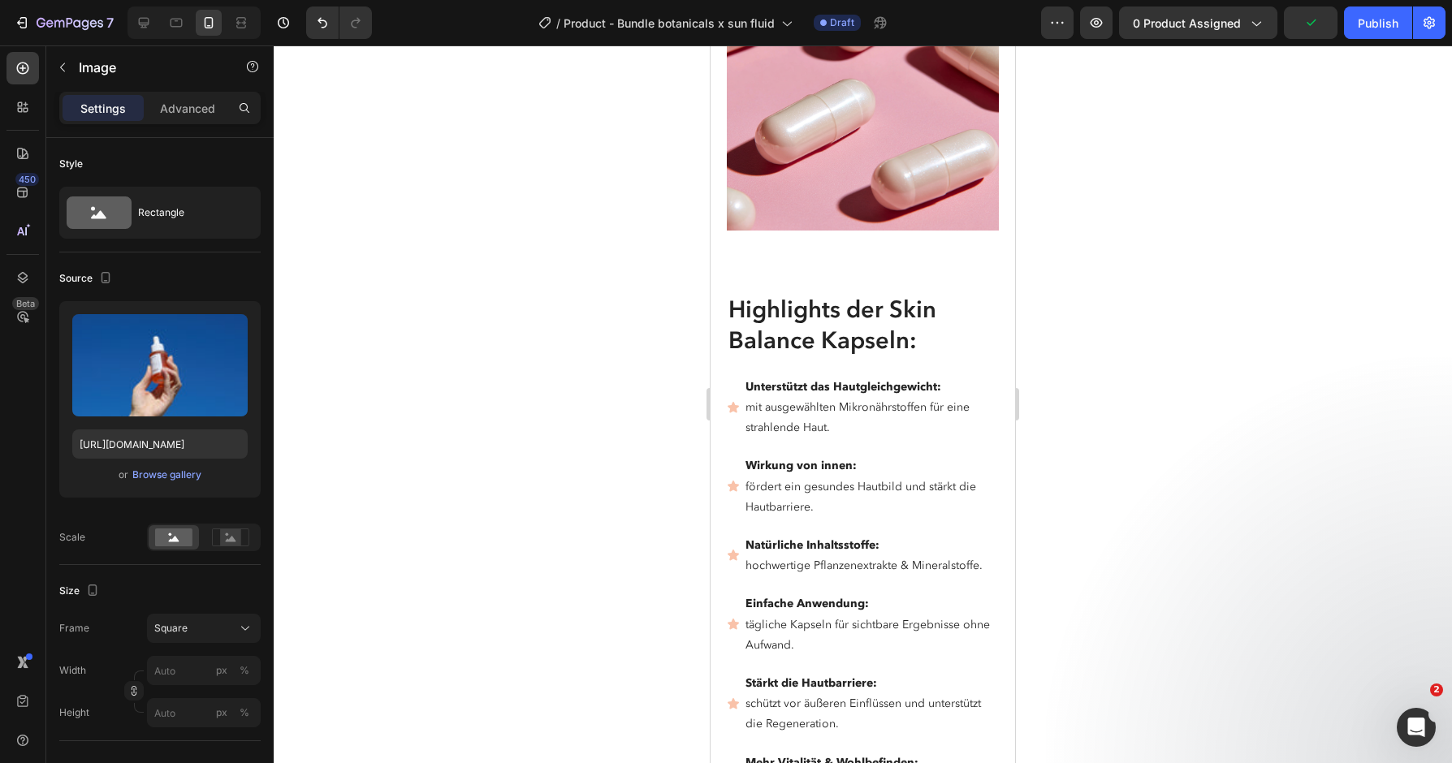
scroll to position [4784, 0]
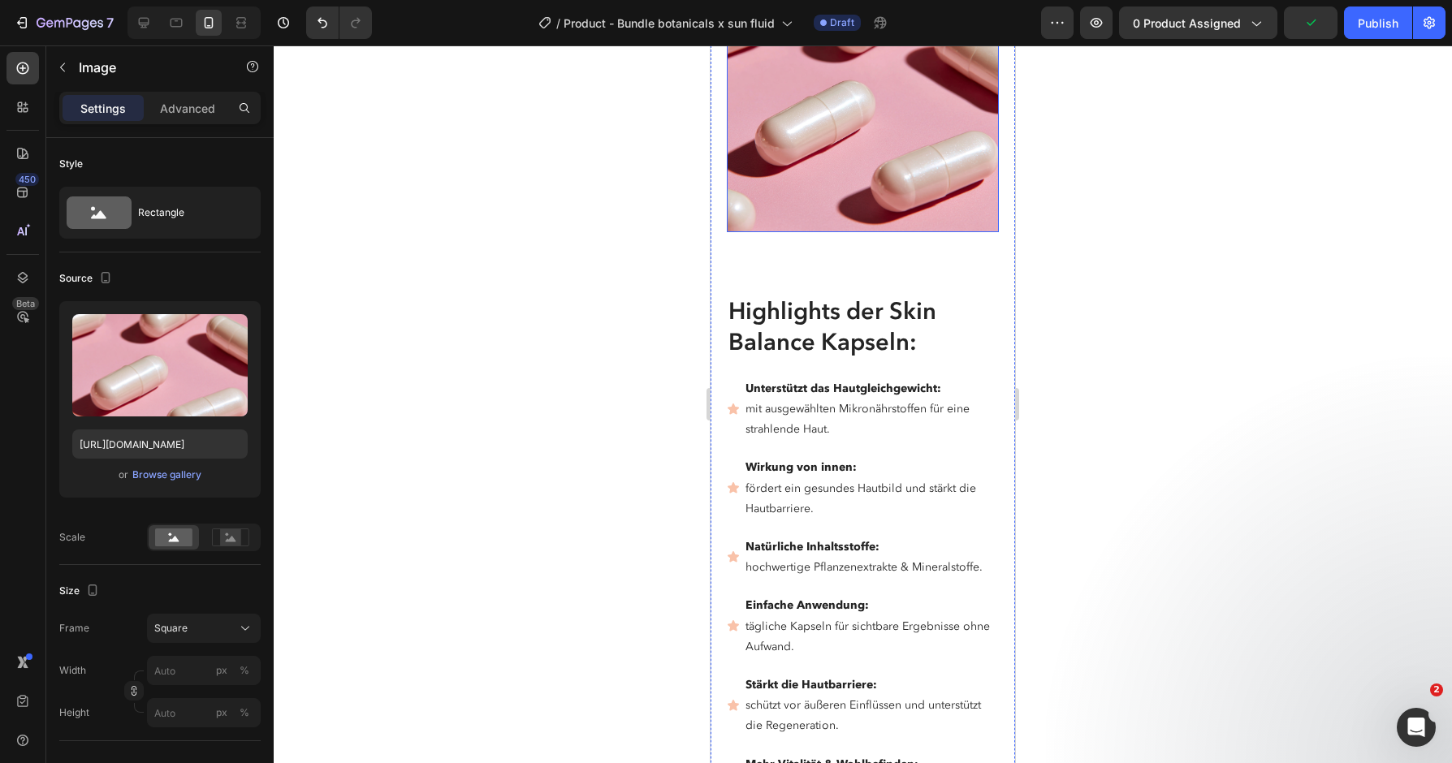
click at [845, 188] on img at bounding box center [863, 96] width 272 height 272
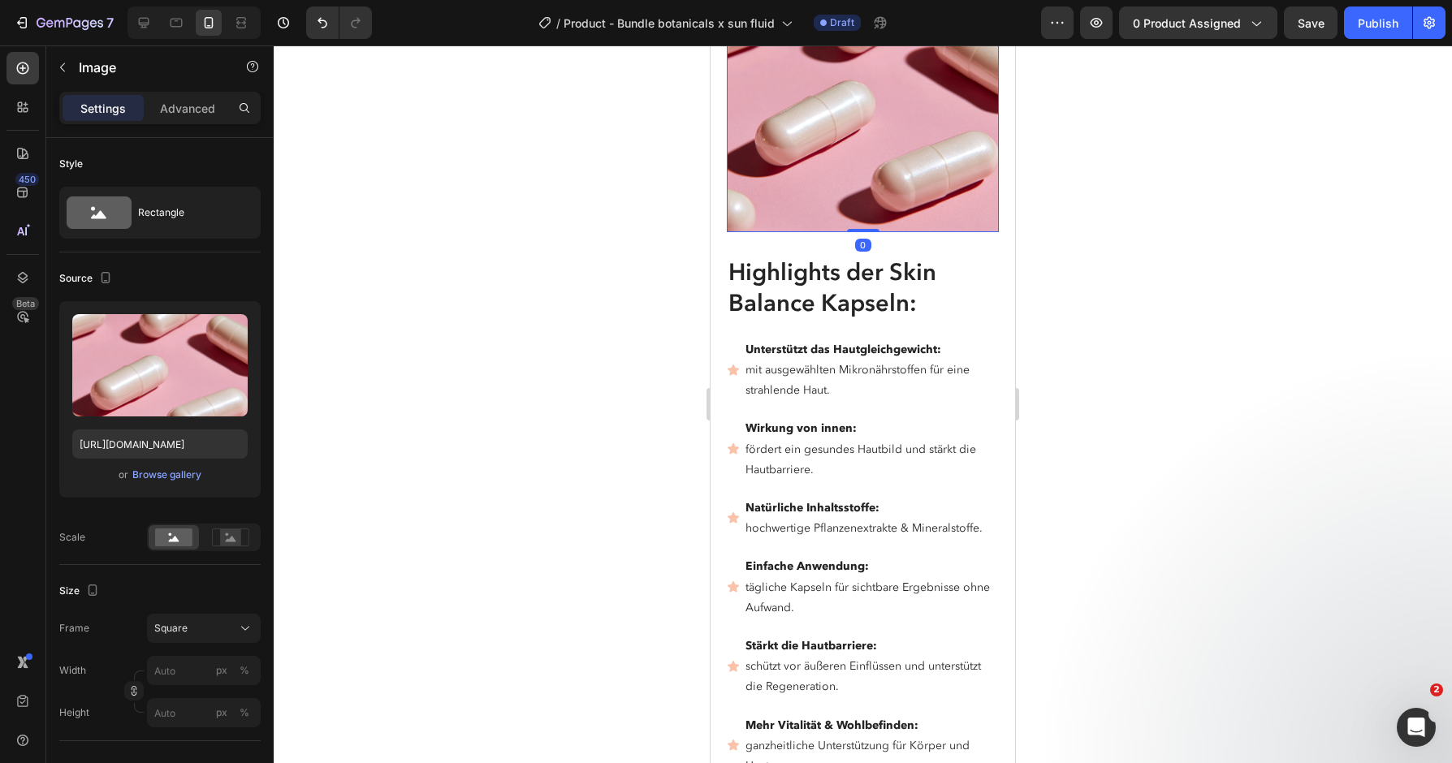
drag, startPoint x: 863, startPoint y: 270, endPoint x: 863, endPoint y: 215, distance: 55.2
click at [863, 215] on div "Image 0" at bounding box center [863, 96] width 272 height 272
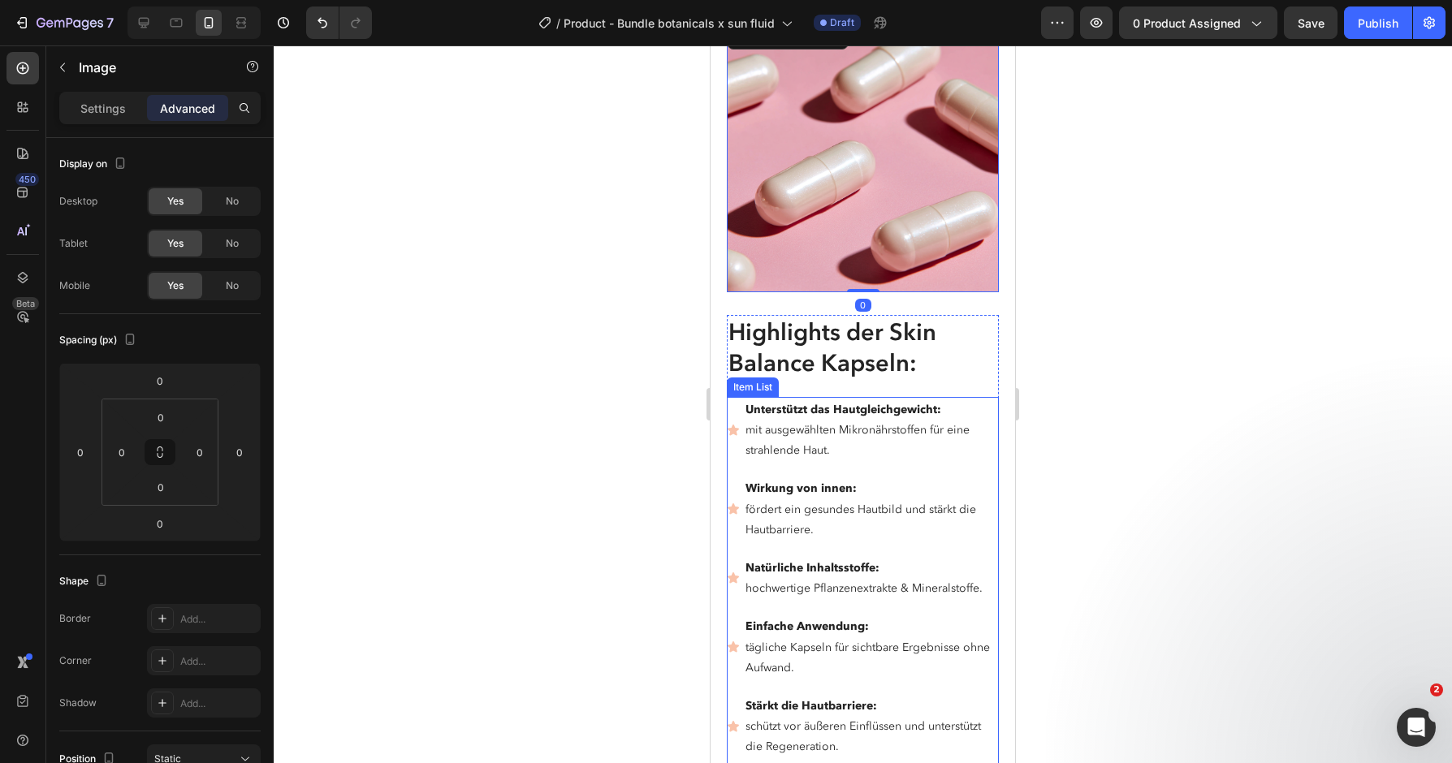
scroll to position [4643, 0]
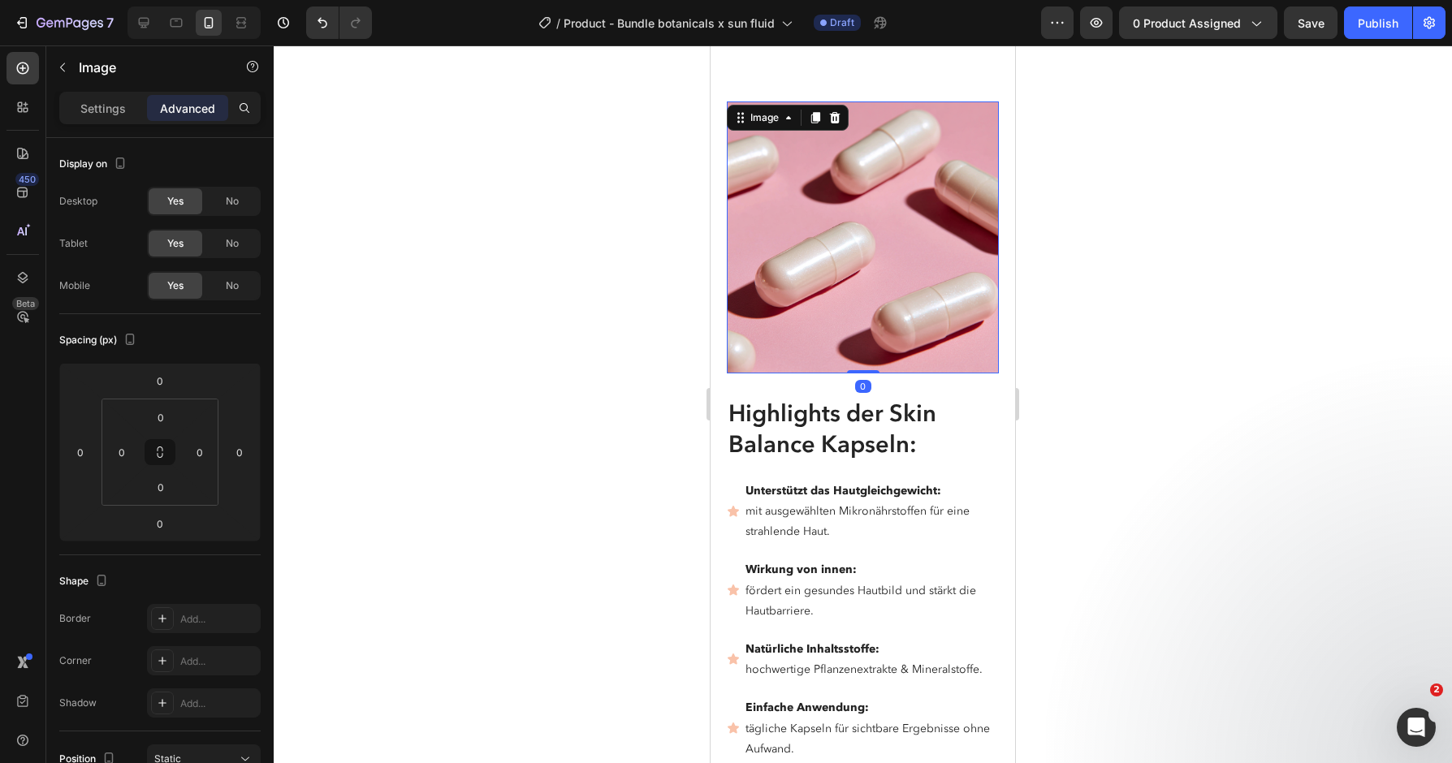
click at [892, 289] on img at bounding box center [863, 238] width 272 height 272
click at [234, 206] on span "No" at bounding box center [232, 201] width 13 height 15
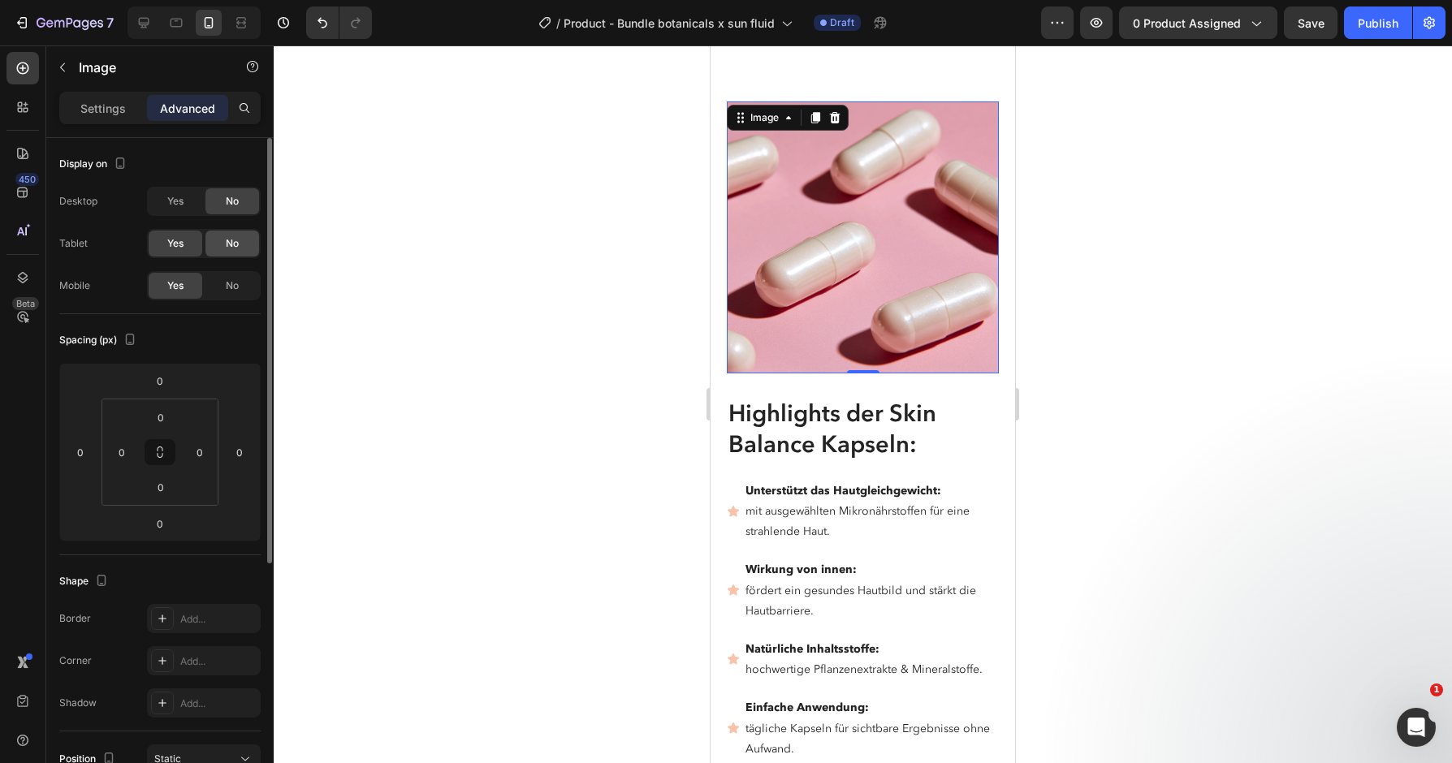
click at [236, 252] on div "No" at bounding box center [232, 244] width 54 height 26
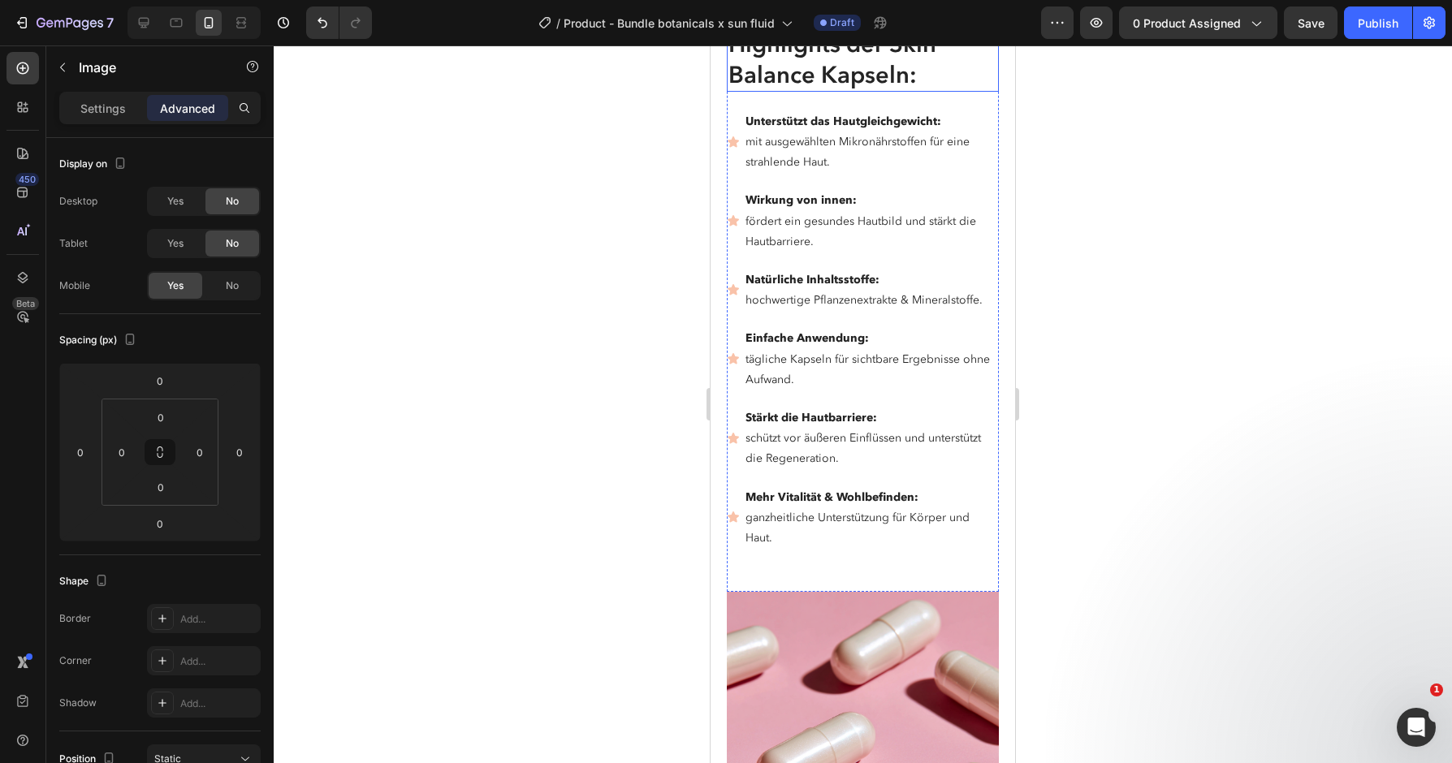
scroll to position [5017, 0]
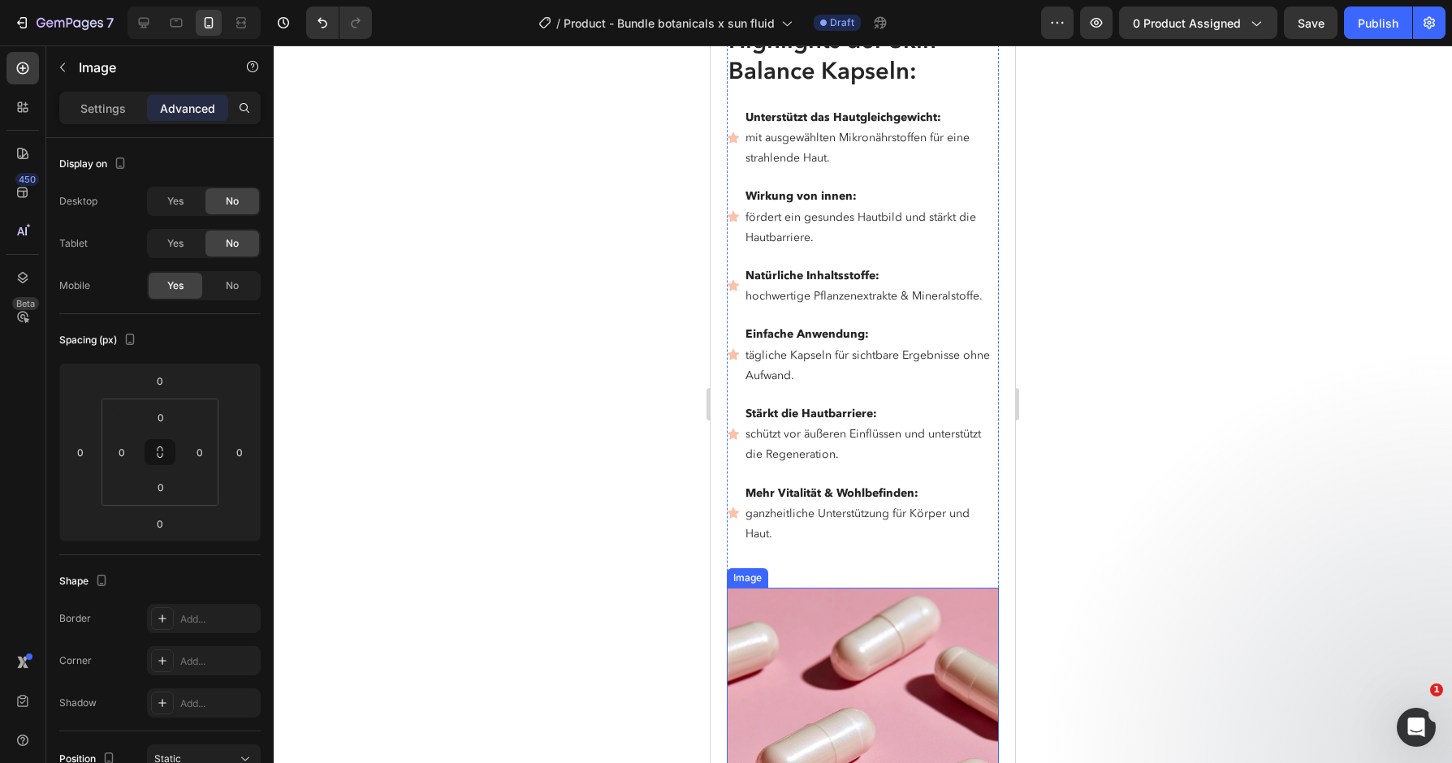
click at [877, 643] on img at bounding box center [863, 724] width 272 height 272
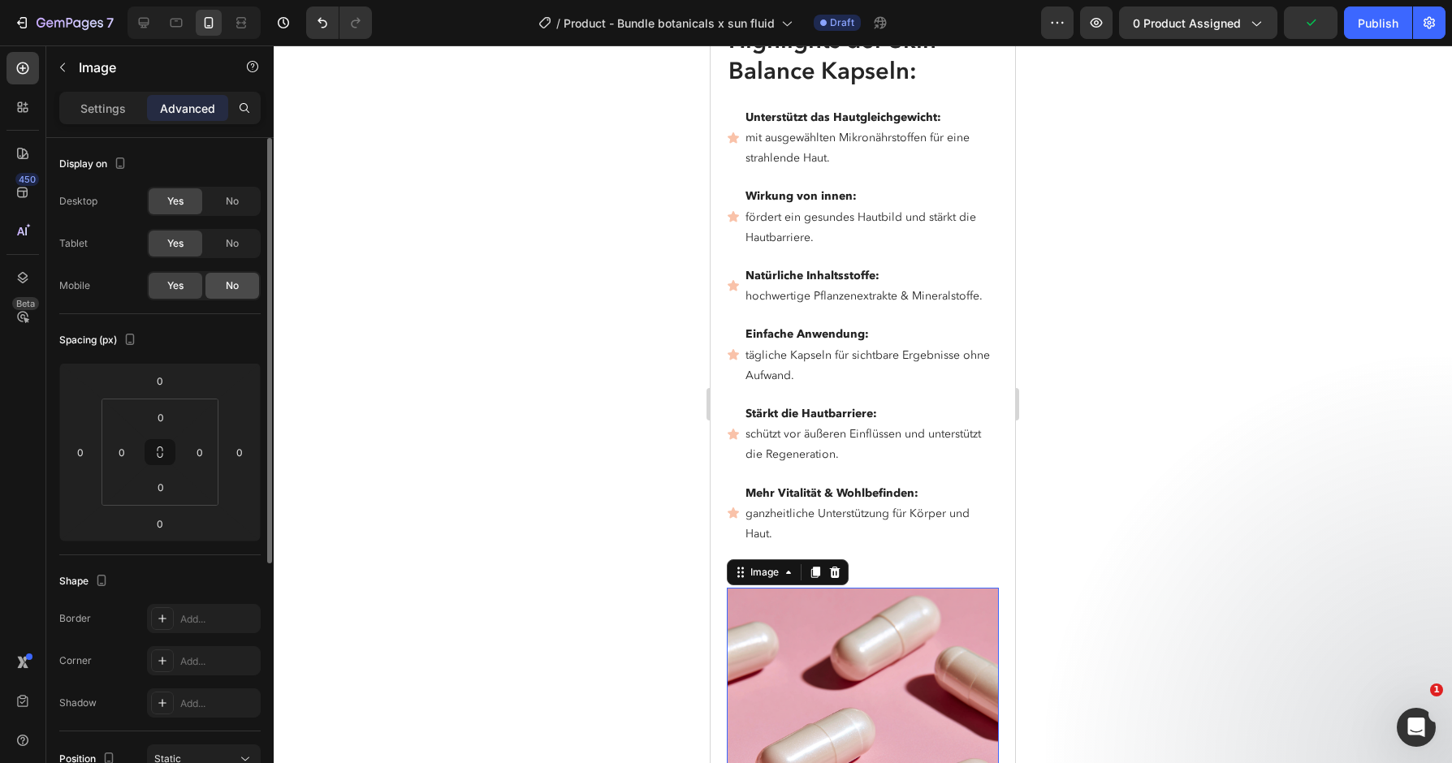
click at [239, 290] on span "No" at bounding box center [232, 286] width 13 height 15
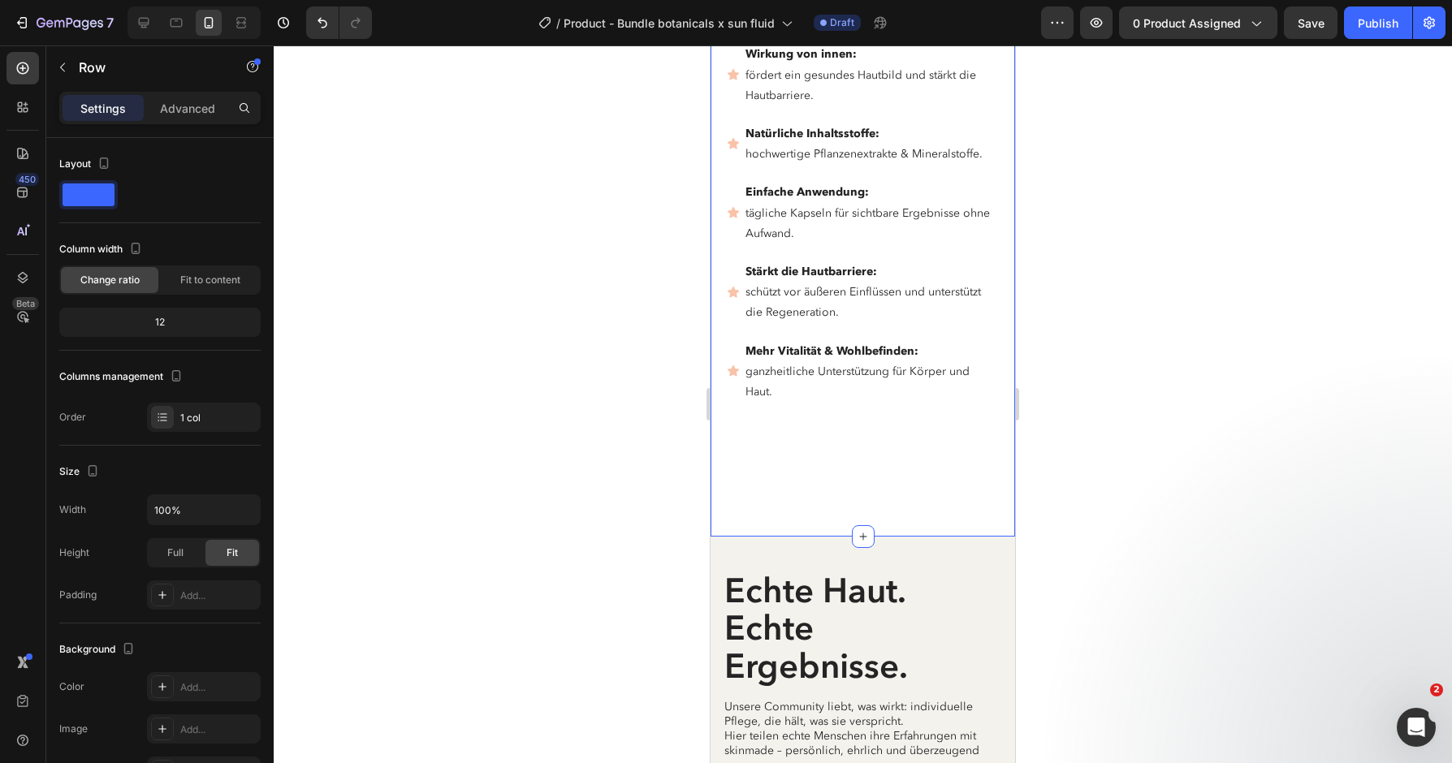
click at [862, 443] on div "Highlights der Skin Balance Kapseln: Heading Unterstützt das Hautgleichgewicht:…" at bounding box center [863, 163] width 272 height 565
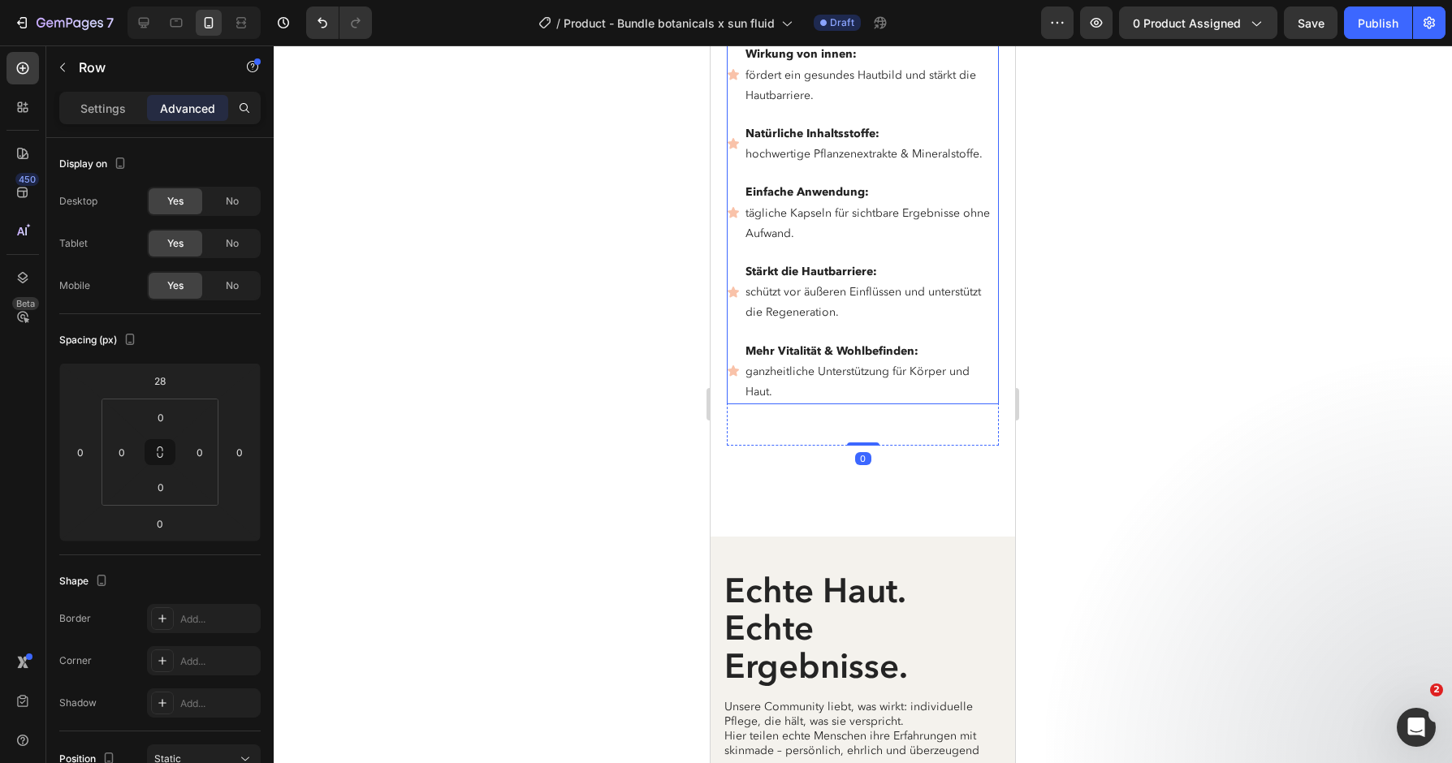
click at [798, 387] on p "Mehr Vitalität & Wohlbefinden: ganzheitliche Unterstützung für Körper und Haut." at bounding box center [871, 372] width 251 height 62
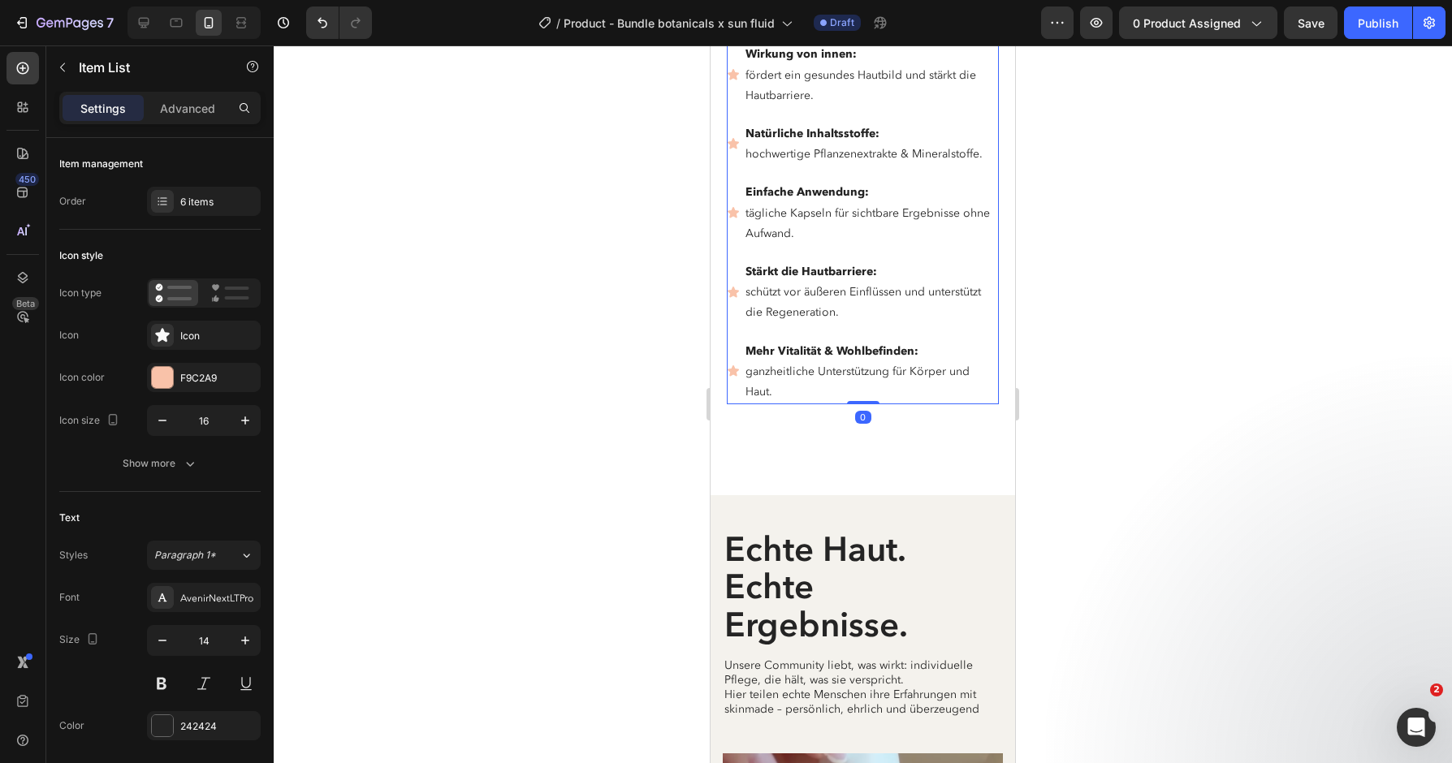
drag, startPoint x: 864, startPoint y: 443, endPoint x: 1847, endPoint y: 361, distance: 986.0
click at [864, 383] on div "Unterstützt das Hautgleichgewicht: mit ausgewählten Mikronährstoffen für eine s…" at bounding box center [863, 184] width 272 height 442
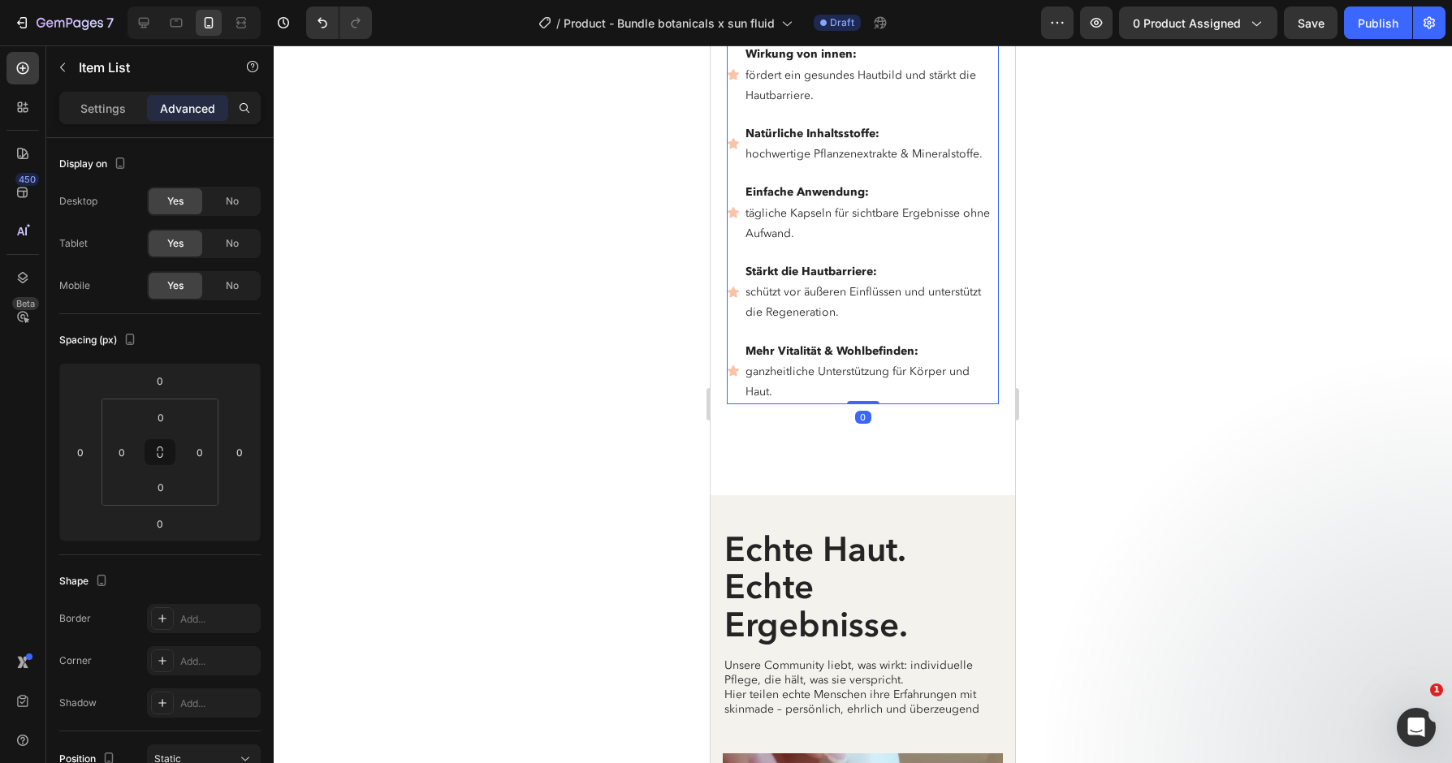
type input "100%"
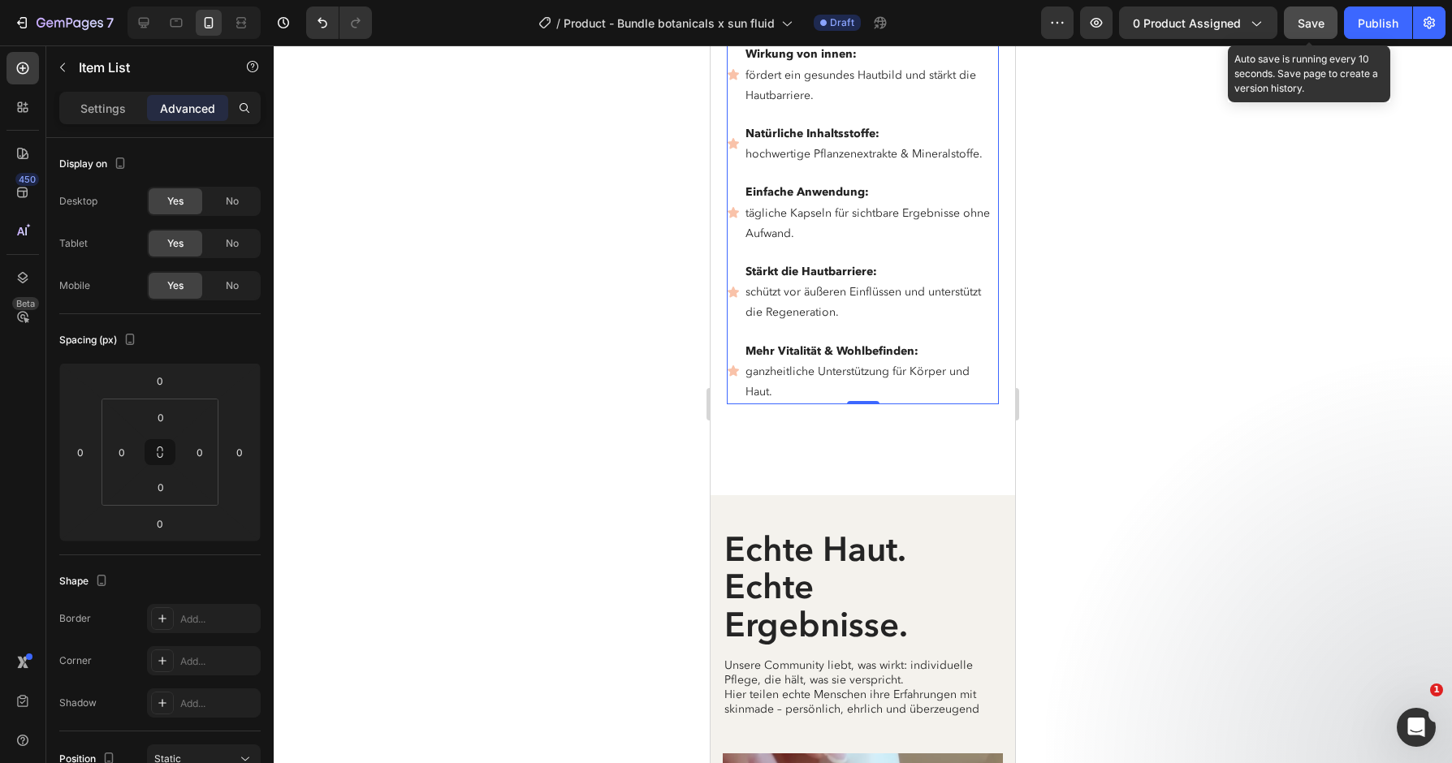
click at [1311, 32] on button "Save" at bounding box center [1311, 22] width 54 height 32
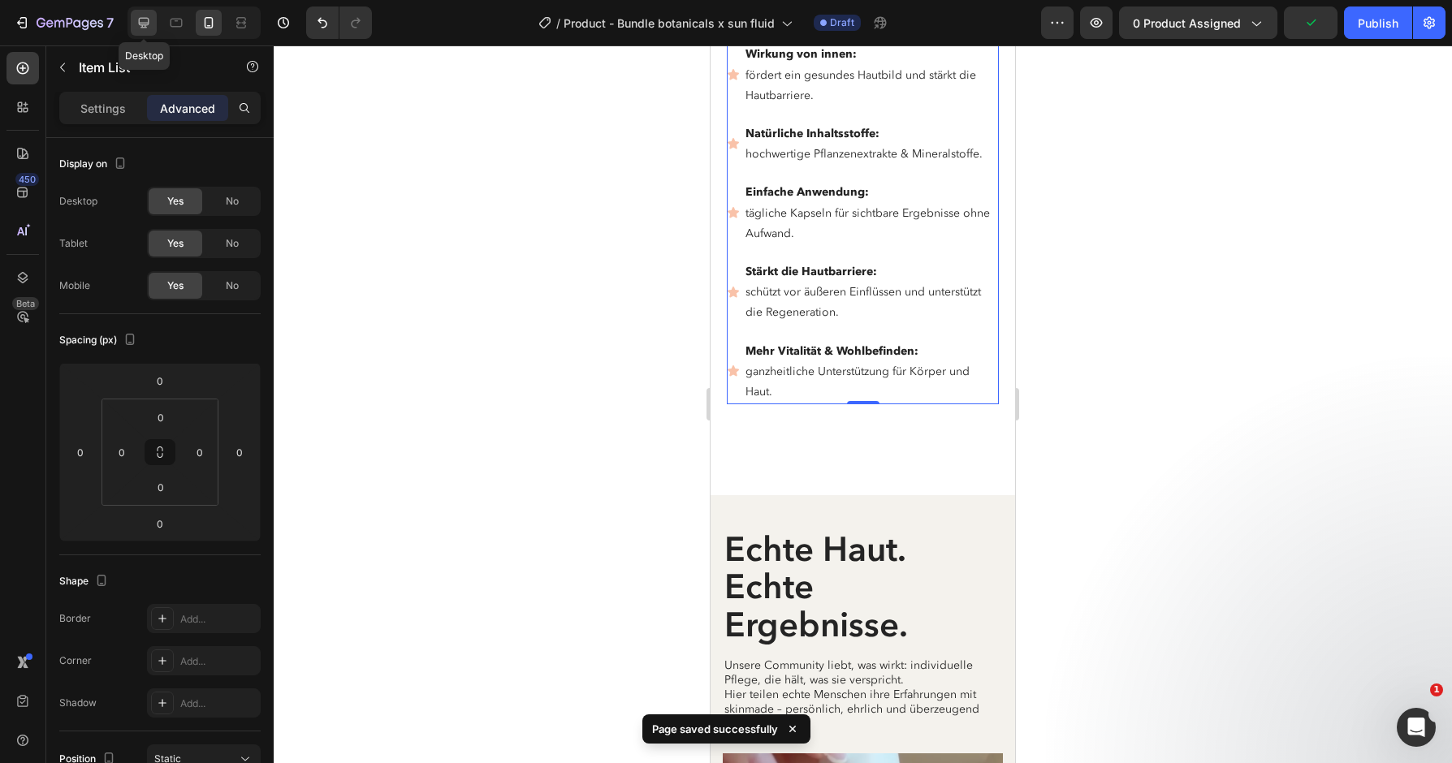
click at [151, 19] on icon at bounding box center [144, 23] width 16 height 16
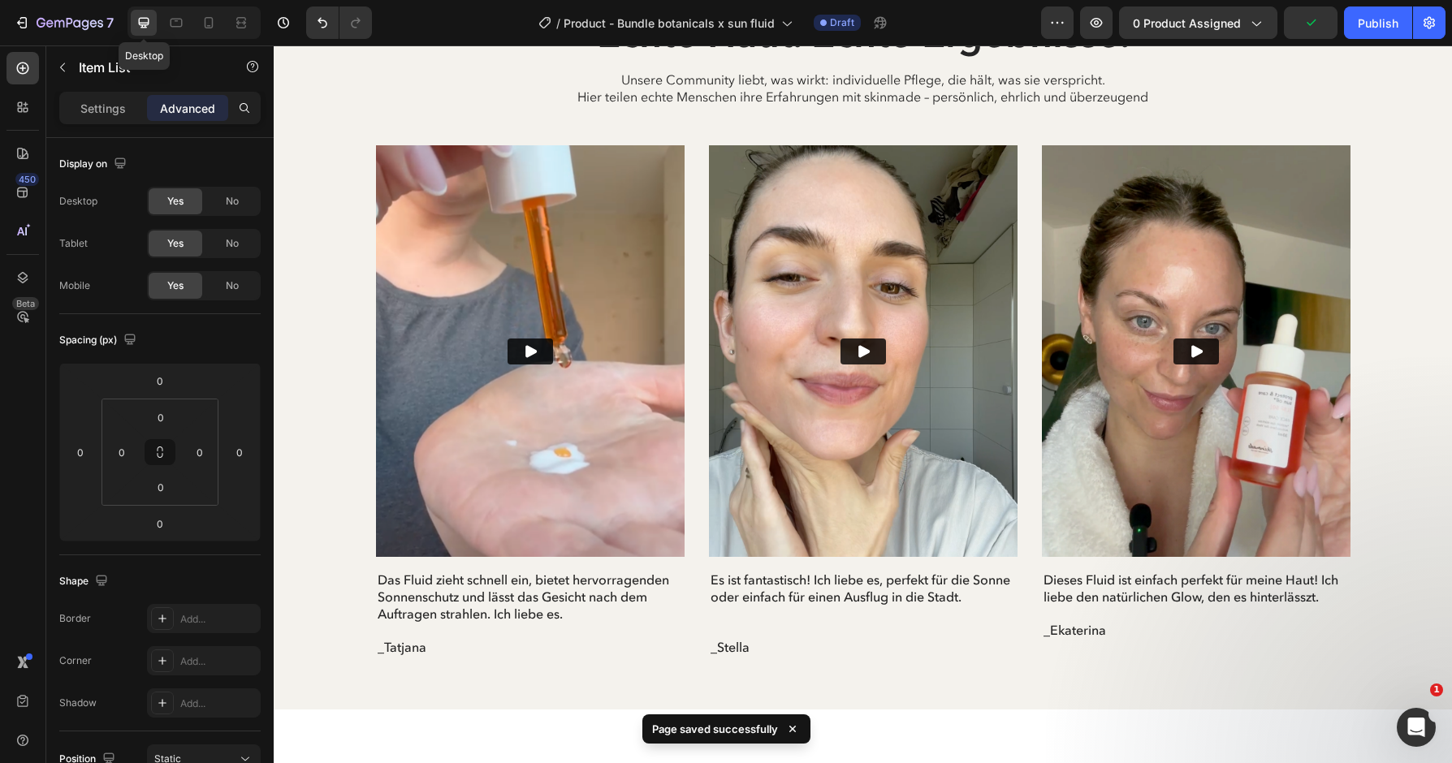
type input "51"
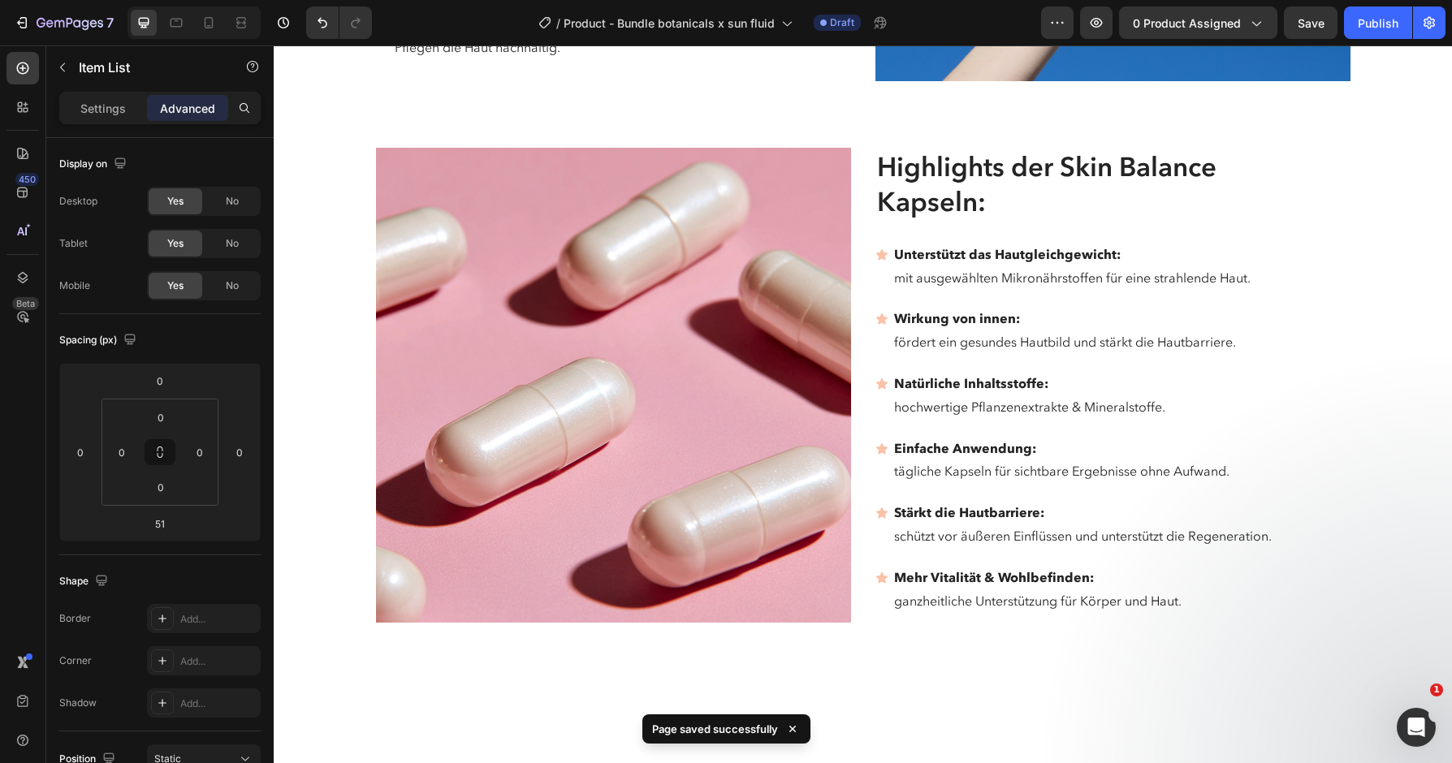
scroll to position [4045, 0]
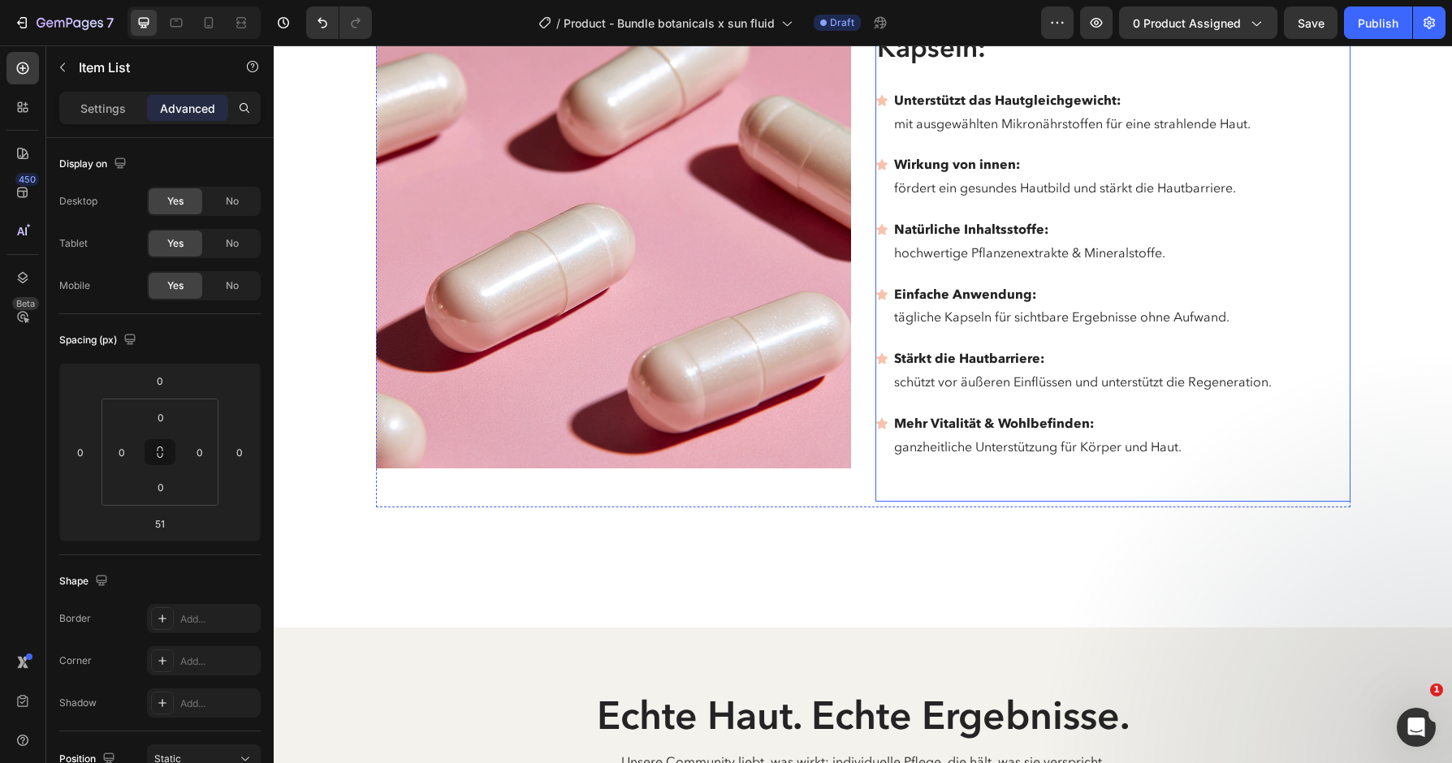
click at [894, 456] on div "Highlights der Skin Balance Kapseln: Heading Unterstützt das Hautgleichgewicht:…" at bounding box center [1099, 248] width 449 height 508
click at [1049, 431] on p "Mehr Vitalität & Wohlbefinden: ganzheitliche Unterstützung für Körper und Haut." at bounding box center [1083, 435] width 378 height 47
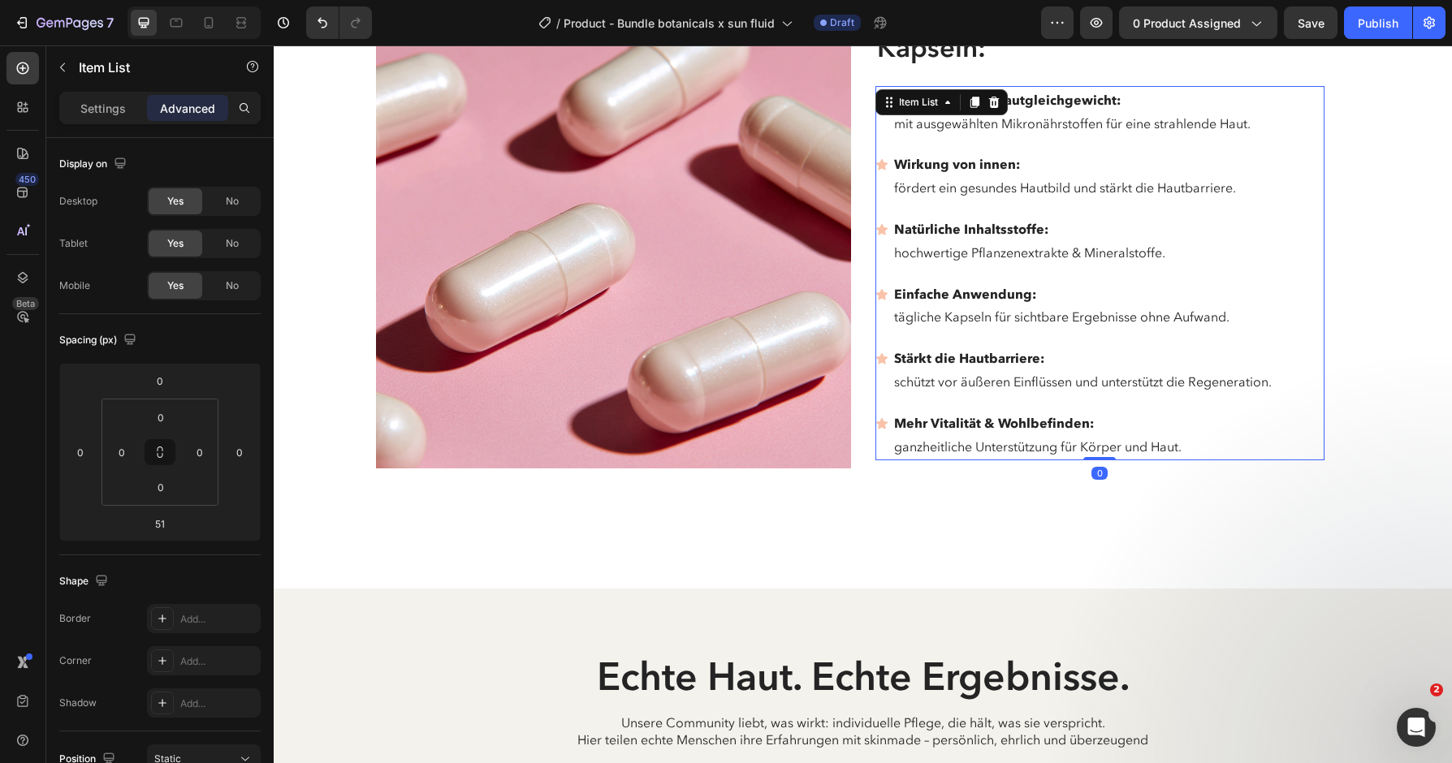
drag, startPoint x: 1104, startPoint y: 478, endPoint x: 1104, endPoint y: 421, distance: 56.8
click at [1104, 421] on div "Unterstützt das Hautgleichgewicht: mit ausgewählten Mikronährstoffen für eine s…" at bounding box center [1099, 273] width 449 height 375
type input "0"
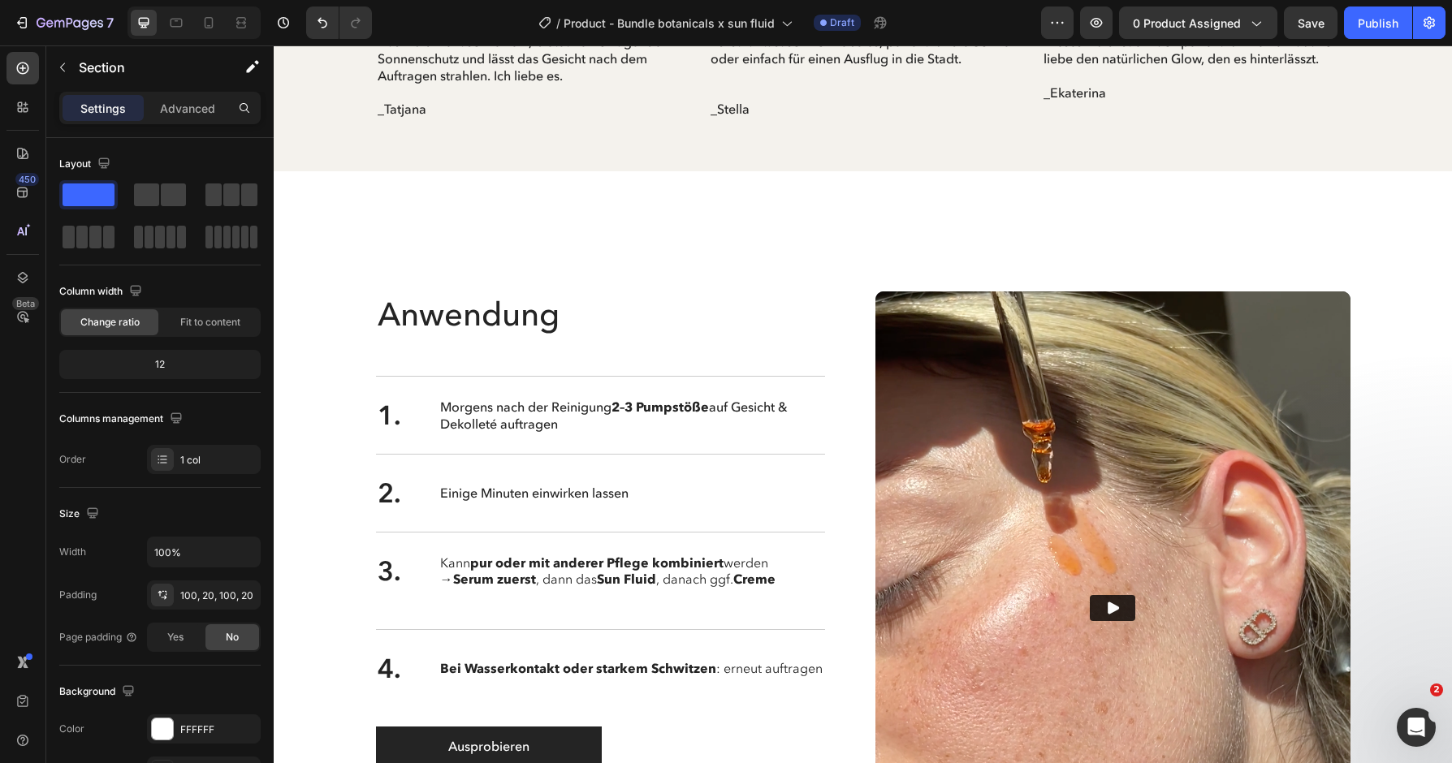
scroll to position [5214, 0]
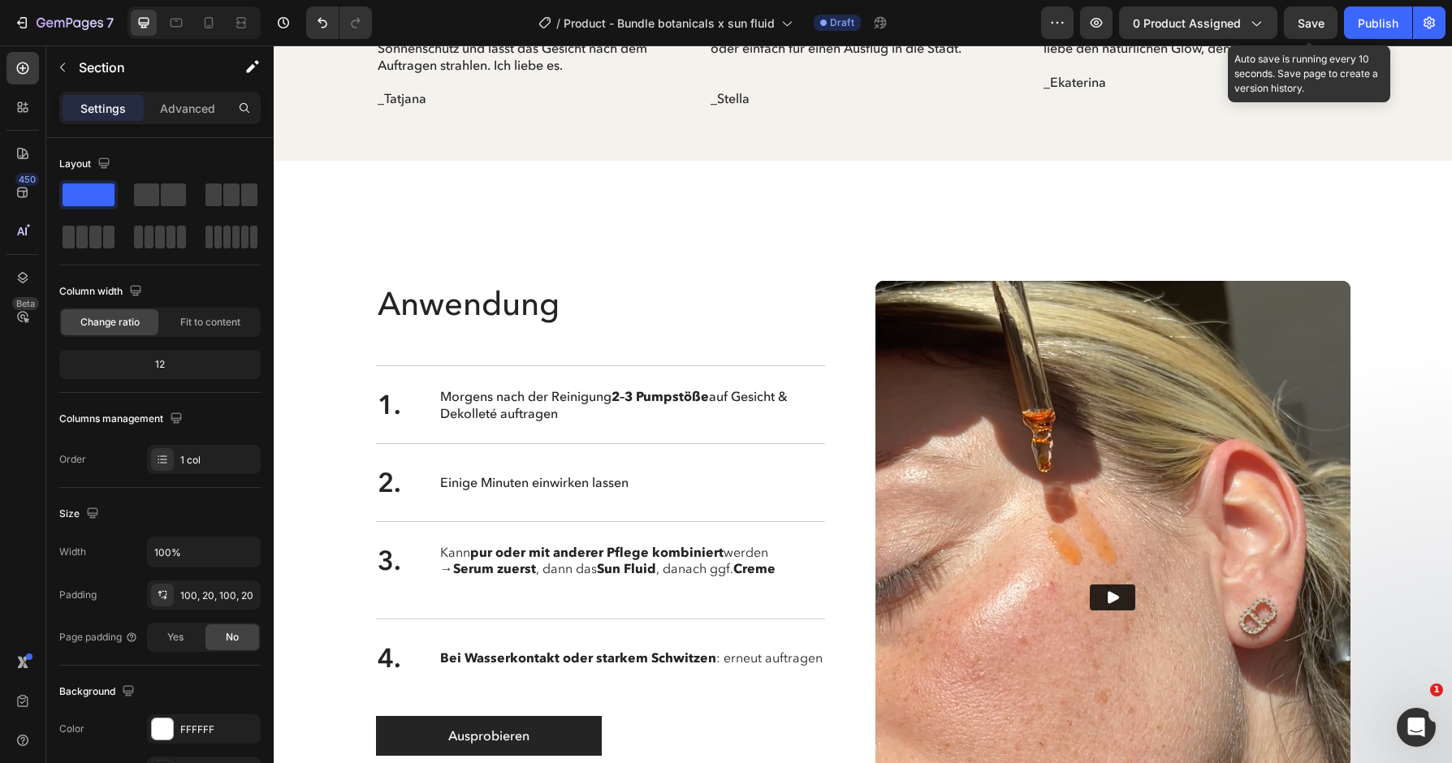
click at [1309, 20] on span "Save" at bounding box center [1311, 23] width 27 height 14
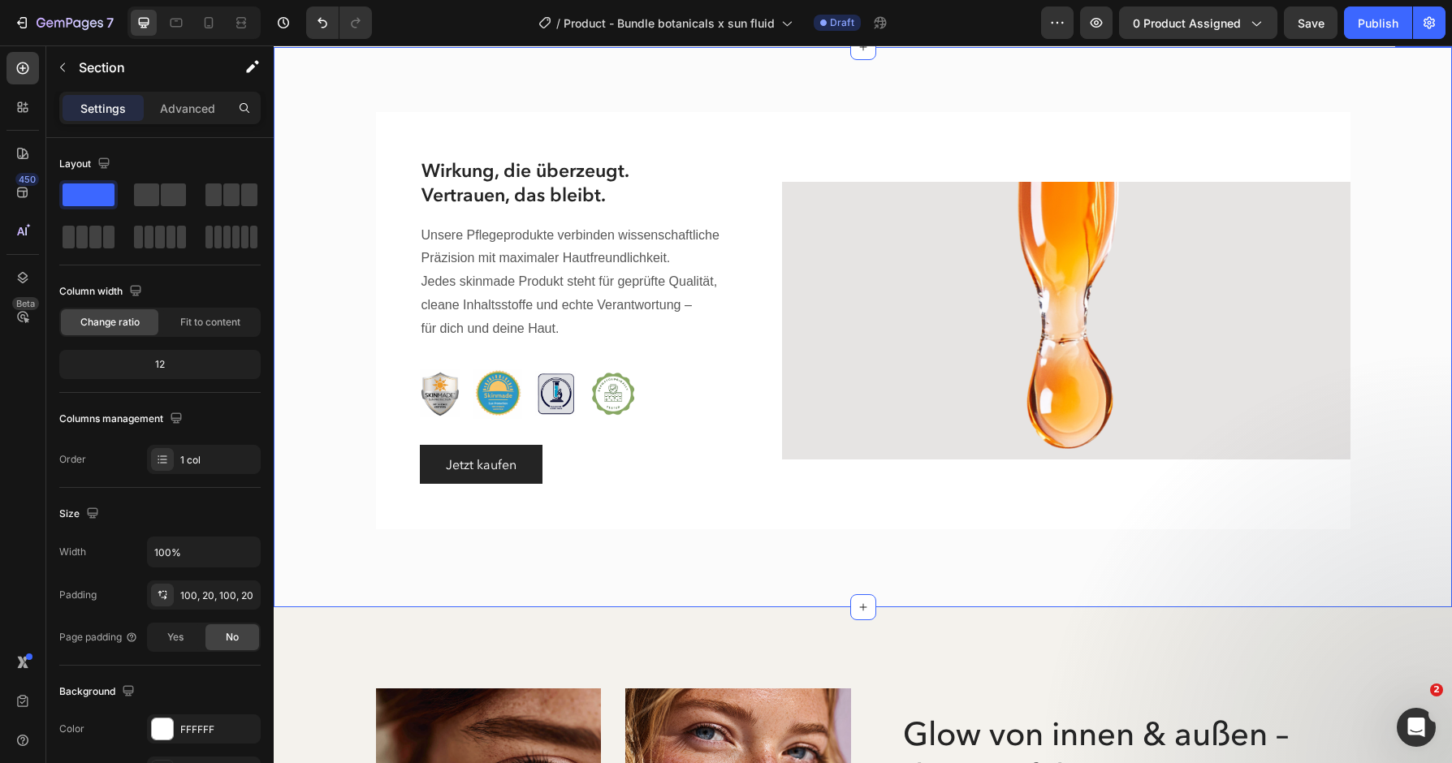
scroll to position [2002, 0]
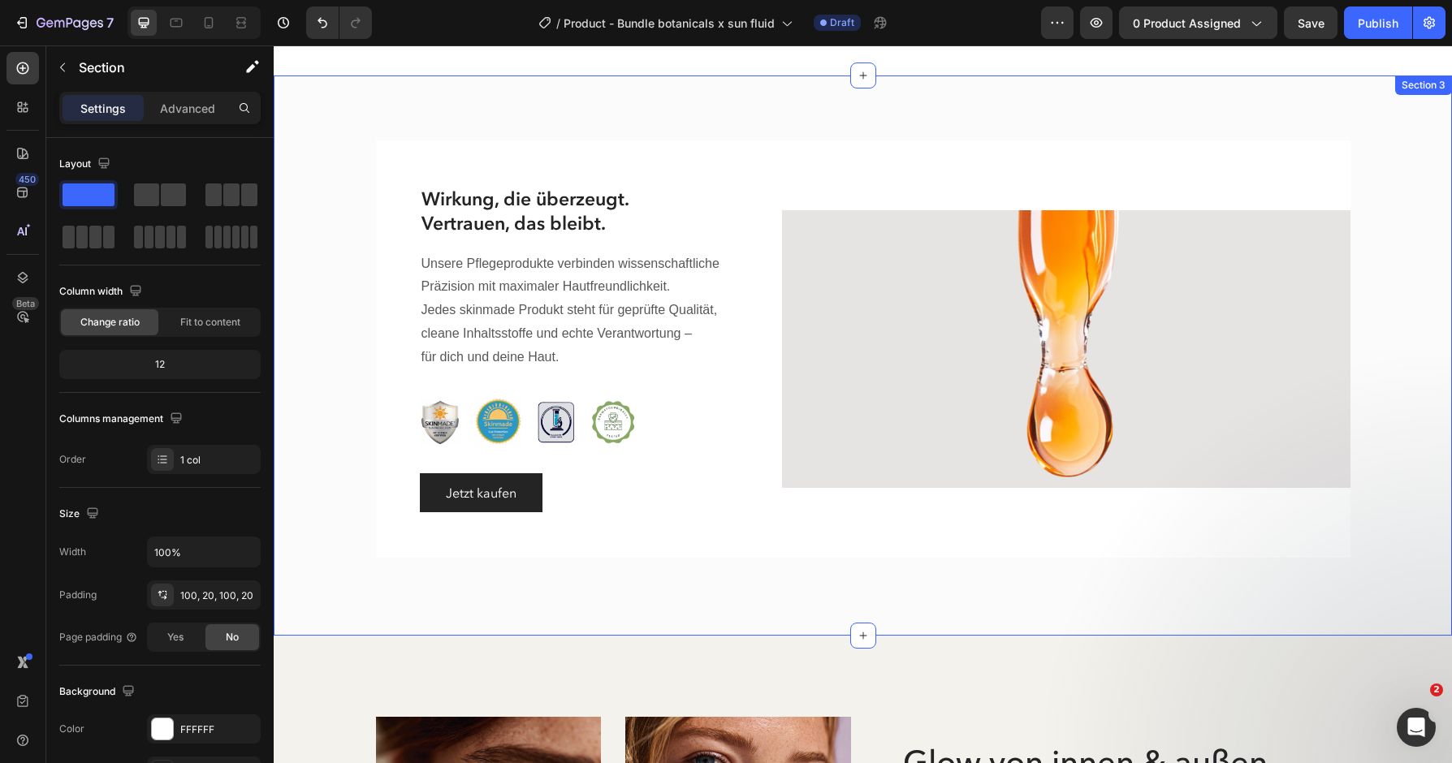
click at [1169, 591] on div "Image Wirkung, die überzeugt. Vertrauen, das bleibt. Heading Unsere Pflegeprodu…" at bounding box center [863, 356] width 1178 height 560
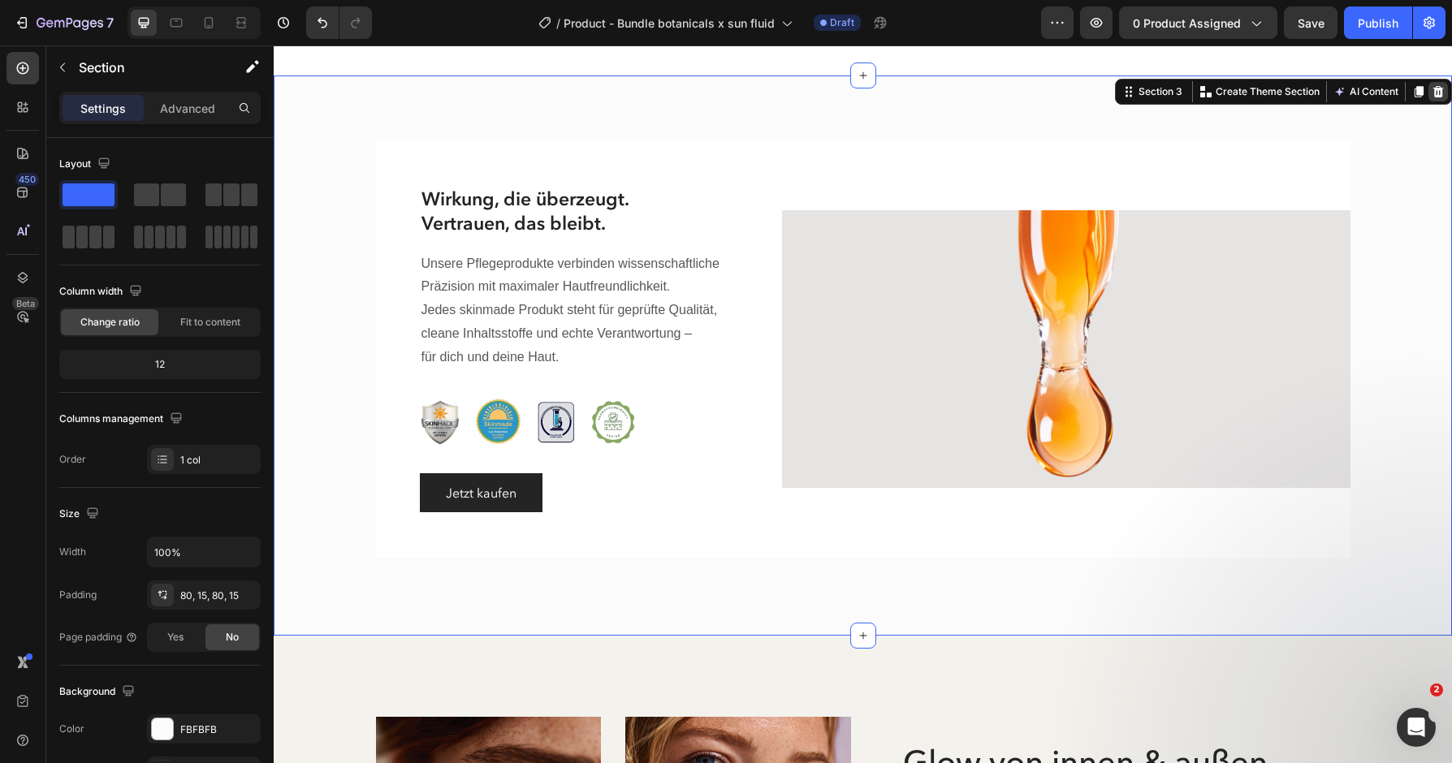
click at [1436, 98] on div at bounding box center [1438, 91] width 19 height 19
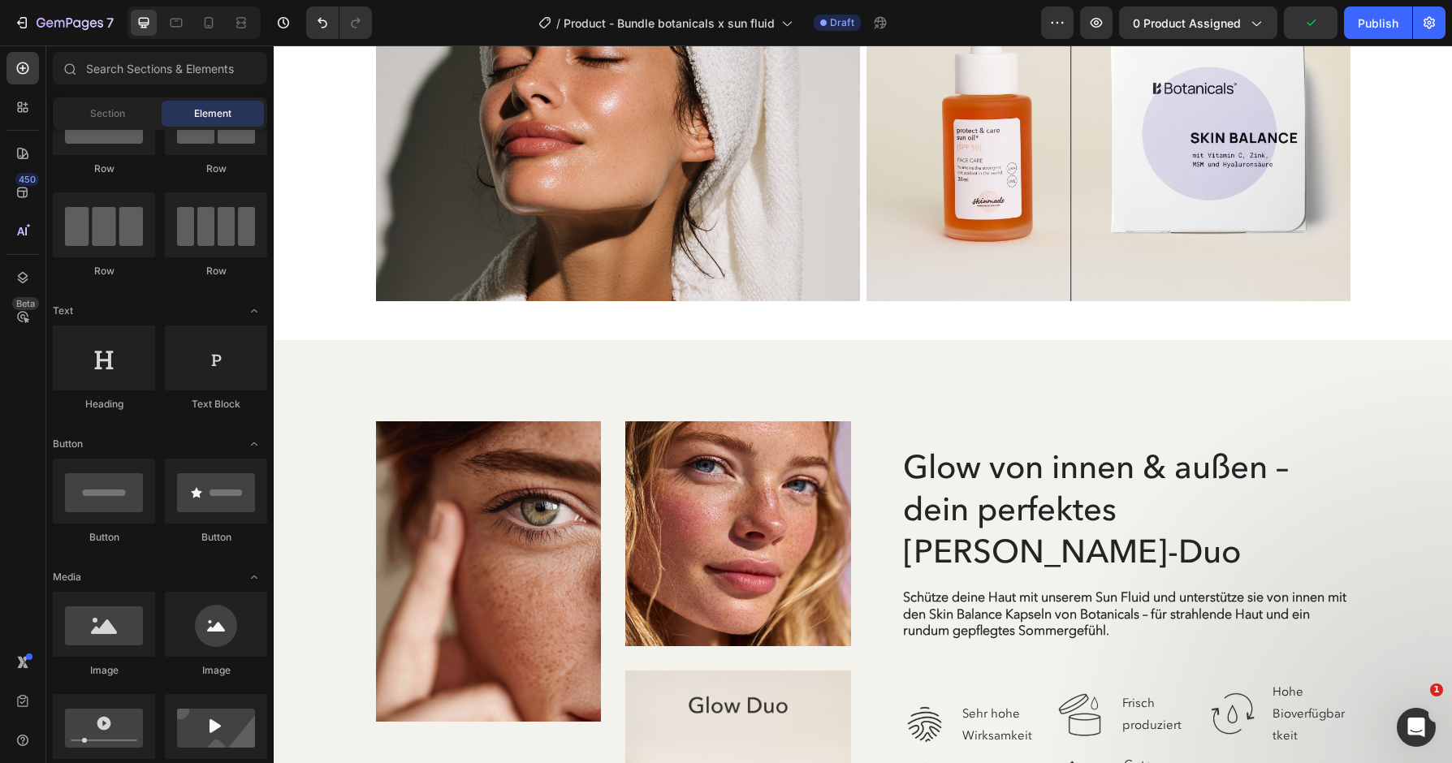
scroll to position [1606, 0]
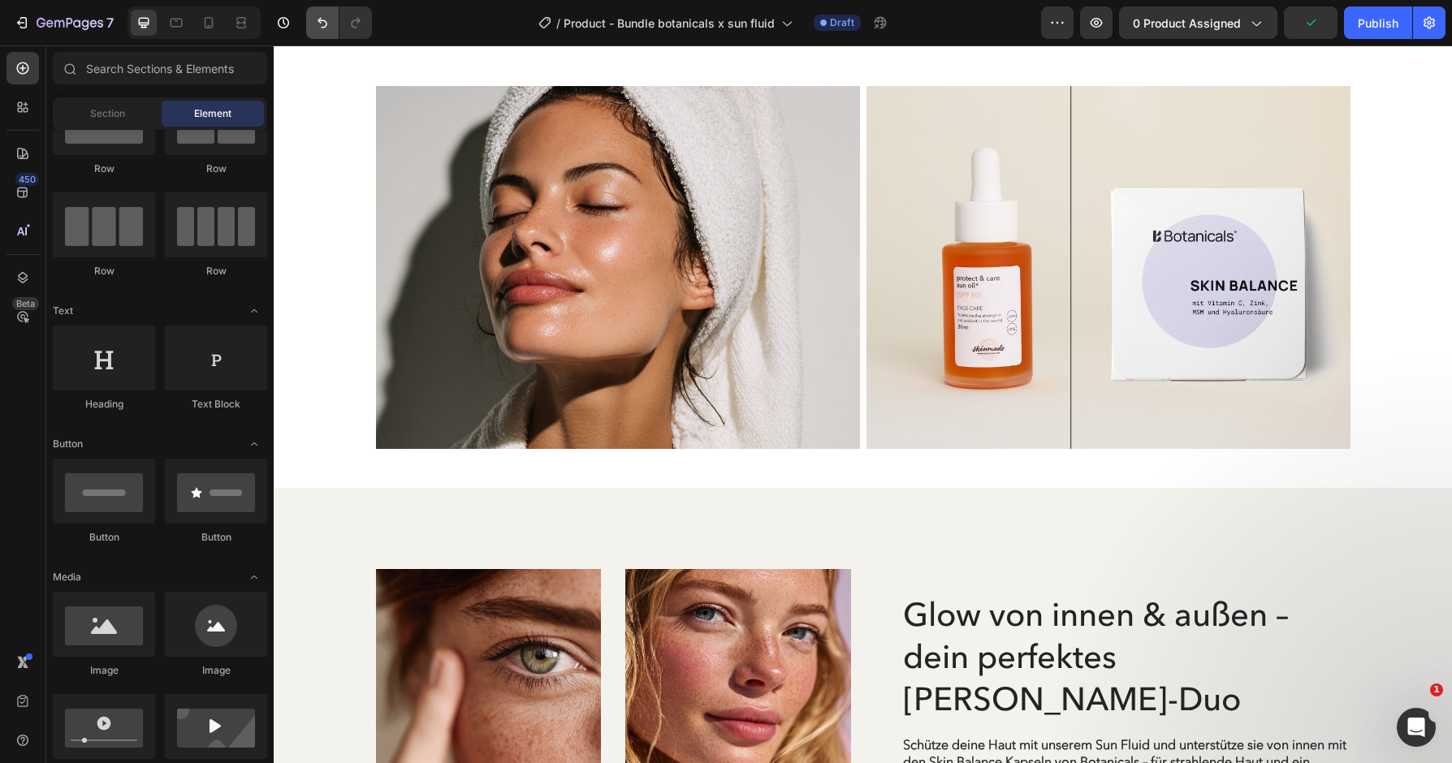
click at [323, 31] on icon "Undo/Redo" at bounding box center [322, 23] width 16 height 16
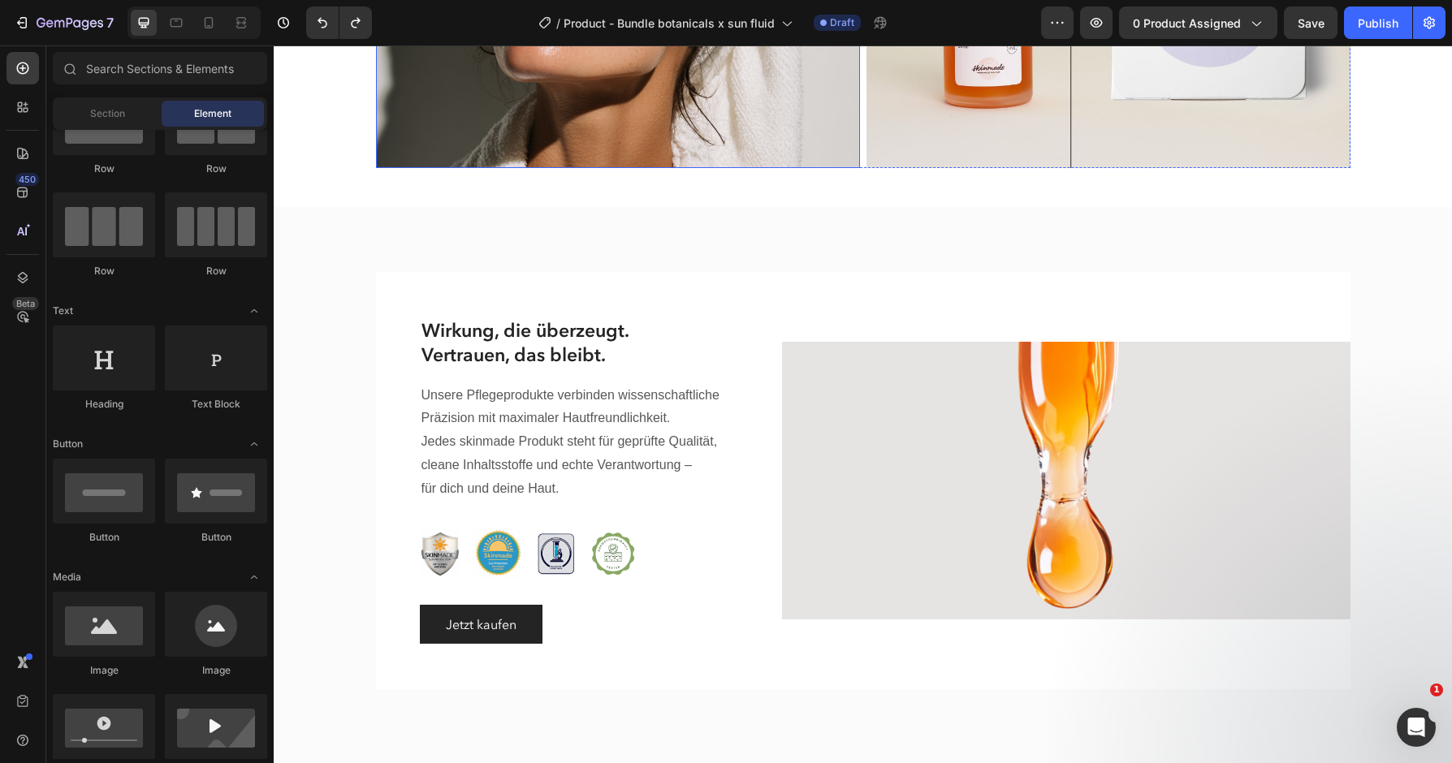
scroll to position [1867, 0]
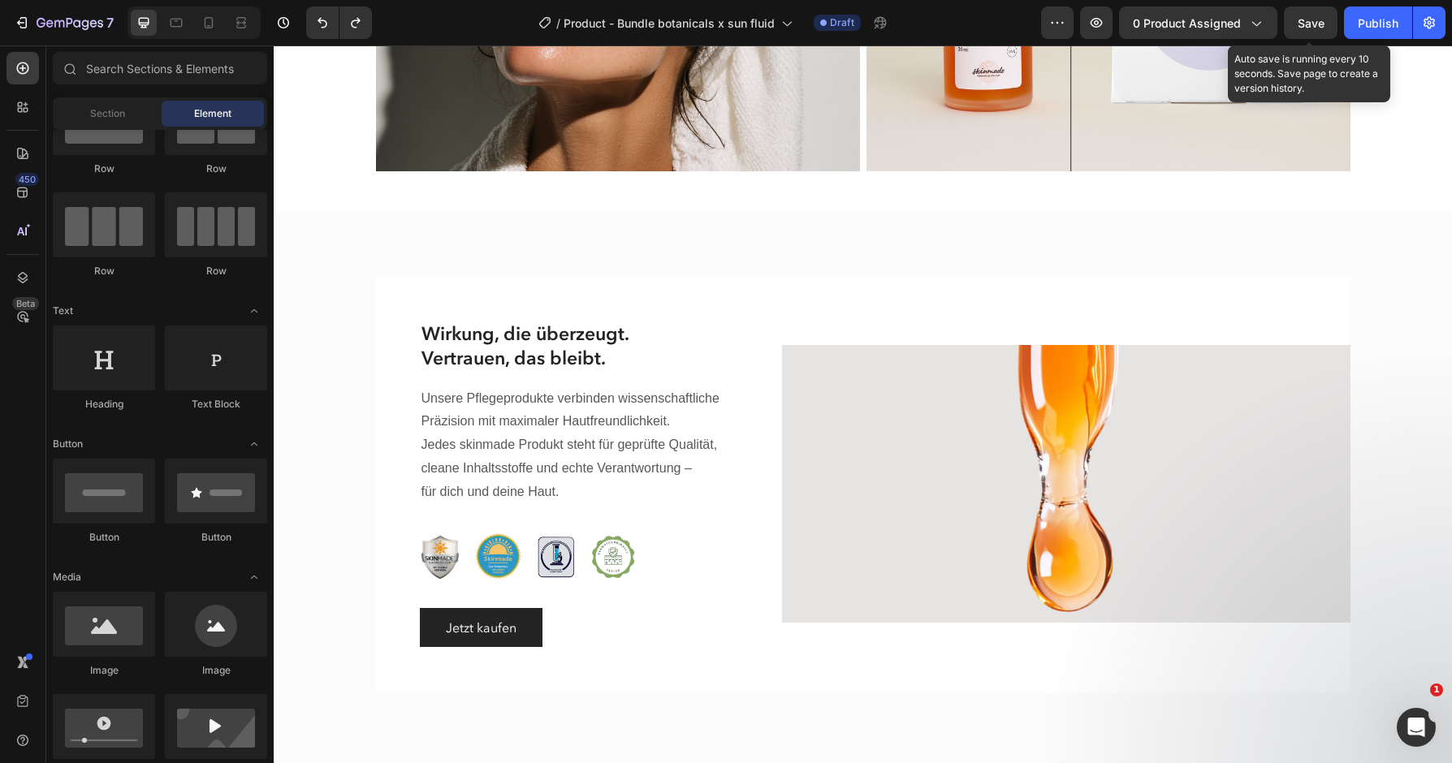
click at [1302, 27] on span "Save" at bounding box center [1311, 23] width 27 height 14
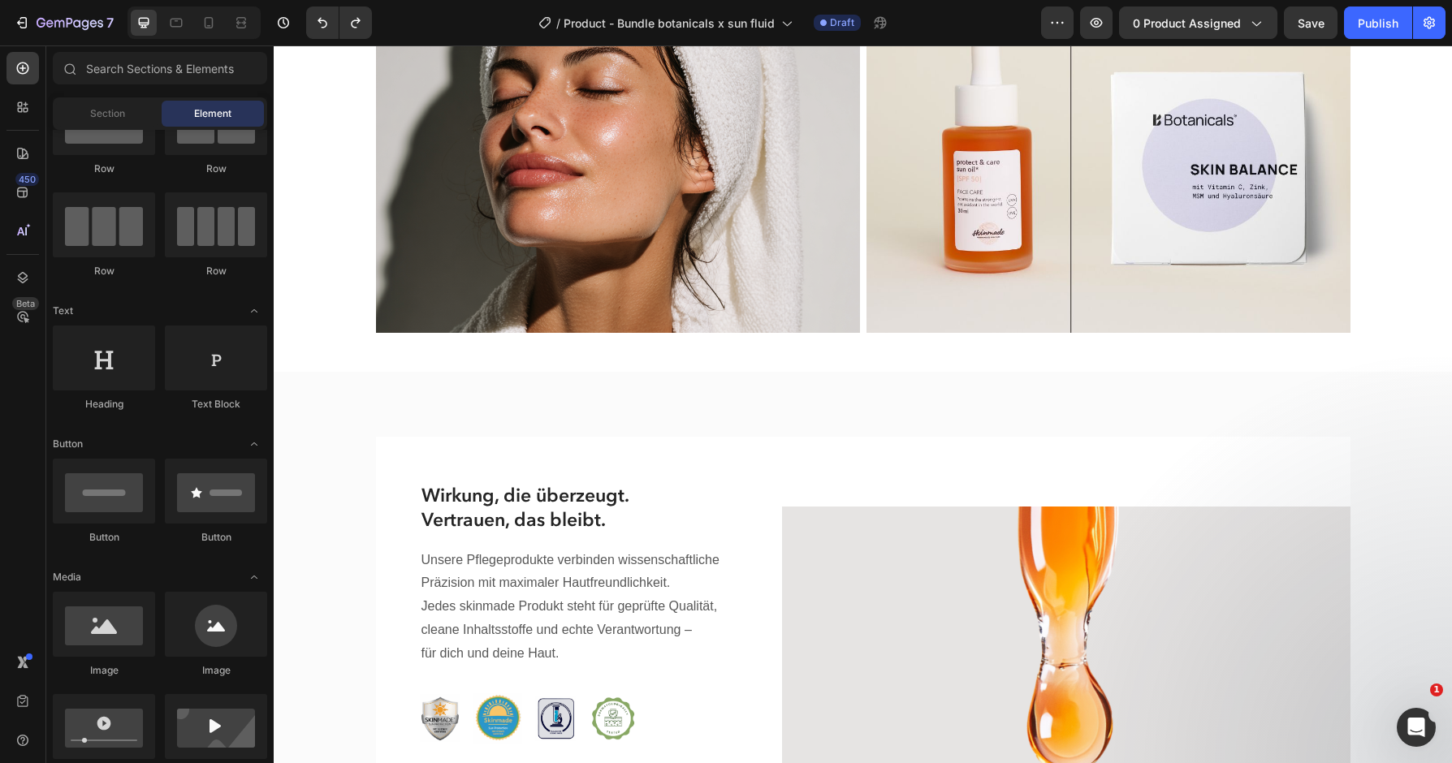
scroll to position [1705, 0]
